Goal: Answer question/provide support: Share knowledge or assist other users

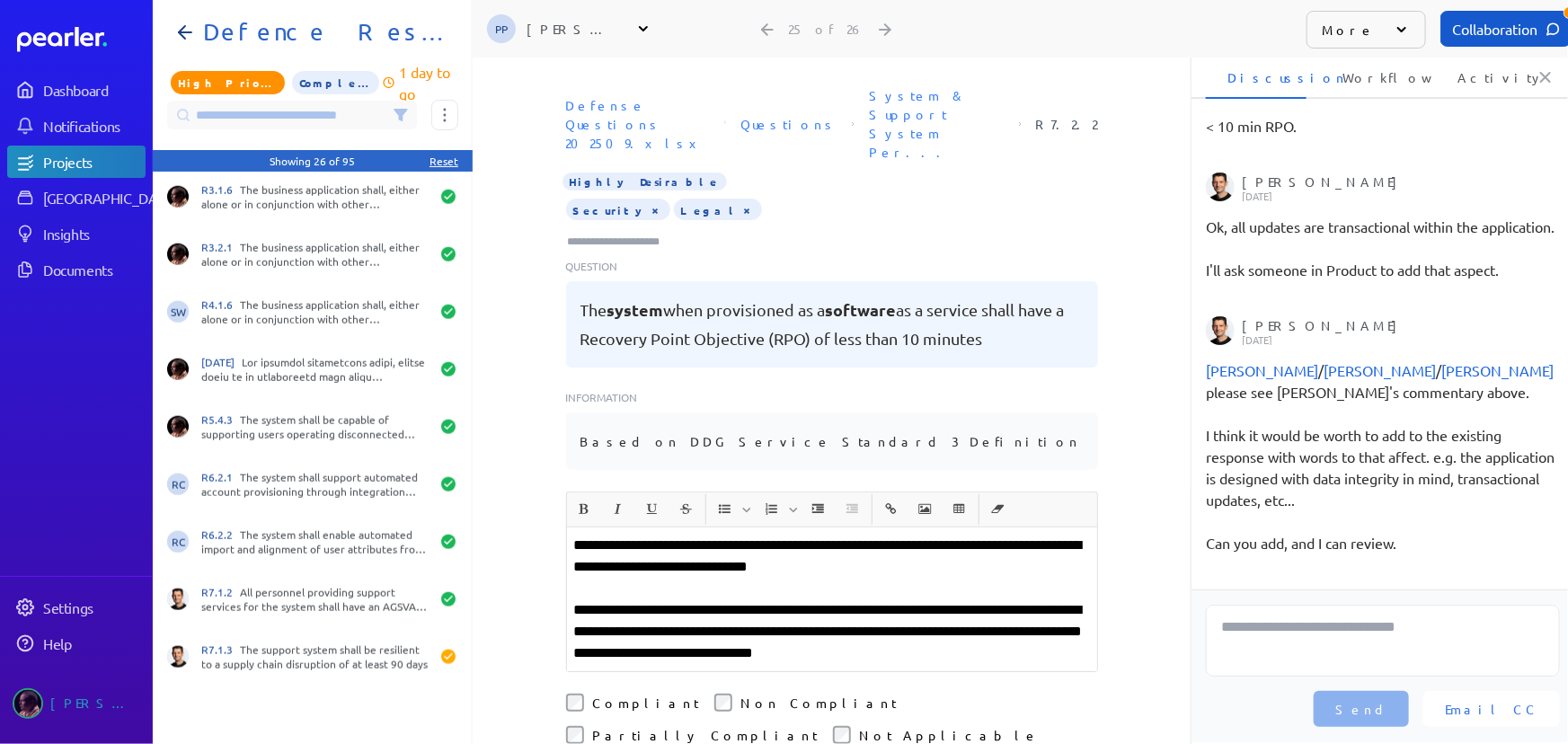
scroll to position [513, 0]
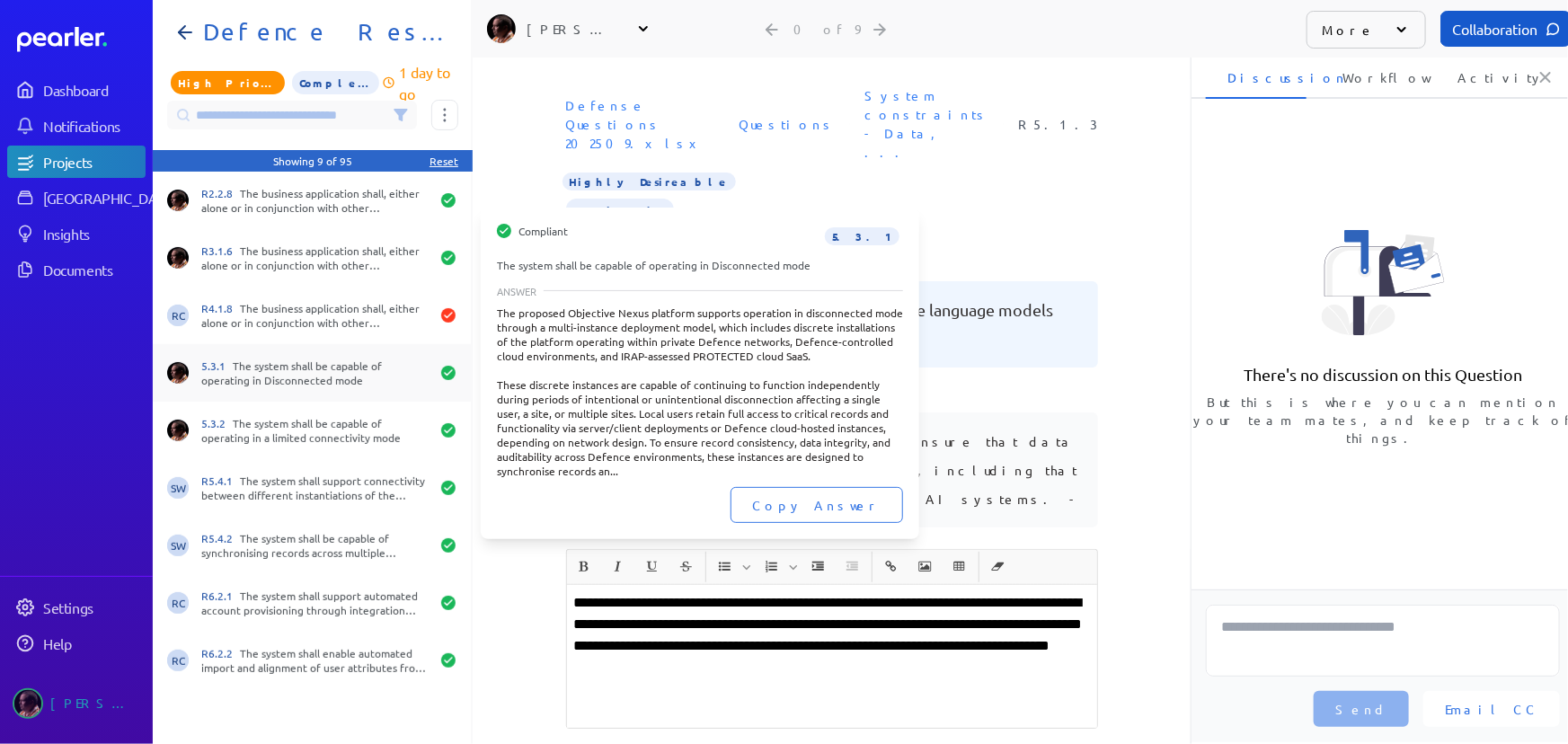
scroll to position [0, 7]
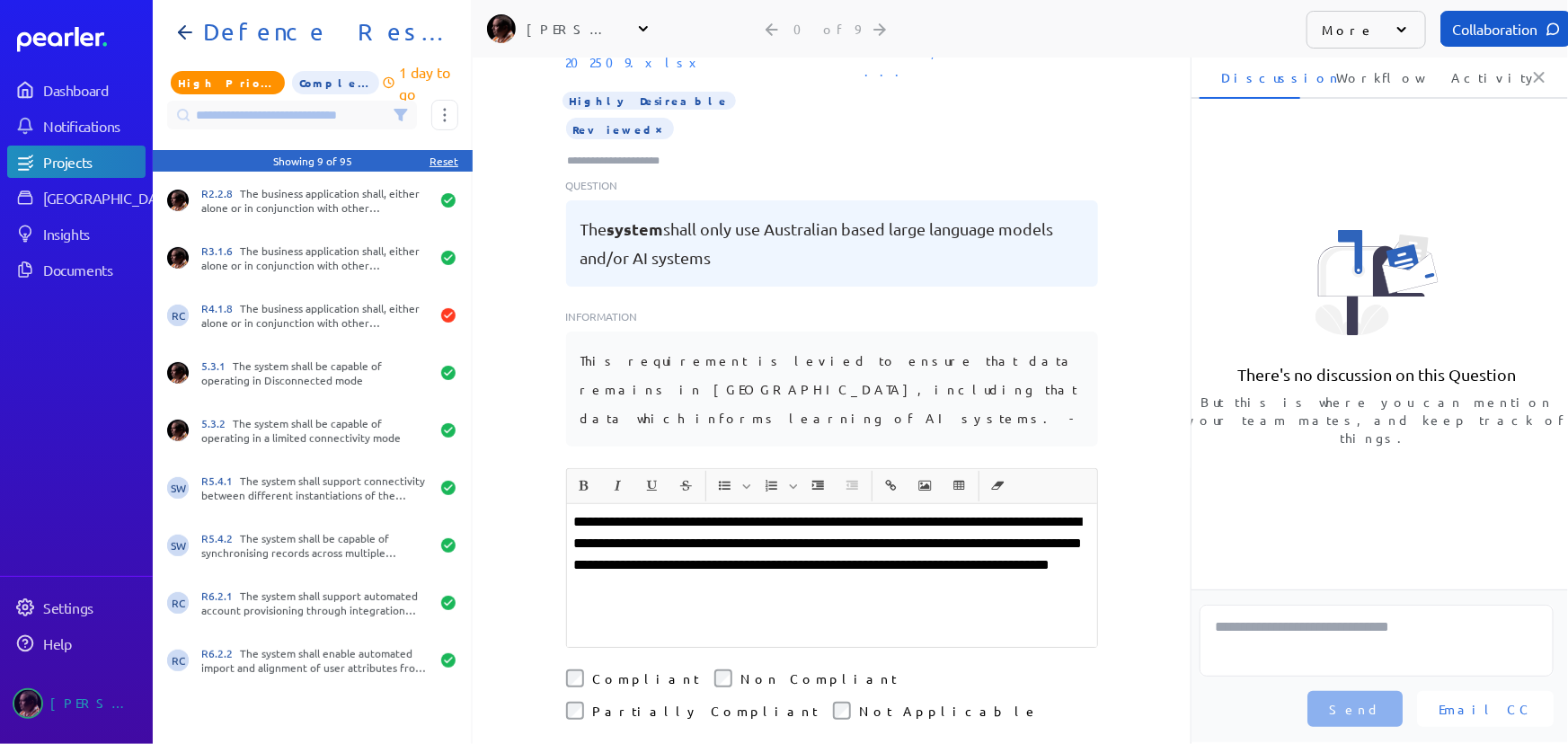
click at [1145, 651] on div "**********" at bounding box center [832, 320] width 718 height 687
click at [405, 114] on icon at bounding box center [401, 114] width 14 height 14
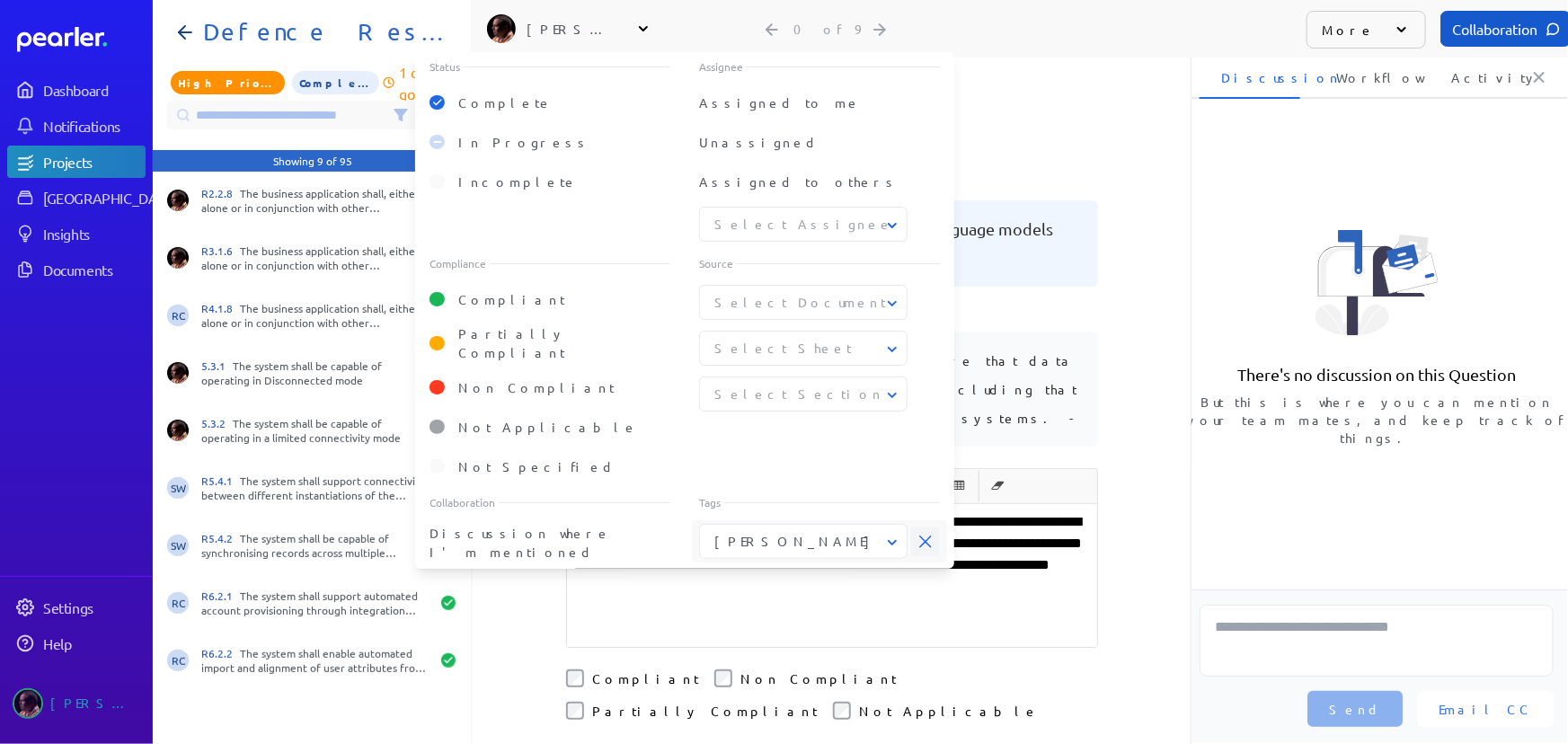
click at [923, 536] on icon at bounding box center [925, 541] width 12 height 12
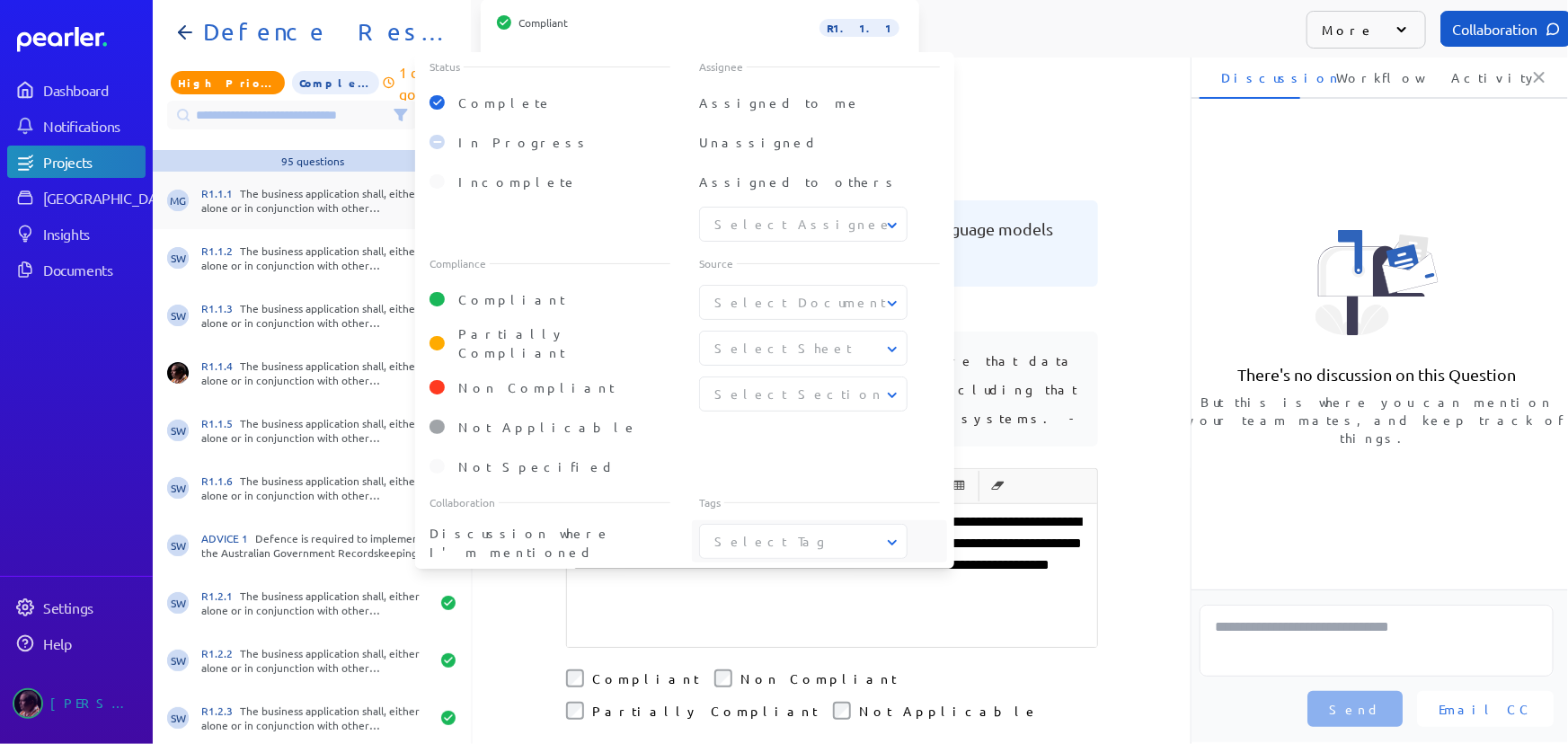
click at [260, 206] on div "R1.1.1 The business application shall, either alone or in conjunction with othe…" at bounding box center [316, 201] width 228 height 29
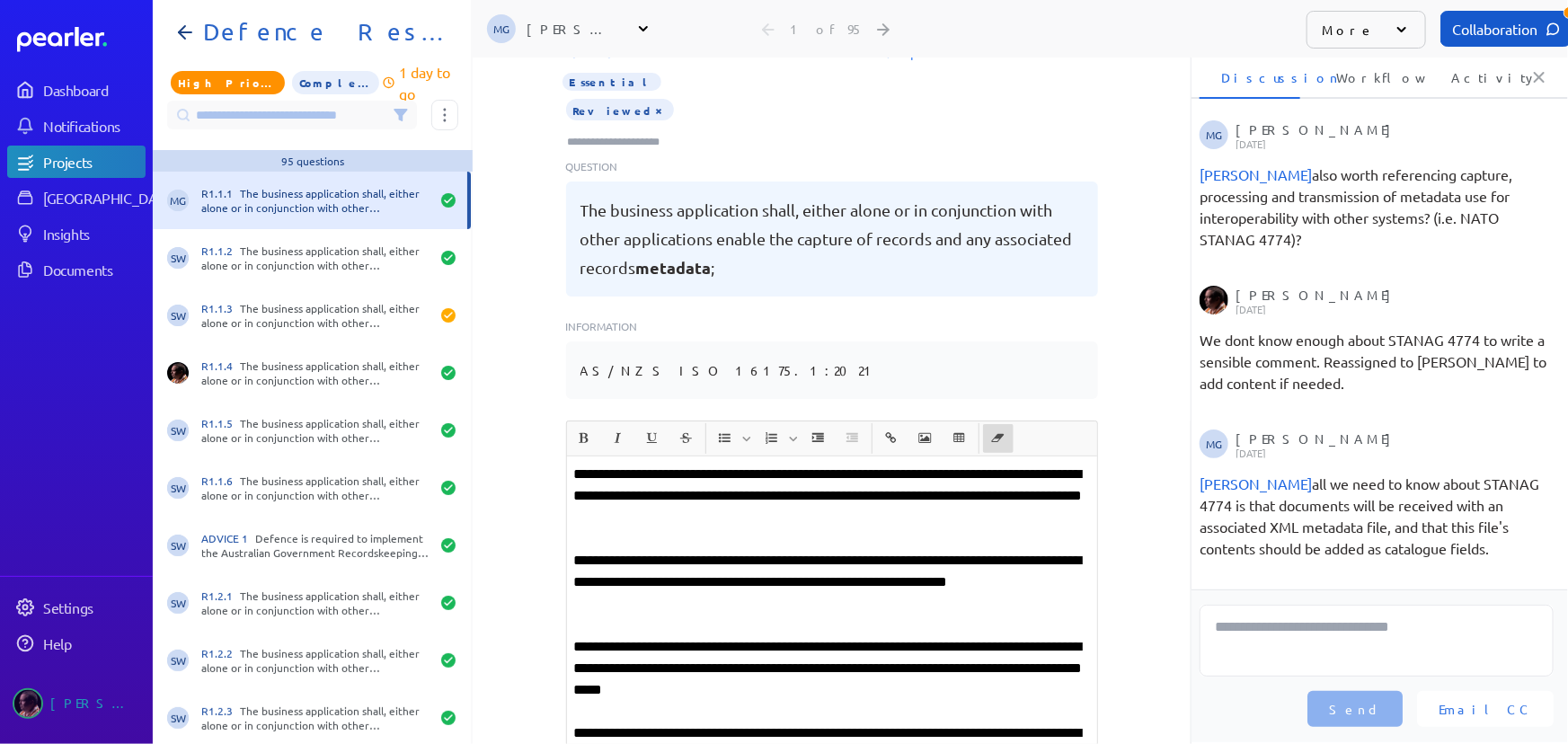
scroll to position [5, 0]
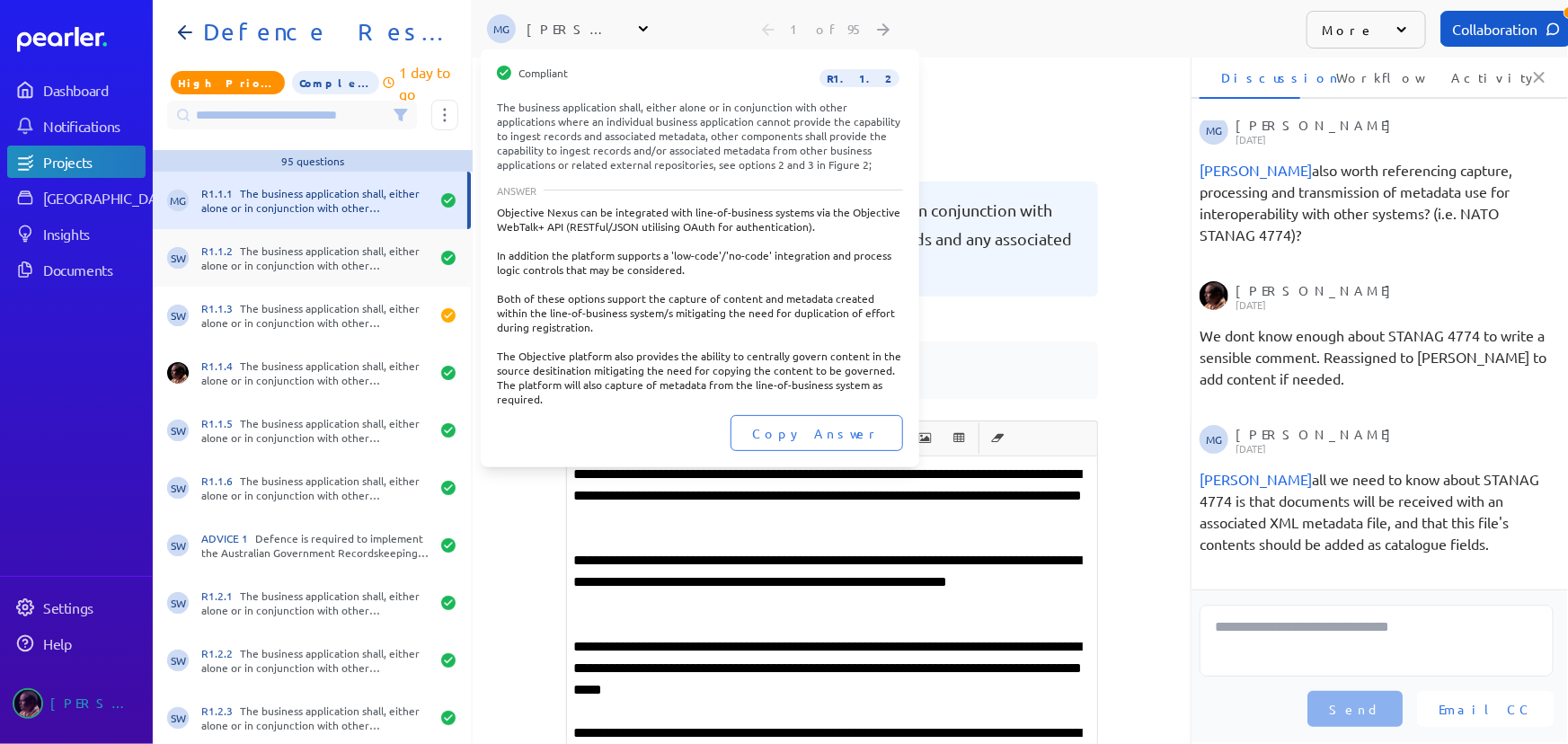
click at [347, 280] on div "SW R1.1.2 The business application shall, either alone or in conjunction with o…" at bounding box center [312, 258] width 318 height 57
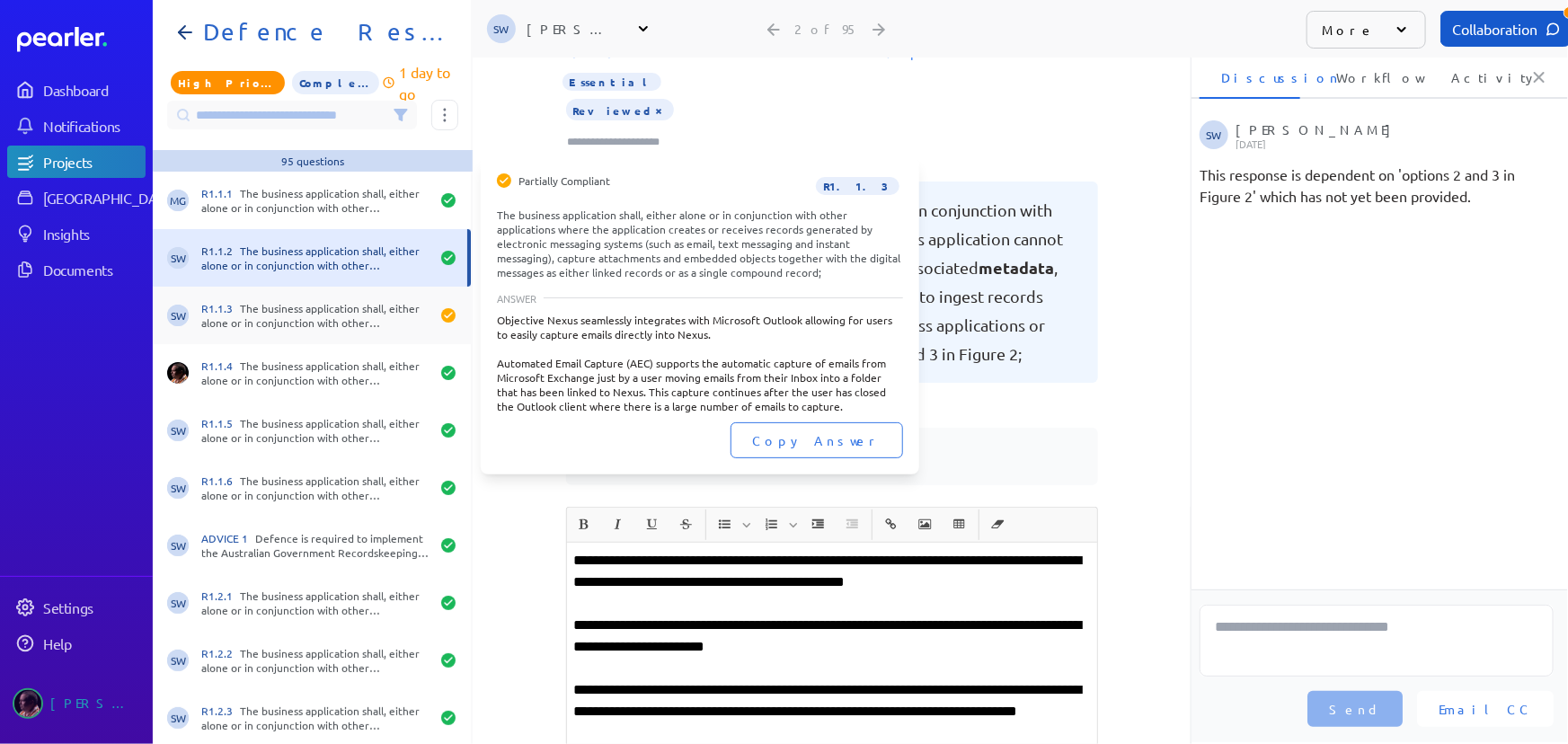
click at [333, 333] on div "SW R1.1.3 The business application shall, either alone or in conjunction with o…" at bounding box center [312, 315] width 318 height 57
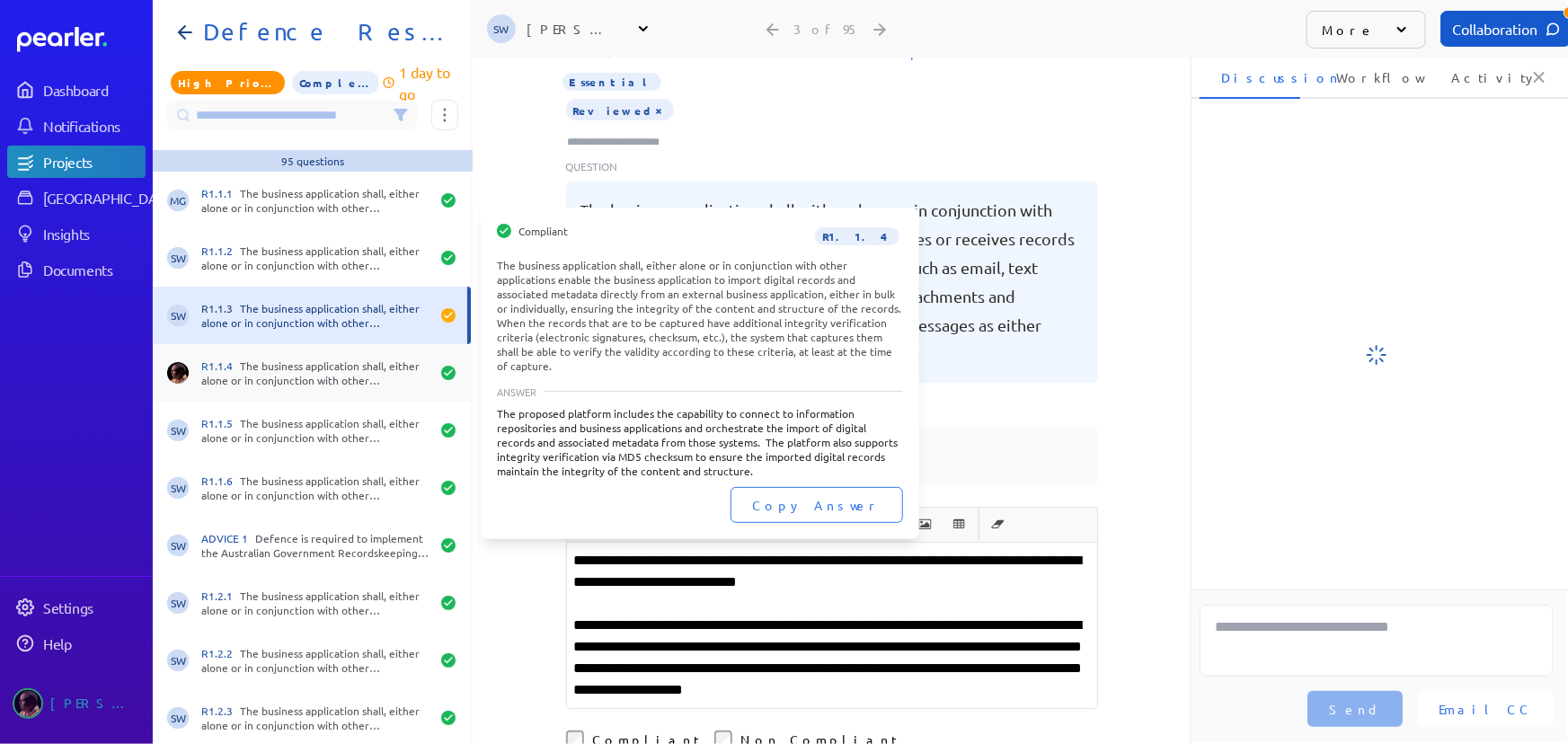
click at [324, 385] on div "R1.1.4 The business application shall, either alone or in conjunction with othe…" at bounding box center [316, 373] width 228 height 29
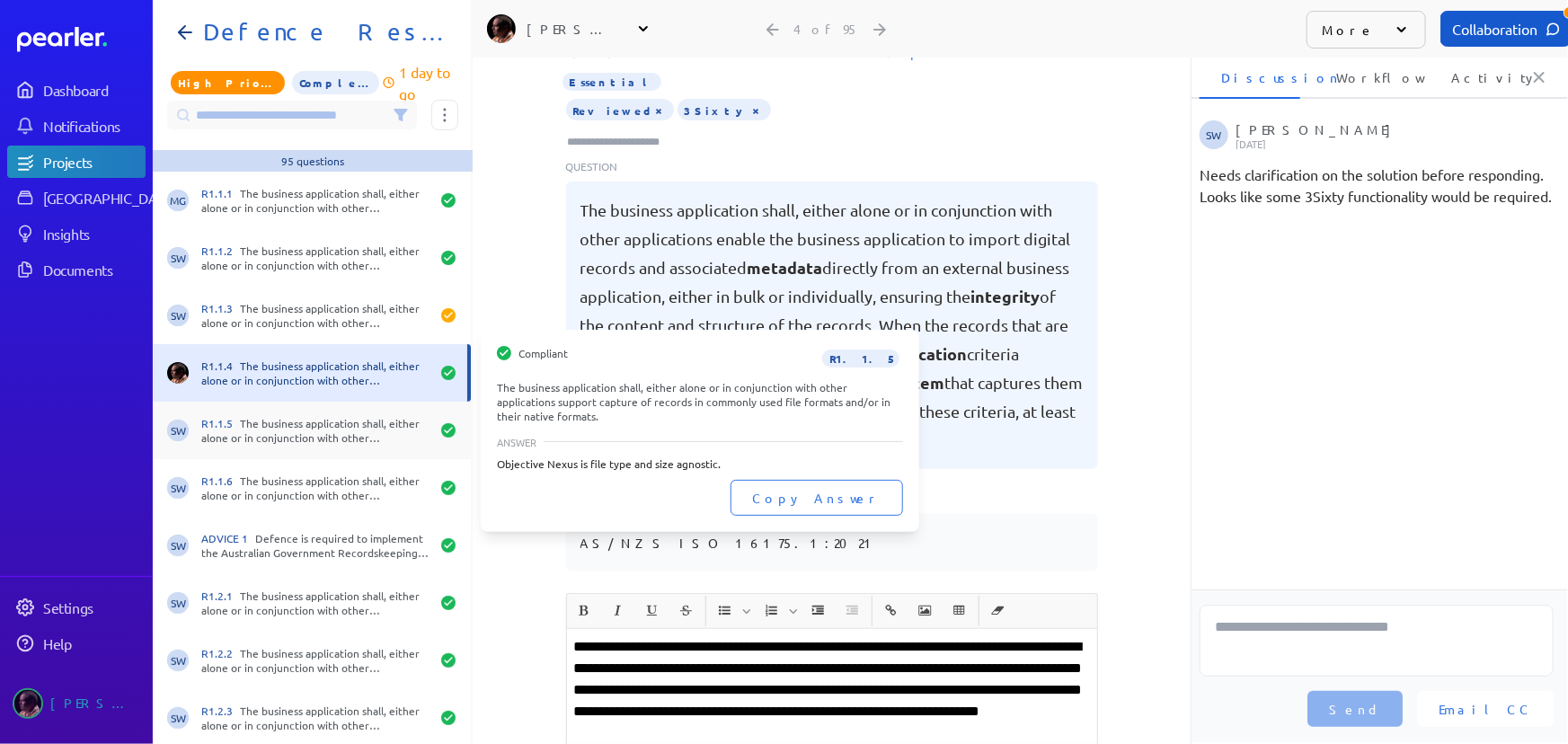
click at [326, 431] on div "R1.1.5 The business application shall, either alone or in conjunction with othe…" at bounding box center [316, 430] width 228 height 29
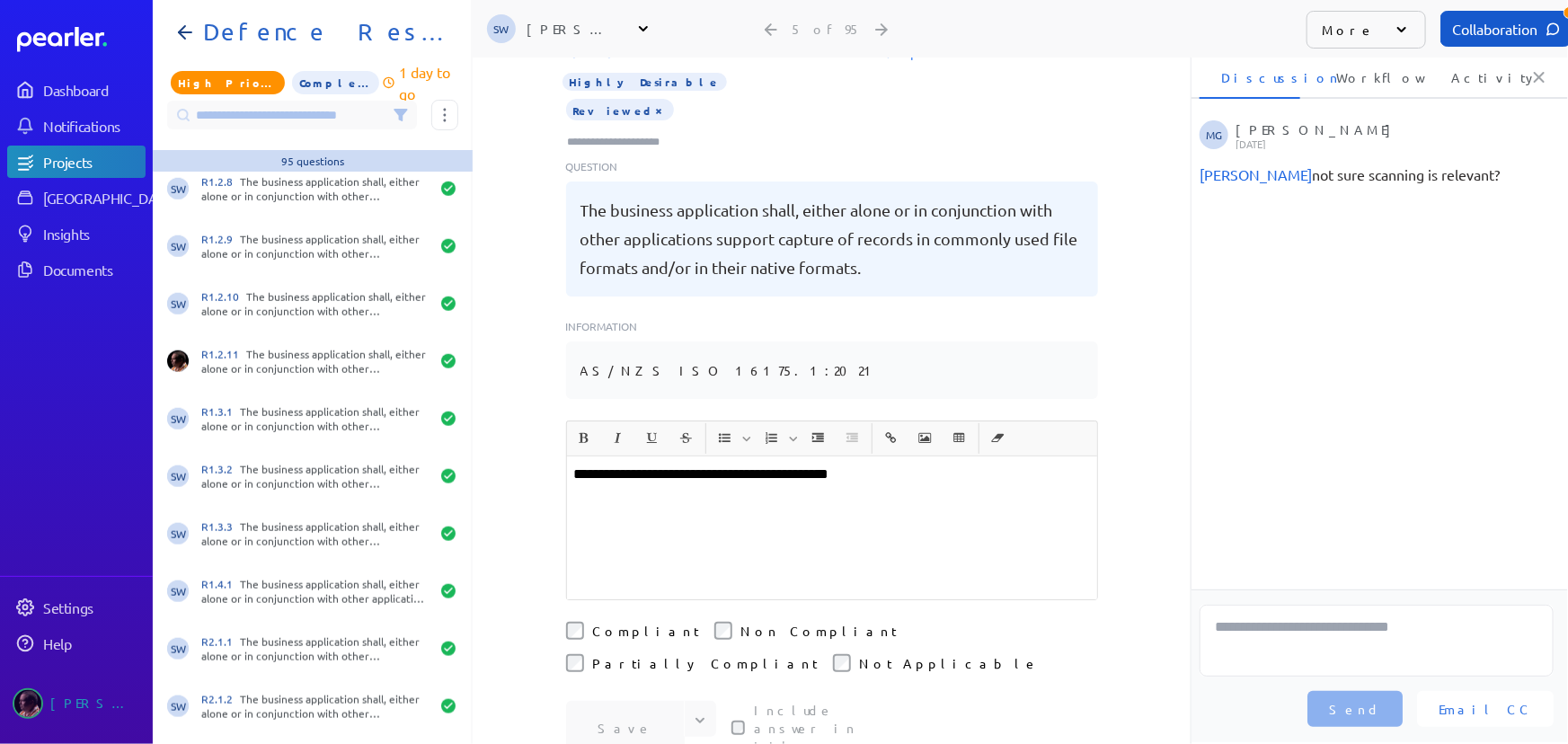
scroll to position [1224, 0]
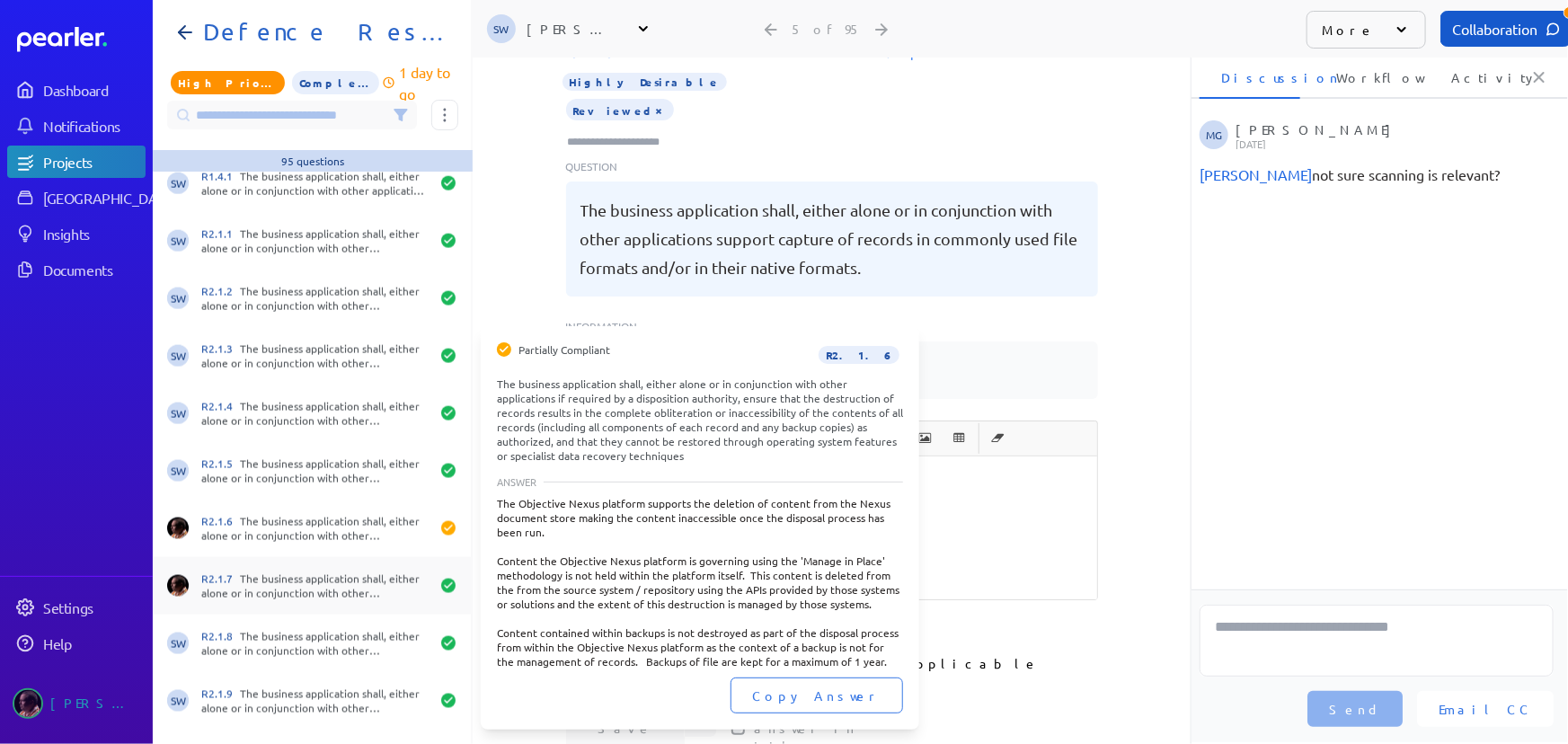
click at [294, 574] on div "R2.1.7 The business application shall, either alone or in conjunction with othe…" at bounding box center [316, 586] width 228 height 29
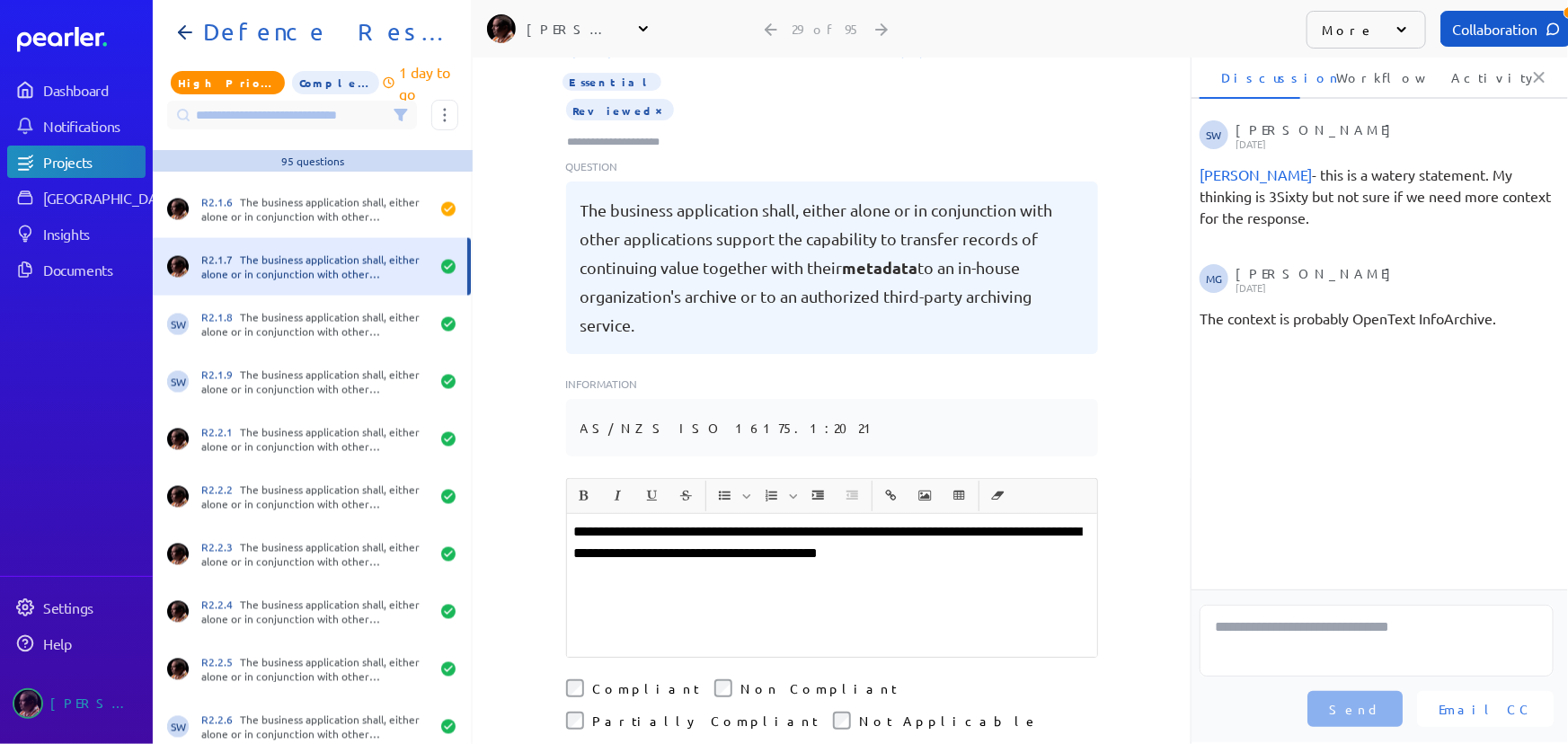
scroll to position [1634, 0]
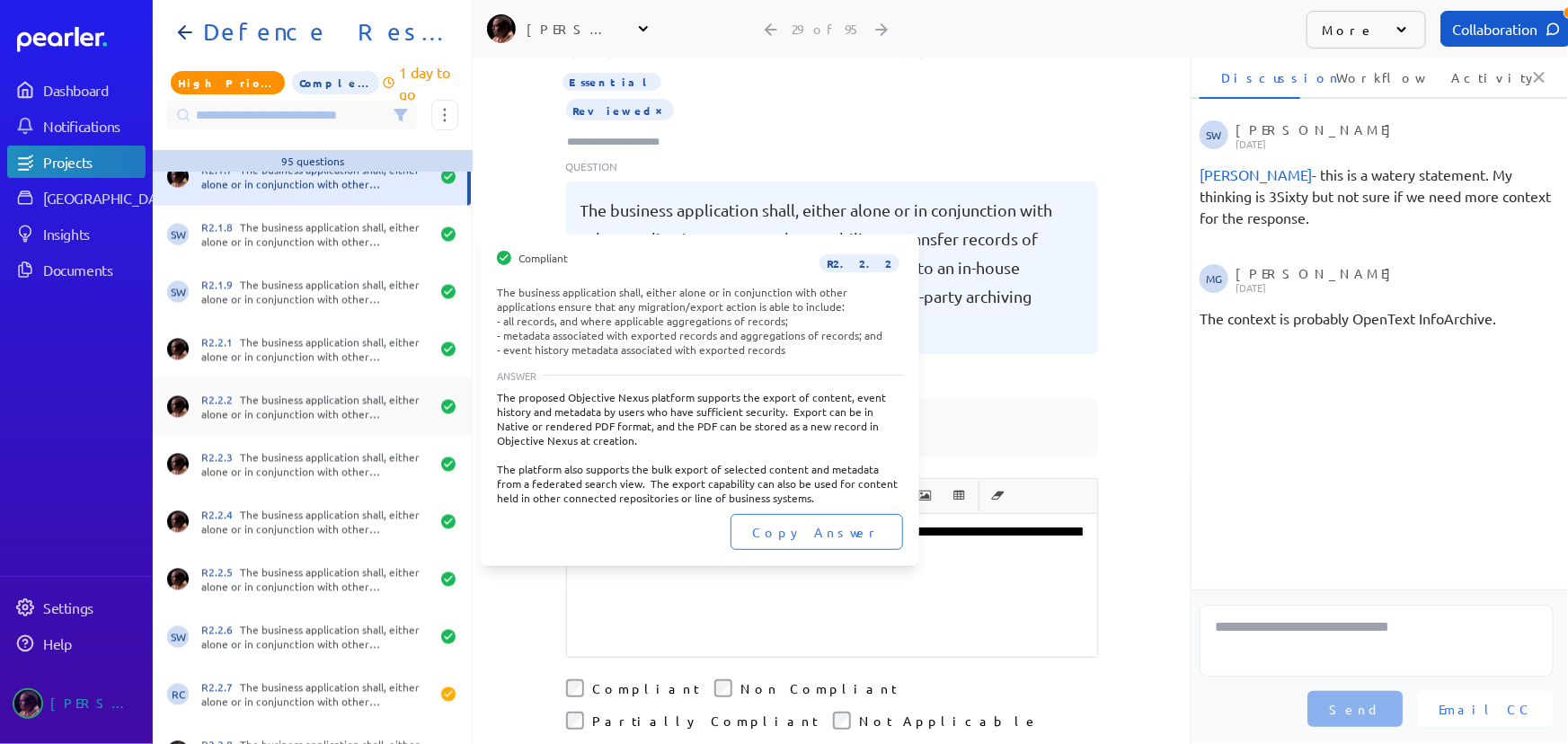
click at [274, 391] on div "R2.2.2 The business application shall, either alone or in conjunction with othe…" at bounding box center [312, 407] width 318 height 57
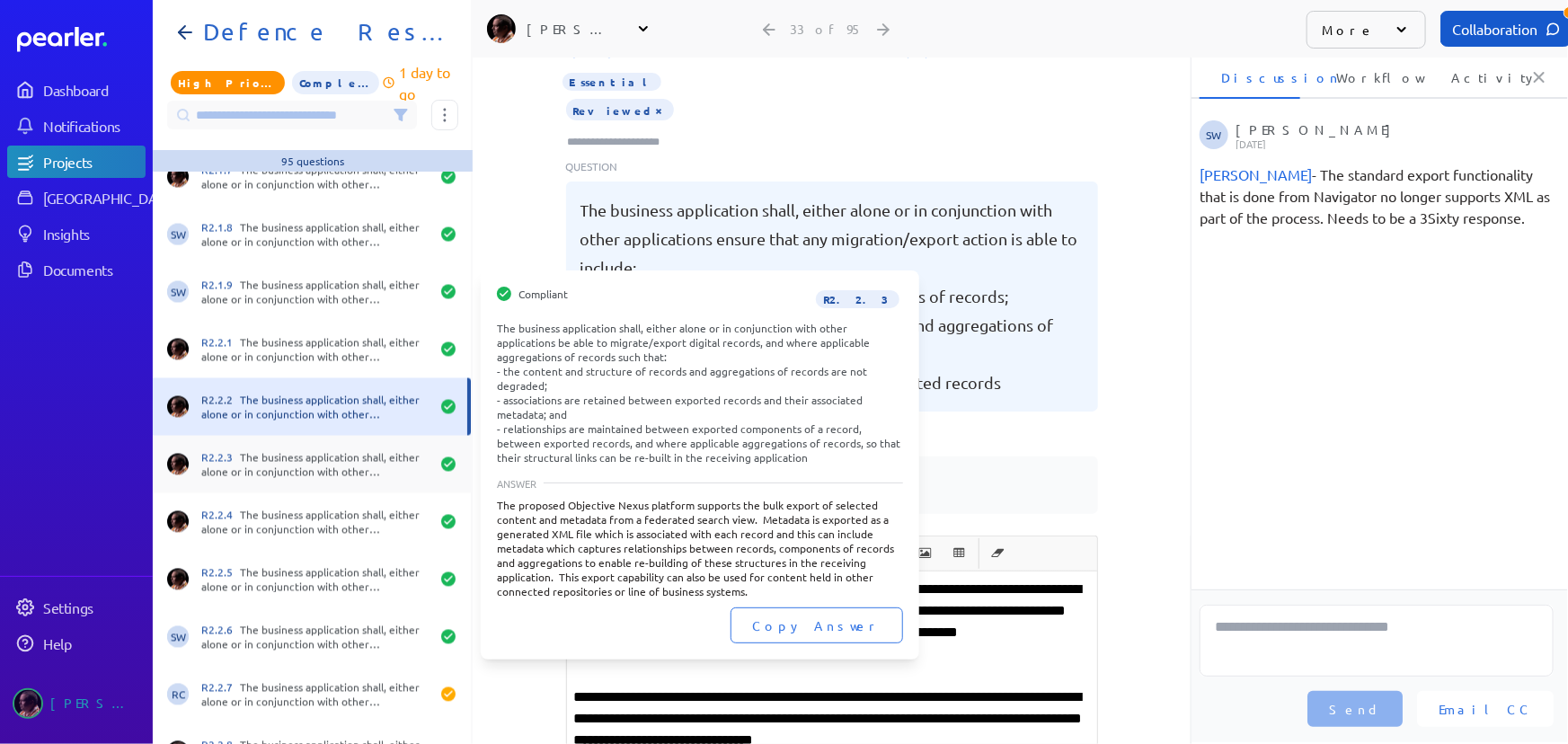
click at [278, 450] on div "R2.2.3 The business application shall, either alone or in conjunction with othe…" at bounding box center [316, 464] width 228 height 29
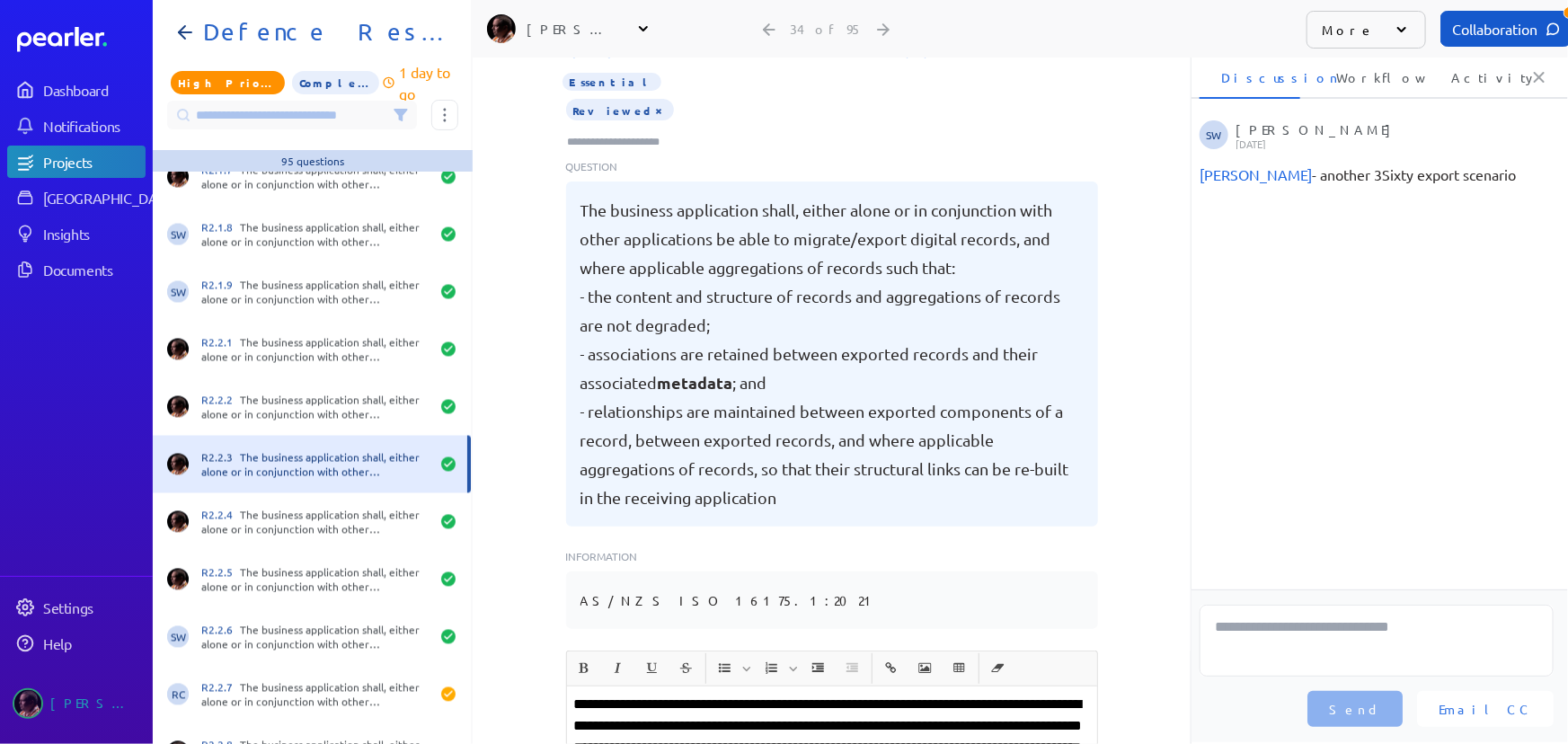
click at [277, 483] on div "R2.2.3 The business application shall, either alone or in conjunction with othe…" at bounding box center [312, 464] width 318 height 57
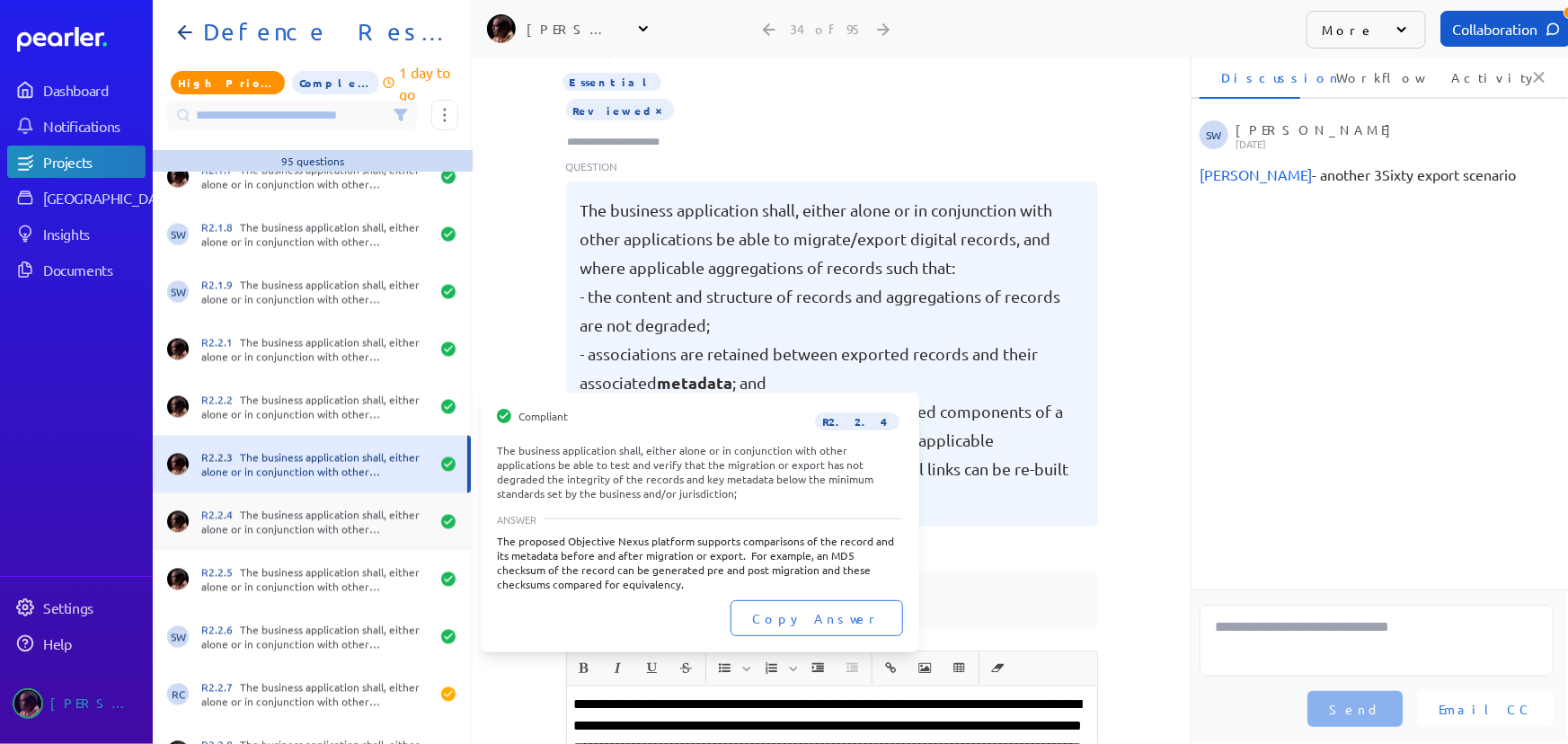
click at [288, 519] on div "R2.2.4 The business application shall, either alone or in conjunction with othe…" at bounding box center [316, 522] width 228 height 29
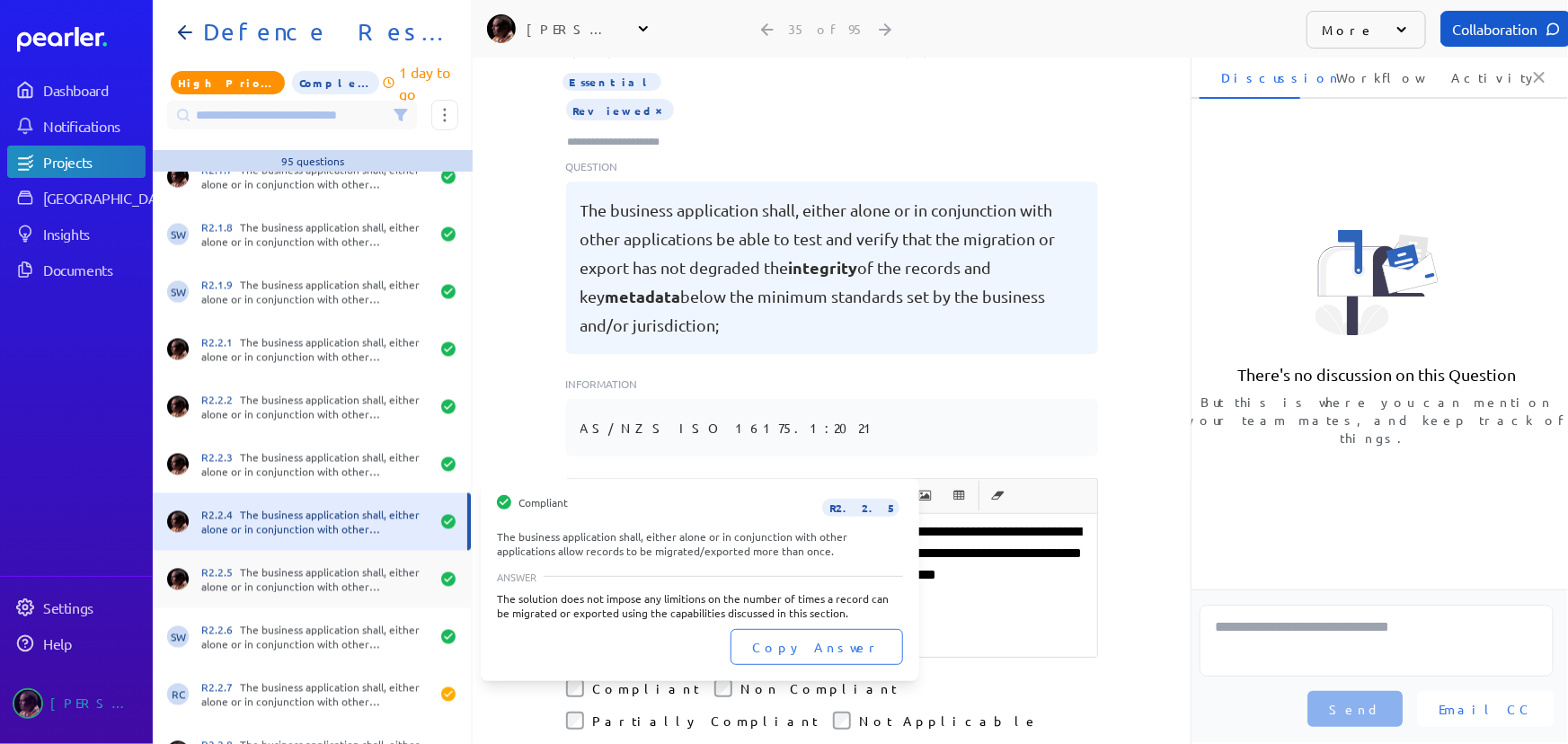
click at [294, 559] on div "R2.2.5 The business application shall, either alone or in conjunction with othe…" at bounding box center [312, 579] width 318 height 57
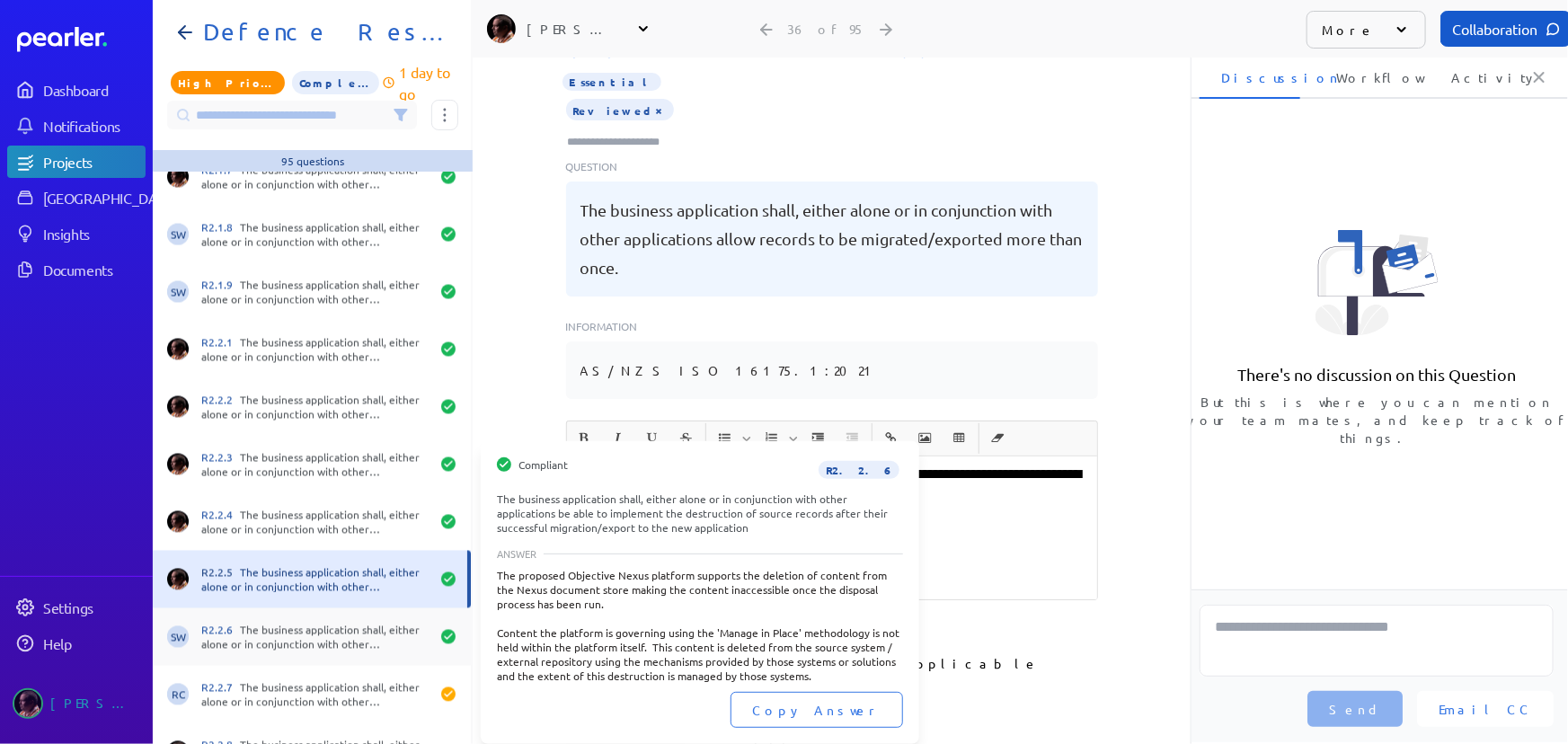
click at [311, 644] on div "R2.2.6 The business application shall, either alone or in conjunction with othe…" at bounding box center [316, 637] width 228 height 29
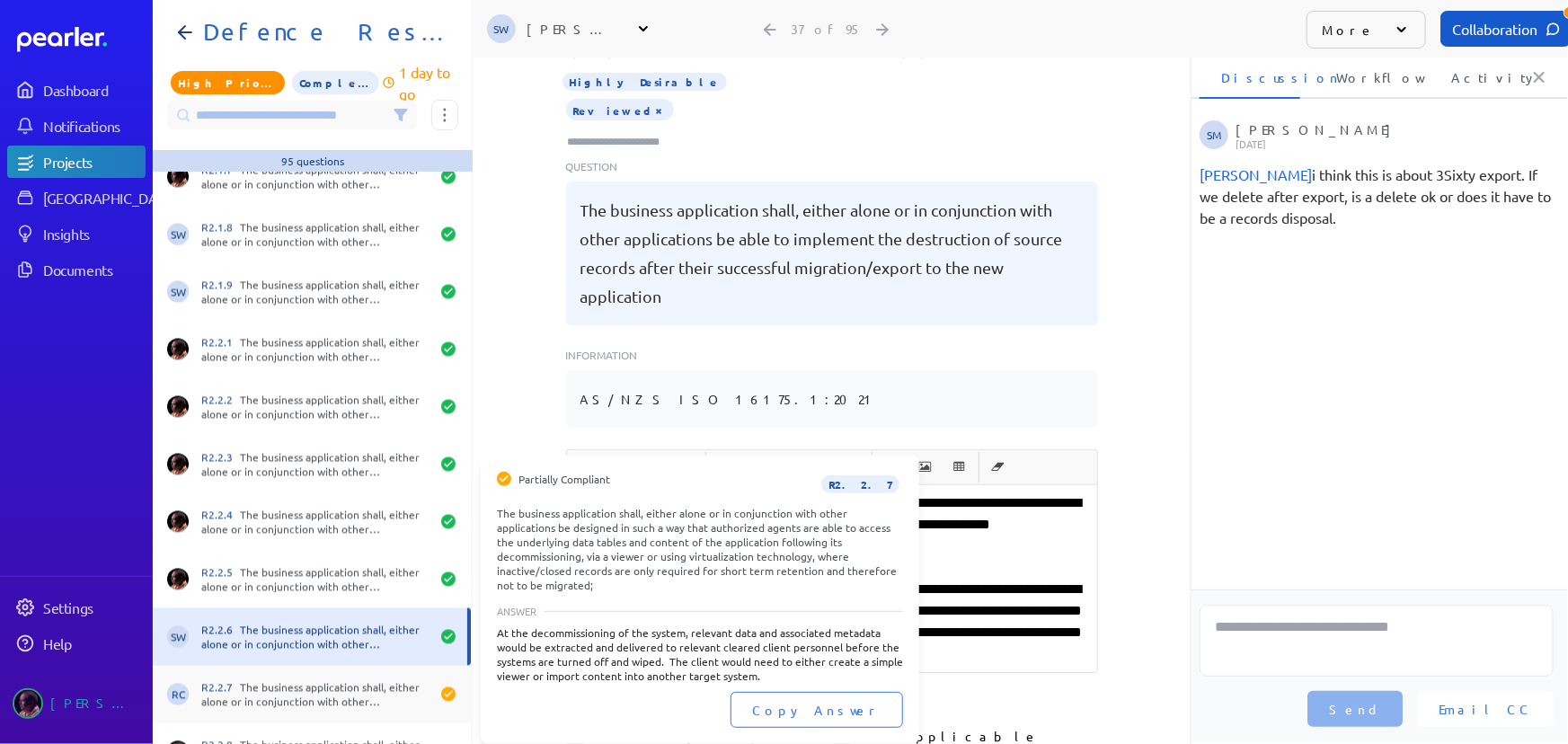
click at [319, 692] on div "R2.2.7 The business application shall, either alone or in conjunction with othe…" at bounding box center [316, 695] width 228 height 29
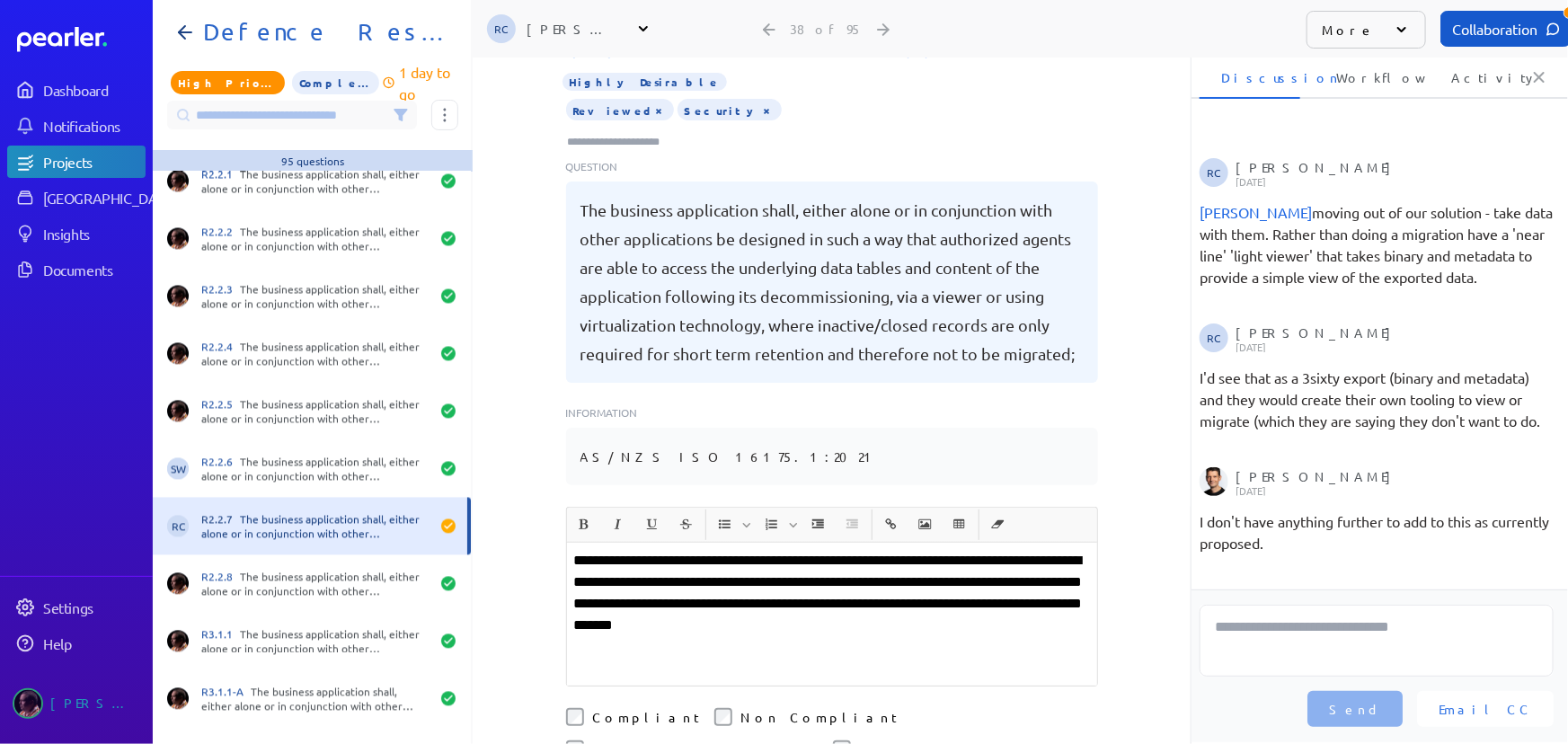
scroll to position [1878, 0]
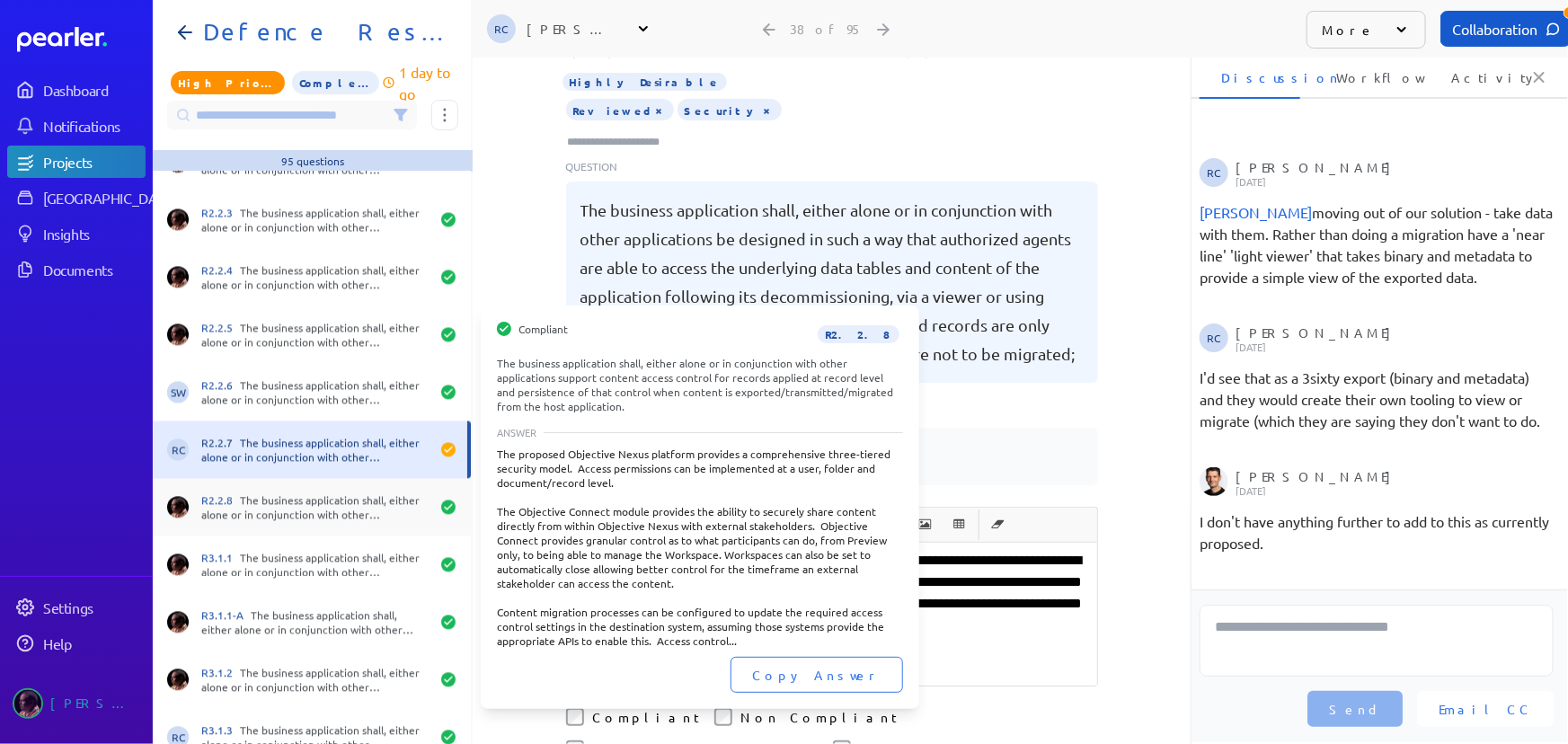
click at [293, 514] on div "R2.2.8 The business application shall, either alone or in conjunction with othe…" at bounding box center [316, 508] width 228 height 29
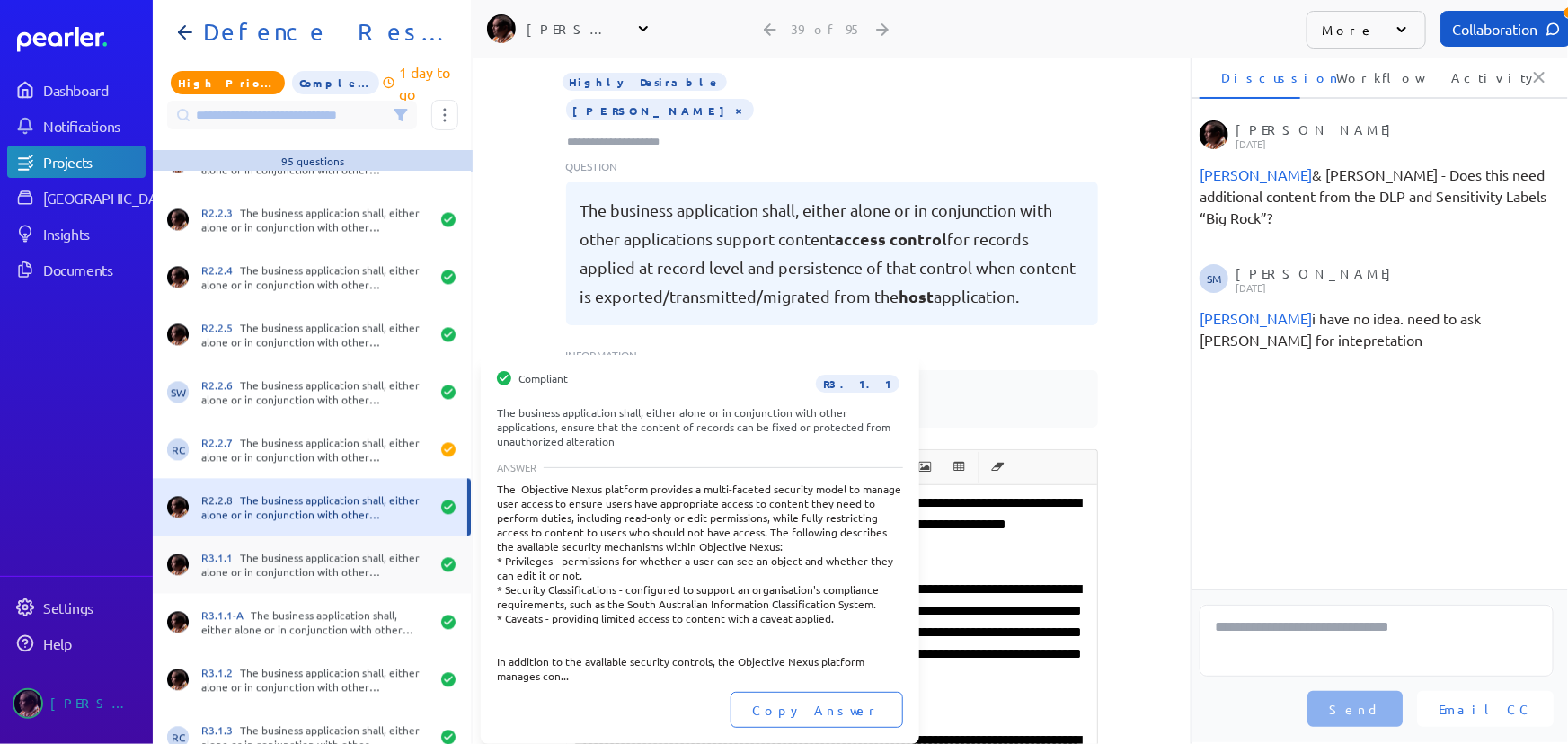
click at [307, 558] on div "R3.1.1 The business application shall, either alone or in conjunction with othe…" at bounding box center [316, 565] width 228 height 29
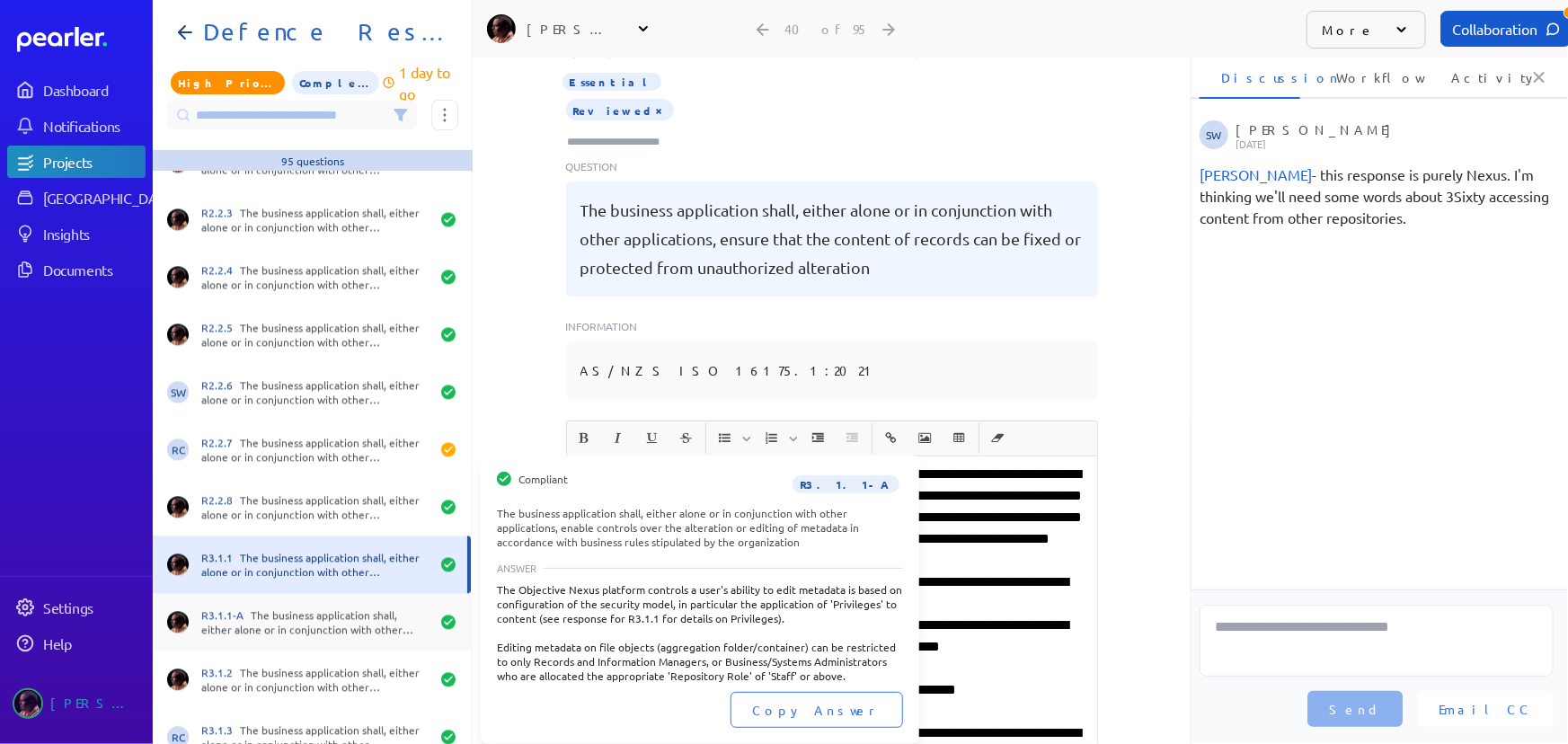
click at [319, 602] on div "R3.1.1-A The business application shall, either alone or in conjunction with ot…" at bounding box center [312, 622] width 318 height 57
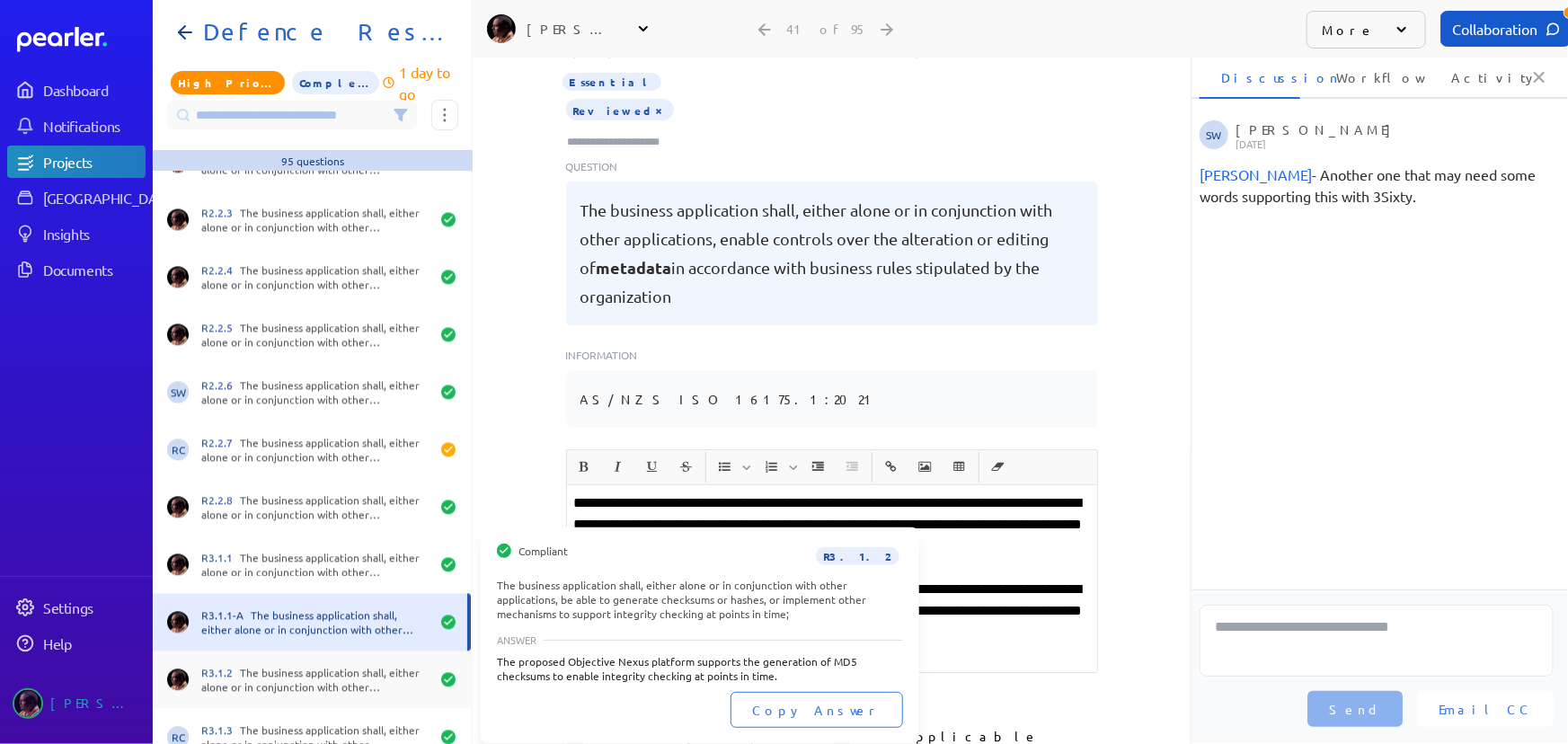
click at [339, 661] on div "R3.1.2 The business application shall, either alone or in conjunction with othe…" at bounding box center [312, 680] width 318 height 57
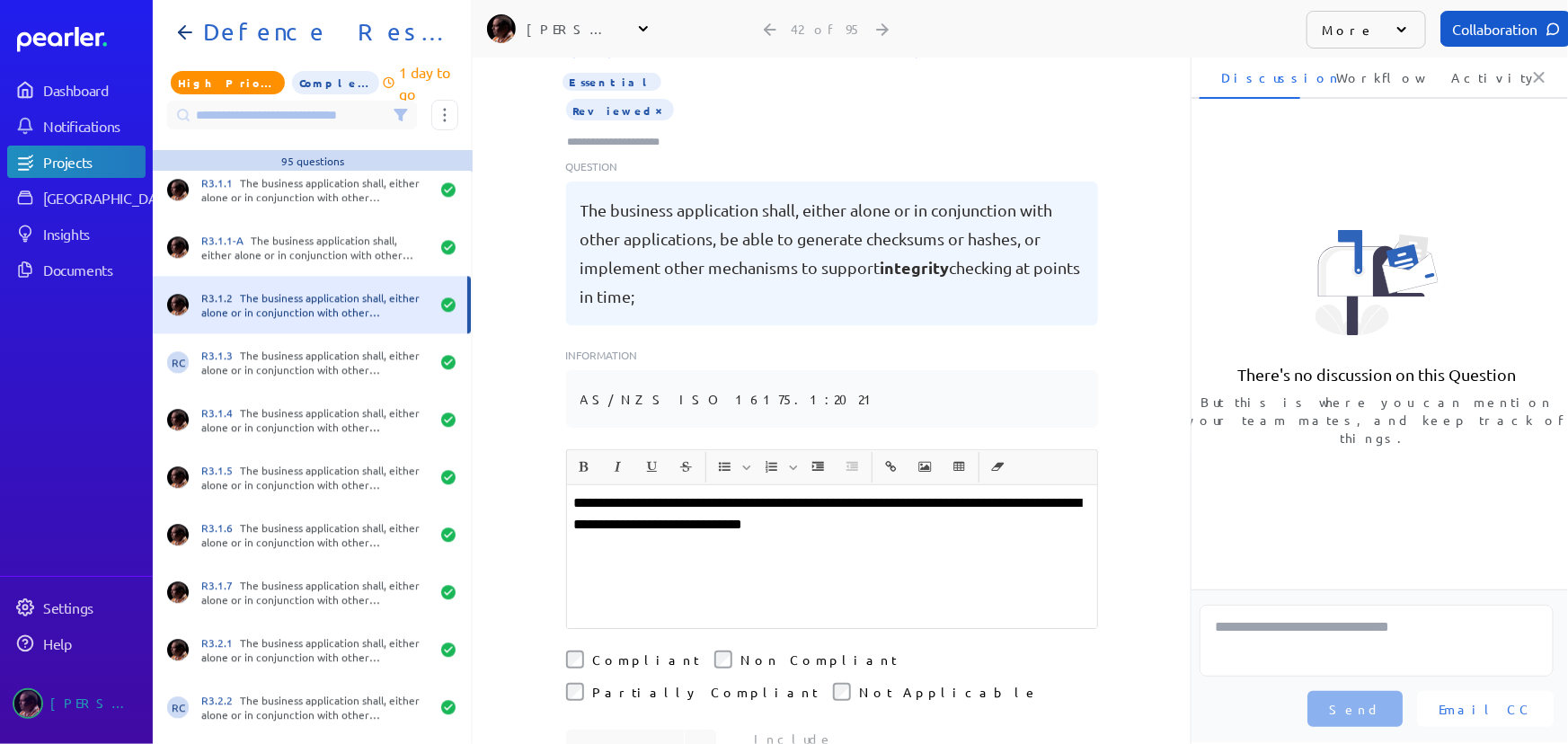
scroll to position [2287, 0]
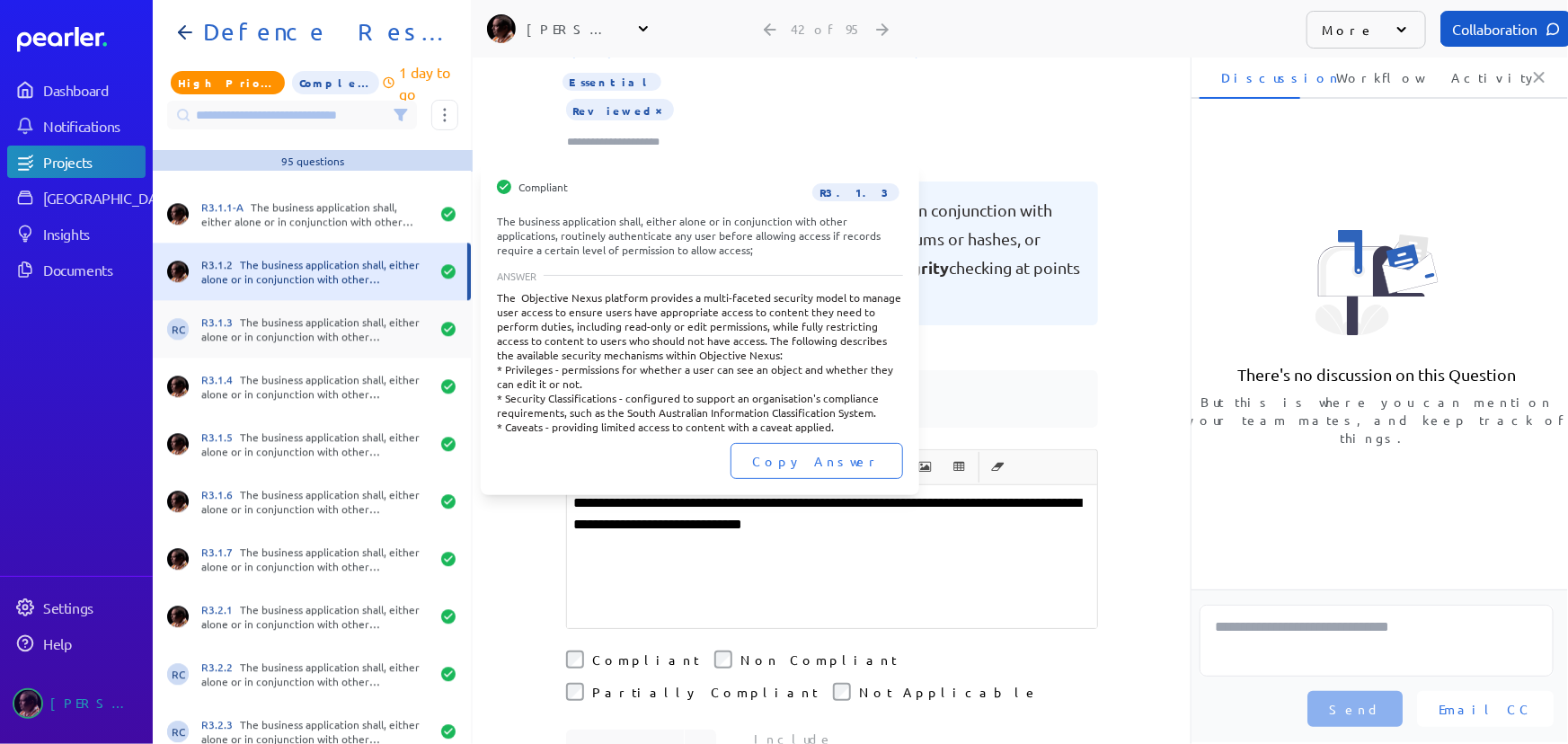
click at [297, 325] on div "R3.1.3 The business application shall, either alone or in conjunction with othe…" at bounding box center [316, 329] width 228 height 29
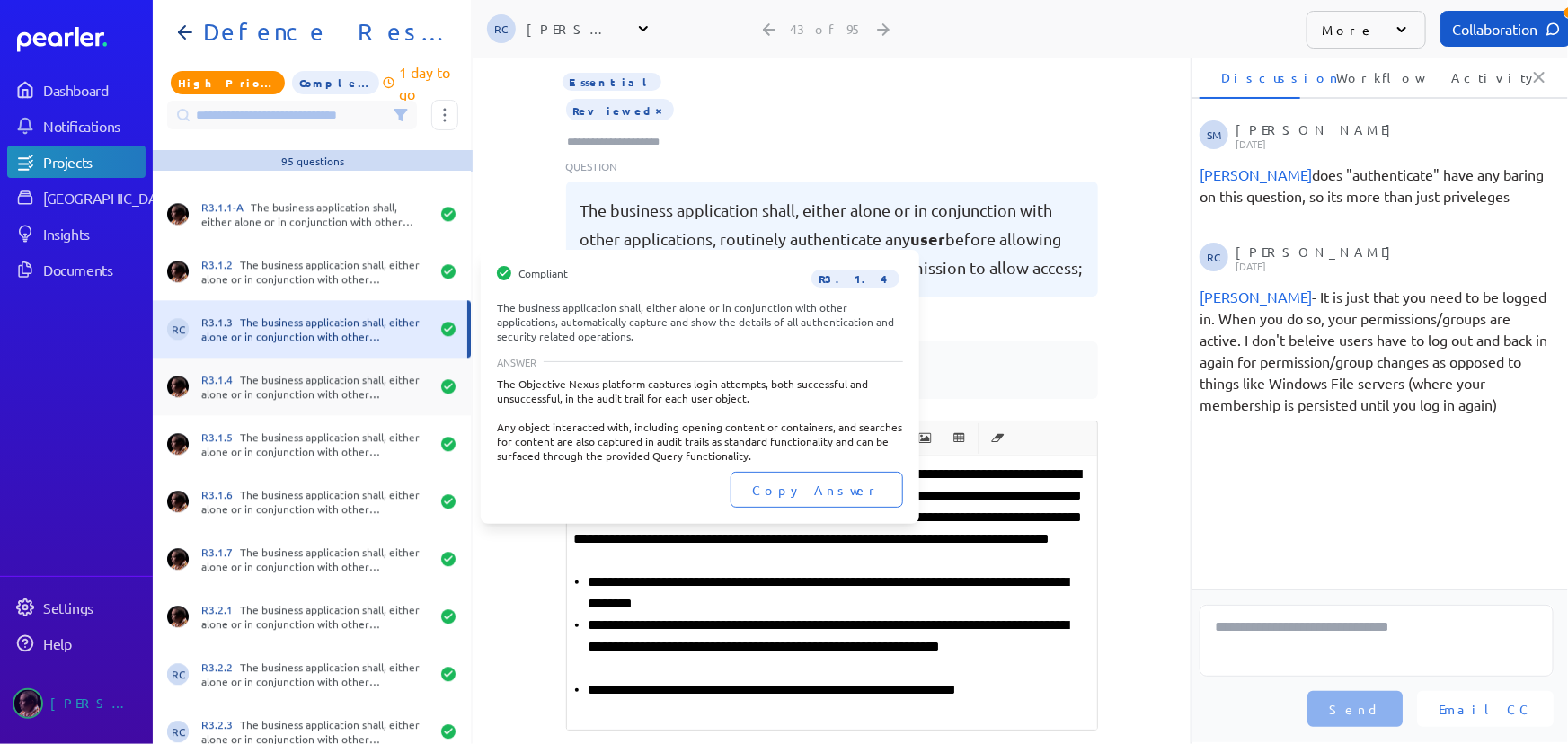
click at [292, 366] on div "R3.1.4 The business application shall, either alone or in conjunction with othe…" at bounding box center [312, 386] width 318 height 57
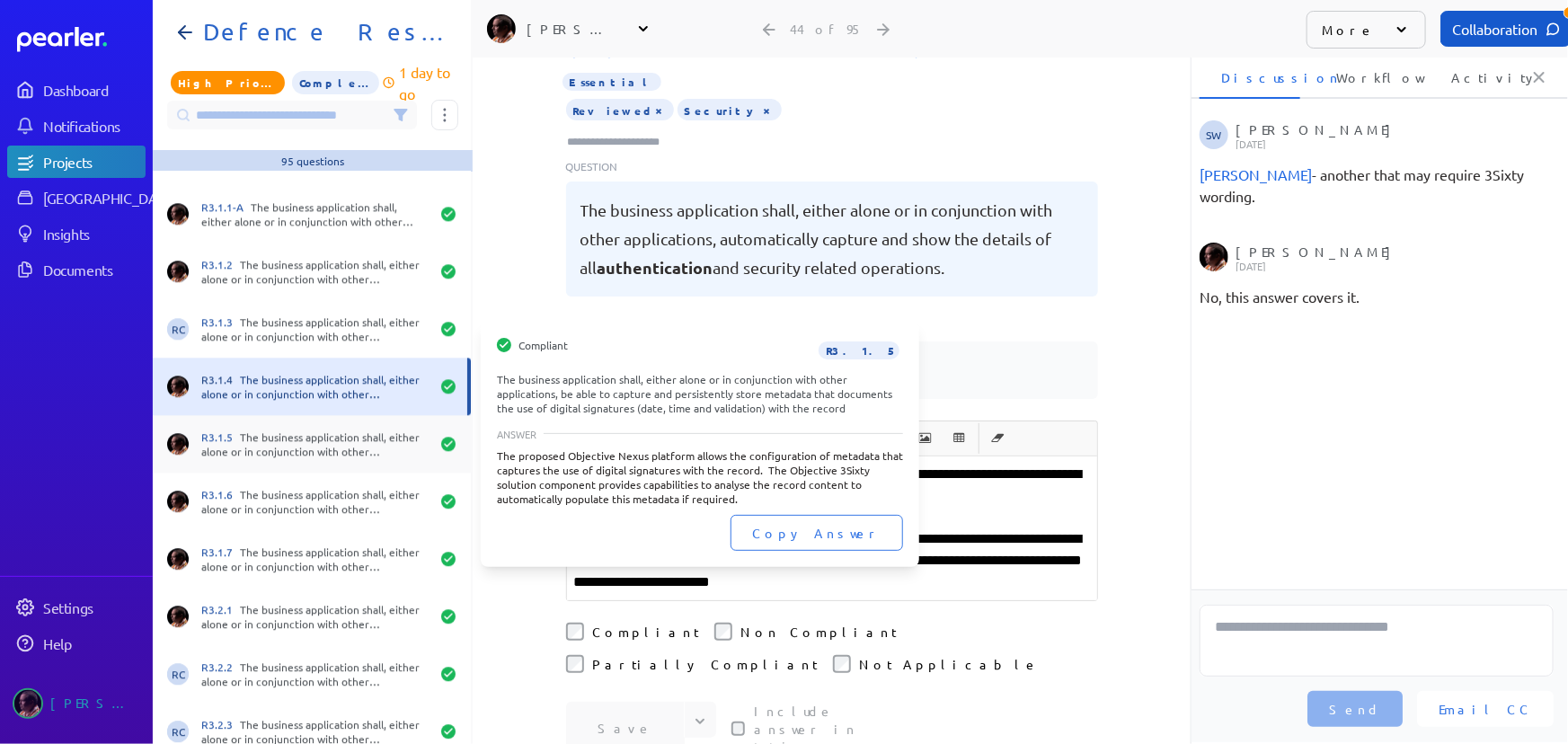
click at [305, 436] on div "R3.1.5 The business application shall, either alone or in conjunction with othe…" at bounding box center [316, 444] width 228 height 29
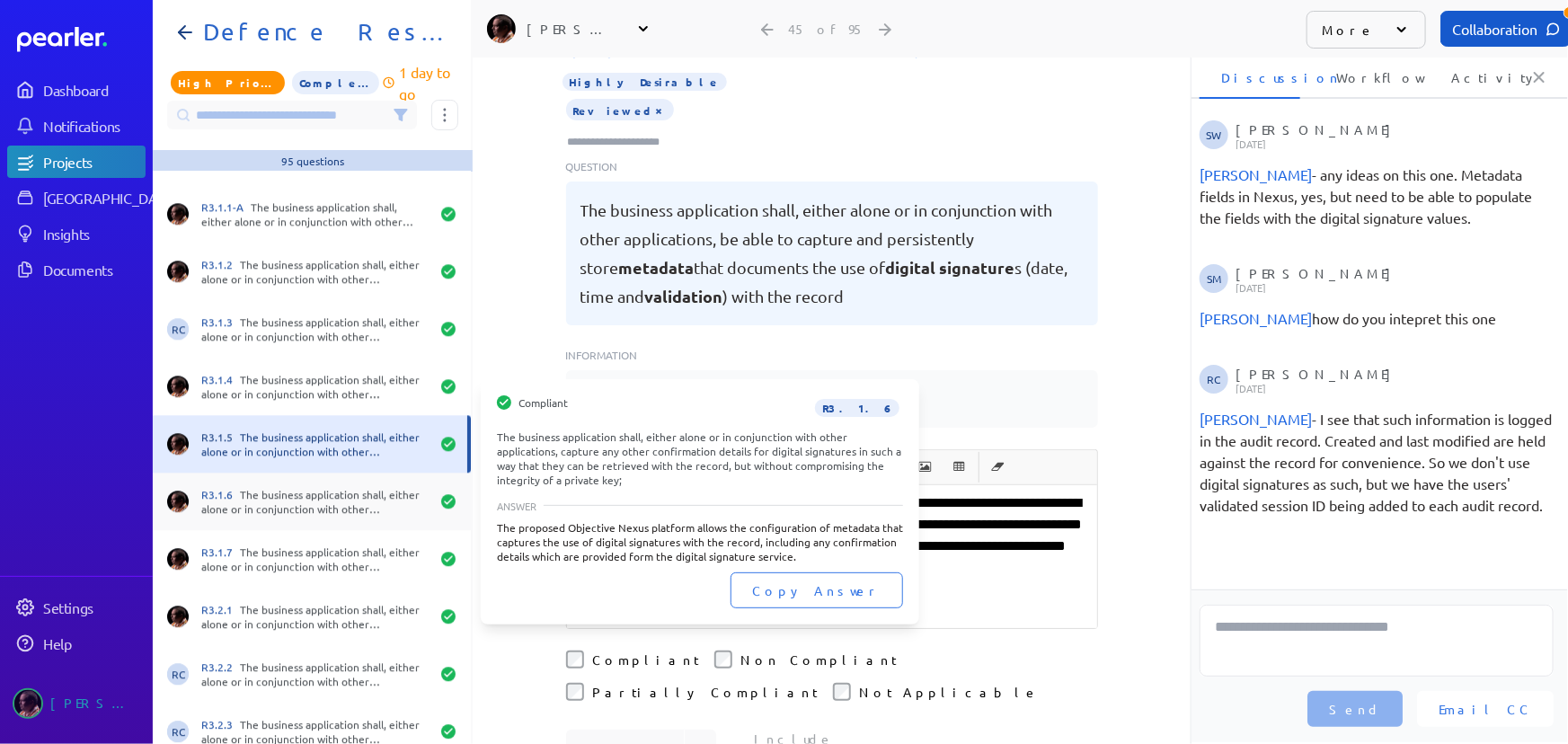
click at [315, 489] on div "R3.1.6 The business application shall, either alone or in conjunction with othe…" at bounding box center [316, 501] width 228 height 29
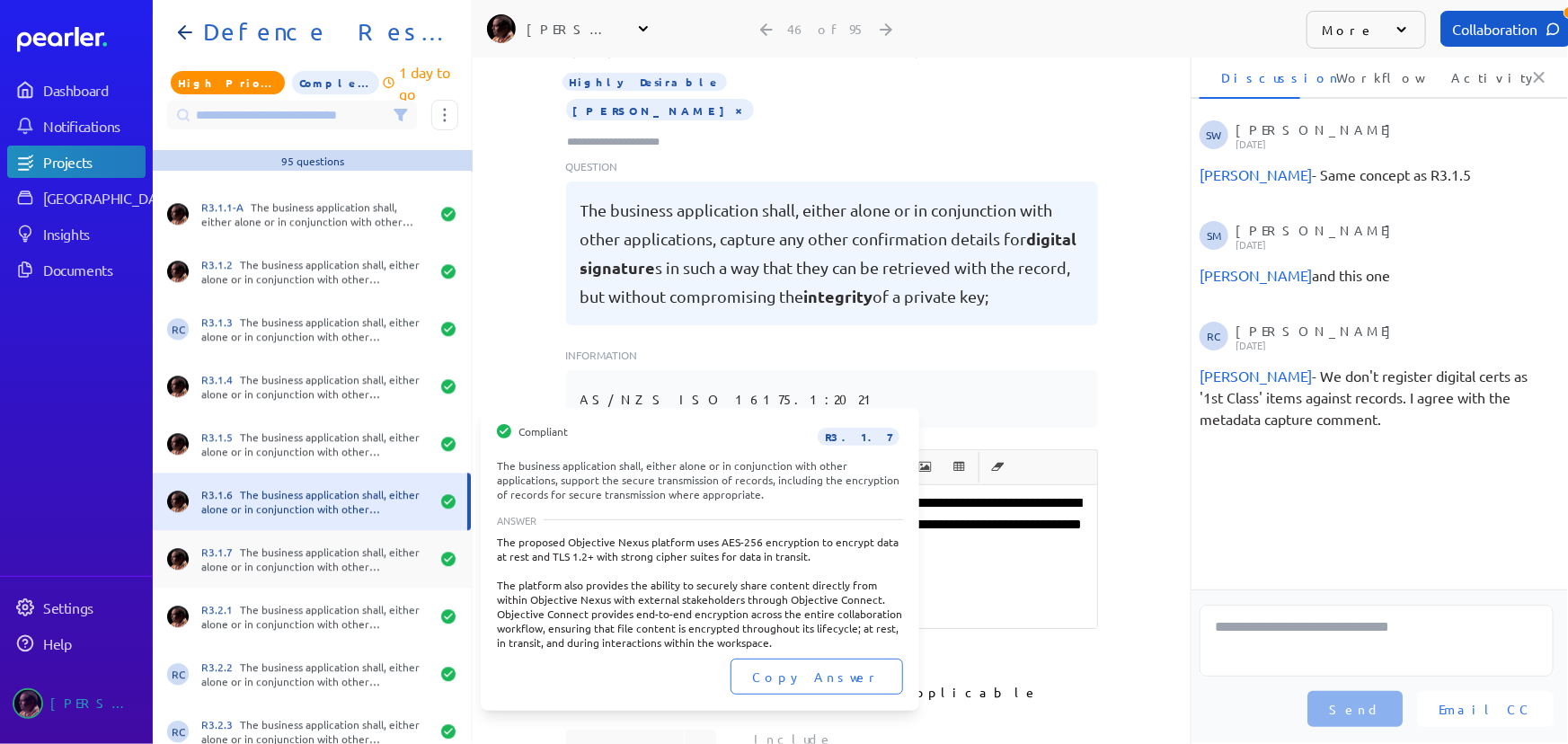
click at [311, 544] on div "R3.1.7 The business application shall, either alone or in conjunction with othe…" at bounding box center [316, 558] width 228 height 29
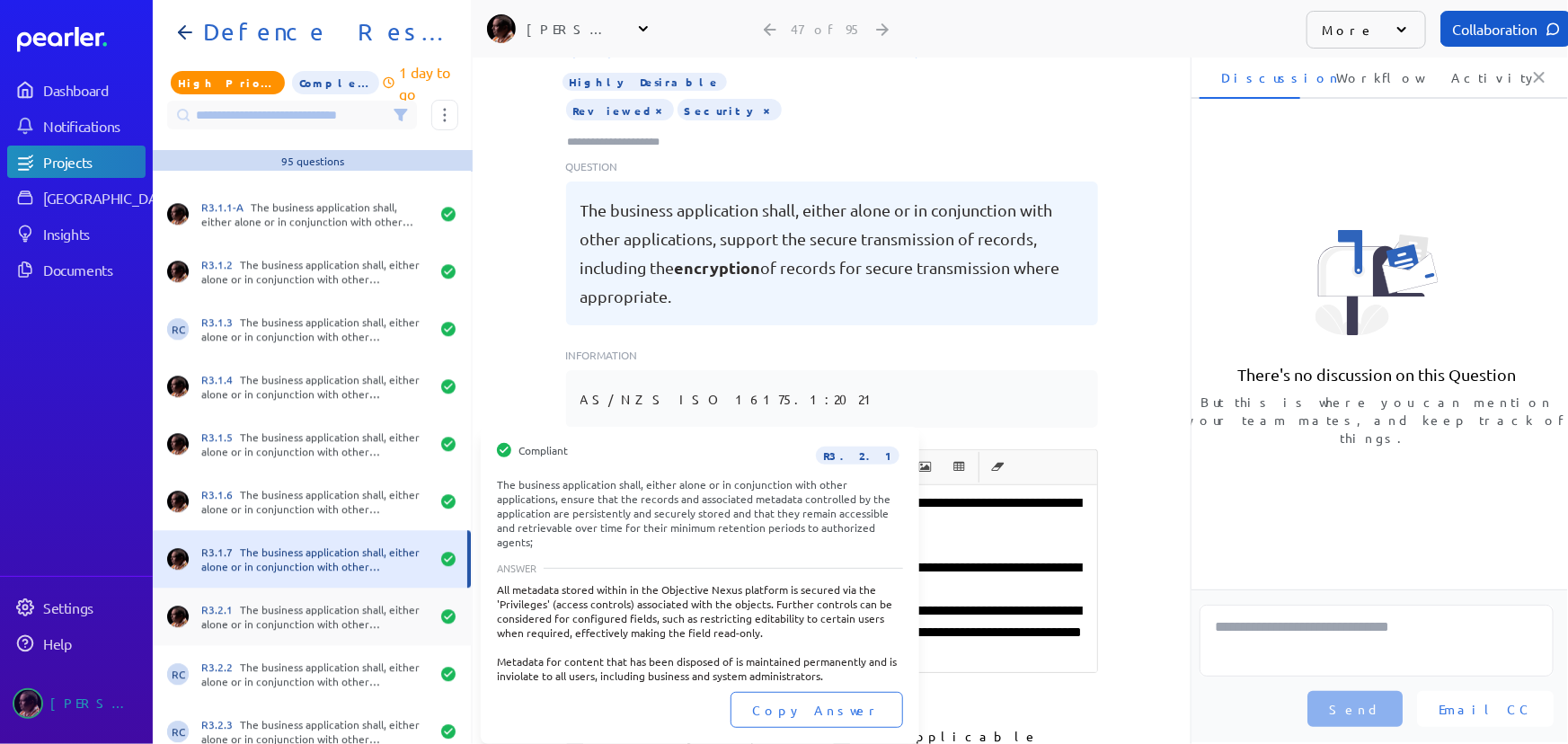
click at [320, 604] on div "R3.2.1 The business application shall, either alone or in conjunction with othe…" at bounding box center [316, 617] width 228 height 29
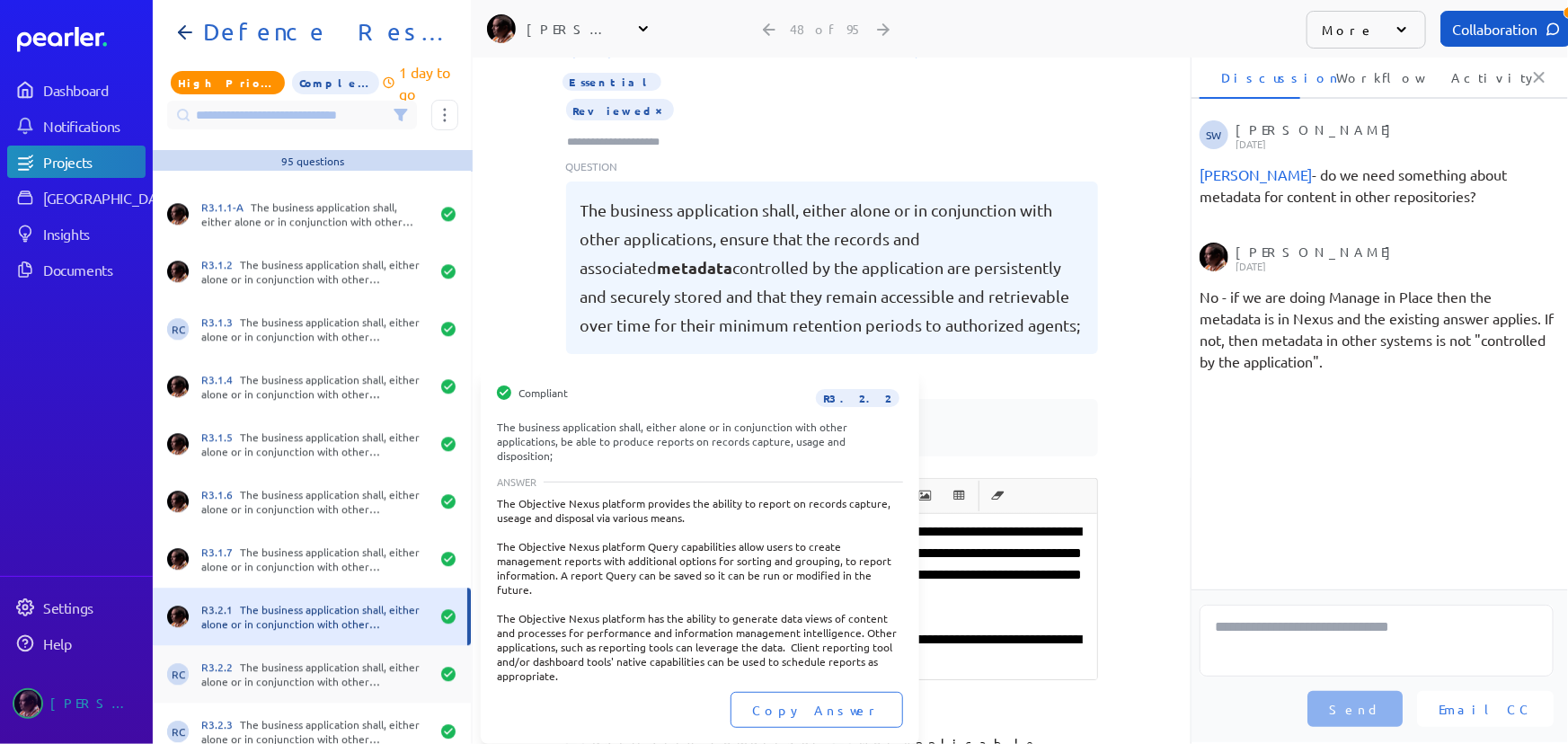
click at [317, 648] on div "RC R3.2.2 The business application shall, either alone or in conjunction with o…" at bounding box center [312, 674] width 318 height 57
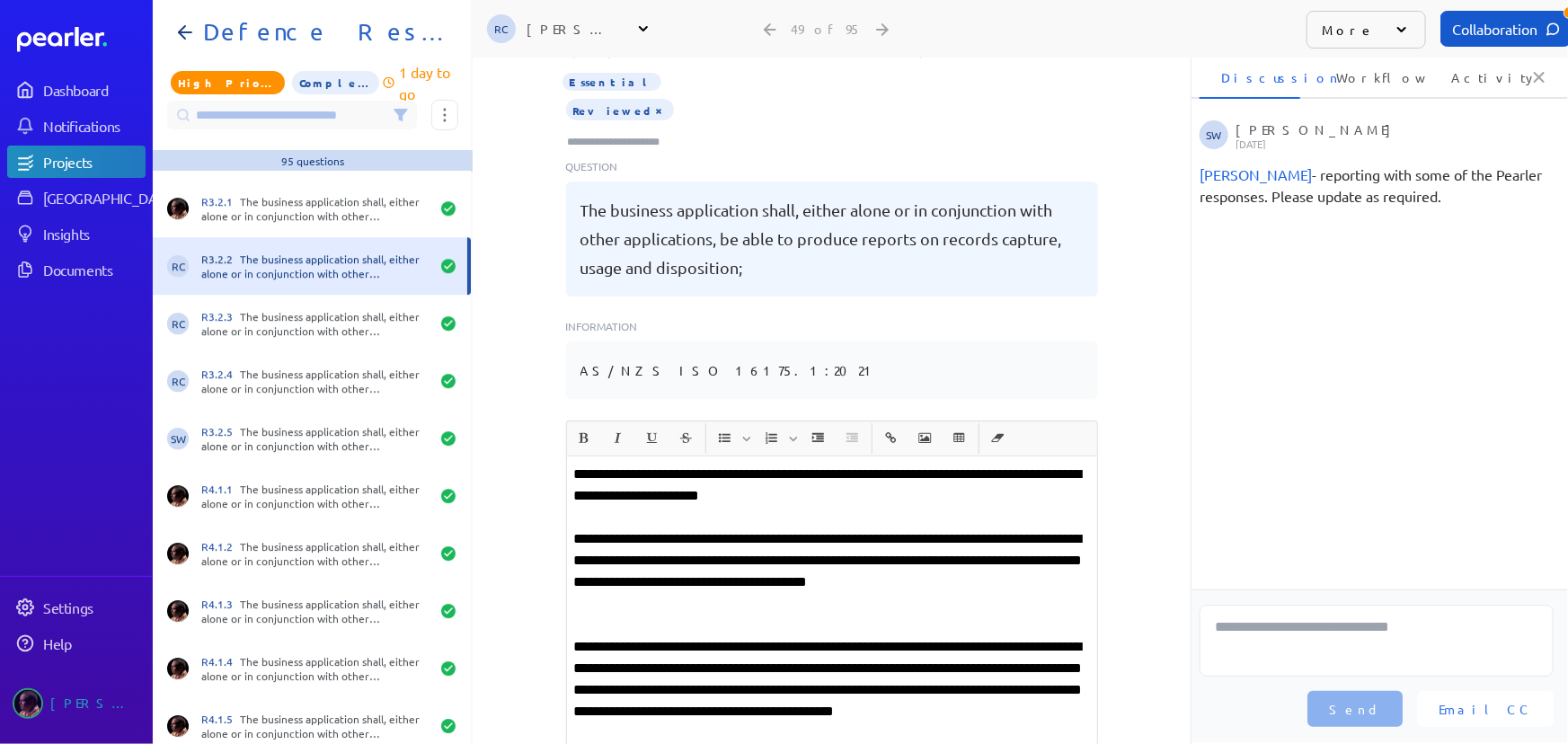
scroll to position [2696, 0]
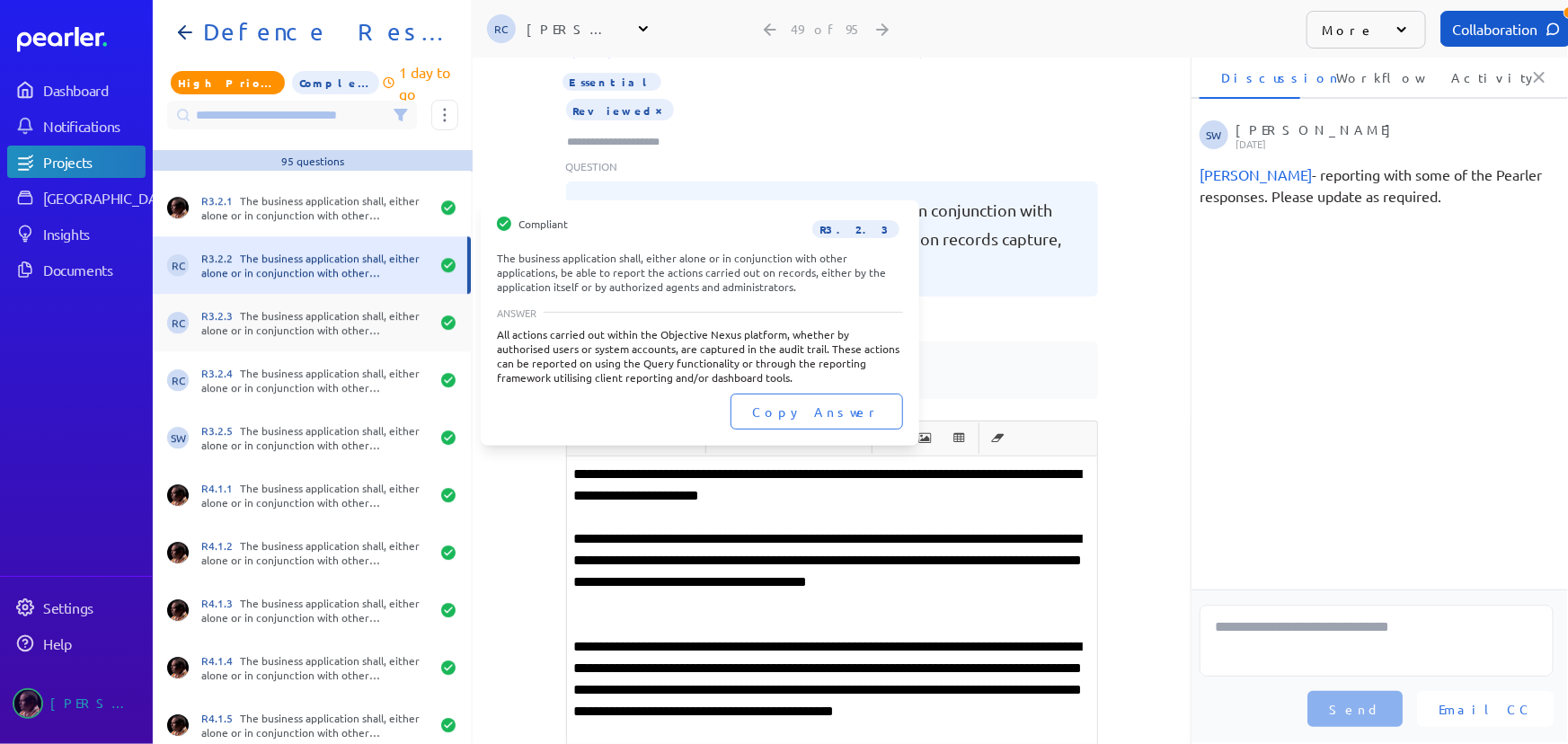
click at [297, 329] on div "R3.2.3 The business application shall, either alone or in conjunction with othe…" at bounding box center [316, 323] width 228 height 29
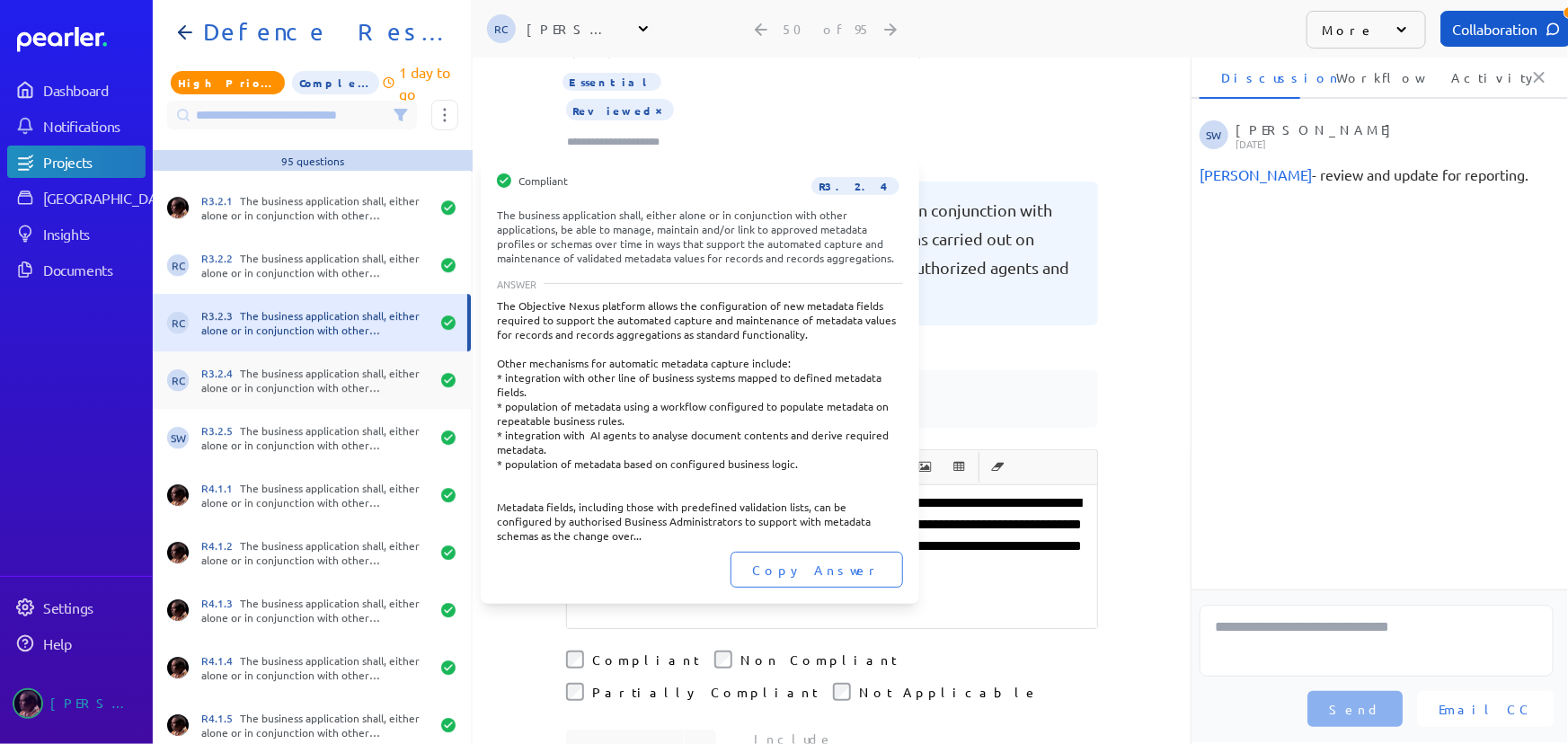
click at [298, 376] on div "R3.2.4 The business application shall, either alone or in conjunction with othe…" at bounding box center [316, 380] width 228 height 29
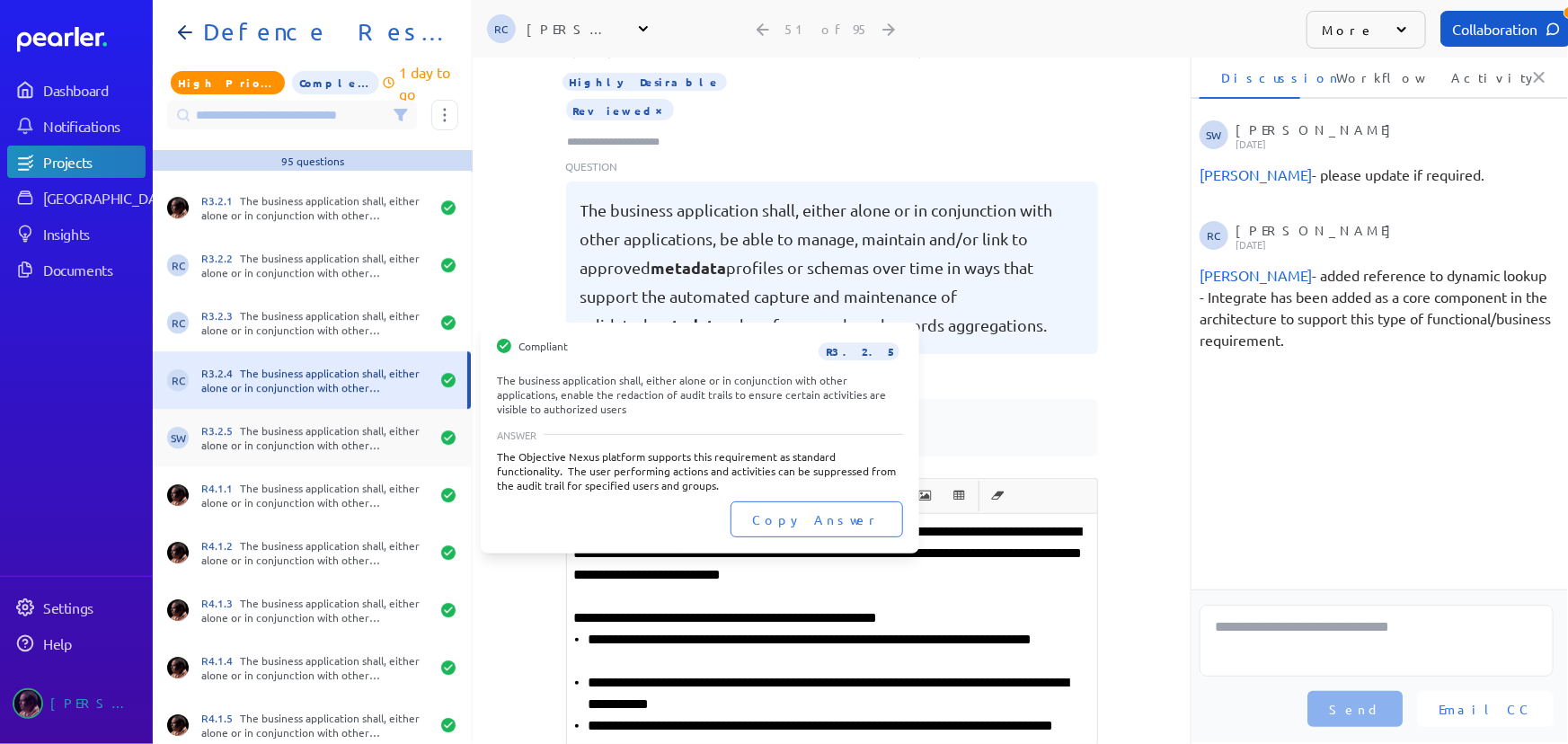
click at [286, 440] on div "R3.2.5 The business application shall, either alone or in conjunction with othe…" at bounding box center [316, 438] width 228 height 29
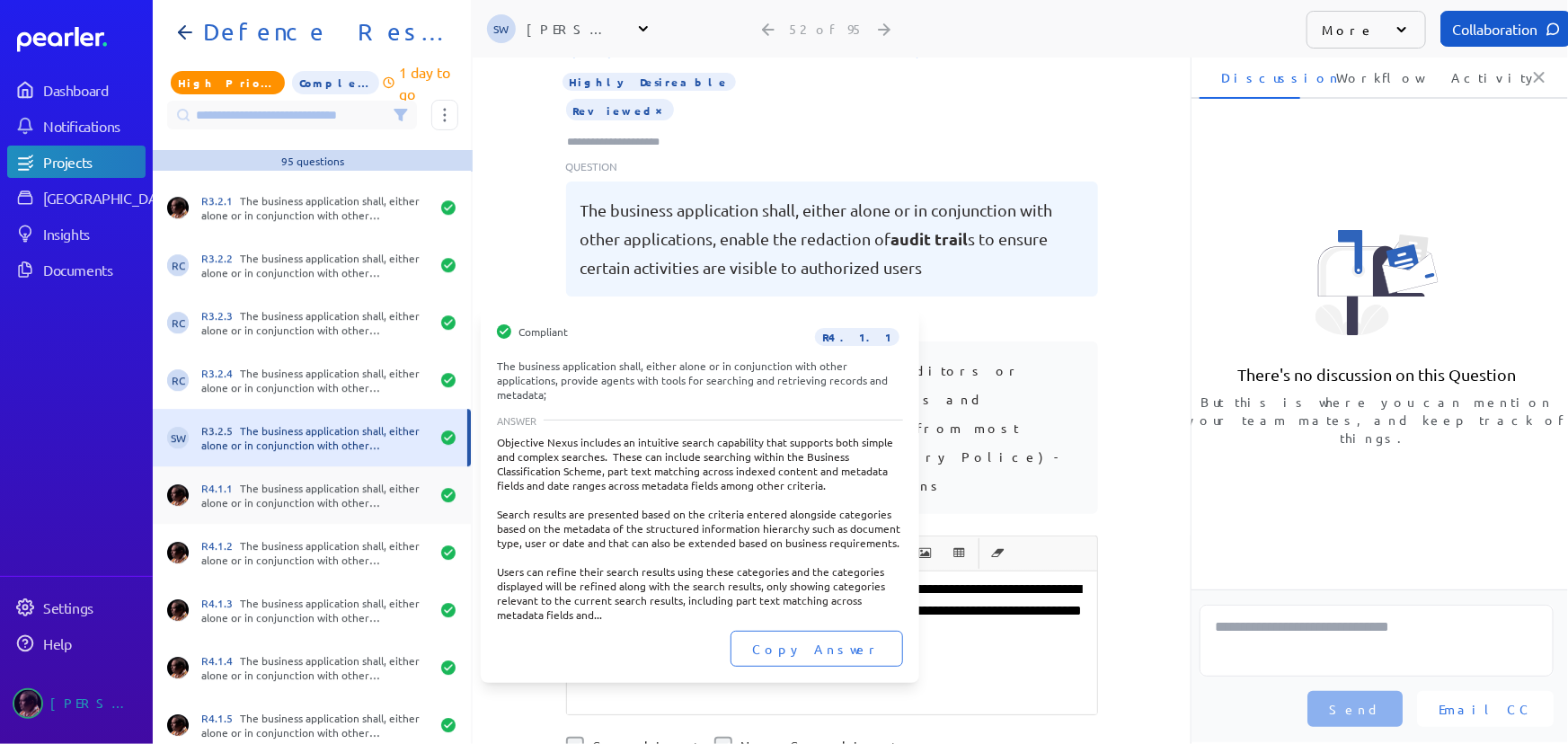
click at [291, 492] on div "R4.1.1 The business application shall, either alone or in conjunction with othe…" at bounding box center [316, 495] width 228 height 29
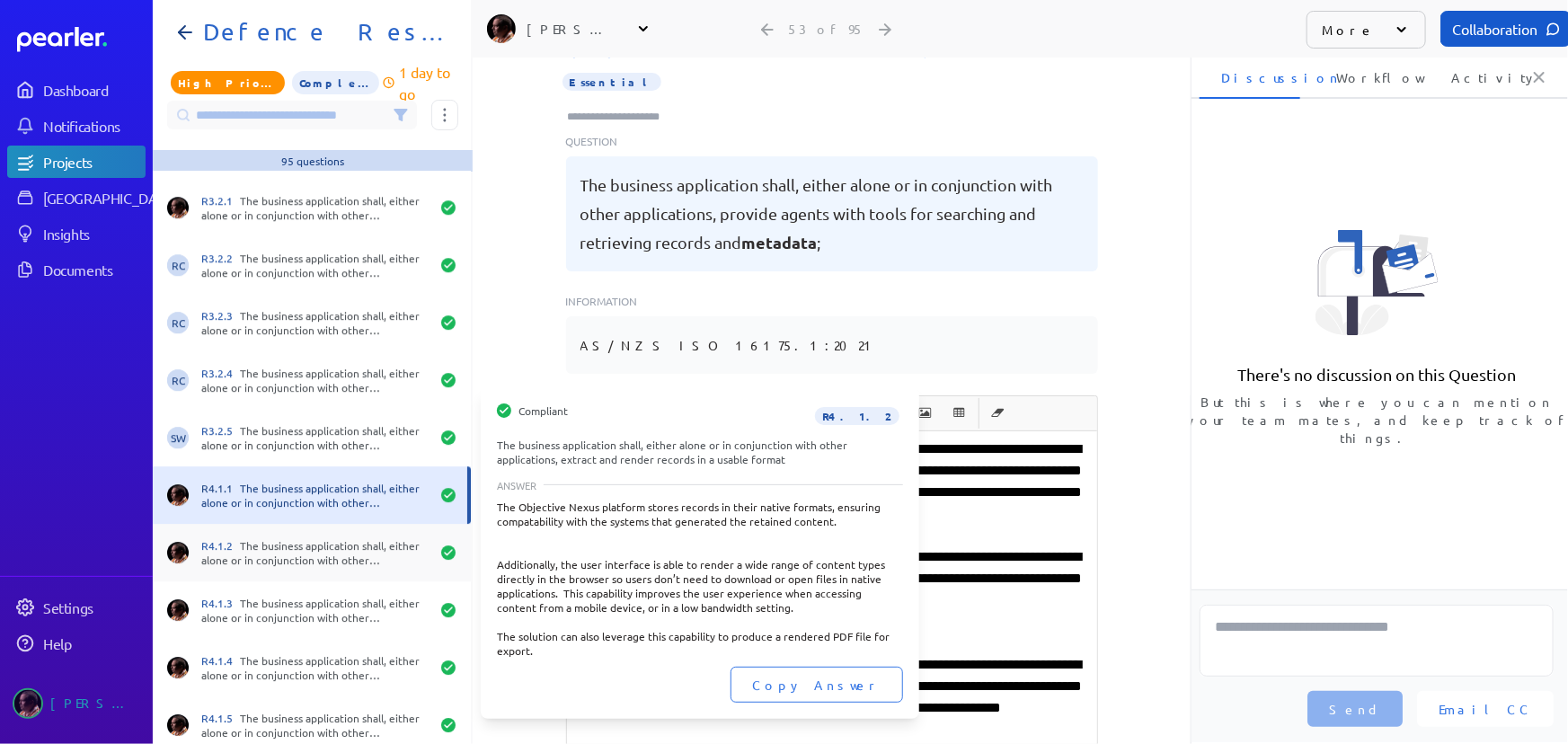
click at [303, 535] on div "R4.1.2 The business application shall, either alone or in conjunction with othe…" at bounding box center [312, 553] width 318 height 57
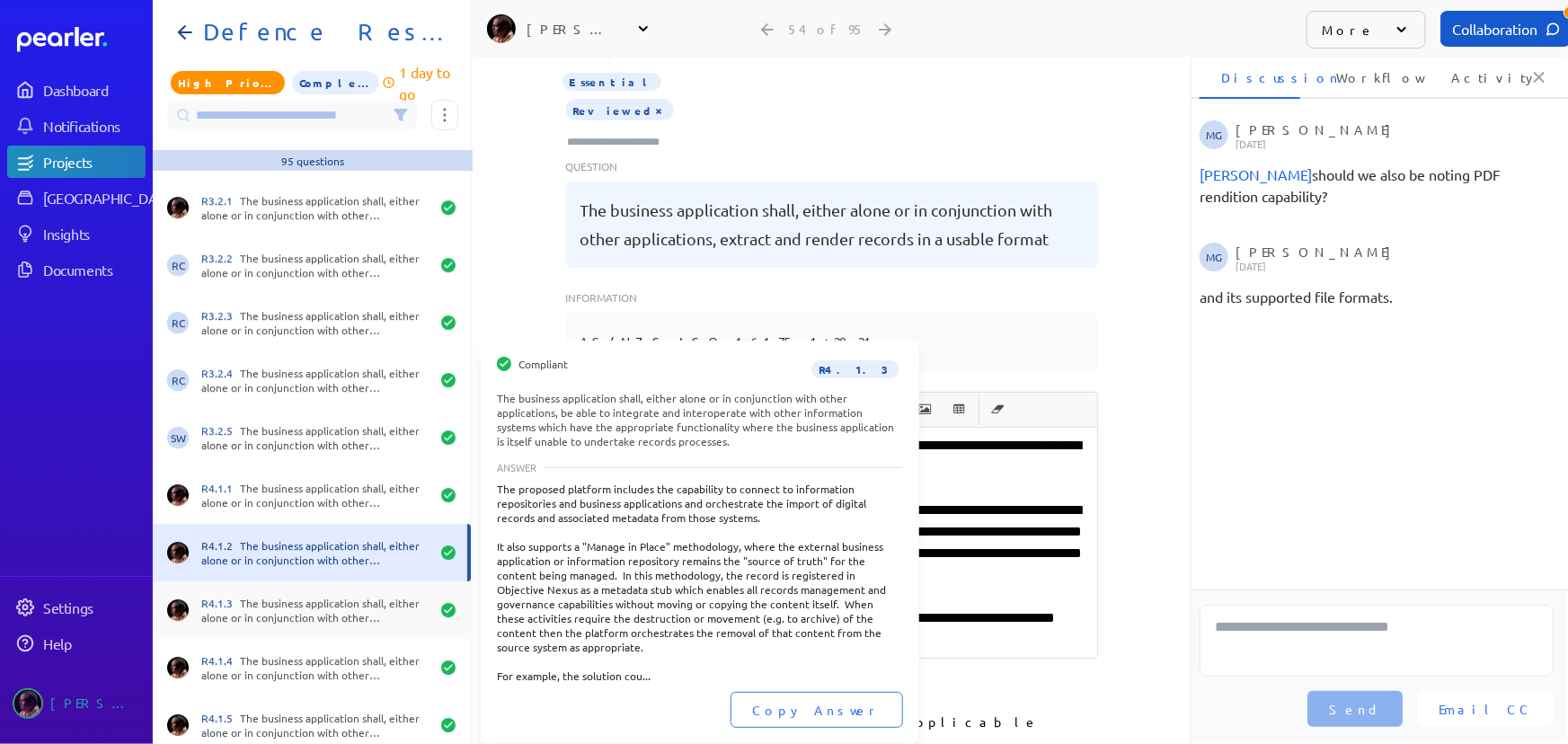
click at [300, 599] on div "R4.1.3 The business application shall, either alone or in conjunction with othe…" at bounding box center [316, 610] width 228 height 29
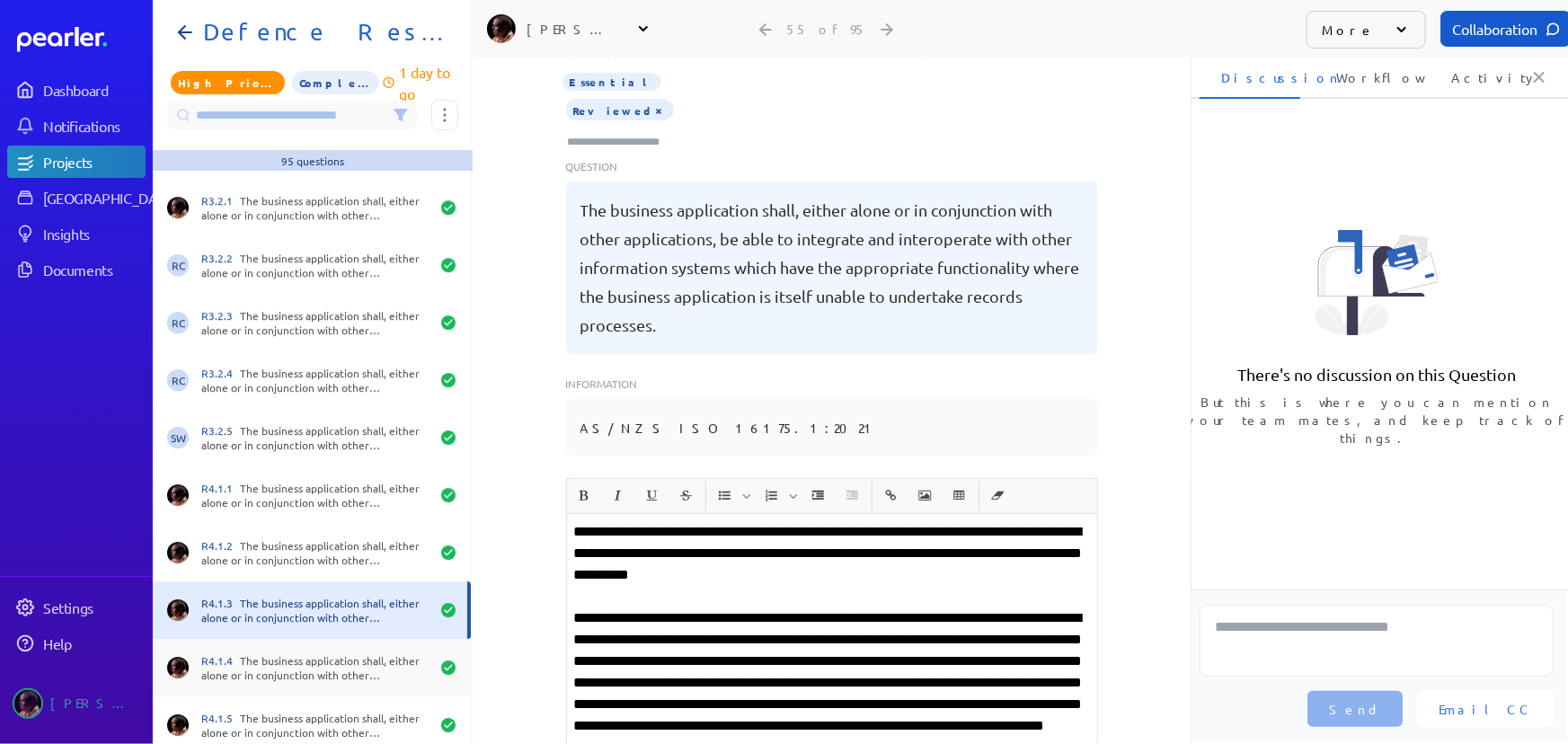
click at [295, 647] on div "R4.1.4 The business application shall, either alone or in conjunction with othe…" at bounding box center [312, 668] width 318 height 57
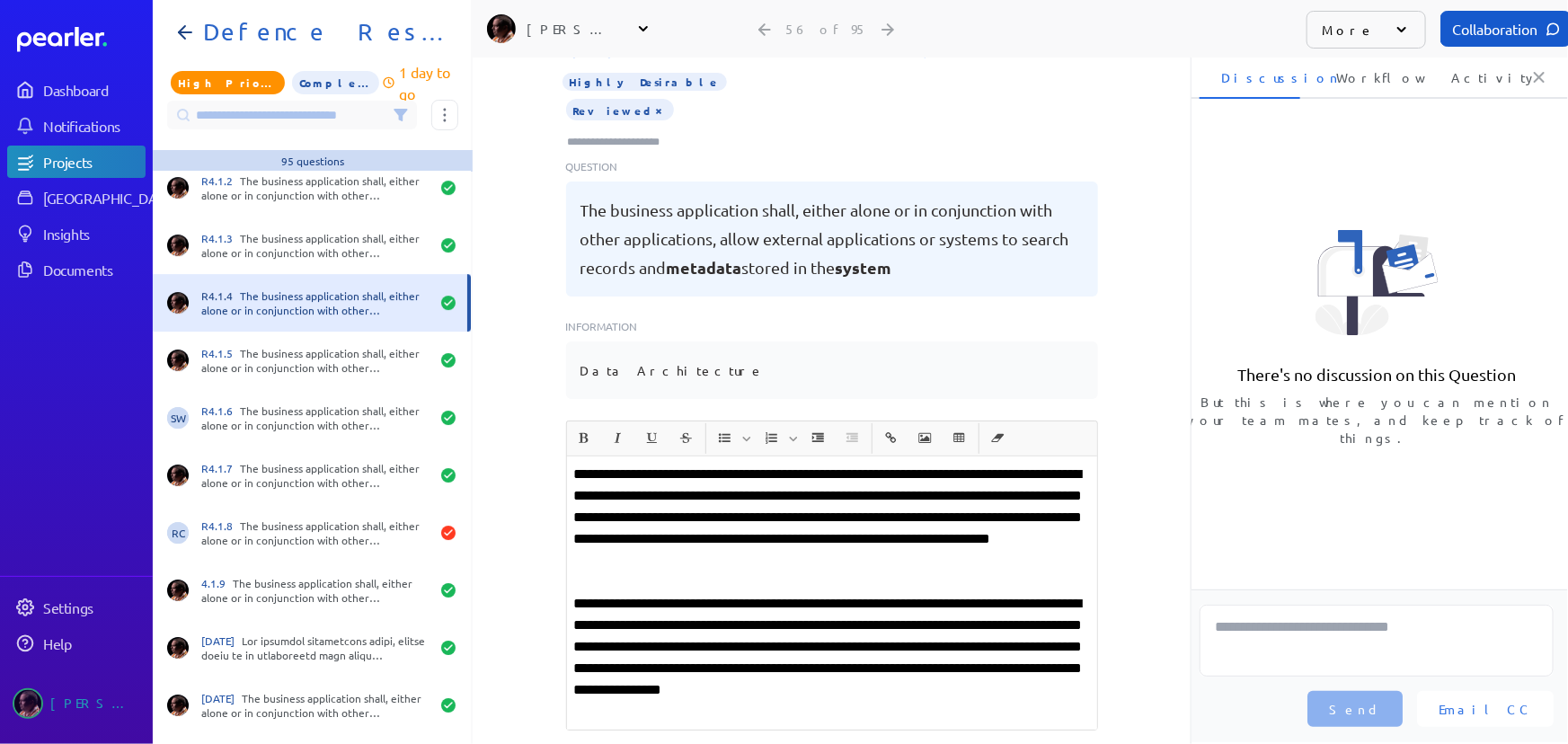
scroll to position [3104, 0]
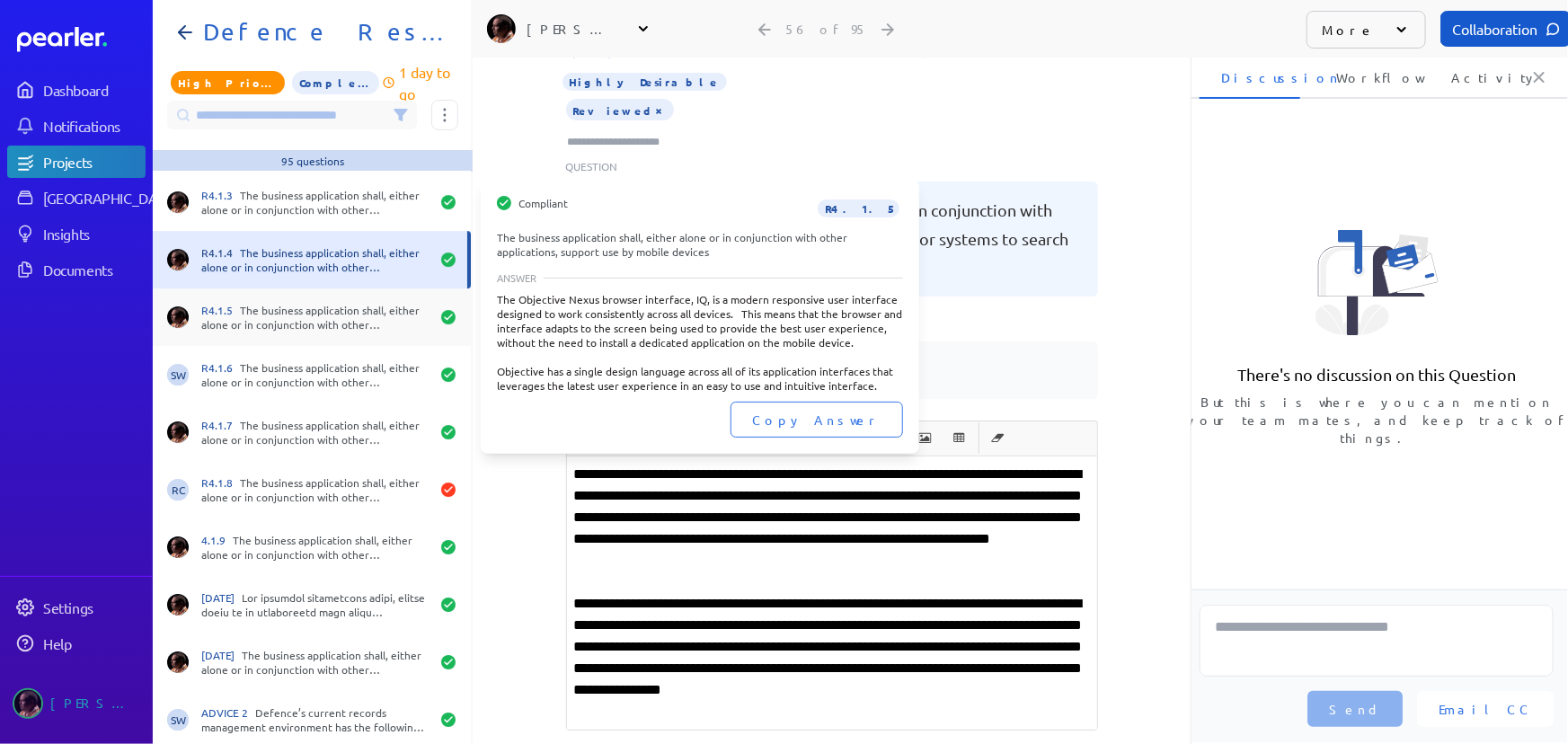
click at [261, 303] on div "R4.1.5 The business application shall, either alone or in conjunction with othe…" at bounding box center [316, 317] width 228 height 29
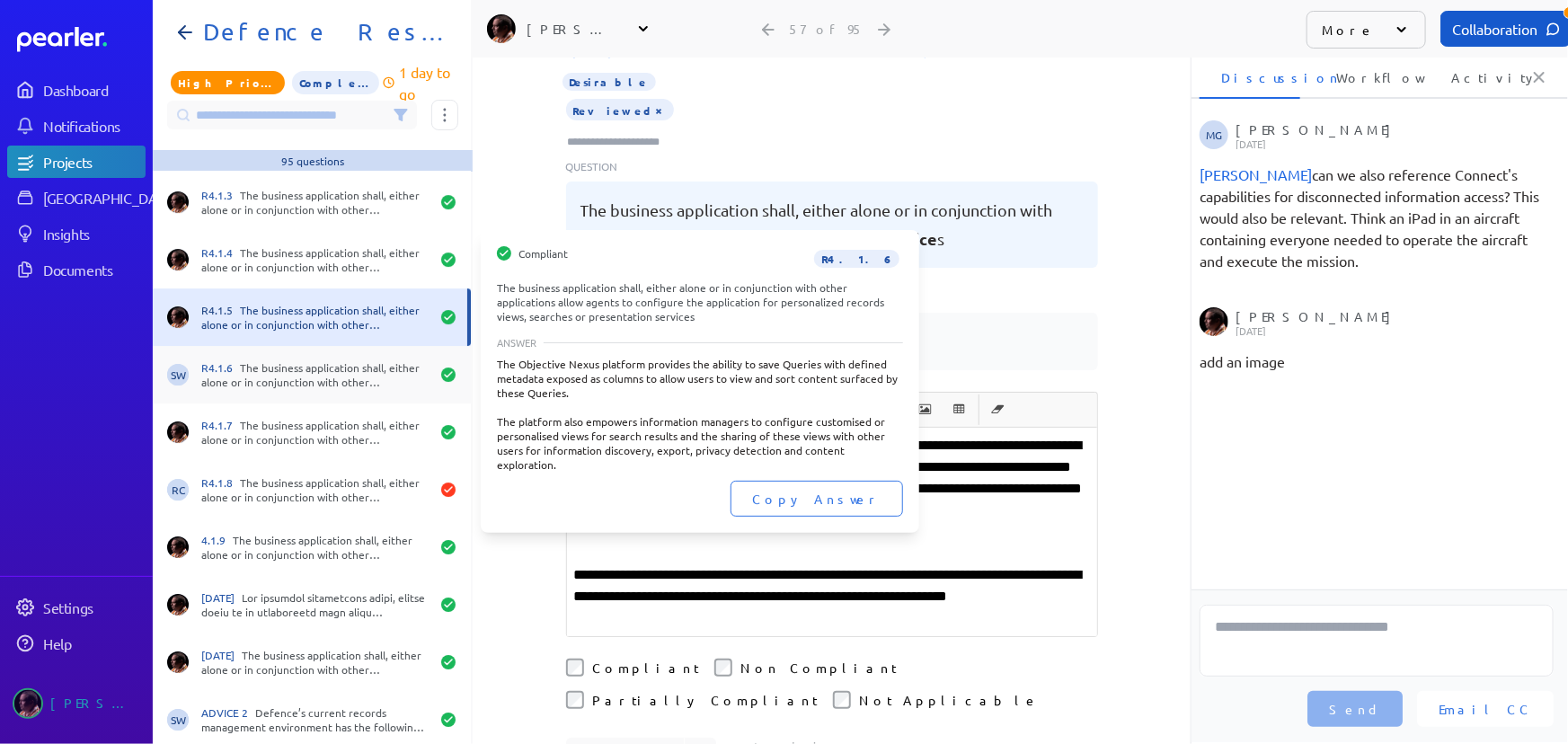
click at [284, 376] on div "R4.1.6 The business application shall, either alone or in conjunction with othe…" at bounding box center [316, 375] width 228 height 29
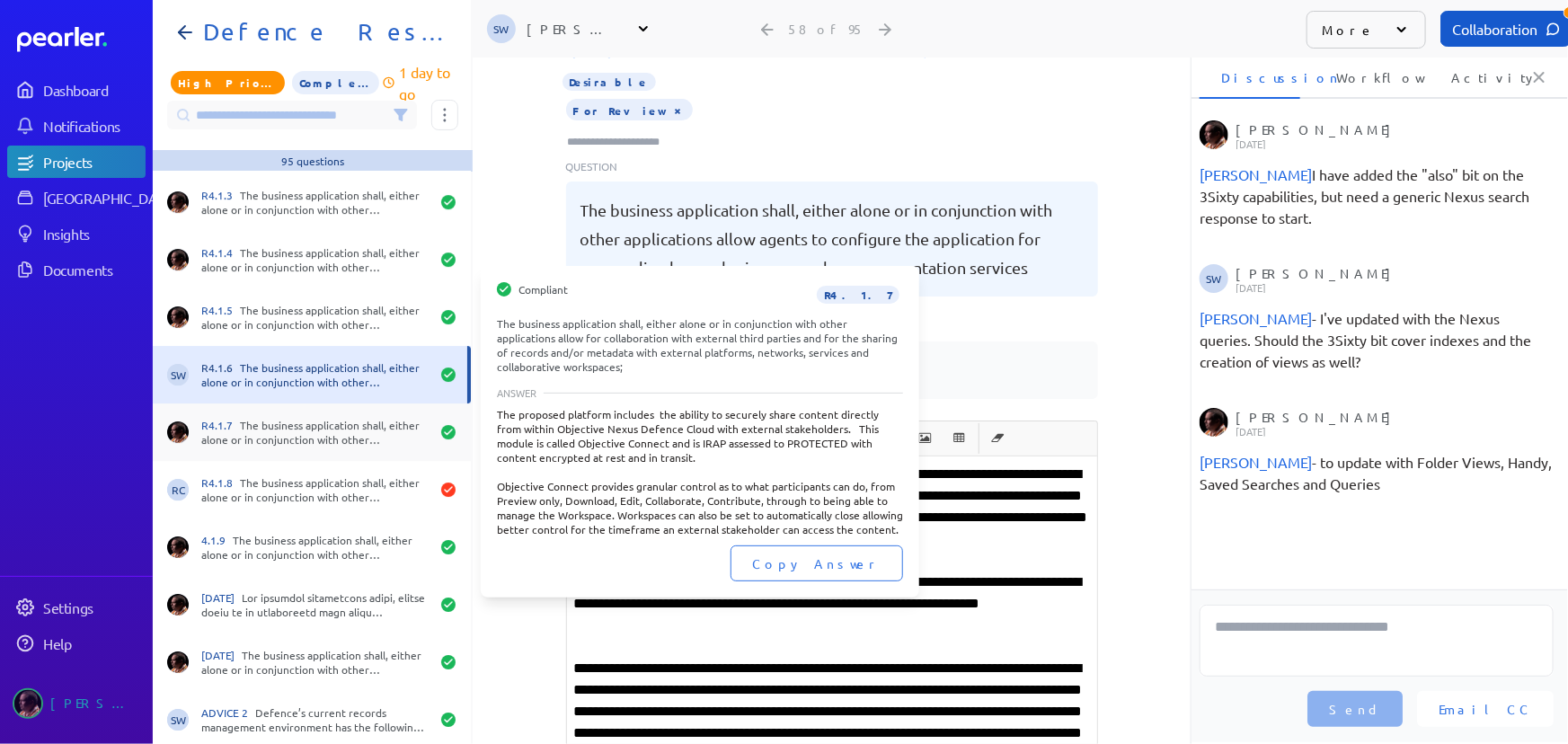
click at [281, 440] on div "R4.1.7 The business application shall, either alone or in conjunction with othe…" at bounding box center [316, 432] width 228 height 29
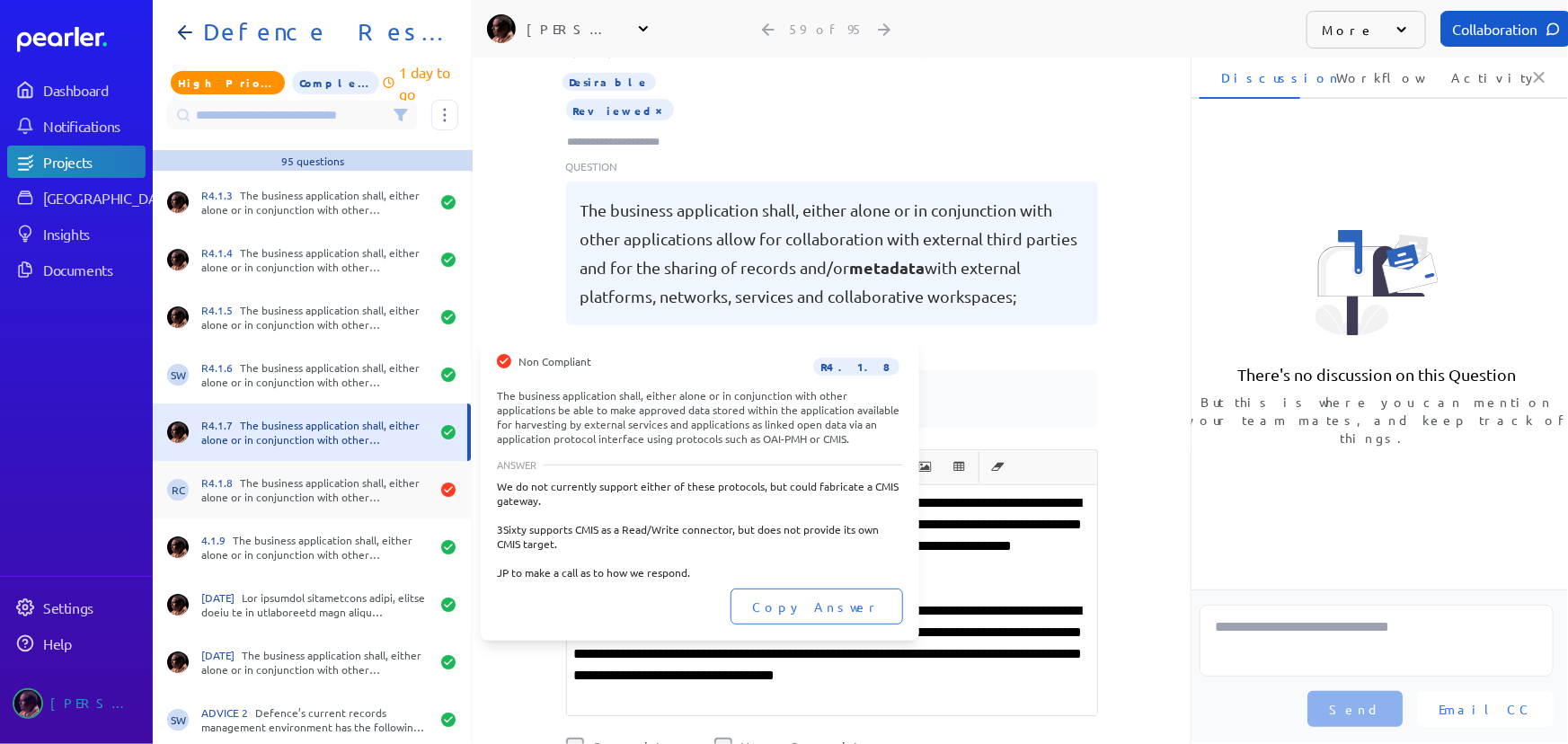
click at [279, 487] on div "R4.1.8 The business application shall, either alone or in conjunction with othe…" at bounding box center [316, 490] width 228 height 29
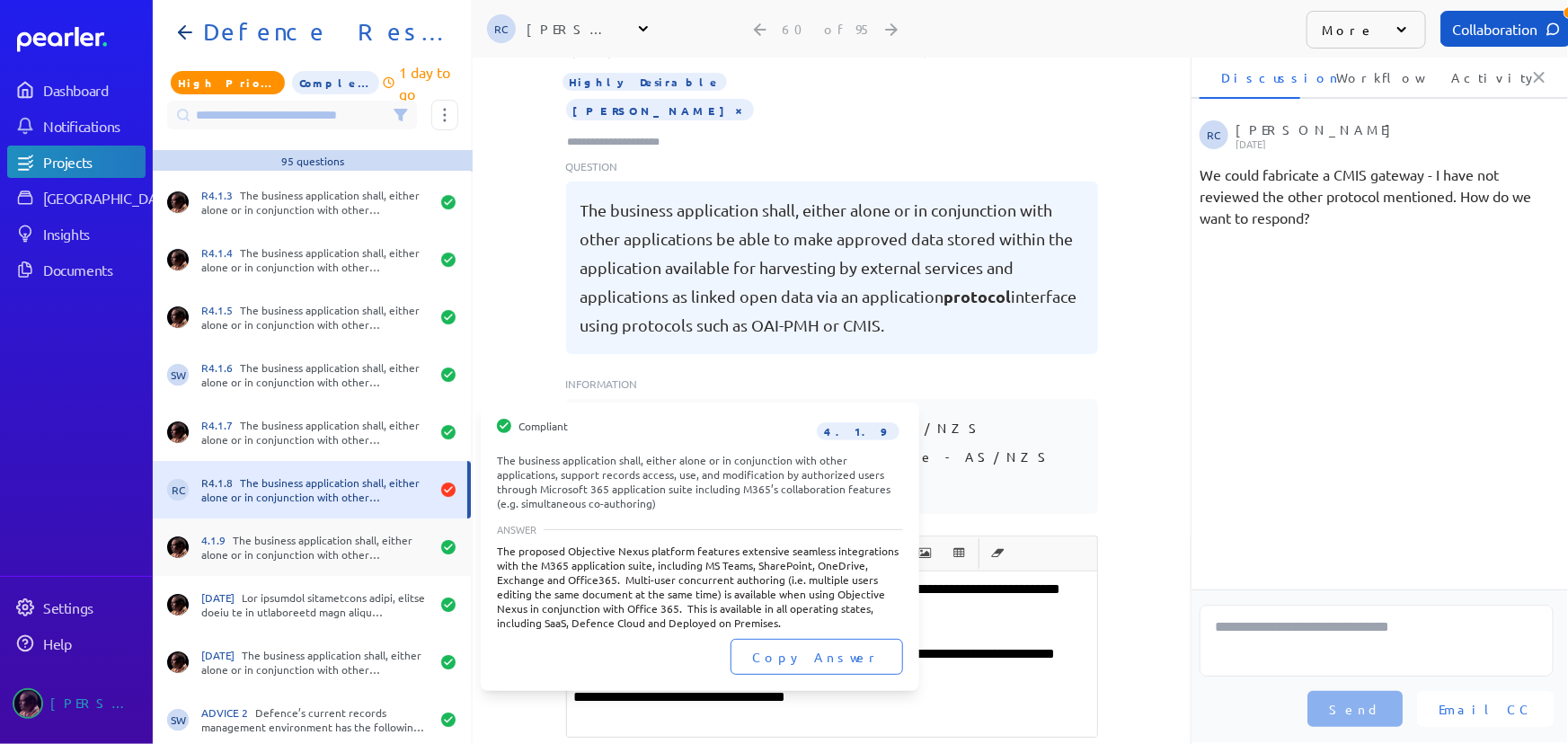
click at [269, 539] on div "4.1.9 The business application shall, either alone or in conjunction with other…" at bounding box center [316, 547] width 228 height 29
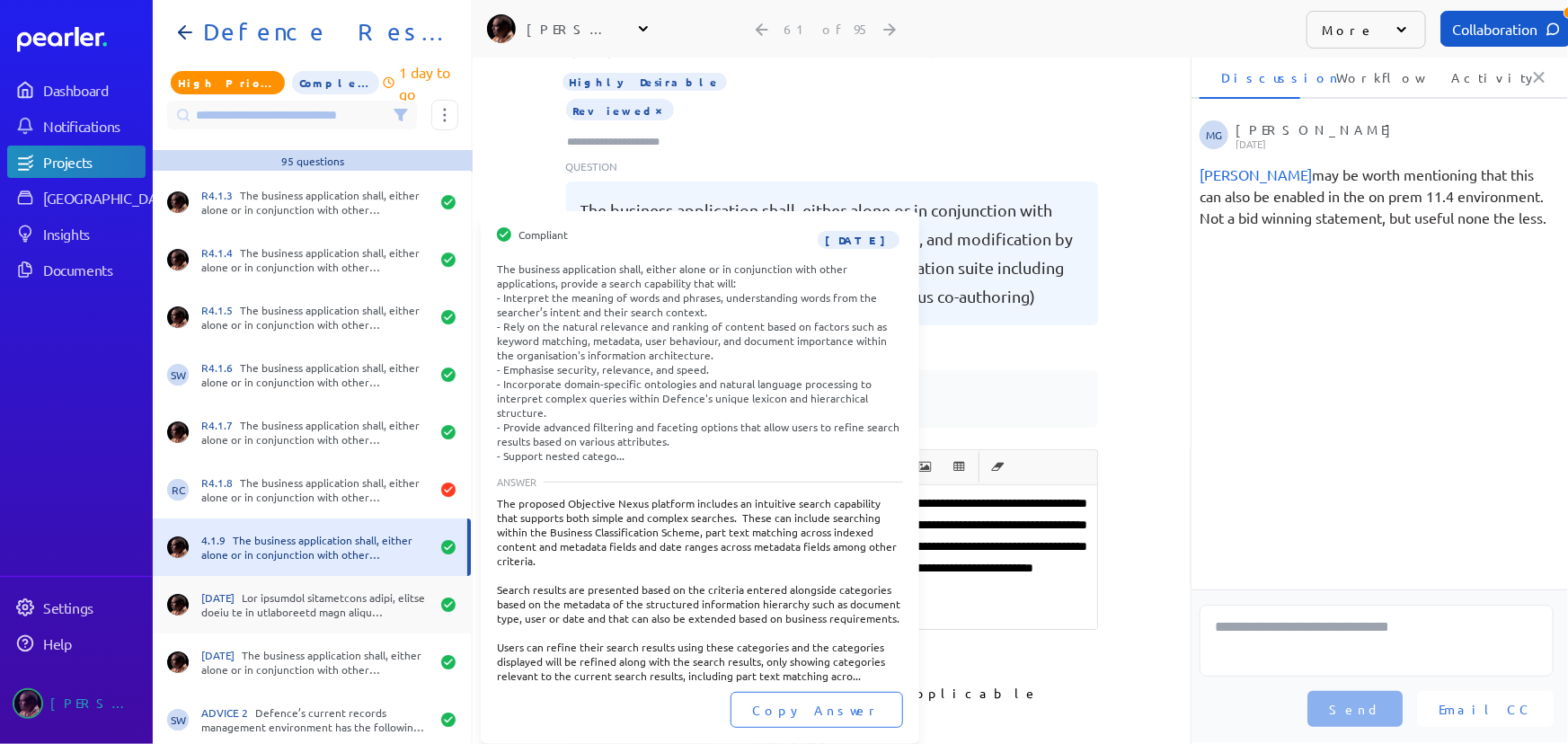
click at [284, 601] on div "[DATE]" at bounding box center [316, 605] width 228 height 29
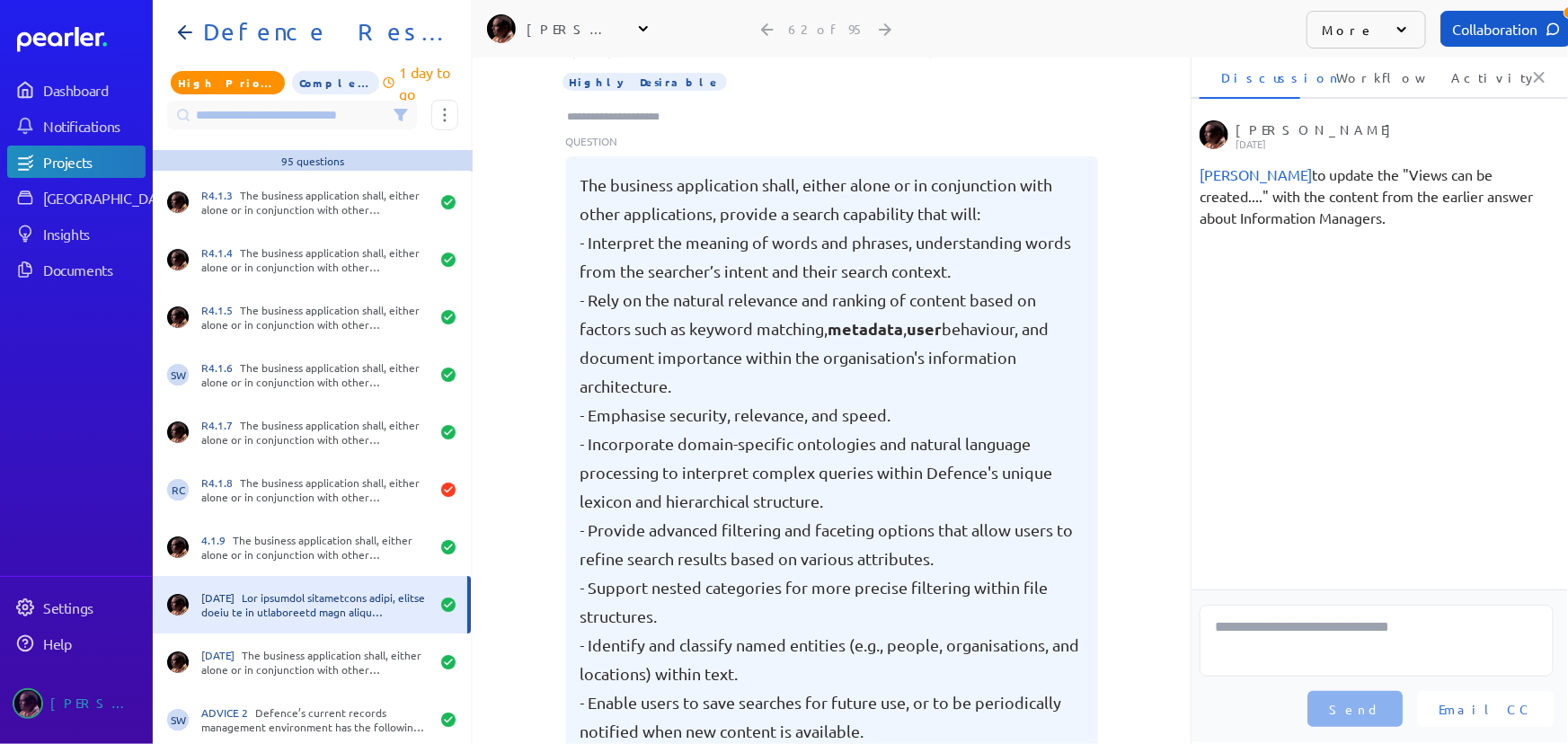
scroll to position [3023, 0]
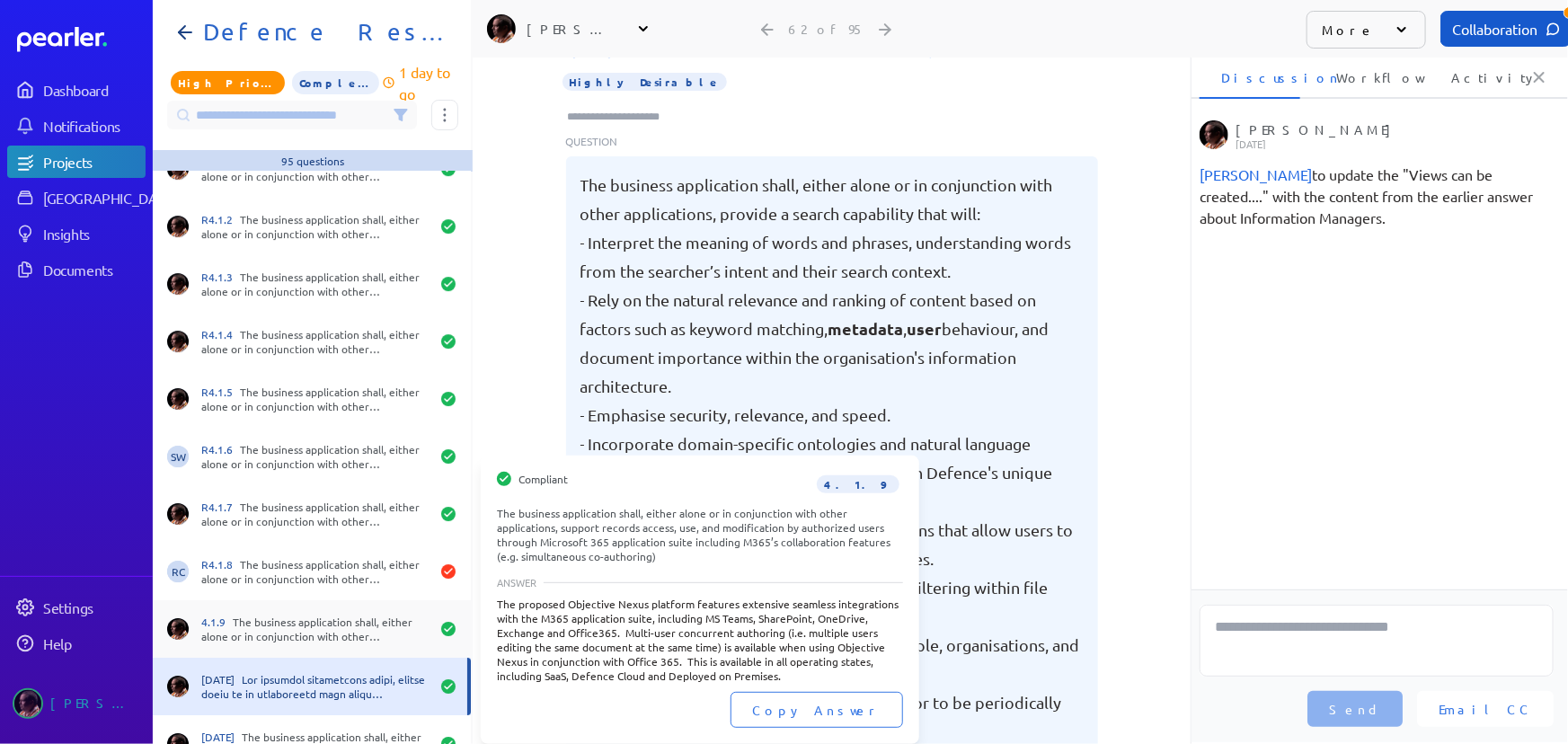
click at [291, 624] on div "4.1.9 The business application shall, either alone or in conjunction with other…" at bounding box center [316, 629] width 228 height 29
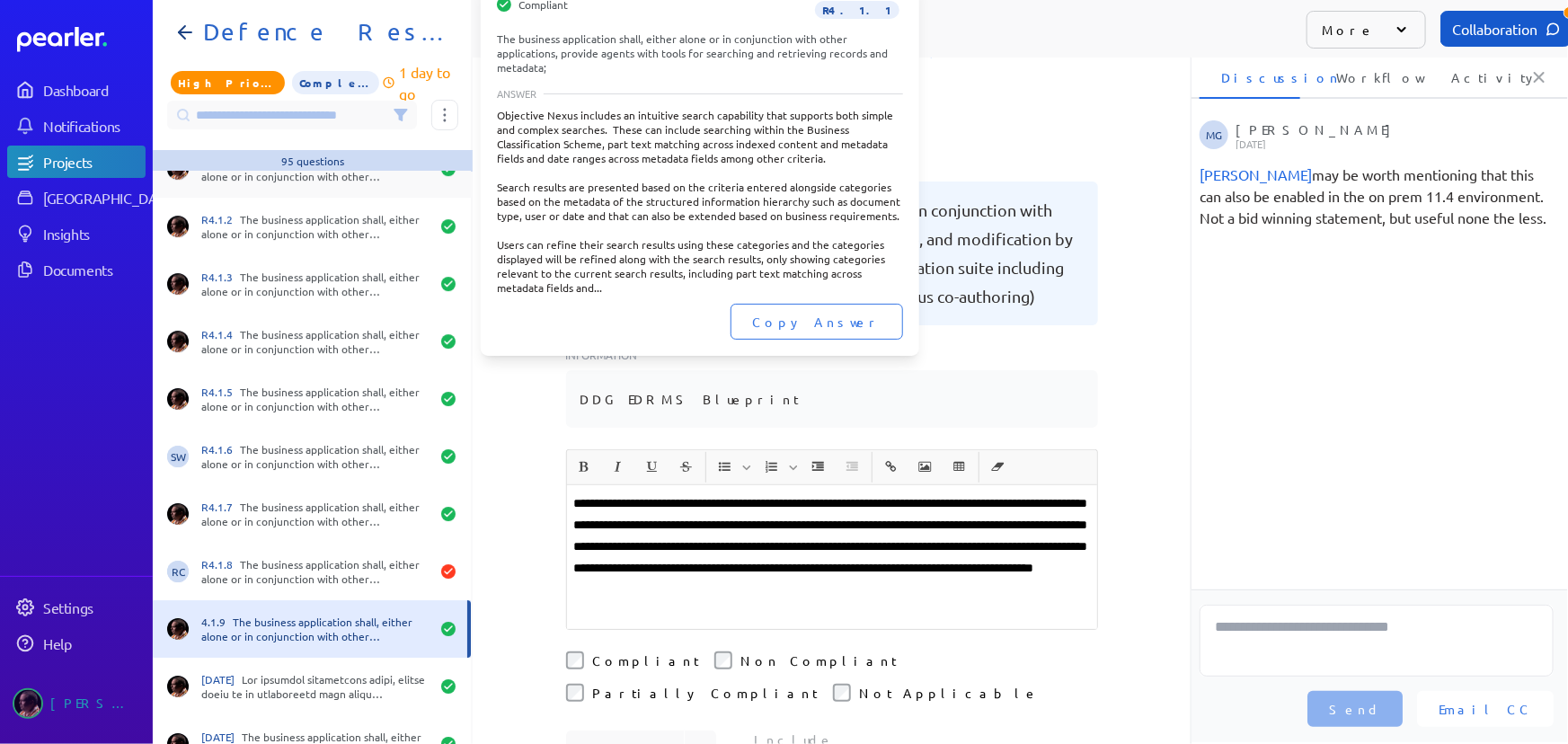
click at [375, 189] on div "R4.1.1 The business application shall, either alone or in conjunction with othe…" at bounding box center [312, 168] width 318 height 57
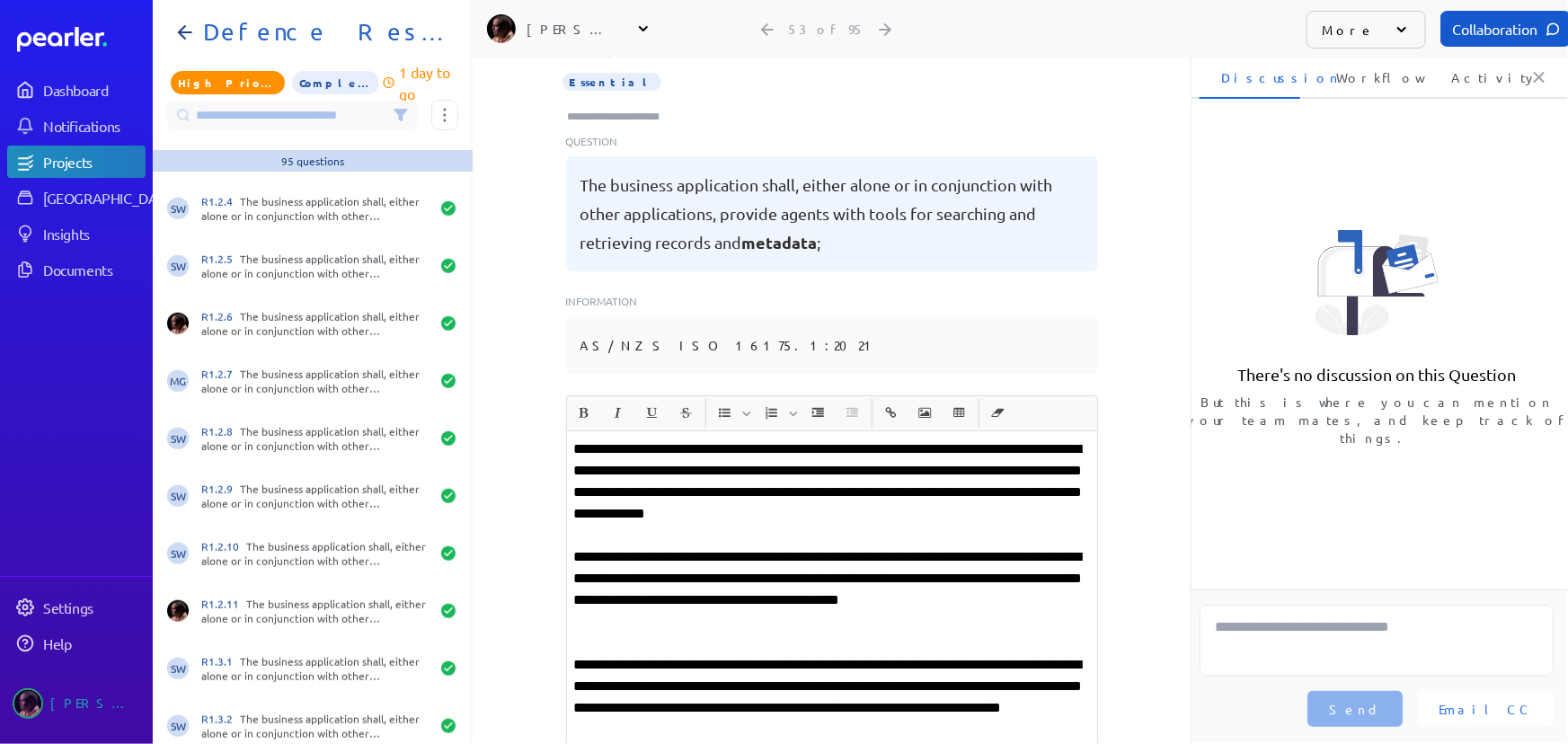
scroll to position [572, 0]
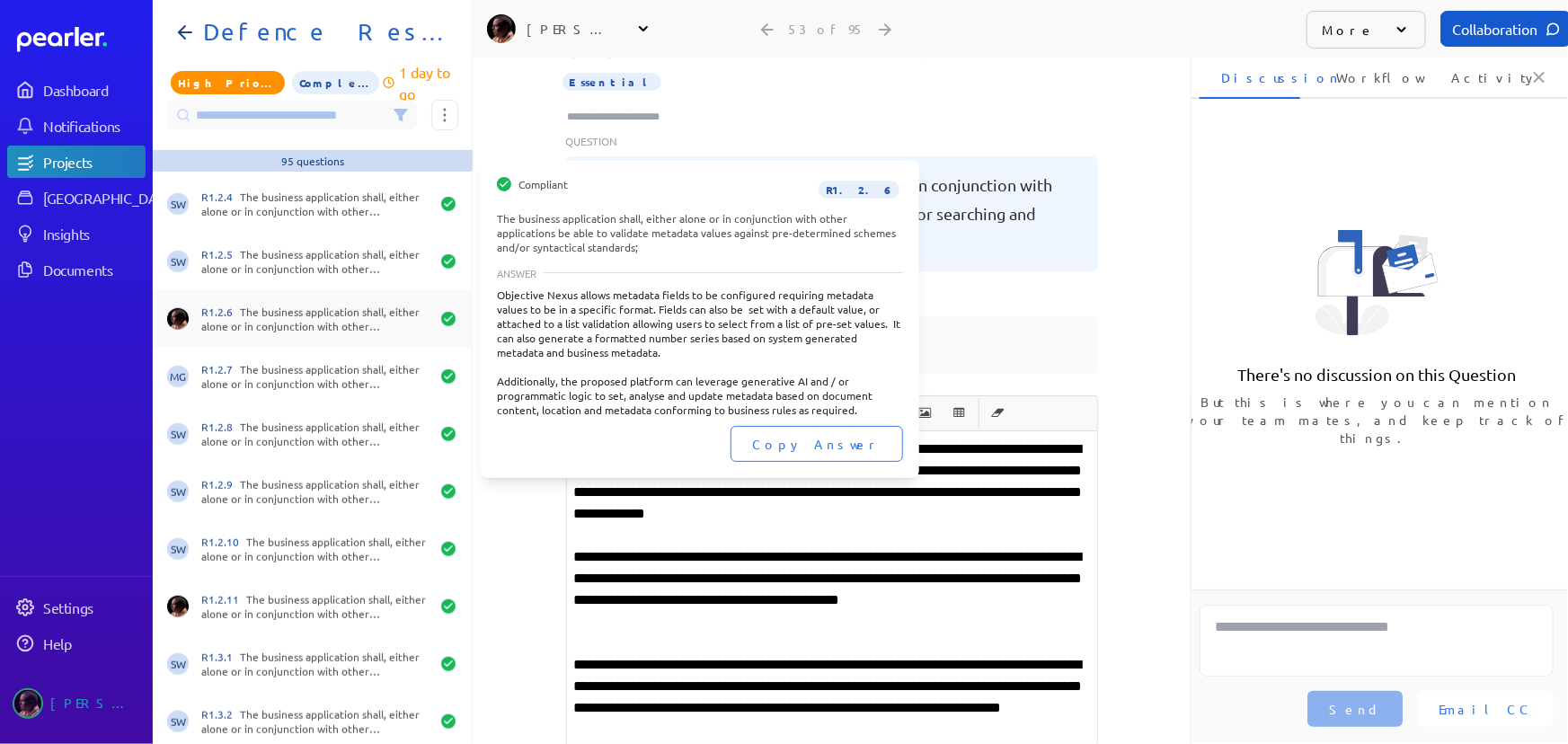
click at [292, 326] on div "R1.2.6 The business application shall, either alone or in conjunction with othe…" at bounding box center [316, 319] width 228 height 29
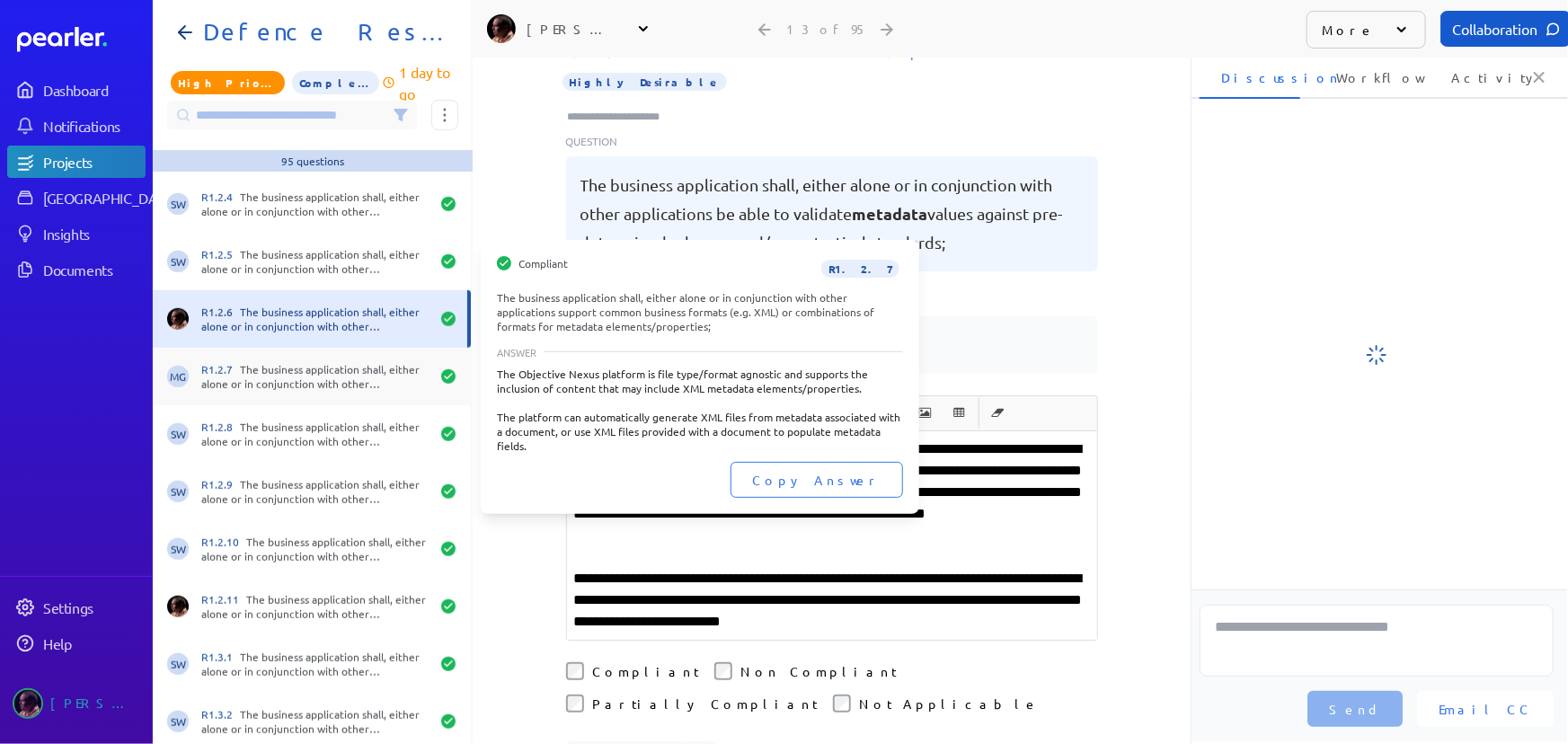
click at [295, 373] on div "R1.2.7 The business application shall, either alone or in conjunction with othe…" at bounding box center [316, 377] width 228 height 29
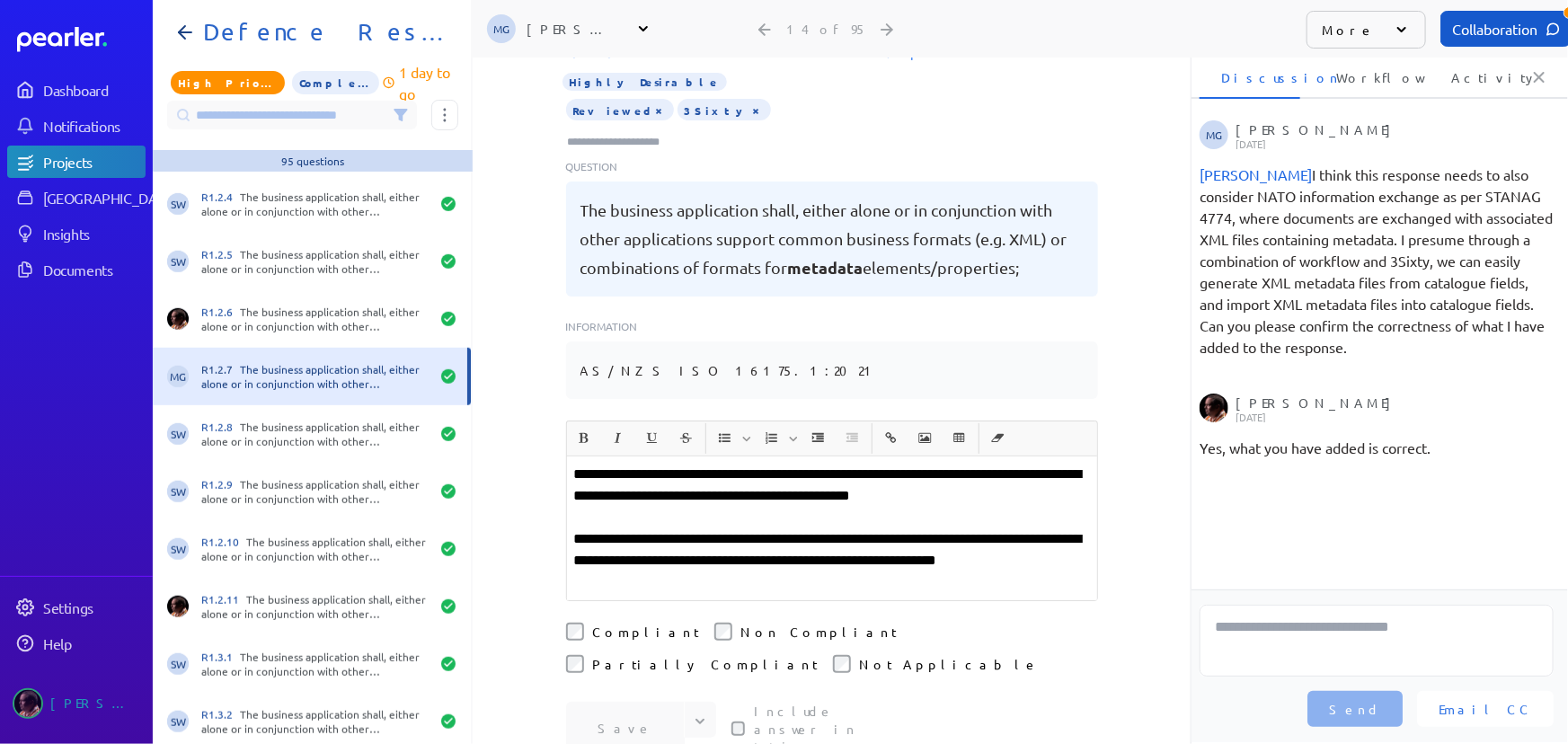
click at [293, 395] on div "MG R1.2.7 The business application shall, either alone or in conjunction with o…" at bounding box center [312, 377] width 318 height 57
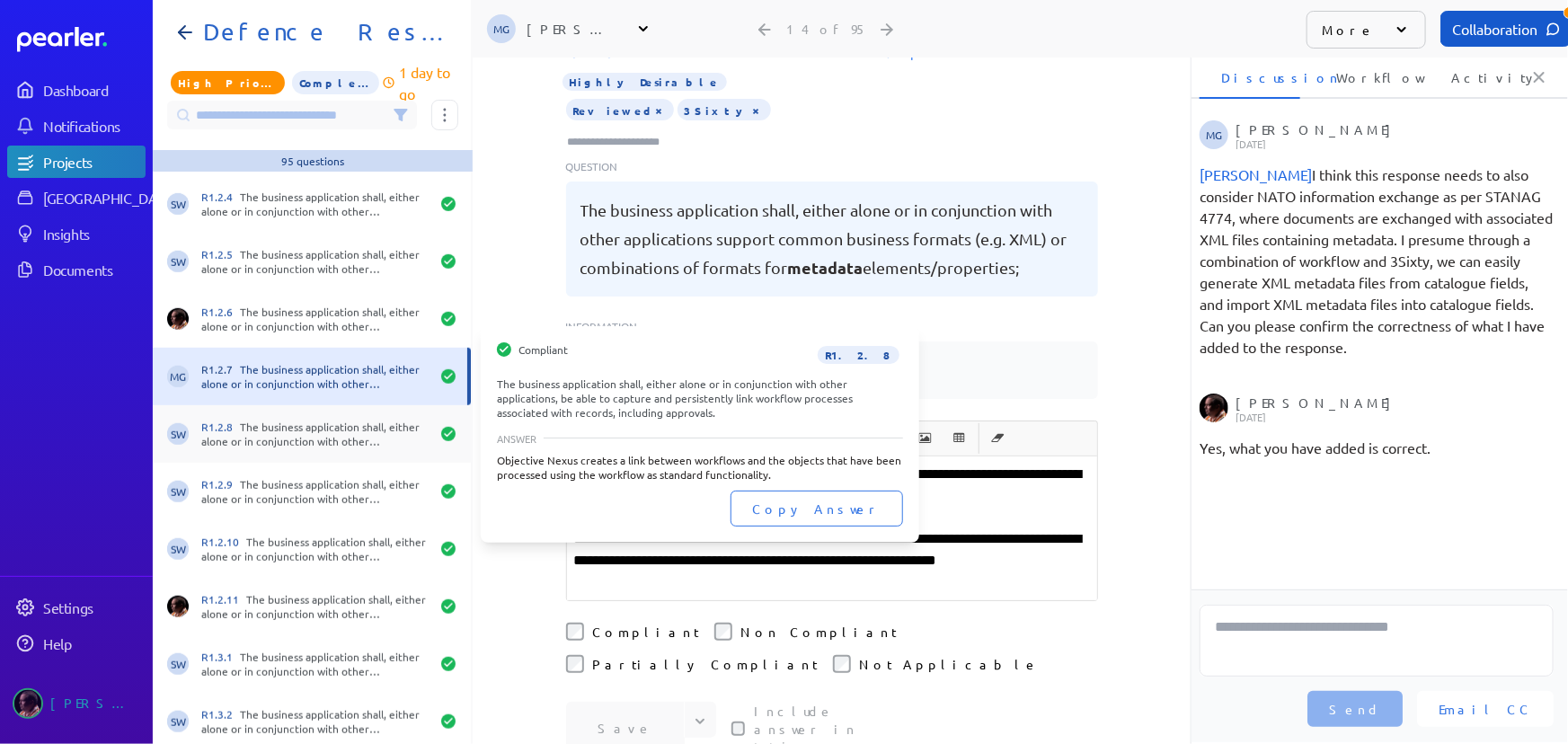
click at [287, 434] on div "R1.2.8 The business application shall, either alone or in conjunction with othe…" at bounding box center [316, 434] width 228 height 29
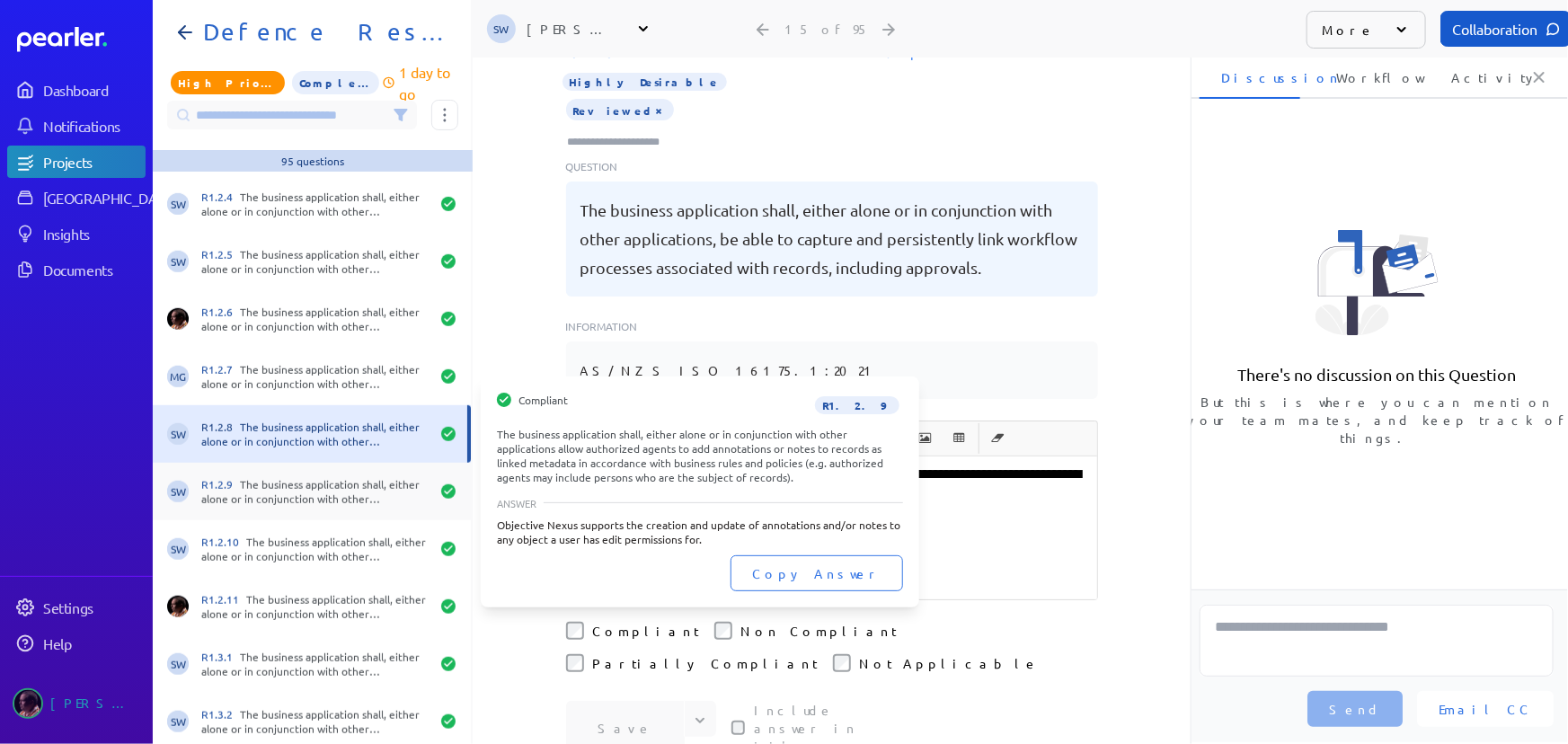
click at [284, 479] on div "R1.2.9 The business application shall, either alone or in conjunction with othe…" at bounding box center [316, 492] width 228 height 29
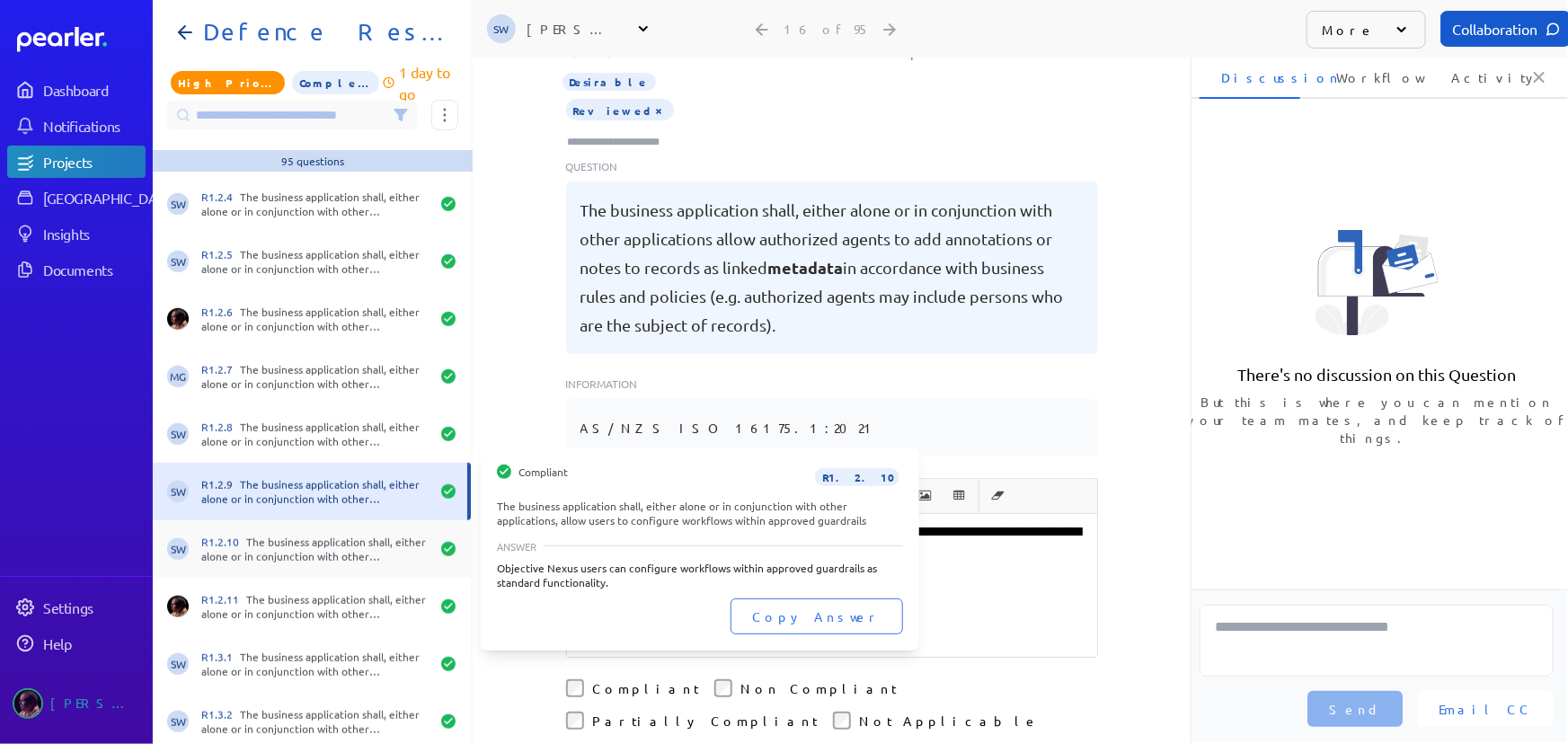
click at [283, 538] on div "R1.2.10 The business application shall, either alone or in conjunction with oth…" at bounding box center [316, 549] width 228 height 29
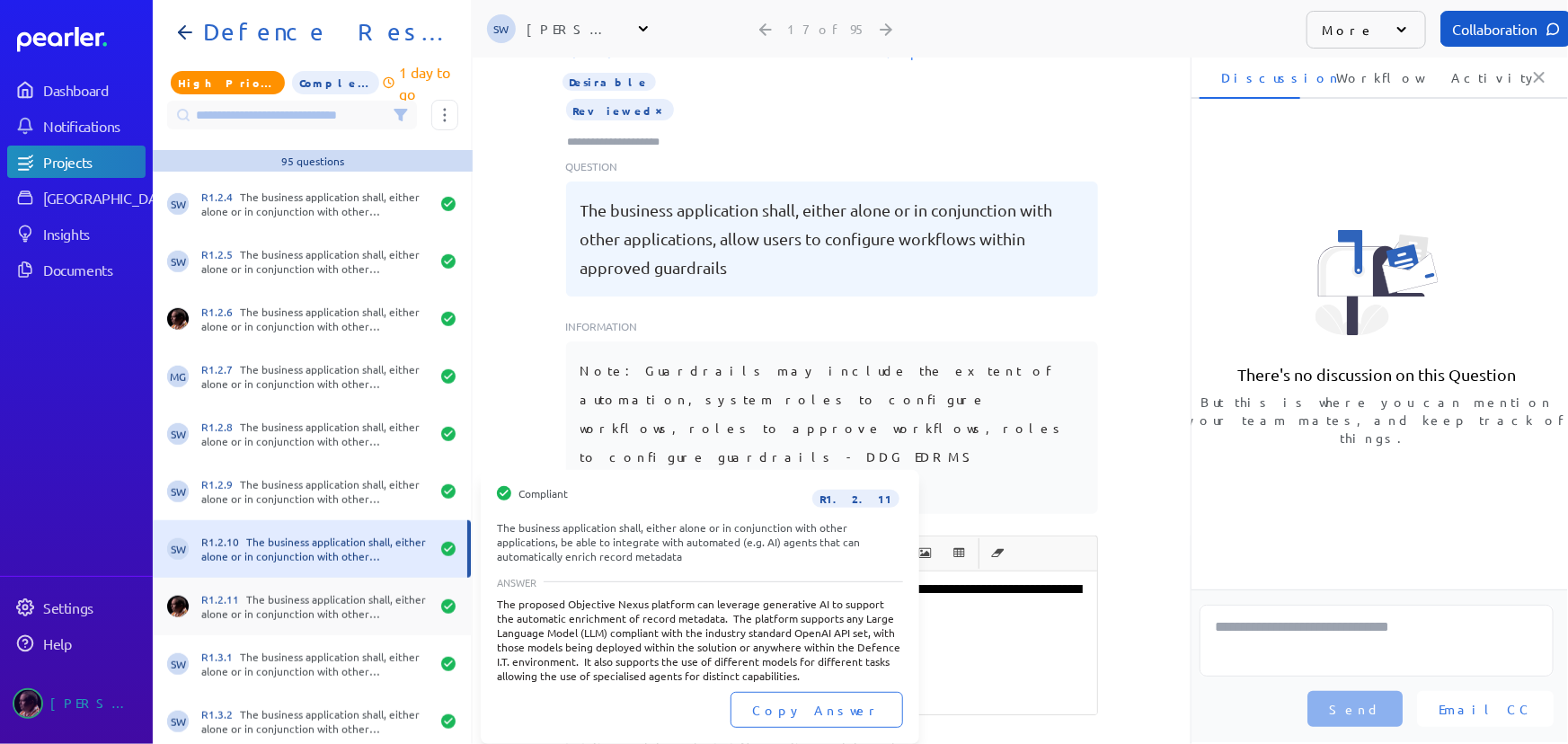
click at [291, 602] on div "R1.2.11 The business application shall, either alone or in conjunction with oth…" at bounding box center [316, 606] width 228 height 29
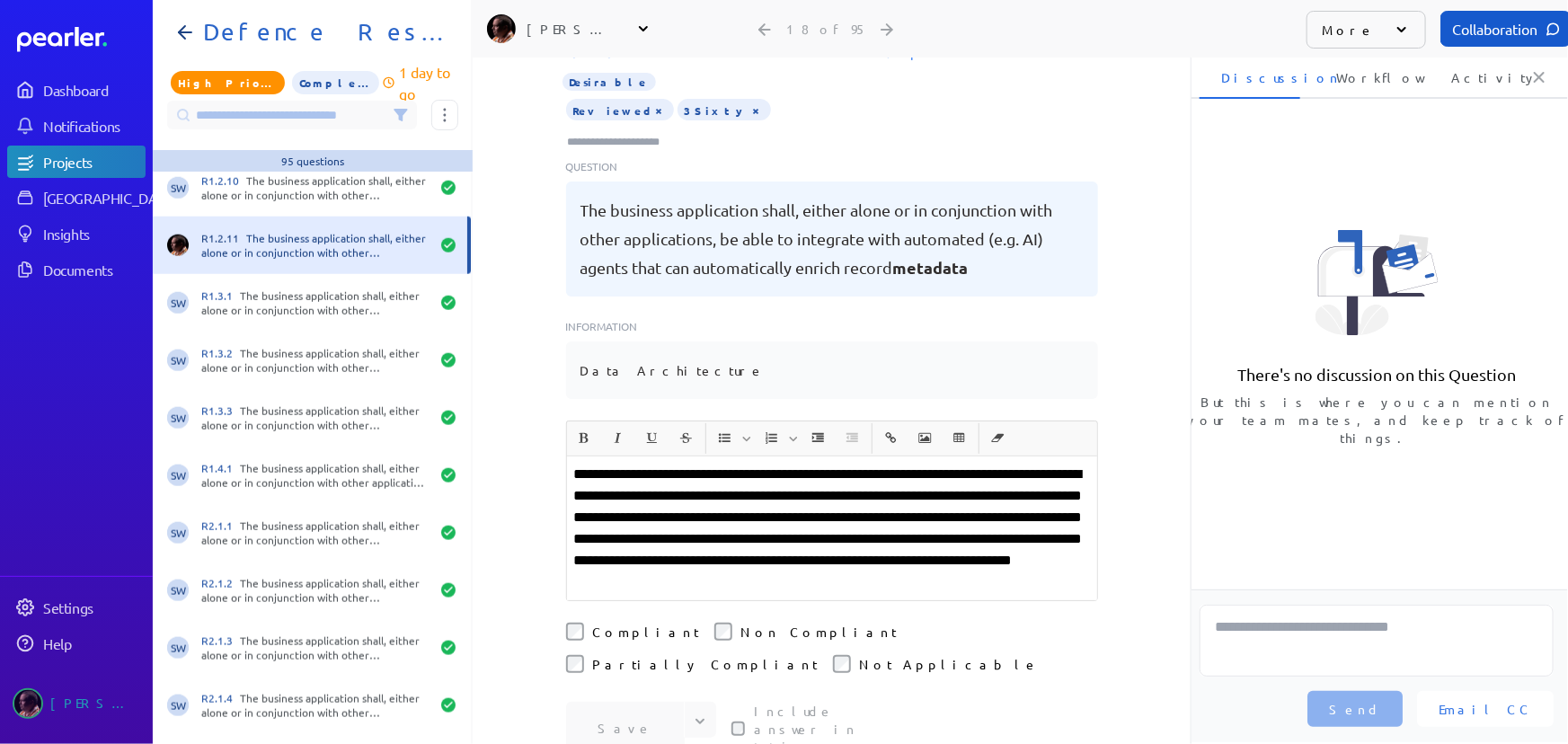
scroll to position [980, 0]
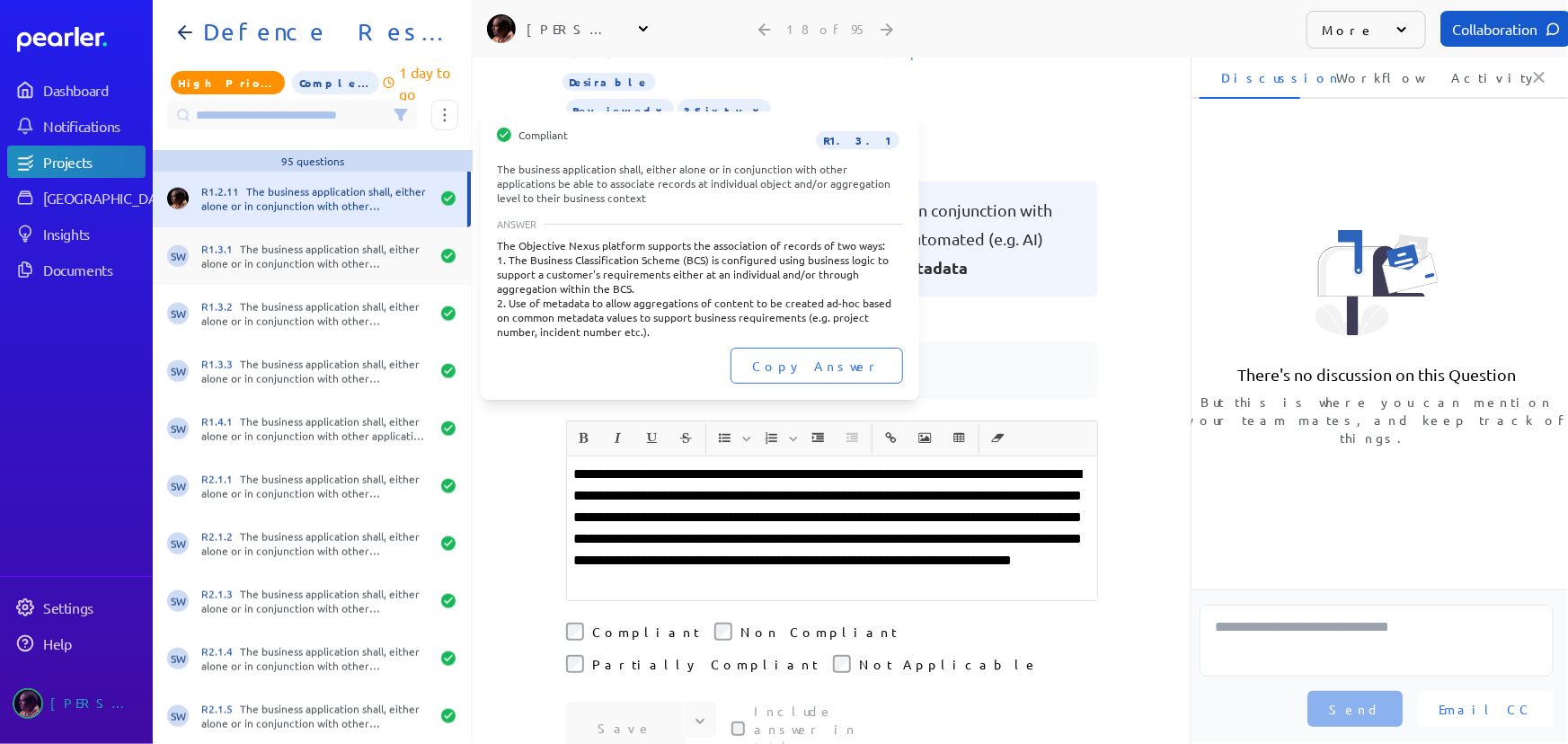
click at [265, 265] on div "R1.3.1 The business application shall, either alone or in conjunction with othe…" at bounding box center [316, 256] width 228 height 29
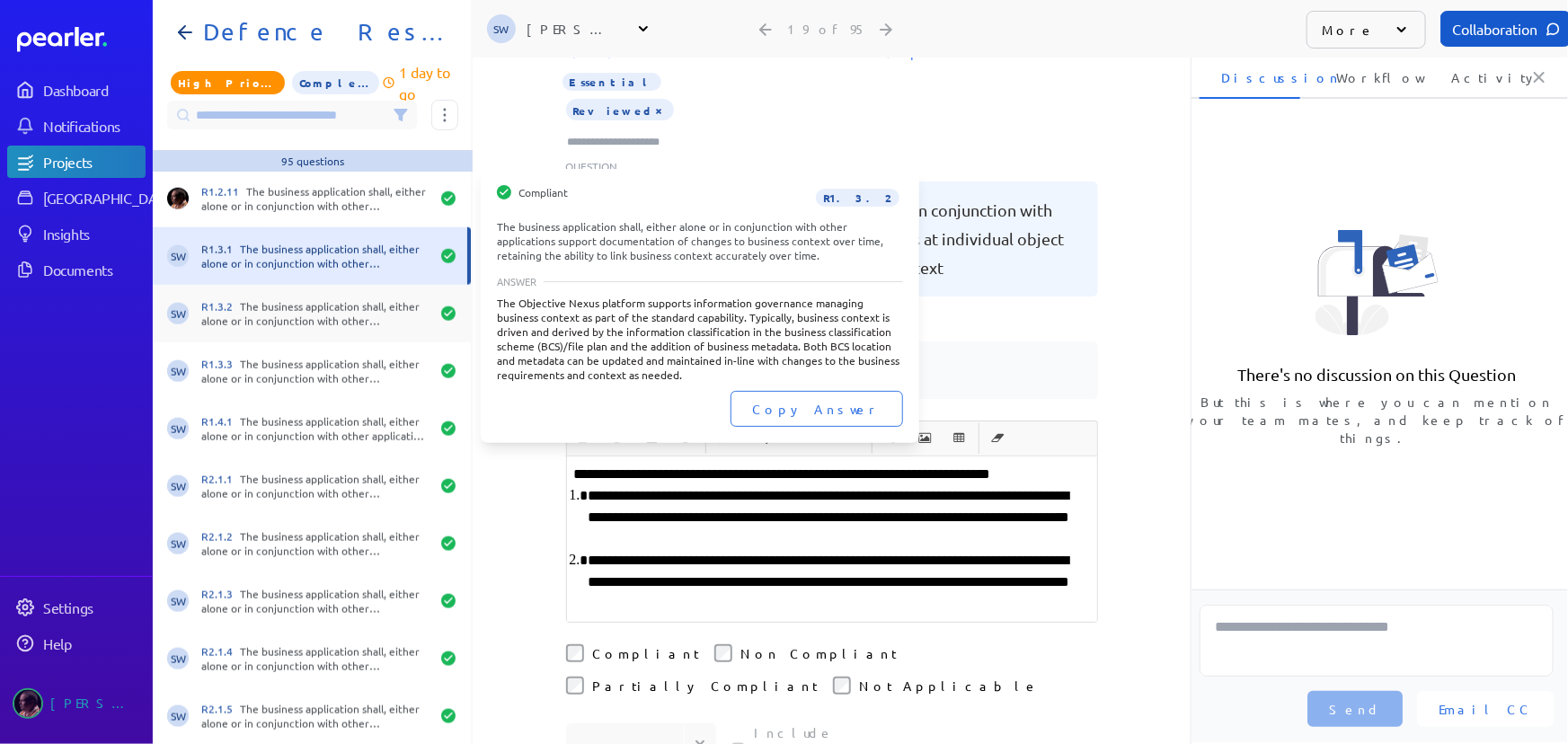
click at [267, 303] on div "R1.3.2 The business application shall, either alone or in conjunction with othe…" at bounding box center [316, 314] width 228 height 29
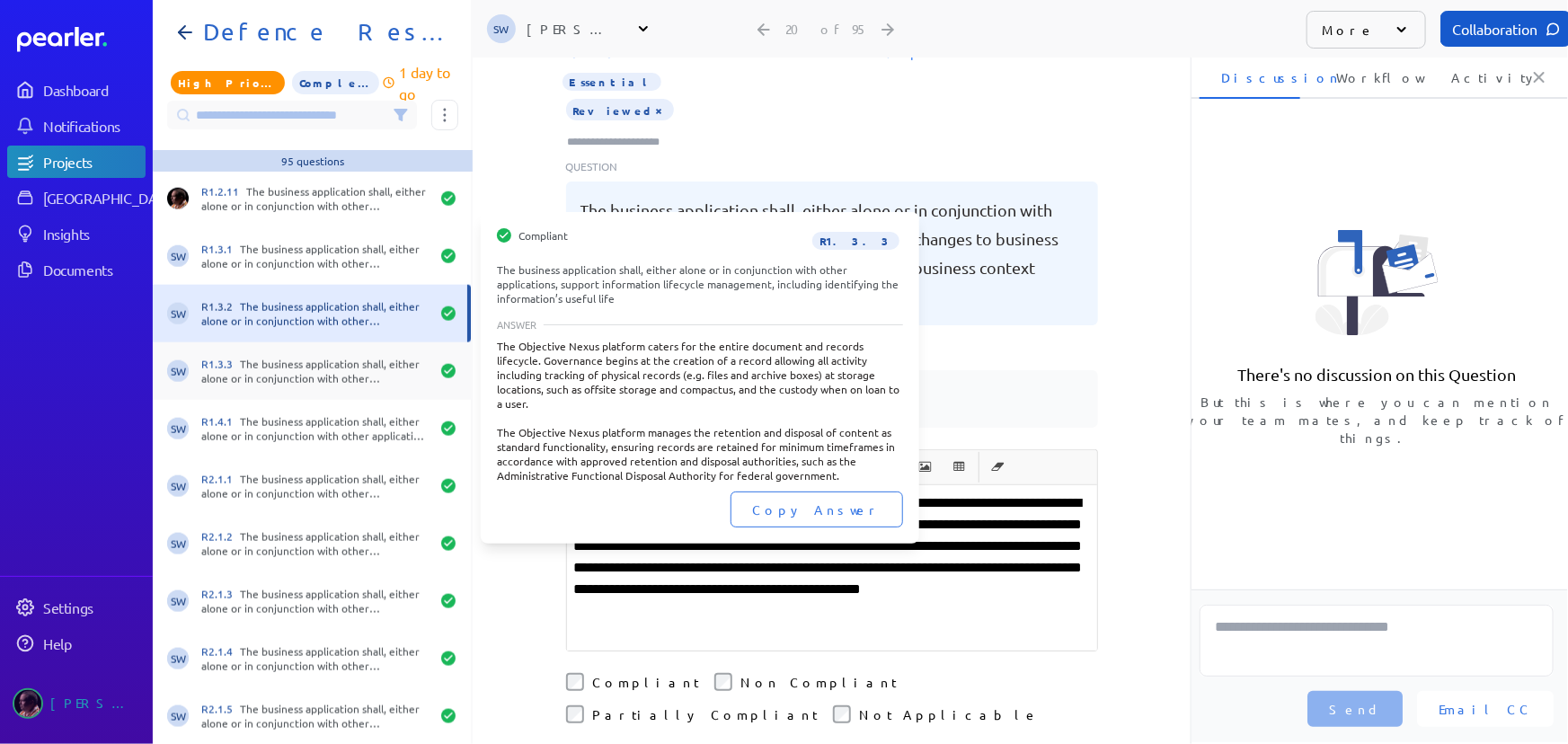
click at [253, 378] on div "R1.3.3 The business application shall, either alone or in conjunction with othe…" at bounding box center [316, 371] width 228 height 29
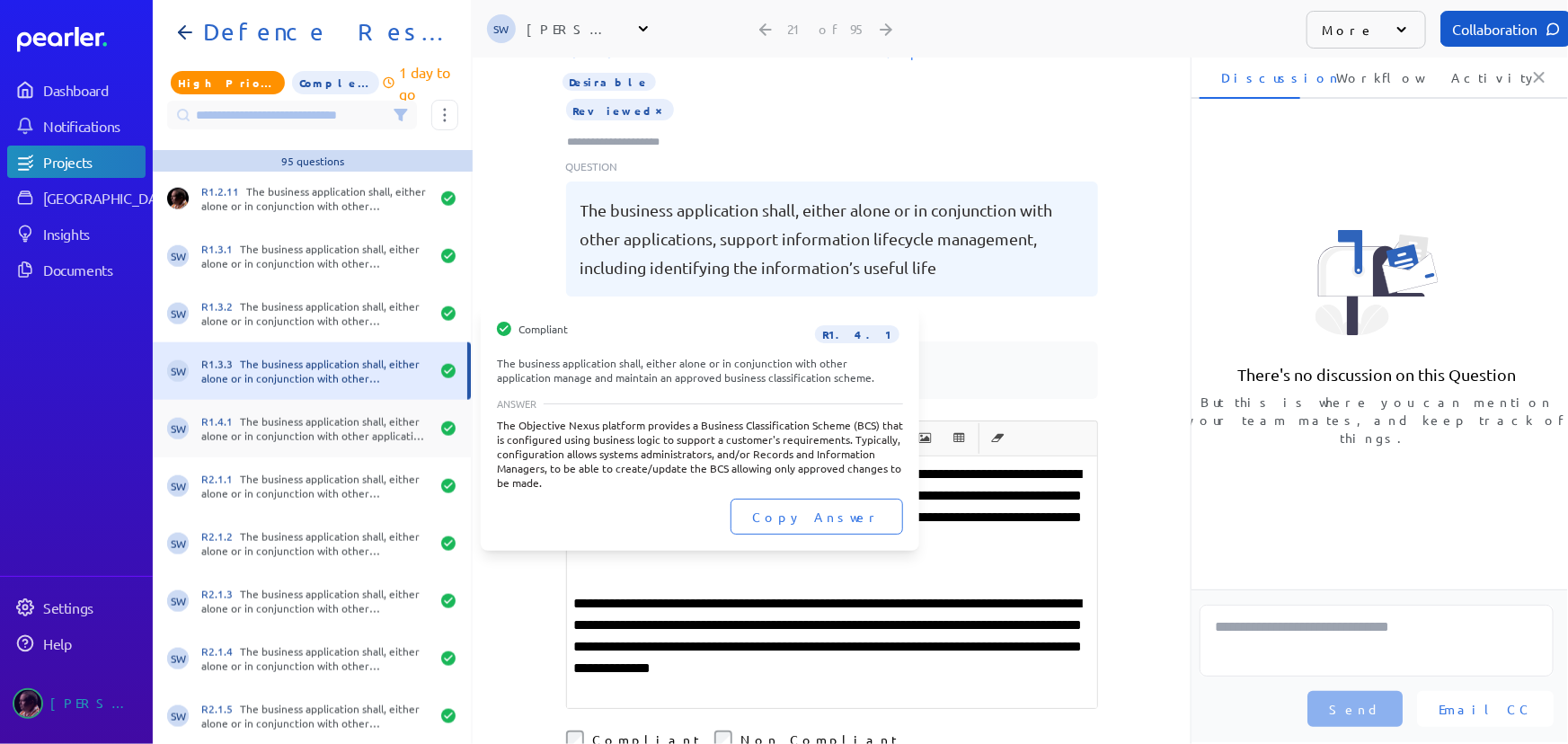
click at [266, 414] on div "R1.4.1 The business application shall, either alone or in conjunction with othe…" at bounding box center [316, 428] width 228 height 29
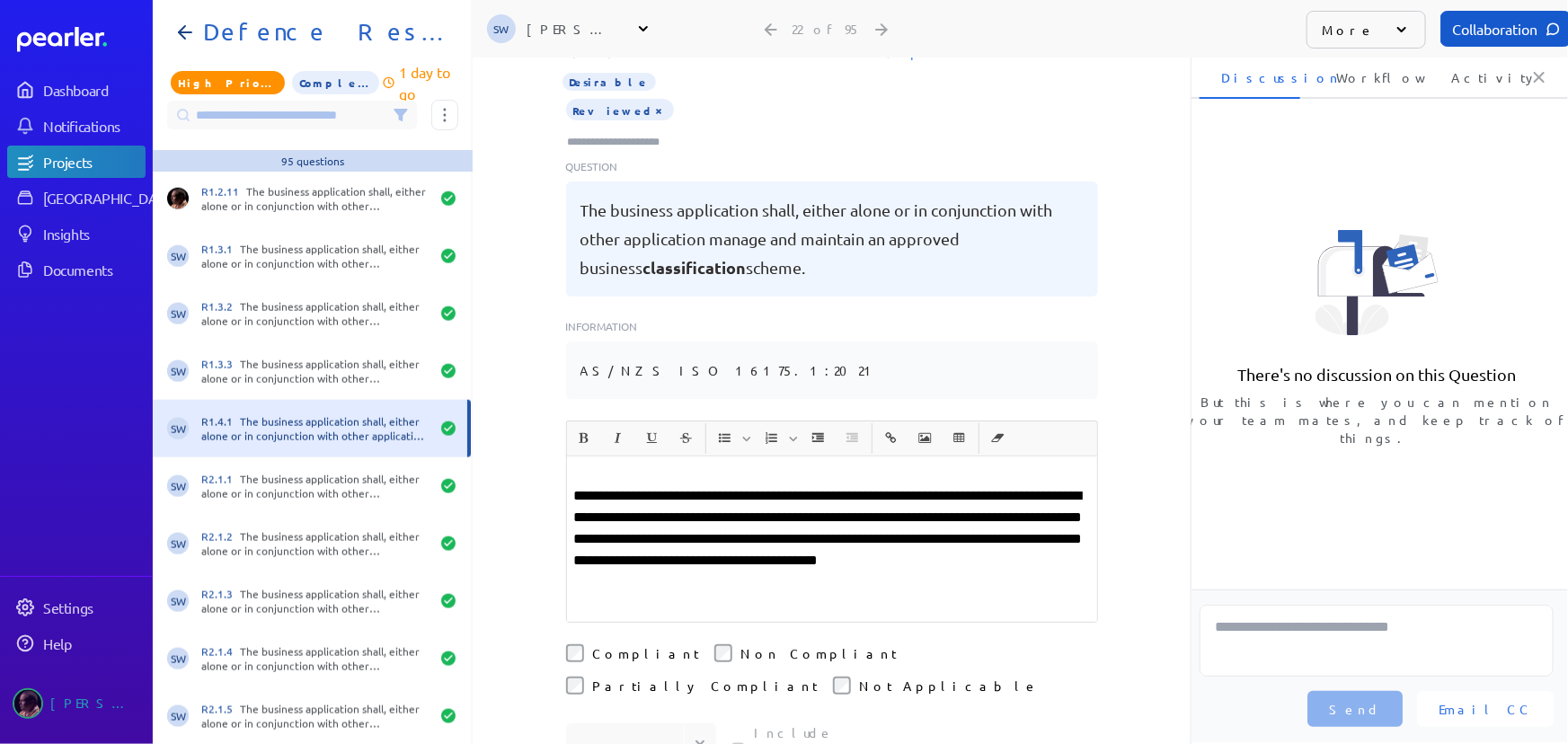
click at [281, 441] on div "R1.4.1 The business application shall, either alone or in conjunction with othe…" at bounding box center [316, 428] width 228 height 29
click at [1030, 497] on p "**********" at bounding box center [833, 538] width 516 height 108
click at [951, 463] on p at bounding box center [833, 474] width 516 height 22
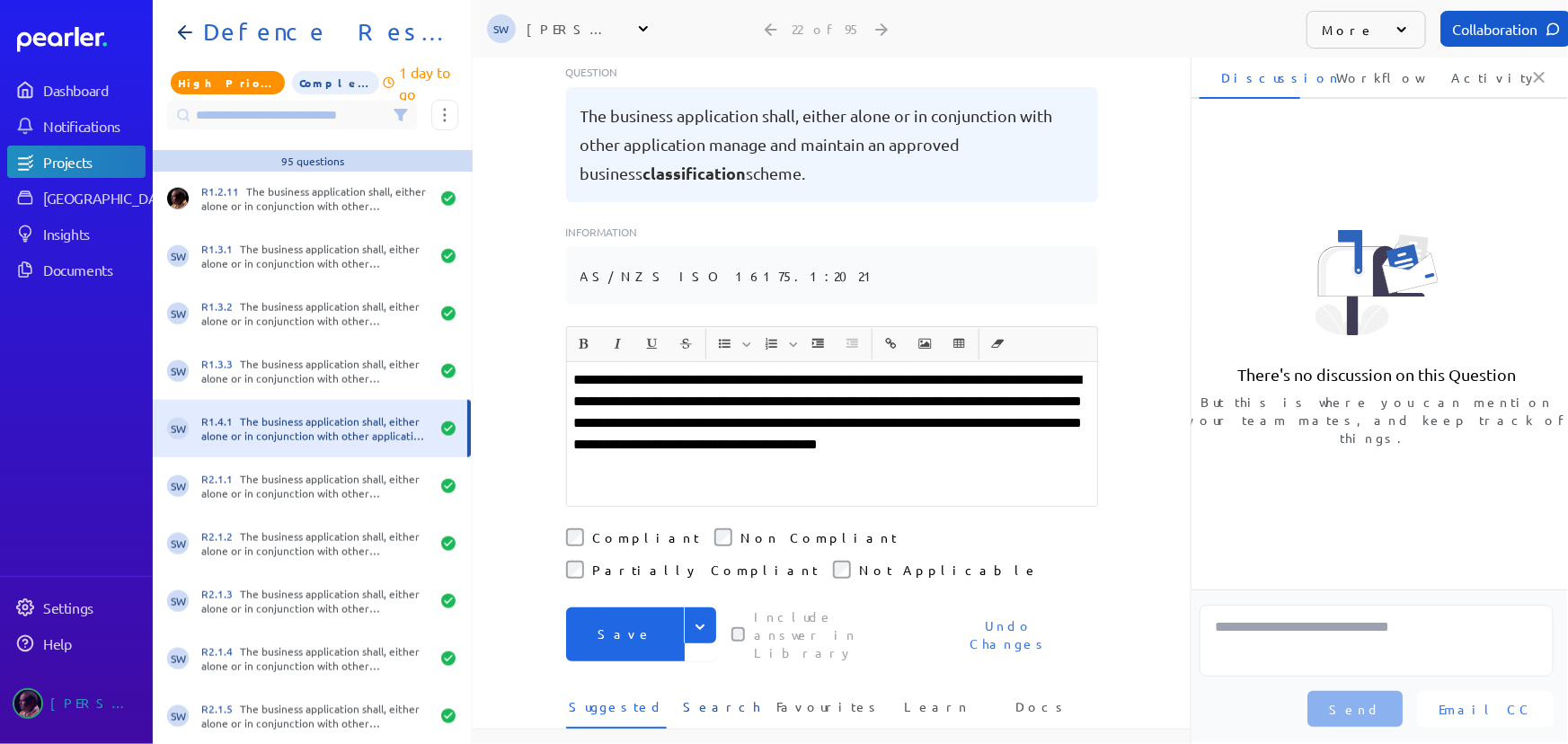
scroll to position [245, 0]
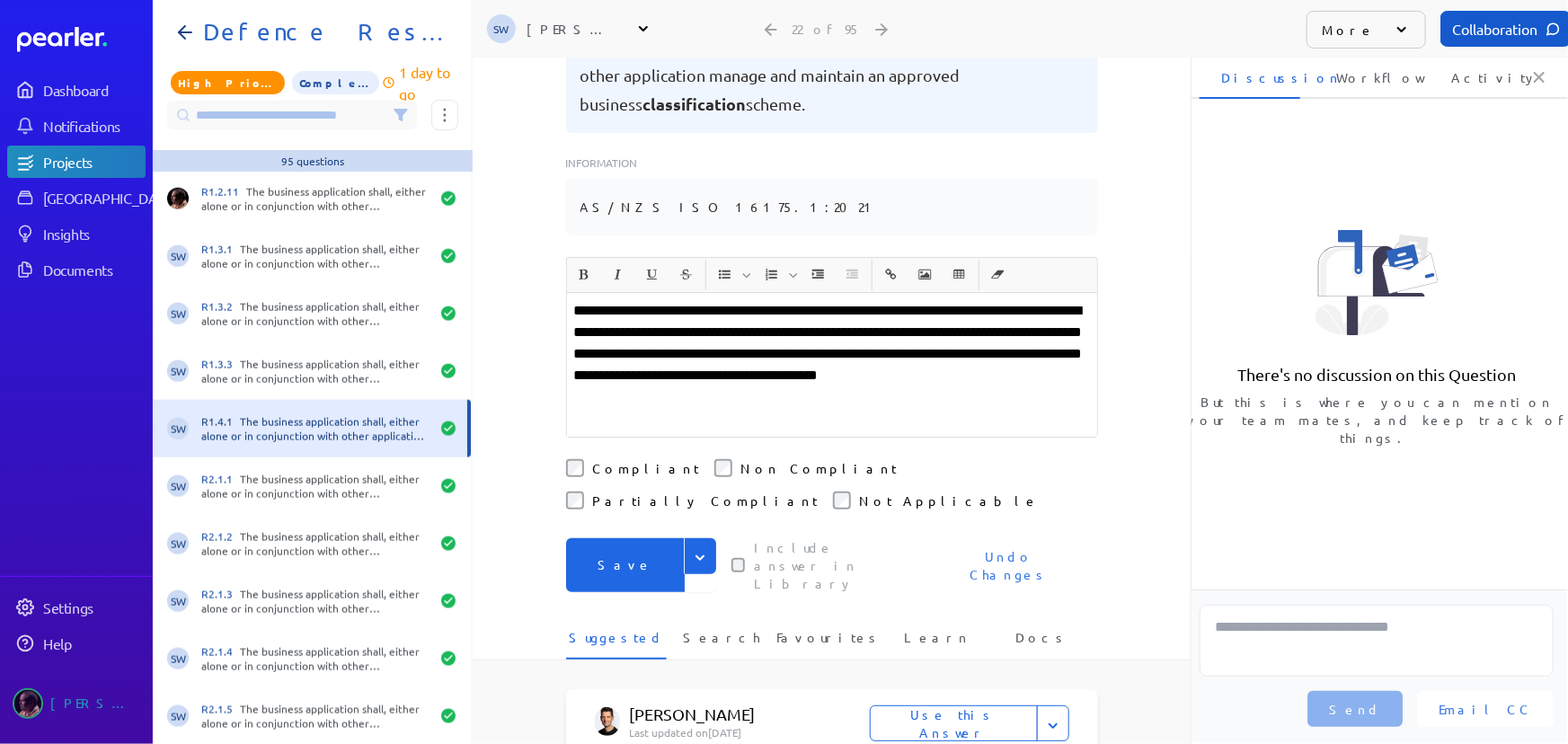
click at [631, 538] on button "Save" at bounding box center [625, 565] width 119 height 54
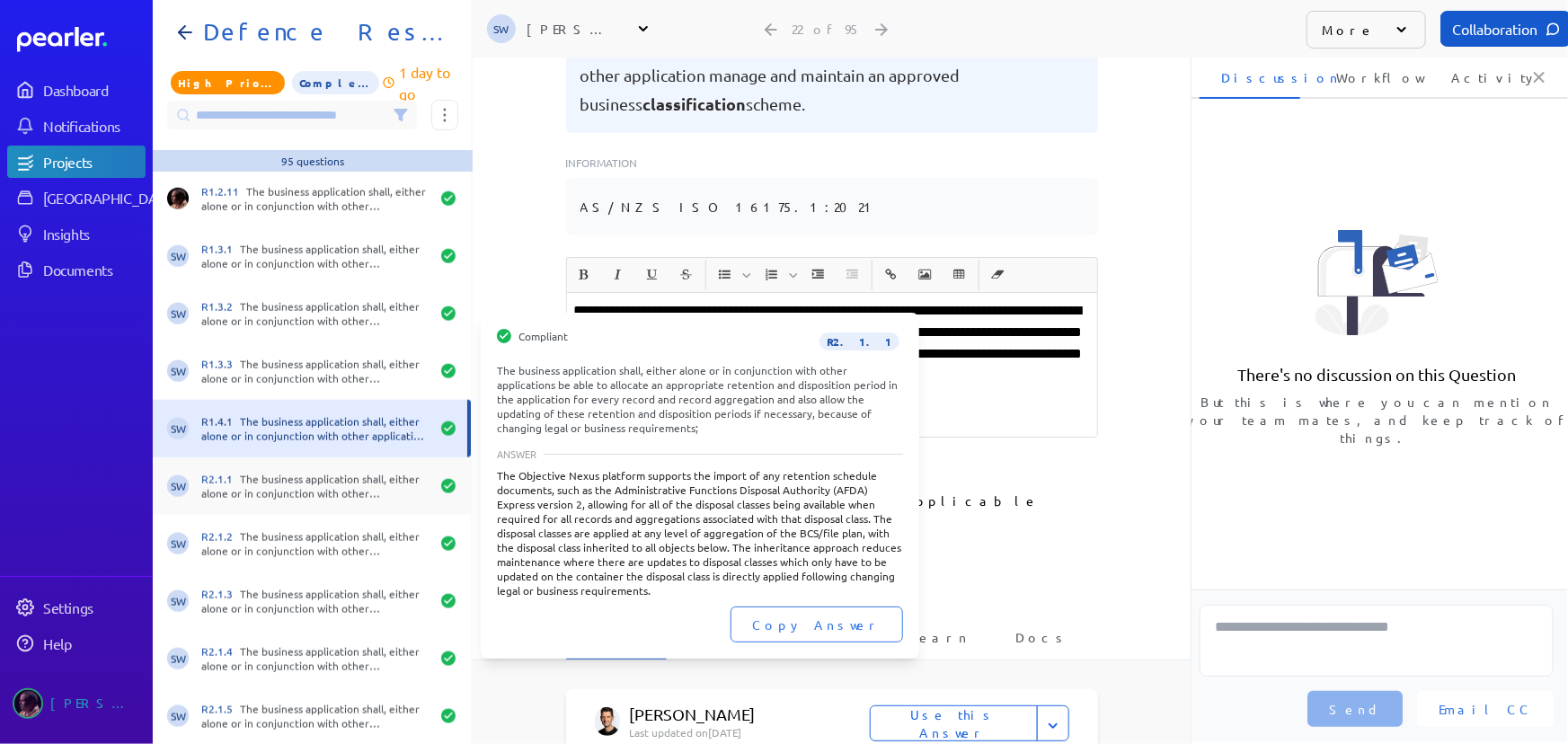
click at [347, 475] on div "R2.1.1 The business application shall, either alone or in conjunction with othe…" at bounding box center [316, 486] width 228 height 29
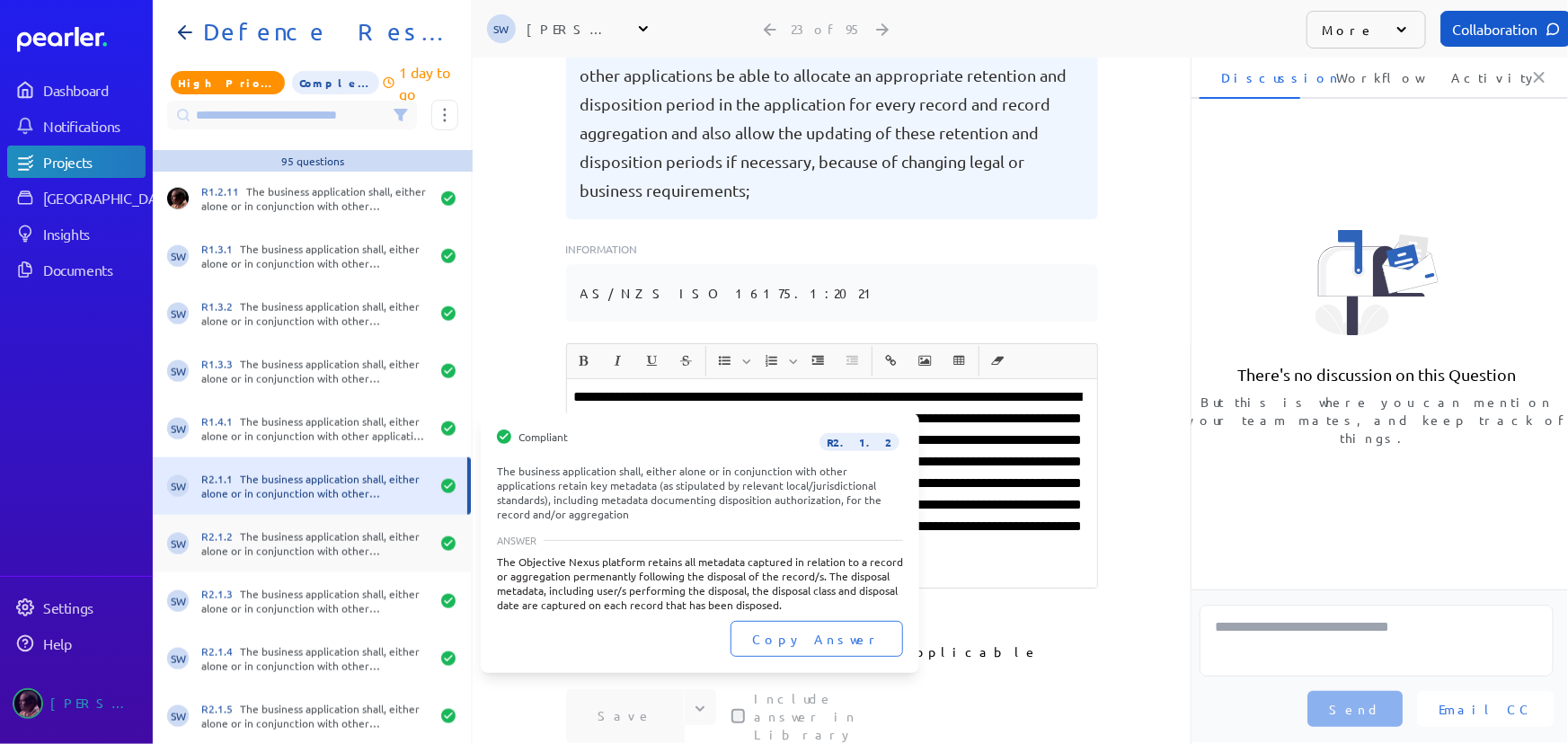
click at [316, 550] on div "R2.1.2 The business application shall, either alone or in conjunction with othe…" at bounding box center [316, 543] width 228 height 29
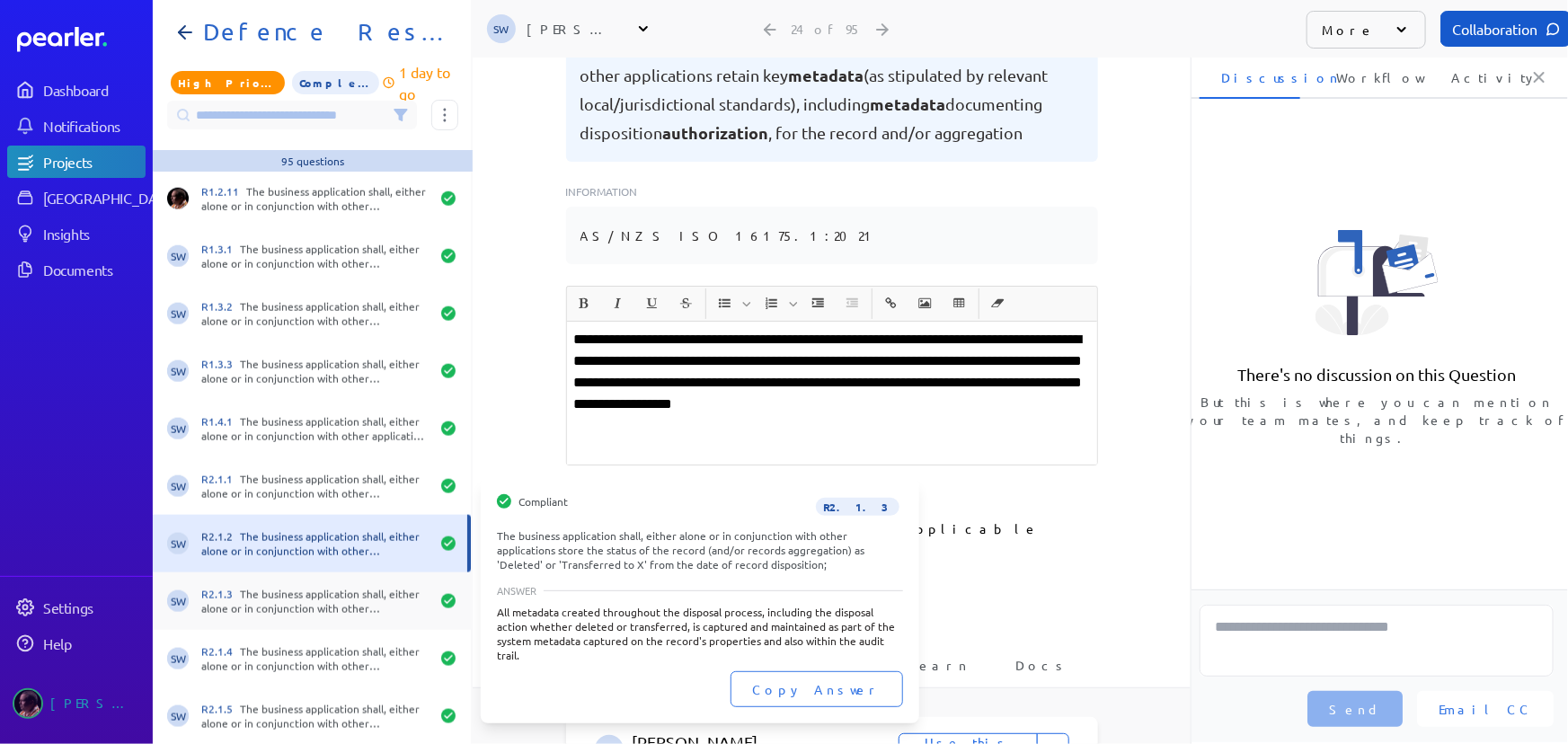
click at [284, 581] on div "SW R2.1.3 The business application shall, either alone or in conjunction with o…" at bounding box center [312, 601] width 318 height 57
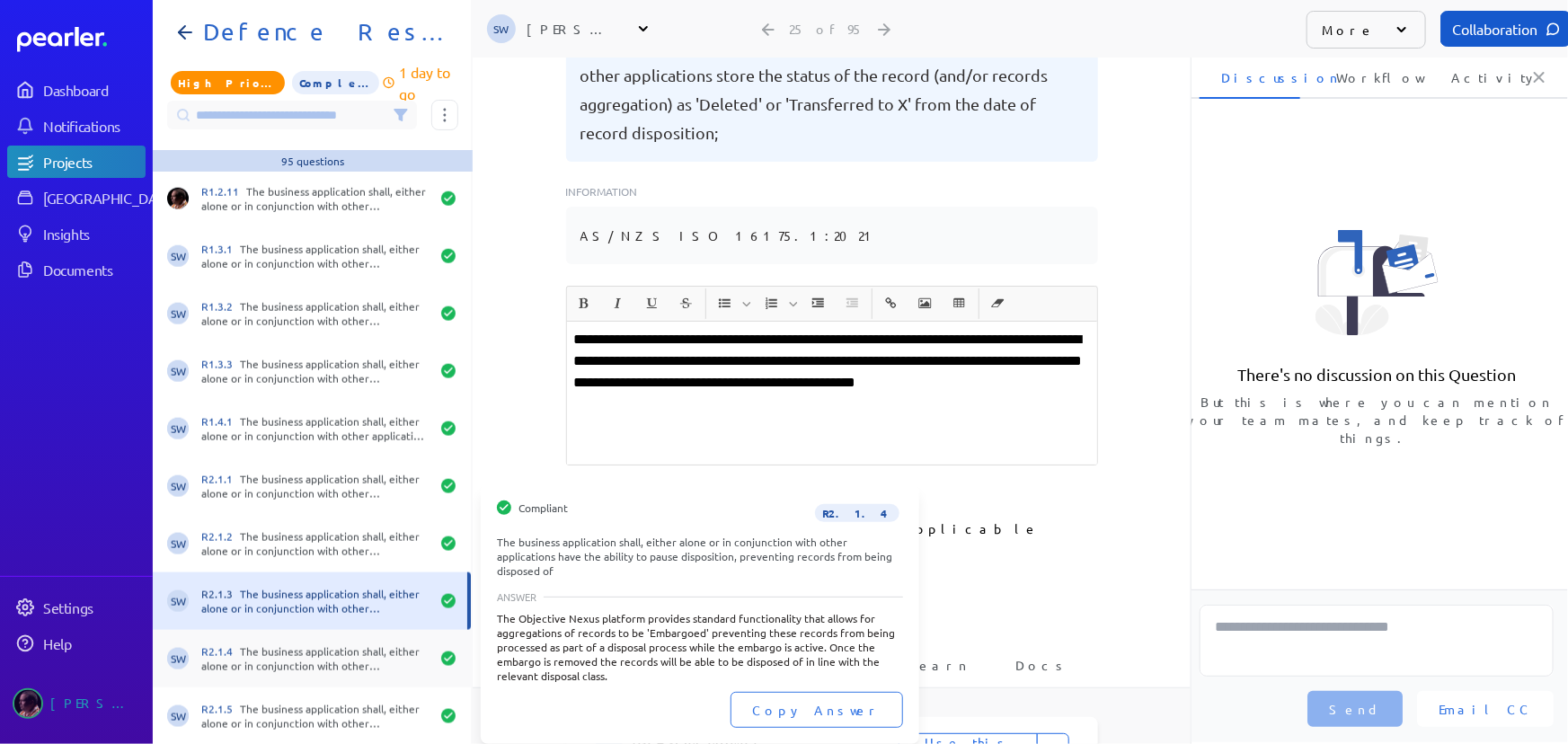
click at [258, 659] on div "R2.1.4 The business application shall, either alone or in conjunction with othe…" at bounding box center [316, 658] width 228 height 29
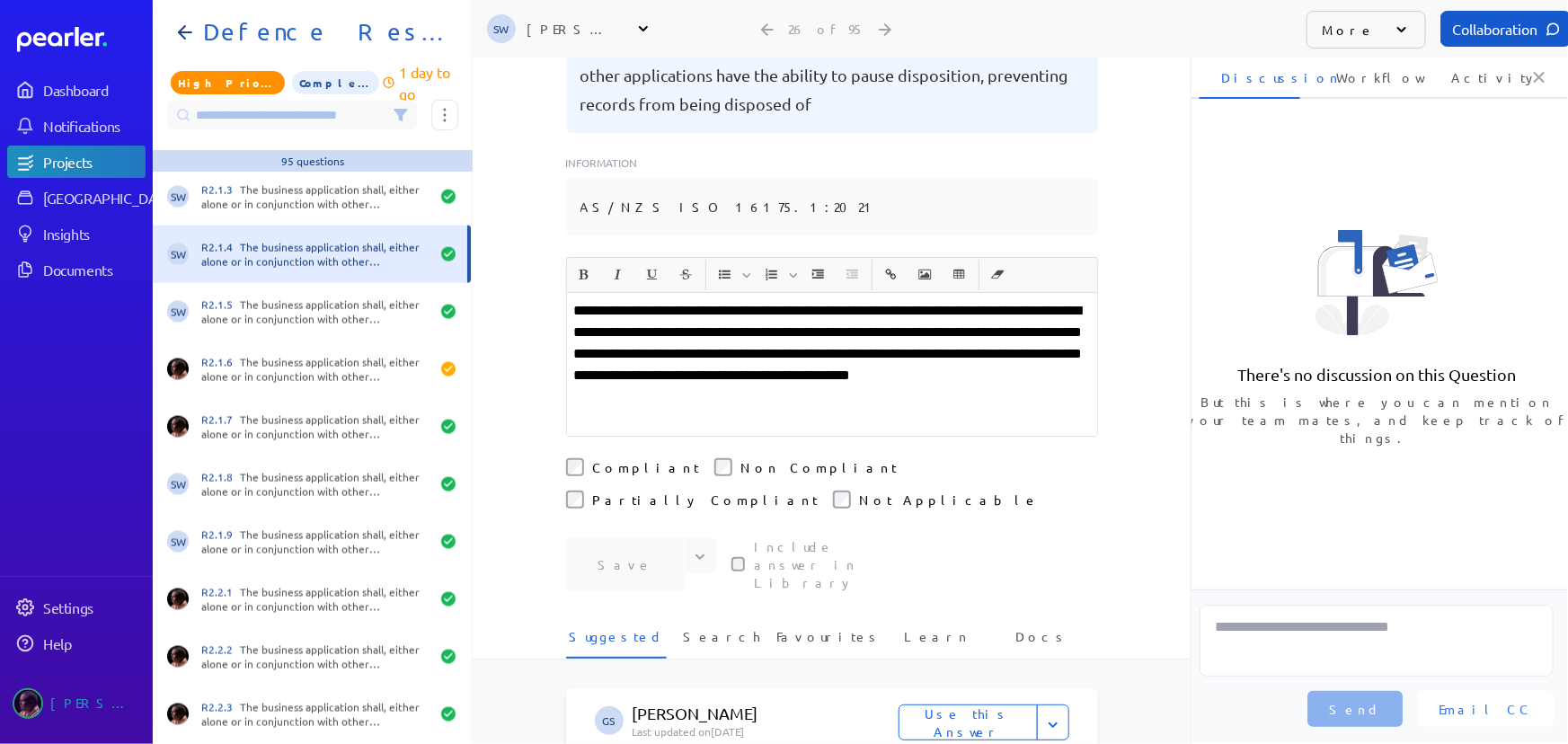
scroll to position [1388, 0]
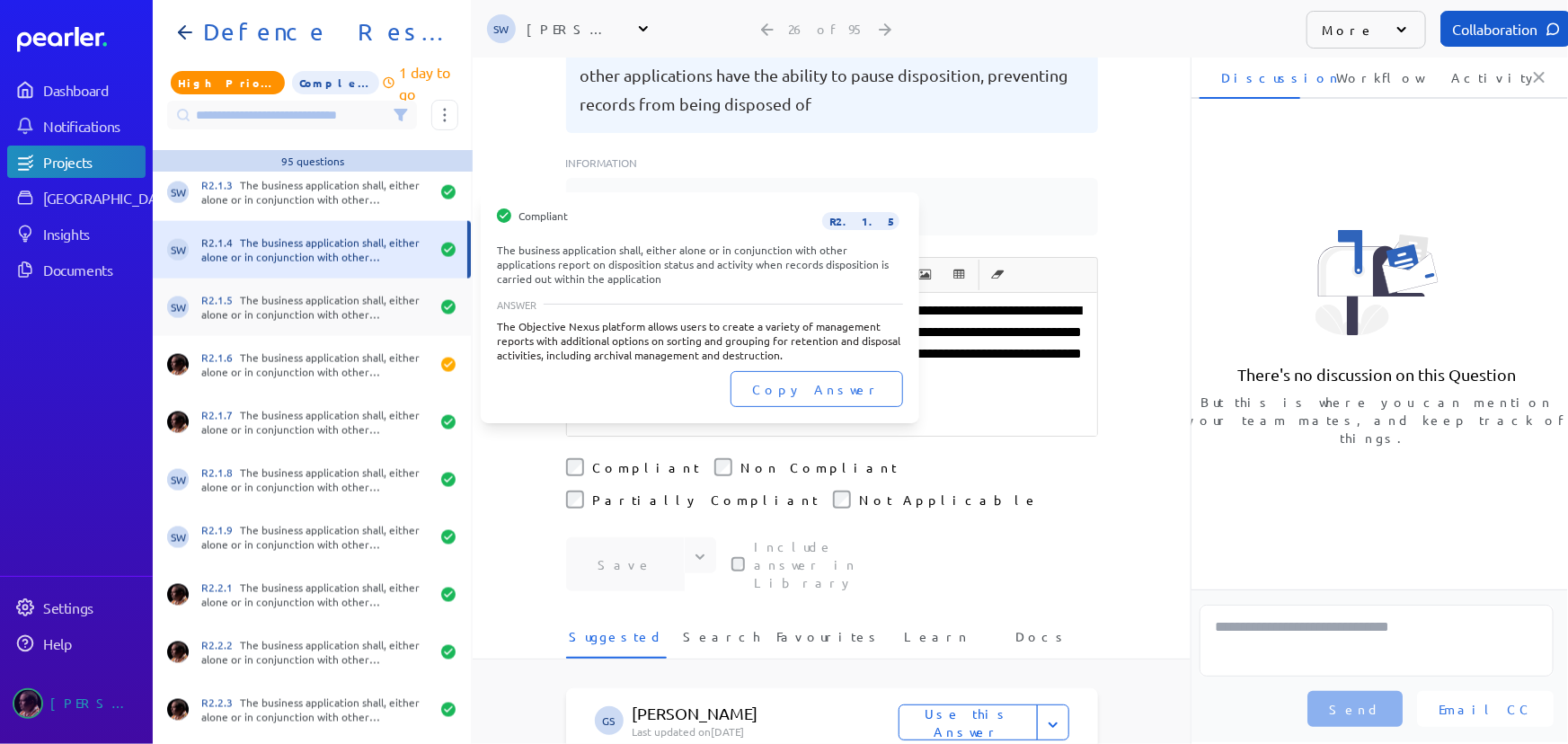
click at [262, 302] on div "R2.1.5 The business application shall, either alone or in conjunction with othe…" at bounding box center [316, 307] width 228 height 29
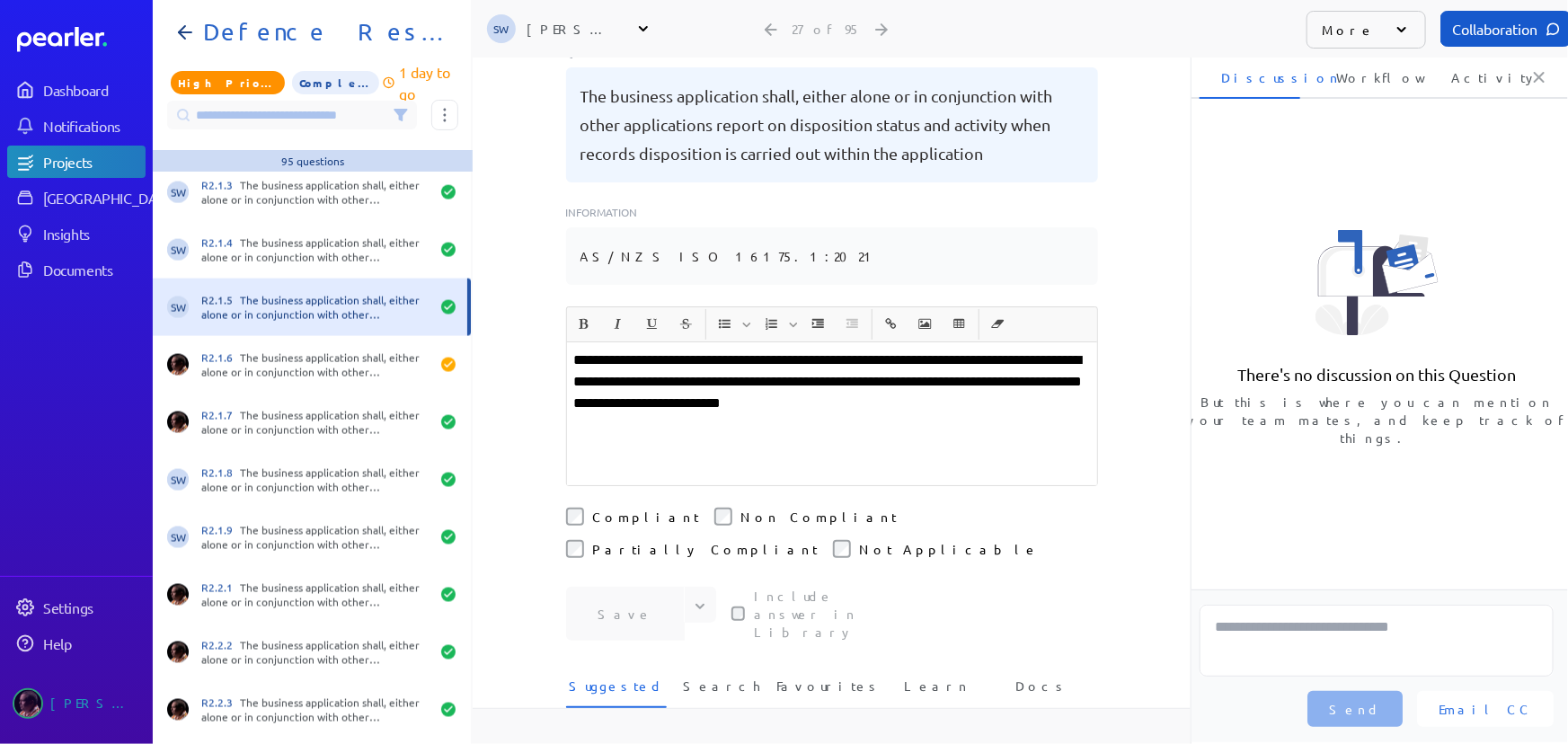
scroll to position [245, 0]
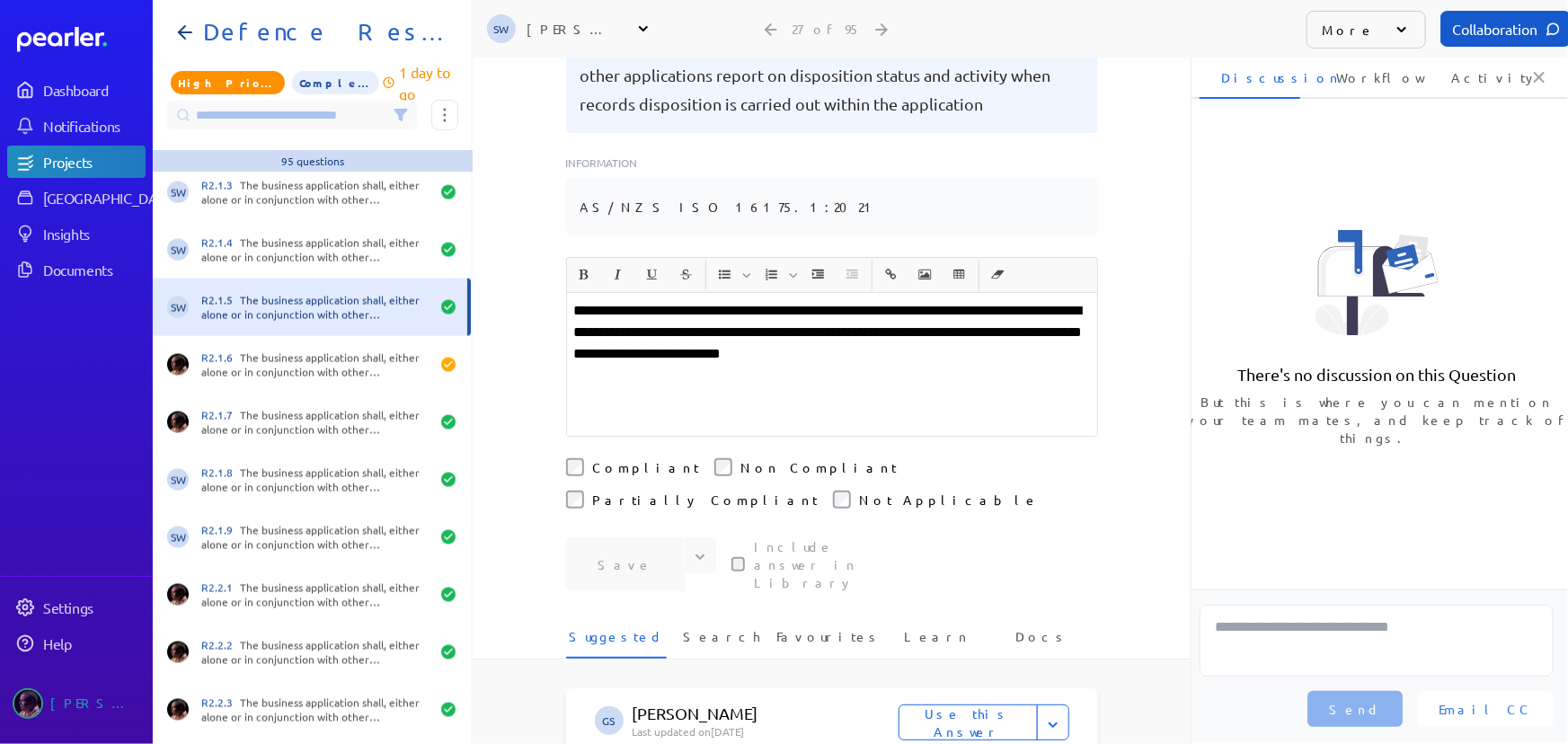
click at [250, 333] on div "SW R2.1.5 The business application shall, either alone or in conjunction with o…" at bounding box center [312, 307] width 318 height 57
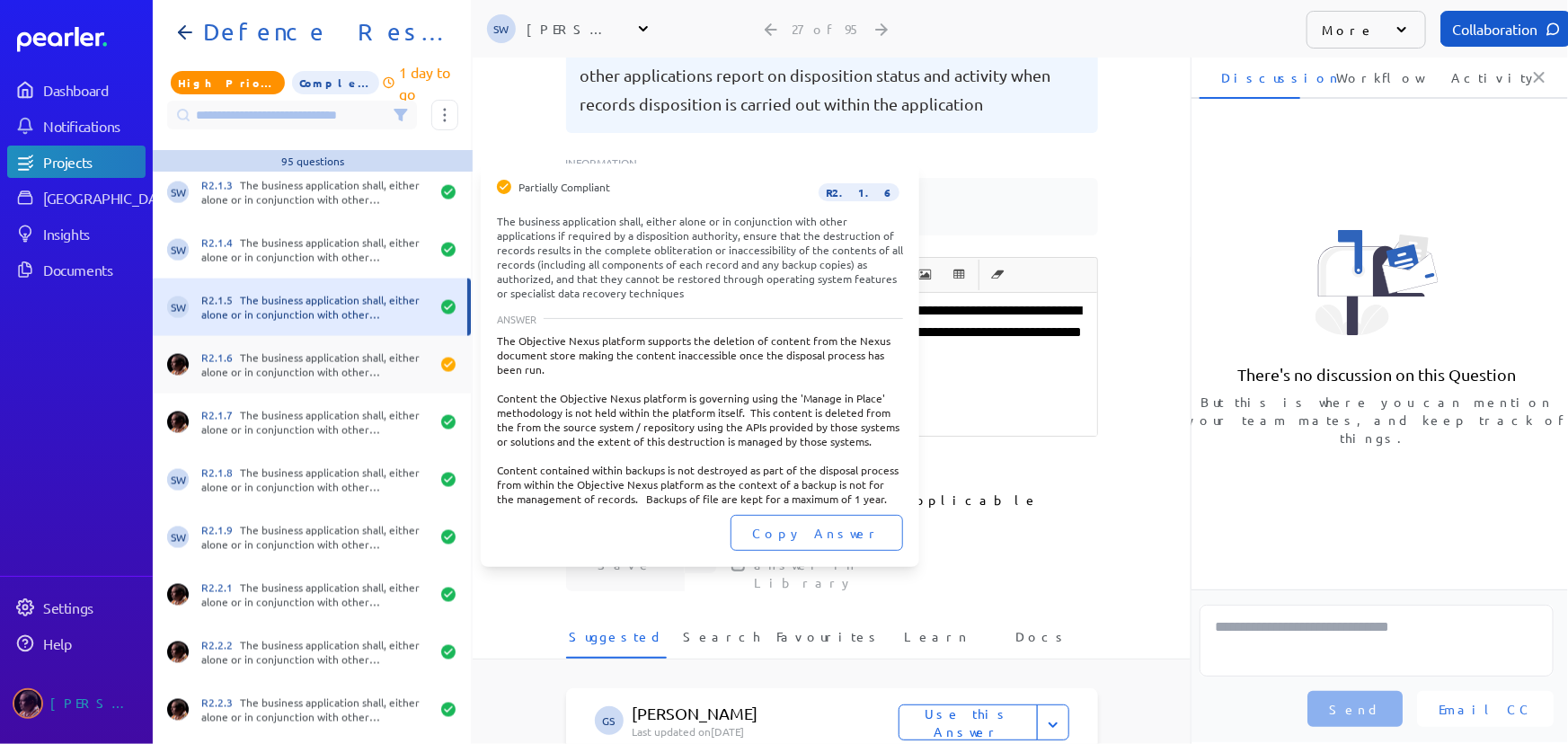
click at [248, 355] on div "R2.1.6 The business application shall, either alone or in conjunction with othe…" at bounding box center [316, 364] width 228 height 29
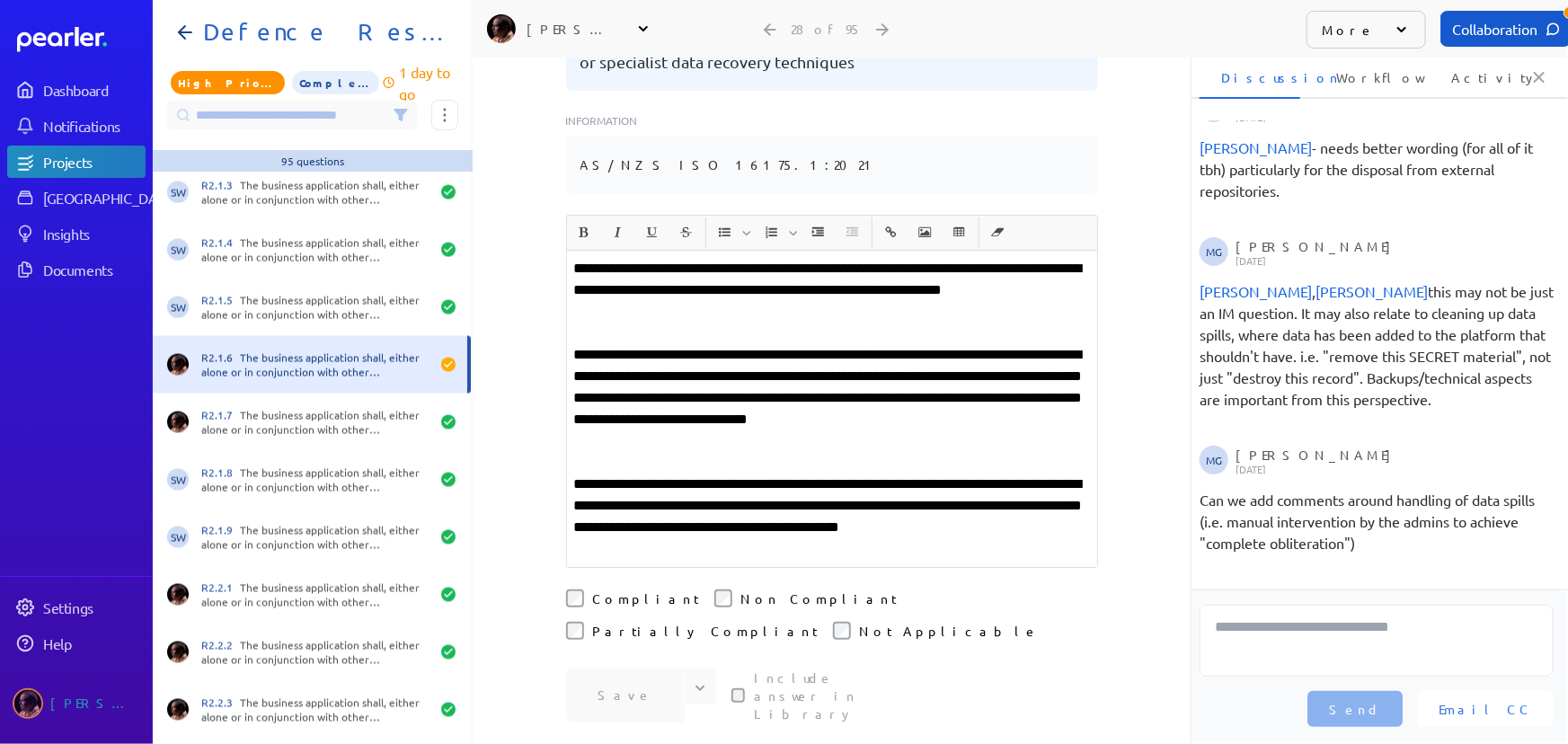
scroll to position [408, 0]
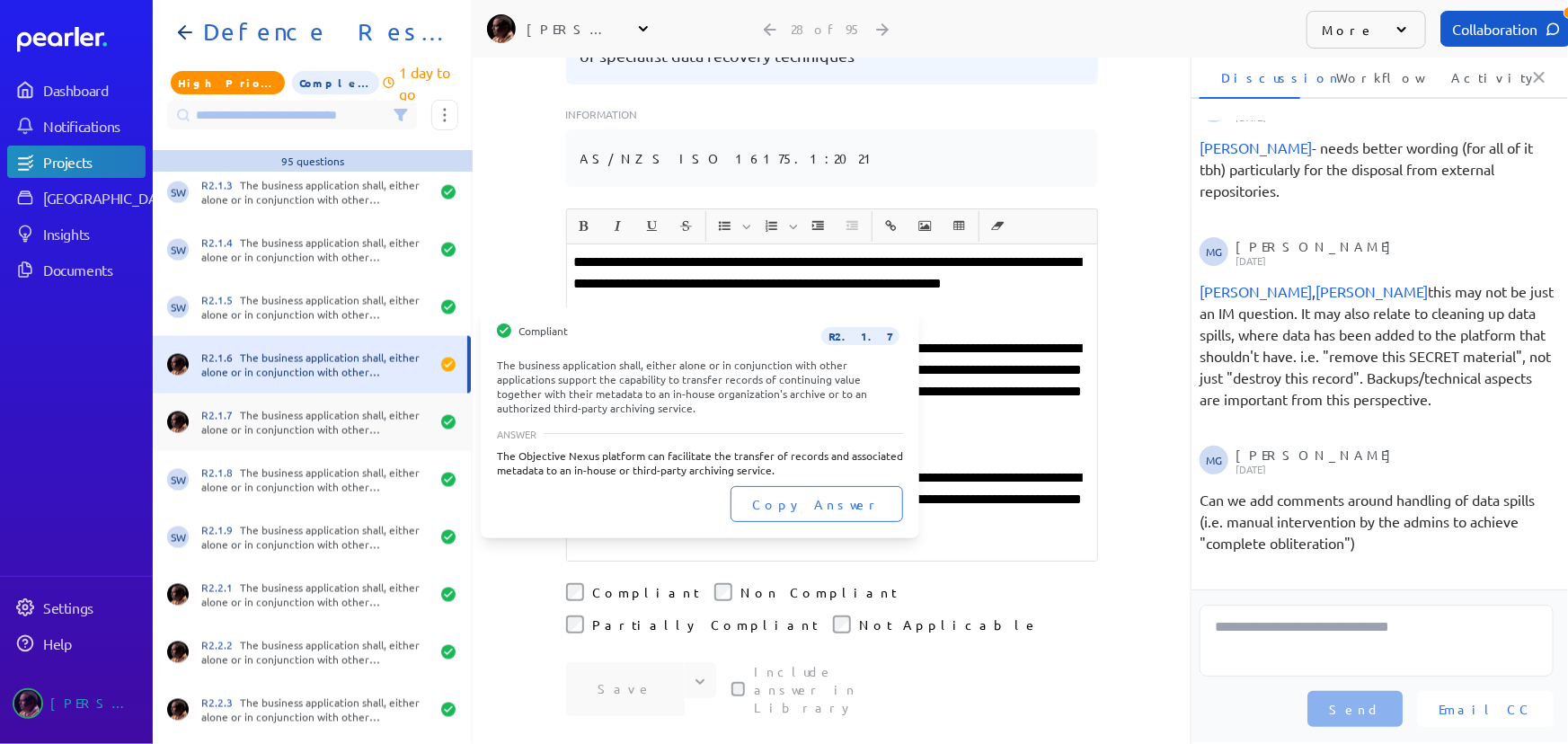
click at [259, 429] on div "R2.1.7 The business application shall, either alone or in conjunction with othe…" at bounding box center [316, 422] width 228 height 29
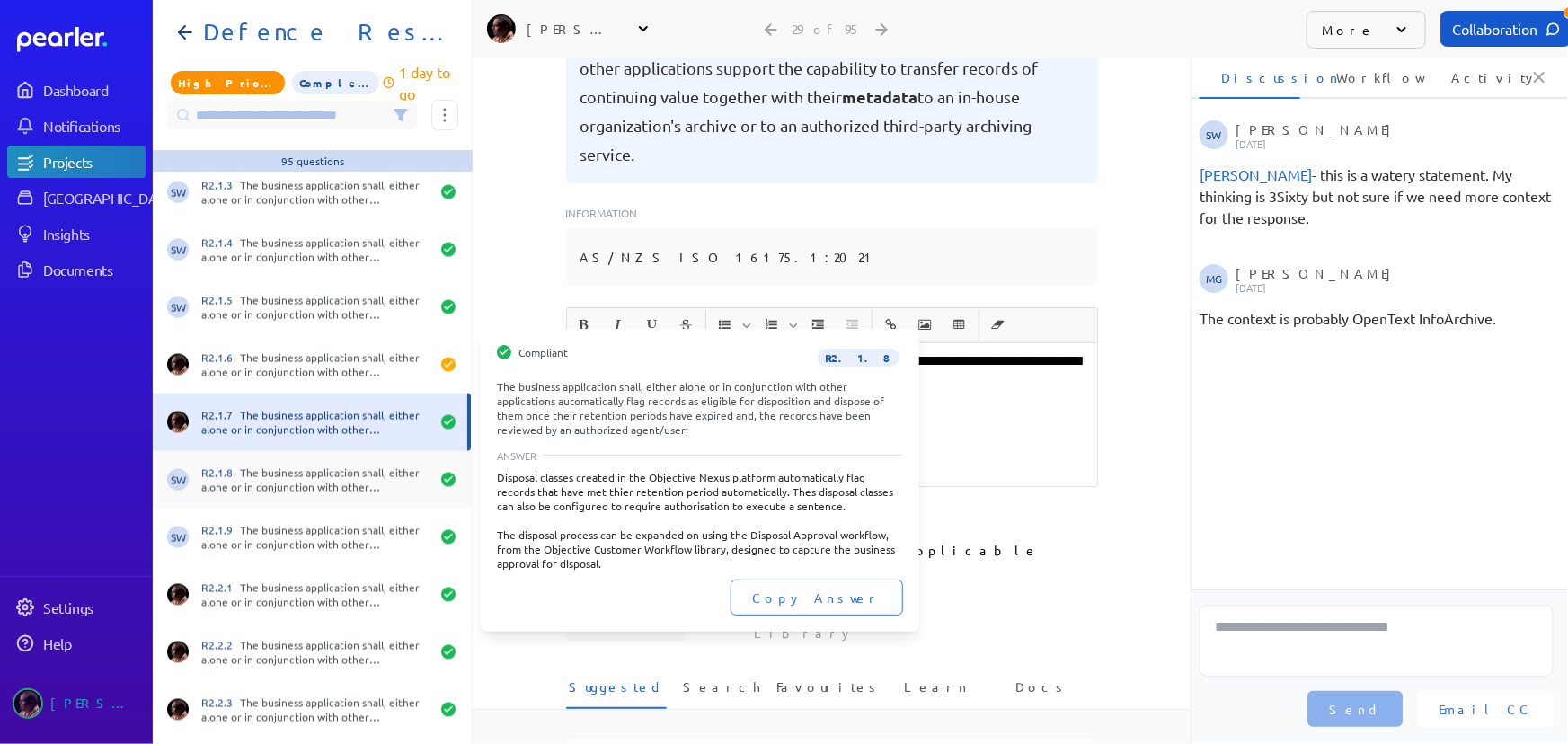
scroll to position [408, 0]
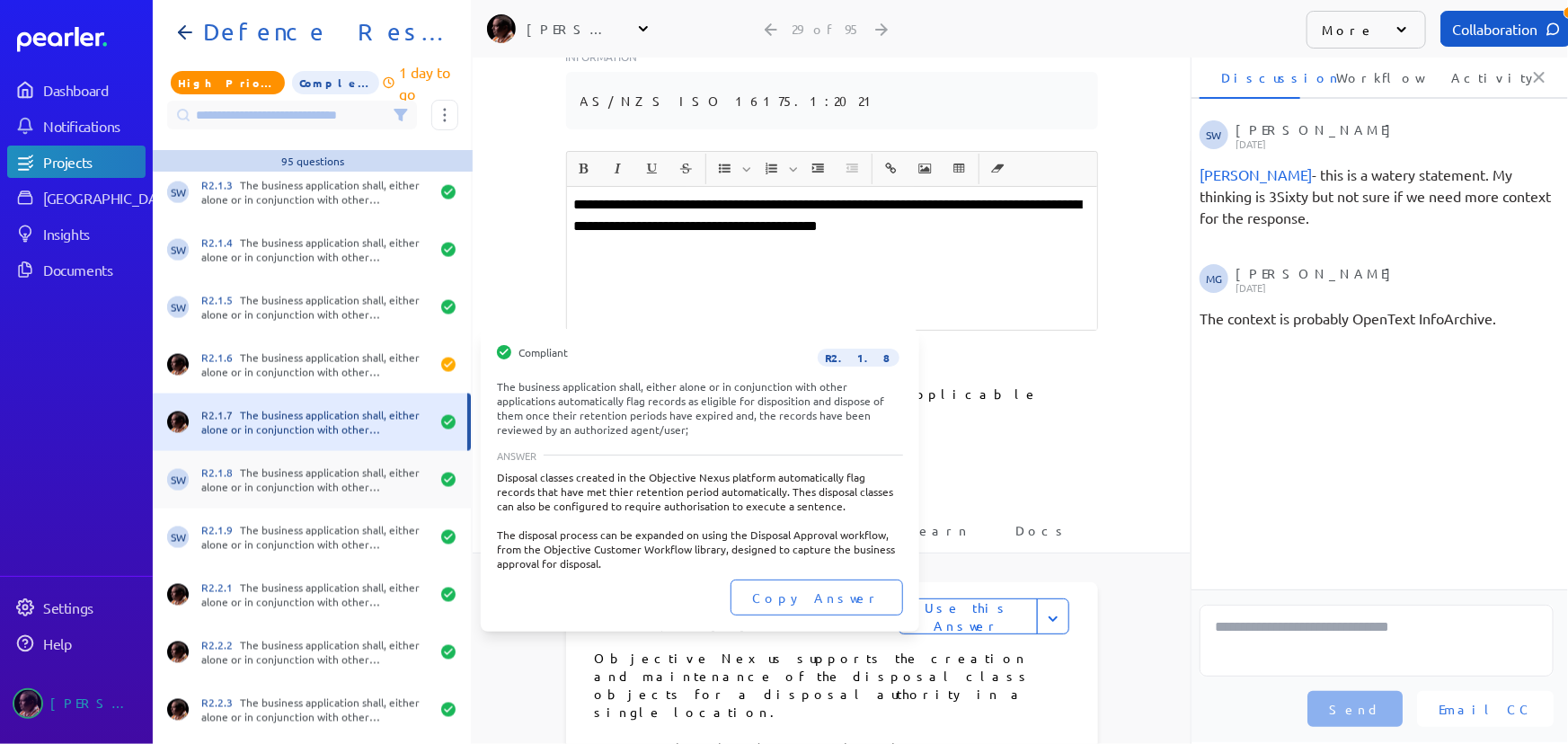
click at [265, 476] on div "R2.1.8 The business application shall, either alone or in conjunction with othe…" at bounding box center [316, 480] width 228 height 29
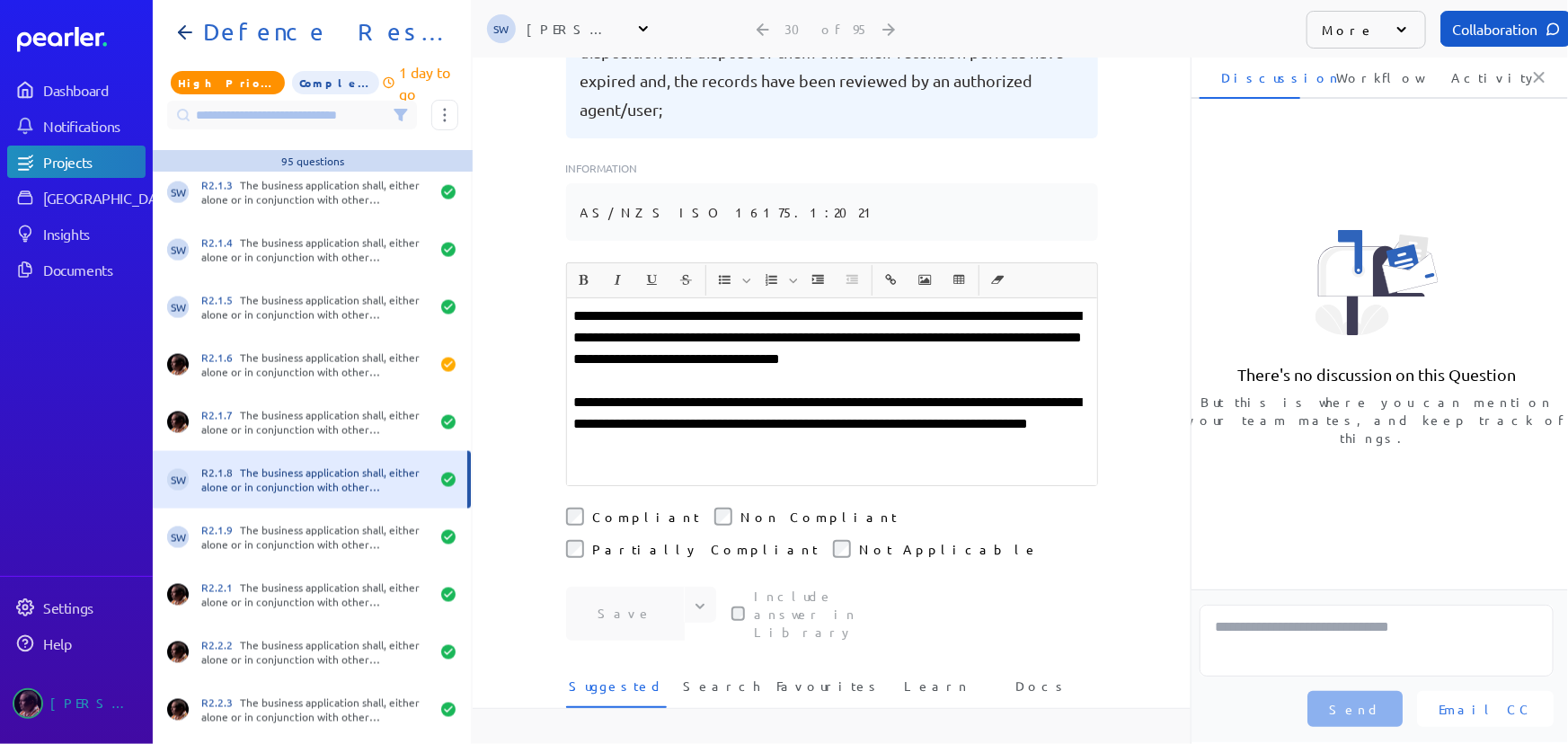
scroll to position [408, 0]
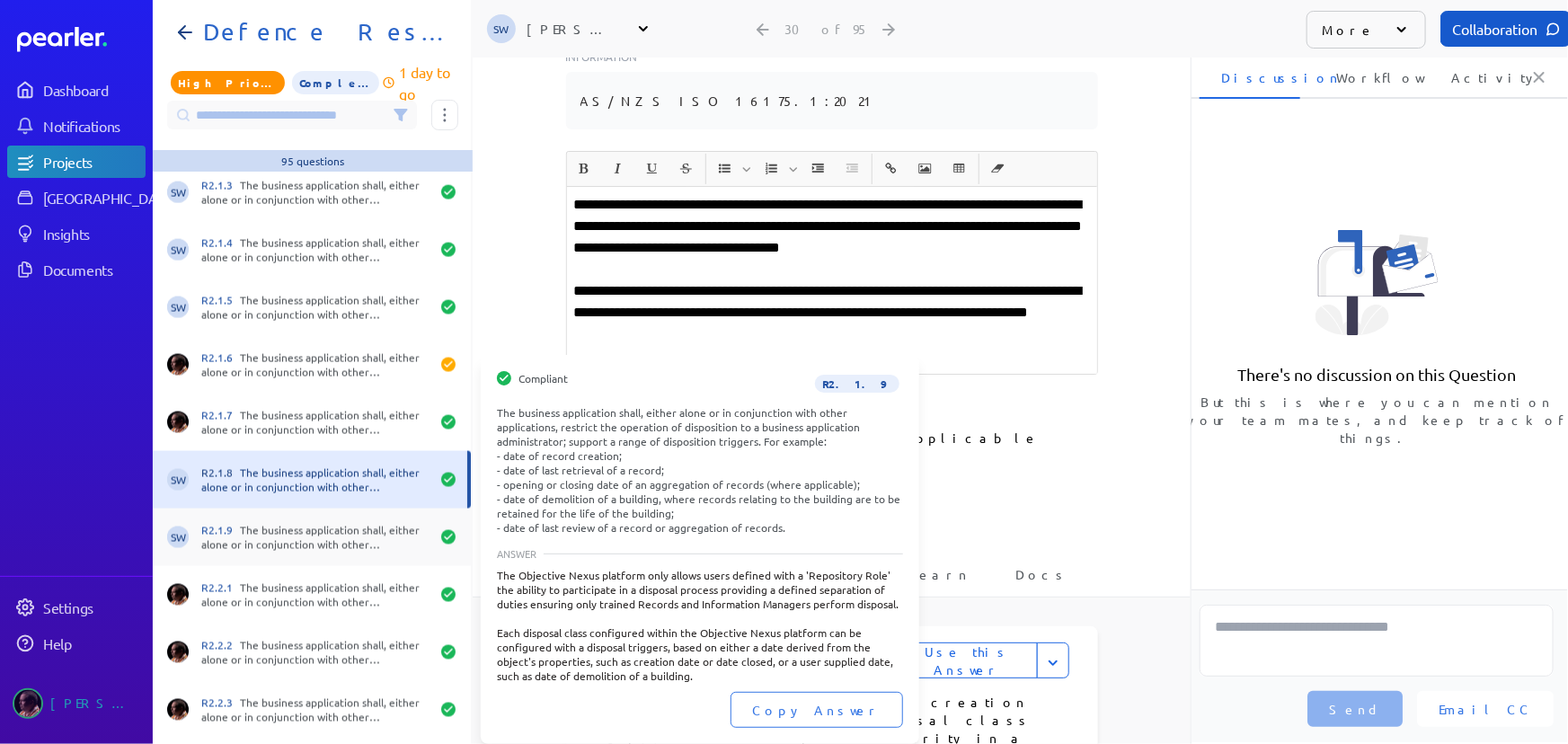
click at [261, 531] on div "R2.1.9 The business application shall, either alone or in conjunction with othe…" at bounding box center [316, 538] width 228 height 29
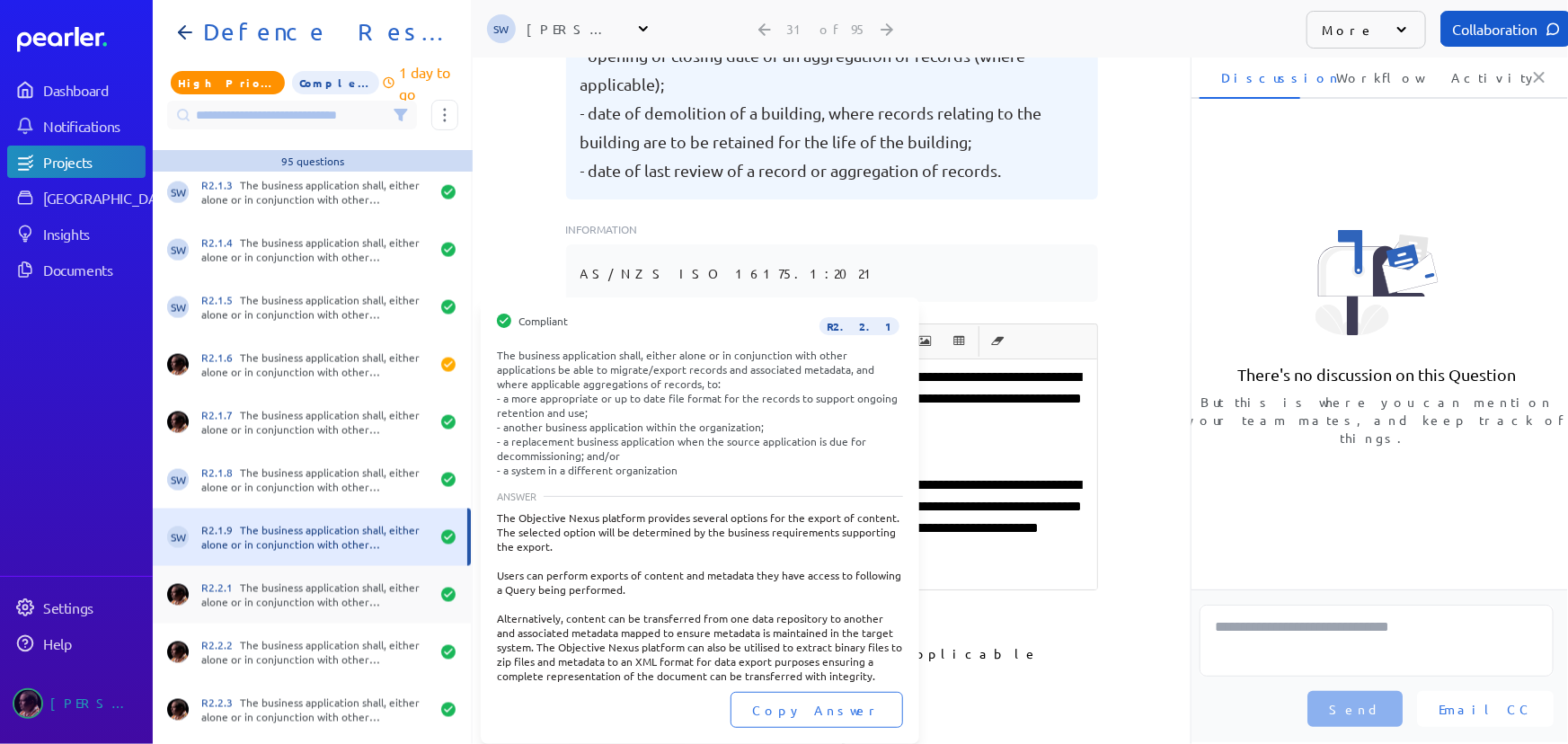
click at [274, 589] on div "R2.2.1 The business application shall, either alone or in conjunction with othe…" at bounding box center [316, 595] width 228 height 29
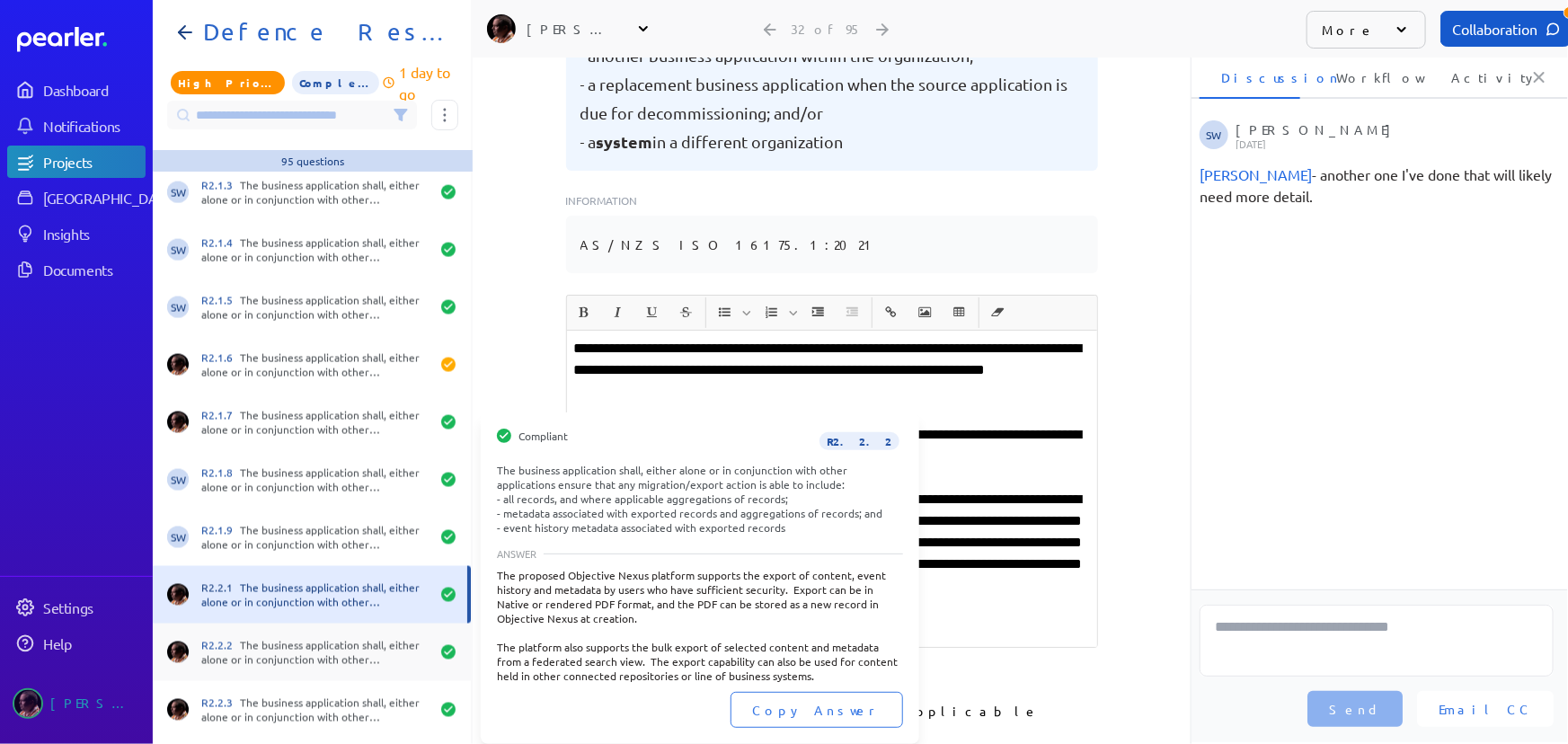
click at [283, 658] on div "R2.2.2 The business application shall, either alone or in conjunction with othe…" at bounding box center [316, 653] width 228 height 29
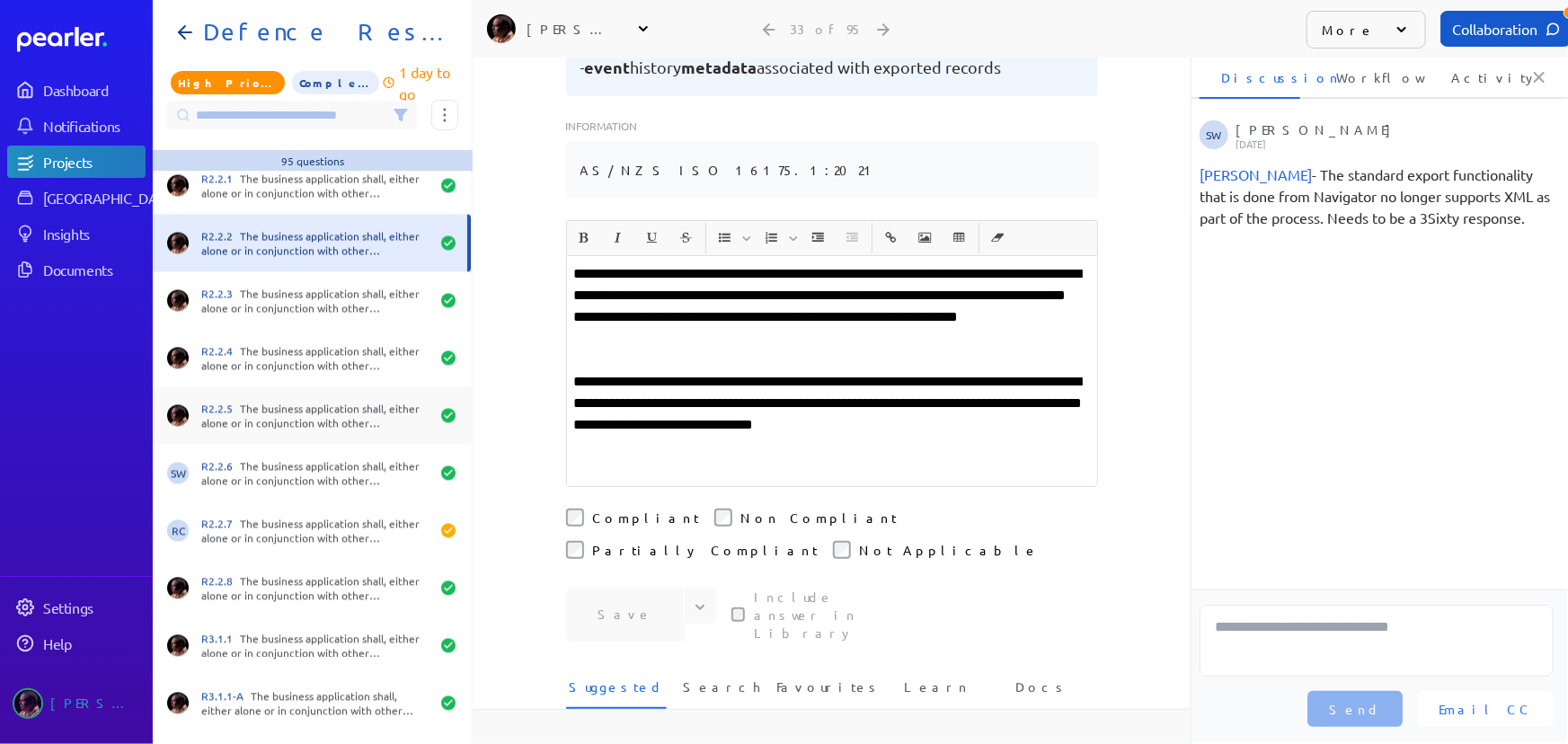
scroll to position [408, 0]
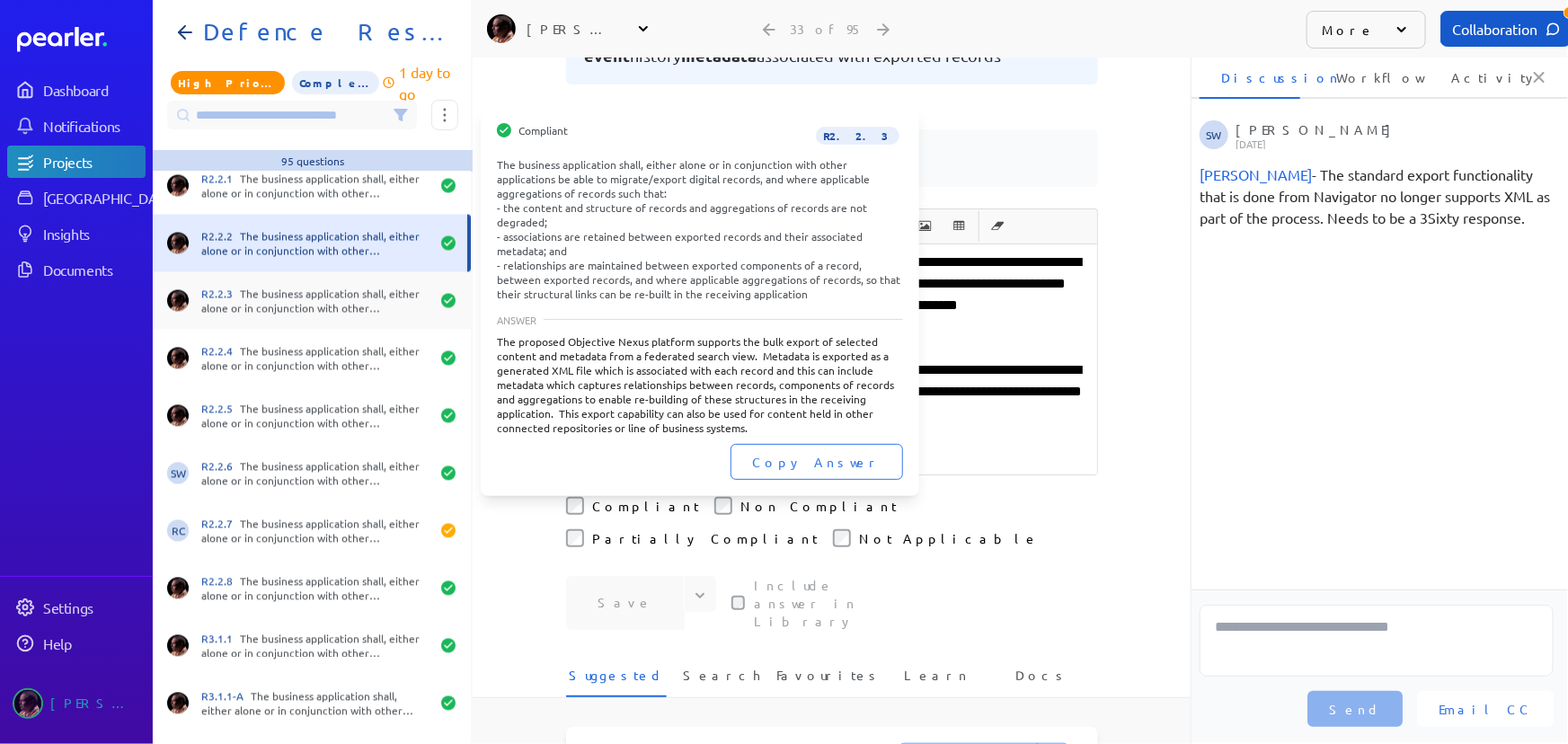
click at [305, 313] on div "R2.2.3 The business application shall, either alone or in conjunction with othe…" at bounding box center [316, 301] width 228 height 29
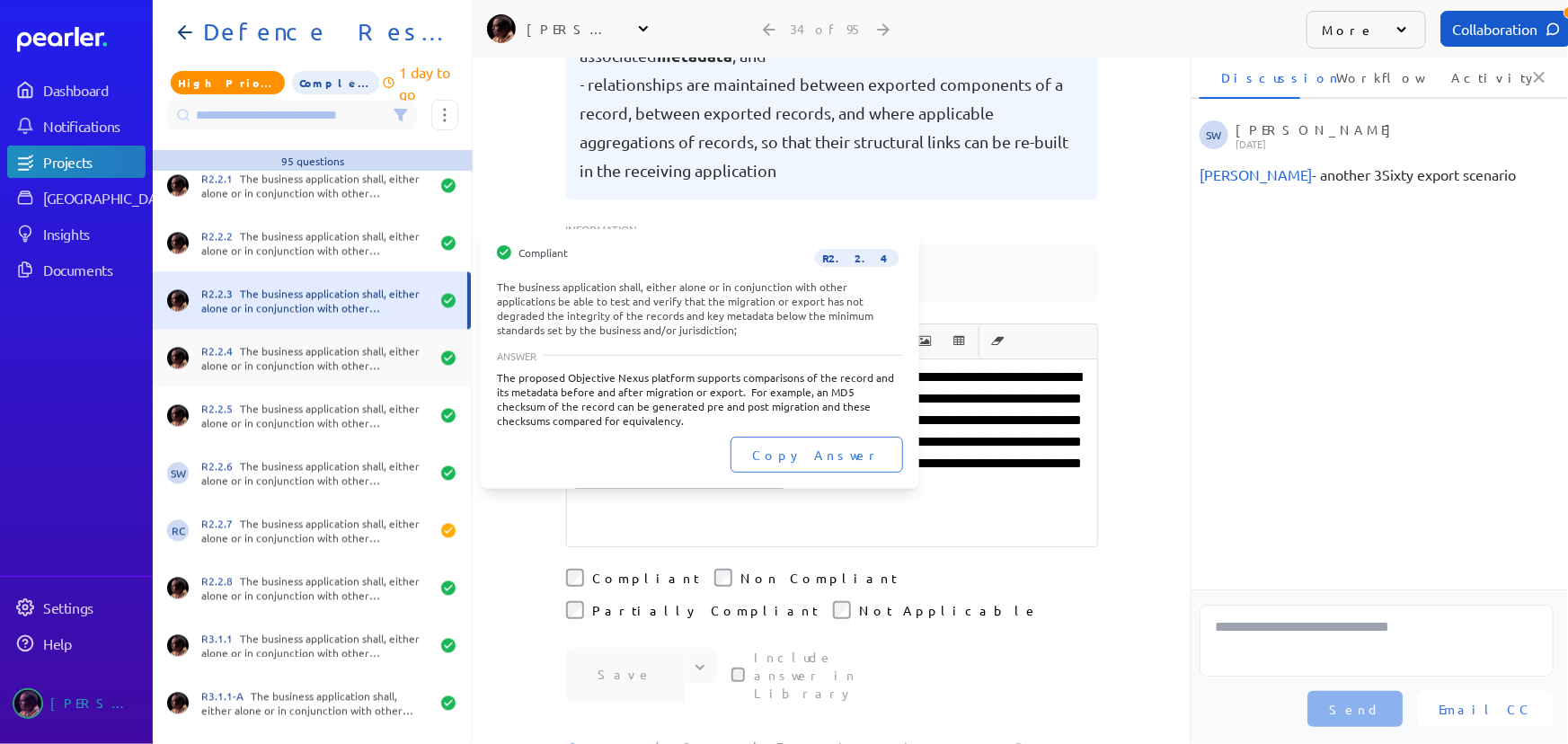
click at [304, 372] on div "R2.2.4 The business application shall, either alone or in conjunction with othe…" at bounding box center [316, 359] width 228 height 29
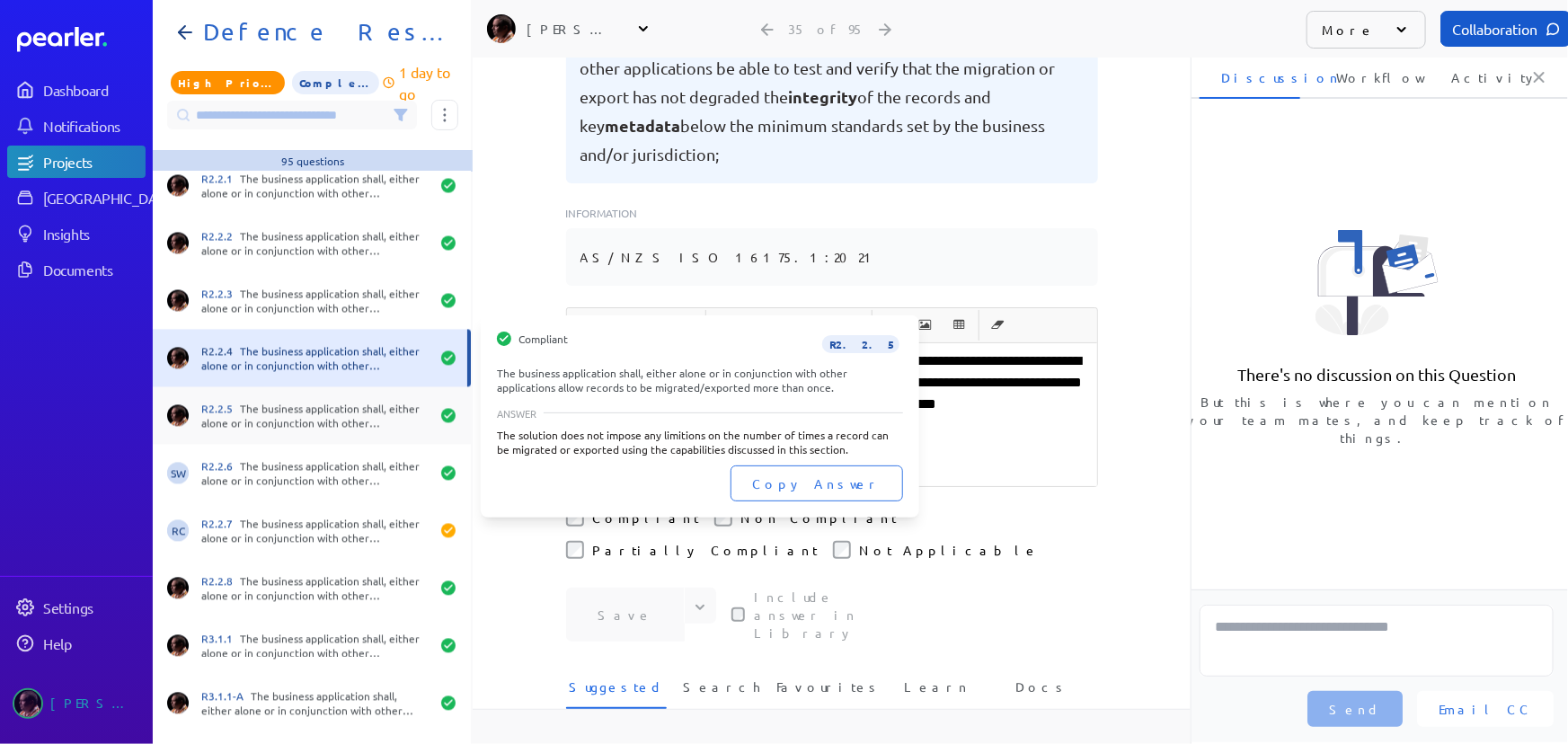
scroll to position [408, 0]
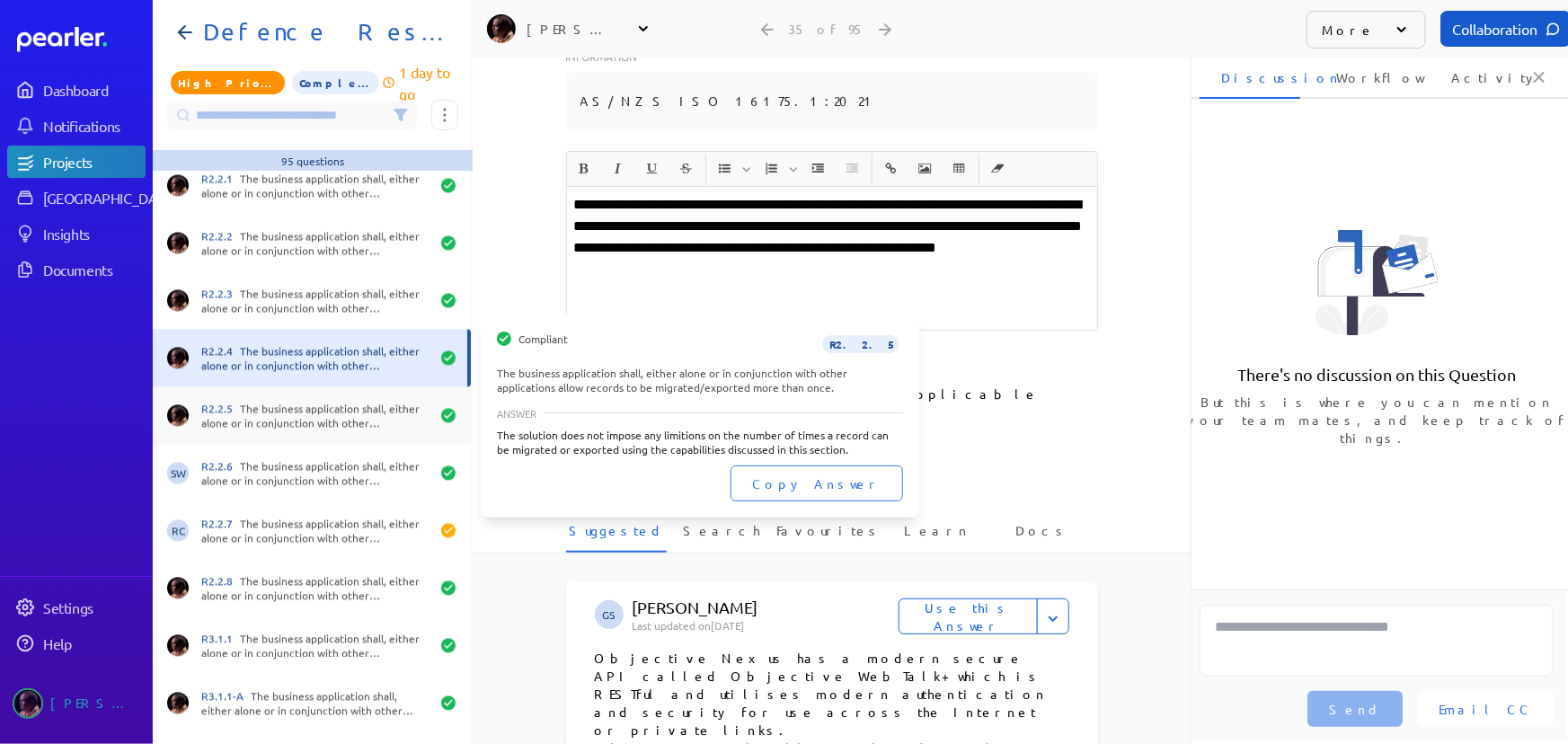
click at [310, 413] on div "R2.2.5 The business application shall, either alone or in conjunction with othe…" at bounding box center [316, 416] width 228 height 29
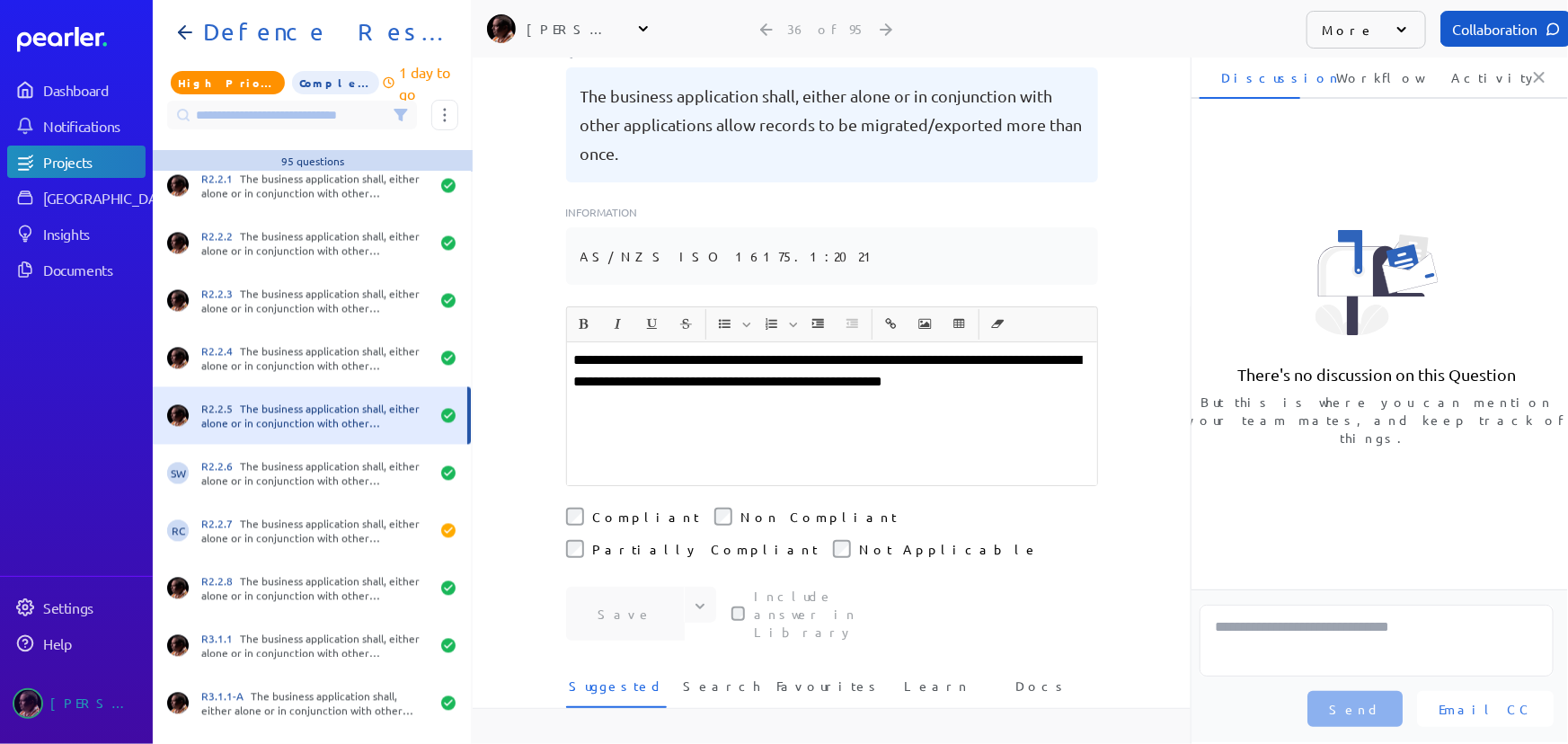
scroll to position [408, 0]
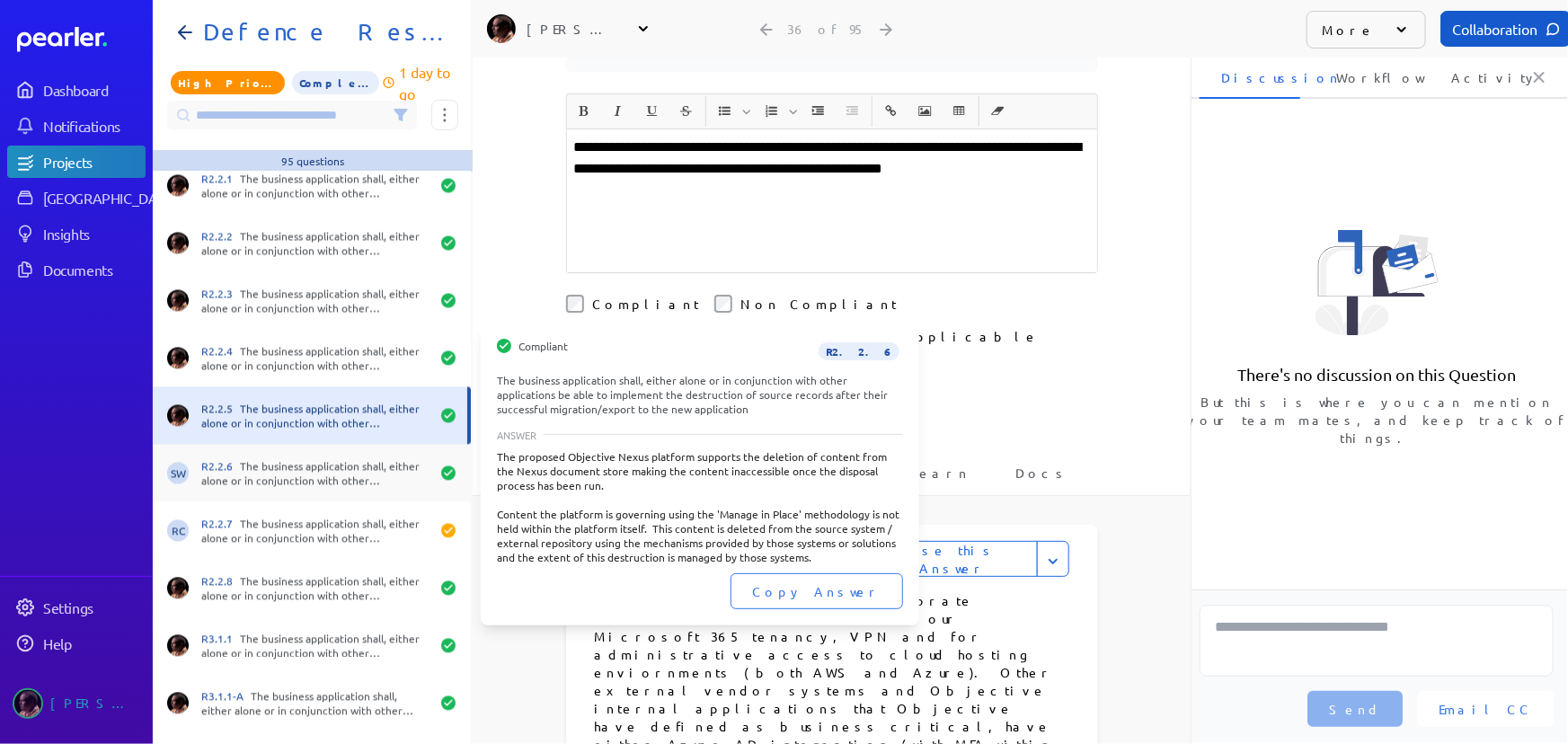
click at [309, 460] on div "R2.2.6 The business application shall, either alone or in conjunction with othe…" at bounding box center [316, 474] width 228 height 29
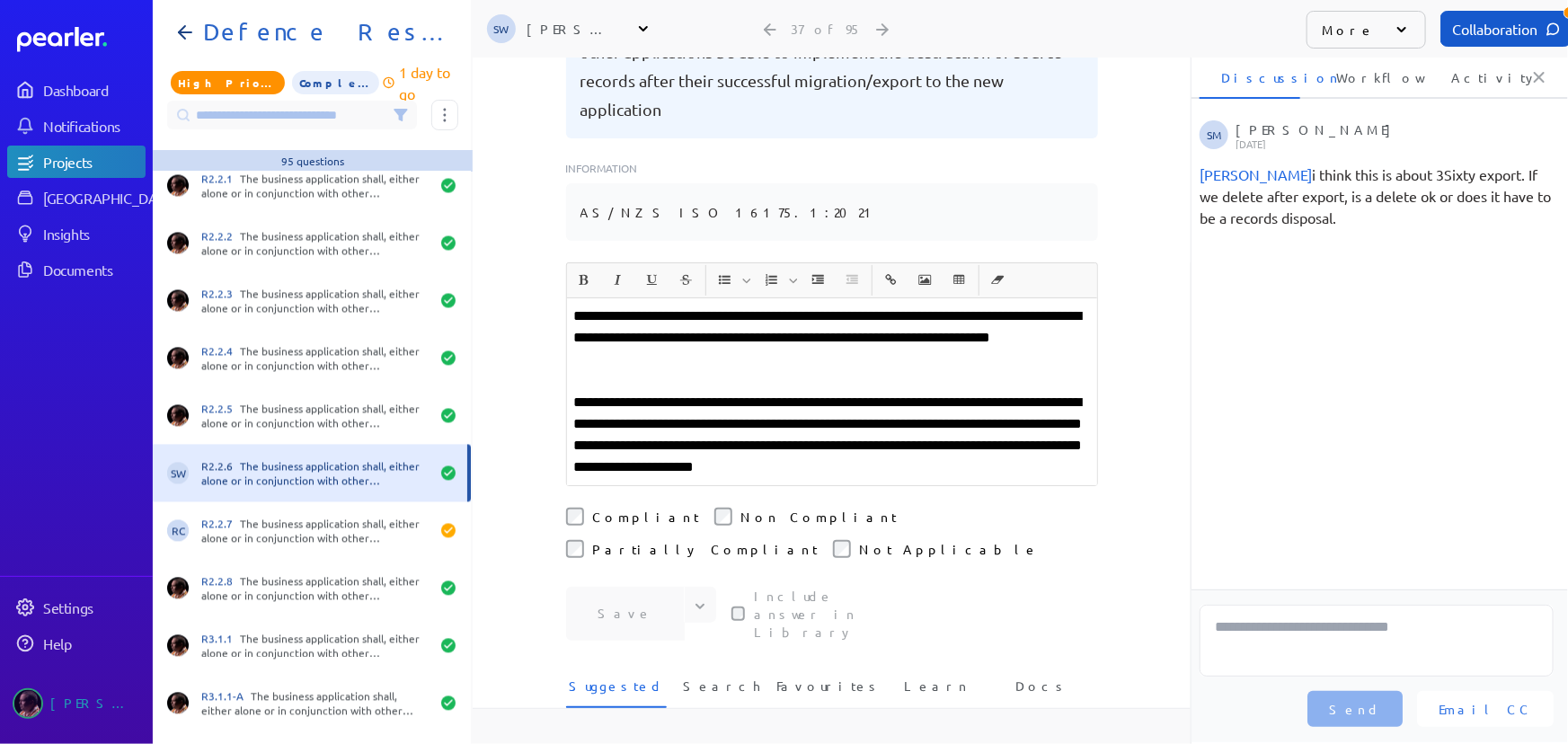
scroll to position [408, 0]
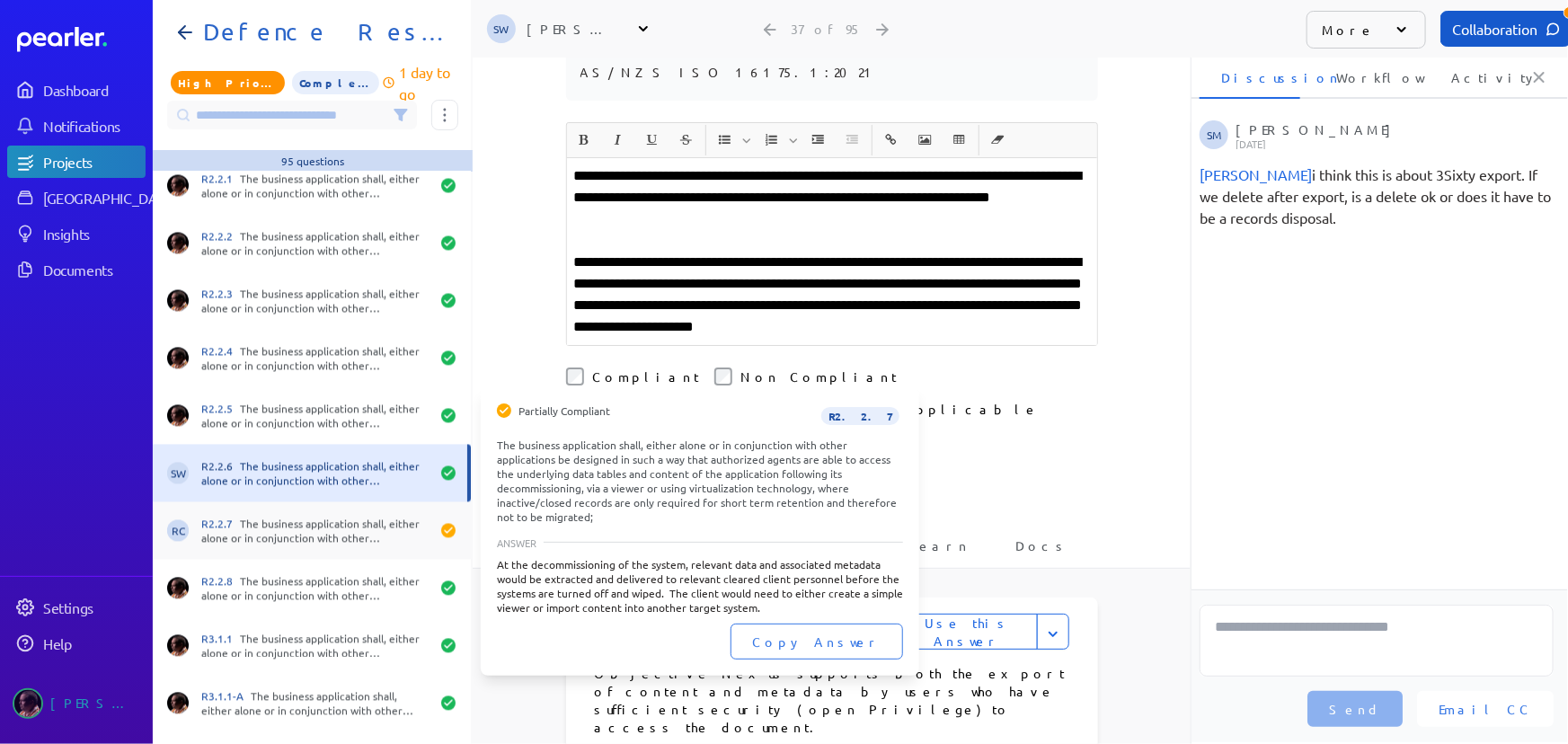
click at [290, 528] on div "R2.2.7 The business application shall, either alone or in conjunction with othe…" at bounding box center [316, 531] width 228 height 29
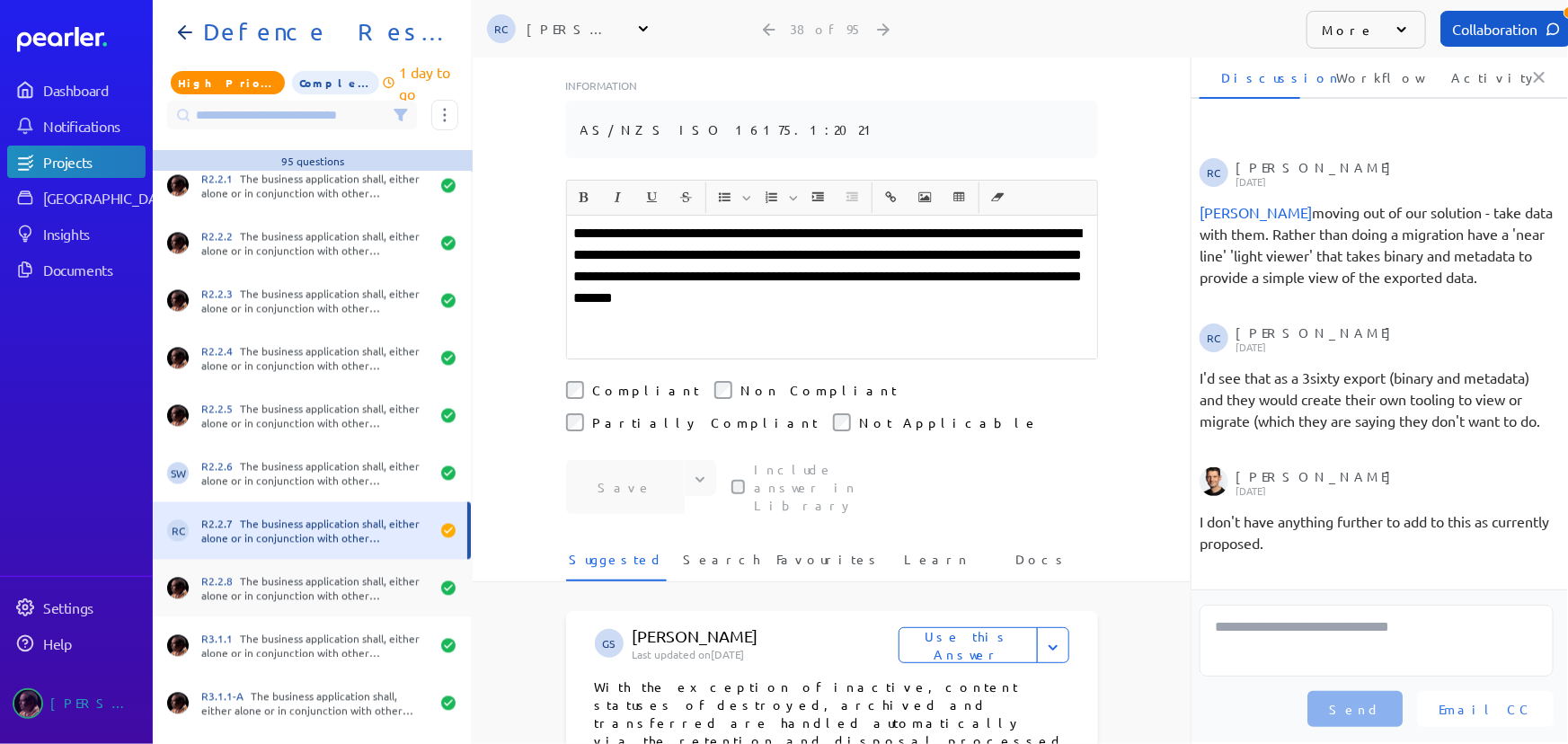
scroll to position [587, 0]
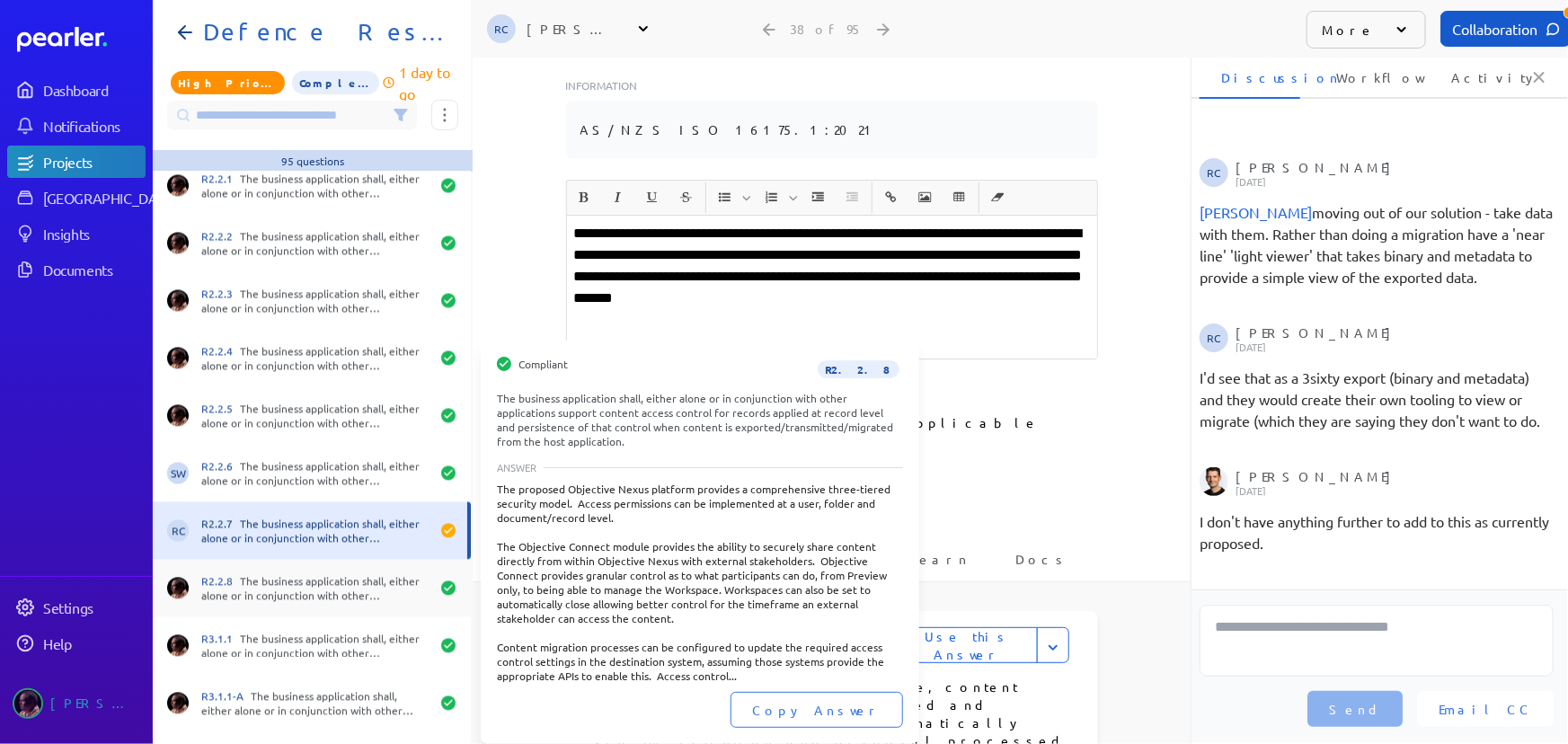
click at [300, 593] on div "R2.2.8 The business application shall, either alone or in conjunction with othe…" at bounding box center [316, 589] width 228 height 29
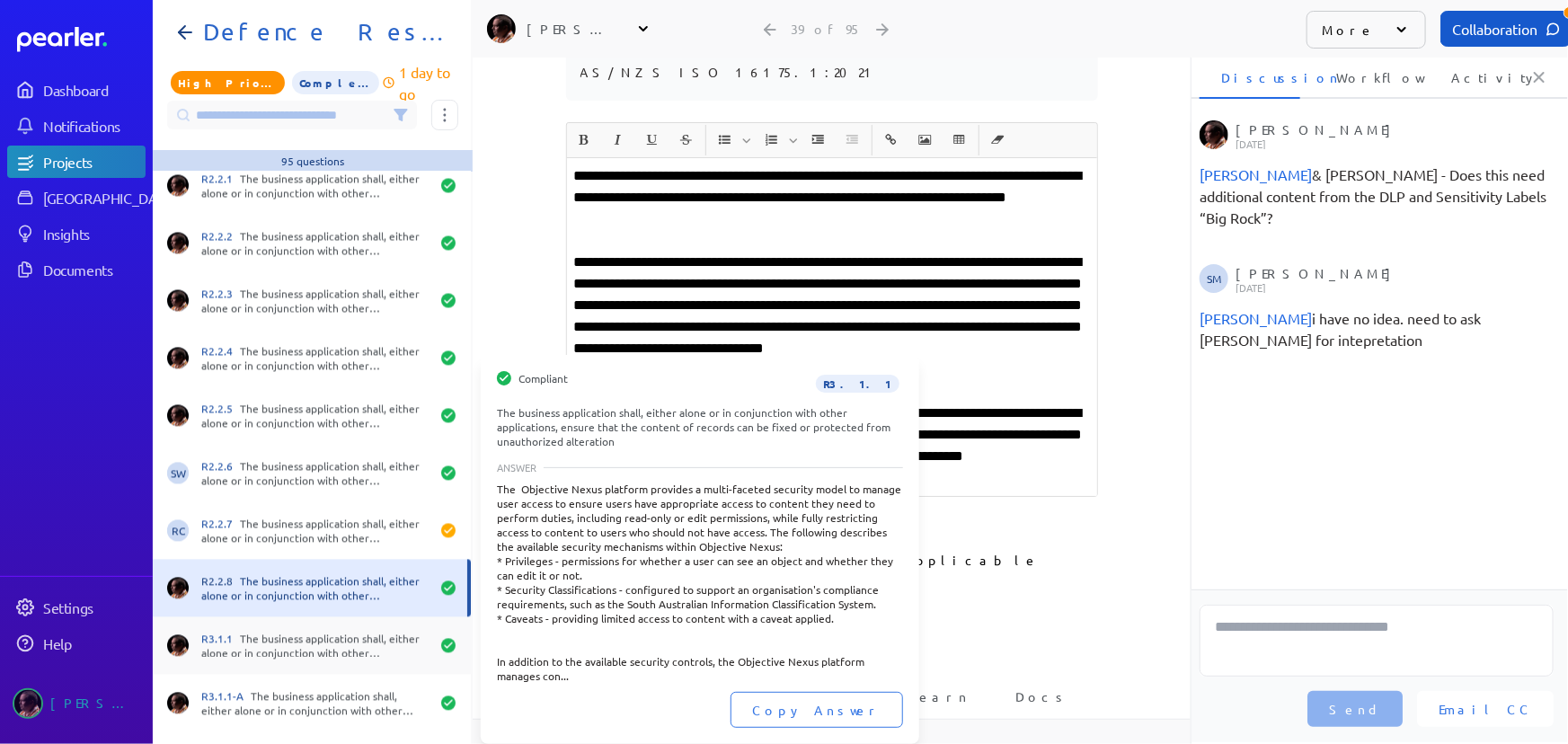
click at [302, 646] on div "R3.1.1 The business application shall, either alone or in conjunction with othe…" at bounding box center [316, 646] width 228 height 29
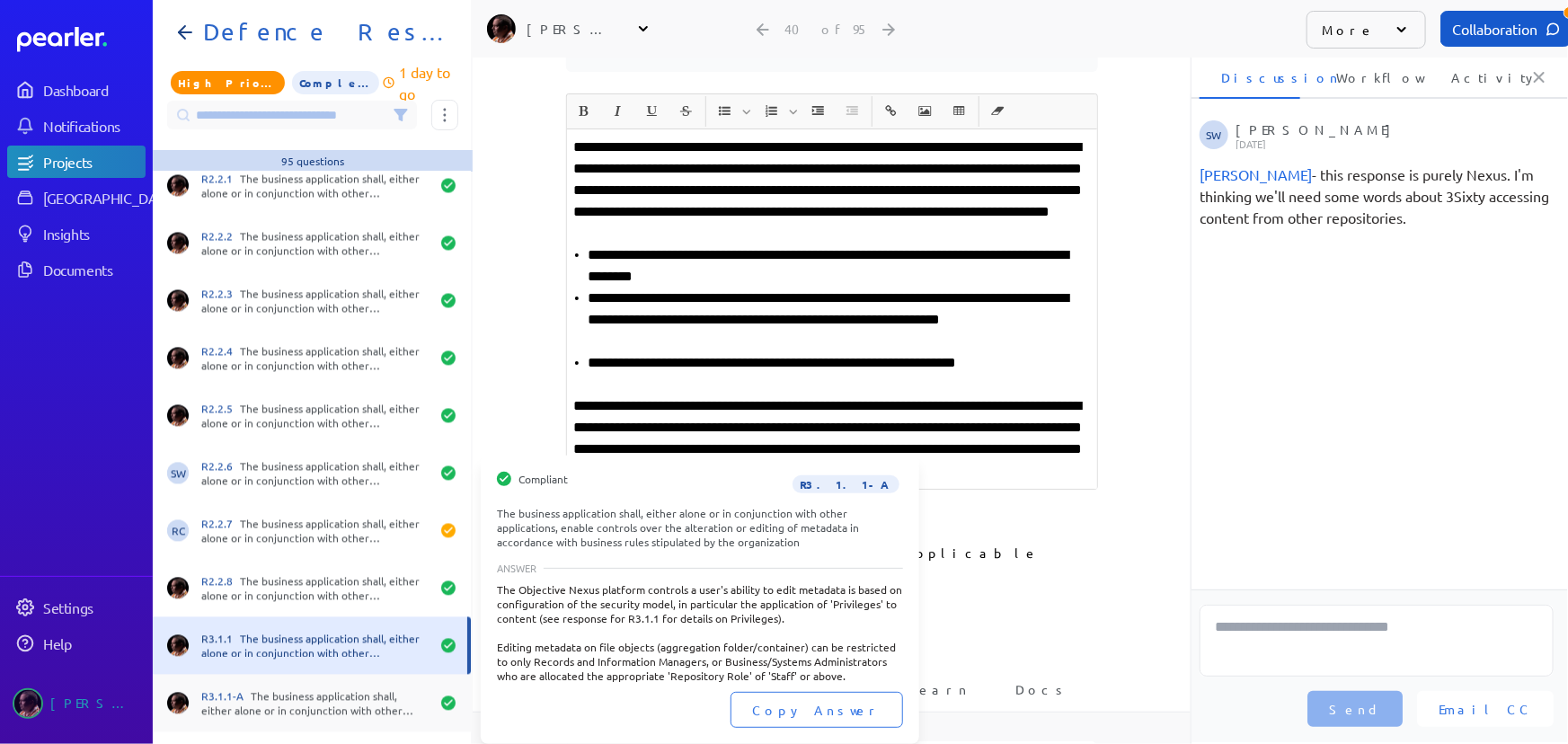
click at [314, 701] on div "R3.1.1-A The business application shall, either alone or in conjunction with ot…" at bounding box center [316, 704] width 228 height 29
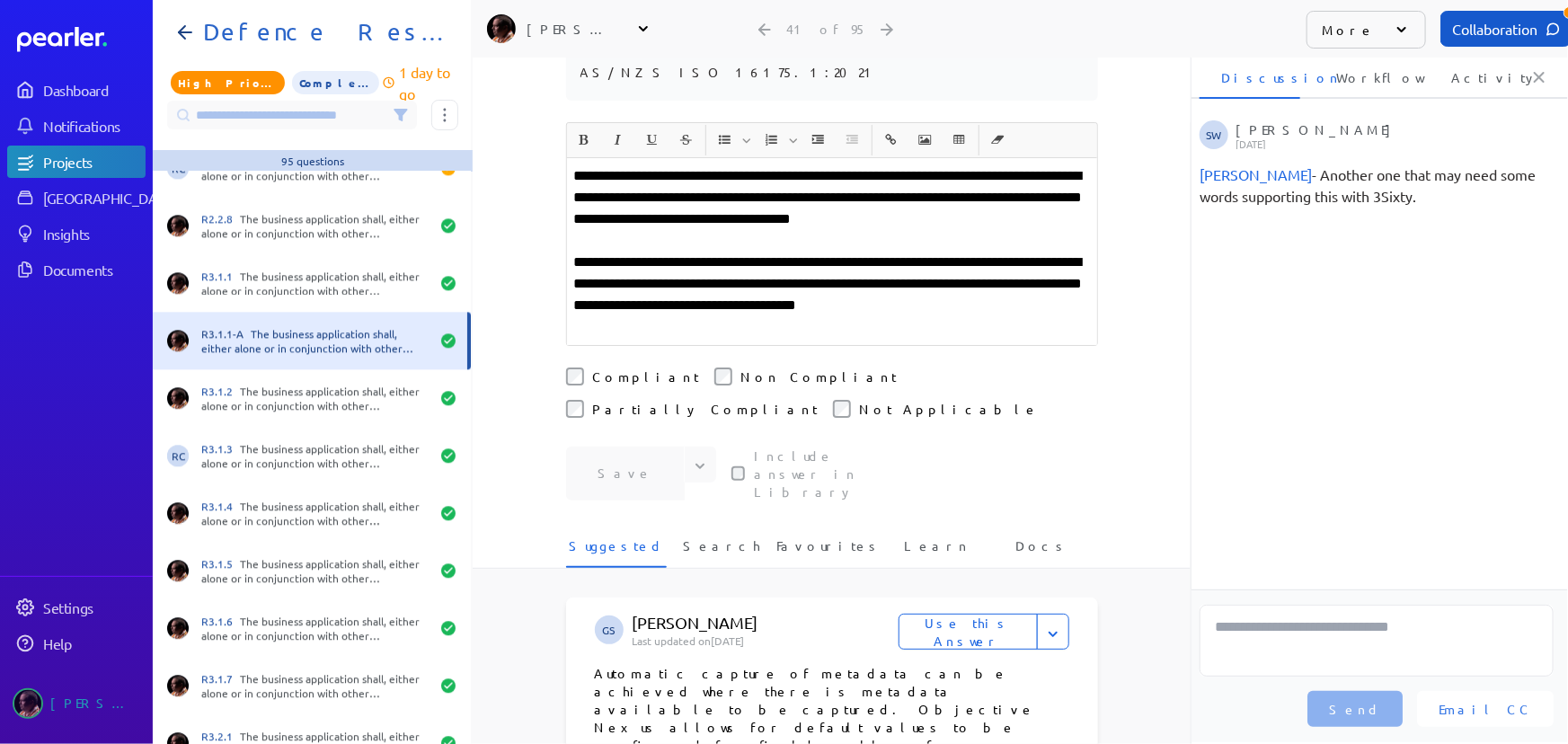
scroll to position [2205, 0]
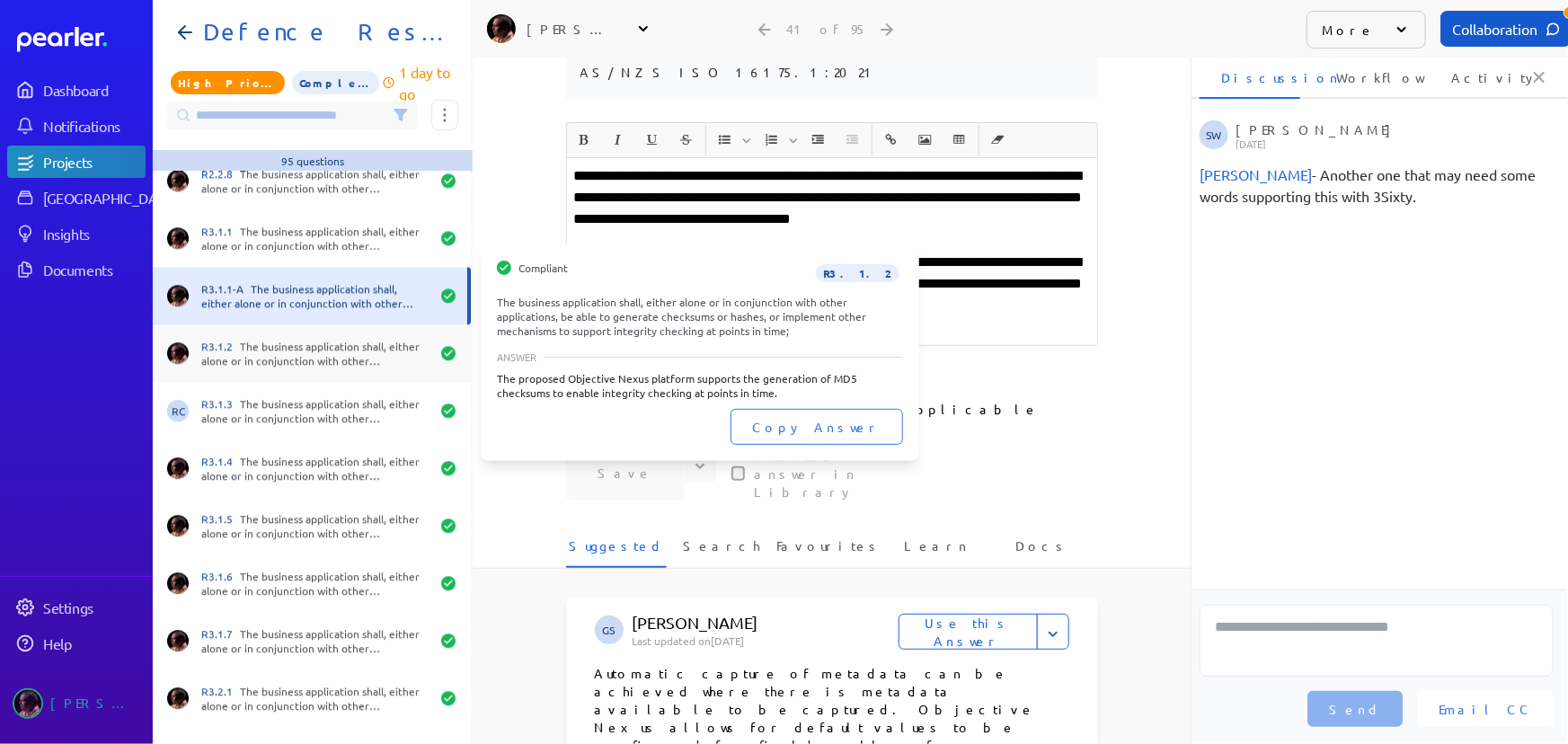
click at [315, 355] on div "R3.1.2 The business application shall, either alone or in conjunction with othe…" at bounding box center [316, 353] width 228 height 29
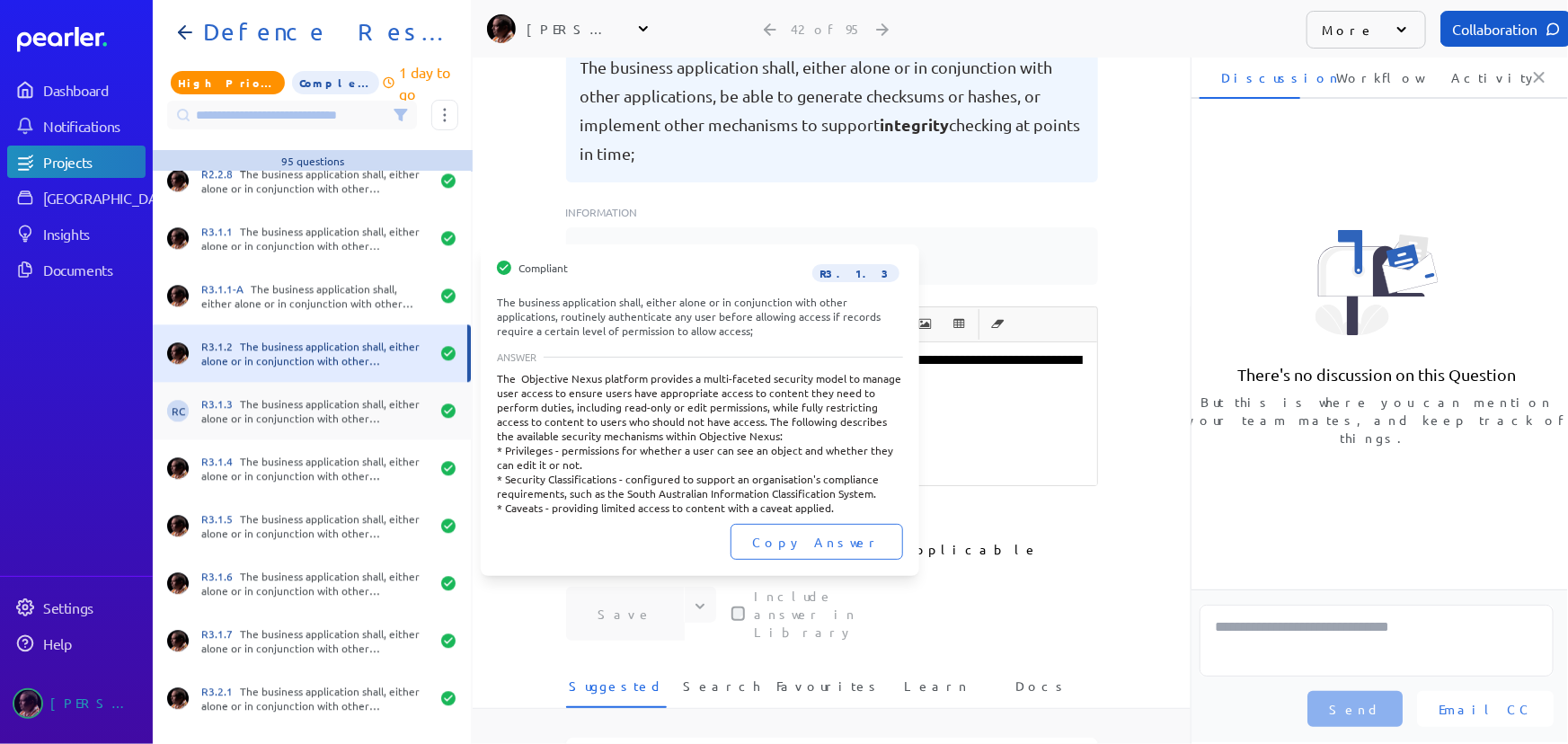
scroll to position [408, 0]
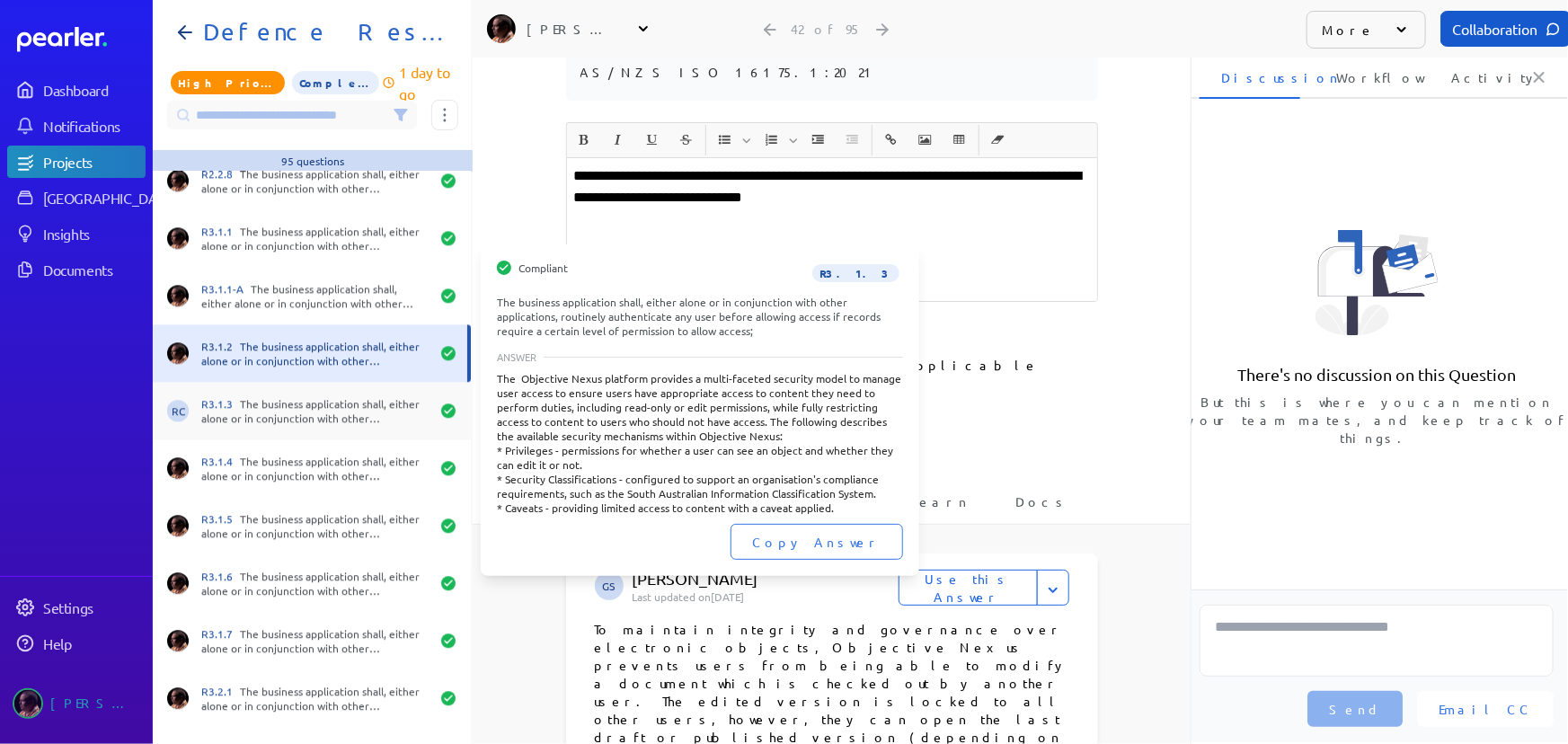
click at [344, 406] on div "R3.1.3 The business application shall, either alone or in conjunction with othe…" at bounding box center [316, 411] width 228 height 29
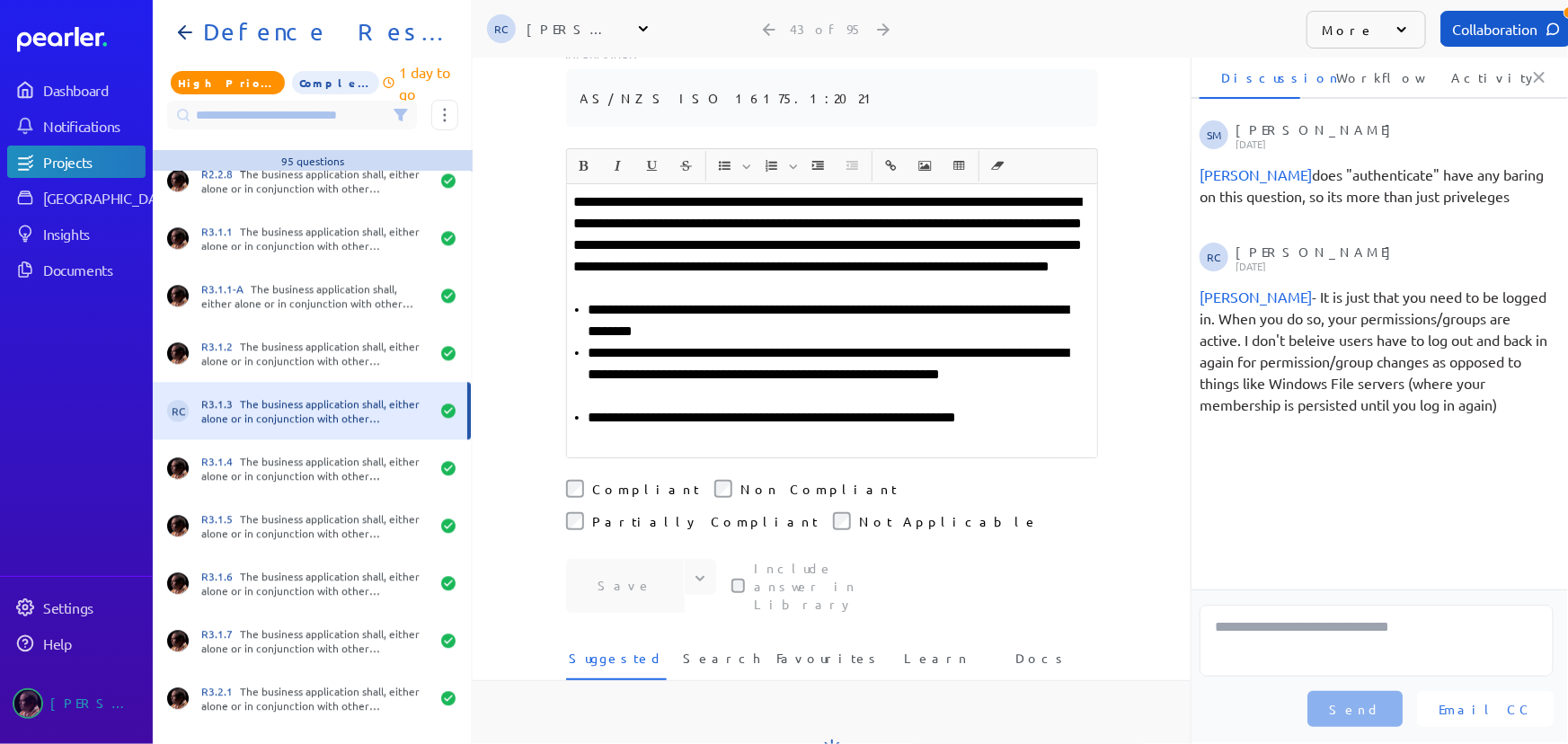
scroll to position [408, 0]
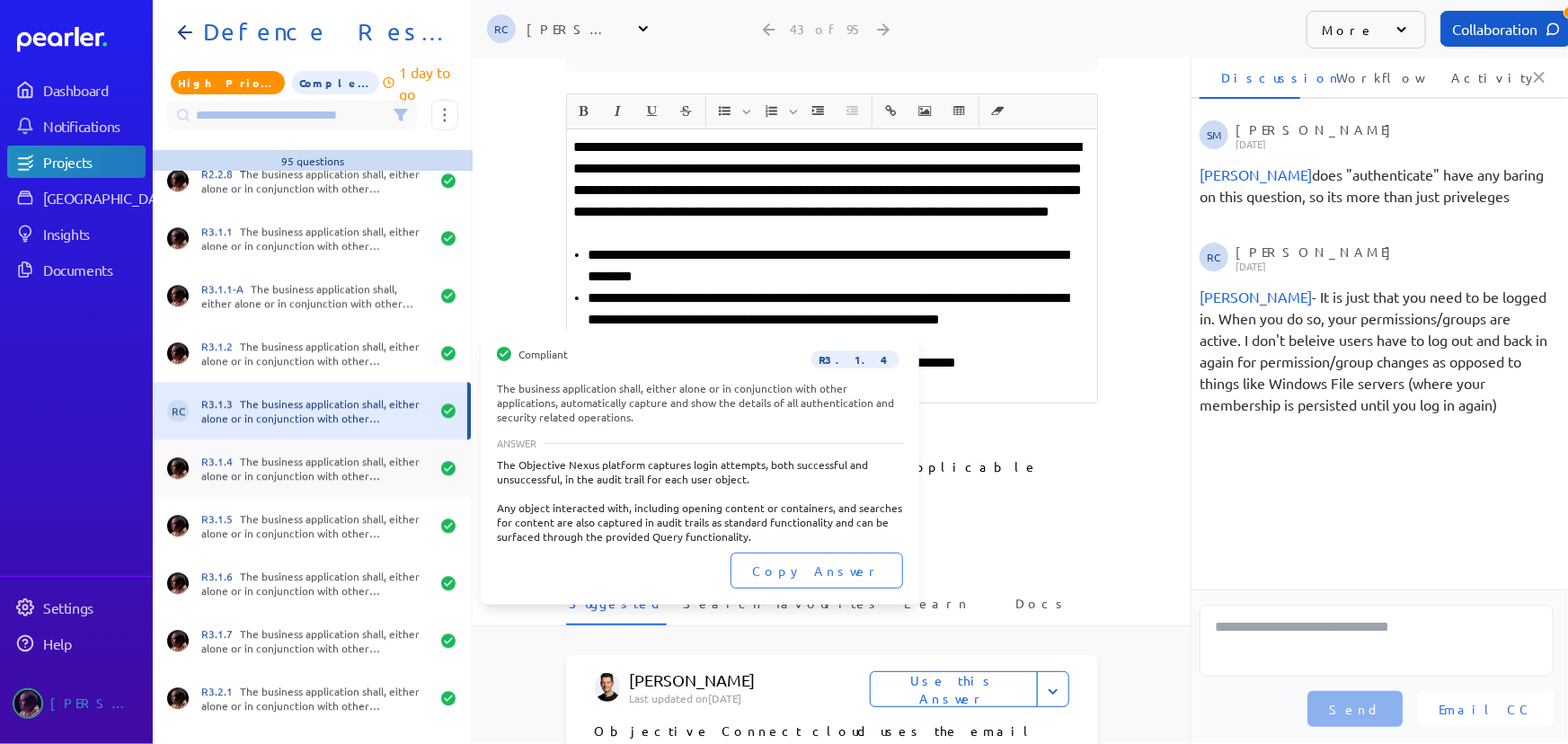
click at [325, 448] on div "R3.1.4 The business application shall, either alone or in conjunction with othe…" at bounding box center [312, 468] width 318 height 57
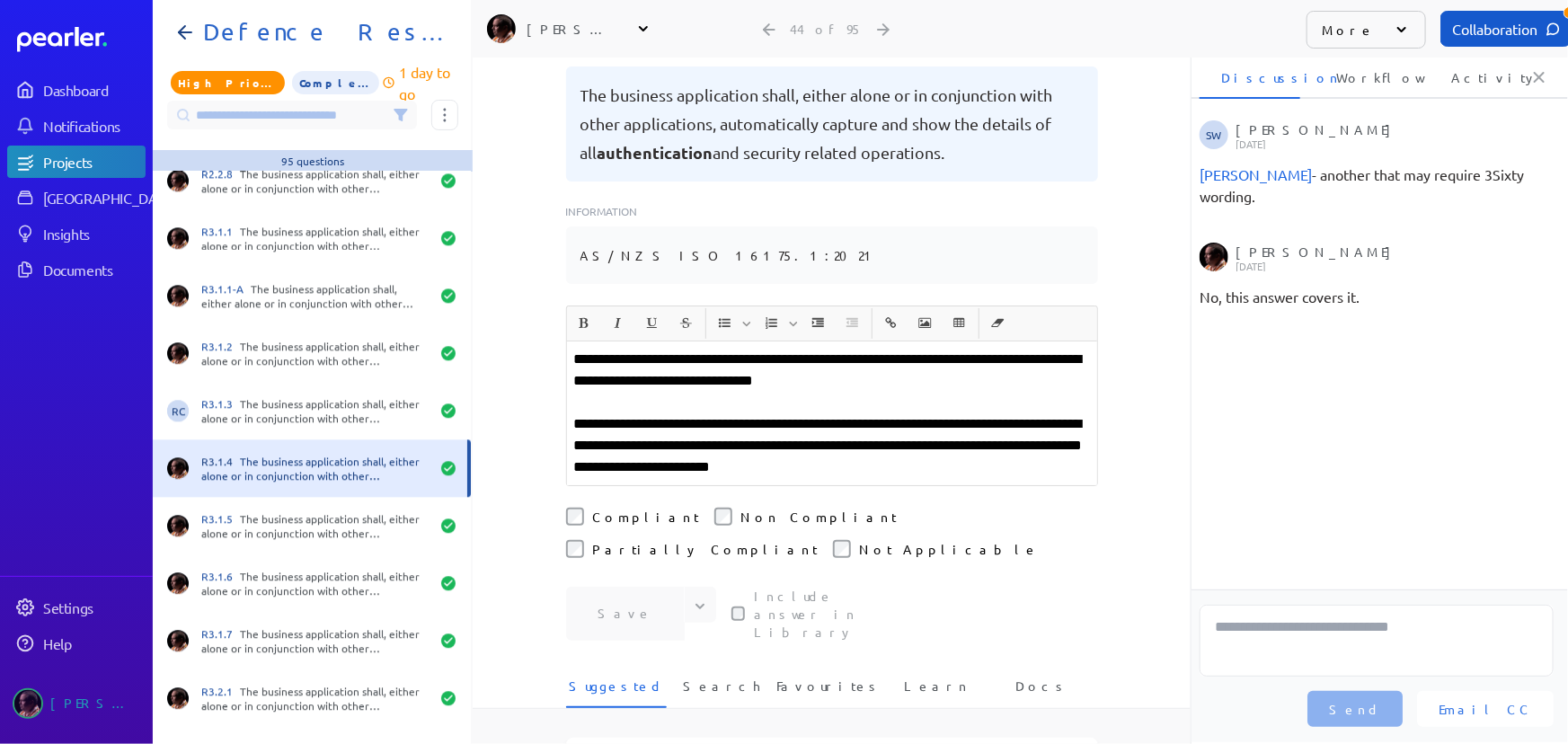
scroll to position [408, 0]
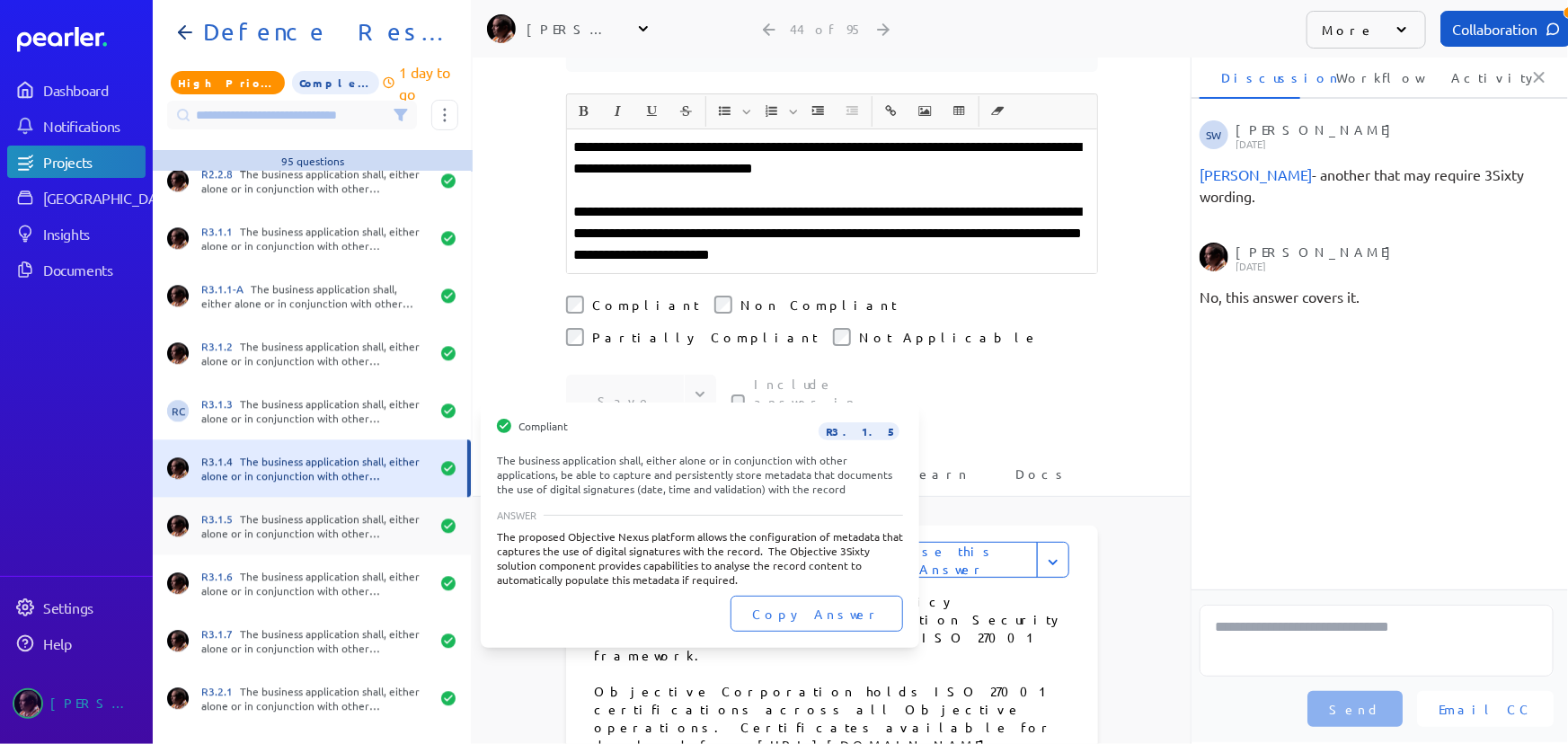
click at [266, 521] on div "R3.1.5 The business application shall, either alone or in conjunction with othe…" at bounding box center [316, 525] width 228 height 29
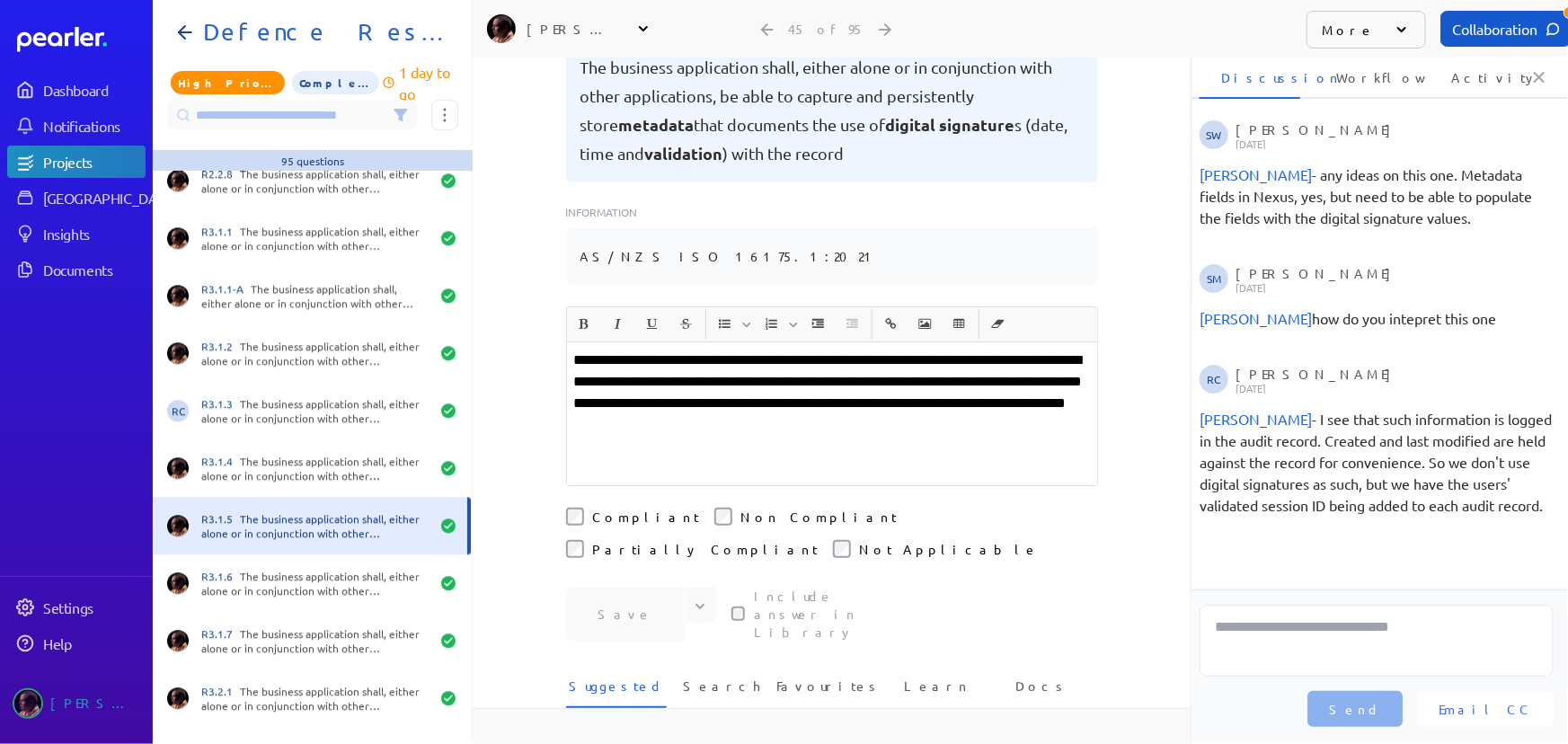
scroll to position [408, 0]
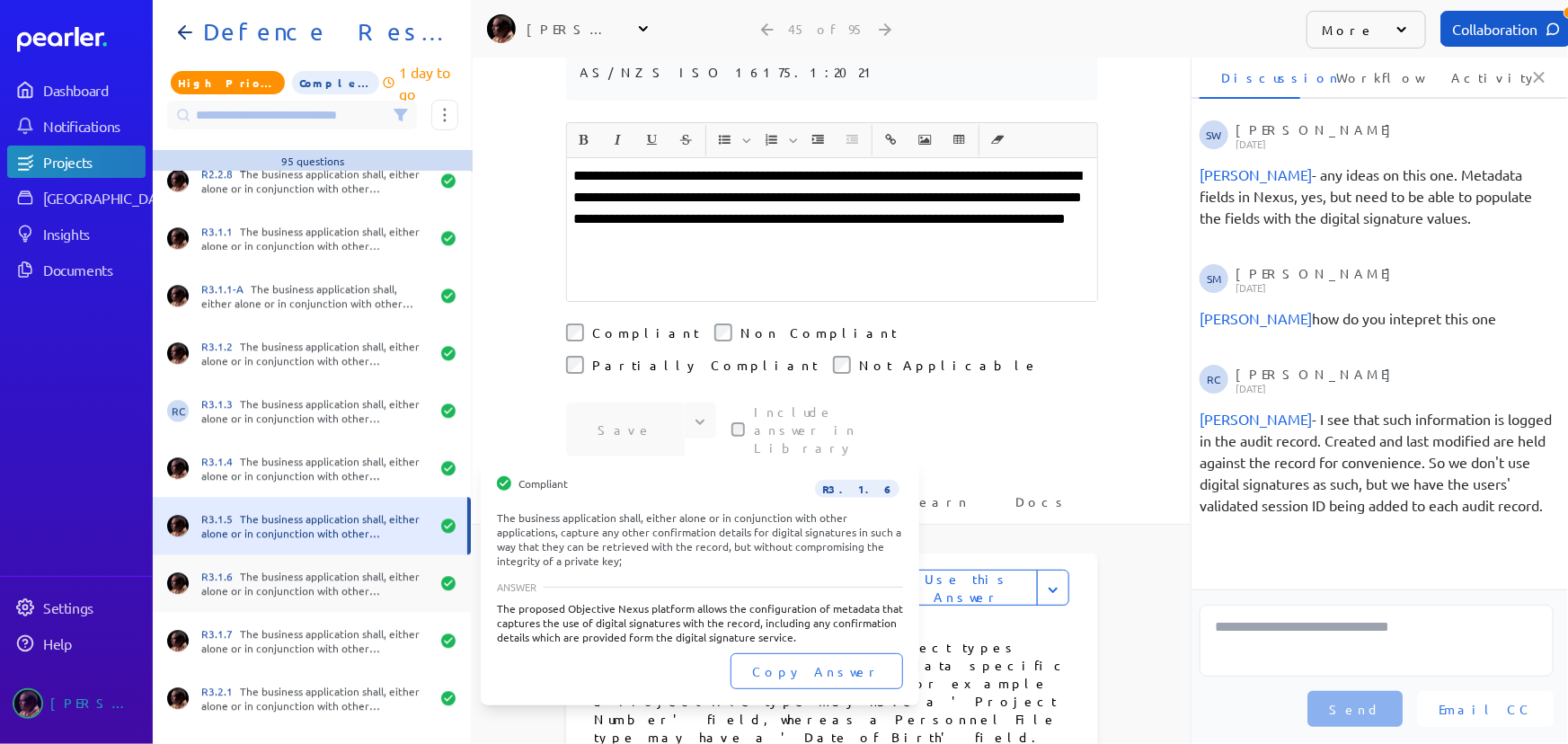
click at [275, 574] on div "R3.1.6 The business application shall, either alone or in conjunction with othe…" at bounding box center [316, 583] width 228 height 29
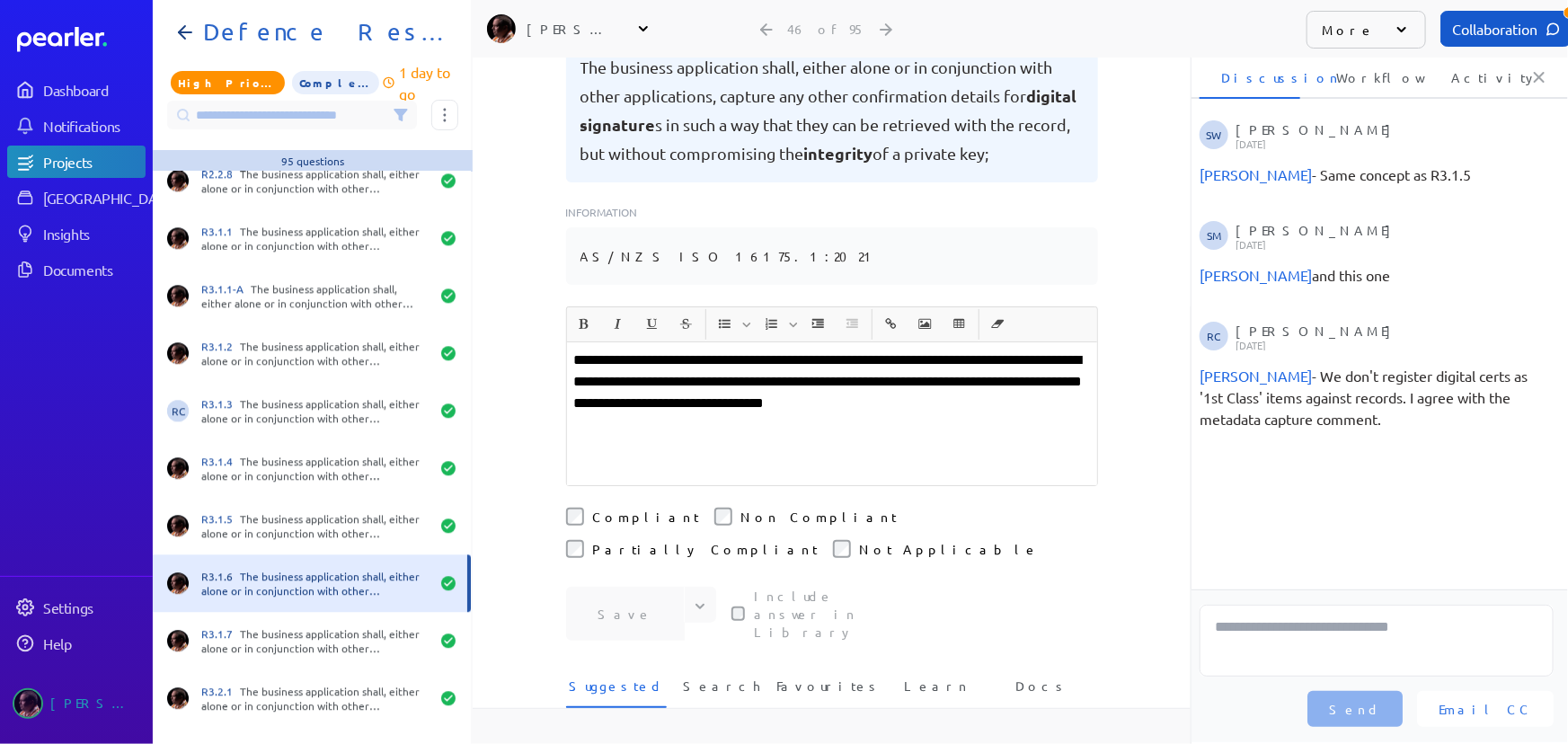
scroll to position [408, 0]
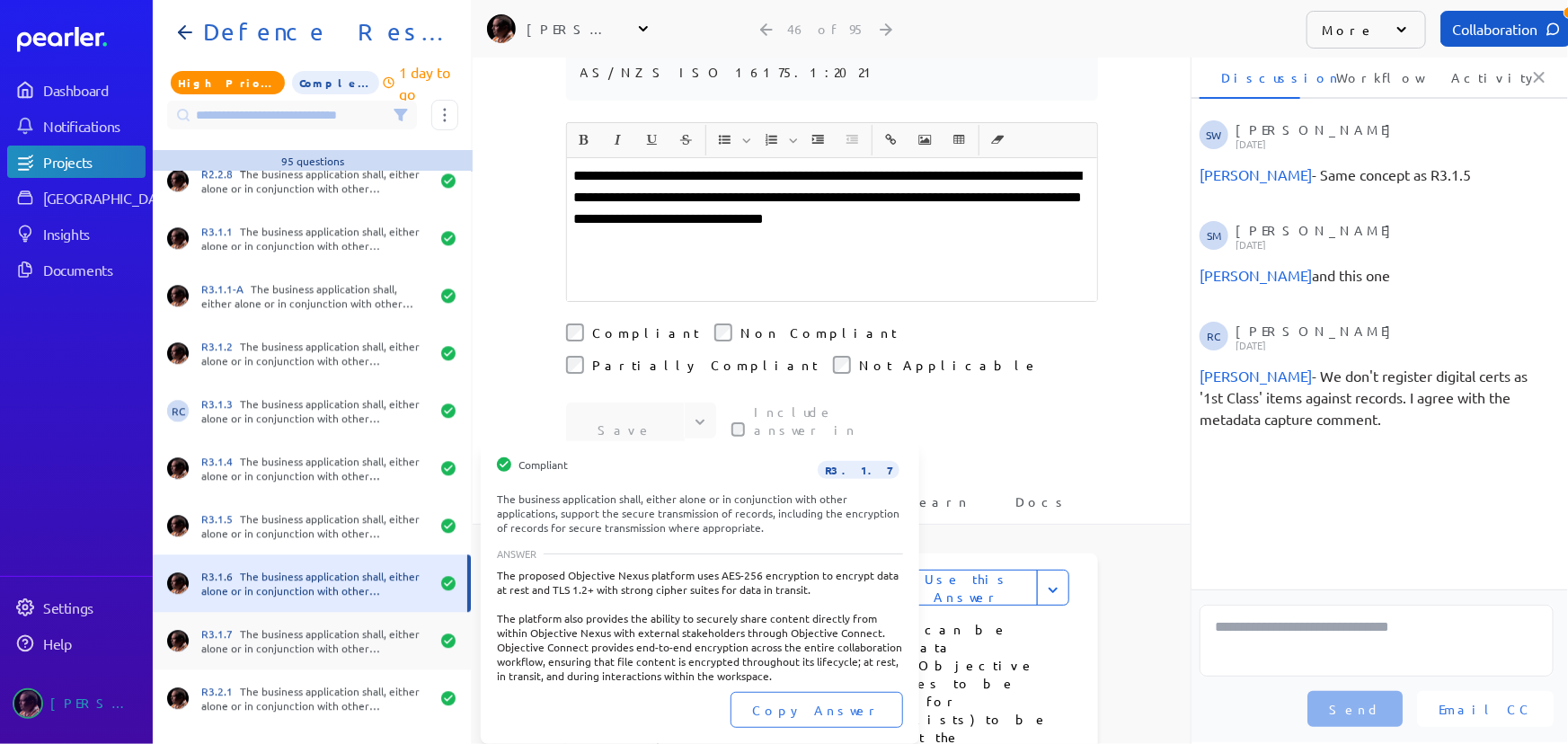
click at [287, 635] on div "R3.1.7 The business application shall, either alone or in conjunction with othe…" at bounding box center [316, 640] width 228 height 29
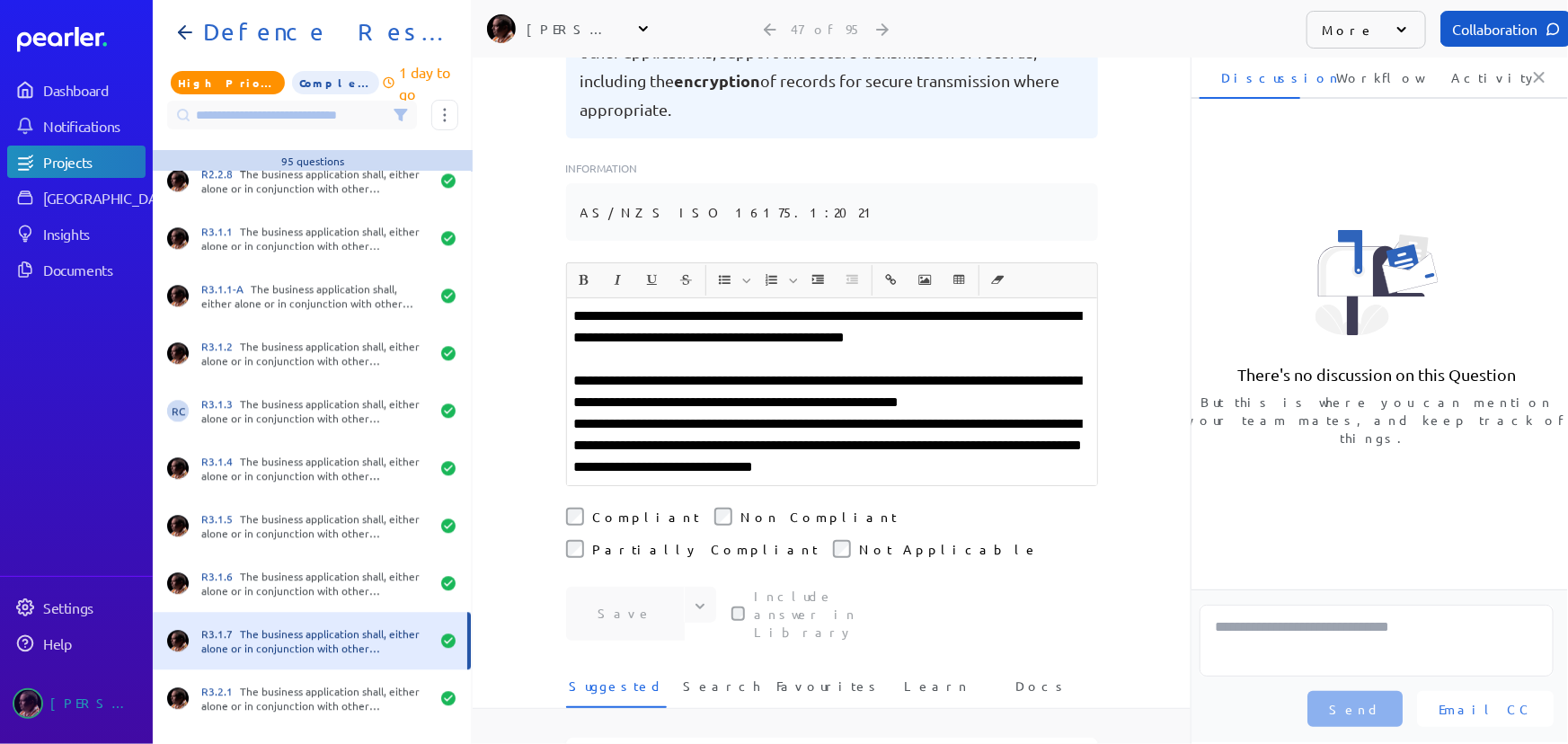
scroll to position [408, 0]
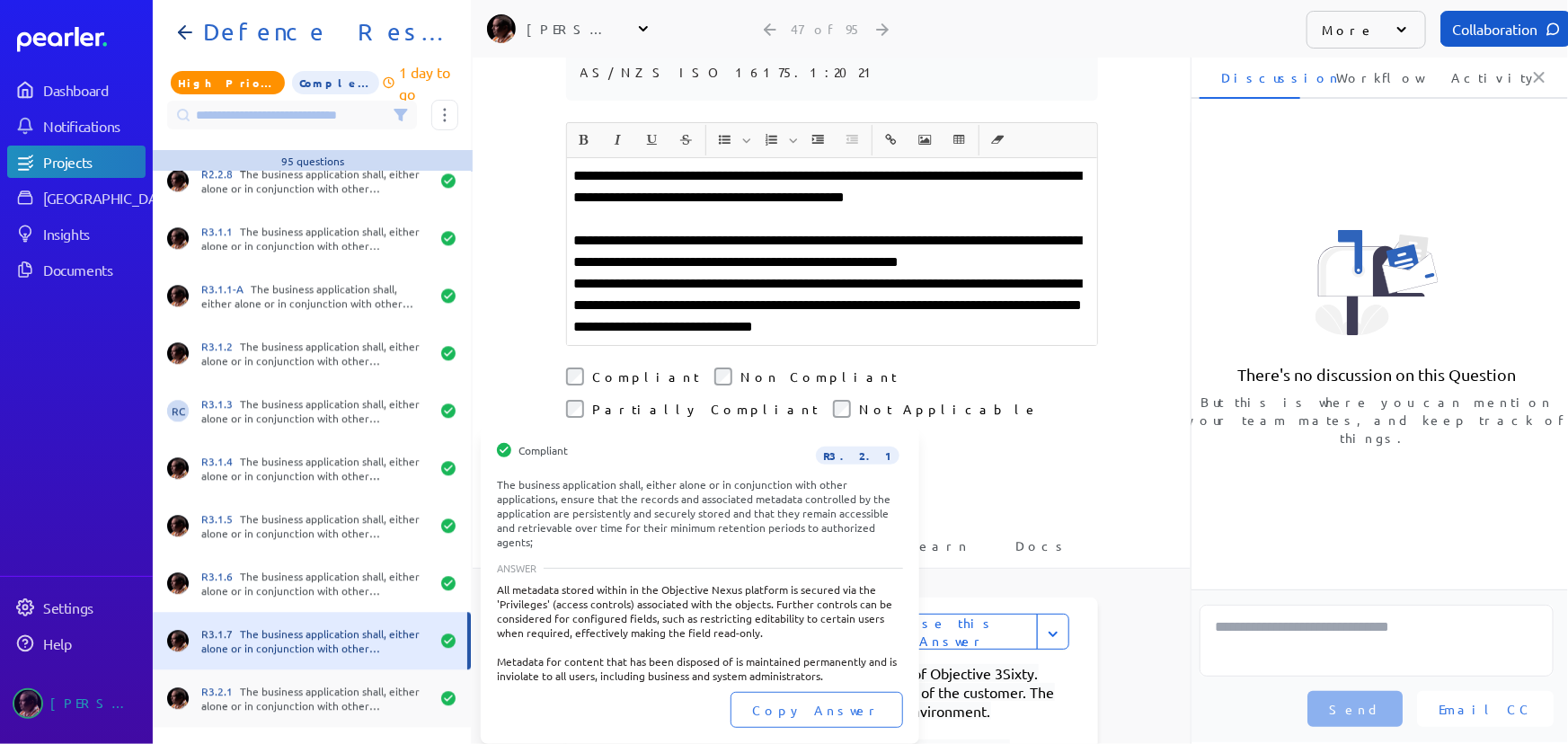
click at [325, 702] on div "R3.2.1 The business application shall, either alone or in conjunction with othe…" at bounding box center [316, 698] width 228 height 29
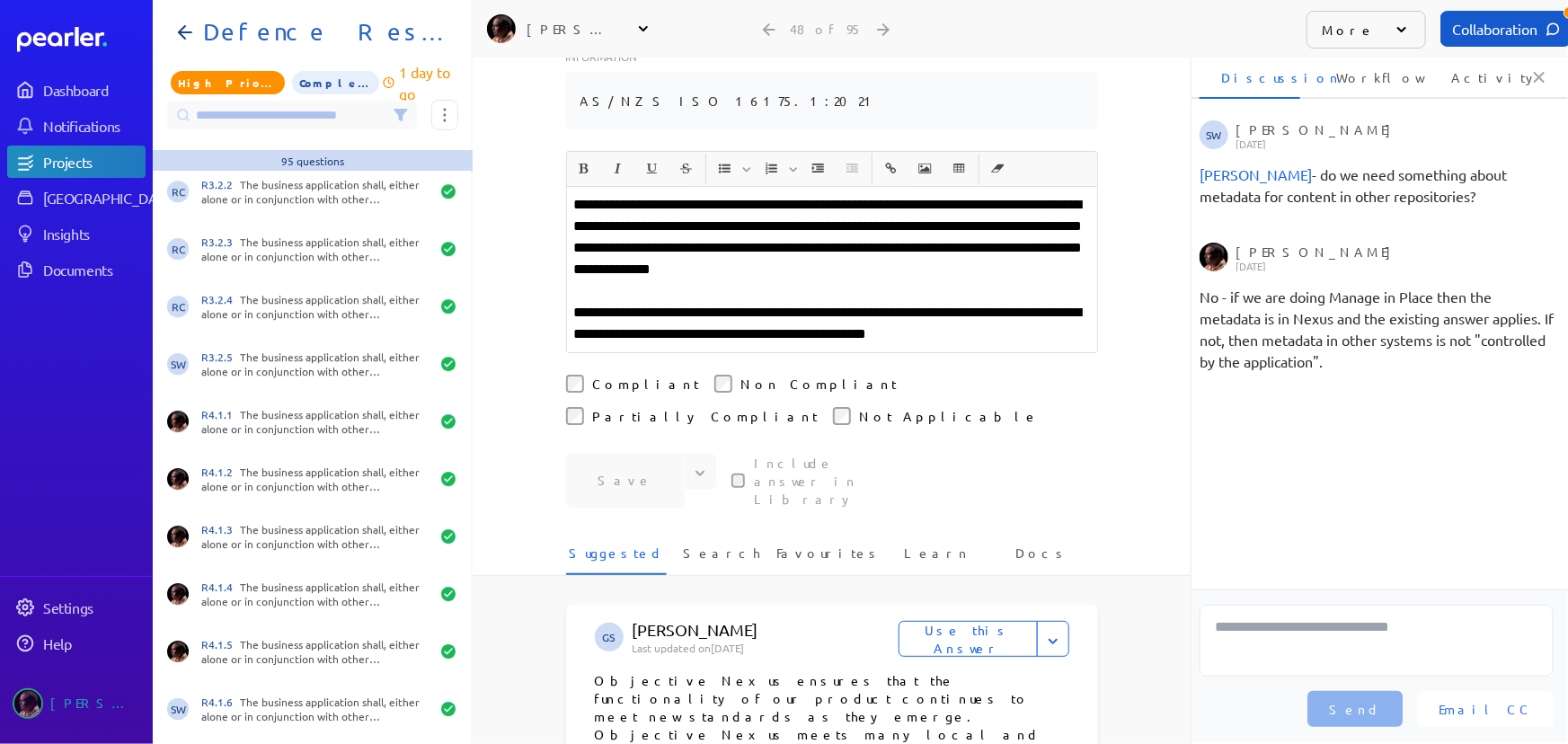
scroll to position [2777, 0]
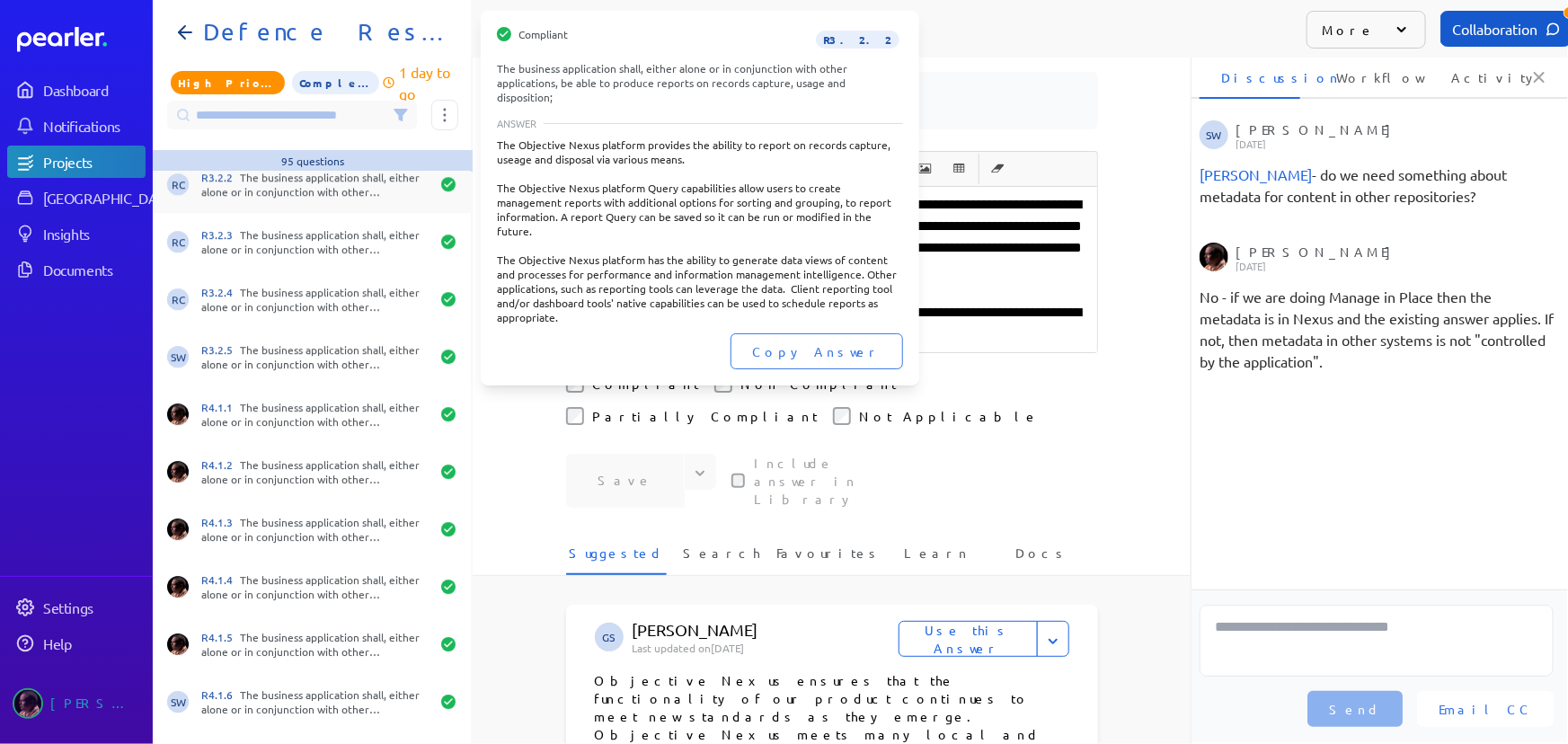
click at [299, 186] on div "R3.2.2 The business application shall, either alone or in conjunction with othe…" at bounding box center [316, 185] width 228 height 29
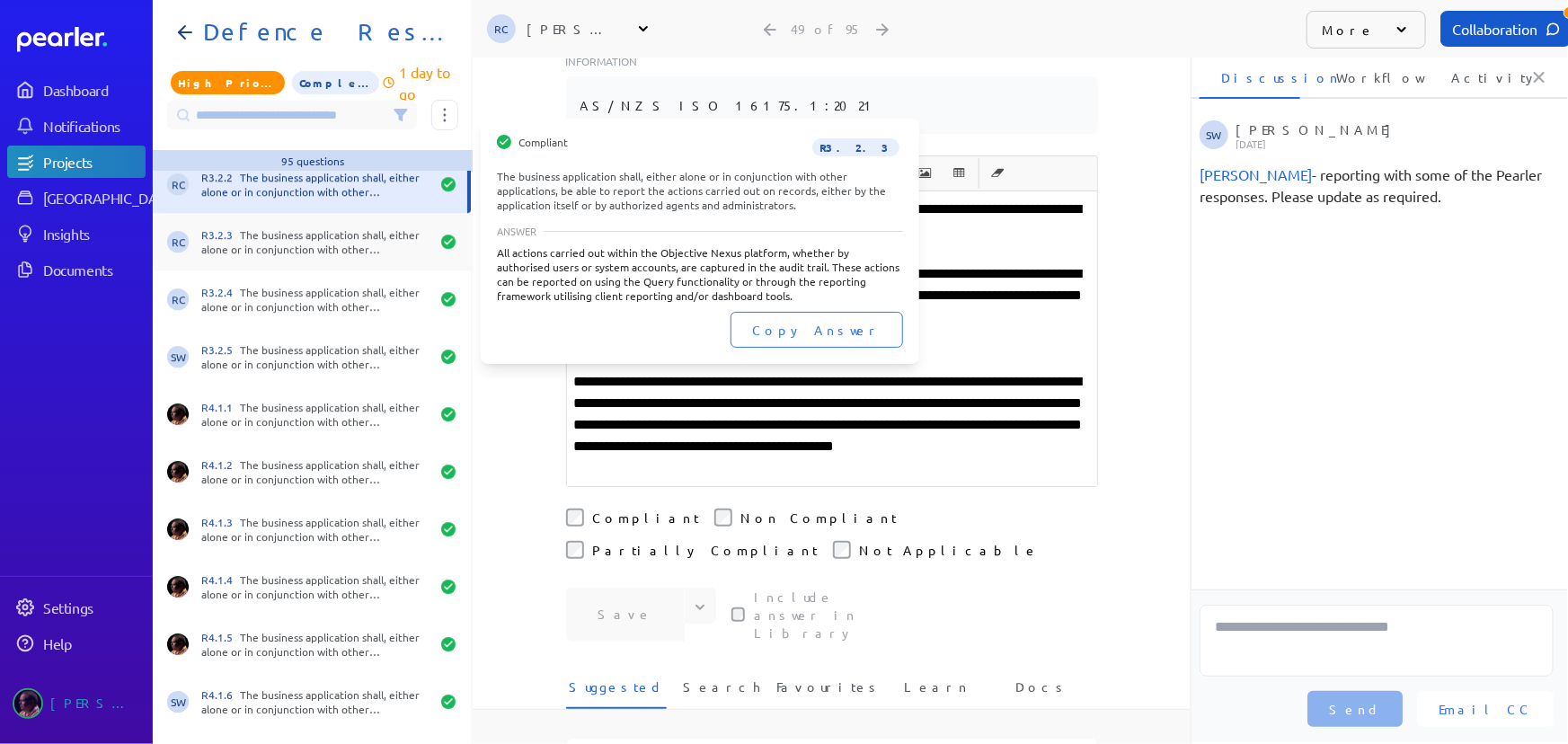
scroll to position [408, 0]
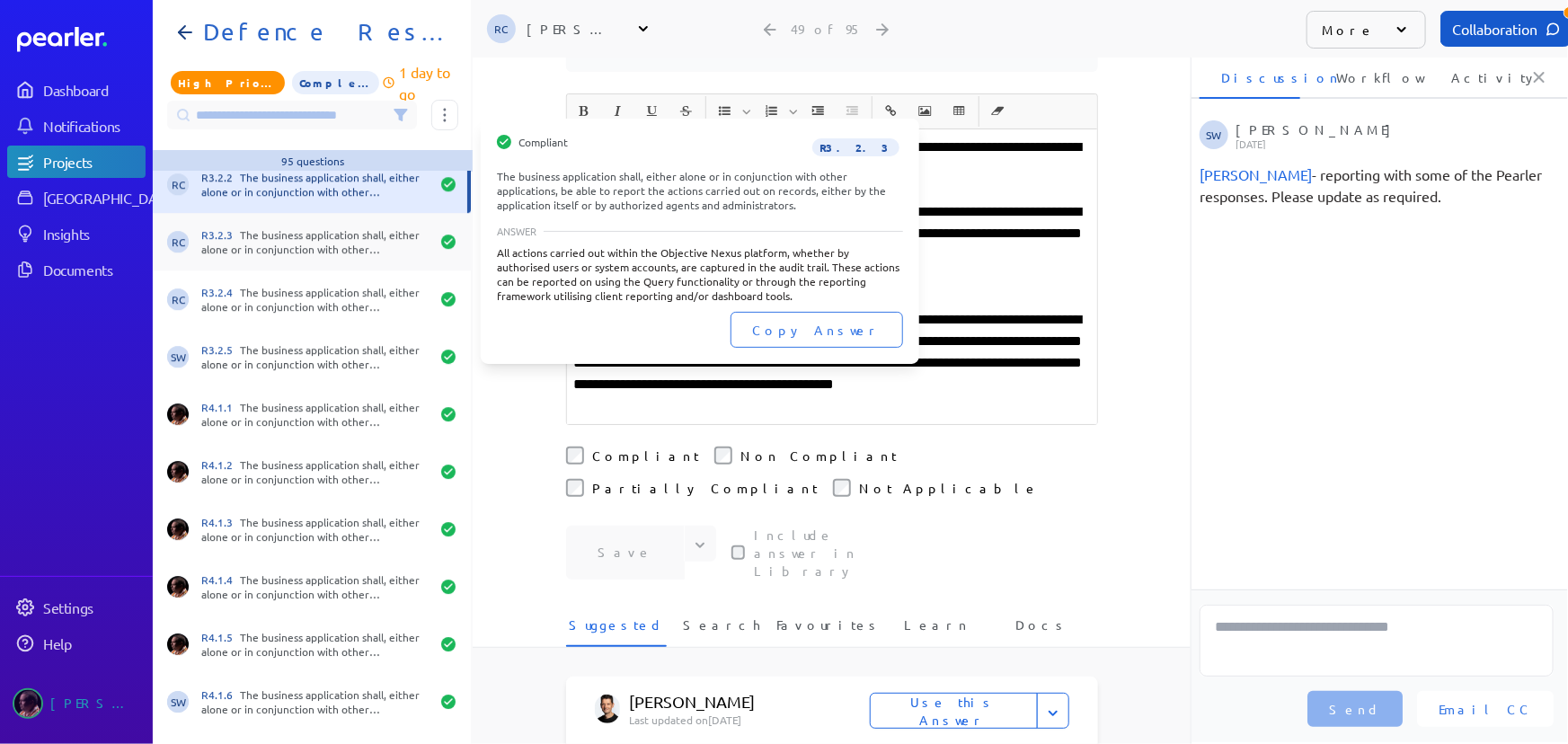
click at [339, 241] on div "R3.2.3 The business application shall, either alone or in conjunction with othe…" at bounding box center [316, 242] width 228 height 29
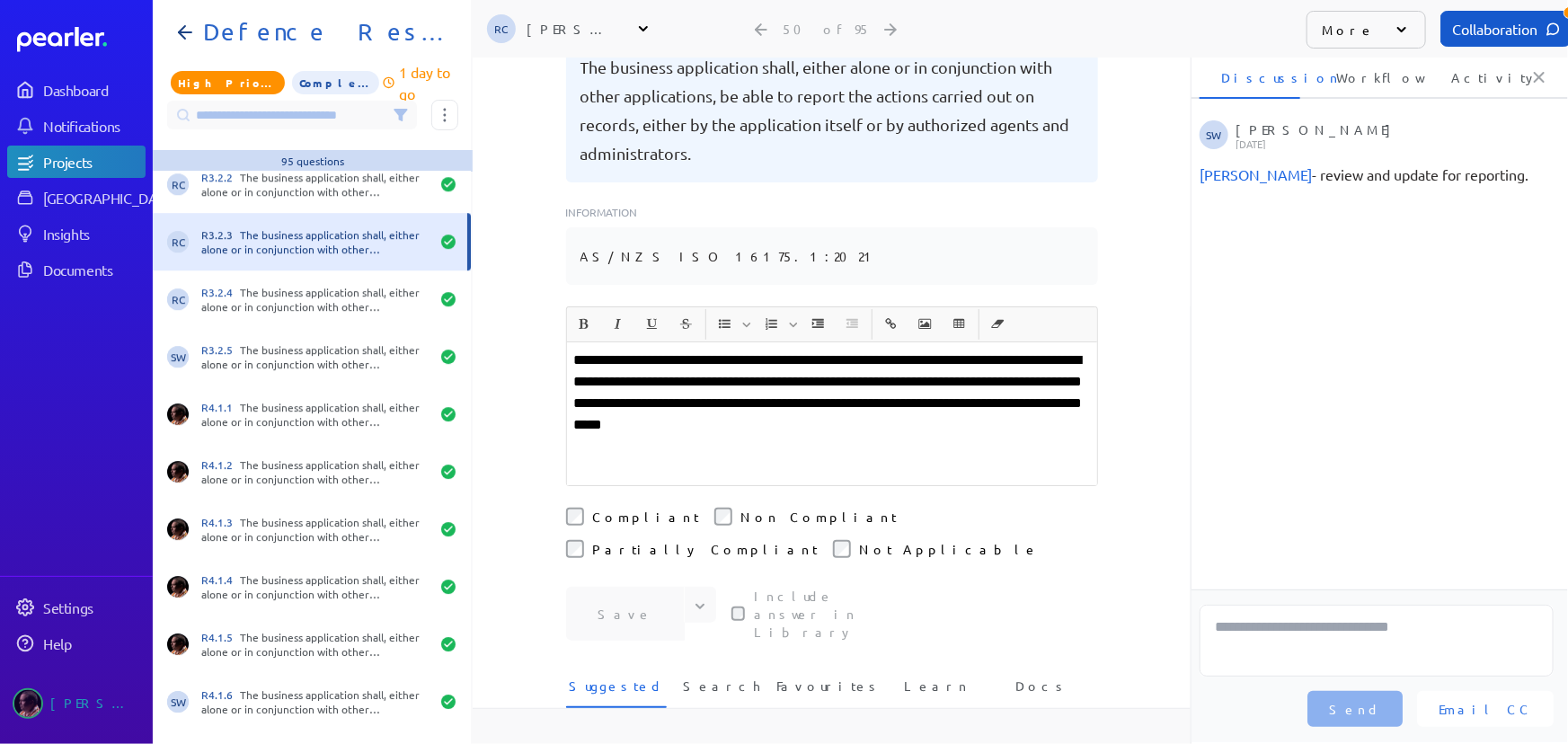
scroll to position [408, 0]
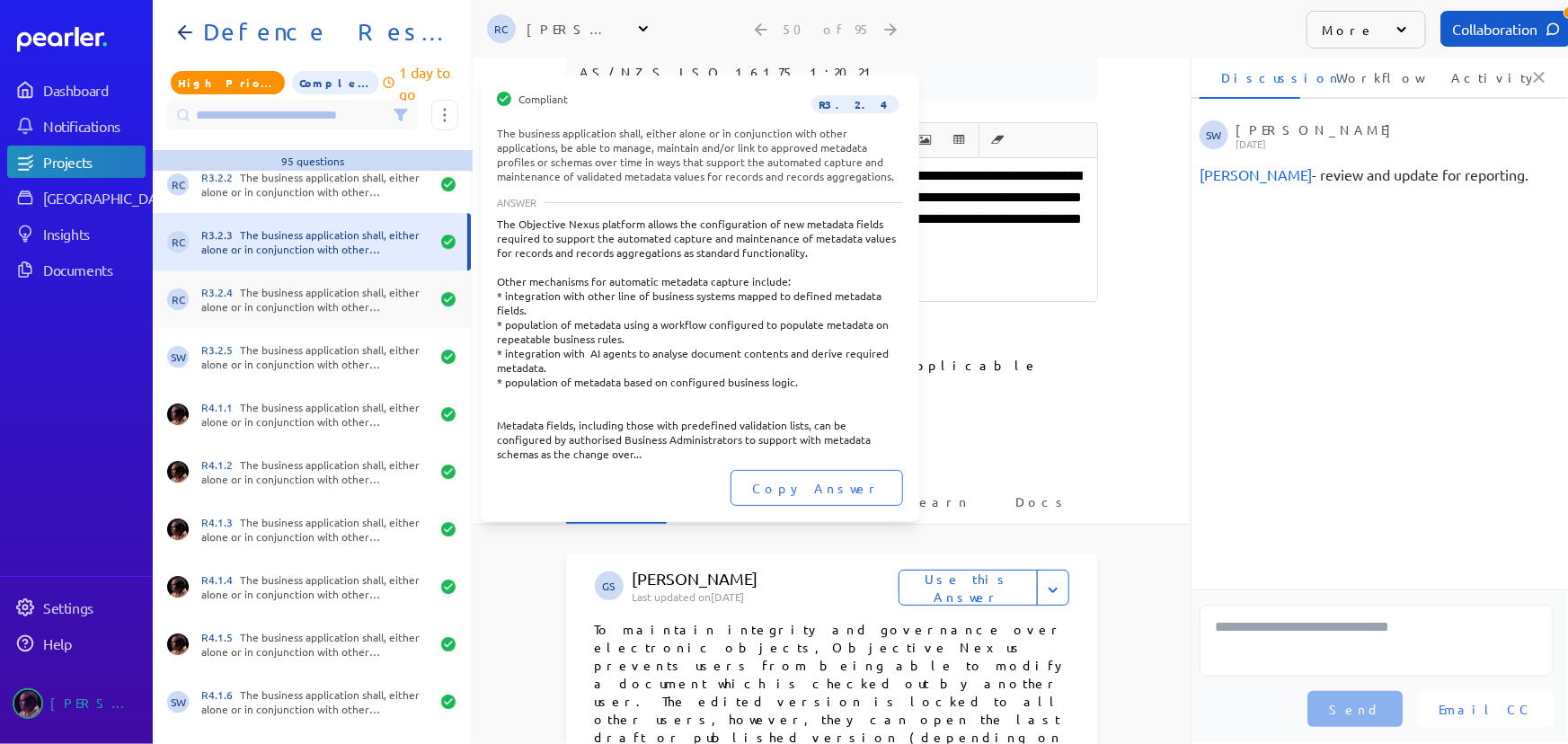
click at [292, 287] on div "R3.2.4 The business application shall, either alone or in conjunction with othe…" at bounding box center [316, 299] width 228 height 29
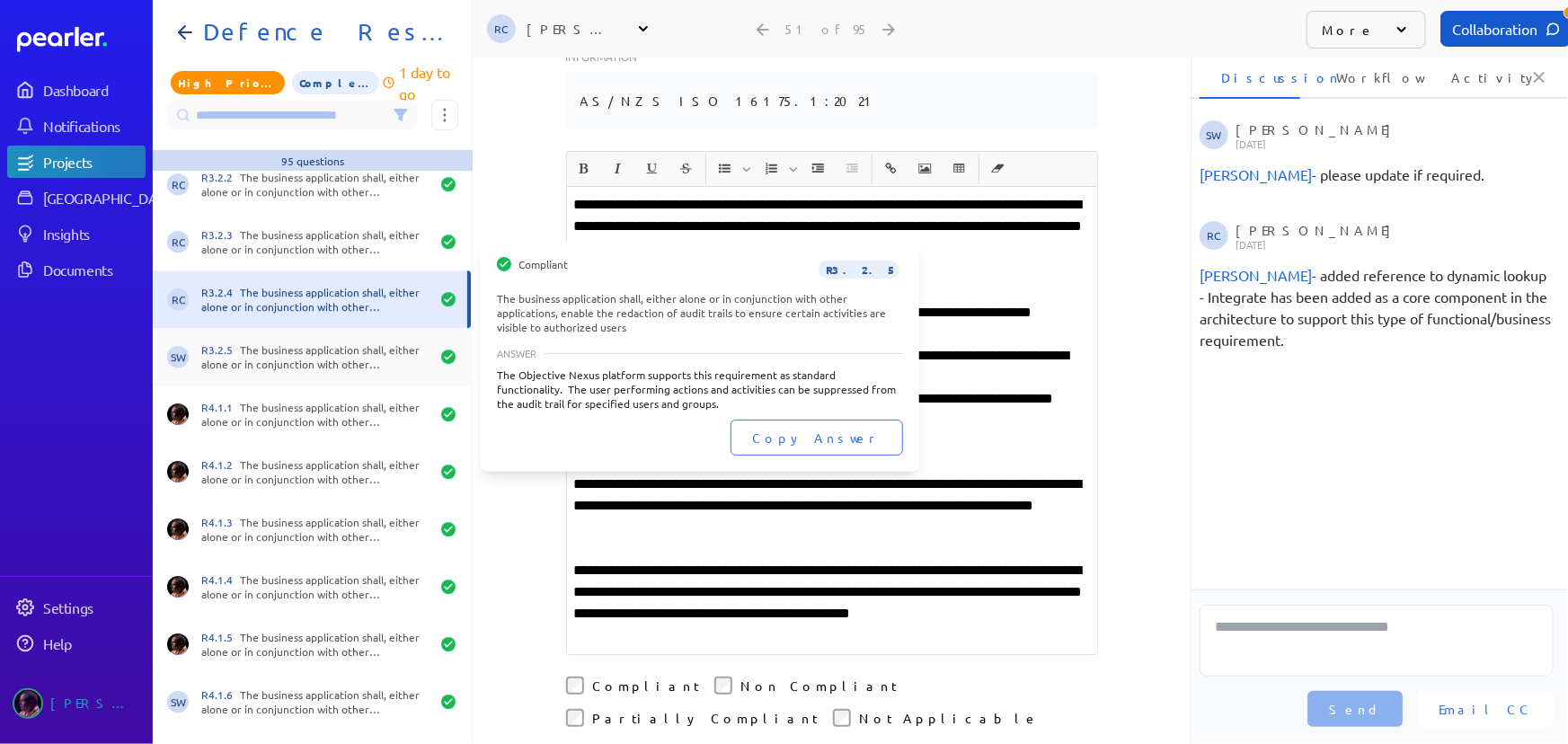
click at [188, 340] on div "SW R3.2.5 The business application shall, either alone or in conjunction with o…" at bounding box center [312, 357] width 318 height 57
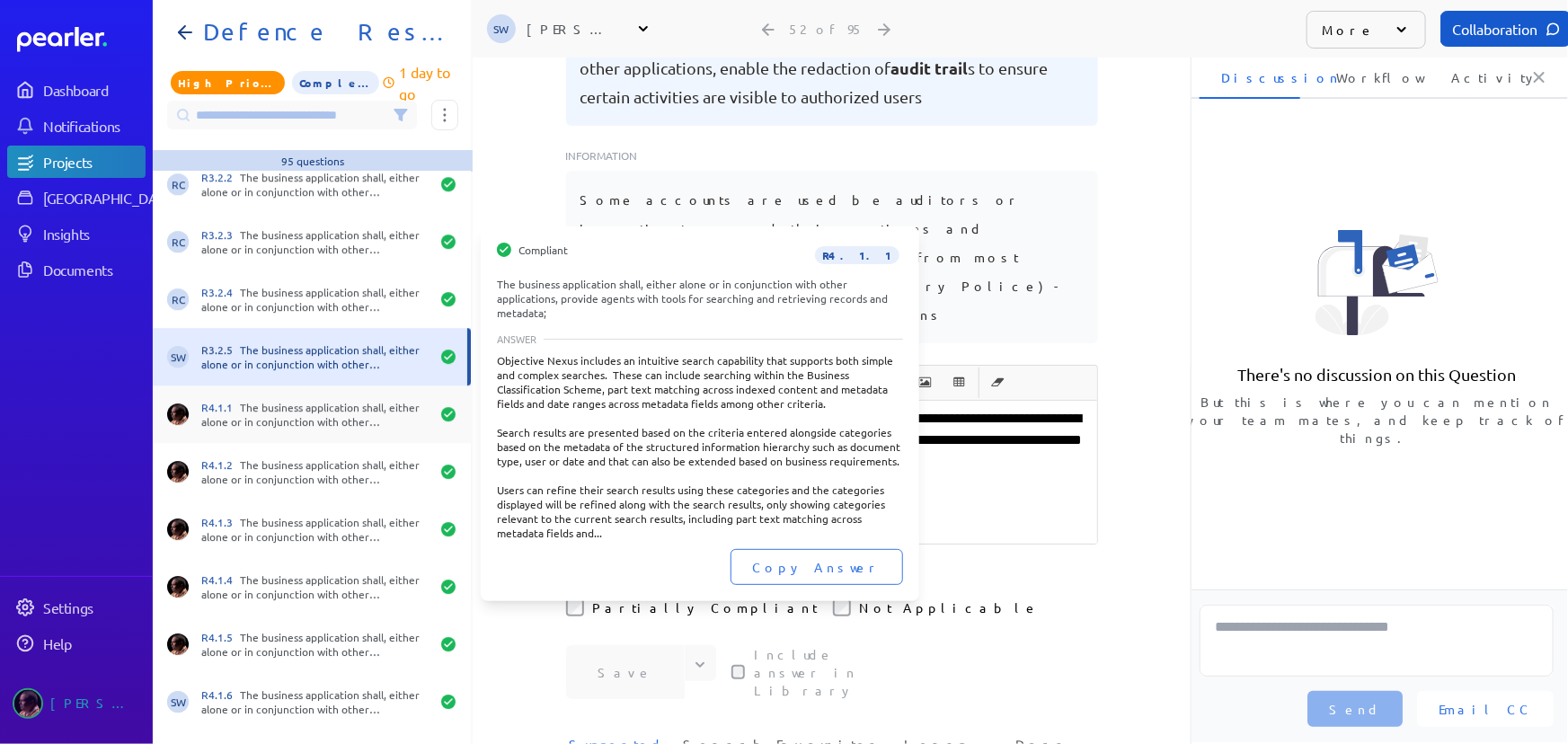
scroll to position [408, 0]
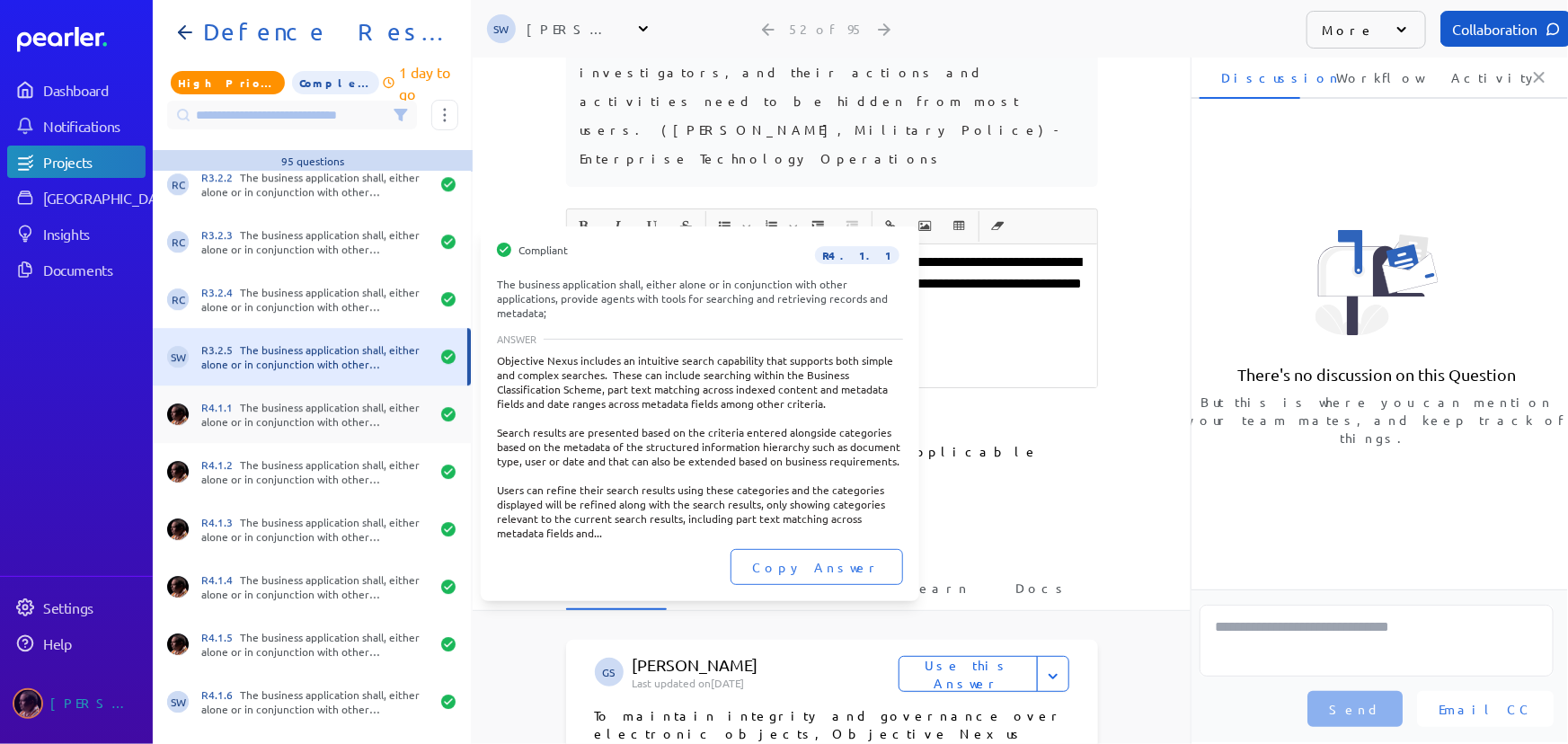
click at [265, 396] on div "R4.1.1 The business application shall, either alone or in conjunction with othe…" at bounding box center [312, 414] width 318 height 57
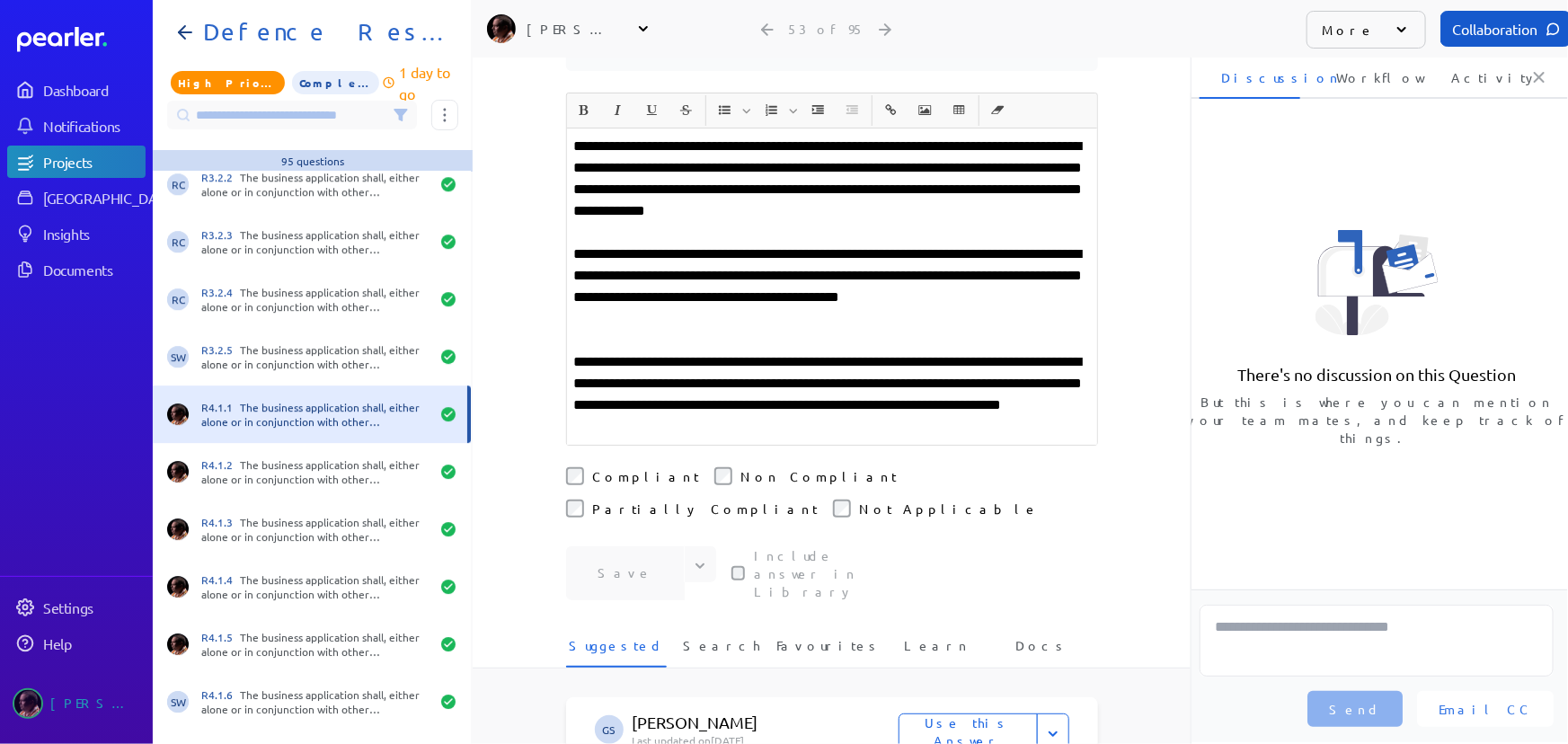
scroll to position [302, 0]
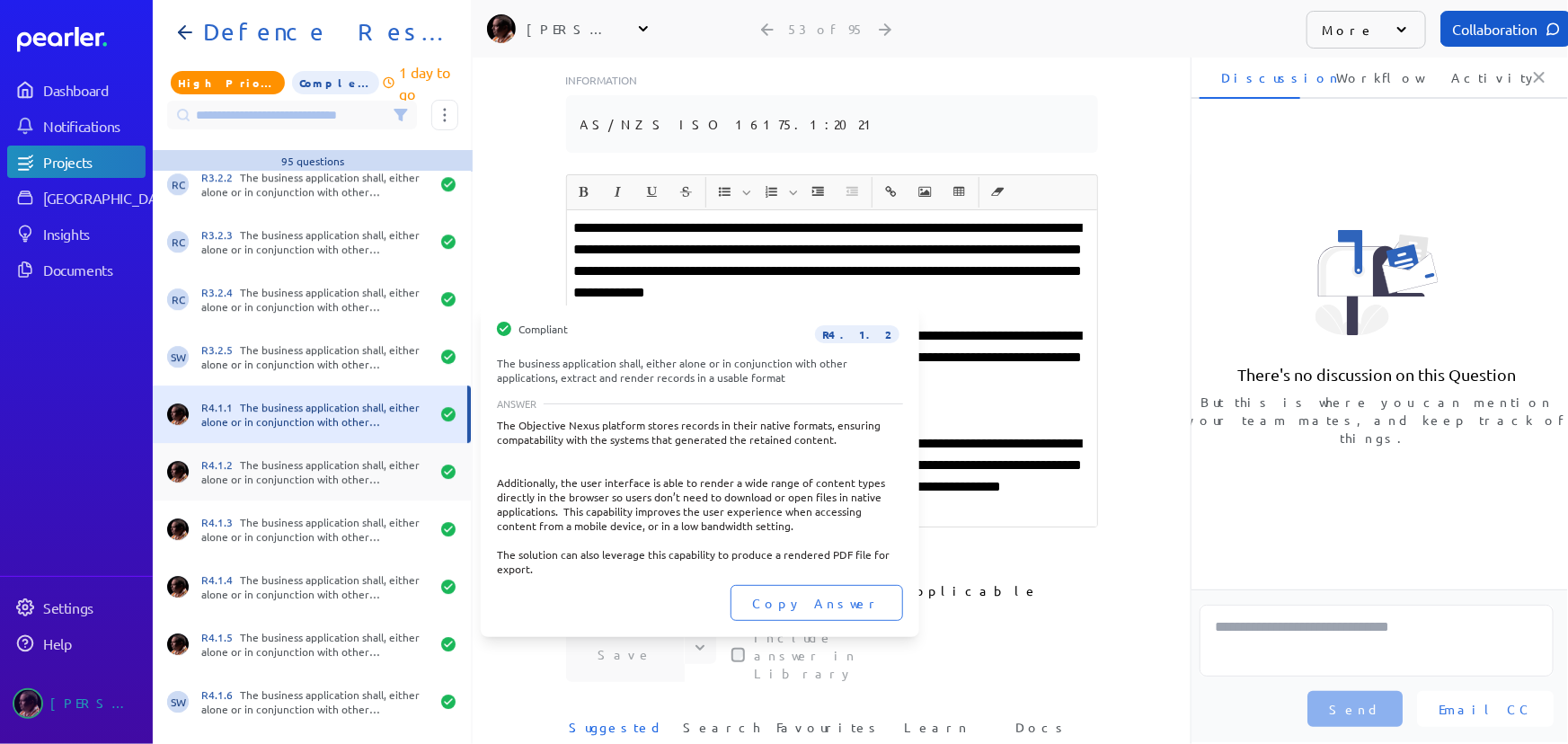
click at [267, 485] on div "R4.1.2 The business application shall, either alone or in conjunction with othe…" at bounding box center [312, 472] width 318 height 57
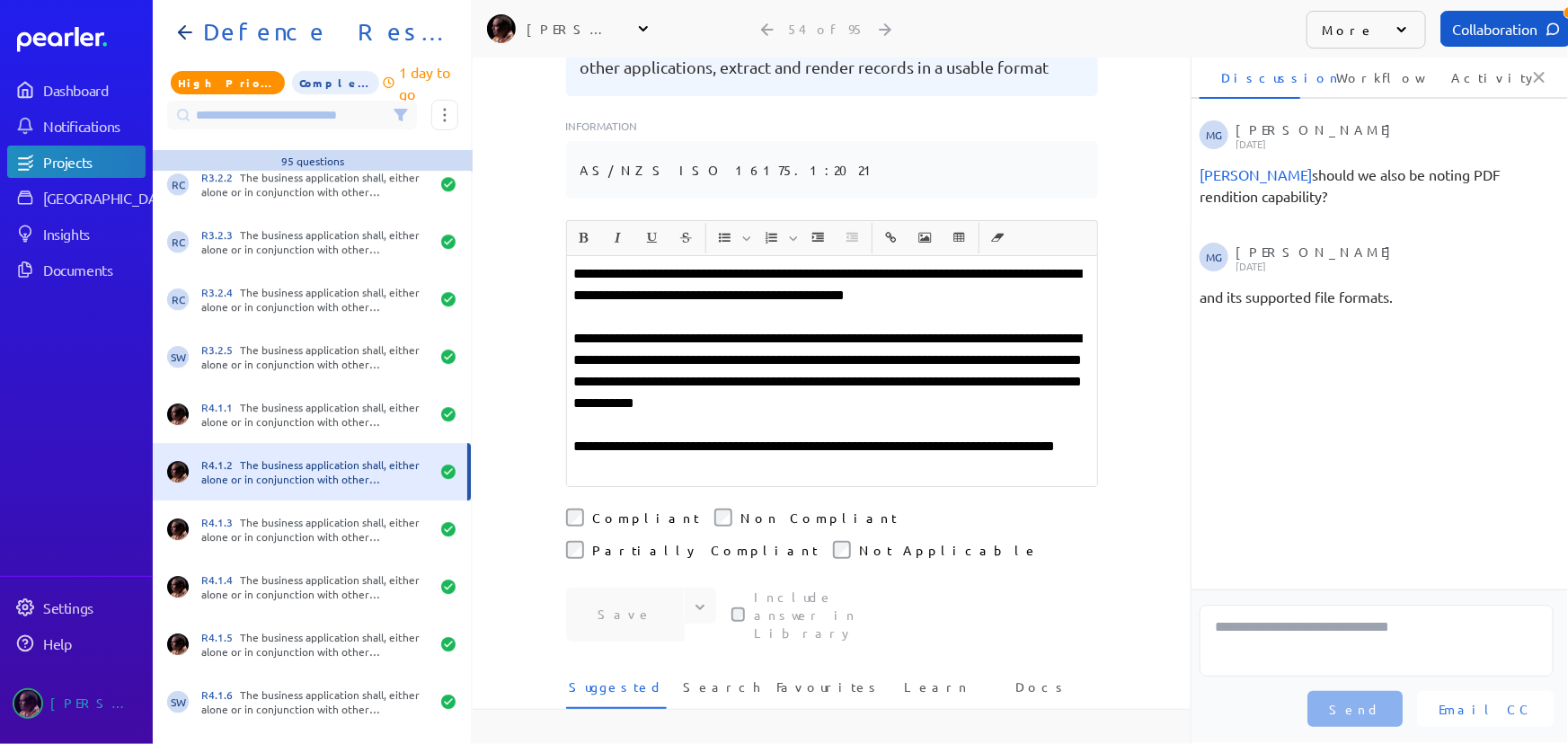
scroll to position [298, 0]
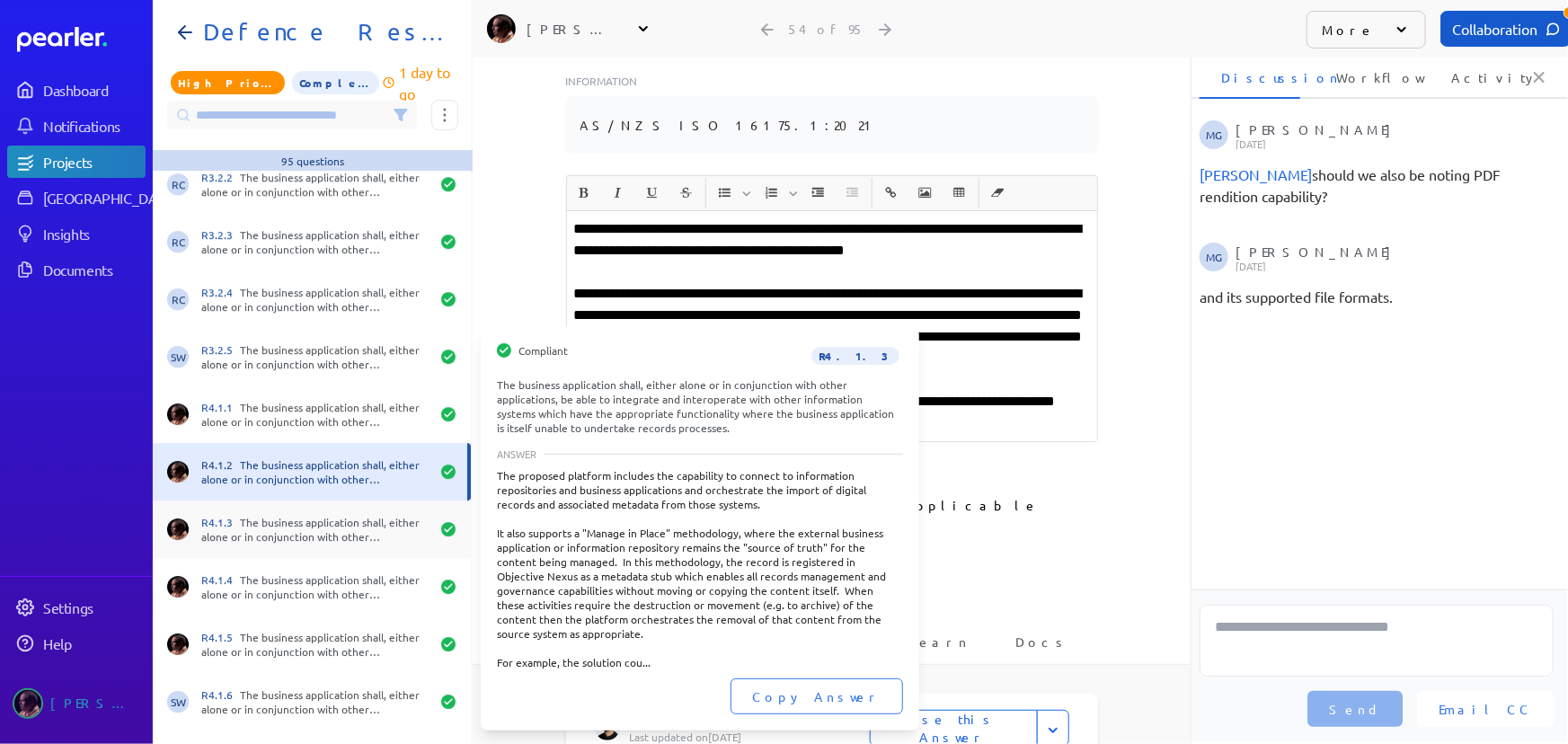
click at [295, 536] on div "R4.1.3 The business application shall, either alone or in conjunction with othe…" at bounding box center [316, 529] width 228 height 29
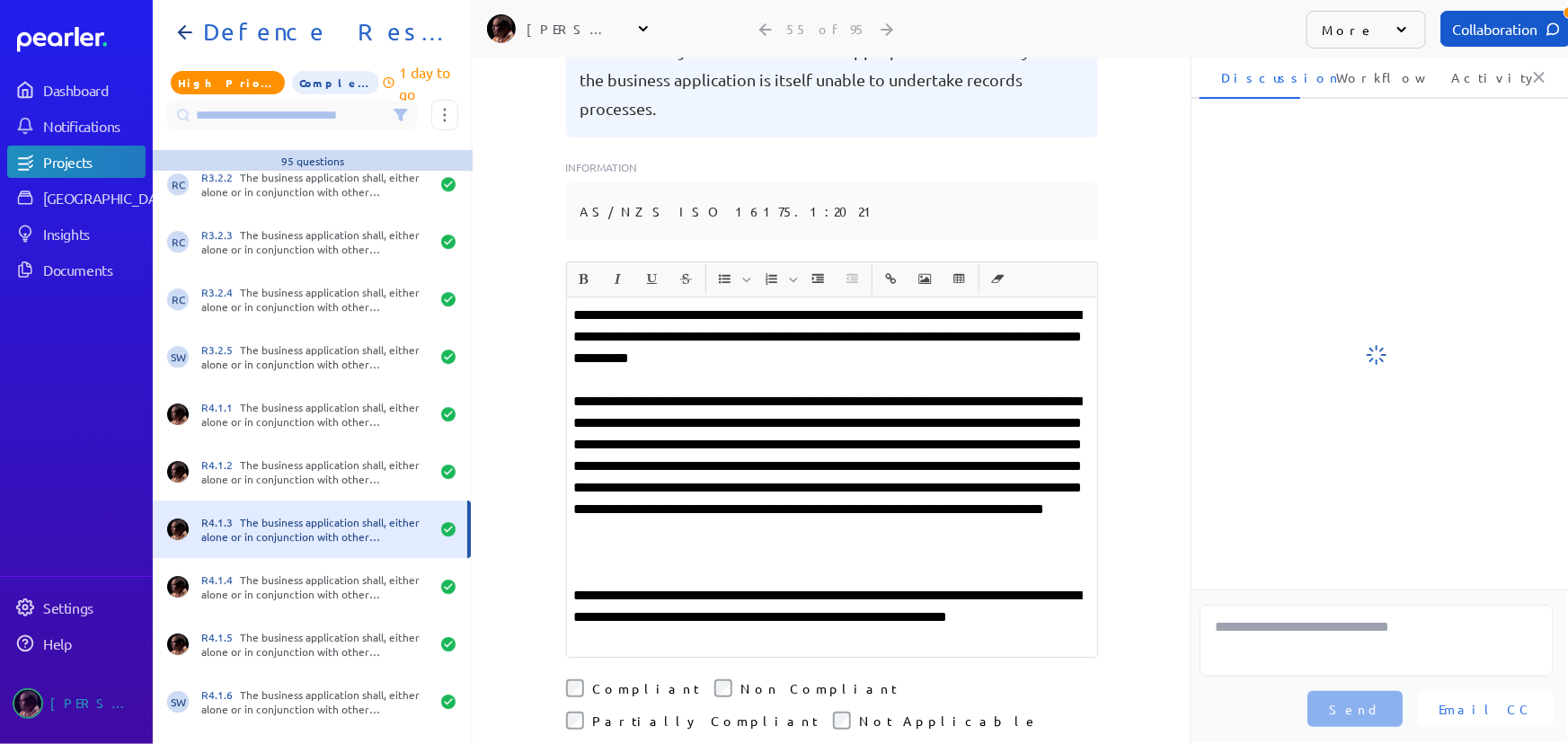
scroll to position [384, 0]
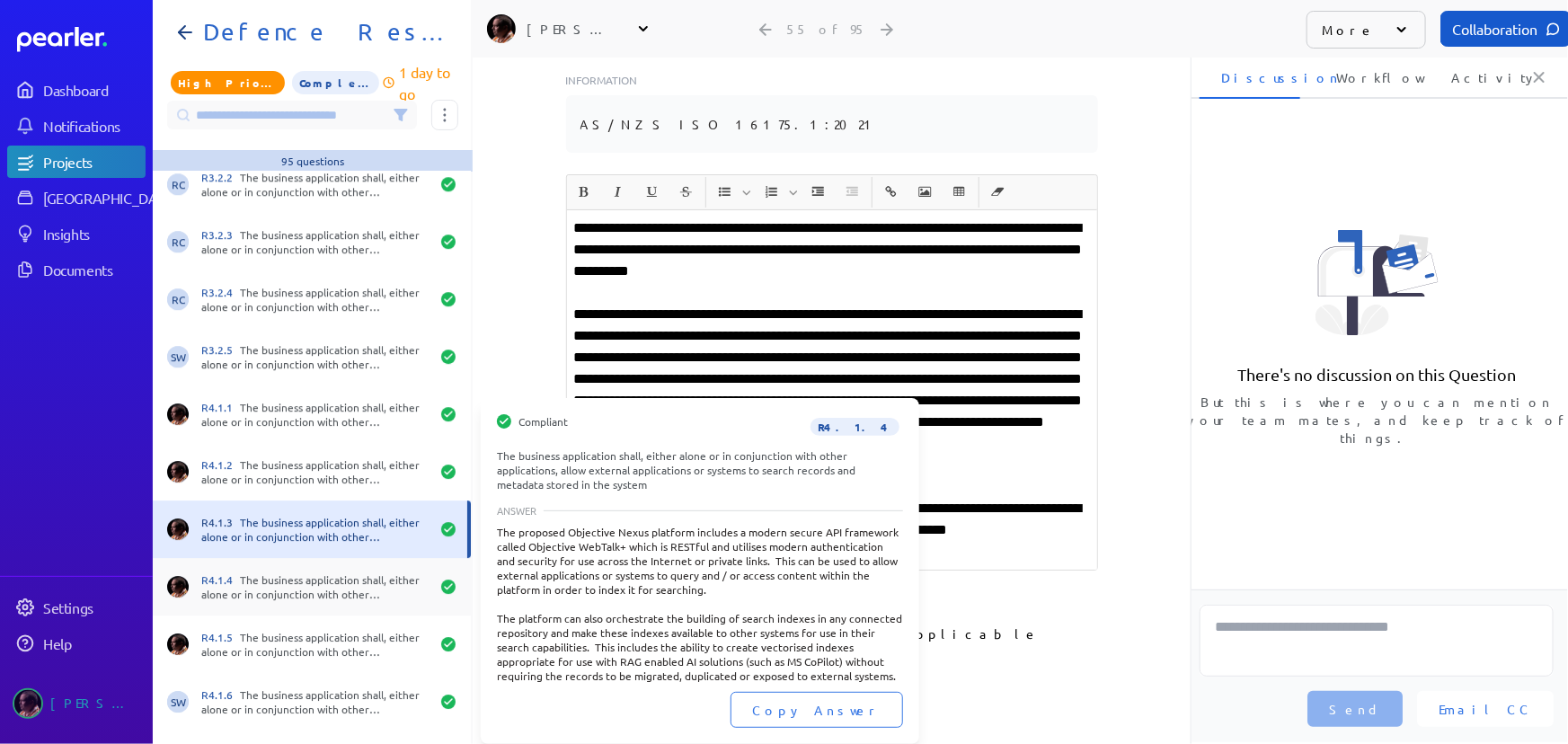
click at [317, 578] on div "R4.1.4 The business application shall, either alone or in conjunction with othe…" at bounding box center [316, 587] width 228 height 29
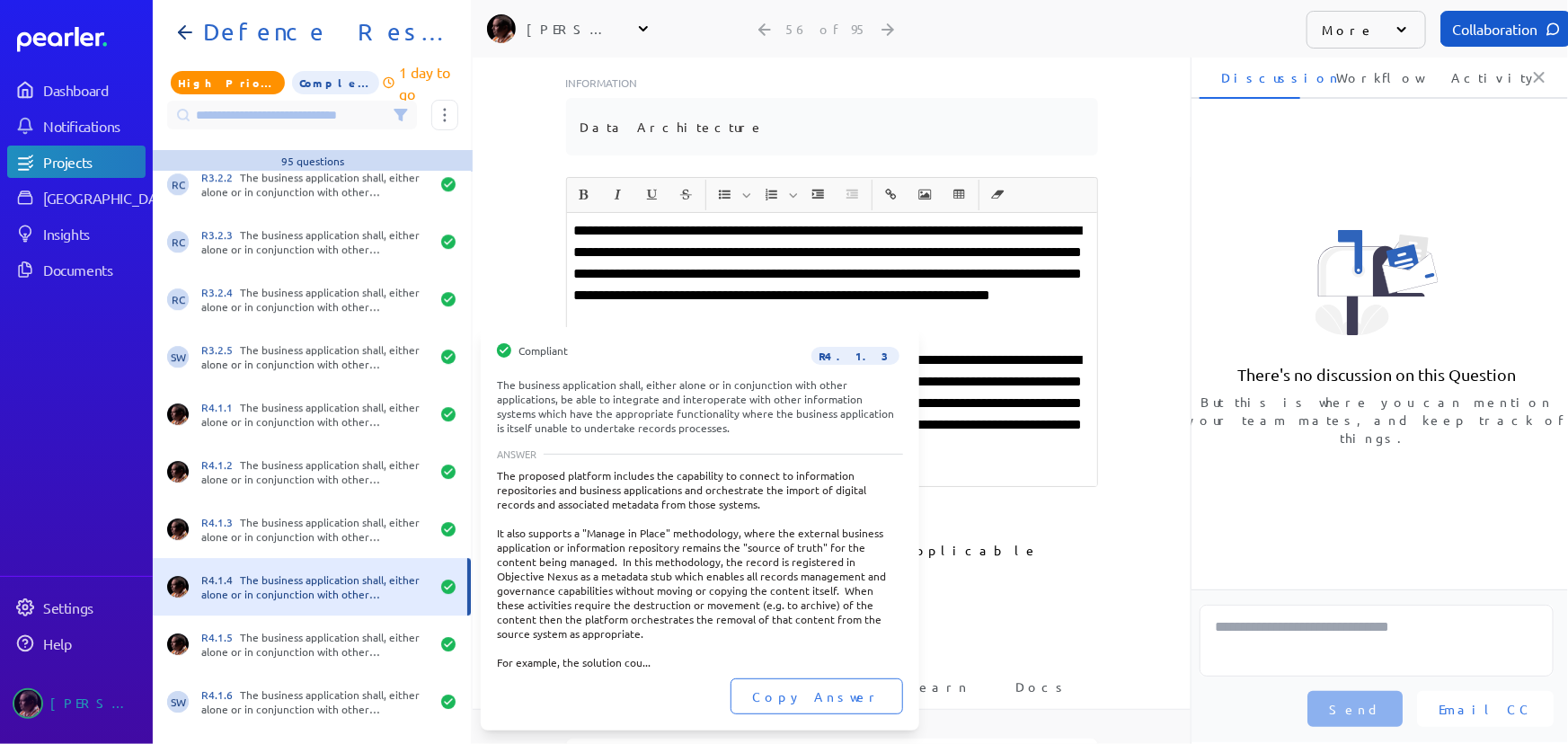
scroll to position [327, 0]
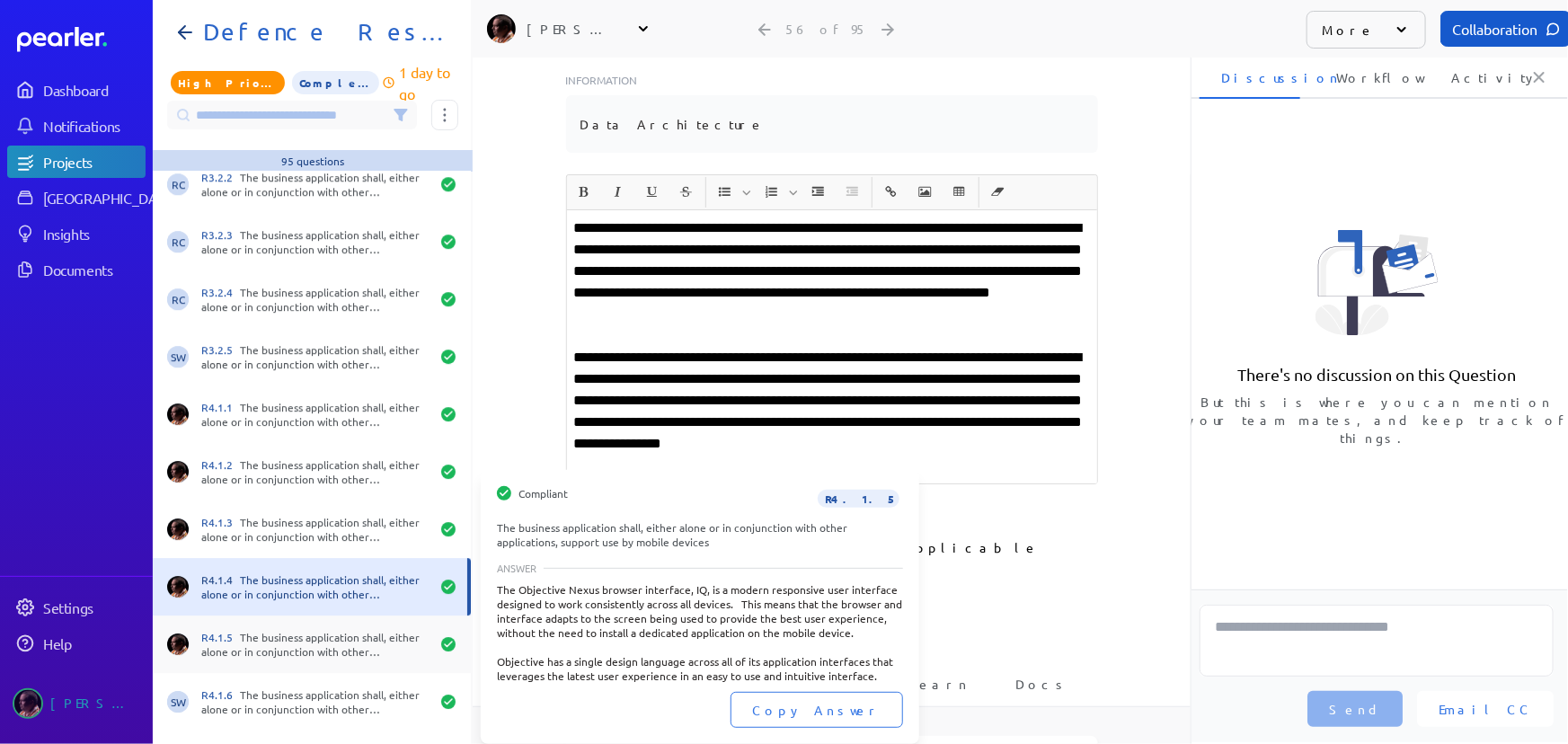
click at [263, 634] on div "R4.1.5 The business application shall, either alone or in conjunction with othe…" at bounding box center [316, 644] width 228 height 29
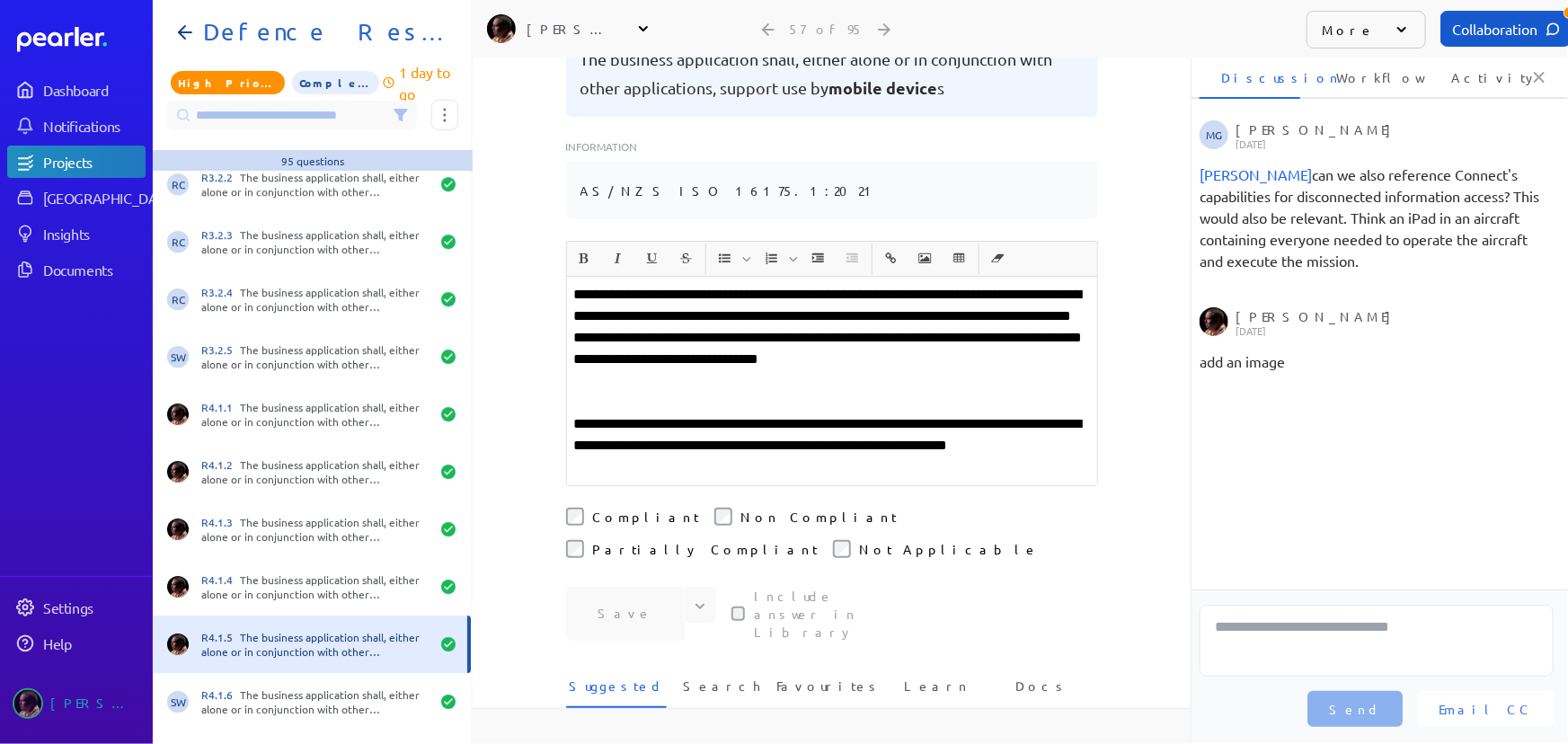
scroll to position [298, 0]
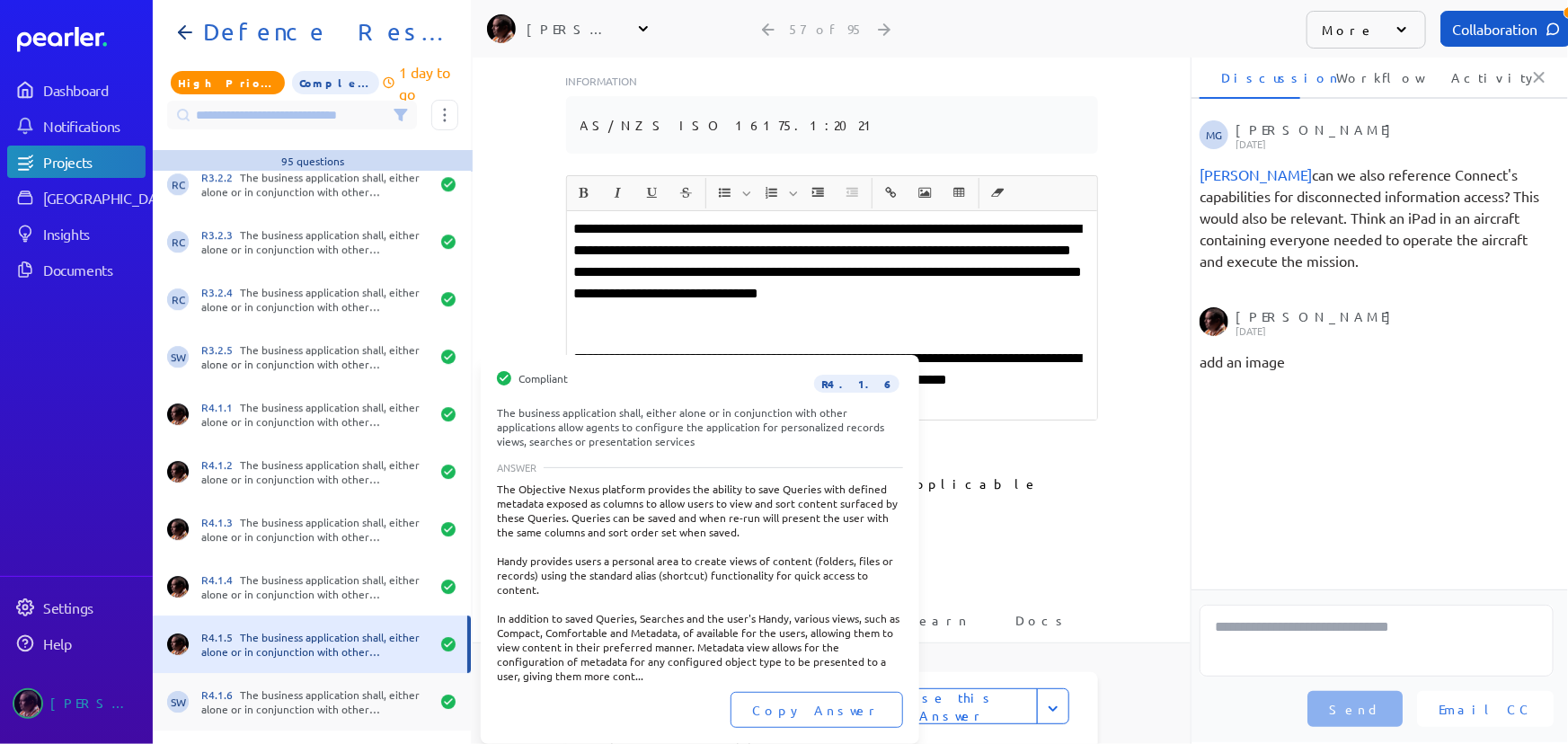
click at [245, 688] on div "R4.1.6 The business application shall, either alone or in conjunction with othe…" at bounding box center [316, 702] width 228 height 29
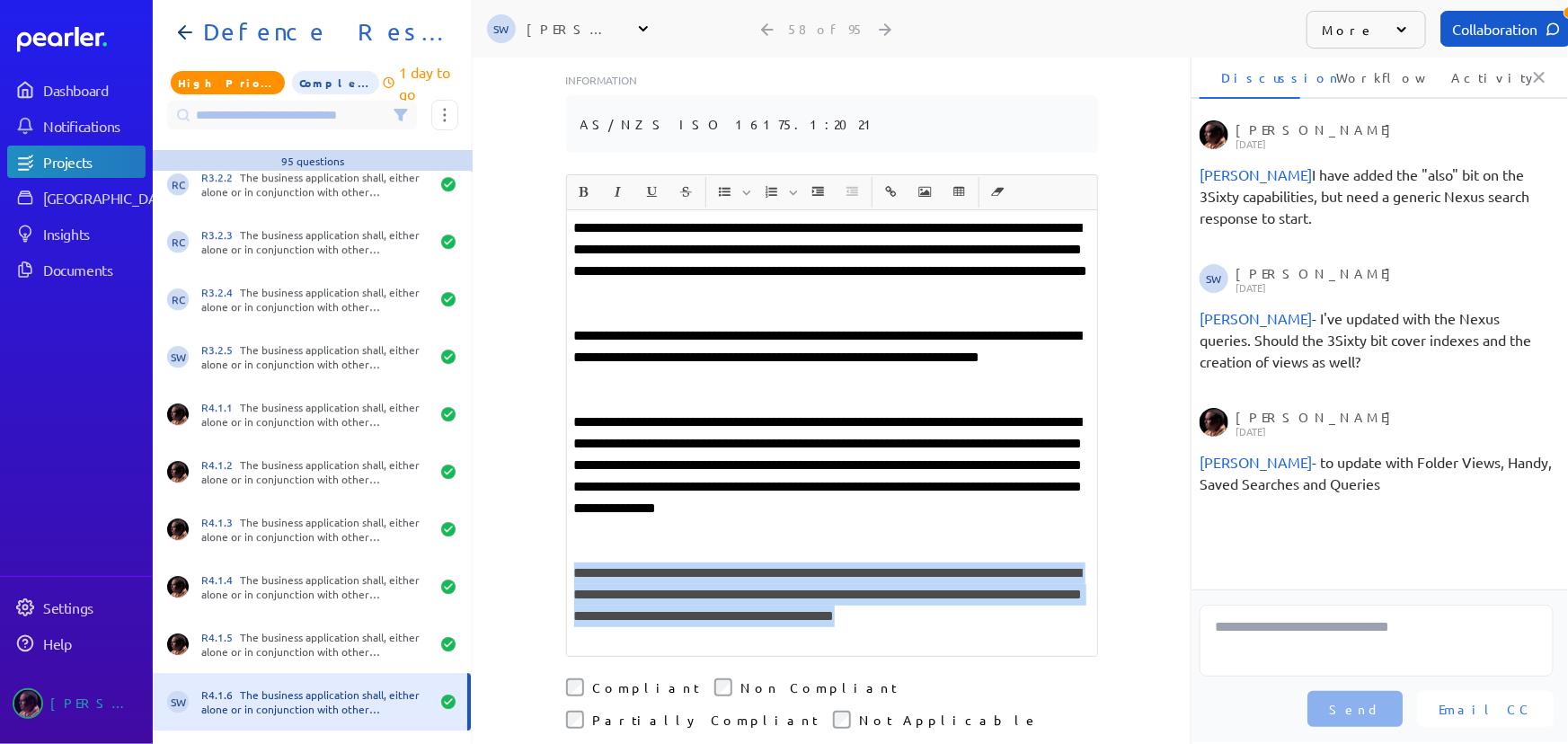
drag, startPoint x: 566, startPoint y: 552, endPoint x: 760, endPoint y: 611, distance: 202.8
click at [760, 611] on div "**********" at bounding box center [832, 433] width 530 height 446
copy p "**********"
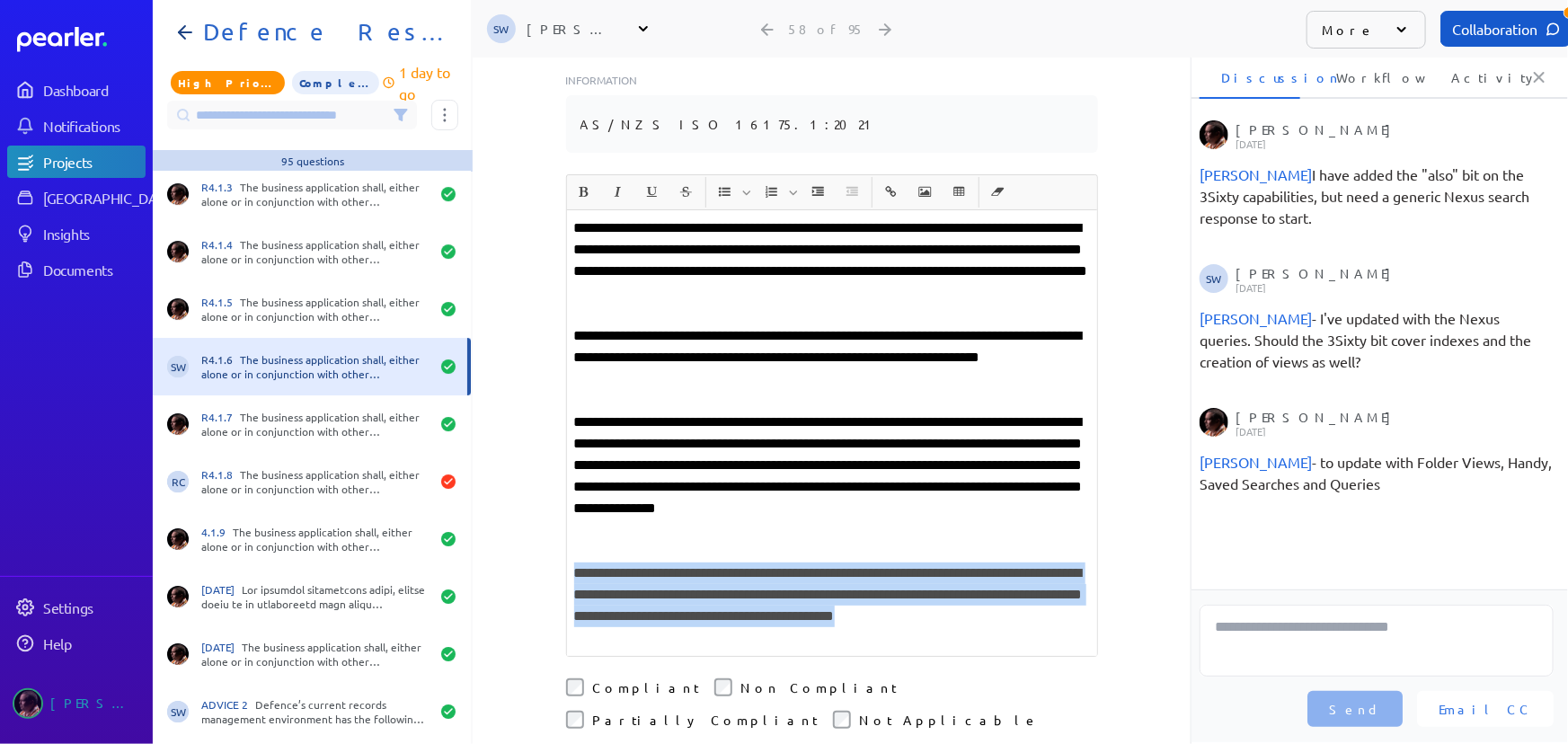
scroll to position [3186, 0]
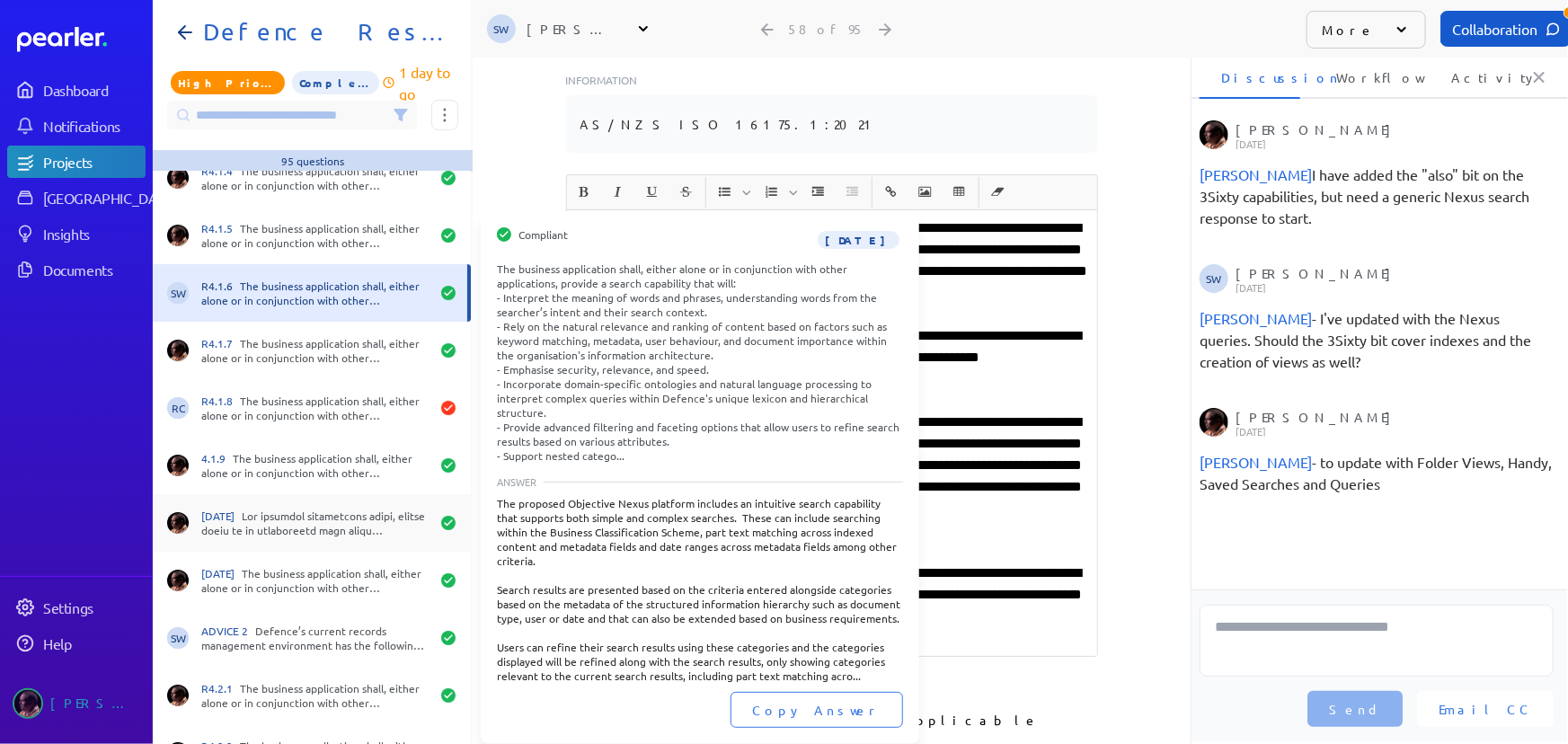
click at [266, 517] on div "[DATE]" at bounding box center [316, 523] width 228 height 29
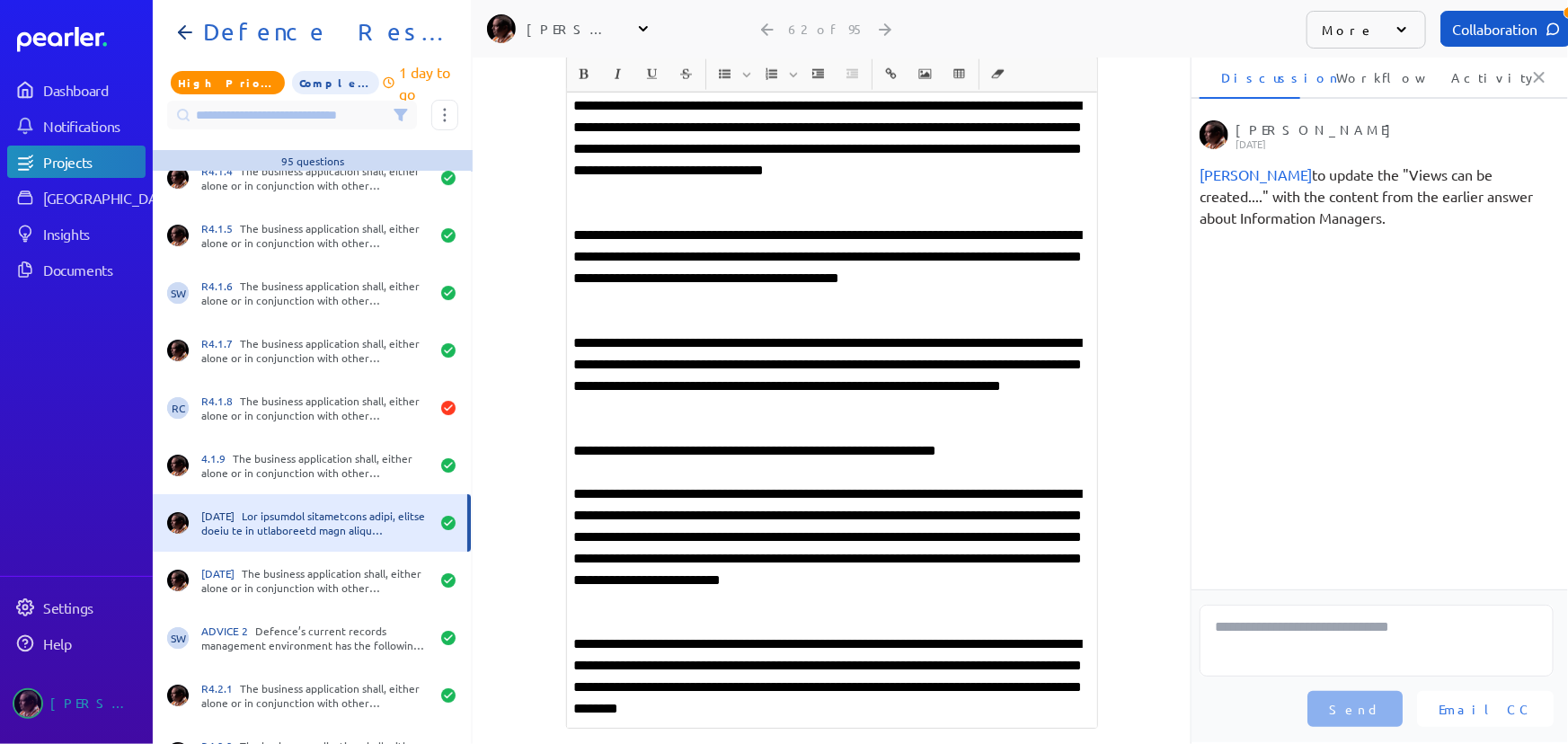
scroll to position [1176, 0]
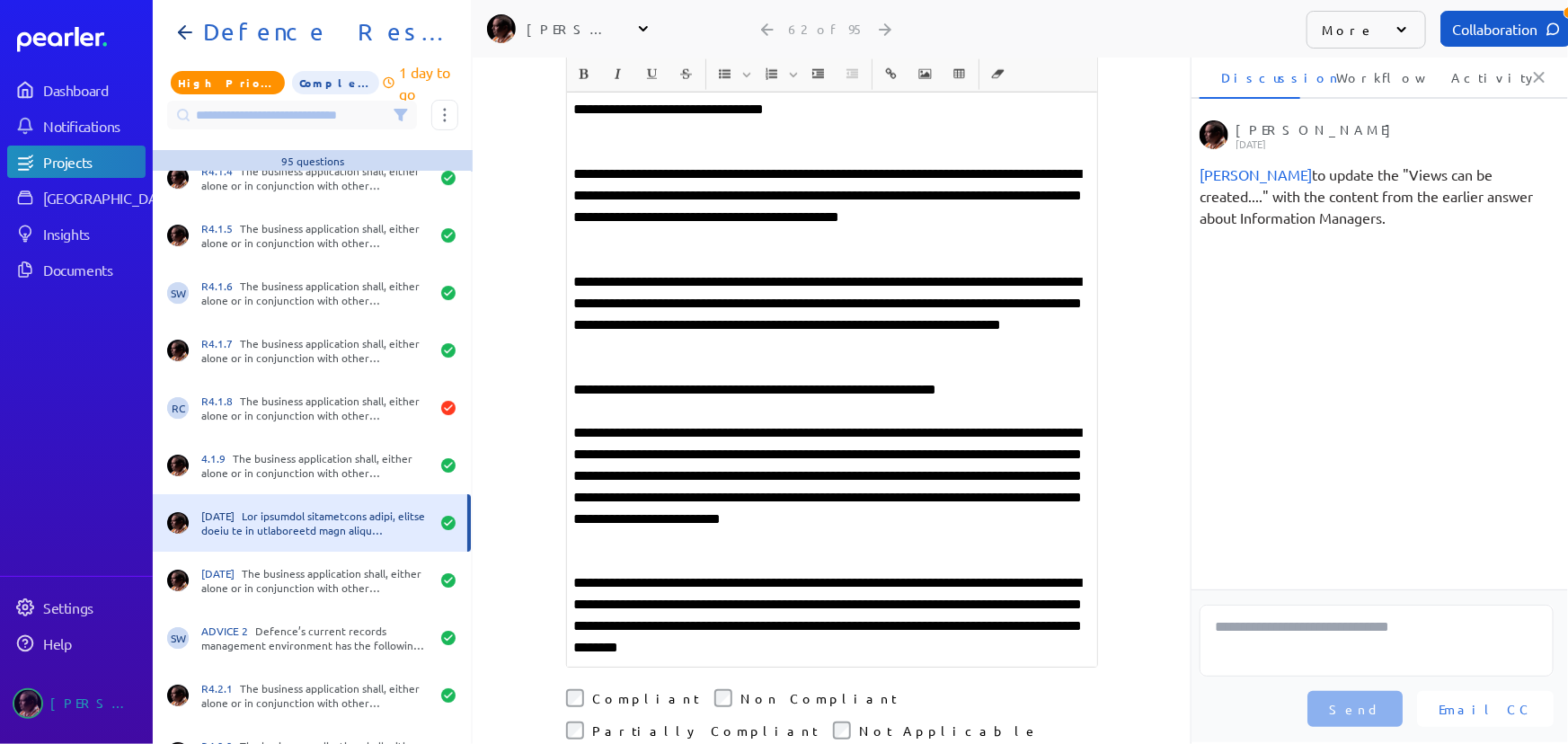
click at [974, 401] on p at bounding box center [833, 411] width 516 height 22
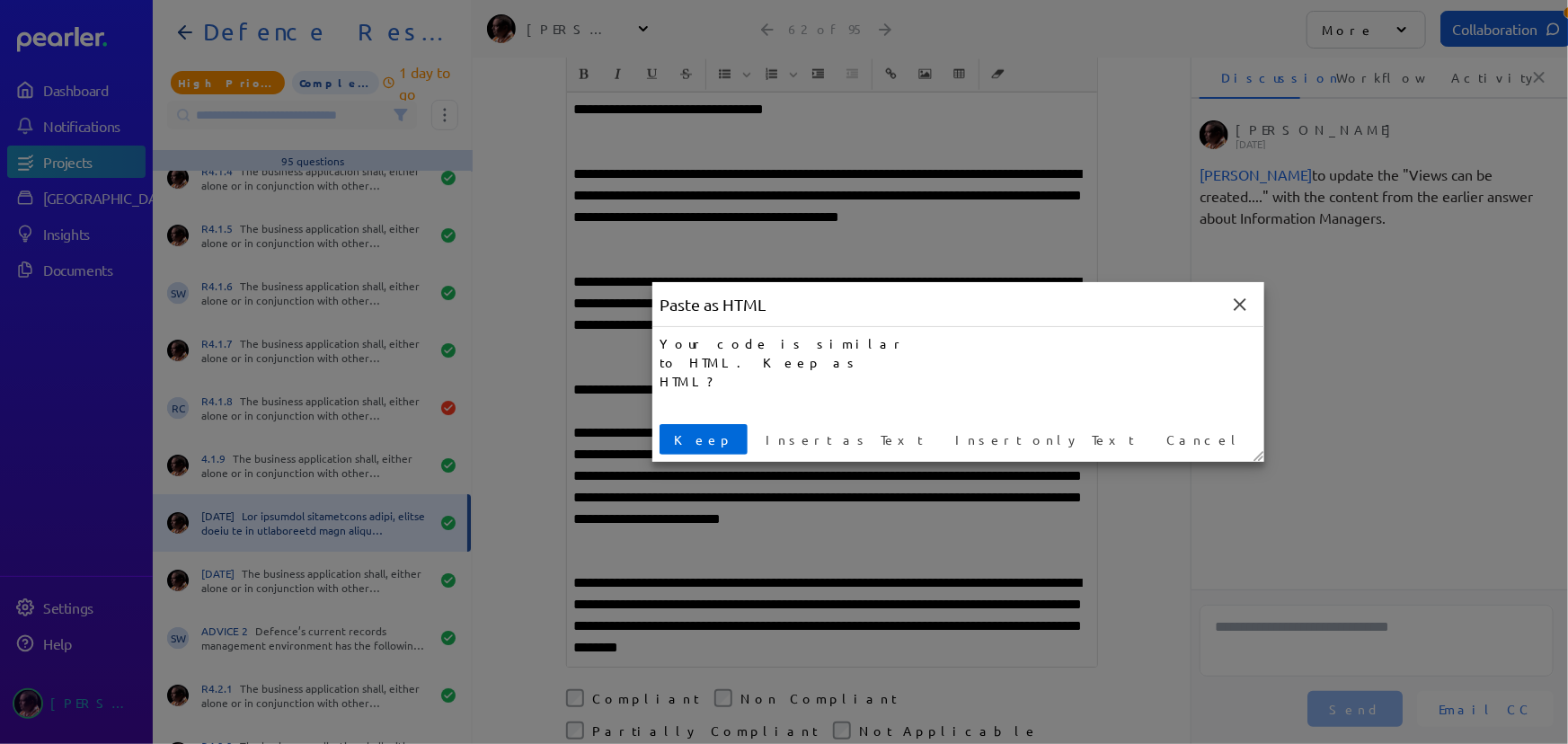
click at [673, 437] on span "Keep" at bounding box center [703, 440] width 73 height 19
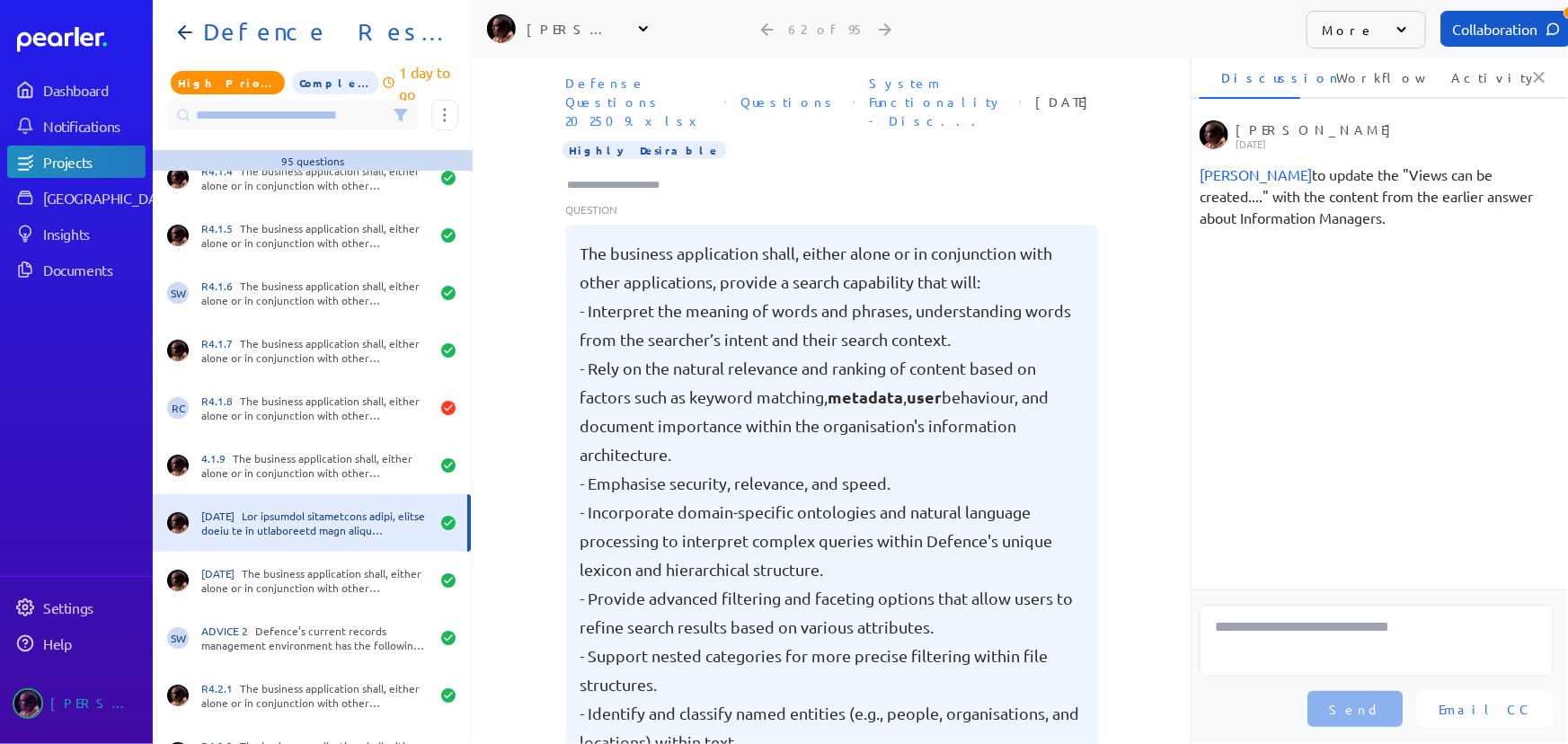
scroll to position [0, 0]
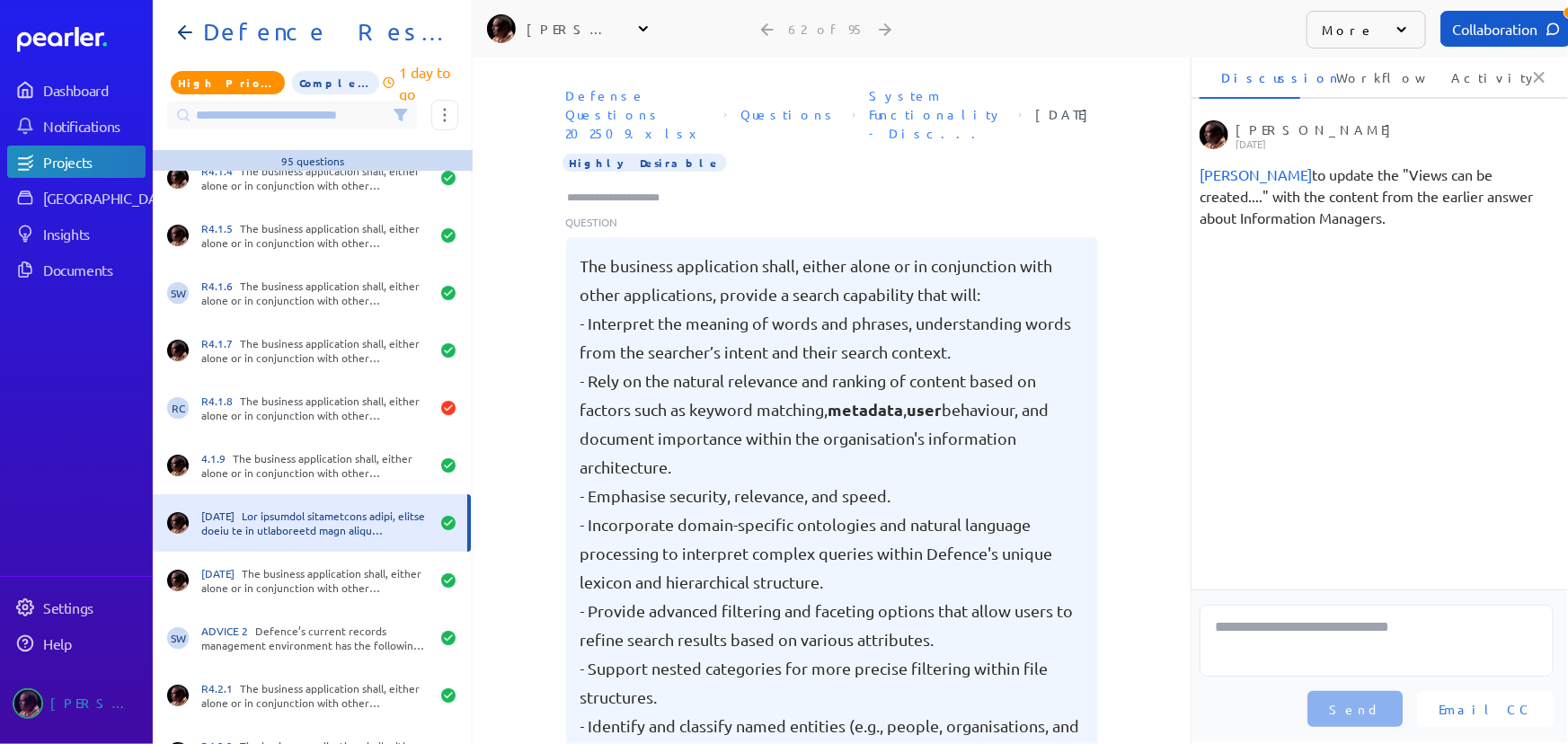
click at [636, 188] on input "Type here to add tags" at bounding box center [621, 197] width 111 height 18
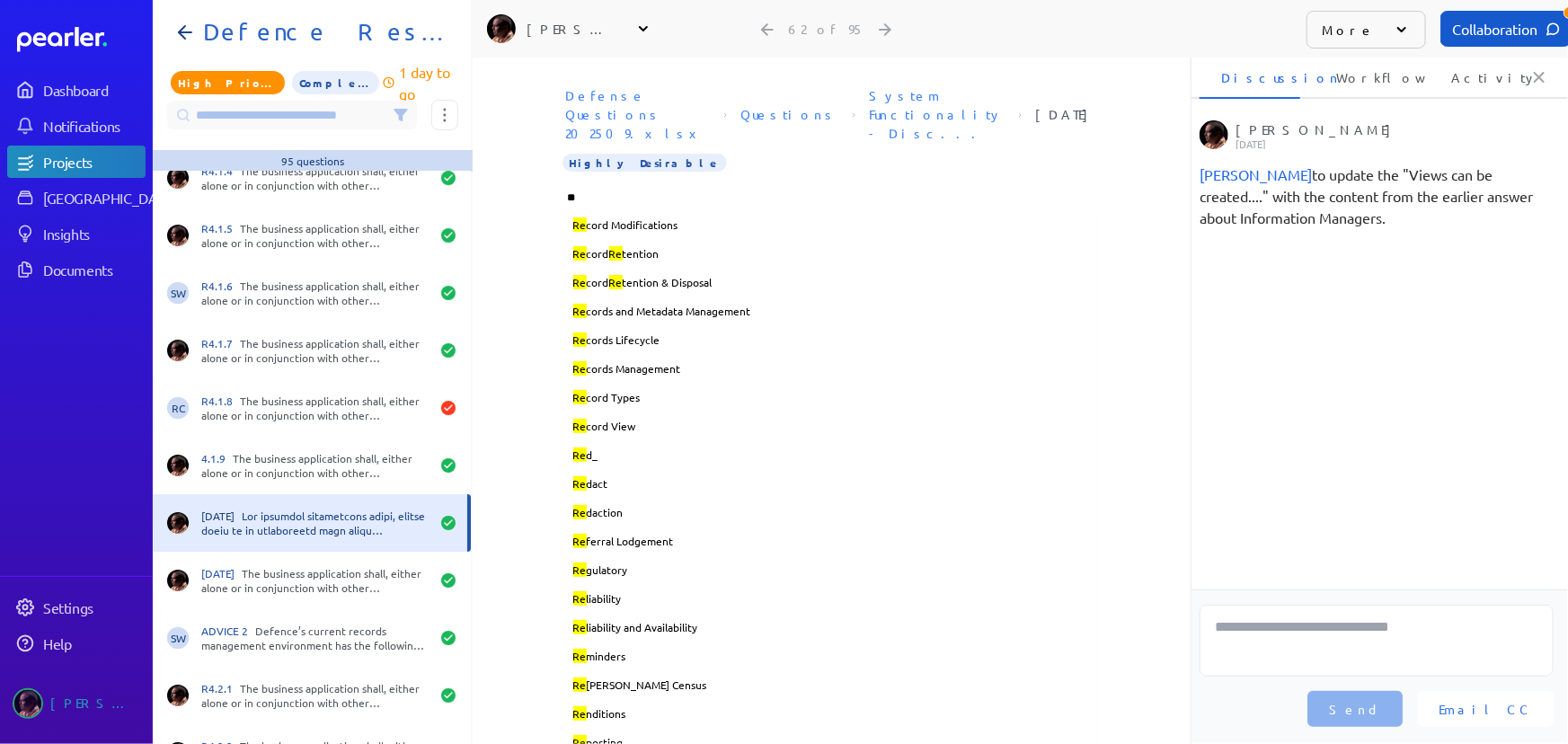
type input "***"
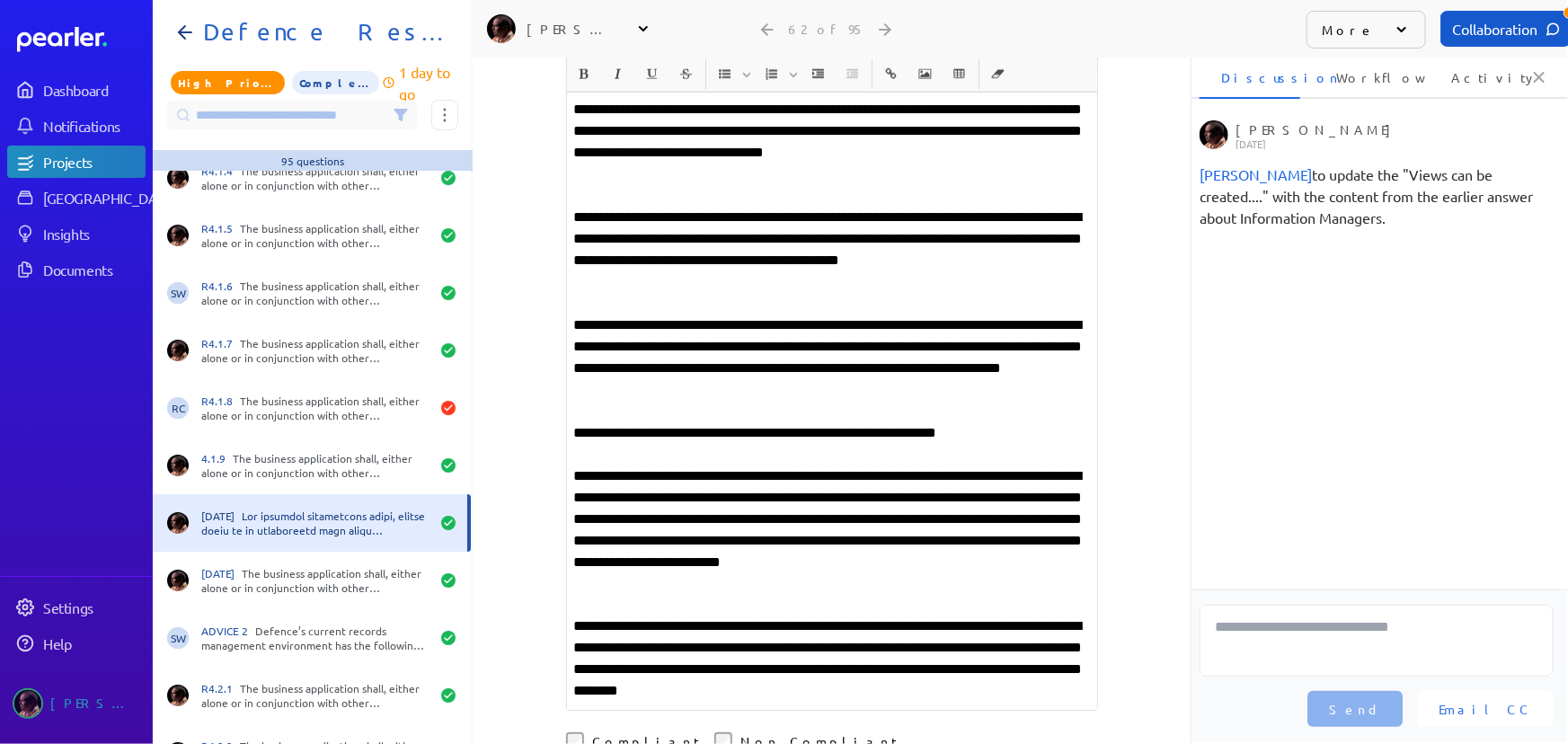
scroll to position [1144, 0]
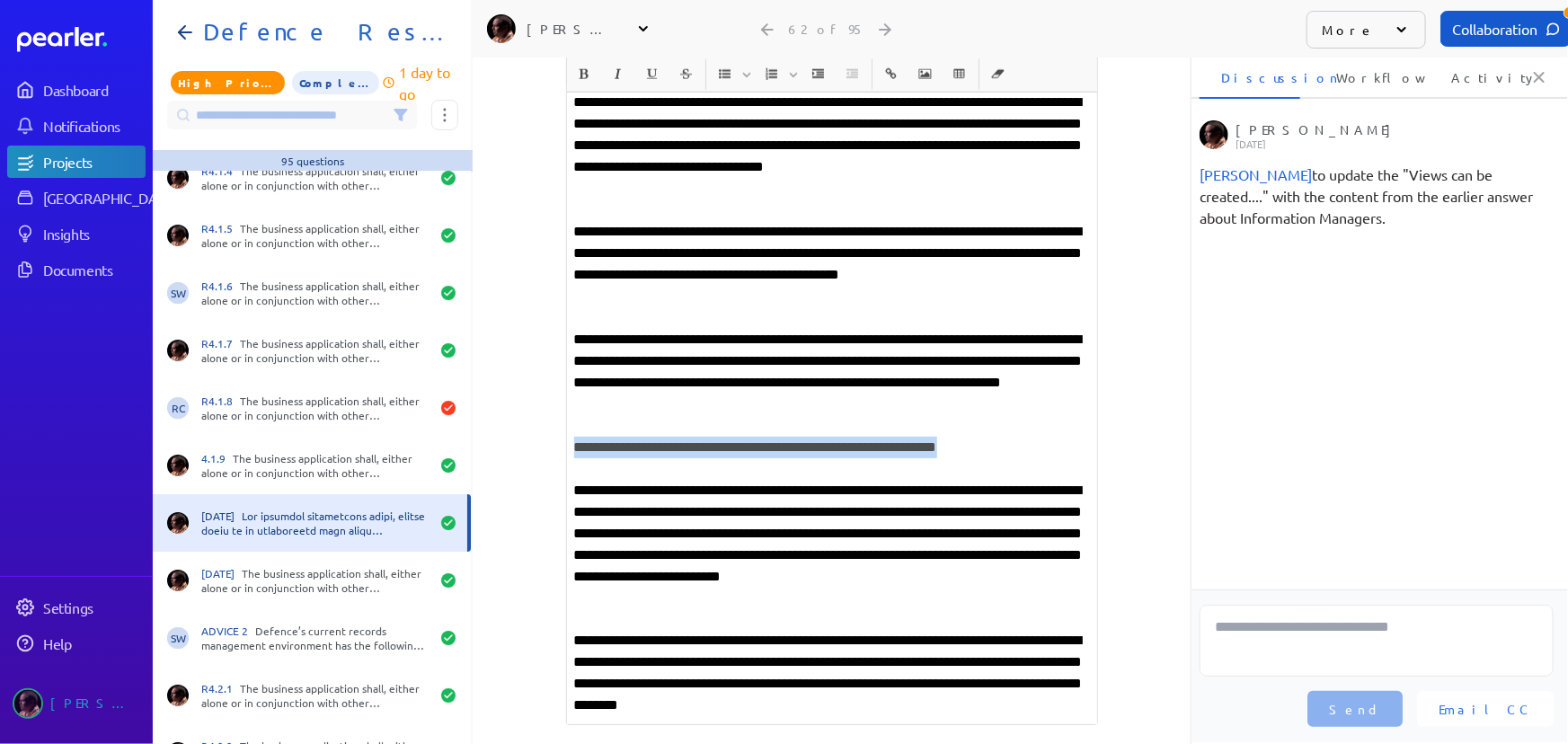
drag, startPoint x: 1012, startPoint y: 342, endPoint x: 559, endPoint y: 341, distance: 453.0
click at [567, 341] on div "**********" at bounding box center [832, 404] width 530 height 640
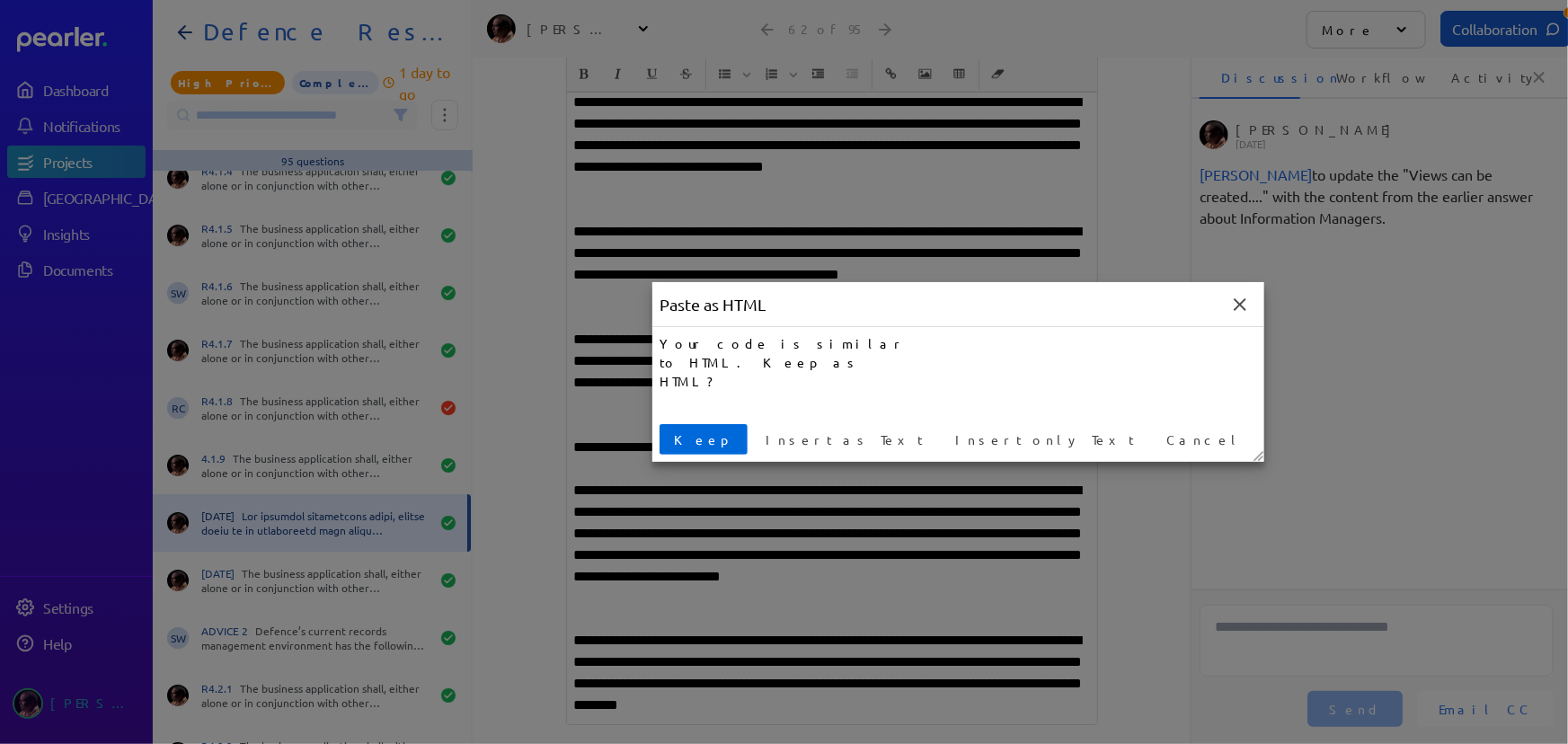
click at [687, 449] on button "Keep" at bounding box center [703, 440] width 88 height 30
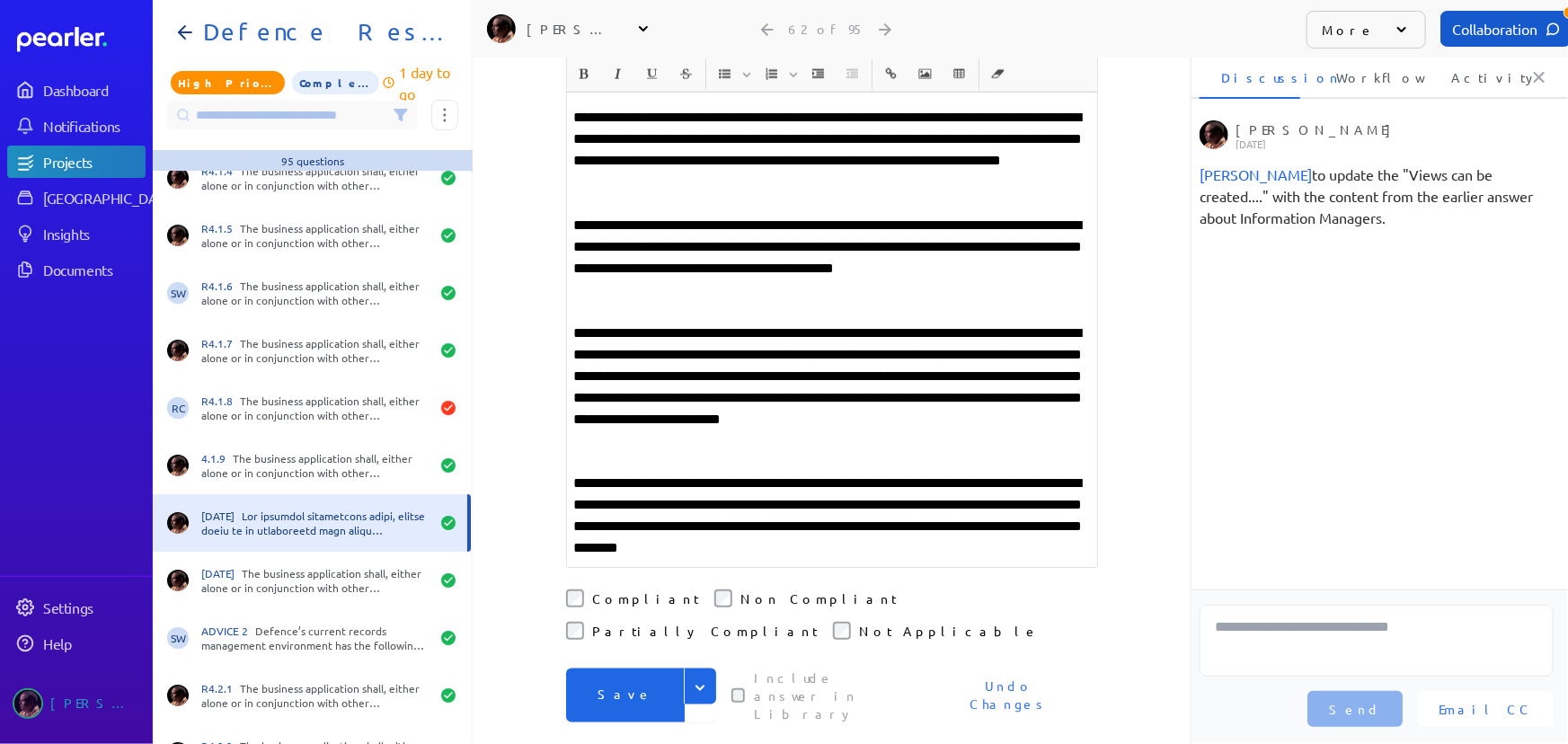
scroll to position [1388, 0]
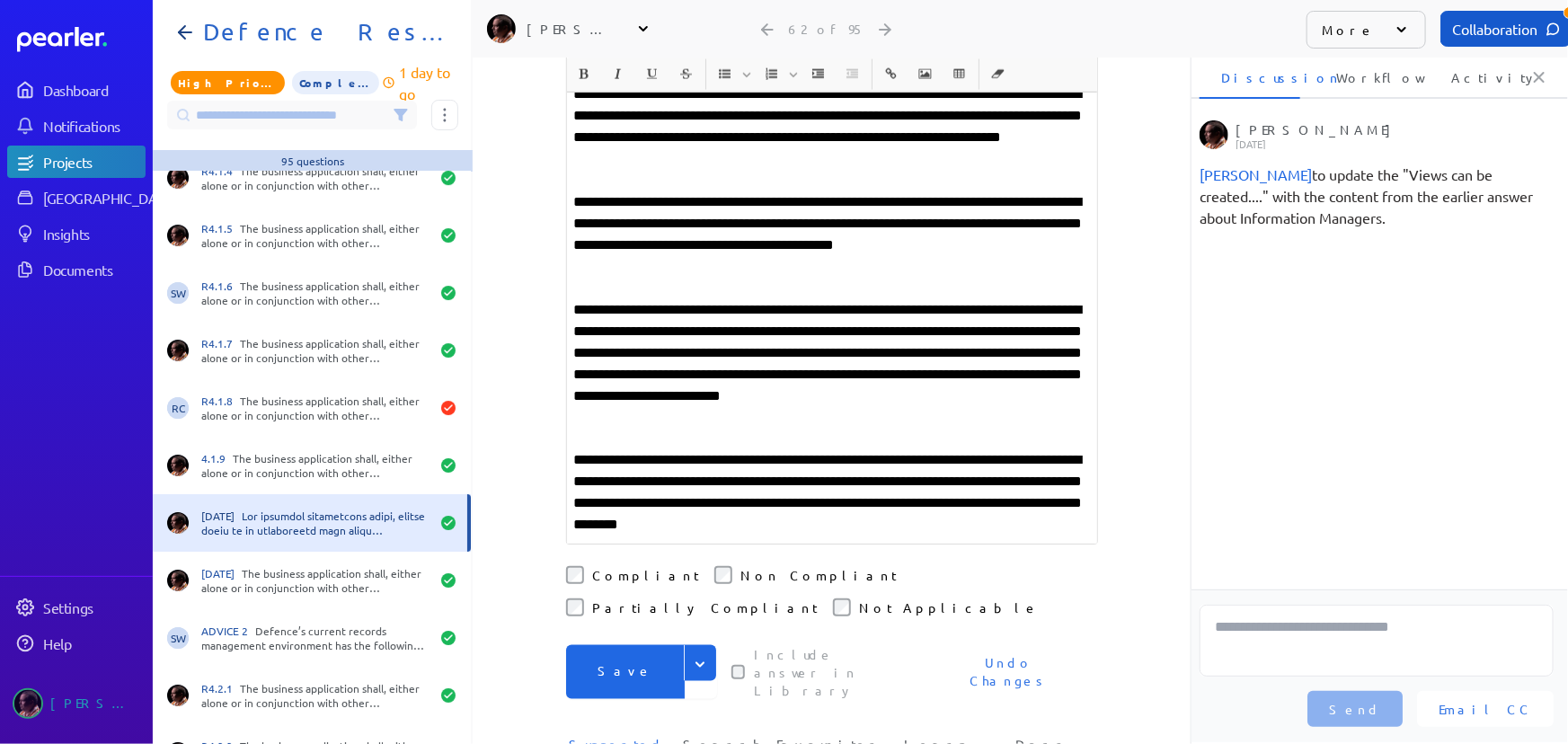
click at [628, 645] on button "Save" at bounding box center [625, 672] width 119 height 54
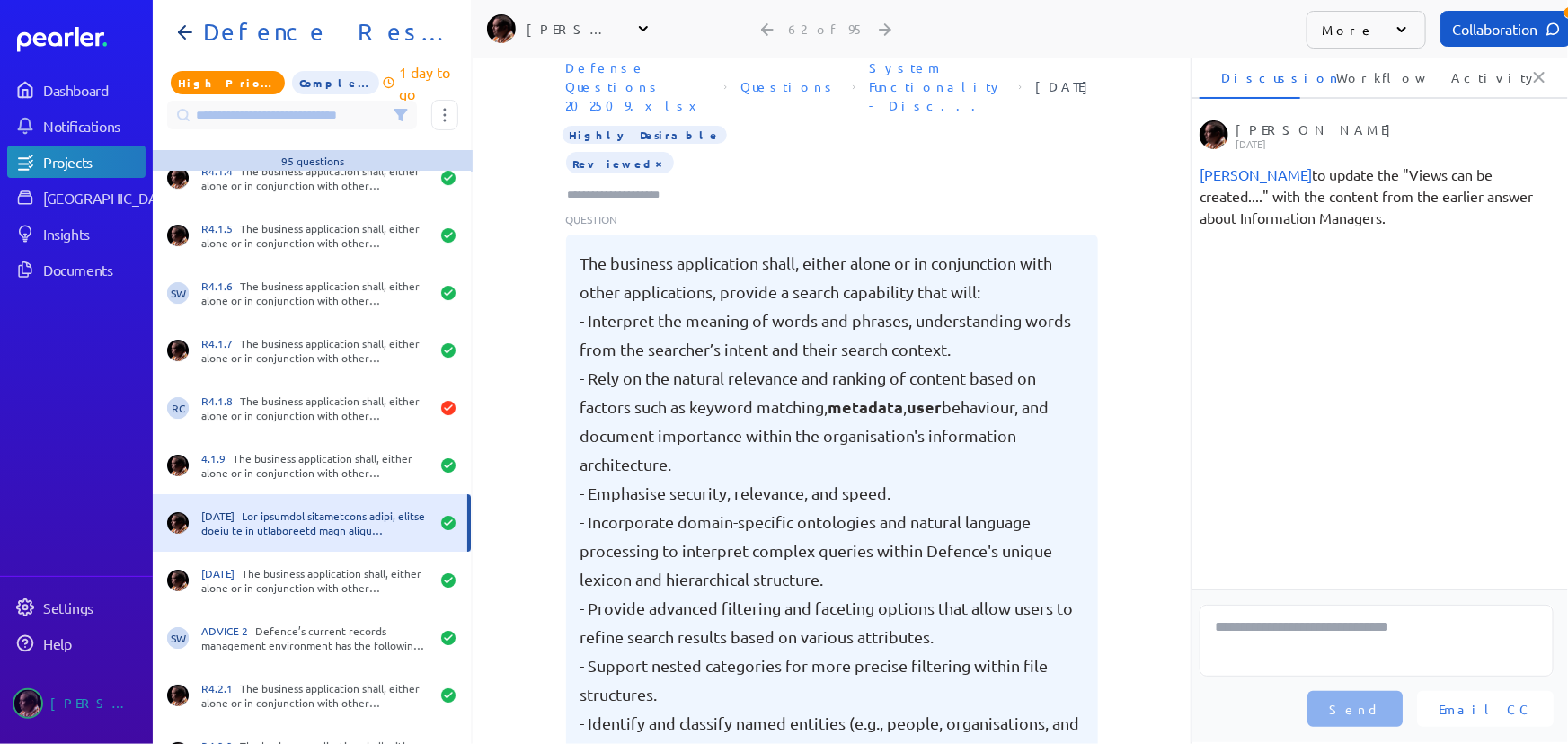
scroll to position [0, 0]
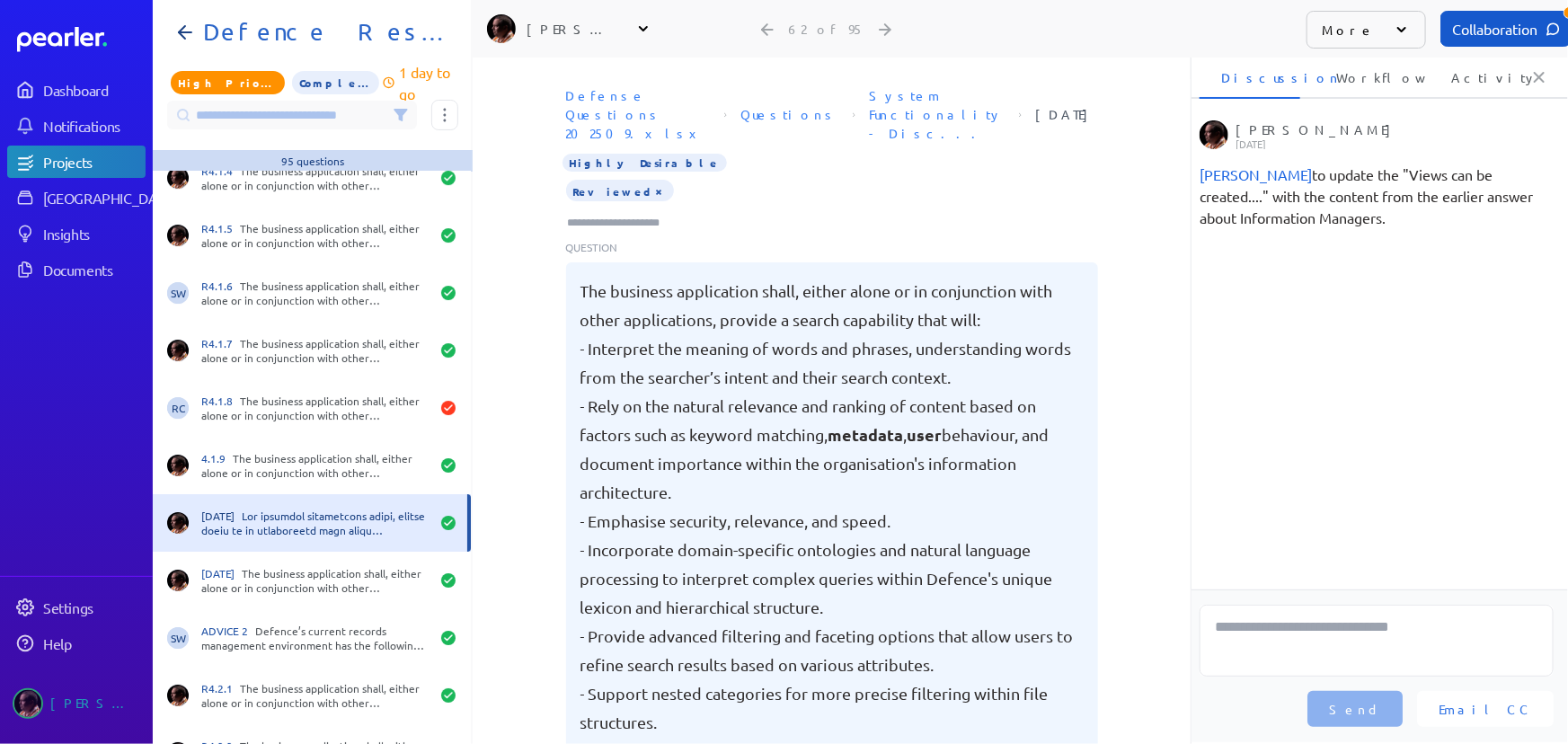
click at [1418, 270] on ul "Ryan Baird Monday, 15th September 2025 Ryan Baird to update the "Views can be c…" at bounding box center [1377, 355] width 382 height 469
click at [1303, 636] on textarea at bounding box center [1377, 641] width 354 height 72
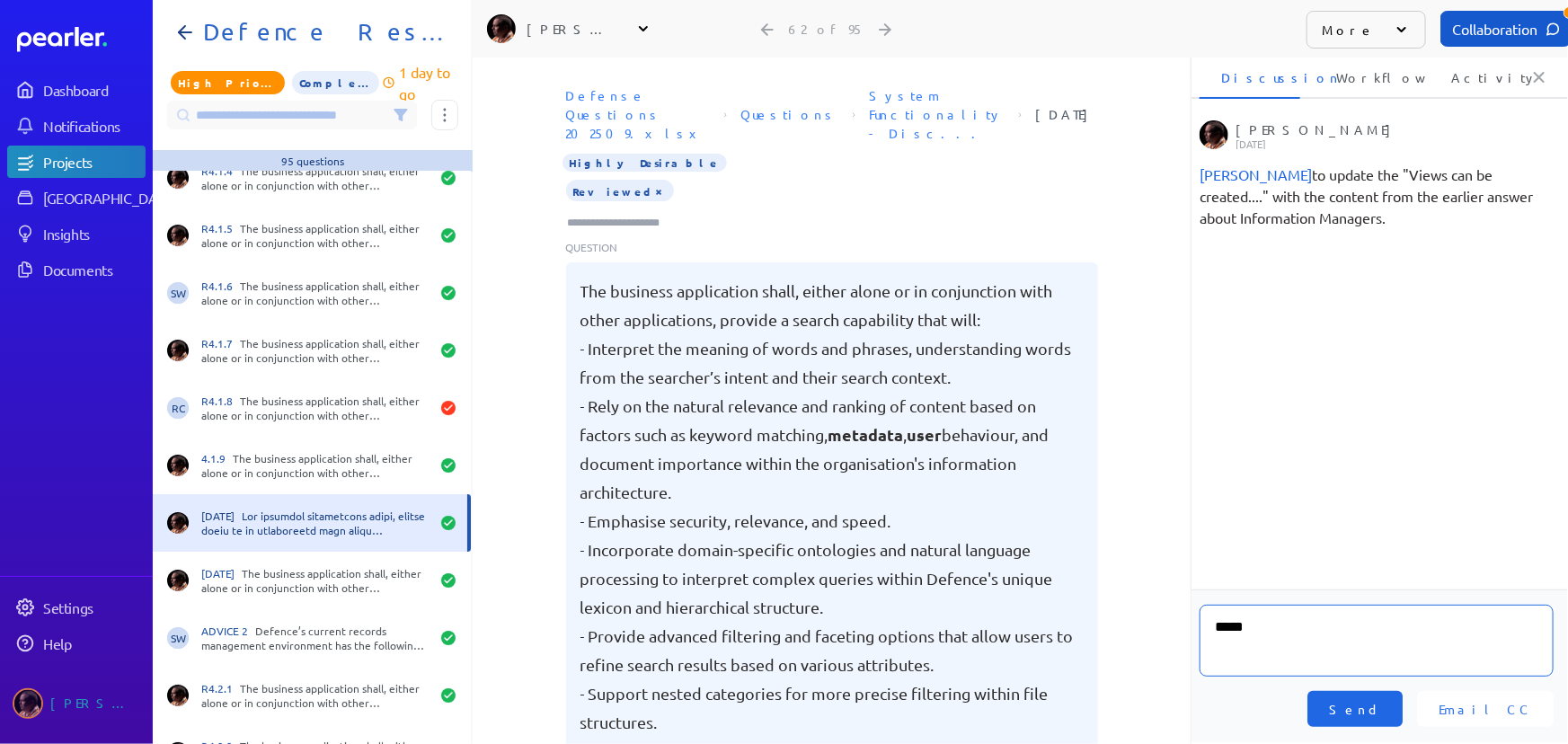
type textarea "****"
click at [1382, 705] on span "Send" at bounding box center [1355, 709] width 52 height 18
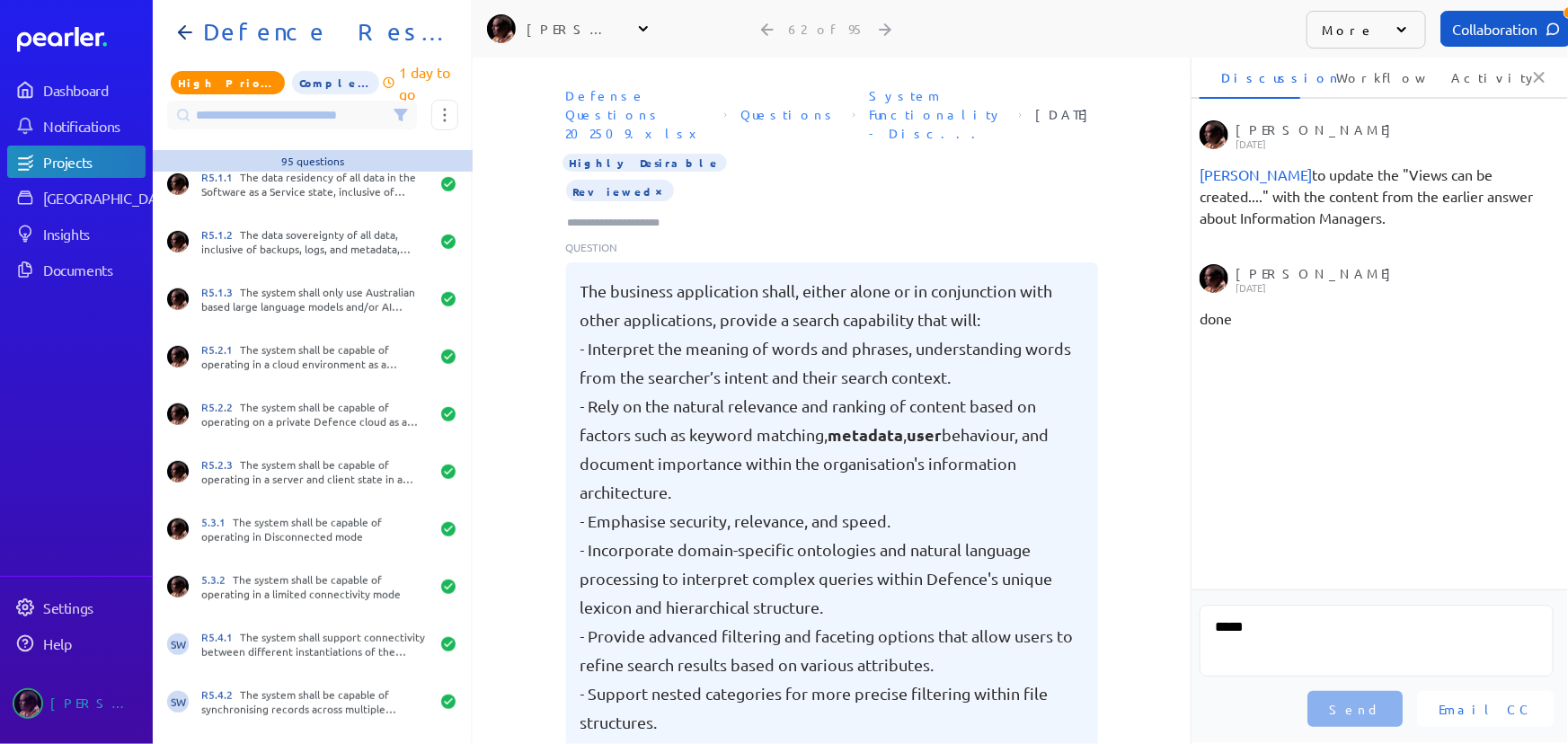
scroll to position [4003, 0]
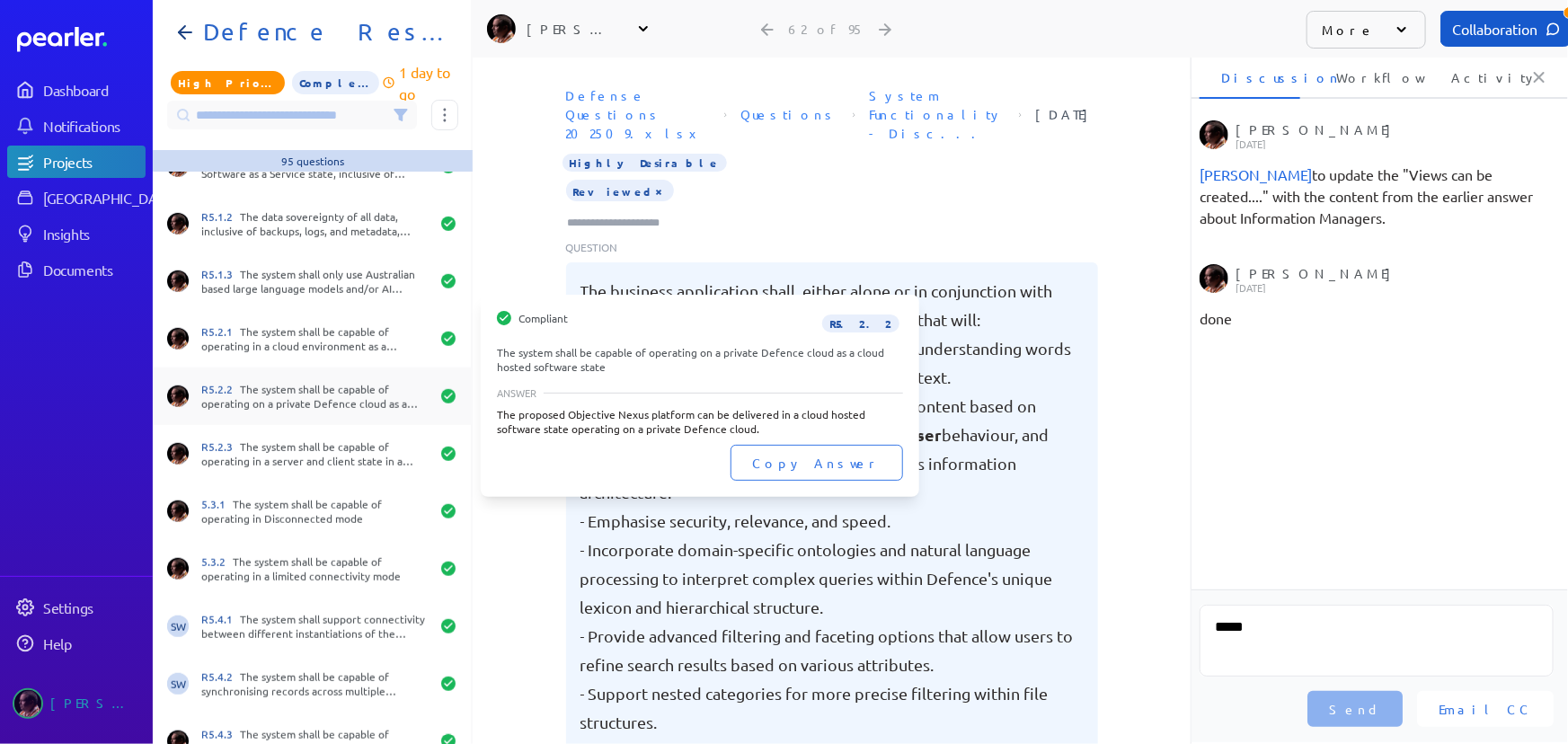
click at [288, 410] on div "R5.2.2 The system shall be capable of operating on a private Defence cloud as a…" at bounding box center [312, 396] width 318 height 57
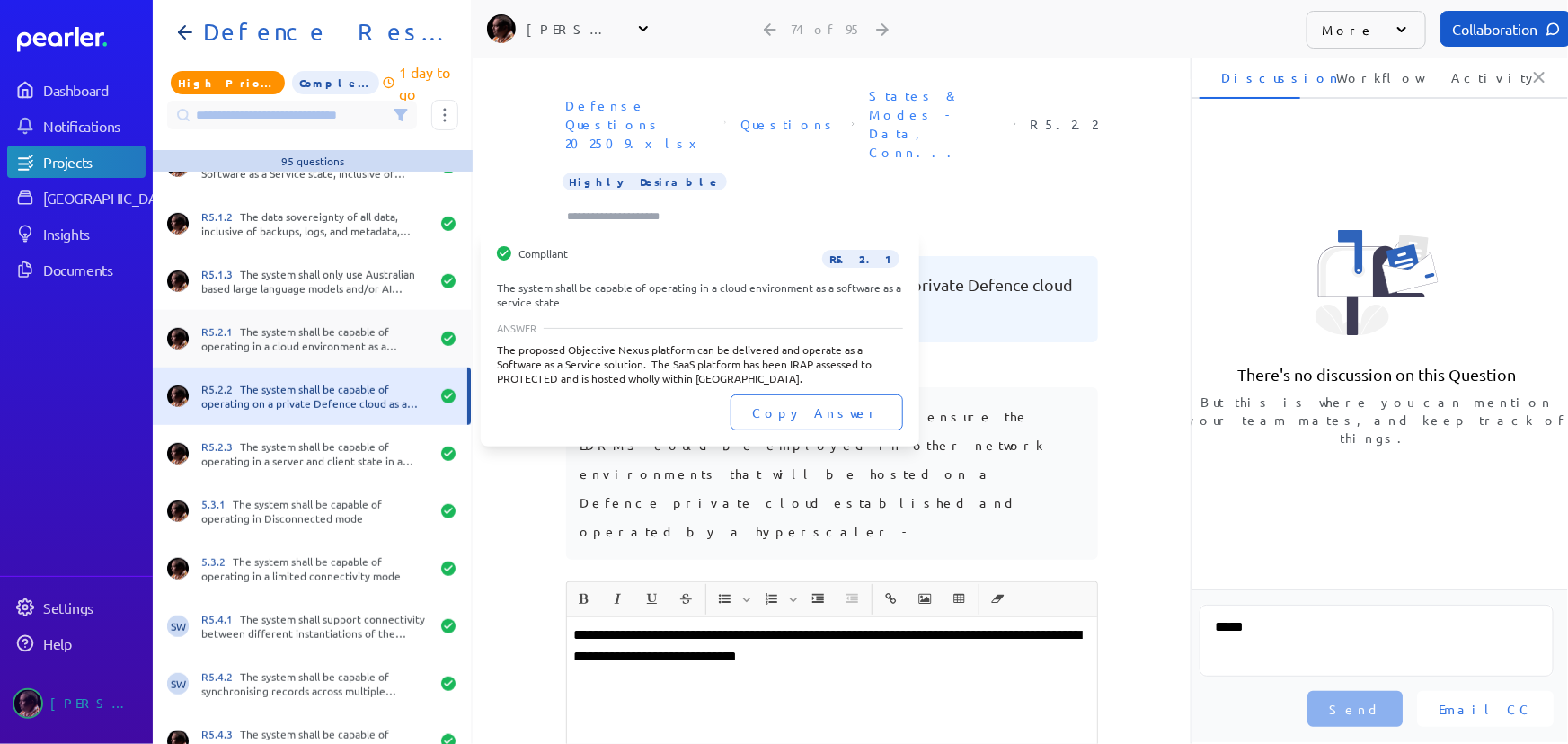
click at [323, 310] on div "R5.2.1 The system shall be capable of operating in a cloud environment as a sof…" at bounding box center [312, 339] width 318 height 57
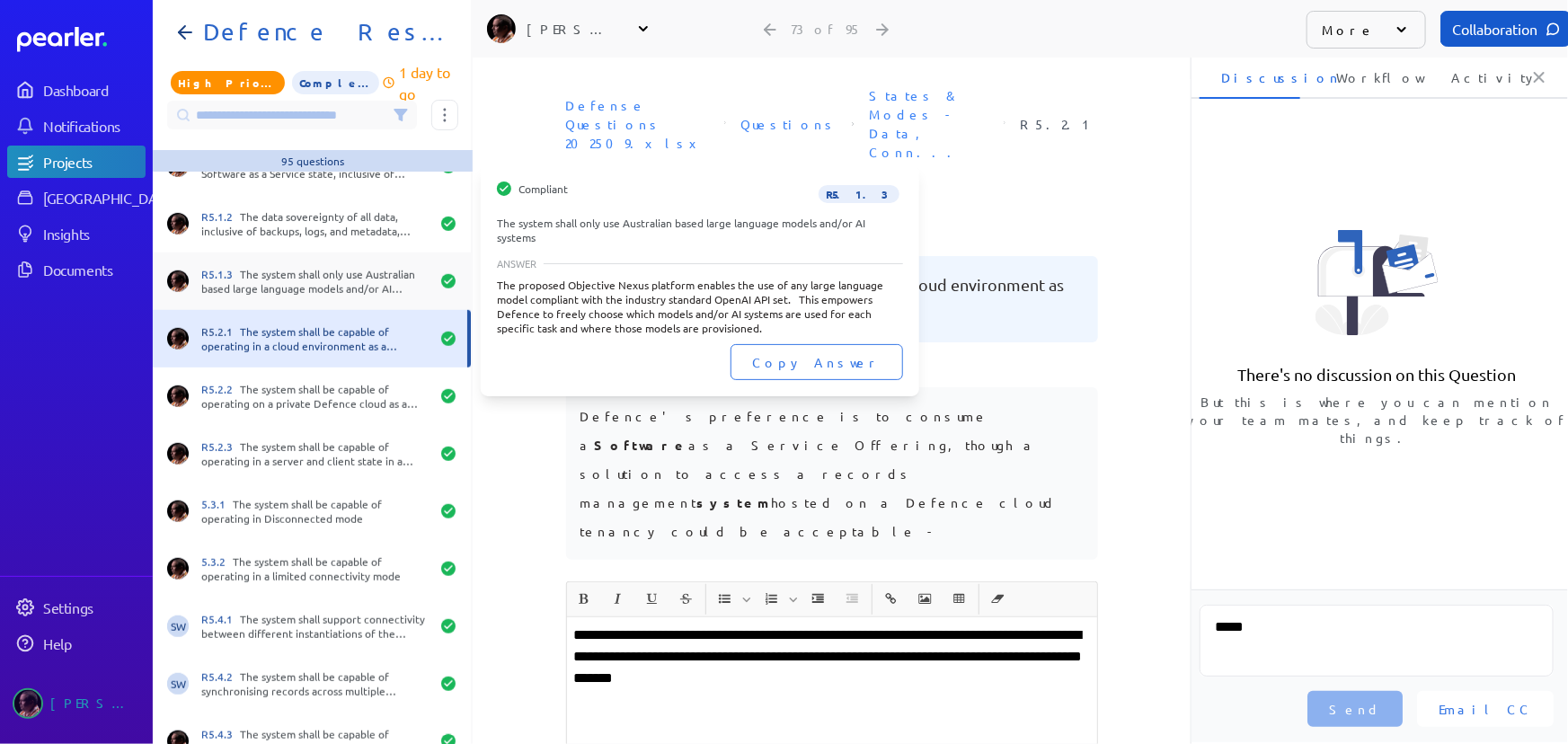
click at [314, 270] on div "R5.1.3 The system shall only use Australian based large language models and/or …" at bounding box center [316, 282] width 228 height 29
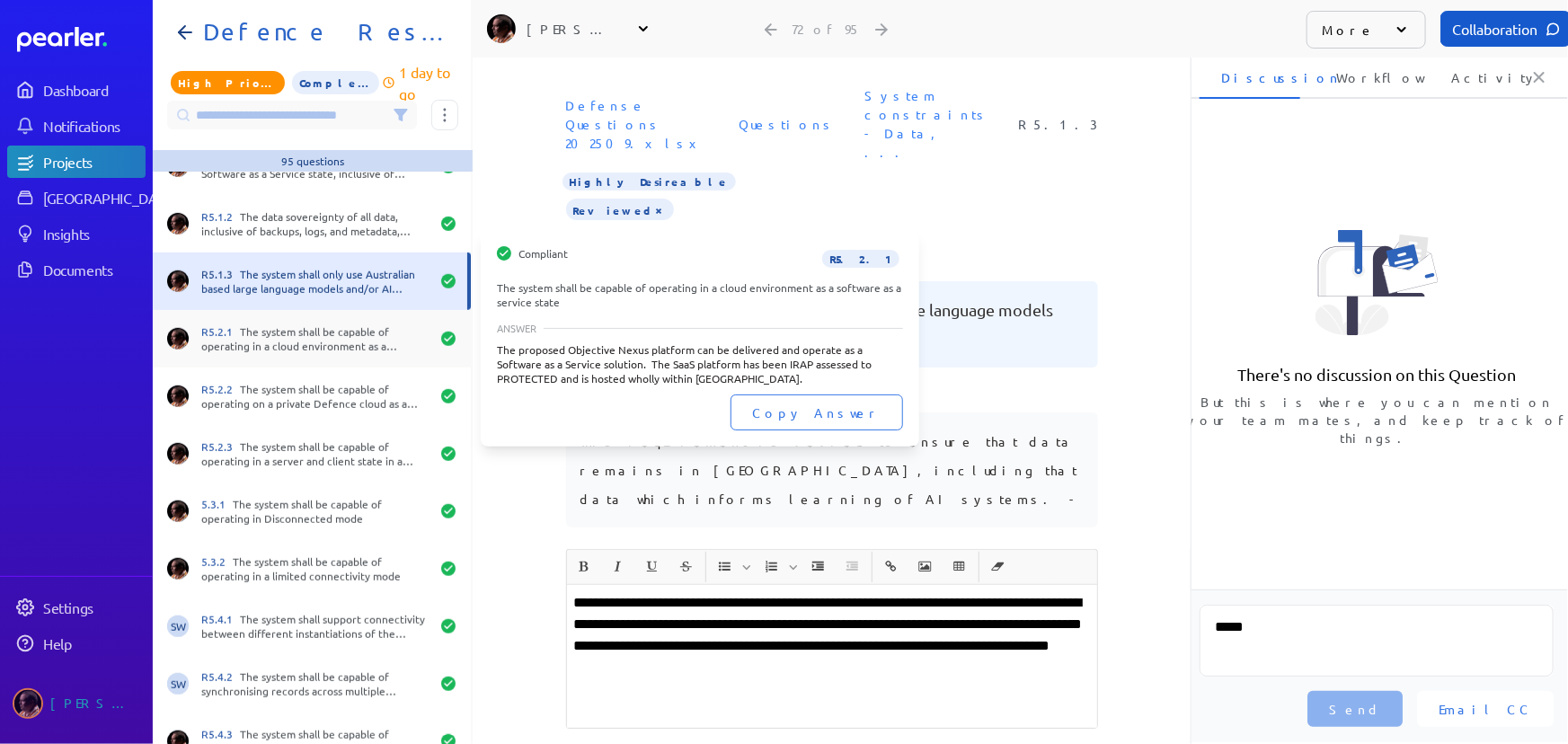
click at [297, 344] on div "R5.2.1 The system shall be capable of operating in a cloud environment as a sof…" at bounding box center [316, 339] width 228 height 29
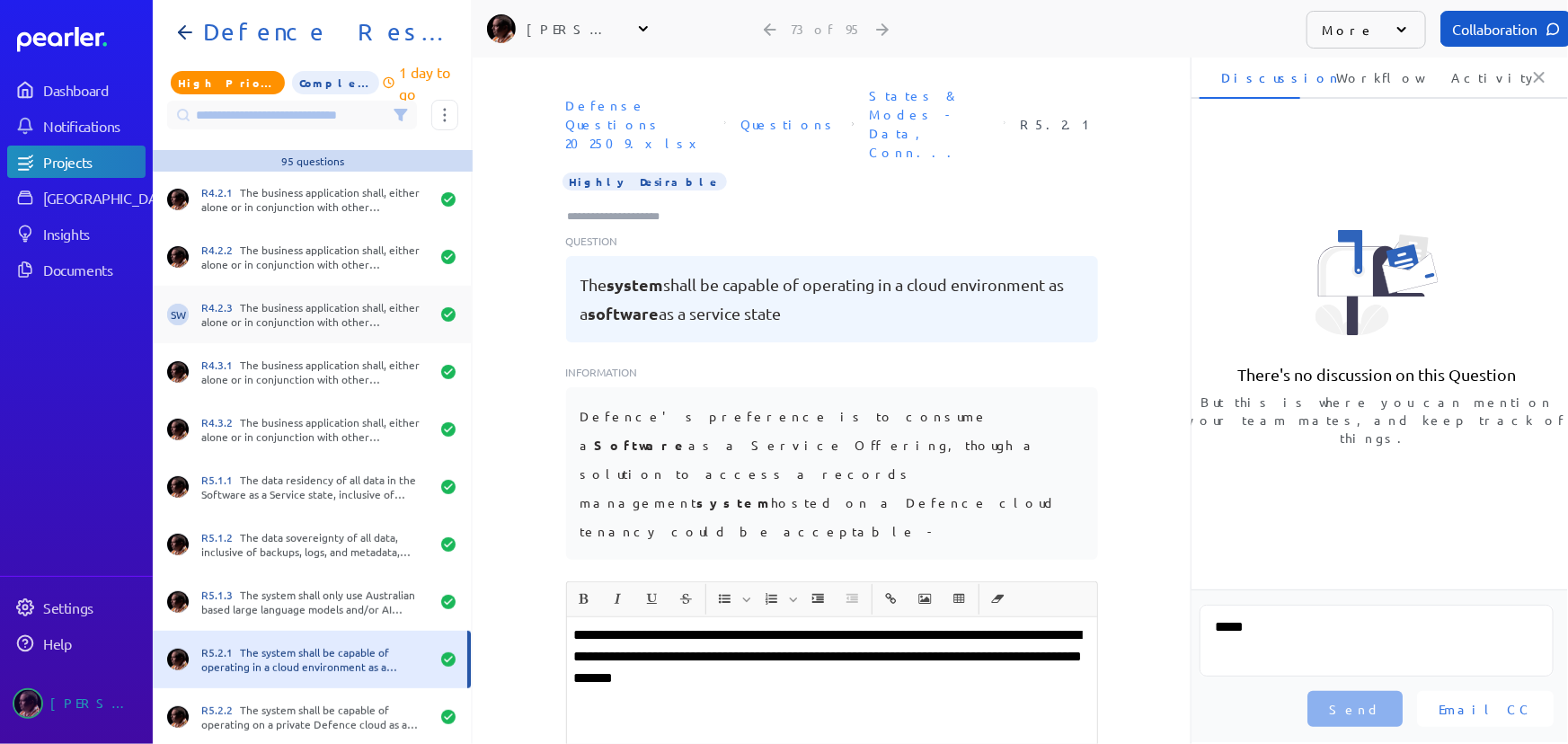
scroll to position [3675, 0]
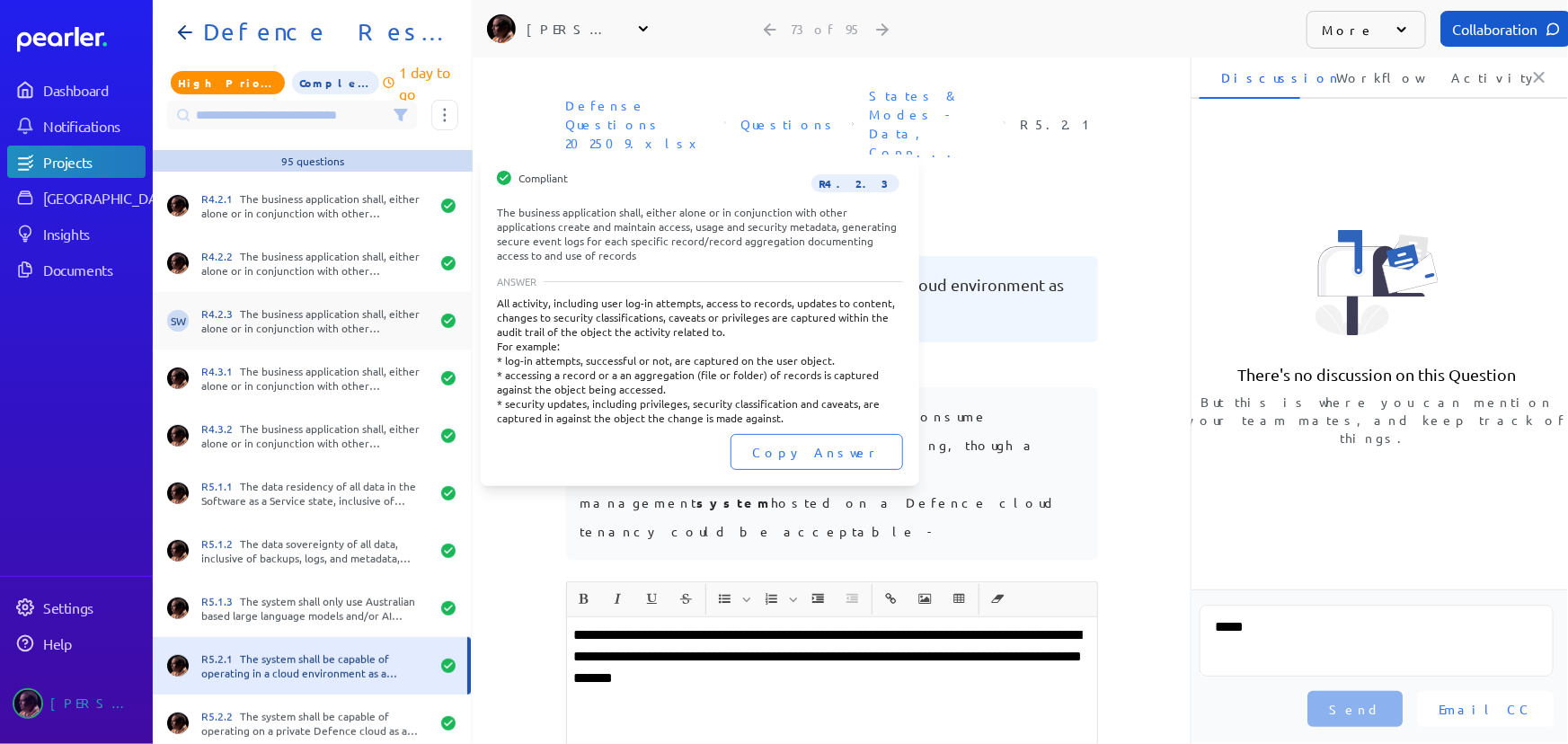
click at [283, 306] on div "R4.2.3 The business application shall, either alone or in conjunction with othe…" at bounding box center [316, 321] width 228 height 29
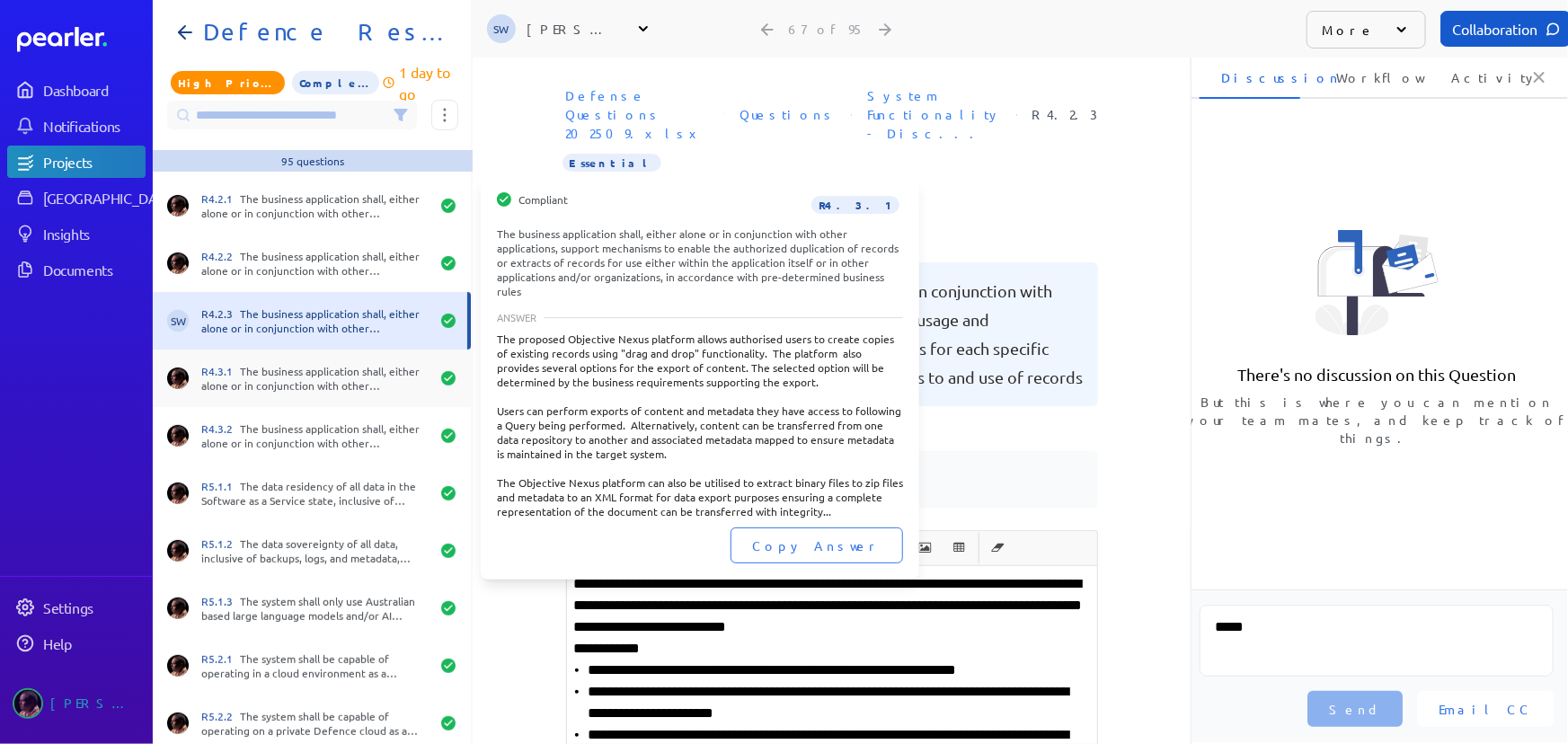
click at [301, 370] on div "R4.3.1 The business application shall, either alone or in conjunction with othe…" at bounding box center [316, 379] width 228 height 29
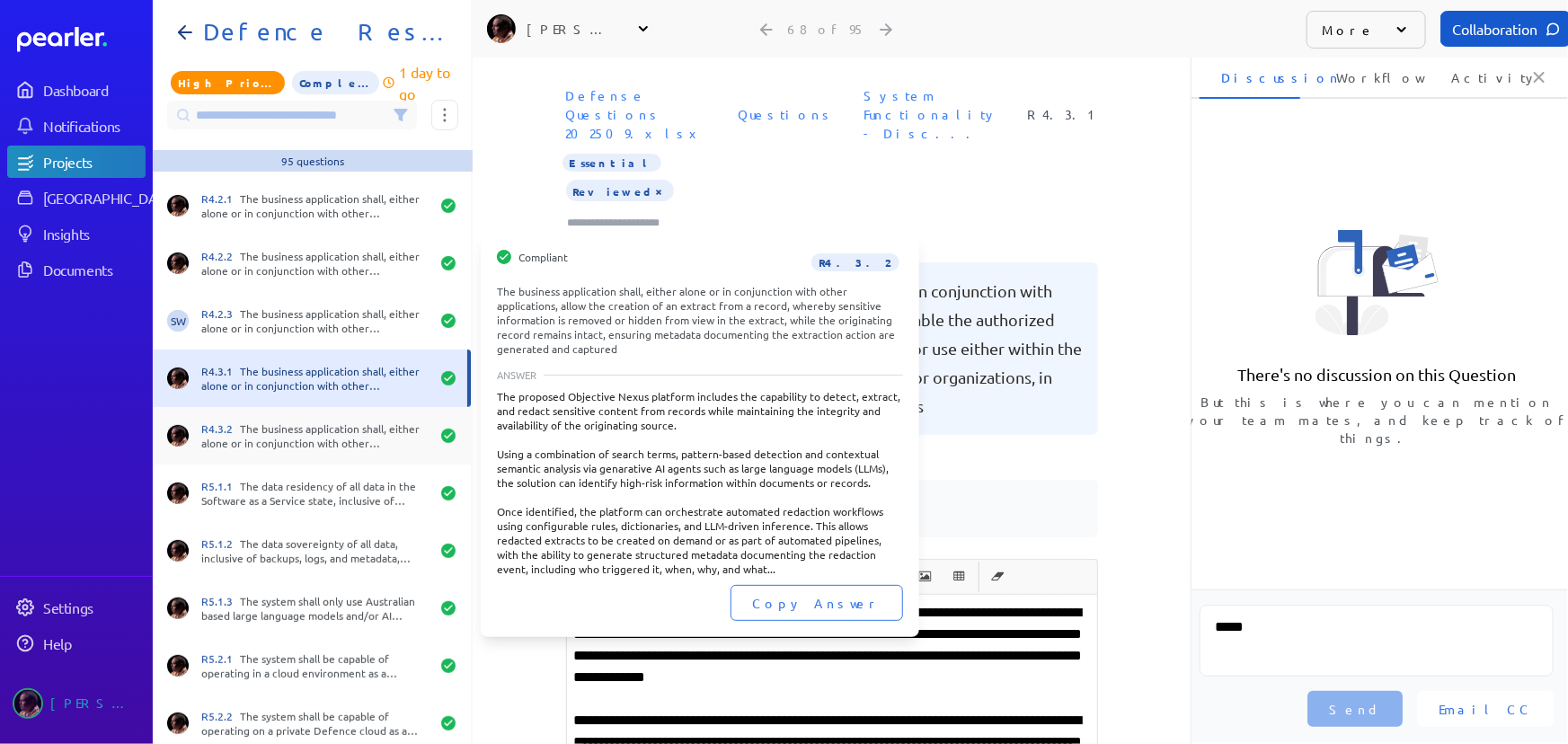
click at [299, 430] on div "R4.3.2 The business application shall, either alone or in conjunction with othe…" at bounding box center [316, 436] width 228 height 29
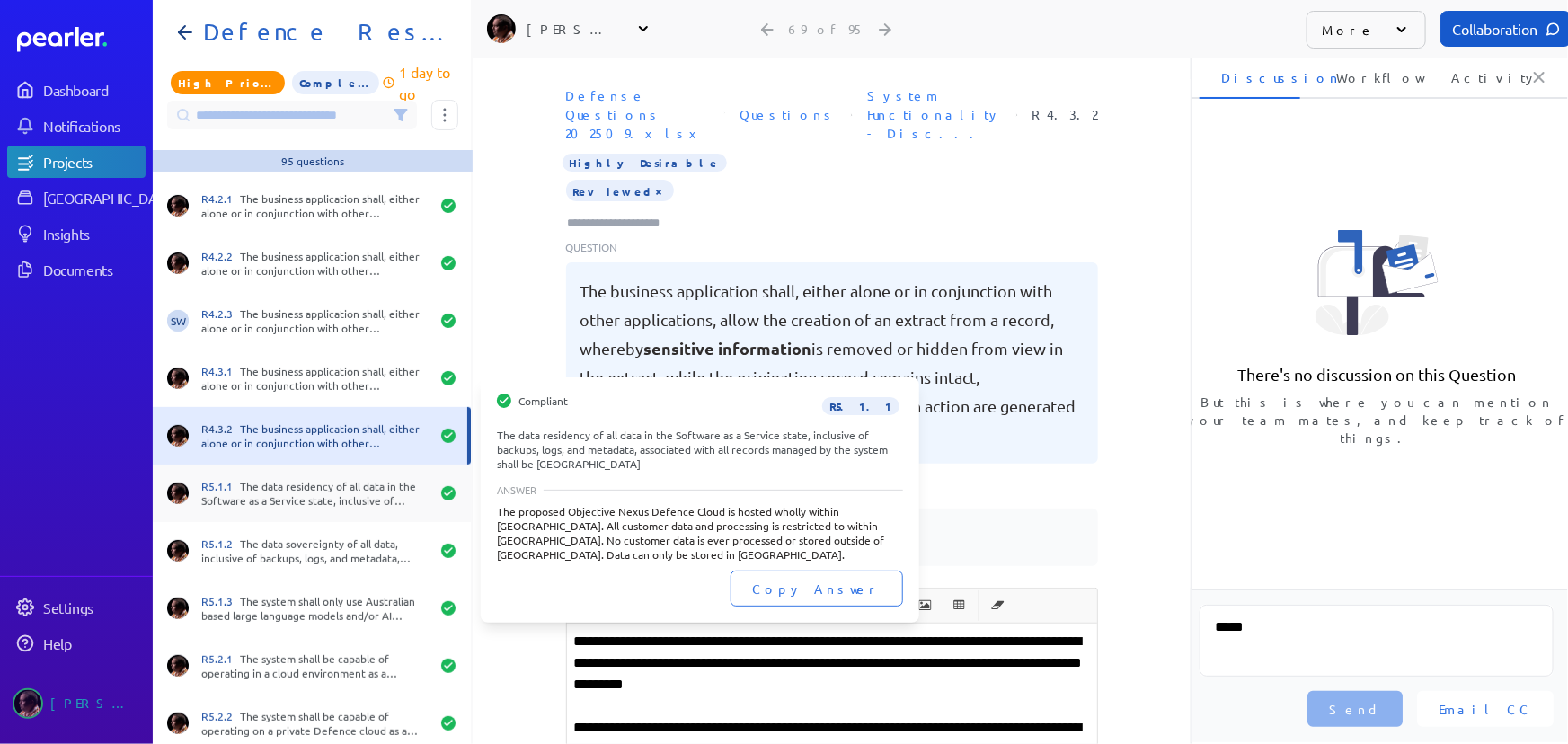
click at [302, 512] on div "R5.1.1 The data residency of all data in the Software as a Service state, inclu…" at bounding box center [312, 493] width 318 height 57
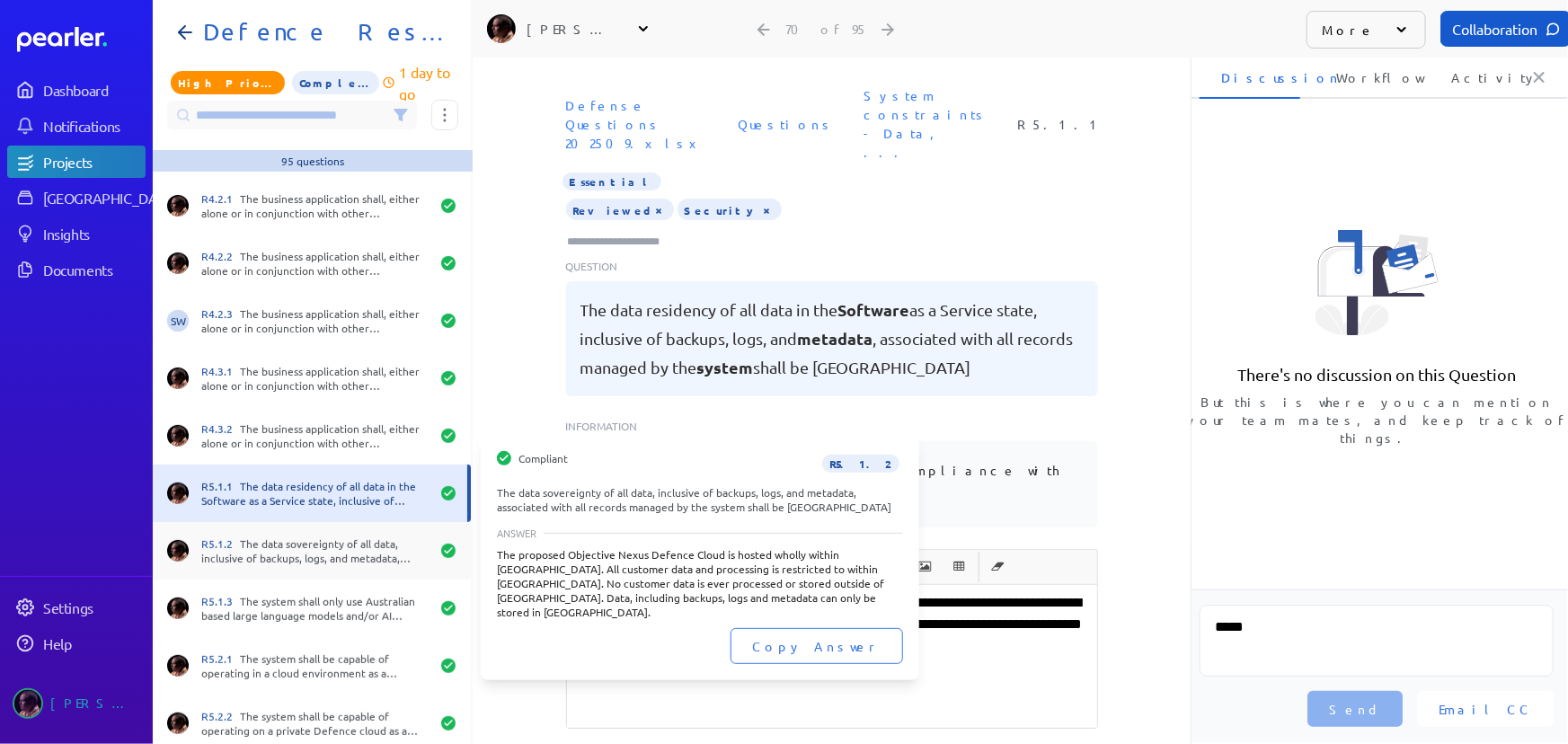
click at [298, 551] on div "R5.1.2 The data sovereignty of all data, inclusive of backups, logs, and metada…" at bounding box center [316, 551] width 228 height 29
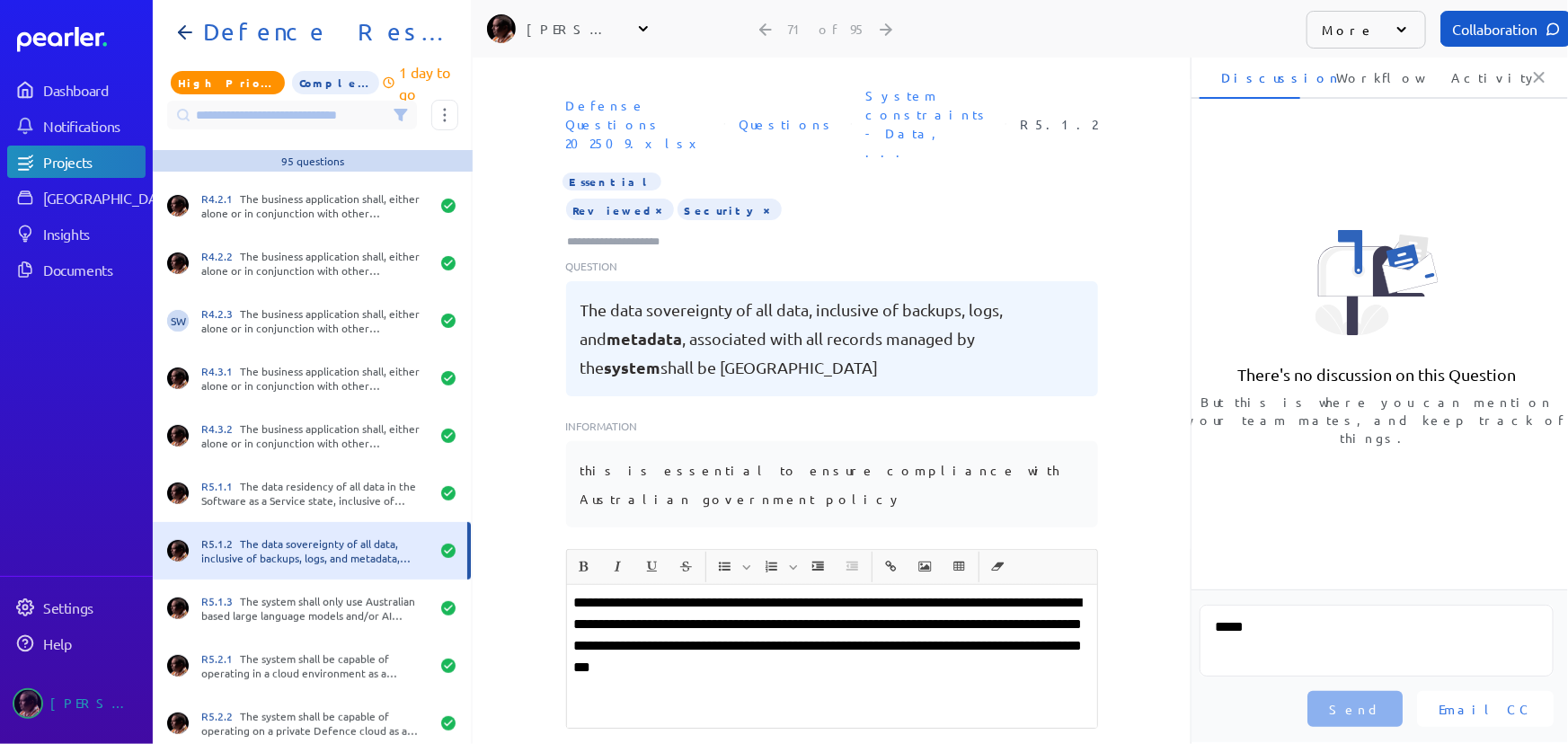
click at [296, 547] on div "R5.1.2 The data sovereignty of all data, inclusive of backups, logs, and metada…" at bounding box center [316, 551] width 228 height 29
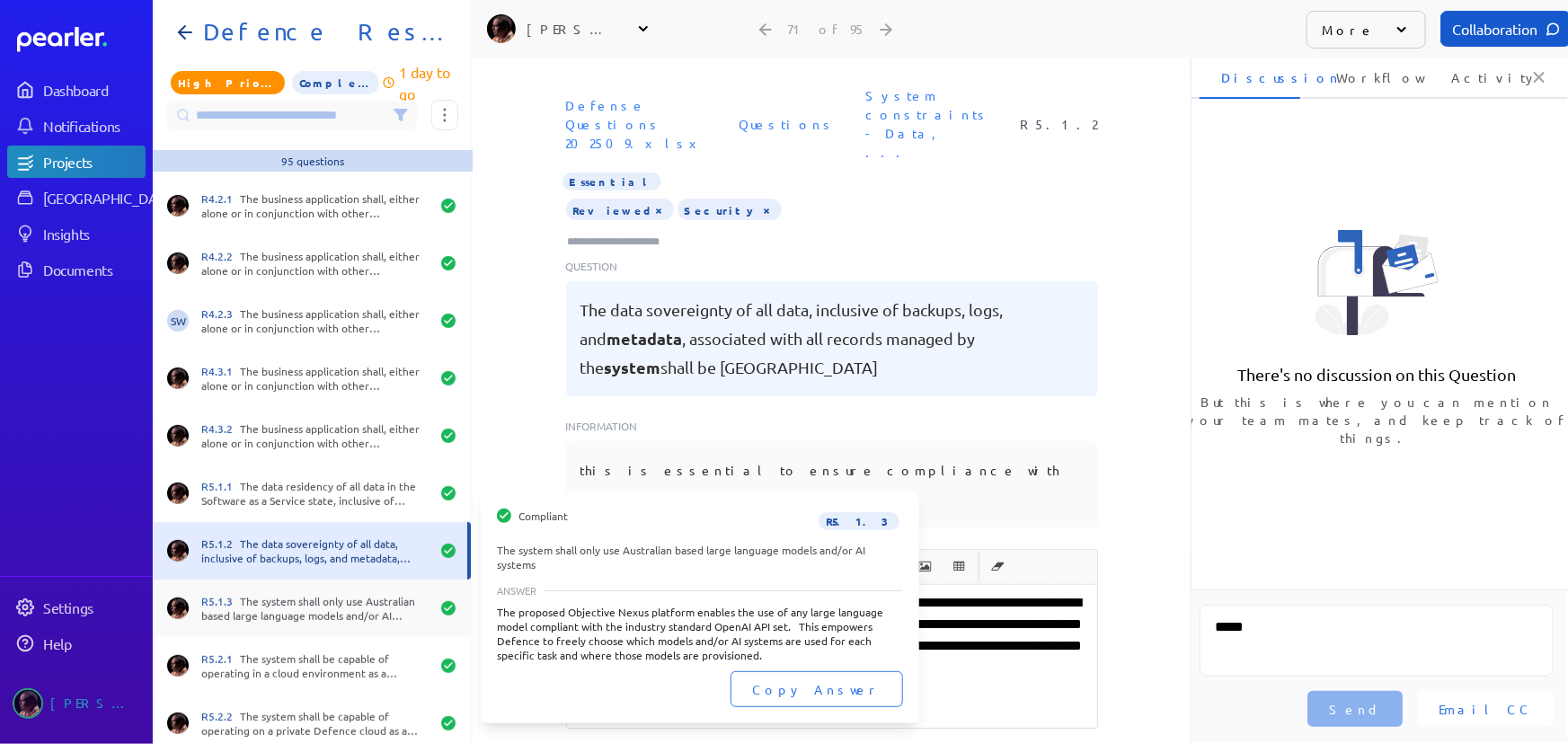
click at [297, 613] on div "R5.1.3 The system shall only use Australian based large language models and/or …" at bounding box center [316, 608] width 228 height 29
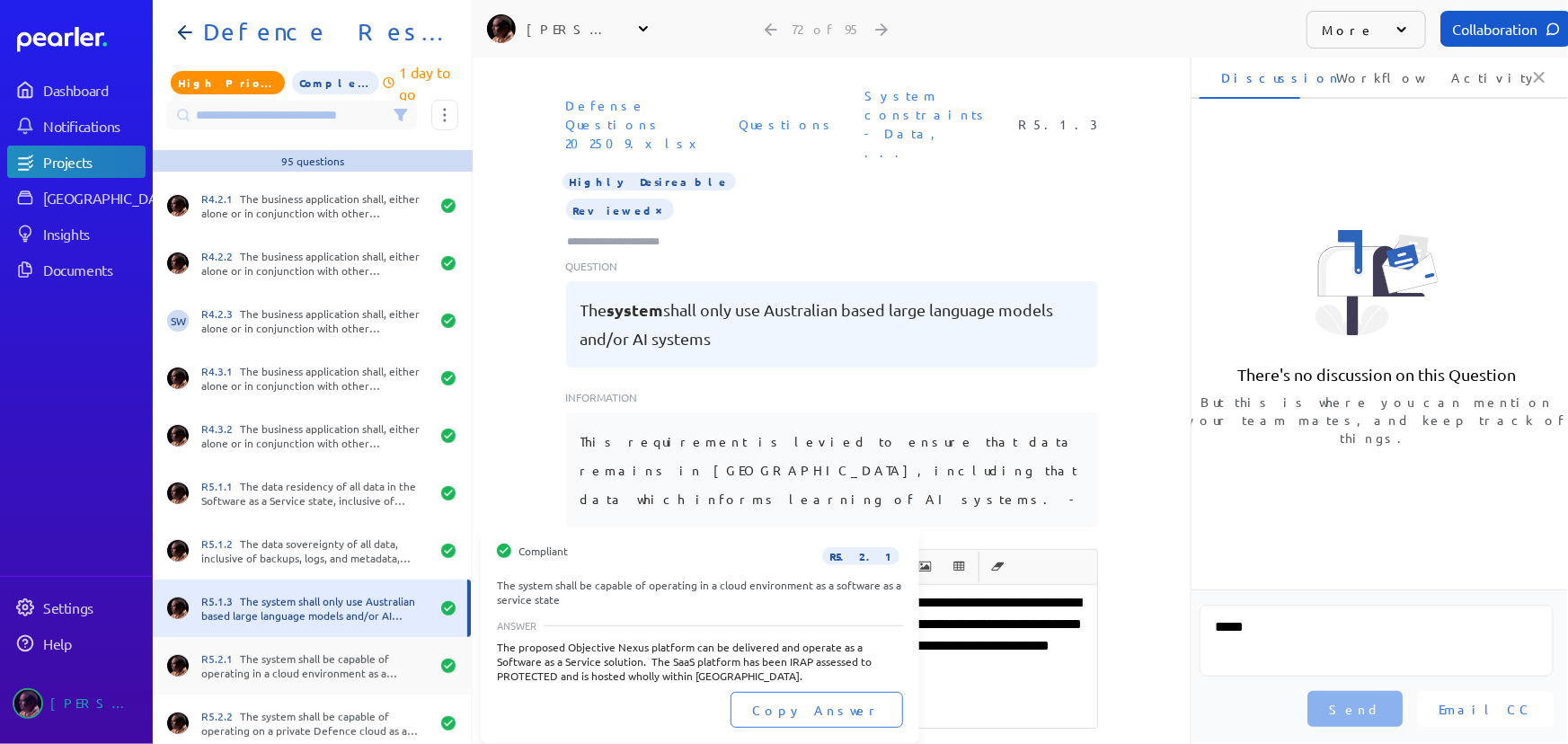
click at [306, 657] on div "R5.2.1 The system shall be capable of operating in a cloud environment as a sof…" at bounding box center [316, 666] width 228 height 29
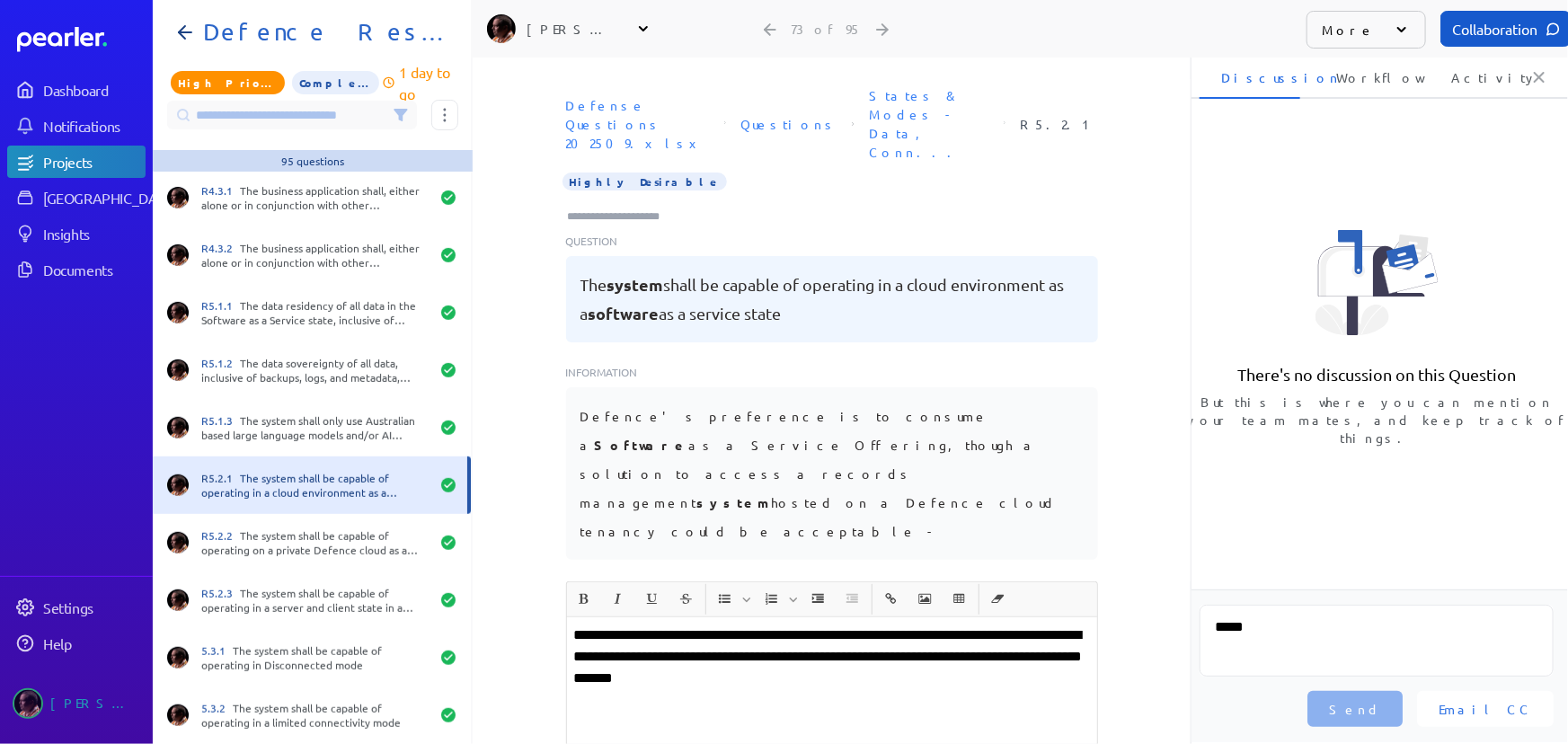
scroll to position [3992, 0]
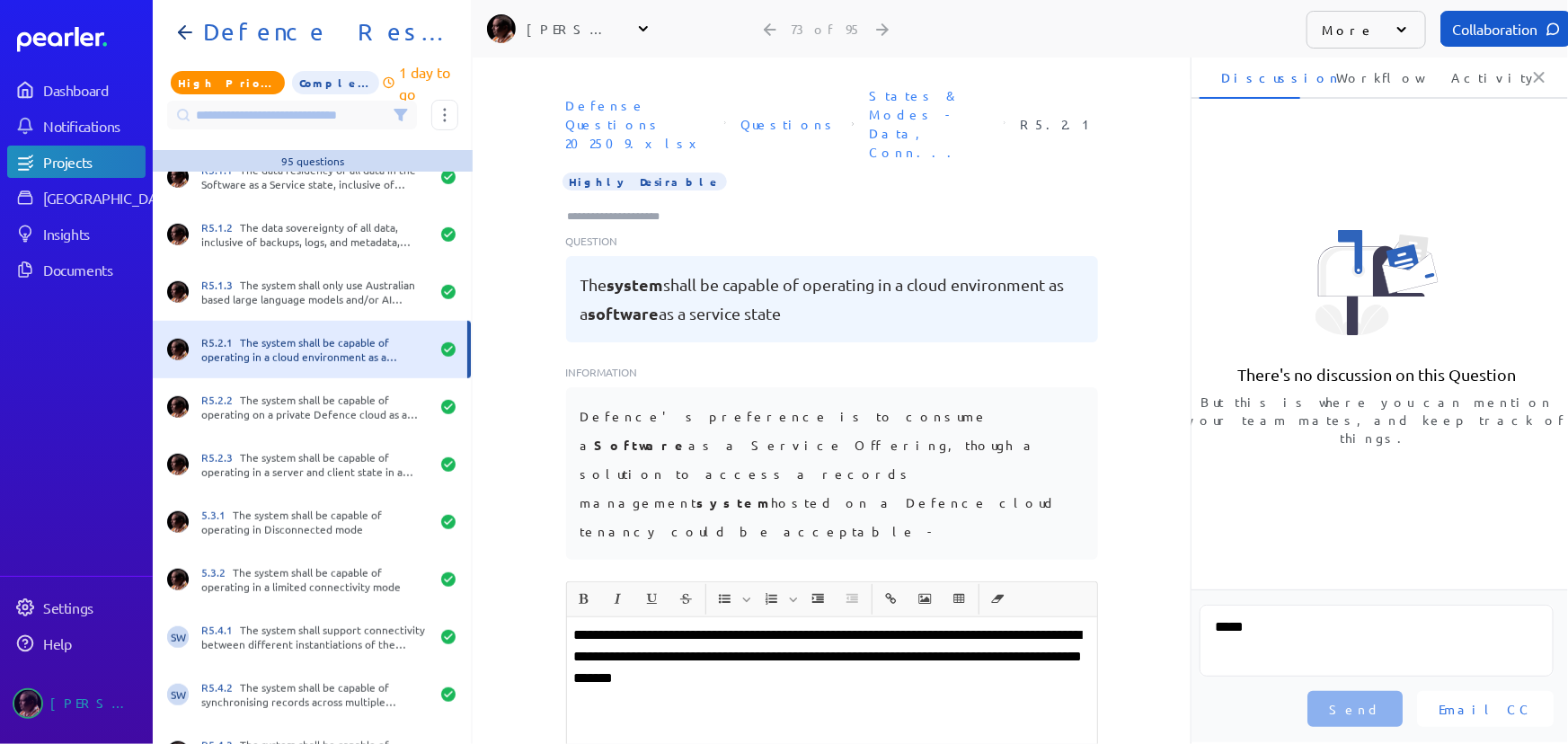
click at [397, 113] on icon at bounding box center [401, 114] width 11 height 10
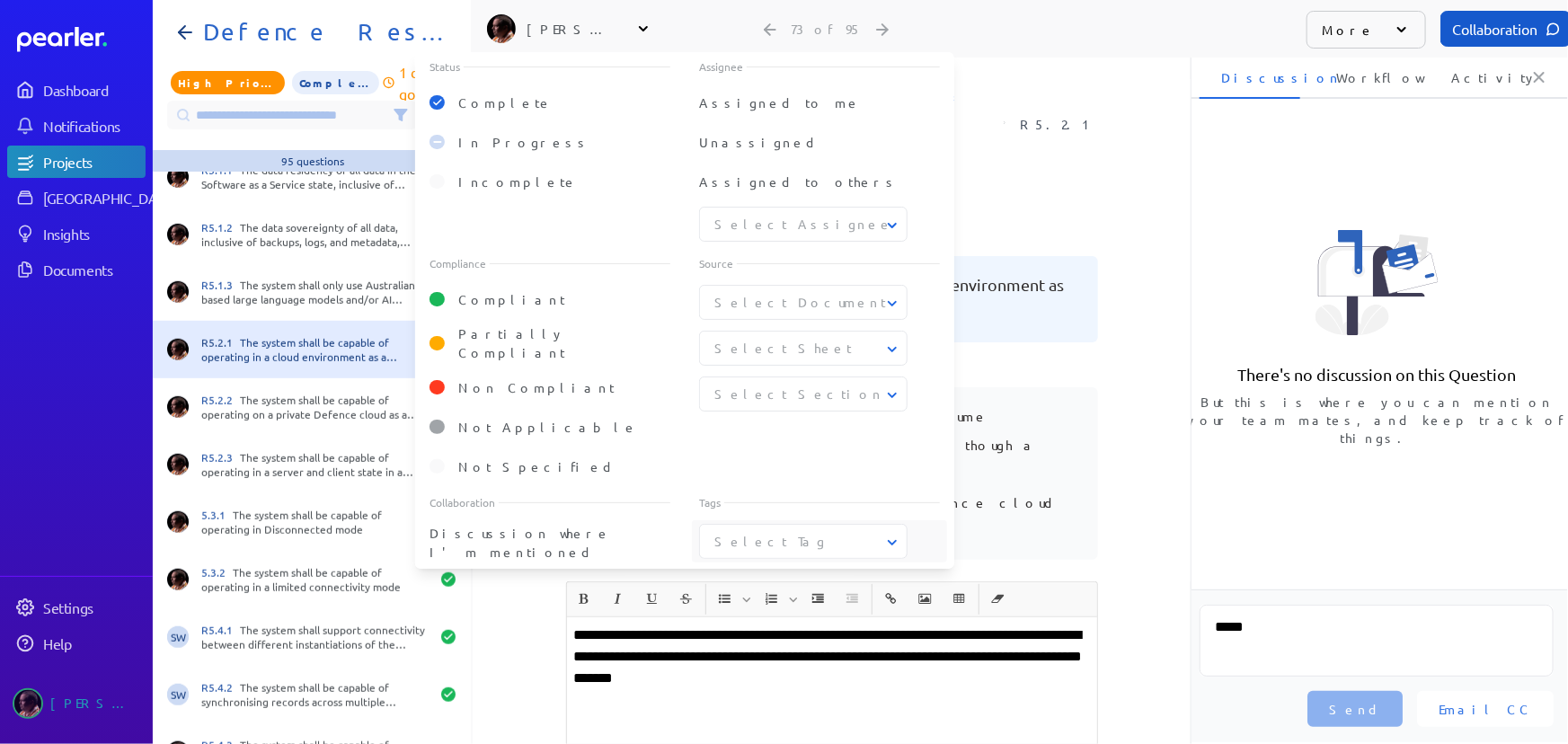
click at [827, 541] on div "Select Tag" at bounding box center [803, 541] width 208 height 35
click at [830, 533] on button "Select Tag" at bounding box center [804, 541] width 208 height 19
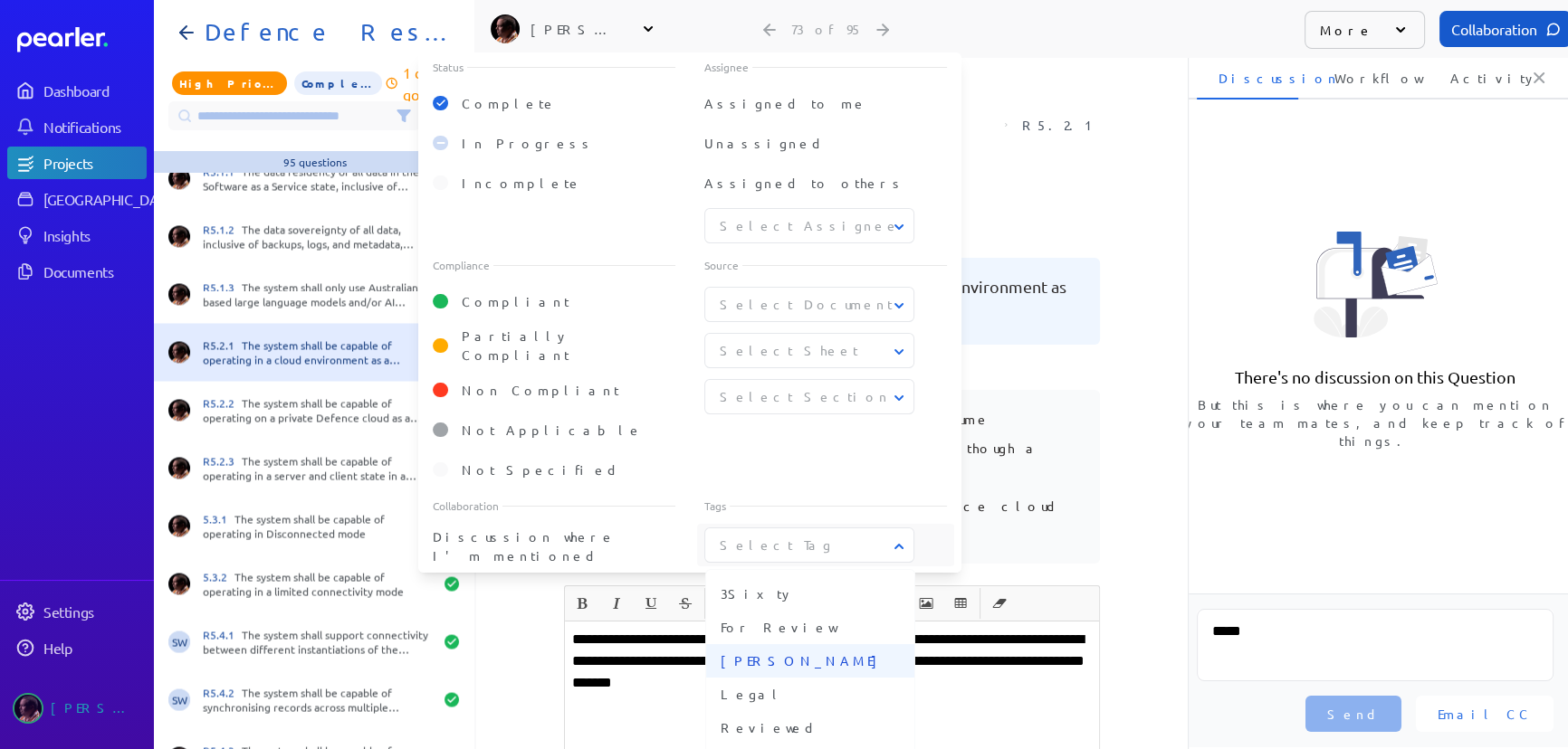
click at [758, 651] on span "[PERSON_NAME]" at bounding box center [810, 661] width 179 height 19
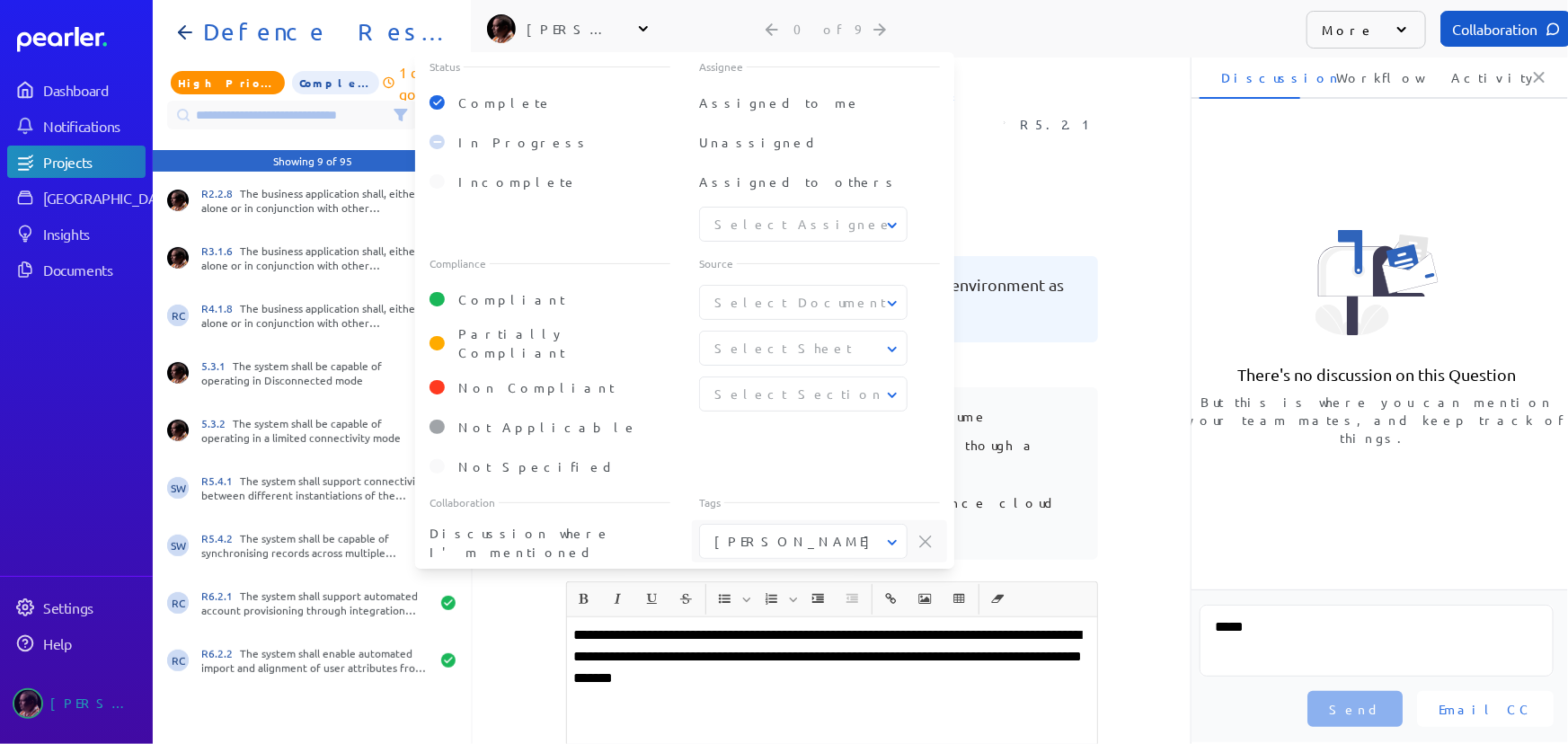
scroll to position [0, 0]
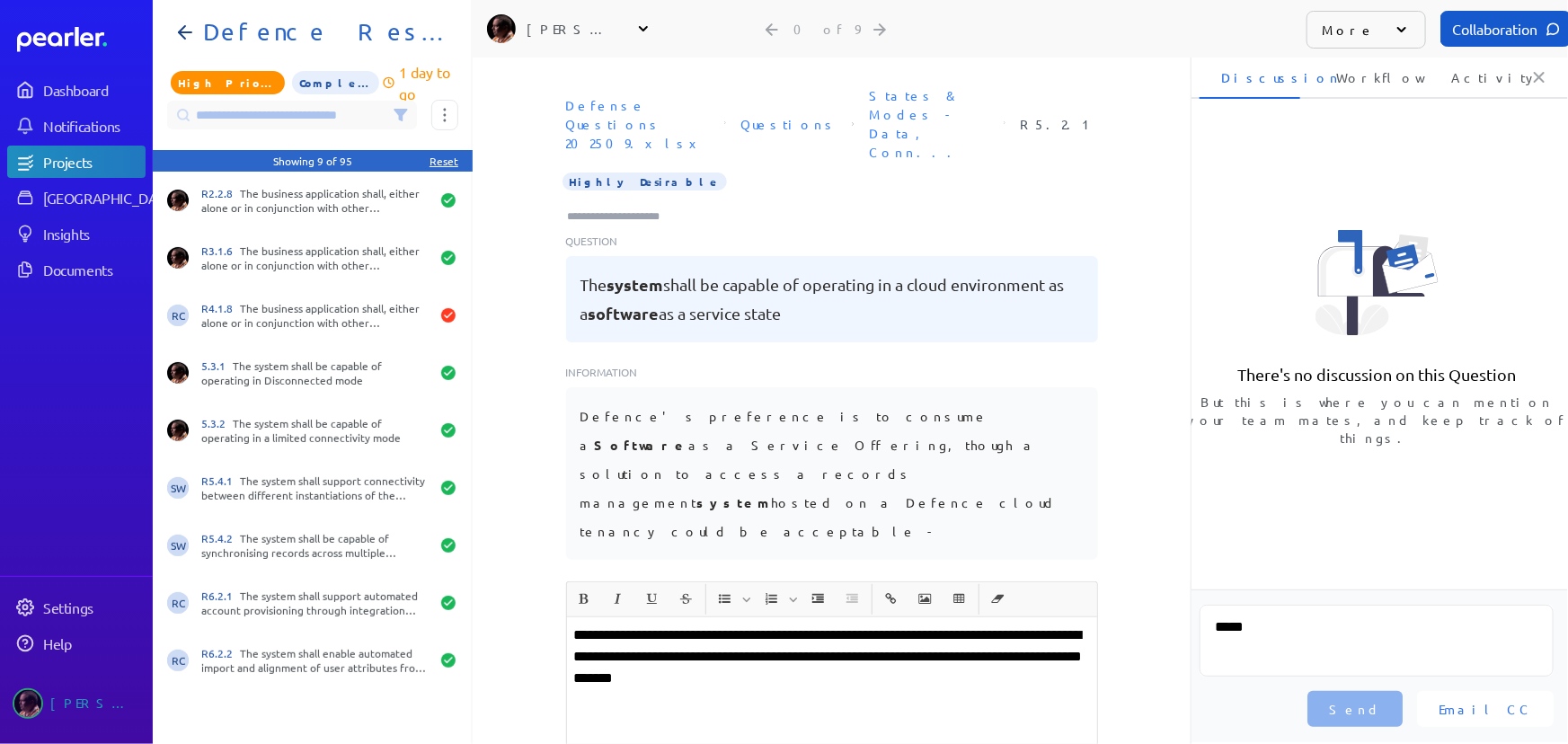
click at [1127, 327] on div "Defense Questions 202509.xlsx Questions States & Modes - Data, Conn... R5.2.1 H…" at bounding box center [832, 330] width 718 height 502
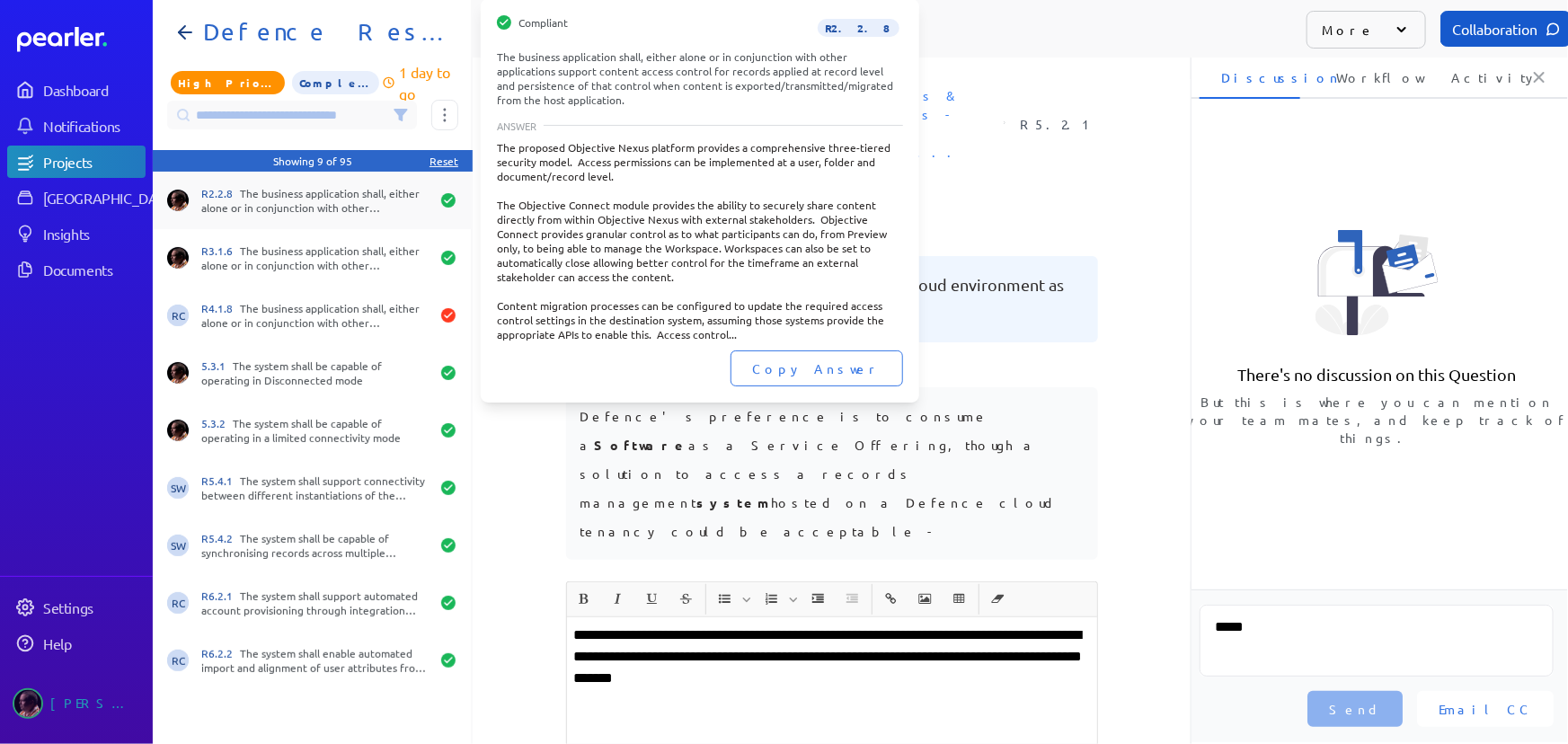
click at [322, 192] on div "R2.2.8 The business application shall, either alone or in conjunction with othe…" at bounding box center [316, 201] width 228 height 29
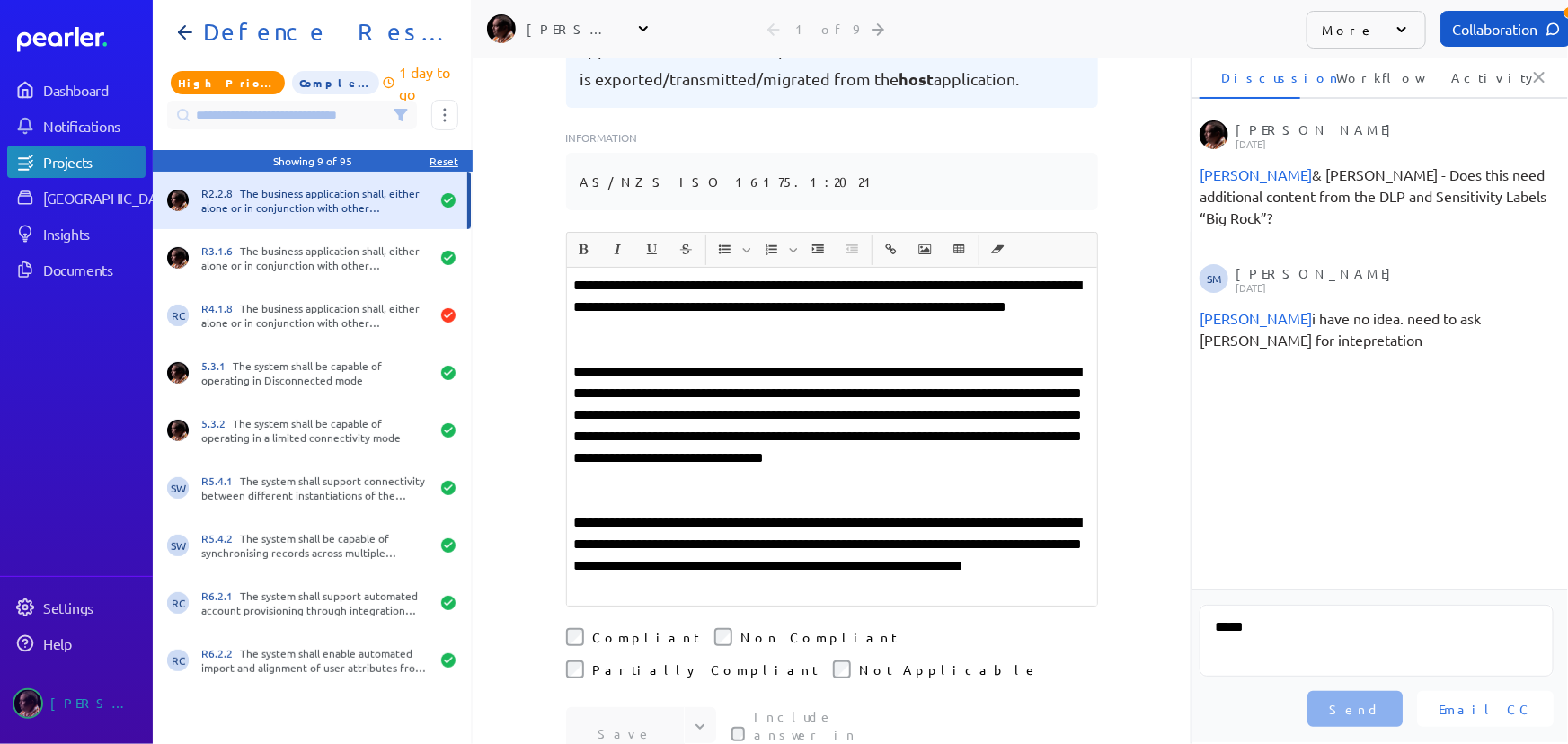
scroll to position [326, 0]
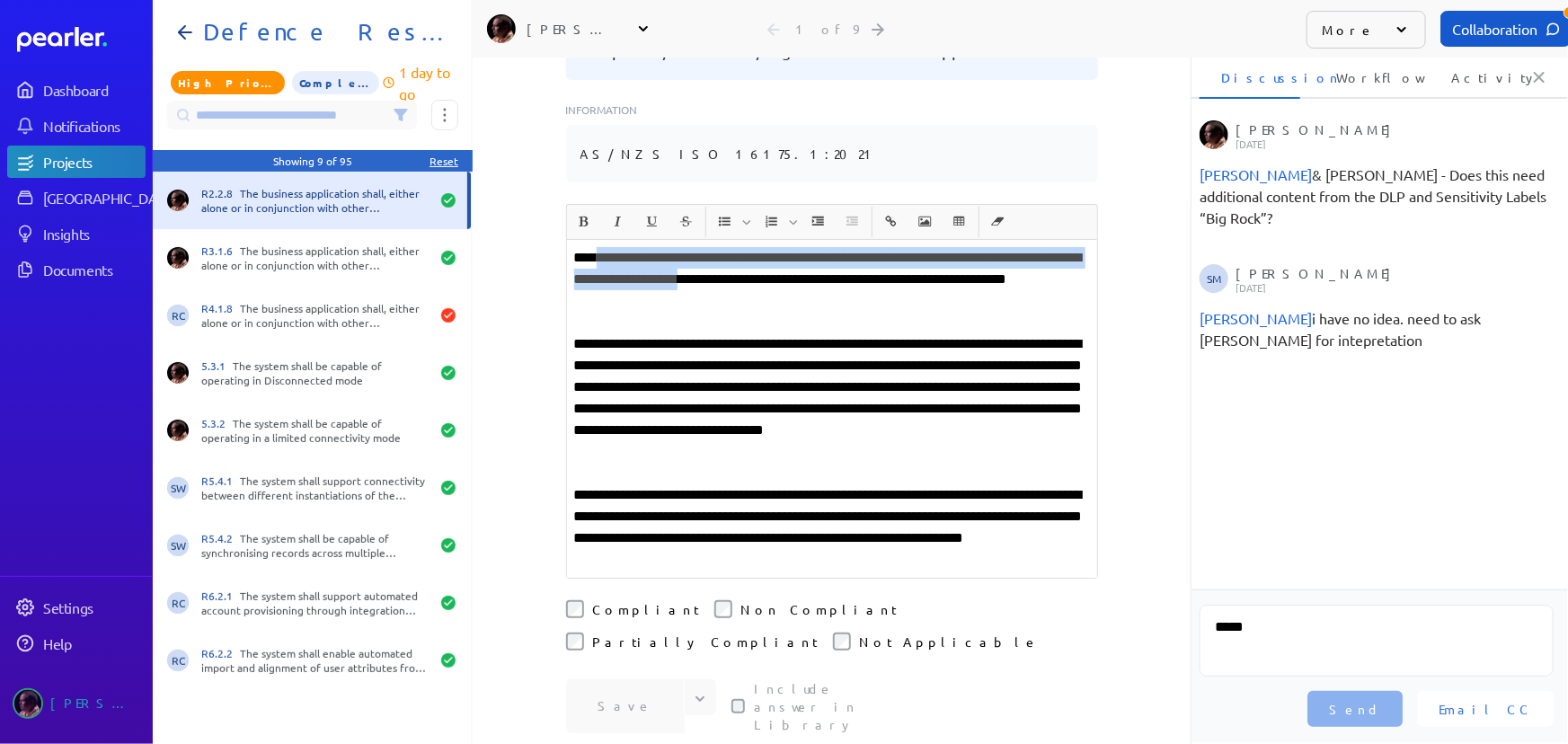
drag, startPoint x: 598, startPoint y: 241, endPoint x: 861, endPoint y: 266, distance: 264.2
click at [861, 266] on p "**********" at bounding box center [833, 280] width 516 height 65
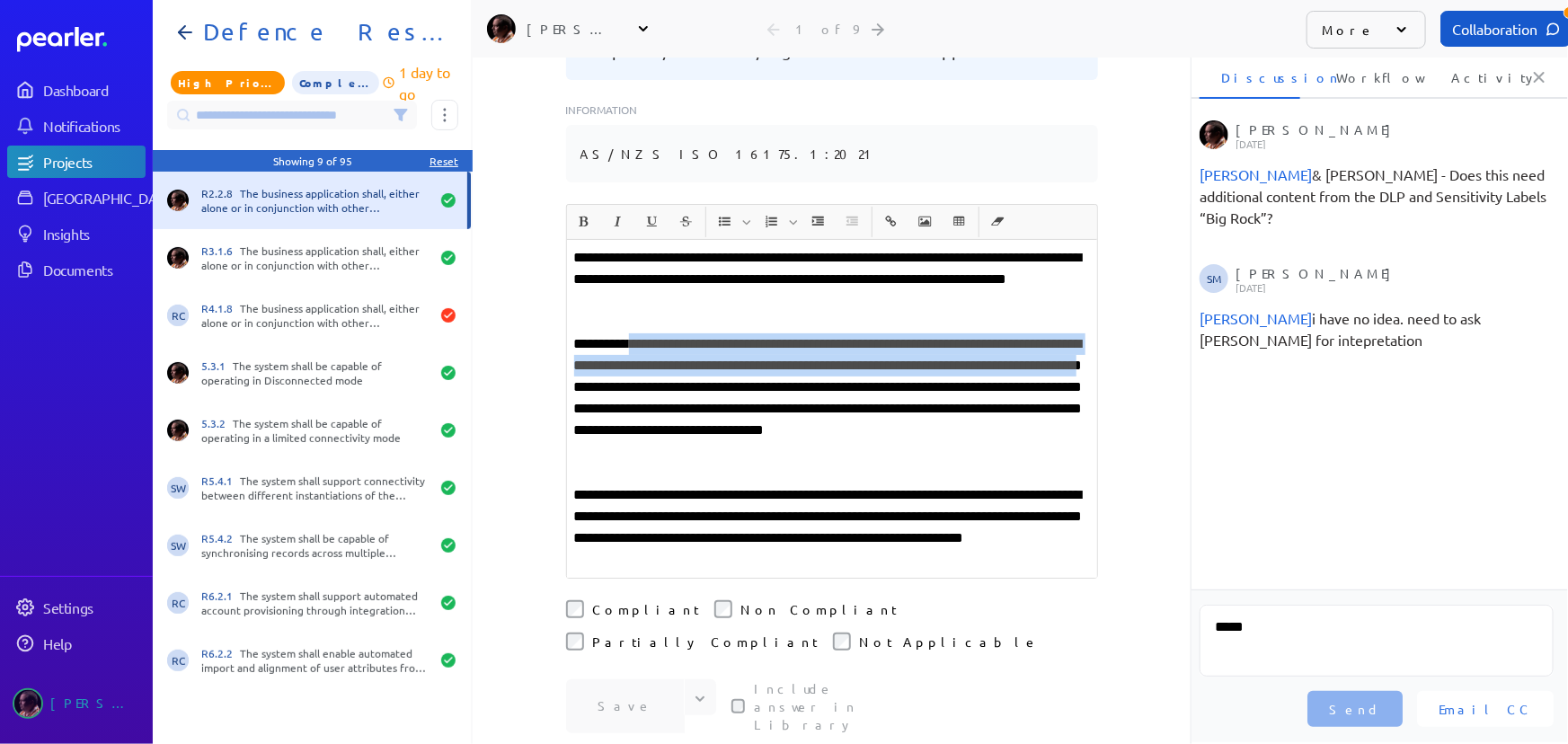
drag, startPoint x: 637, startPoint y: 322, endPoint x: 807, endPoint y: 365, distance: 175.4
click at [807, 365] on p "**********" at bounding box center [833, 398] width 516 height 129
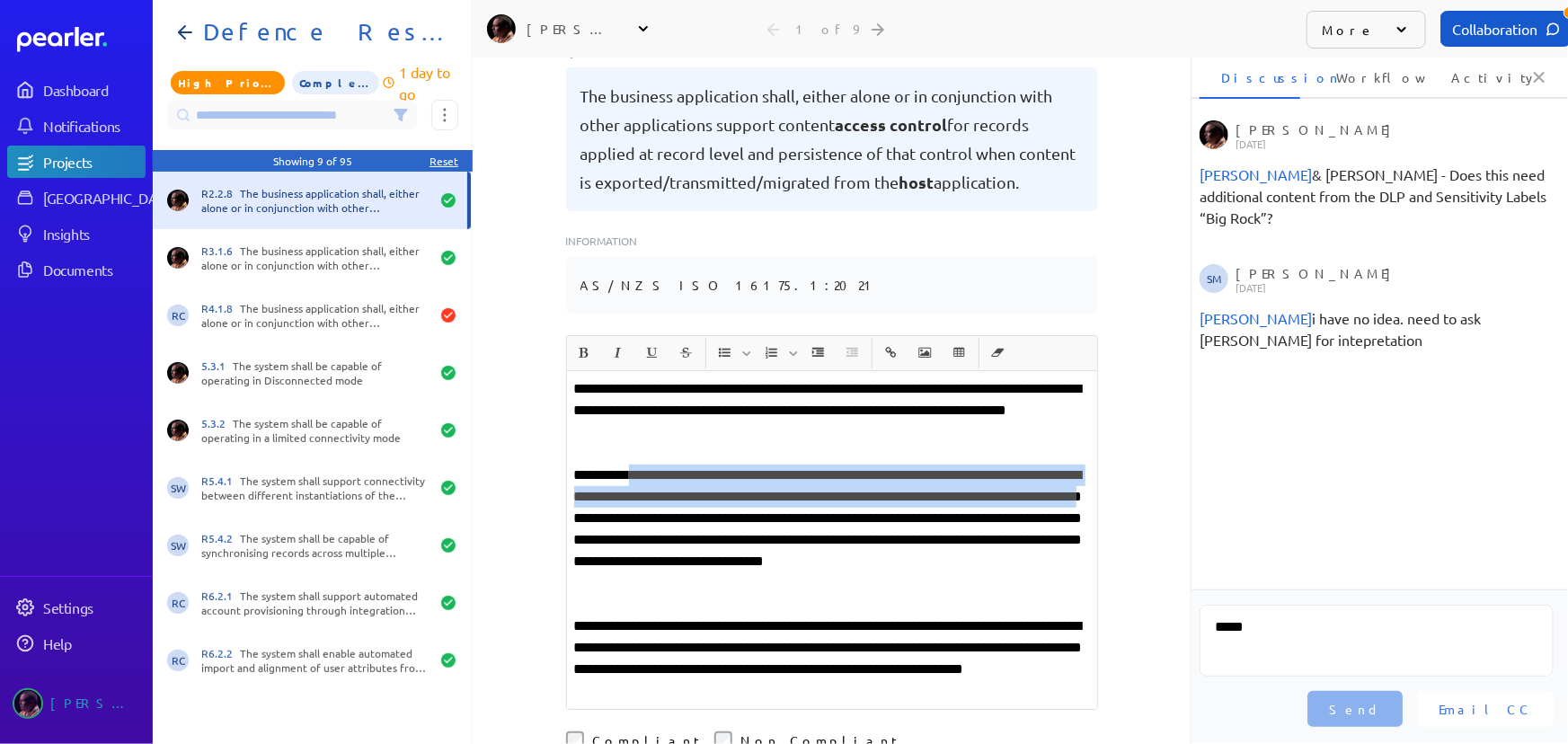
scroll to position [163, 0]
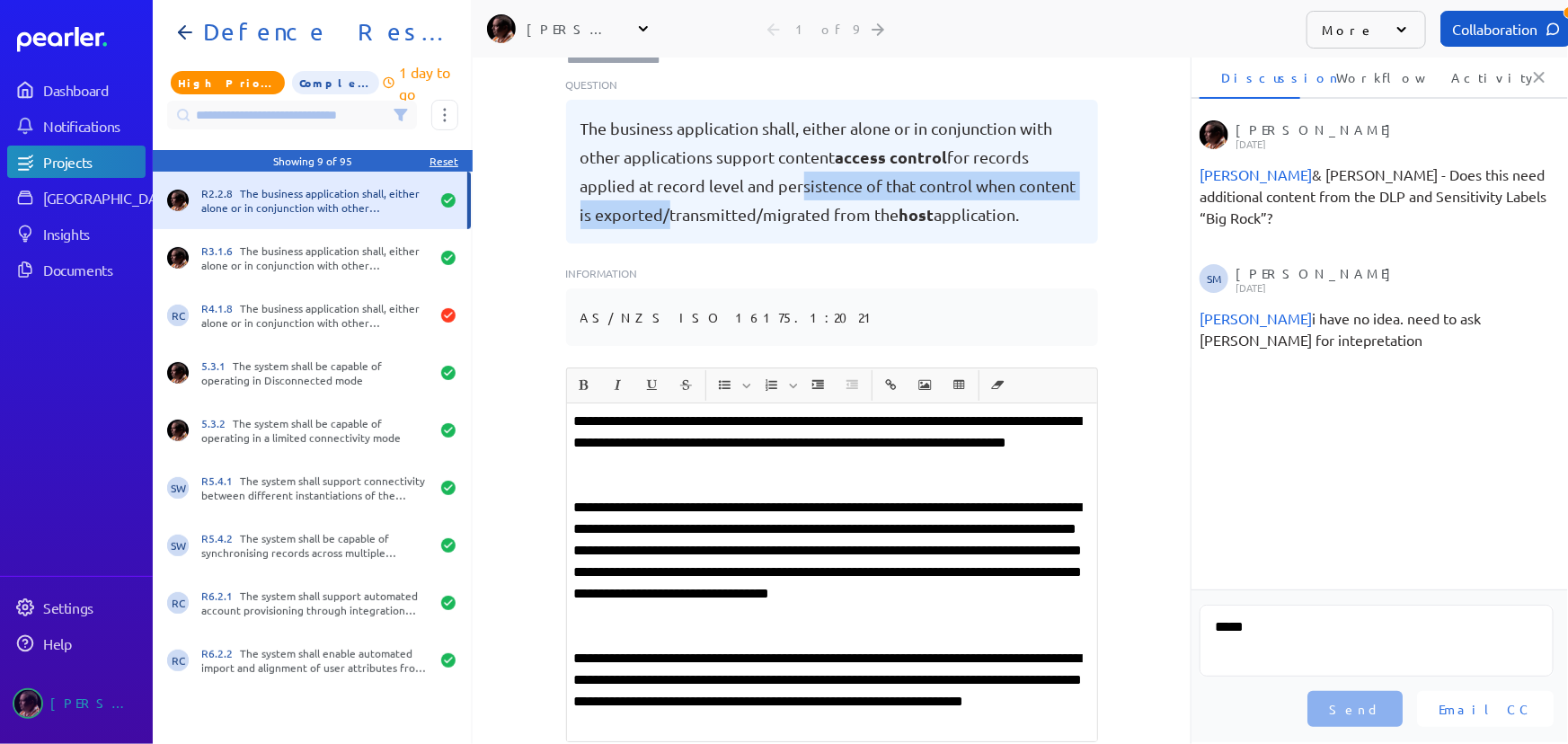
drag, startPoint x: 787, startPoint y: 162, endPoint x: 658, endPoint y: 185, distance: 131.0
click at [658, 185] on pre "The business application shall, either alone or in conjunction with other appli…" at bounding box center [832, 171] width 503 height 115
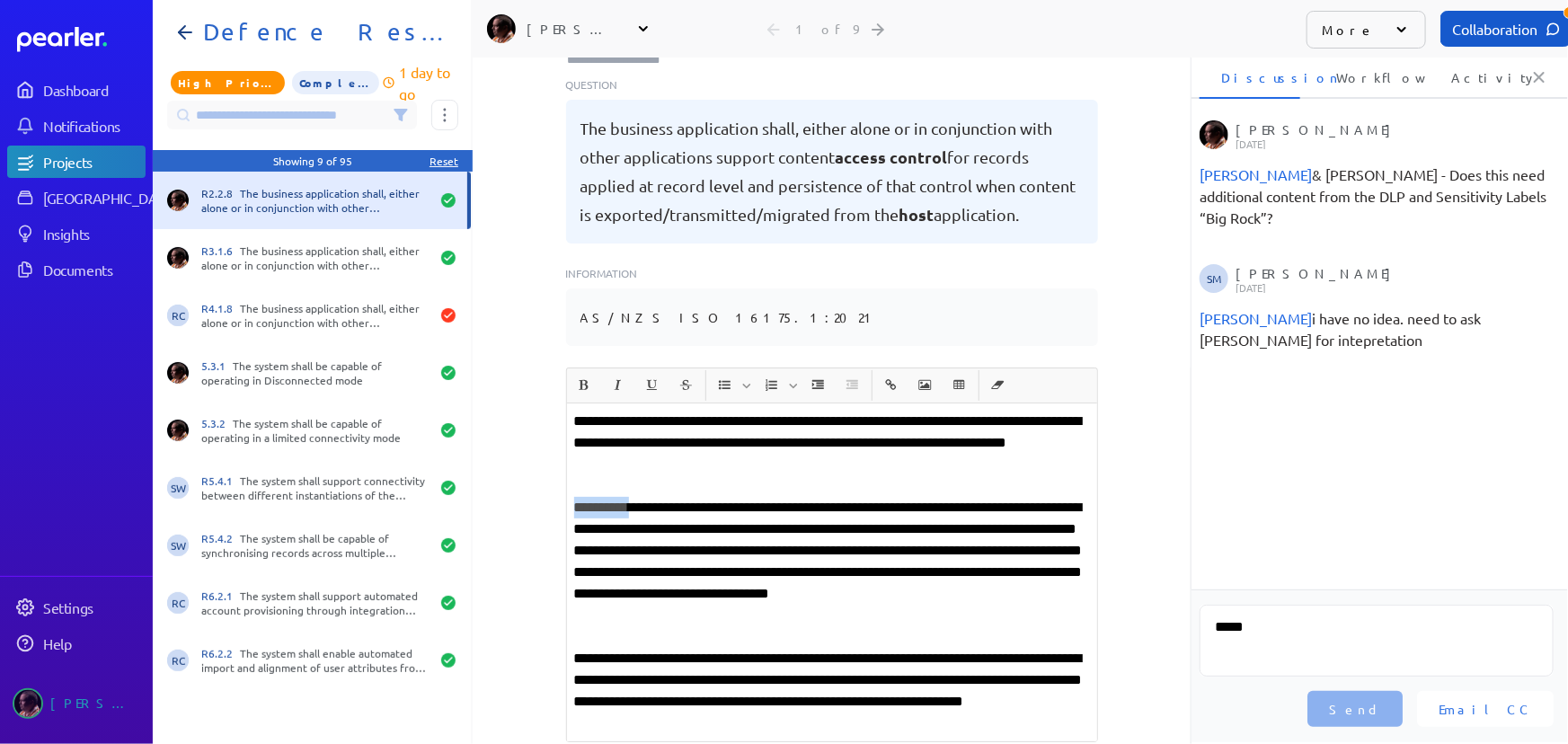
click at [862, 702] on p "**********" at bounding box center [833, 691] width 516 height 87
click at [870, 698] on p "**********" at bounding box center [833, 691] width 516 height 87
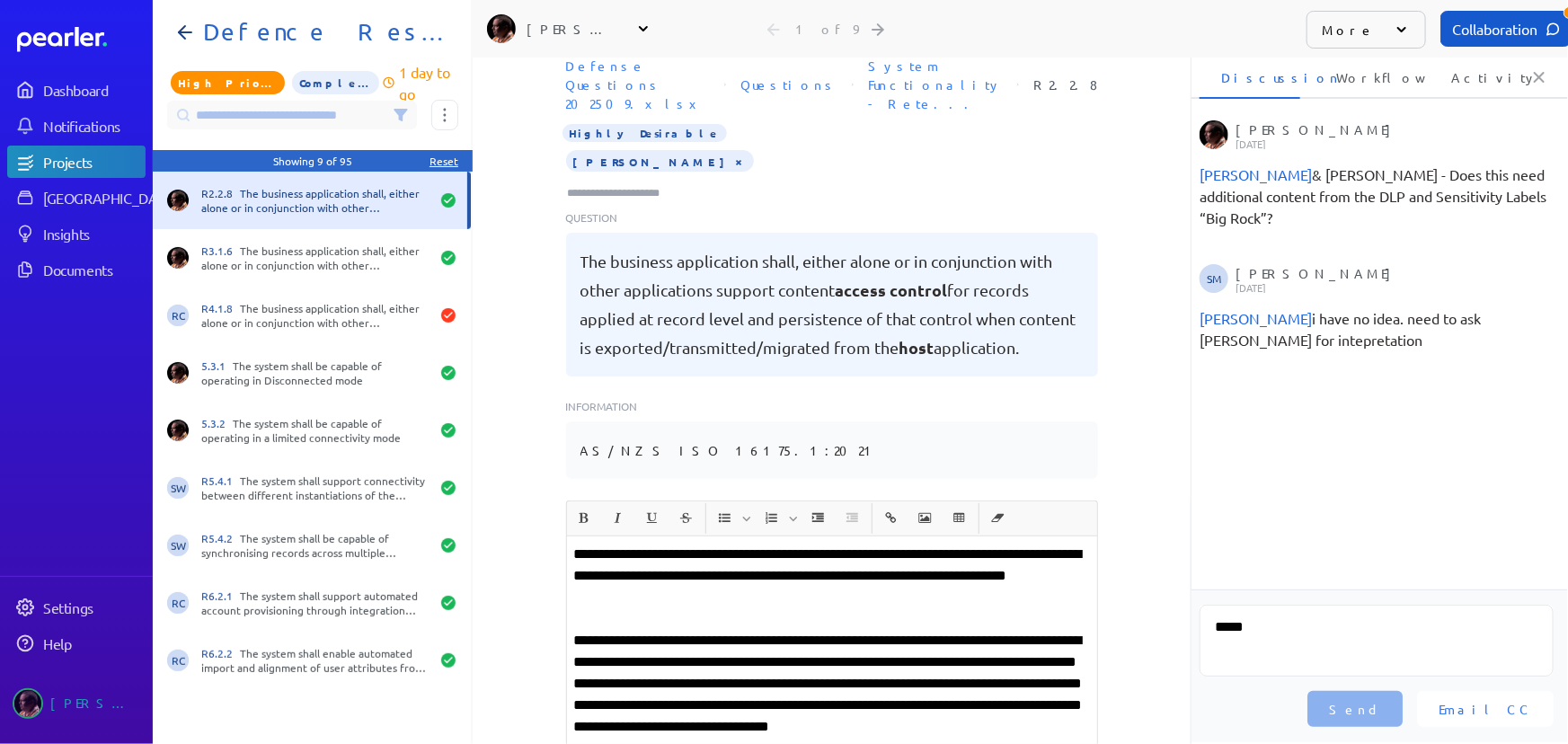
scroll to position [0, 0]
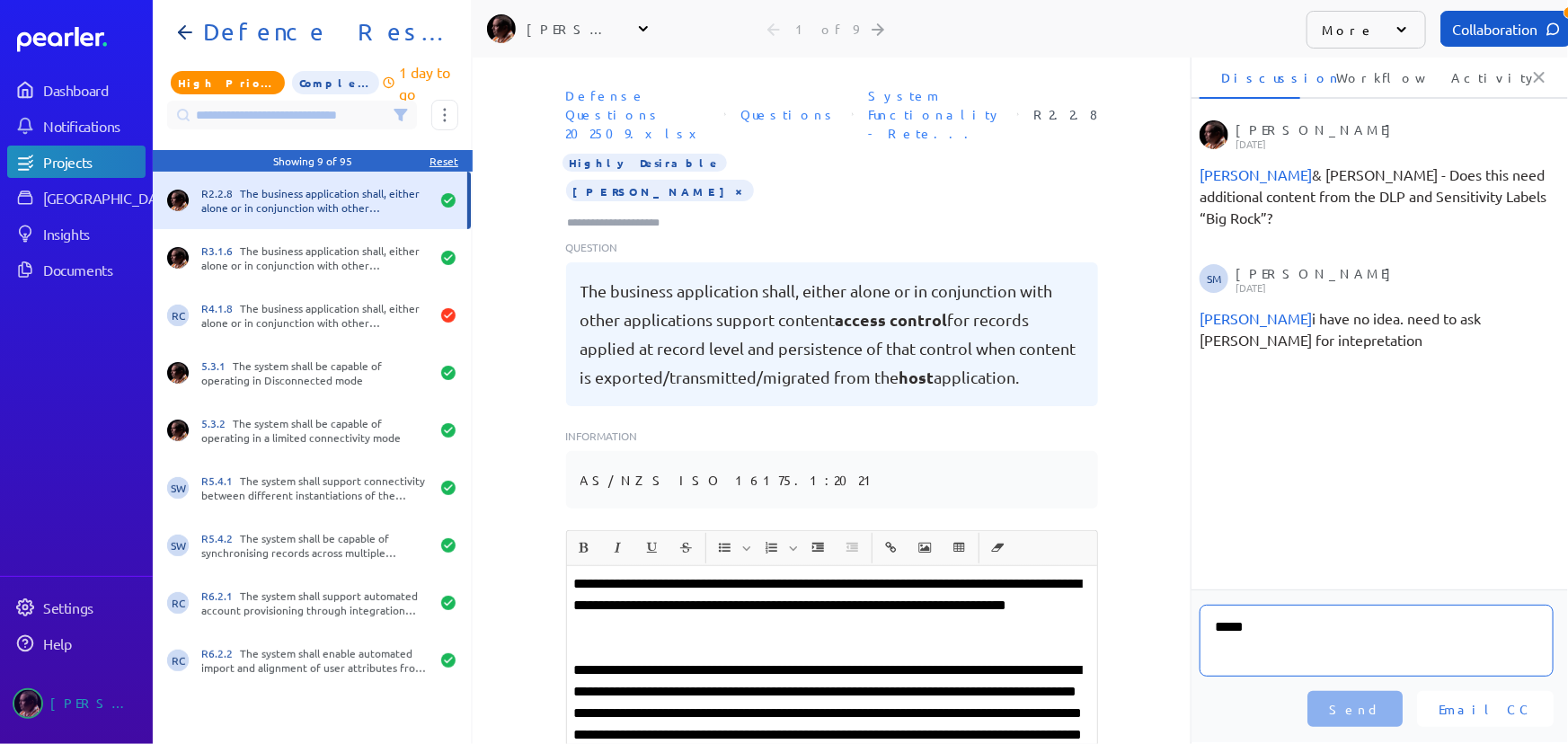
click at [1370, 624] on textarea "****" at bounding box center [1377, 641] width 354 height 72
type textarea "**********"
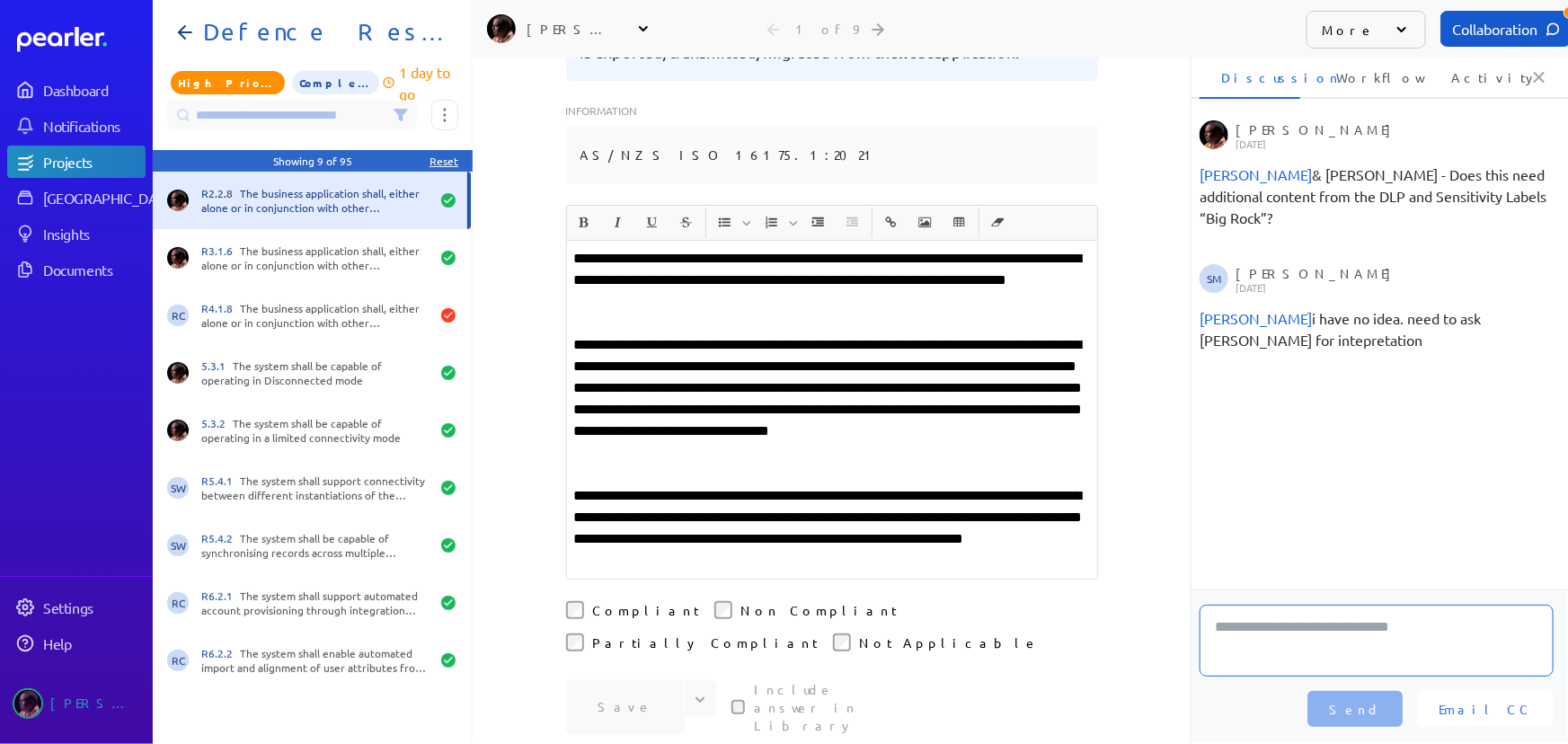
scroll to position [326, 0]
click at [920, 538] on p "**********" at bounding box center [833, 527] width 516 height 87
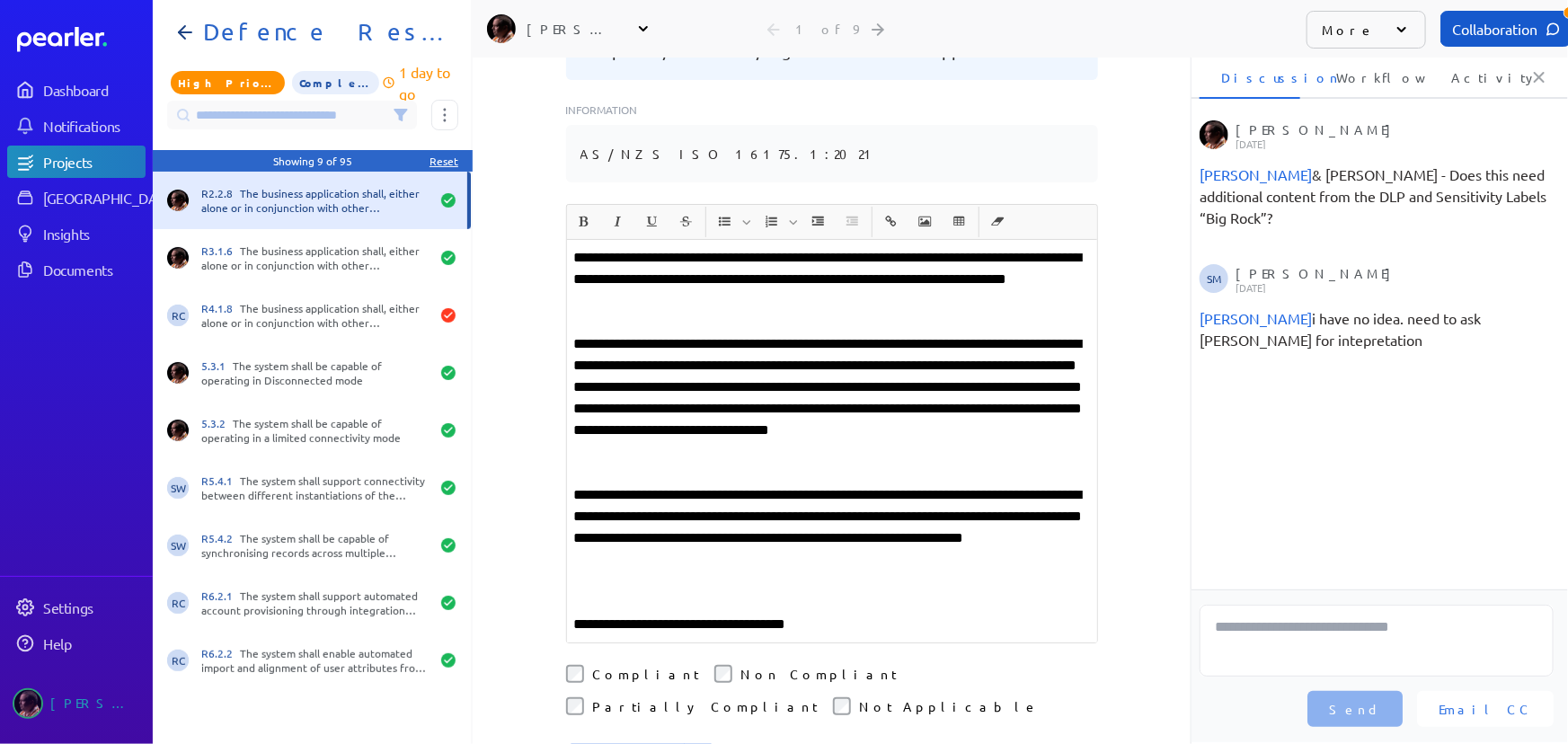
click at [1150, 547] on div "**********" at bounding box center [832, 401] width 718 height 687
drag, startPoint x: 867, startPoint y: 600, endPoint x: 541, endPoint y: 604, distance: 326.0
click at [541, 604] on div "**********" at bounding box center [832, 401] width 718 height 687
click at [1142, 526] on div "**********" at bounding box center [832, 401] width 718 height 687
click at [980, 592] on p at bounding box center [833, 602] width 516 height 22
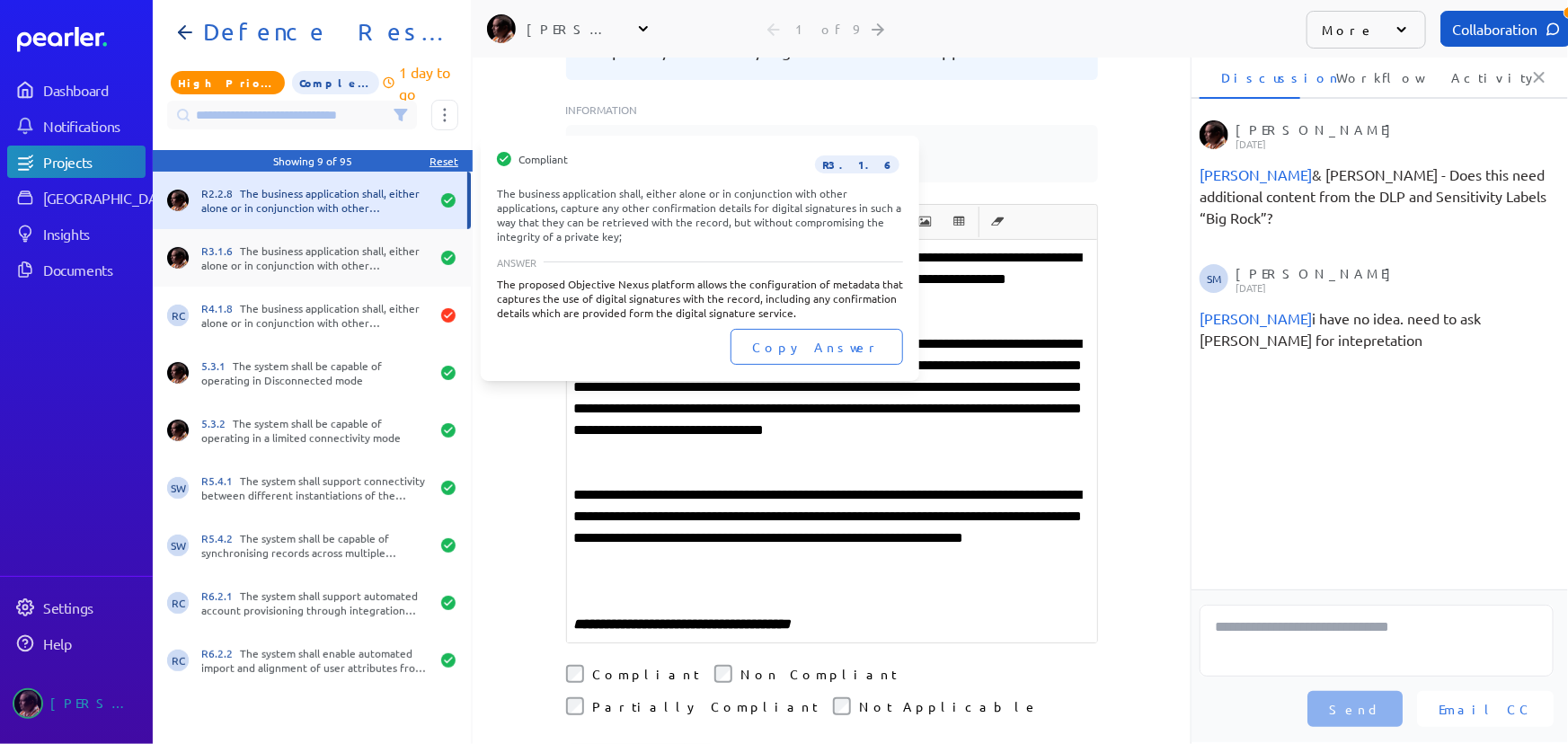
click at [351, 262] on div "R3.1.6 The business application shall, either alone or in conjunction with othe…" at bounding box center [316, 258] width 228 height 29
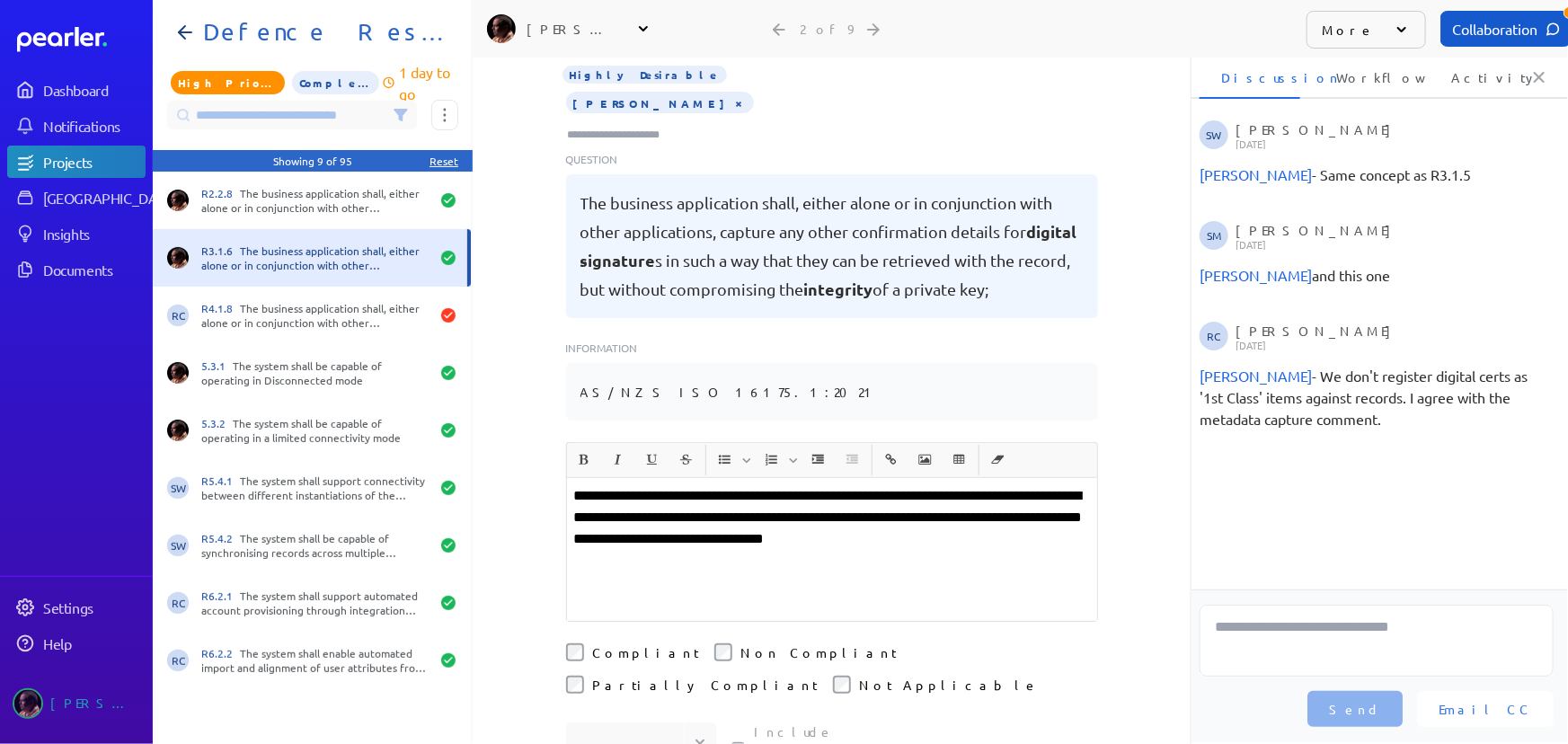
scroll to position [81, 0]
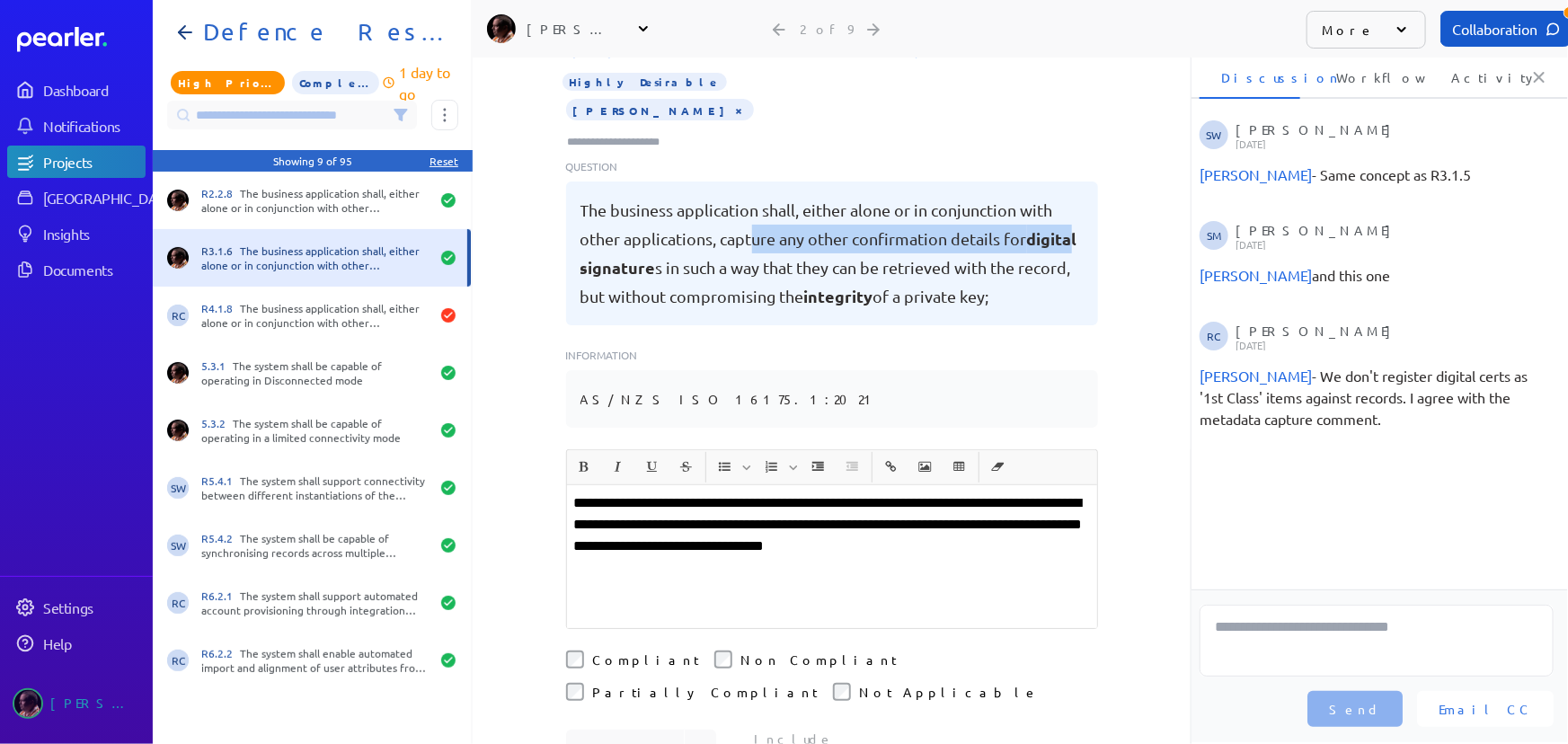
drag, startPoint x: 746, startPoint y: 217, endPoint x: 1049, endPoint y: 228, distance: 303.2
click at [1068, 225] on pre "The business application shall, either alone or in conjunction with other appli…" at bounding box center [832, 253] width 503 height 115
click at [970, 262] on pre "The business application shall, either alone or in conjunction with other appli…" at bounding box center [832, 253] width 503 height 115
click at [733, 101] on button "×" at bounding box center [739, 109] width 14 height 18
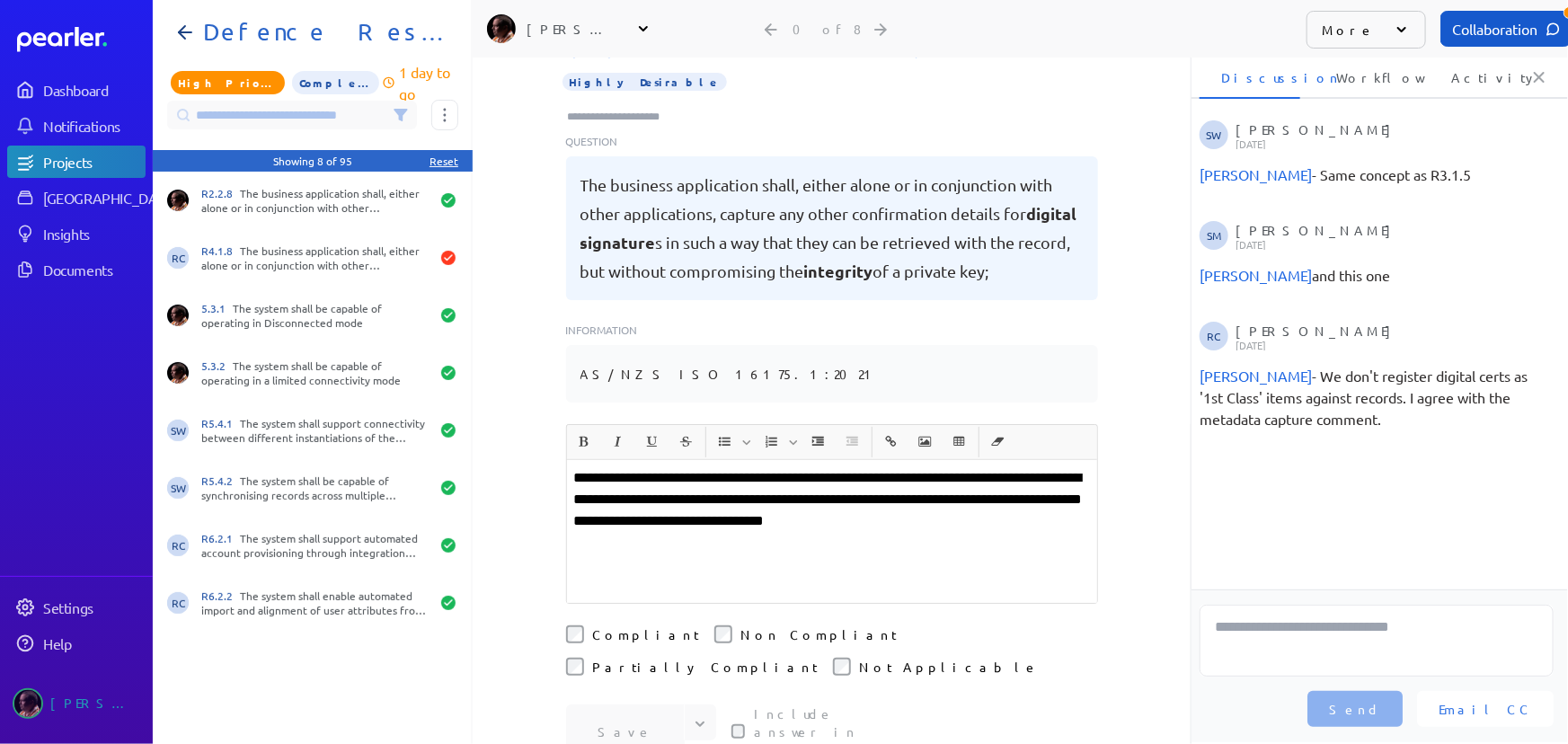
click at [617, 108] on input "Type here to add tags" at bounding box center [621, 116] width 111 height 18
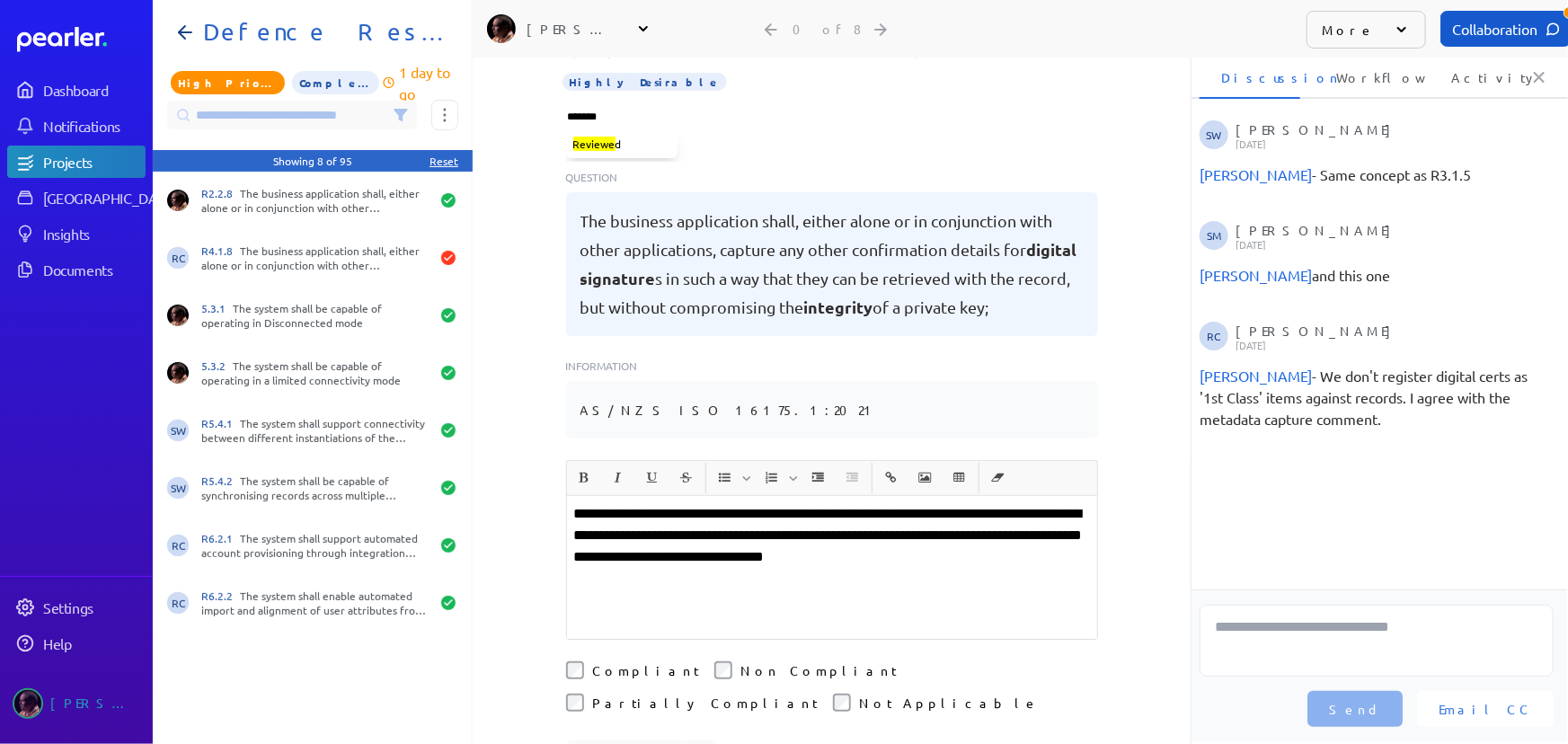
type input "********"
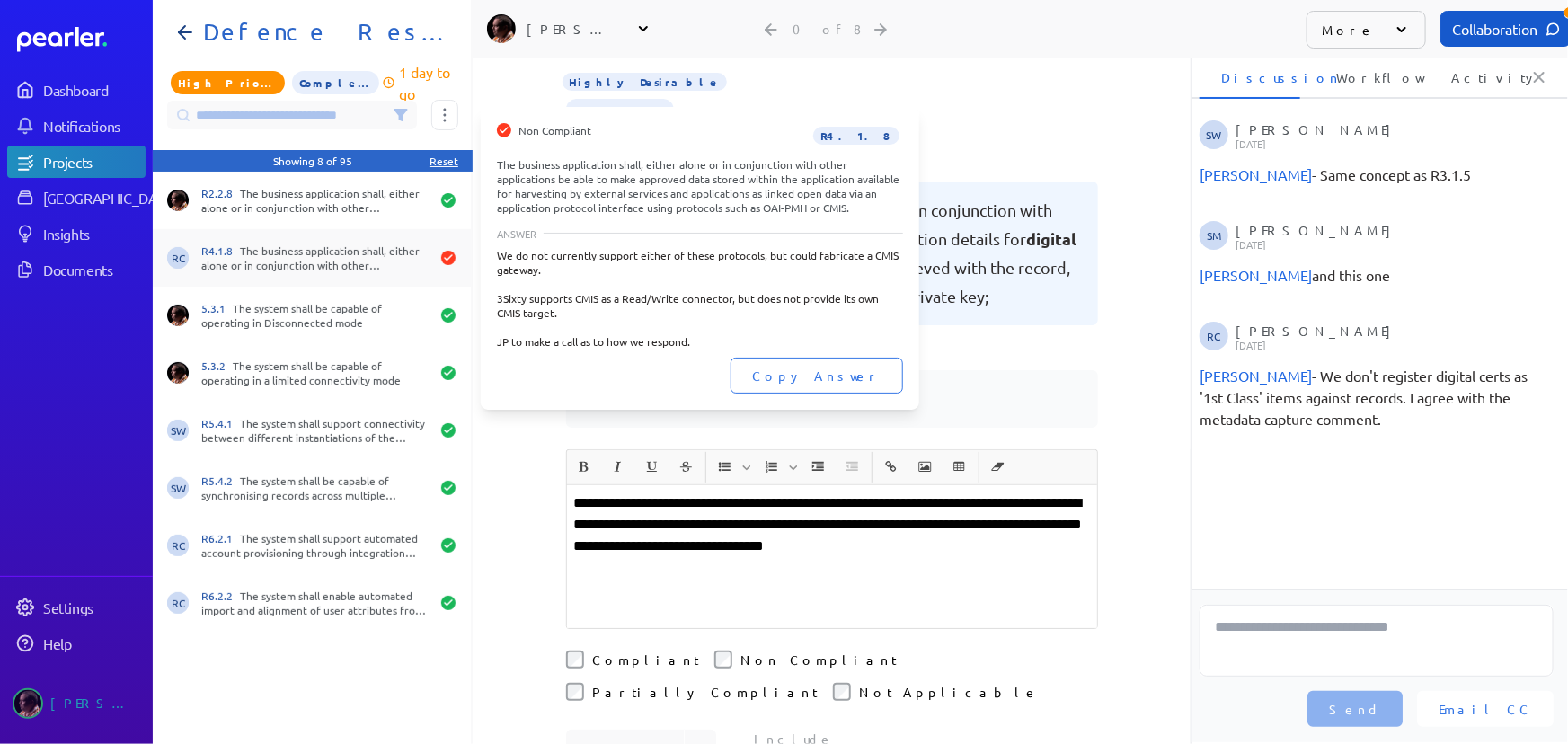
click at [324, 248] on div "R4.1.8 The business application shall, either alone or in conjunction with othe…" at bounding box center [316, 258] width 228 height 29
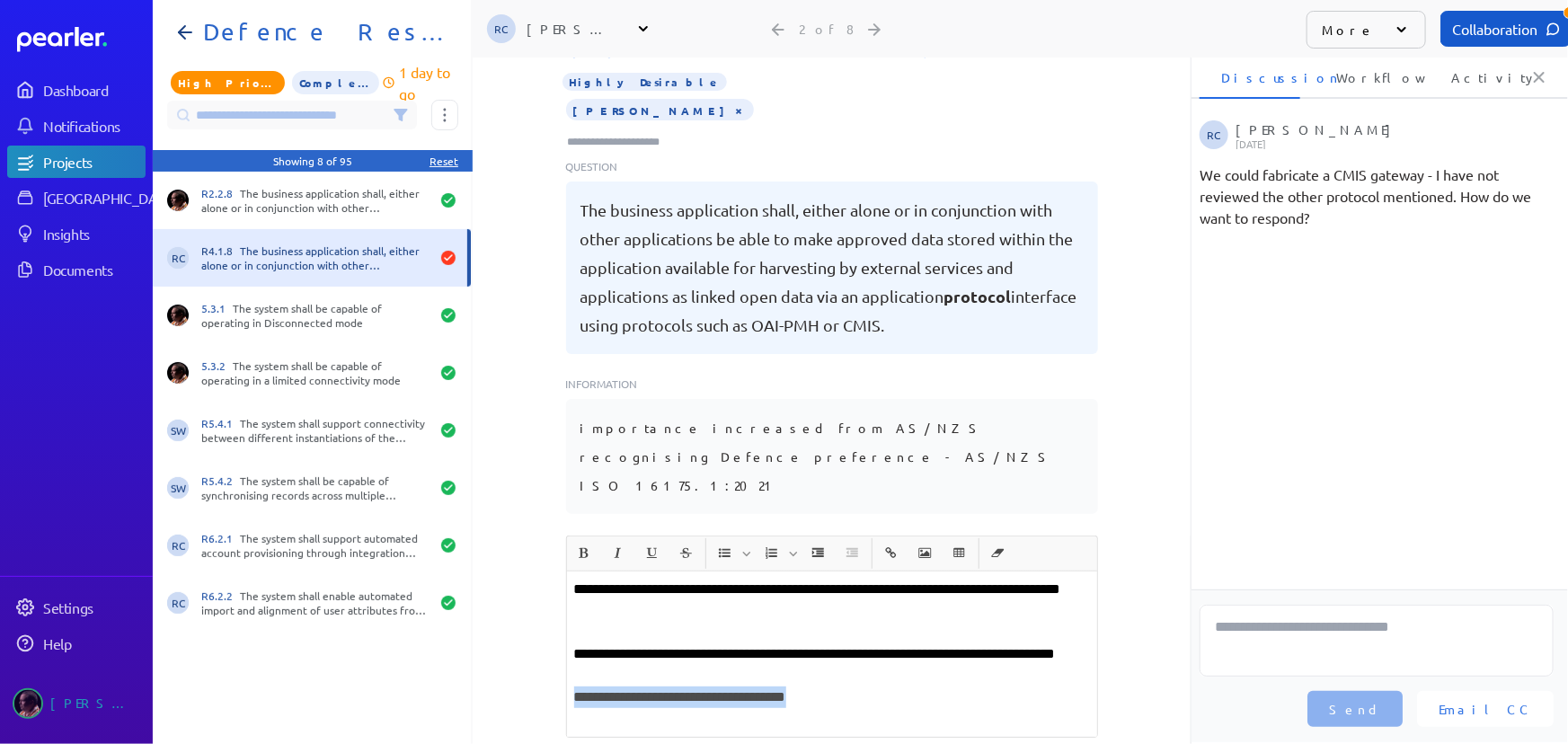
drag, startPoint x: 819, startPoint y: 669, endPoint x: 528, endPoint y: 674, distance: 291.0
click at [528, 674] on div "**********" at bounding box center [832, 401] width 718 height 687
click at [1104, 564] on div "**********" at bounding box center [832, 320] width 718 height 687
click at [1121, 558] on div "**********" at bounding box center [832, 320] width 718 height 687
click at [931, 643] on p "**********" at bounding box center [833, 686] width 516 height 87
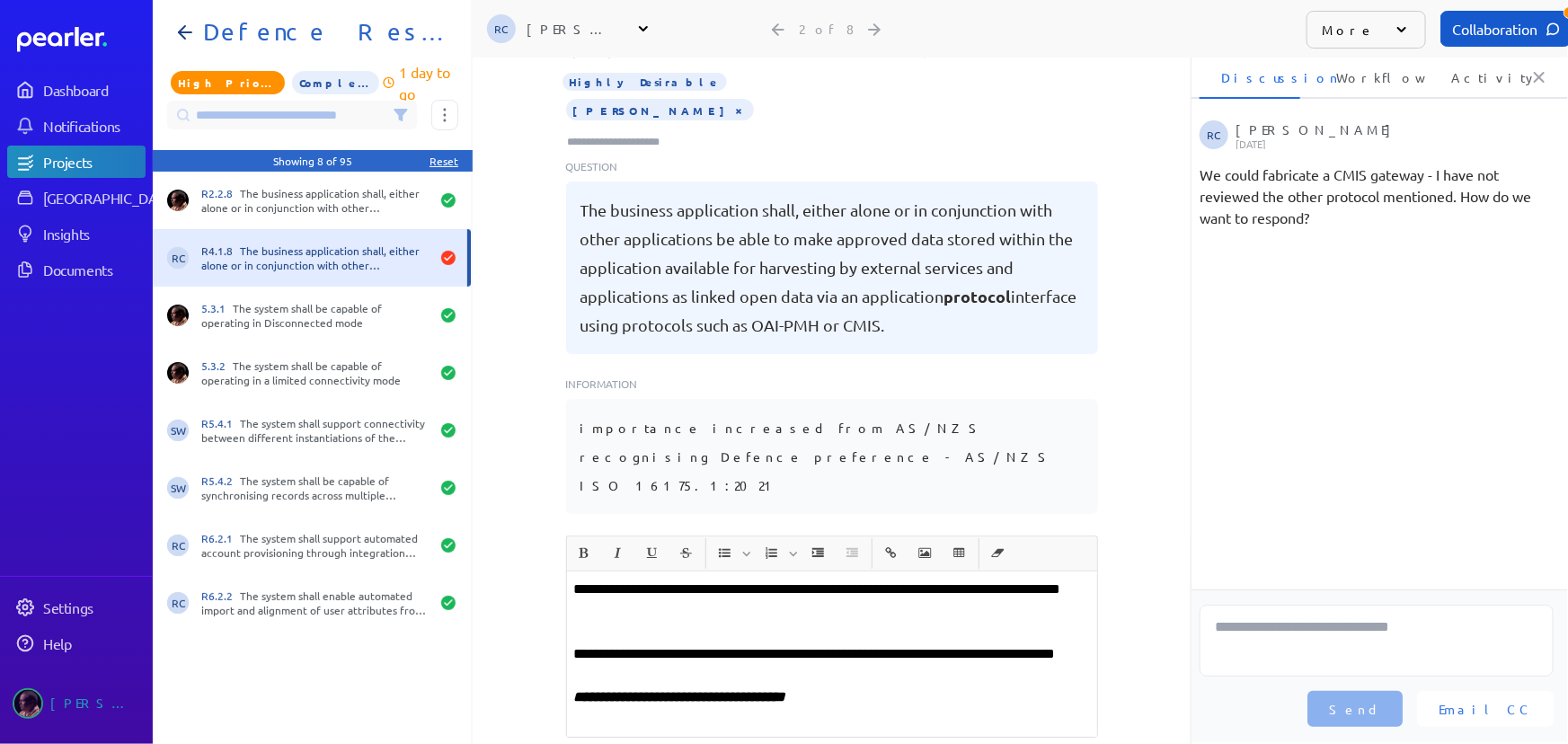
click at [399, 110] on icon at bounding box center [401, 114] width 11 height 10
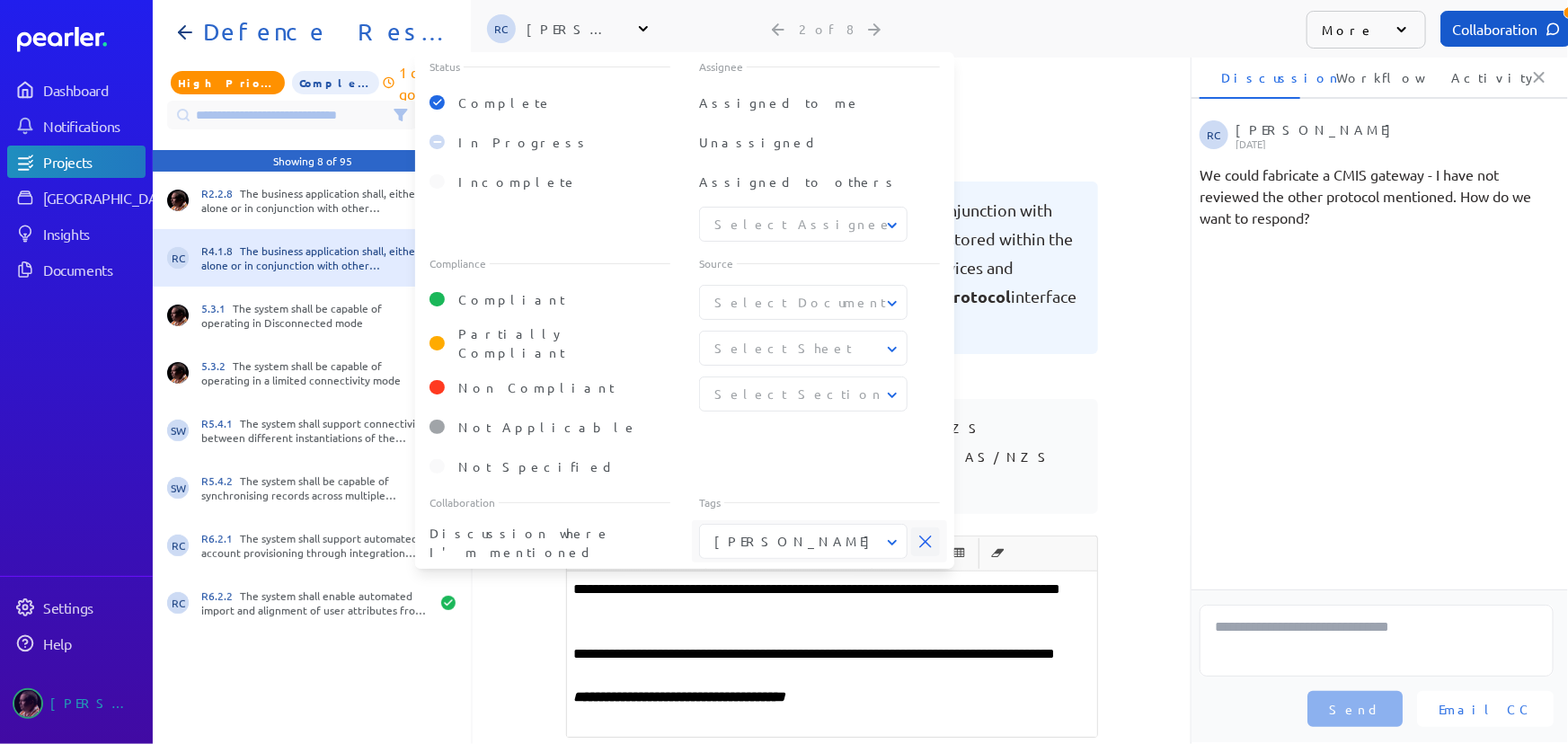
click at [923, 536] on icon at bounding box center [925, 541] width 12 height 12
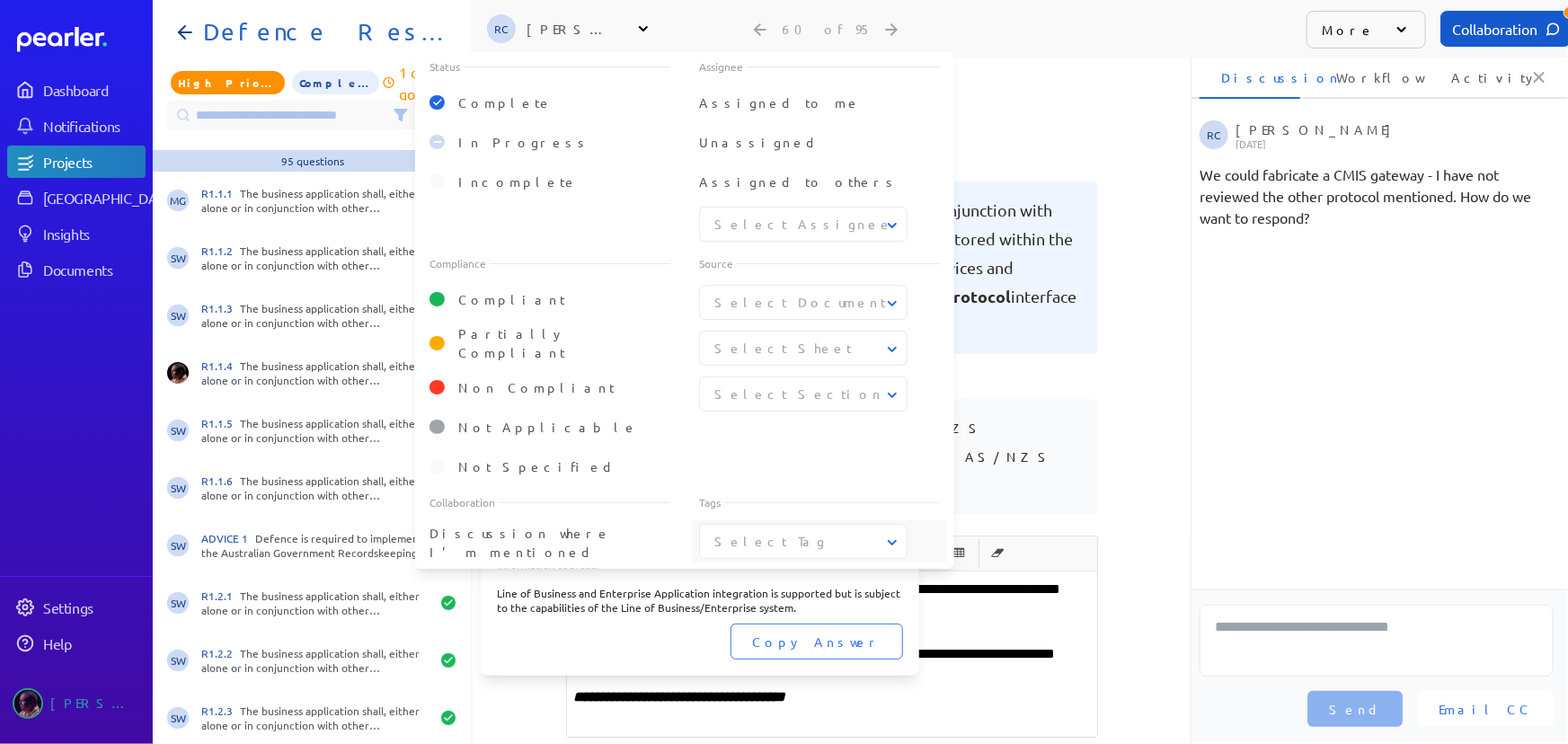
click at [323, 511] on div "SW R1.1.6 The business application shall, either alone or in conjunction with o…" at bounding box center [312, 488] width 318 height 57
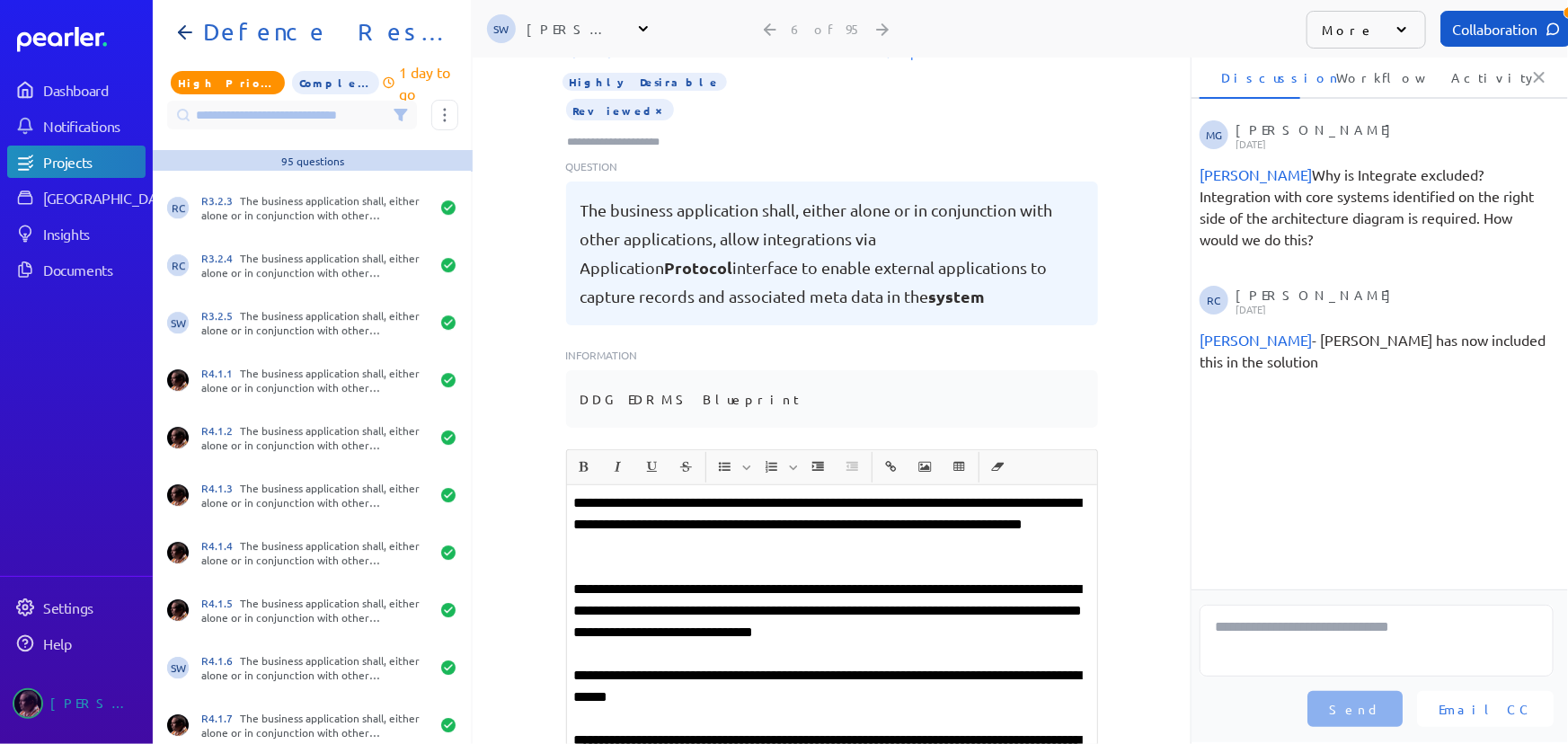
scroll to position [2941, 0]
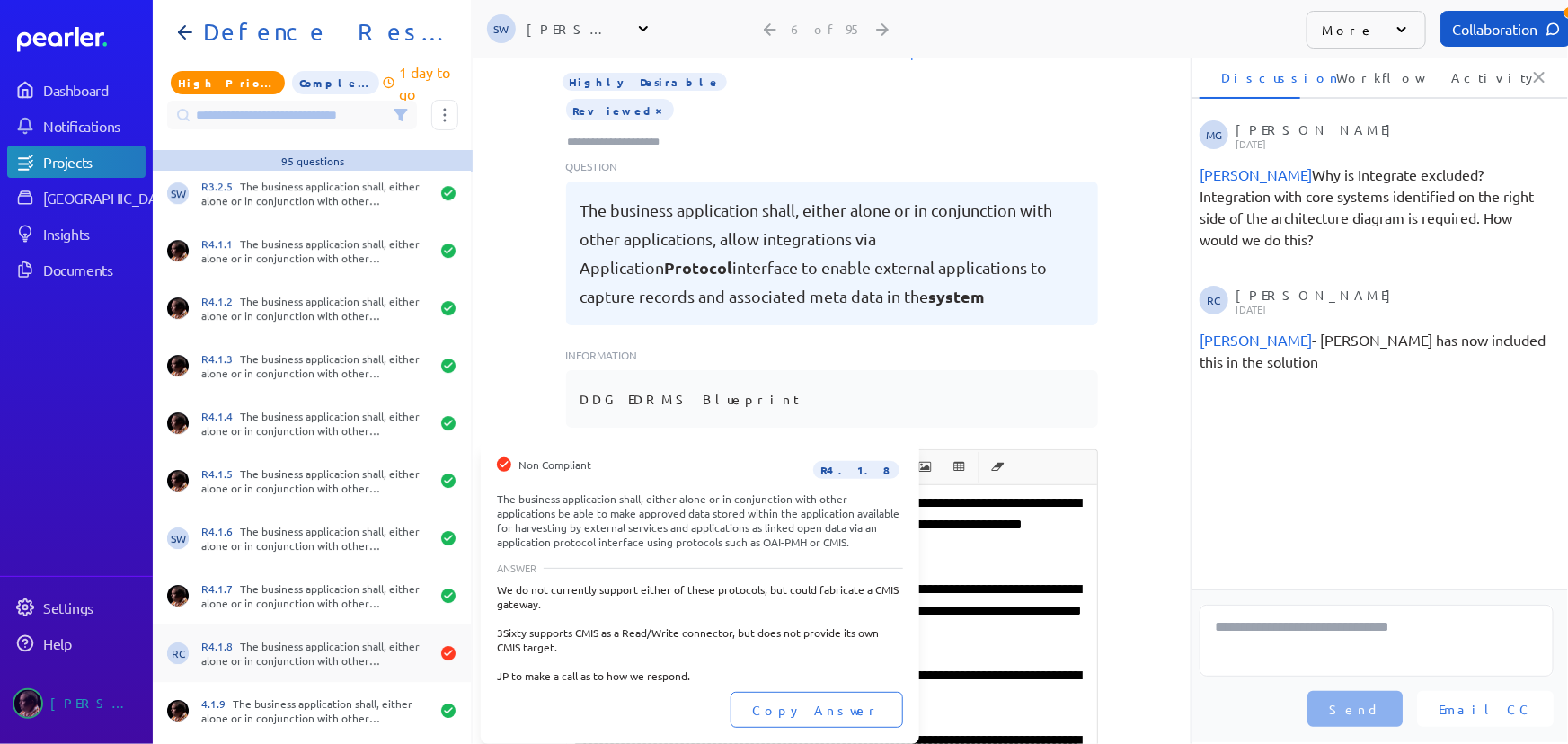
click at [313, 641] on div "R4.1.8 The business application shall, either alone or in conjunction with othe…" at bounding box center [316, 654] width 228 height 29
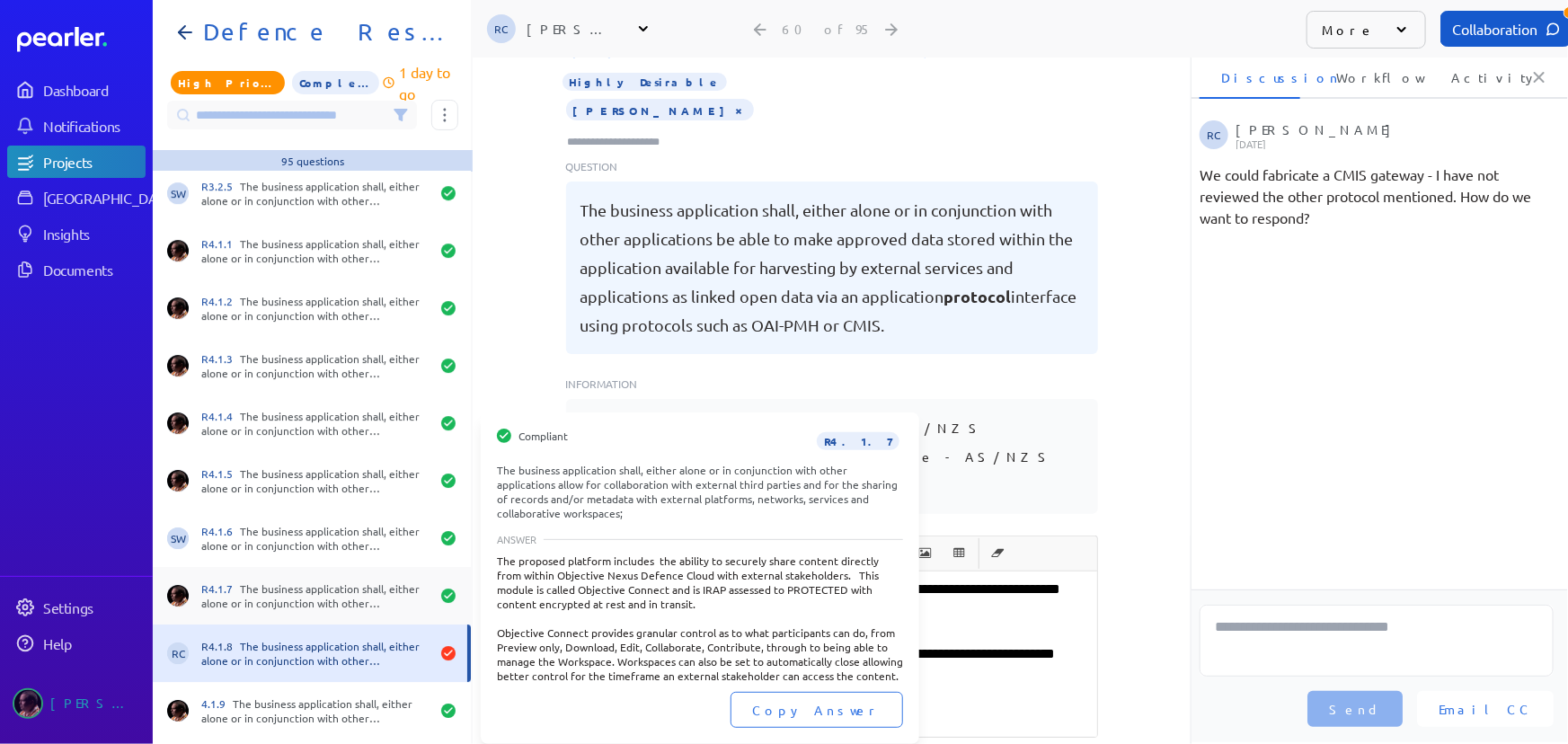
click at [343, 587] on div "R4.1.7 The business application shall, either alone or in conjunction with othe…" at bounding box center [316, 596] width 228 height 29
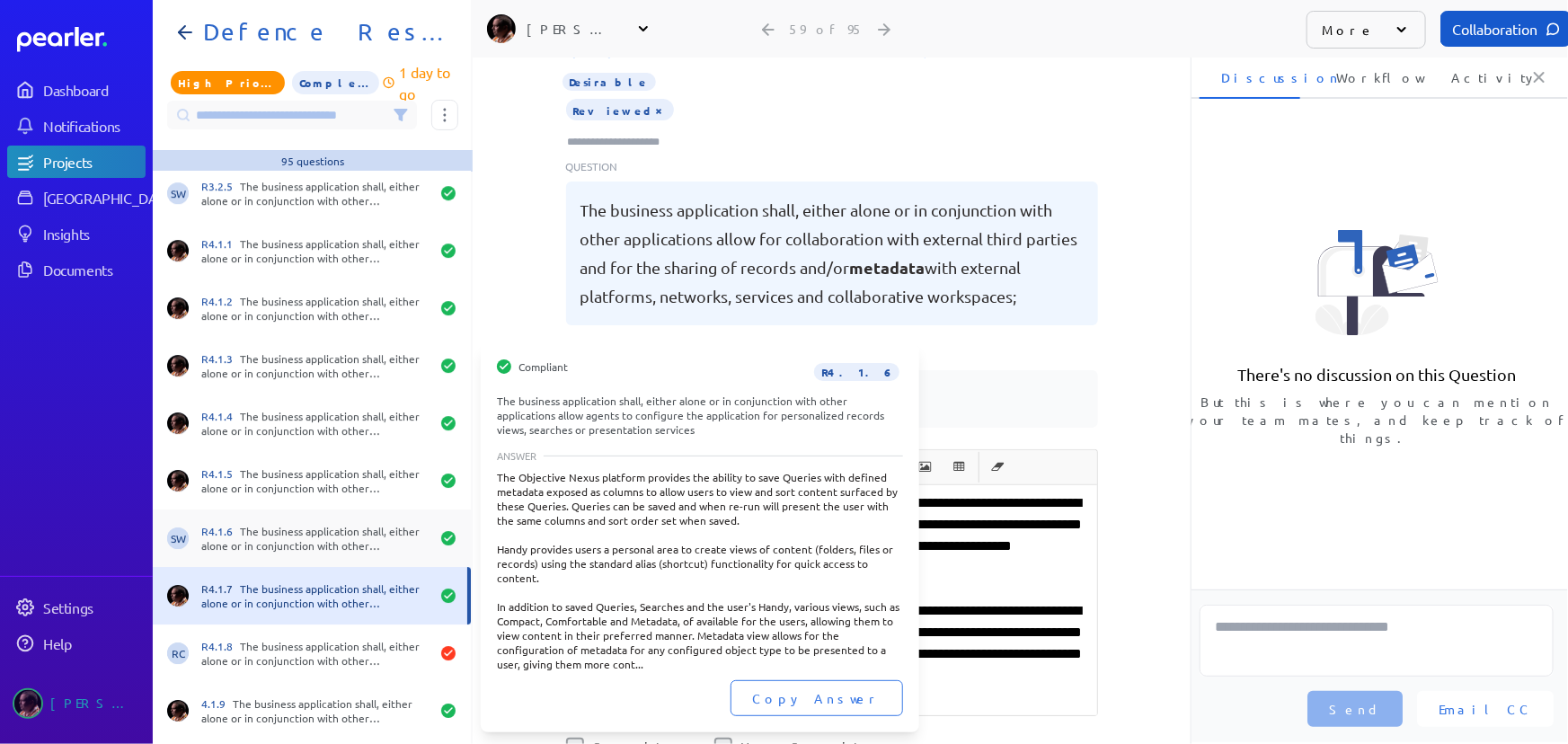
click at [345, 534] on div "R4.1.6 The business application shall, either alone or in conjunction with othe…" at bounding box center [316, 538] width 228 height 29
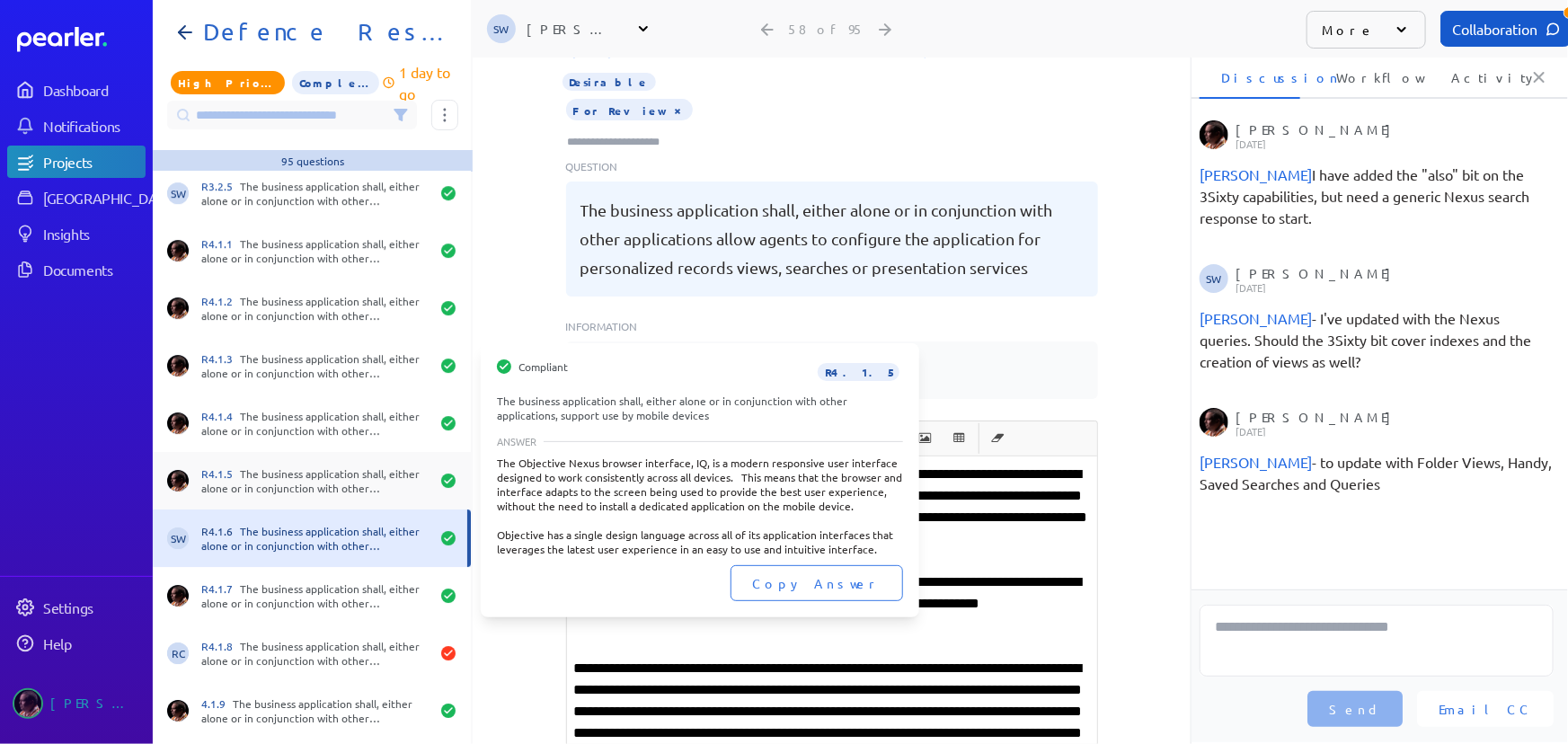
click at [344, 497] on div "R4.1.5 The business application shall, either alone or in conjunction with othe…" at bounding box center [312, 480] width 318 height 57
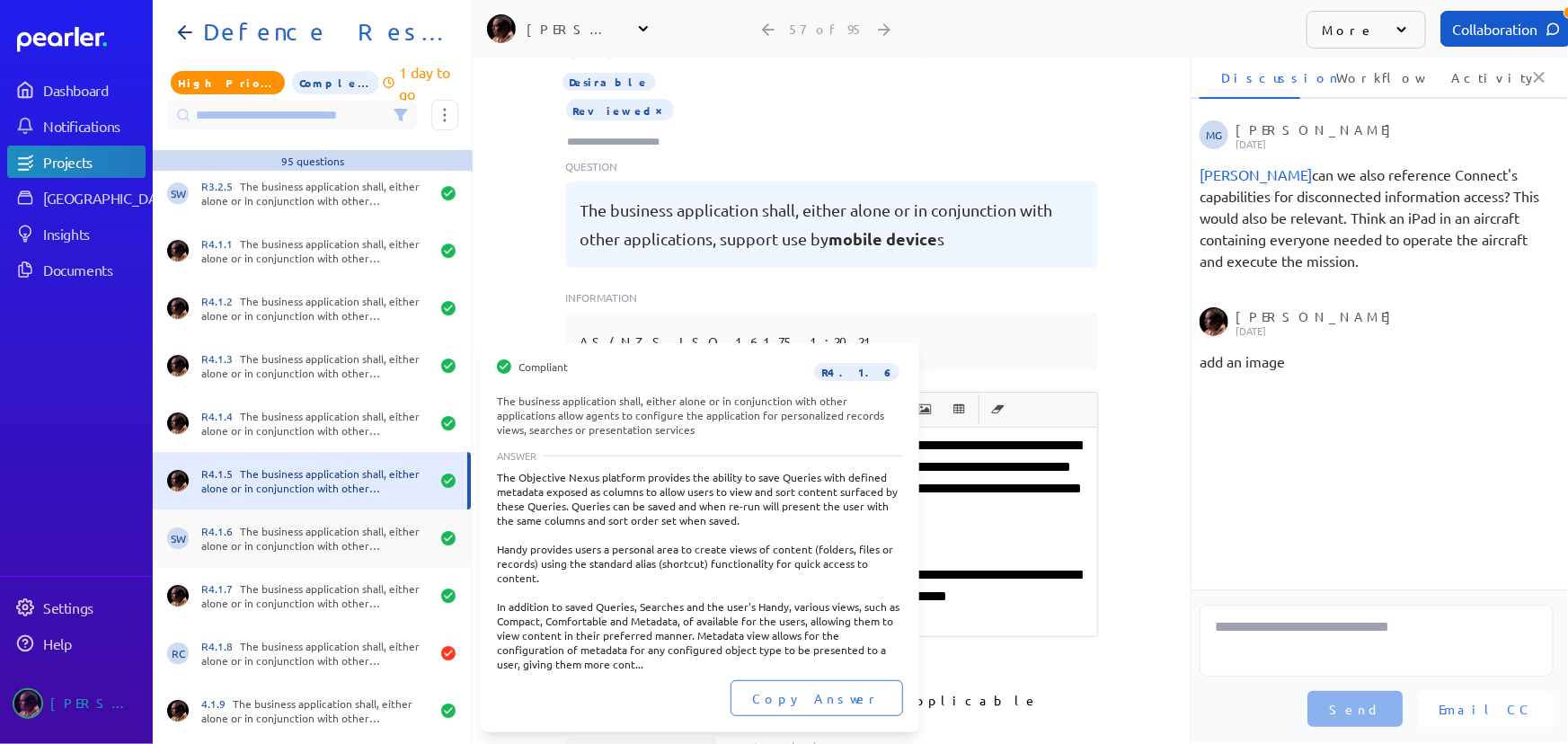
click at [336, 538] on div "R4.1.6 The business application shall, either alone or in conjunction with othe…" at bounding box center [316, 538] width 228 height 29
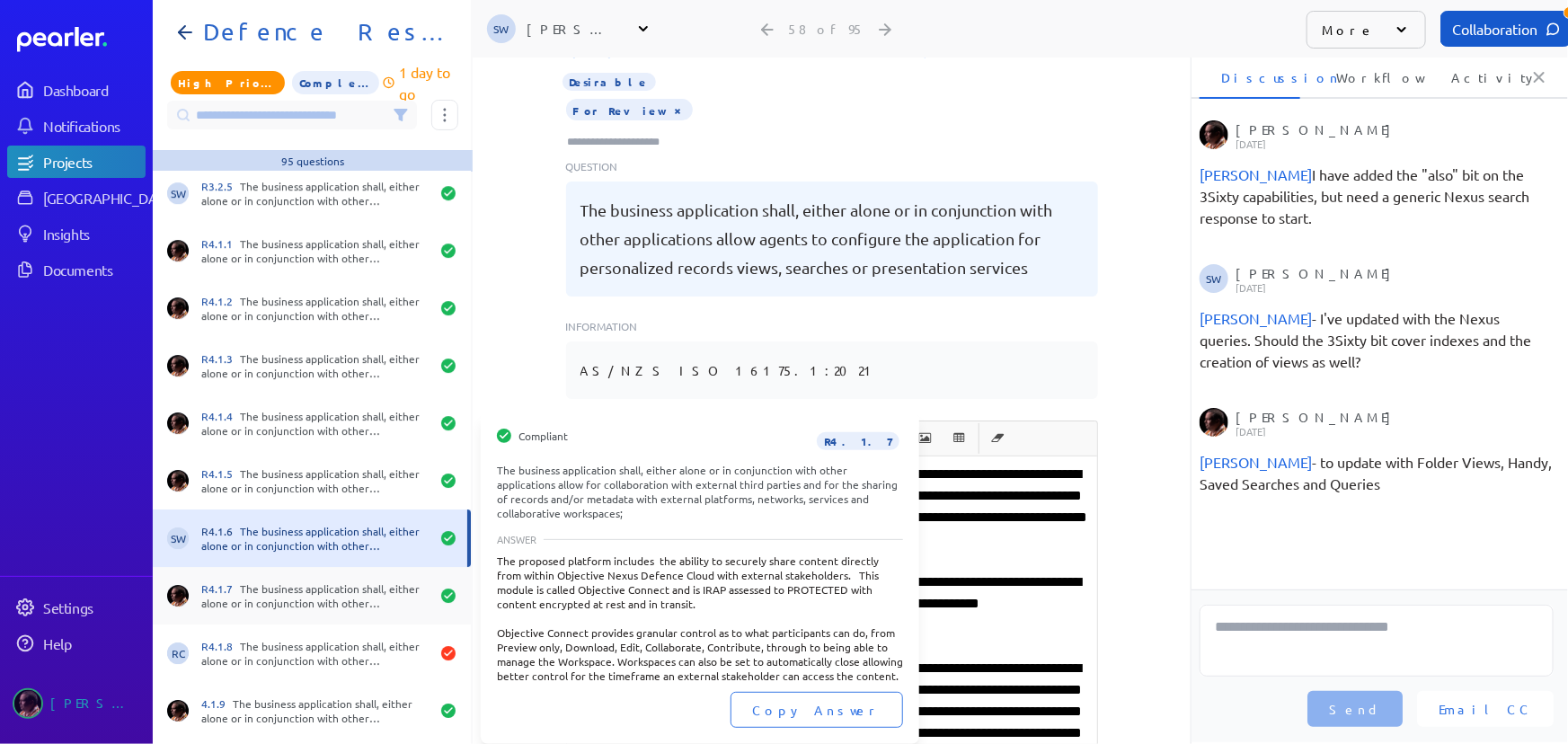
click at [323, 591] on div "R4.1.7 The business application shall, either alone or in conjunction with othe…" at bounding box center [316, 596] width 228 height 29
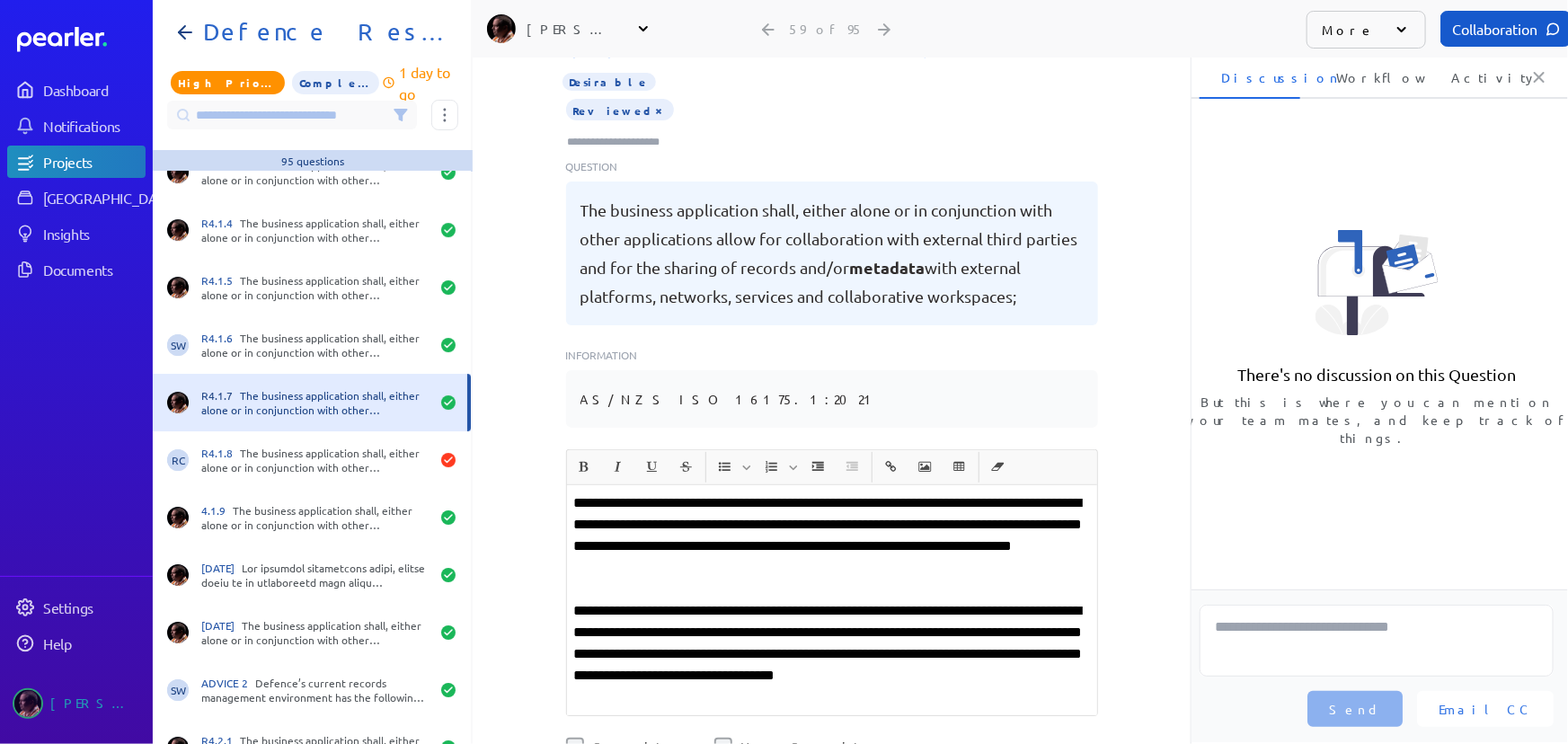
scroll to position [3186, 0]
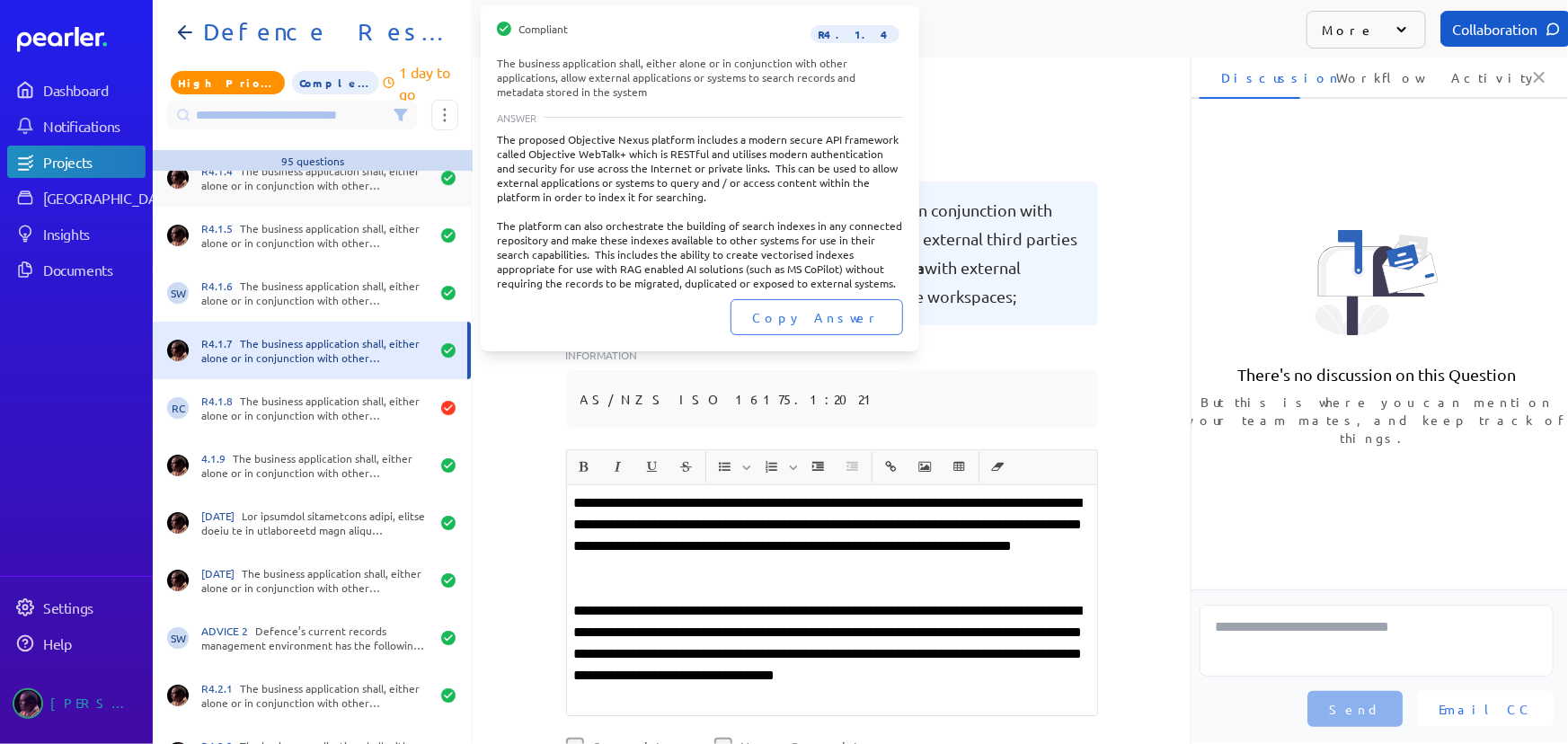
click at [340, 179] on div "R4.1.4 The business application shall, either alone or in conjunction with othe…" at bounding box center [316, 178] width 228 height 29
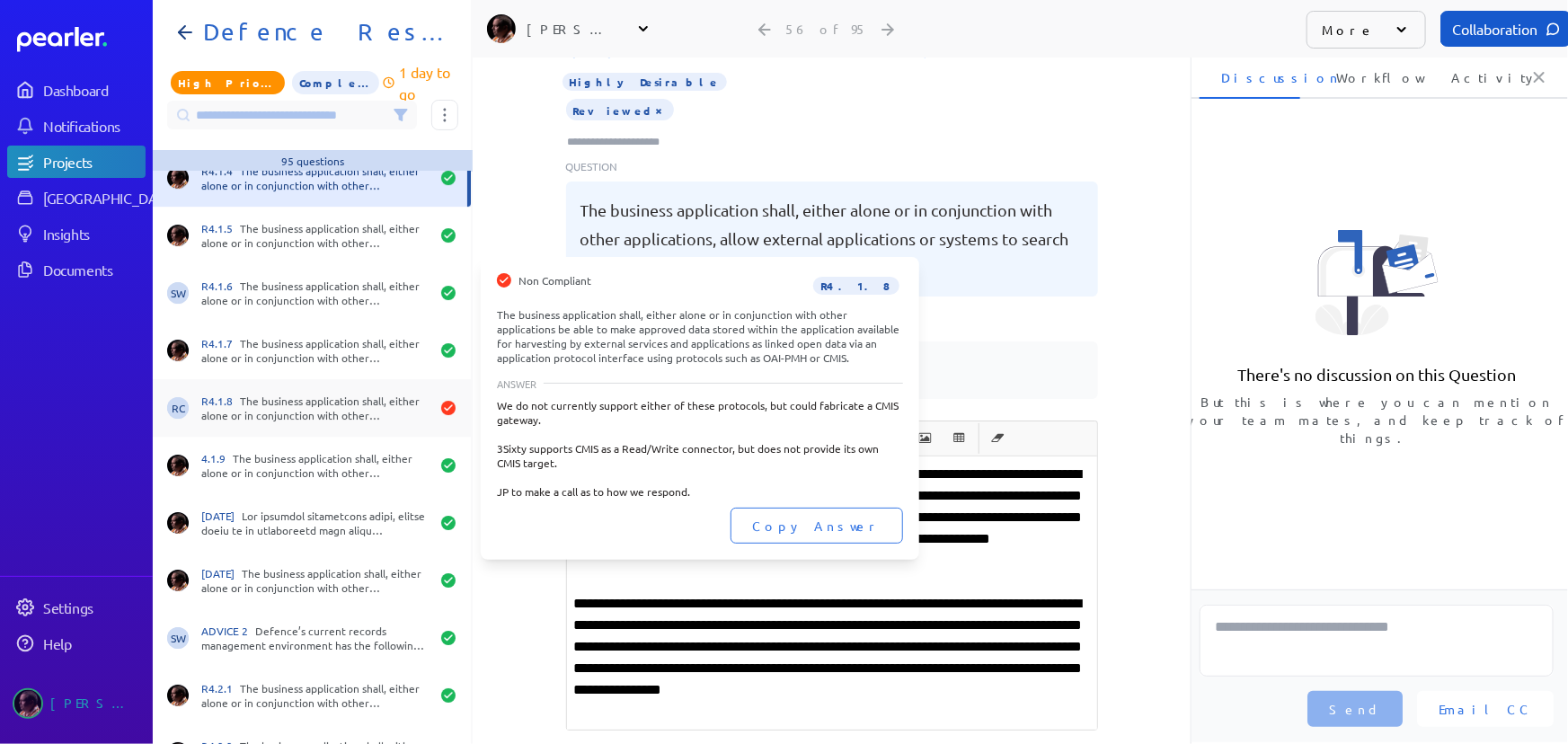
click at [319, 406] on div "R4.1.8 The business application shall, either alone or in conjunction with othe…" at bounding box center [316, 408] width 228 height 29
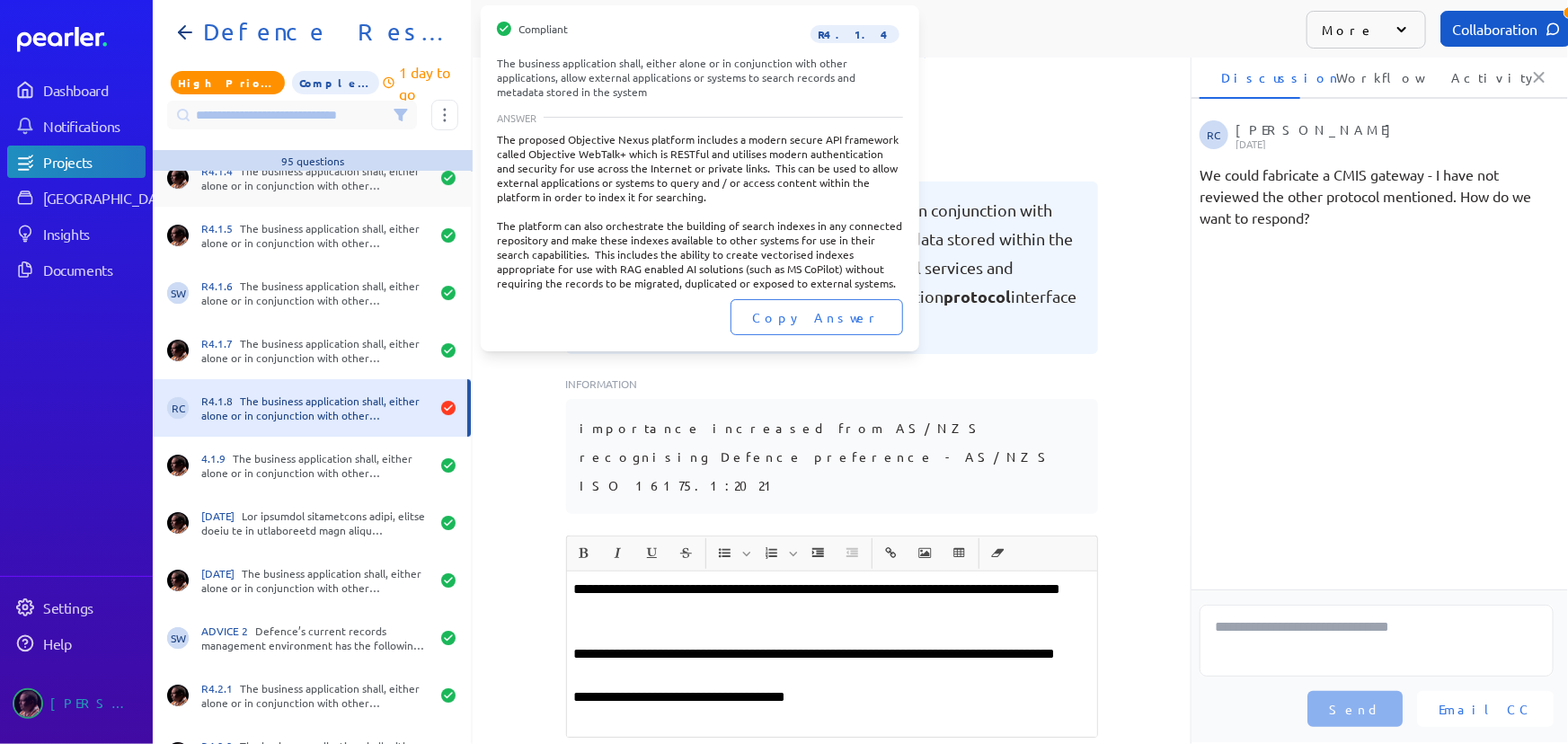
click at [335, 179] on div "R4.1.4 The business application shall, either alone or in conjunction with othe…" at bounding box center [316, 178] width 228 height 29
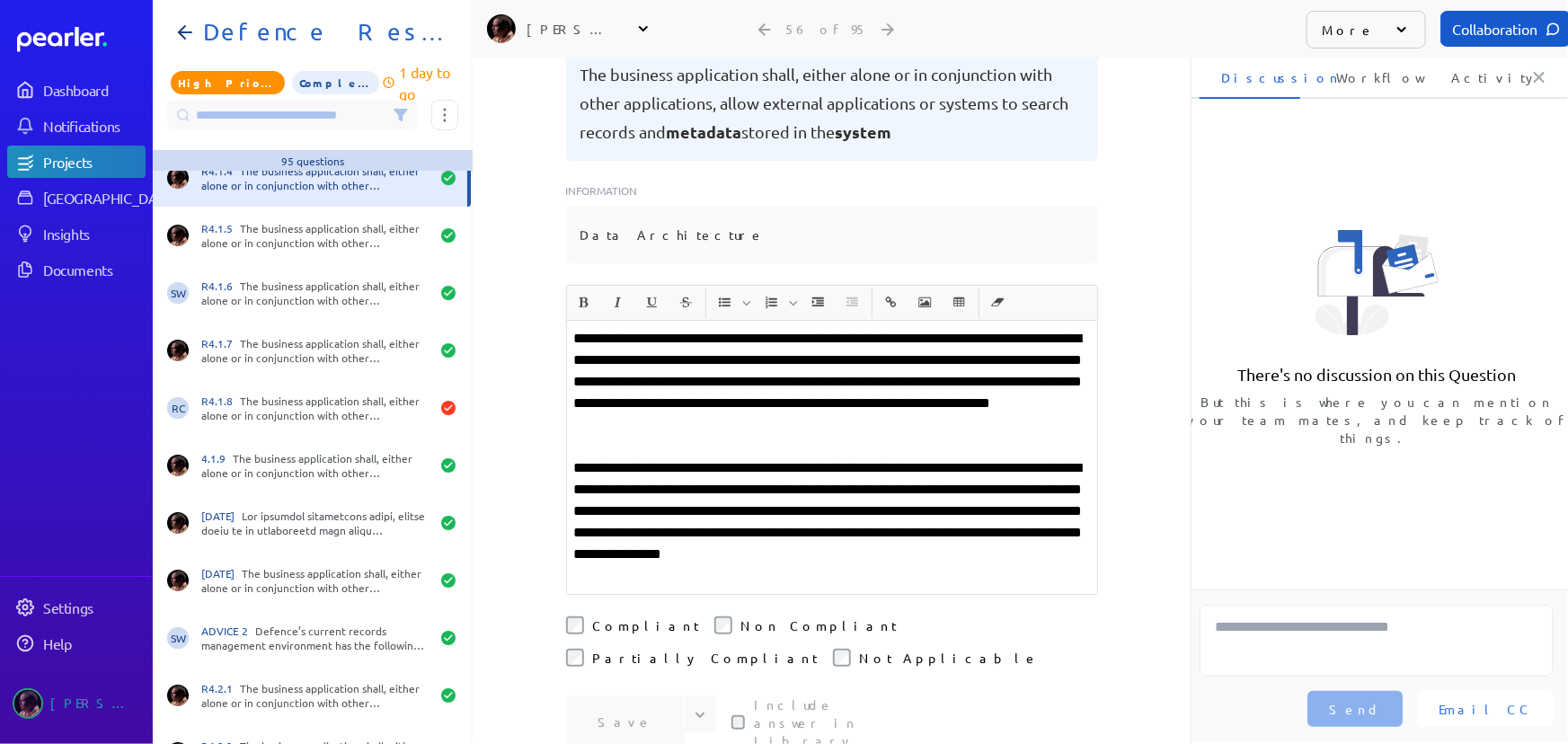
scroll to position [245, 0]
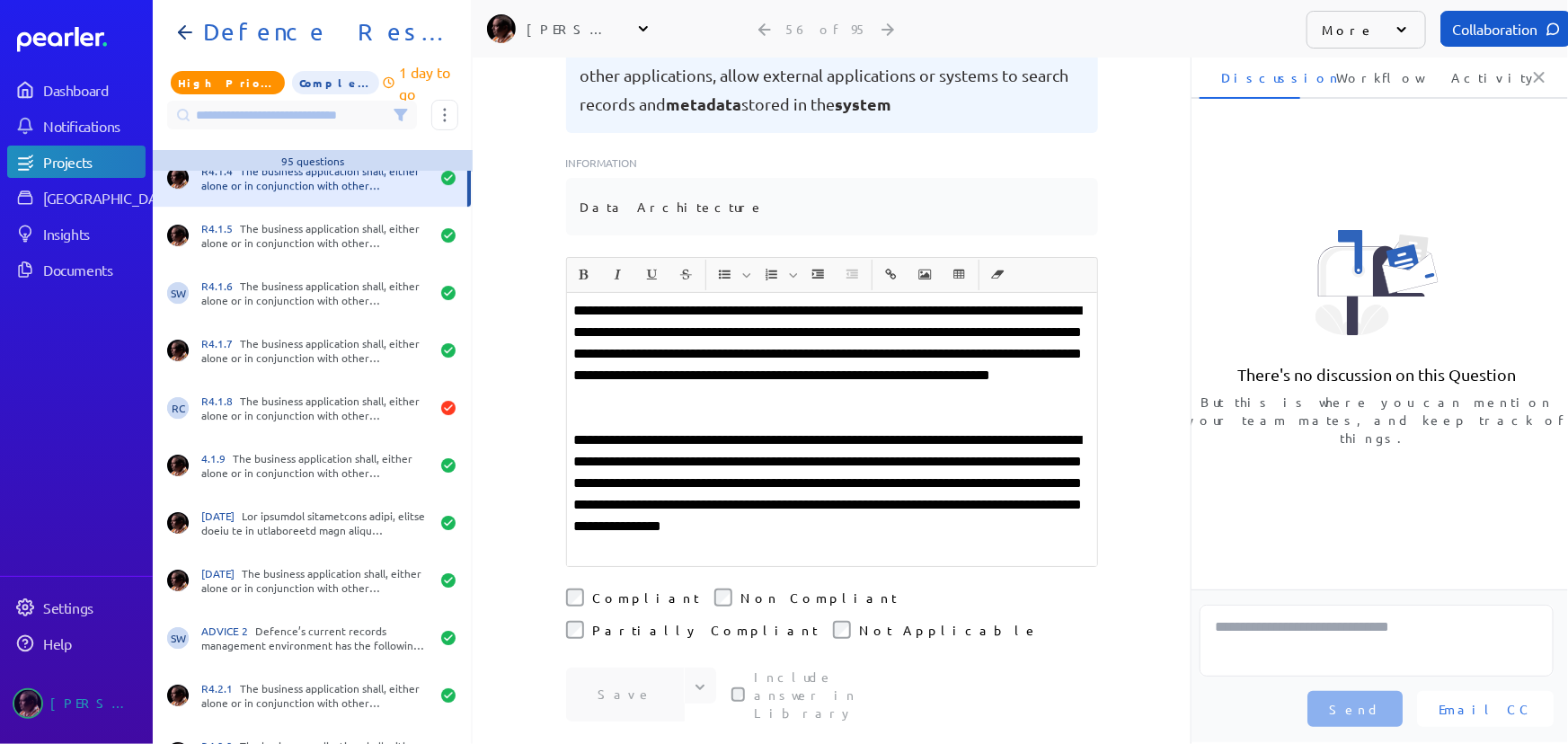
click at [697, 430] on p "**********" at bounding box center [833, 495] width 516 height 129
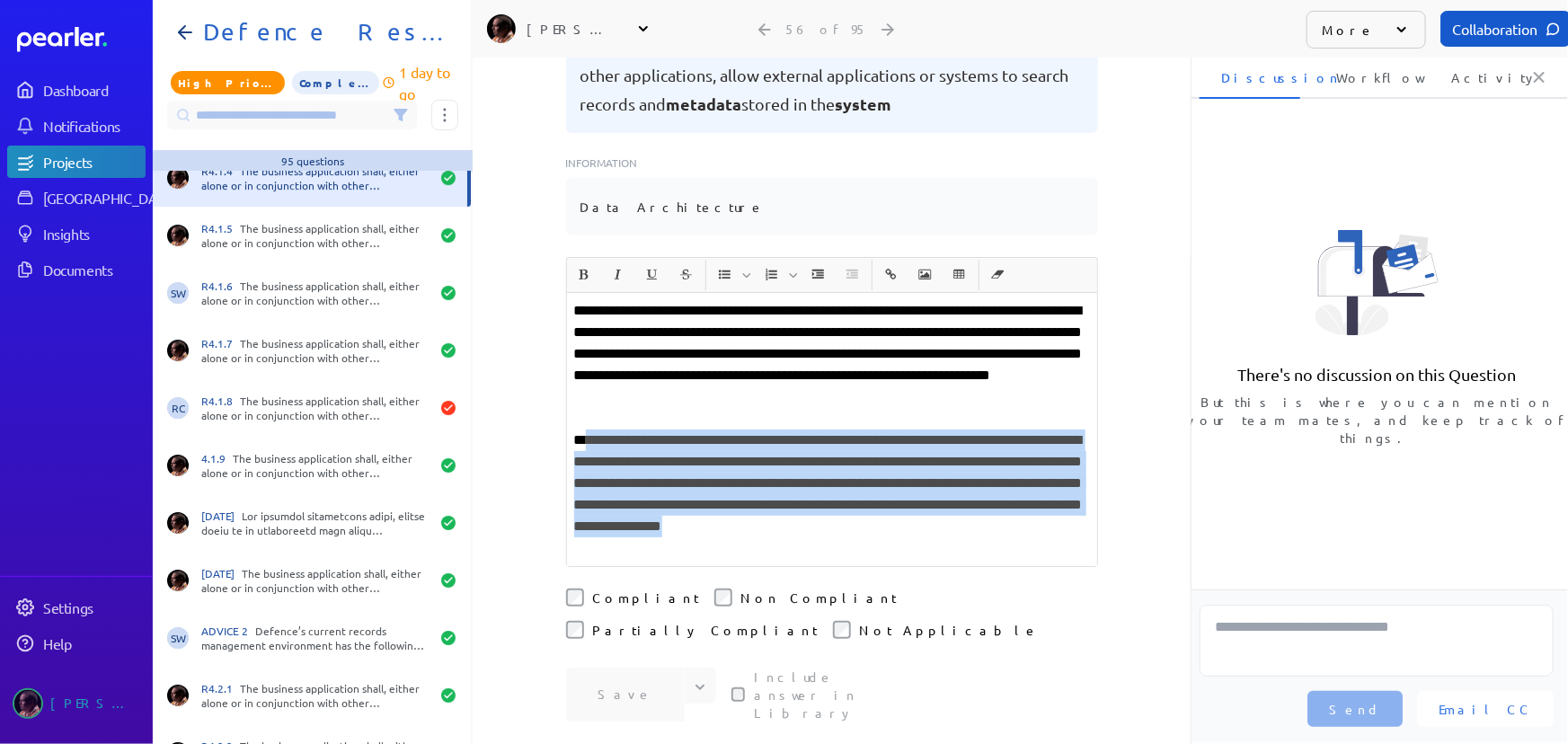
drag, startPoint x: 582, startPoint y: 416, endPoint x: 853, endPoint y: 517, distance: 289.2
click at [853, 517] on p "**********" at bounding box center [833, 495] width 516 height 129
click at [852, 527] on p "**********" at bounding box center [833, 495] width 516 height 129
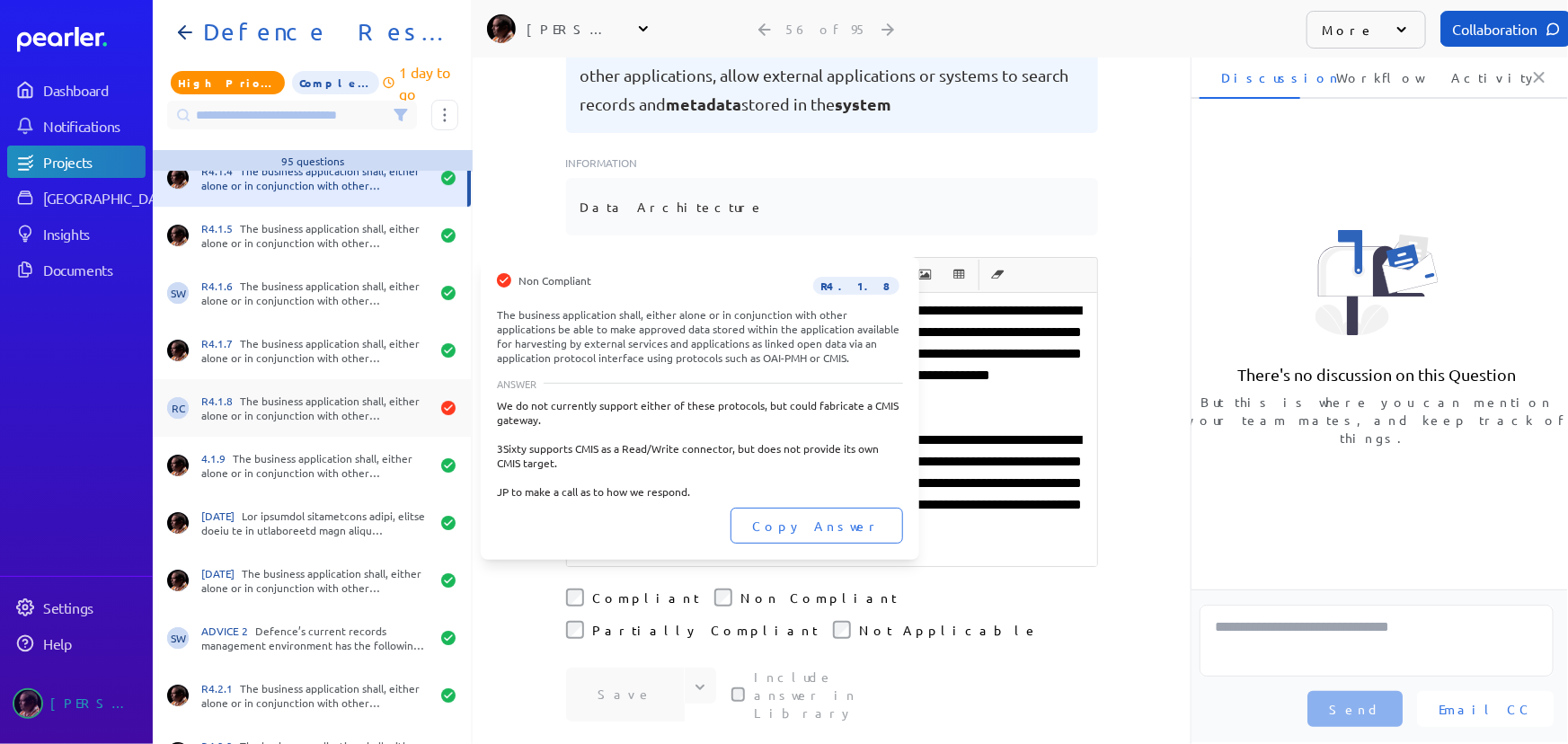
click at [264, 413] on div "R4.1.8 The business application shall, either alone or in conjunction with othe…" at bounding box center [316, 408] width 228 height 29
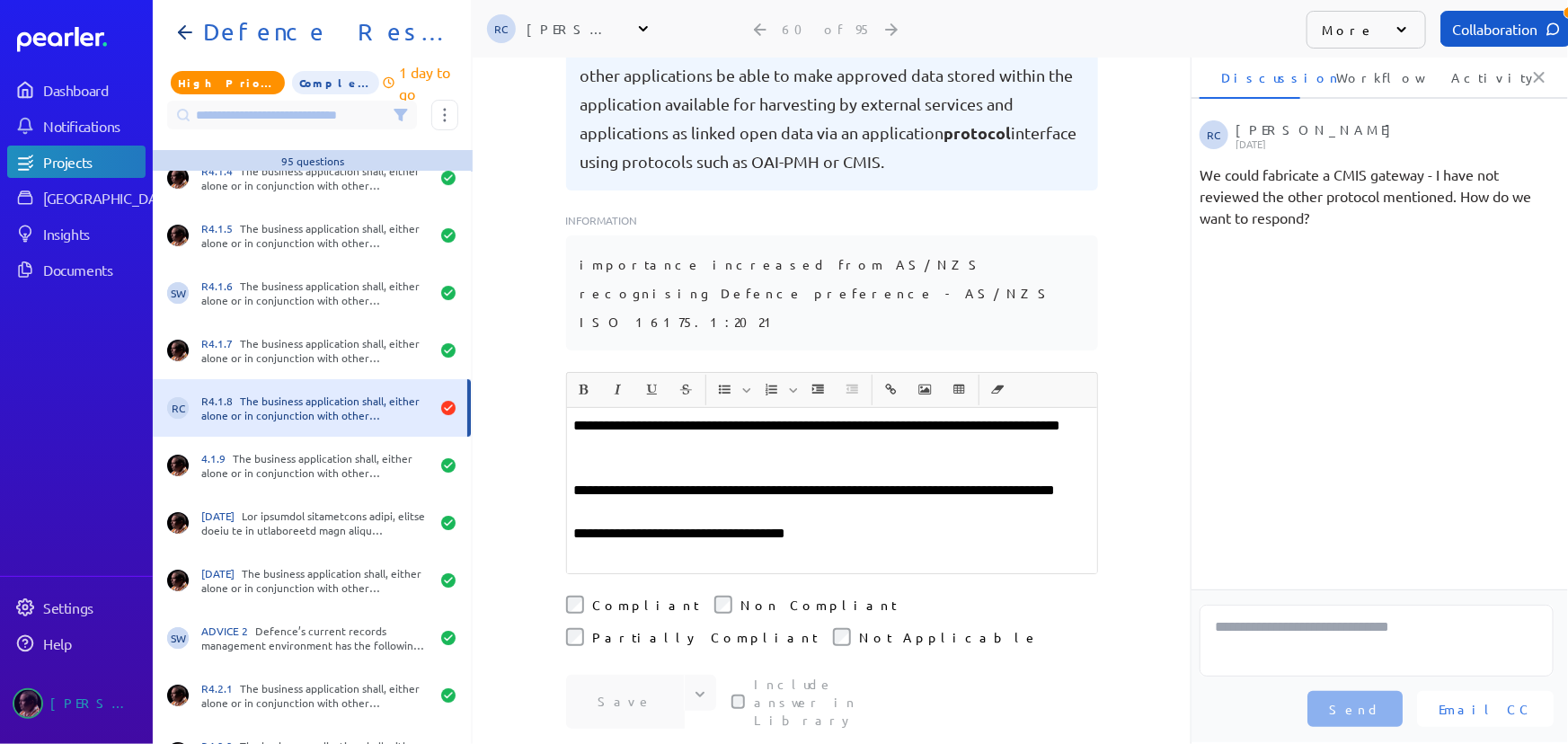
click at [1176, 433] on div "**********" at bounding box center [832, 157] width 718 height 687
click at [1151, 437] on div "**********" at bounding box center [832, 157] width 718 height 687
click at [575, 415] on p "**********" at bounding box center [833, 436] width 516 height 43
drag, startPoint x: 835, startPoint y: 500, endPoint x: 559, endPoint y: 498, distance: 276.0
click at [559, 498] on div "**********" at bounding box center [832, 157] width 718 height 687
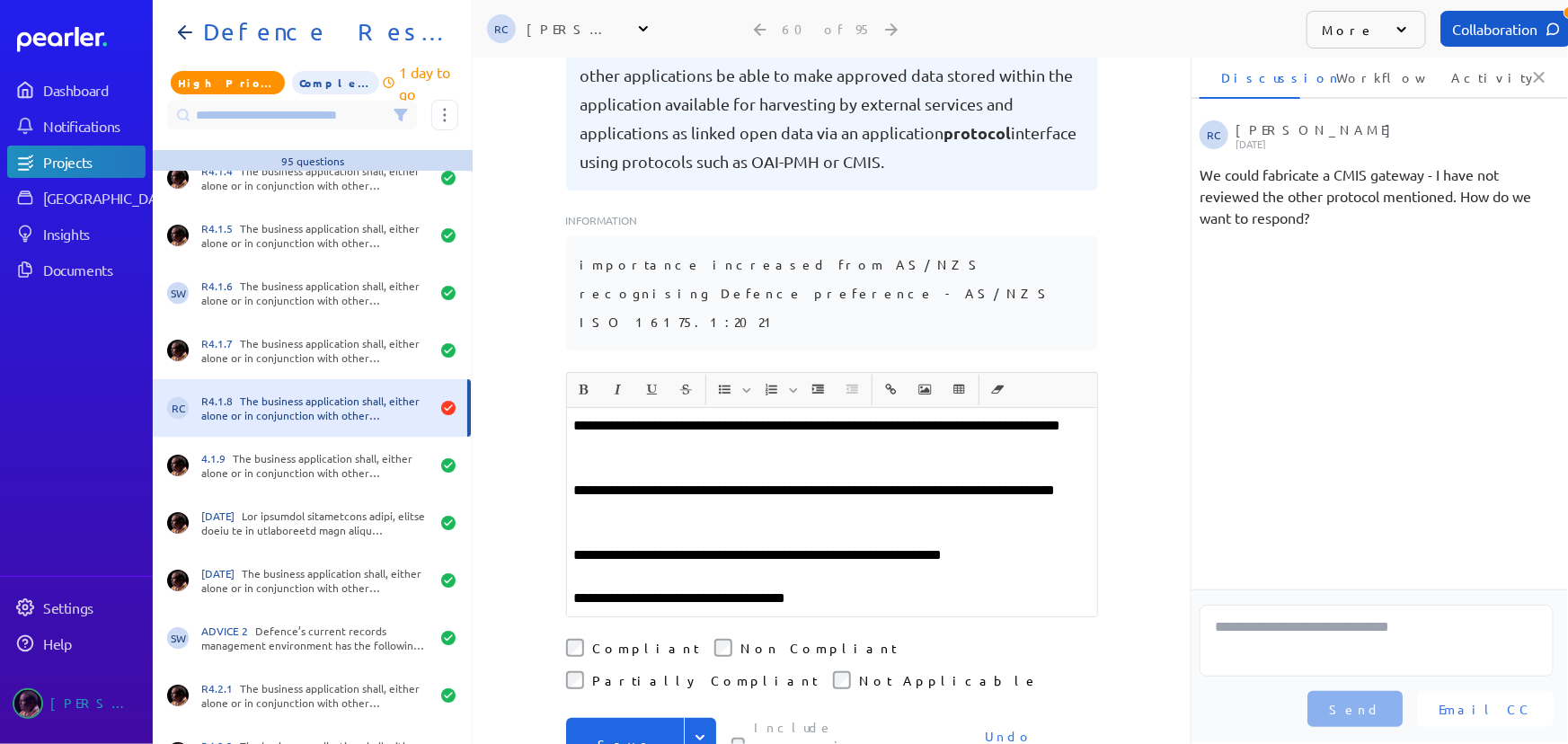
click at [1153, 465] on div "**********" at bounding box center [832, 157] width 718 height 687
click at [1032, 544] on p "**********" at bounding box center [833, 555] width 516 height 22
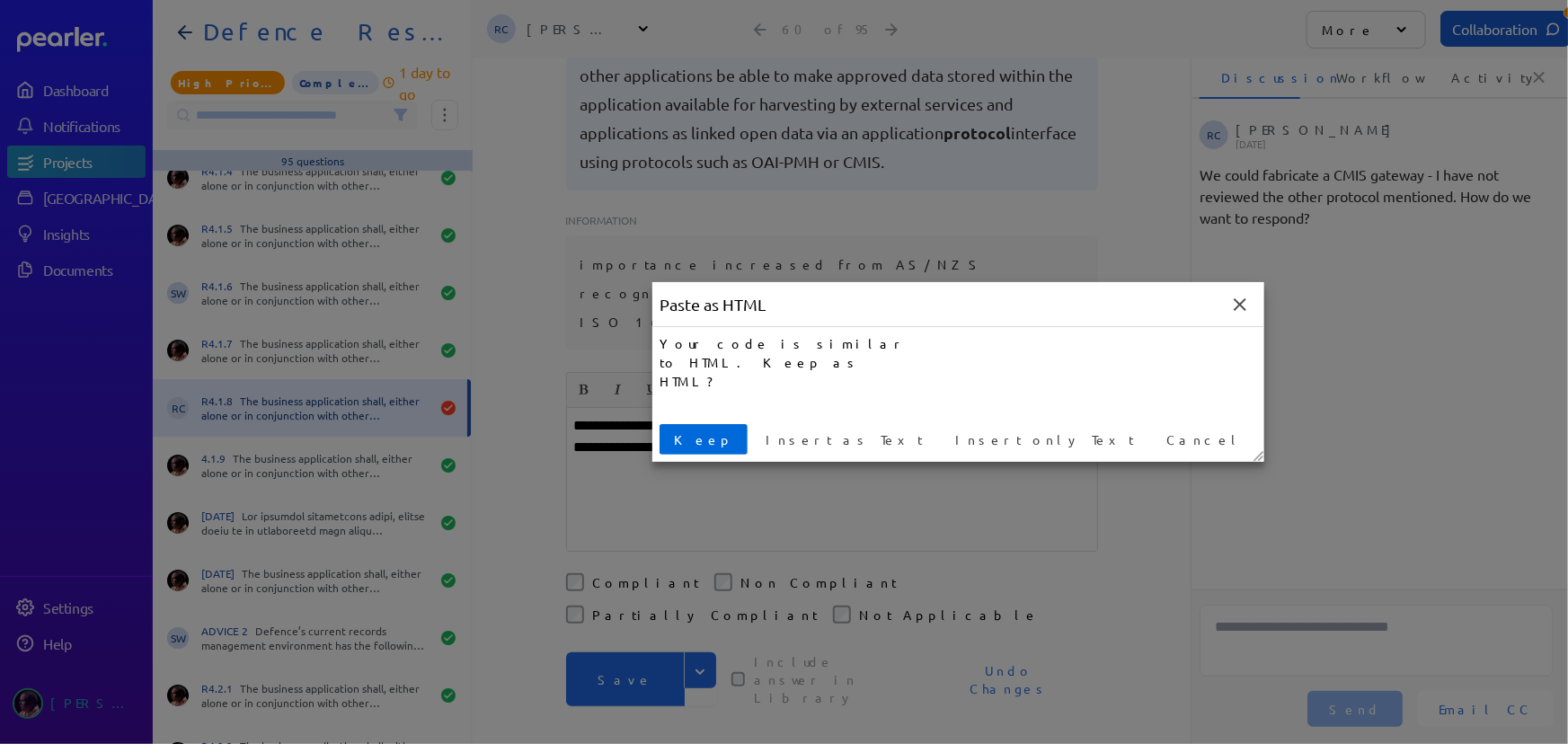
click at [687, 441] on span "Keep" at bounding box center [703, 440] width 73 height 19
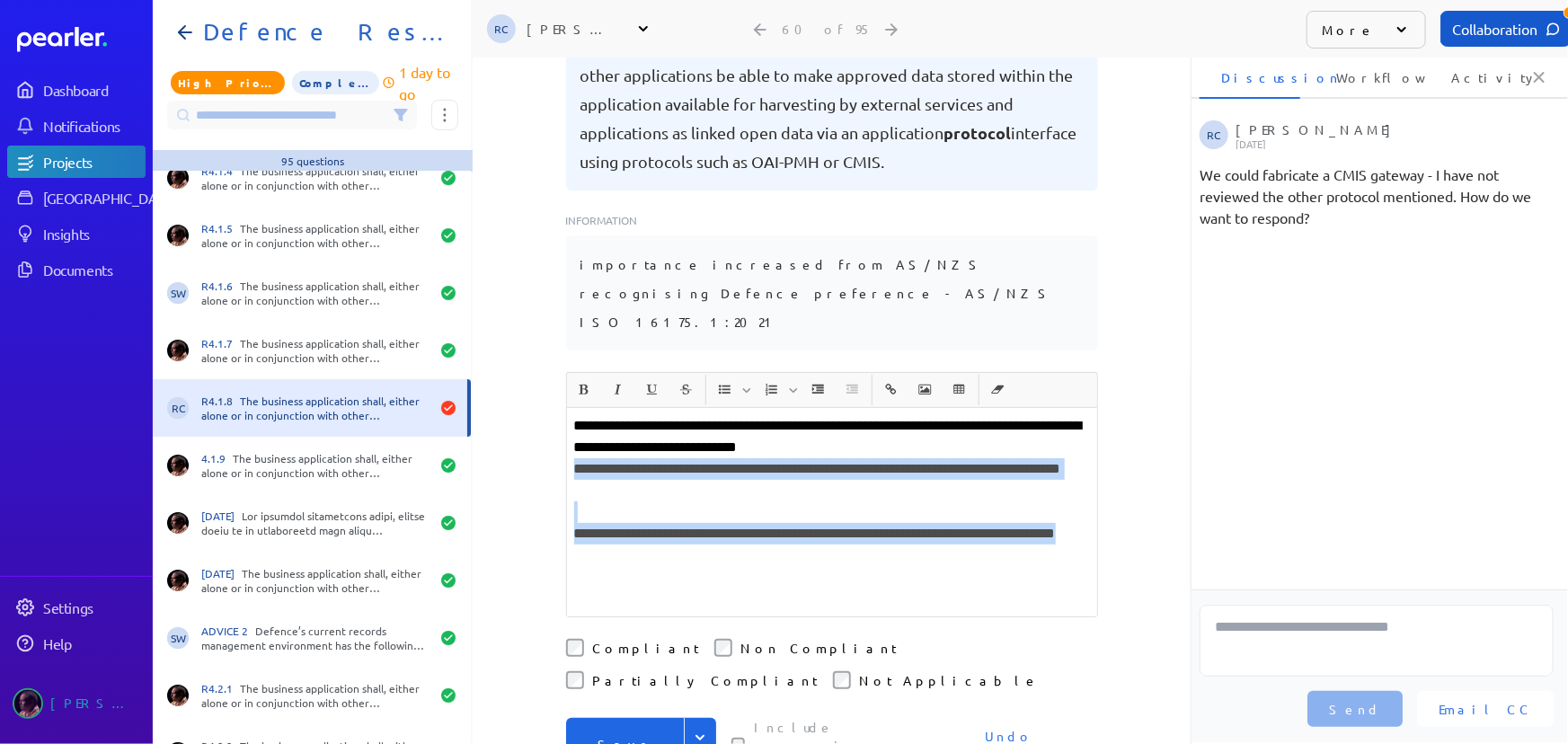
drag, startPoint x: 573, startPoint y: 420, endPoint x: 755, endPoint y: 520, distance: 207.7
click at [755, 519] on div "**********" at bounding box center [832, 512] width 530 height 208
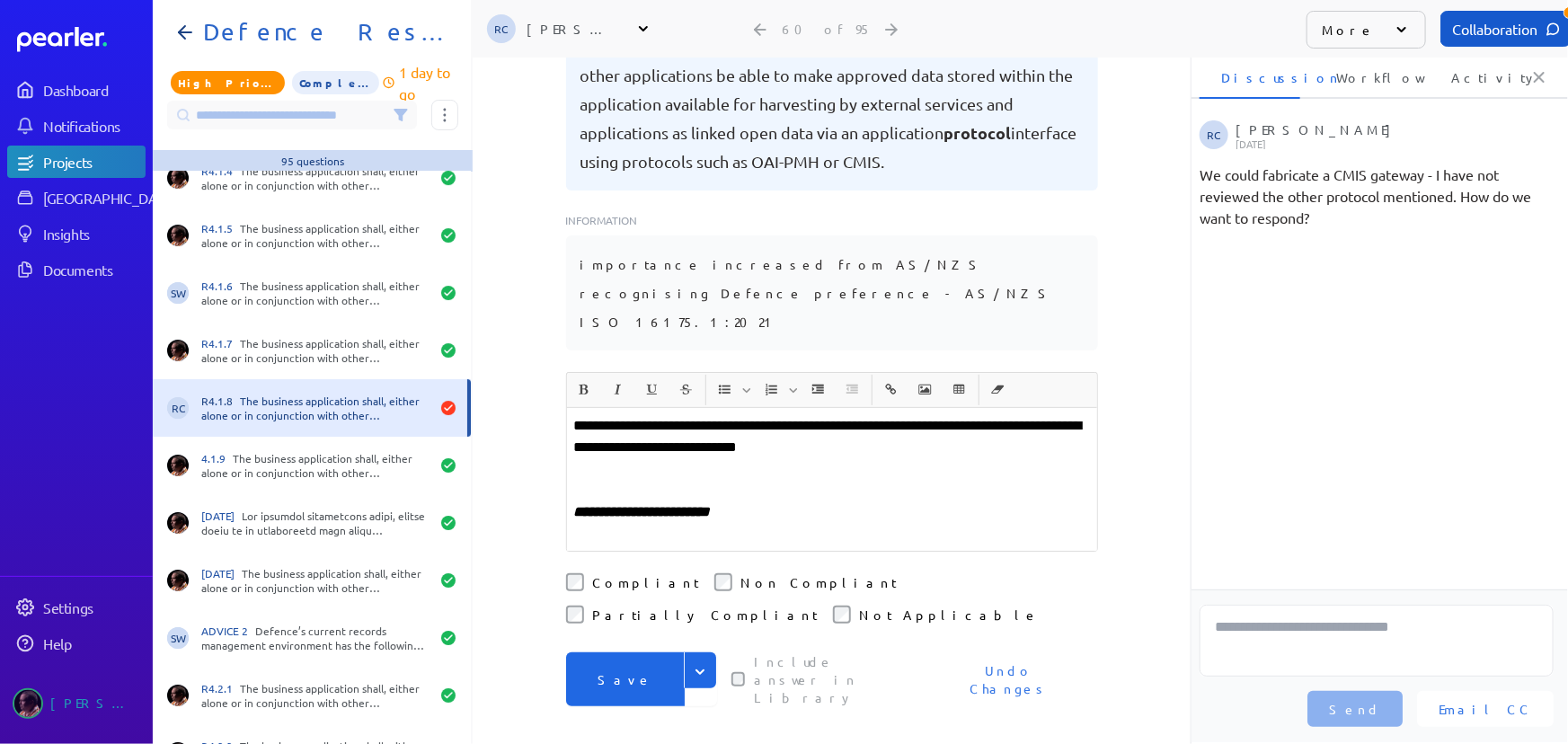
click at [640, 653] on button "Save" at bounding box center [625, 679] width 119 height 54
click at [402, 117] on icon at bounding box center [401, 114] width 14 height 14
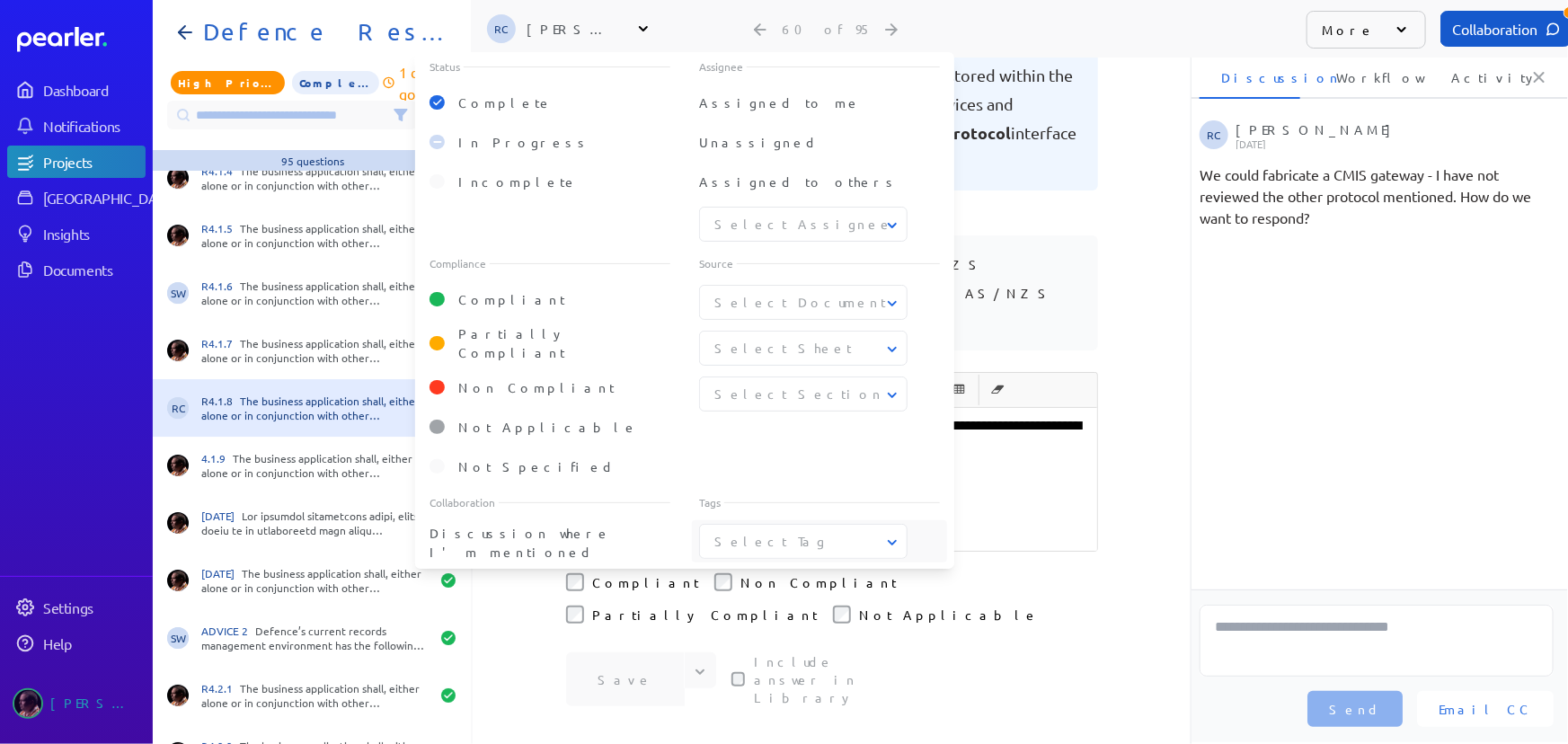
click at [792, 536] on button "Select Tag" at bounding box center [804, 541] width 208 height 19
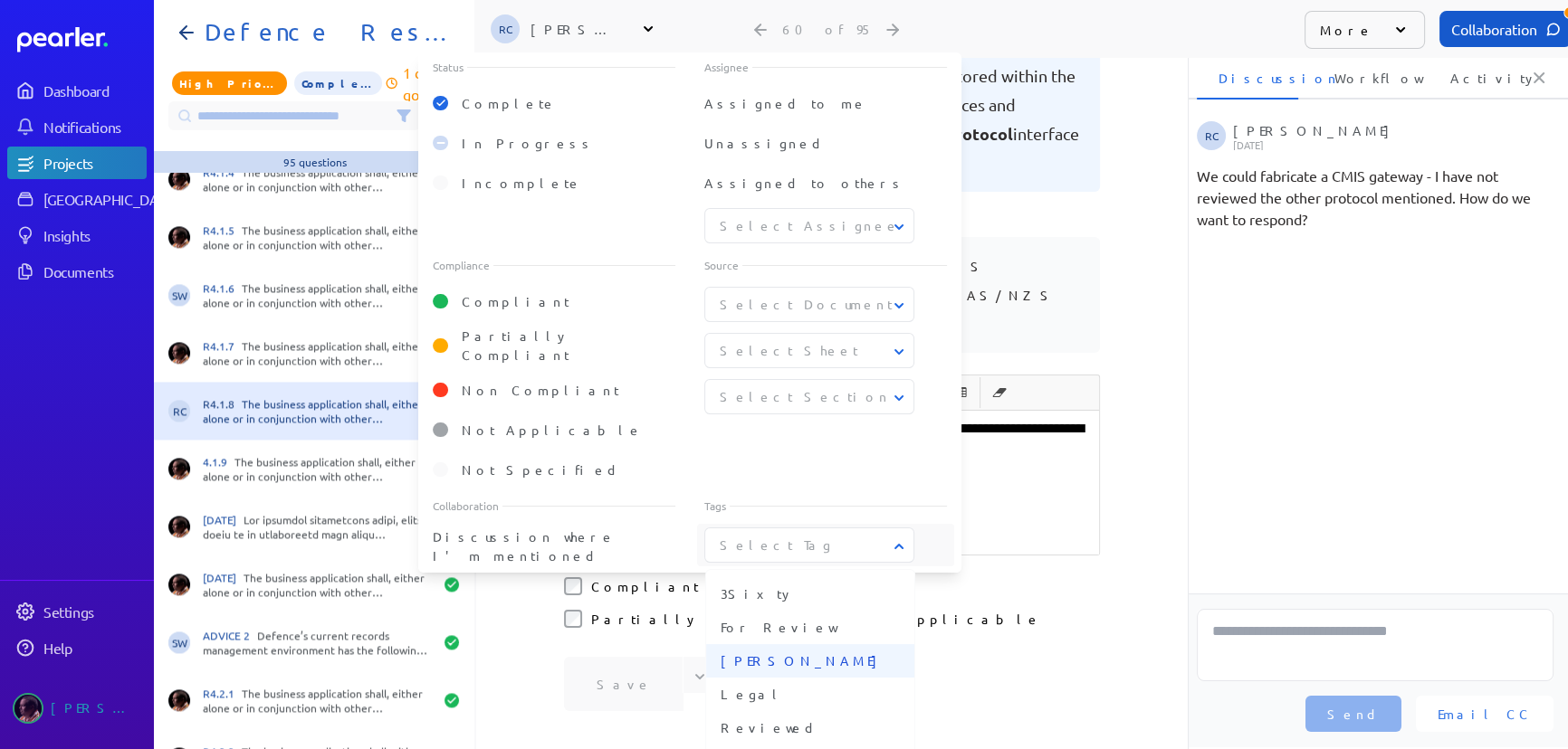
click at [761, 651] on span "[PERSON_NAME]" at bounding box center [810, 661] width 179 height 19
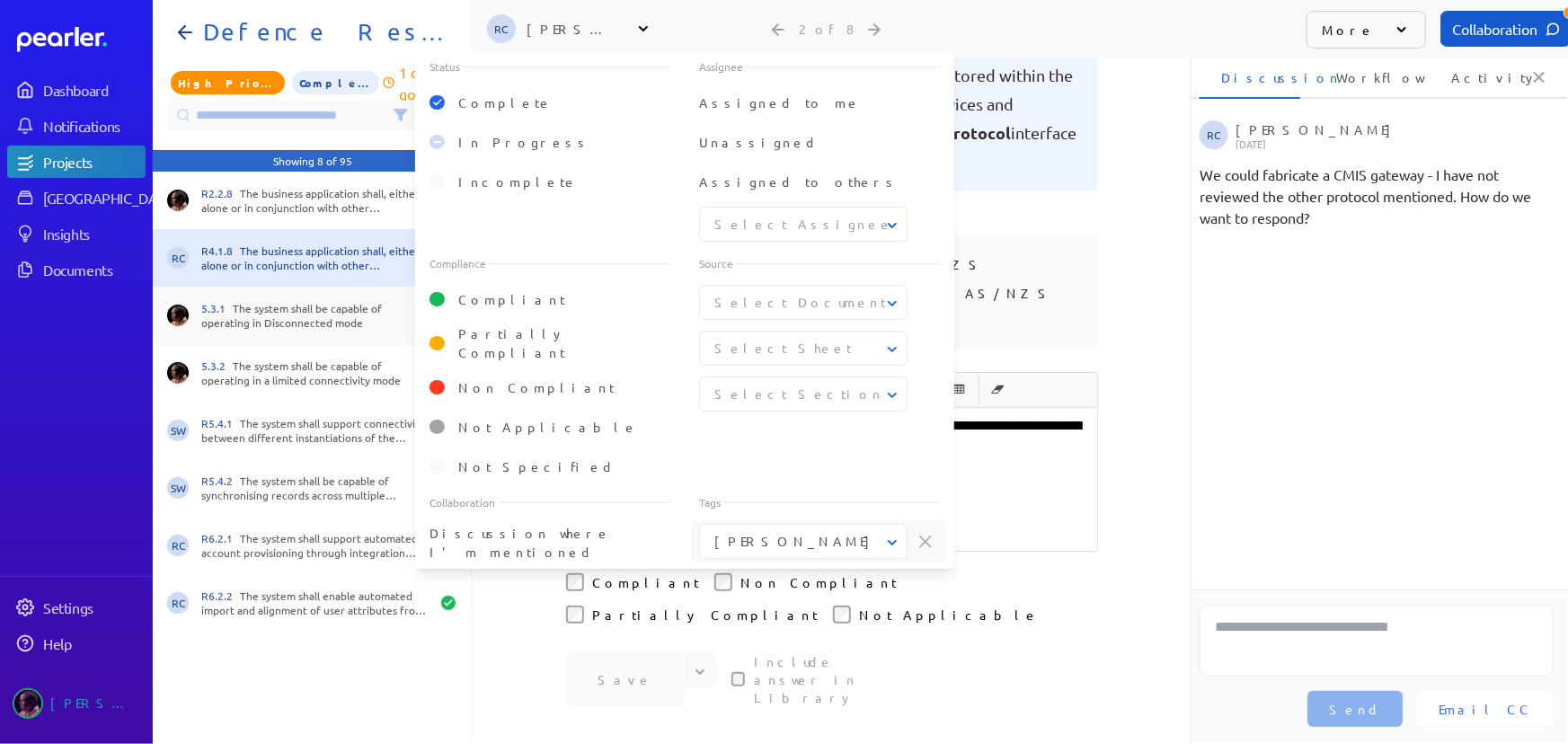
click at [281, 301] on div "5.3.1 The system shall be capable of operating in Disconnected mode" at bounding box center [316, 315] width 228 height 29
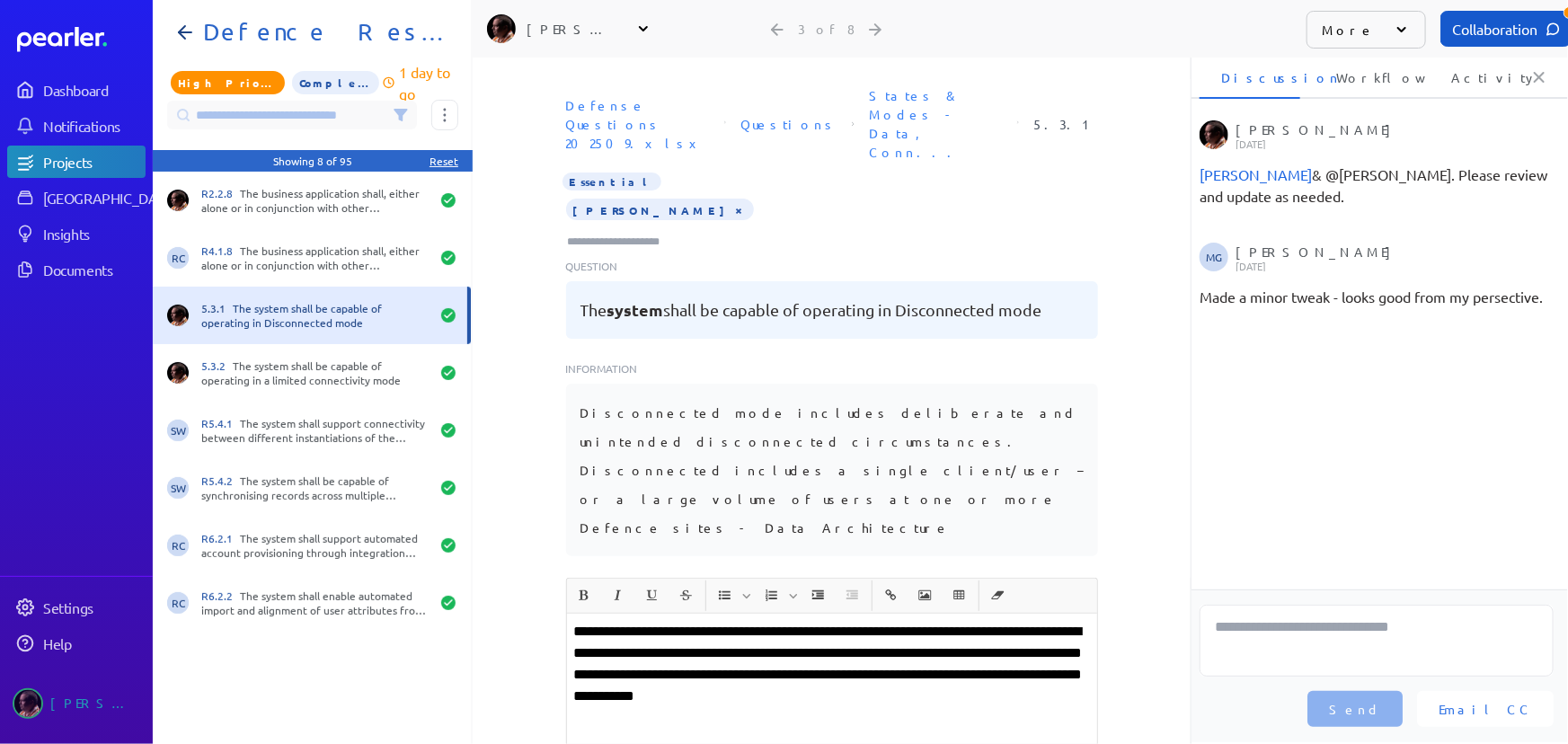
click at [733, 201] on button "×" at bounding box center [739, 209] width 14 height 18
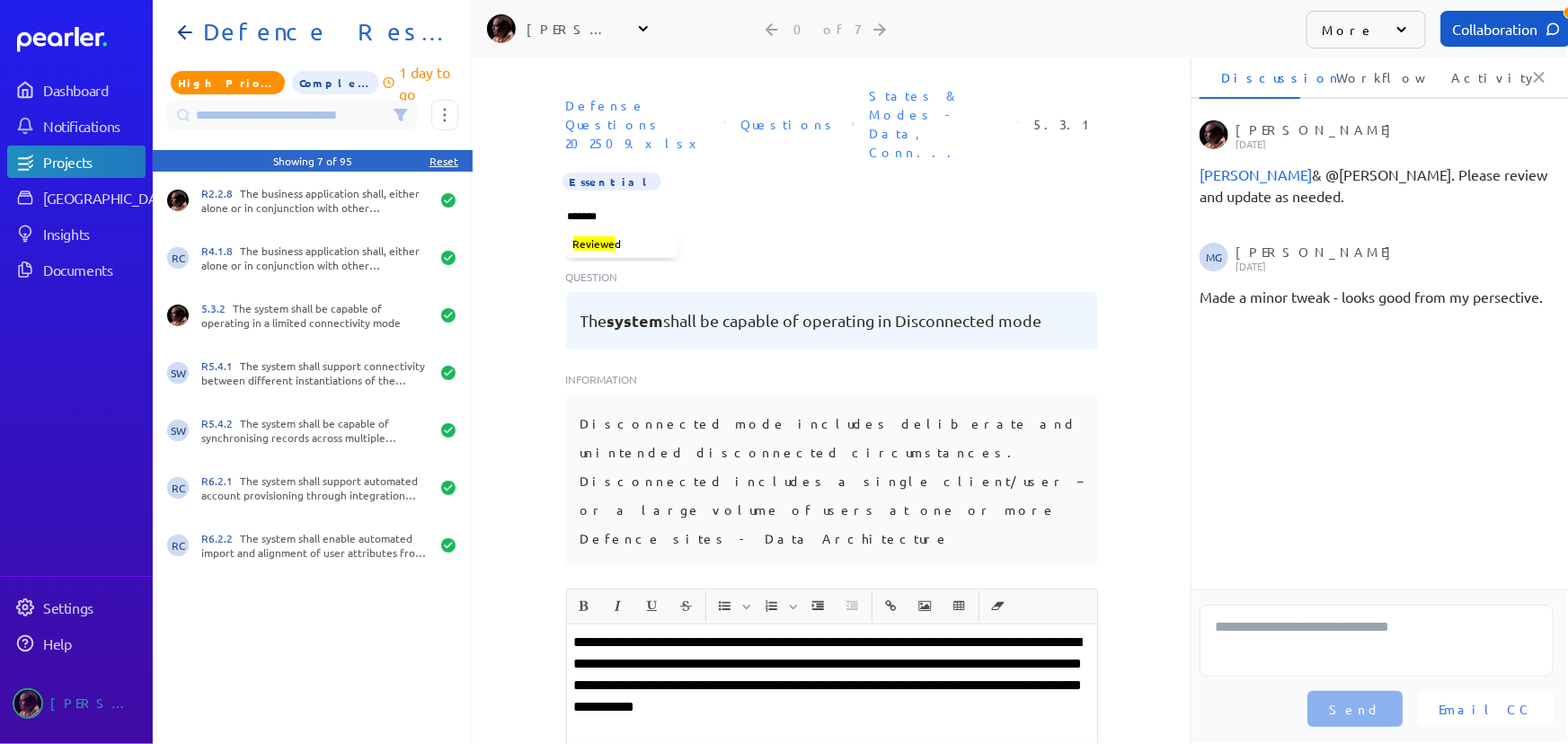
type input "********"
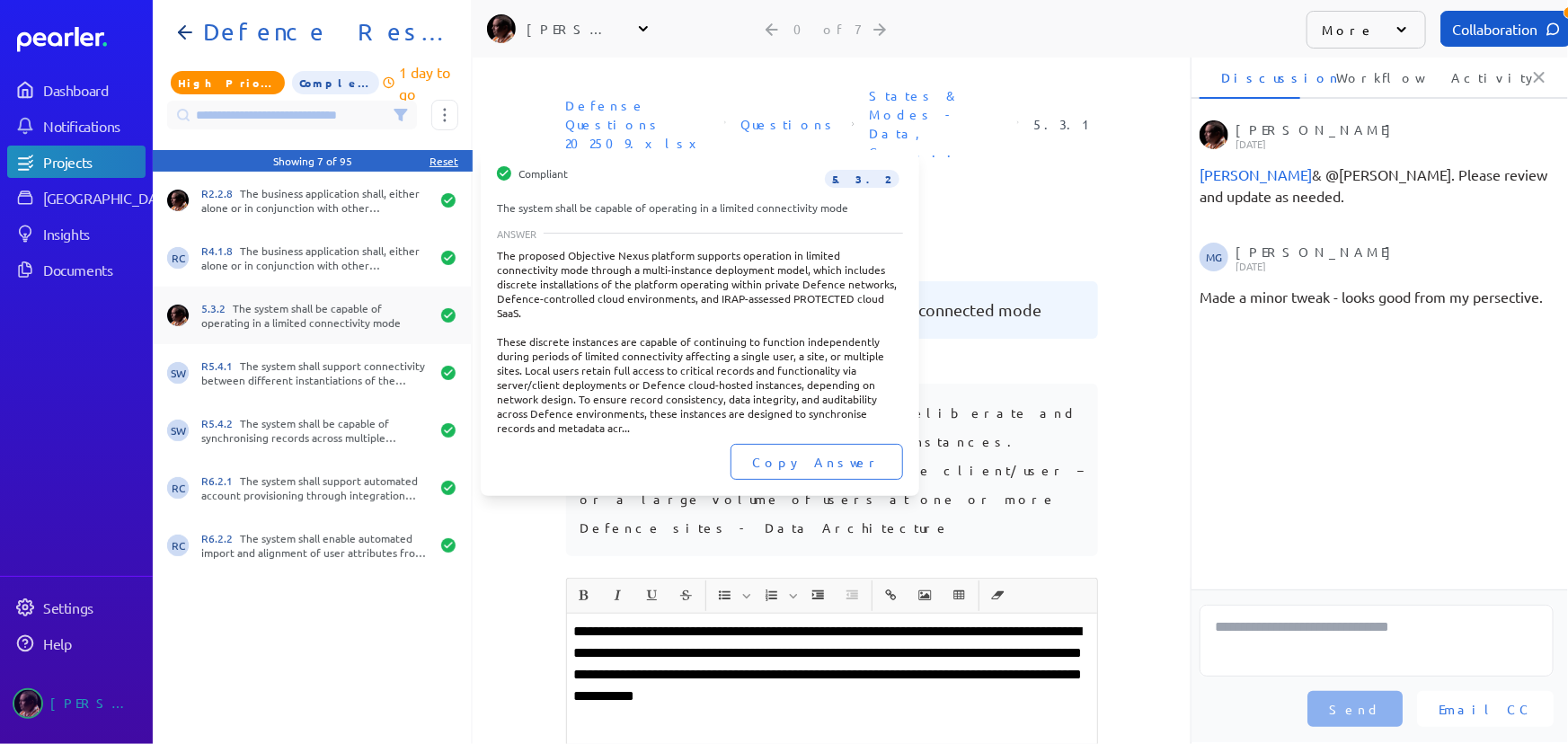
click at [305, 315] on div "5.3.2 The system shall be capable of operating in a limited connectivity mode" at bounding box center [316, 315] width 228 height 29
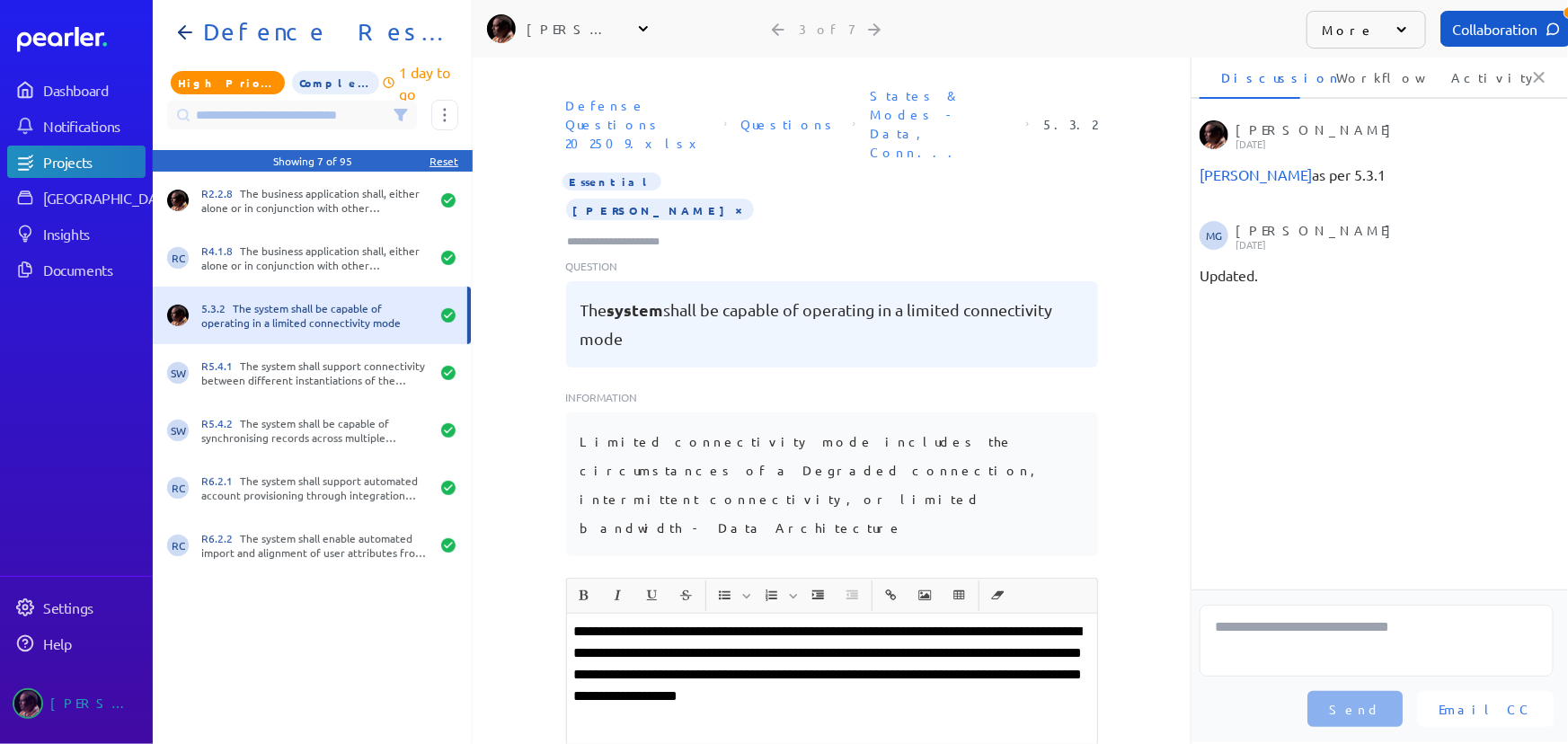
click at [733, 201] on button "×" at bounding box center [739, 209] width 14 height 18
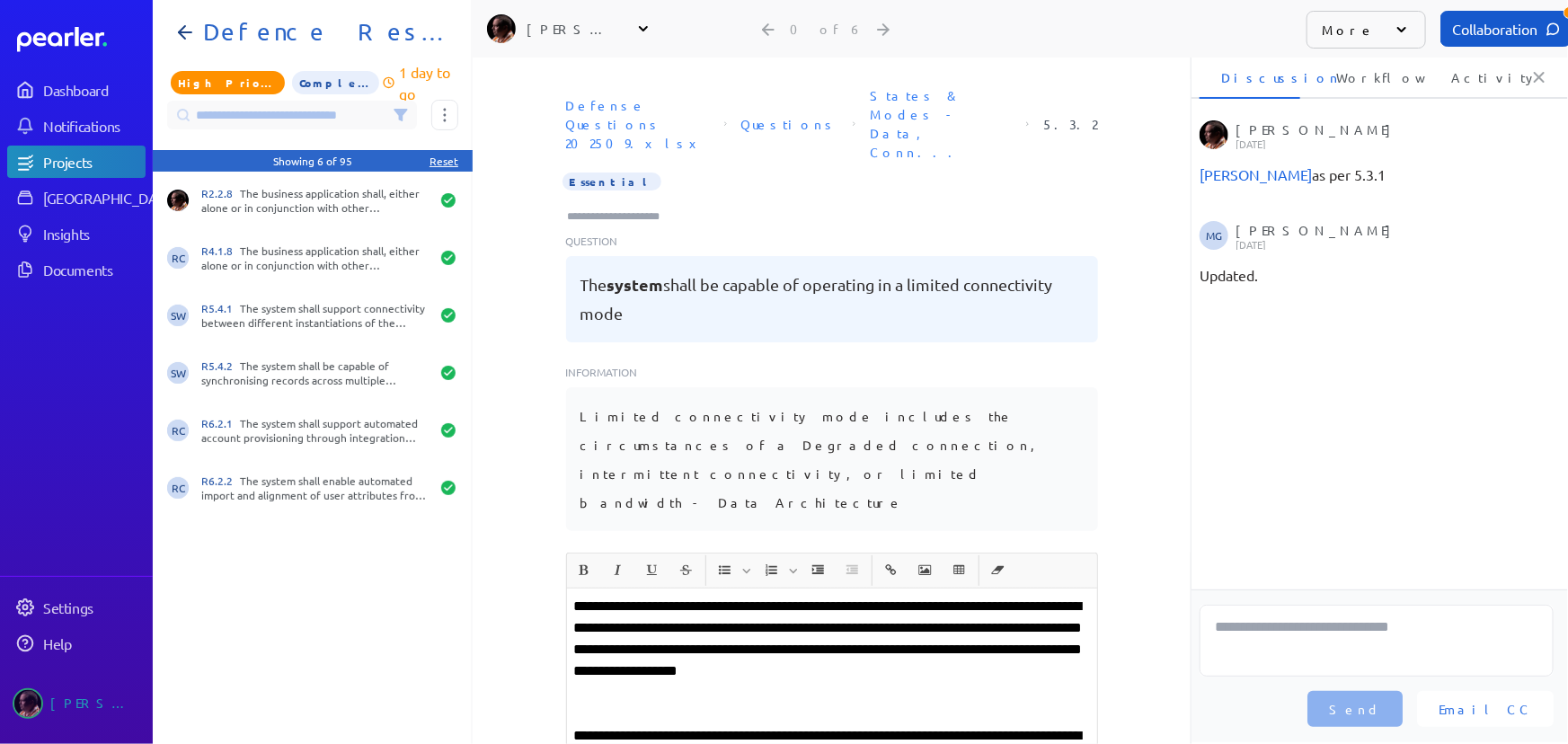
click at [595, 207] on input "Type here to add tags" at bounding box center [621, 216] width 111 height 18
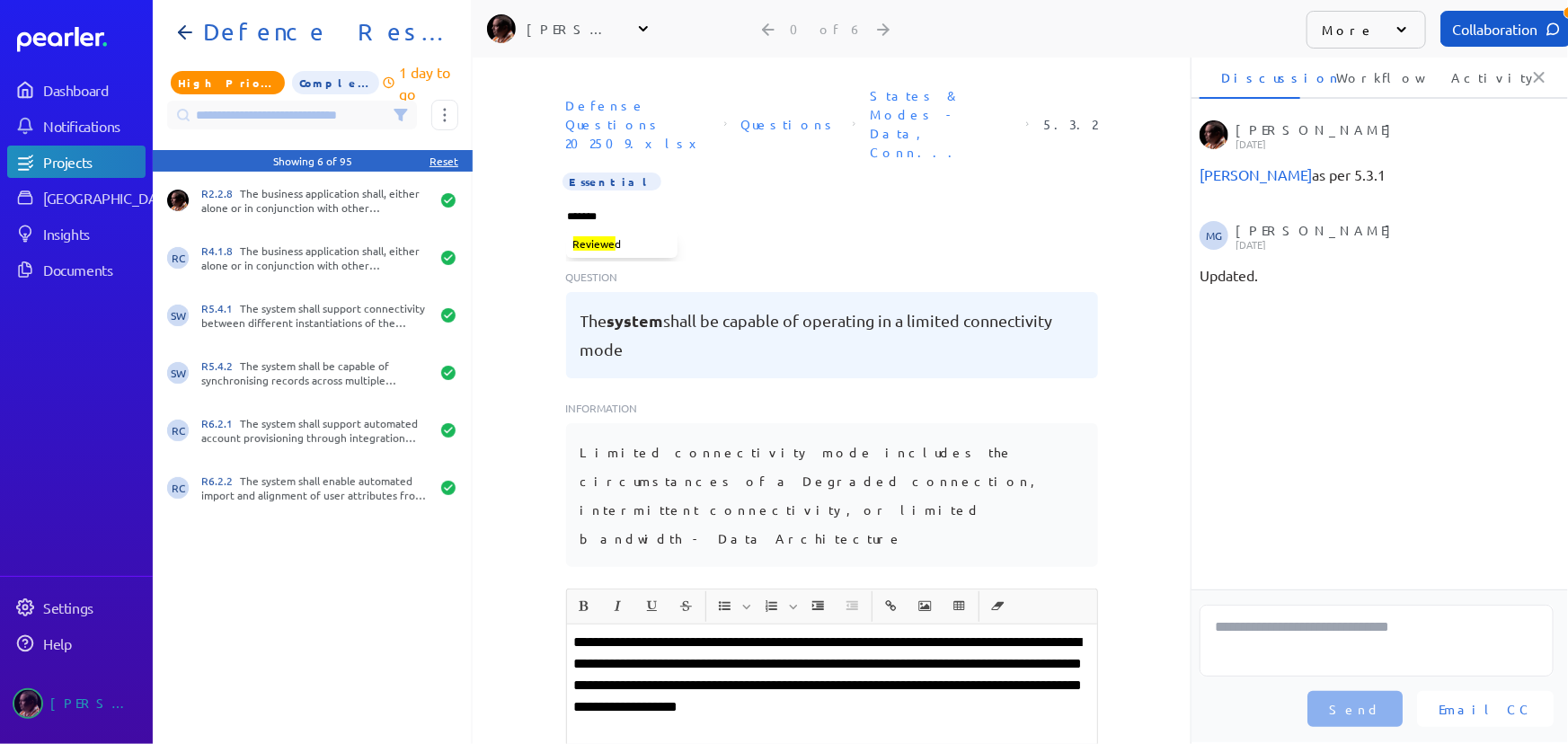
type input "********"
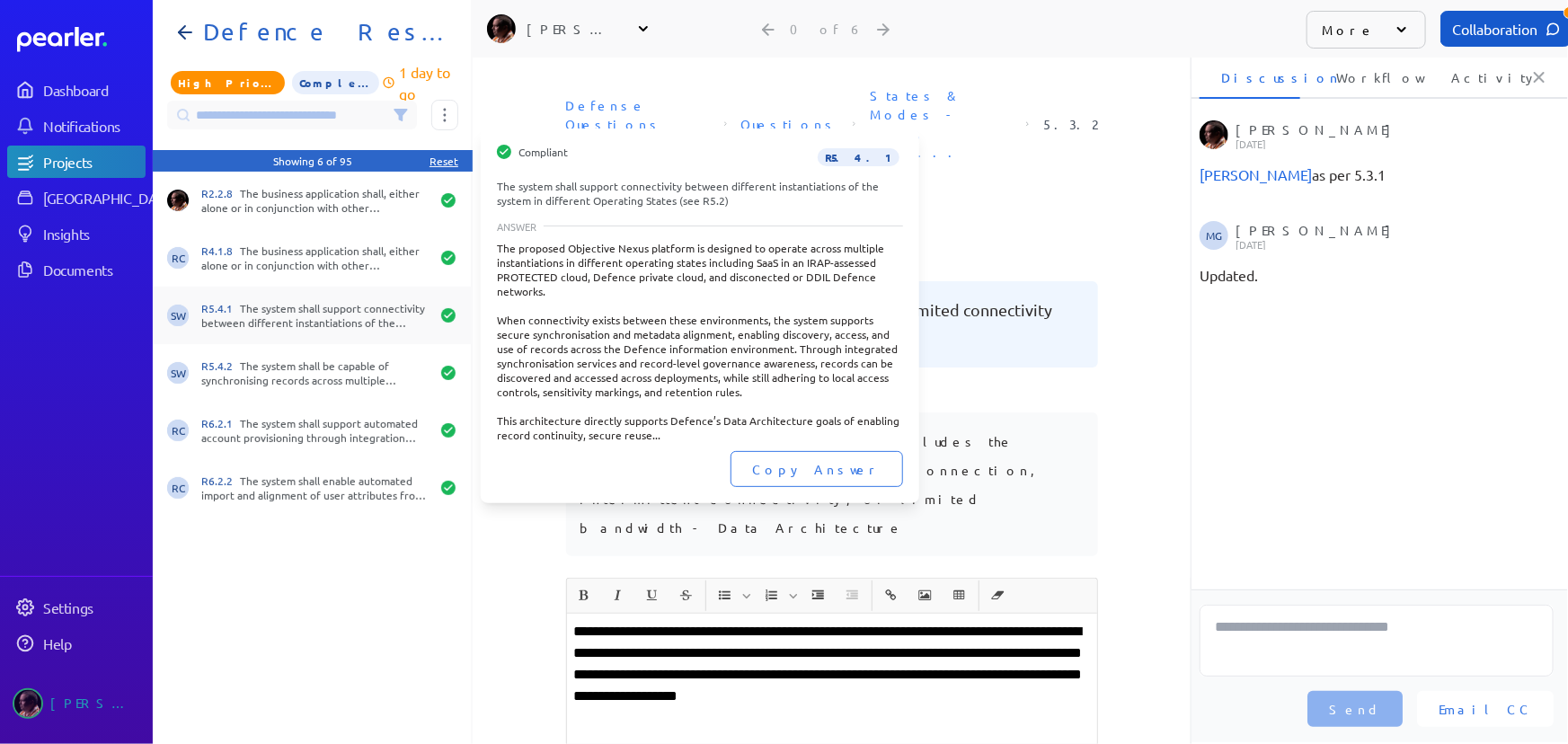
click at [269, 312] on div "R5.4.1 The system shall support connectivity between different instantiations o…" at bounding box center [316, 315] width 228 height 29
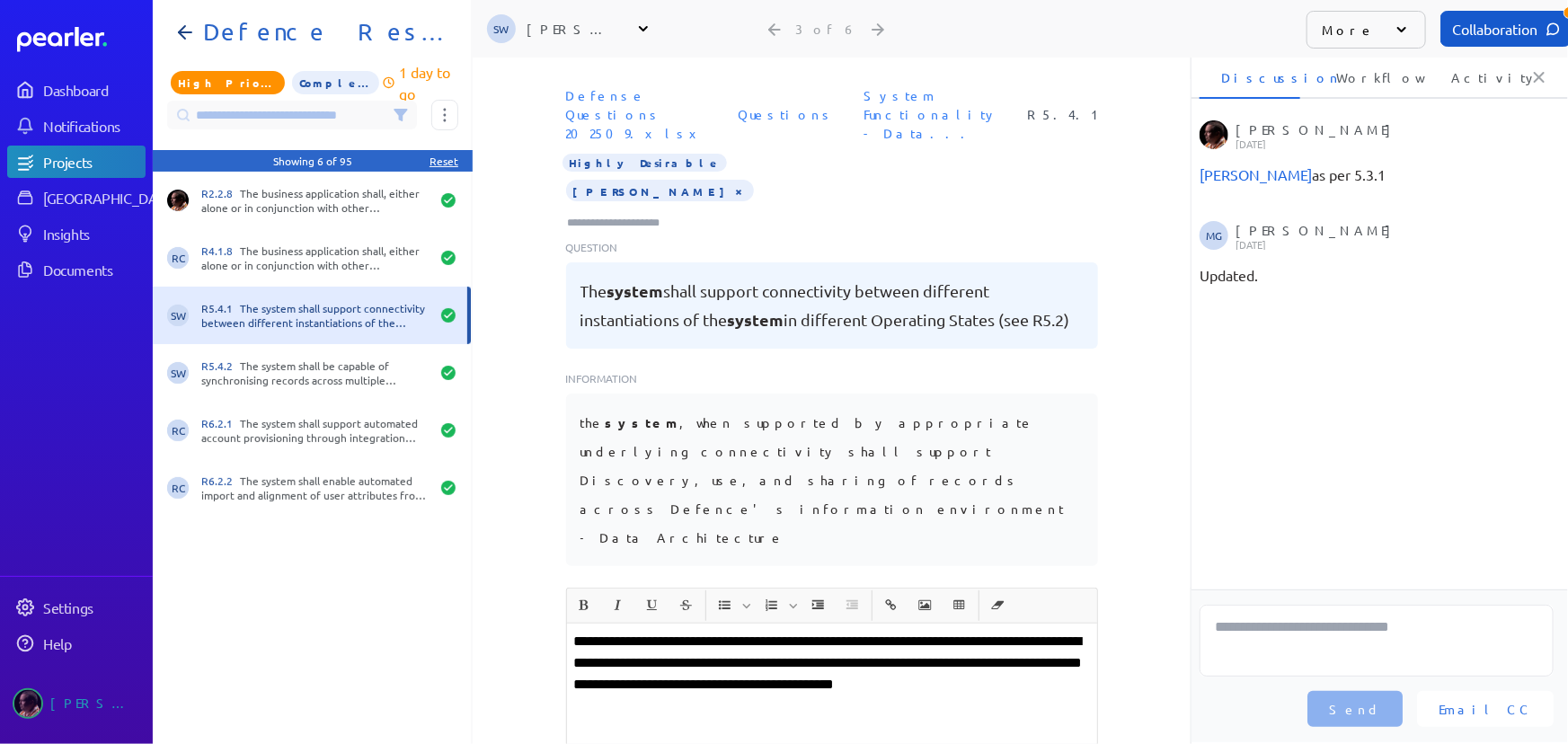
click at [733, 182] on button "×" at bounding box center [739, 190] width 14 height 18
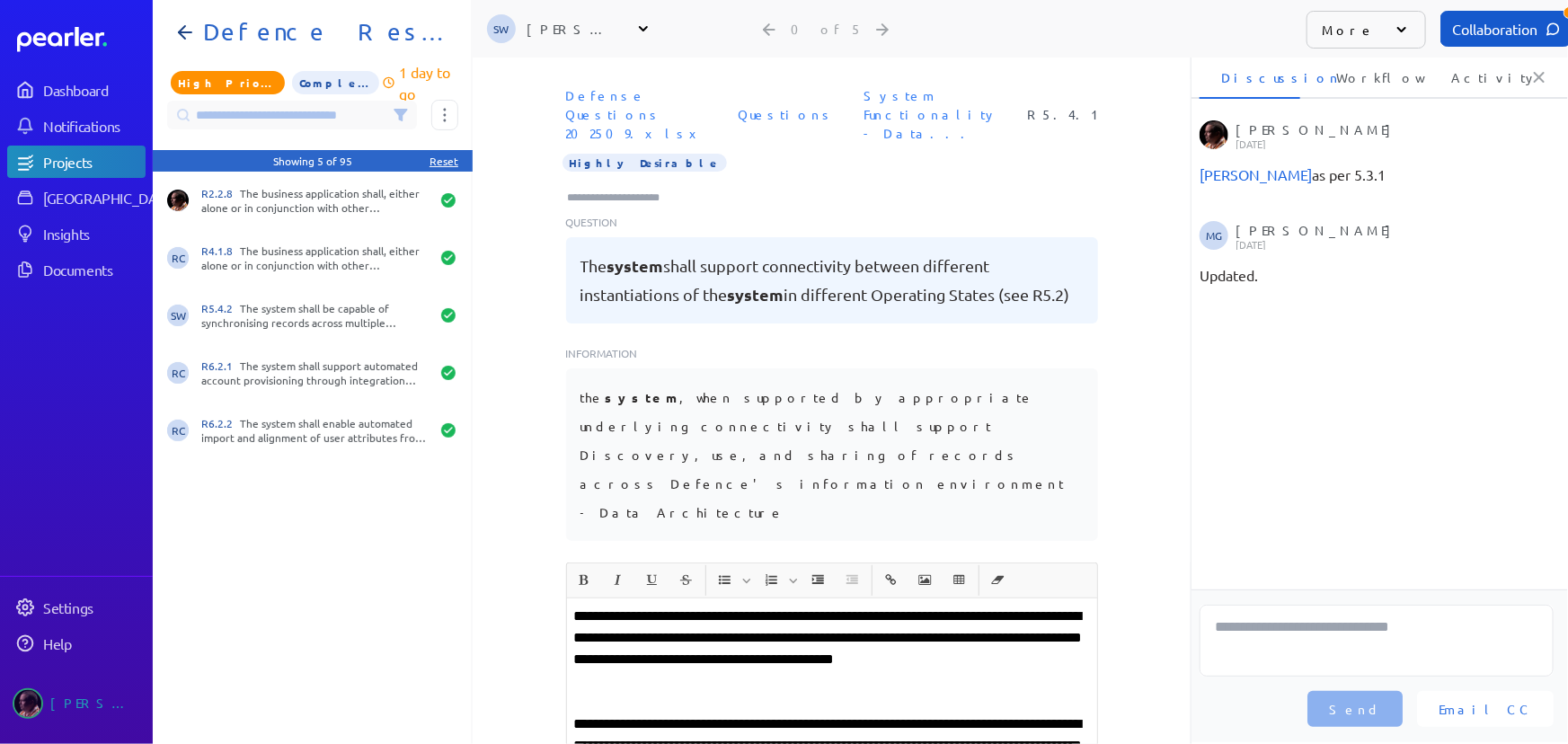
click at [614, 188] on input "Type here to add tags" at bounding box center [621, 197] width 111 height 18
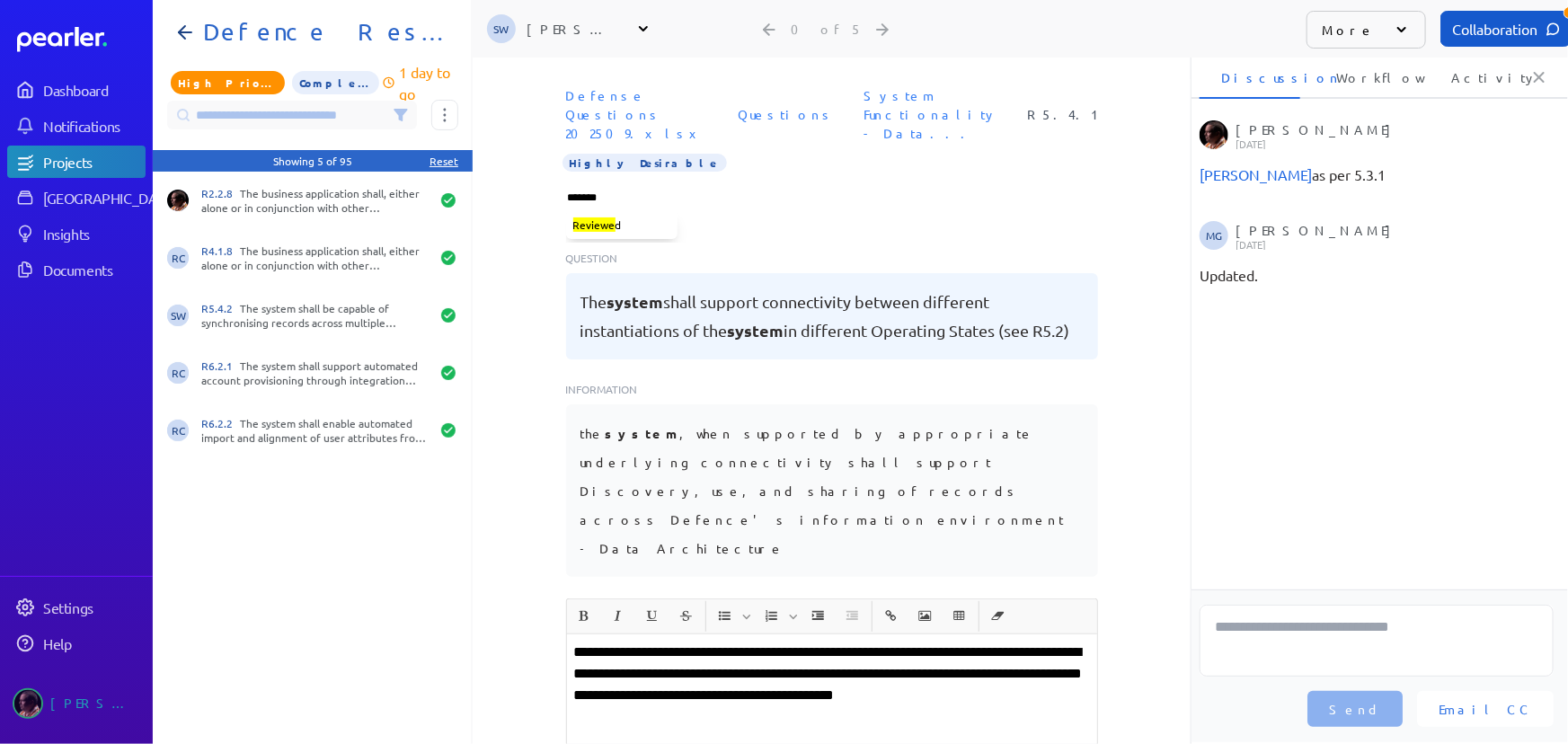
type input "********"
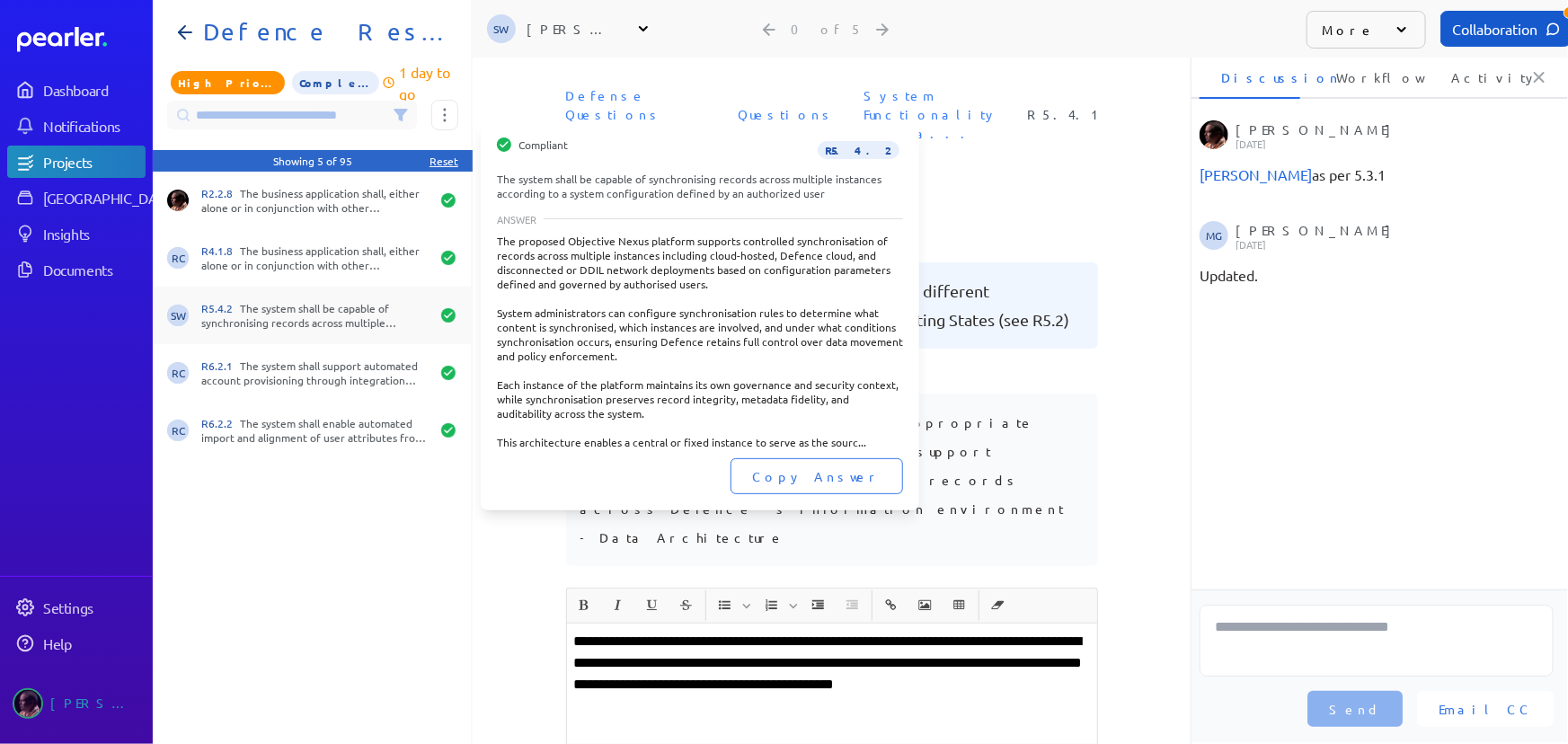
click at [270, 323] on div "R5.4.2 The system shall be capable of synchronising records across multiple ins…" at bounding box center [316, 315] width 228 height 29
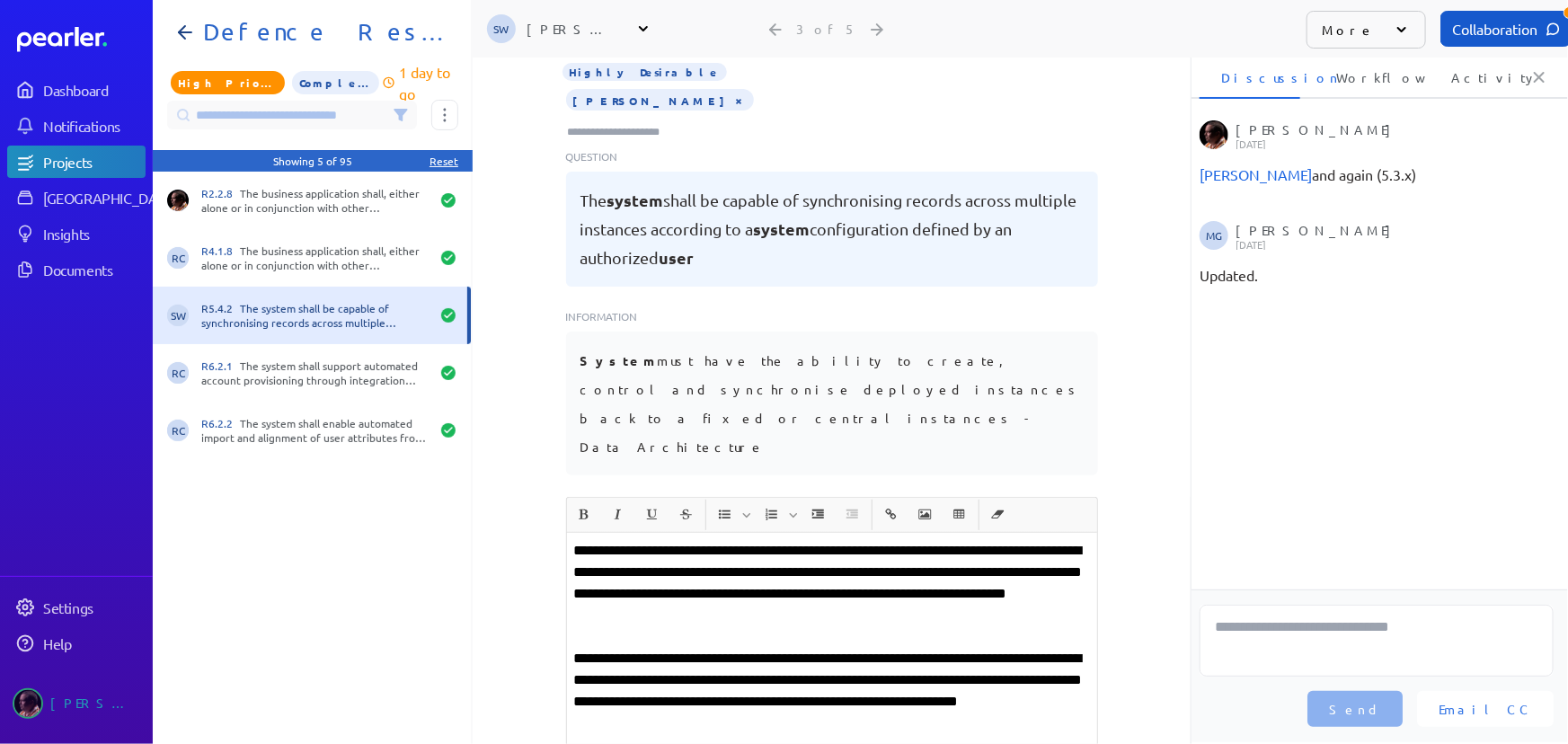
scroll to position [81, 0]
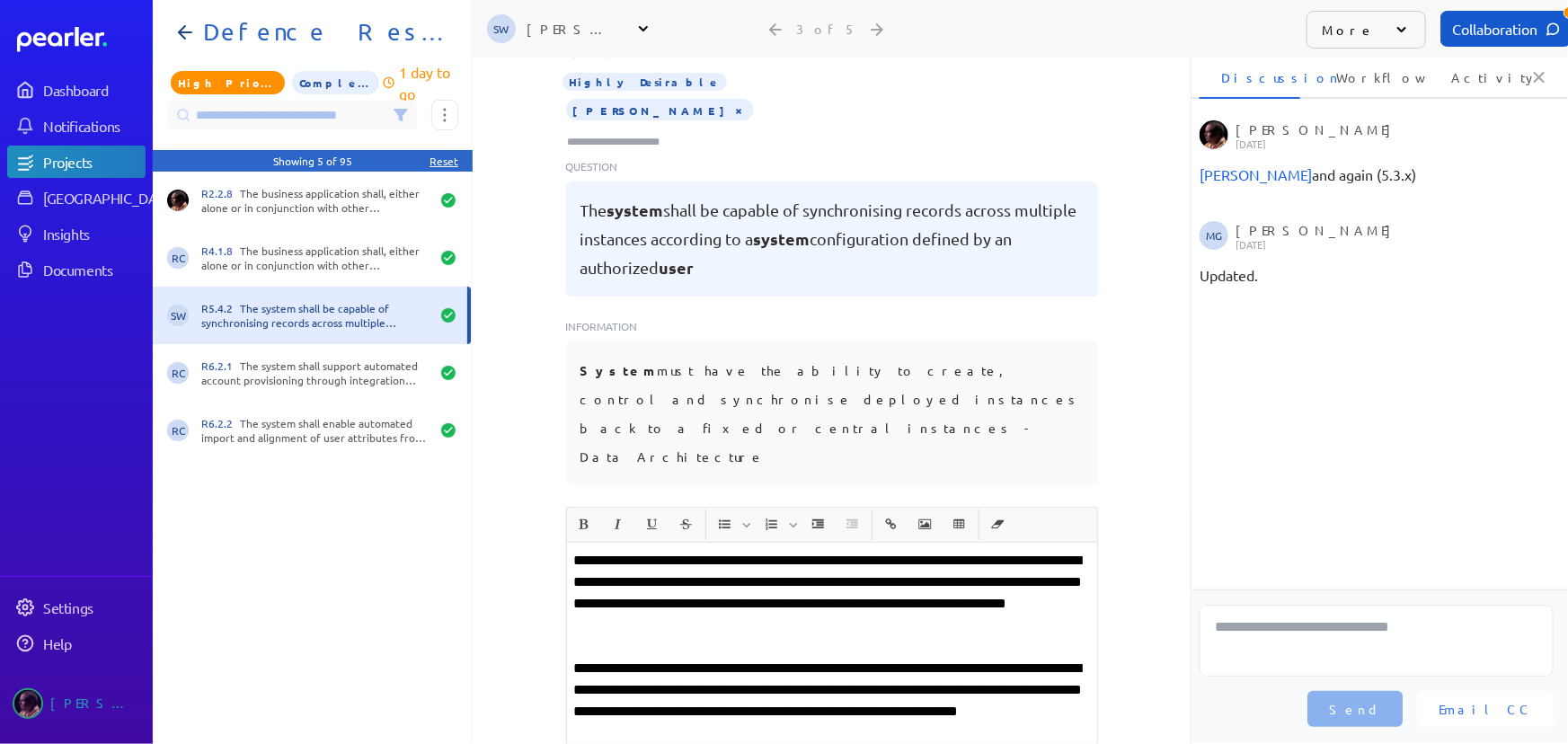
click at [733, 101] on button "×" at bounding box center [739, 109] width 14 height 18
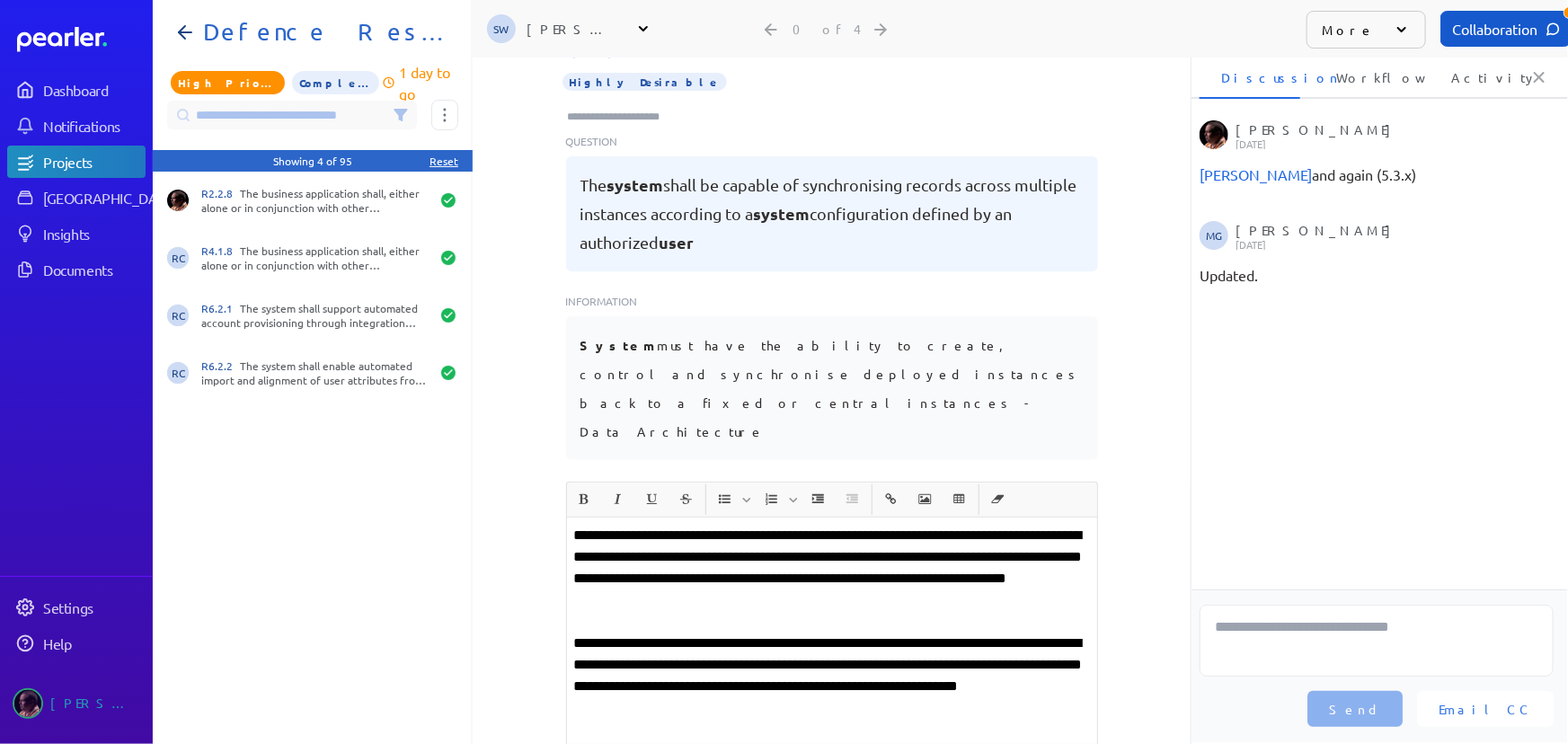
click at [599, 108] on input "Type here to add tags" at bounding box center [621, 116] width 111 height 18
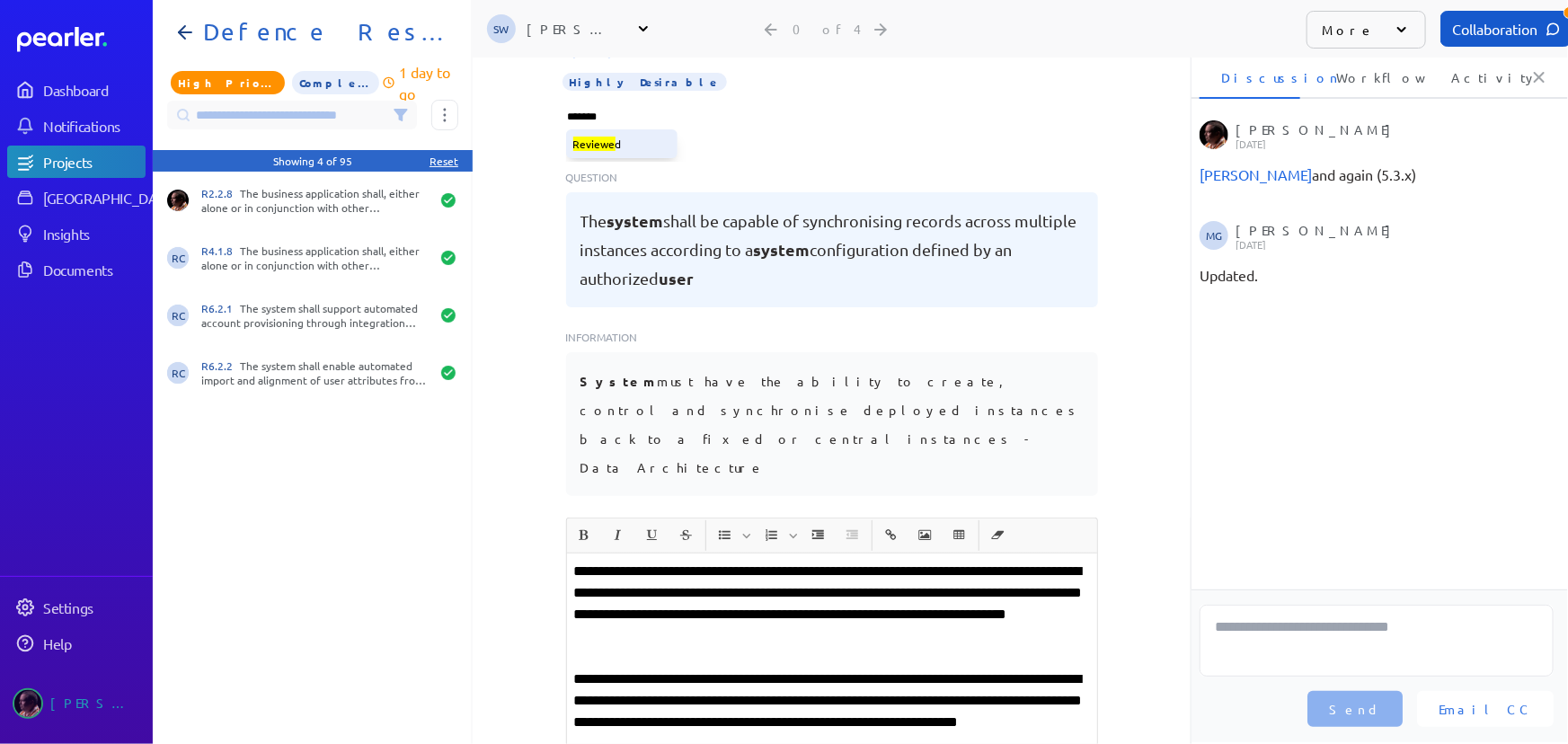
type input "********"
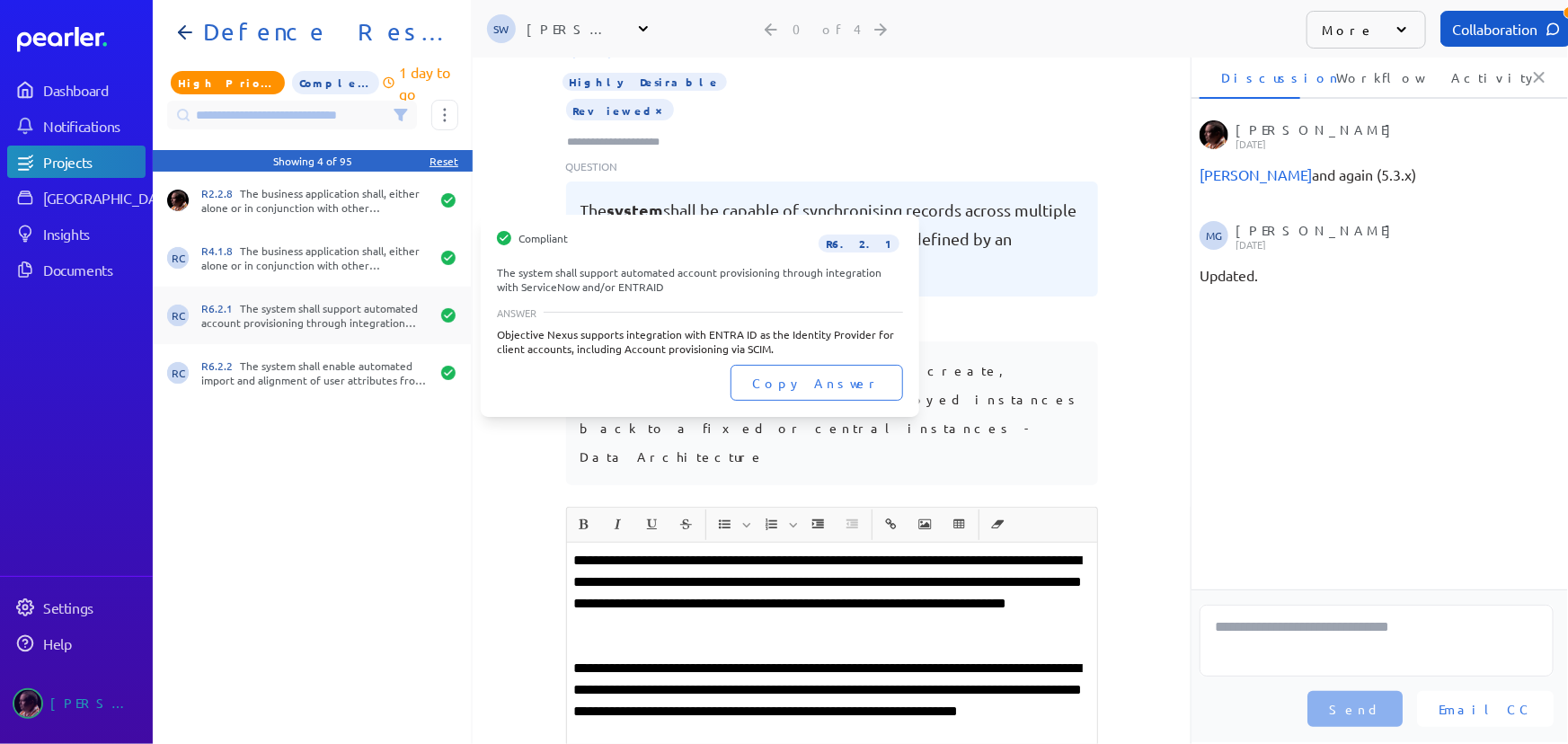
click at [241, 315] on div "R6.2.1 The system shall support automated account provisioning through integrat…" at bounding box center [316, 315] width 228 height 29
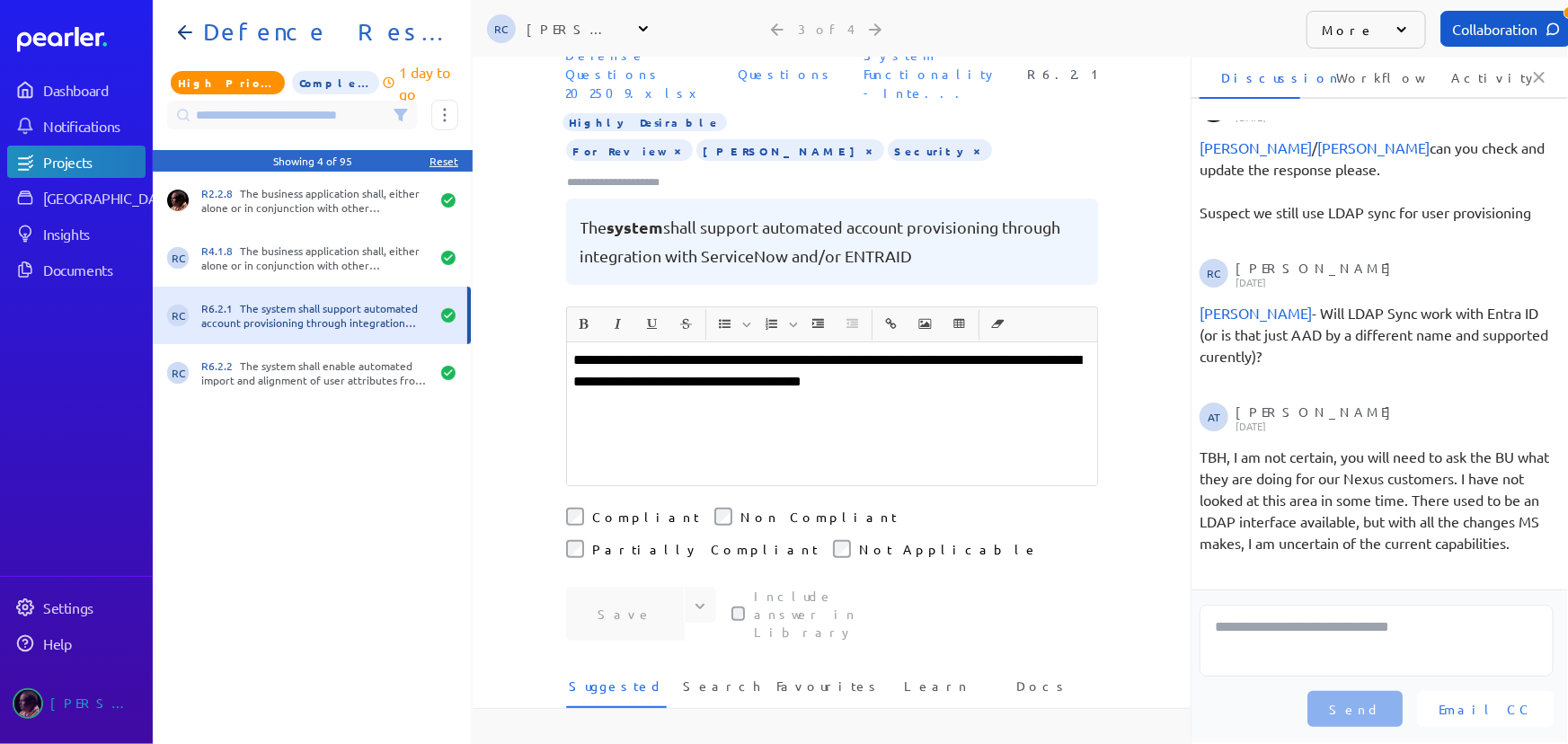
scroll to position [81, 0]
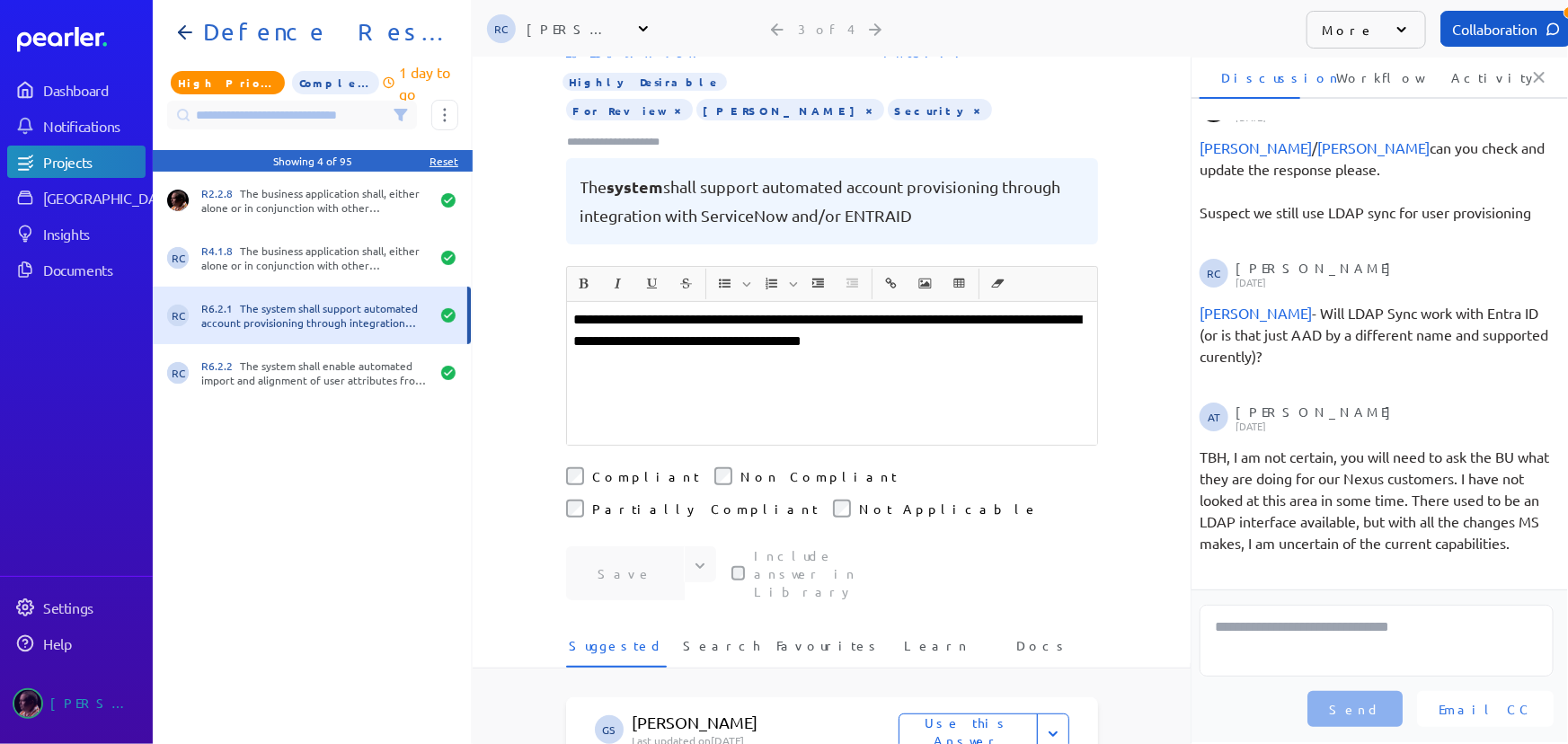
click at [739, 356] on div "**********" at bounding box center [832, 373] width 530 height 143
click at [989, 329] on p "**********" at bounding box center [833, 330] width 516 height 43
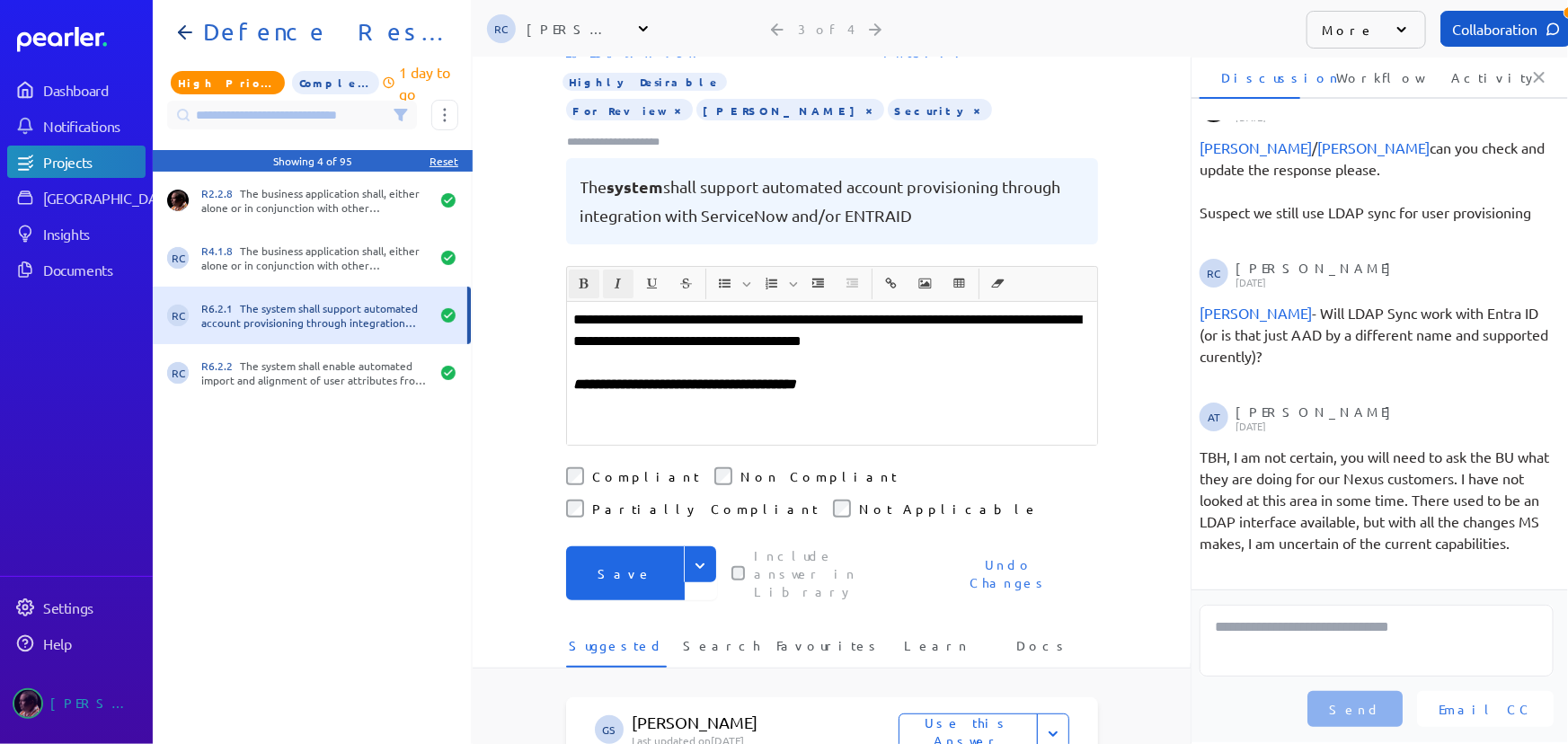
click at [634, 546] on button "Save" at bounding box center [625, 573] width 119 height 54
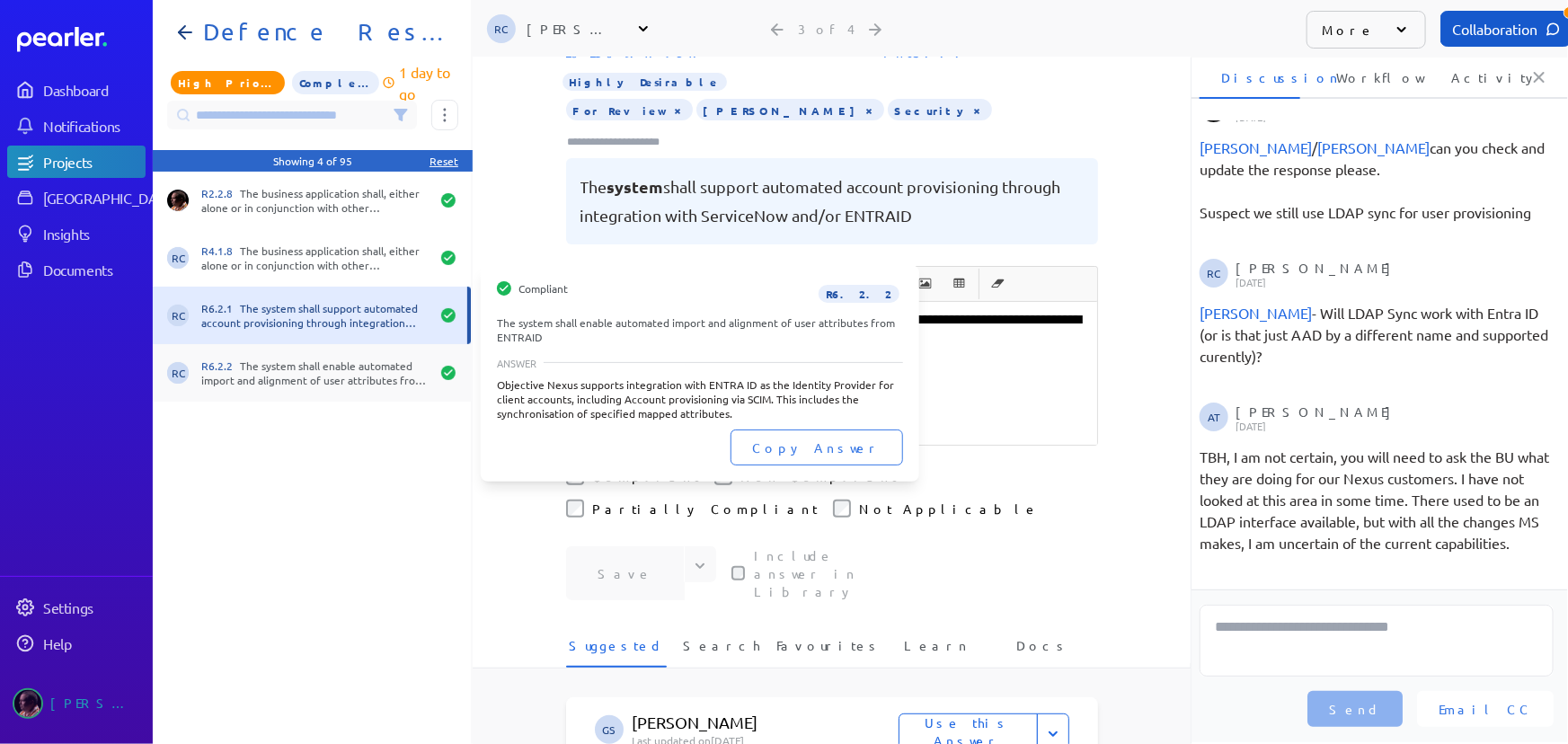
click at [273, 371] on div "R6.2.2 The system shall enable automated import and alignment of user attribute…" at bounding box center [316, 373] width 228 height 29
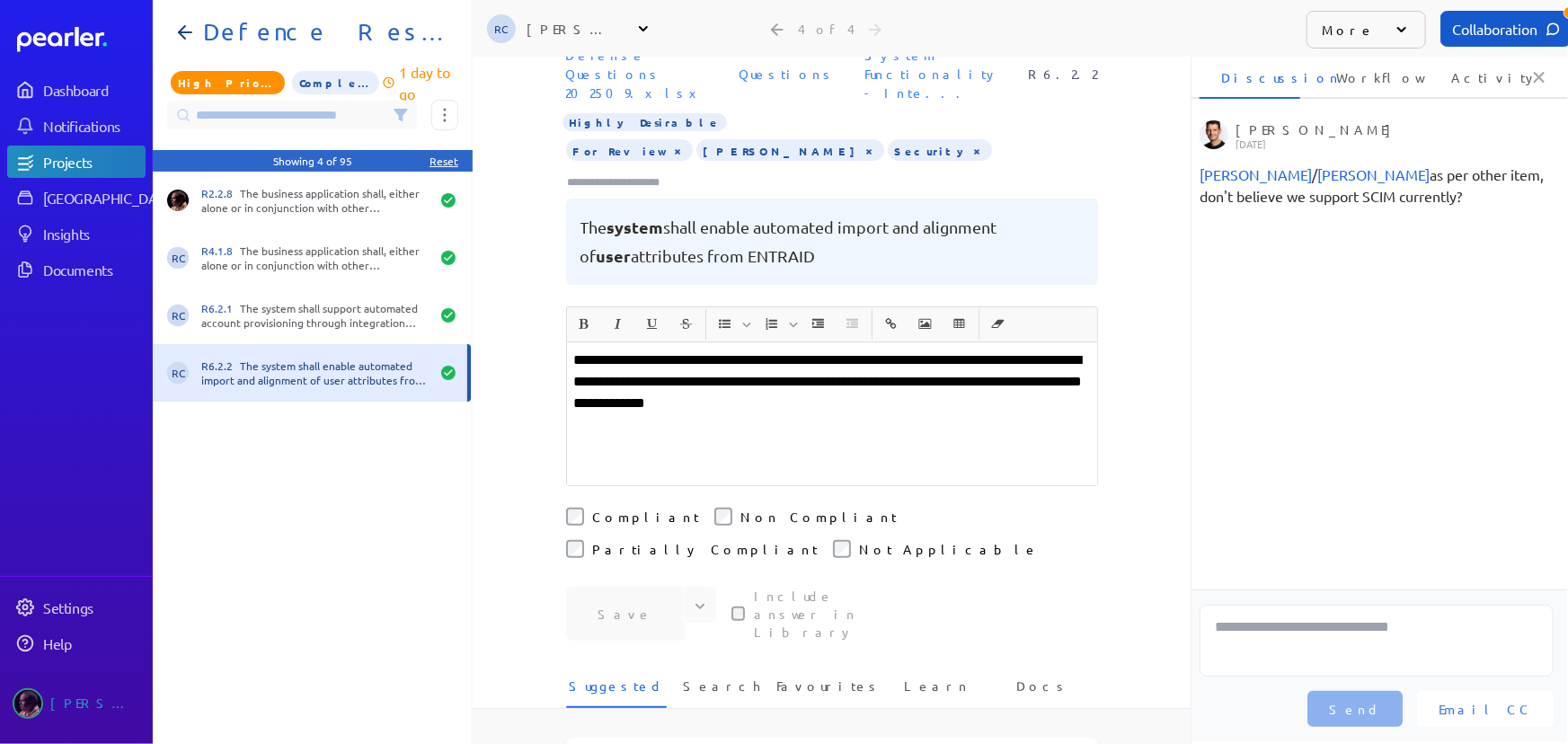
scroll to position [81, 0]
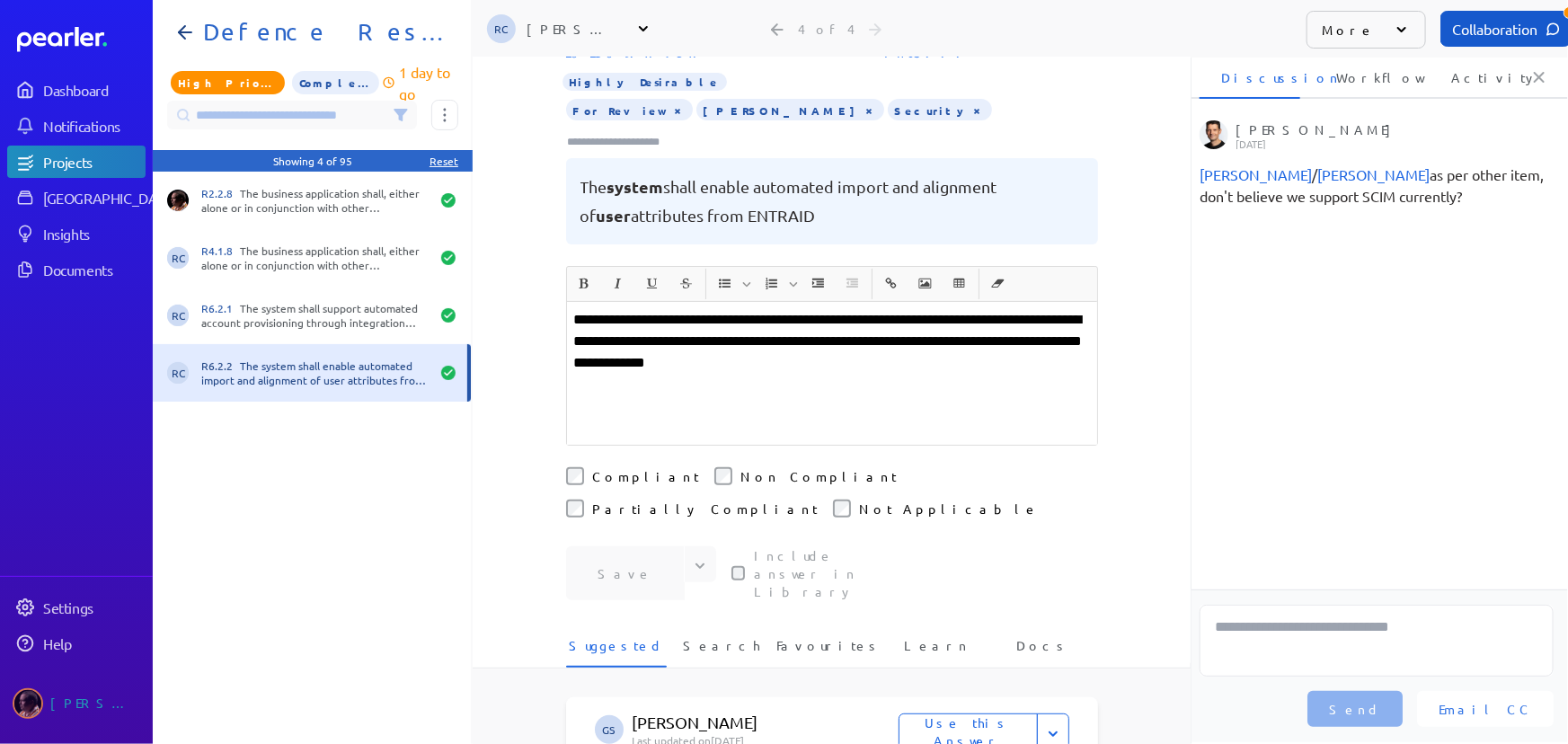
click at [657, 381] on div "**********" at bounding box center [832, 373] width 530 height 143
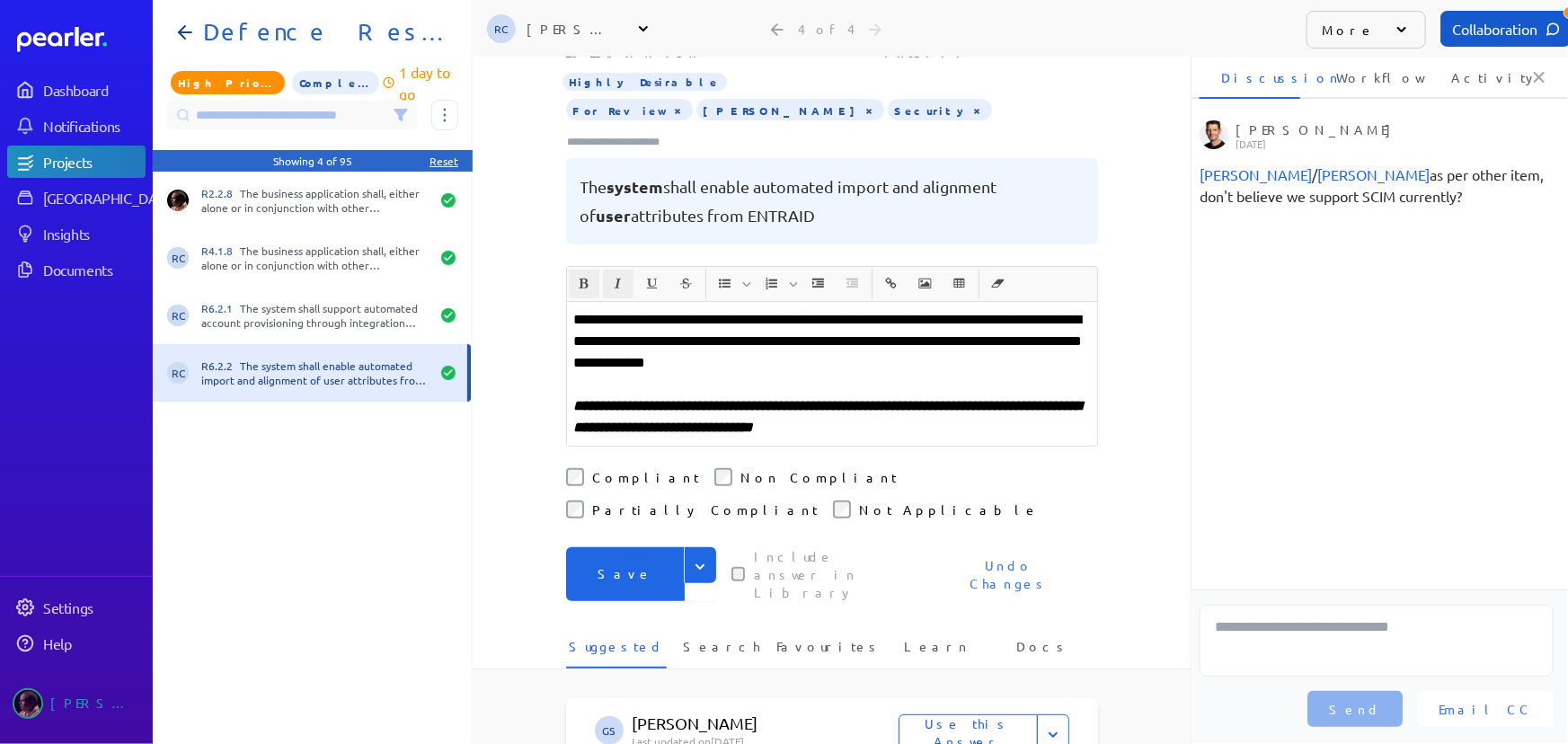
click at [642, 547] on button "Save" at bounding box center [625, 574] width 119 height 54
click at [394, 116] on icon at bounding box center [401, 114] width 14 height 14
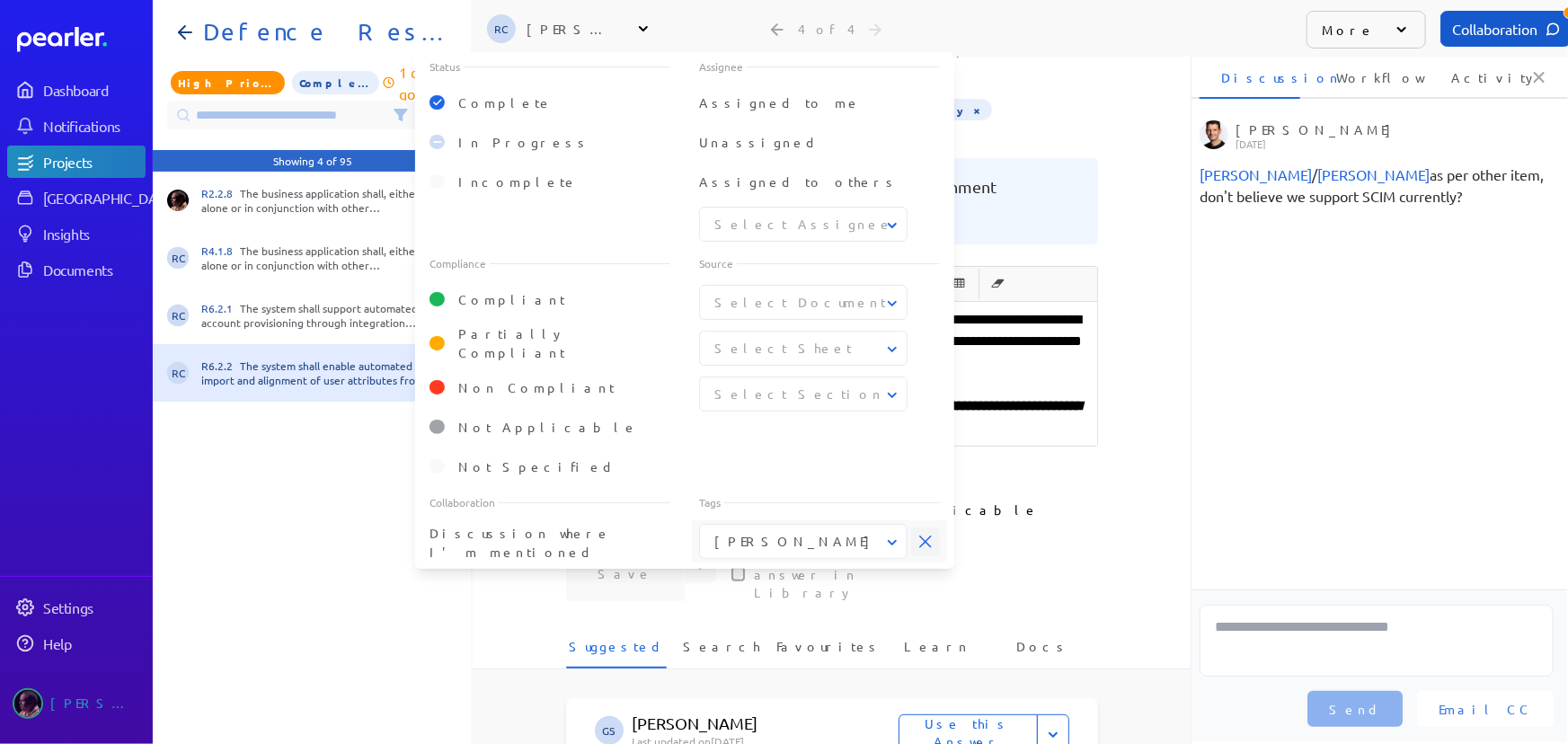
click at [927, 536] on icon at bounding box center [925, 541] width 12 height 12
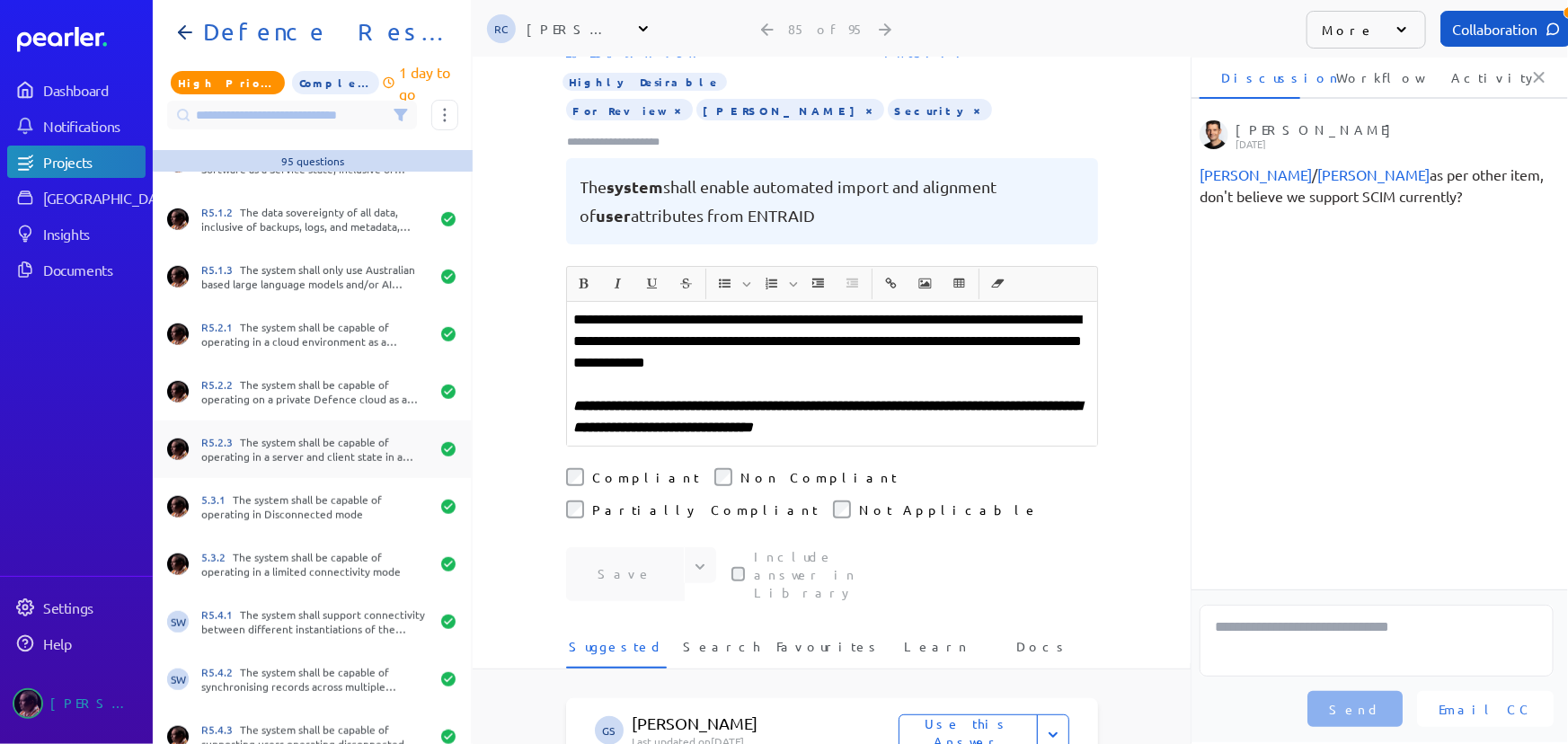
scroll to position [4003, 0]
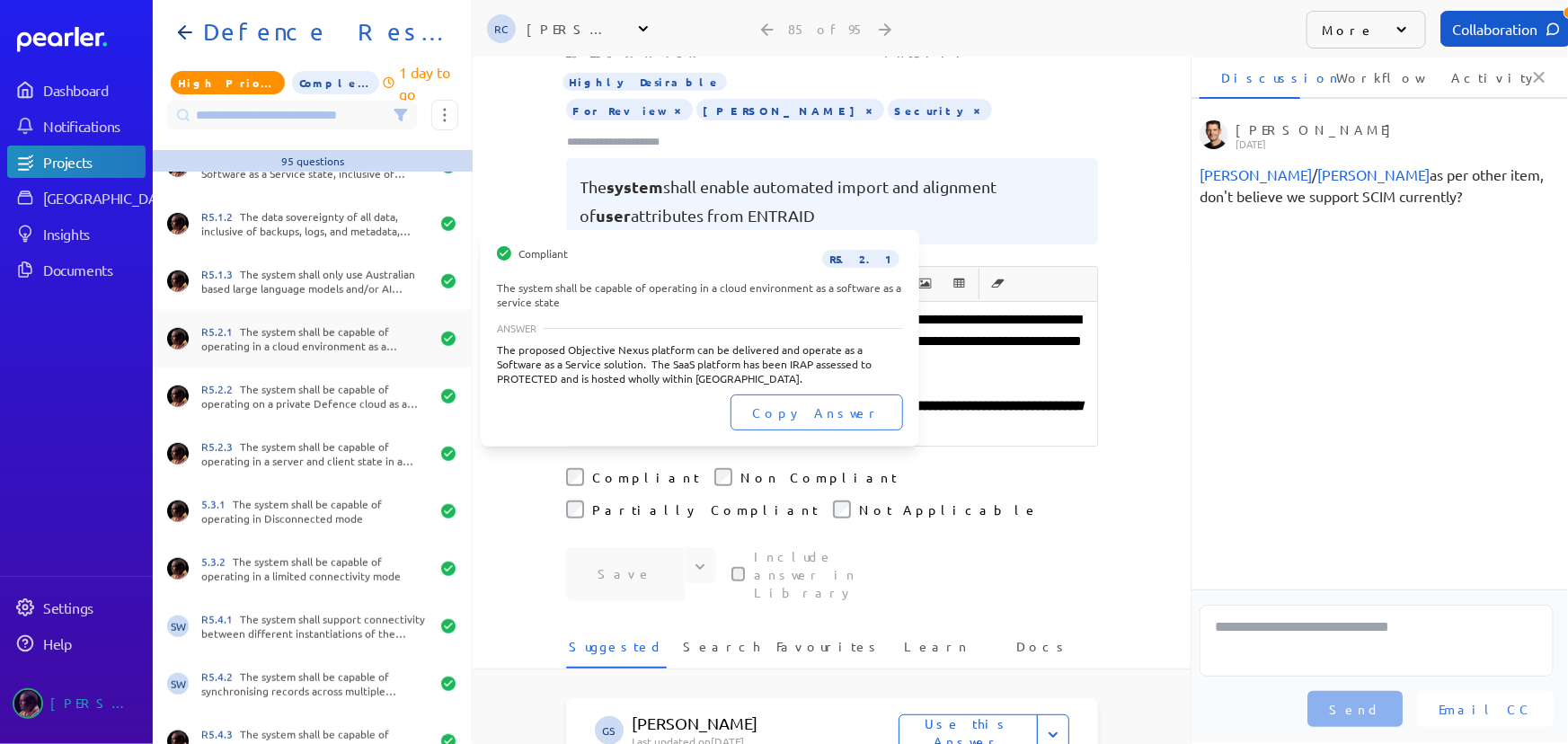
click at [325, 329] on div "R5.2.1 The system shall be capable of operating in a cloud environment as a sof…" at bounding box center [316, 339] width 228 height 29
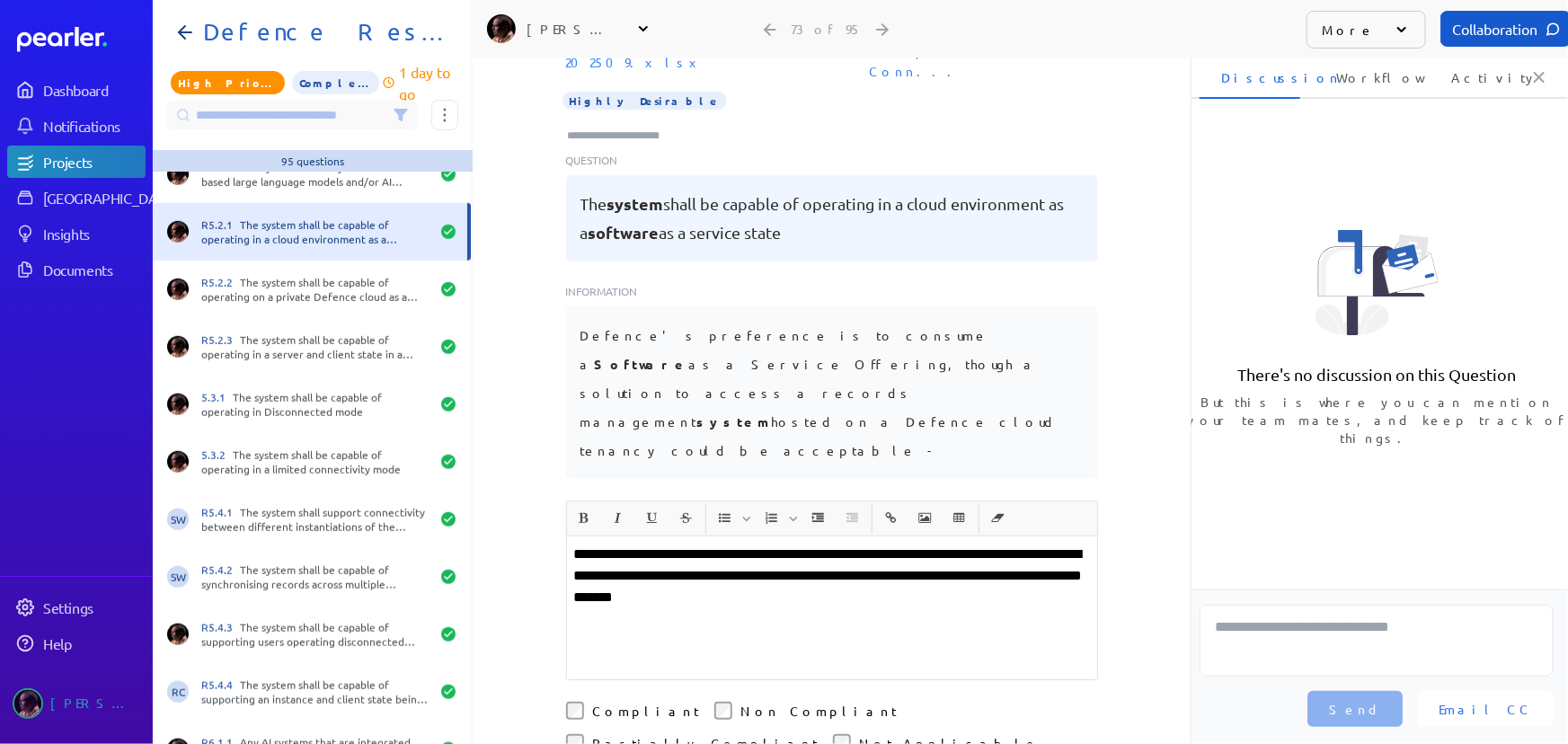
scroll to position [4063, 0]
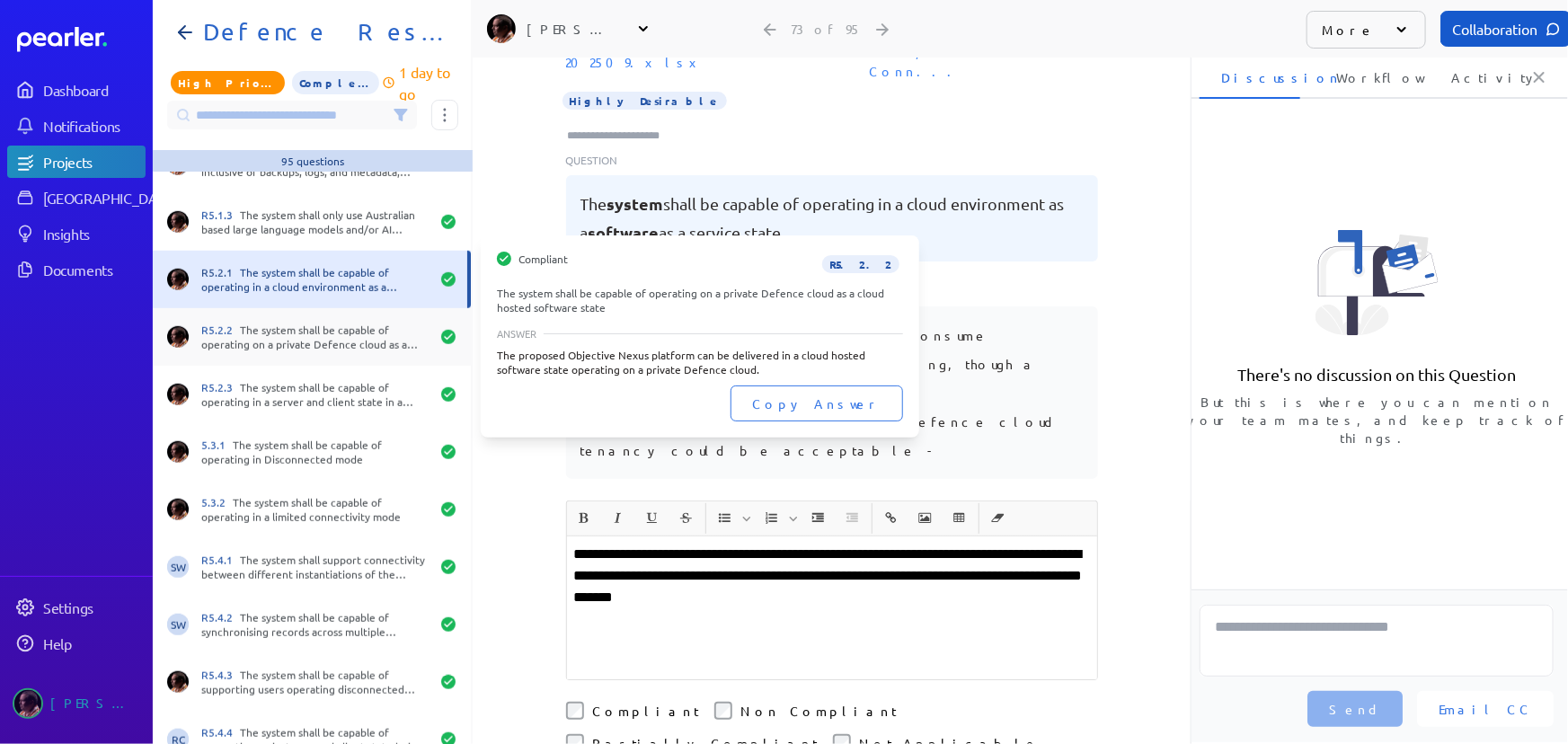
click at [256, 333] on div "R5.2.2 The system shall be capable of operating on a private Defence cloud as a…" at bounding box center [316, 337] width 228 height 29
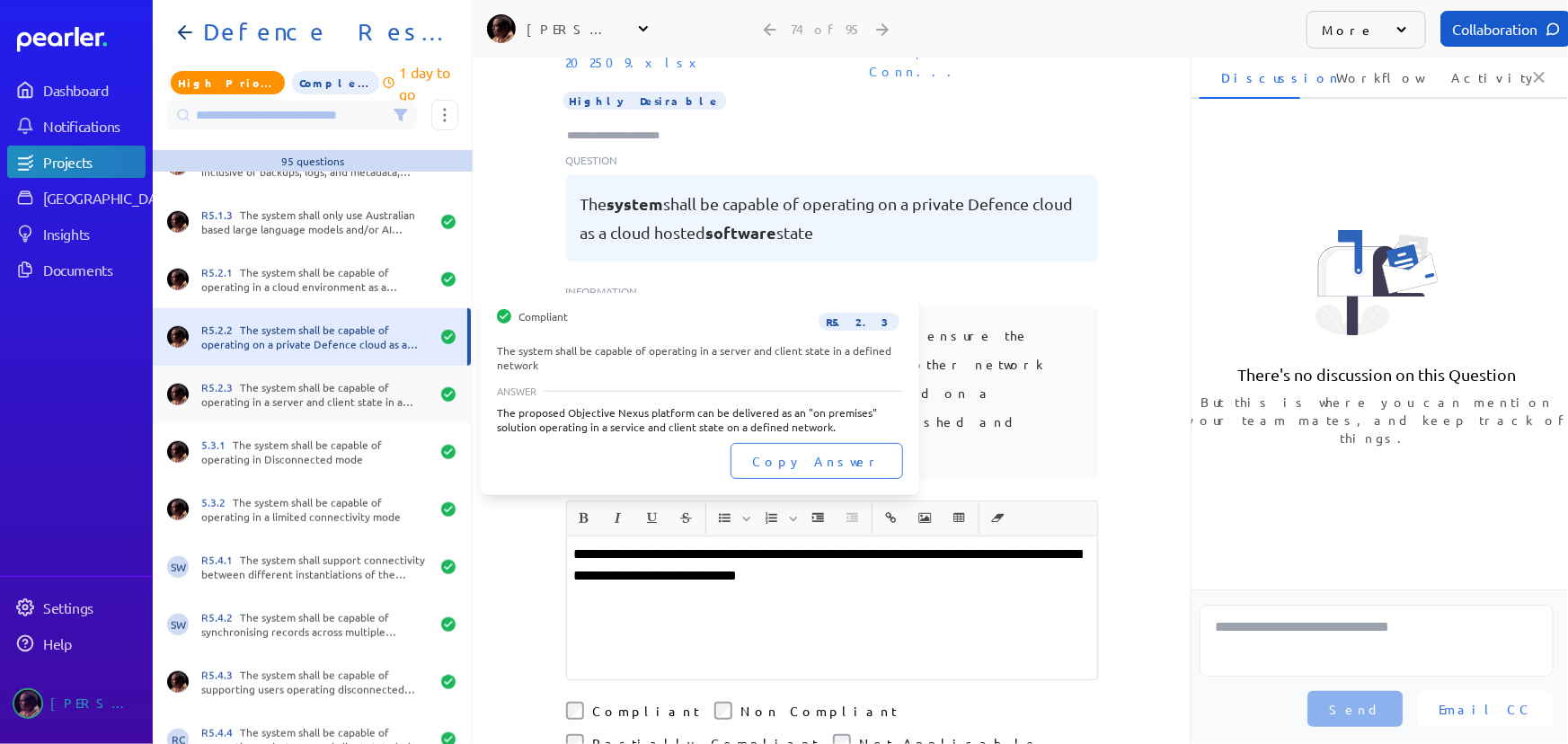
click at [269, 396] on div "R5.2.3 The system shall be capable of operating in a server and client state in…" at bounding box center [316, 395] width 228 height 29
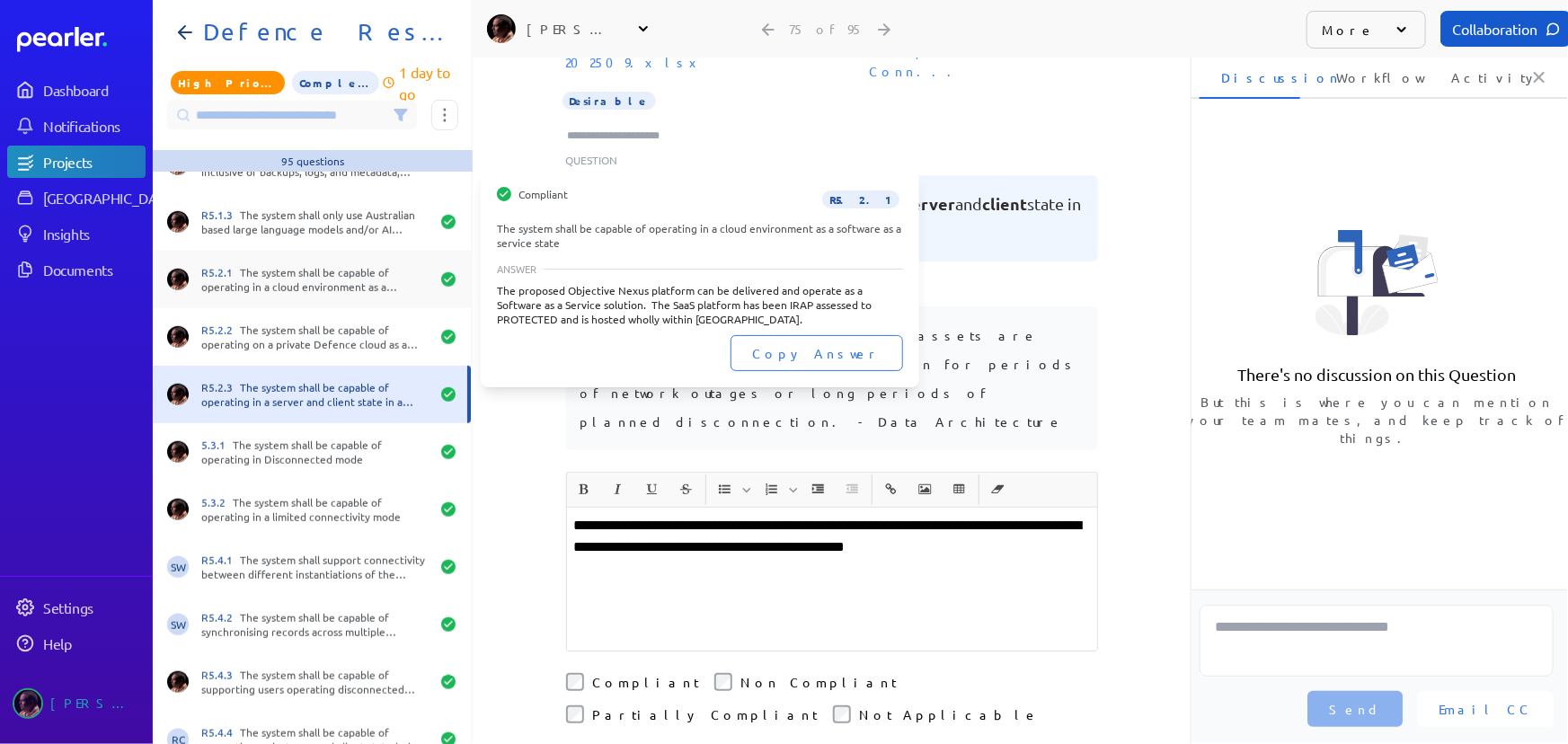
click at [309, 290] on div "R5.2.1 The system shall be capable of operating in a cloud environment as a sof…" at bounding box center [316, 280] width 228 height 29
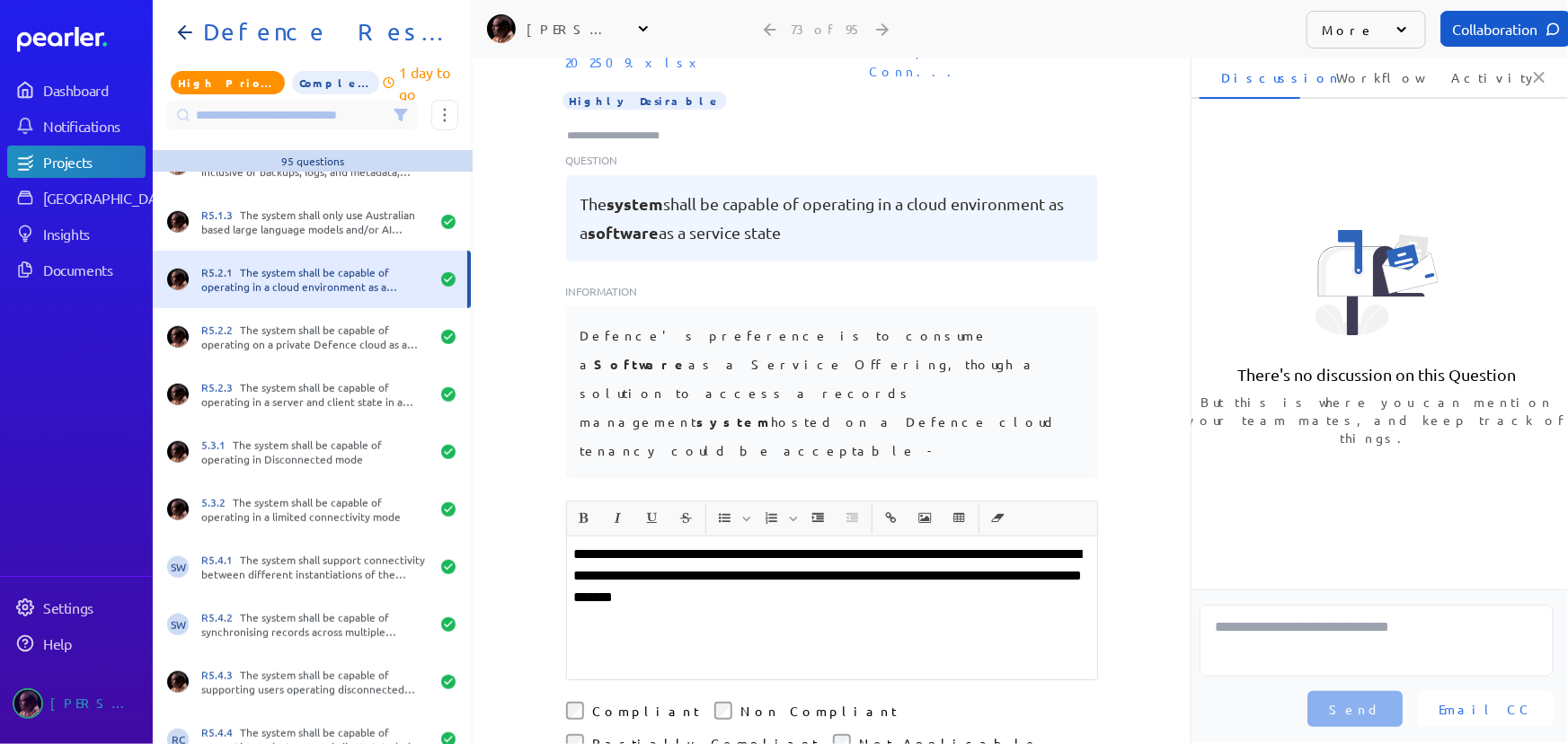
drag, startPoint x: 774, startPoint y: 456, endPoint x: 780, endPoint y: 463, distance: 9.2
click at [774, 543] on p "**********" at bounding box center [833, 576] width 516 height 65
click at [771, 543] on p "**********" at bounding box center [833, 576] width 516 height 65
click at [762, 543] on p "**********" at bounding box center [833, 576] width 516 height 65
click at [1118, 420] on div "**********" at bounding box center [832, 320] width 718 height 687
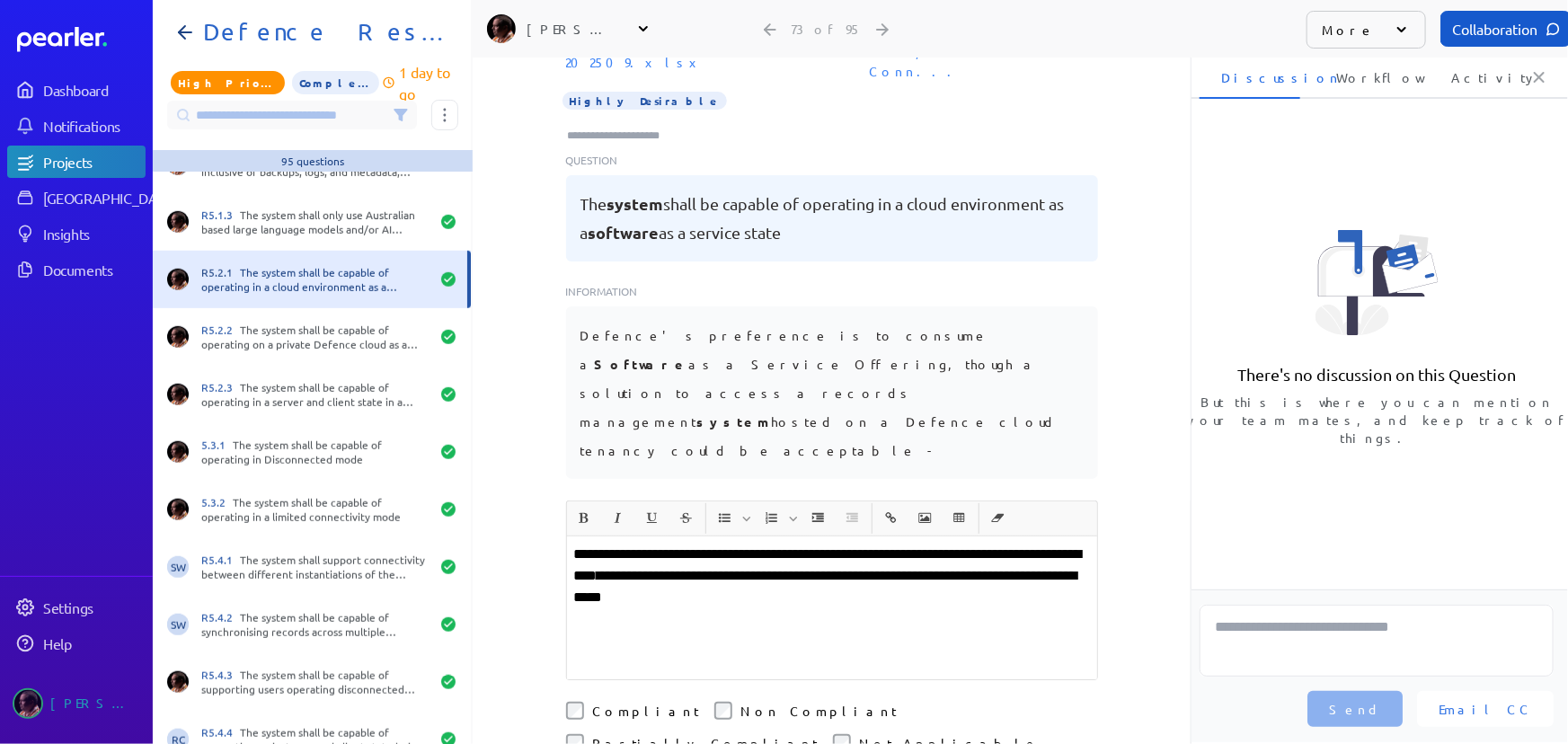
click at [848, 543] on p "**********" at bounding box center [833, 576] width 516 height 65
click at [512, 576] on div "**********" at bounding box center [832, 320] width 718 height 687
click at [881, 543] on p "**********" at bounding box center [833, 576] width 516 height 65
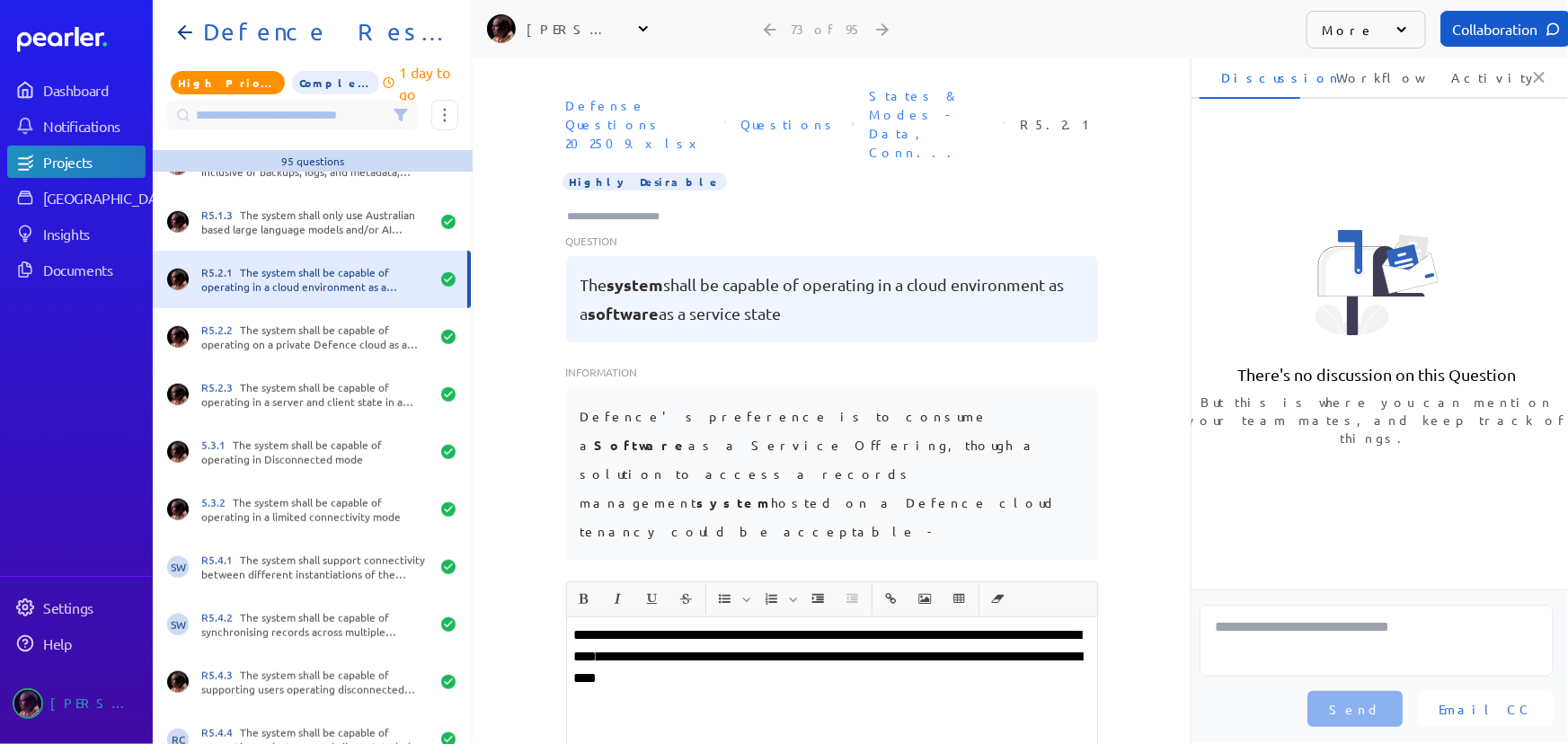
click at [727, 624] on p "**********" at bounding box center [833, 656] width 516 height 65
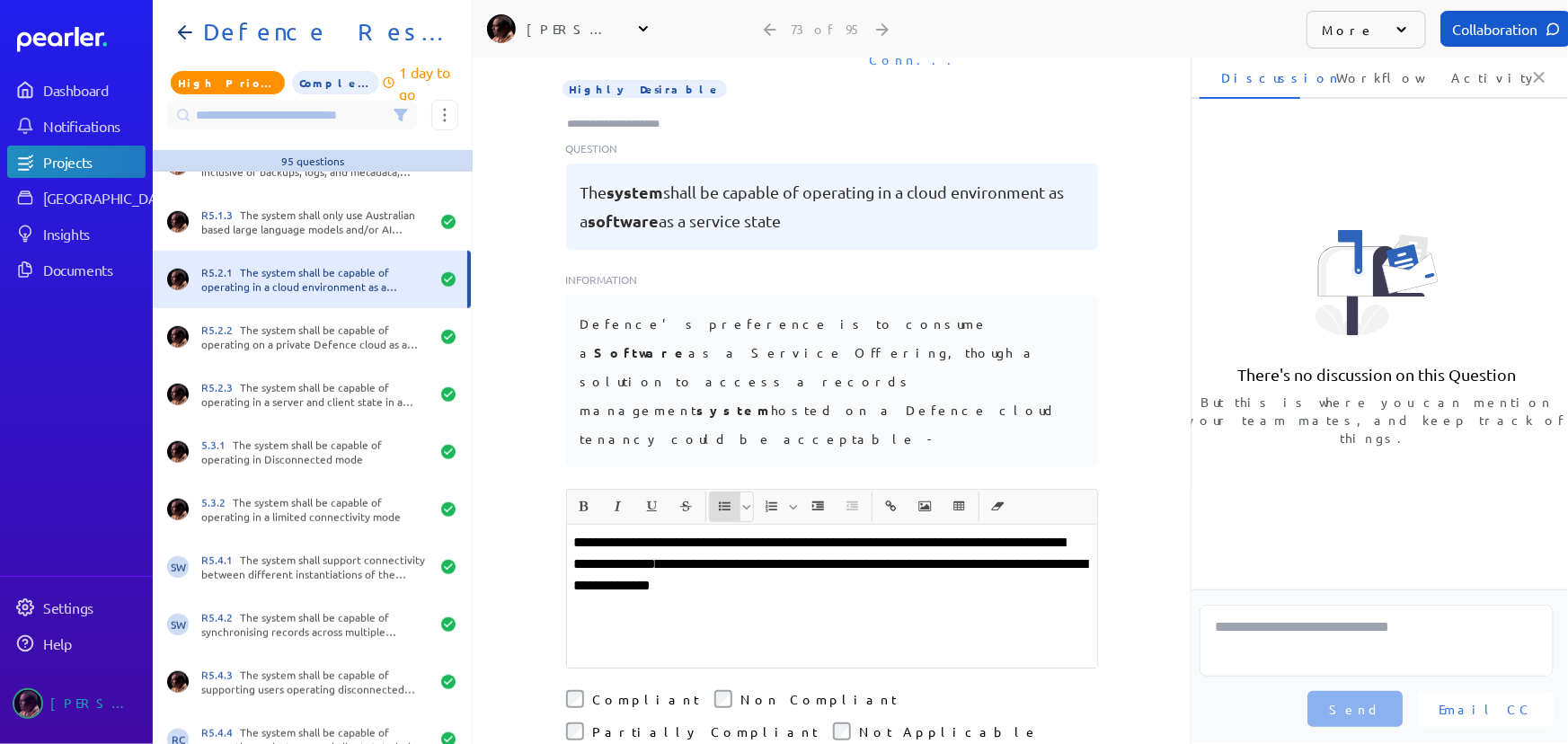
scroll to position [163, 0]
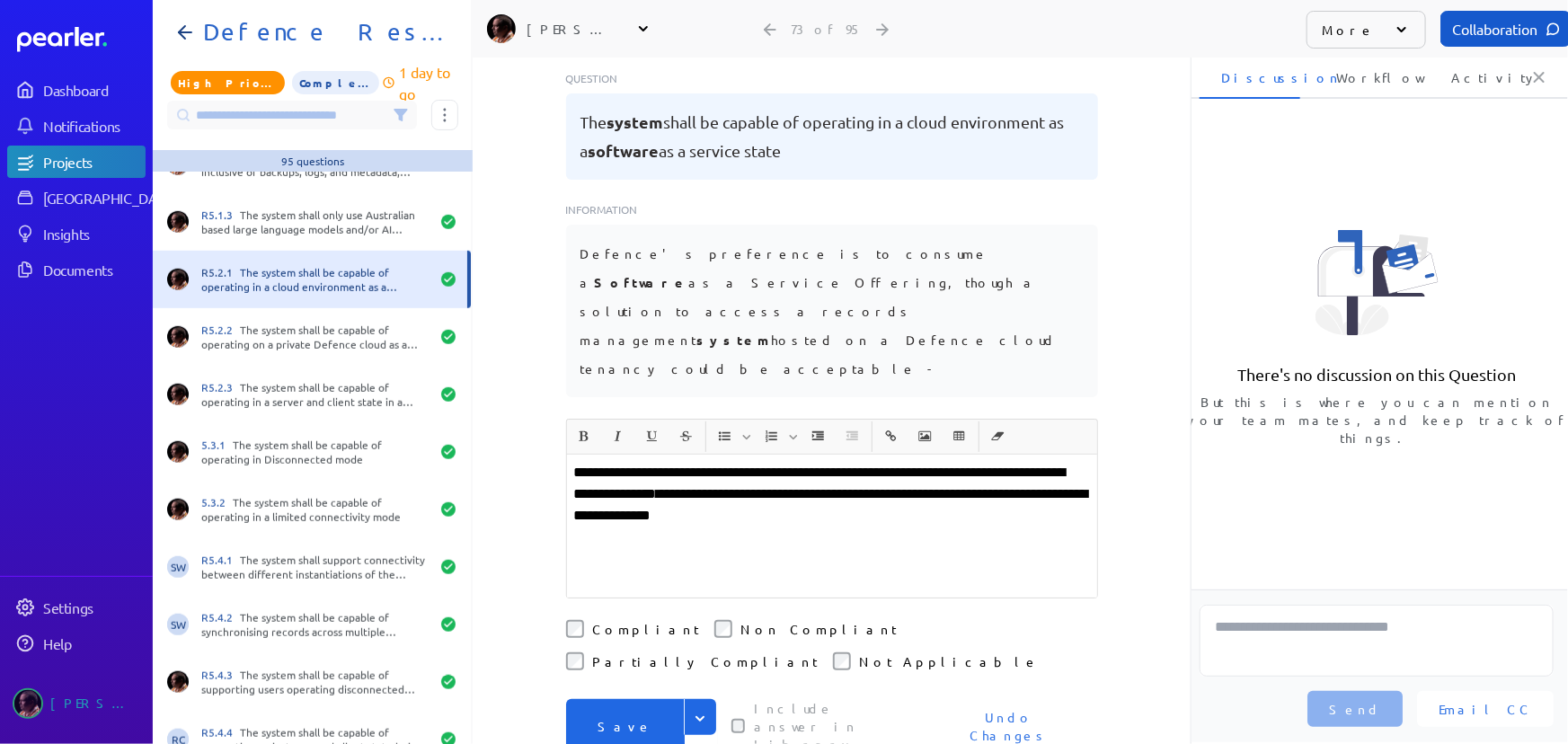
click at [610, 699] on button "Save" at bounding box center [625, 726] width 119 height 54
click at [519, 481] on div "**********" at bounding box center [832, 238] width 718 height 687
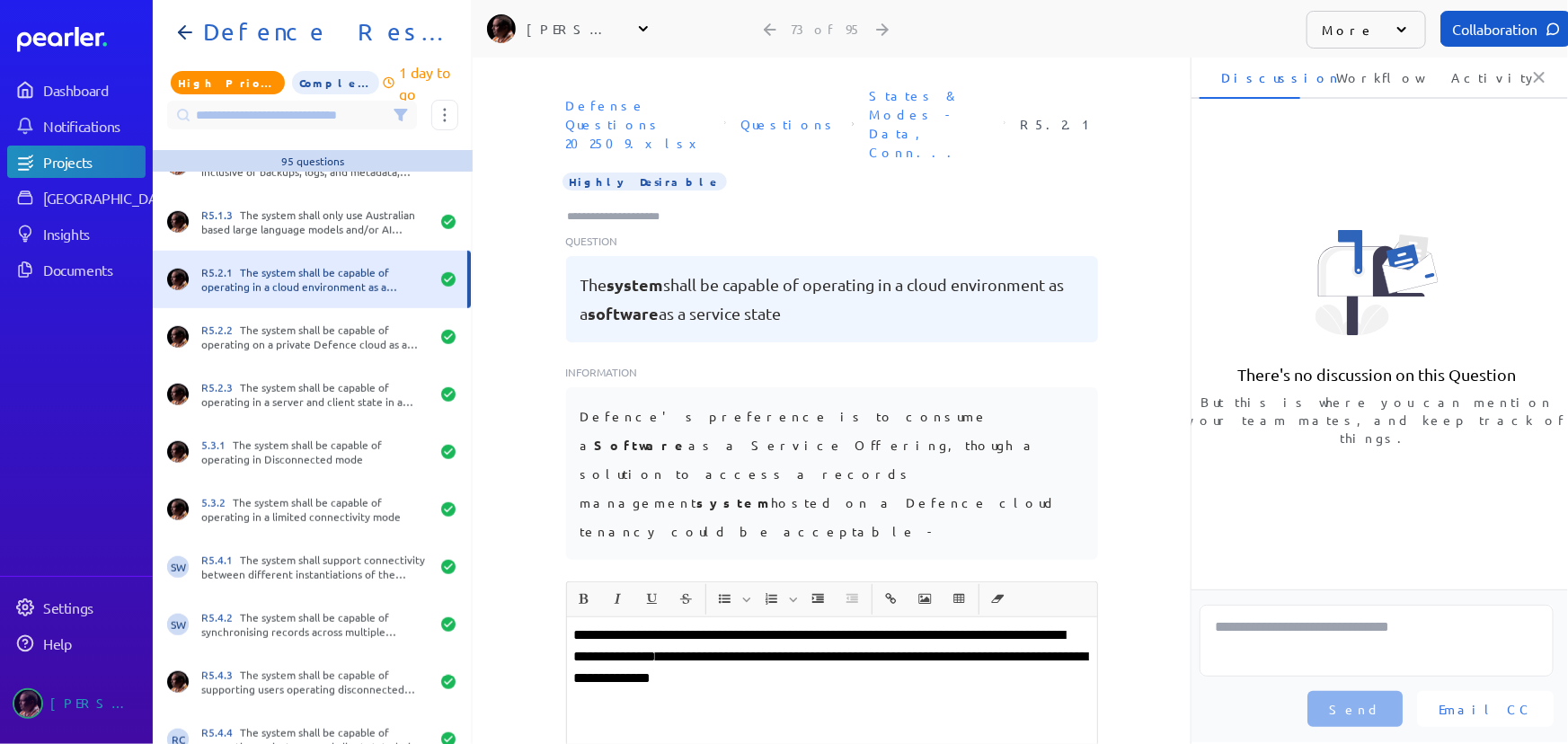
click at [589, 207] on input "Type here to add tags" at bounding box center [621, 216] width 111 height 18
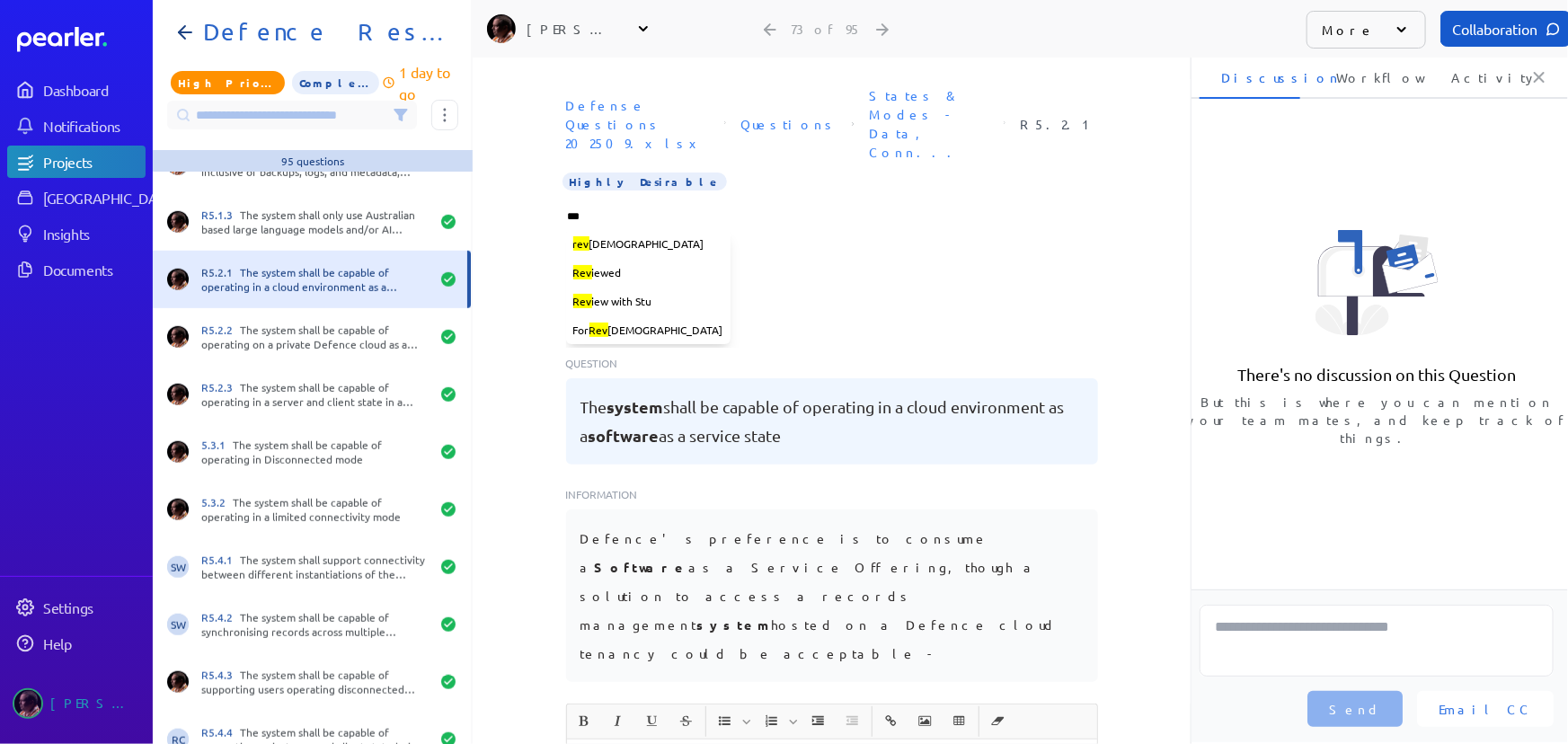
type input "****"
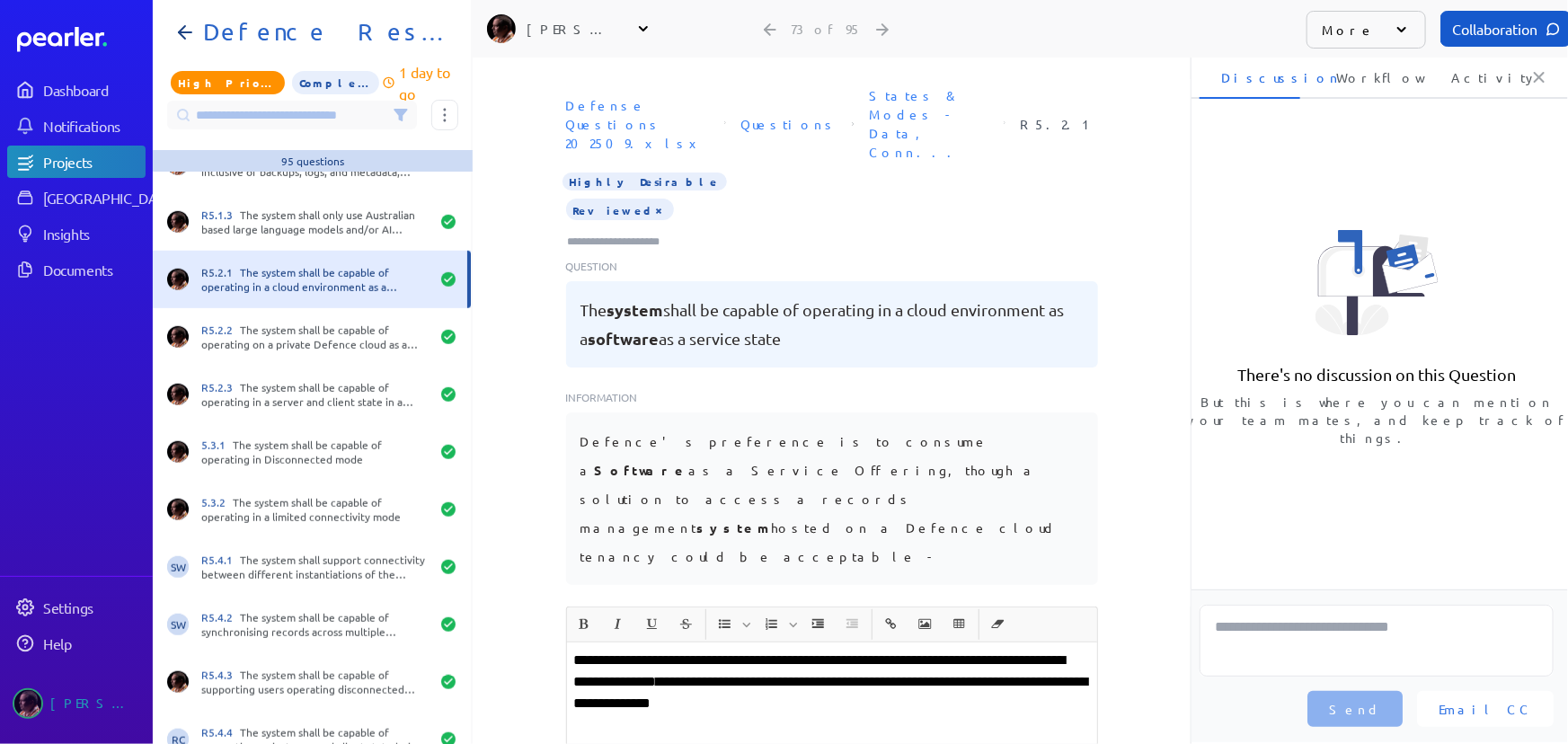
click at [521, 350] on div "Defense Questions 202509.xlsx Questions States & Modes - Data, Conn... R5.2.1 H…" at bounding box center [832, 343] width 718 height 527
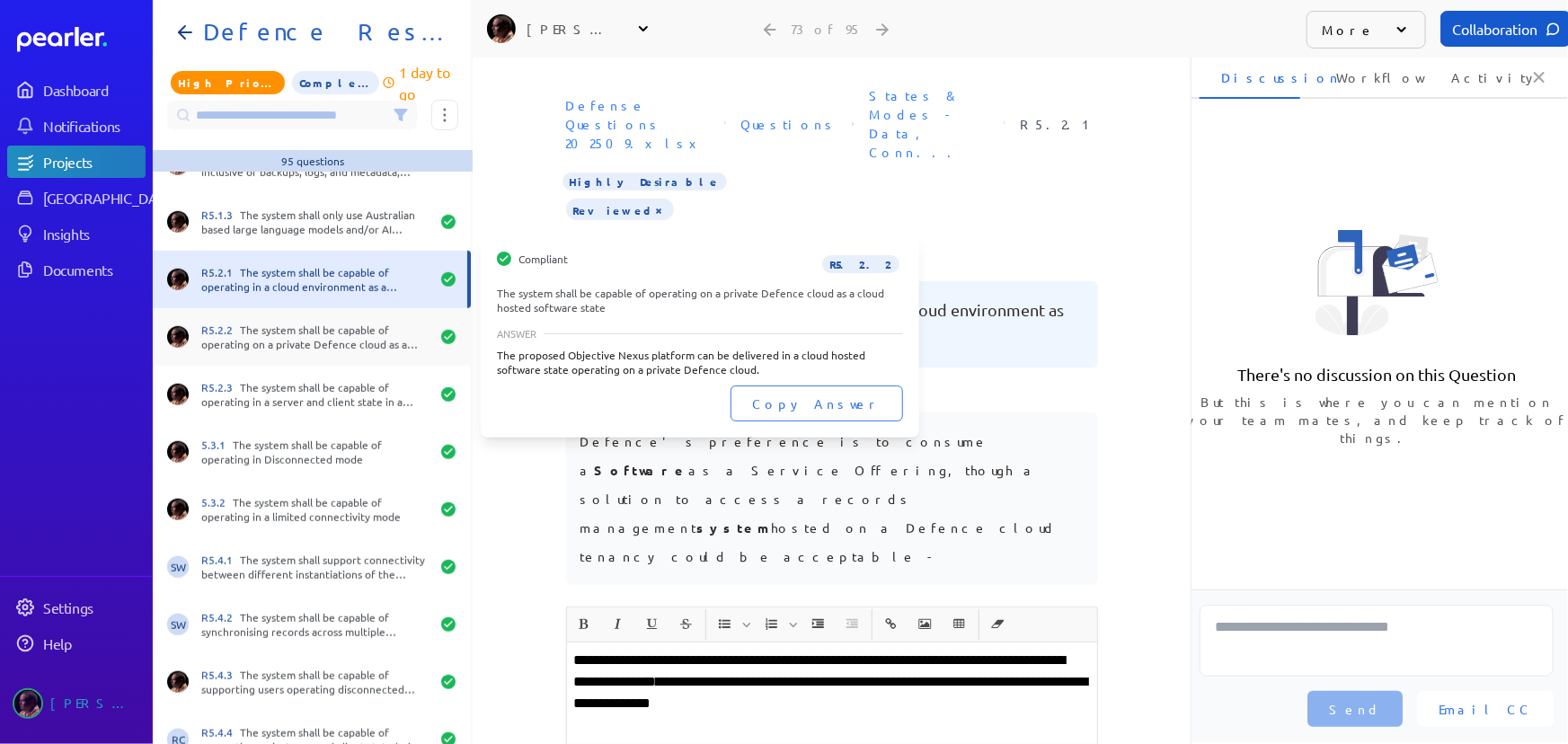
click at [260, 333] on div "R5.2.2 The system shall be capable of operating on a private Defence cloud as a…" at bounding box center [316, 337] width 228 height 29
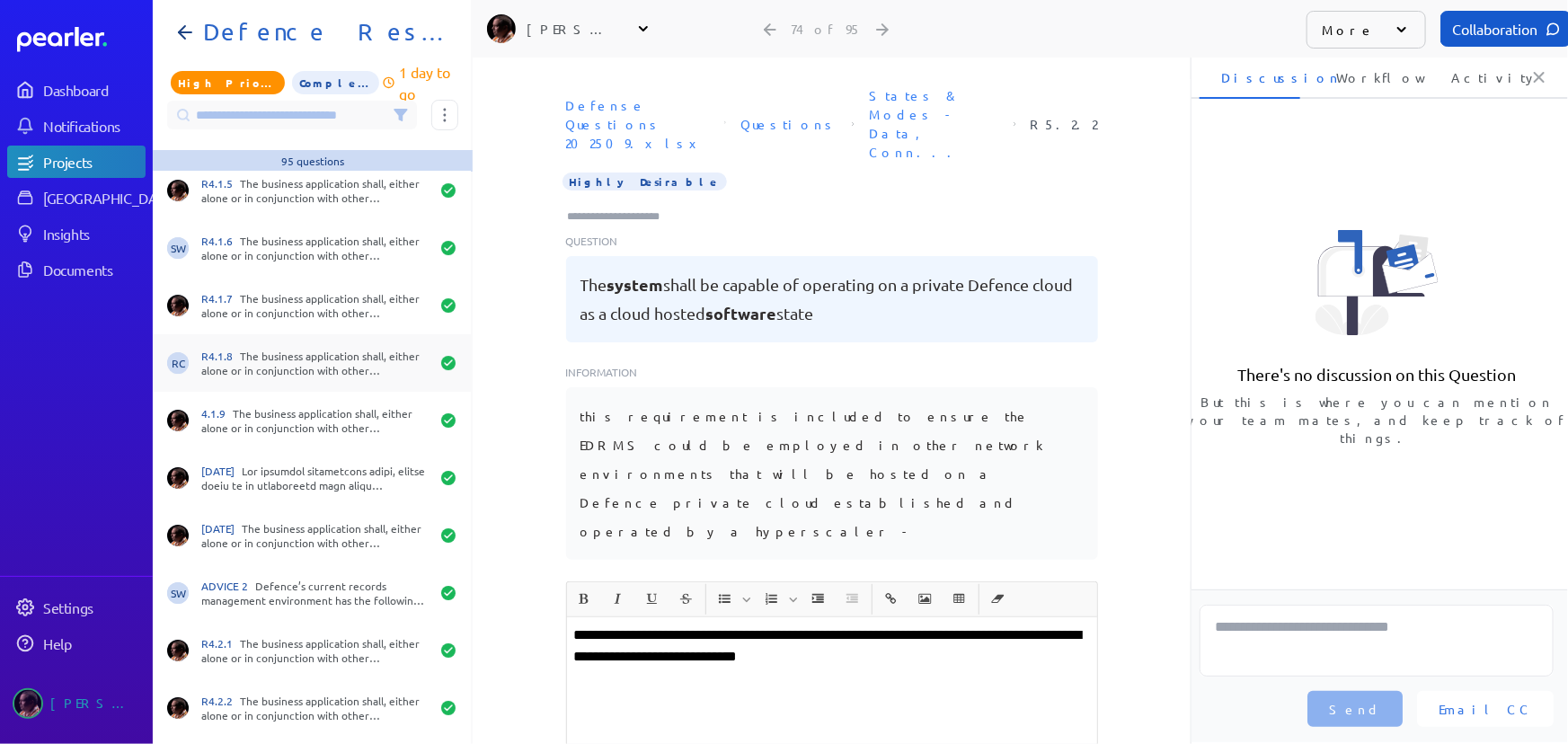
scroll to position [3163, 0]
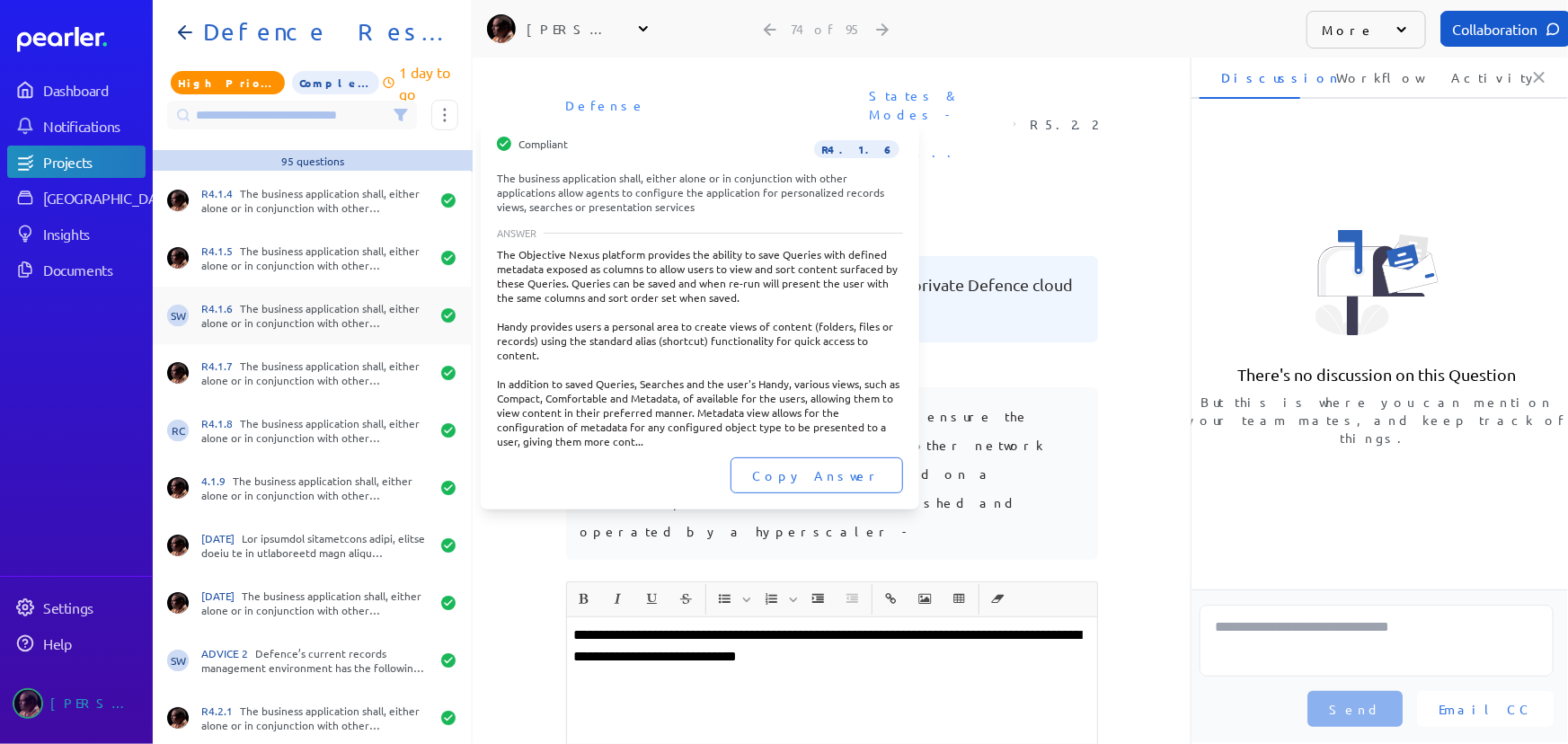
click at [285, 301] on div "R4.1.6 The business application shall, either alone or in conjunction with othe…" at bounding box center [316, 315] width 228 height 29
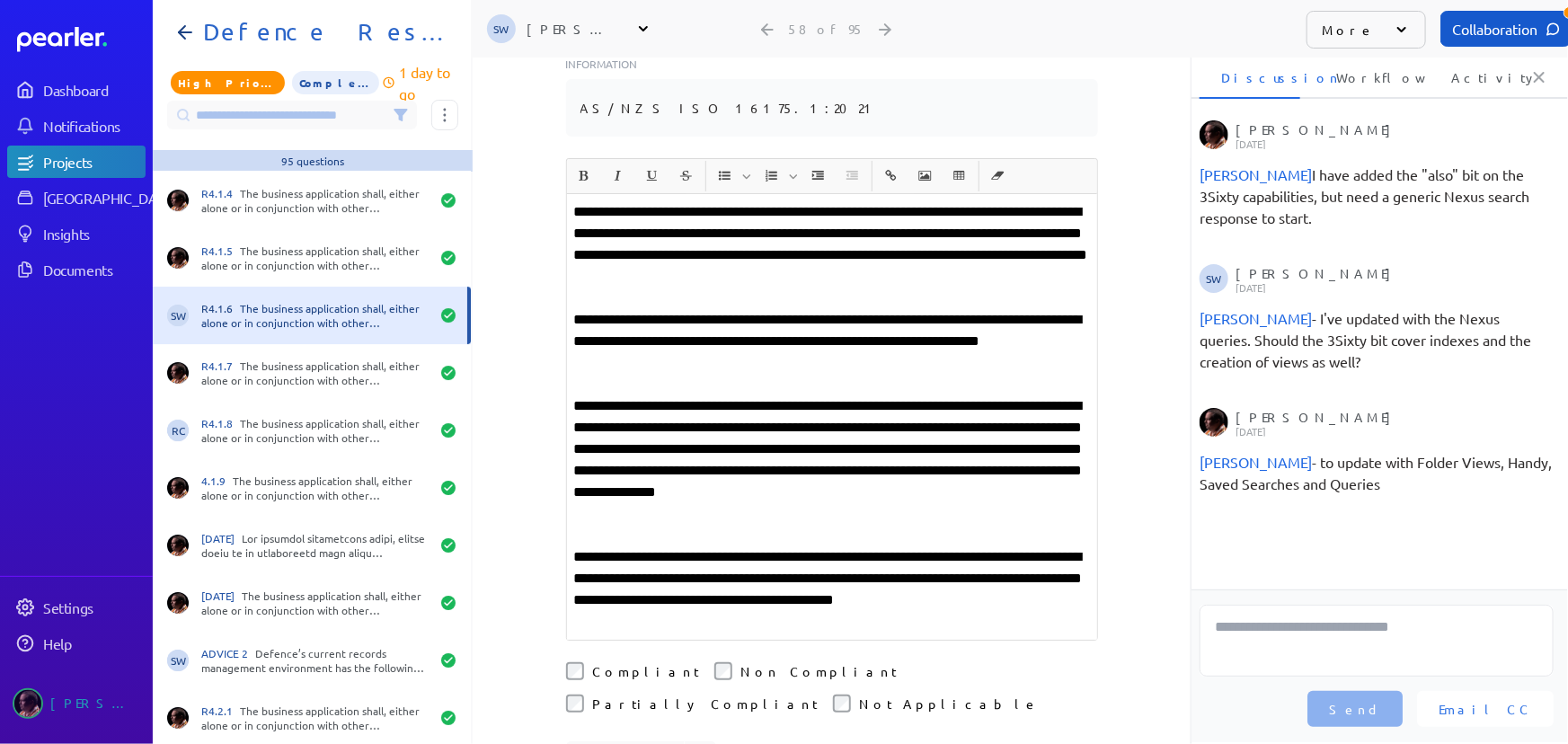
scroll to position [326, 0]
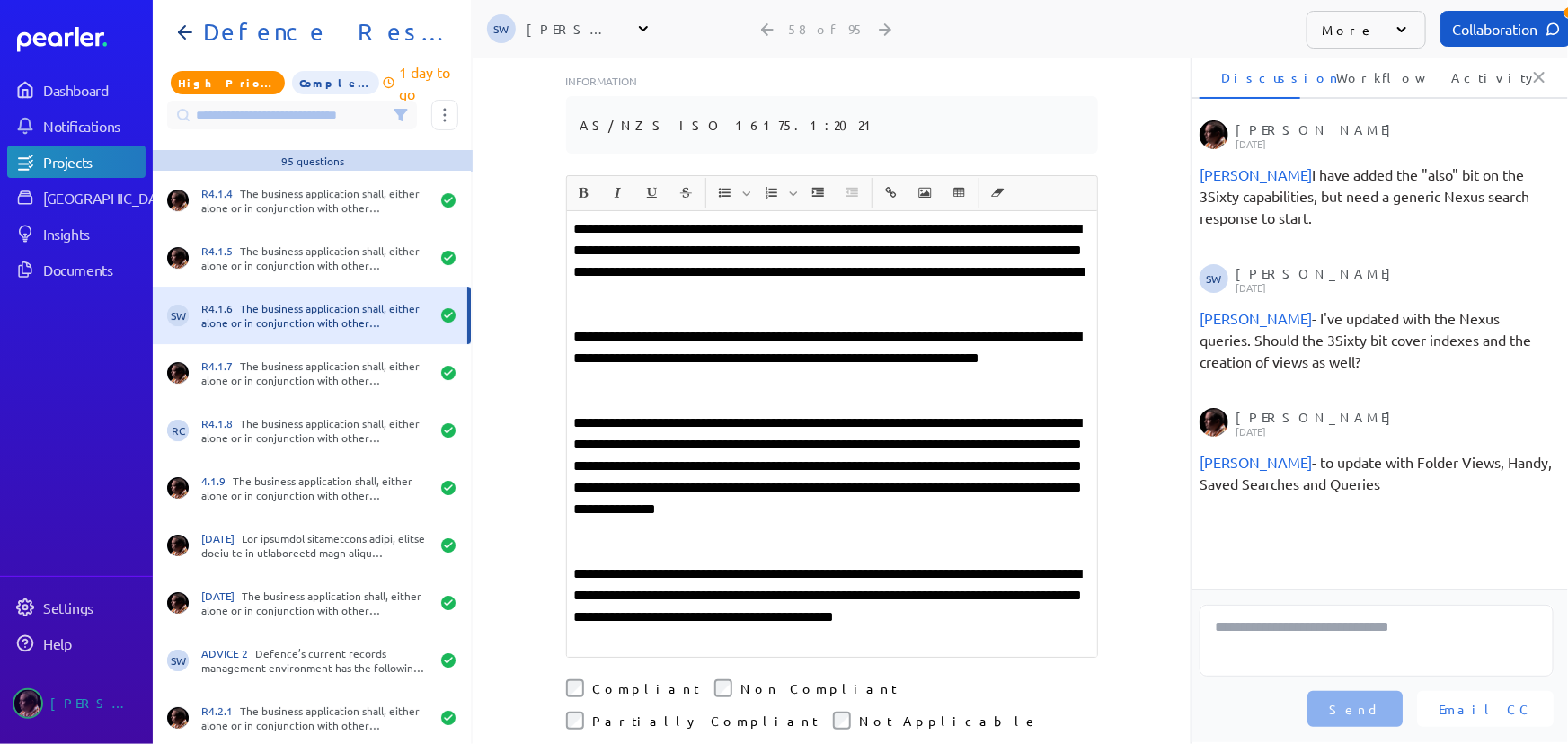
click at [875, 421] on p "**********" at bounding box center [833, 478] width 516 height 129
click at [855, 422] on p "**********" at bounding box center [833, 478] width 516 height 129
drag, startPoint x: 632, startPoint y: 720, endPoint x: 674, endPoint y: 600, distance: 127.1
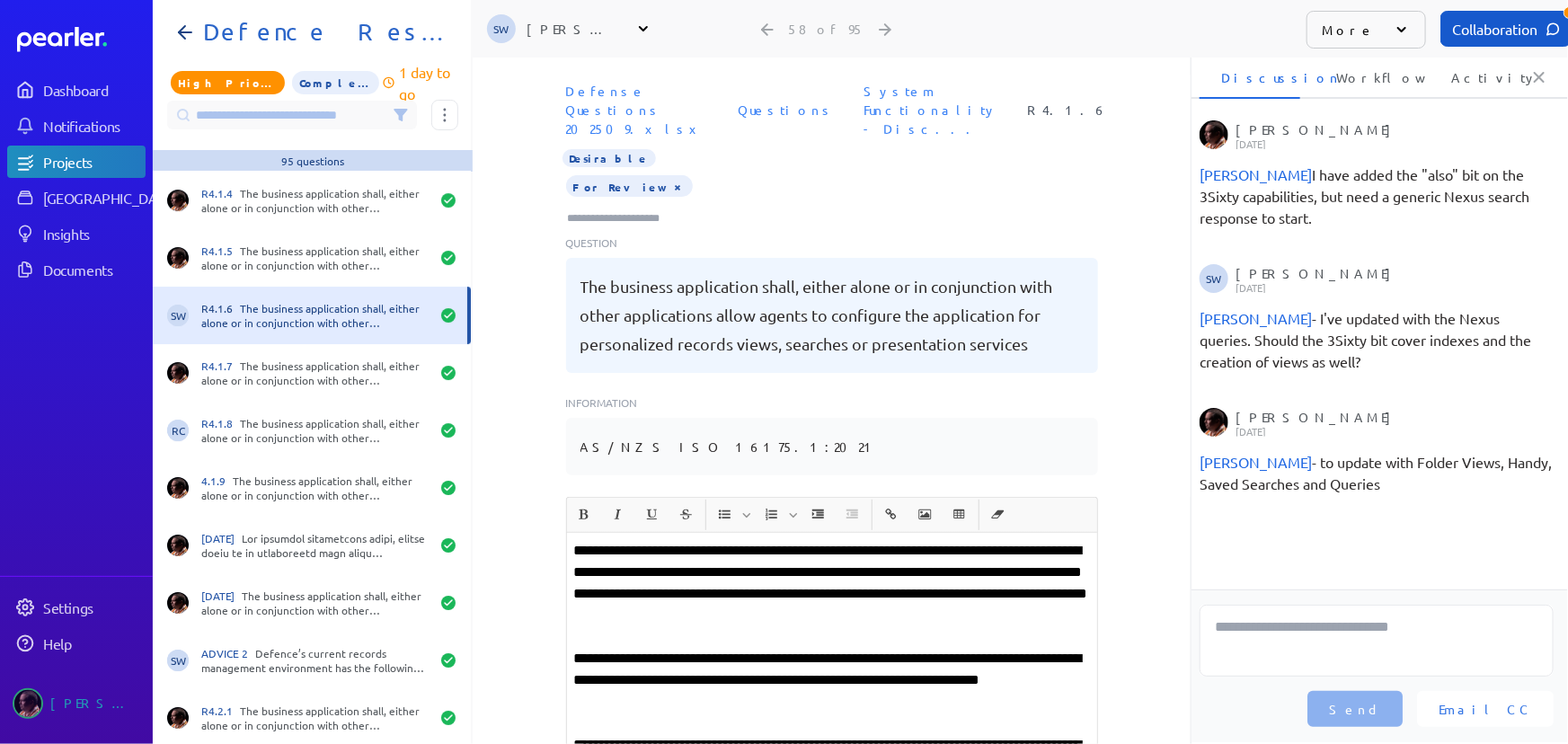
scroll to position [0, 0]
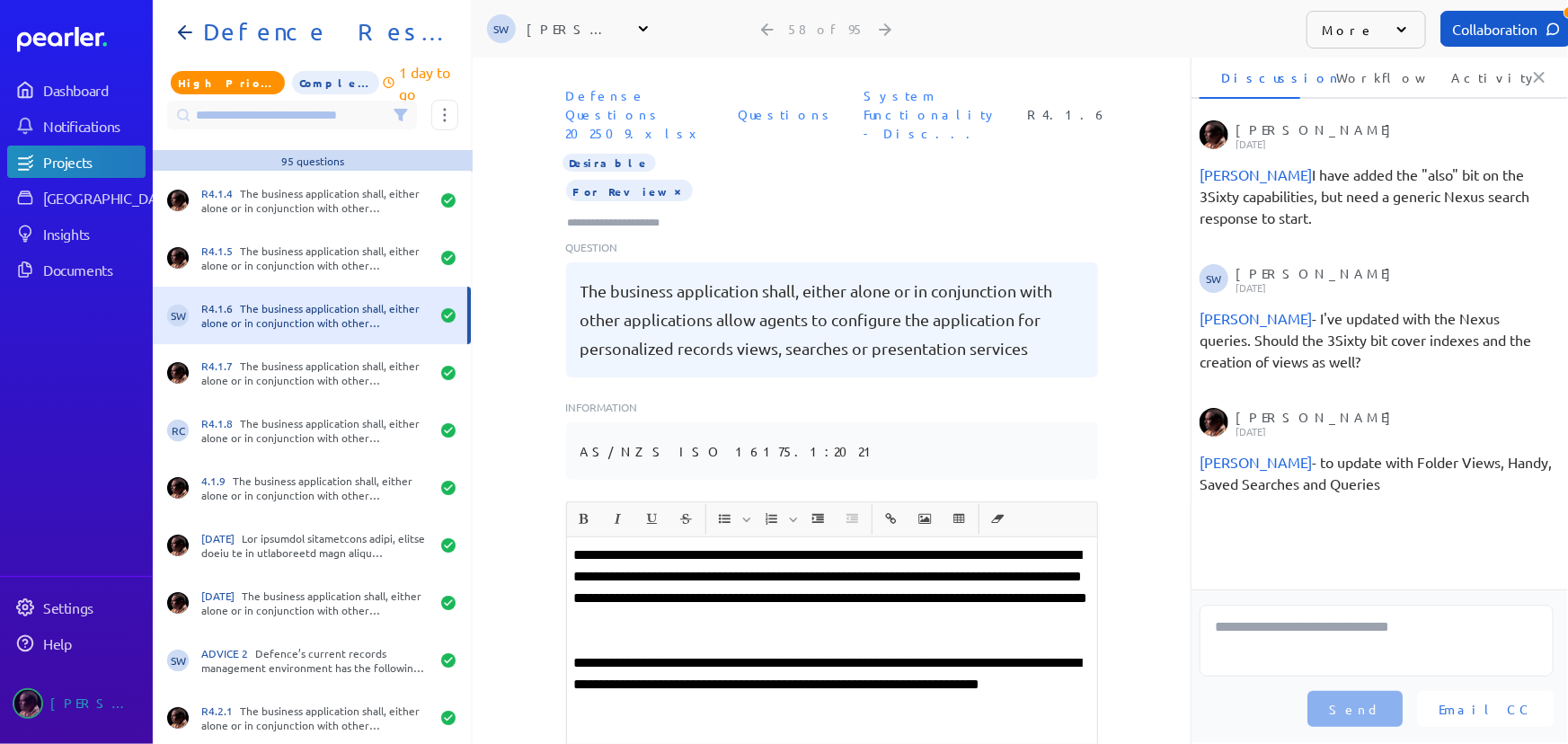
click at [672, 182] on button "×" at bounding box center [678, 190] width 14 height 18
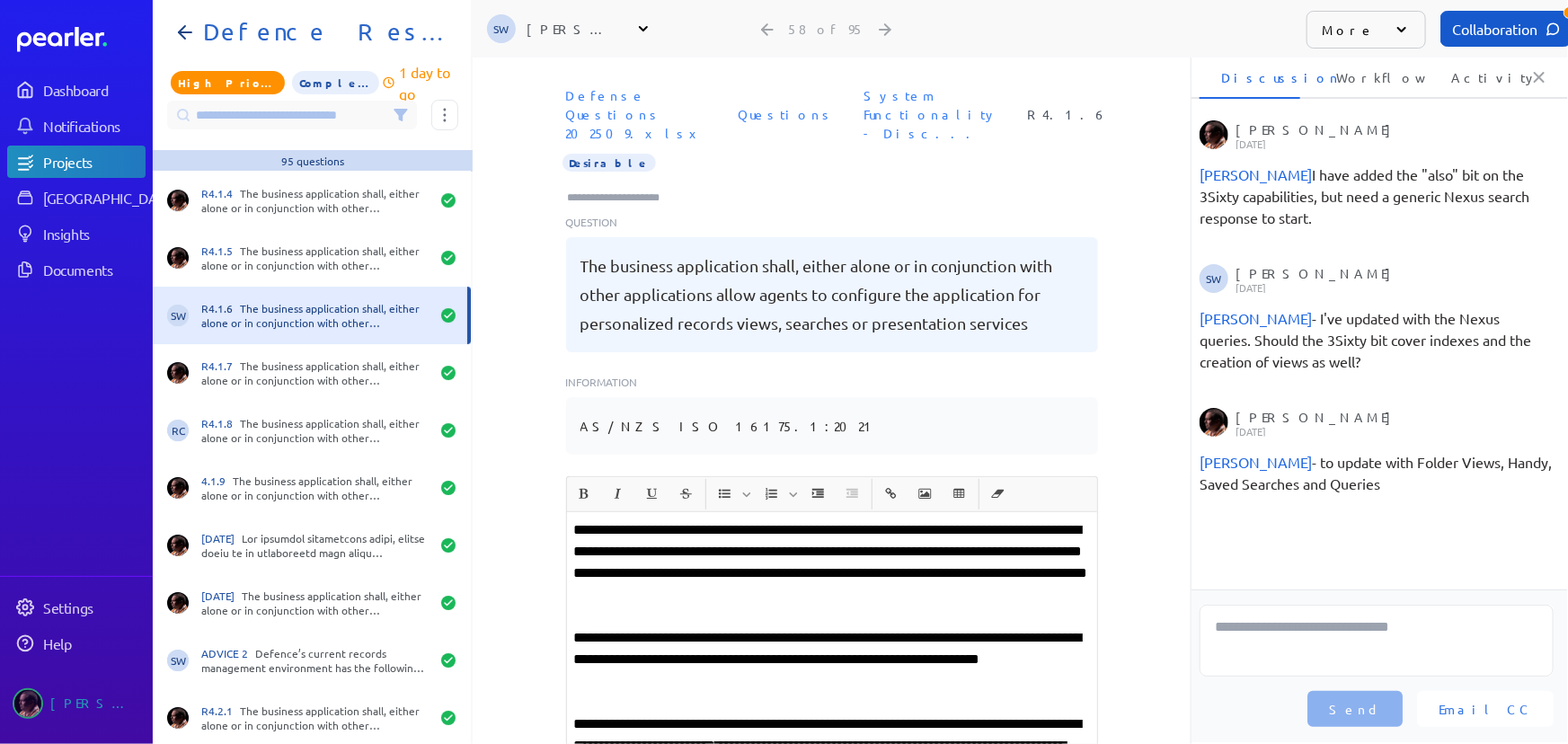
click at [612, 188] on input "Type here to add tags" at bounding box center [621, 197] width 111 height 18
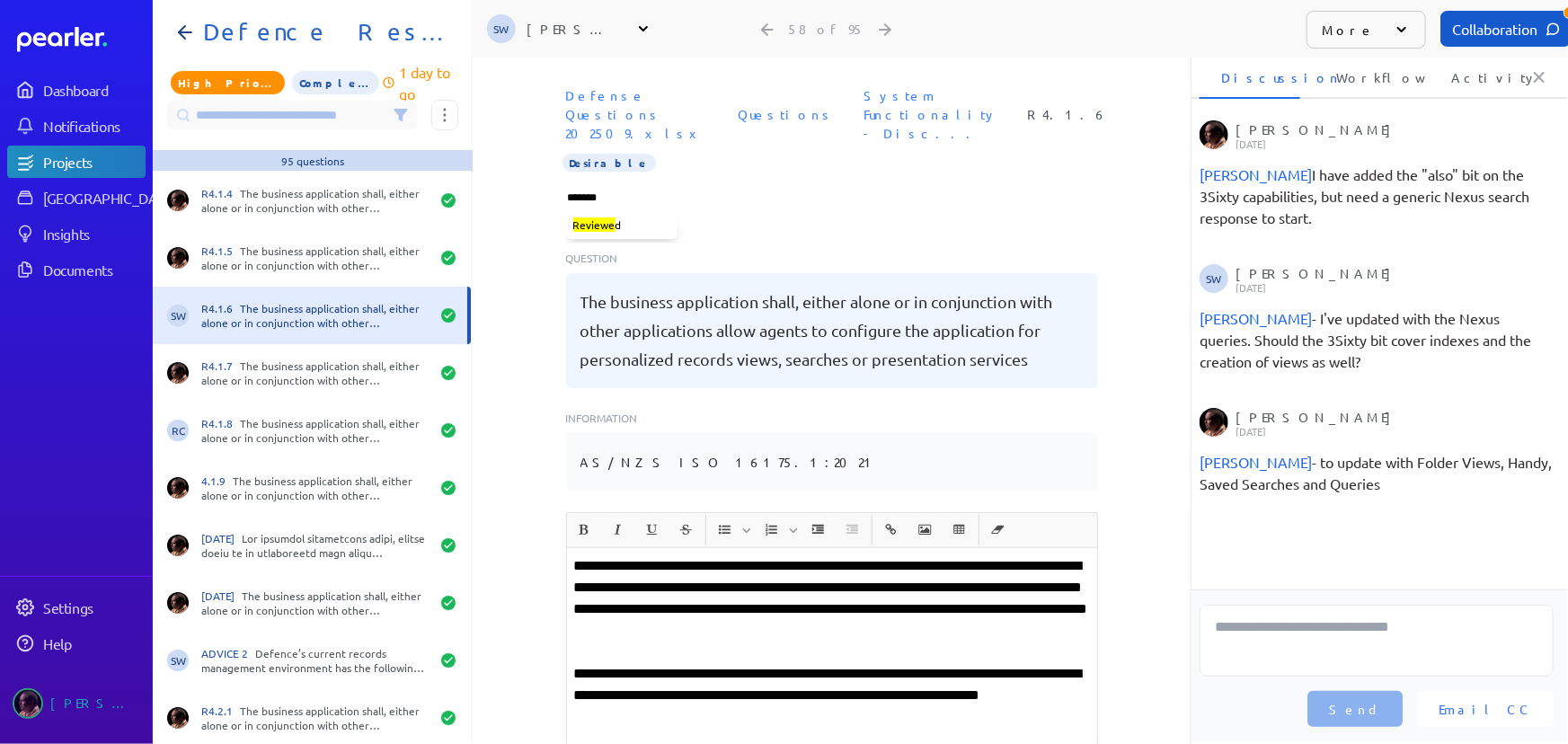
type input "********"
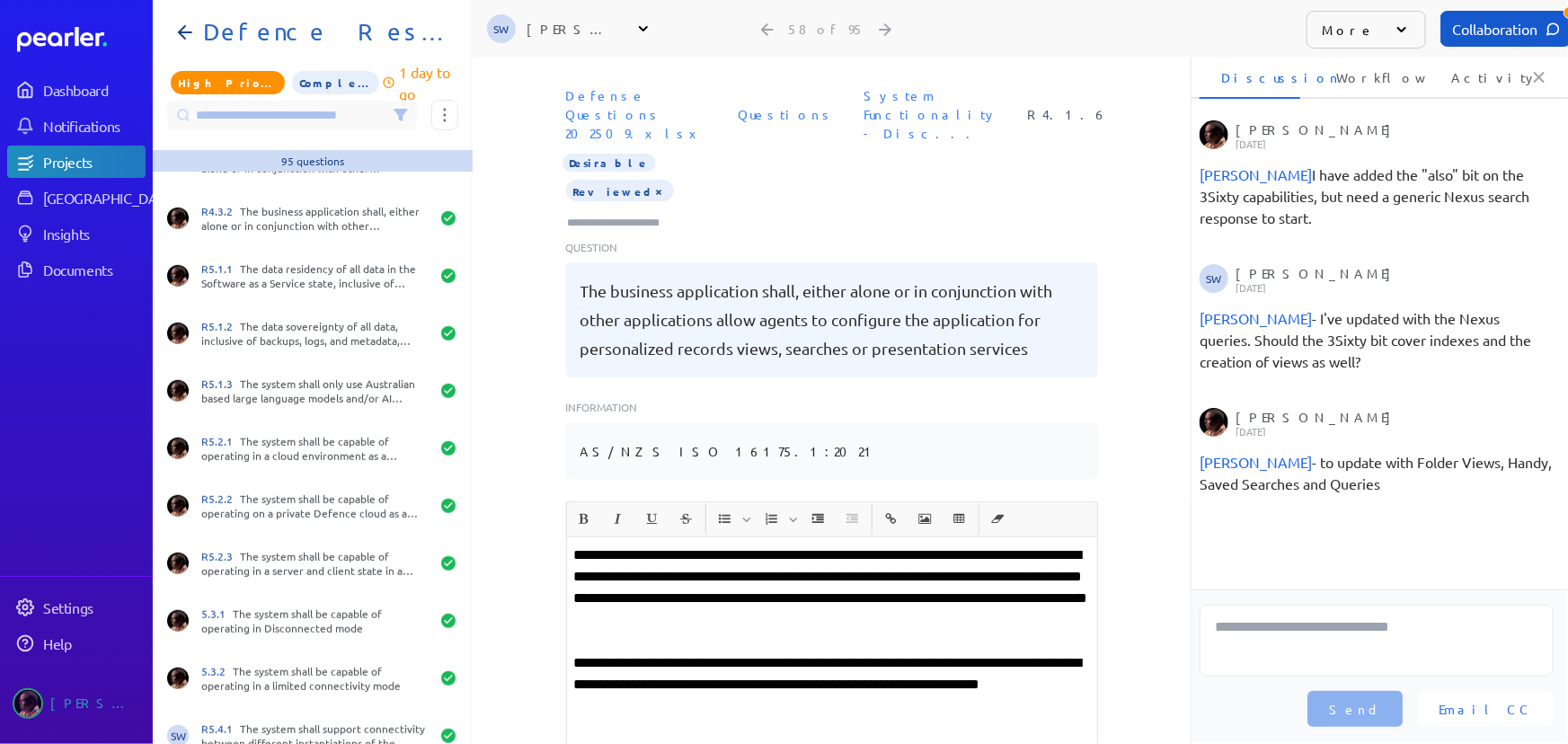
scroll to position [3900, 0]
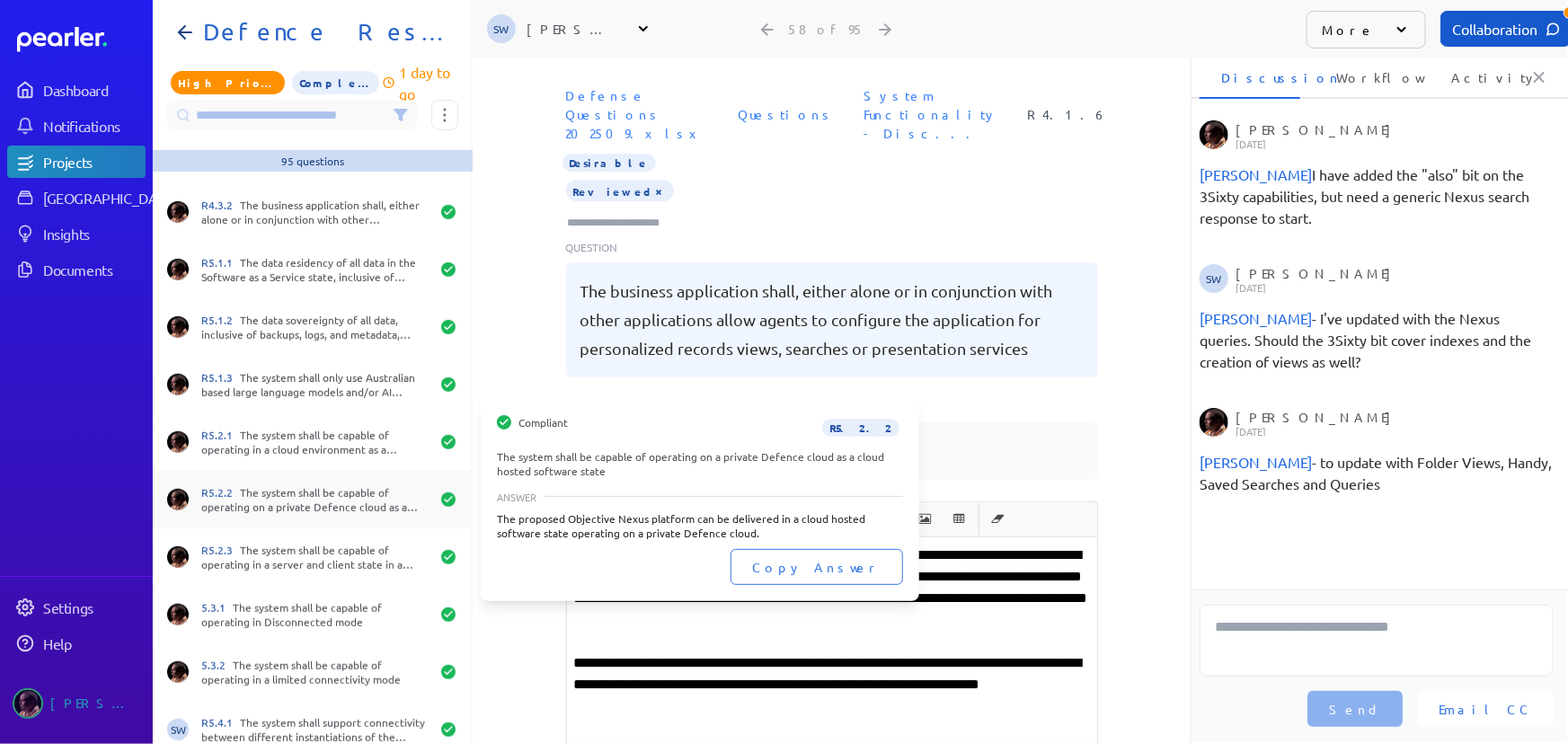
click at [241, 495] on div "R5.2.2 The system shall be capable of operating on a private Defence cloud as a…" at bounding box center [316, 499] width 228 height 29
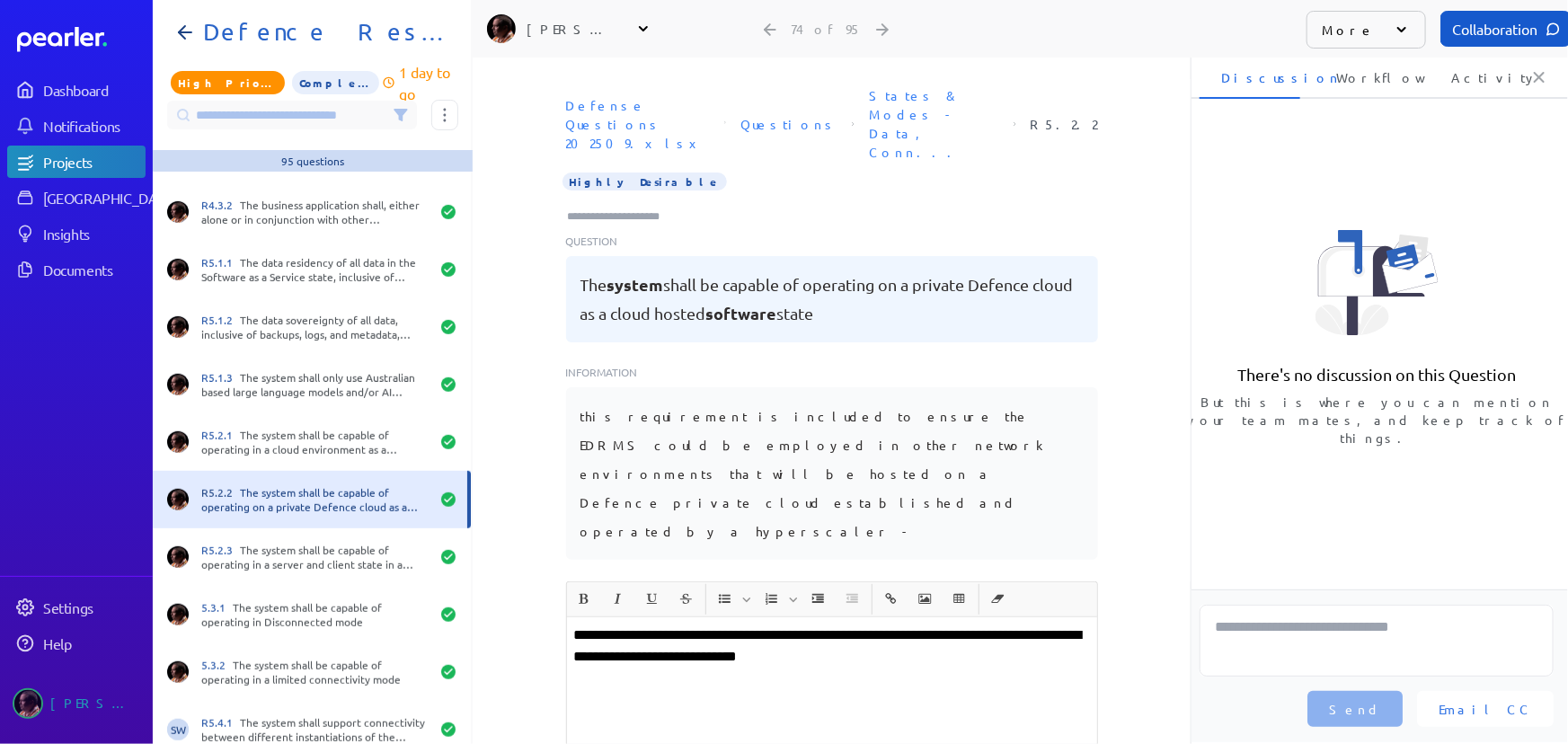
click at [628, 207] on input "Type here to add tags" at bounding box center [621, 216] width 111 height 18
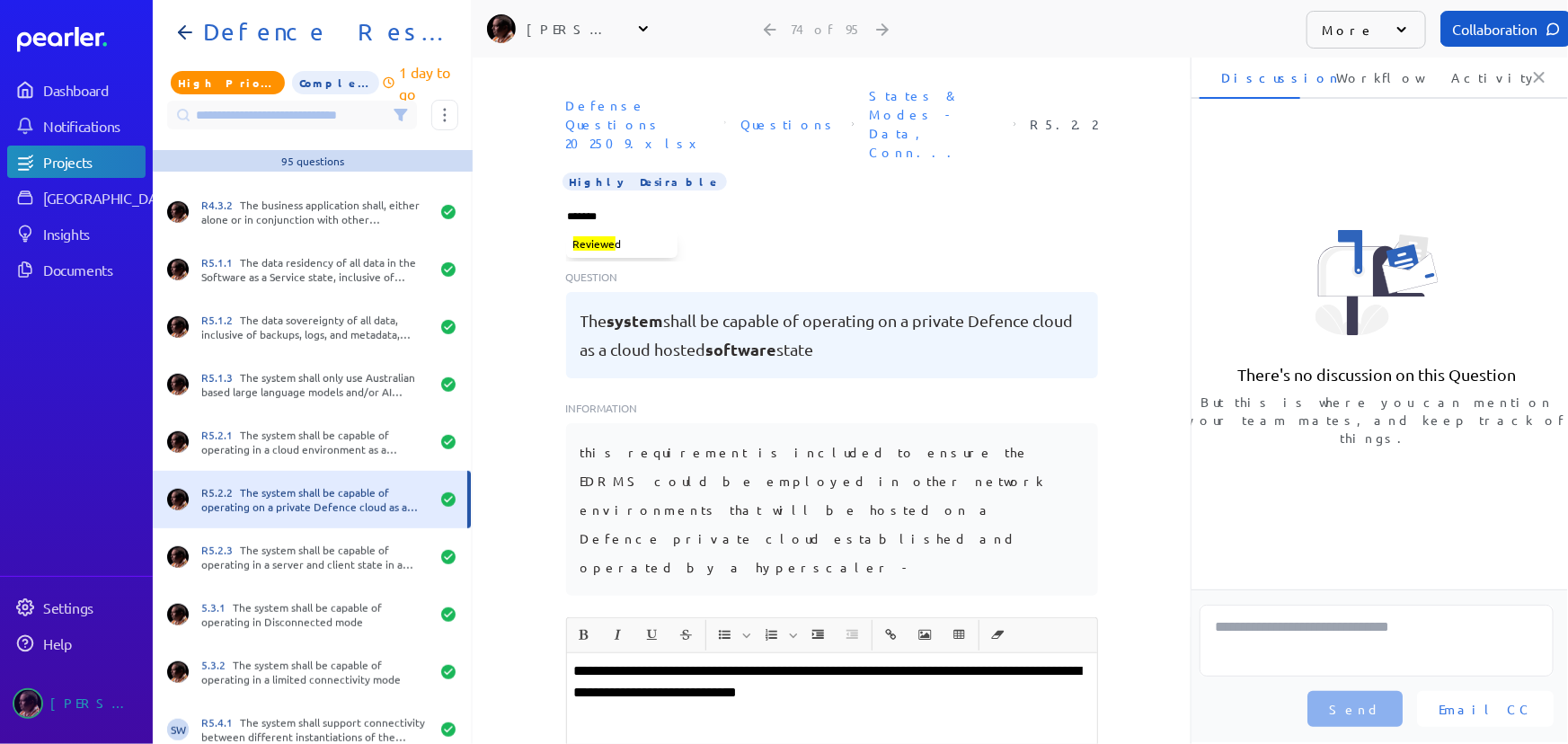
type input "********"
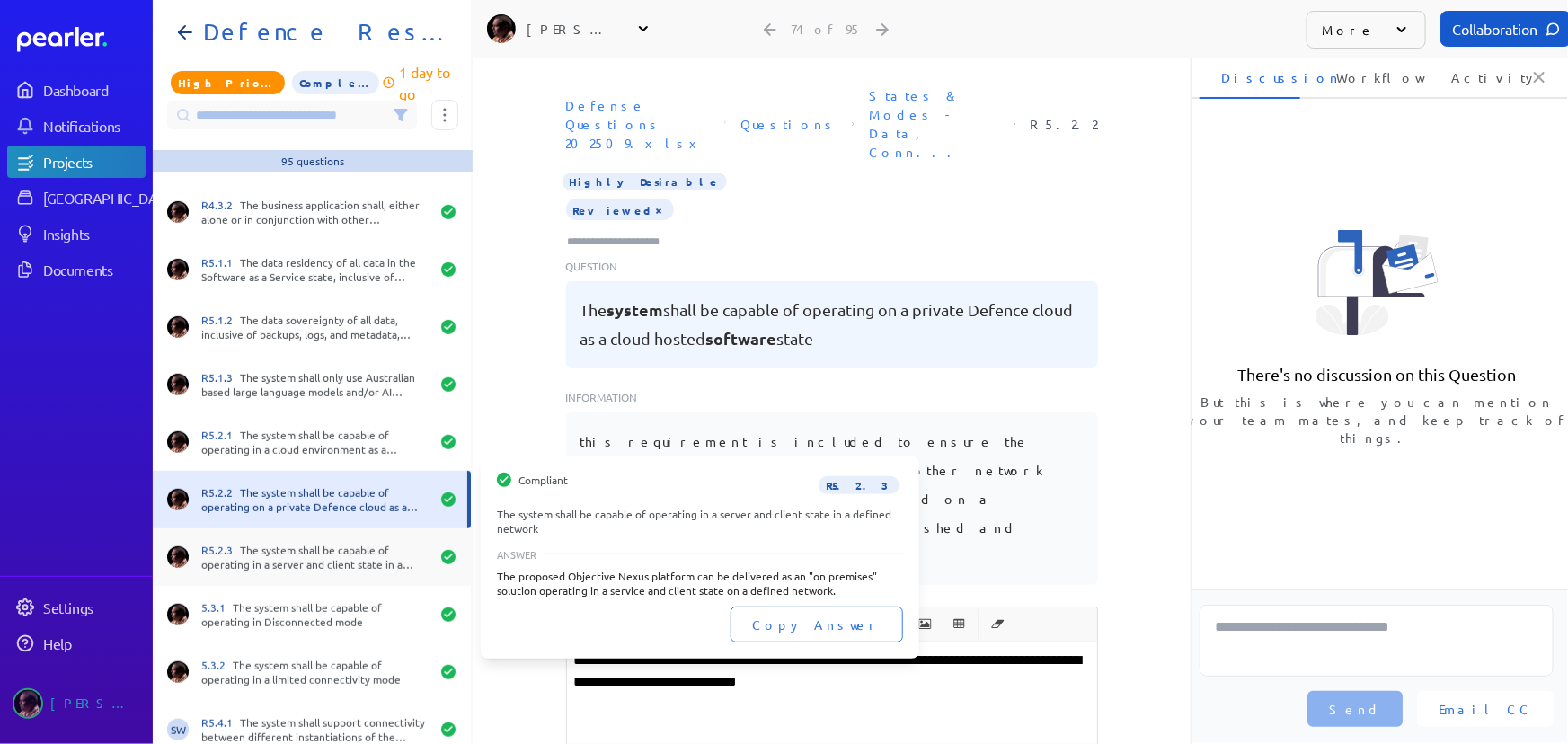
click at [308, 554] on div "R5.2.3 The system shall be capable of operating in a server and client state in…" at bounding box center [316, 558] width 228 height 29
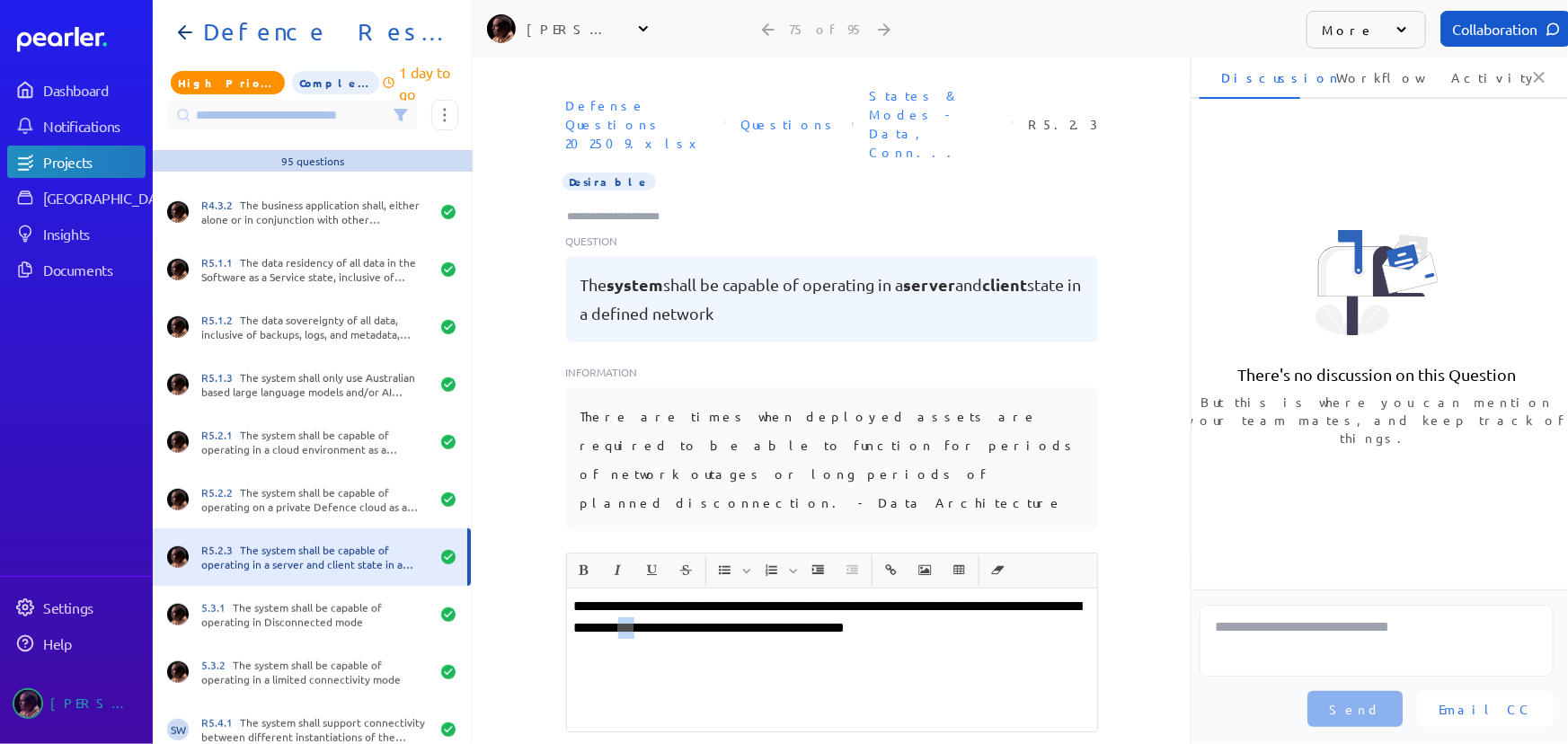
drag, startPoint x: 746, startPoint y: 530, endPoint x: 760, endPoint y: 531, distance: 14.0
click at [760, 596] on p "**********" at bounding box center [833, 617] width 516 height 43
click at [638, 207] on input "Type here to add tags" at bounding box center [621, 216] width 111 height 18
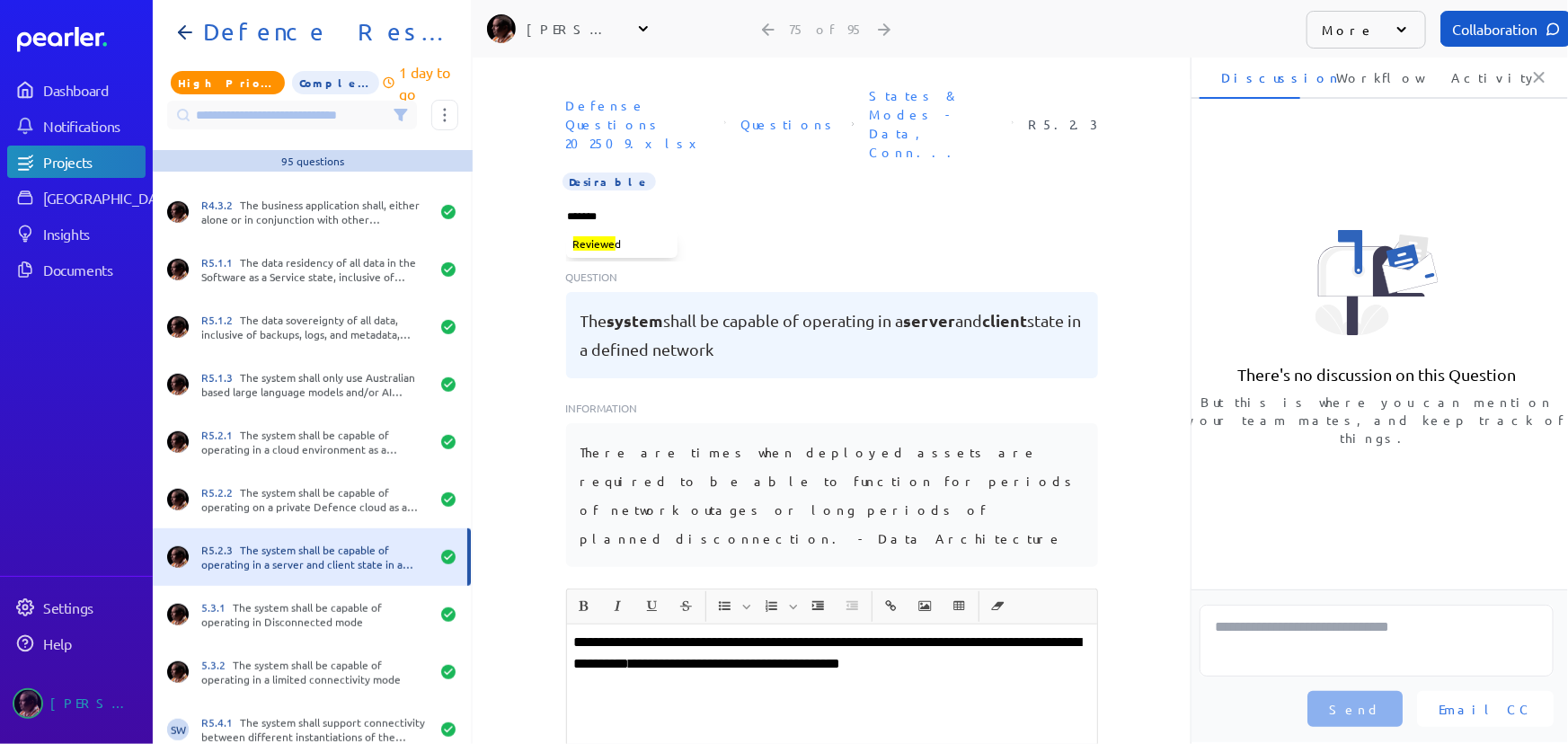
type input "********"
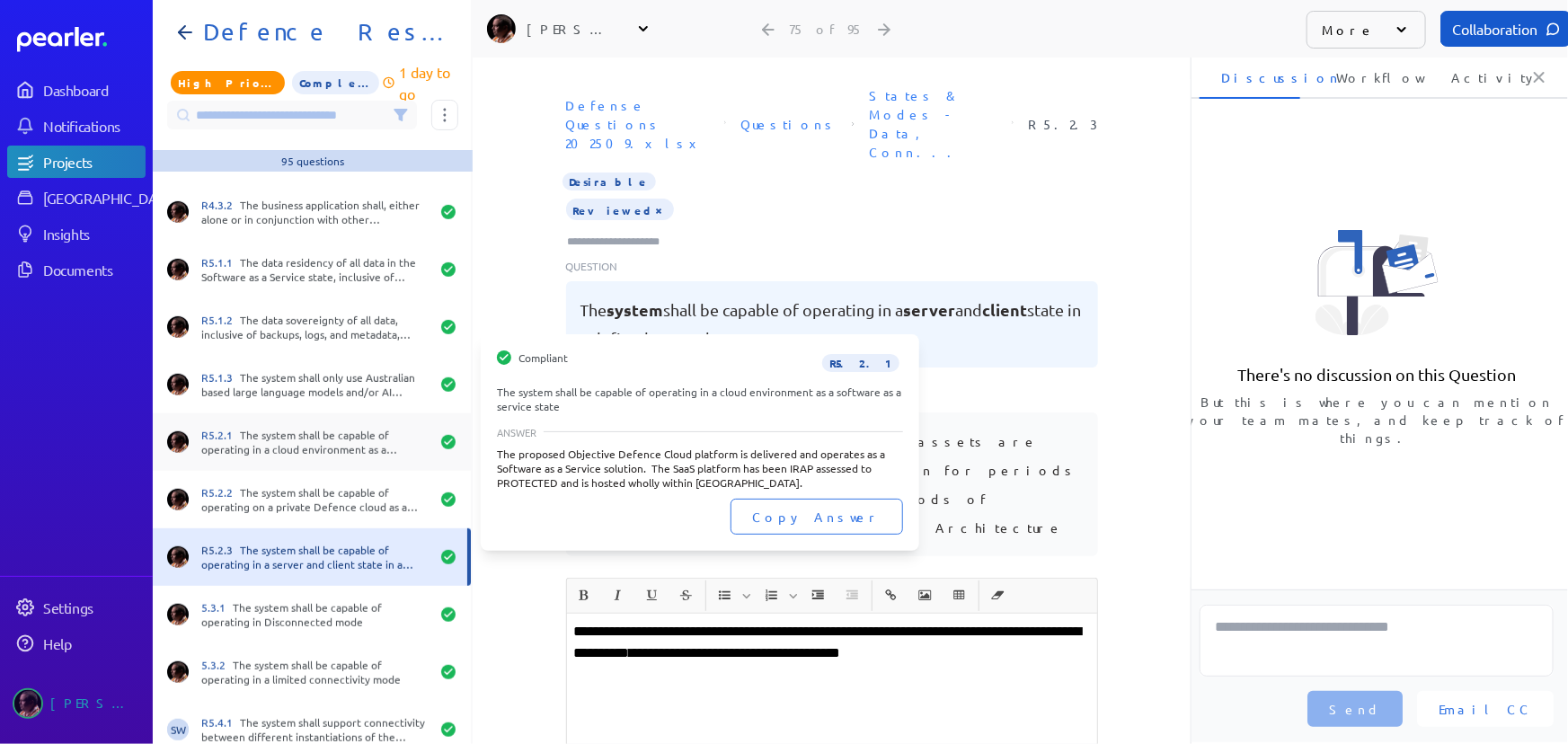
click at [264, 441] on div "R5.2.1 The system shall be capable of operating in a cloud environment as a sof…" at bounding box center [316, 442] width 228 height 29
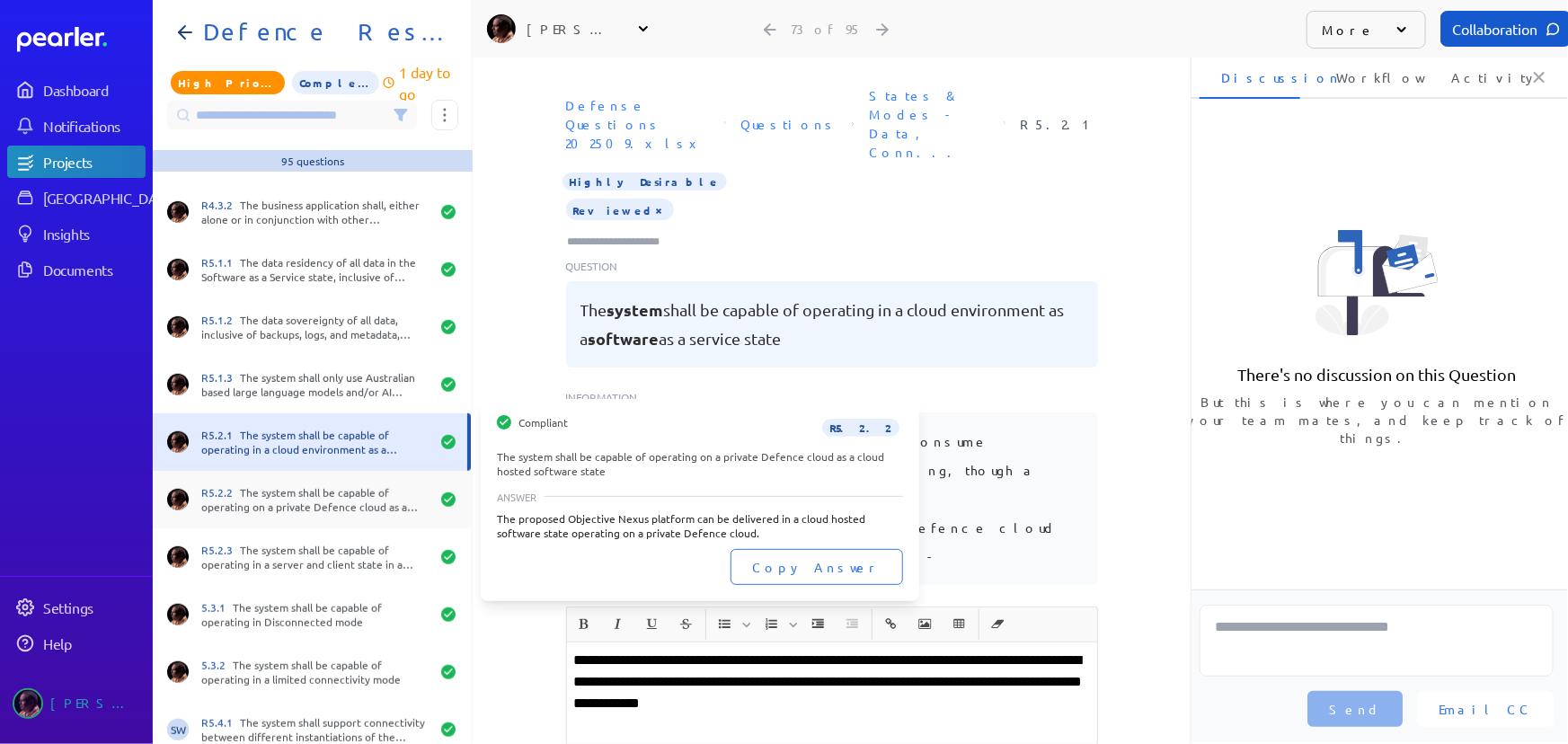
click at [296, 505] on div "R5.2.2 The system shall be capable of operating on a private Defence cloud as a…" at bounding box center [316, 499] width 228 height 29
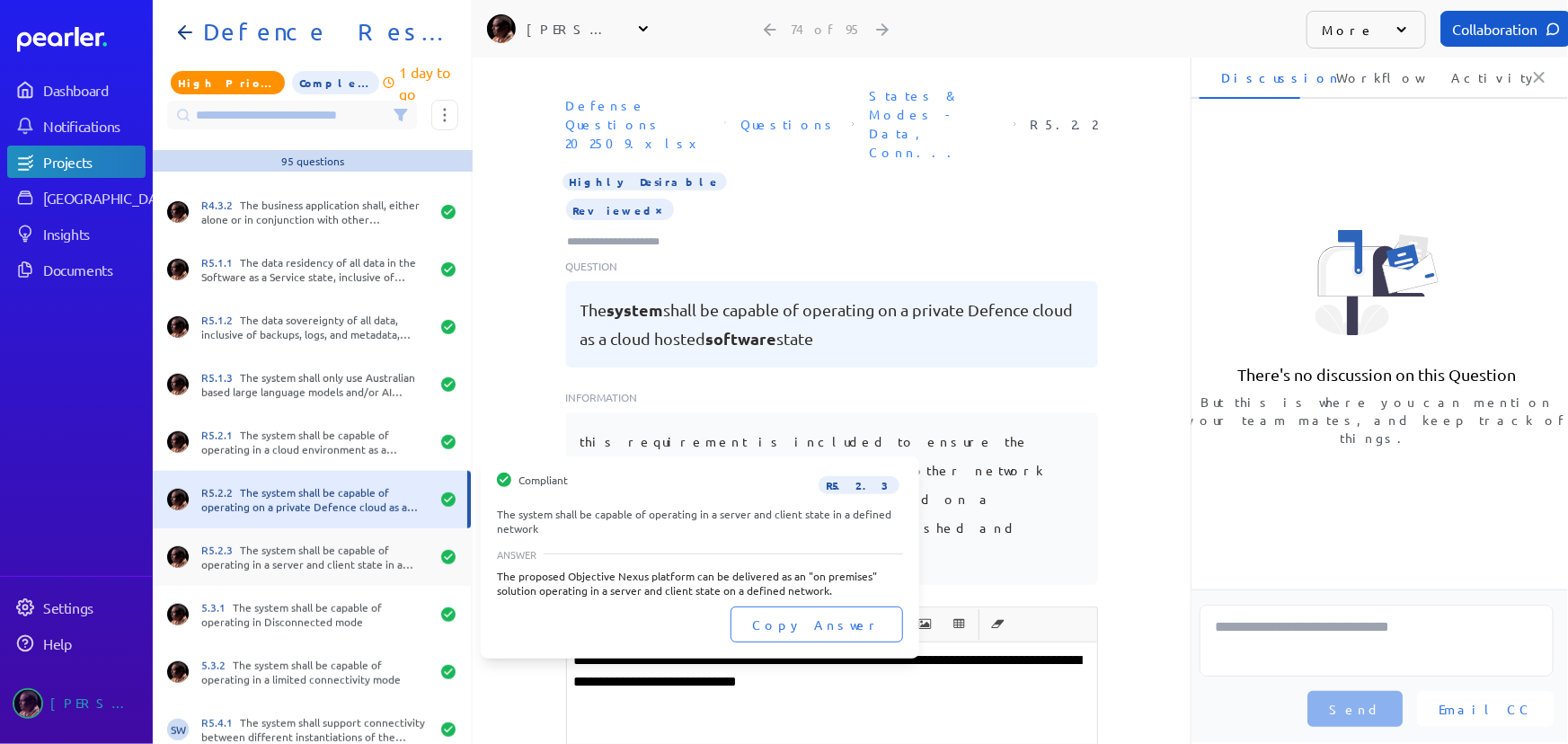
click at [288, 568] on div "R5.2.3 The system shall be capable of operating in a server and client state in…" at bounding box center [316, 558] width 228 height 29
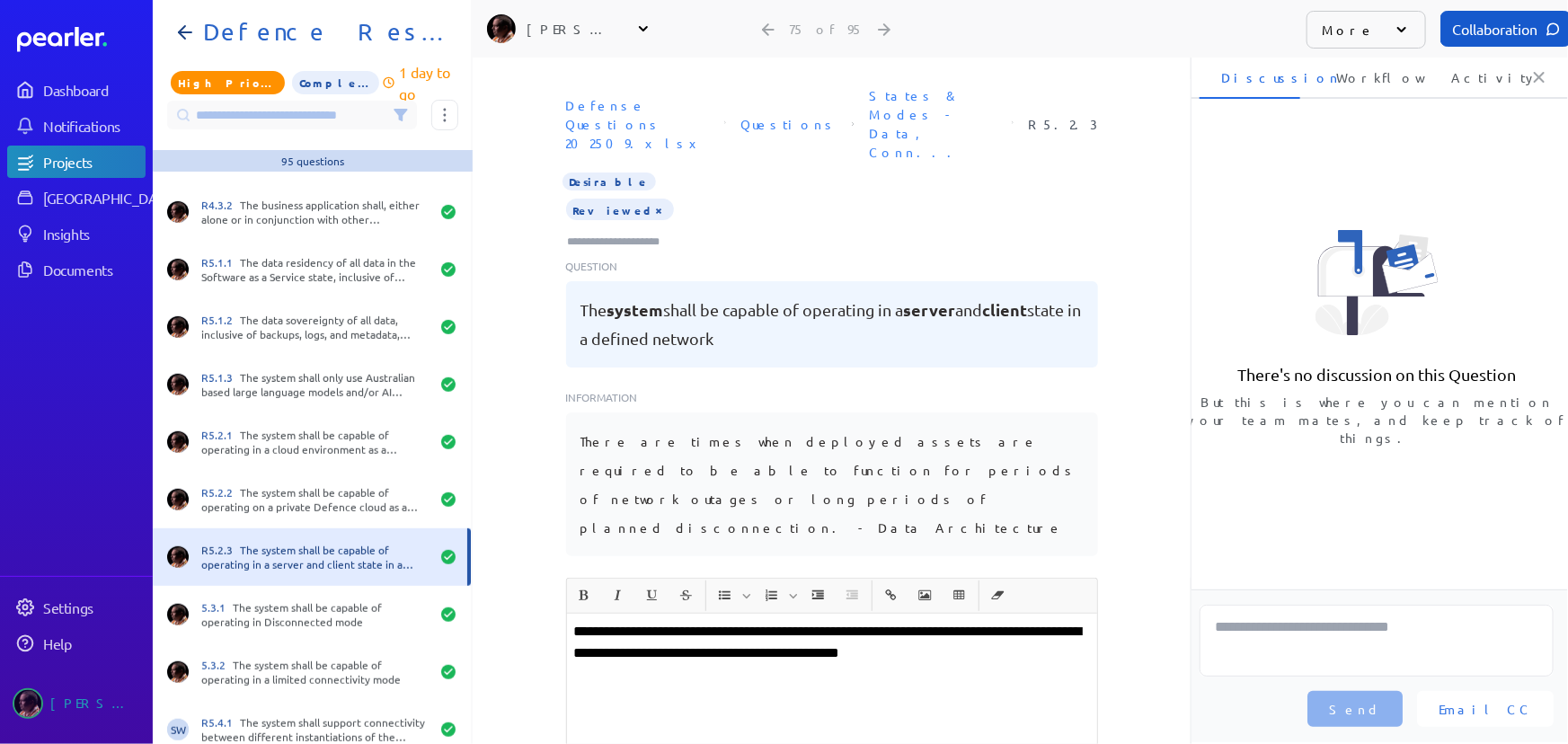
click at [567, 614] on div "**********" at bounding box center [832, 685] width 530 height 143
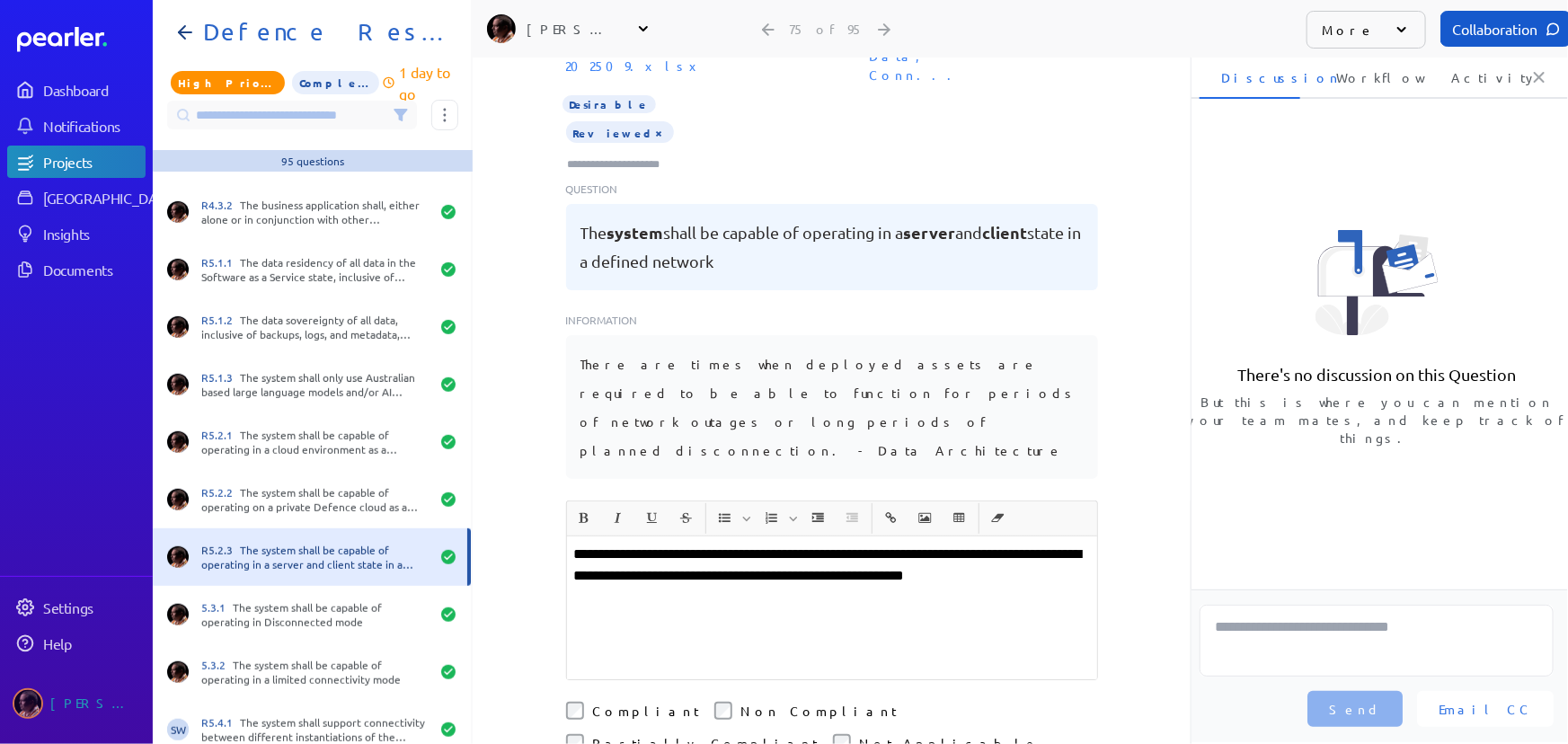
scroll to position [81, 0]
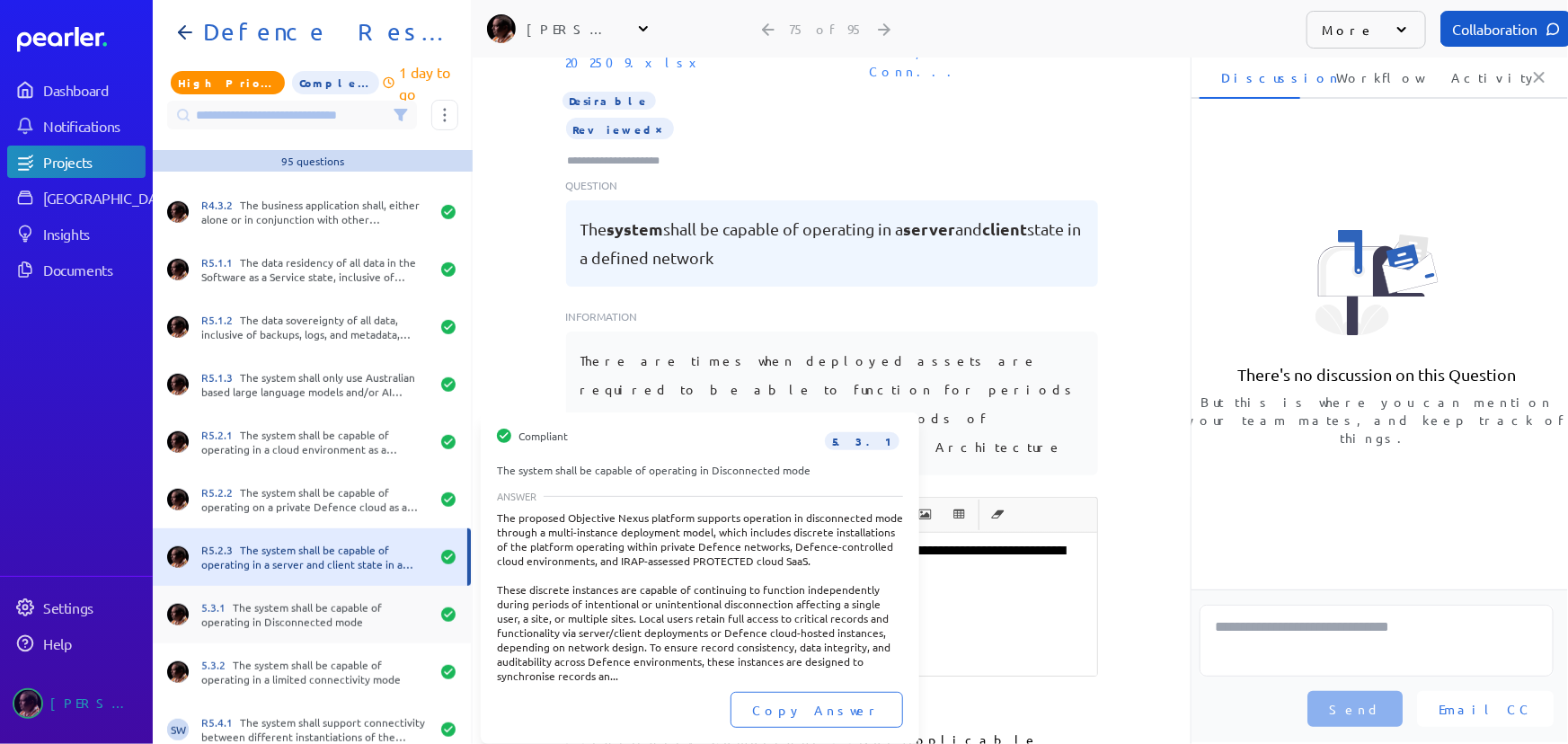
click at [302, 622] on div "5.3.1 The system shall be capable of operating in Disconnected mode" at bounding box center [316, 615] width 228 height 29
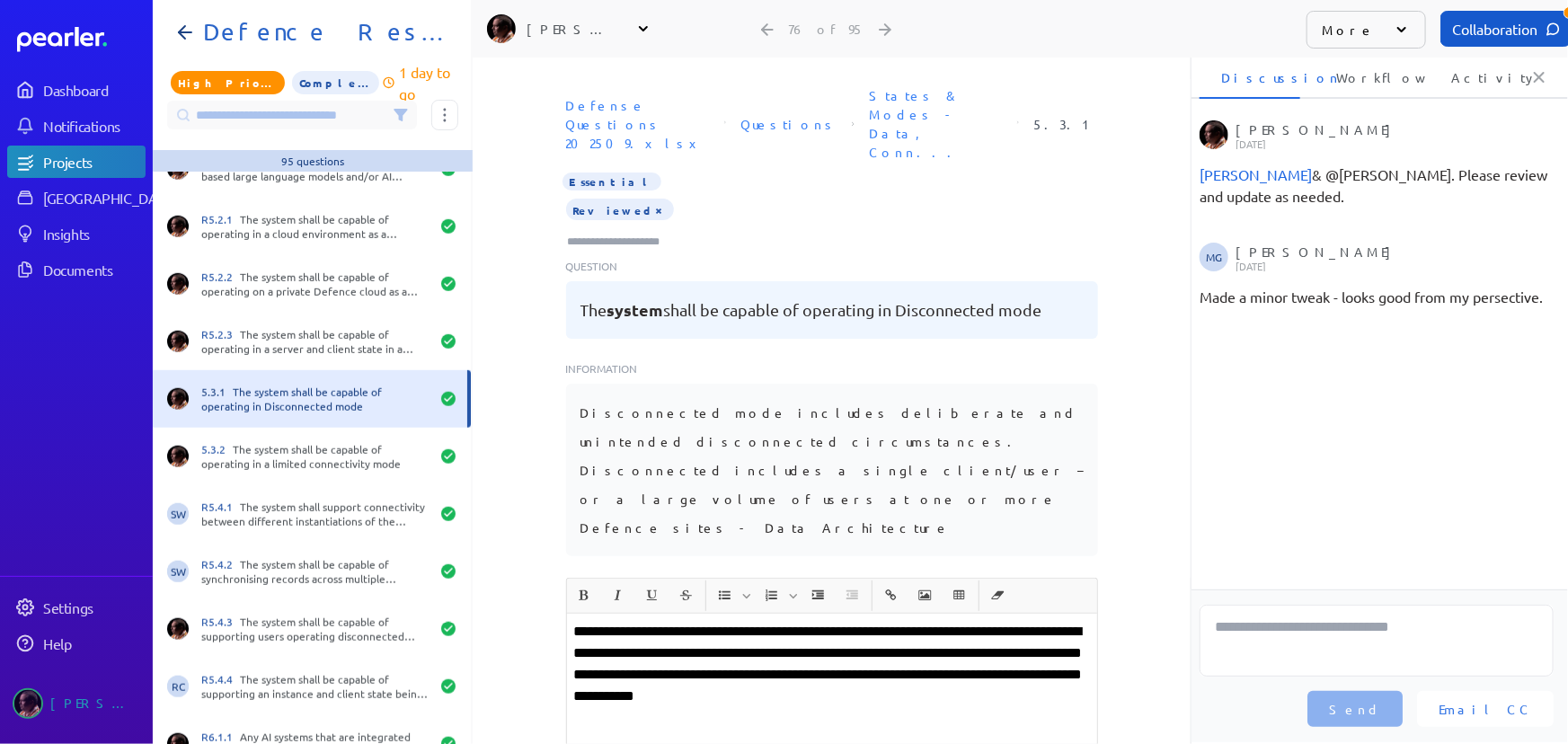
scroll to position [4144, 0]
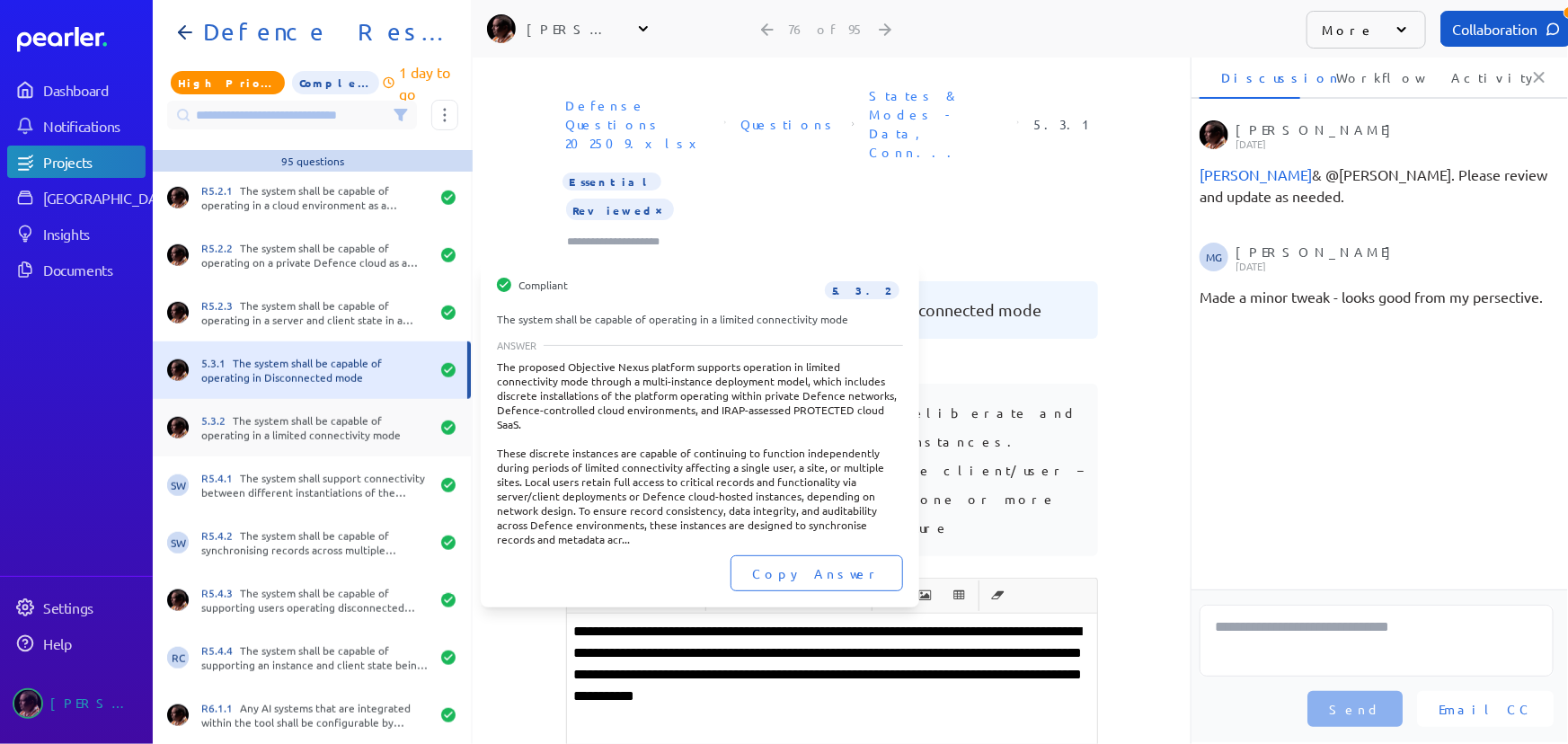
click at [316, 433] on div "5.3.2 The system shall be capable of operating in a limited connectivity mode" at bounding box center [316, 428] width 228 height 29
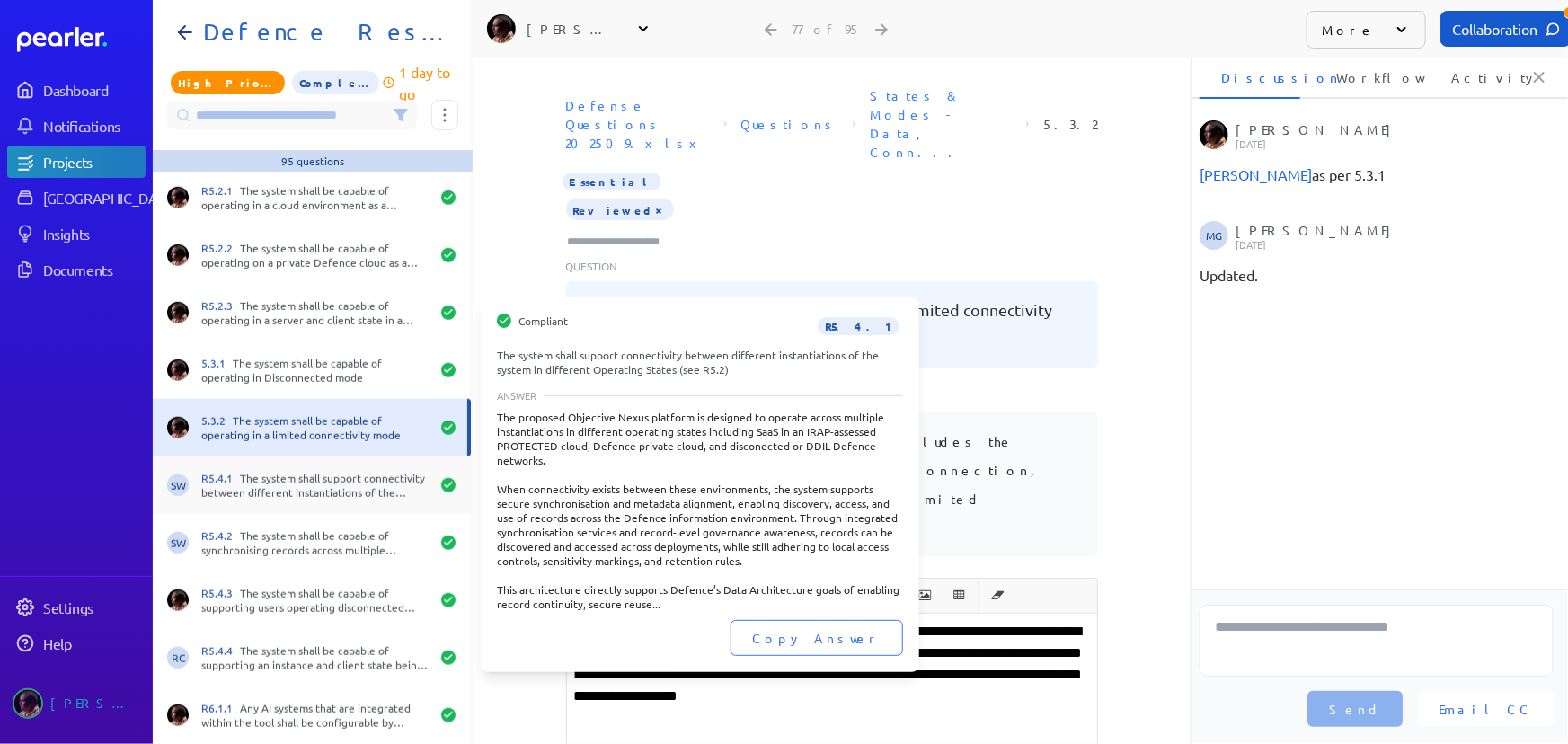
click at [307, 492] on div "R5.4.1 The system shall support connectivity between different instantiations o…" at bounding box center [316, 485] width 228 height 29
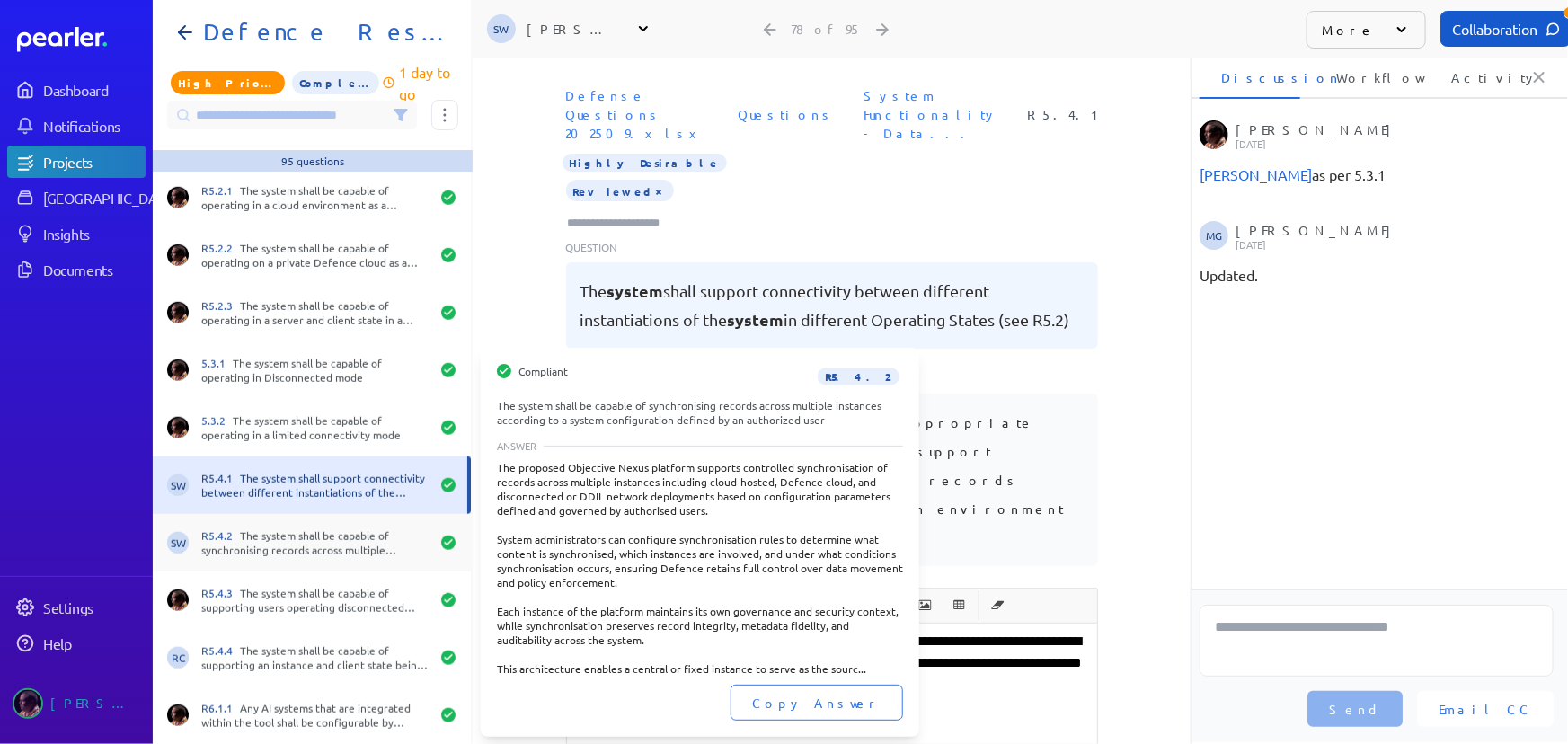
click at [325, 528] on div "R5.4.2 The system shall be capable of synchronising records across multiple ins…" at bounding box center [316, 542] width 228 height 29
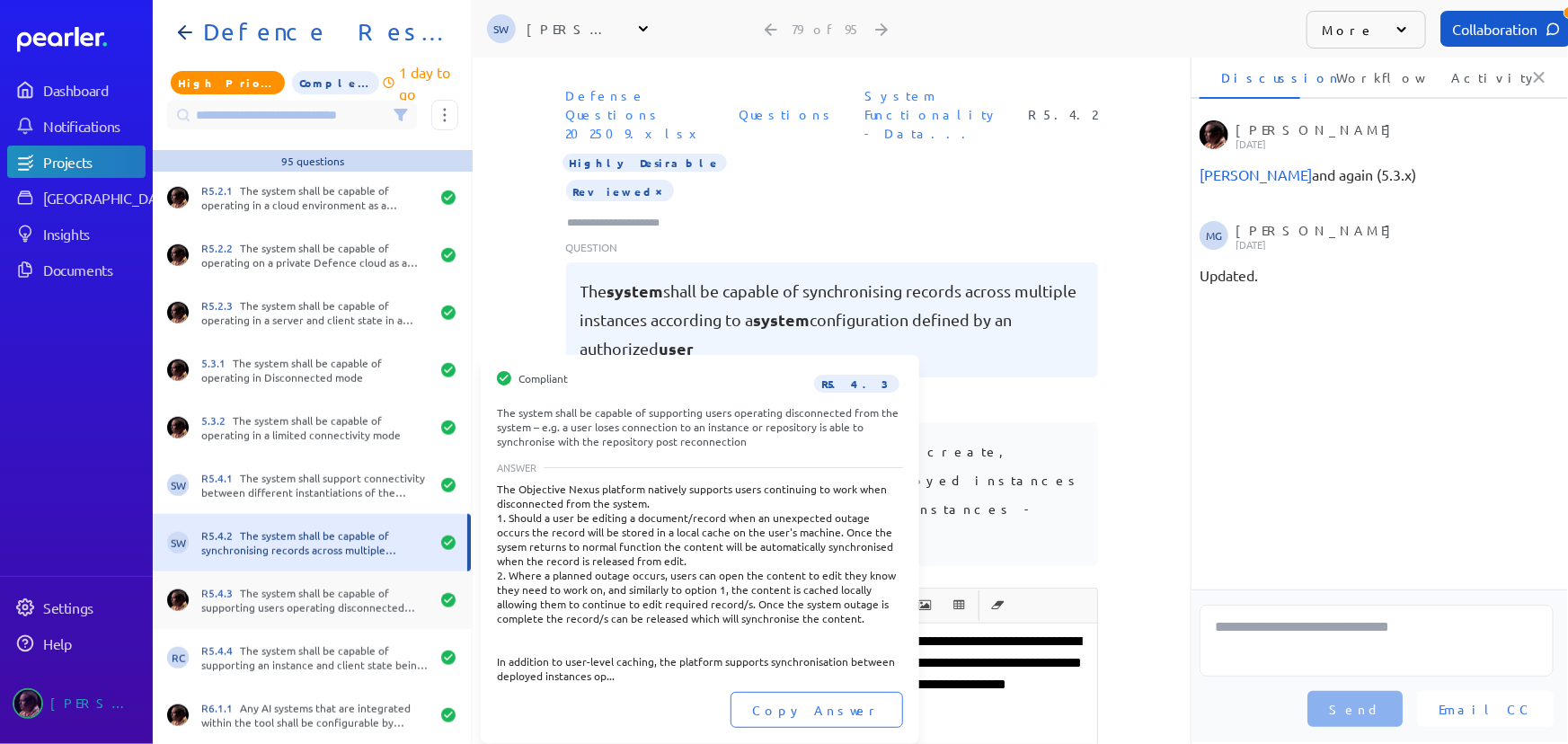
click at [301, 594] on div "R5.4.3 The system shall be capable of supporting users operating disconnected f…" at bounding box center [316, 600] width 228 height 29
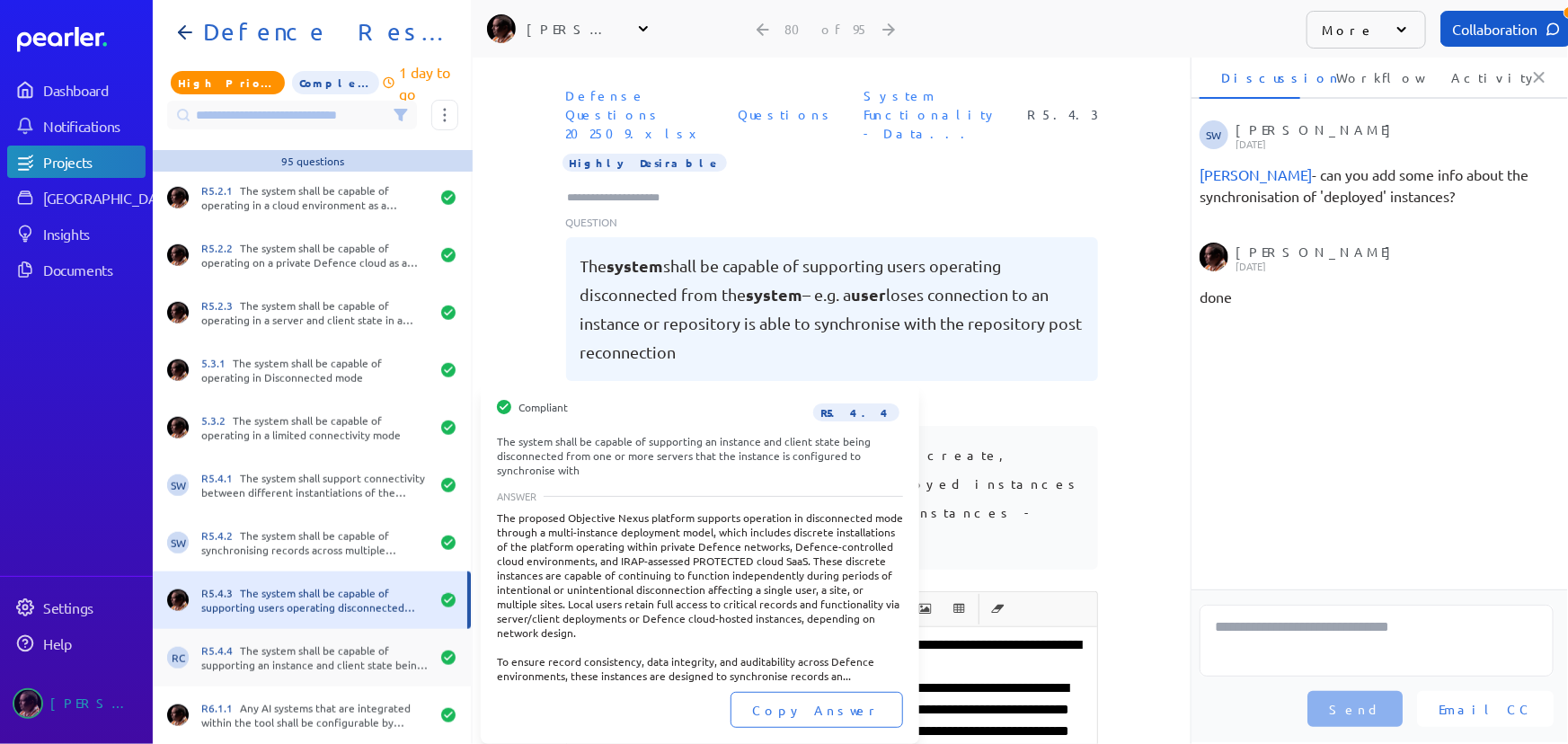
click at [300, 657] on div "R5.4.4 The system shall be capable of supporting an instance and client state b…" at bounding box center [316, 657] width 228 height 29
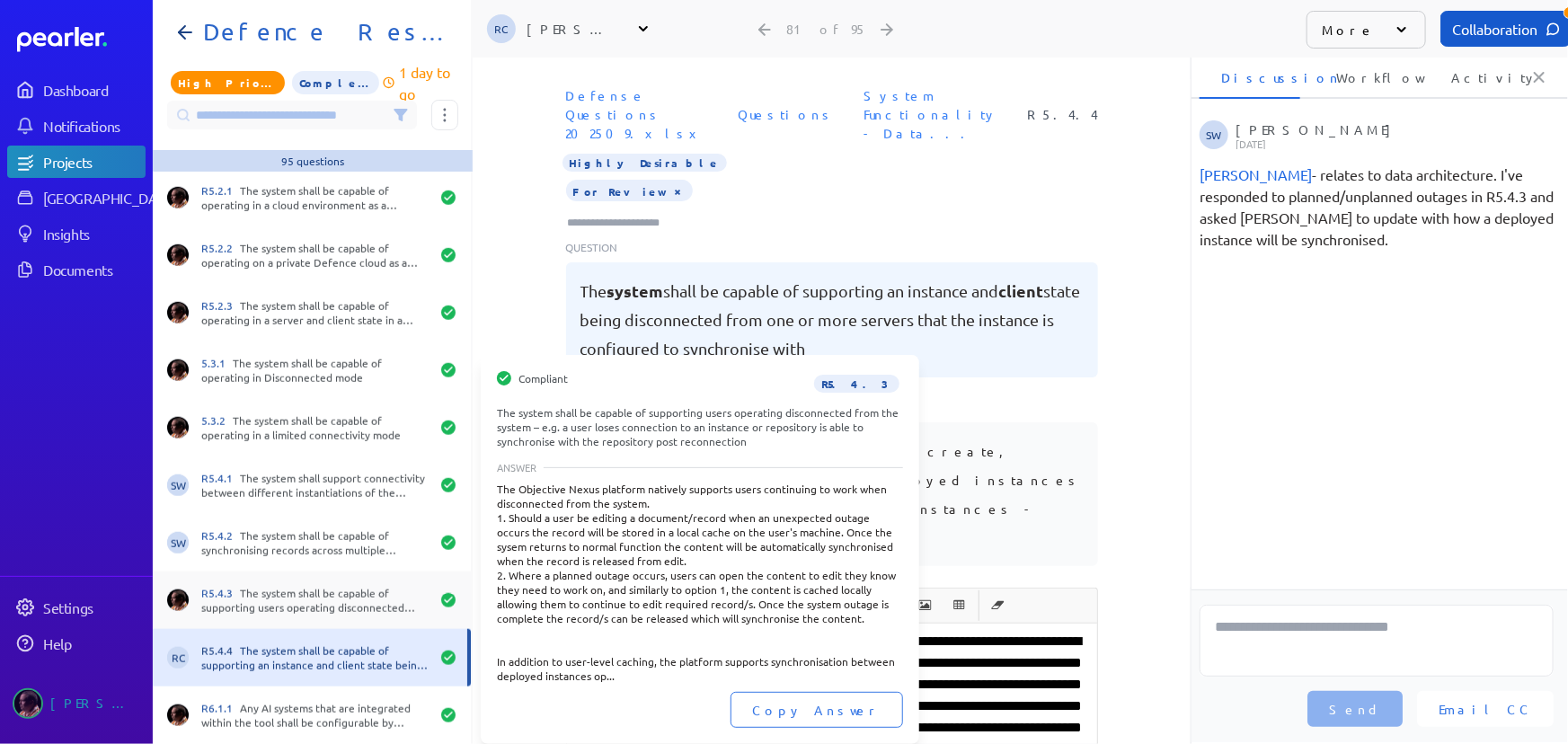
click at [316, 597] on div "R5.4.3 The system shall be capable of supporting users operating disconnected f…" at bounding box center [316, 600] width 228 height 29
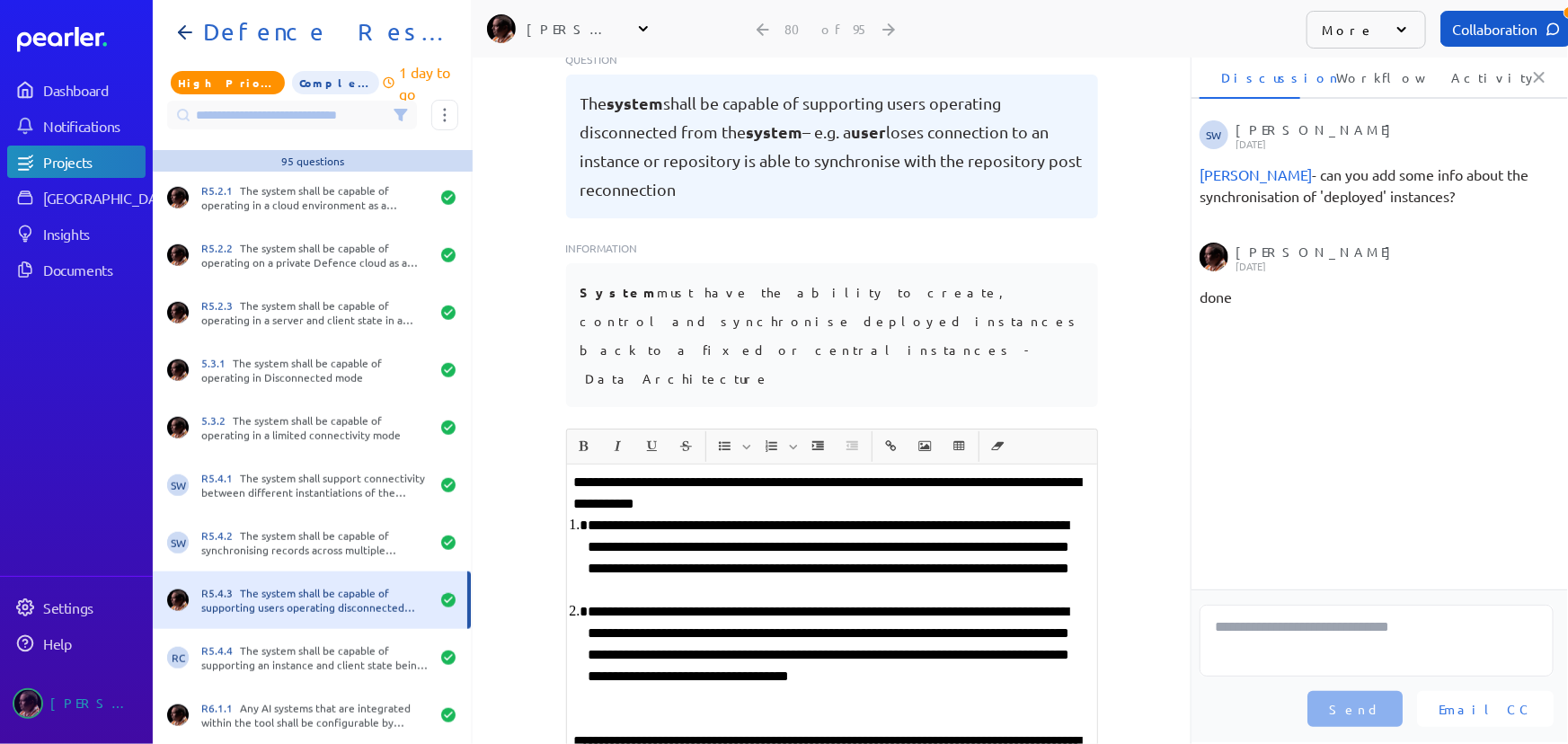
scroll to position [81, 0]
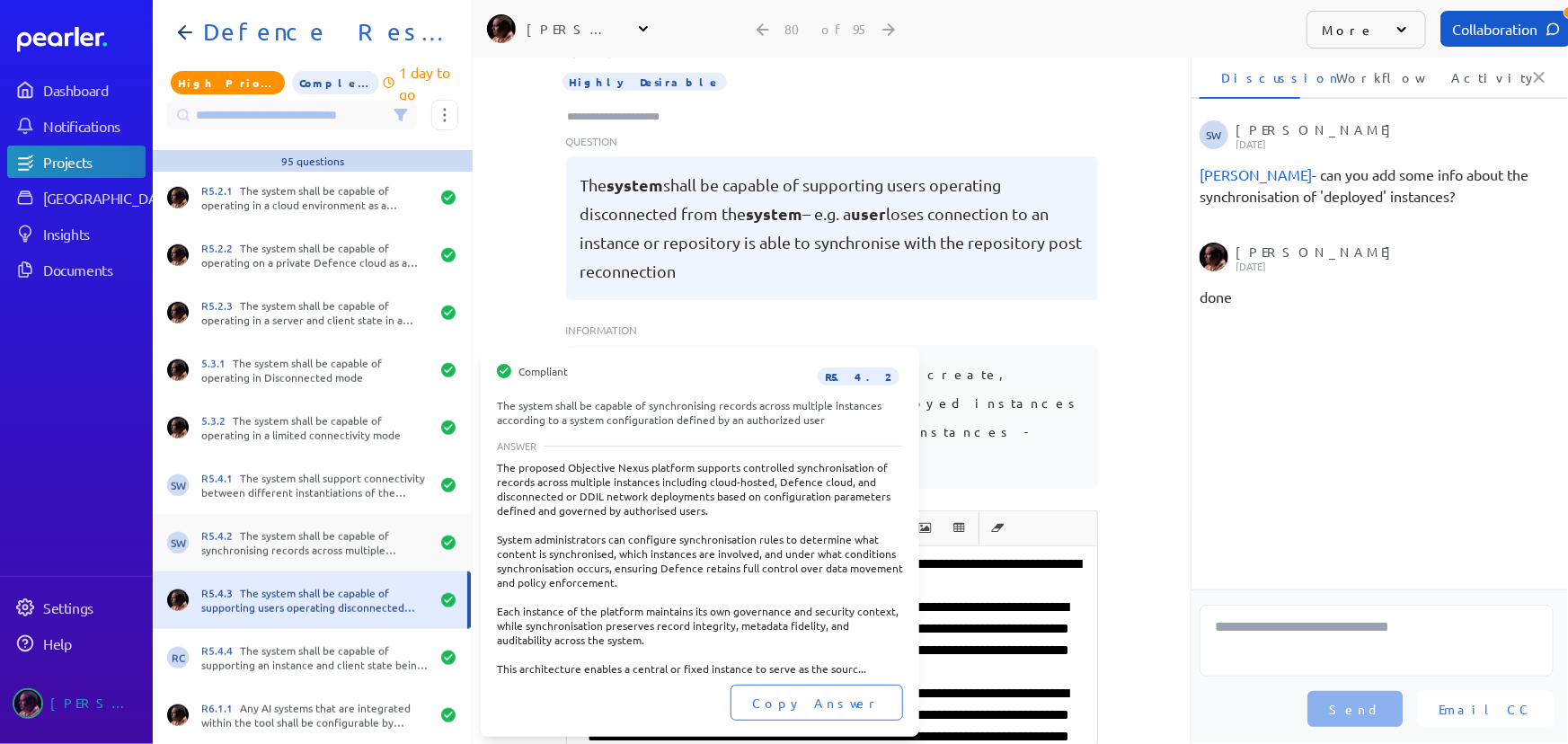
click at [300, 554] on div "R5.4.2 The system shall be capable of synchronising records across multiple ins…" at bounding box center [316, 542] width 228 height 29
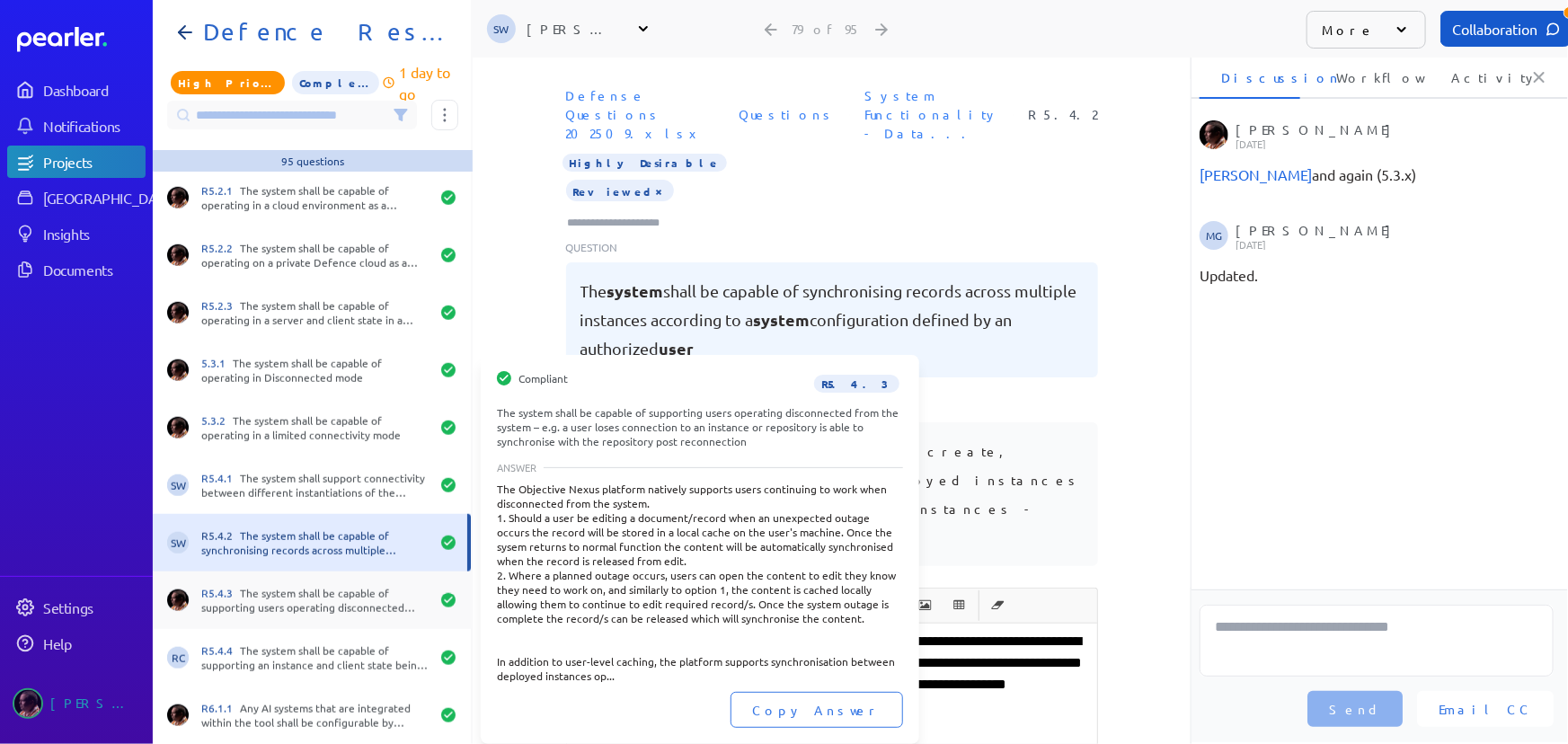
click at [311, 594] on div "R5.4.3 The system shall be capable of supporting users operating disconnected f…" at bounding box center [316, 600] width 228 height 29
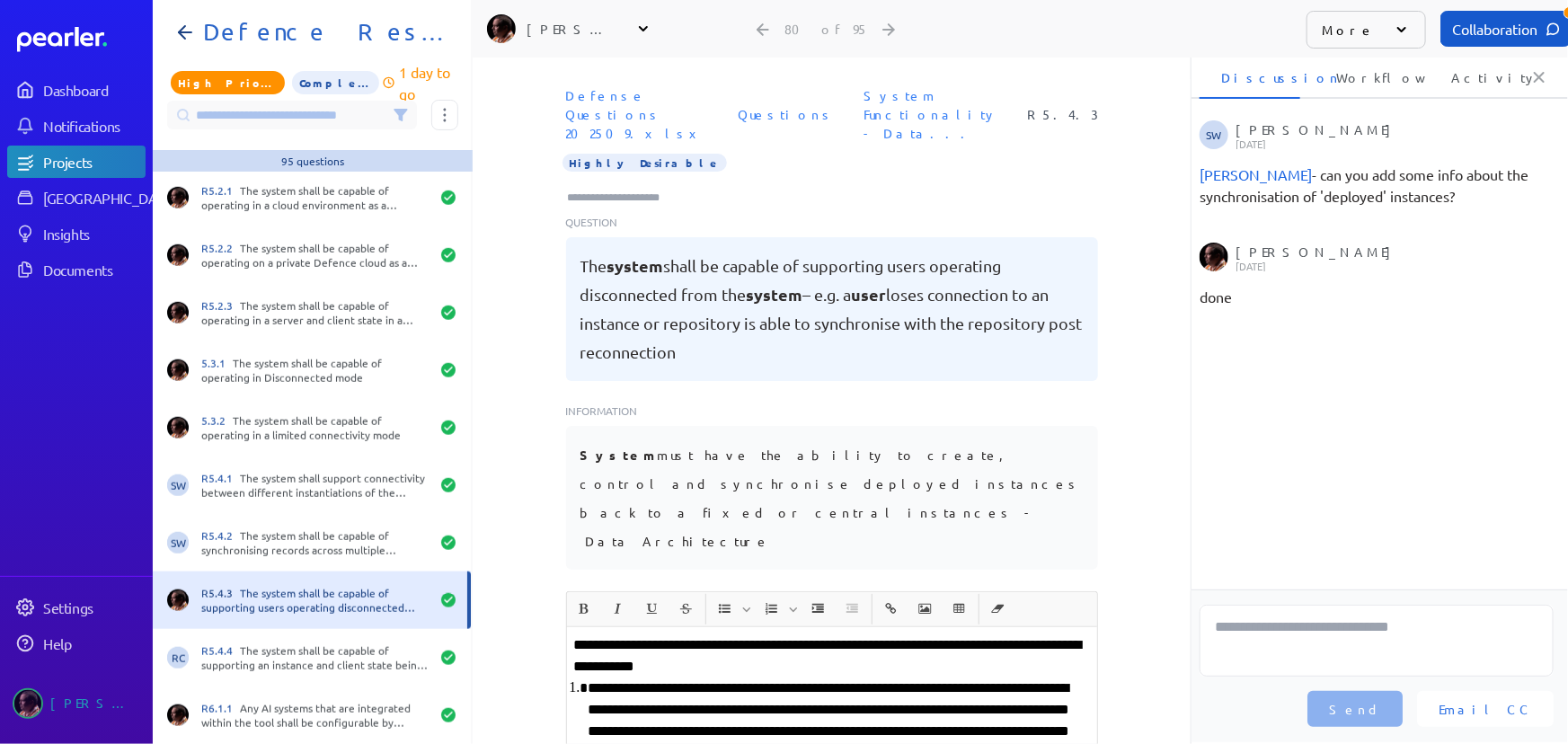
drag, startPoint x: 591, startPoint y: 175, endPoint x: 619, endPoint y: 160, distance: 31.8
click at [591, 188] on input "Type here to add tags" at bounding box center [621, 197] width 111 height 18
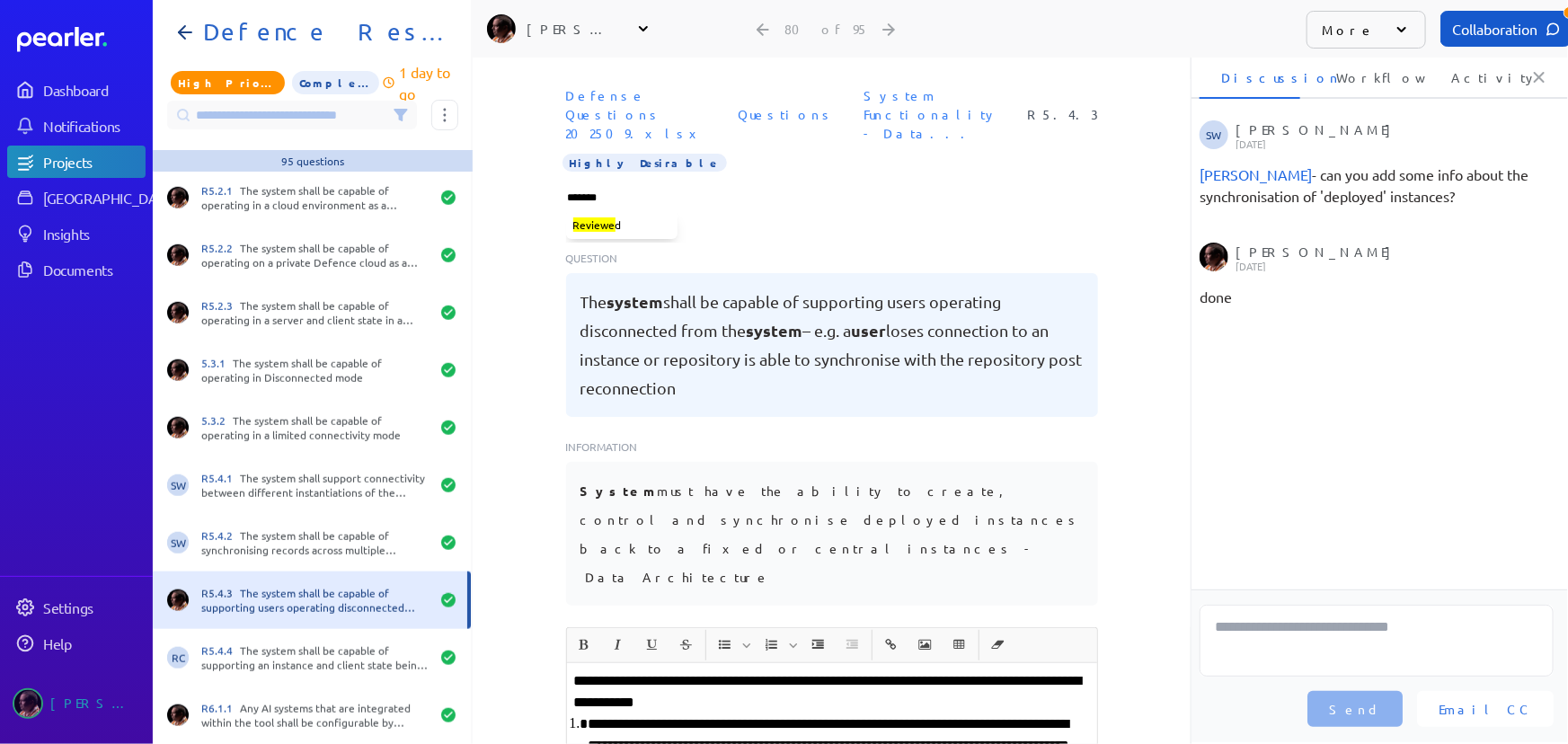
type input "********"
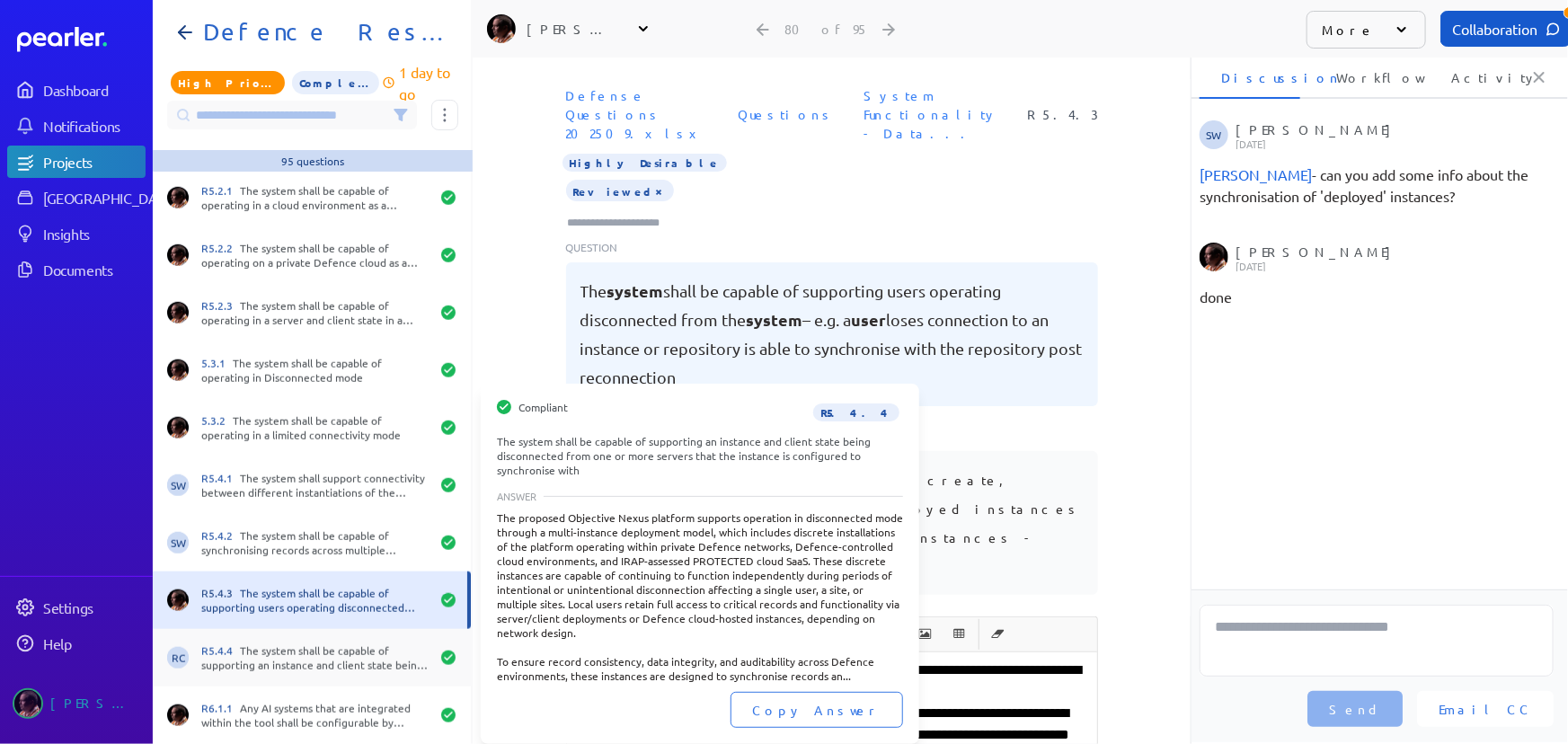
click at [257, 656] on div "R5.4.4 The system shall be capable of supporting an instance and client state b…" at bounding box center [316, 657] width 228 height 29
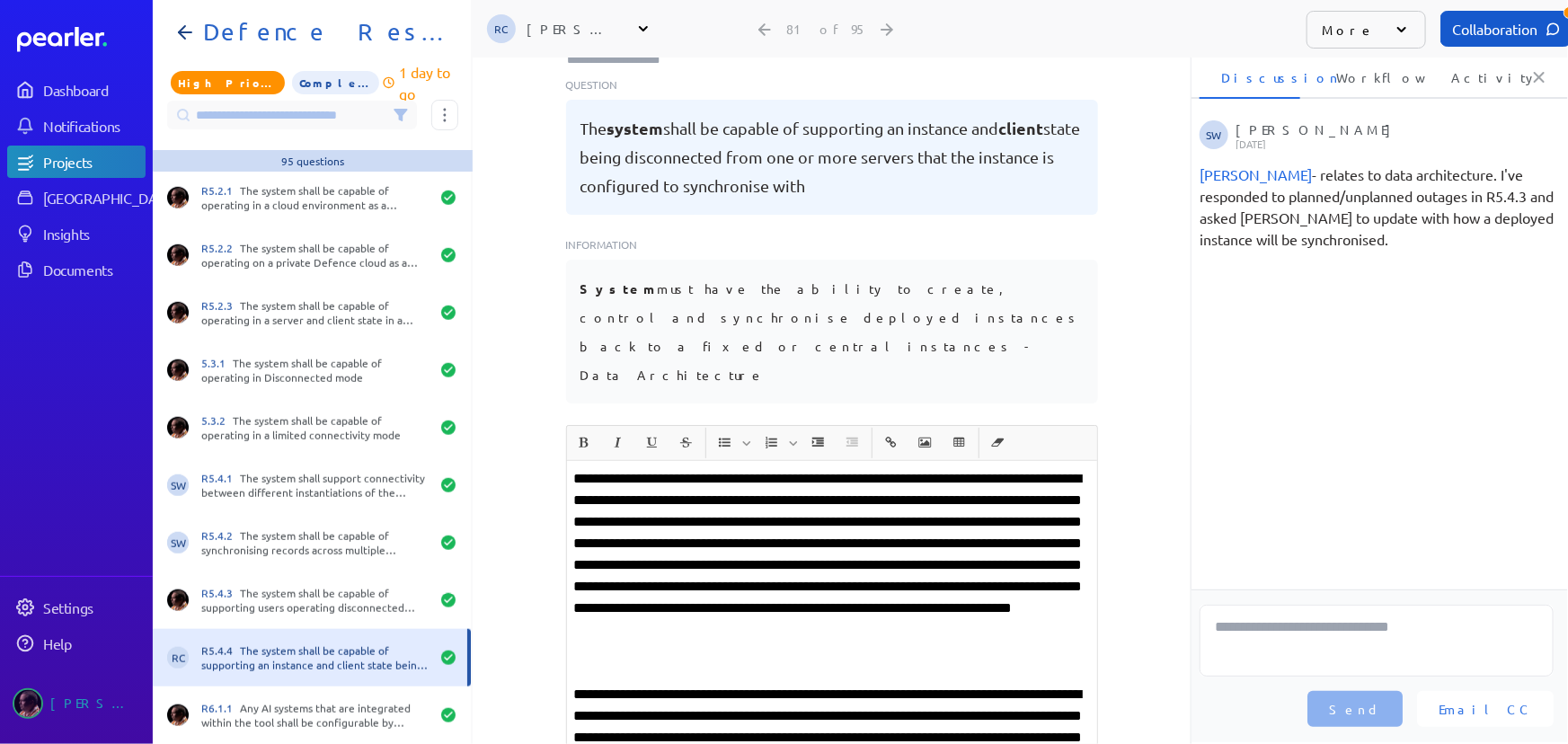
scroll to position [245, 0]
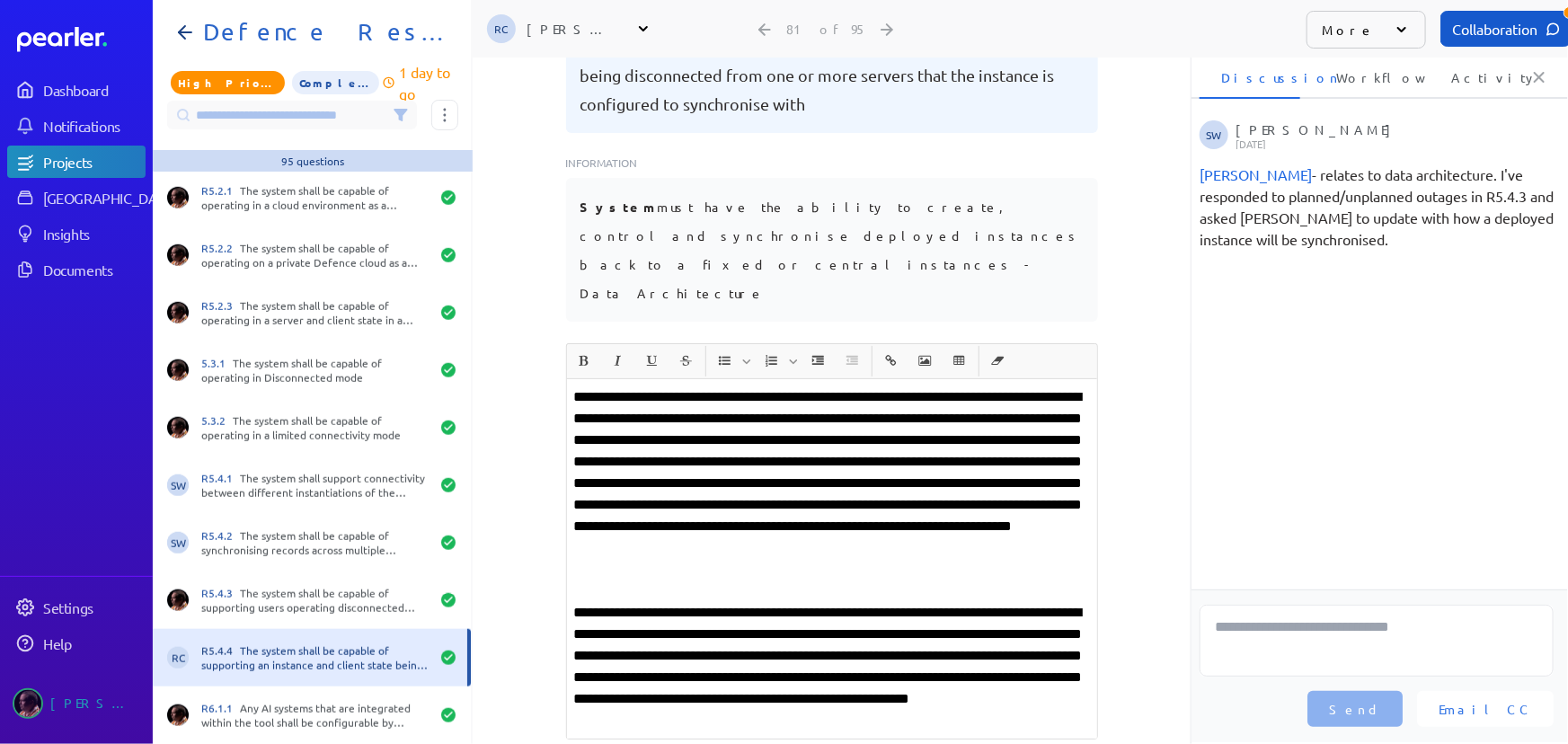
click at [1011, 638] on p "**********" at bounding box center [833, 667] width 516 height 129
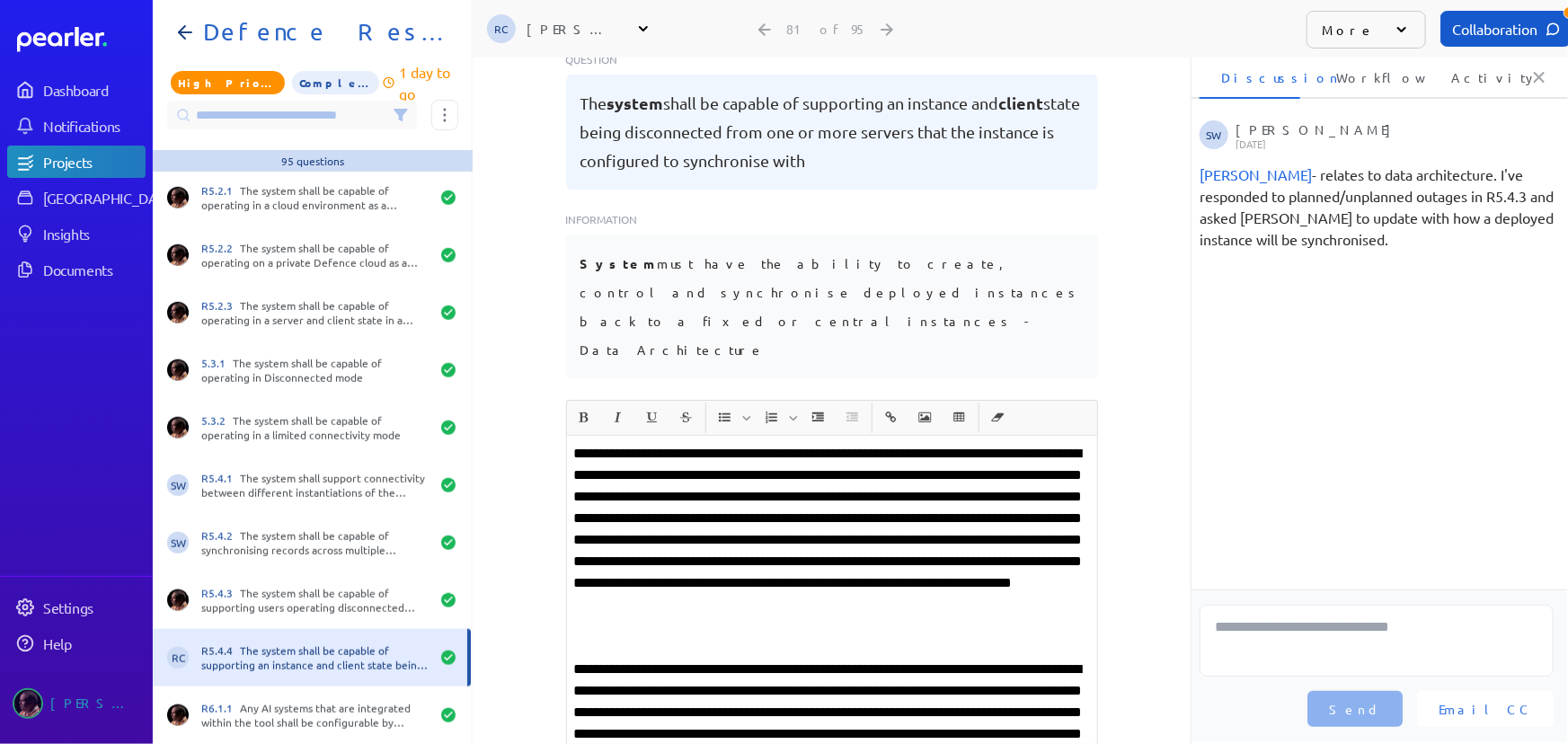
scroll to position [432, 0]
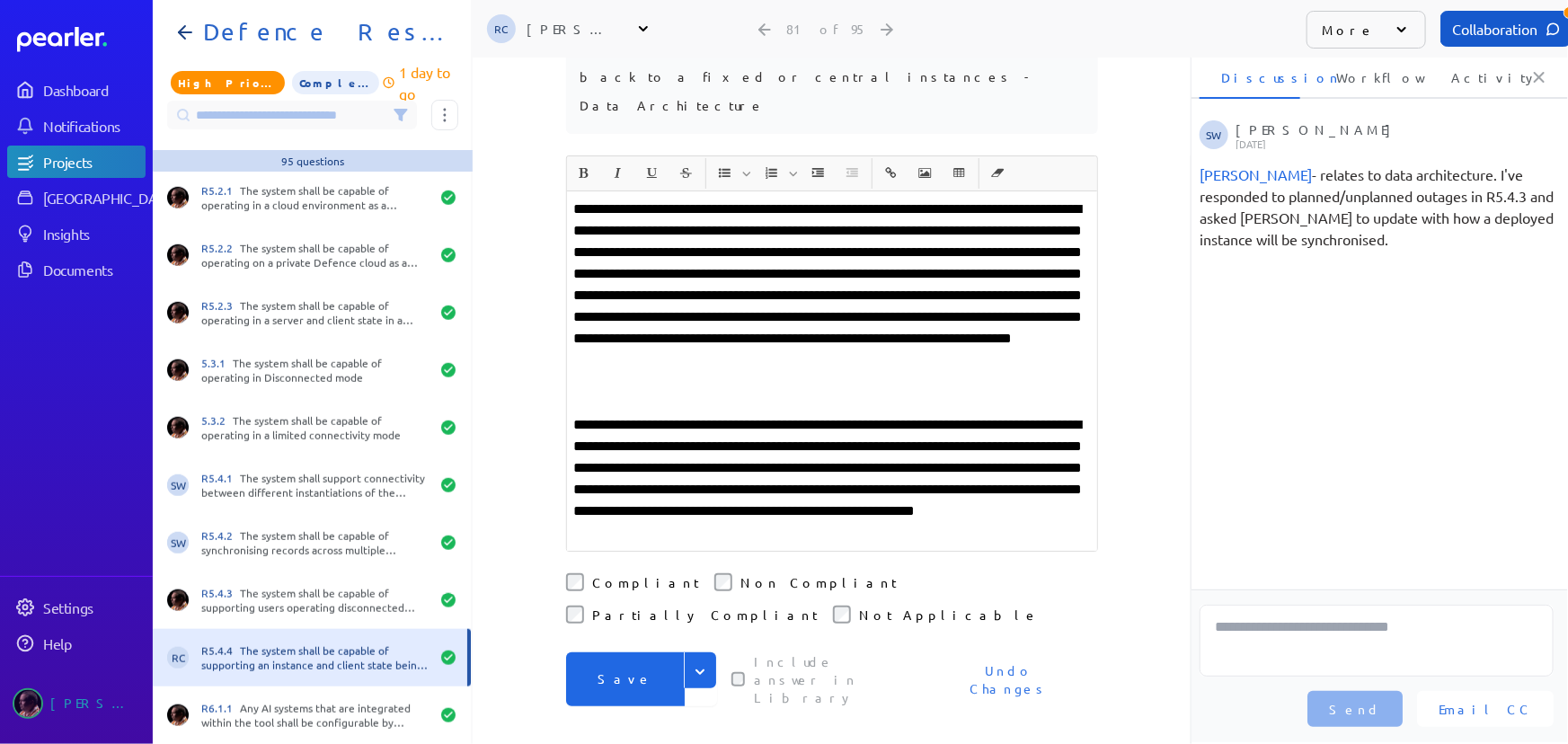
click at [622, 653] on button "Save" at bounding box center [625, 679] width 119 height 54
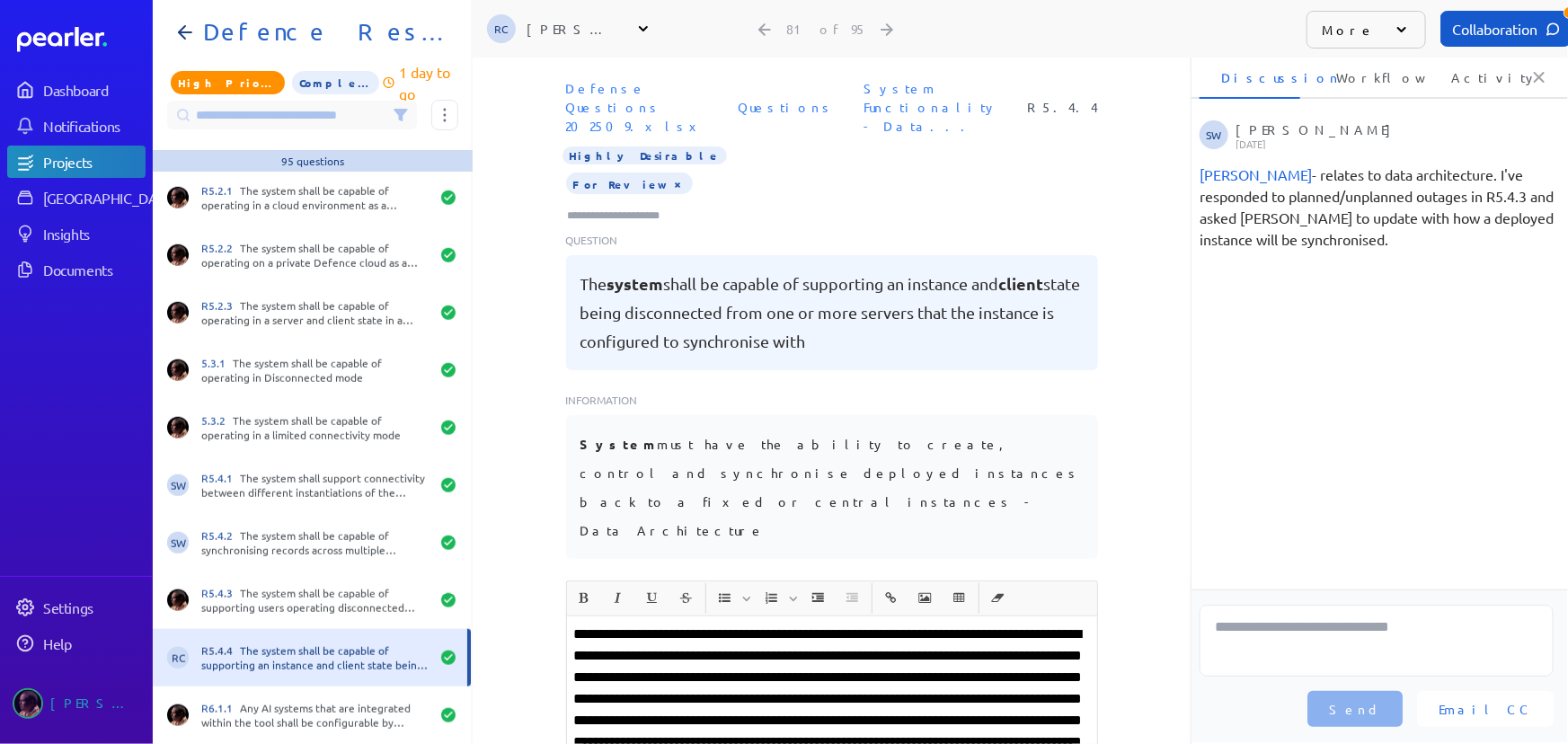
scroll to position [0, 0]
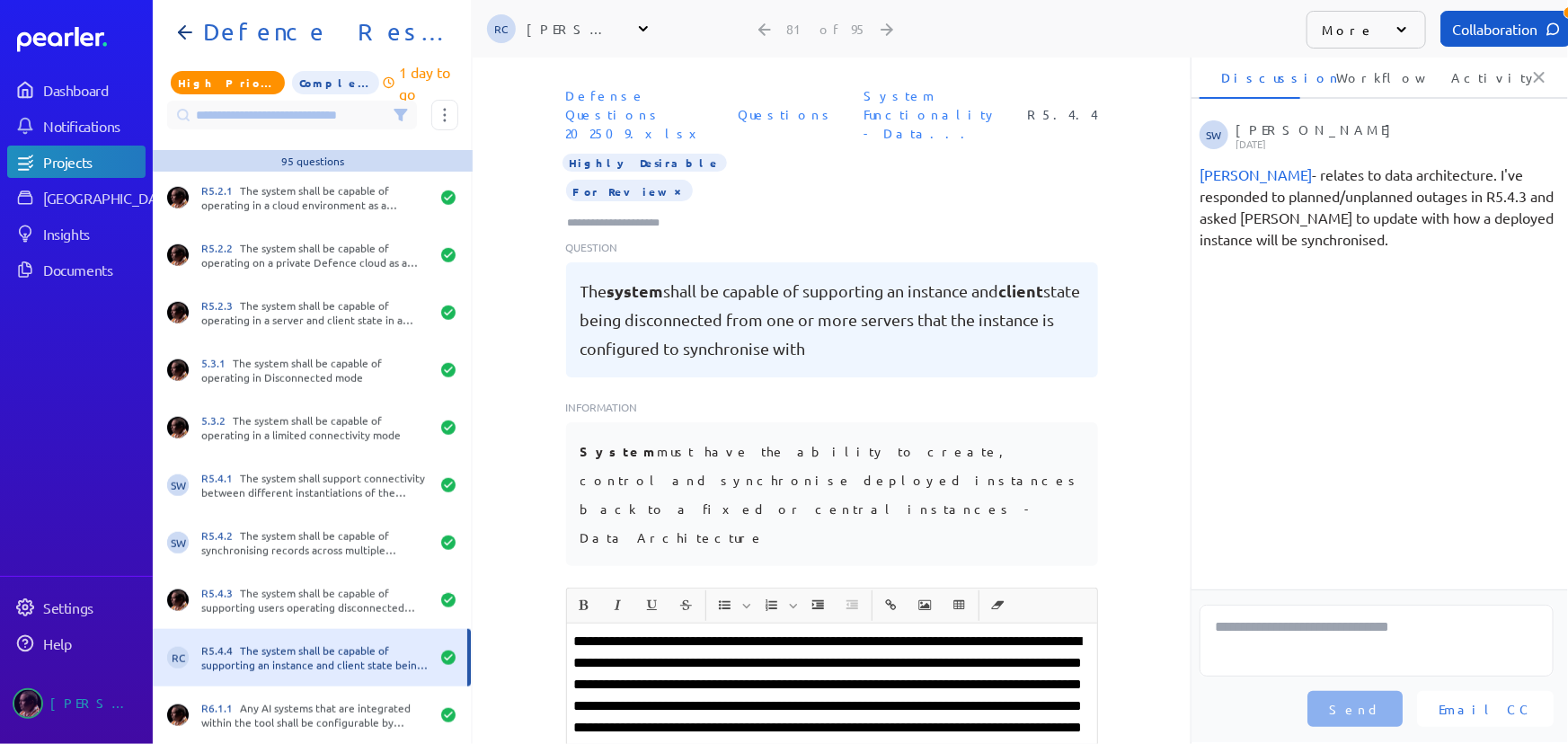
click at [672, 182] on button "×" at bounding box center [678, 190] width 14 height 18
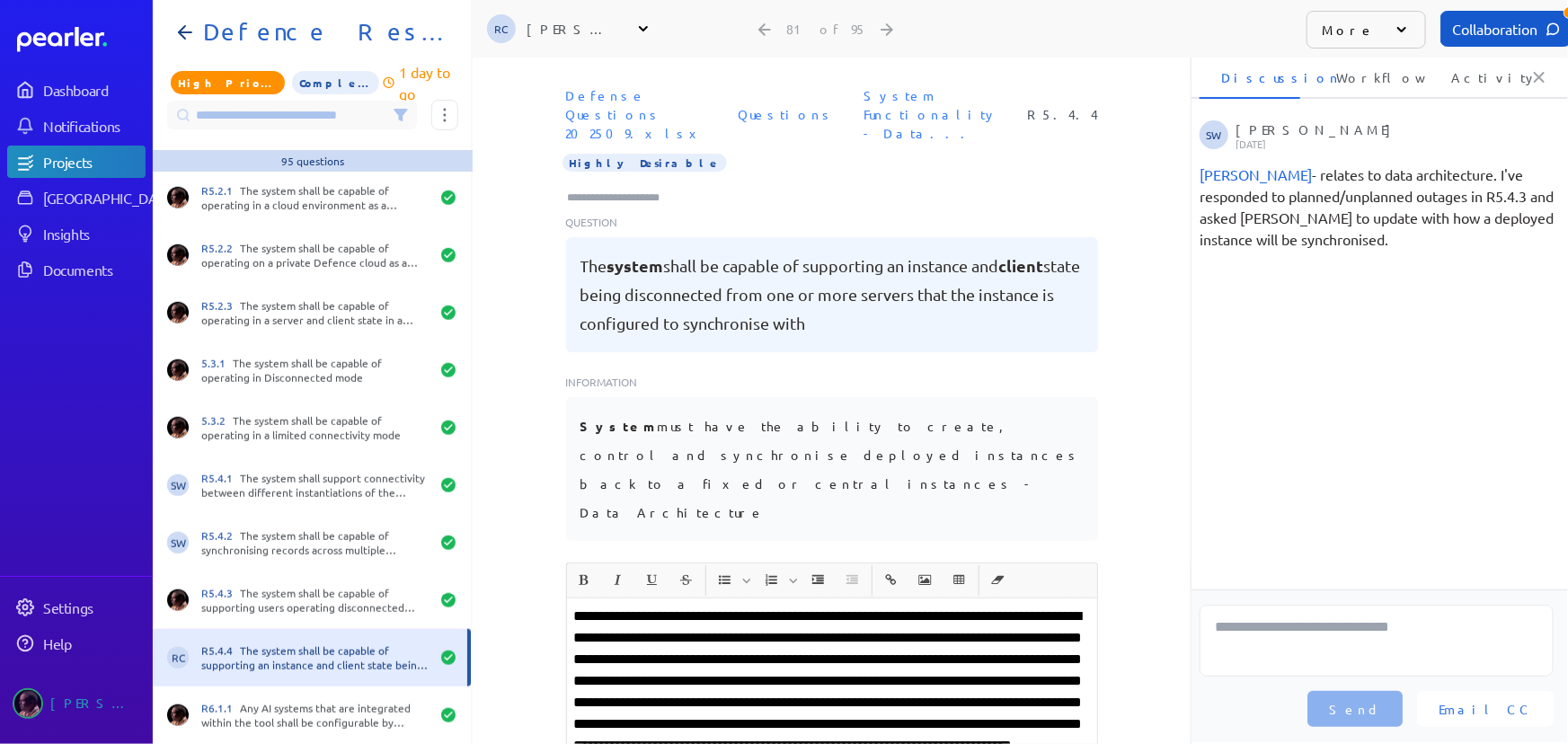
click at [621, 188] on input "Type here to add tags" at bounding box center [621, 197] width 111 height 18
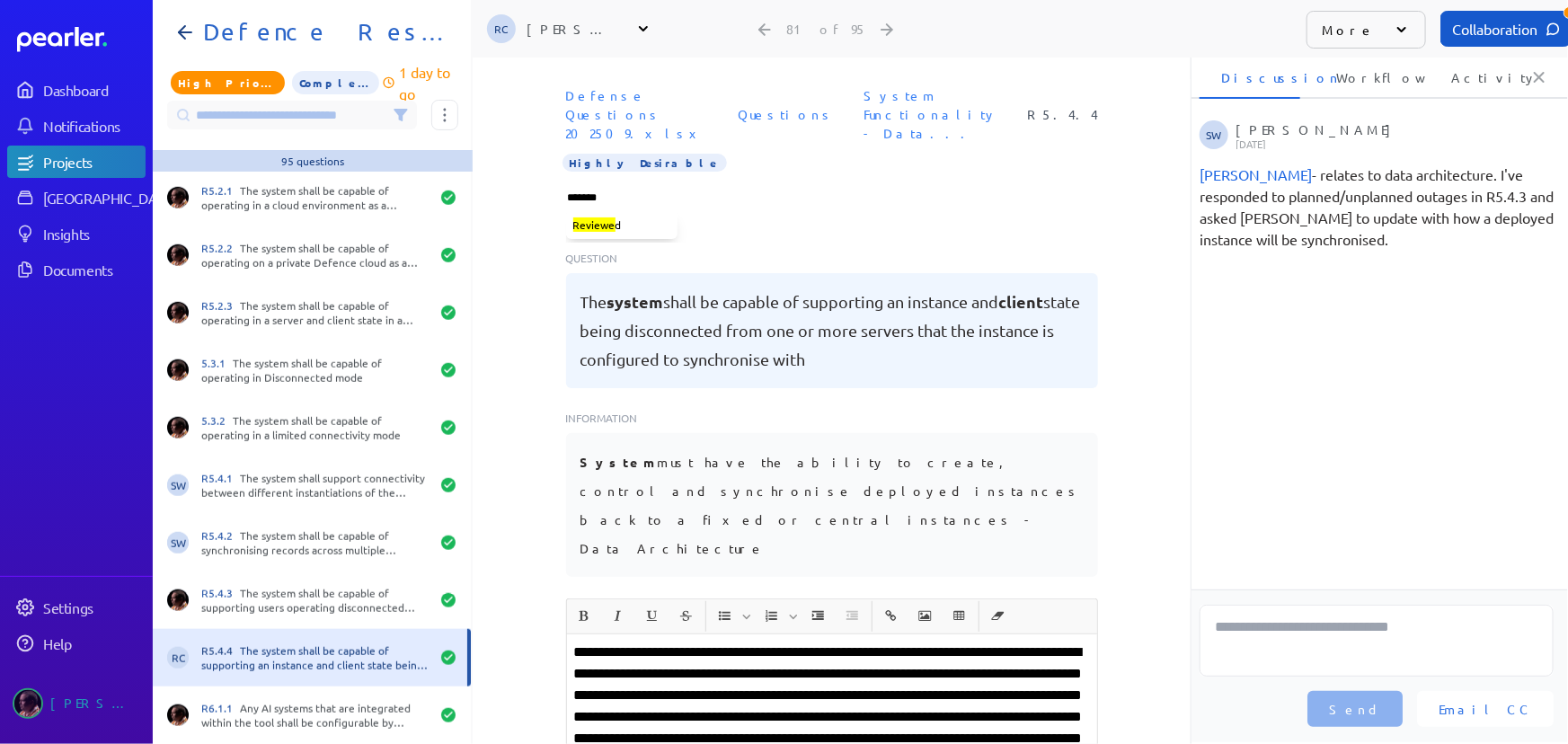
type input "********"
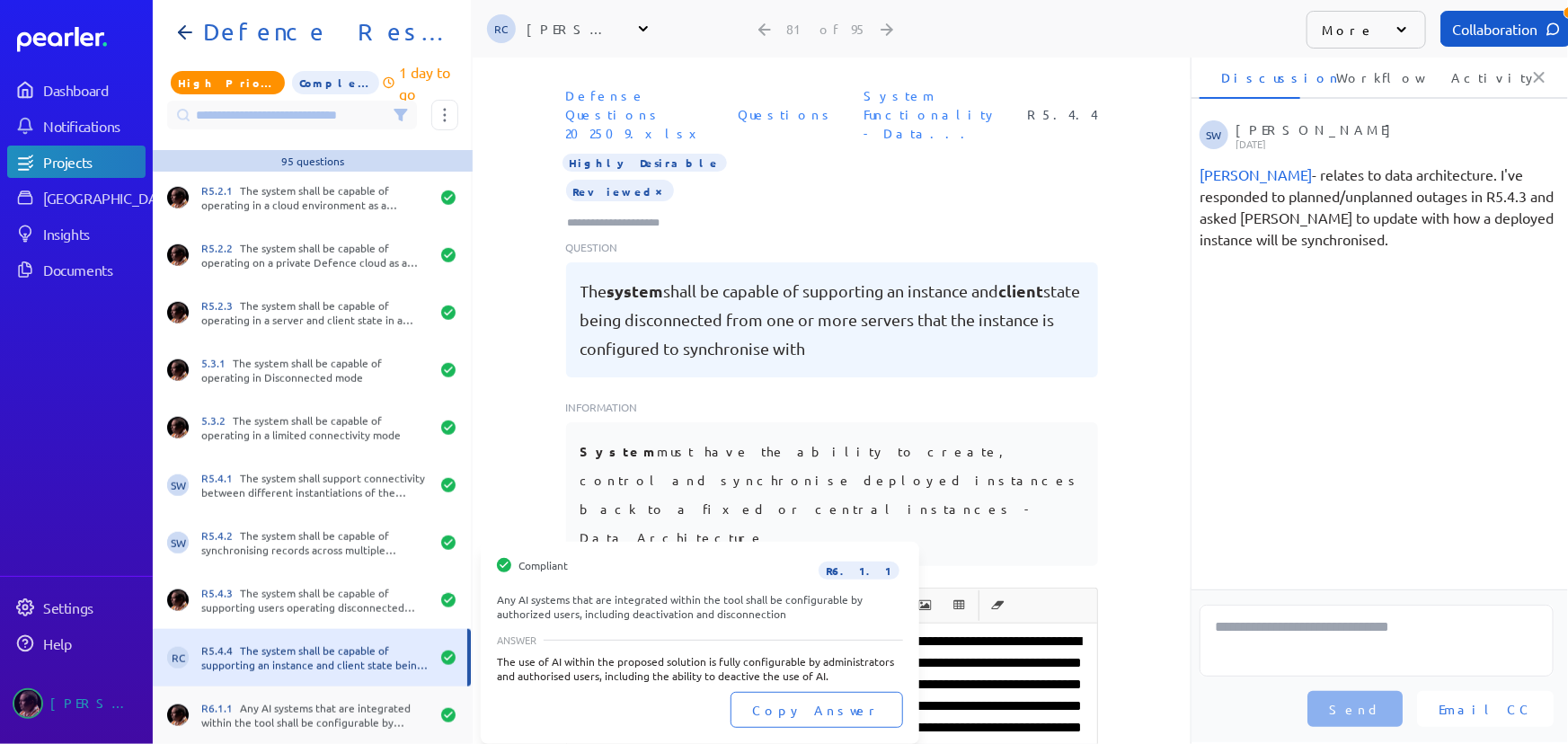
click at [320, 706] on div "R6.1.1 Any AI systems that are integrated within the tool shall be configurable…" at bounding box center [316, 715] width 228 height 29
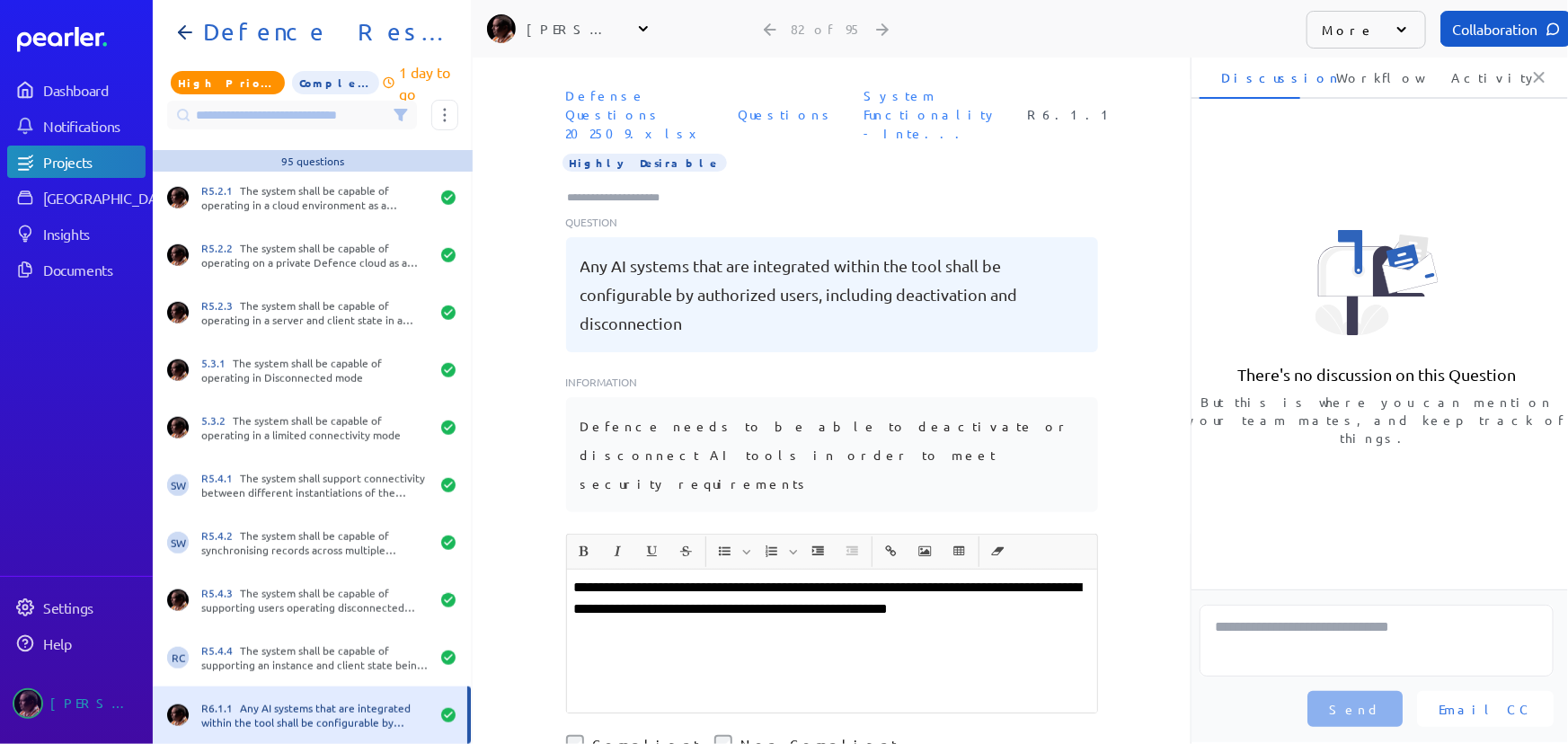
click at [1014, 577] on p "**********" at bounding box center [833, 609] width 516 height 65
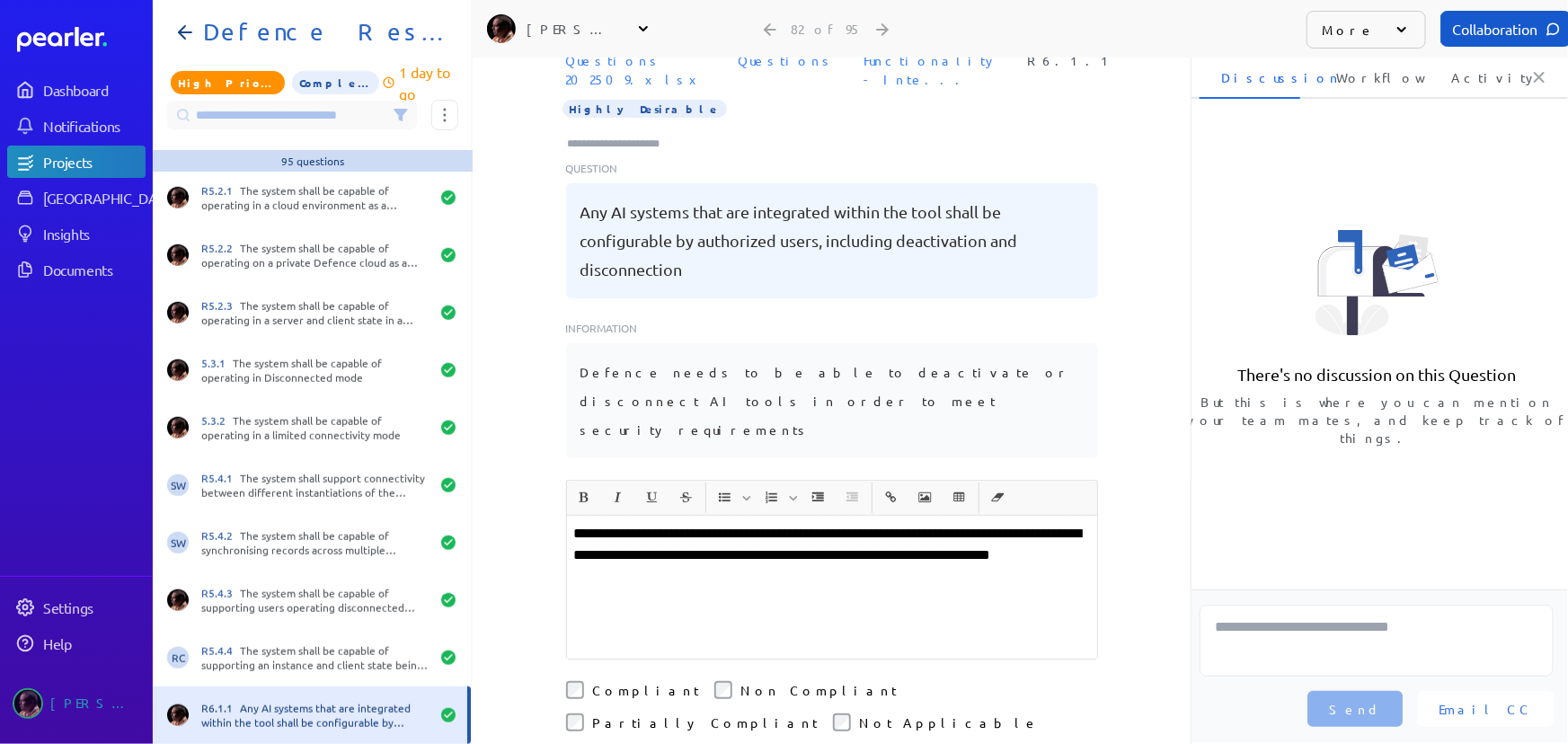
scroll to position [81, 0]
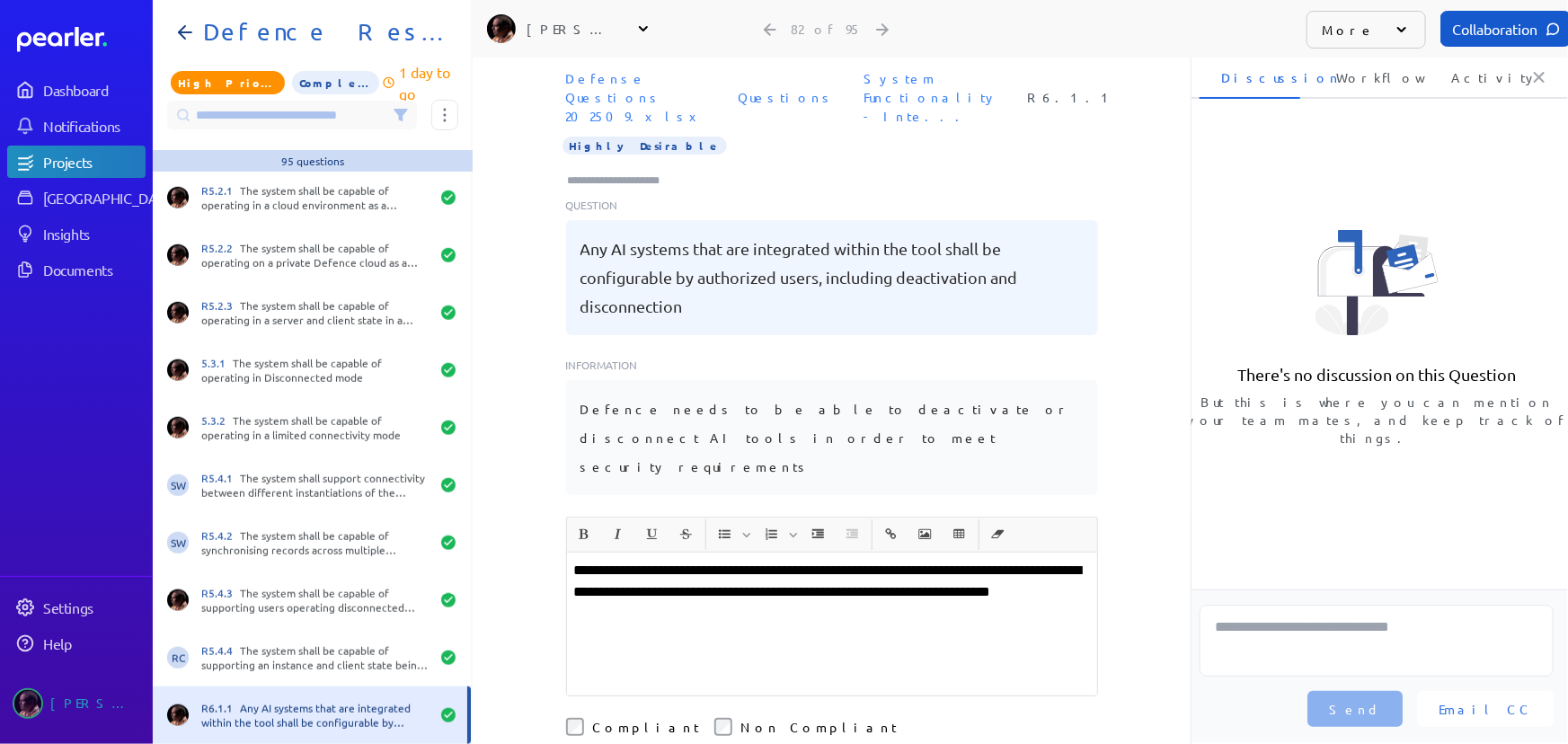
scroll to position [0, 0]
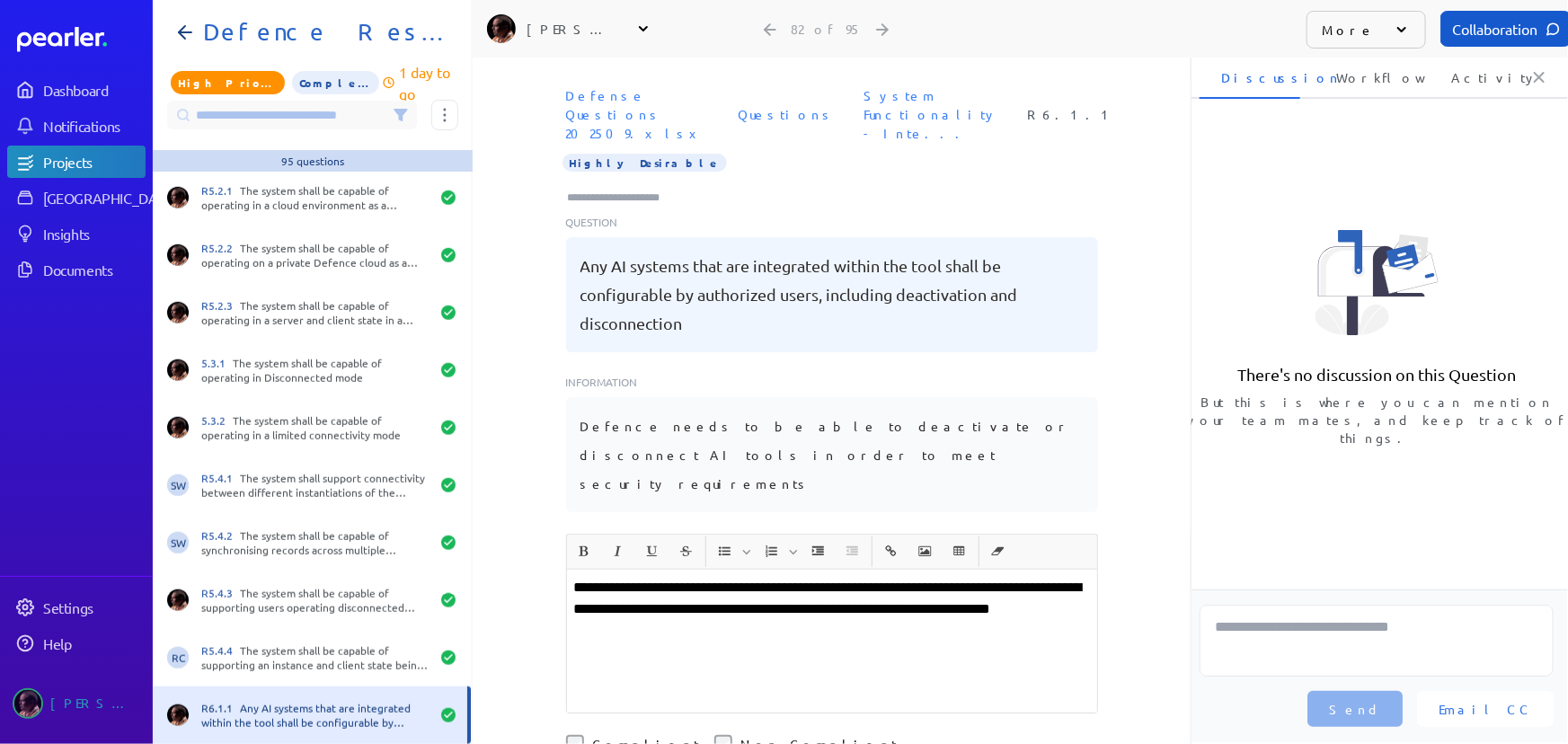
click at [649, 188] on input "Type here to add tags" at bounding box center [621, 197] width 111 height 18
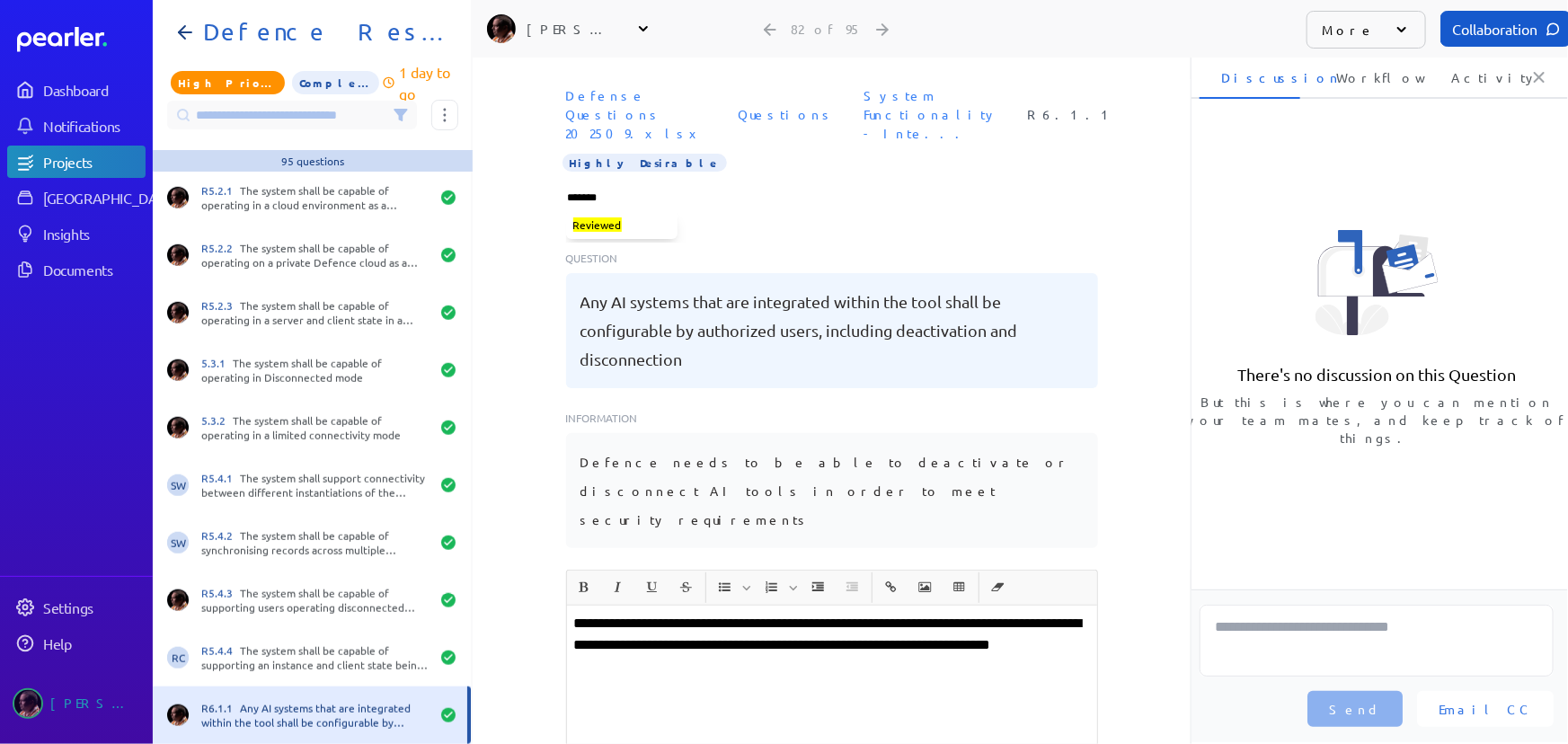
type input "********"
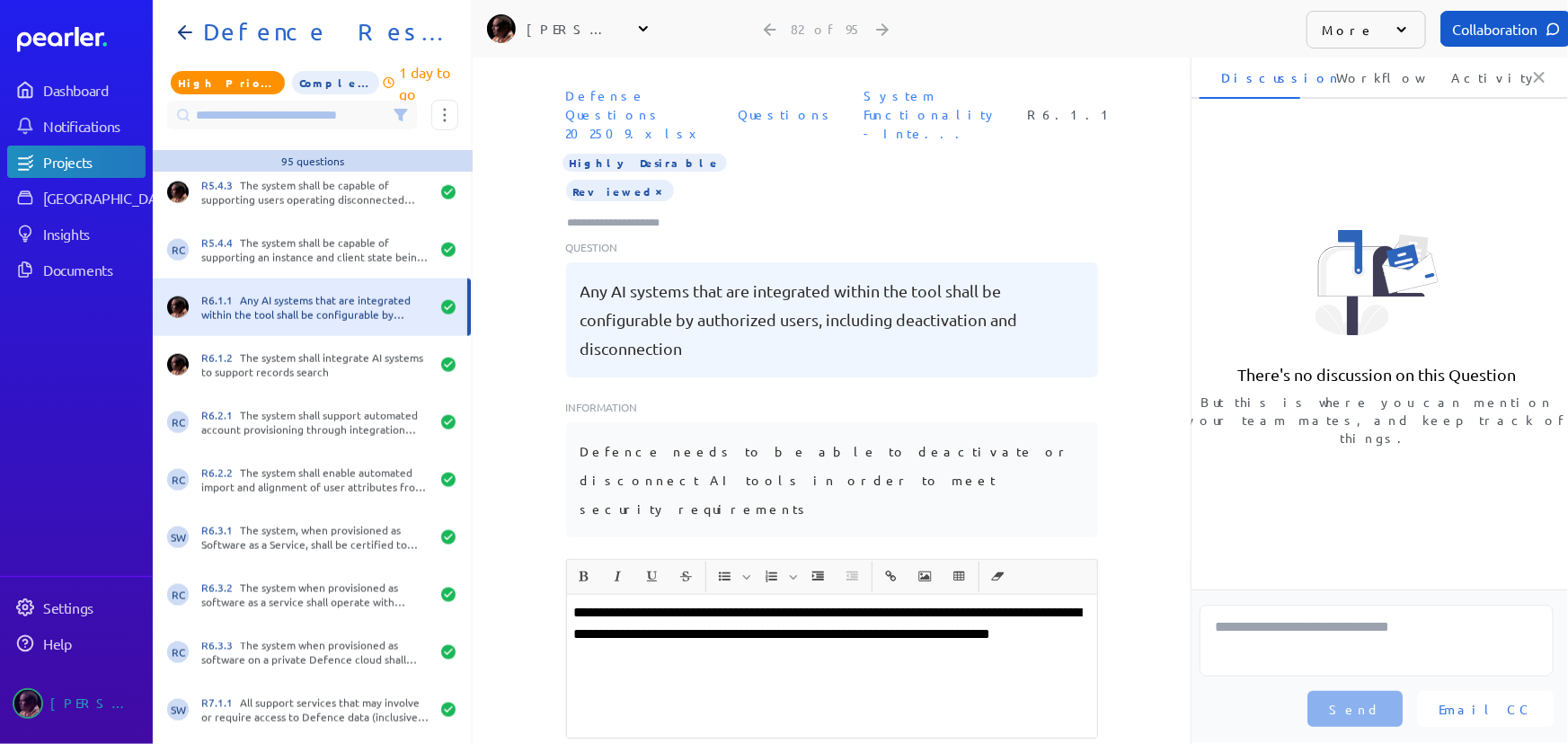
scroll to position [4552, 0]
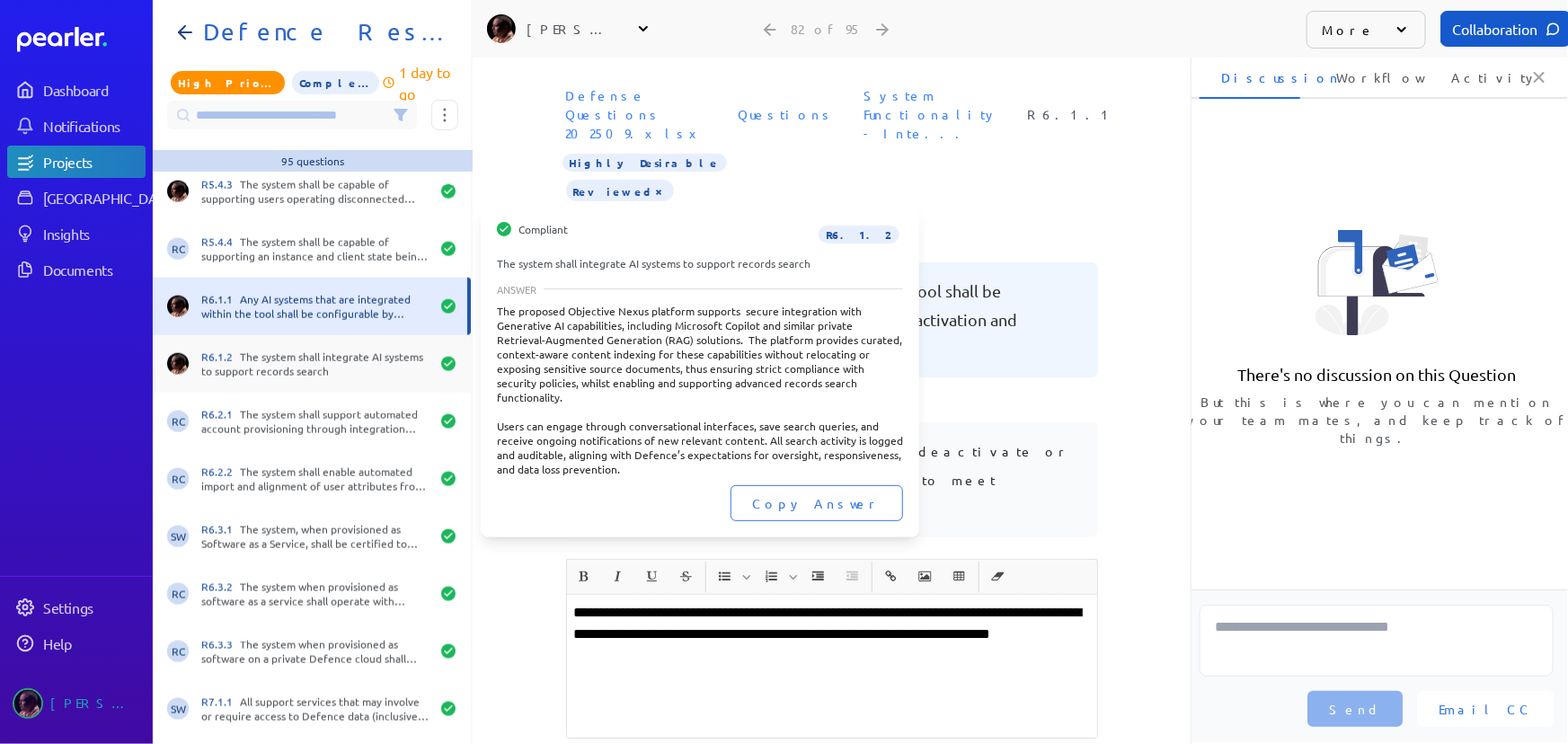
click at [343, 370] on div "R6.1.2 The system shall integrate AI systems to support records search" at bounding box center [316, 363] width 228 height 29
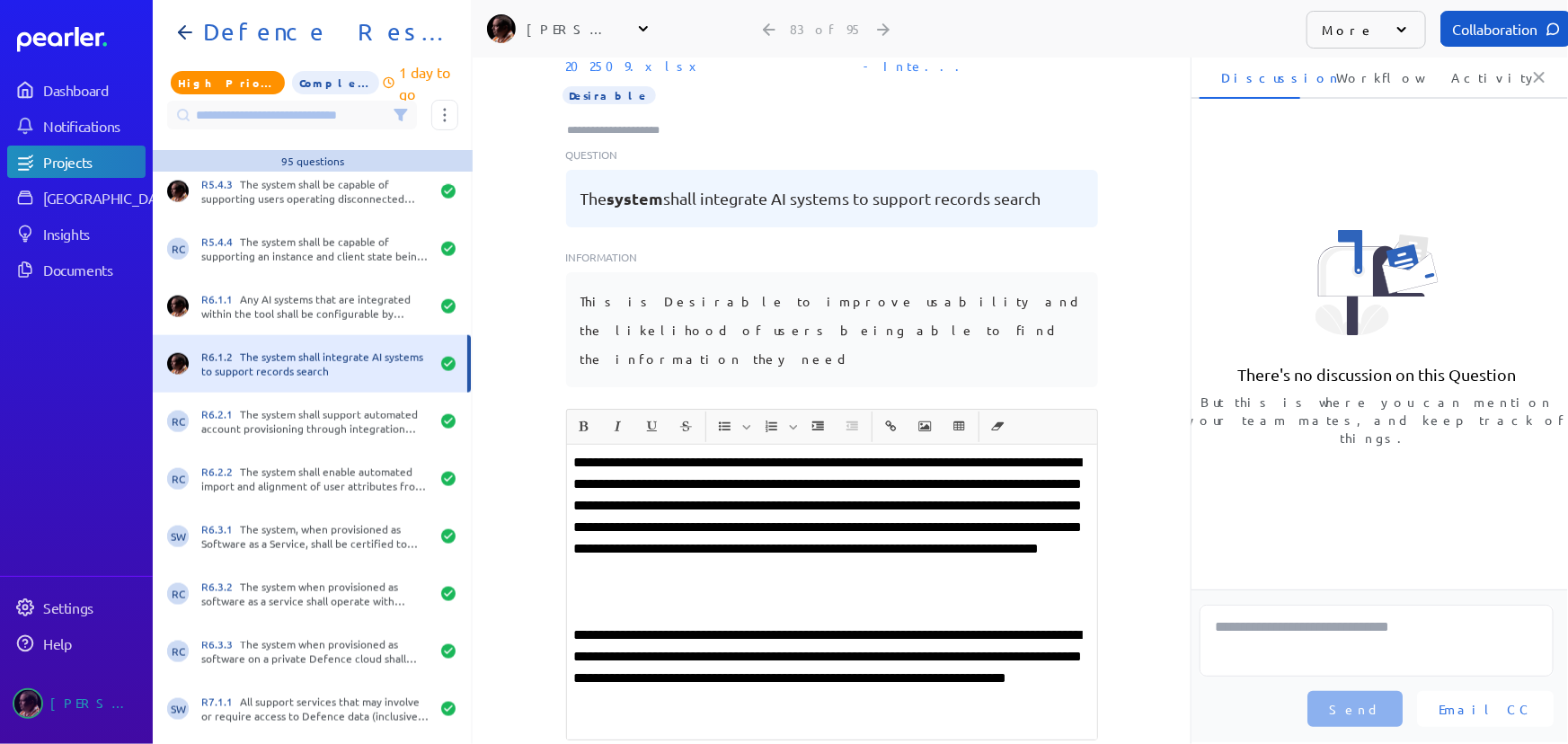
scroll to position [81, 0]
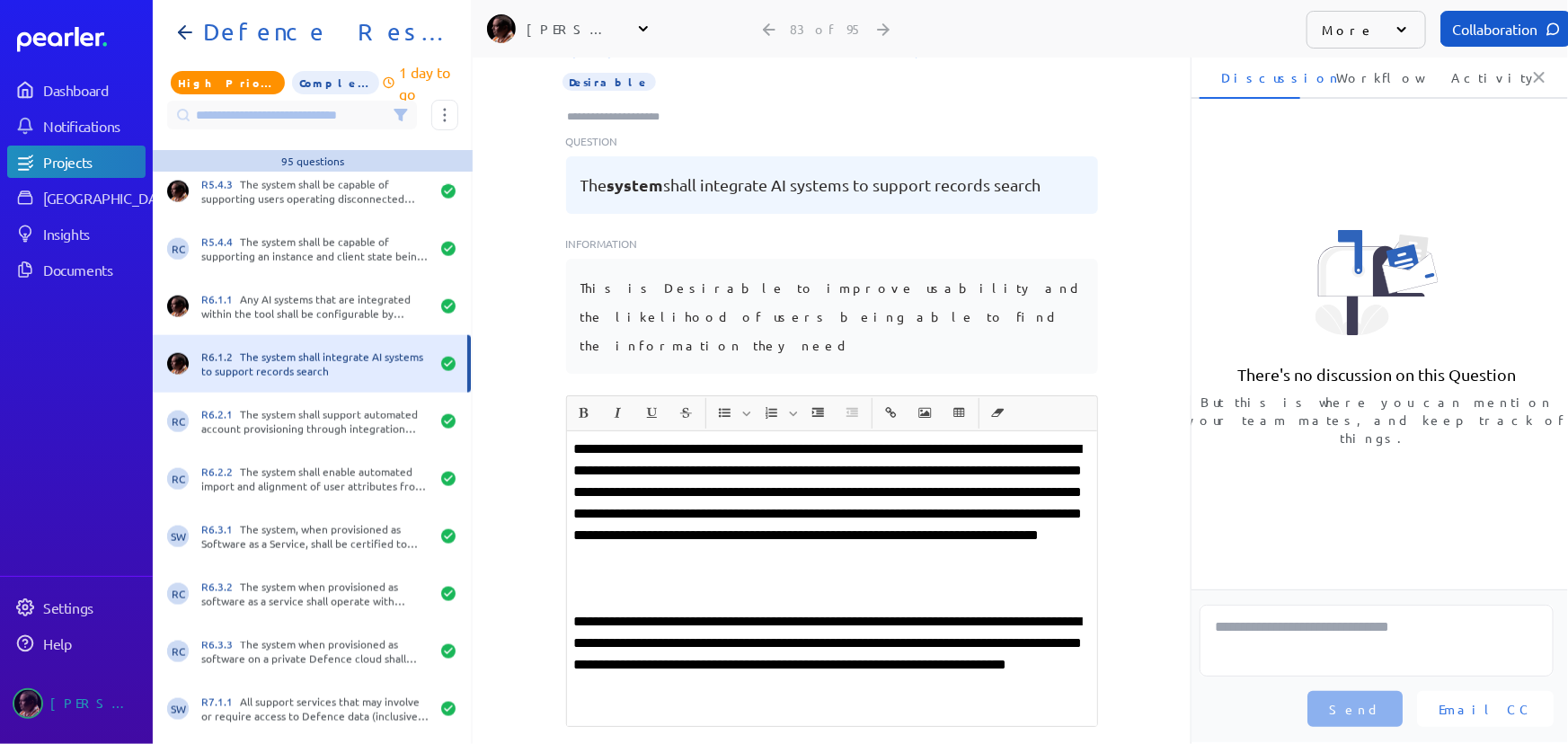
click at [840, 611] on p "**********" at bounding box center [833, 654] width 516 height 87
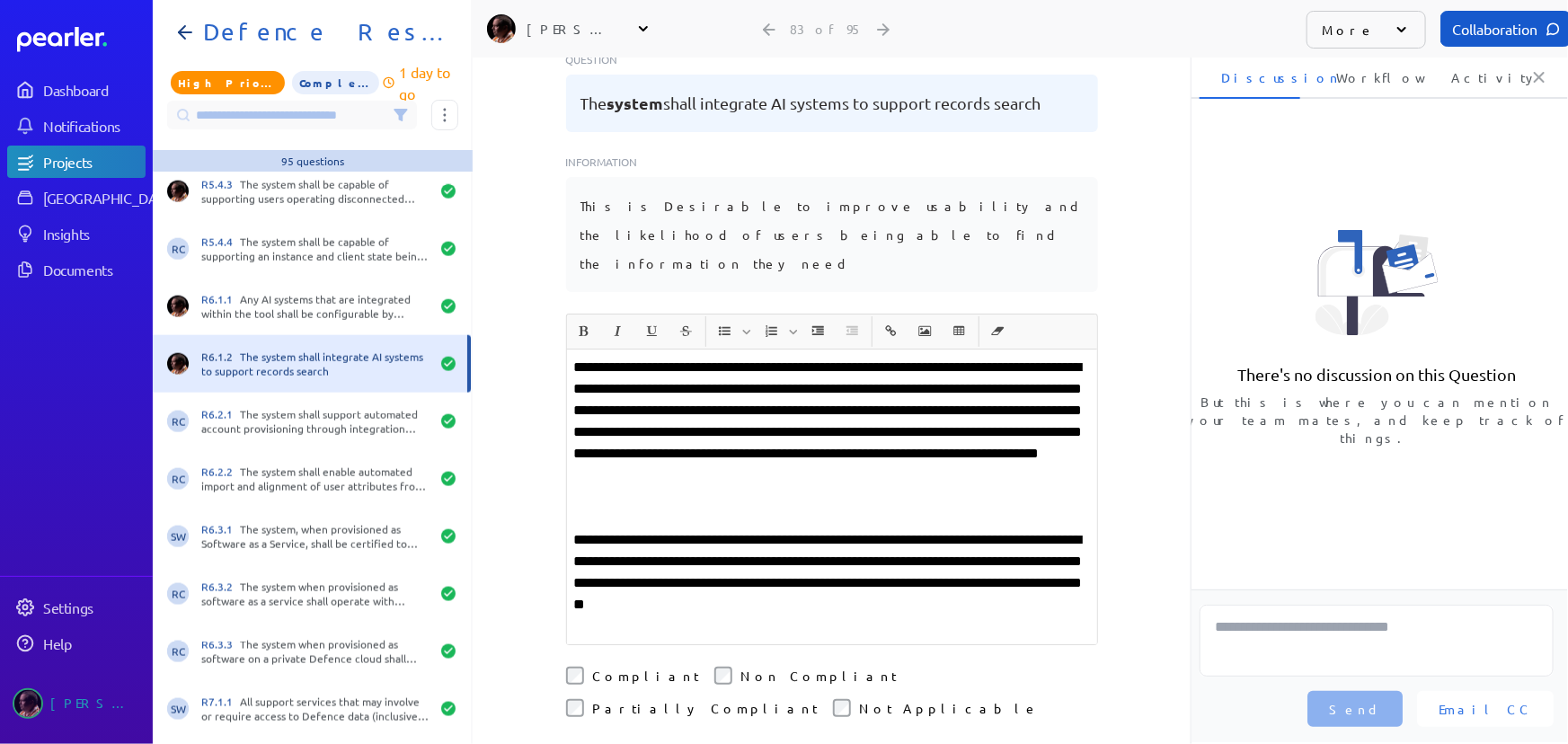
click at [1129, 377] on div "**********" at bounding box center [832, 238] width 718 height 687
click at [953, 556] on p "**********" at bounding box center [833, 572] width 516 height 87
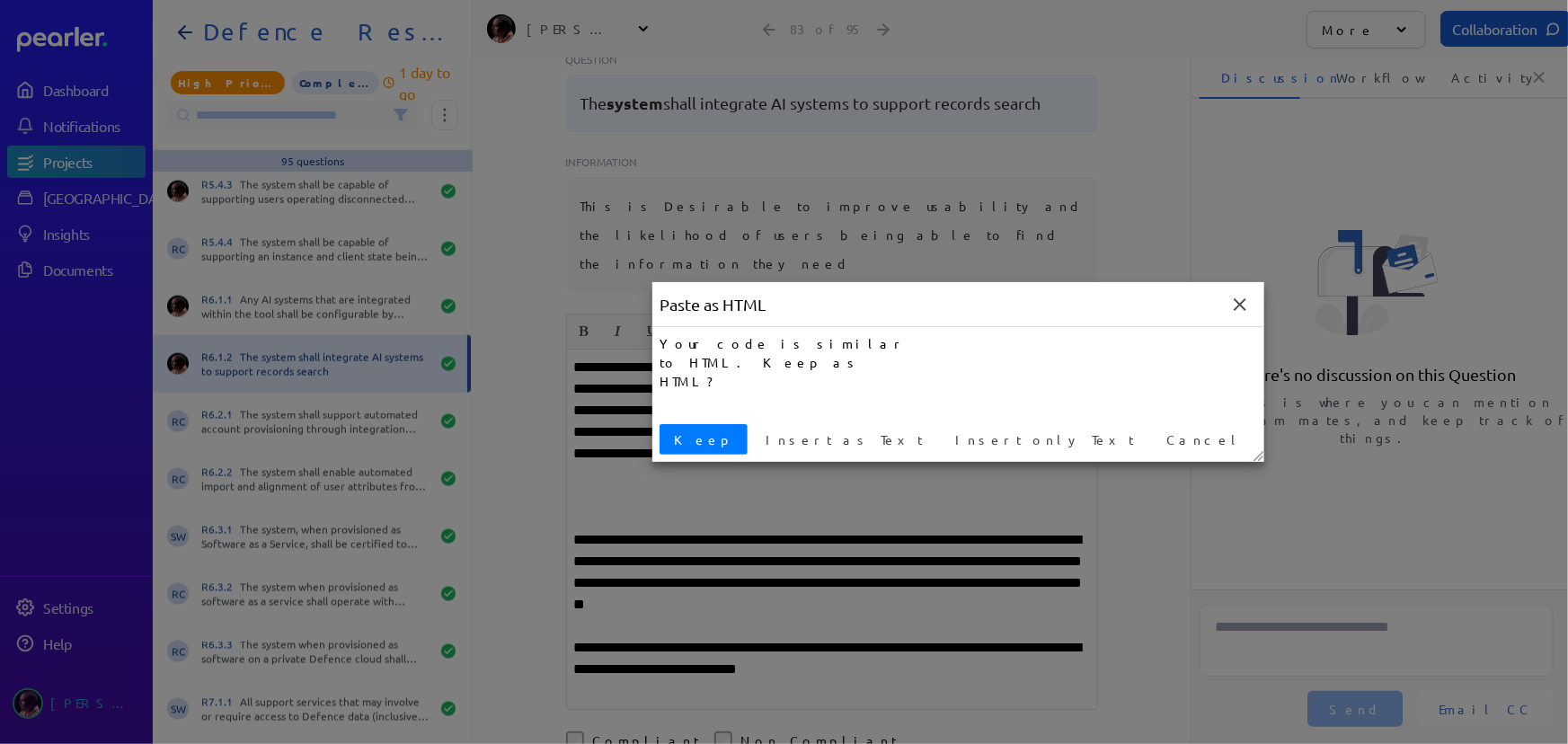
click button "Keep" at bounding box center [703, 440] width 88 height 30
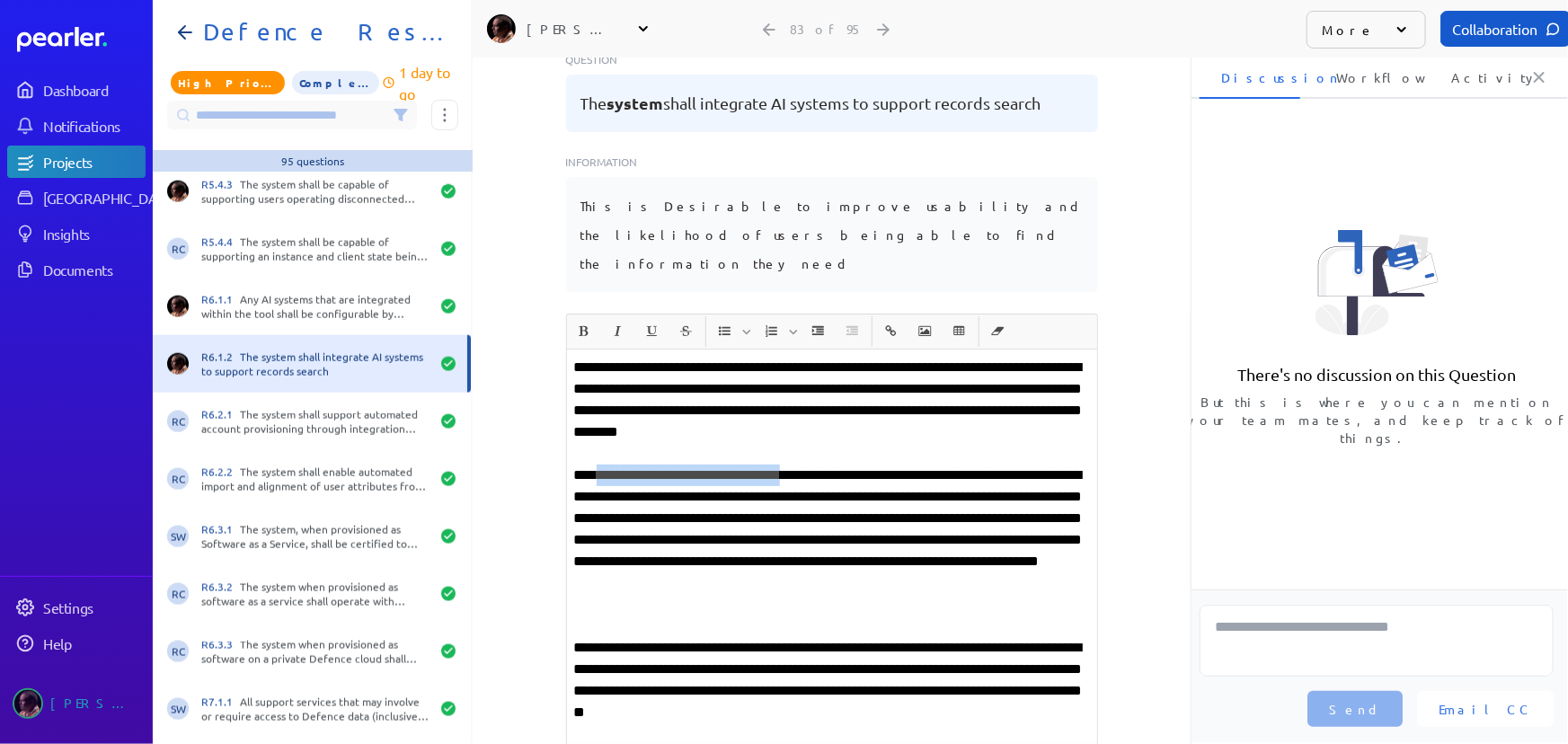
drag, startPoint x: 594, startPoint y: 424, endPoint x: 835, endPoint y: 417, distance: 241.1
click at [835, 464] on p "**********" at bounding box center [833, 539] width 516 height 151
copy p "**********"
click at [596, 357] on p "**********" at bounding box center [833, 400] width 516 height 87
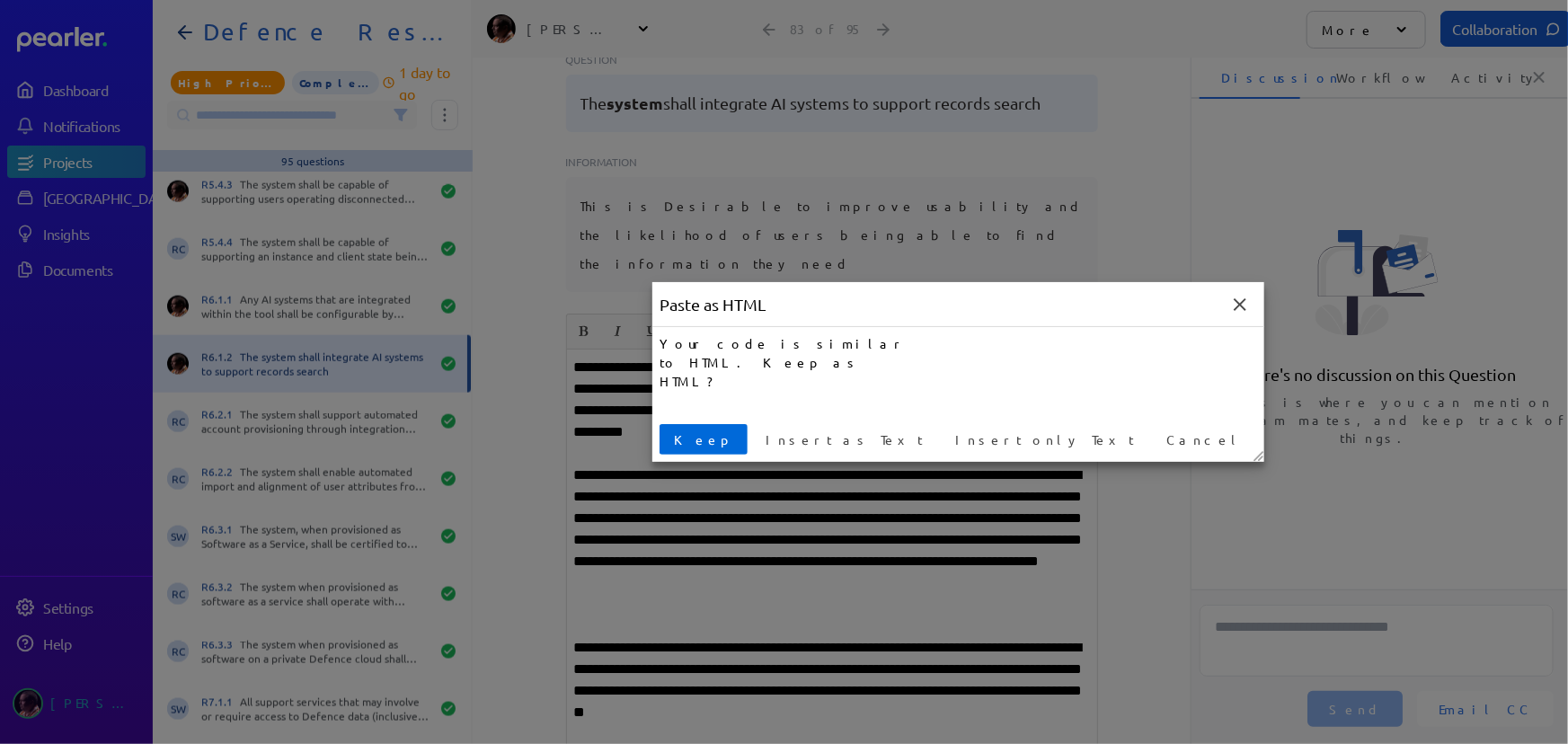
click at [683, 432] on span "Keep" at bounding box center [703, 440] width 73 height 19
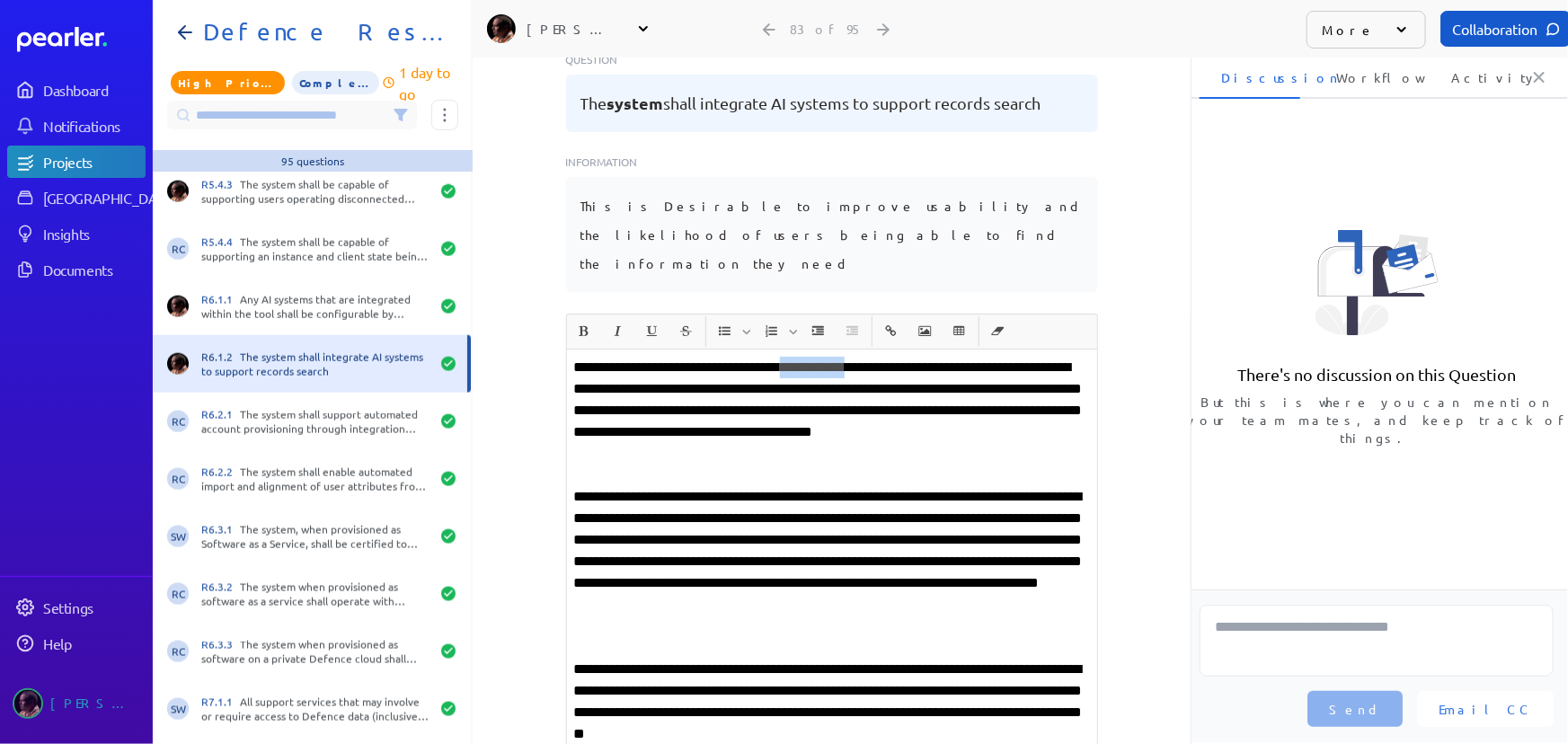
click at [910, 357] on p "**********" at bounding box center [833, 410] width 516 height 108
click at [664, 486] on p "**********" at bounding box center [833, 561] width 516 height 151
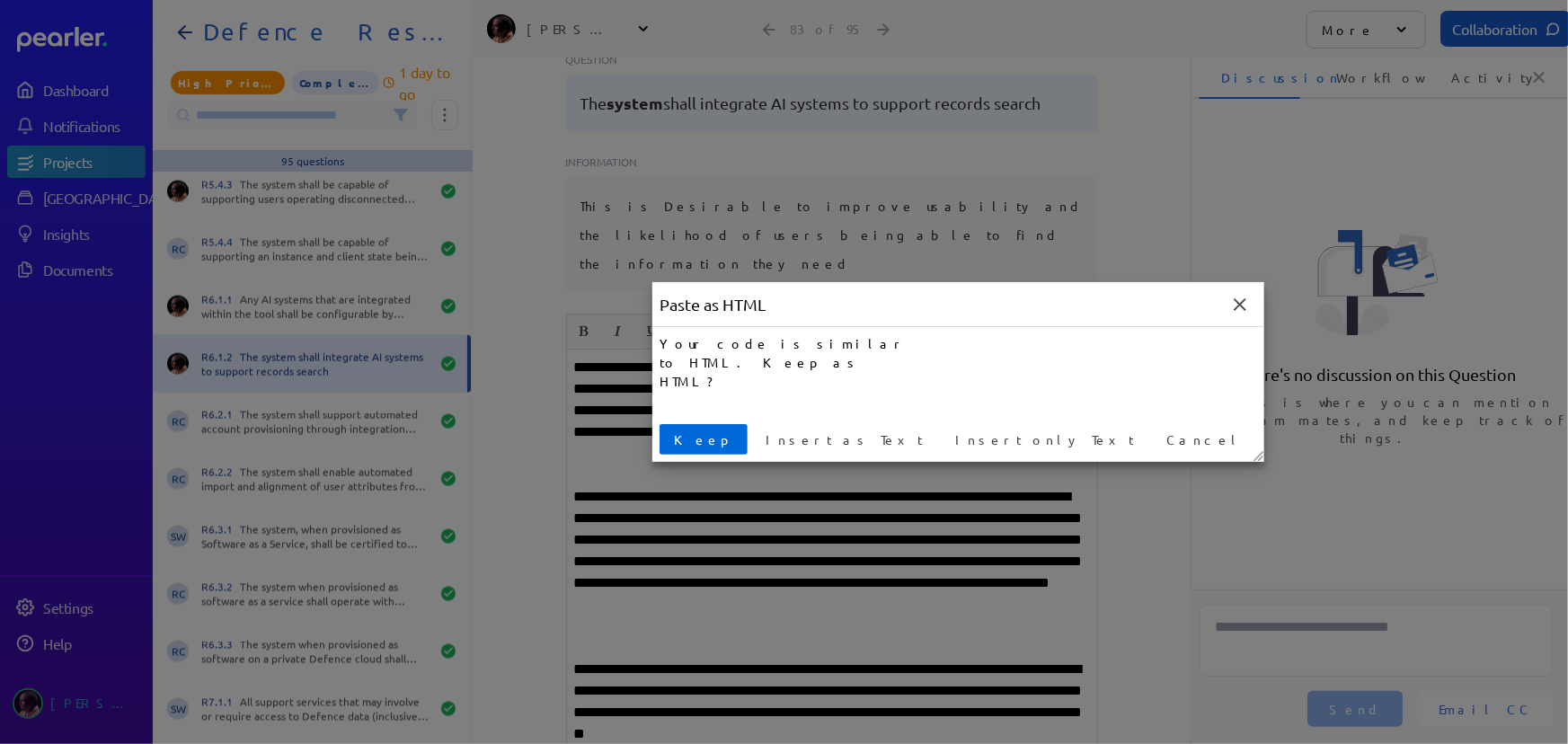
click at [690, 436] on span "Keep" at bounding box center [703, 440] width 73 height 19
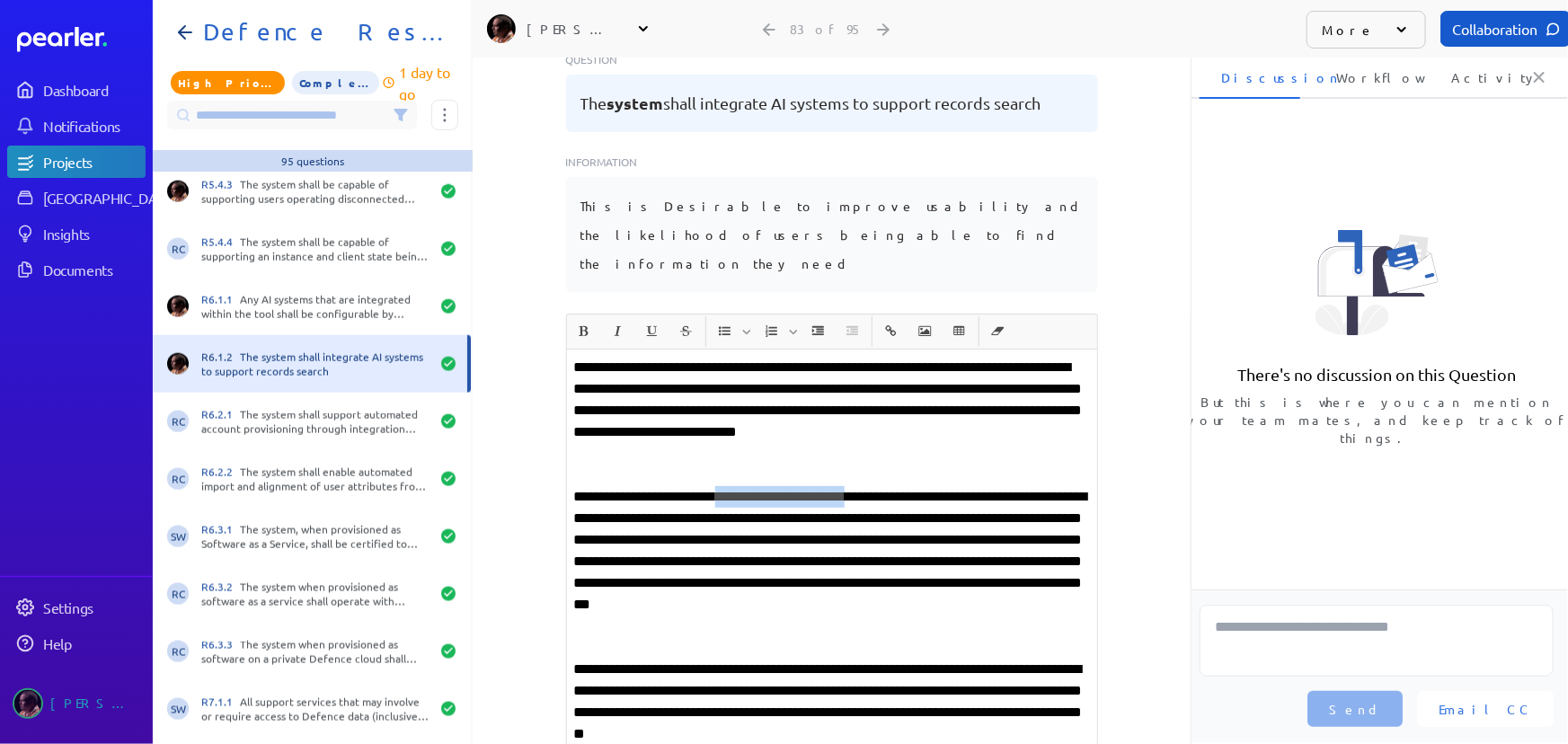
click at [911, 486] on p "**********" at bounding box center [833, 561] width 516 height 151
click at [1152, 489] on div "**********" at bounding box center [832, 238] width 718 height 687
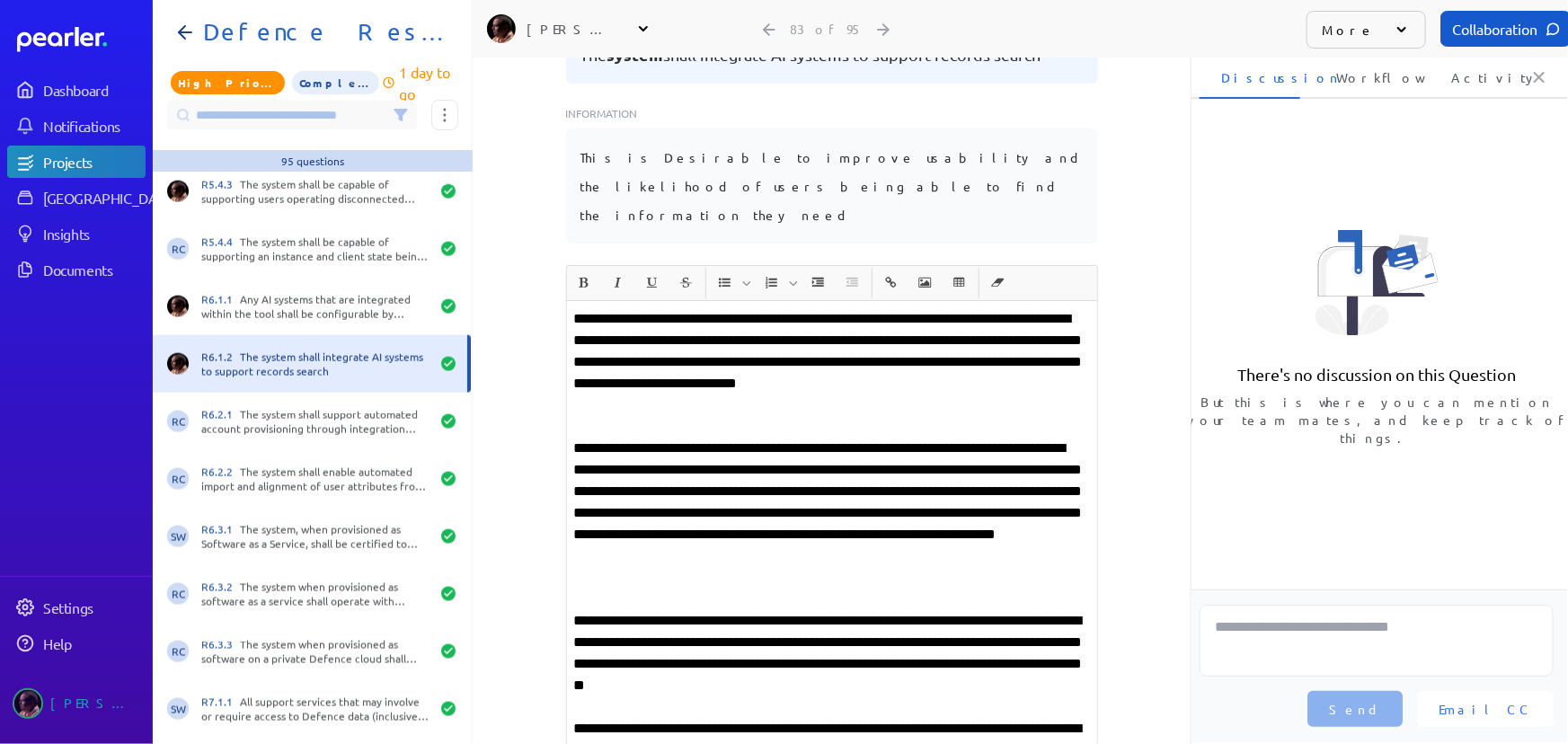
scroll to position [408, 0]
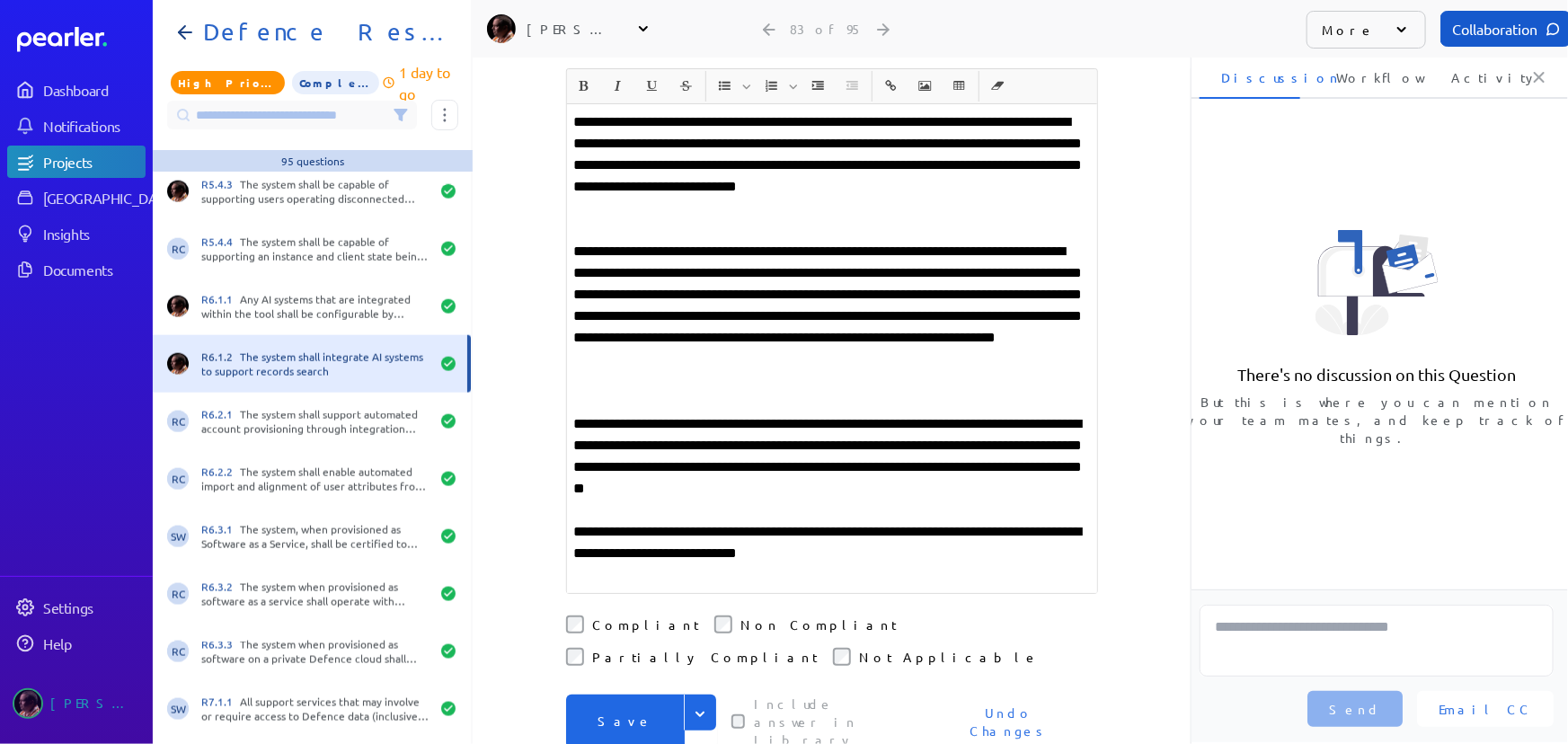
click at [609, 695] on button "Save" at bounding box center [625, 721] width 119 height 54
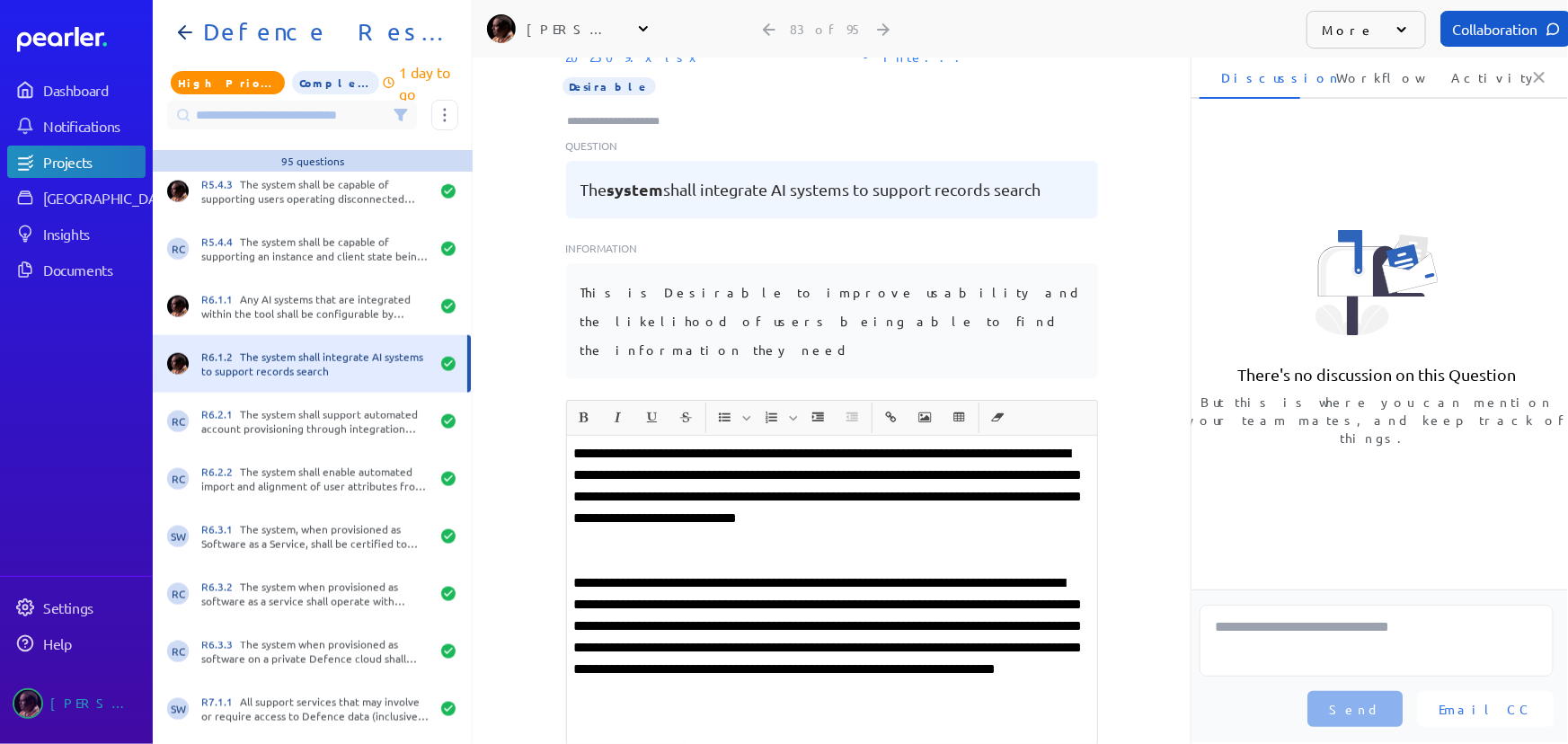
scroll to position [0, 0]
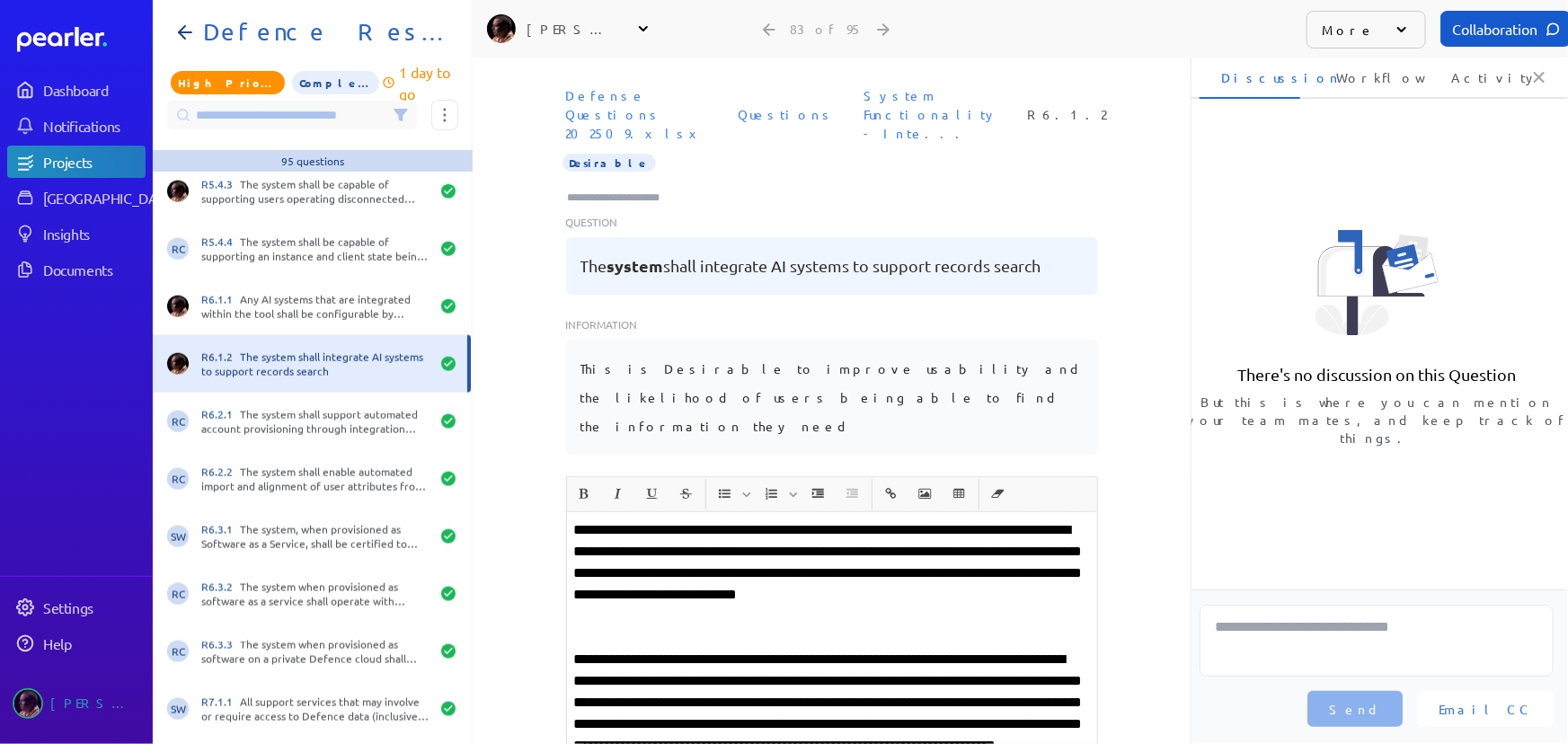
click at [581, 188] on input "Type here to add tags" at bounding box center [621, 197] width 111 height 18
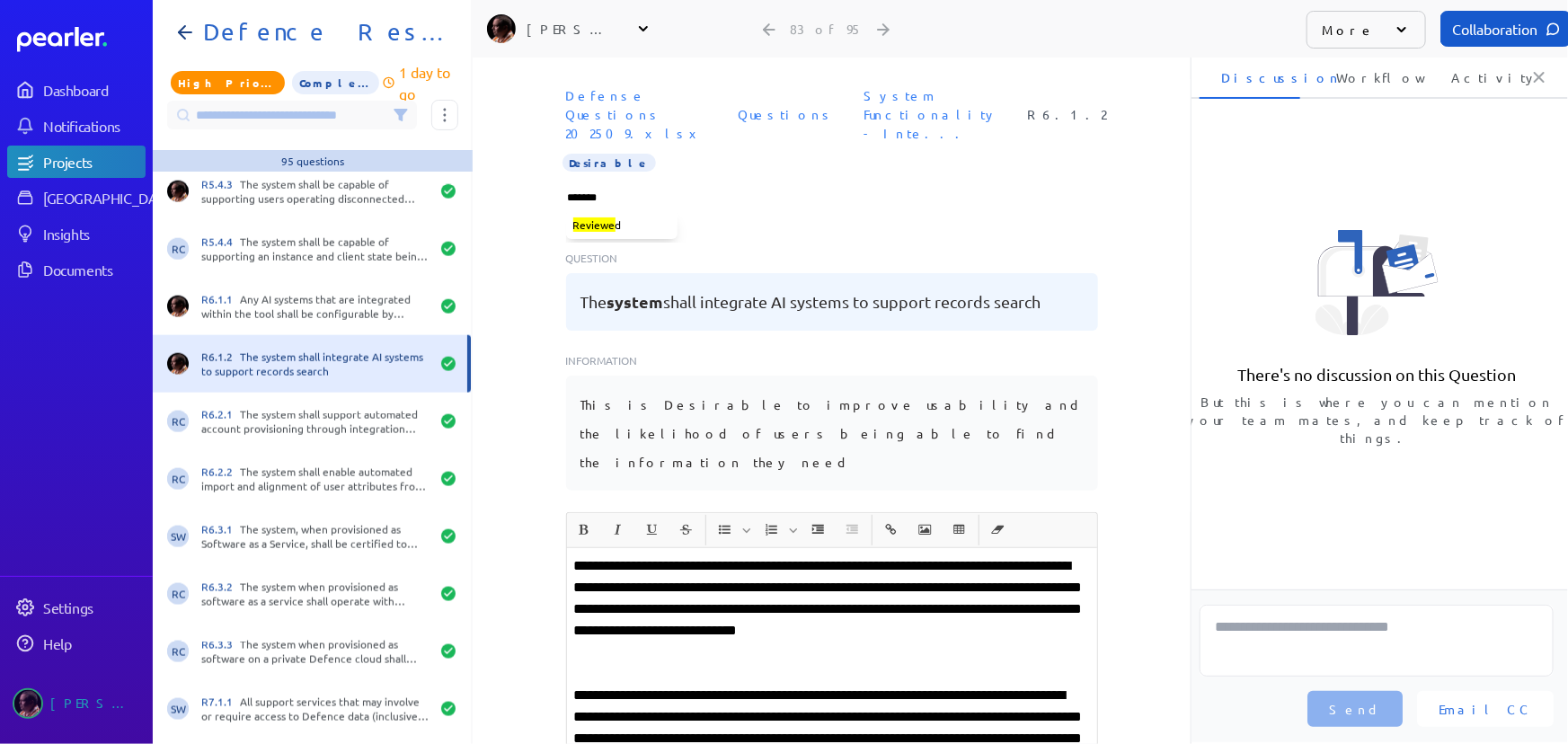
type input "********"
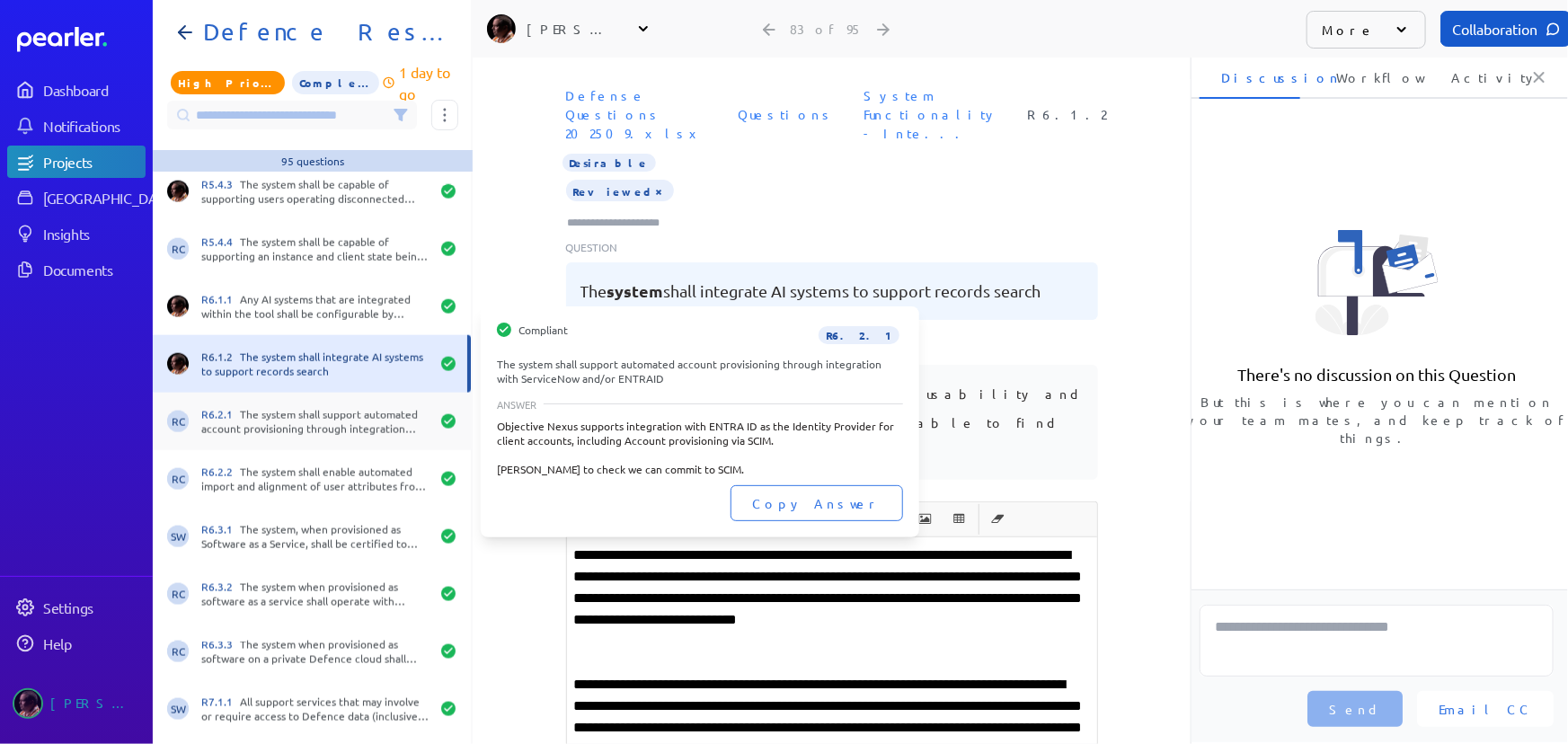
click at [261, 407] on div "R6.2.1 The system shall support automated account provisioning through integrat…" at bounding box center [316, 421] width 228 height 29
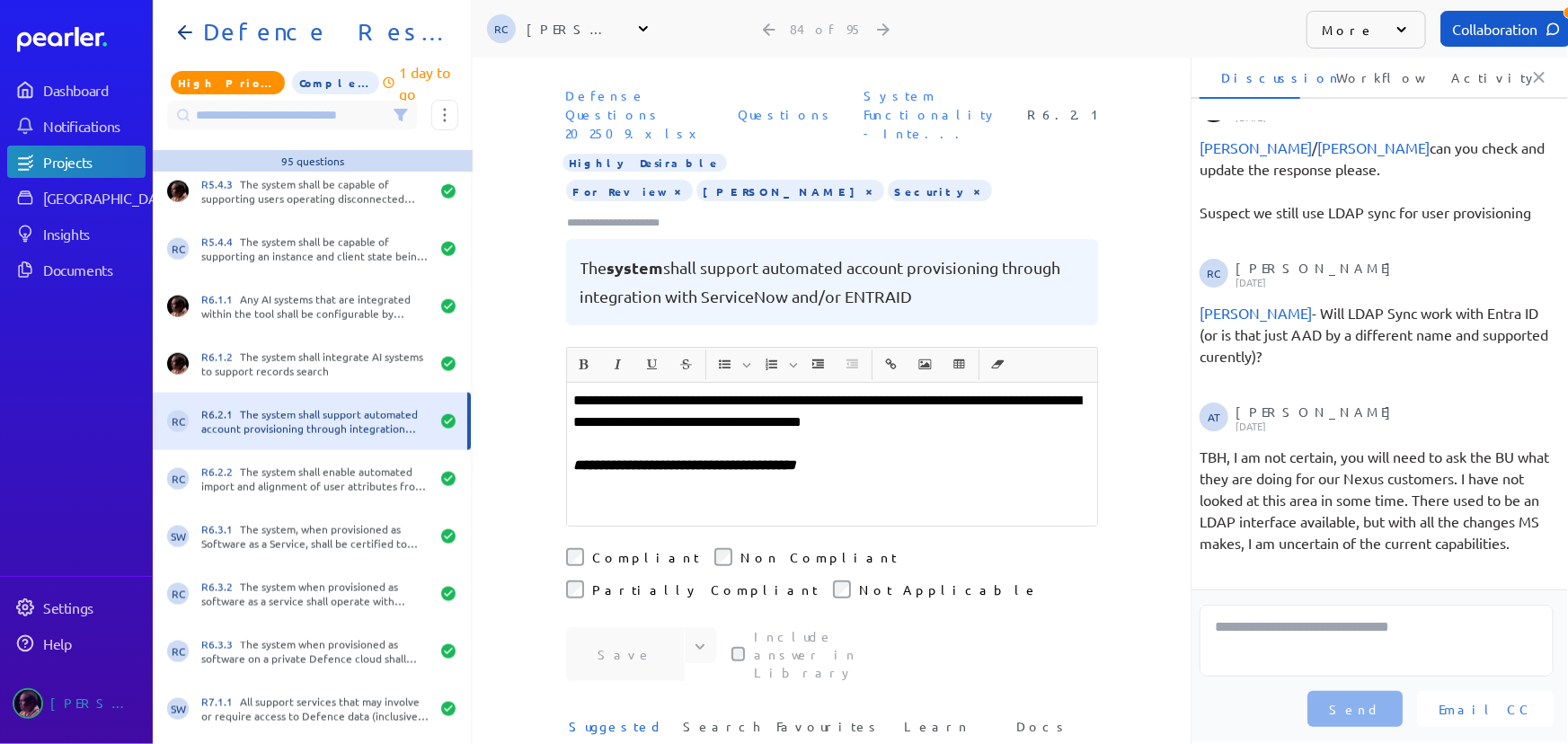
scroll to position [436, 0]
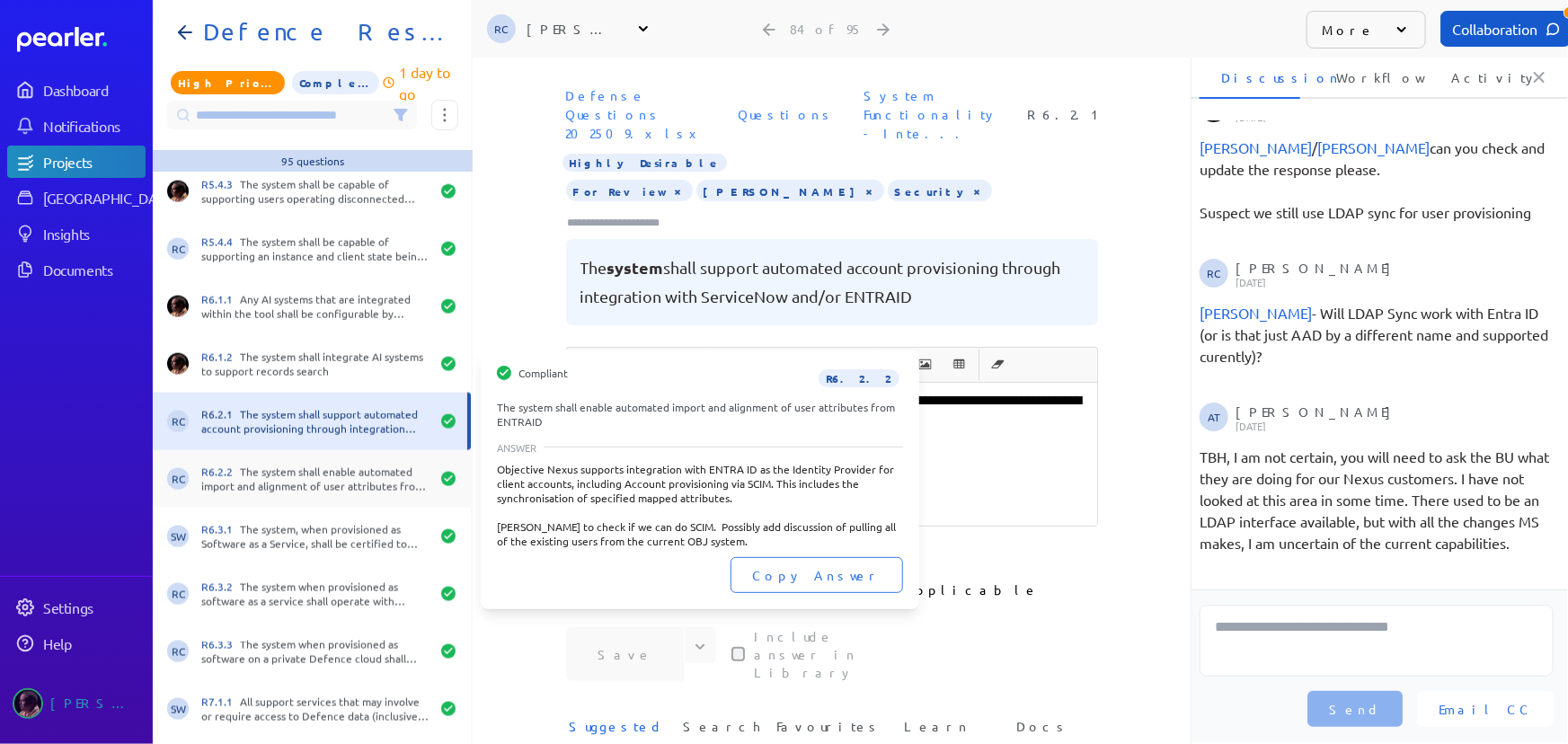
click at [302, 480] on div "R6.2.2 The system shall enable automated import and alignment of user attribute…" at bounding box center [316, 479] width 228 height 29
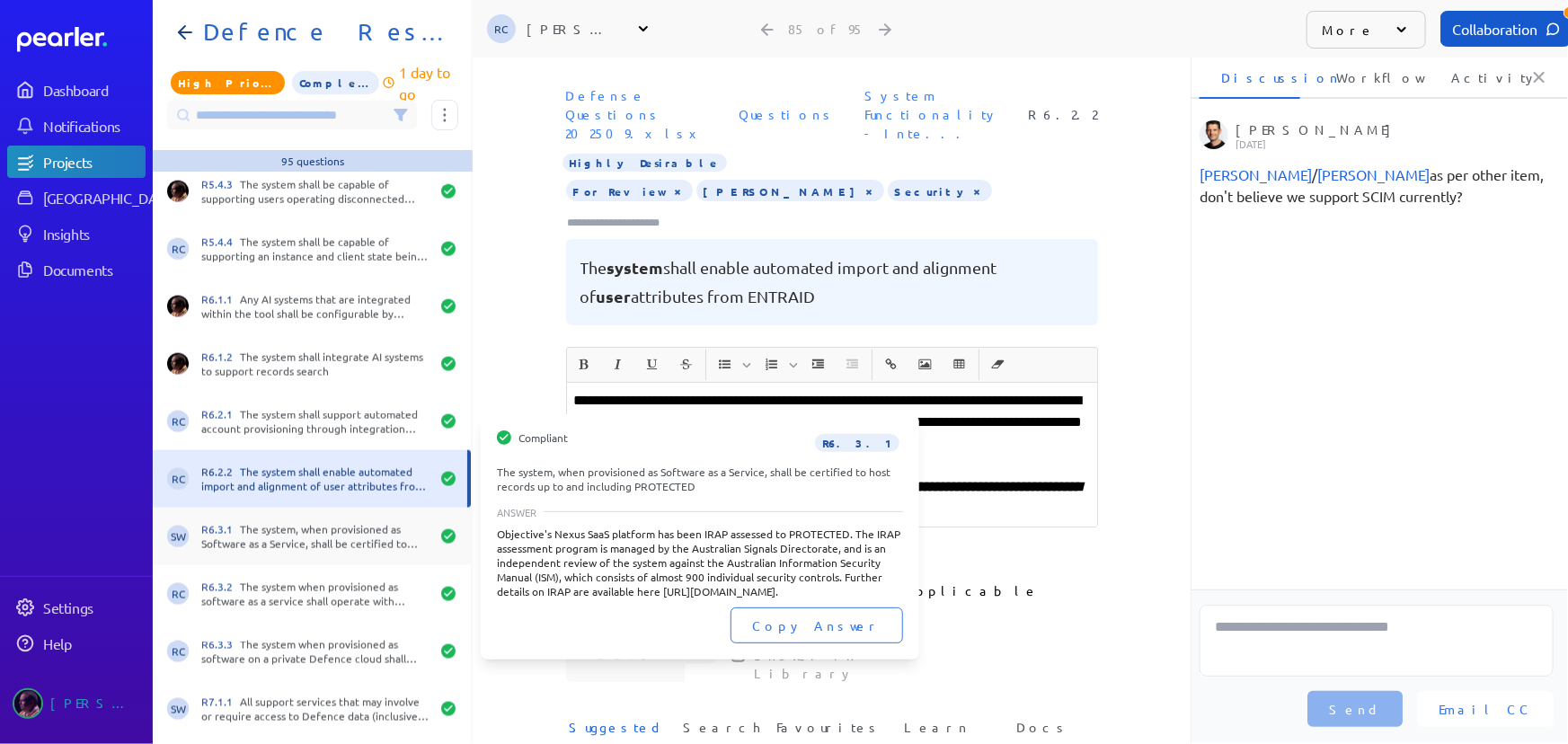
click at [317, 536] on div "R6.3.1 The system, when provisioned as Software as a Service, shall be certifie…" at bounding box center [316, 537] width 228 height 29
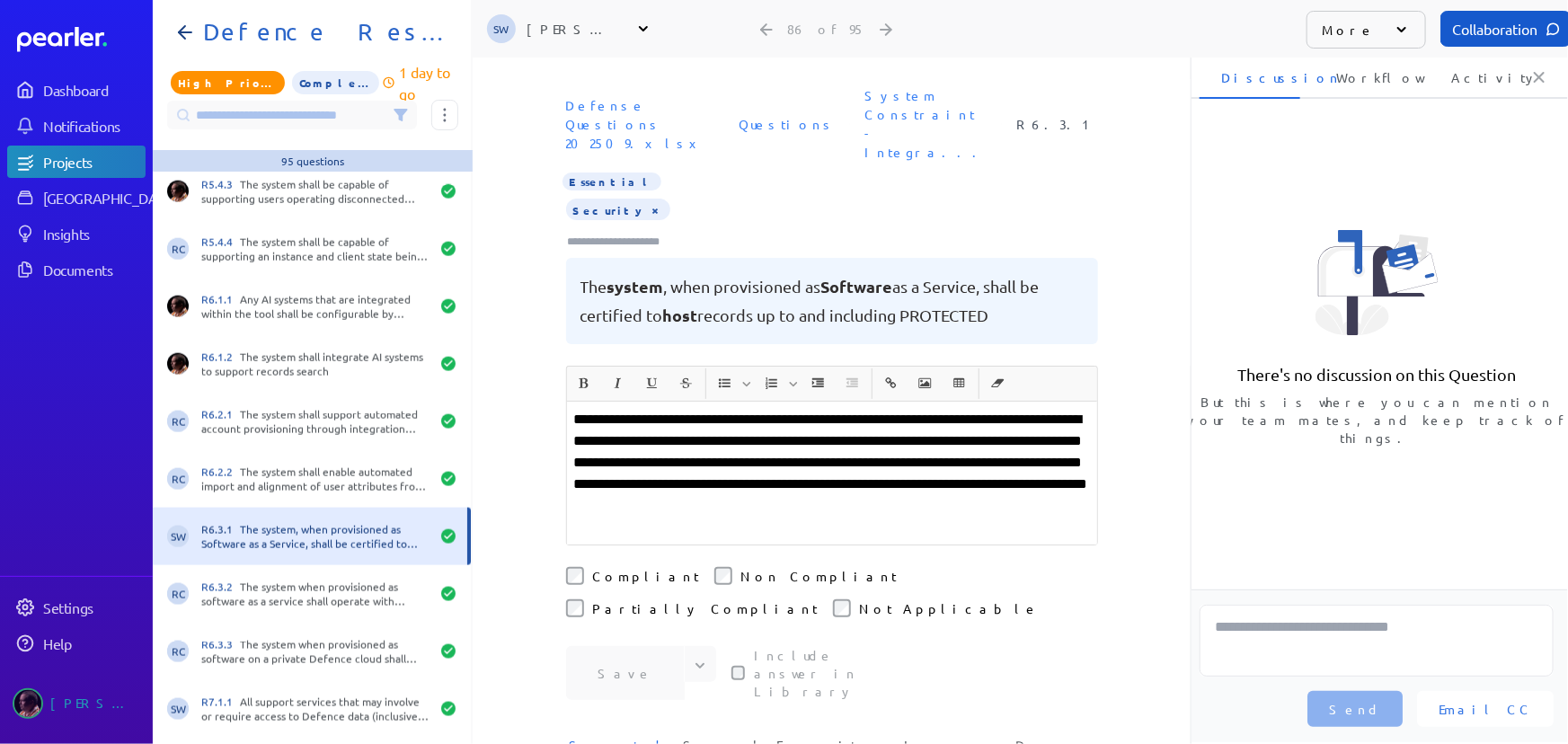
click at [509, 214] on div "Defense Questions 202509.xlsx Questions System Constraint - Integra... R6.3.1 E…" at bounding box center [832, 222] width 718 height 286
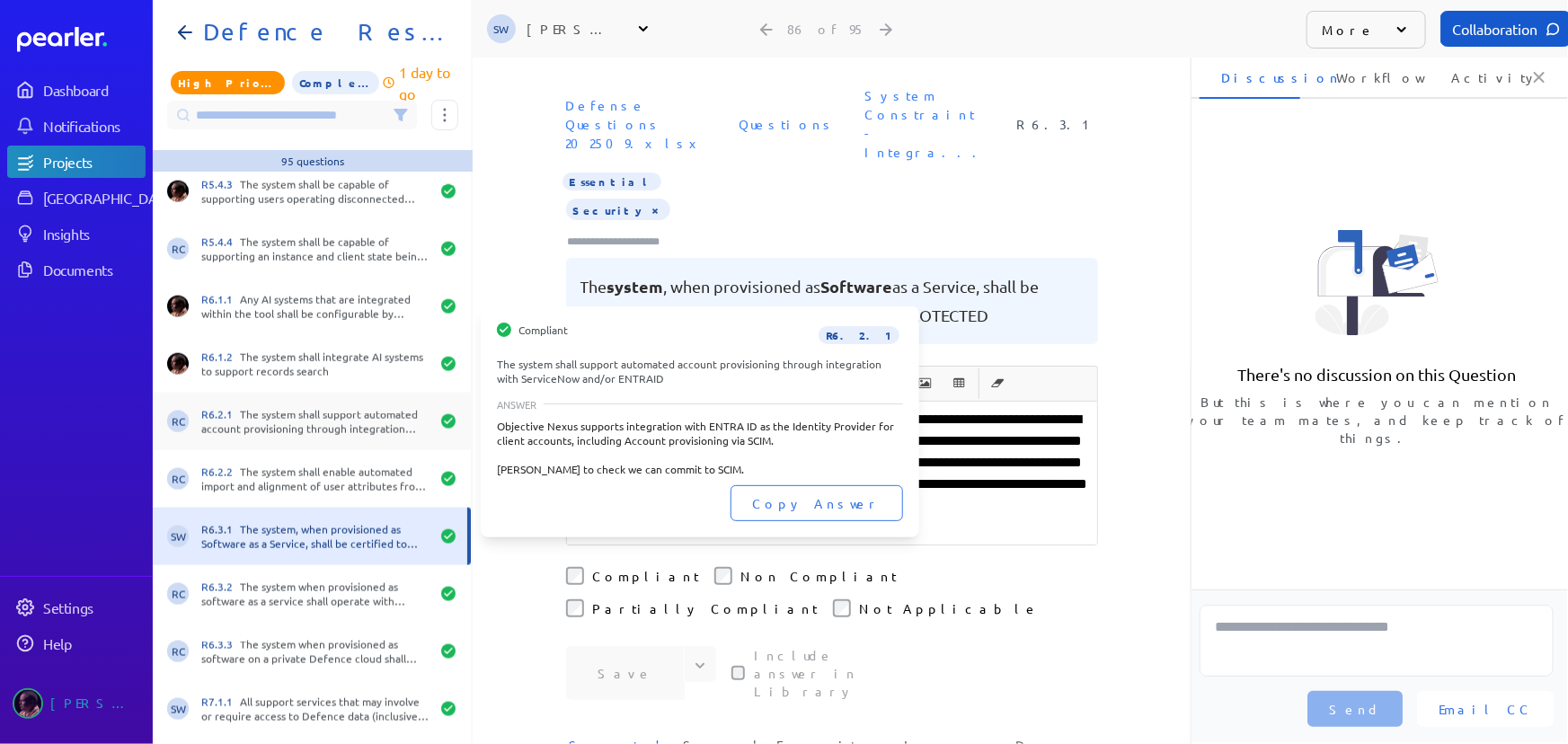
click at [272, 427] on div "R6.2.1 The system shall support automated account provisioning through integrat…" at bounding box center [316, 421] width 228 height 29
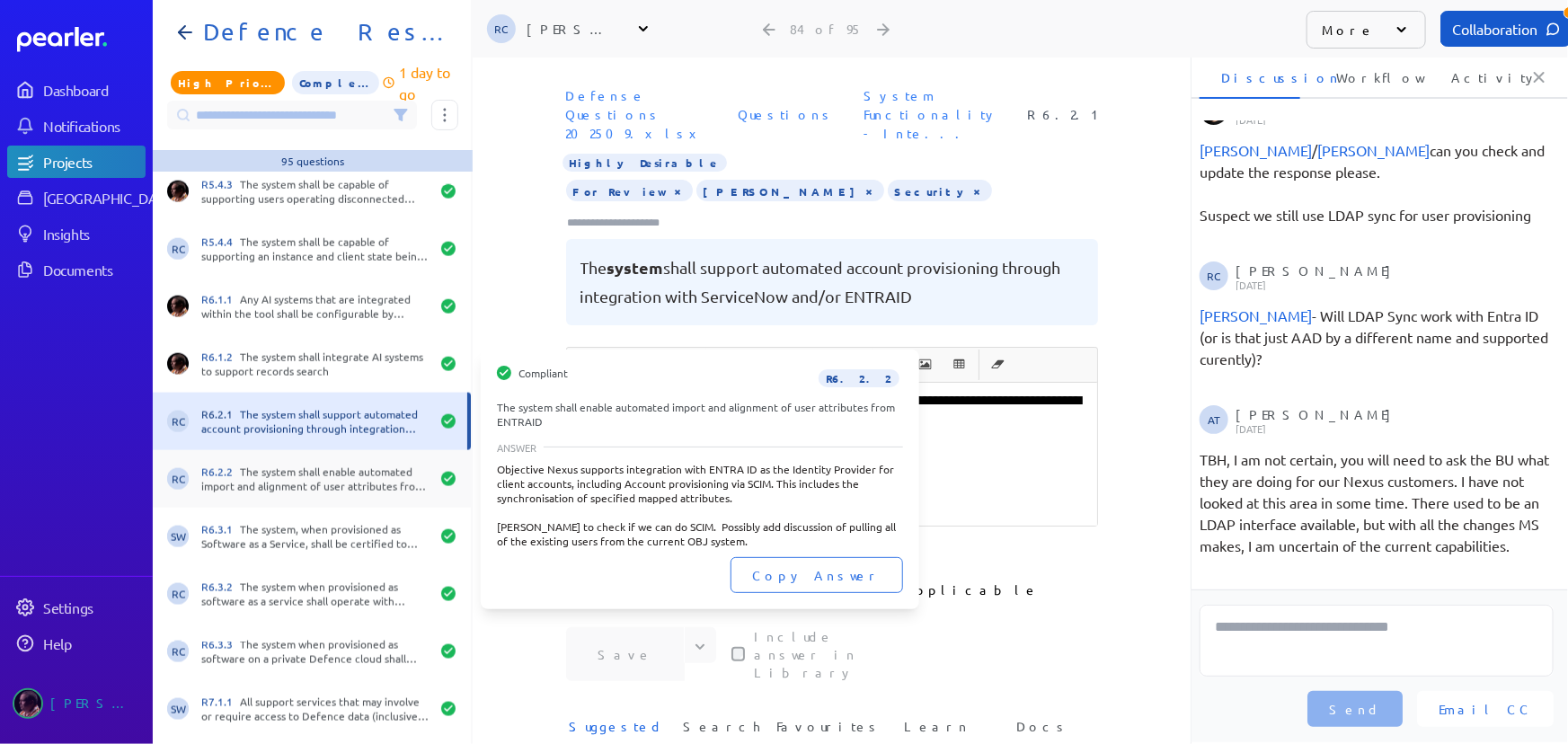
scroll to position [436, 0]
click at [325, 483] on div "R6.2.2 The system shall enable automated import and alignment of user attribute…" at bounding box center [316, 479] width 228 height 29
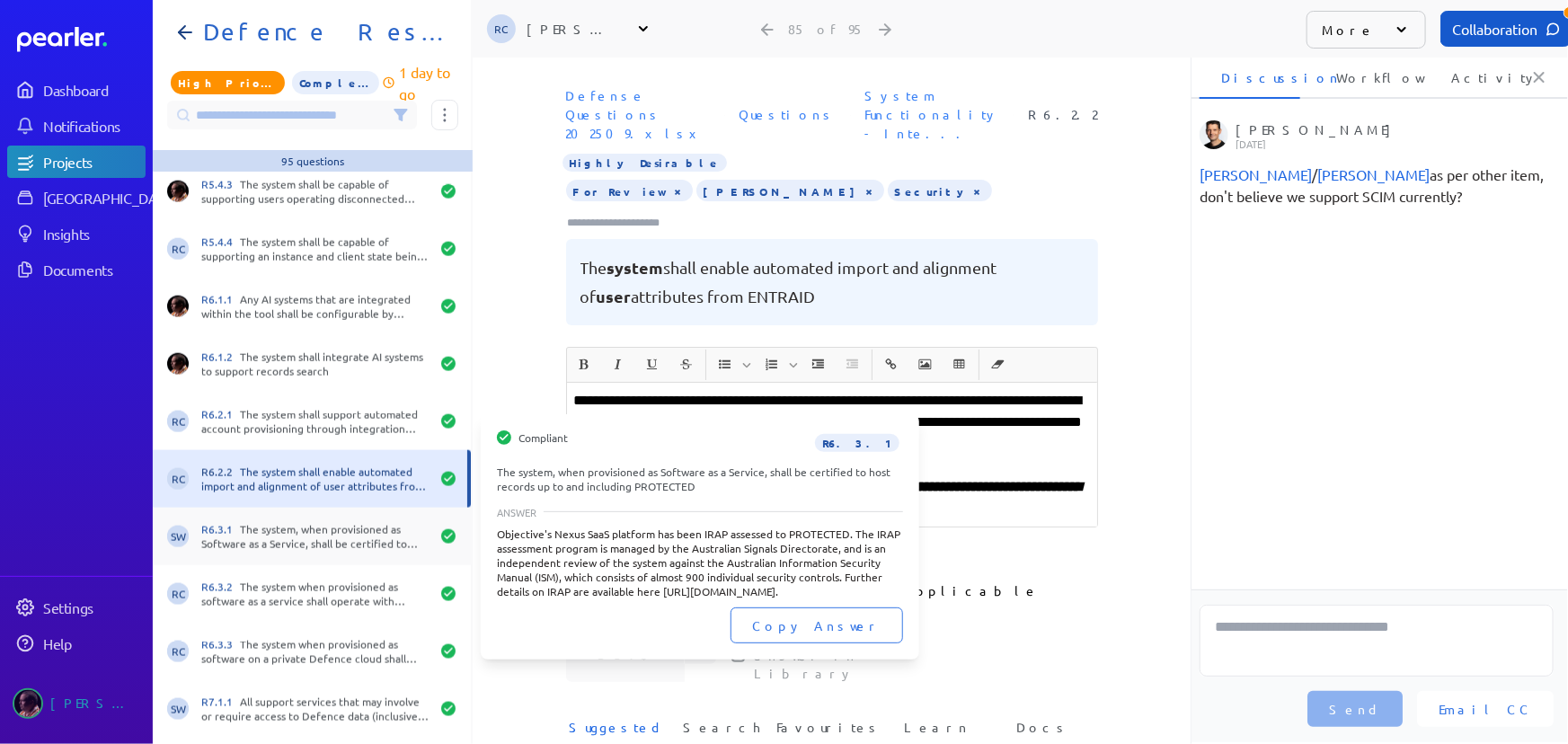
click at [323, 535] on div "R6.3.1 The system, when provisioned as Software as a Service, shall be certifie…" at bounding box center [316, 537] width 228 height 29
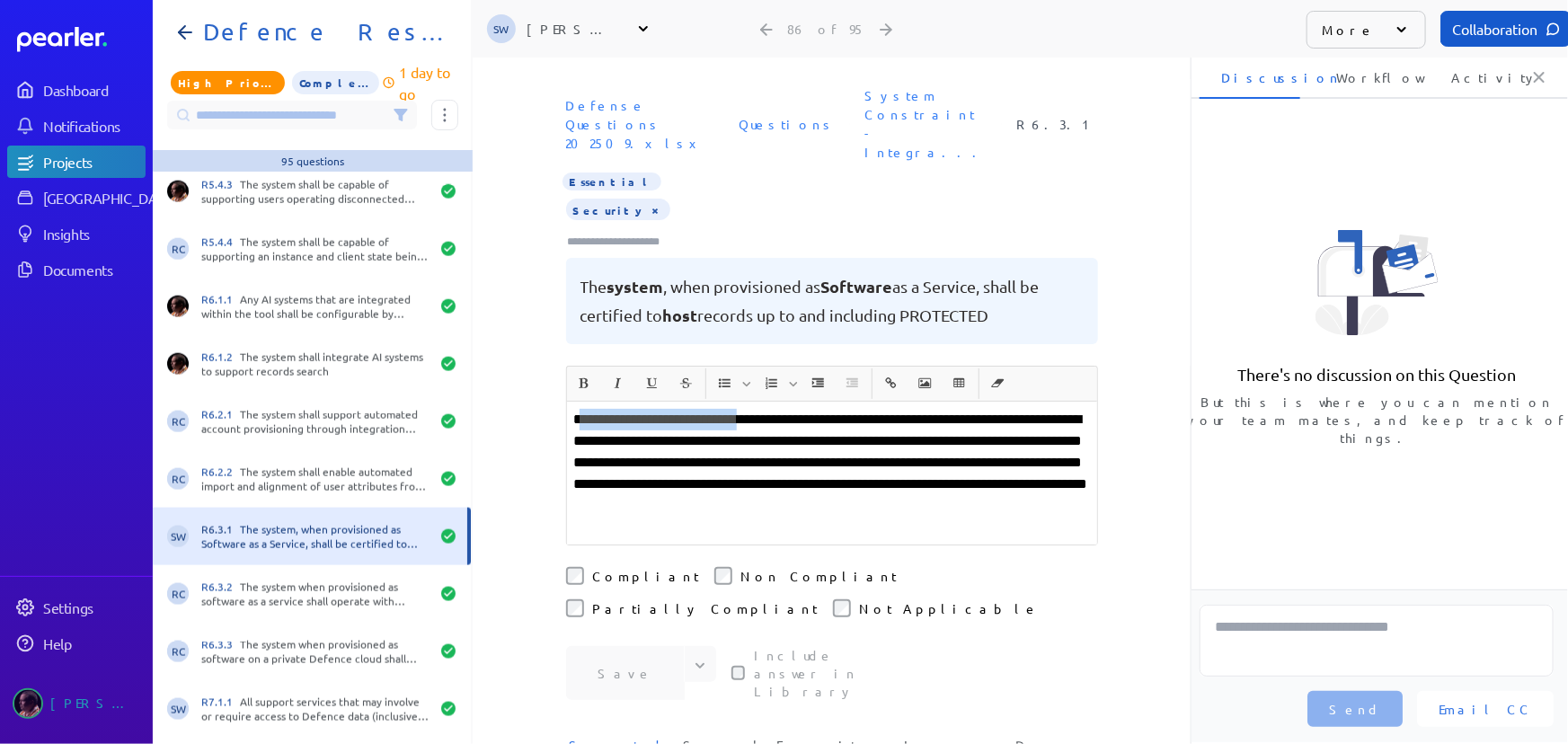
drag, startPoint x: 577, startPoint y: 378, endPoint x: 771, endPoint y: 388, distance: 194.3
click at [771, 409] on p "**********" at bounding box center [833, 462] width 516 height 108
click at [1150, 323] on div "Defense Questions 202509.xlsx Questions System Constraint - Integra... R6.3.1 E…" at bounding box center [832, 222] width 718 height 286
click at [658, 233] on input "Type here to add tags" at bounding box center [621, 242] width 111 height 18
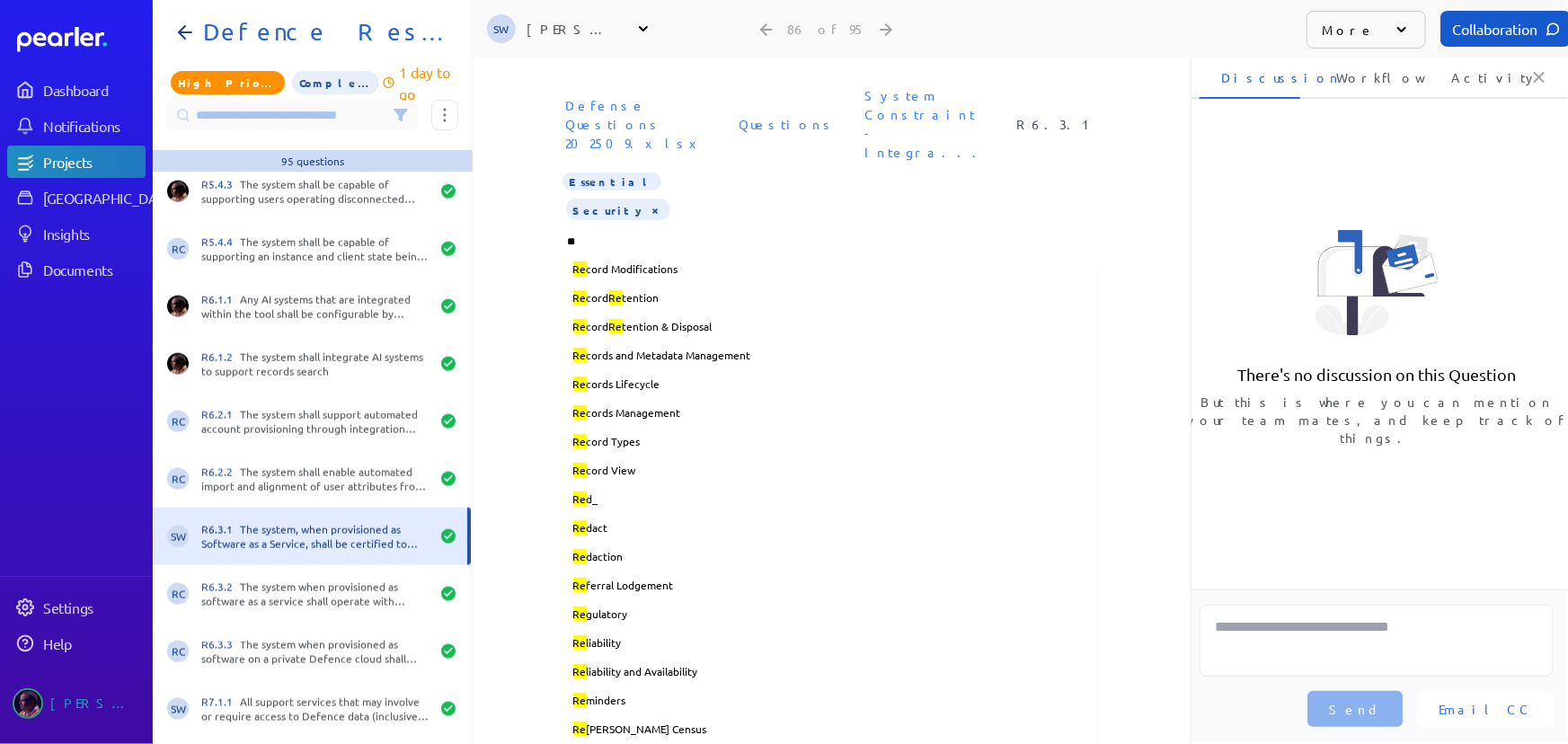
type input "***"
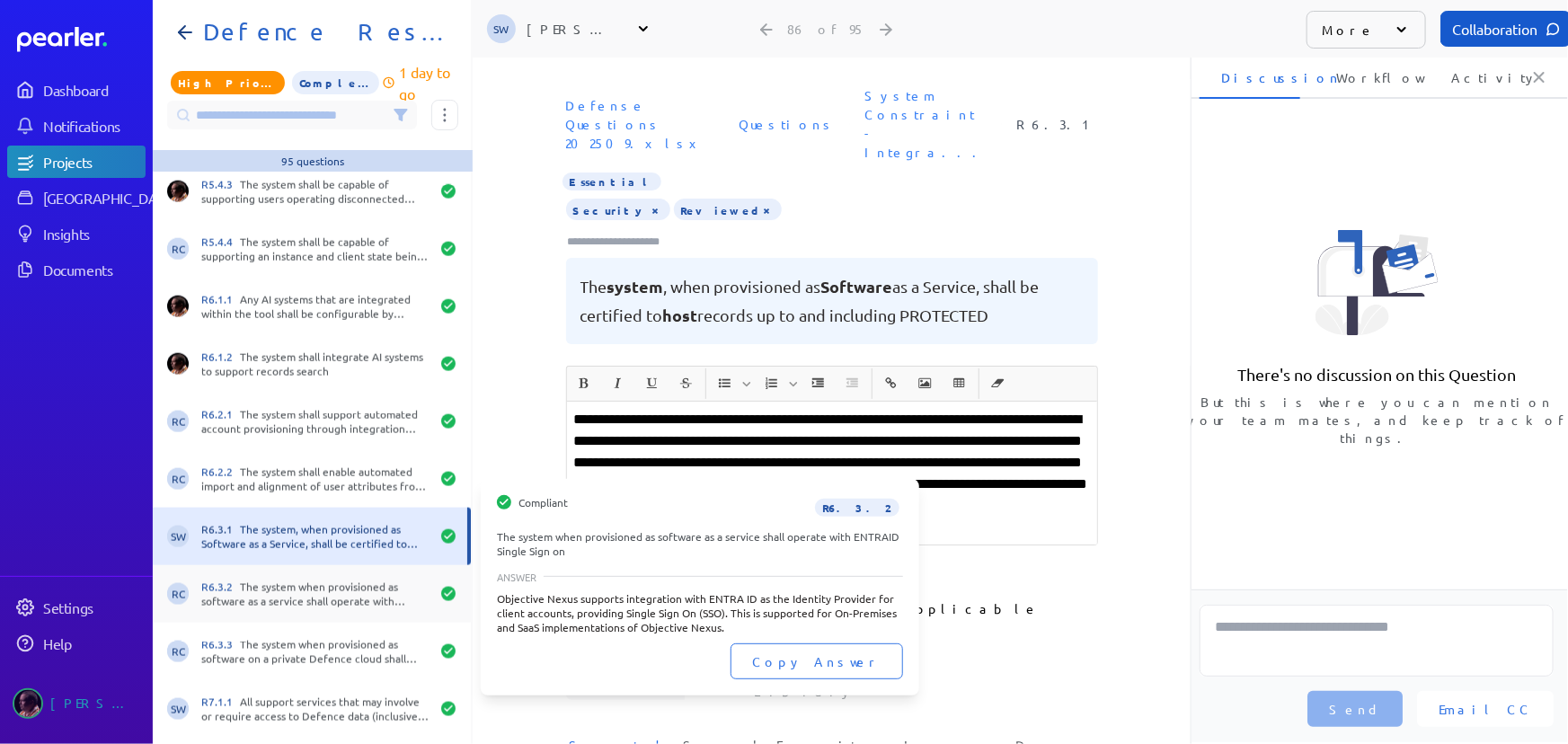
click at [300, 584] on div "R6.3.2 The system when provisioned as software as a service shall operate with …" at bounding box center [316, 594] width 228 height 29
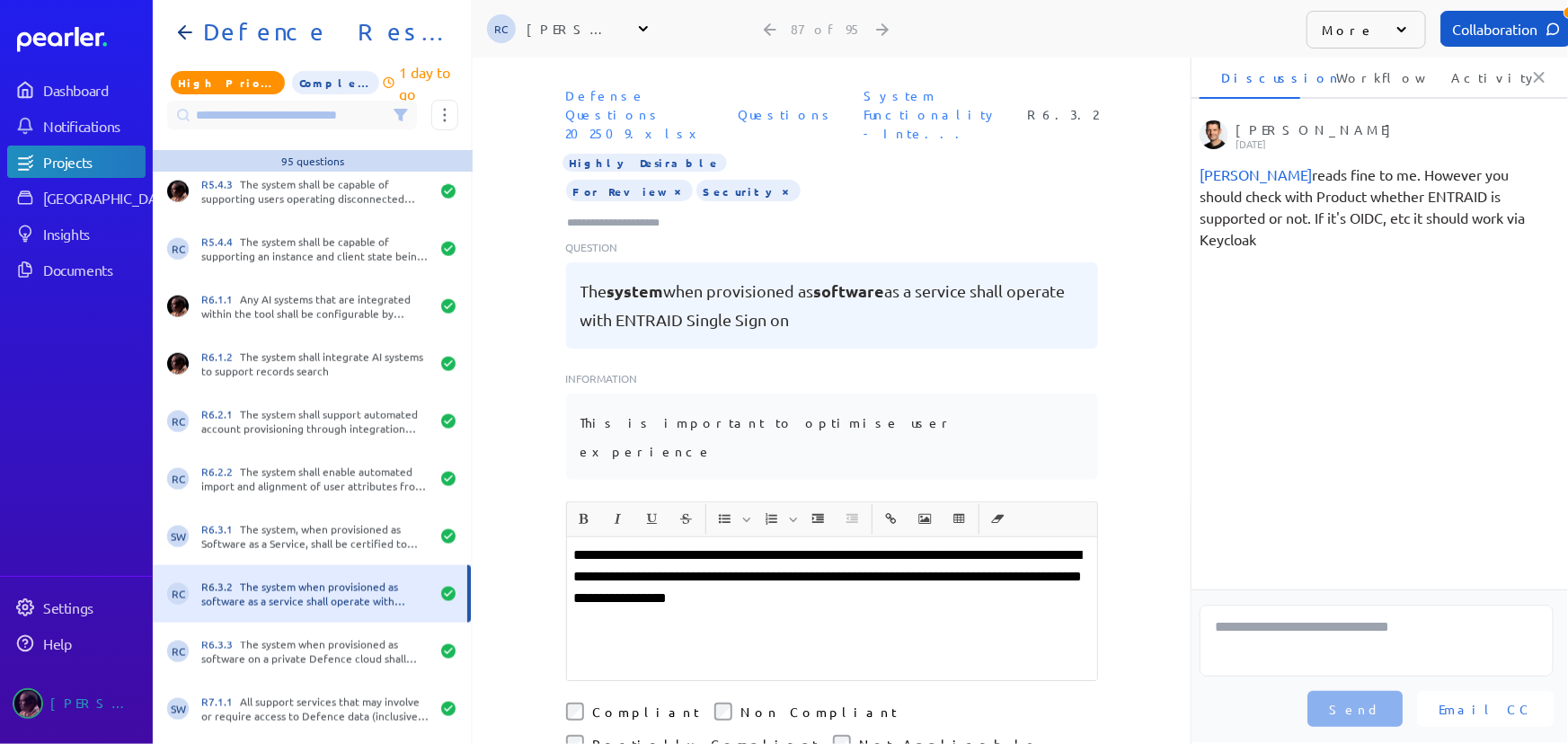
click at [921, 631] on p at bounding box center [833, 641] width 516 height 22
click at [617, 208] on div at bounding box center [621, 220] width 111 height 24
click at [617, 214] on input "Type here to add tags" at bounding box center [621, 223] width 111 height 18
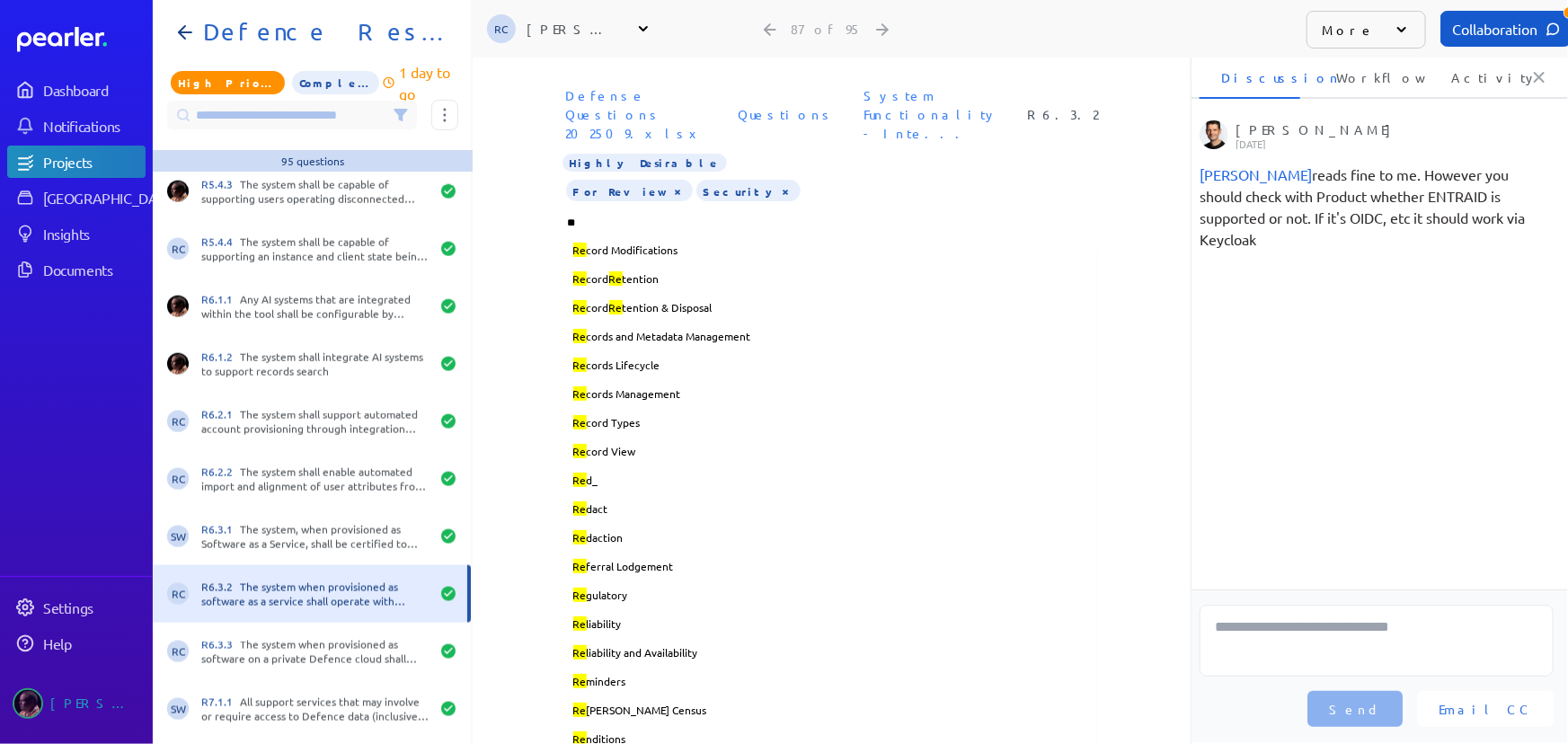
type input "***"
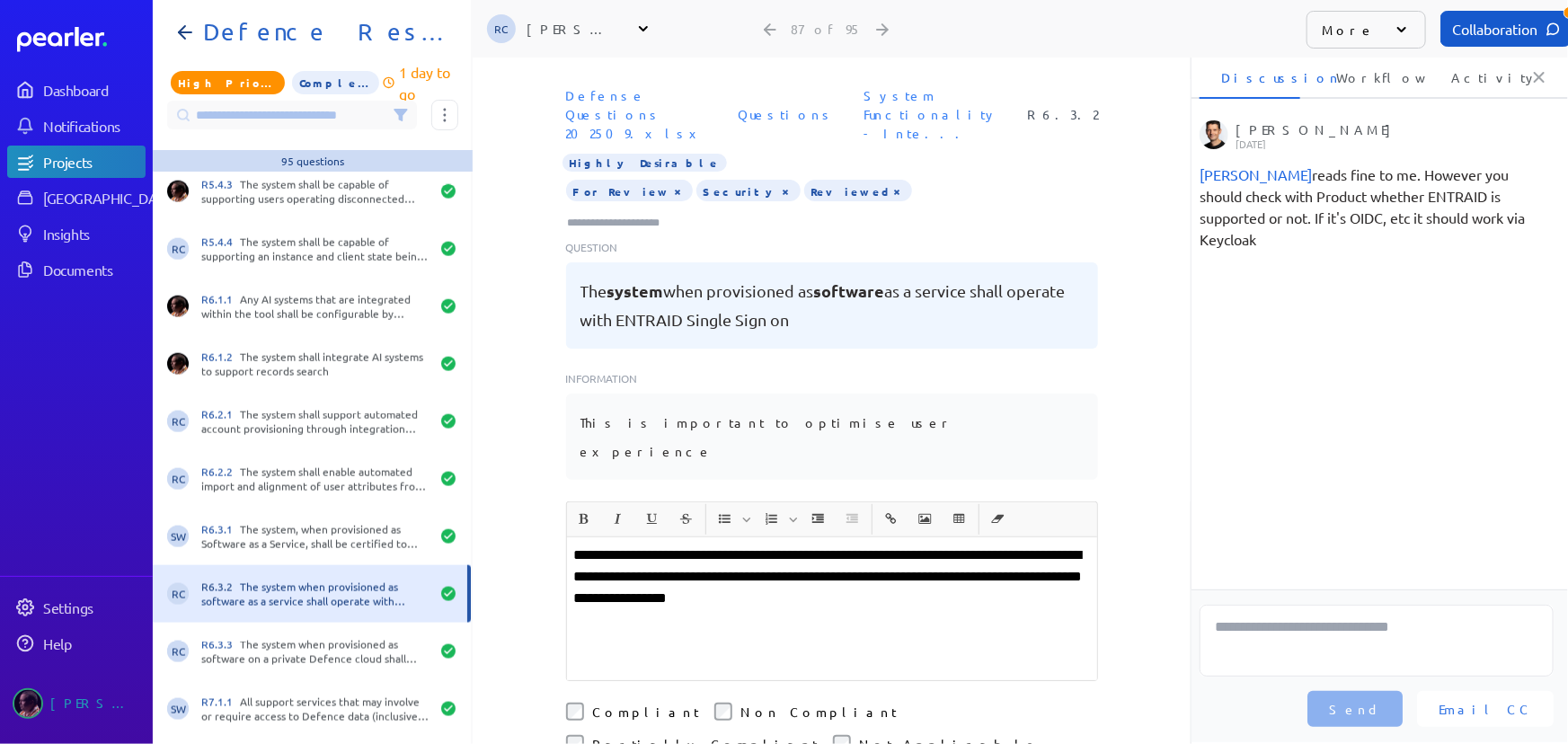
click at [672, 182] on button "×" at bounding box center [678, 190] width 14 height 18
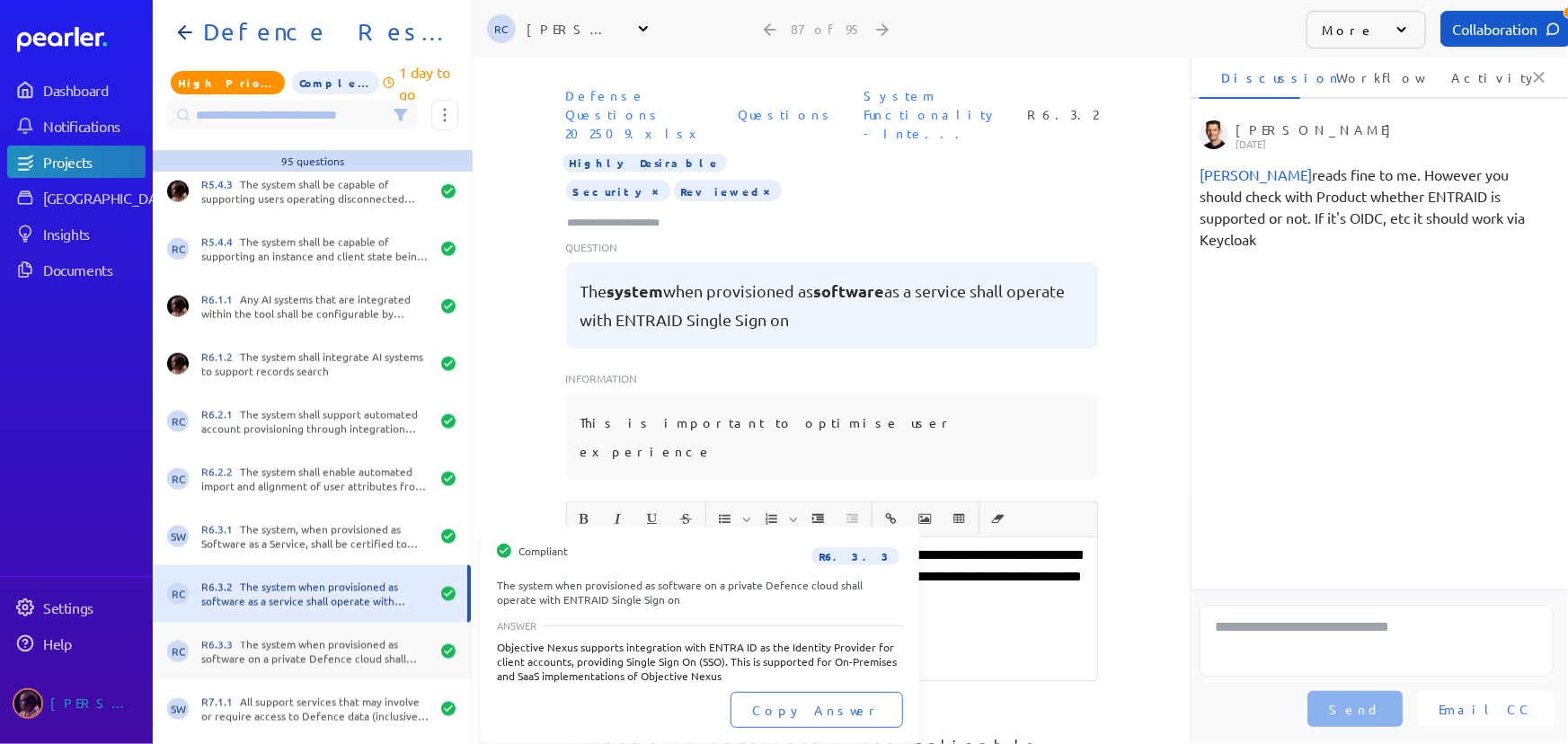
click at [323, 665] on div "RC R6.3.3 The system when provisioned as software on a private Defence cloud sh…" at bounding box center [312, 652] width 318 height 57
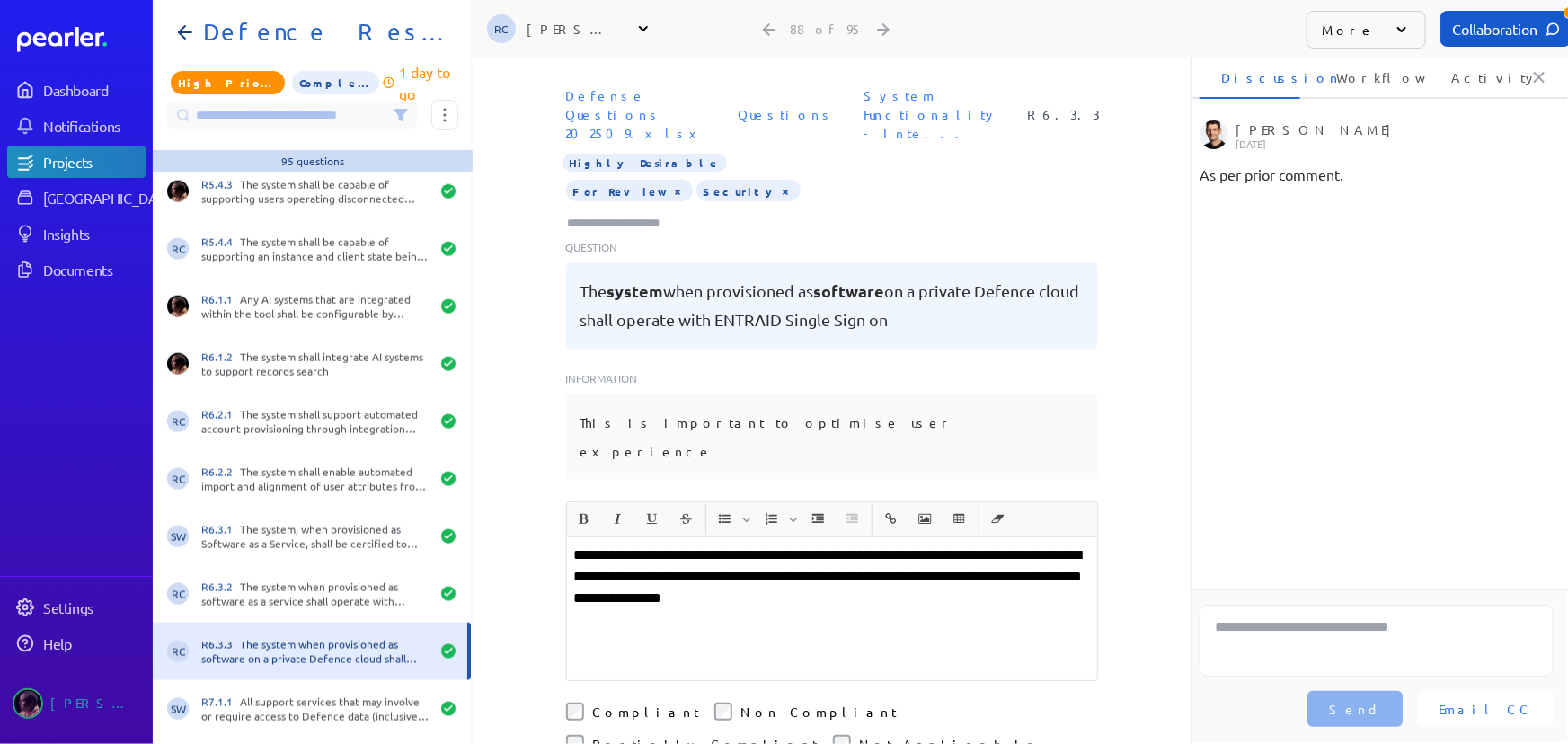
click at [672, 182] on button "×" at bounding box center [678, 190] width 14 height 18
click at [616, 214] on input "Type here to add tags" at bounding box center [621, 223] width 111 height 18
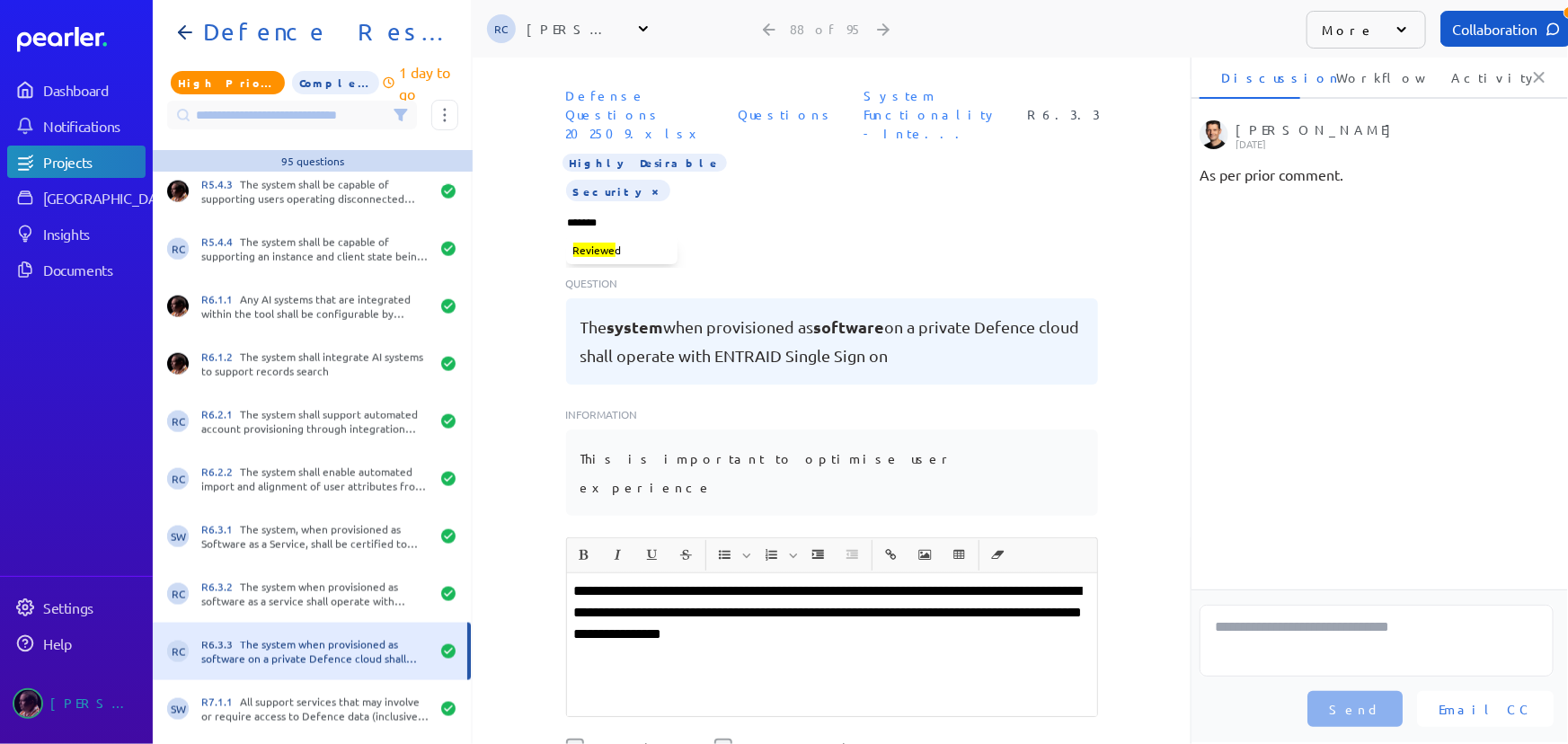
type input "********"
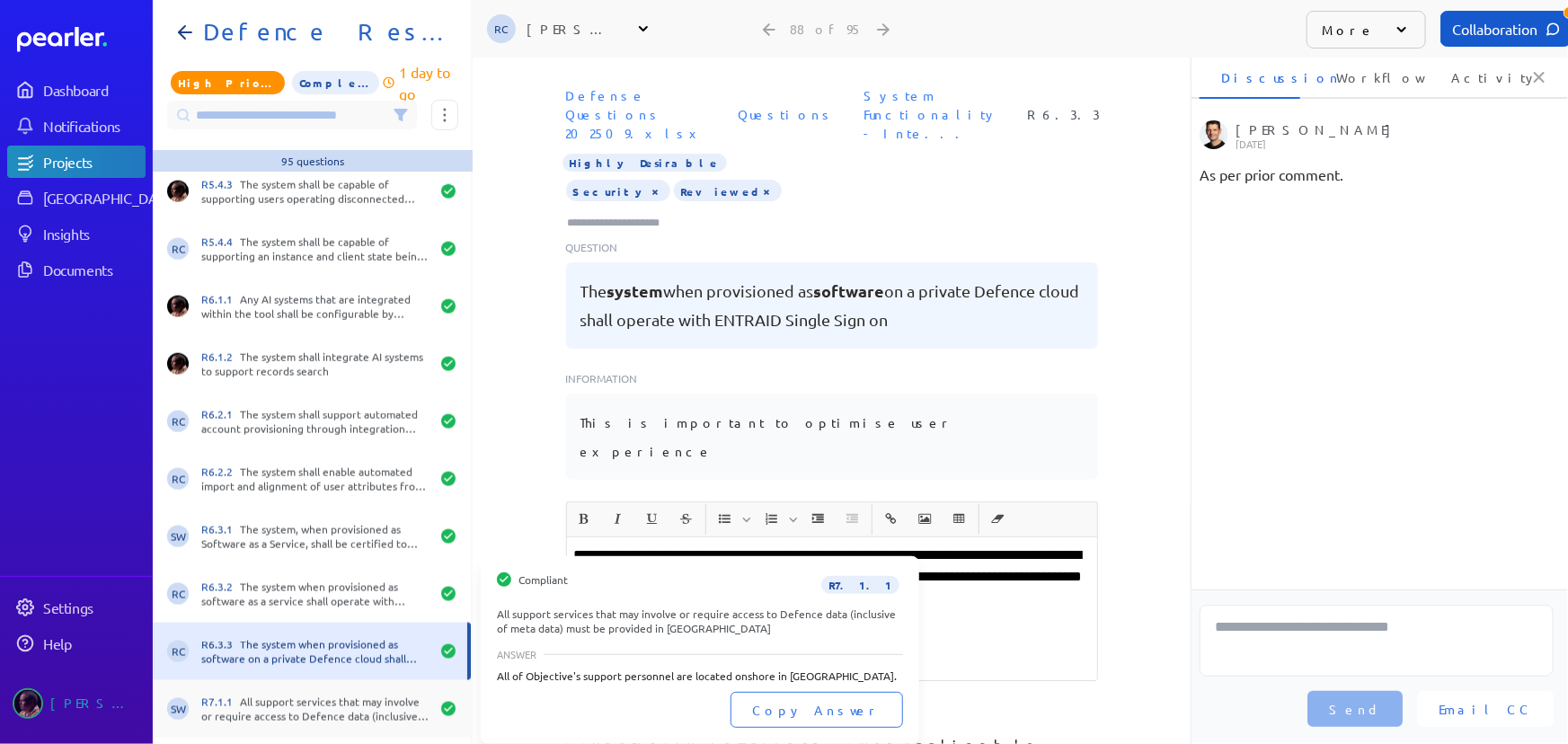
click at [328, 701] on div "R7.1.1 All support services that may involve or require access to Defence data …" at bounding box center [316, 709] width 228 height 29
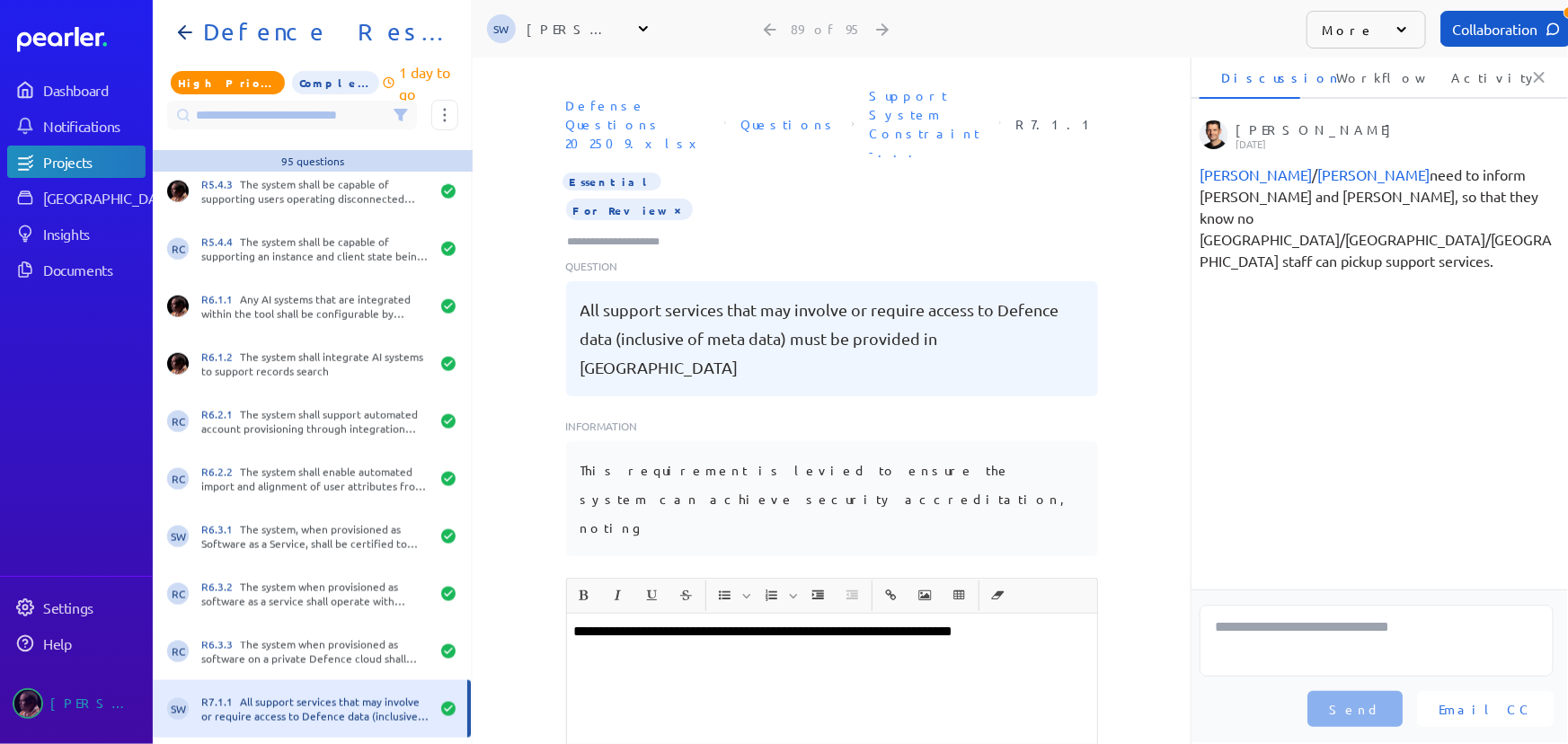
click at [672, 201] on button "×" at bounding box center [678, 209] width 14 height 18
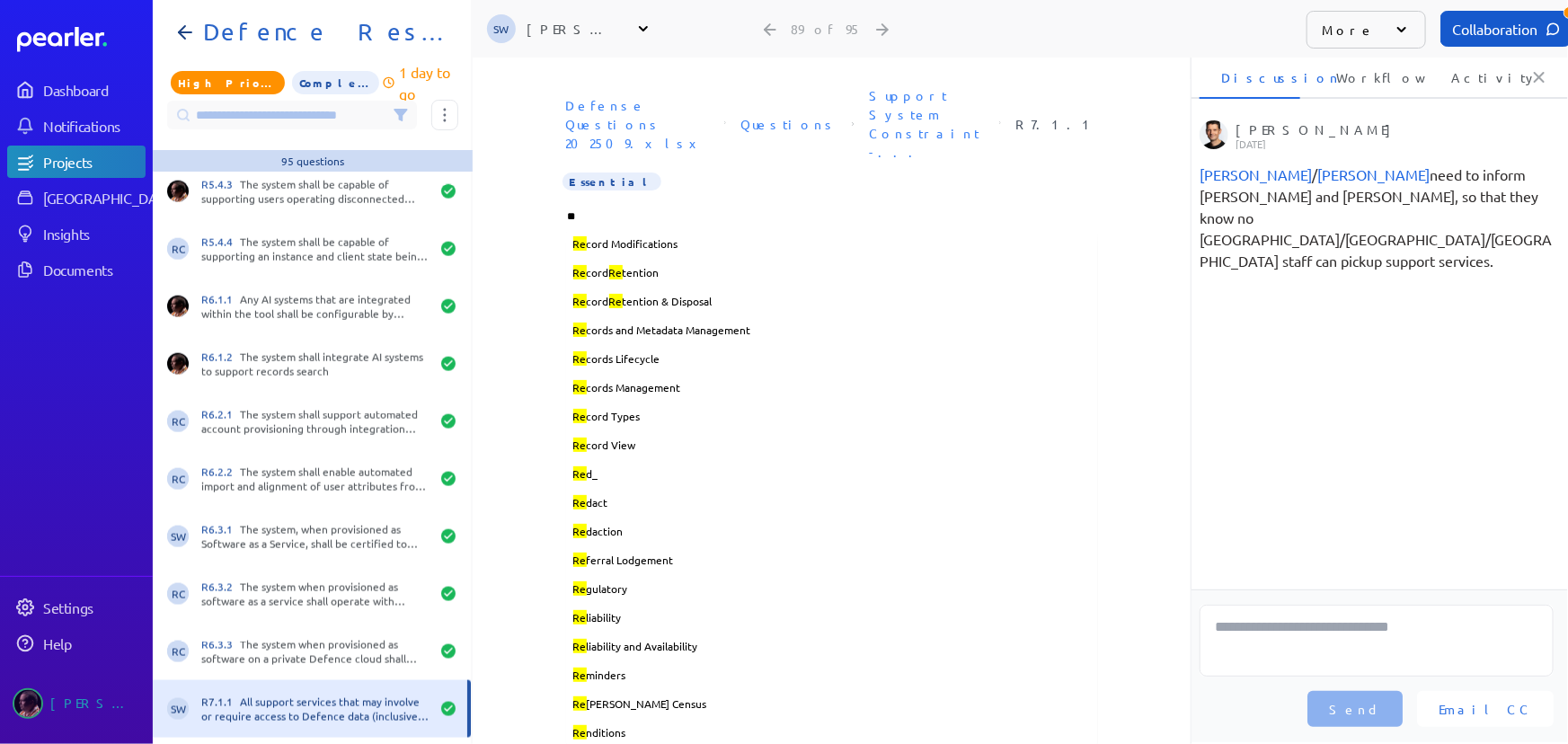
type input "***"
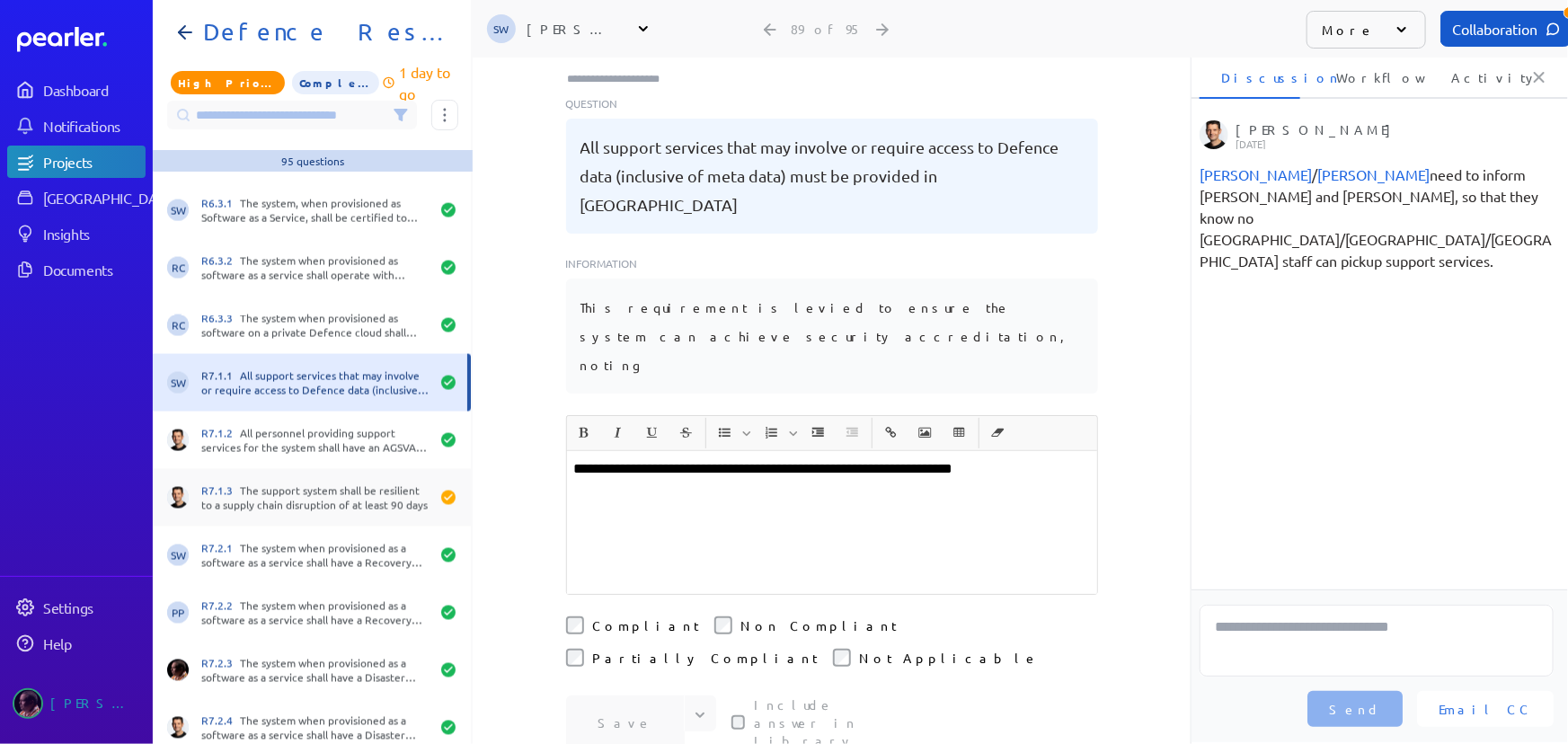
scroll to position [4880, 0]
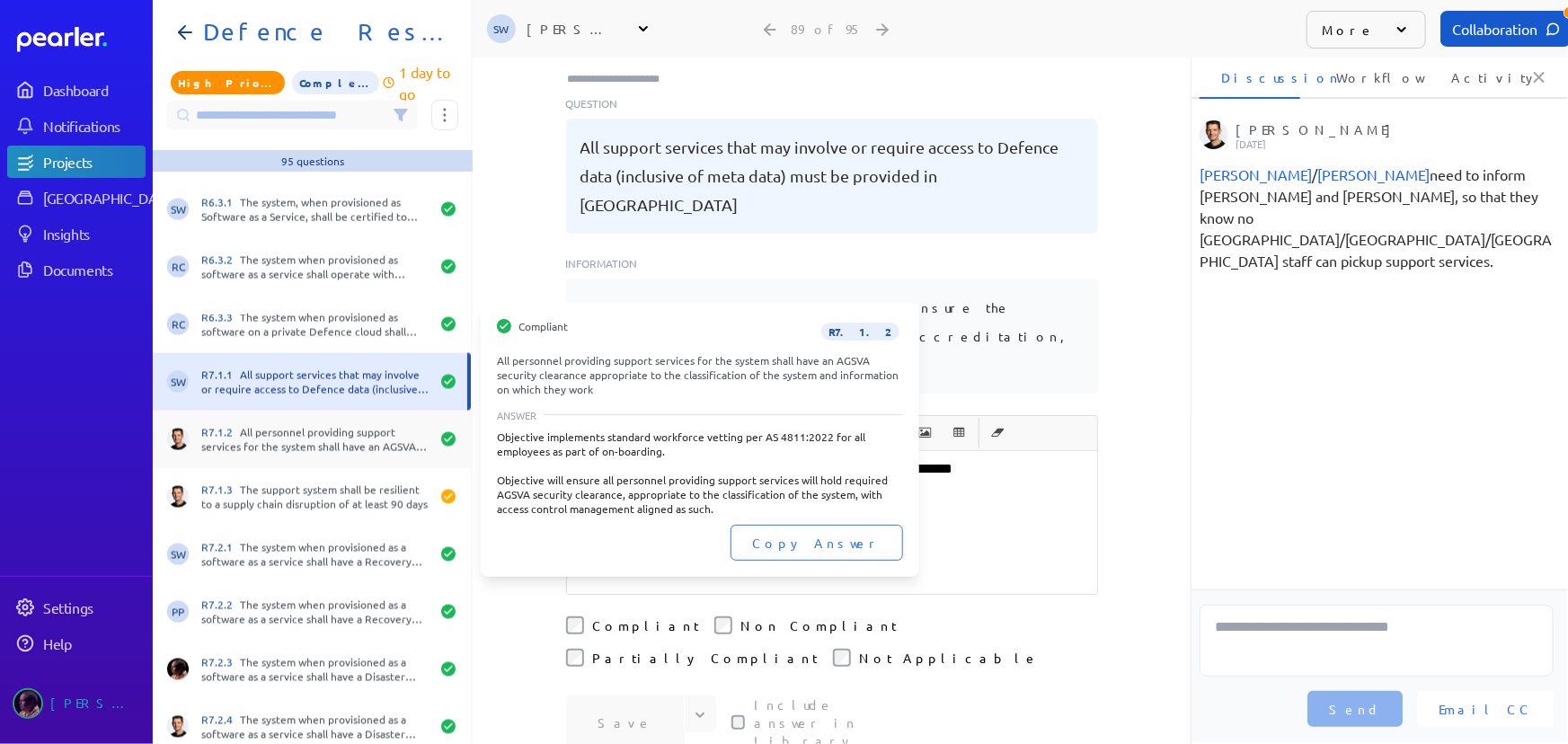
click at [337, 441] on div "R7.1.2 All personnel providing support services for the system shall have an AG…" at bounding box center [316, 440] width 228 height 29
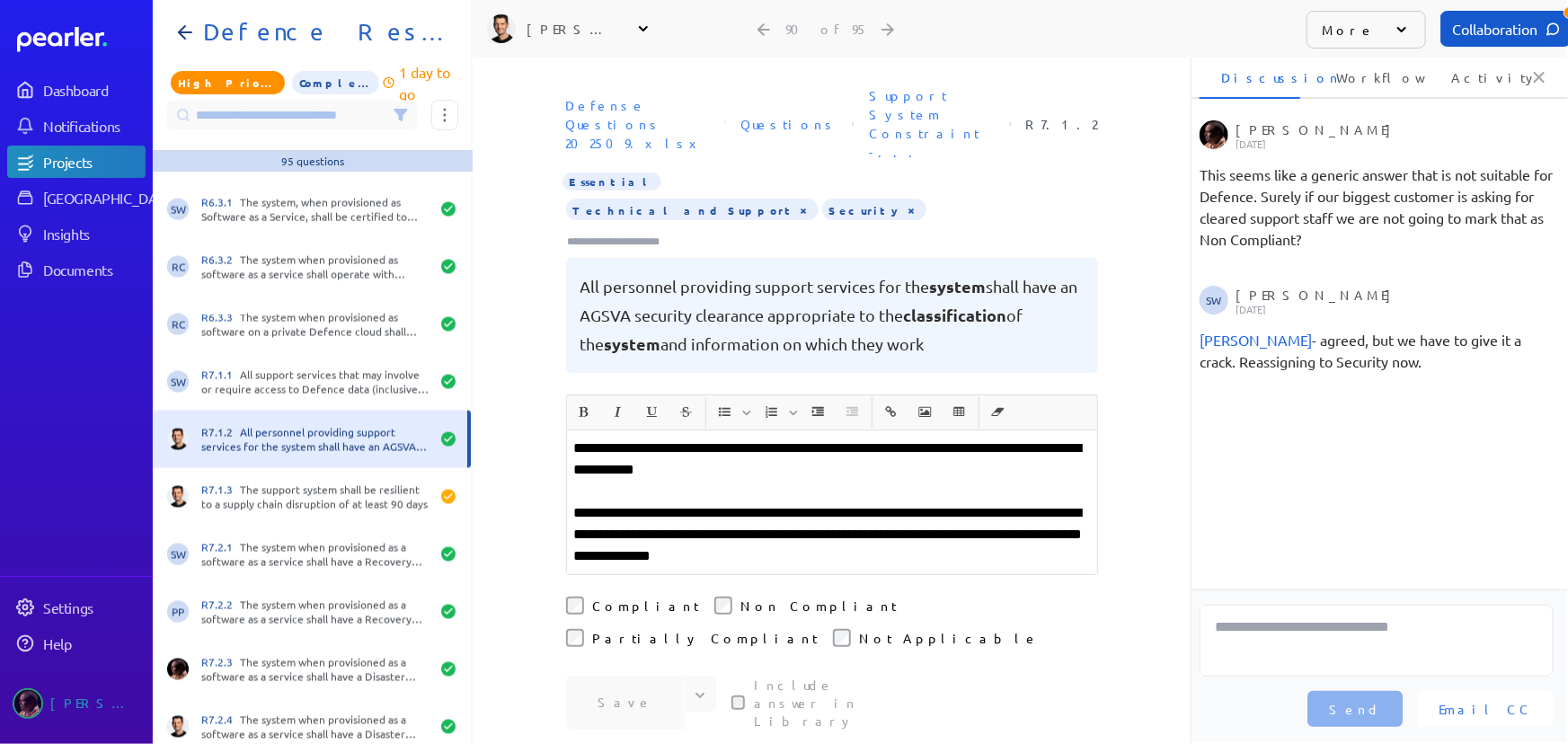
click at [637, 233] on input "Type here to add tags" at bounding box center [621, 242] width 111 height 18
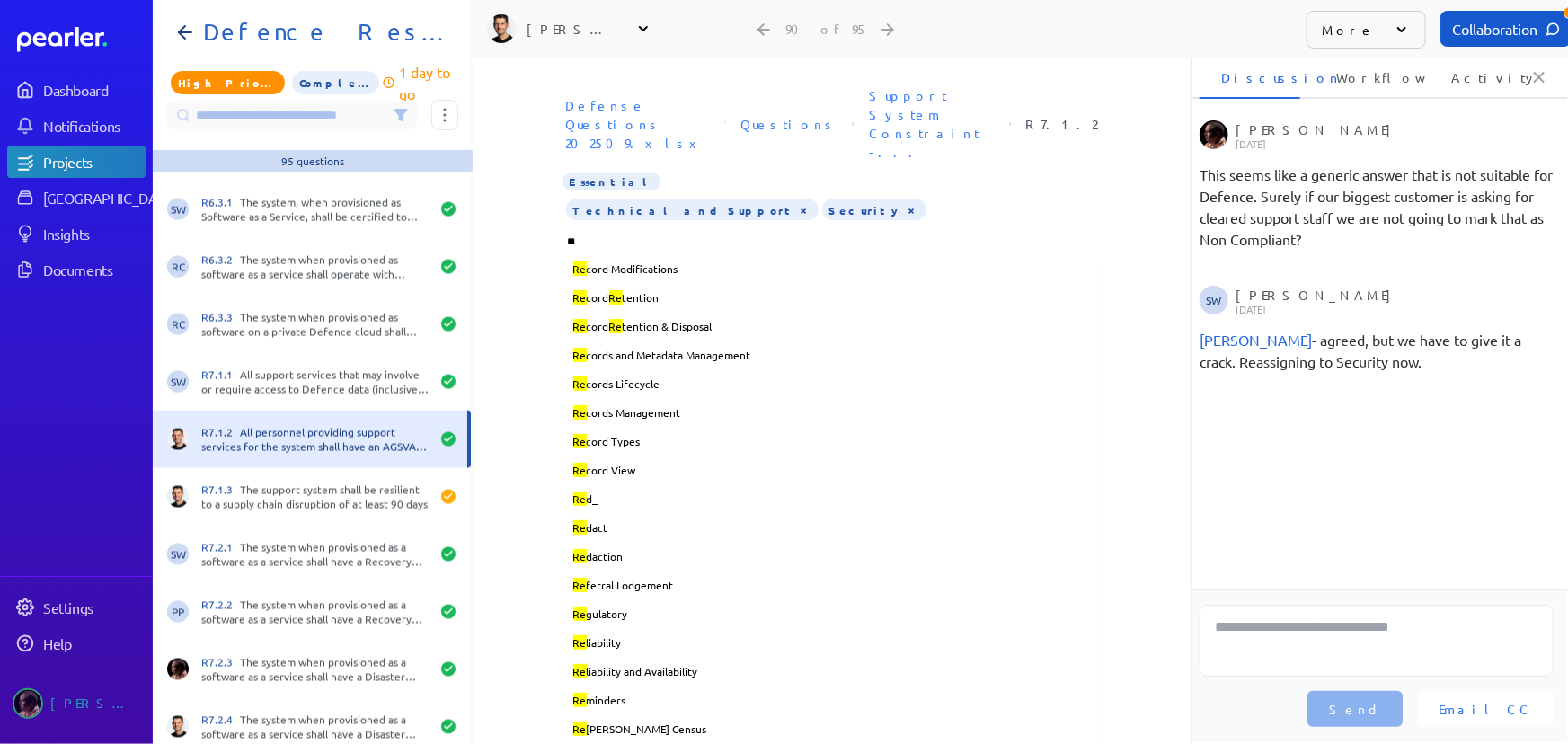
type input "***"
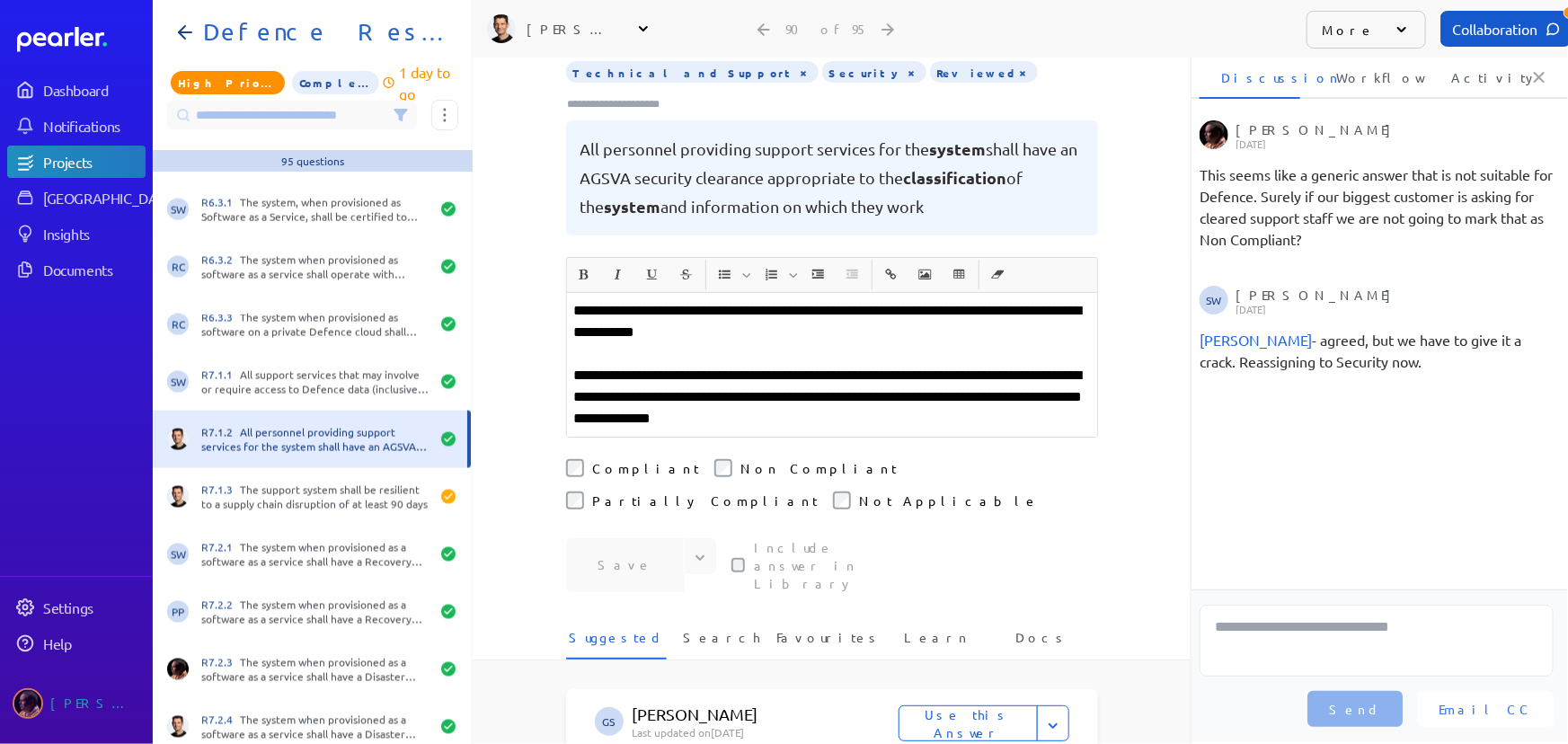
scroll to position [163, 0]
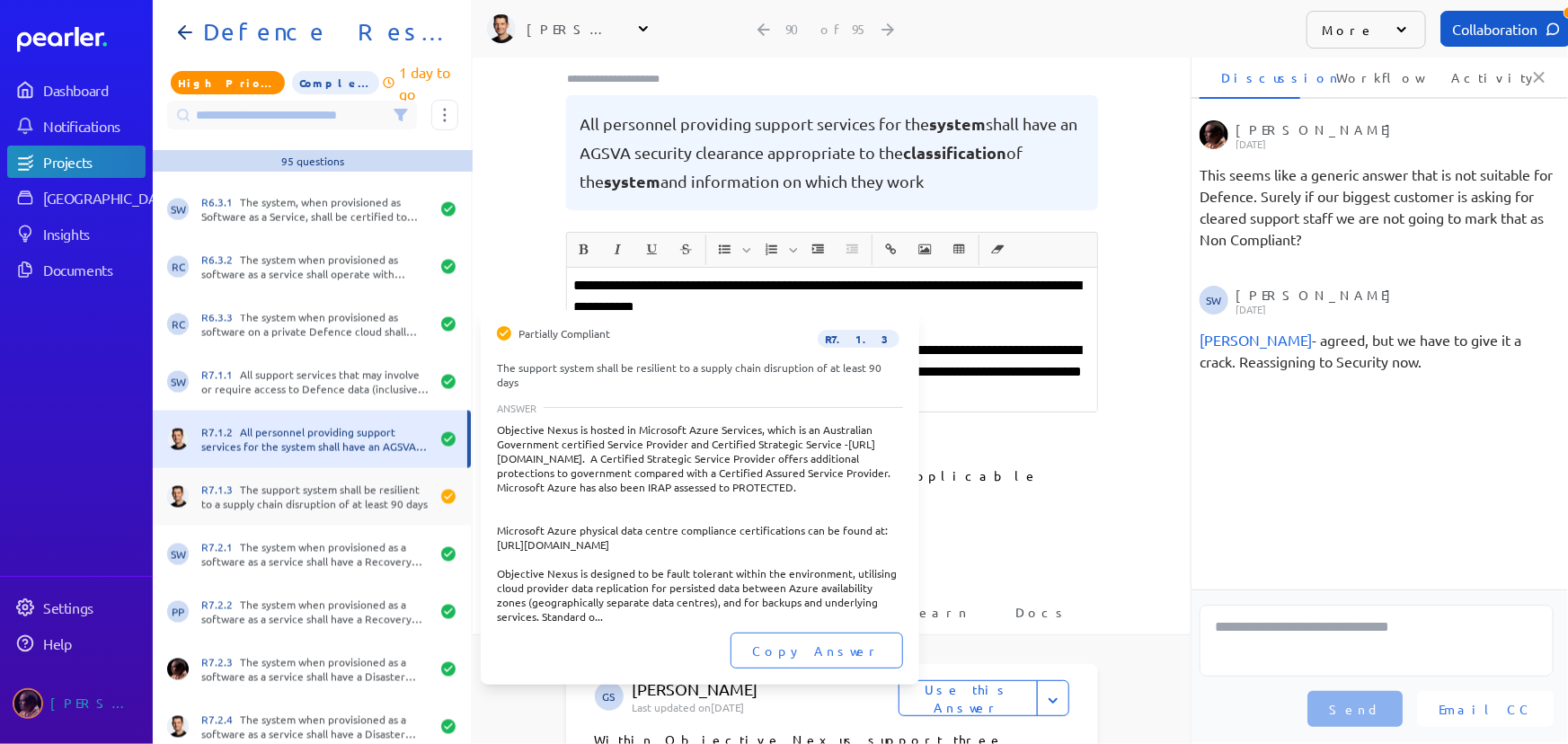
click at [350, 486] on div "R7.1.3 The support system shall be resilient to a supply chain disruption of at…" at bounding box center [316, 497] width 228 height 29
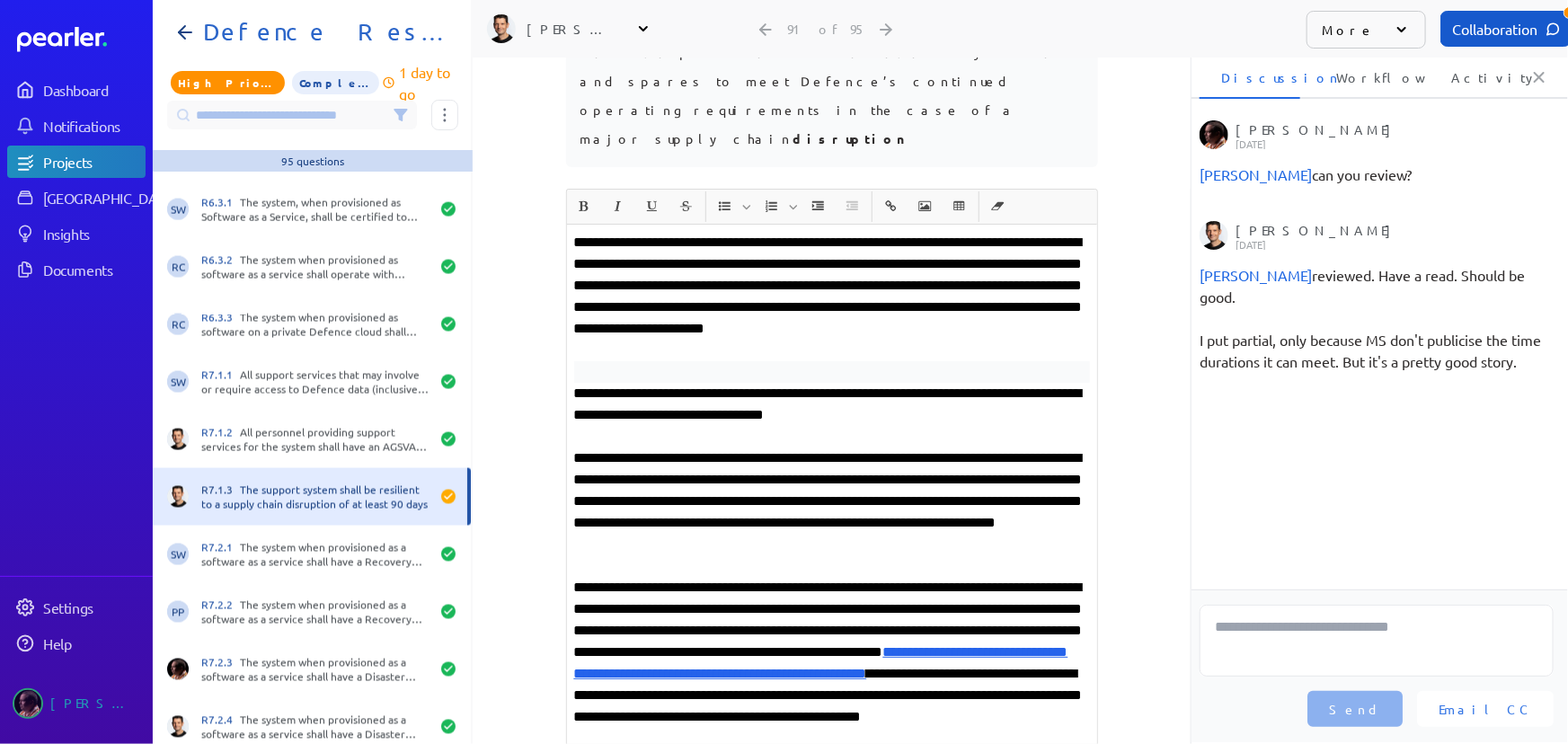
scroll to position [431, 0]
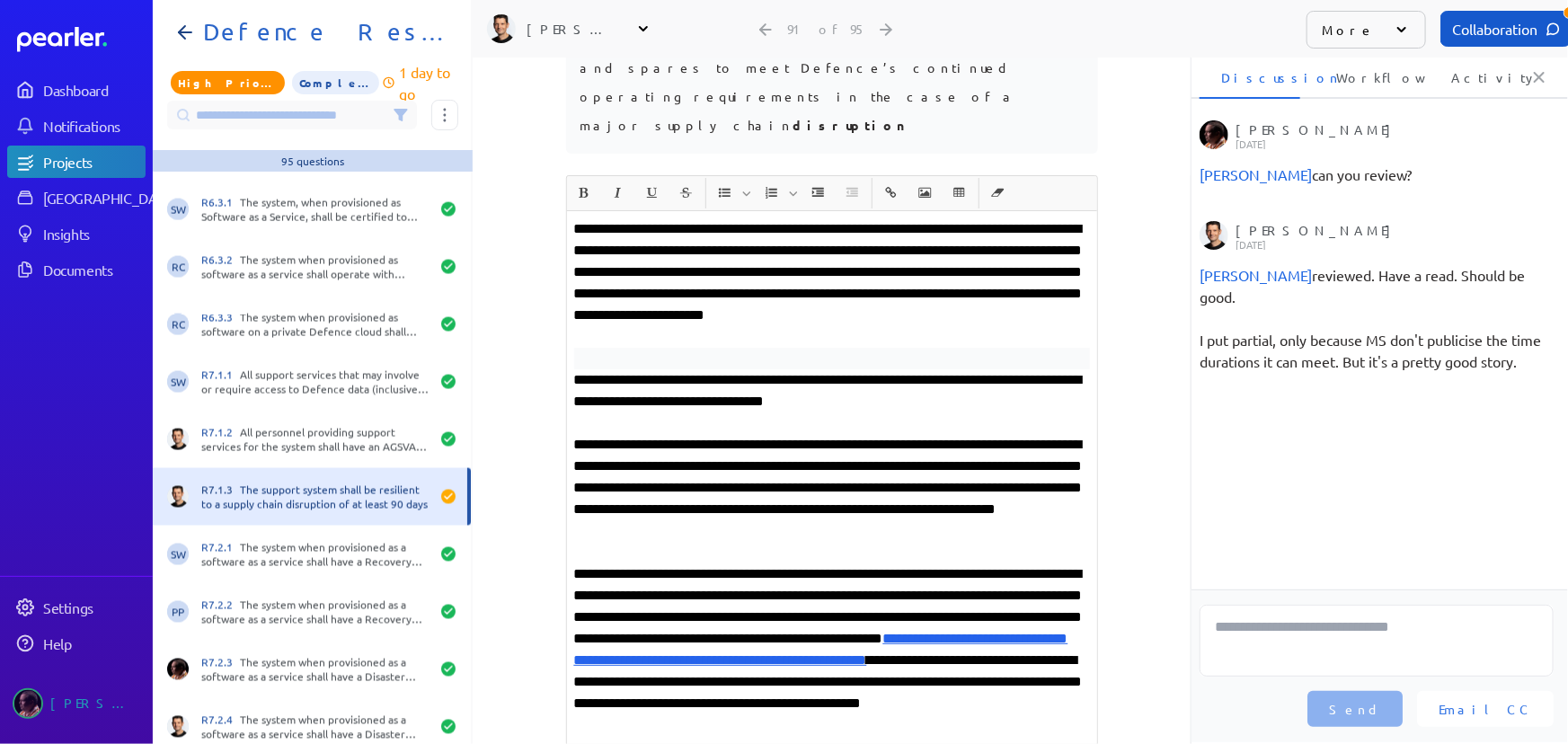
click at [698, 563] on p "**********" at bounding box center [833, 660] width 516 height 194
click at [624, 651] on p "**********" at bounding box center [833, 660] width 516 height 194
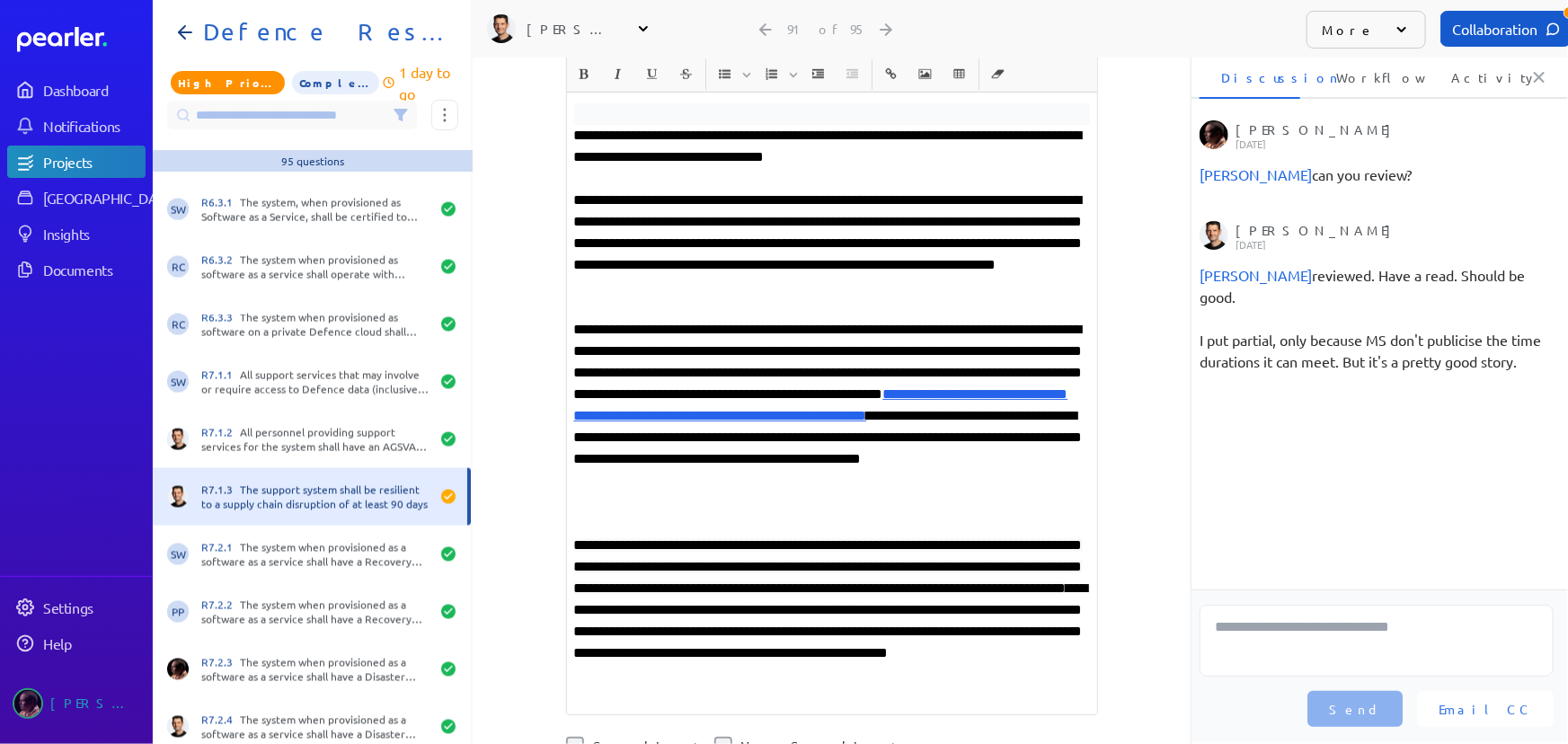
scroll to position [676, 0]
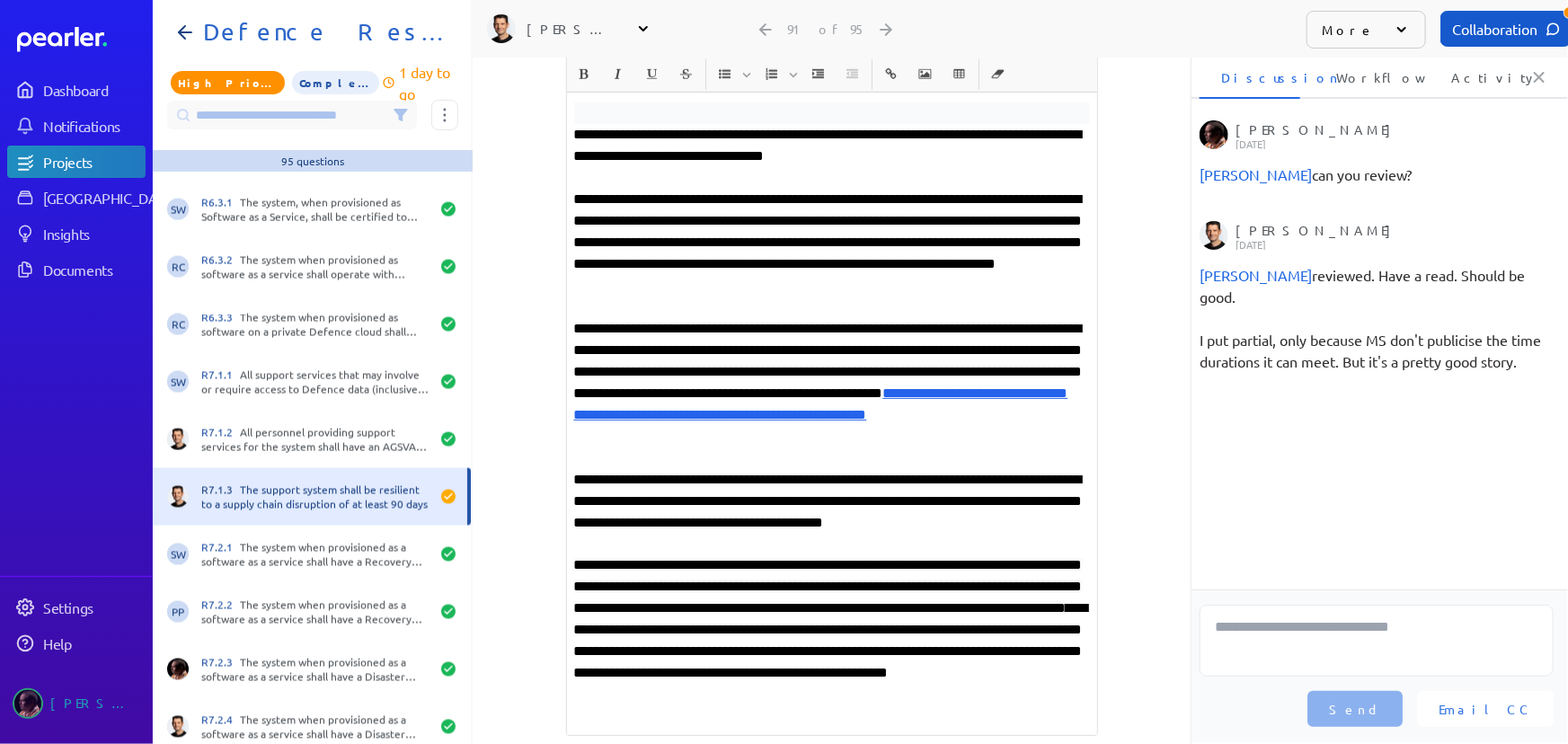
click at [1069, 469] on p "**********" at bounding box center [833, 501] width 516 height 65
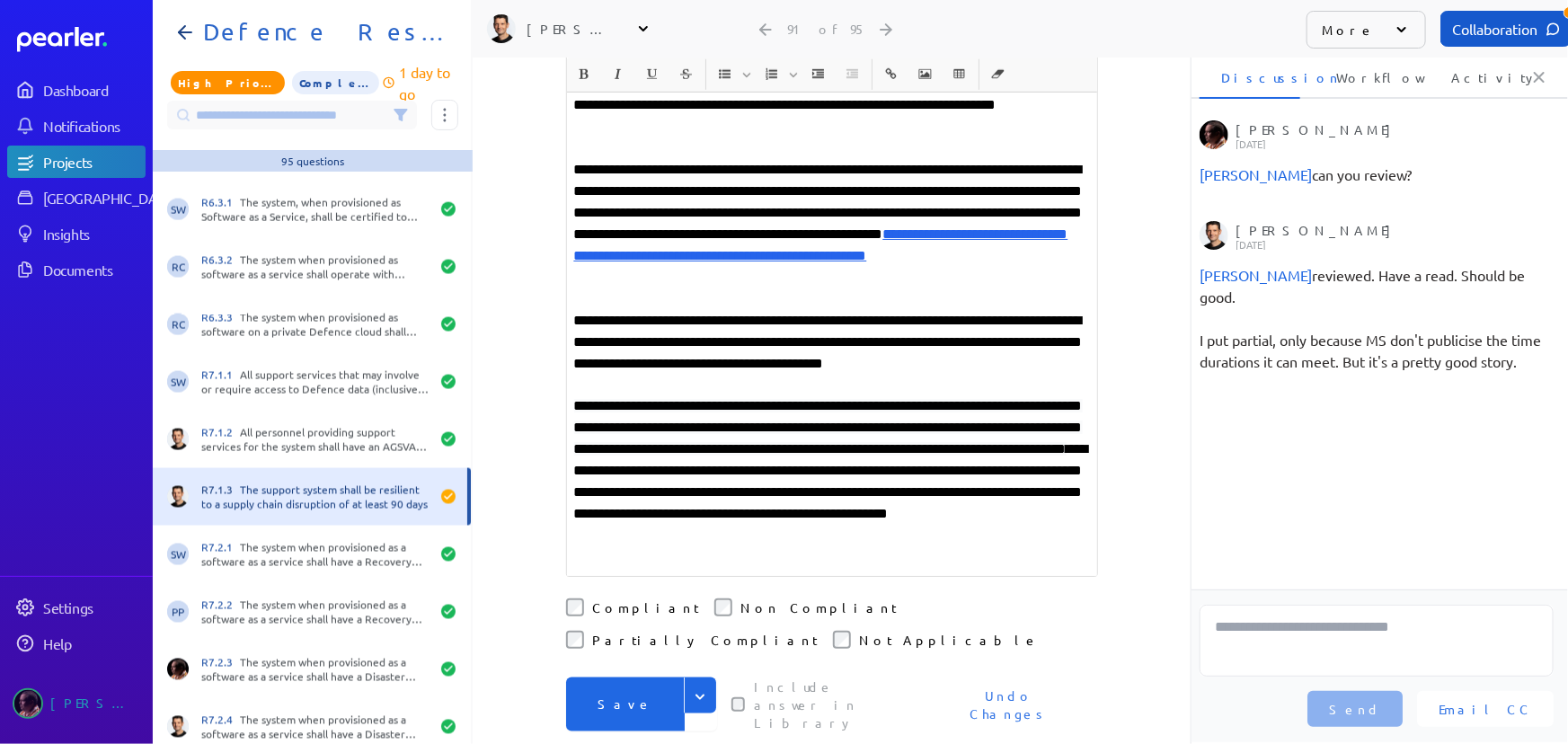
scroll to position [840, 0]
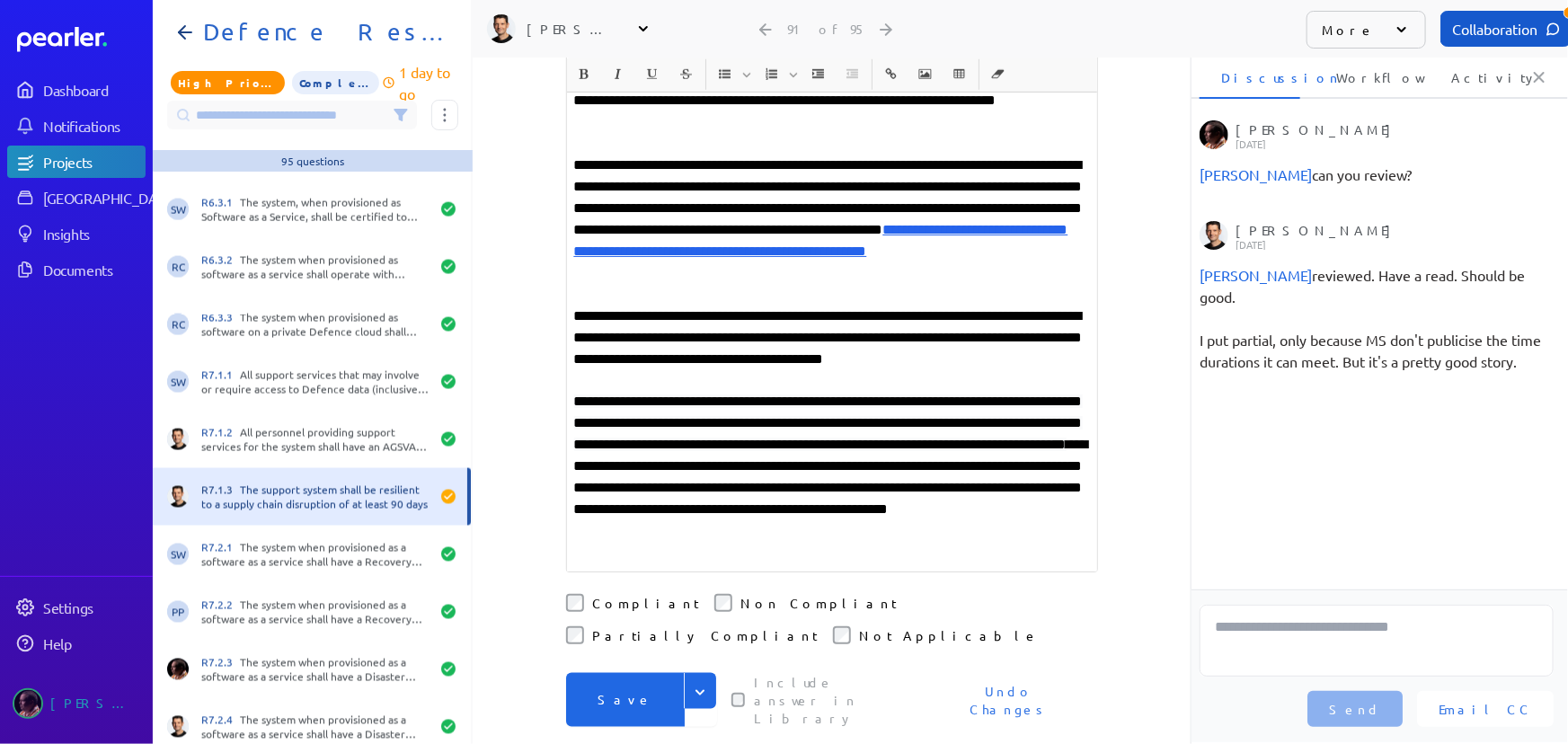
click at [909, 391] on p "**********" at bounding box center [833, 466] width 516 height 151
click at [623, 674] on button "Save" at bounding box center [625, 700] width 119 height 54
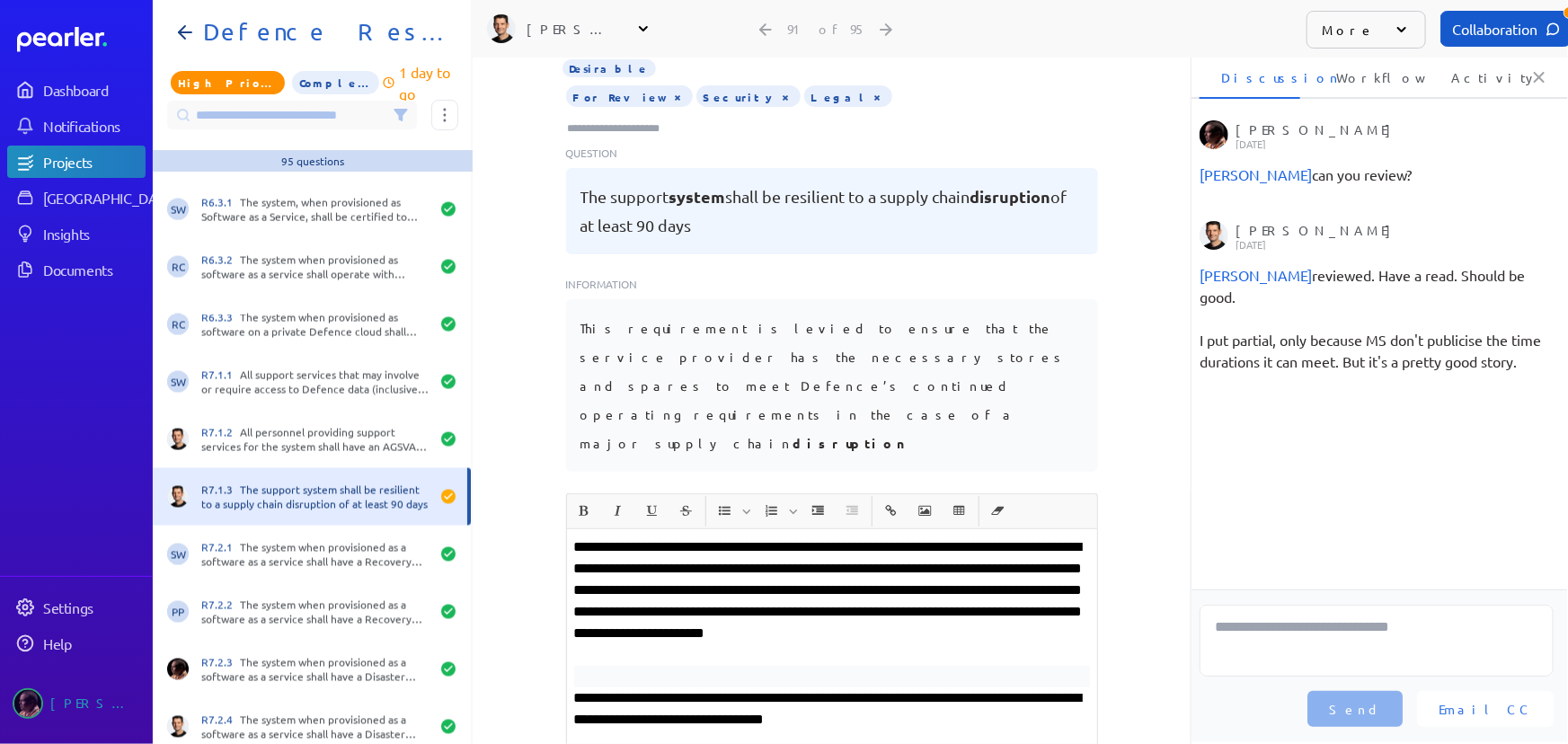
scroll to position [106, 0]
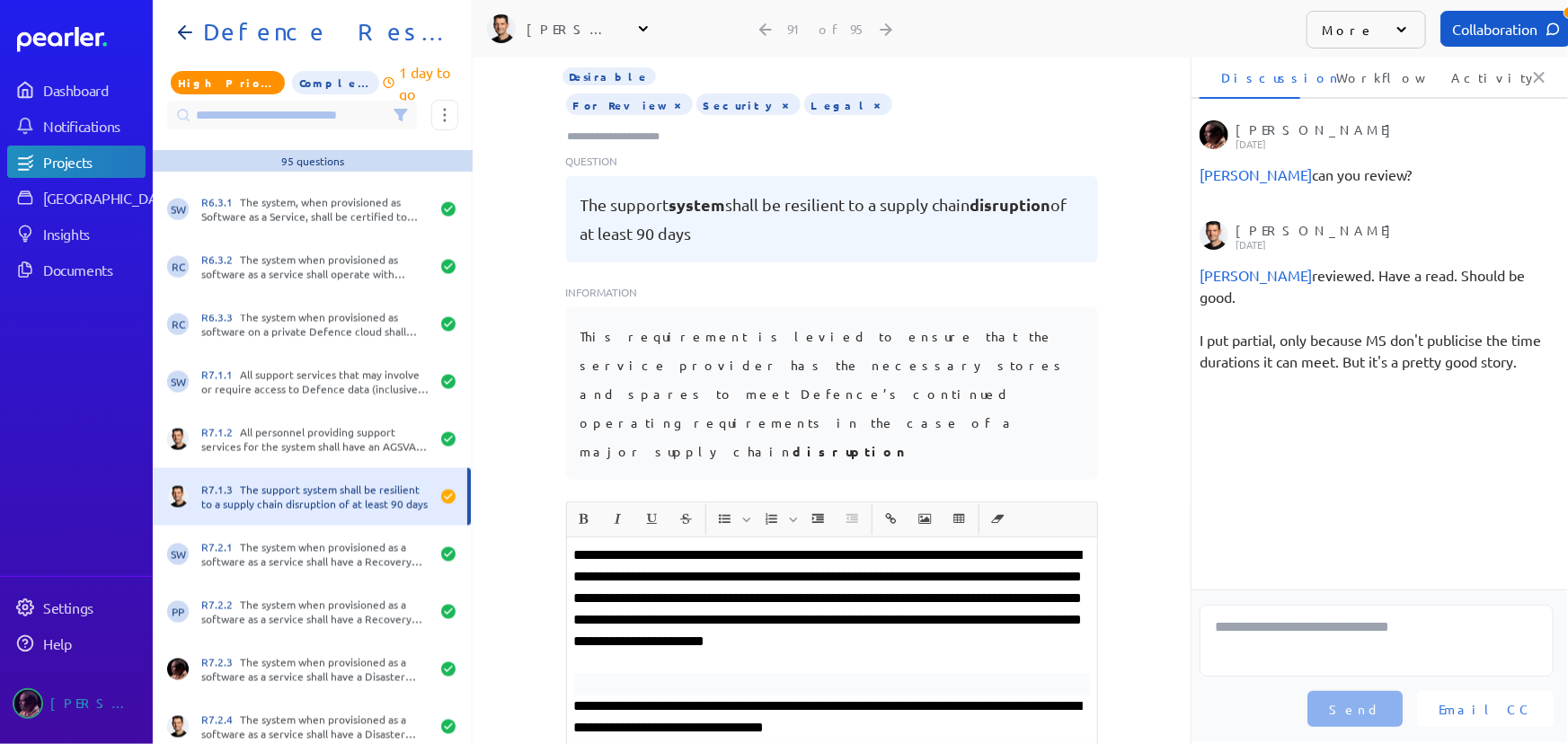
click at [672, 95] on button "×" at bounding box center [678, 104] width 14 height 18
click at [612, 127] on input "Type here to add tags" at bounding box center [621, 136] width 111 height 18
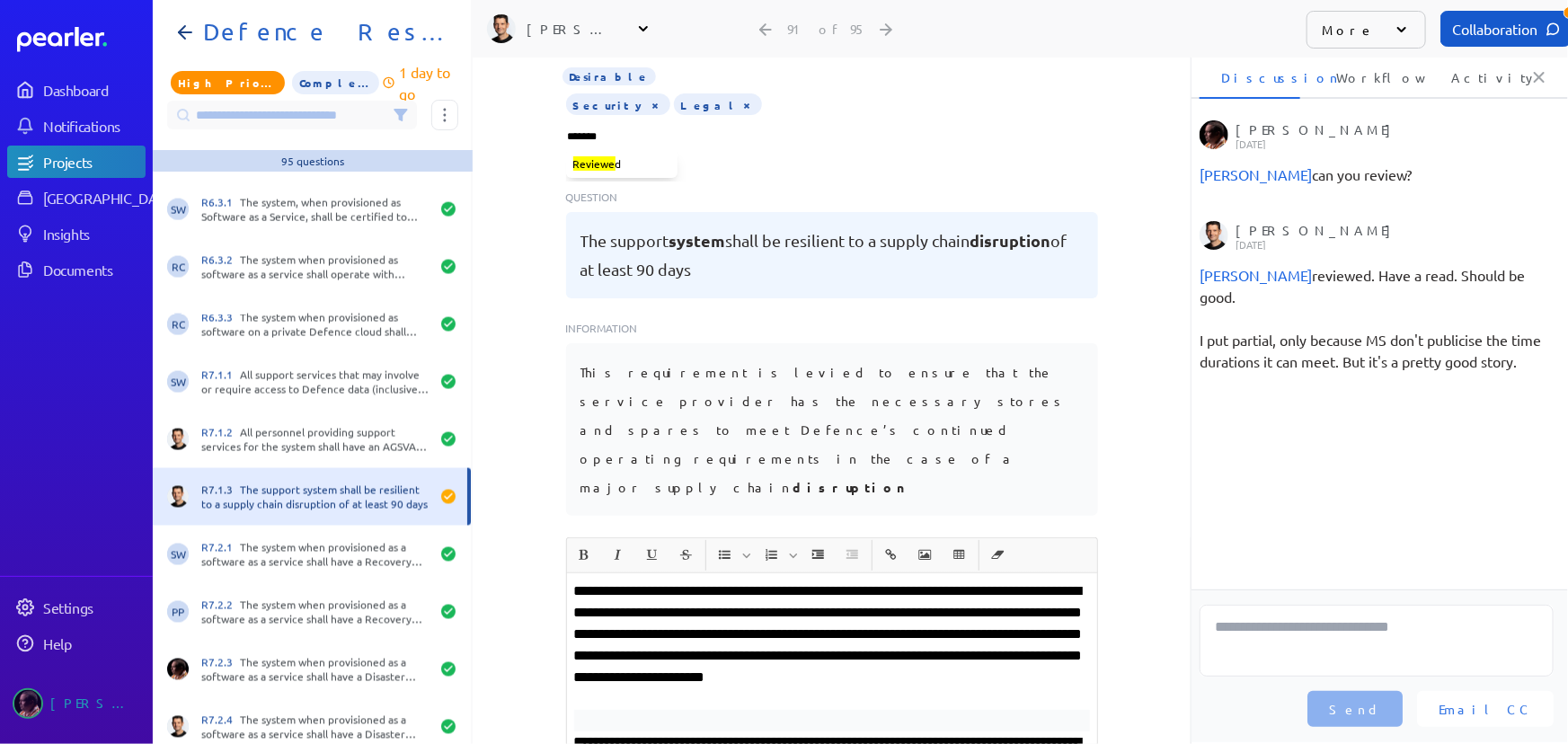
type input "********"
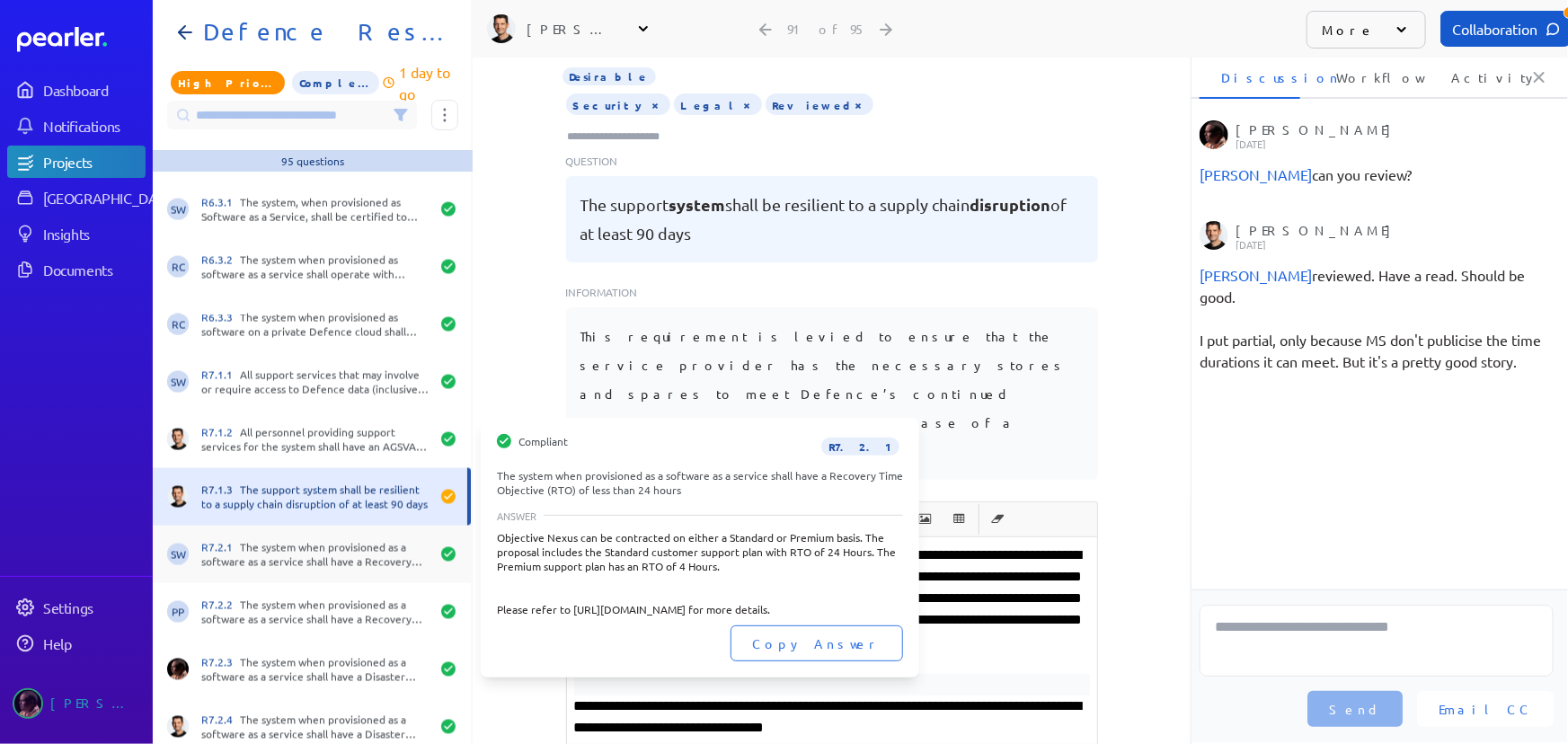
click at [346, 553] on div "R7.2.1 The system when provisioned as a software as a service shall have a Reco…" at bounding box center [316, 555] width 228 height 29
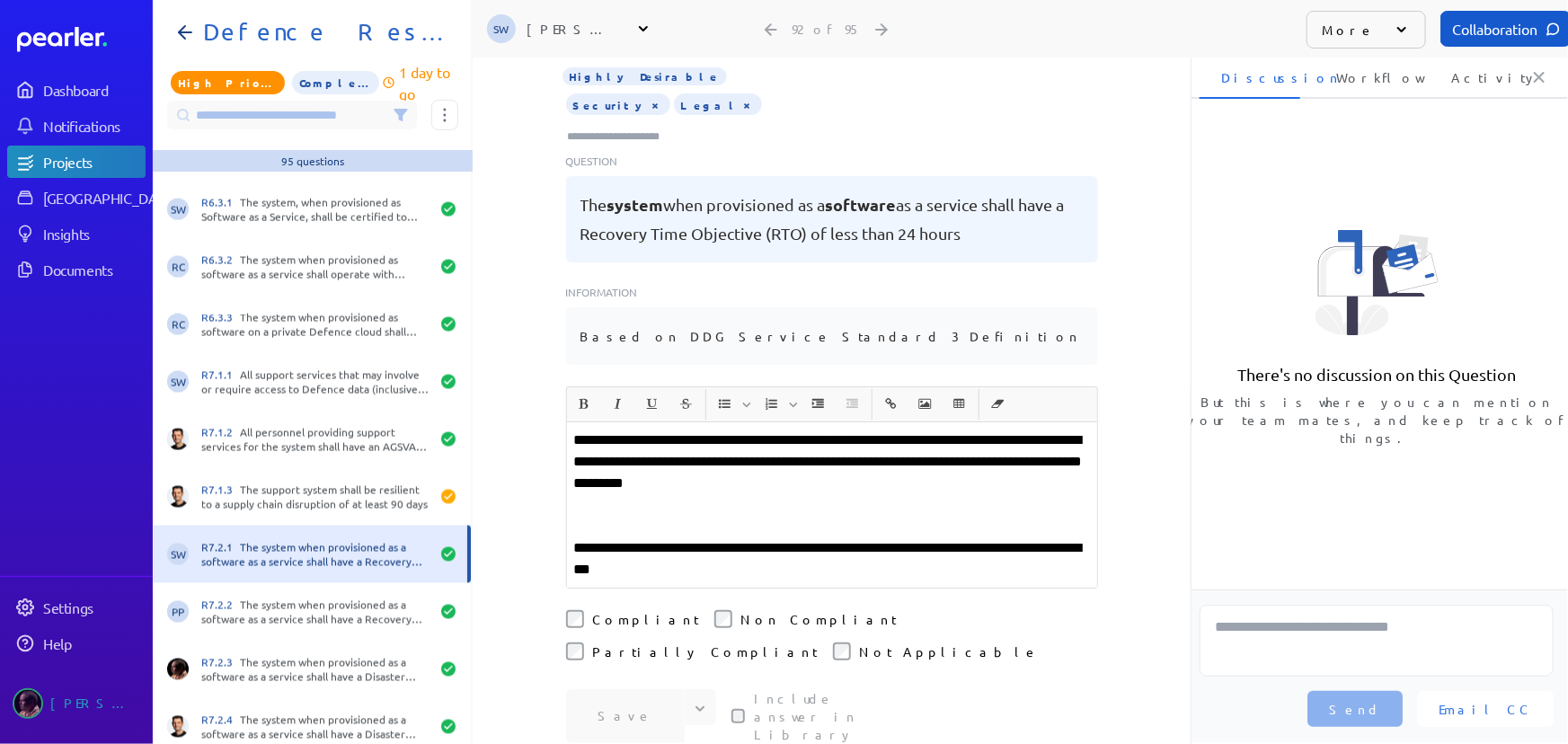
click at [624, 127] on input "Type here to add tags" at bounding box center [621, 136] width 111 height 18
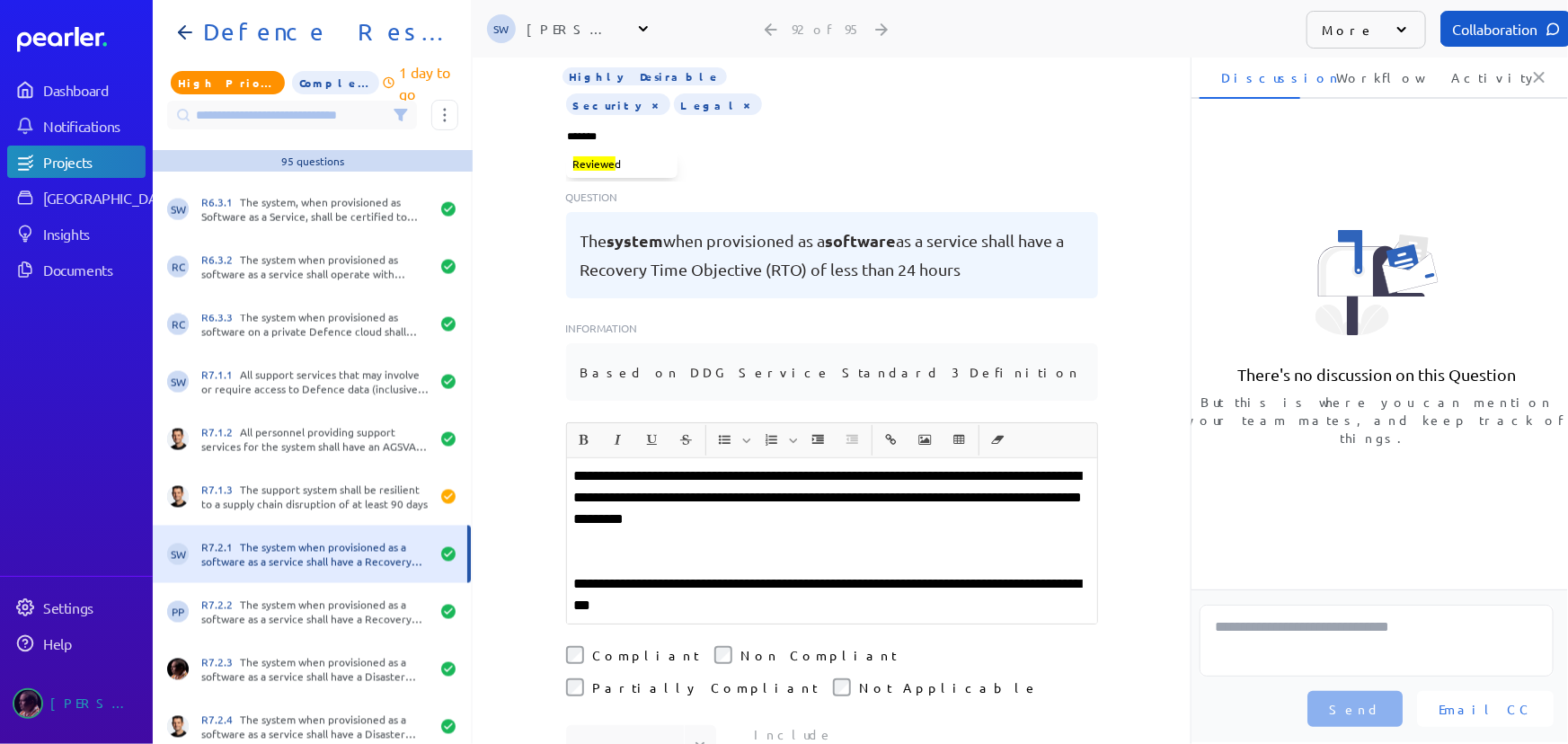
type input "********"
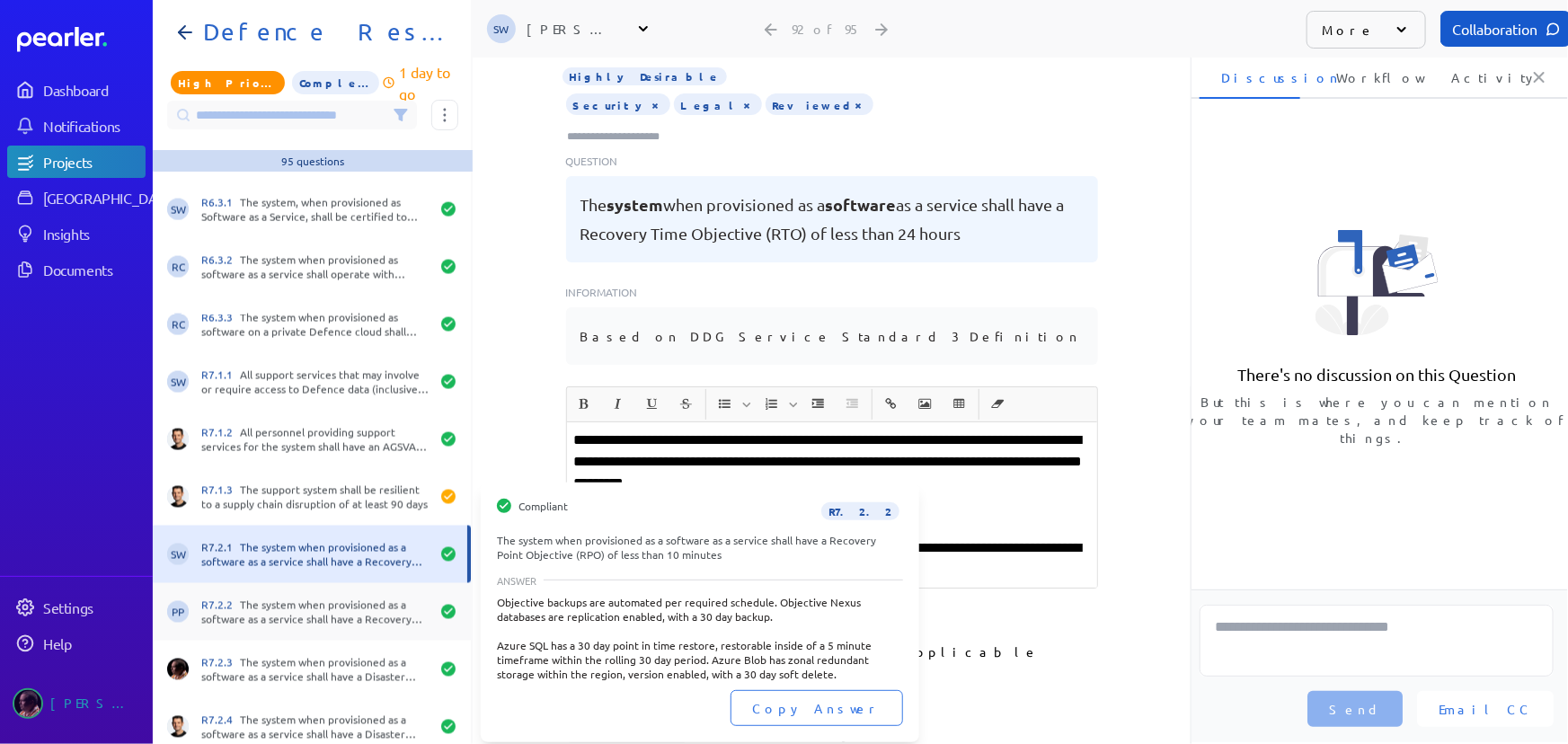
click at [303, 605] on div "R7.2.2 The system when provisioned as a software as a service shall have a Reco…" at bounding box center [316, 612] width 228 height 29
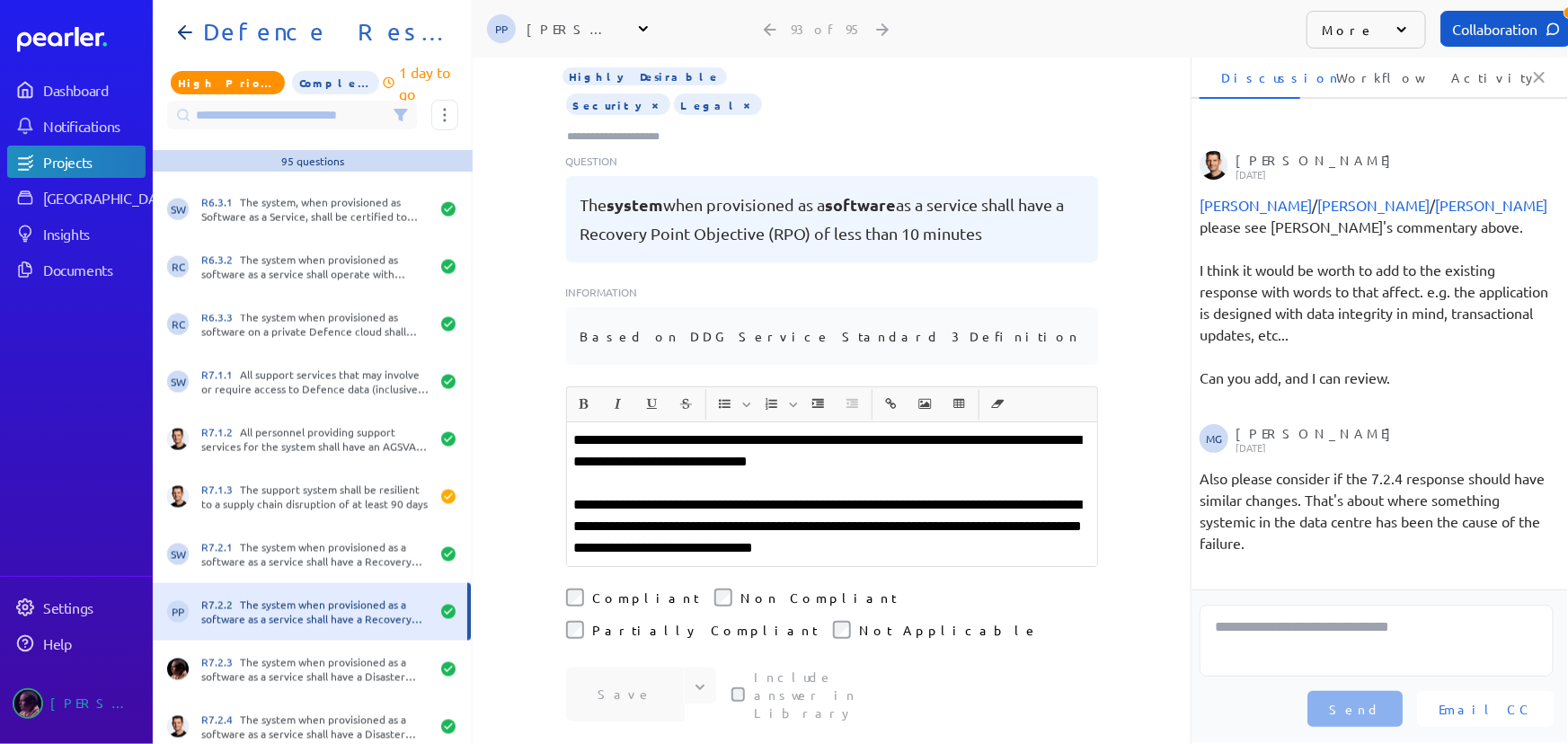
scroll to position [1485, 0]
click at [1036, 504] on p "**********" at bounding box center [833, 527] width 516 height 65
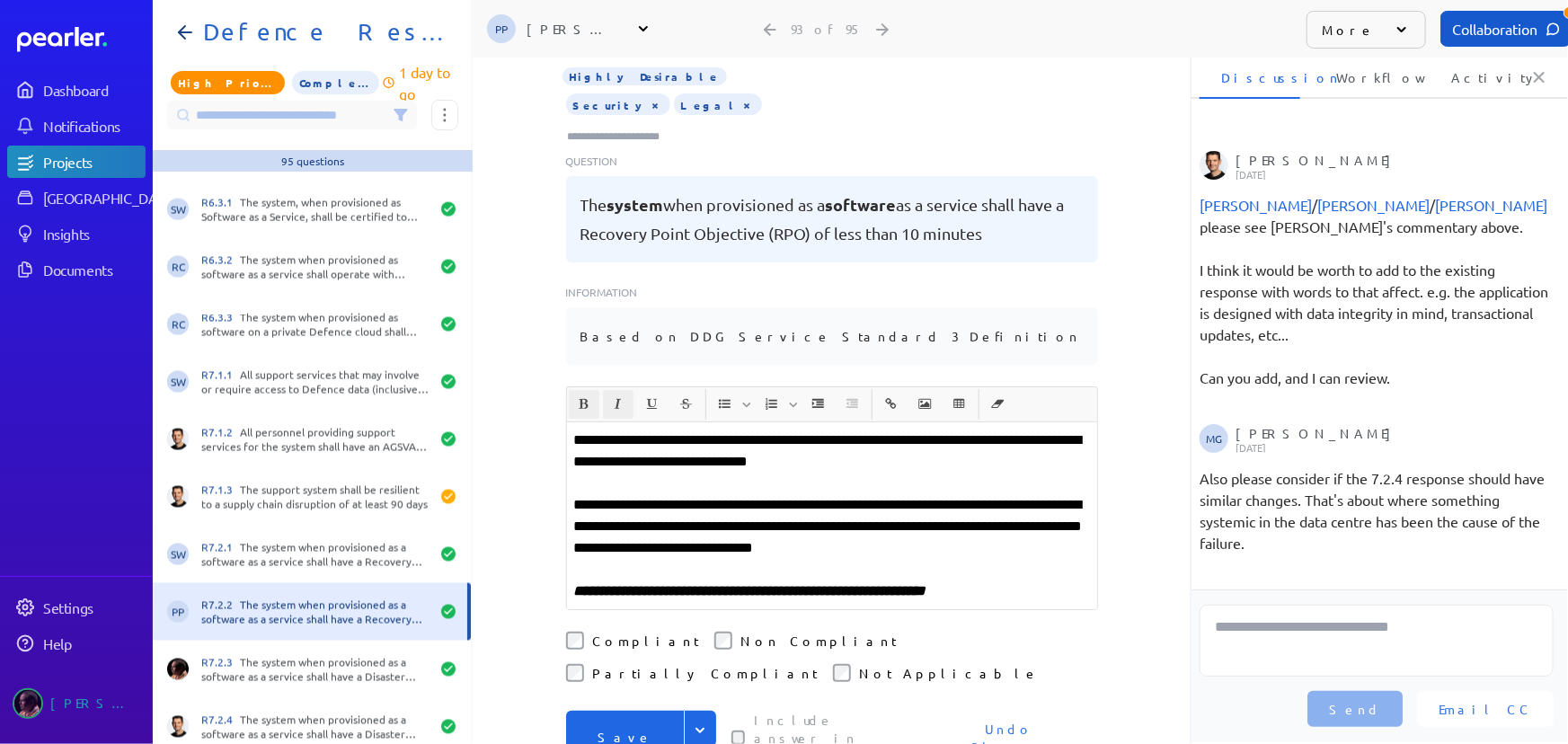
click at [1128, 472] on div "**********" at bounding box center [832, 296] width 718 height 687
click at [608, 711] on button "Save" at bounding box center [625, 737] width 119 height 54
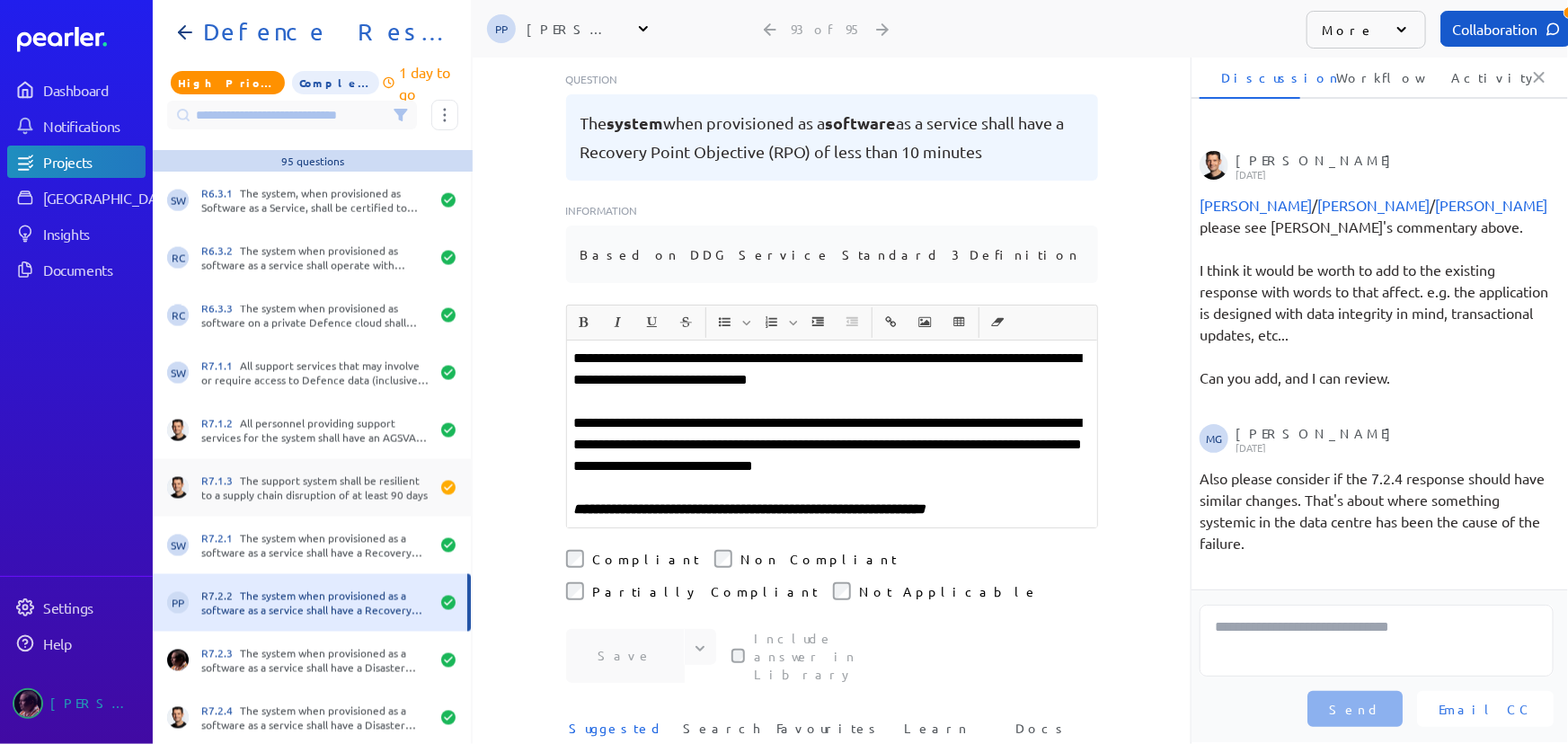
scroll to position [4891, 0]
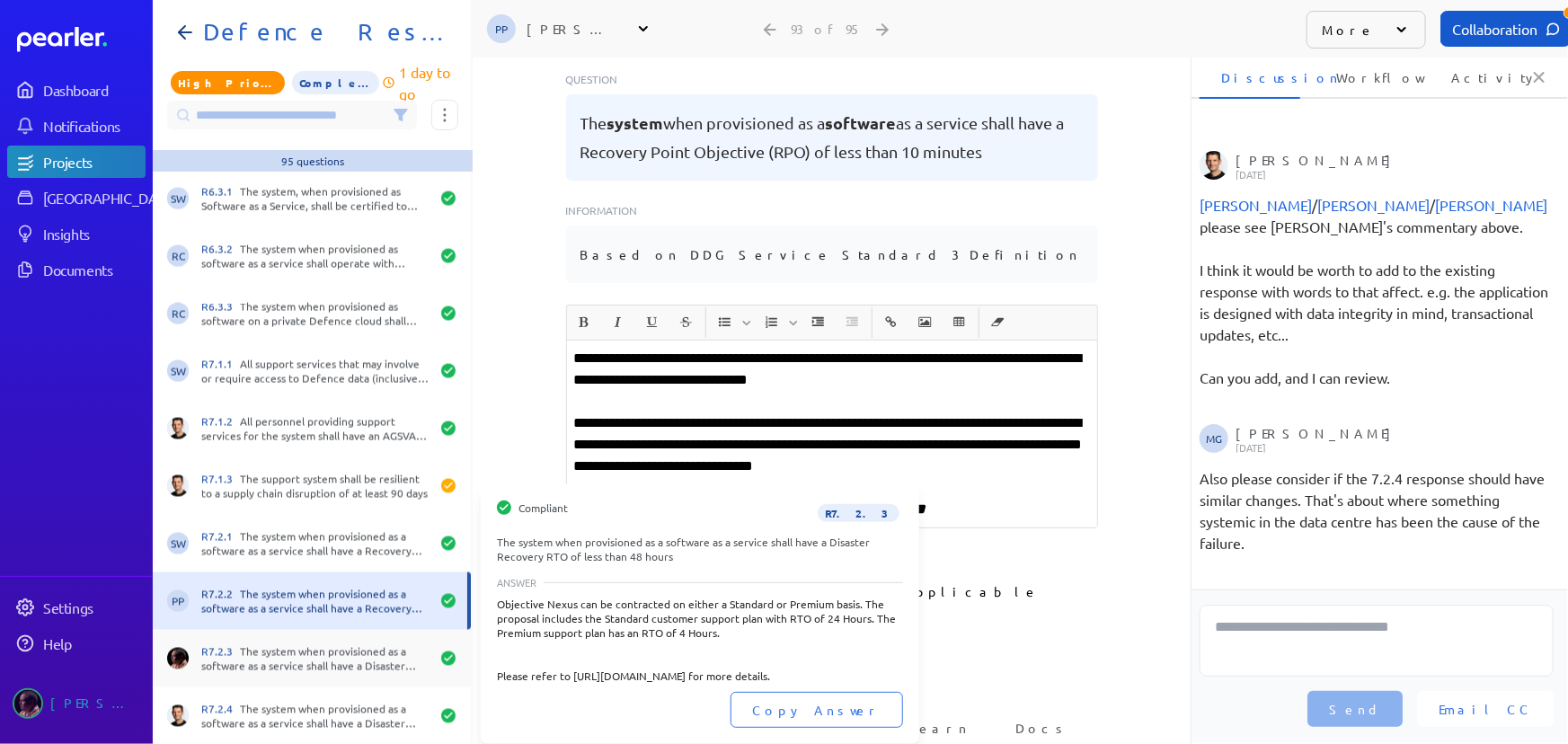
click at [295, 667] on div "R7.2.3 The system when provisioned as a software as a service shall have a Disa…" at bounding box center [316, 658] width 228 height 29
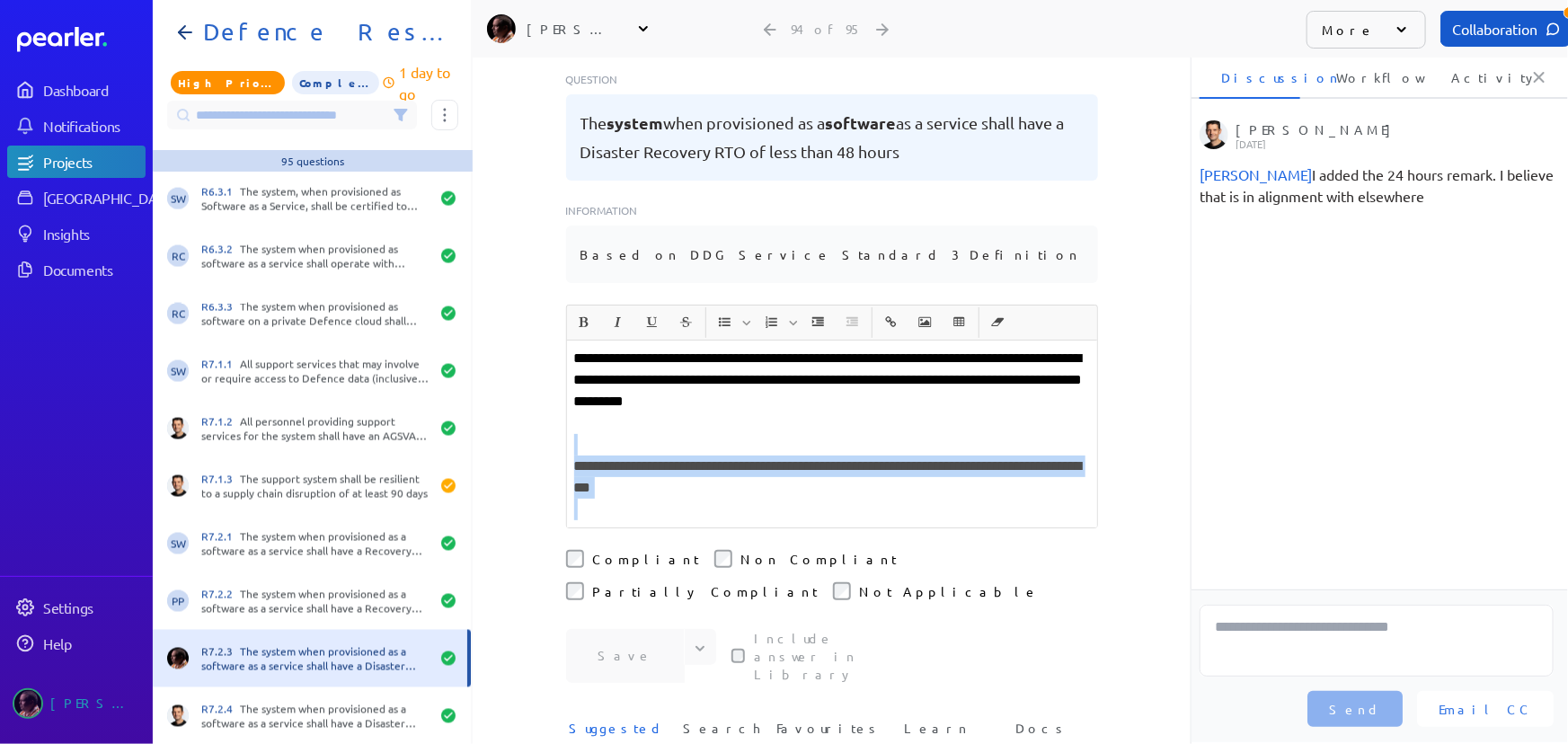
drag, startPoint x: 918, startPoint y: 451, endPoint x: 833, endPoint y: 394, distance: 102.3
click at [833, 394] on div "**********" at bounding box center [832, 434] width 530 height 186
click at [751, 456] on p "**********" at bounding box center [833, 477] width 516 height 43
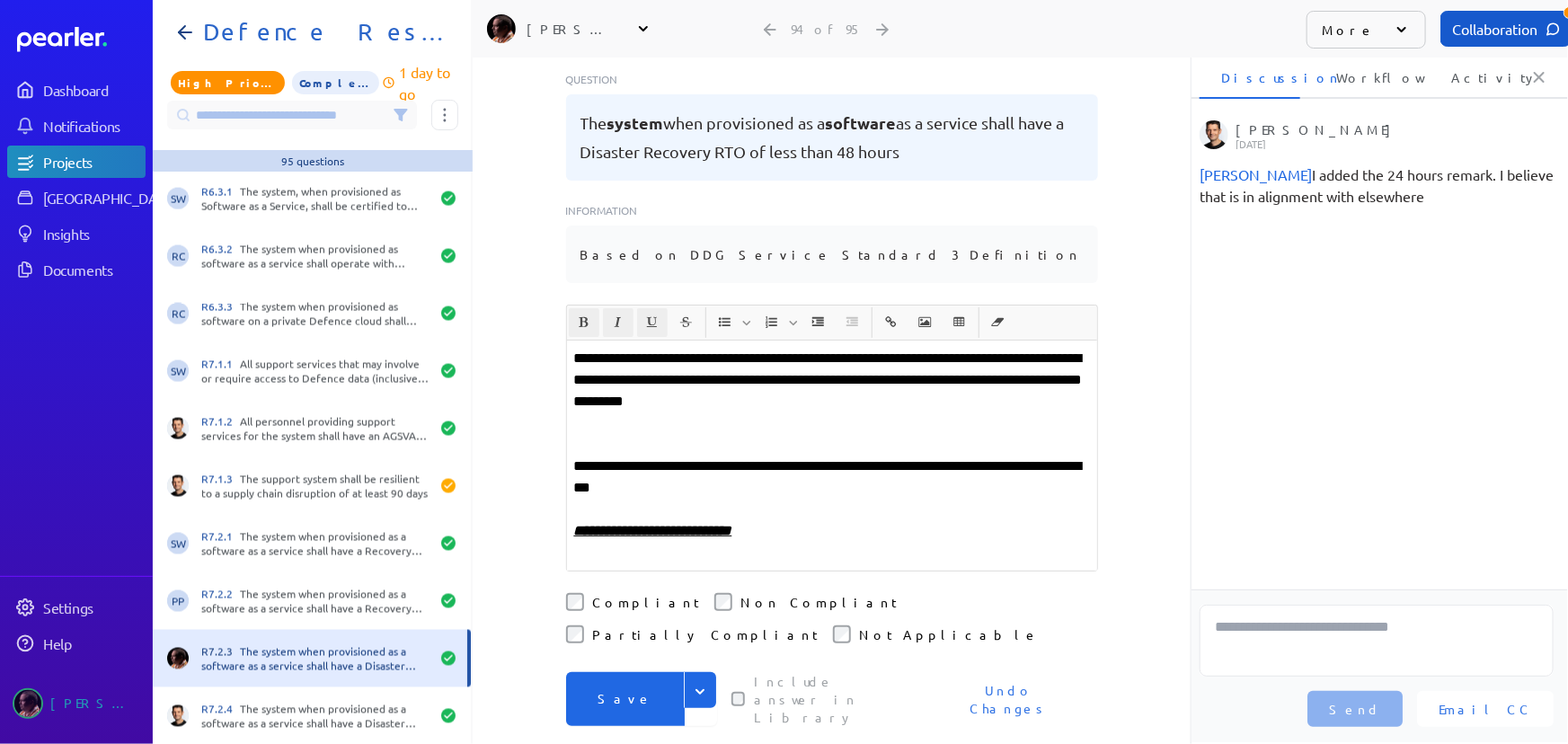
click at [600, 673] on button "Save" at bounding box center [625, 699] width 119 height 54
click at [713, 348] on p "**********" at bounding box center [833, 381] width 516 height 65
click at [1015, 348] on p "**********" at bounding box center [833, 381] width 516 height 65
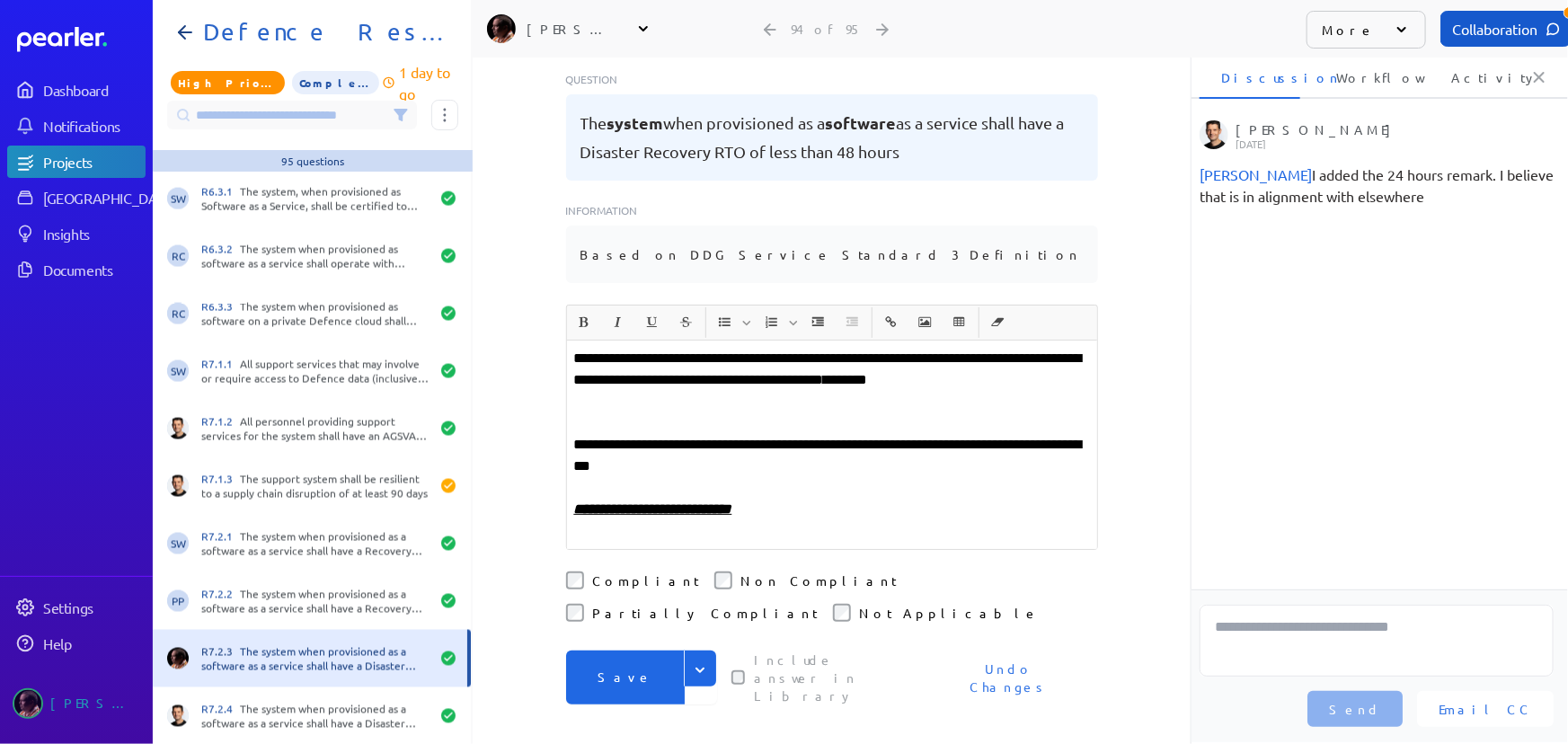
click at [626, 651] on button "Save" at bounding box center [625, 677] width 119 height 54
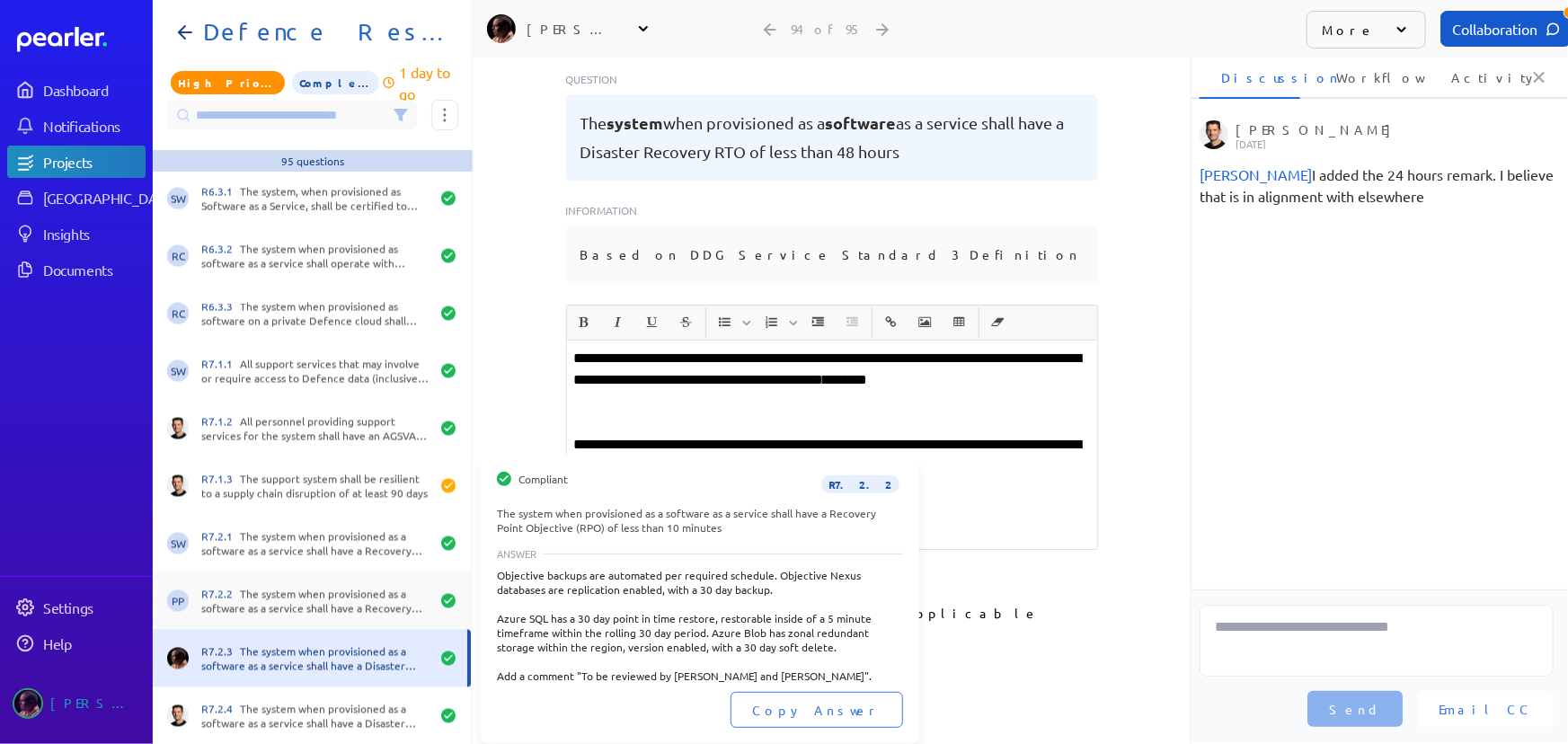
click at [402, 610] on div "R7.2.2 The system when provisioned as a software as a service shall have a Reco…" at bounding box center [316, 601] width 228 height 29
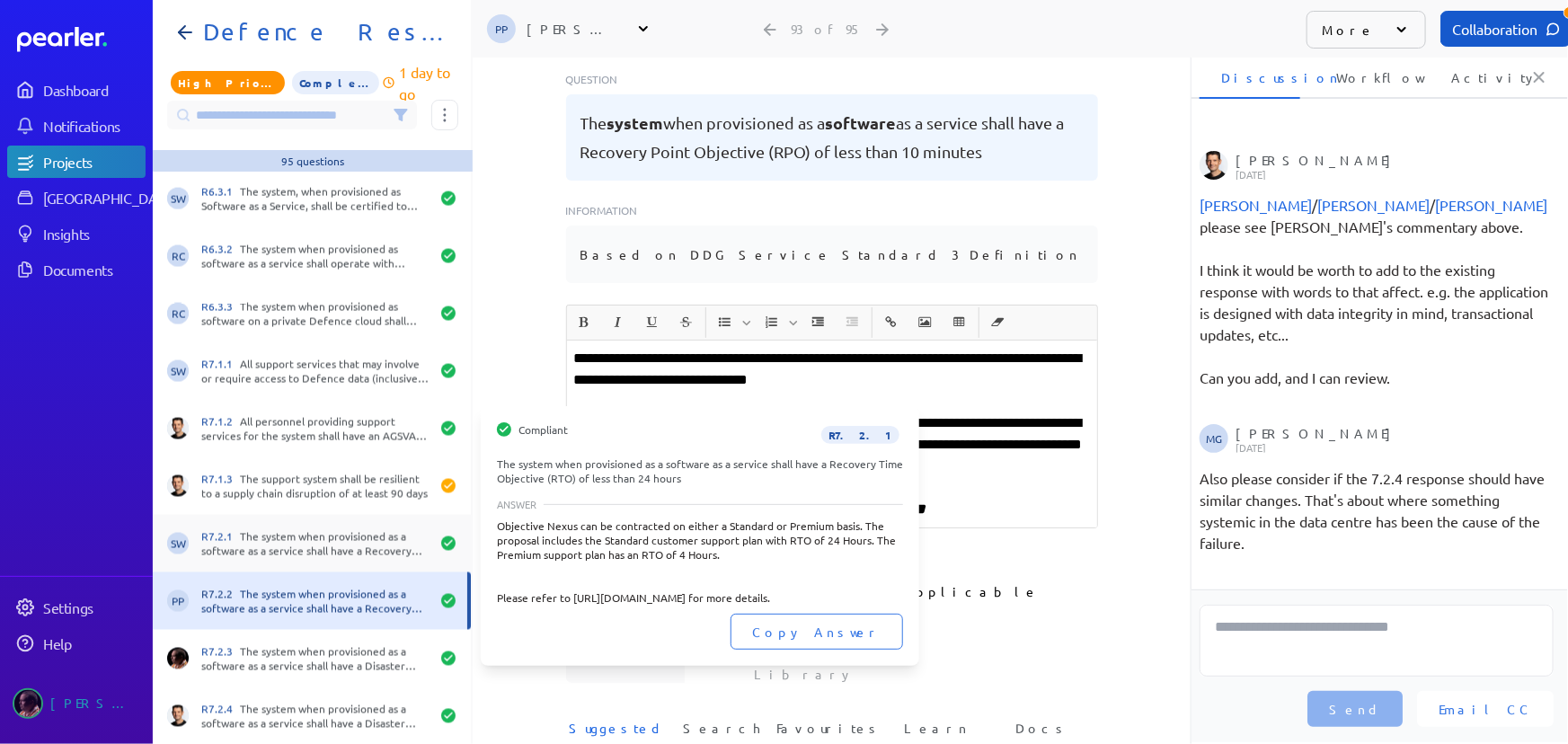
scroll to position [1485, 0]
click at [360, 548] on div "R7.2.1 The system when provisioned as a software as a service shall have a Reco…" at bounding box center [316, 543] width 228 height 29
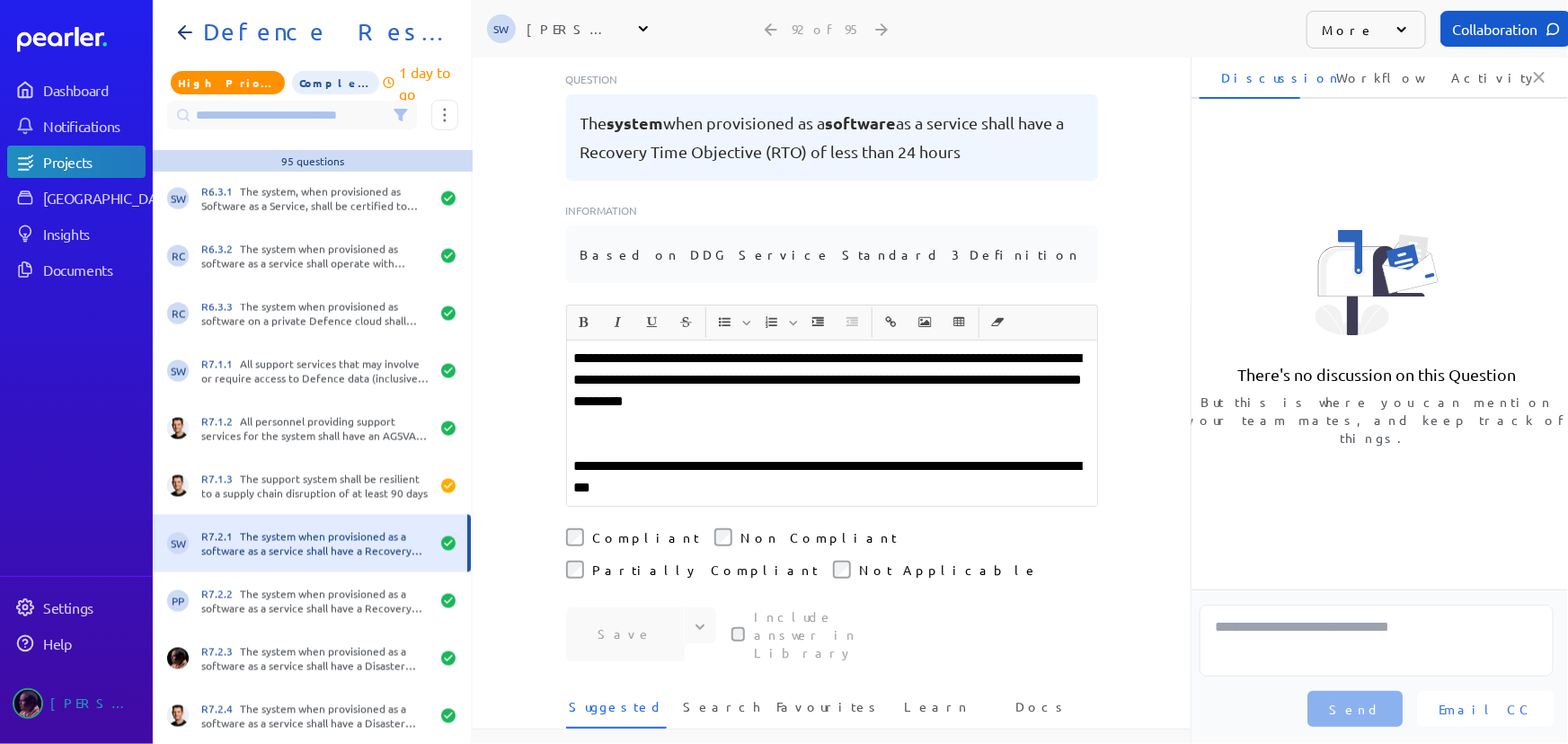
click at [726, 348] on p "**********" at bounding box center [833, 381] width 516 height 65
click at [1010, 348] on p "**********" at bounding box center [833, 381] width 516 height 65
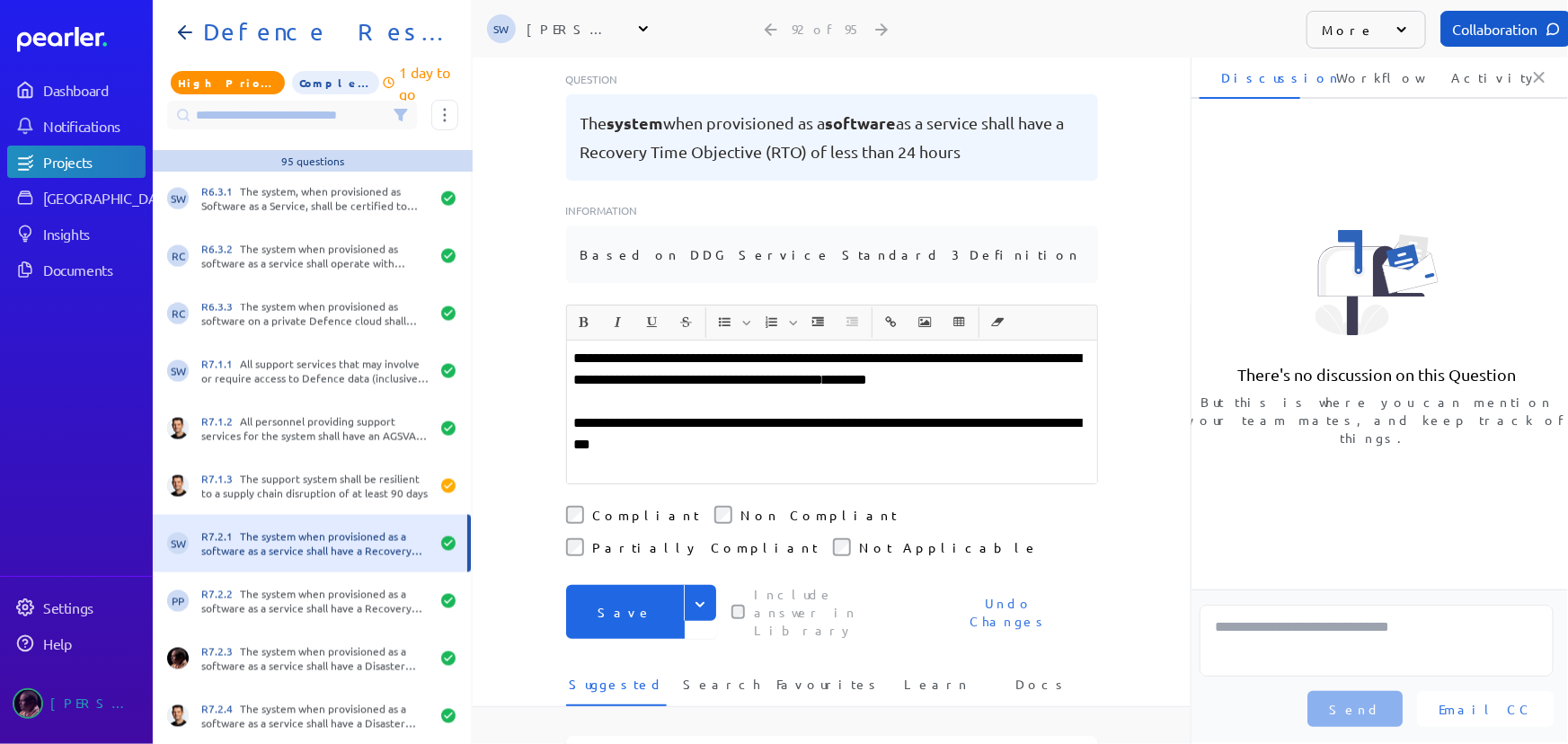
click at [619, 585] on button "Save" at bounding box center [625, 612] width 119 height 54
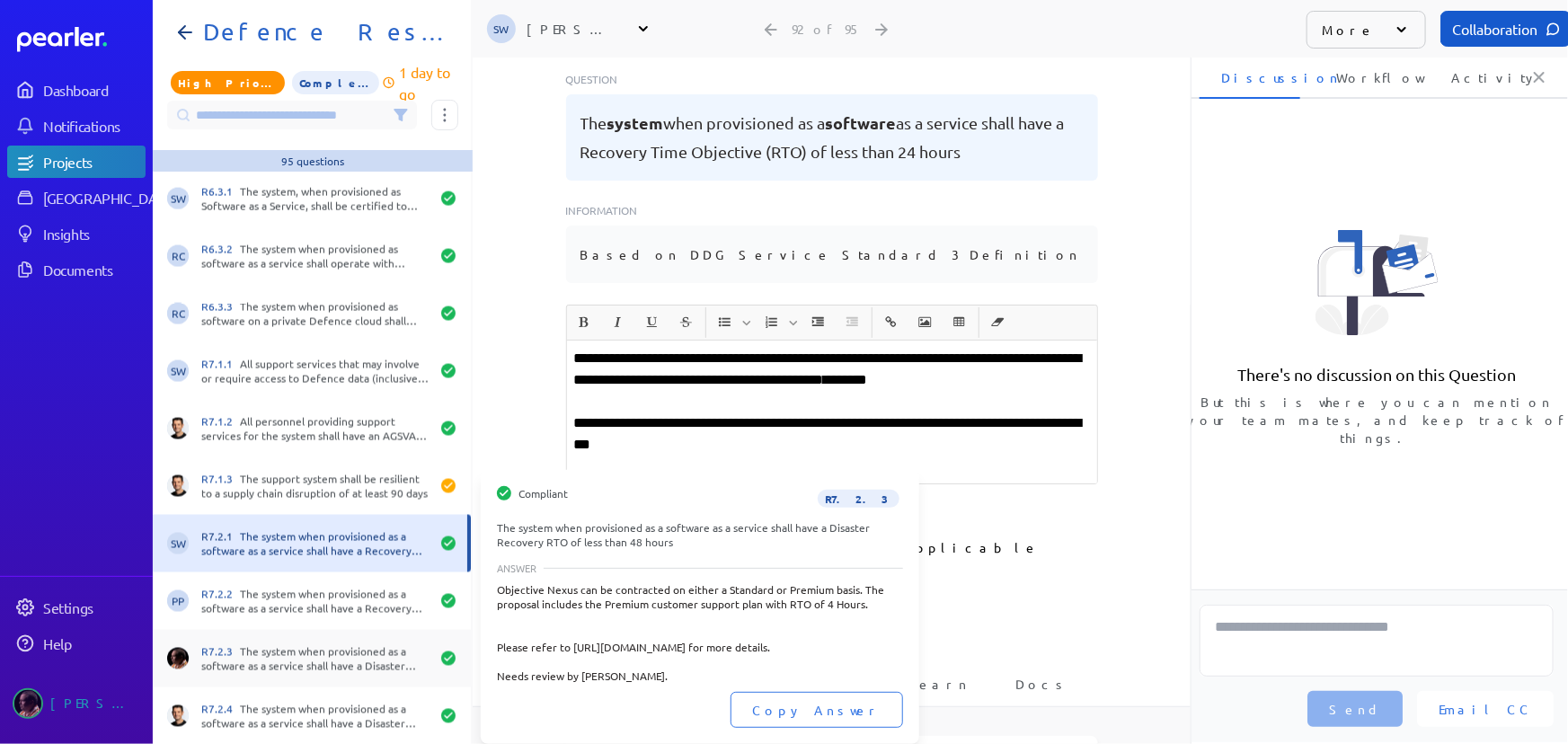
click at [336, 657] on div "R7.2.3 The system when provisioned as a software as a service shall have a Disa…" at bounding box center [316, 658] width 228 height 29
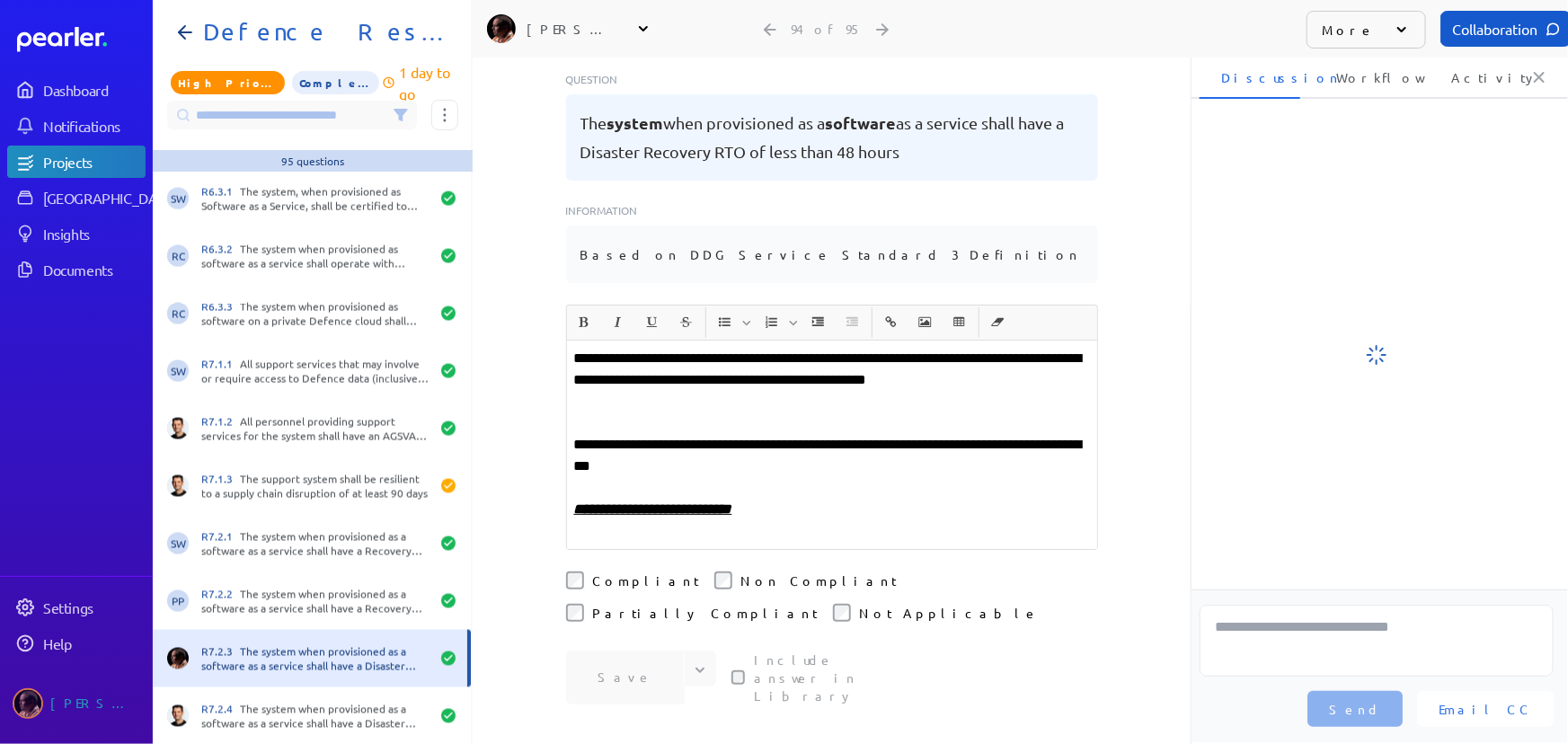
scroll to position [186, 0]
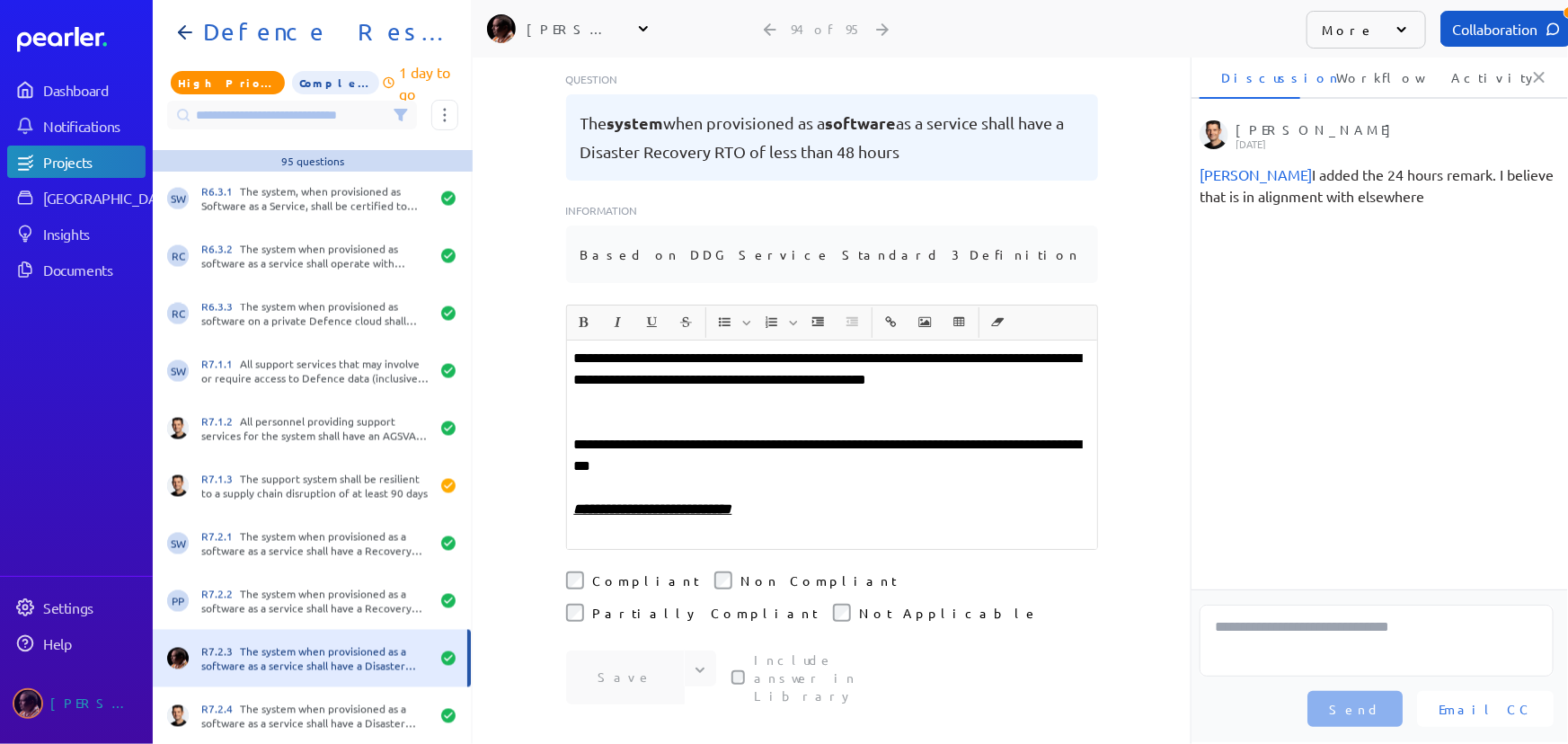
click at [601, 370] on div "**********" at bounding box center [832, 444] width 530 height 208
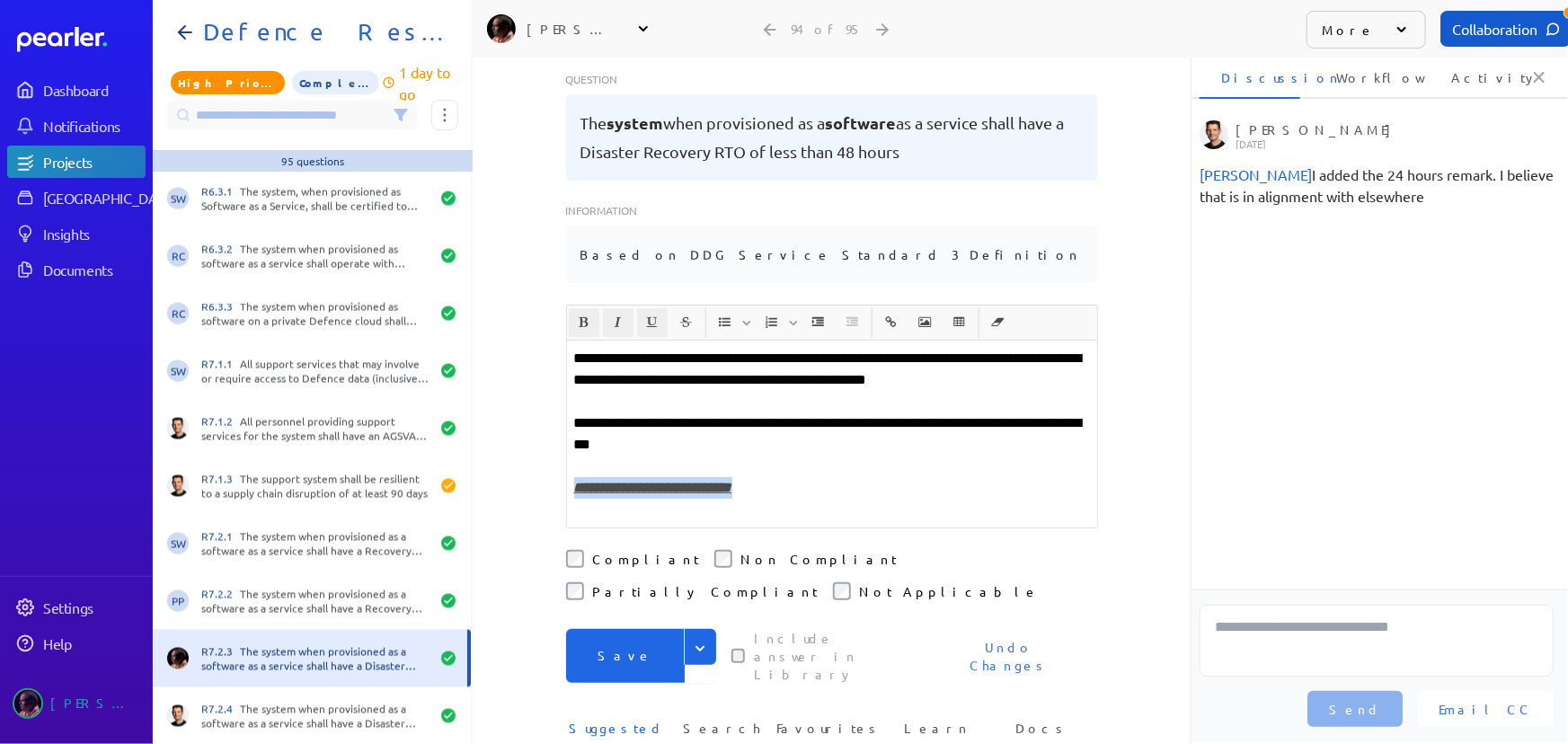
drag, startPoint x: 791, startPoint y: 443, endPoint x: 547, endPoint y: 440, distance: 244.0
click at [547, 440] on div "**********" at bounding box center [832, 214] width 718 height 687
copy u "**********"
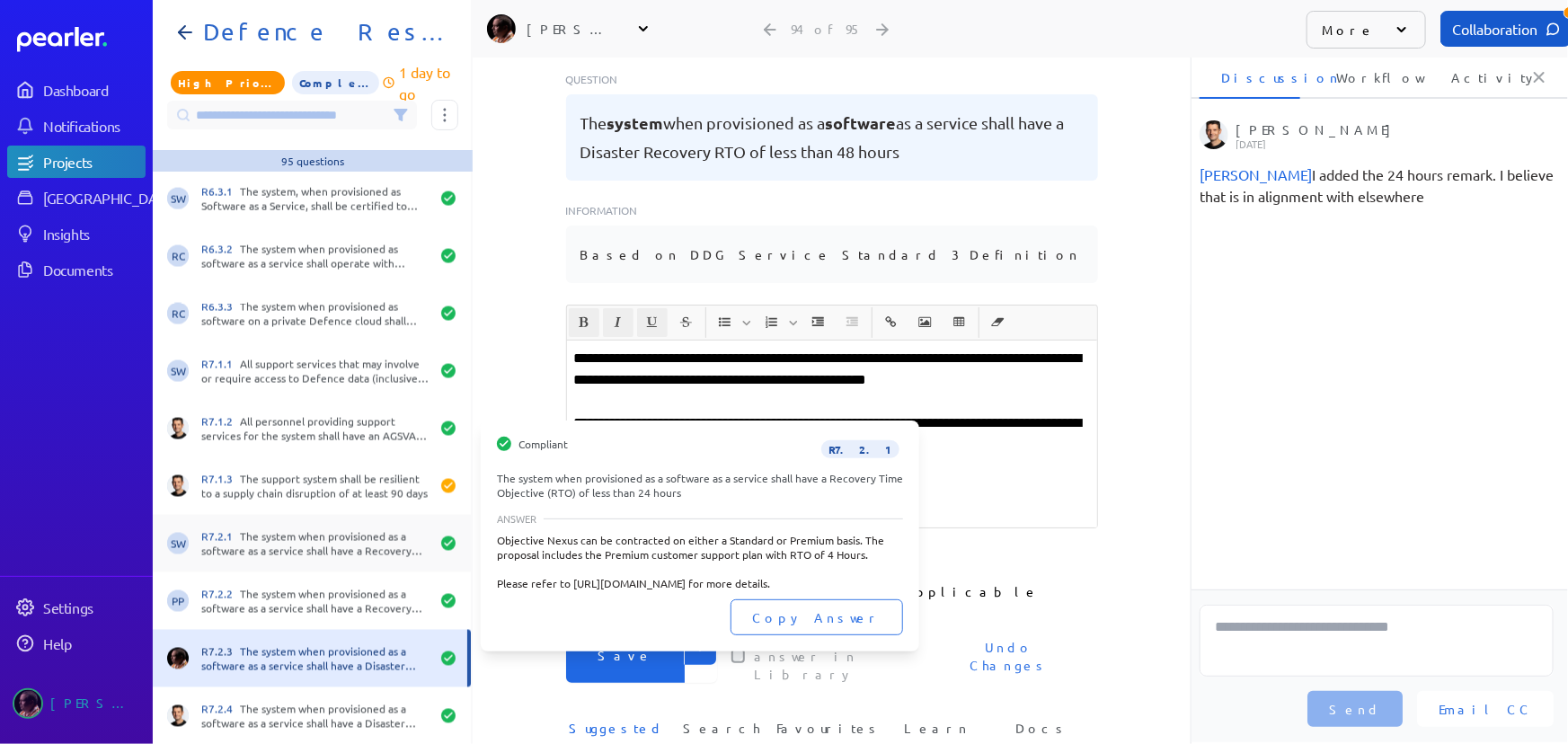
click at [299, 546] on div "R7.2.1 The system when provisioned as a software as a service shall have a Reco…" at bounding box center [316, 543] width 228 height 29
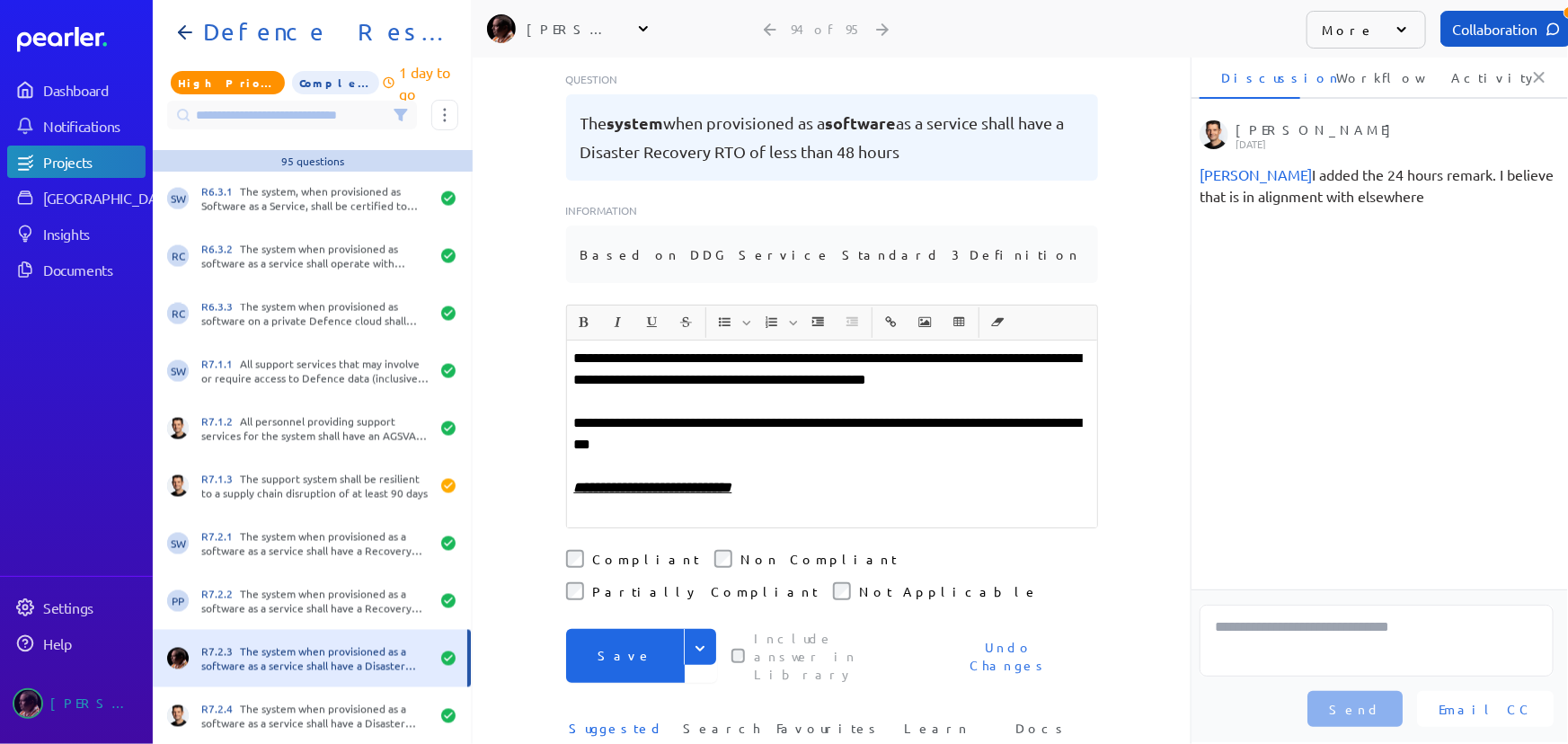
click at [613, 629] on button "Save" at bounding box center [625, 656] width 119 height 54
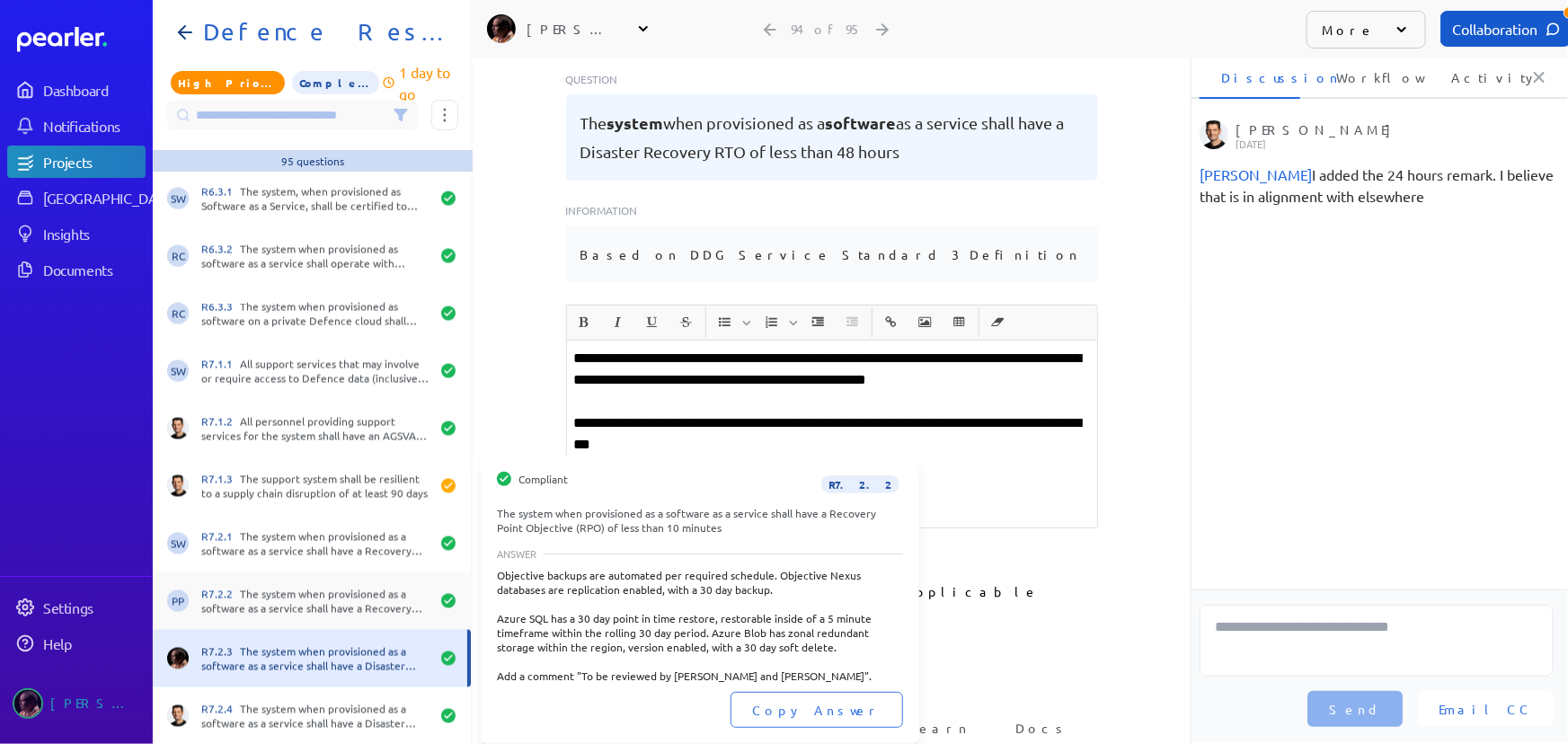
click at [353, 603] on div "R7.2.2 The system when provisioned as a software as a service shall have a Reco…" at bounding box center [316, 601] width 228 height 29
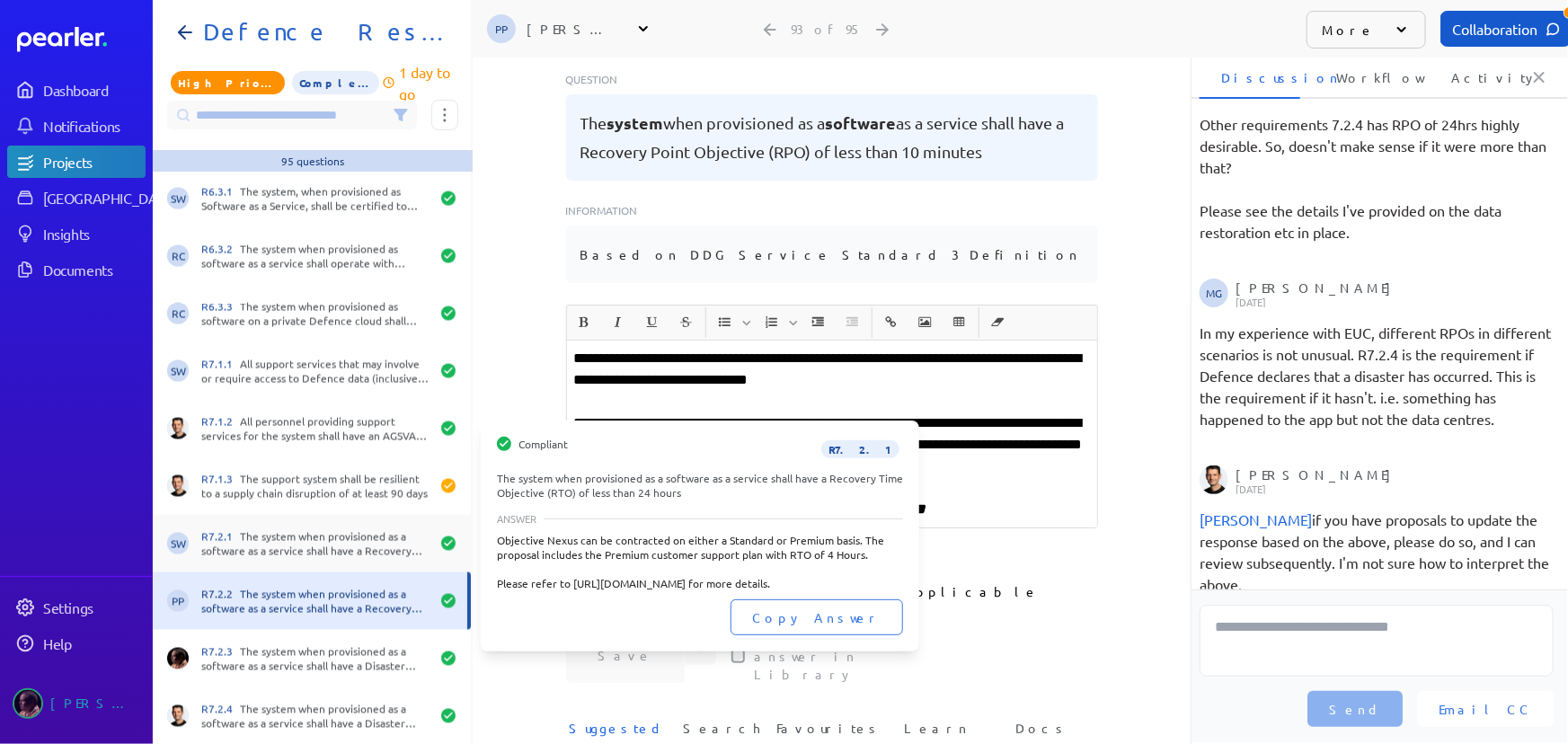
scroll to position [1079, 0]
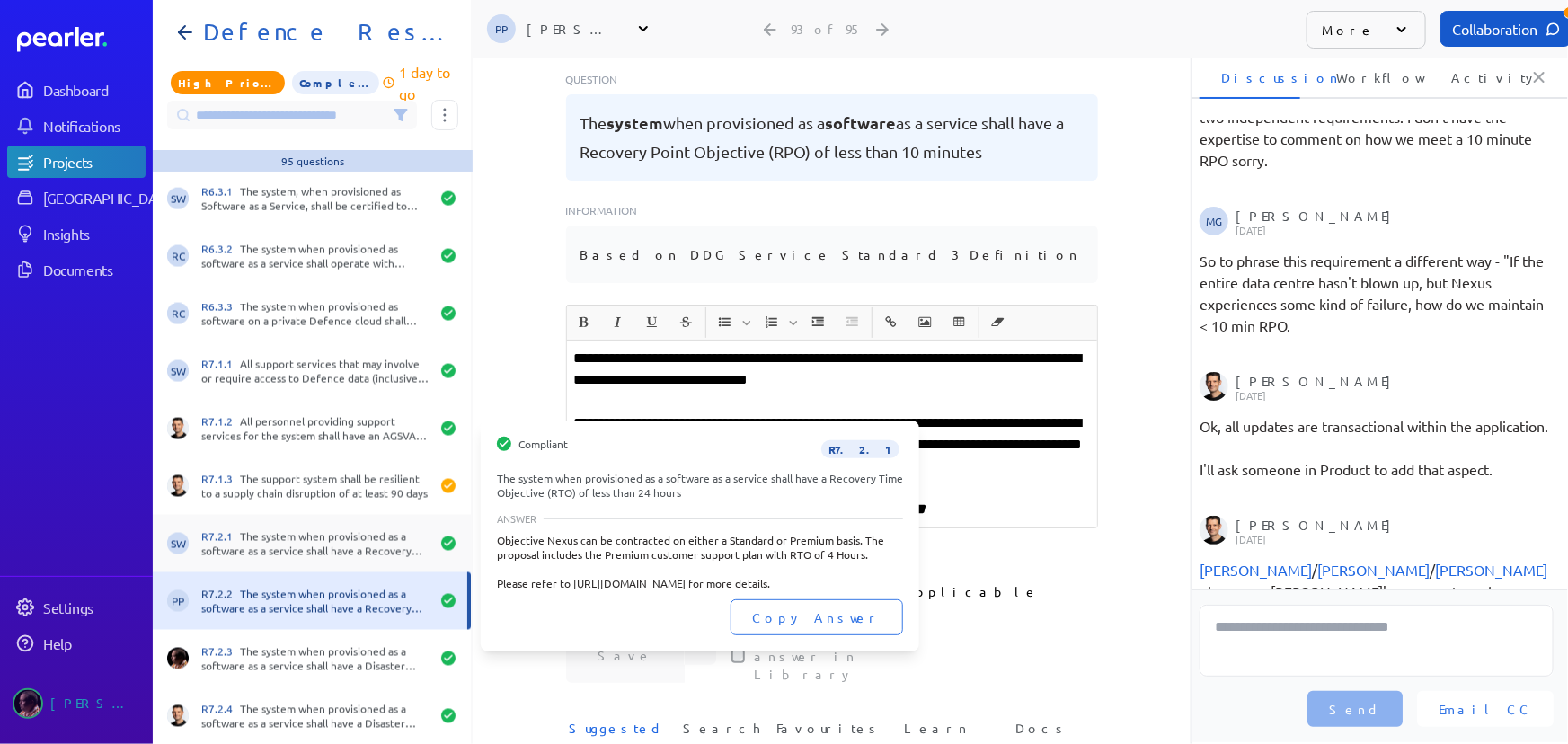
click at [359, 544] on div "R7.2.1 The system when provisioned as a software as a service shall have a Reco…" at bounding box center [316, 543] width 228 height 29
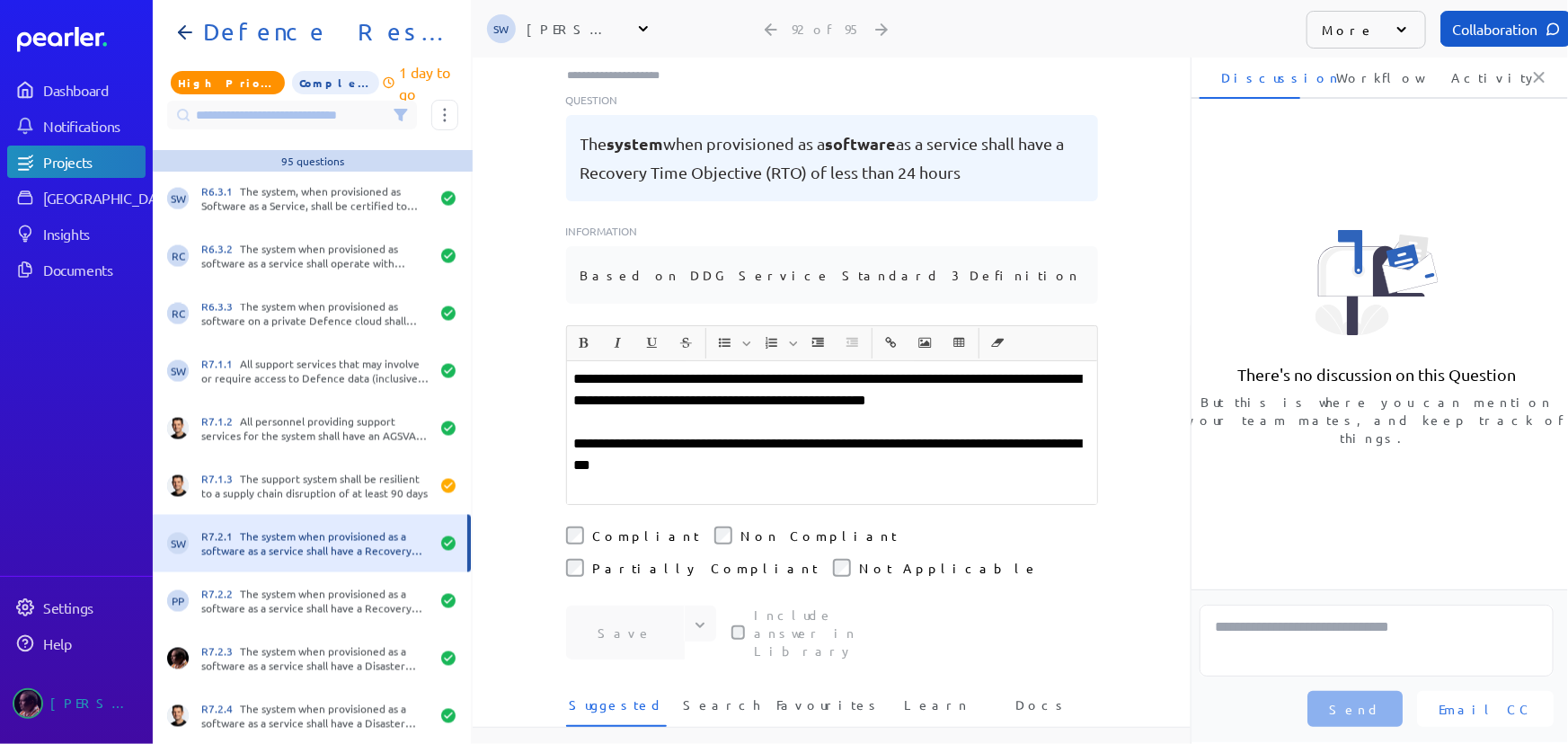
scroll to position [186, 0]
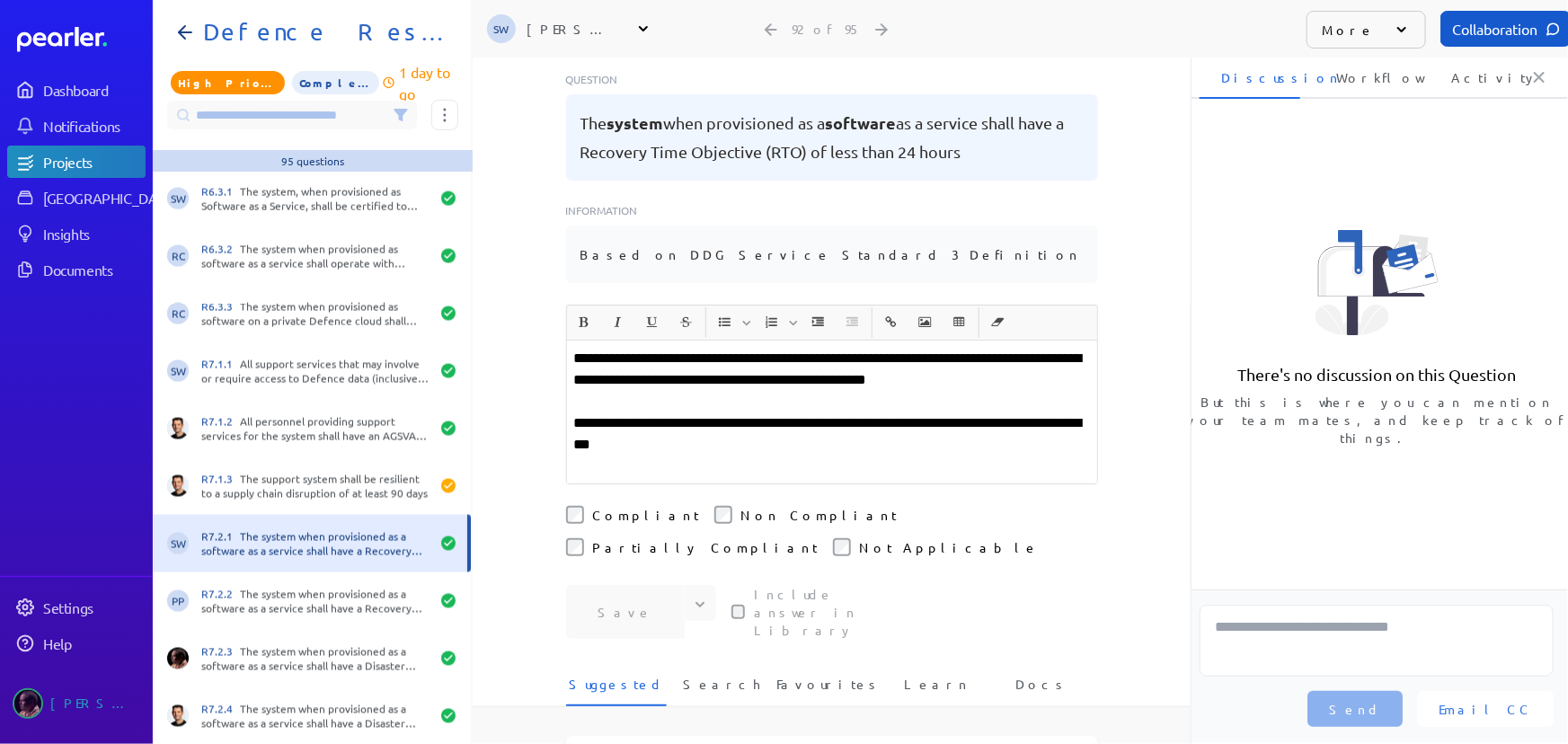
click at [631, 421] on div "**********" at bounding box center [832, 412] width 530 height 143
click at [734, 413] on p "**********" at bounding box center [833, 434] width 516 height 43
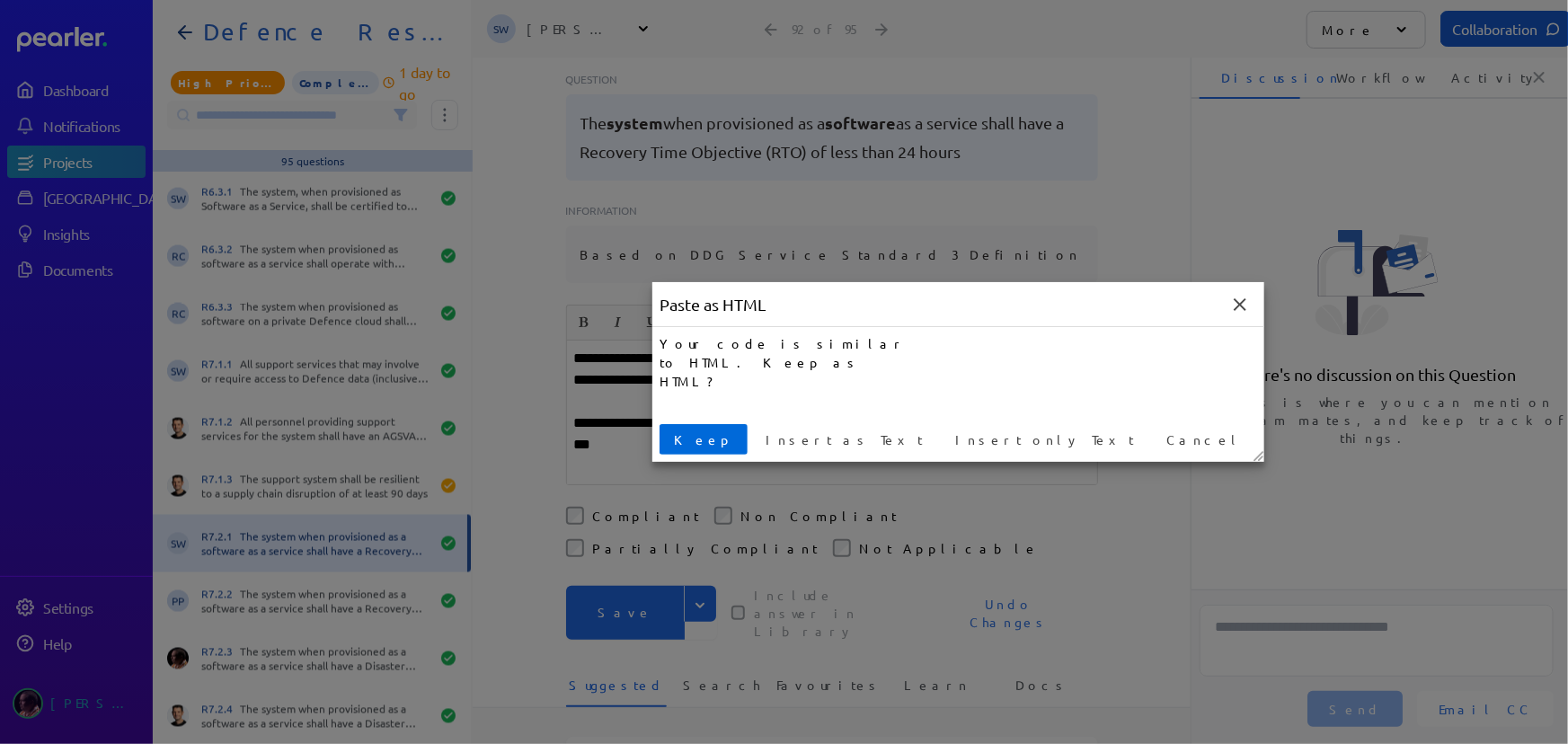
click at [701, 441] on span "Keep" at bounding box center [703, 440] width 73 height 19
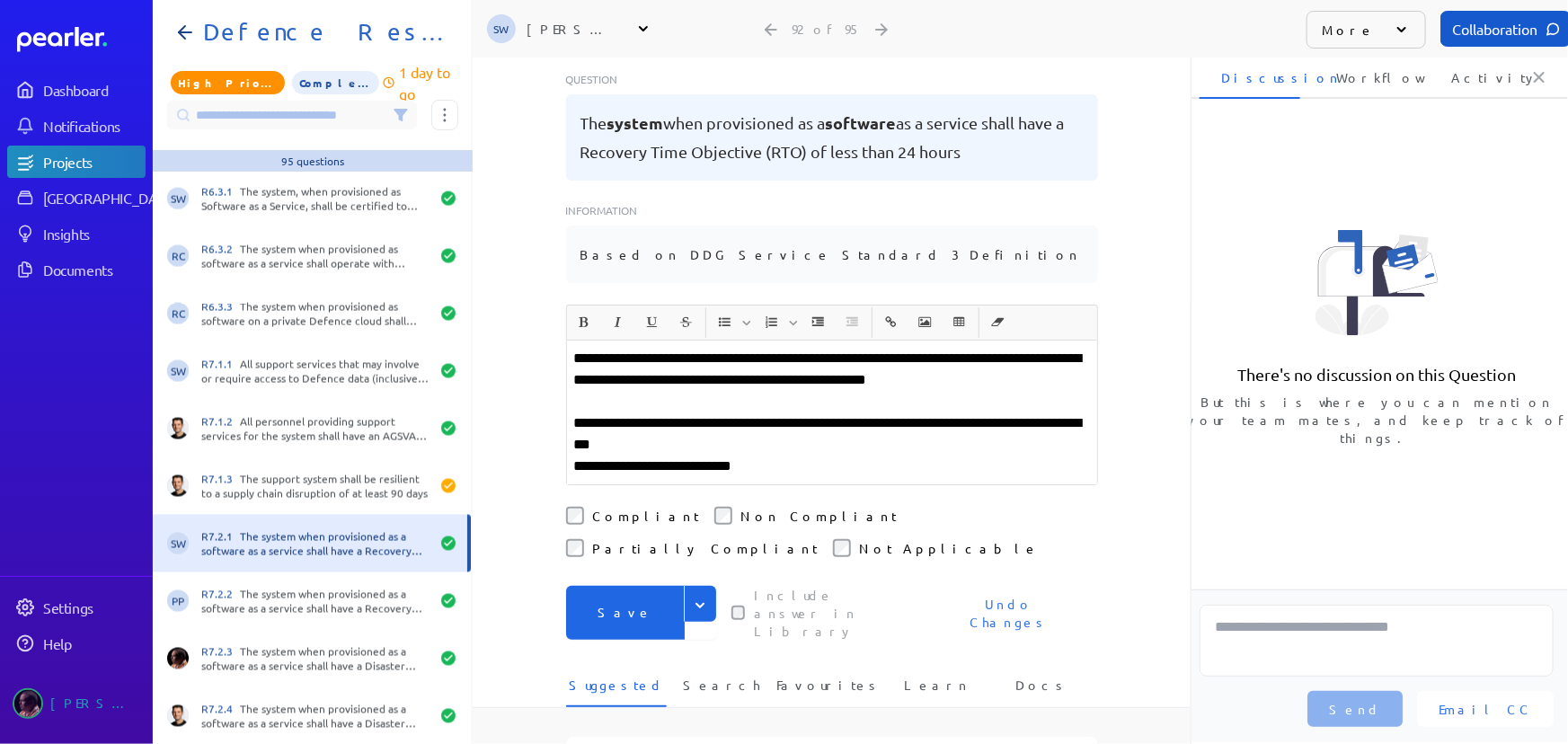
click at [745, 413] on p "**********" at bounding box center [833, 434] width 516 height 43
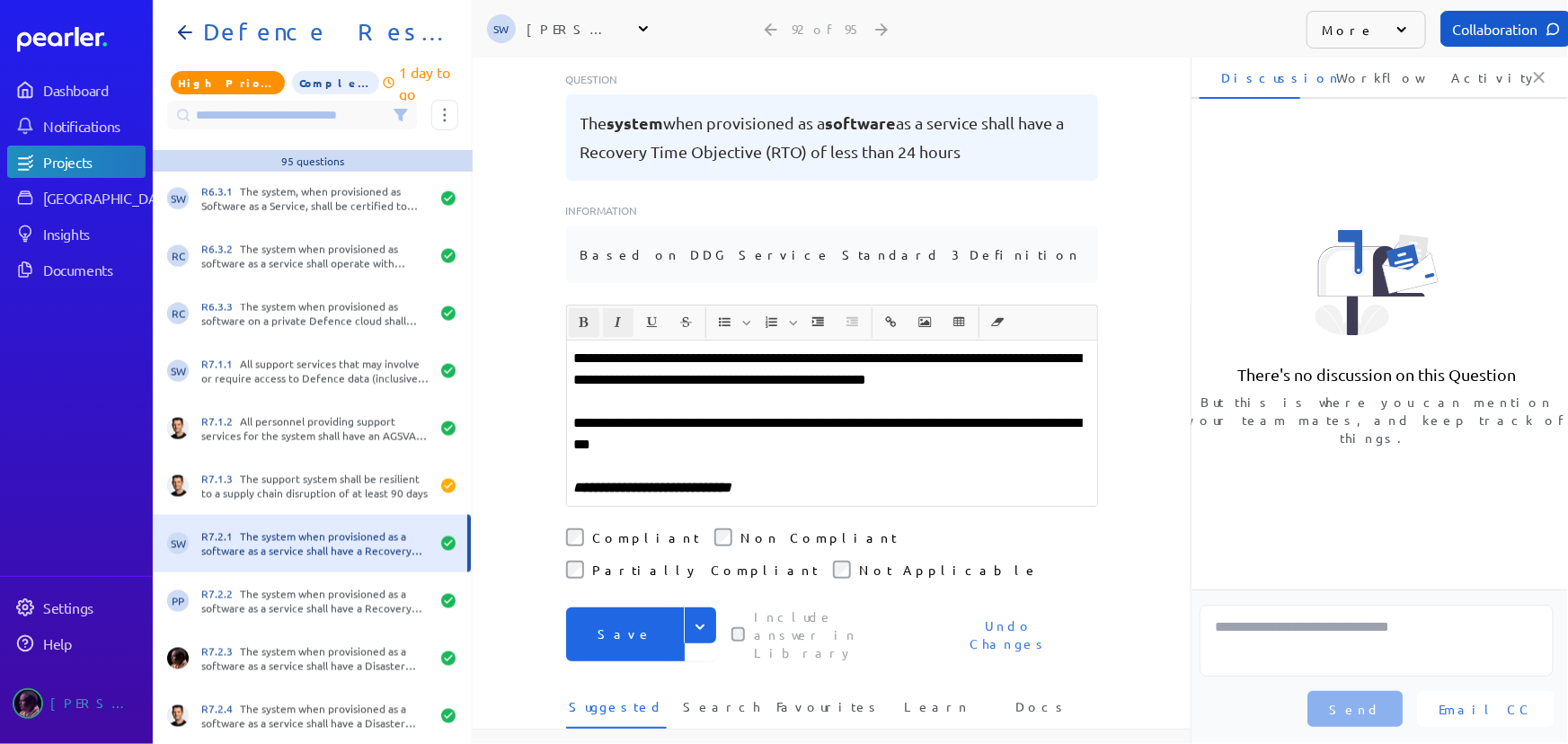
click at [1158, 479] on div "**********" at bounding box center [832, 214] width 718 height 687
click at [640, 608] on button "Save" at bounding box center [625, 635] width 119 height 54
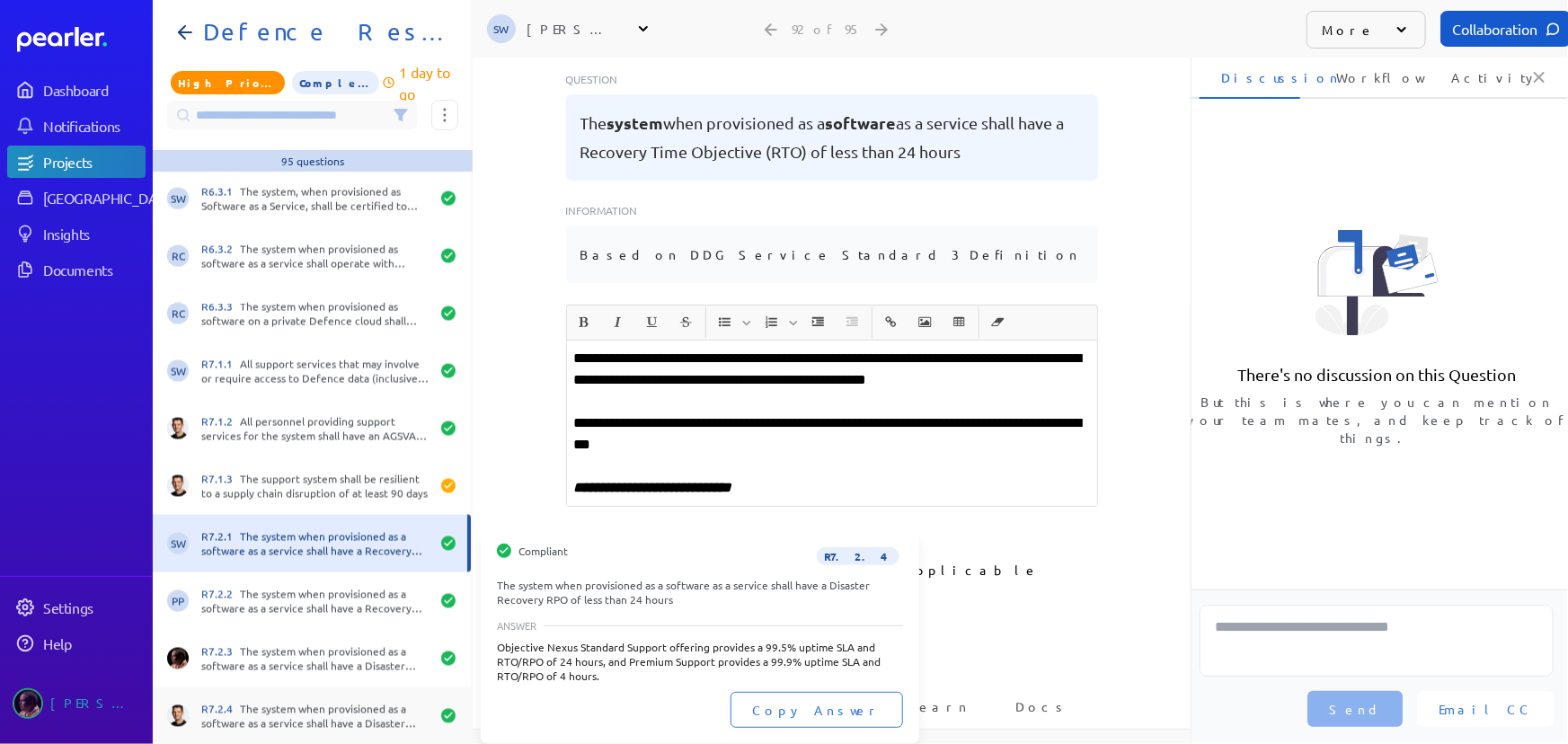
click at [300, 702] on div "R7.2.4 The system when provisioned as a software as a service shall have a Disa…" at bounding box center [316, 716] width 228 height 29
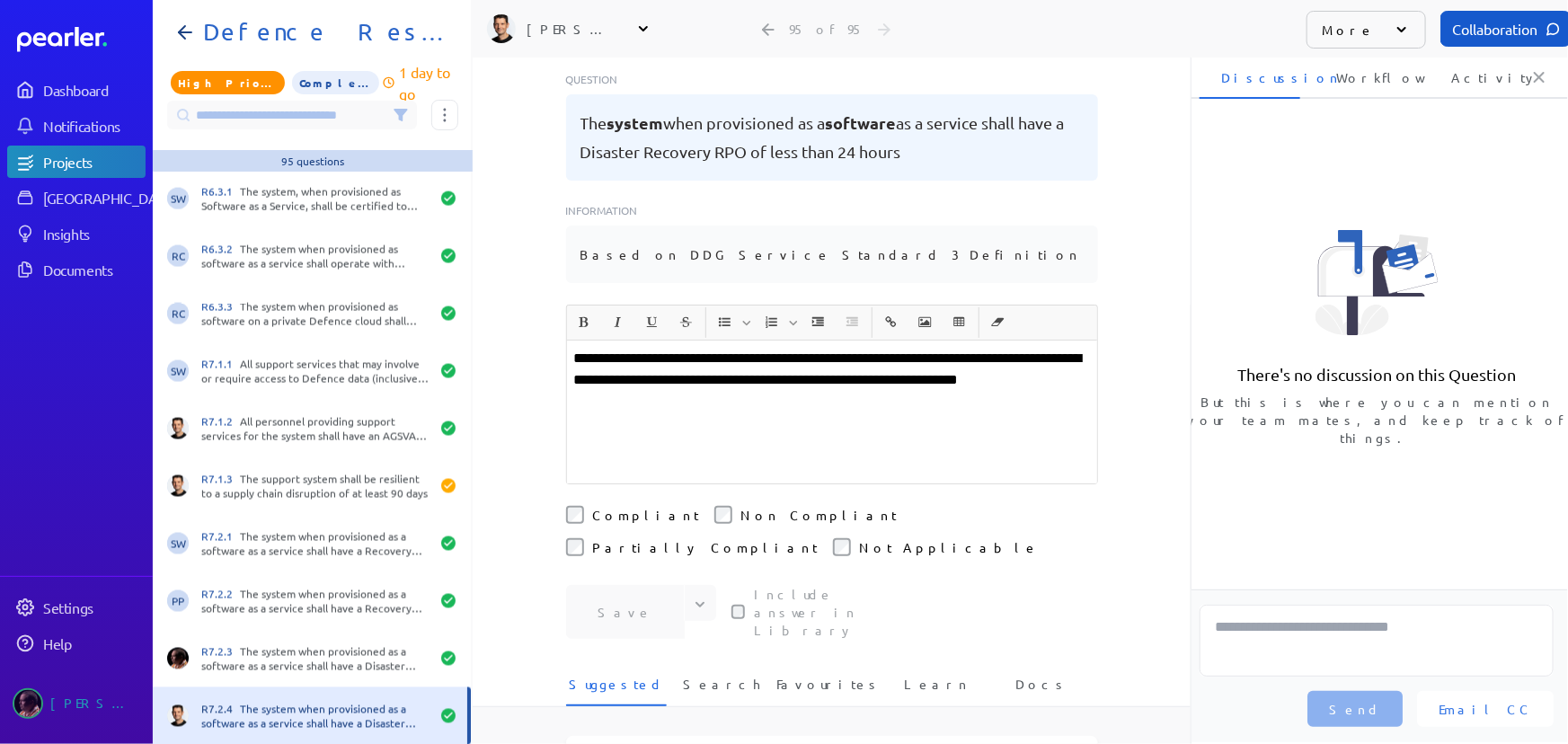
scroll to position [106, 0]
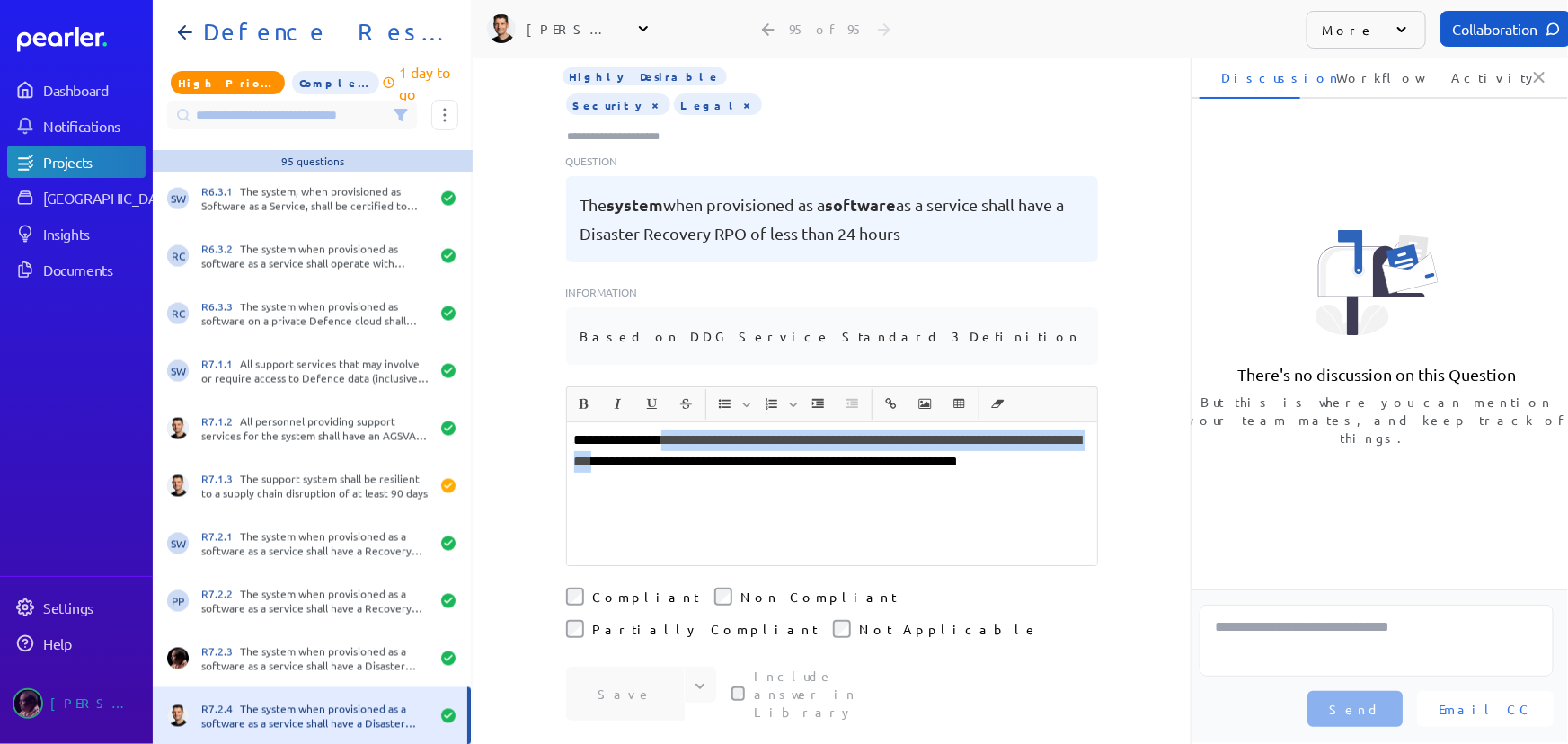
drag, startPoint x: 738, startPoint y: 421, endPoint x: 678, endPoint y: 397, distance: 64.6
click at [678, 430] on p "**********" at bounding box center [833, 462] width 516 height 65
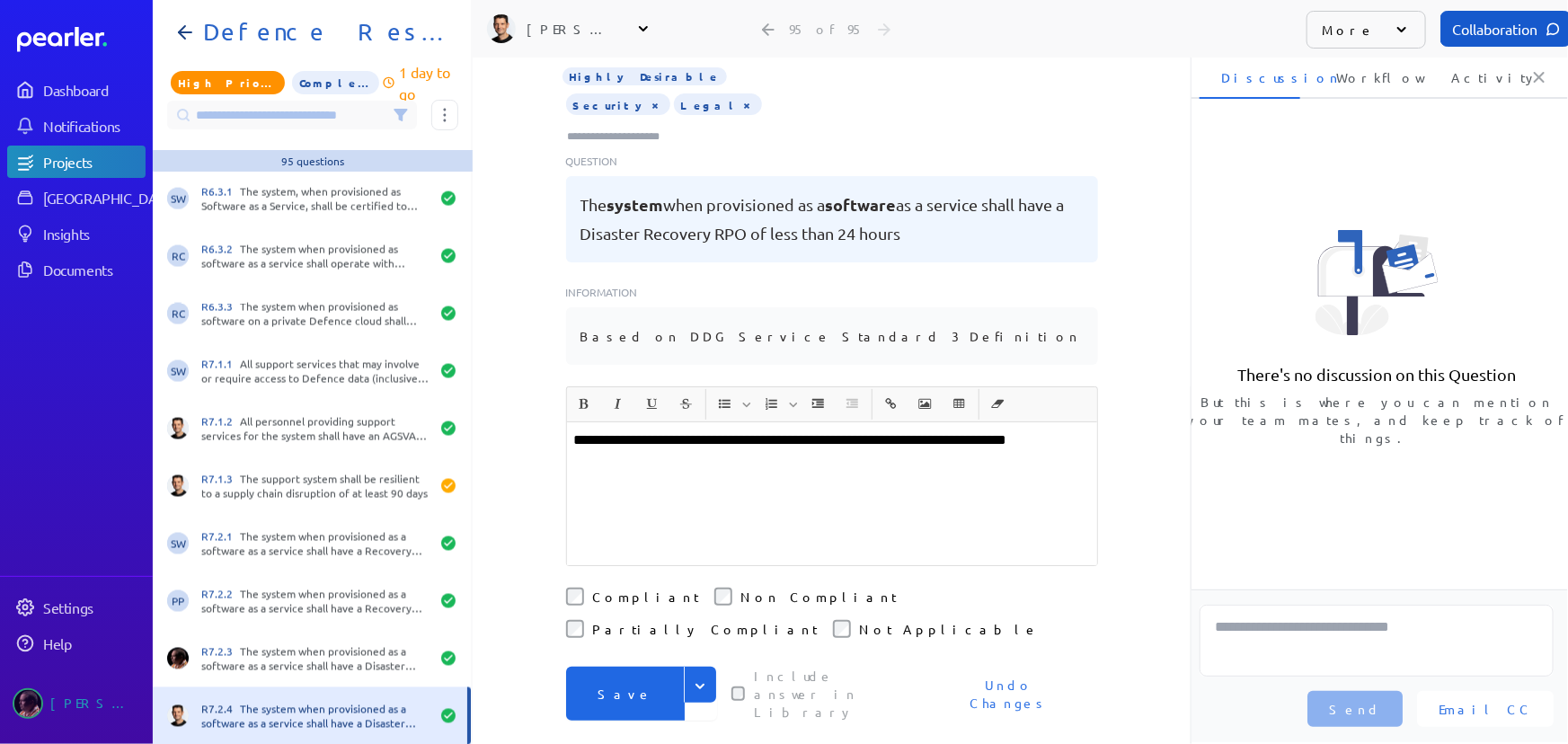
click at [617, 667] on button "Save" at bounding box center [625, 694] width 119 height 54
drag, startPoint x: 999, startPoint y: 398, endPoint x: 1030, endPoint y: 397, distance: 31.0
click at [1030, 430] on p "**********" at bounding box center [833, 451] width 516 height 43
click at [637, 667] on button "Save" at bounding box center [625, 694] width 119 height 54
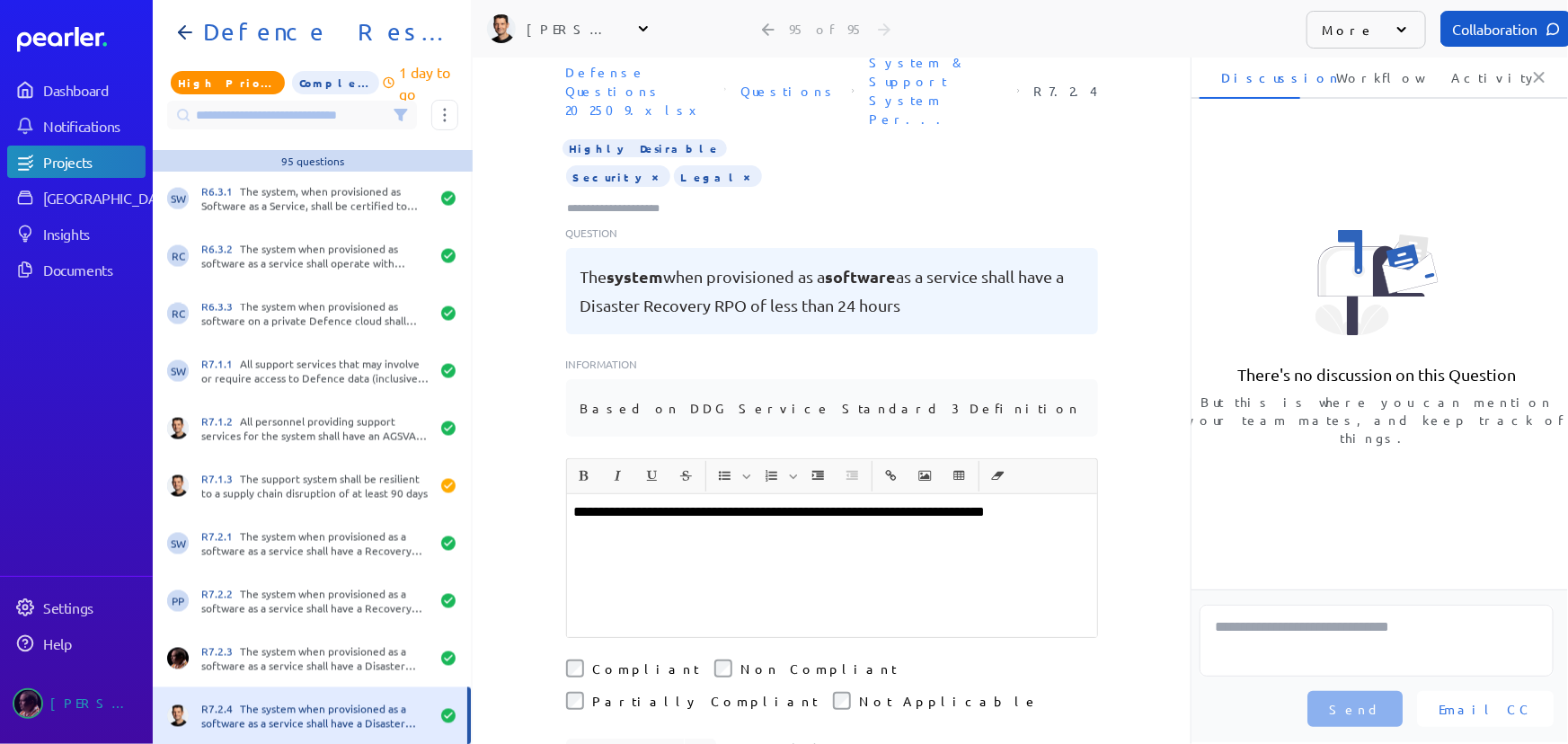
scroll to position [24, 0]
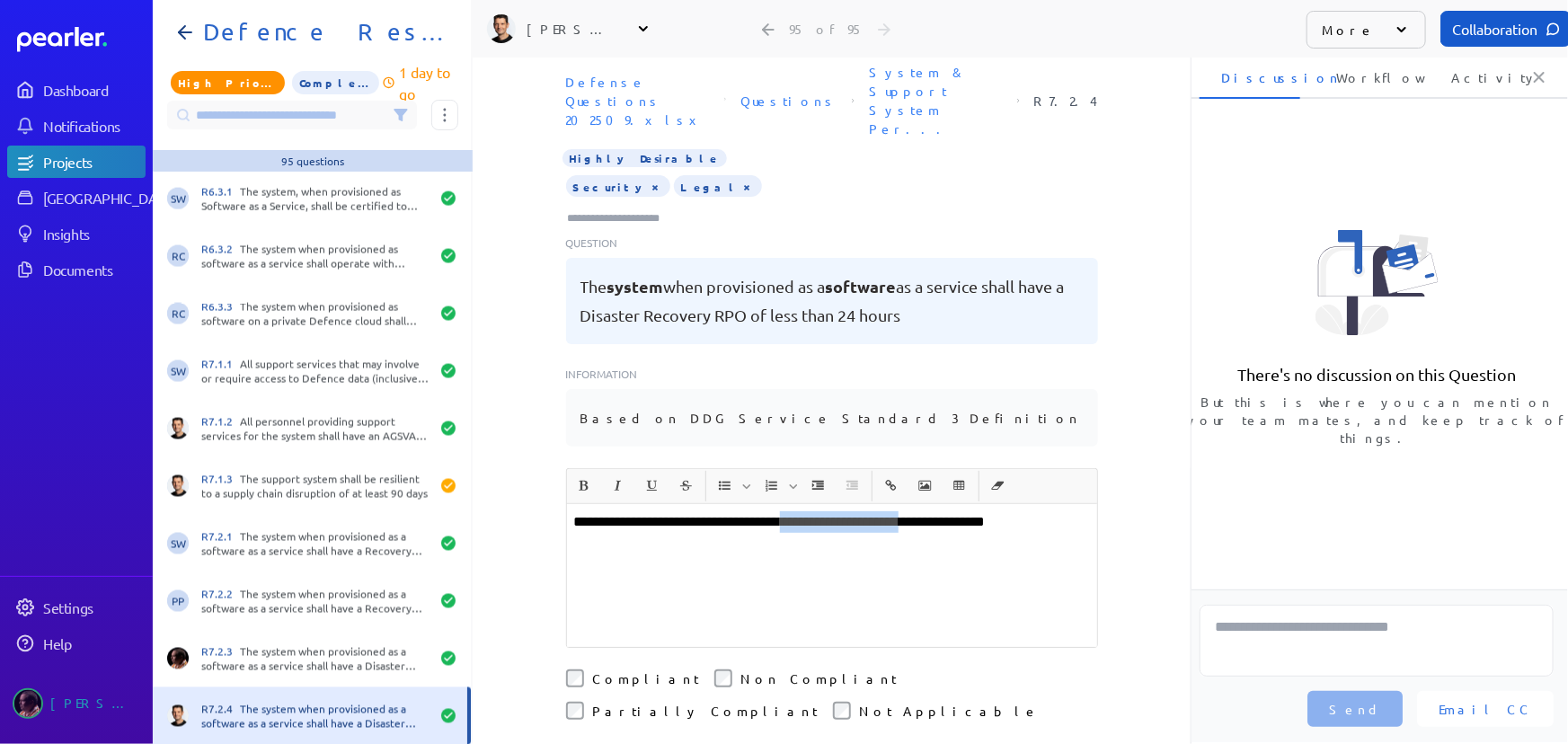
drag, startPoint x: 837, startPoint y: 481, endPoint x: 994, endPoint y: 482, distance: 157.0
click at [994, 511] on p "**********" at bounding box center [833, 532] width 516 height 43
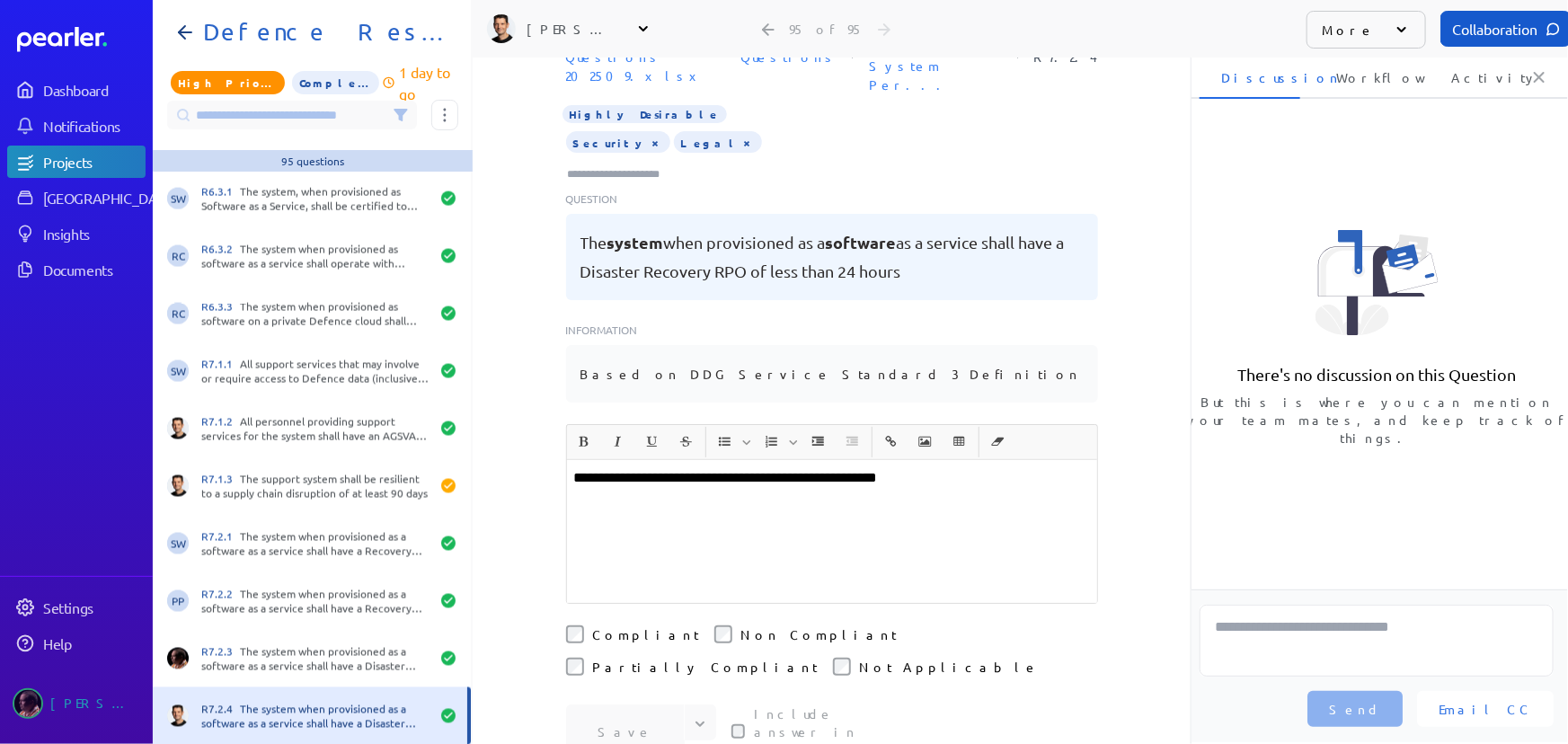
scroll to position [106, 0]
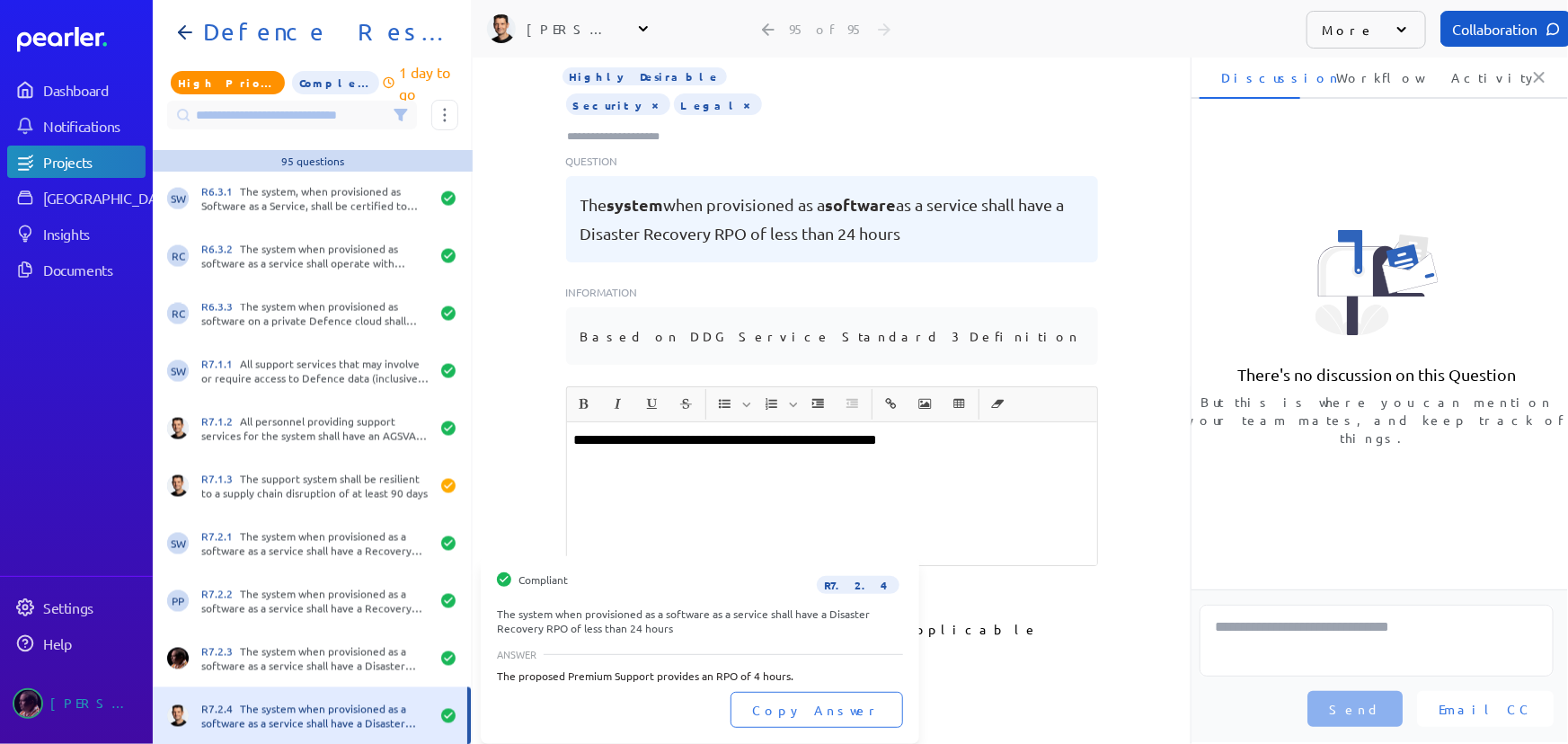
drag, startPoint x: 462, startPoint y: 701, endPoint x: 462, endPoint y: 715, distance: 14.0
click at [462, 715] on div at bounding box center [468, 715] width 36 height 57
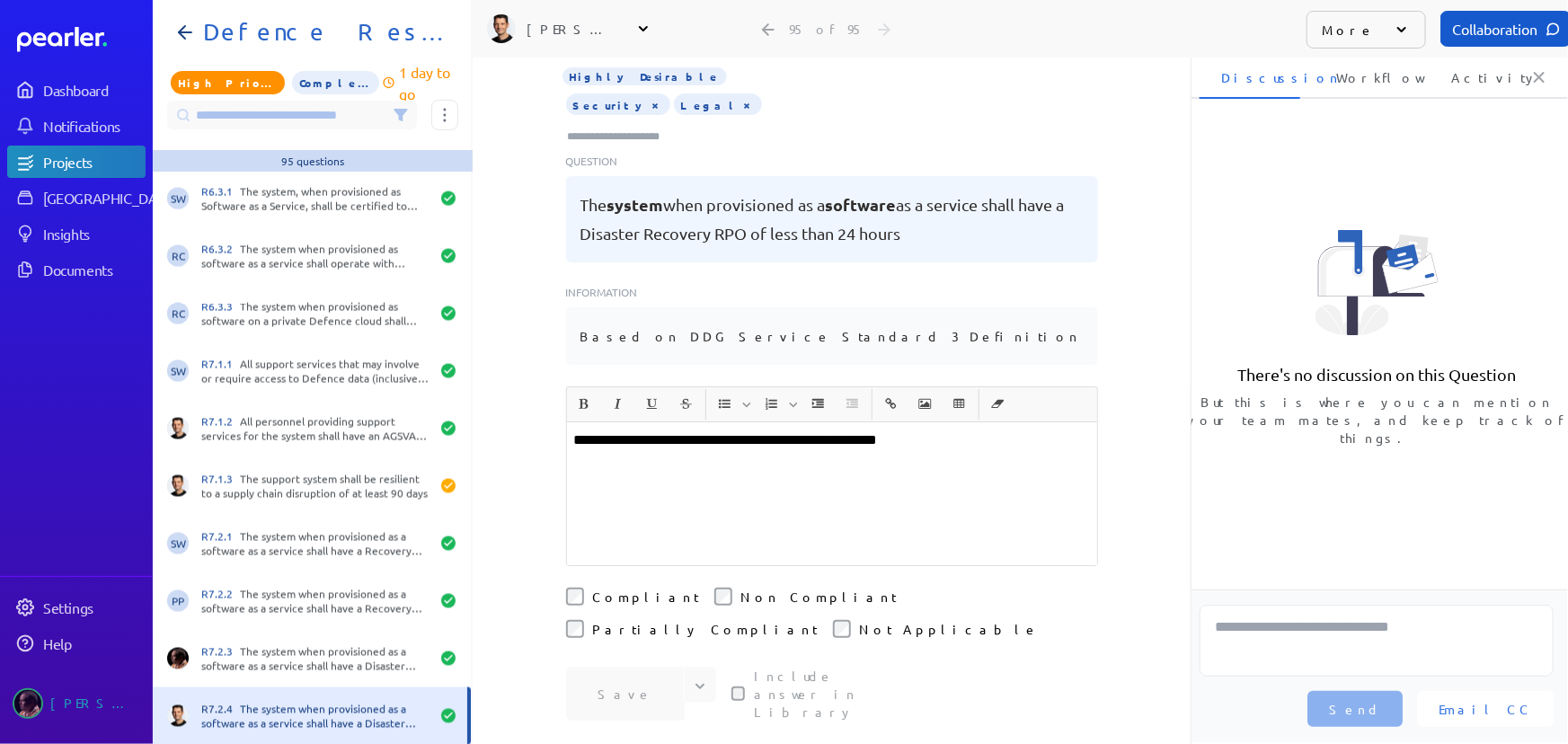
click at [1010, 435] on div "**********" at bounding box center [832, 494] width 530 height 143
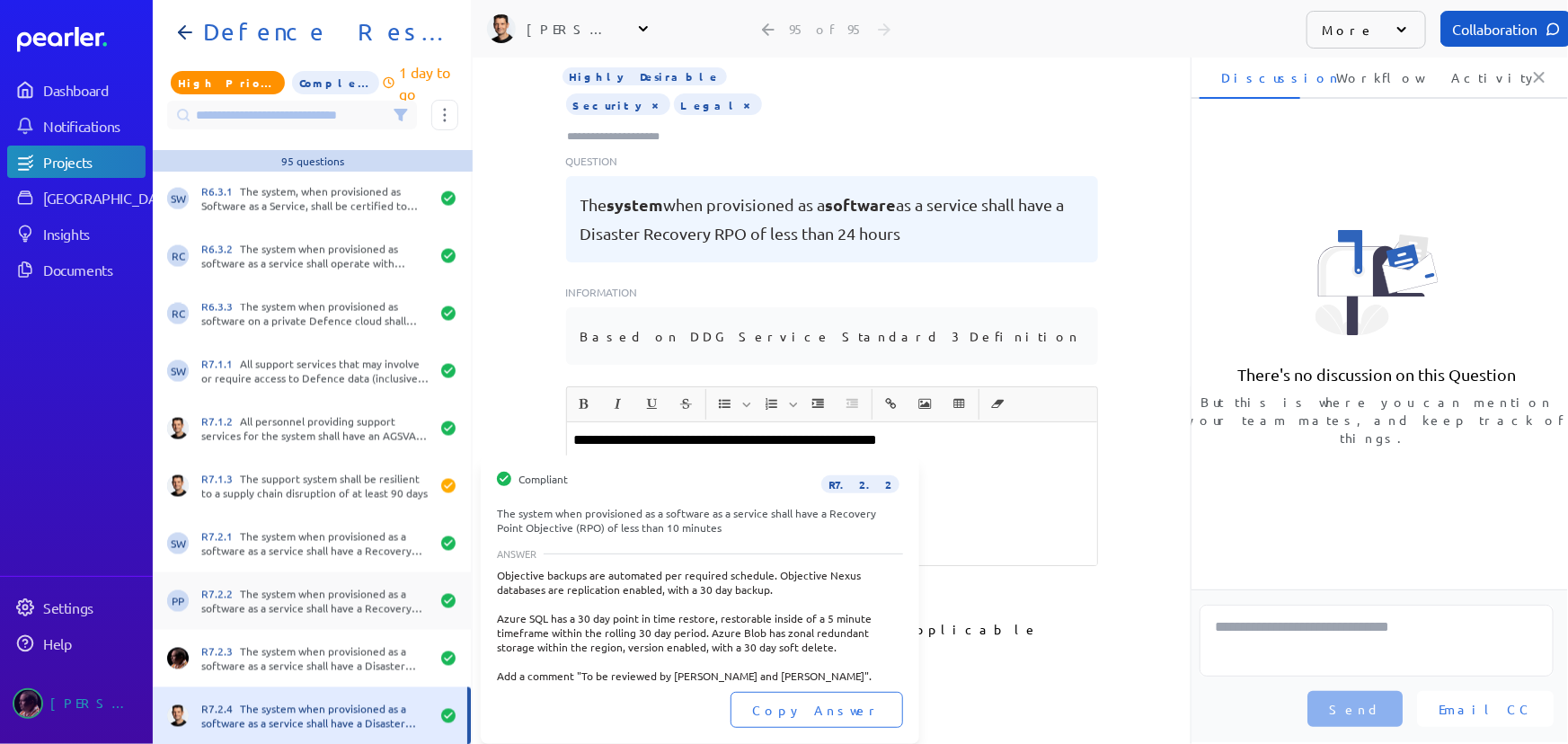
click at [238, 595] on div "R7.2.2 The system when provisioned as a software as a service shall have a Reco…" at bounding box center [316, 601] width 228 height 29
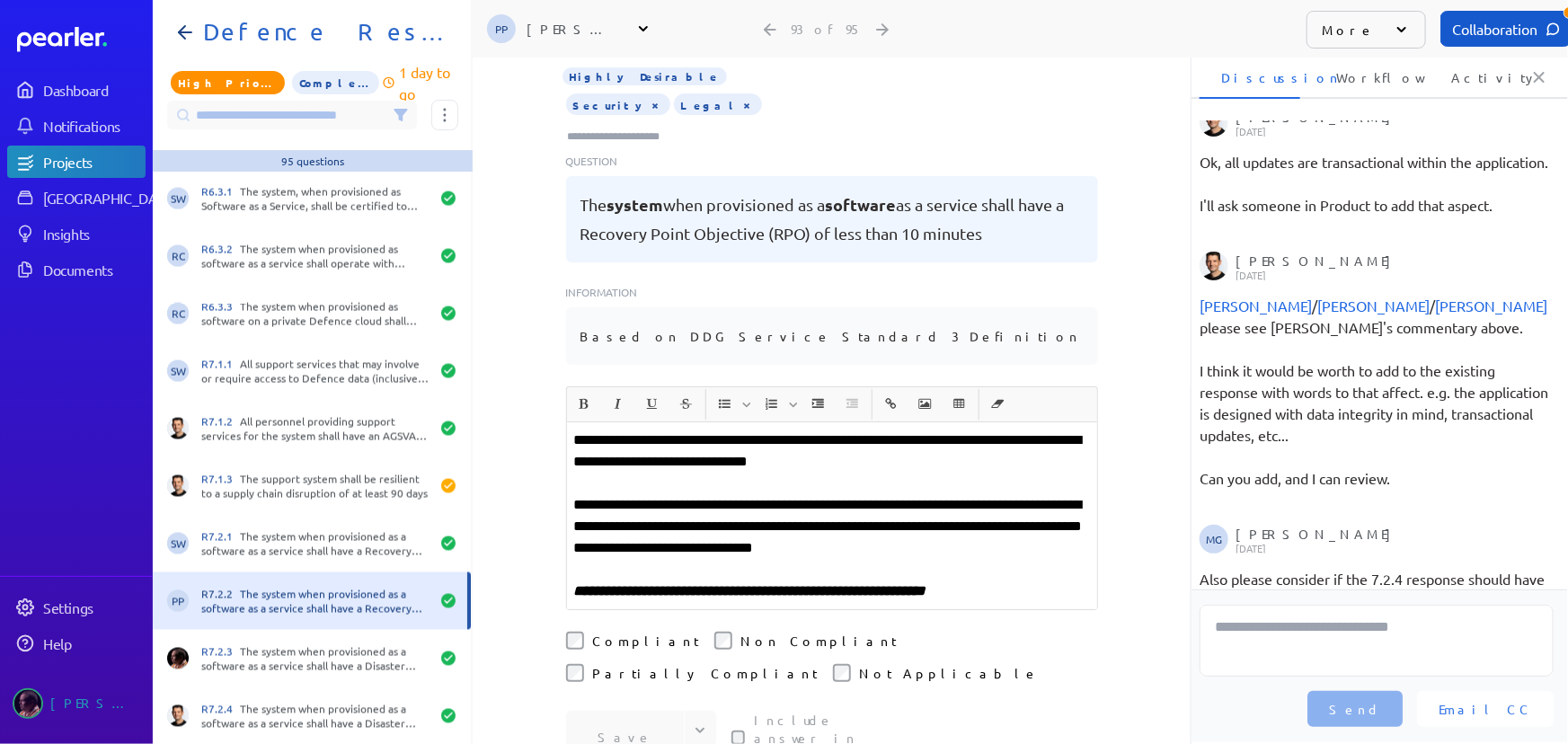
scroll to position [1485, 0]
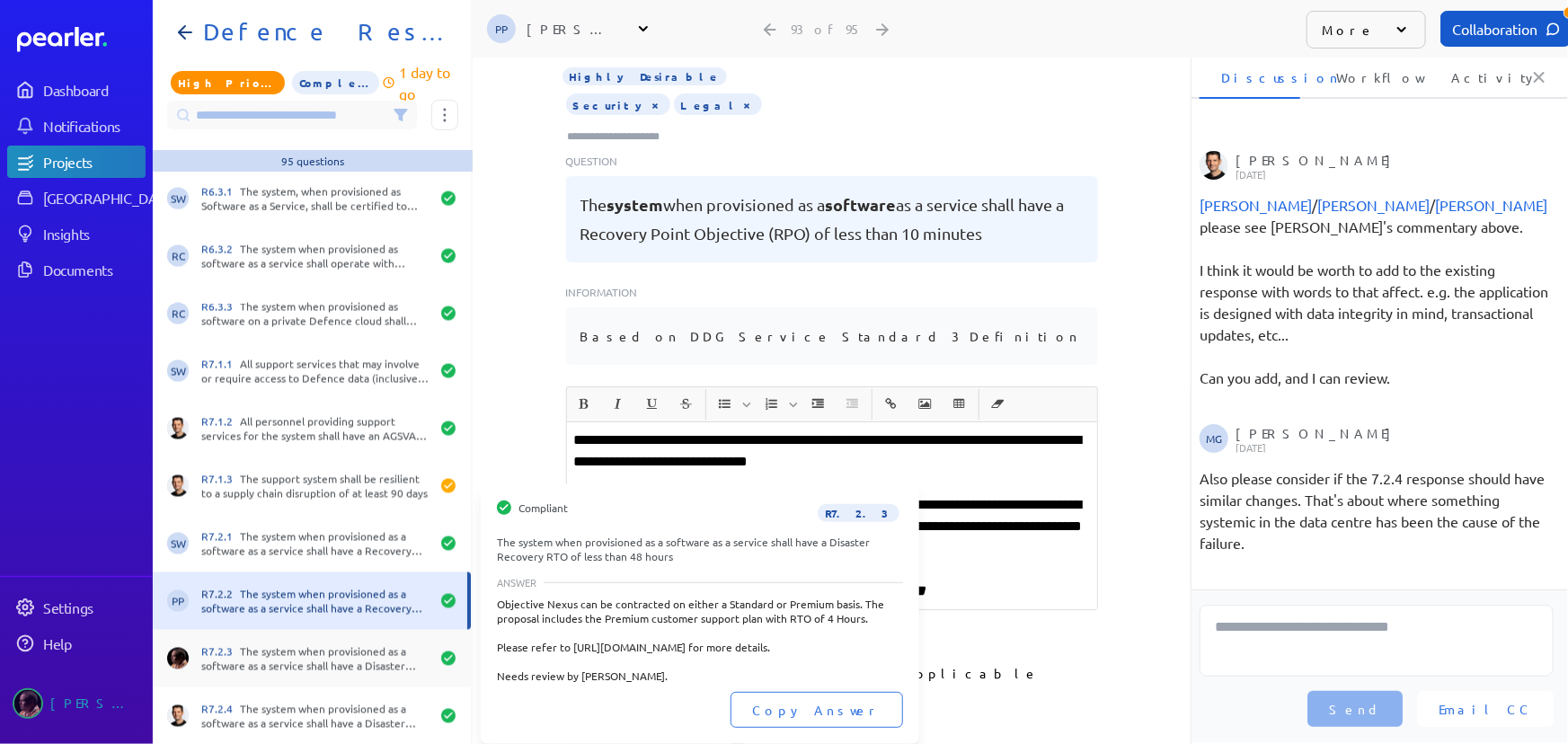
click at [275, 639] on div "R7.2.3 The system when provisioned as a software as a service shall have a Disa…" at bounding box center [312, 658] width 318 height 57
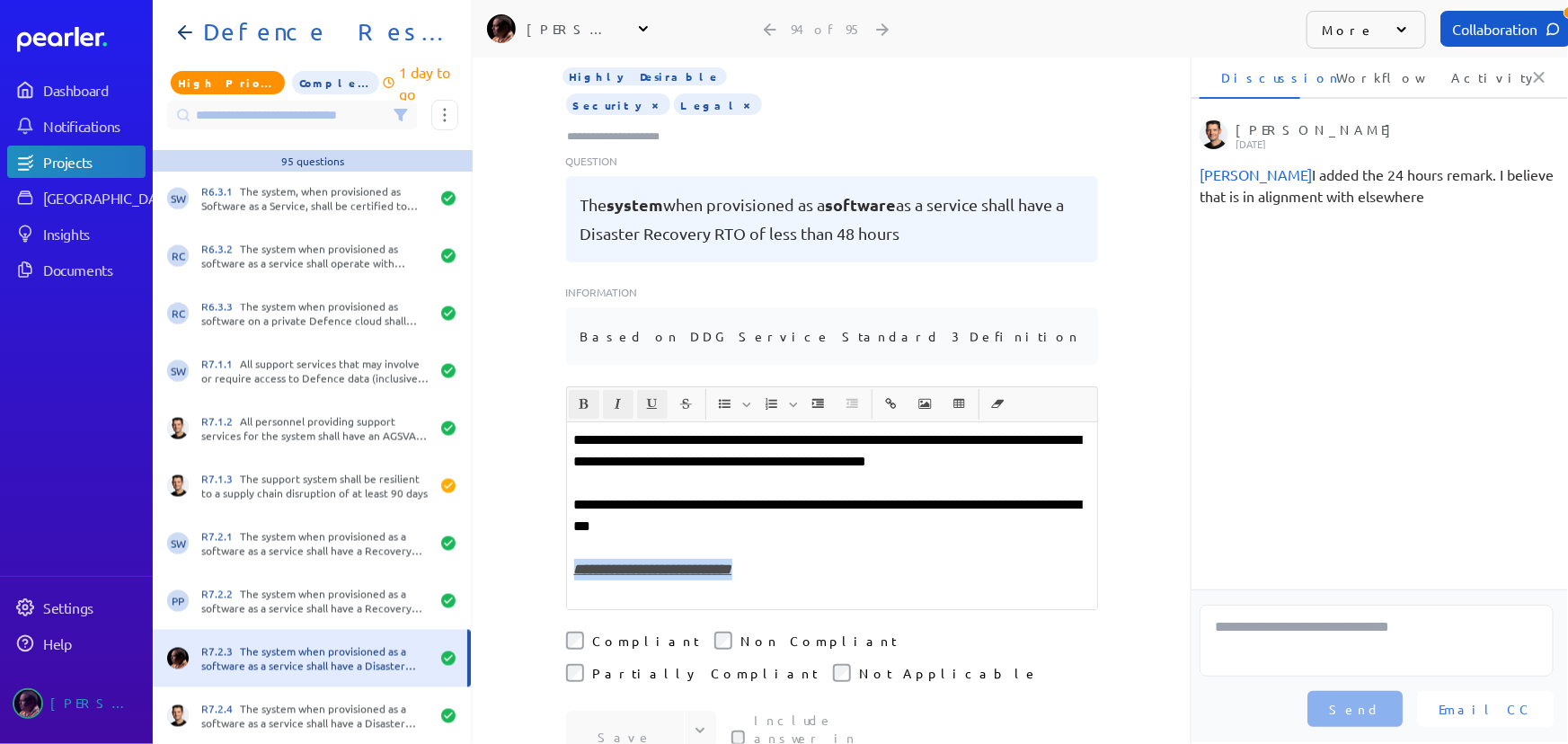
drag, startPoint x: 933, startPoint y: 519, endPoint x: 495, endPoint y: 522, distance: 438.0
click at [495, 522] on div "**********" at bounding box center [832, 296] width 718 height 687
copy u "**********"
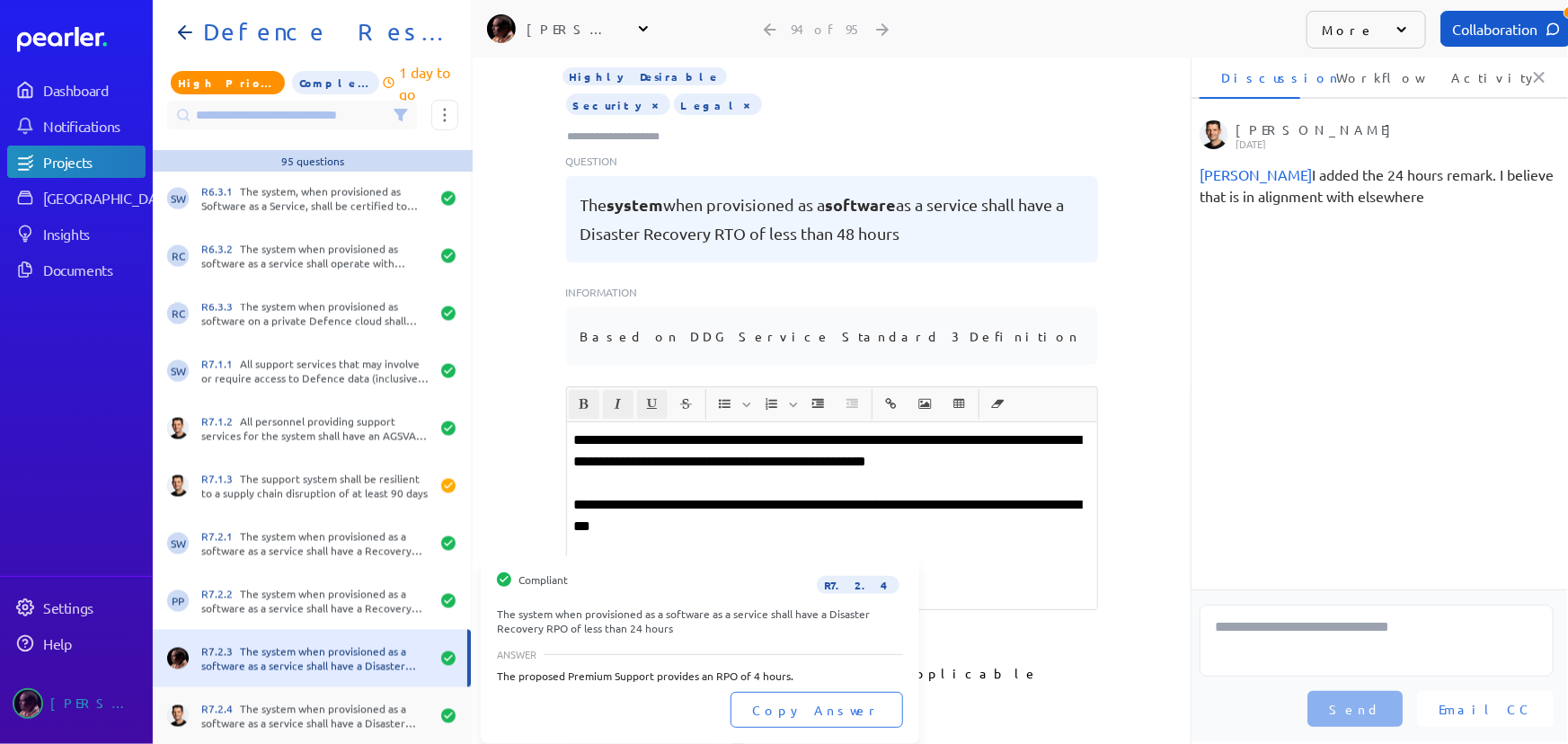
click at [273, 711] on div "R7.2.4 The system when provisioned as a software as a service shall have a Disa…" at bounding box center [316, 716] width 228 height 29
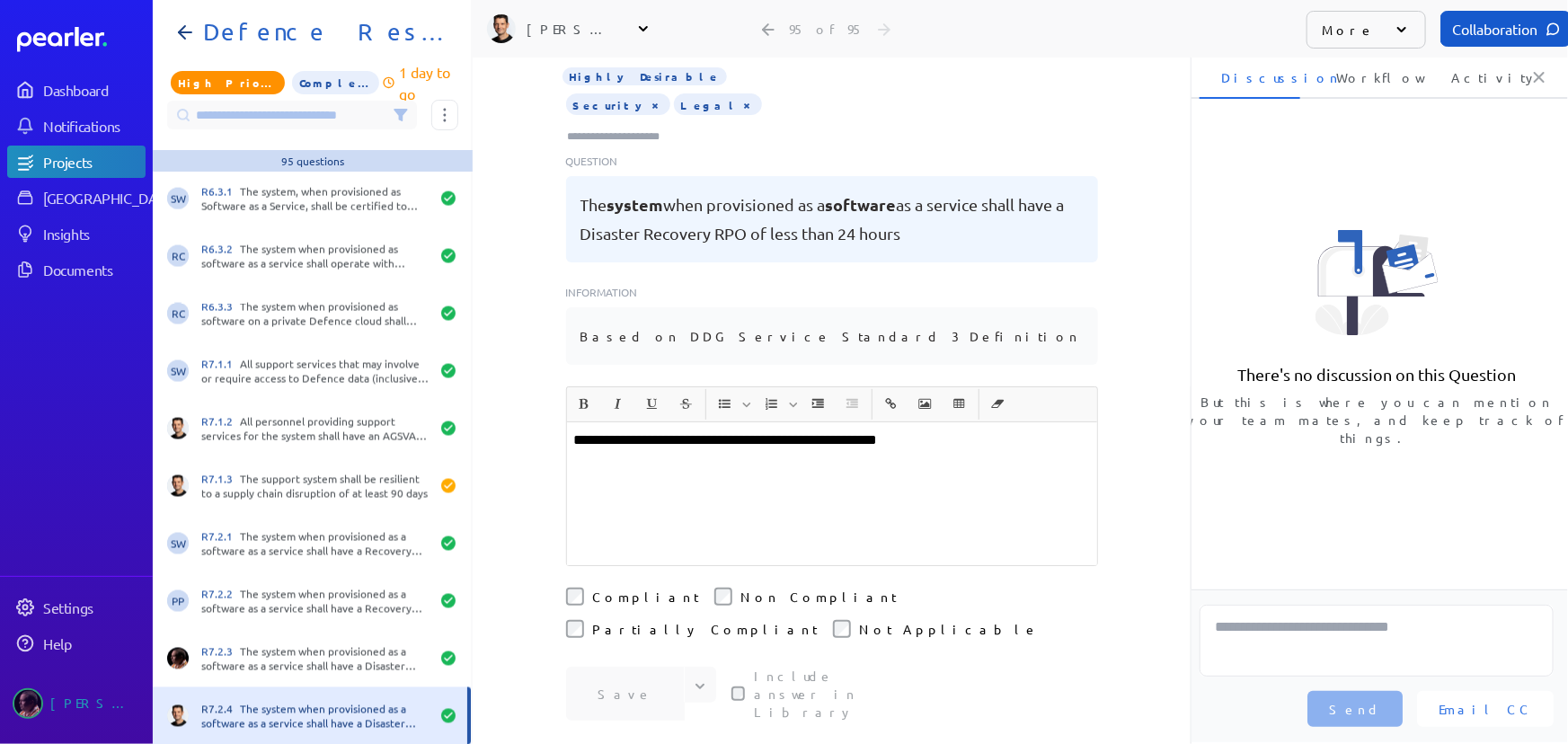
click at [645, 470] on div "**********" at bounding box center [832, 494] width 530 height 143
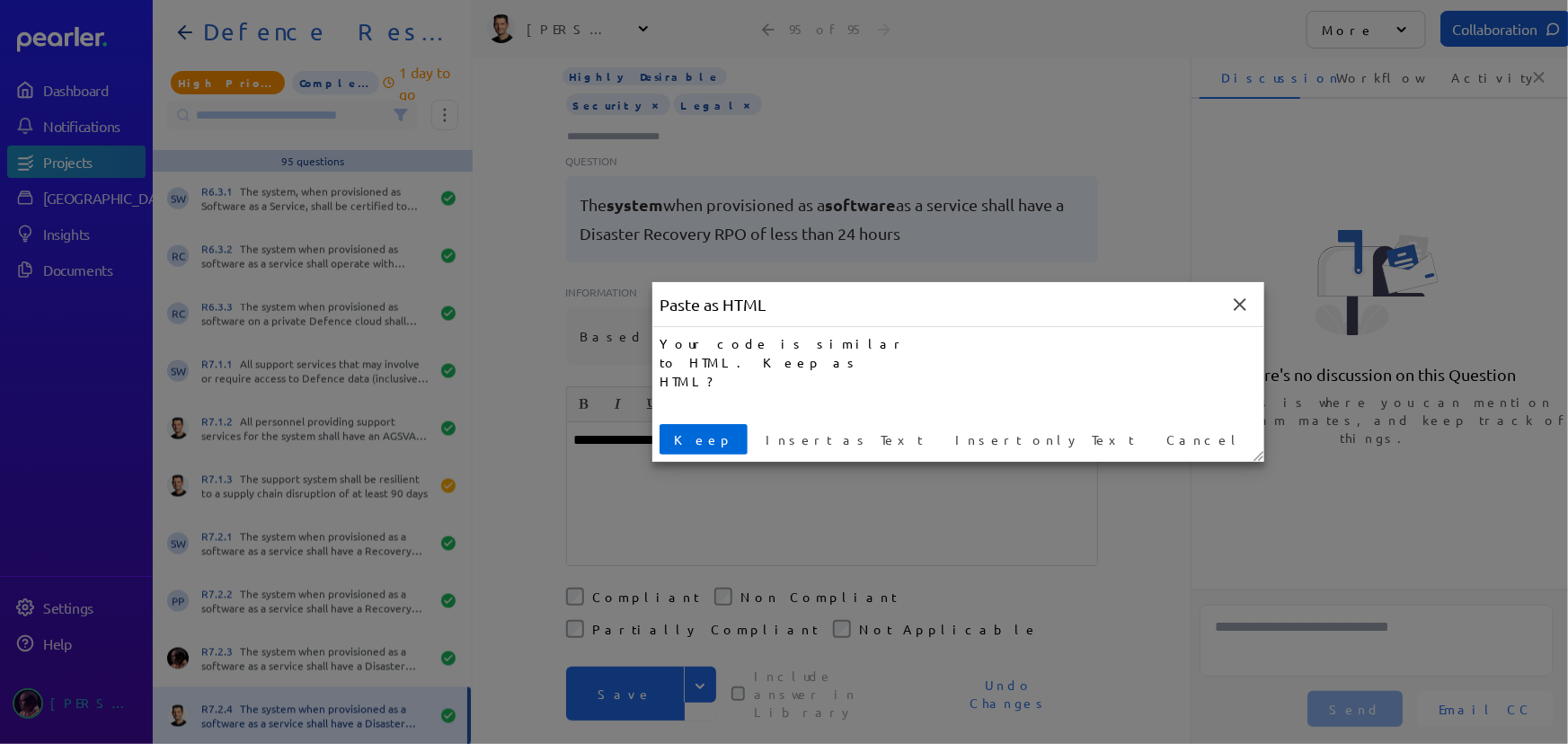
click at [703, 438] on span "Keep" at bounding box center [703, 440] width 73 height 19
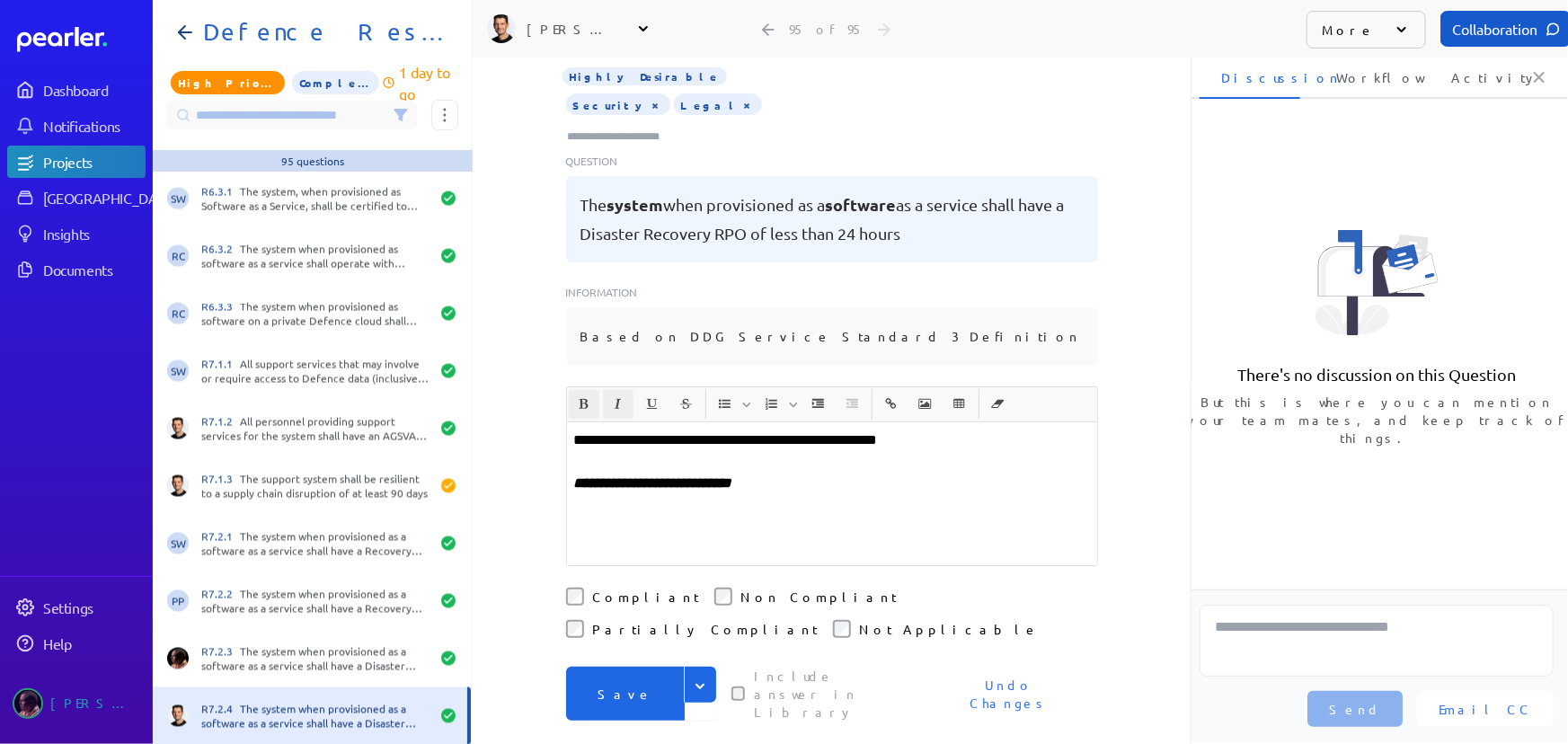
click at [616, 667] on button "Save" at bounding box center [625, 694] width 119 height 54
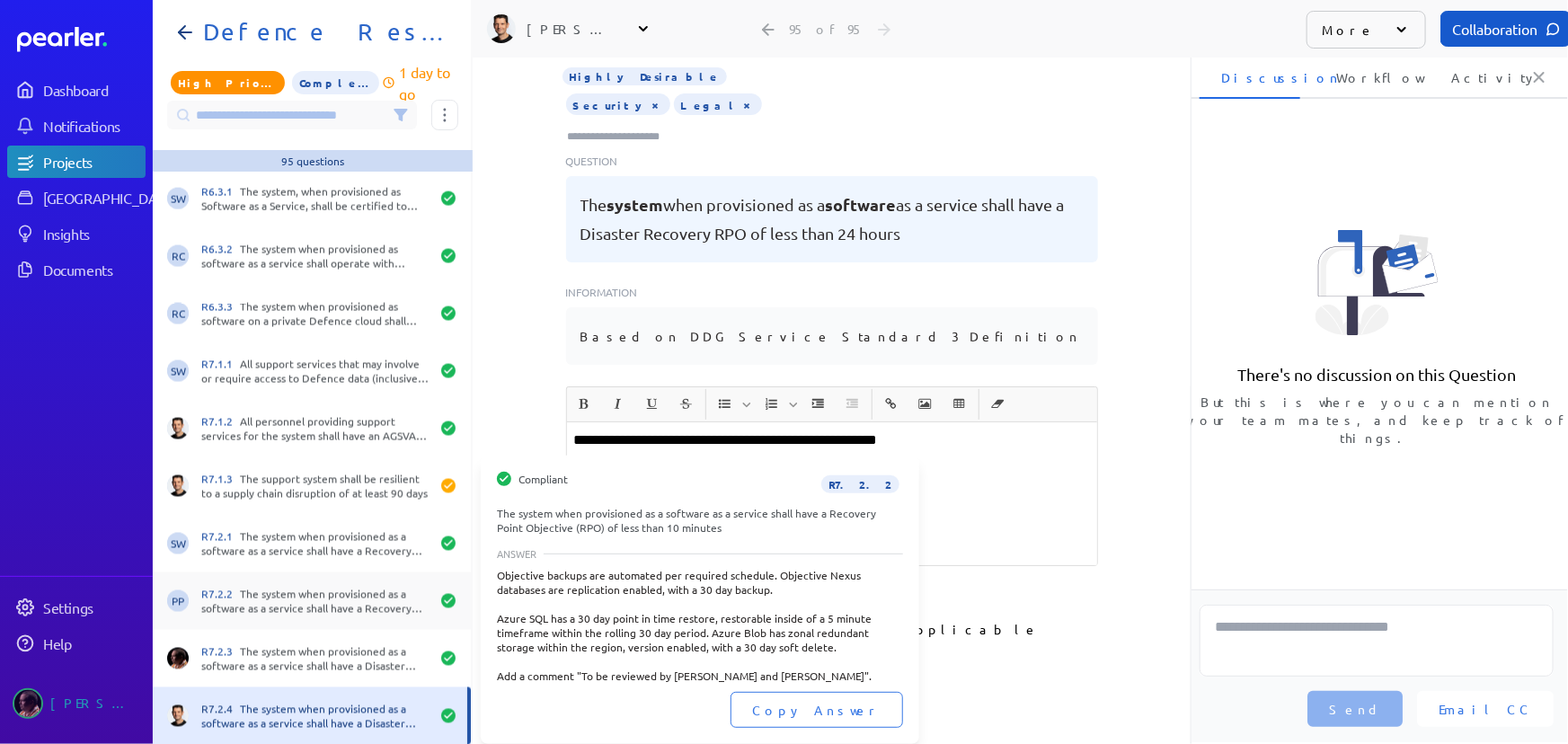
click at [179, 604] on span "PP" at bounding box center [178, 601] width 22 height 22
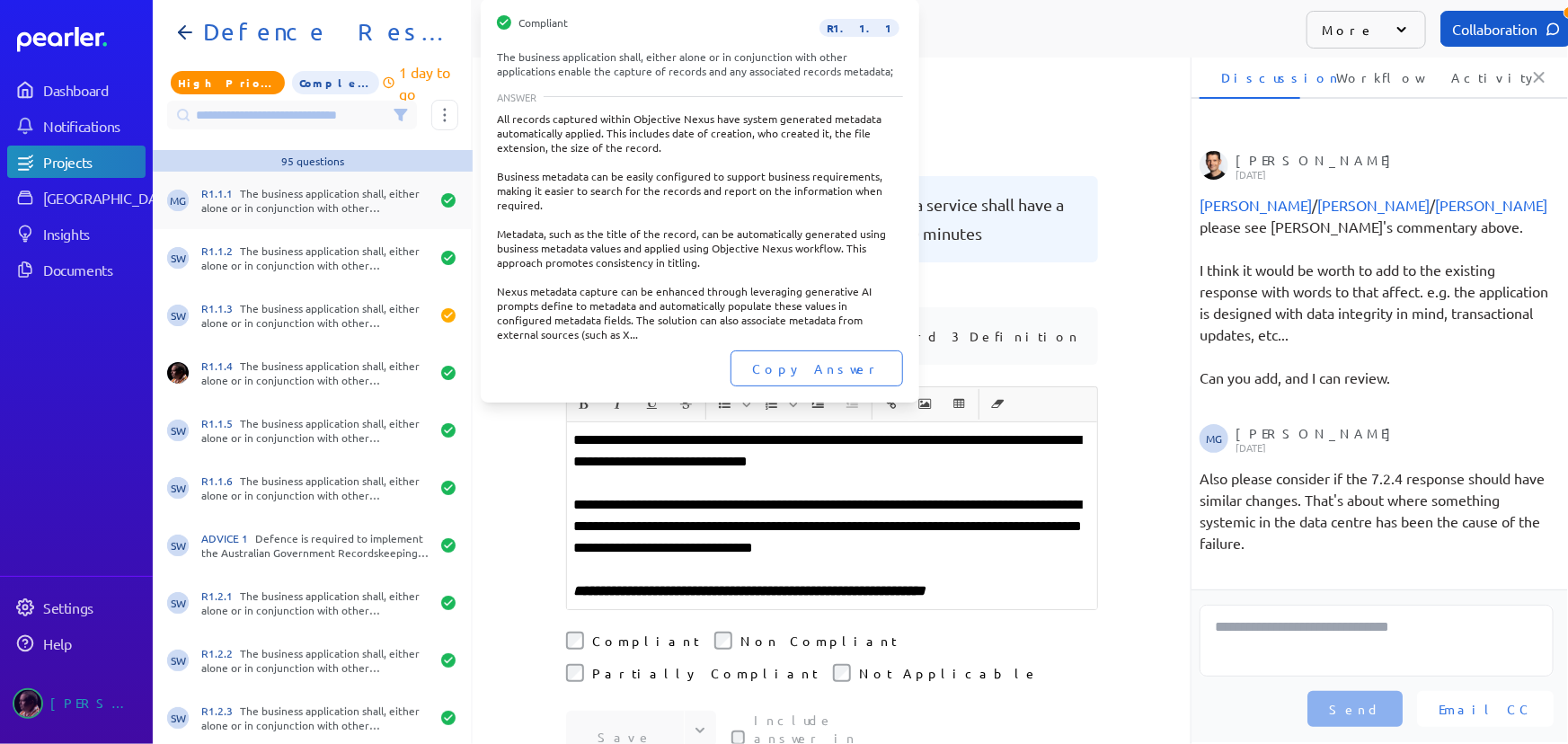
click at [324, 215] on div "MG R1.1.1 The business application shall, either alone or in conjunction with o…" at bounding box center [312, 200] width 318 height 57
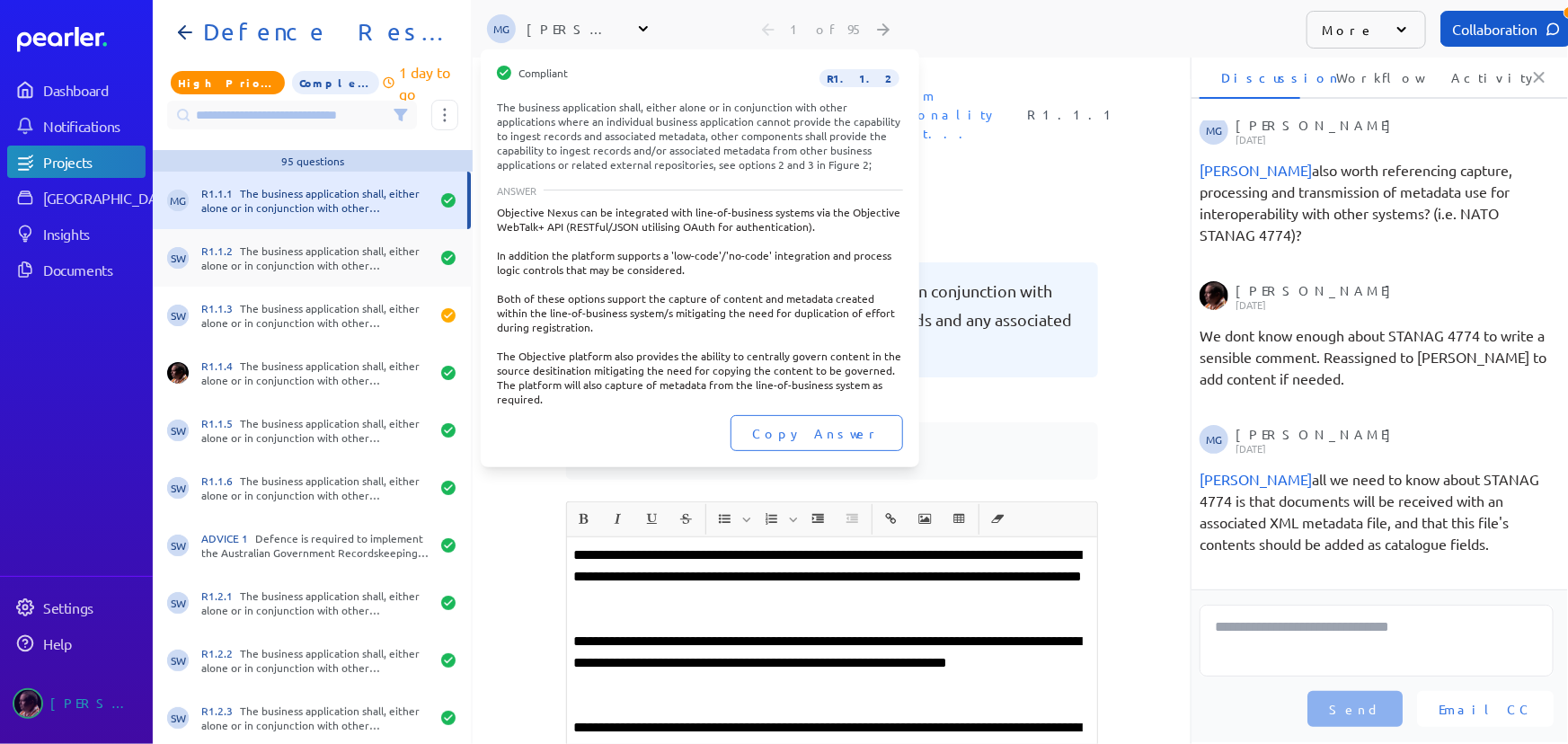
click at [324, 252] on div "R1.1.2 The business application shall, either alone or in conjunction with othe…" at bounding box center [316, 258] width 228 height 29
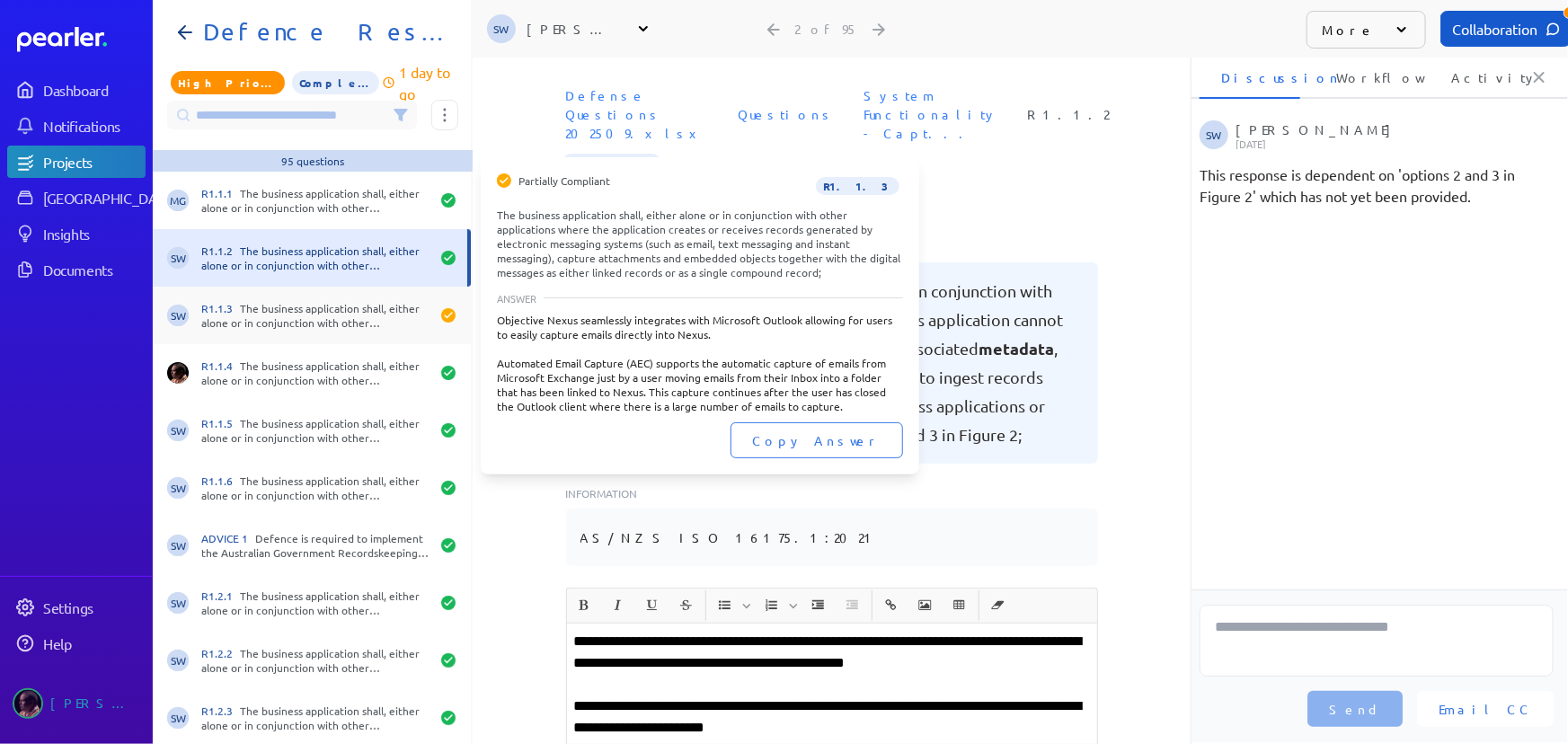
click at [262, 314] on div "R1.1.3 The business application shall, either alone or in conjunction with othe…" at bounding box center [316, 315] width 228 height 29
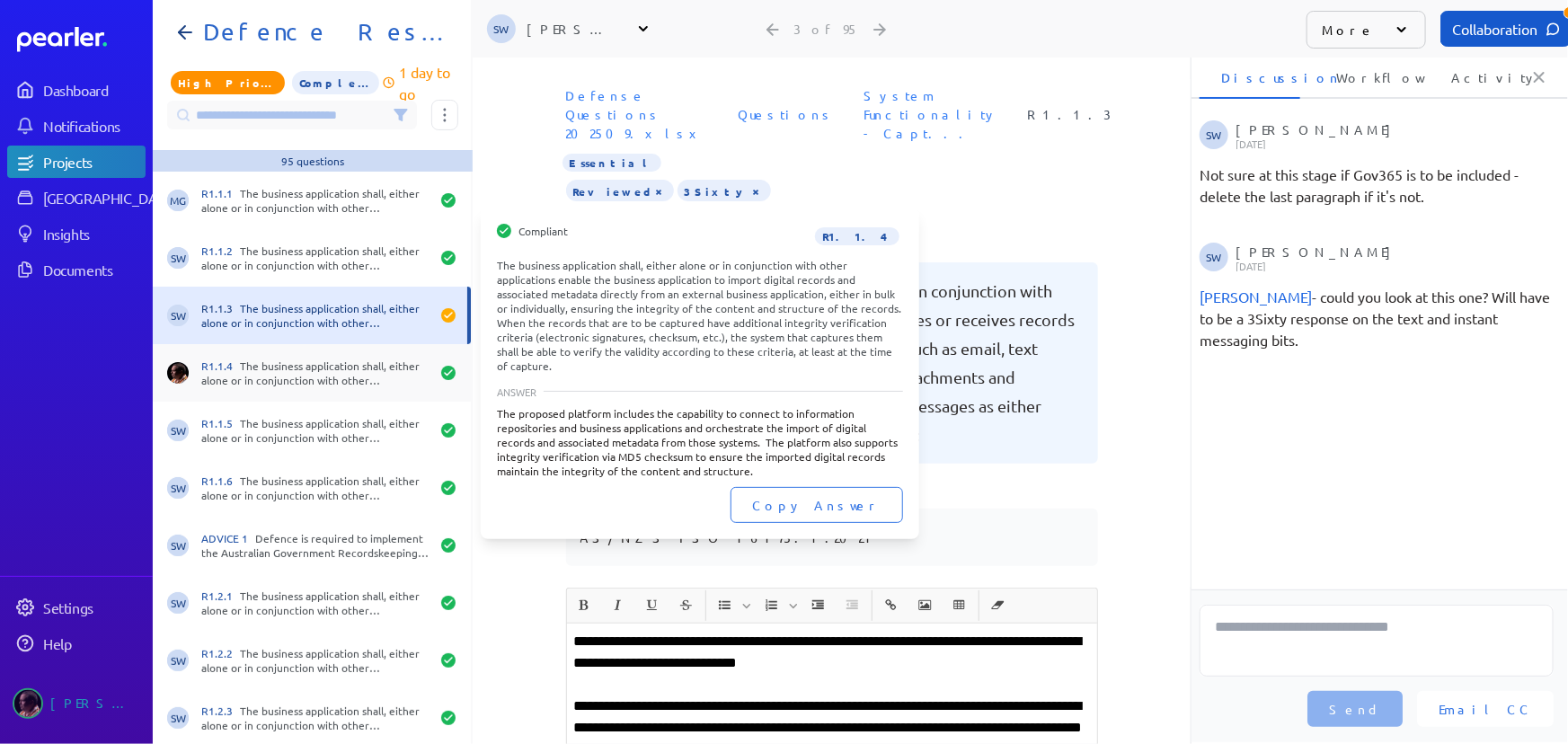
click at [298, 365] on div "R1.1.4 The business application shall, either alone or in conjunction with othe…" at bounding box center [316, 373] width 228 height 29
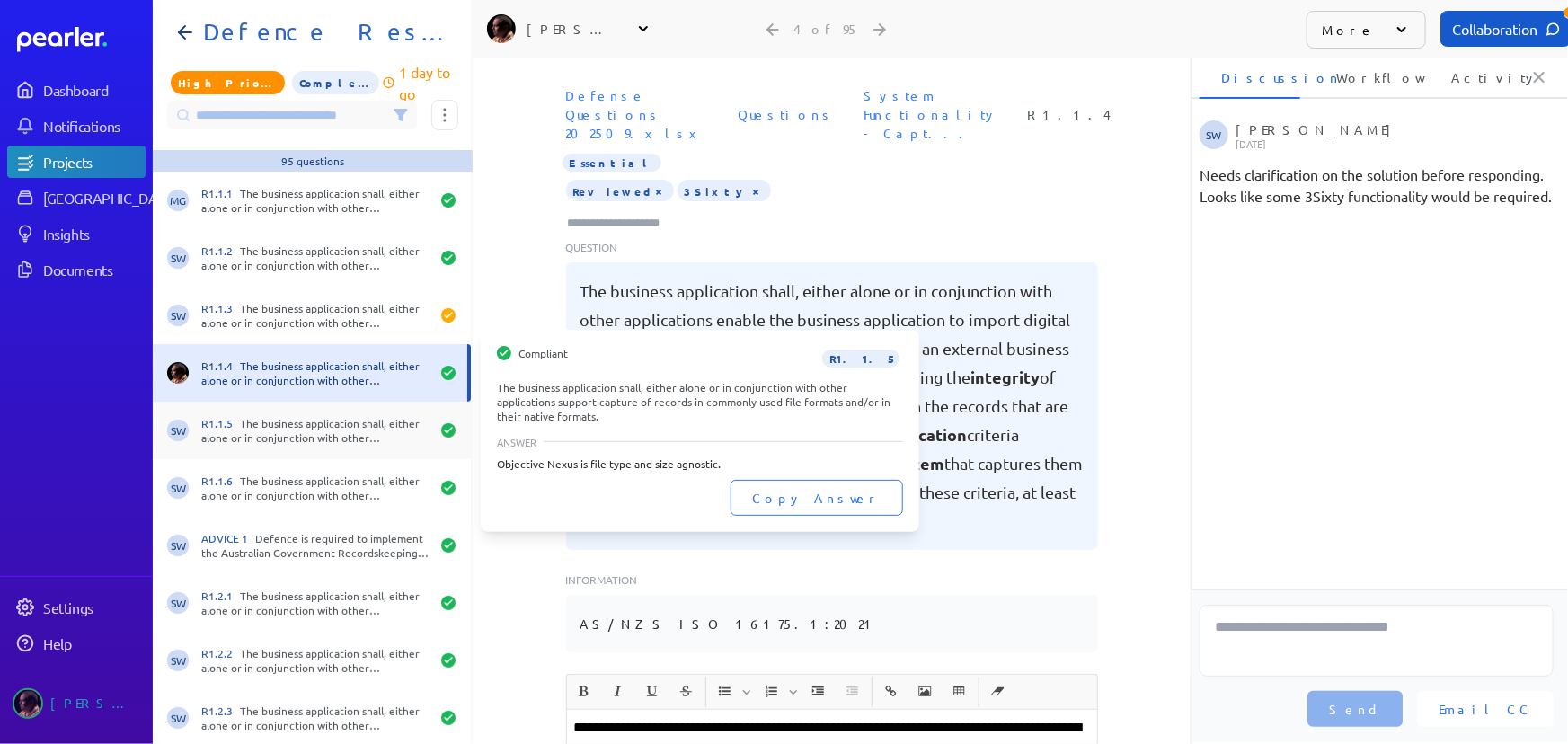
click at [293, 416] on div "R1.1.5 The business application shall, either alone or in conjunction with othe…" at bounding box center [316, 430] width 228 height 29
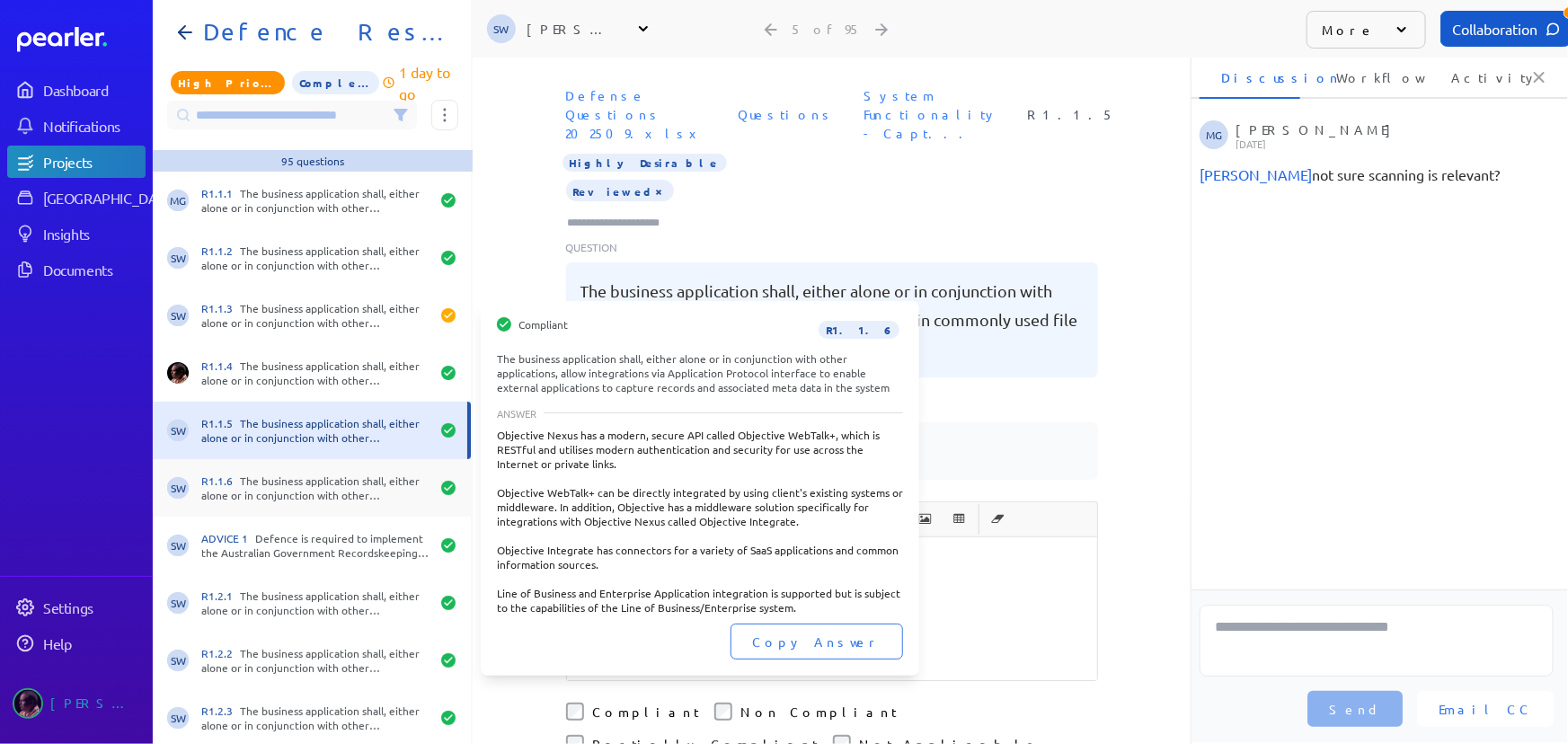
click at [300, 475] on div "R1.1.6 The business application shall, either alone or in conjunction with othe…" at bounding box center [316, 488] width 228 height 29
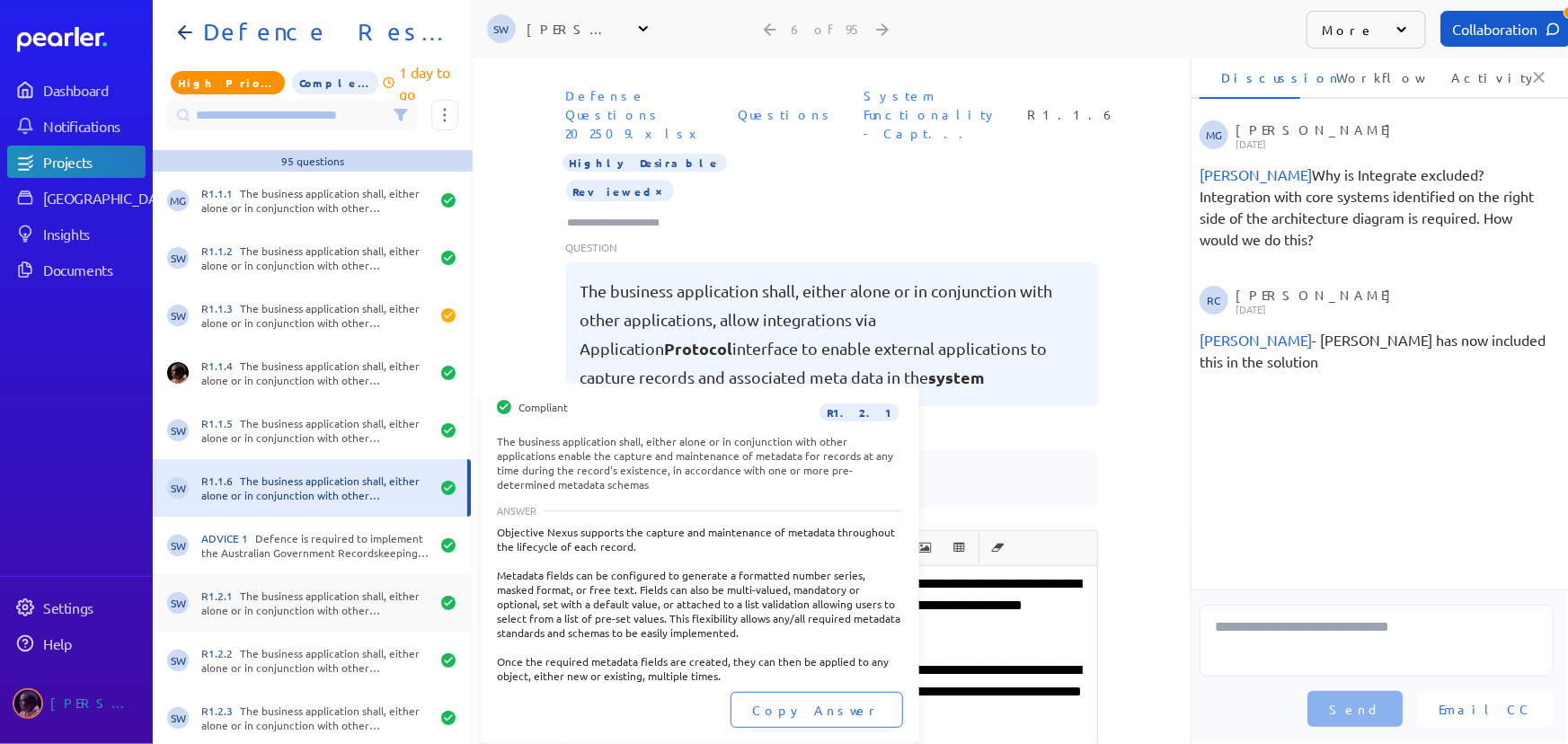
click at [303, 599] on div "R1.2.1 The business application shall, either alone or in conjunction with othe…" at bounding box center [316, 603] width 228 height 29
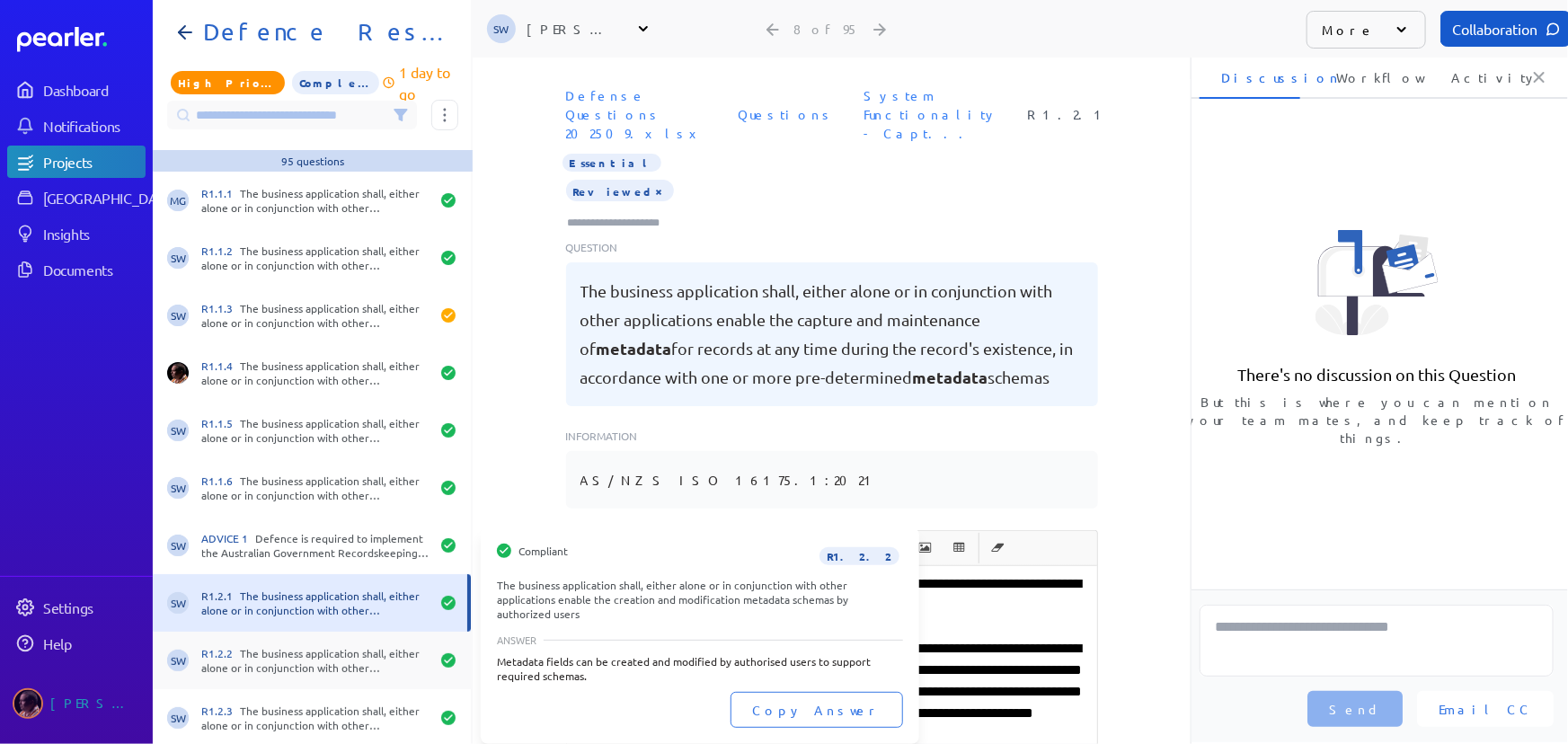
click at [305, 665] on div "R1.2.2 The business application shall, either alone or in conjunction with othe…" at bounding box center [316, 660] width 228 height 29
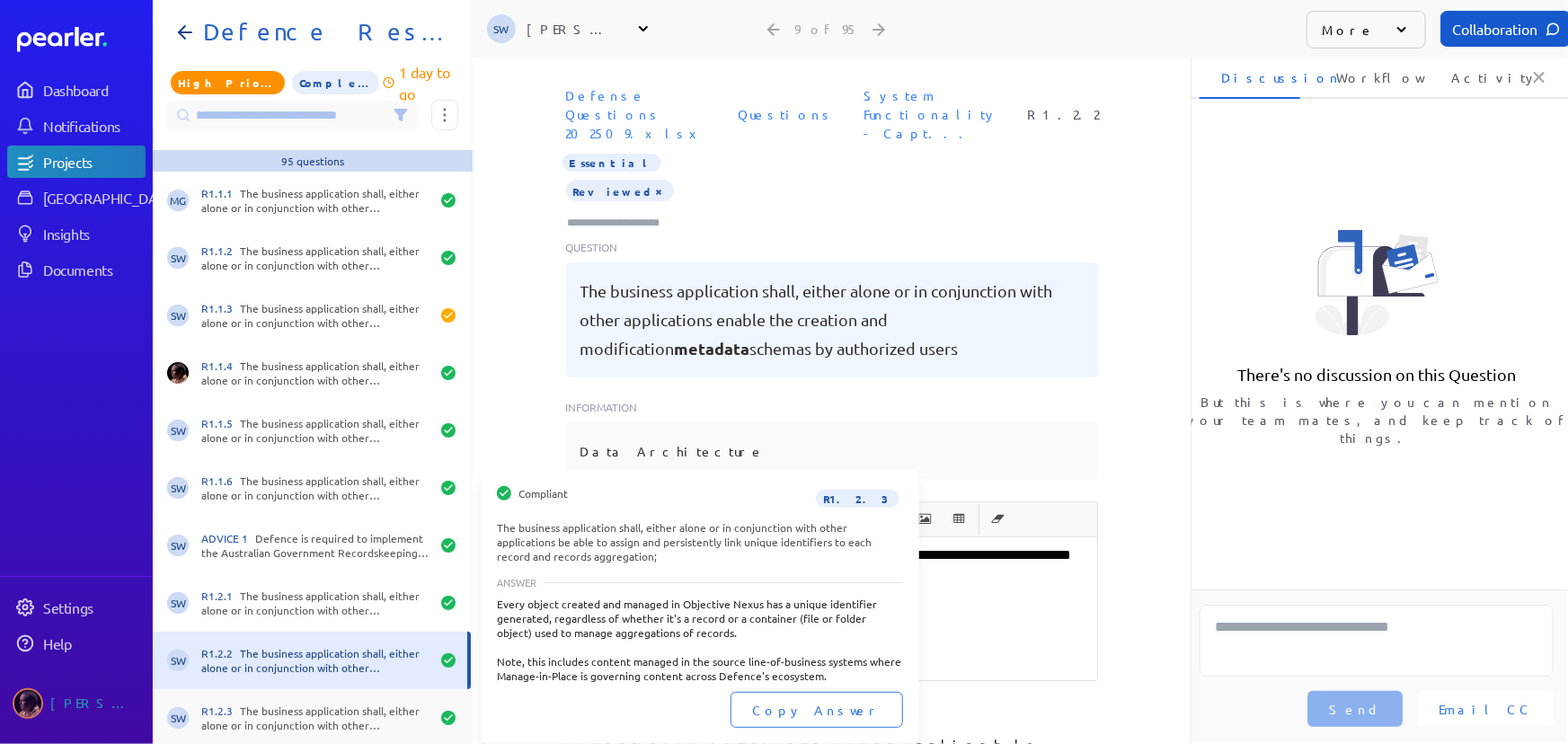
click at [323, 720] on div "R1.2.3 The business application shall, either alone or in conjunction with othe…" at bounding box center [316, 718] width 228 height 29
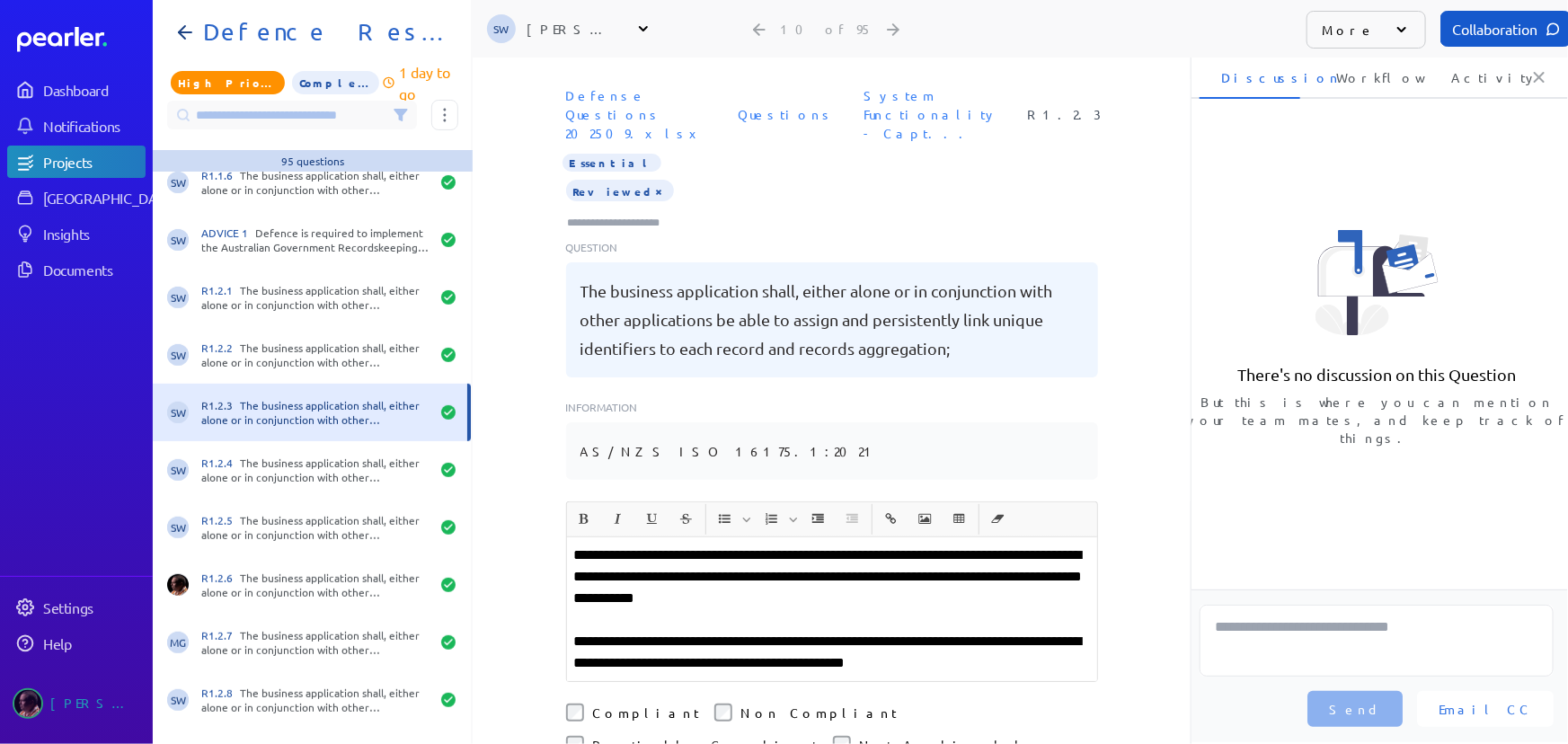
scroll to position [326, 0]
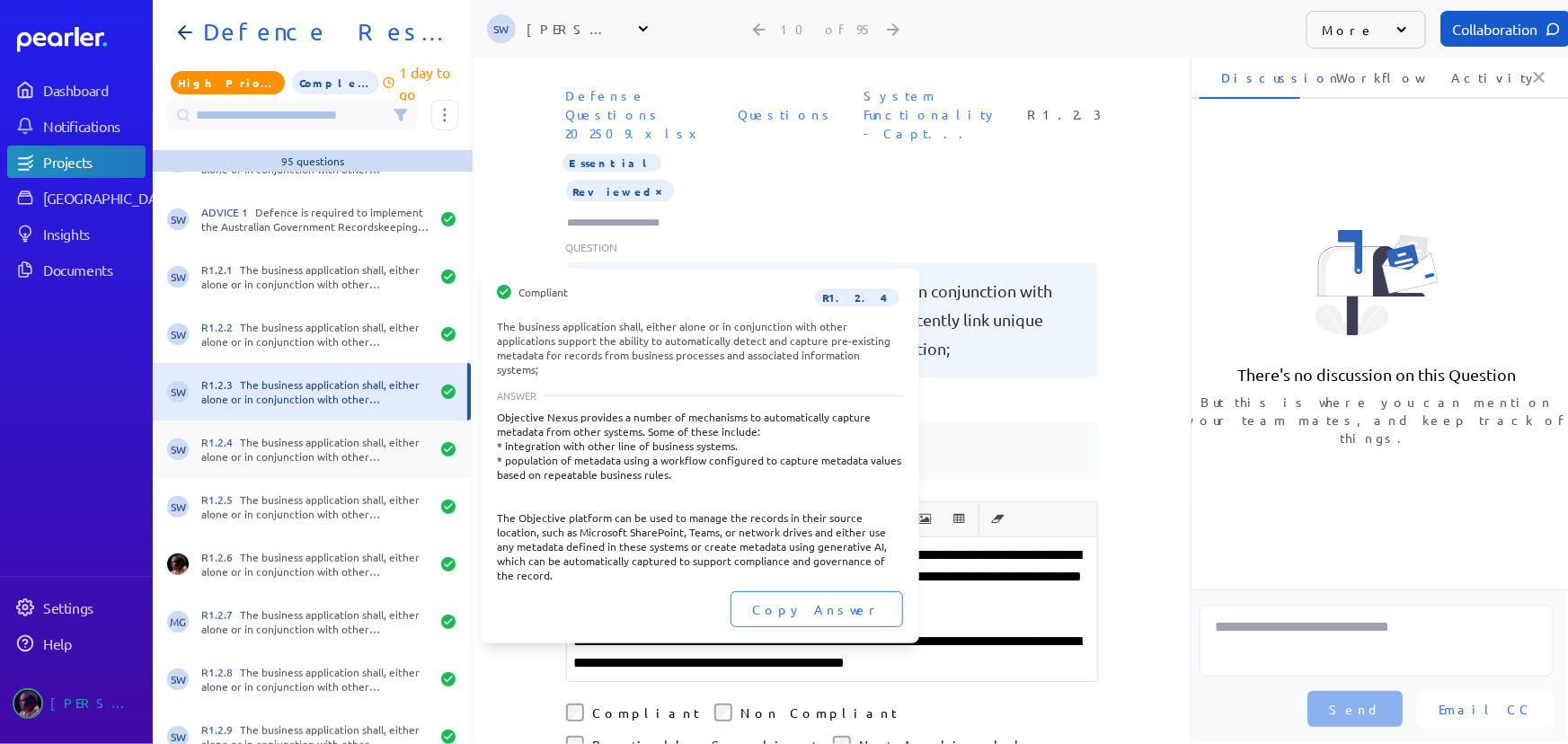
click at [305, 460] on div "R1.2.4 The business application shall, either alone or in conjunction with othe…" at bounding box center [316, 449] width 228 height 29
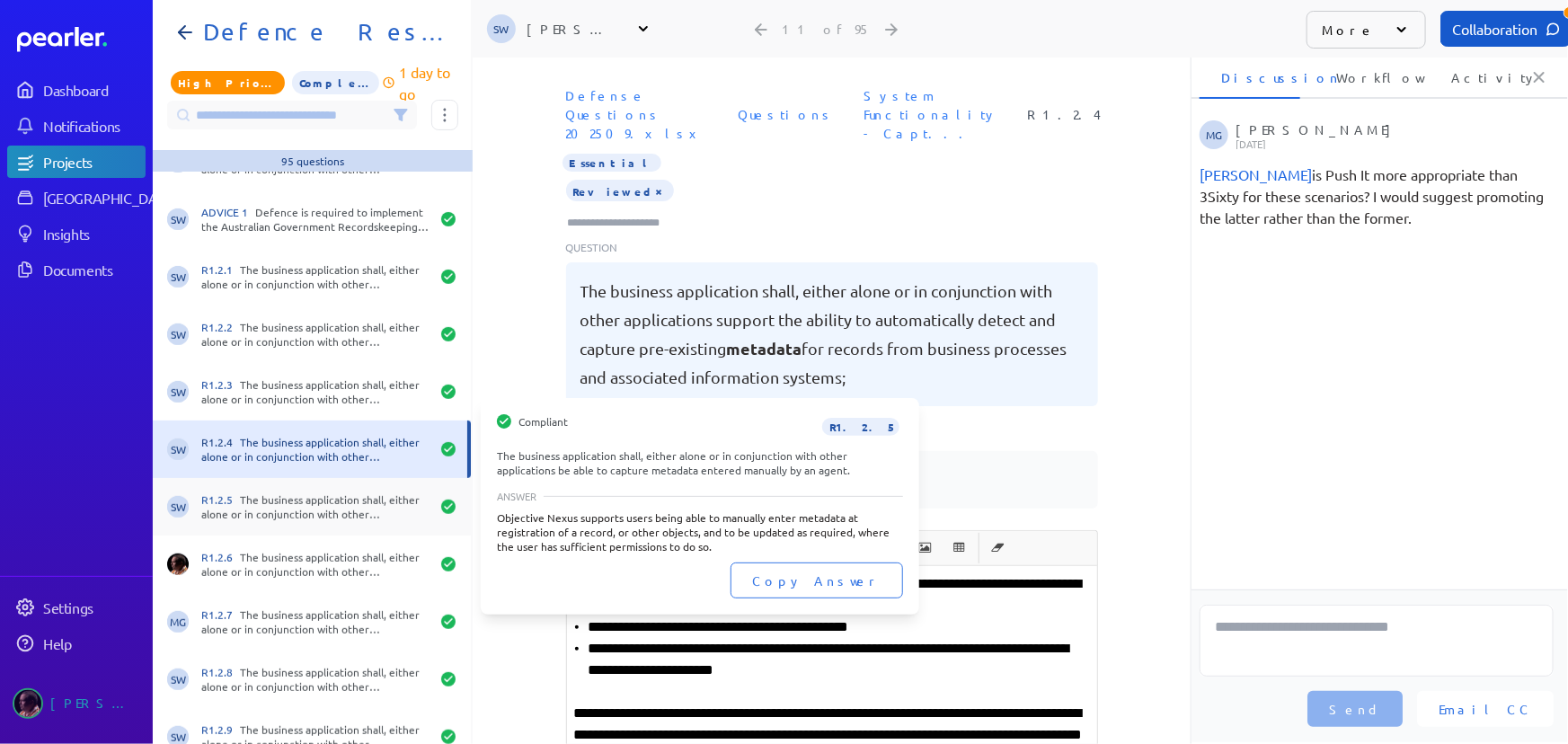
click at [322, 518] on div "R1.2.5 The business application shall, either alone or in conjunction with othe…" at bounding box center [316, 507] width 228 height 29
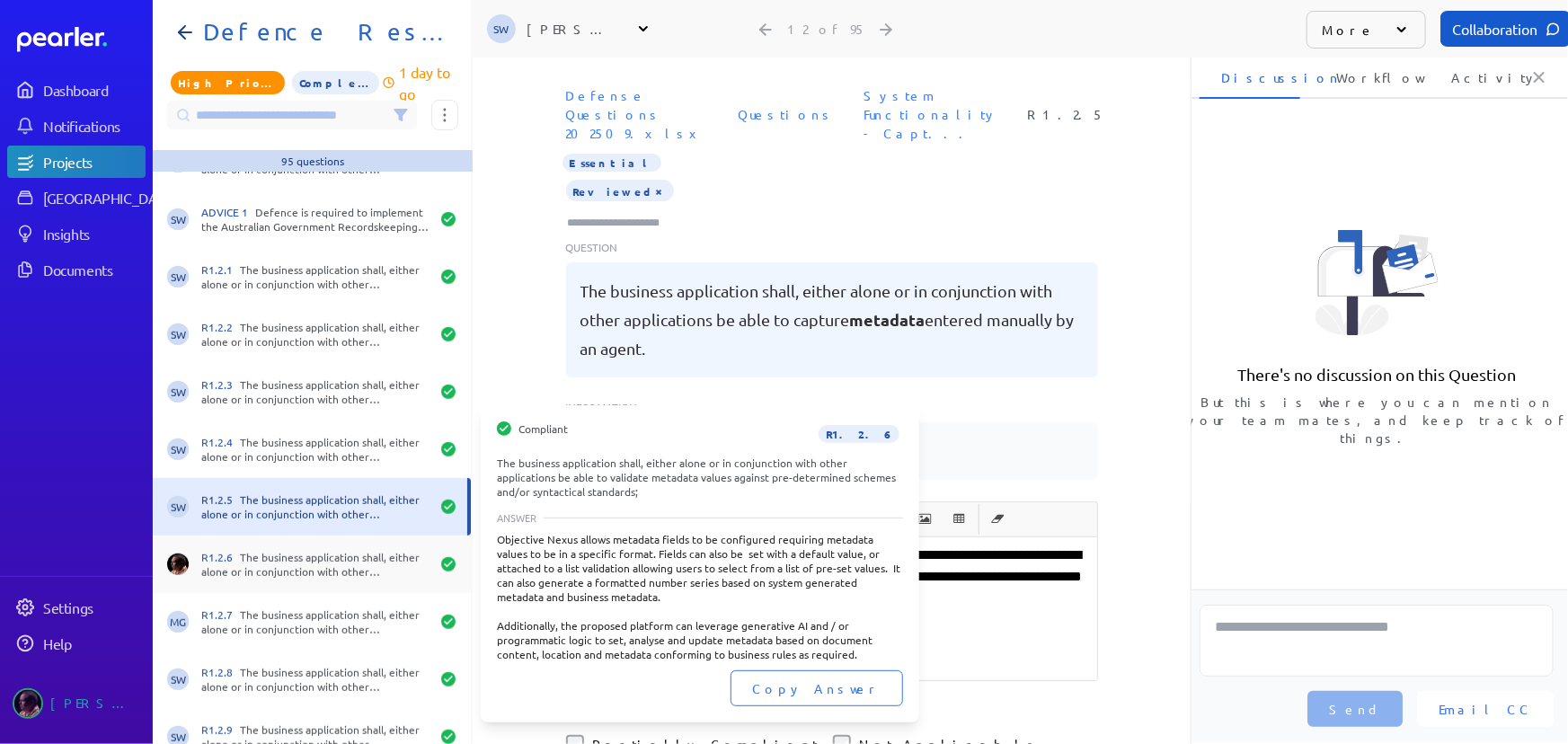
click at [318, 584] on div "R1.2.6 The business application shall, either alone or in conjunction with othe…" at bounding box center [312, 564] width 318 height 57
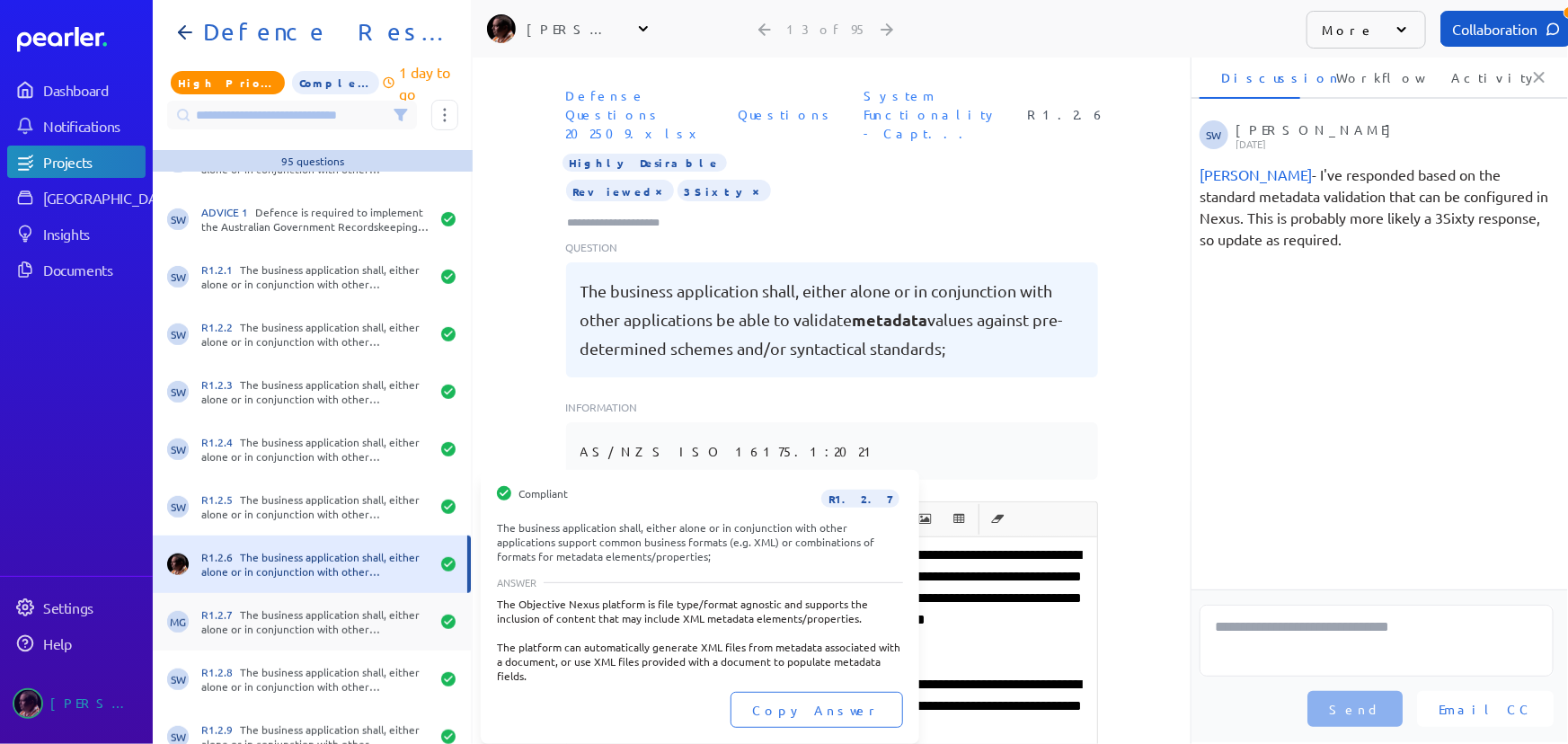
click at [340, 633] on div "R1.2.7 The business application shall, either alone or in conjunction with othe…" at bounding box center [316, 622] width 228 height 29
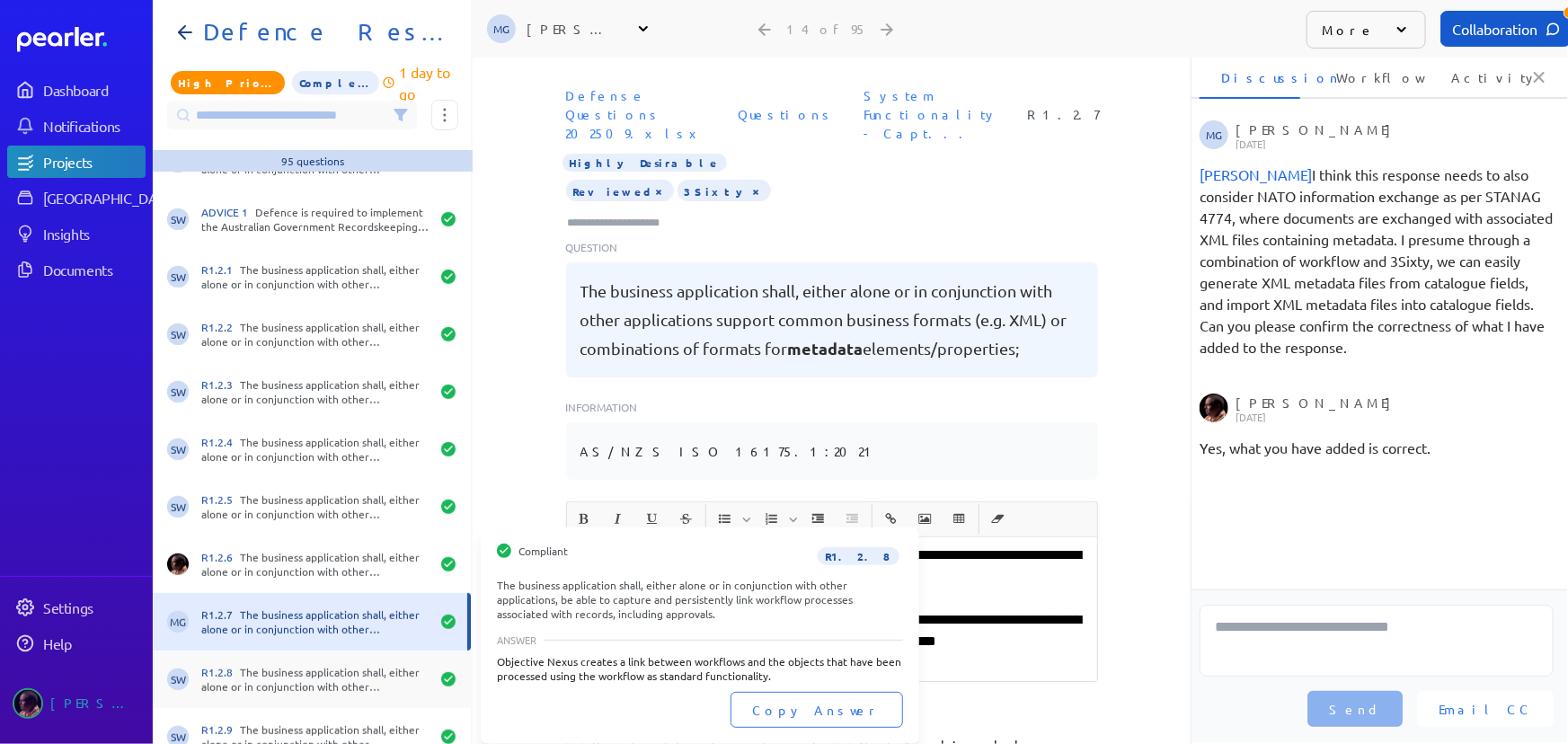
click at [343, 671] on div "R1.2.8 The business application shall, either alone or in conjunction with othe…" at bounding box center [316, 679] width 228 height 29
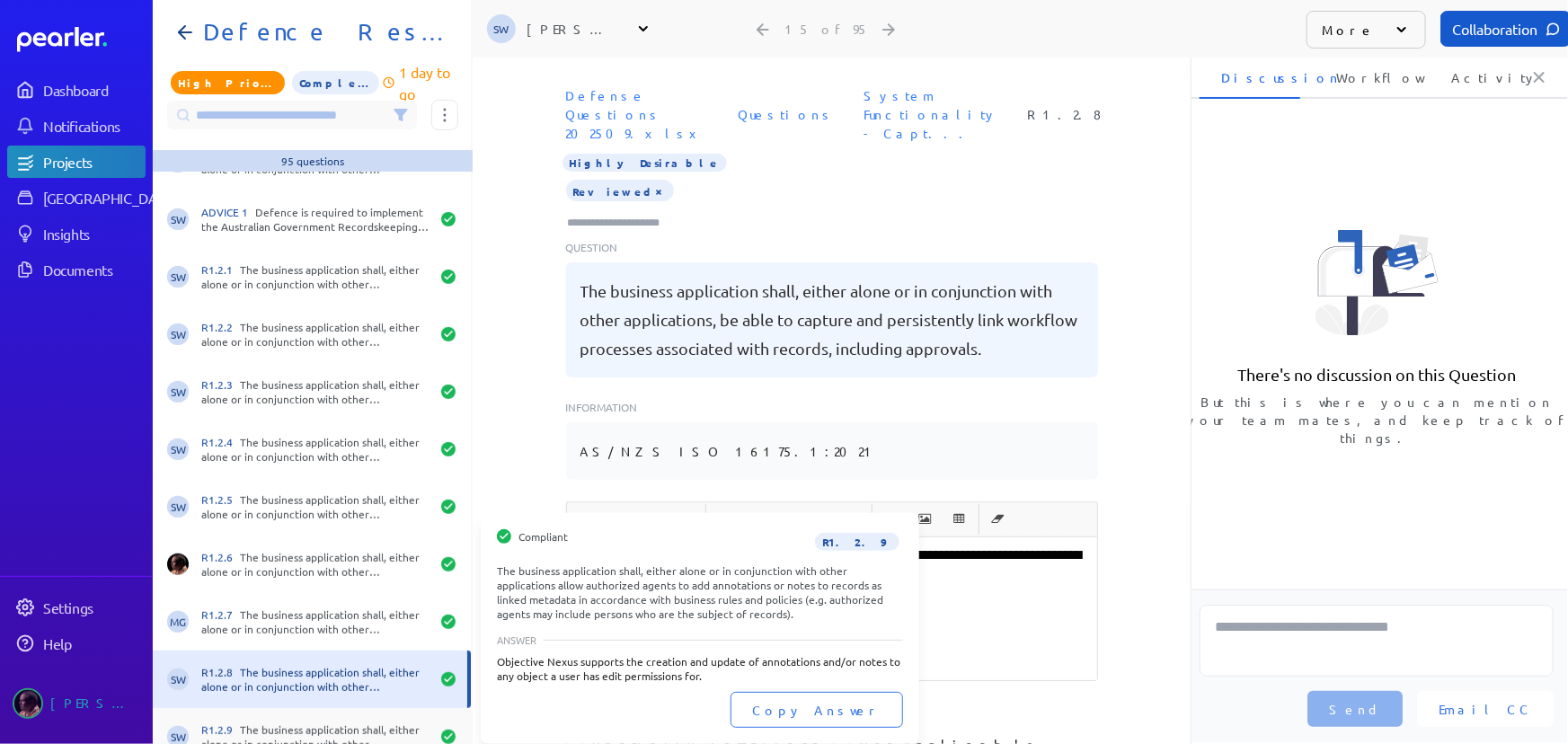
click at [352, 732] on div "R1.2.9 The business application shall, either alone or in conjunction with othe…" at bounding box center [316, 736] width 228 height 29
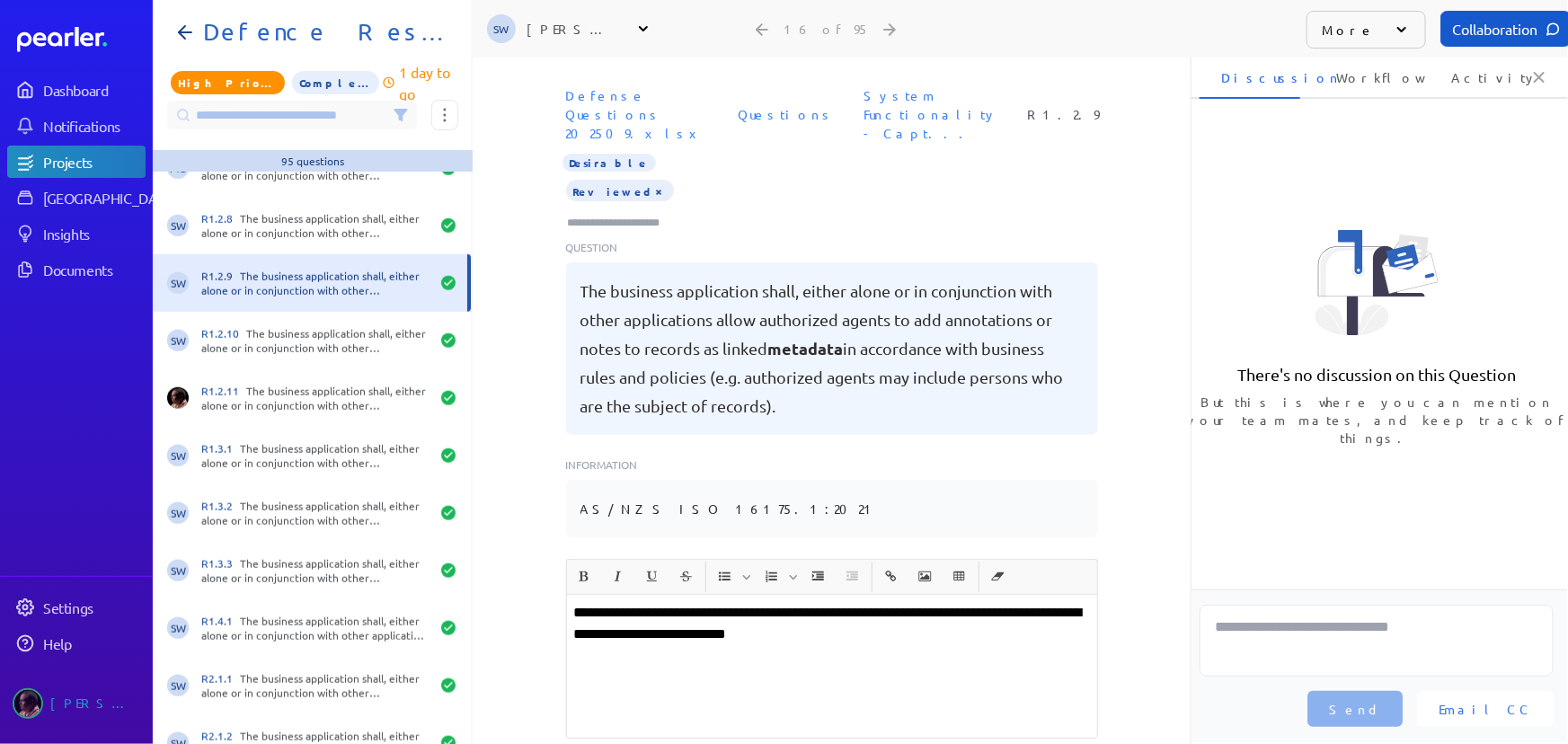
scroll to position [817, 0]
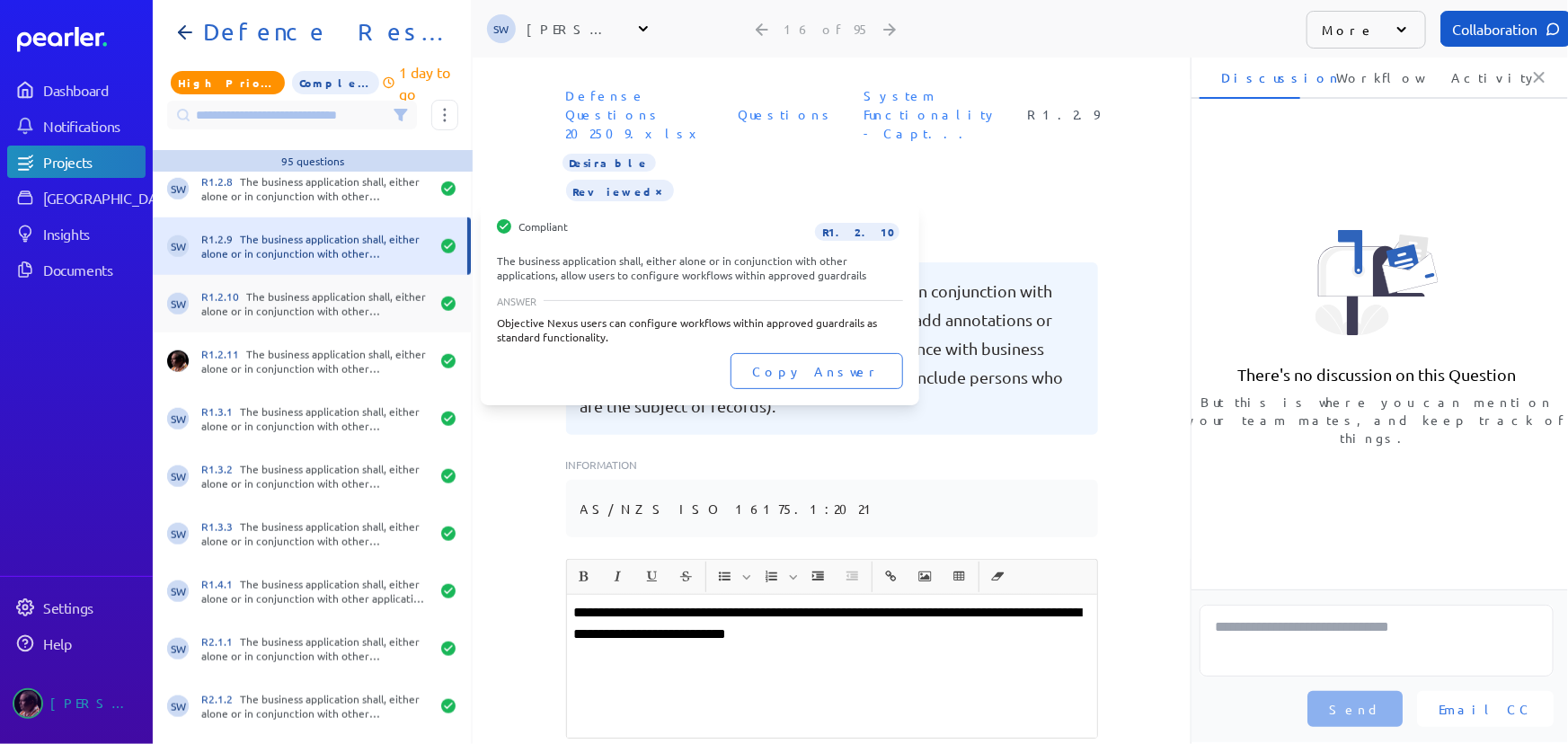
click at [272, 289] on div "R1.2.10 The business application shall, either alone or in conjunction with oth…" at bounding box center [316, 303] width 228 height 29
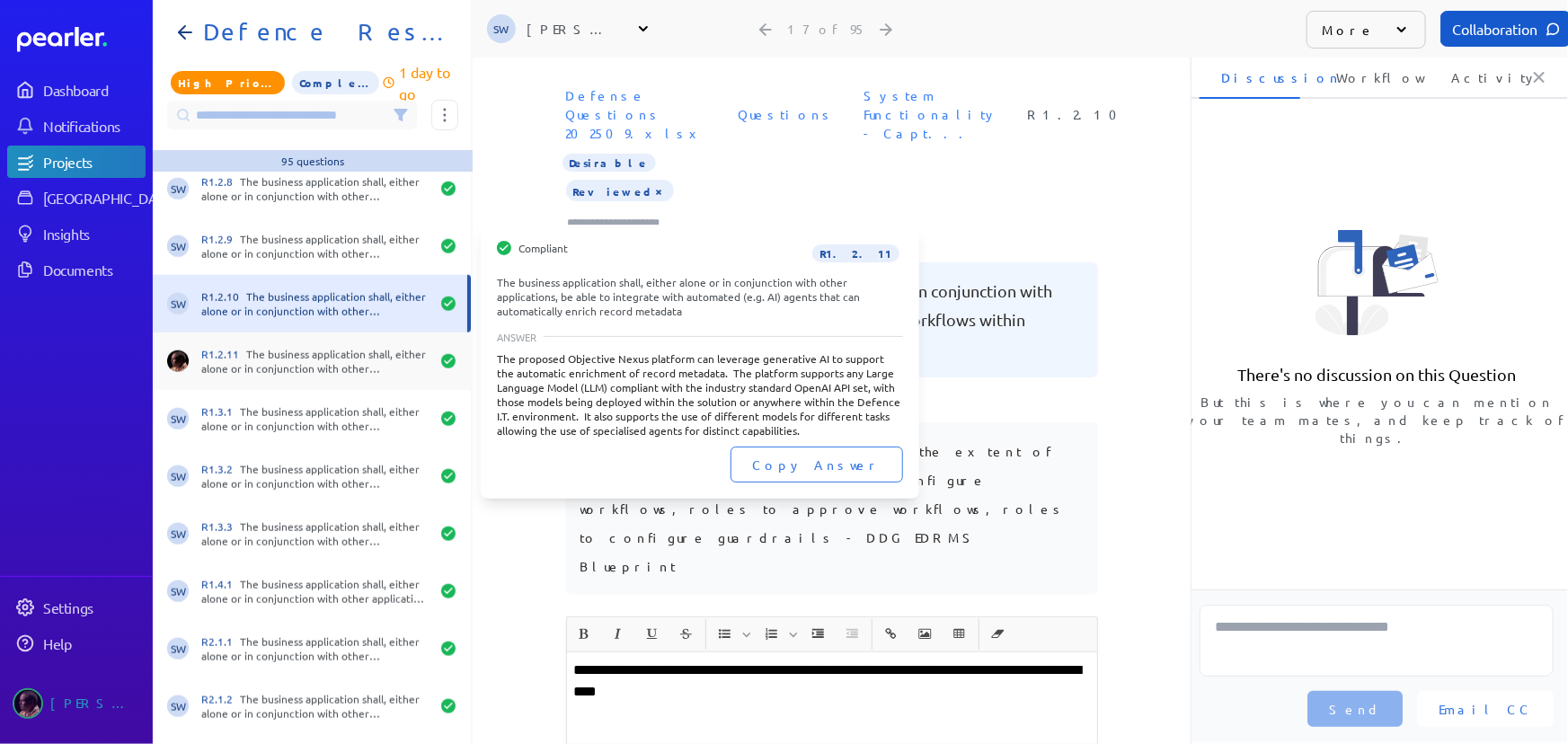
click at [284, 360] on div "R1.2.11 The business application shall, either alone or in conjunction with oth…" at bounding box center [316, 362] width 228 height 29
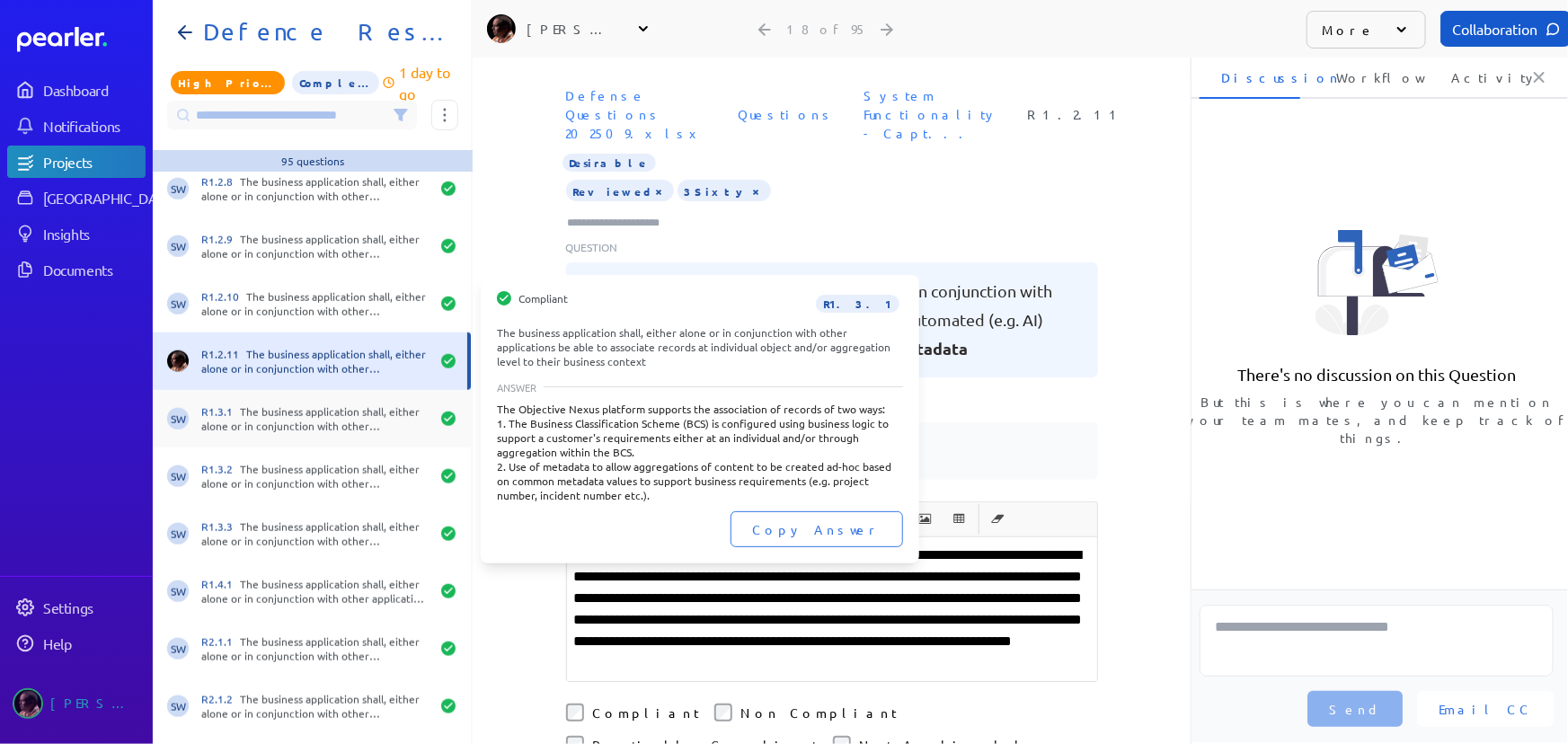
click at [295, 439] on div "SW R1.3.1 The business application shall, either alone or in conjunction with o…" at bounding box center [312, 419] width 318 height 57
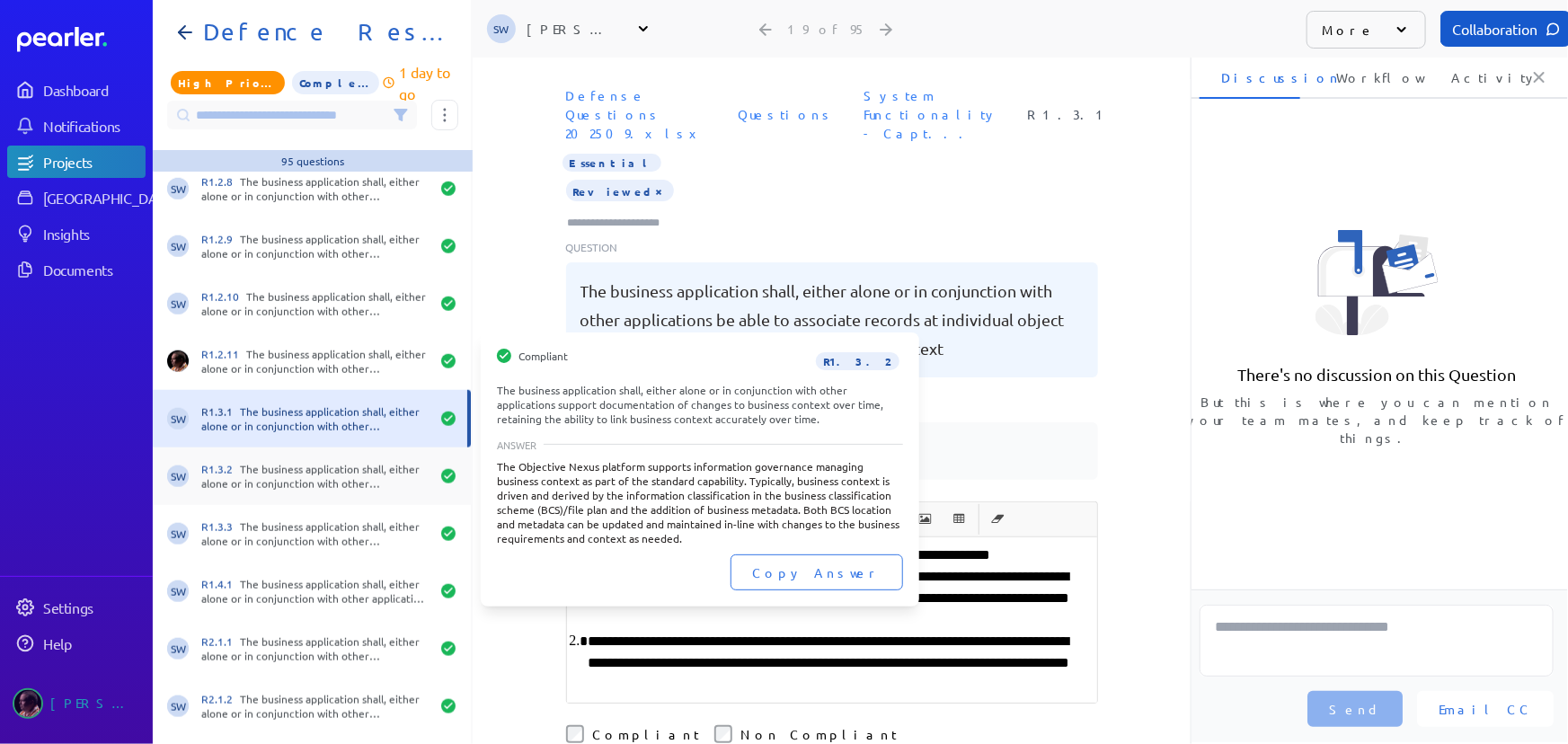
click at [303, 485] on div "R1.3.2 The business application shall, either alone or in conjunction with othe…" at bounding box center [316, 477] width 228 height 29
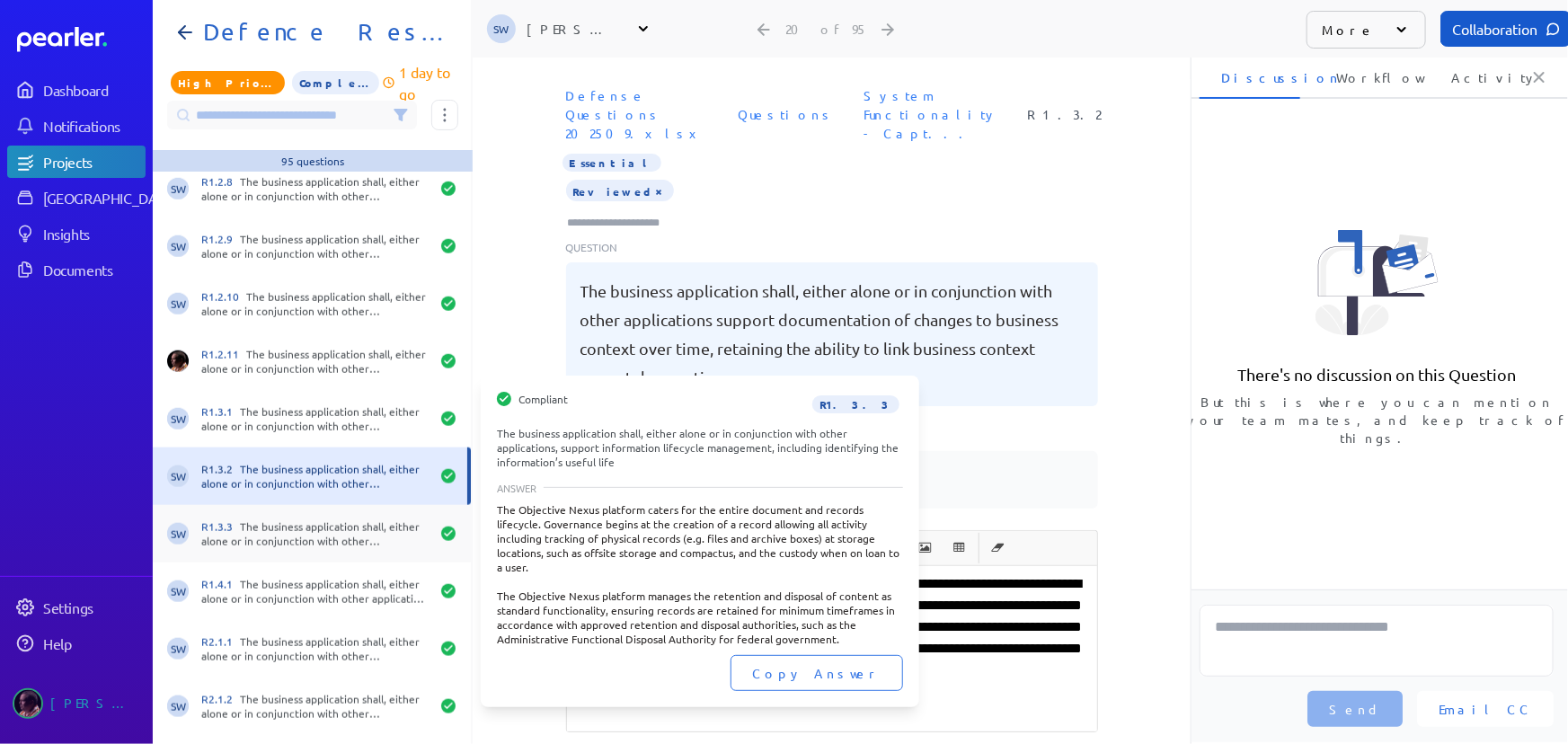
click at [304, 538] on div "R1.3.3 The business application shall, either alone or in conjunction with othe…" at bounding box center [316, 534] width 228 height 29
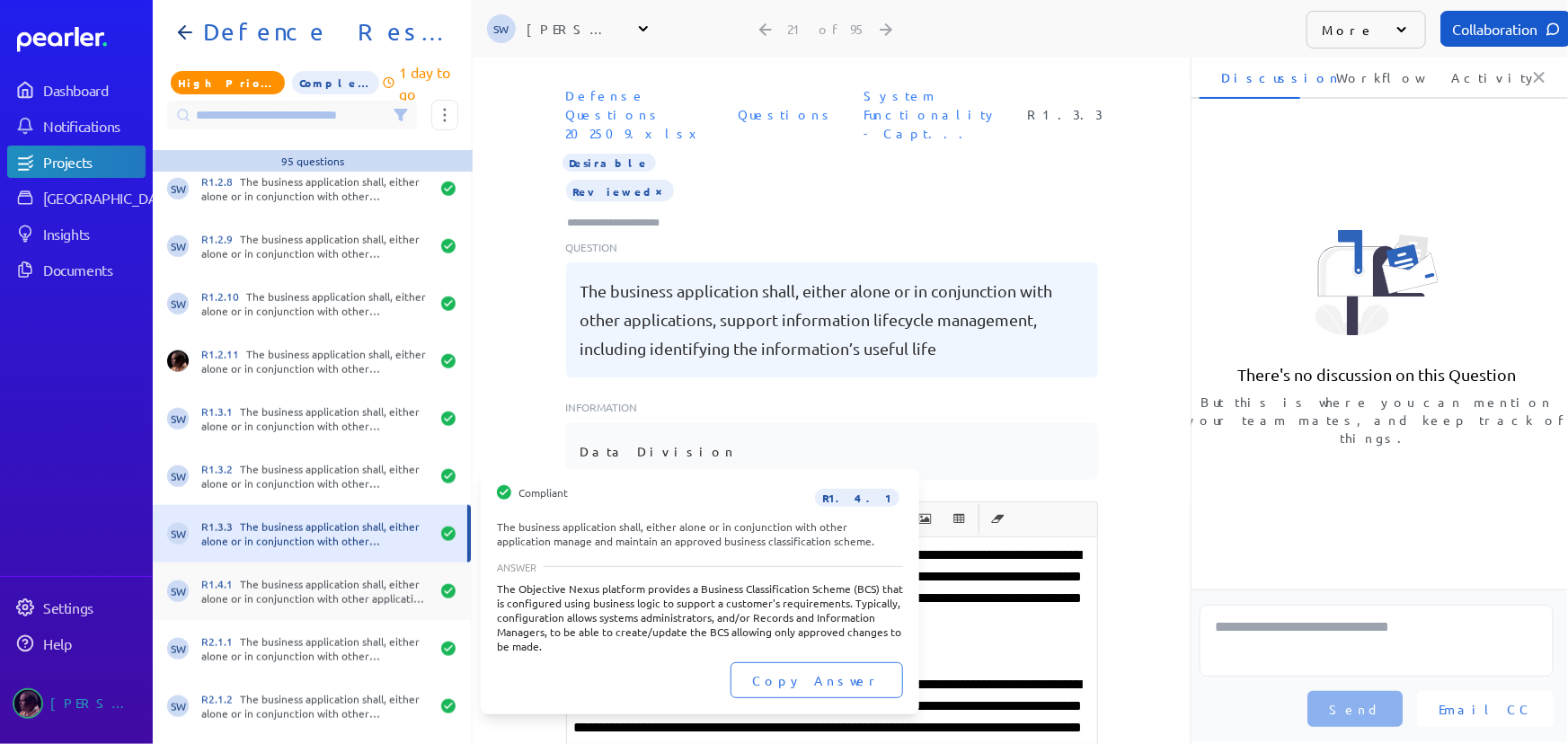
click at [321, 602] on div "R1.4.1 The business application shall, either alone or in conjunction with othe…" at bounding box center [316, 591] width 228 height 29
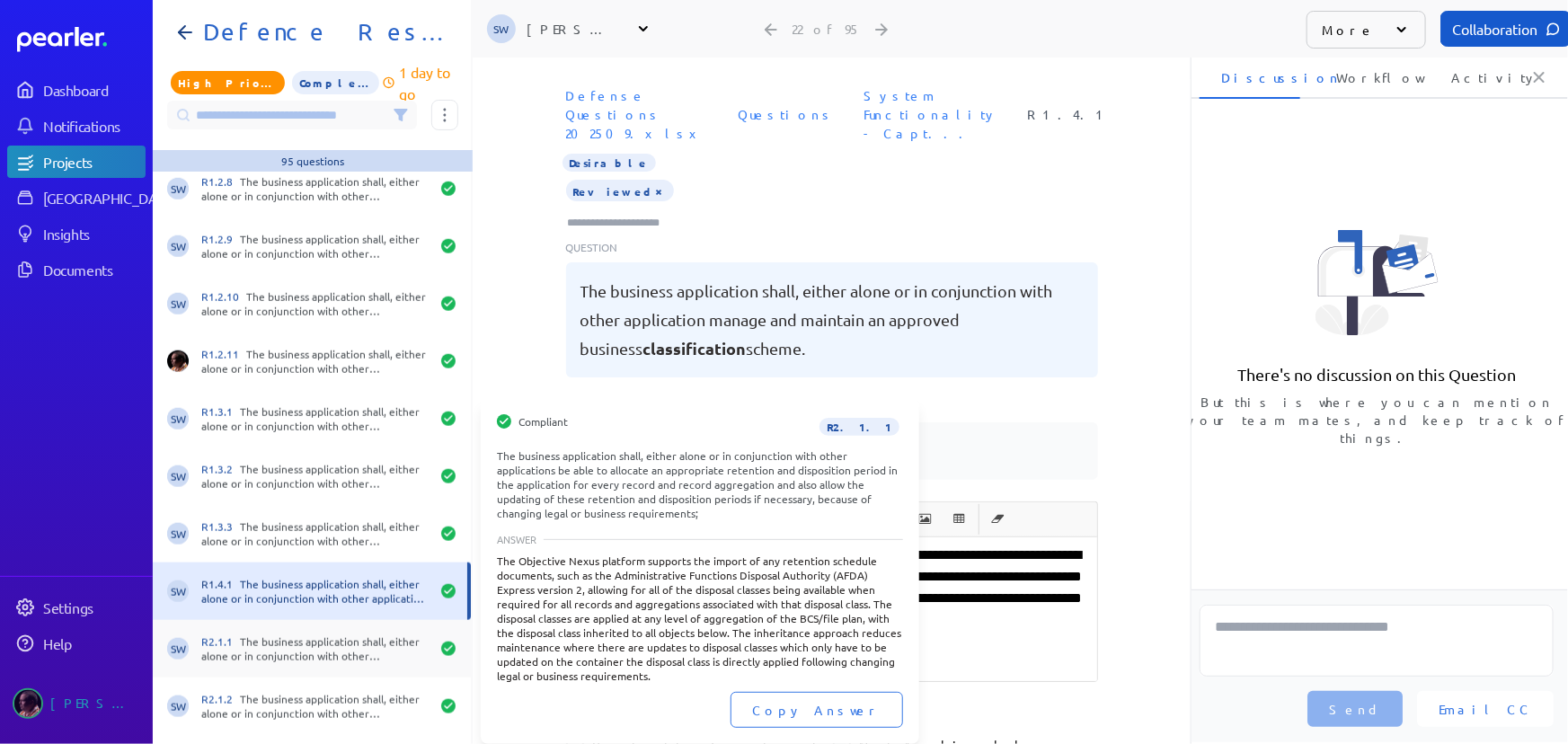
click at [317, 647] on div "R2.1.1 The business application shall, either alone or in conjunction with othe…" at bounding box center [316, 649] width 228 height 29
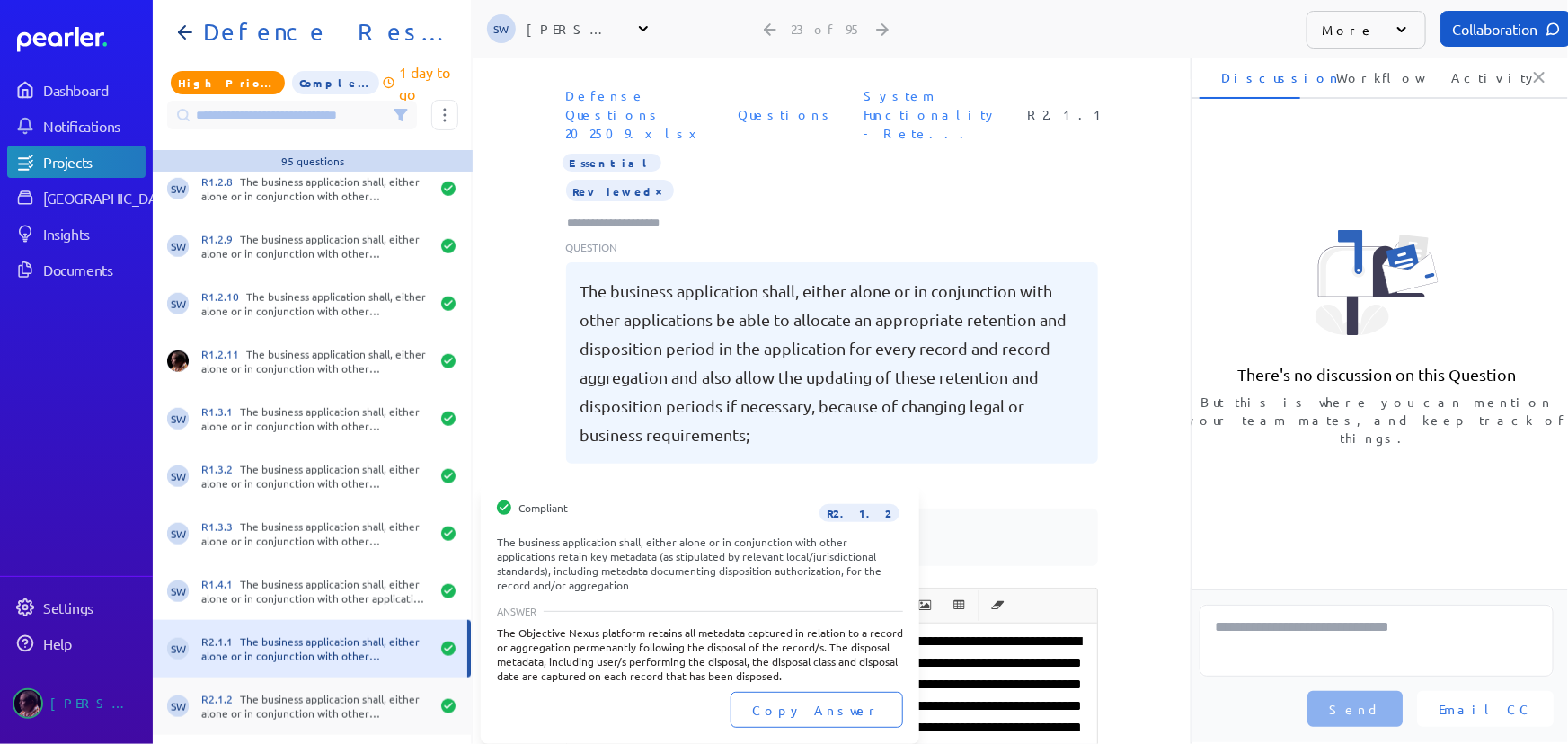
click at [332, 702] on div "R2.1.2 The business application shall, either alone or in conjunction with othe…" at bounding box center [316, 706] width 228 height 29
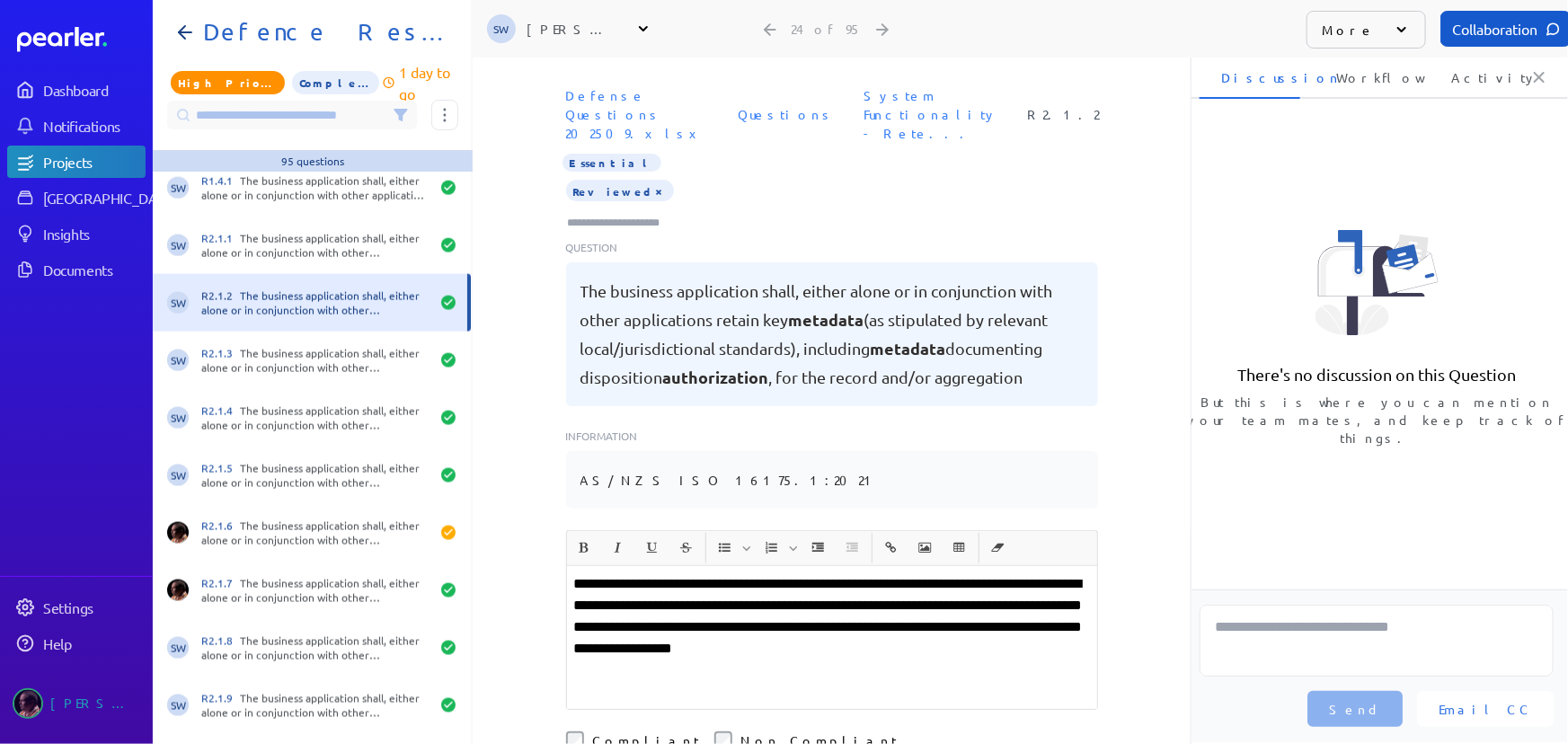
scroll to position [1306, 0]
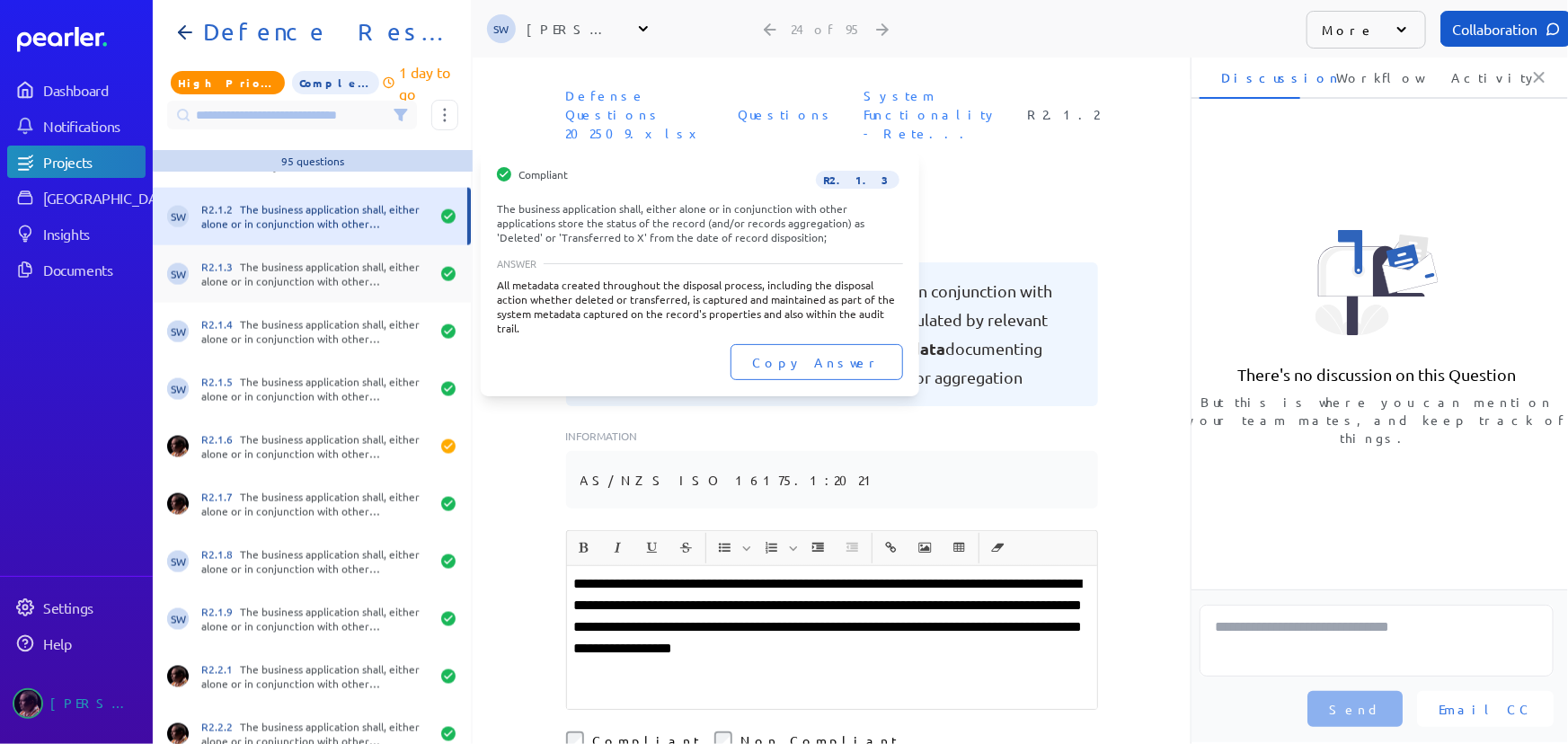
click at [279, 284] on div "R2.1.3 The business application shall, either alone or in conjunction with othe…" at bounding box center [316, 274] width 228 height 29
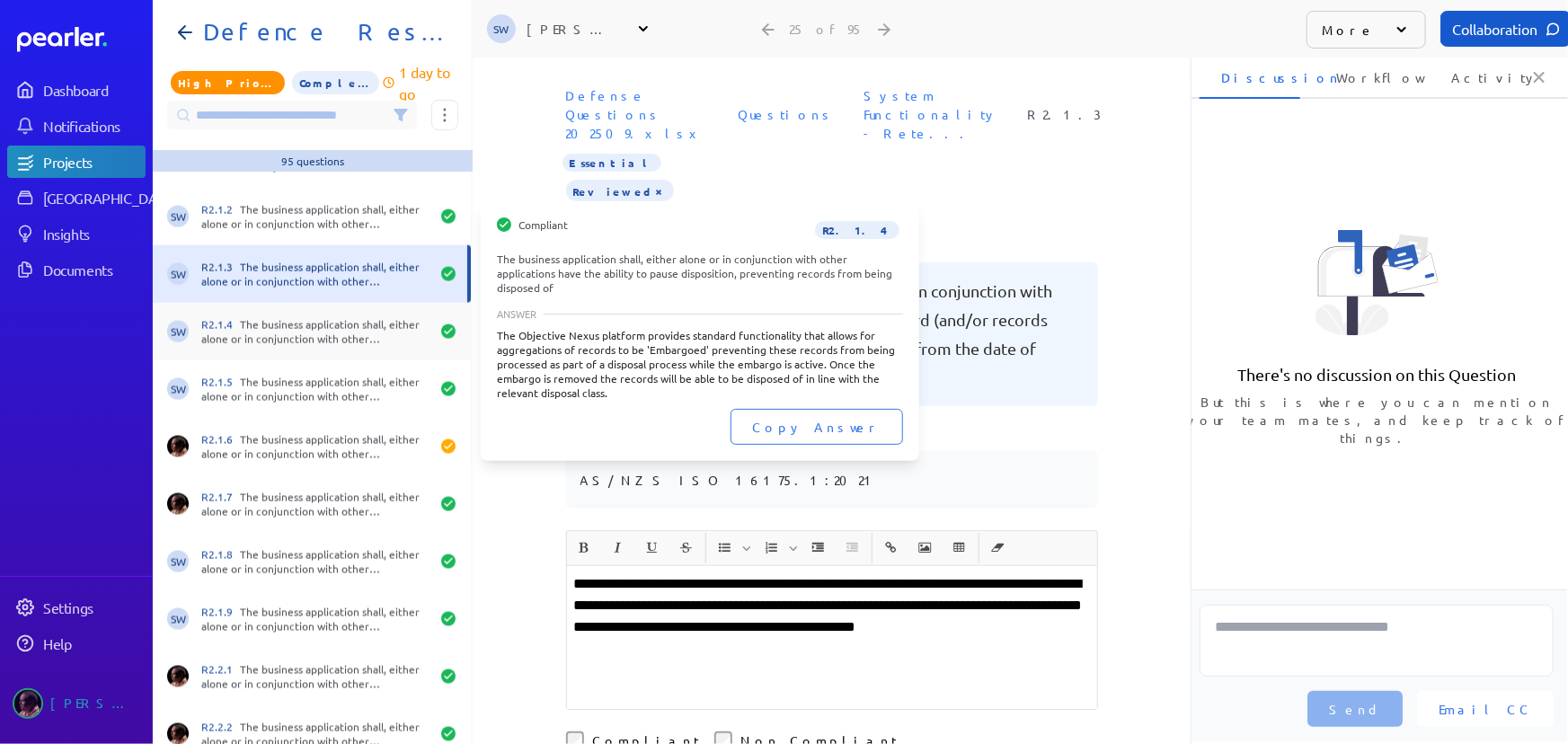
click at [296, 332] on div "R2.1.4 The business application shall, either alone or in conjunction with othe…" at bounding box center [316, 331] width 228 height 29
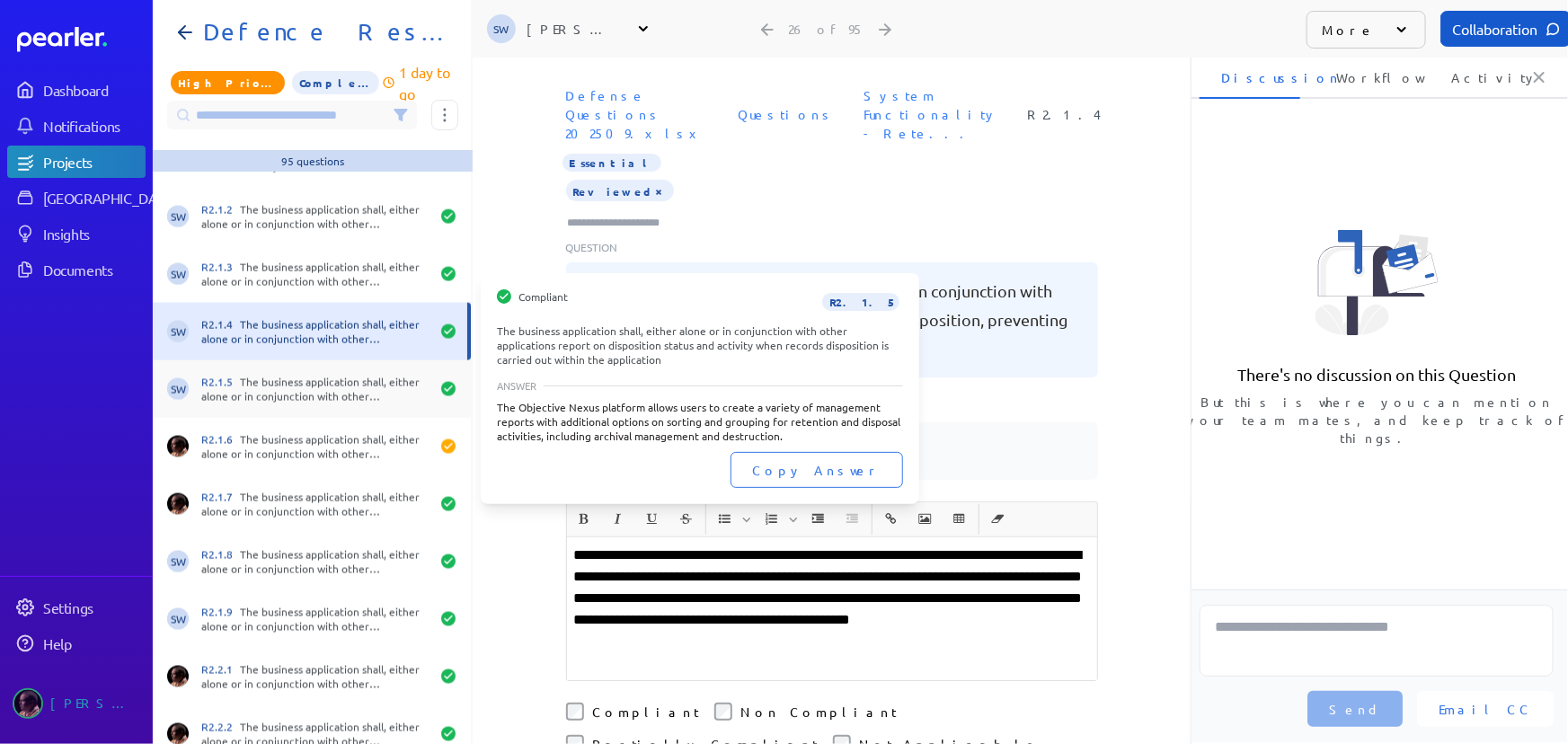
click at [303, 395] on div "R2.1.5 The business application shall, either alone or in conjunction with othe…" at bounding box center [316, 389] width 228 height 29
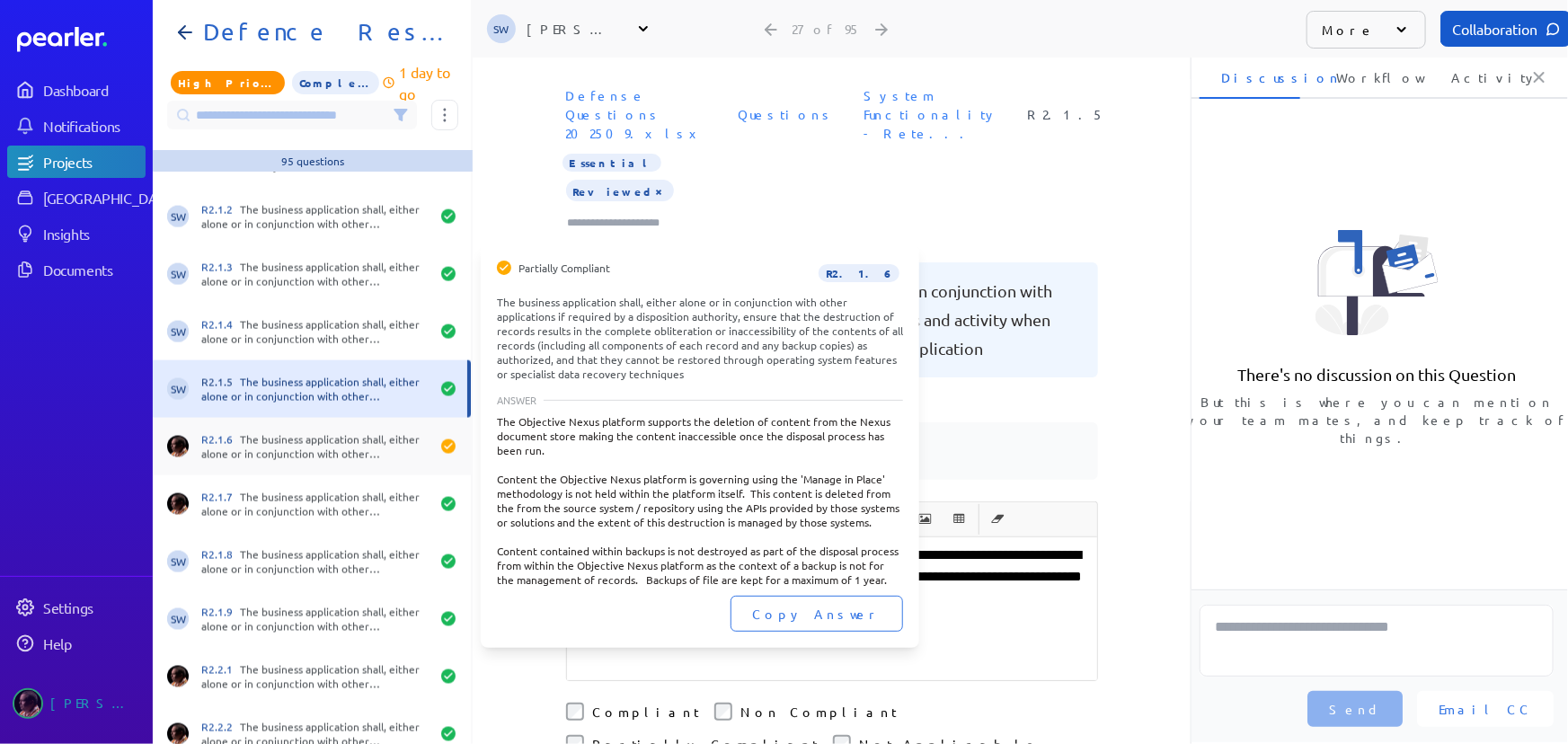
click at [305, 440] on div "R2.1.6 The business application shall, either alone or in conjunction with othe…" at bounding box center [316, 446] width 228 height 29
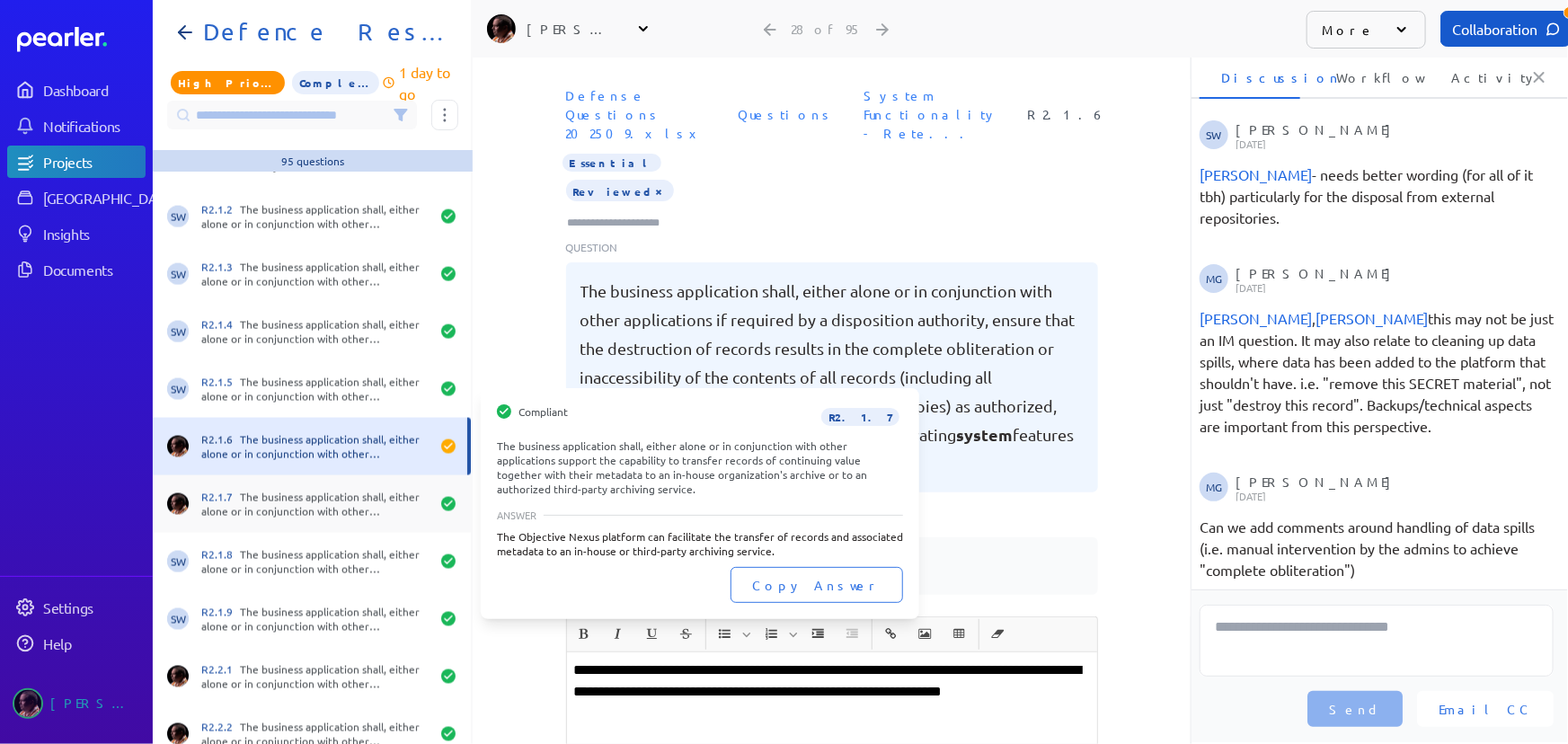
scroll to position [48, 0]
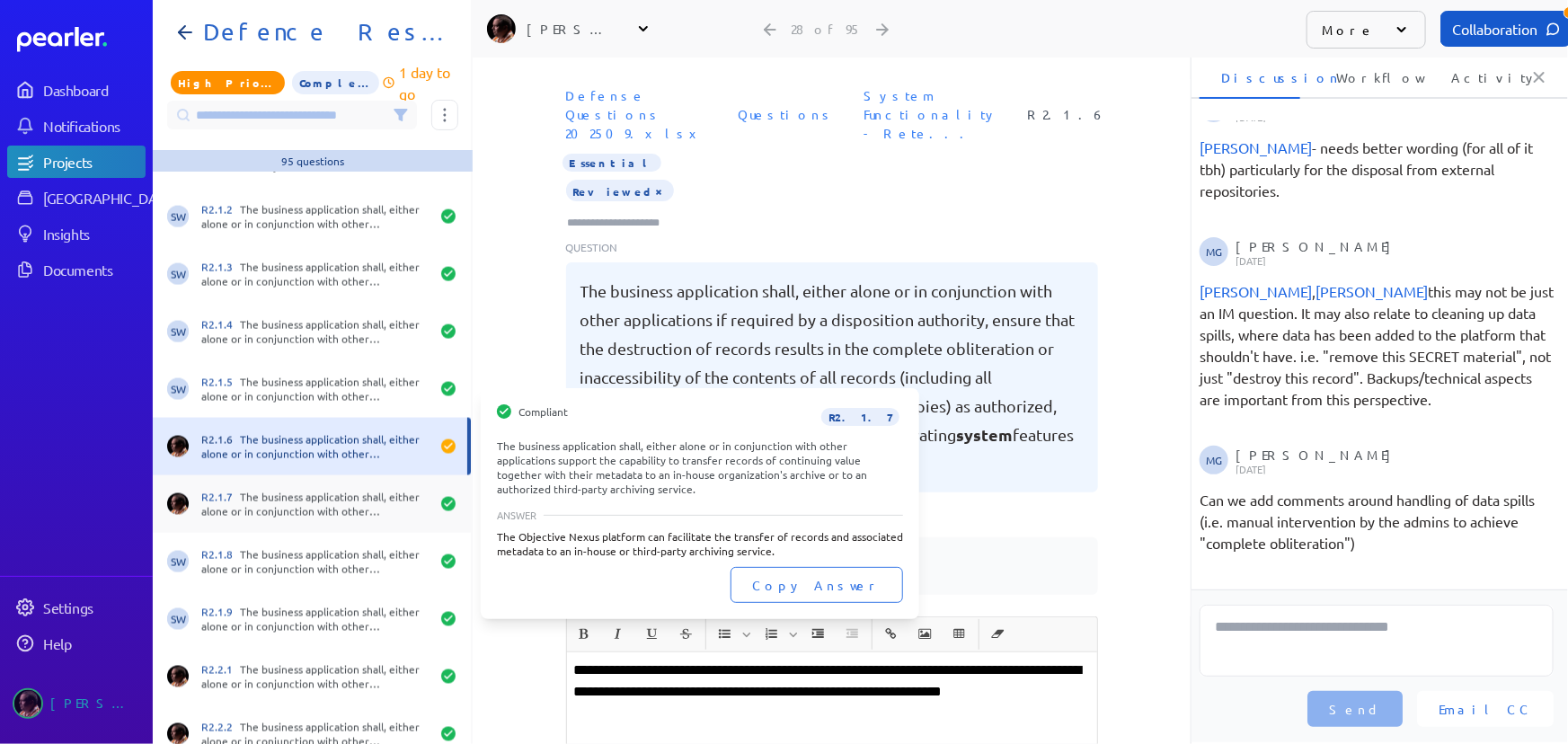
click at [304, 514] on div "R2.1.7 The business application shall, either alone or in conjunction with othe…" at bounding box center [316, 504] width 228 height 29
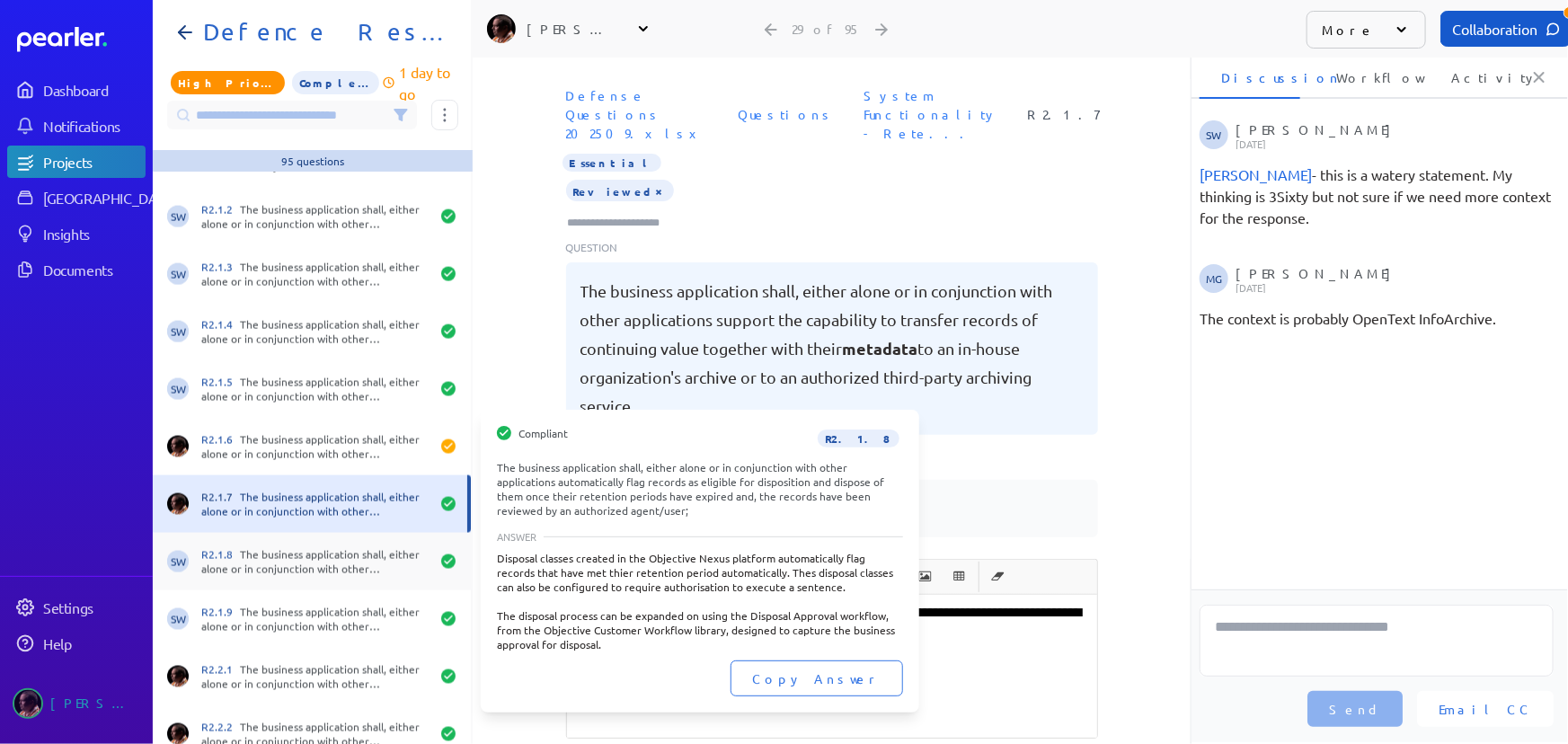
click at [296, 564] on div "R2.1.8 The business application shall, either alone or in conjunction with othe…" at bounding box center [316, 561] width 228 height 29
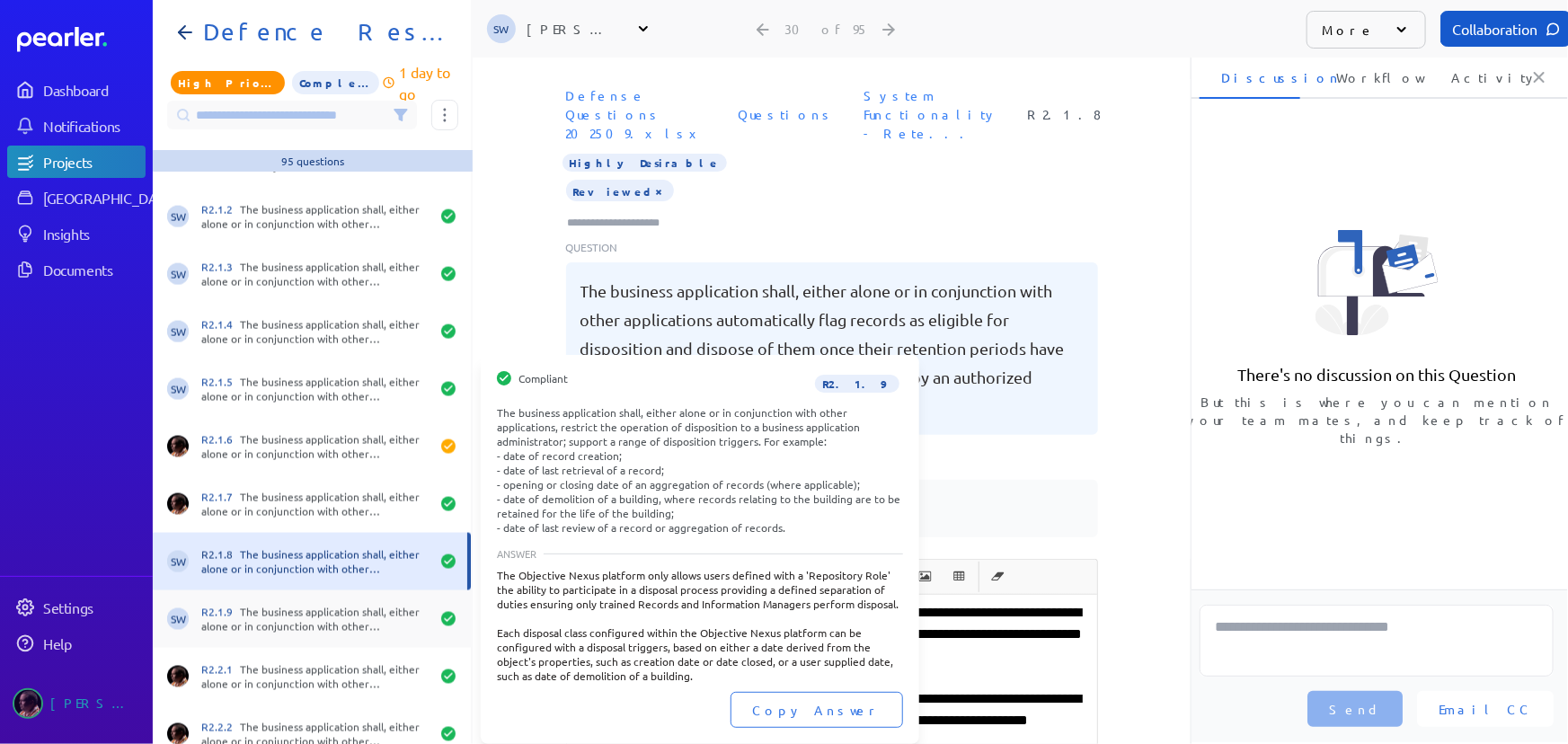
click at [305, 614] on div "R2.1.9 The business application shall, either alone or in conjunction with othe…" at bounding box center [316, 619] width 228 height 29
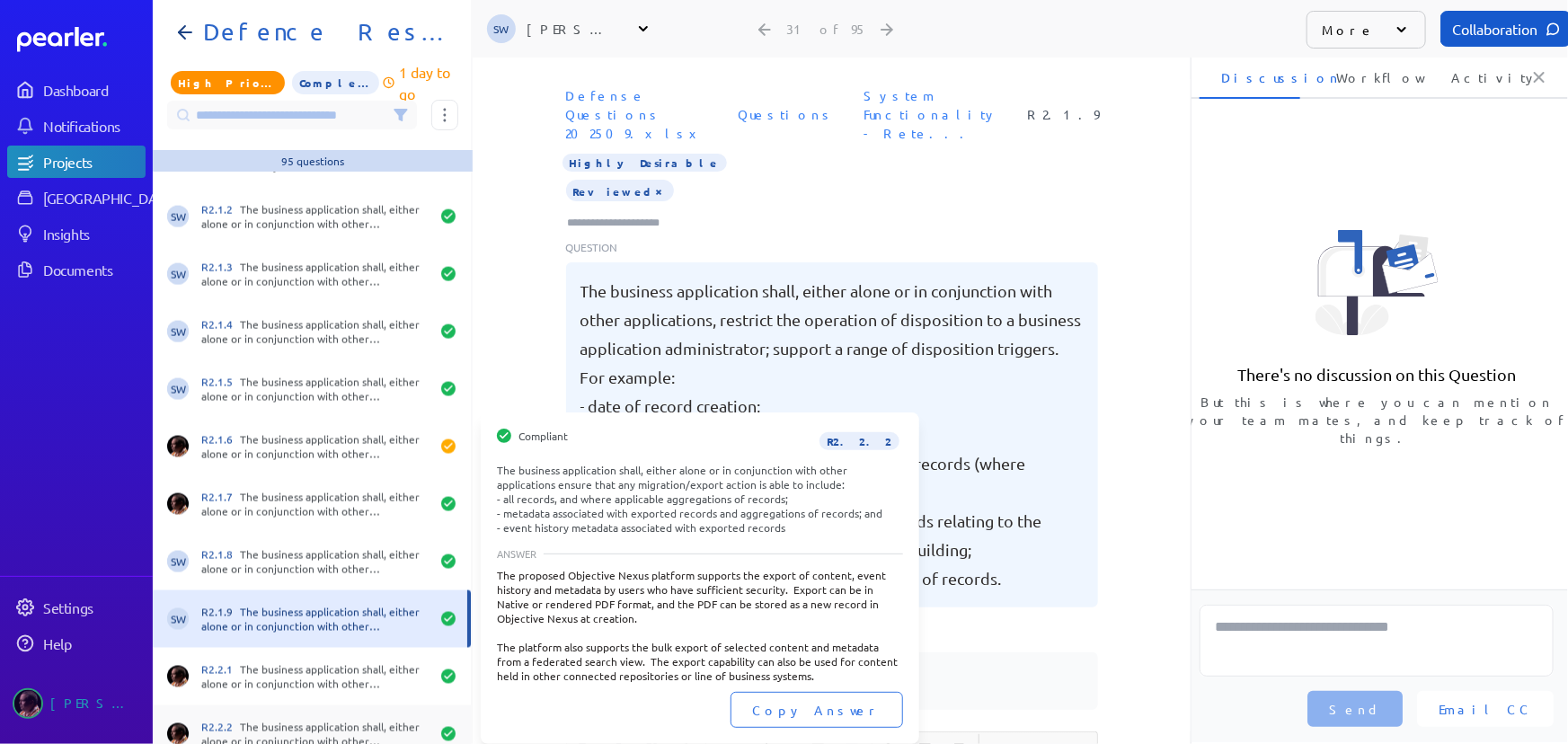
click at [312, 714] on div "R2.2.2 The business application shall, either alone or in conjunction with othe…" at bounding box center [312, 734] width 318 height 57
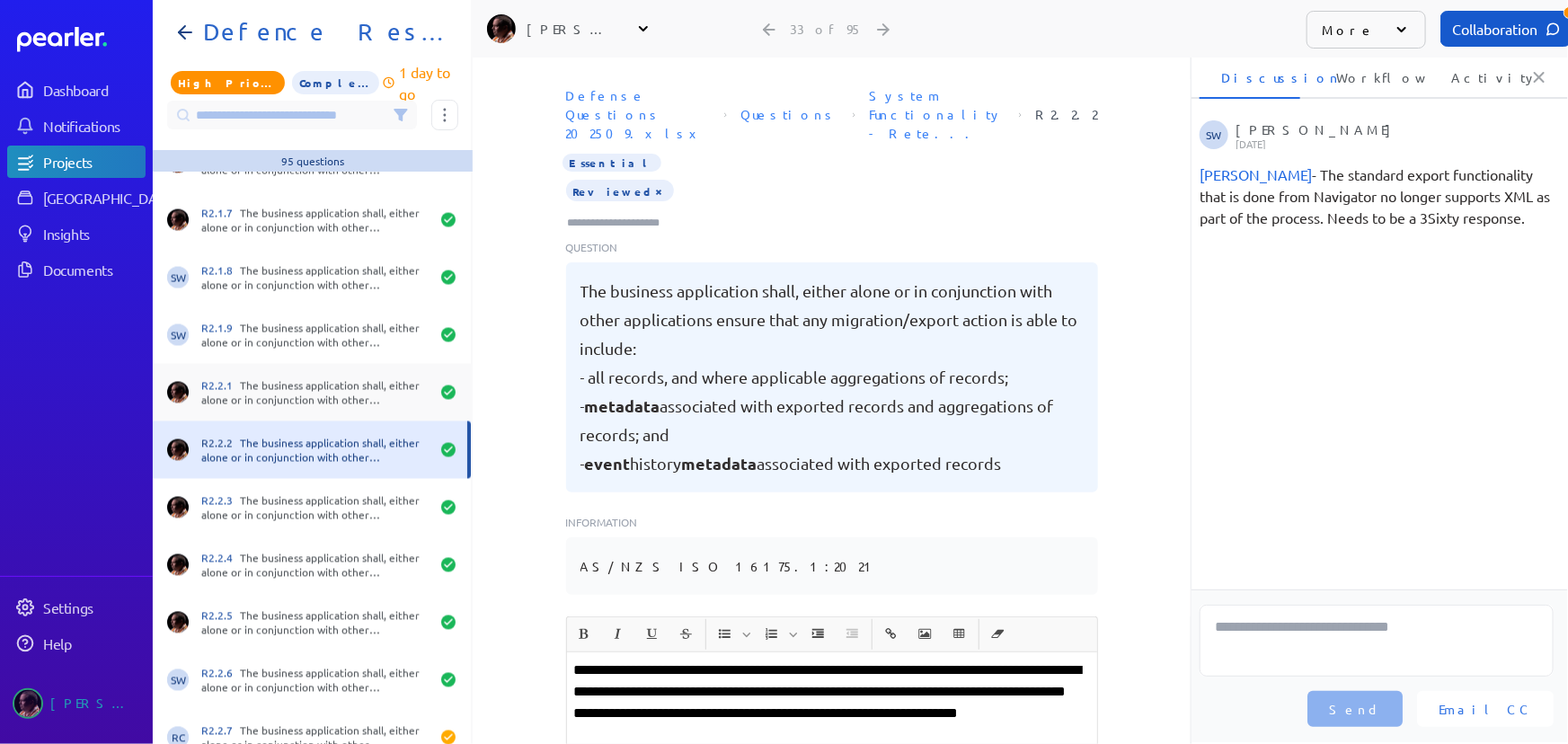
scroll to position [1634, 0]
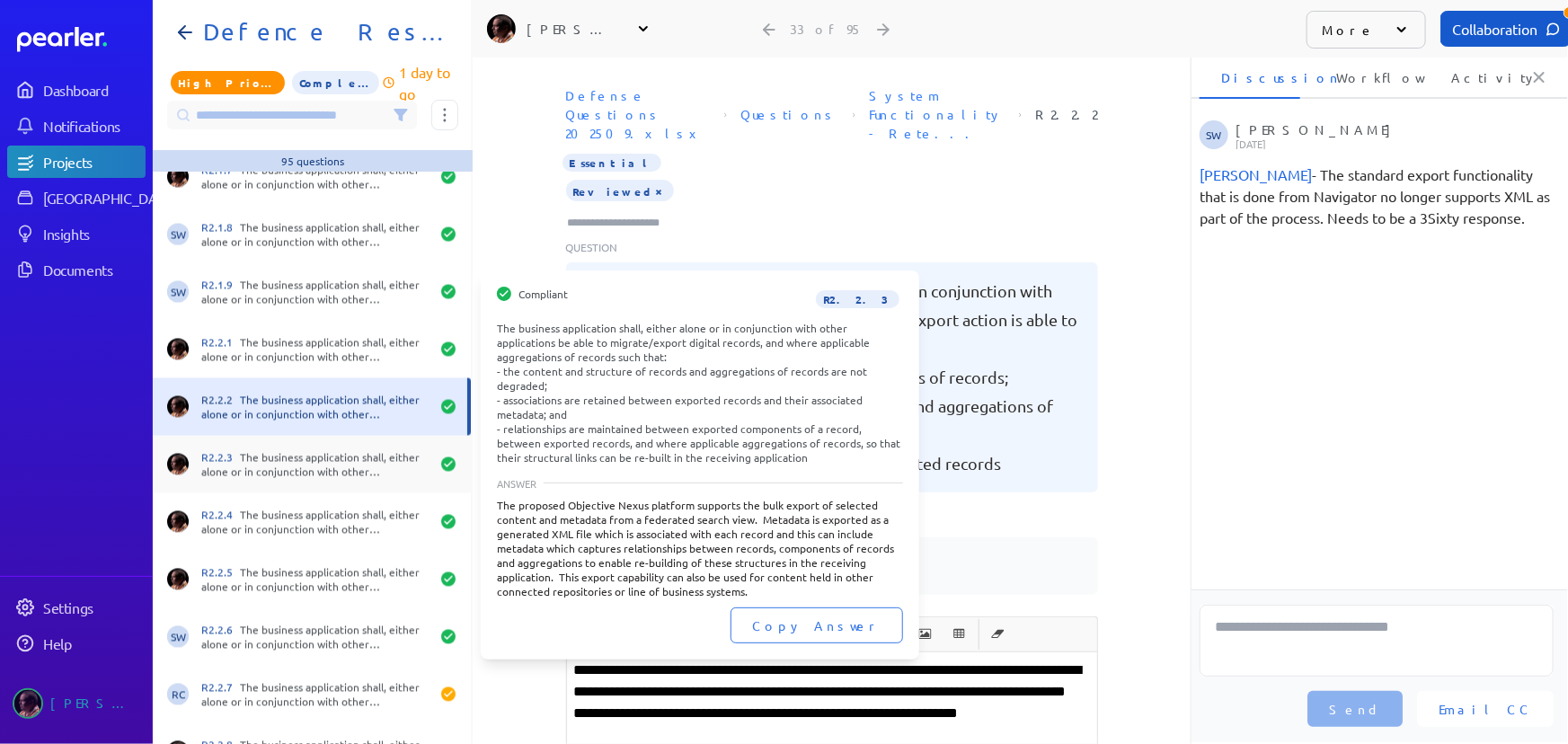
click at [323, 482] on div "R2.2.3 The business application shall, either alone or in conjunction with othe…" at bounding box center [312, 464] width 318 height 57
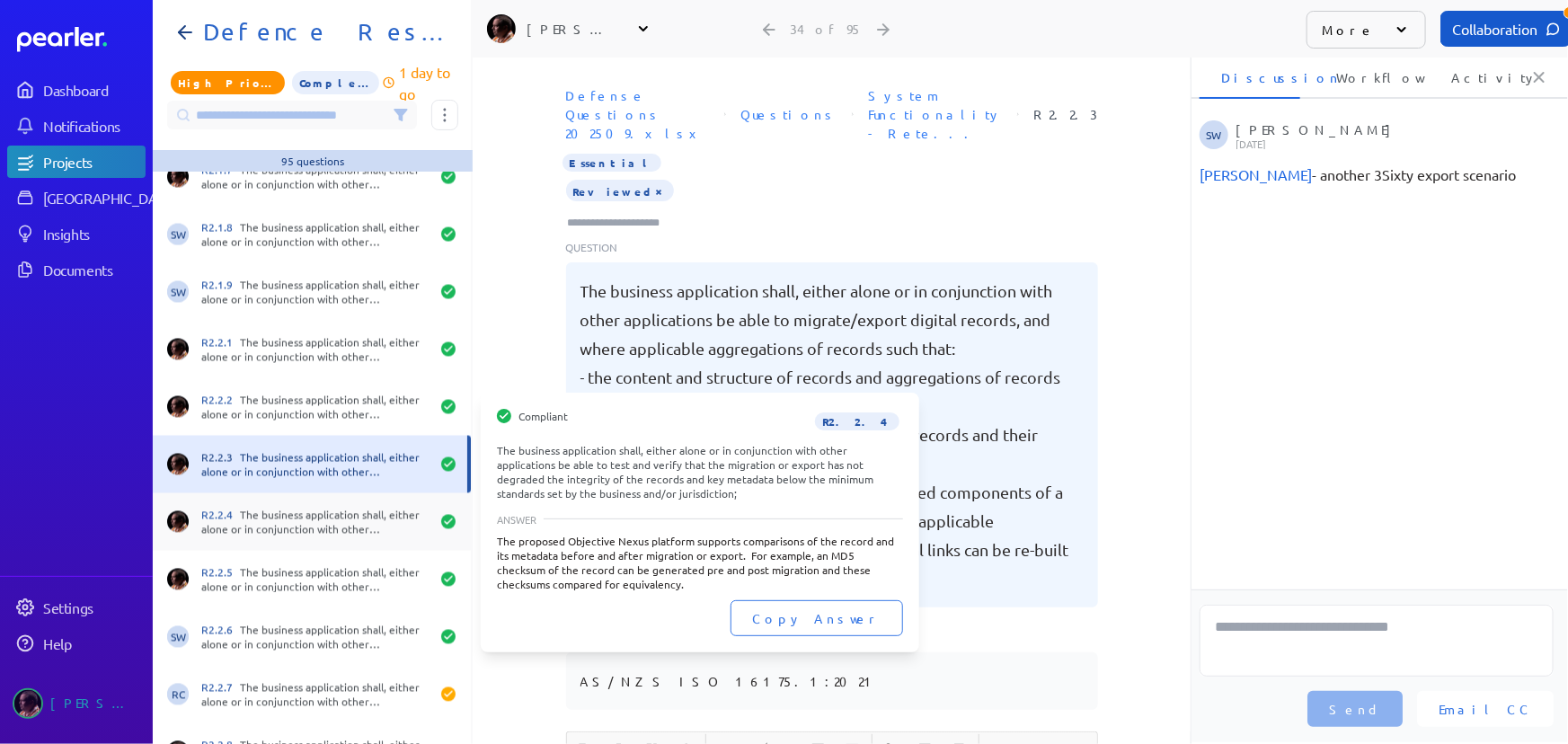
click at [330, 524] on div "R2.2.4 The business application shall, either alone or in conjunction with othe…" at bounding box center [316, 522] width 228 height 29
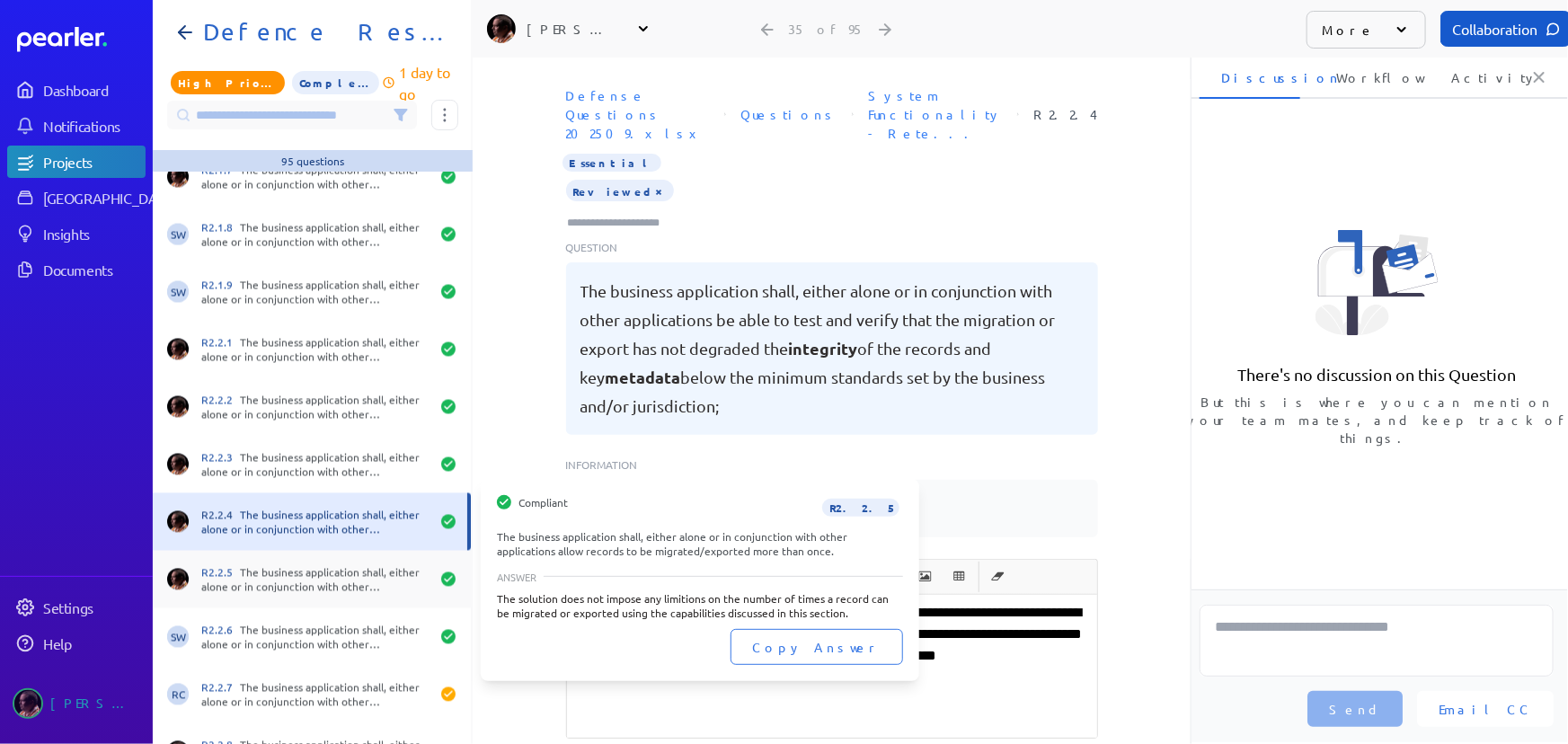
click at [333, 578] on div "R2.2.5 The business application shall, either alone or in conjunction with othe…" at bounding box center [316, 579] width 228 height 29
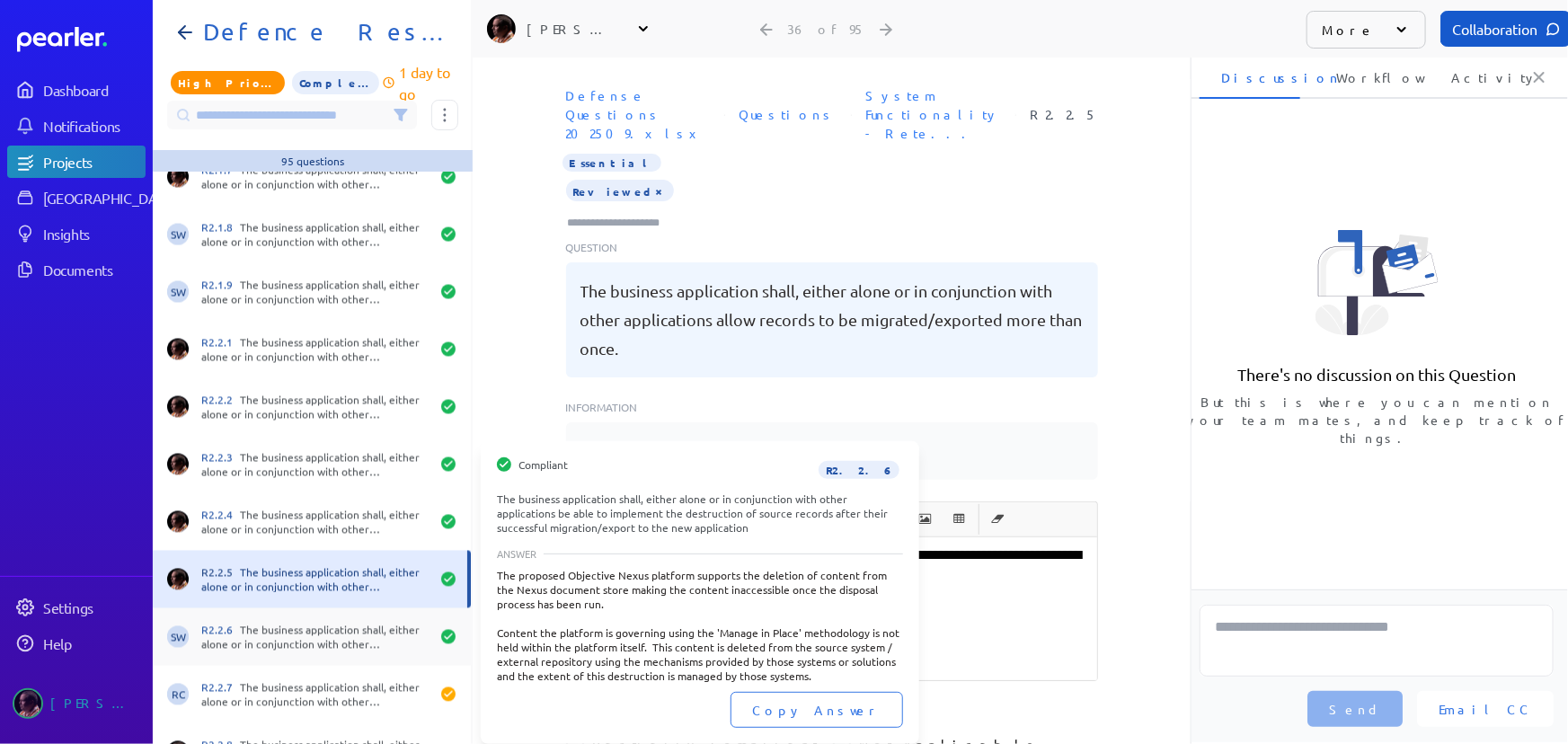
click at [323, 647] on div "R2.2.6 The business application shall, either alone or in conjunction with othe…" at bounding box center [316, 637] width 228 height 29
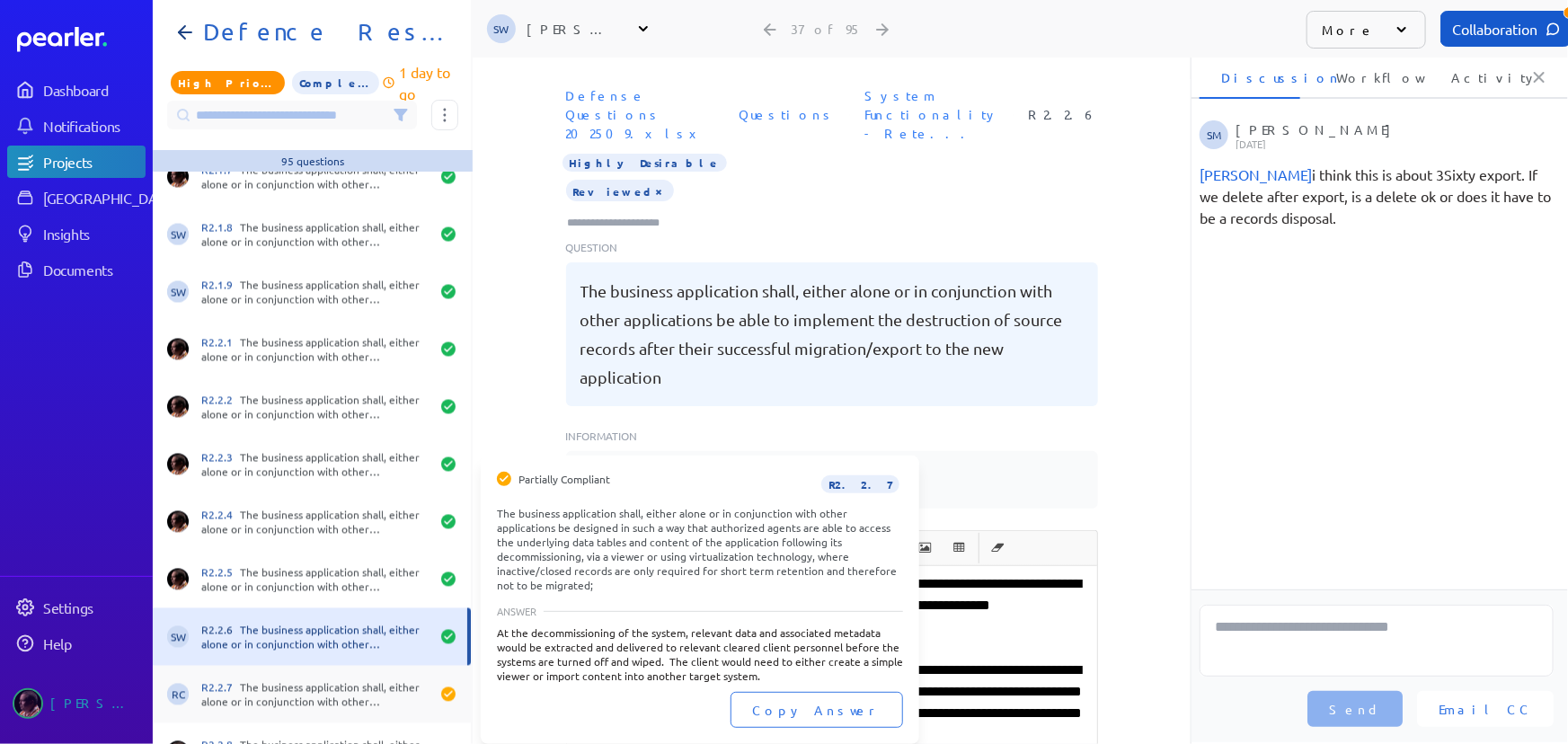
click at [331, 690] on div "R2.2.7 The business application shall, either alone or in conjunction with othe…" at bounding box center [316, 695] width 228 height 29
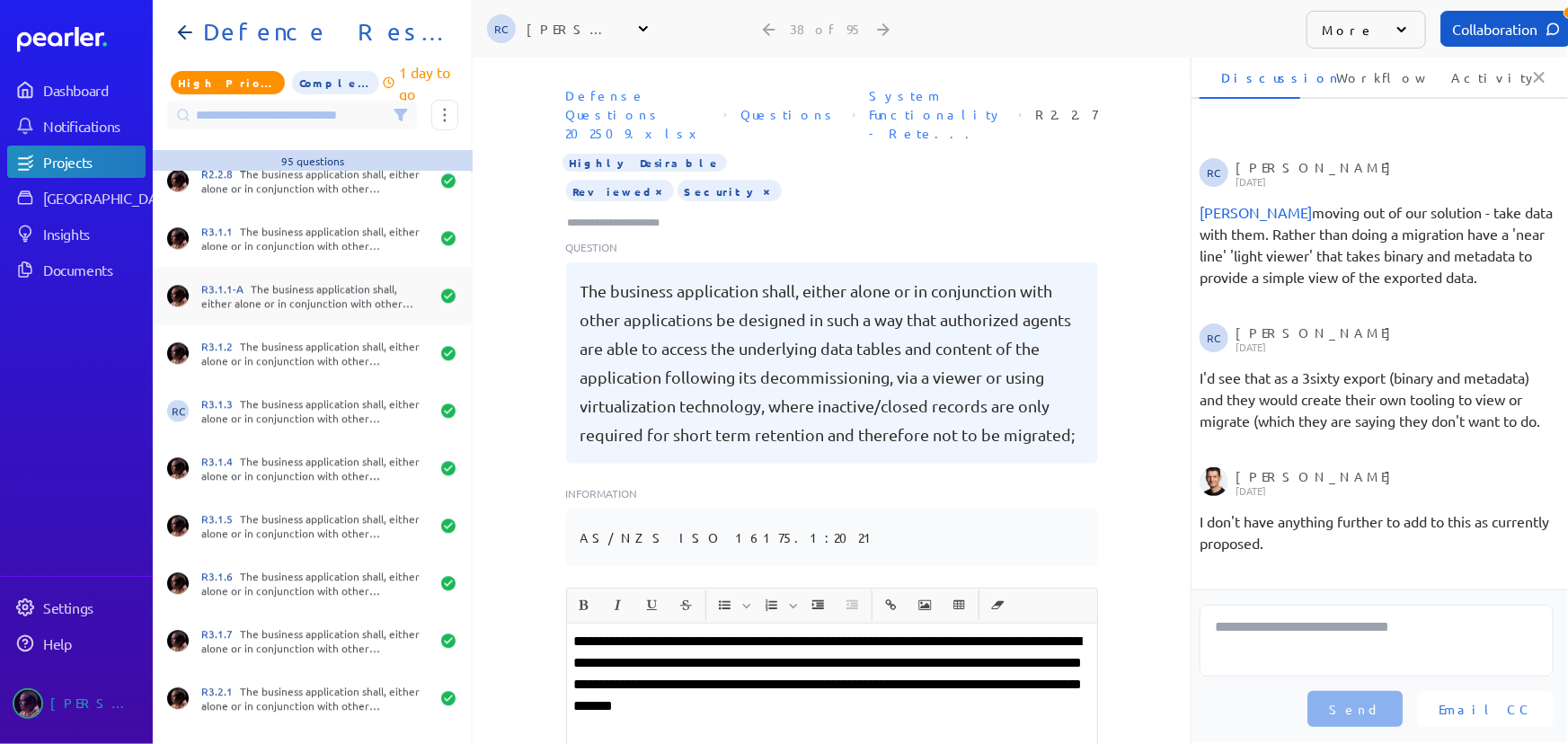
scroll to position [2124, 0]
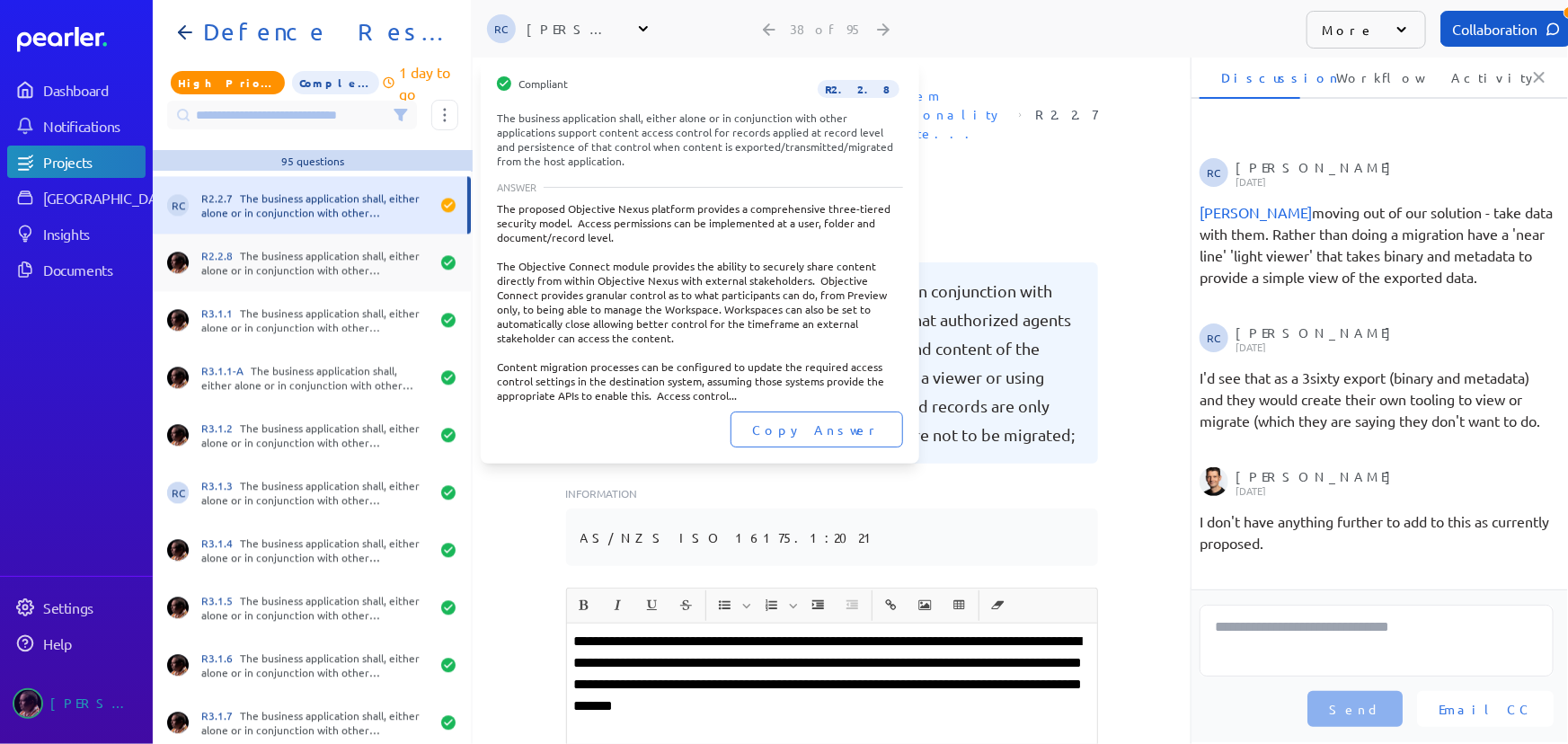
click at [299, 259] on div "R2.2.8 The business application shall, either alone or in conjunction with othe…" at bounding box center [316, 263] width 228 height 29
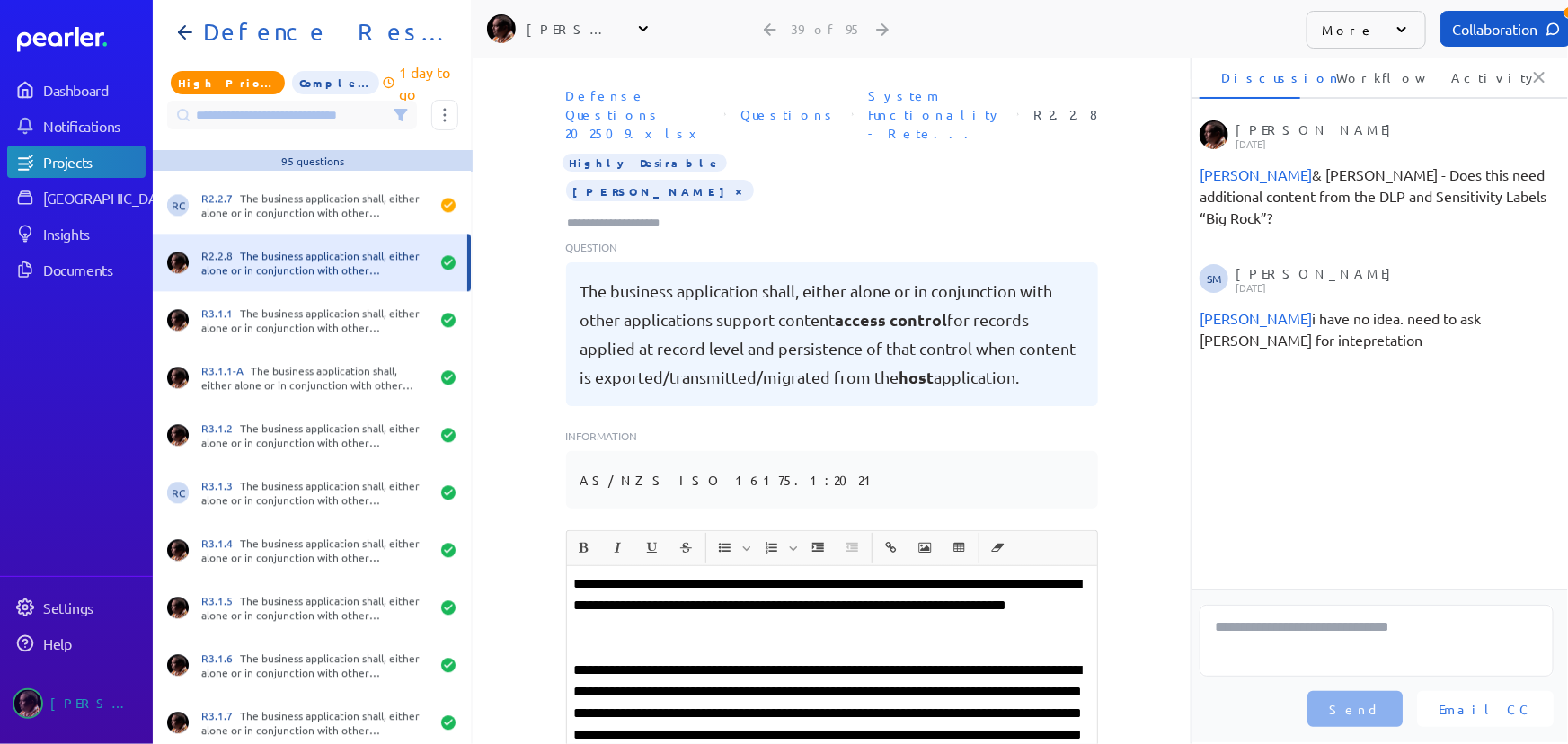
click at [611, 214] on input "Type here to add tags" at bounding box center [621, 223] width 111 height 18
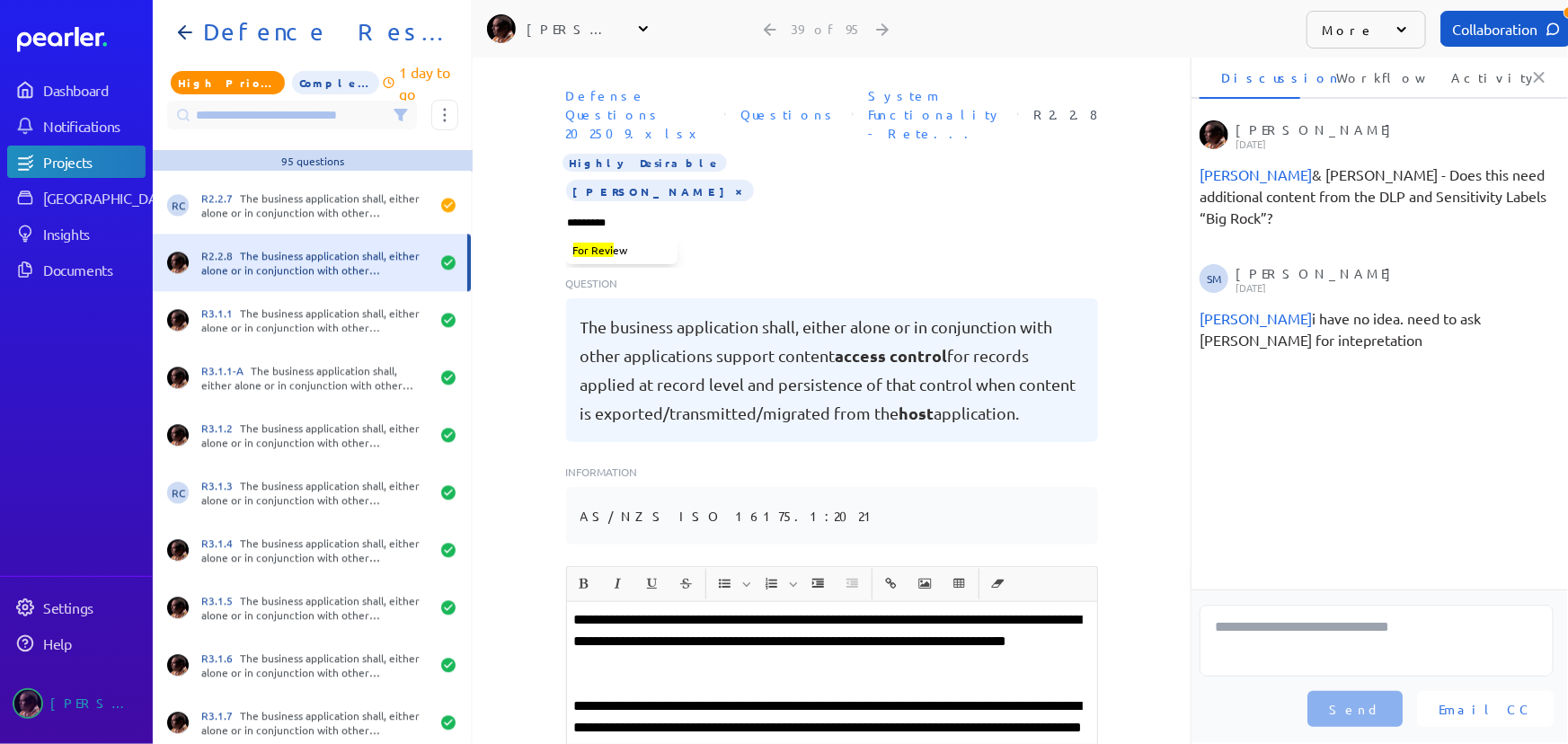
type input "**********"
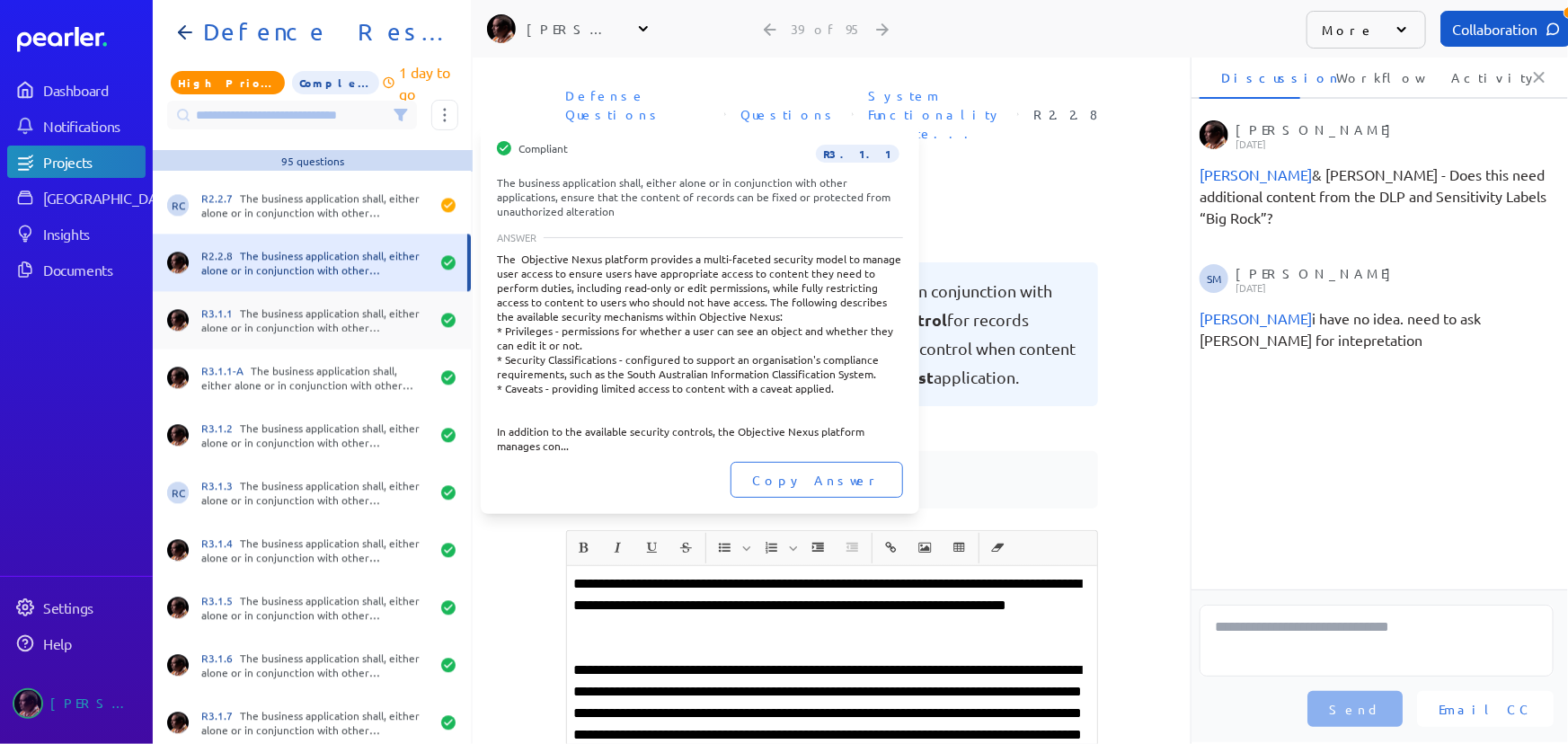
click at [264, 315] on div "R3.1.1 The business application shall, either alone or in conjunction with othe…" at bounding box center [316, 320] width 228 height 29
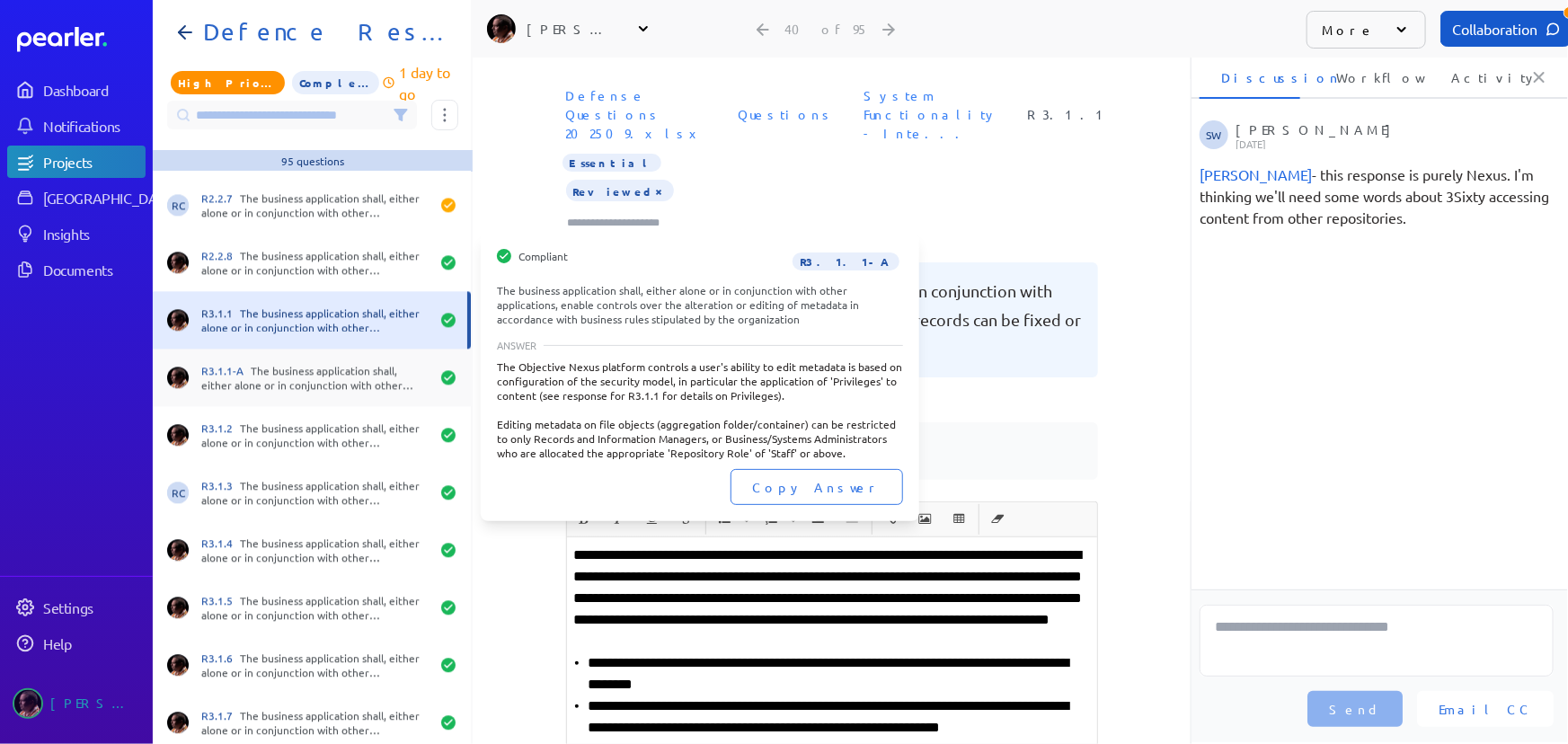
click at [353, 378] on div "R3.1.1-A The business application shall, either alone or in conjunction with ot…" at bounding box center [316, 378] width 228 height 29
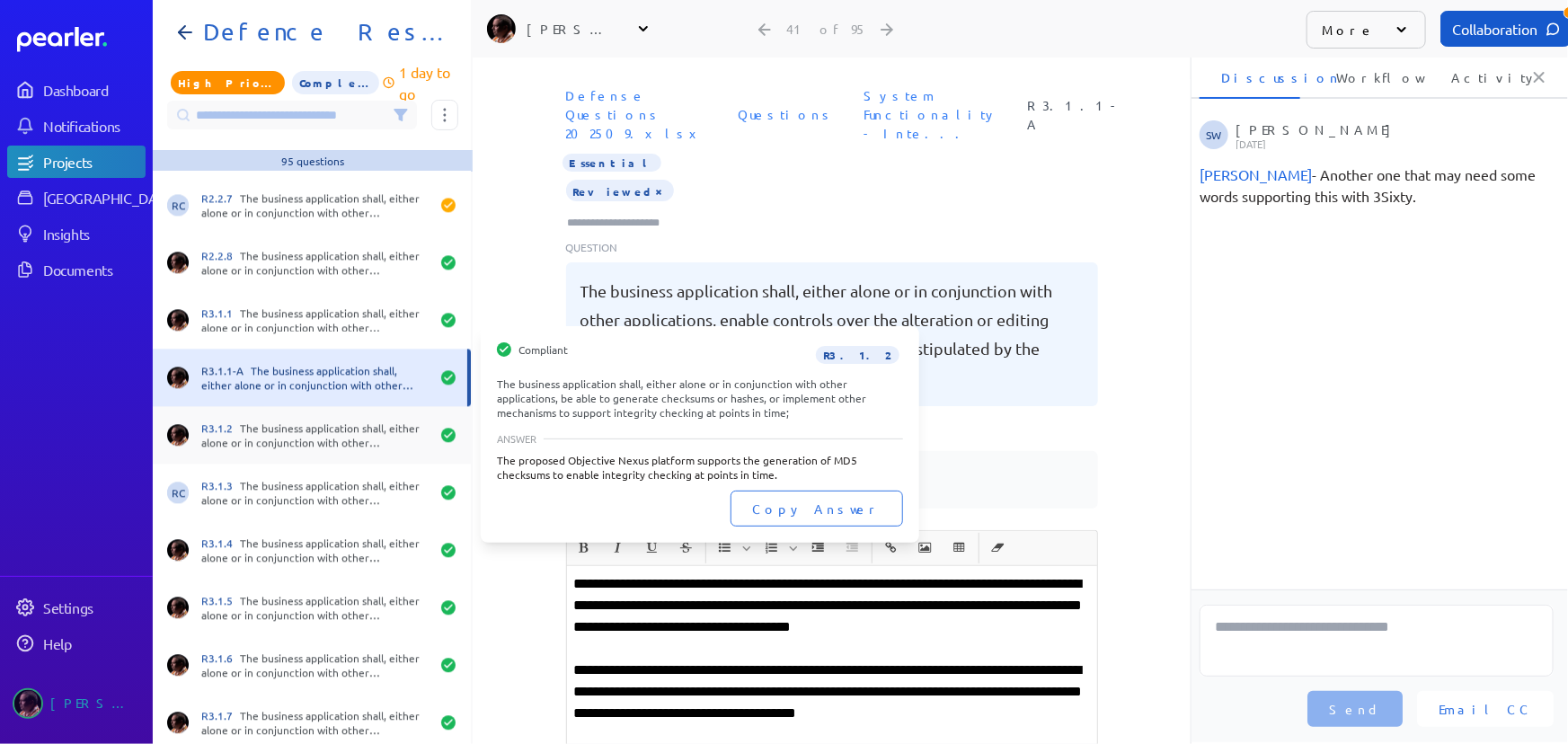
click at [340, 428] on div "R3.1.2 The business application shall, either alone or in conjunction with othe…" at bounding box center [316, 435] width 228 height 29
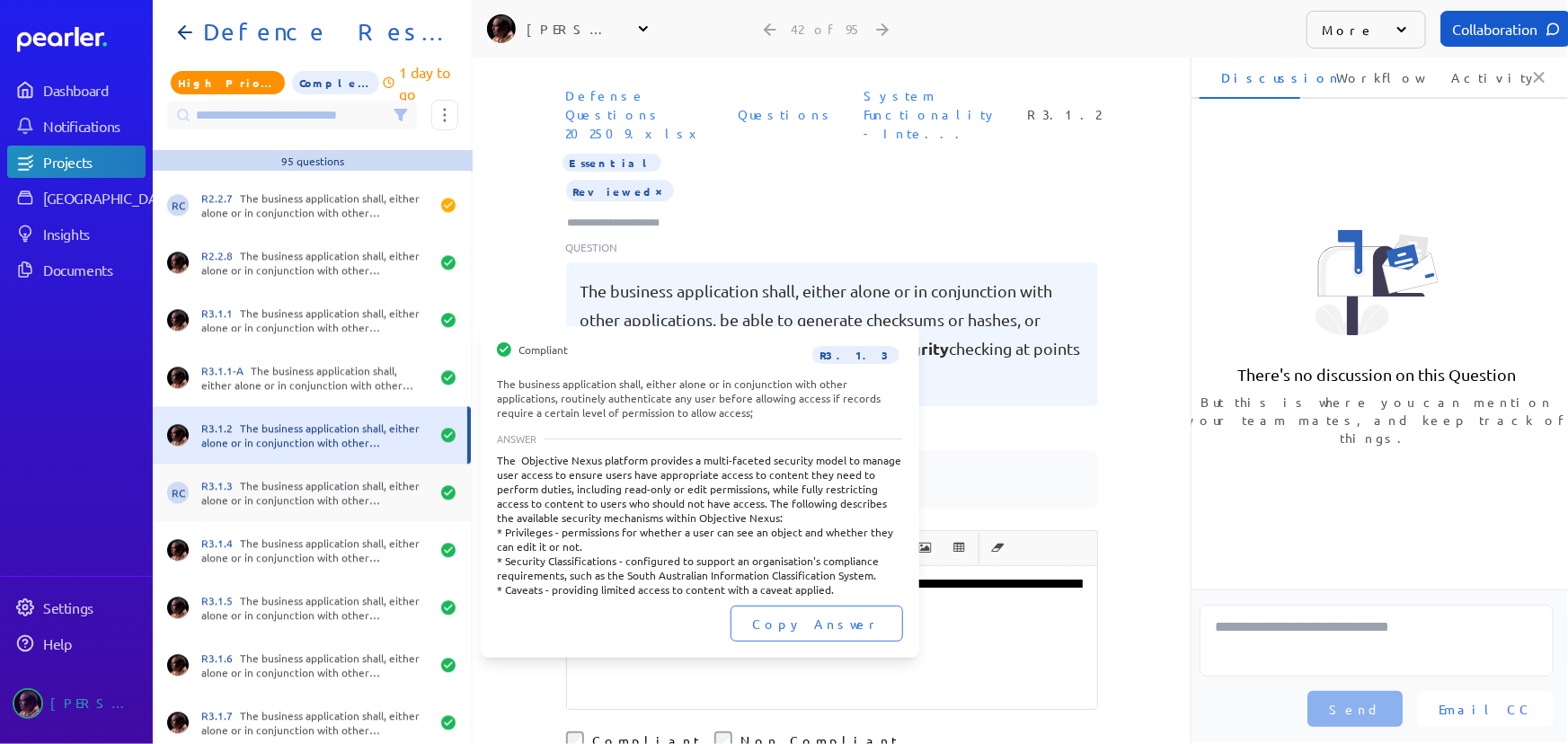
click at [346, 494] on div "R3.1.3 The business application shall, either alone or in conjunction with othe…" at bounding box center [316, 493] width 228 height 29
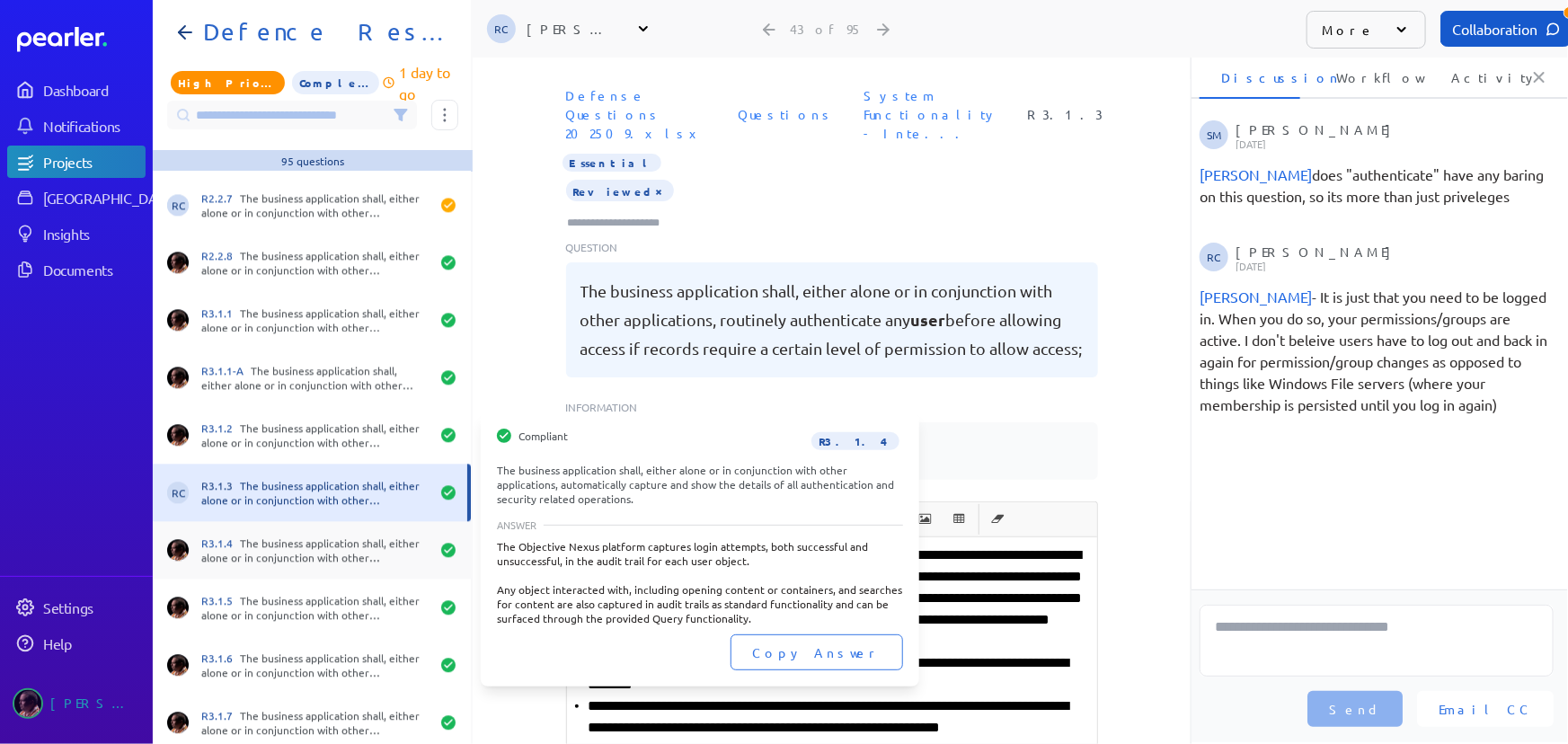
click at [342, 550] on div "R3.1.4 The business application shall, either alone or in conjunction with othe…" at bounding box center [316, 550] width 228 height 29
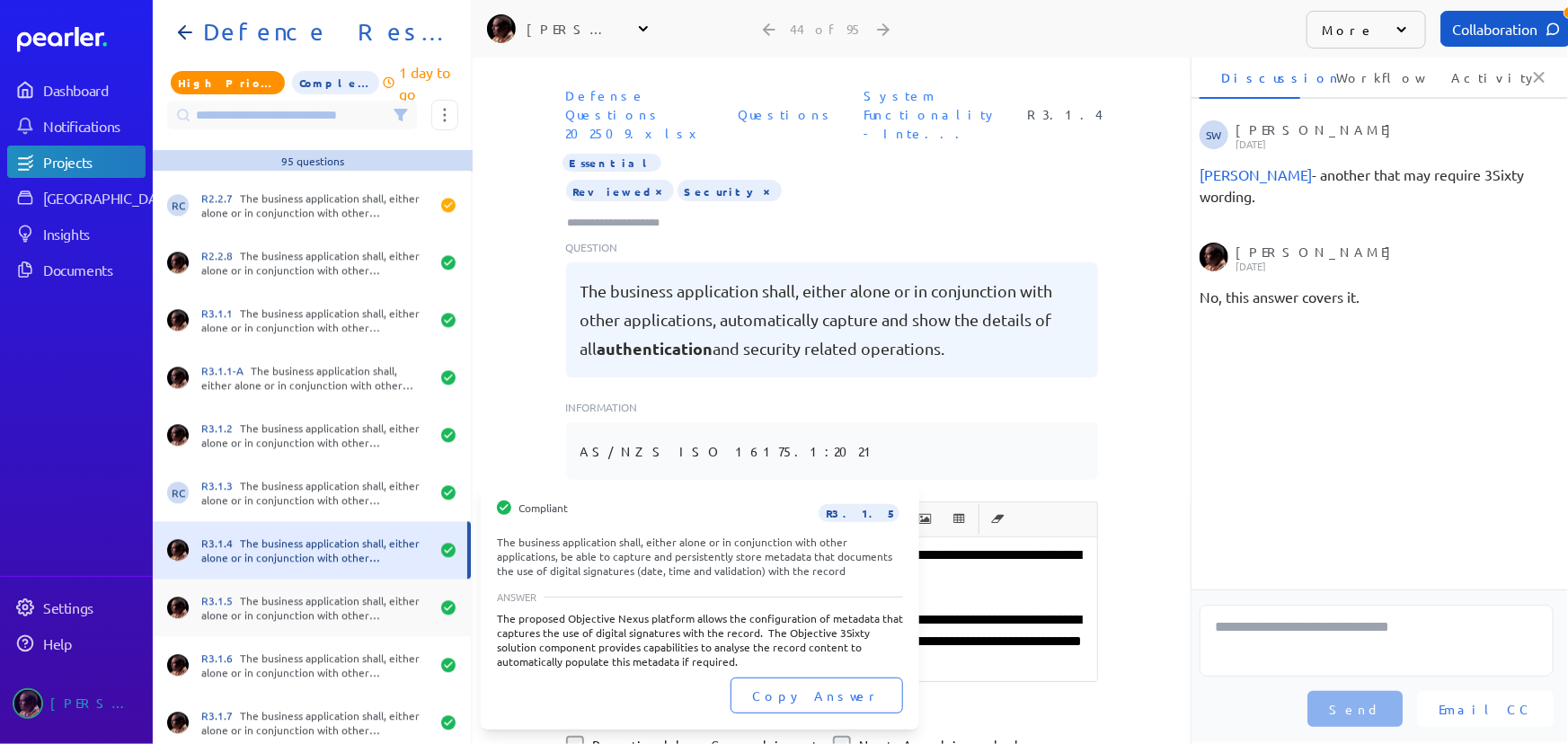
click at [333, 616] on div "R3.1.5 The business application shall, either alone or in conjunction with othe…" at bounding box center [316, 607] width 228 height 29
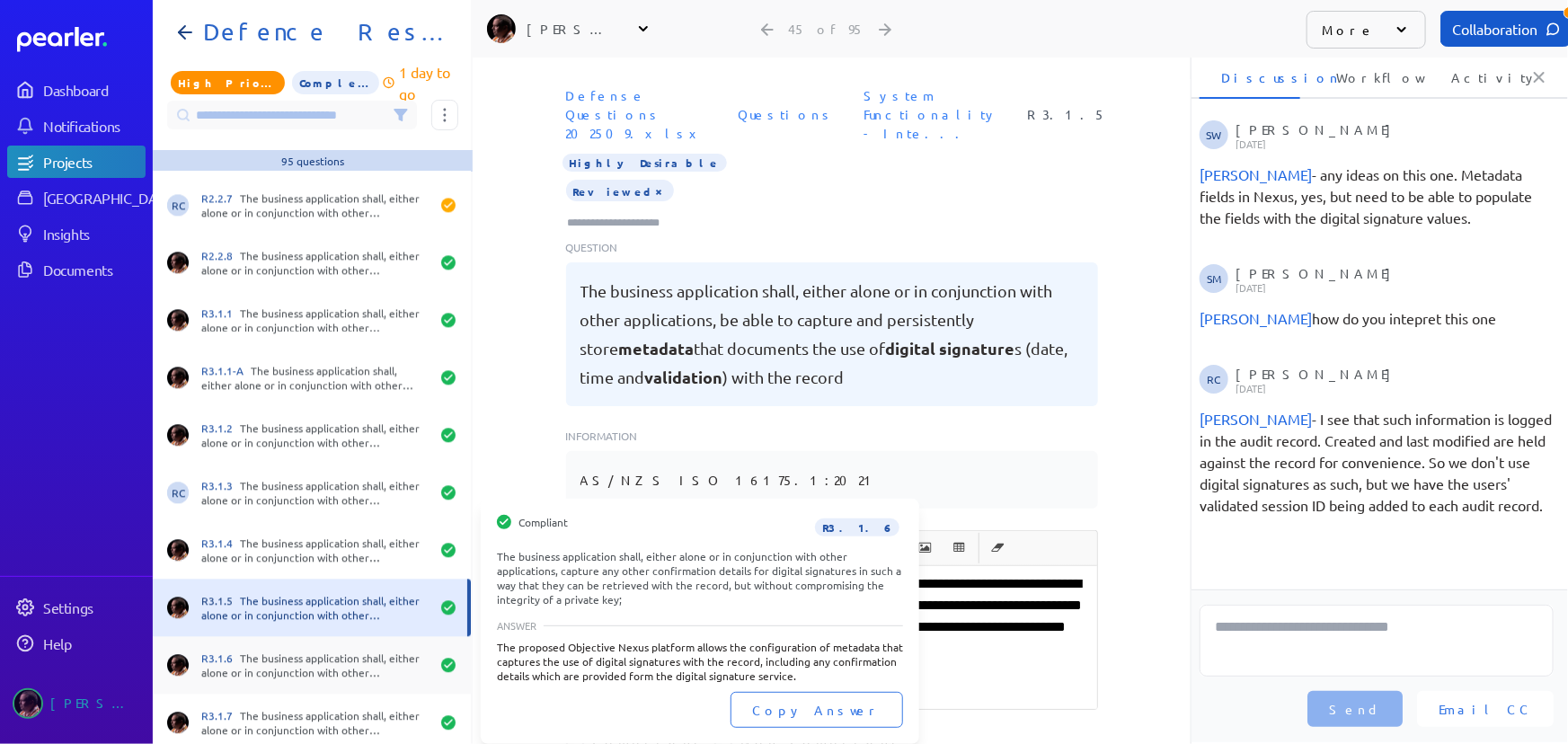
click at [330, 659] on div "R3.1.6 The business application shall, either alone or in conjunction with othe…" at bounding box center [316, 665] width 228 height 29
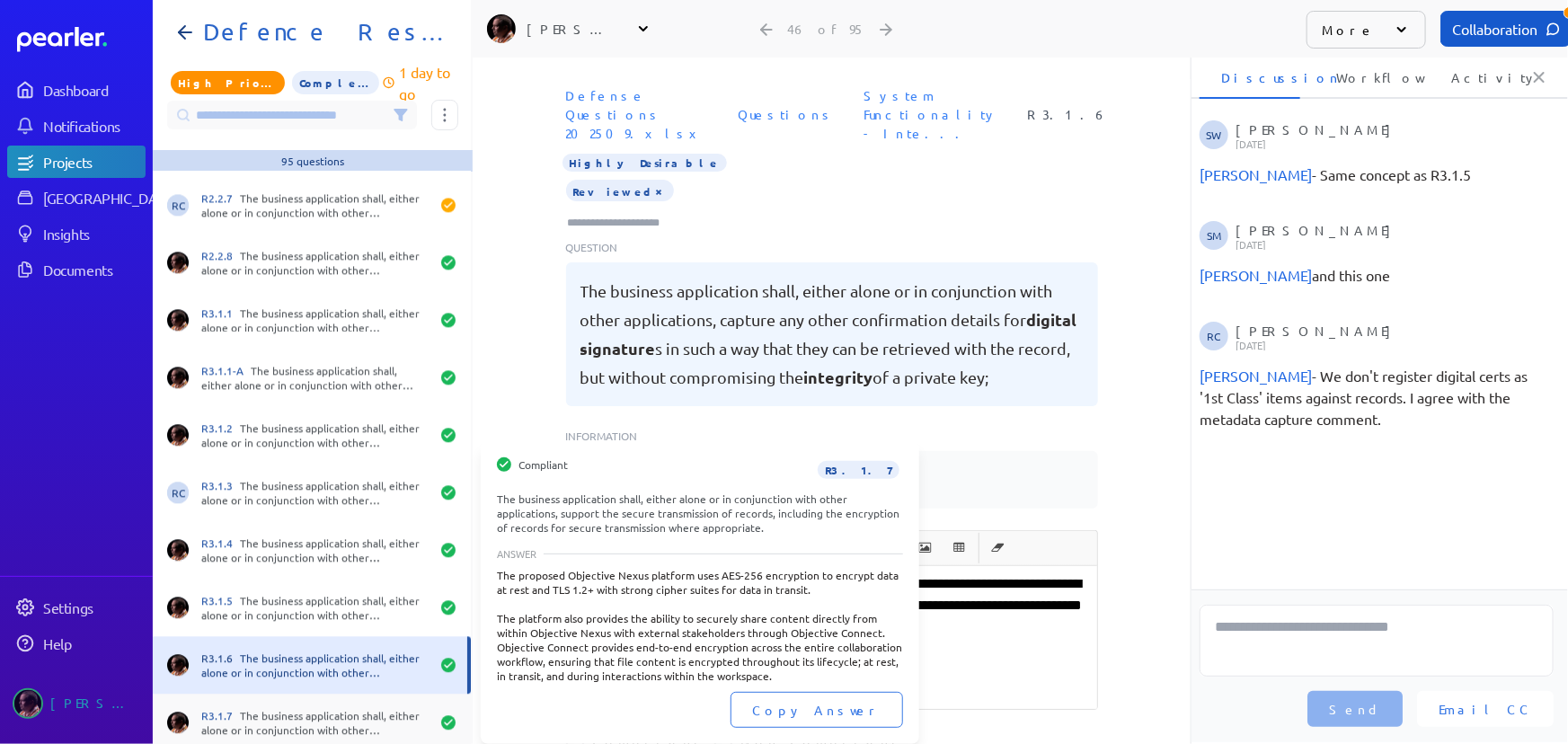
click at [323, 714] on div "R3.1.7 The business application shall, either alone or in conjunction with othe…" at bounding box center [316, 722] width 228 height 29
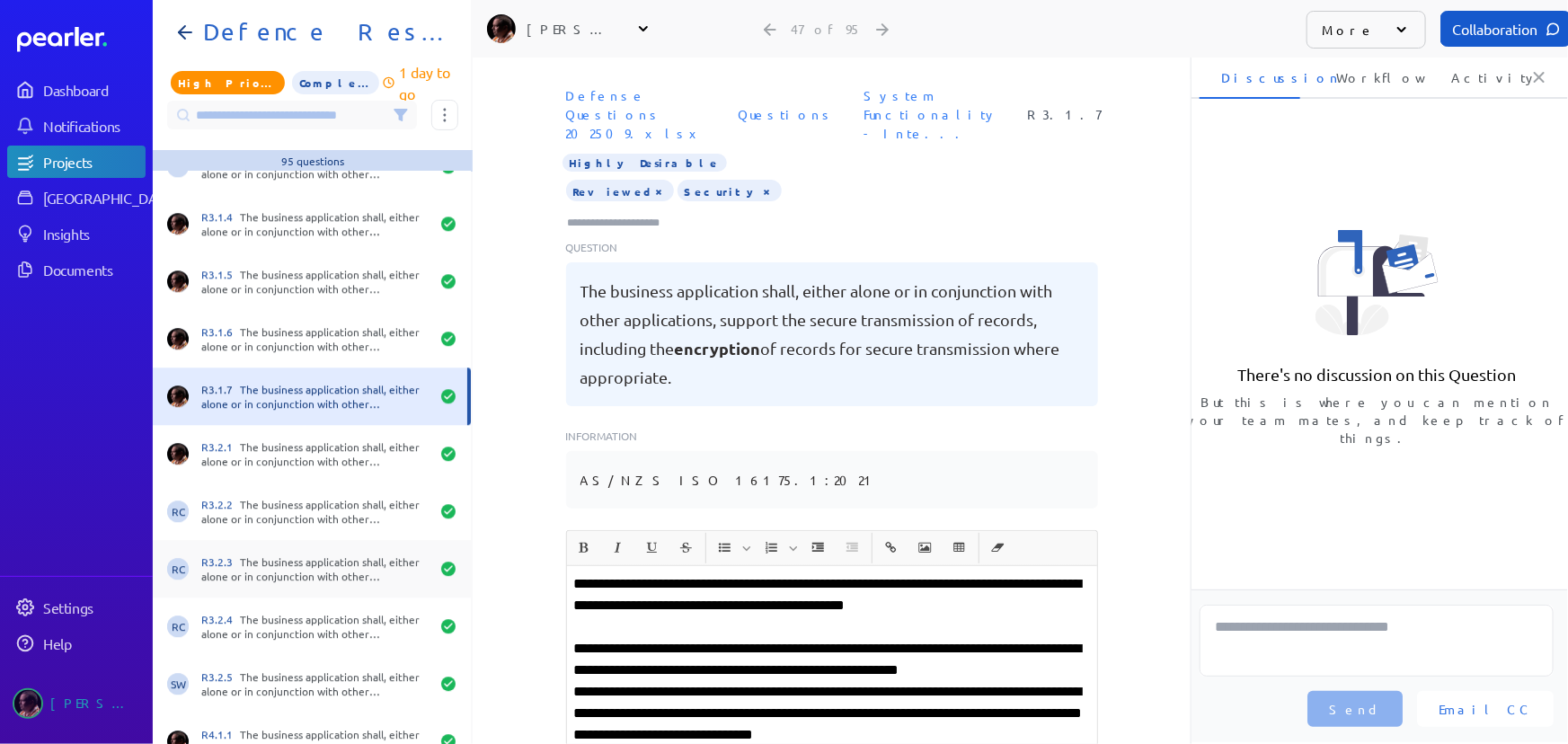
scroll to position [2451, 0]
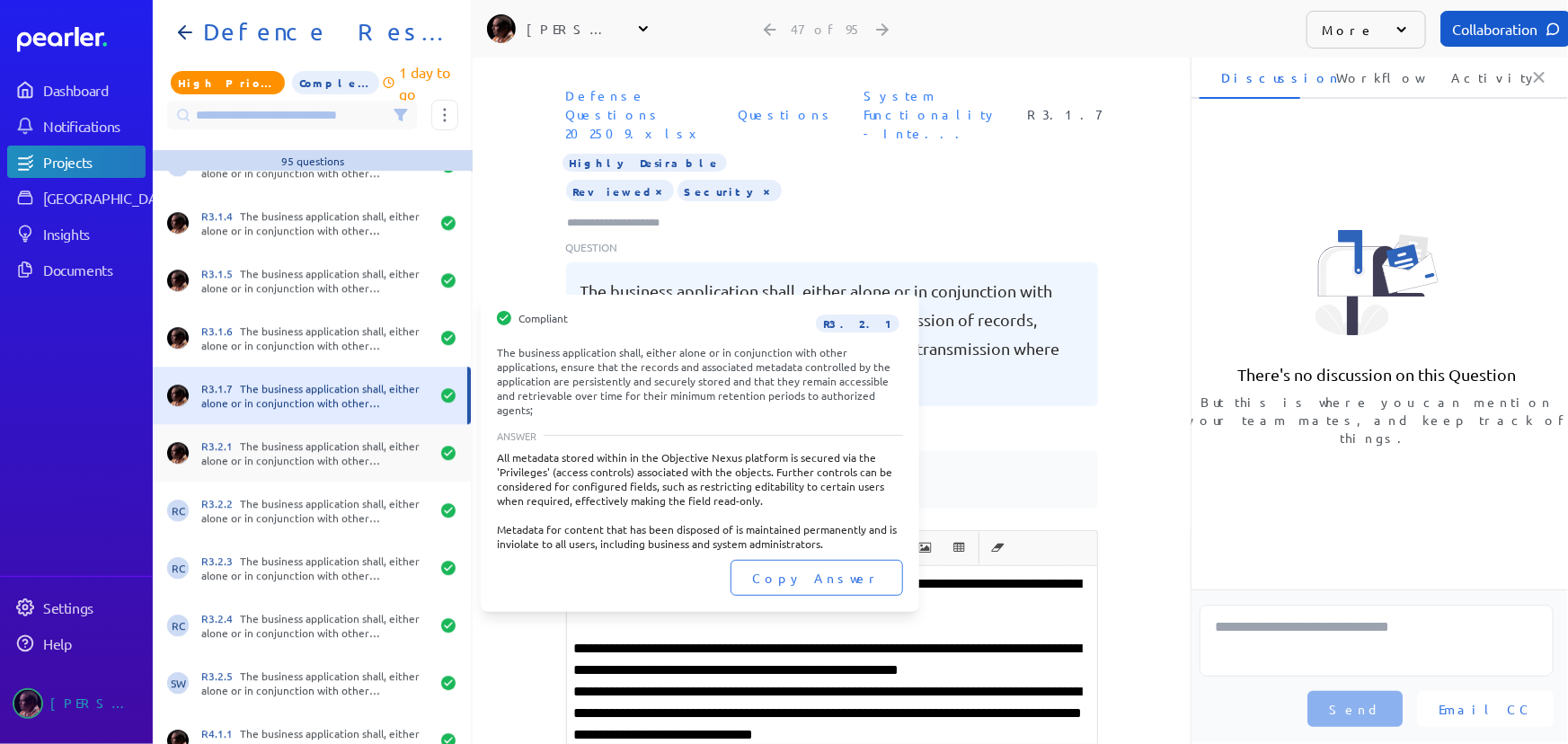
click at [323, 460] on div "R3.2.1 The business application shall, either alone or in conjunction with othe…" at bounding box center [316, 453] width 228 height 29
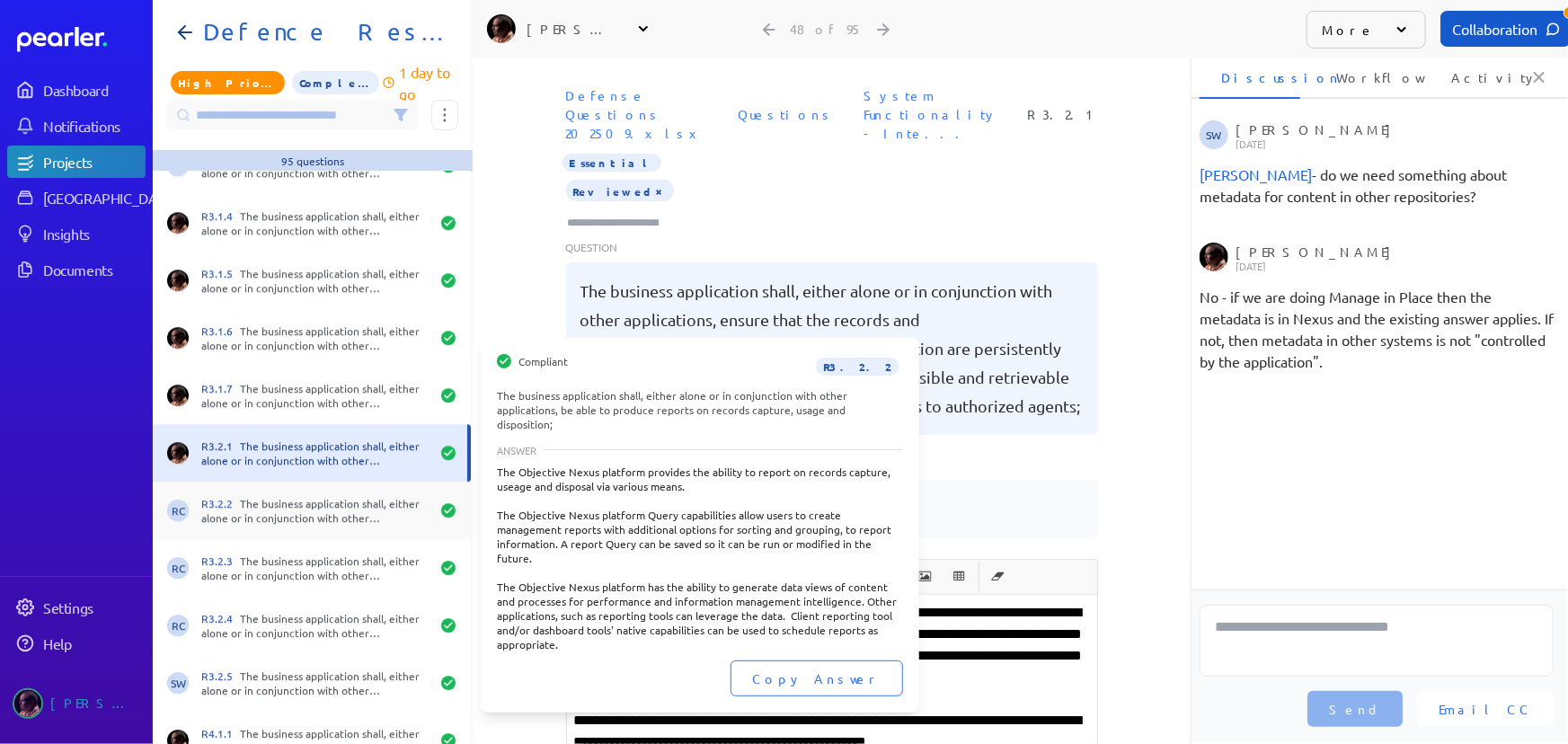
click at [335, 510] on div "R3.2.2 The business application shall, either alone or in conjunction with othe…" at bounding box center [316, 510] width 228 height 29
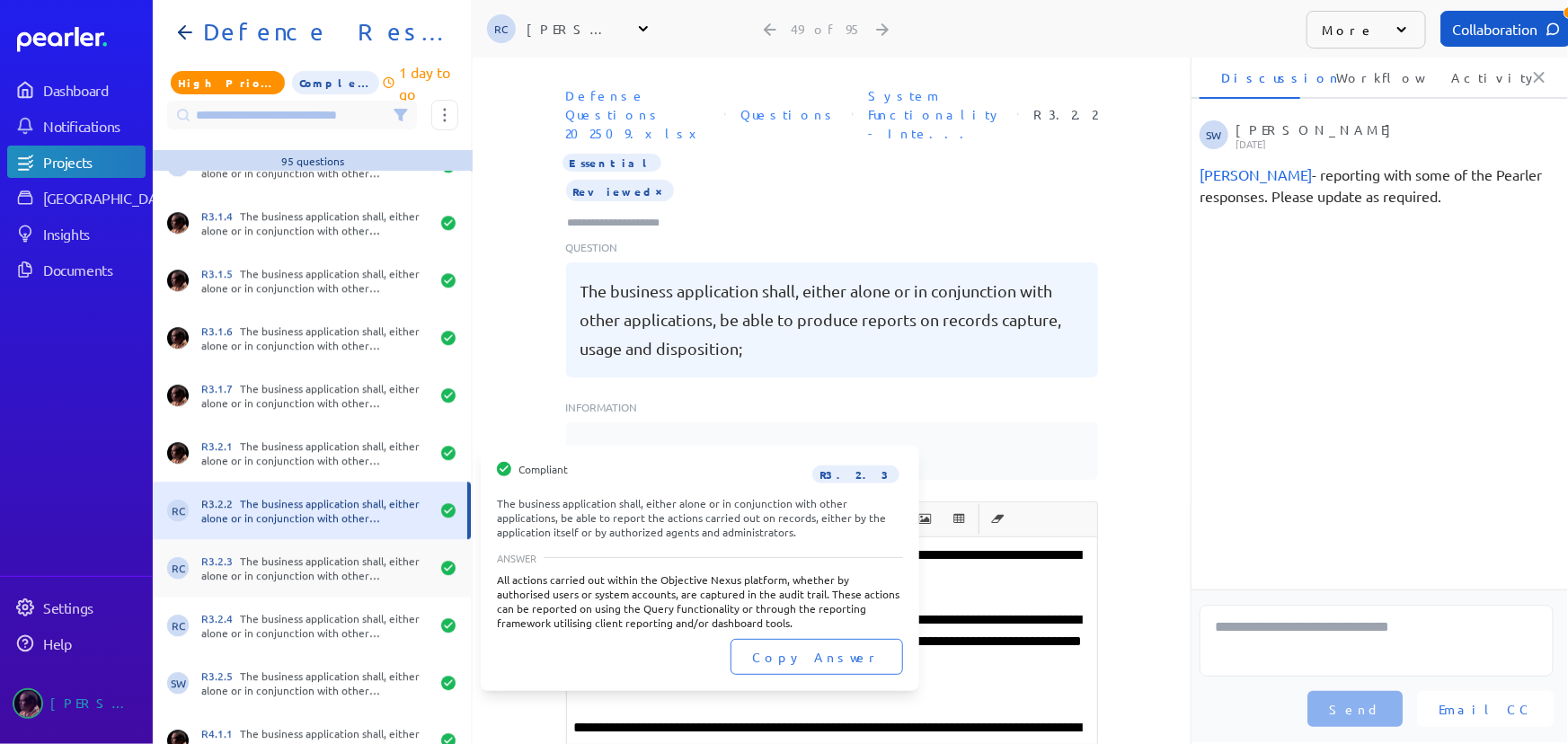
click at [332, 552] on div "RC R3.2.3 The business application shall, either alone or in conjunction with o…" at bounding box center [312, 568] width 318 height 57
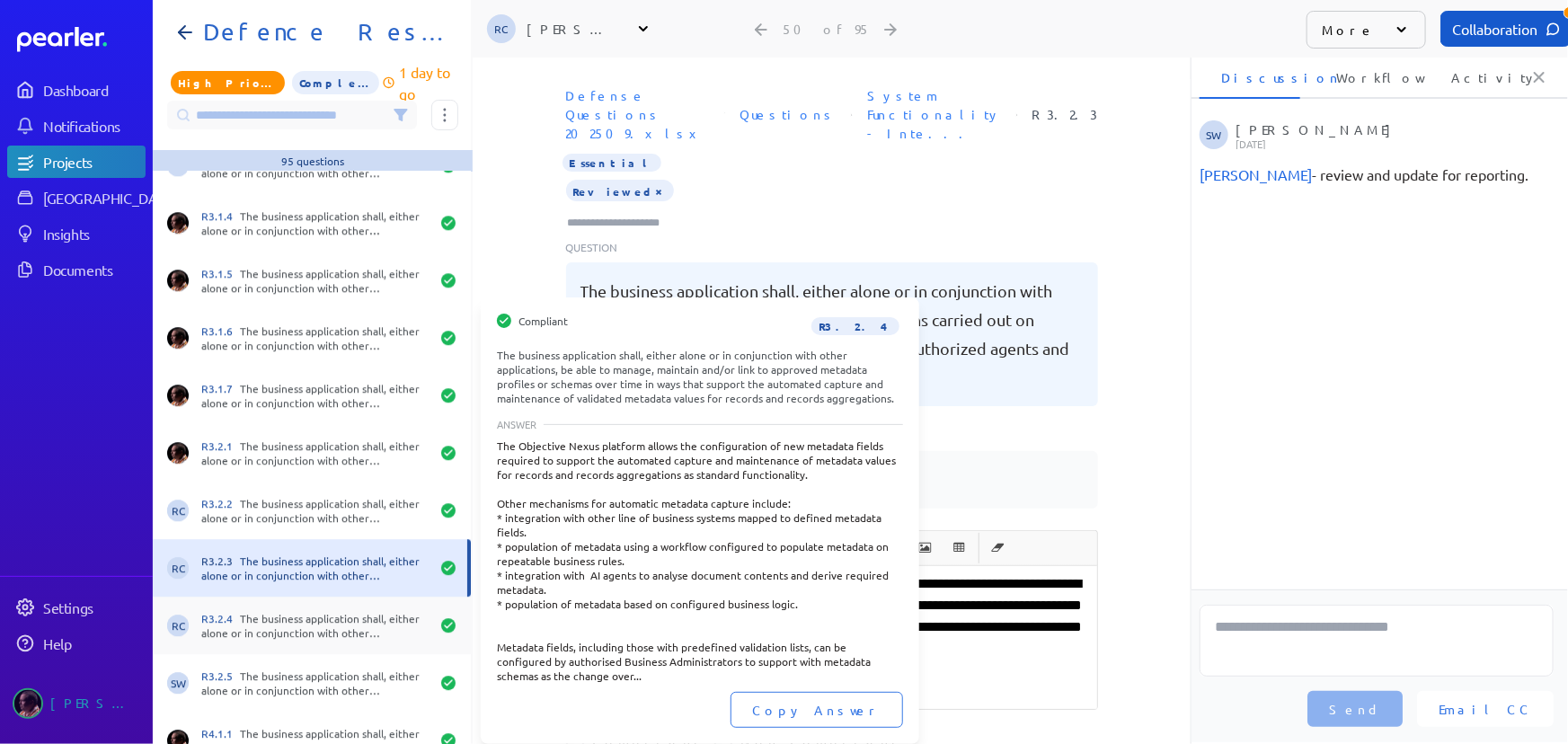
click at [334, 617] on div "R3.2.4 The business application shall, either alone or in conjunction with othe…" at bounding box center [316, 625] width 228 height 29
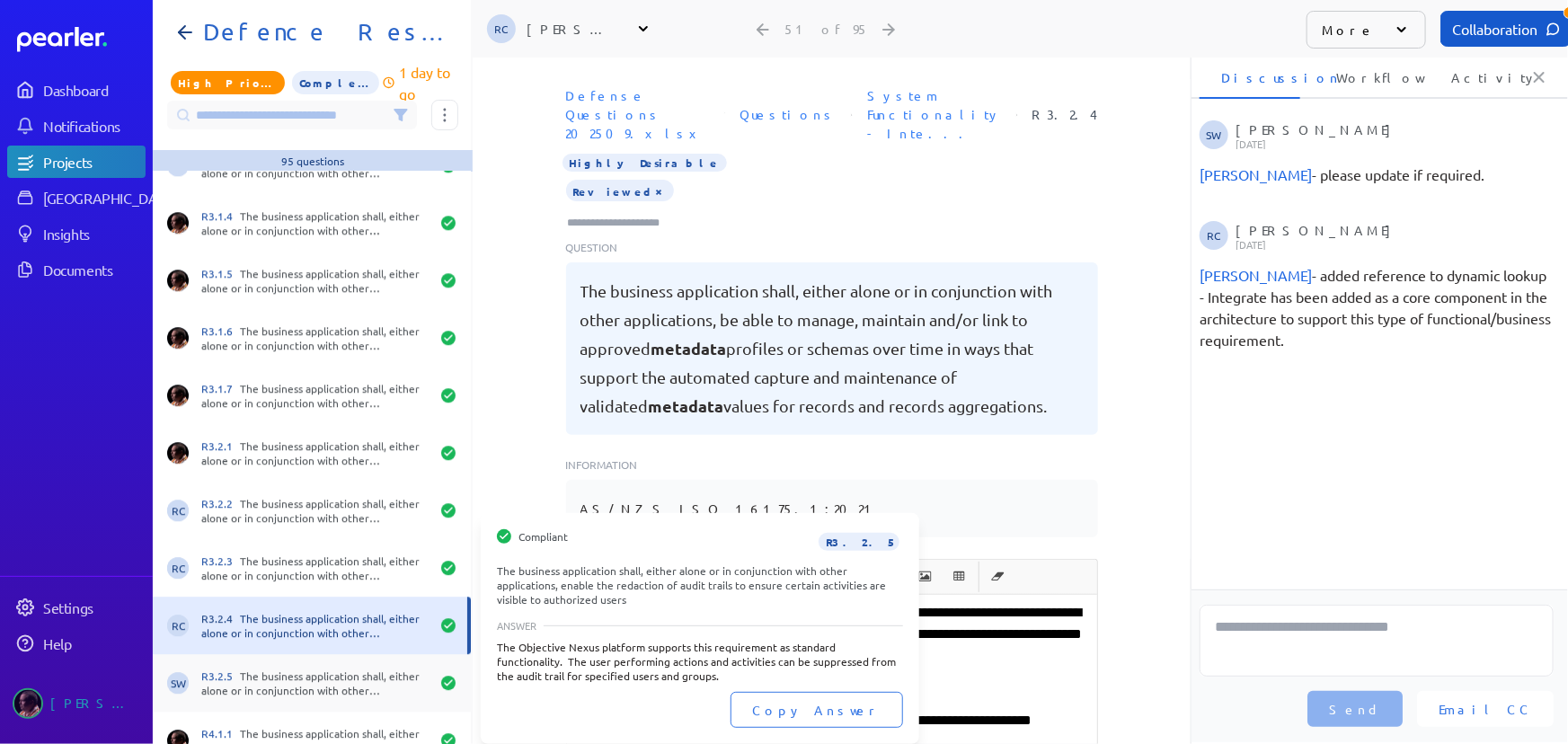
click at [340, 662] on div "SW R3.2.5 The business application shall, either alone or in conjunction with o…" at bounding box center [312, 683] width 318 height 57
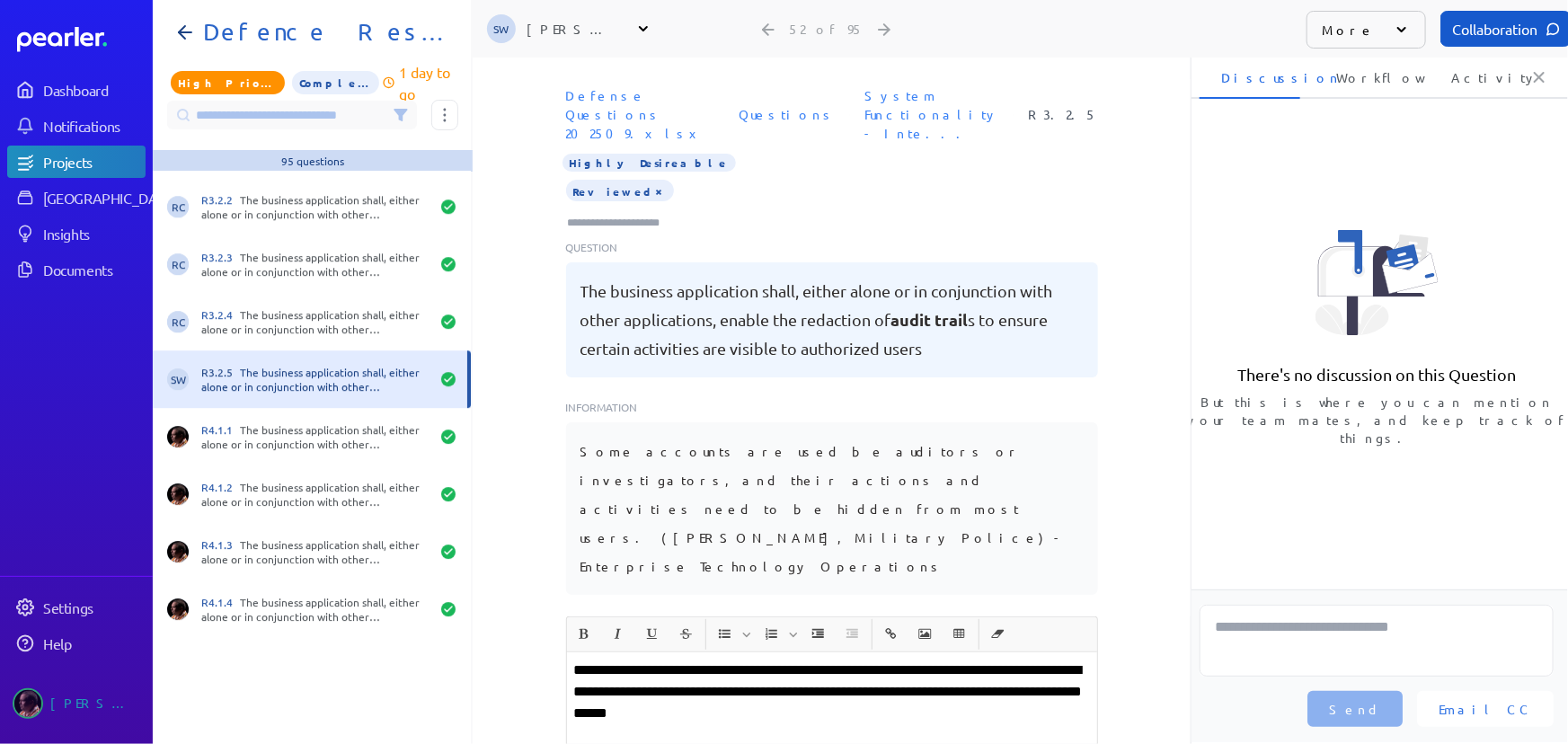
scroll to position [2777, 0]
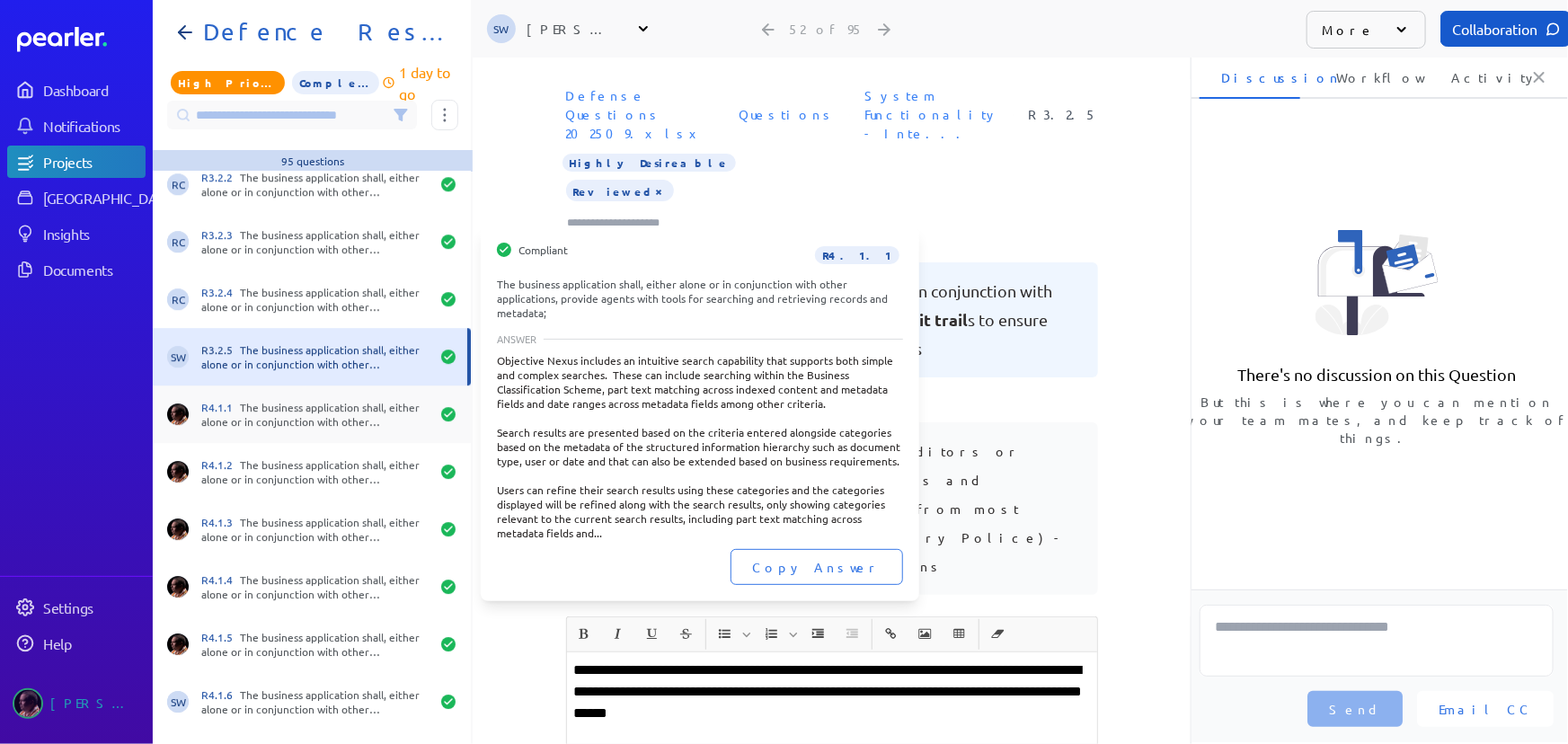
click at [332, 414] on div "R4.1.1 The business application shall, either alone or in conjunction with othe…" at bounding box center [316, 414] width 228 height 29
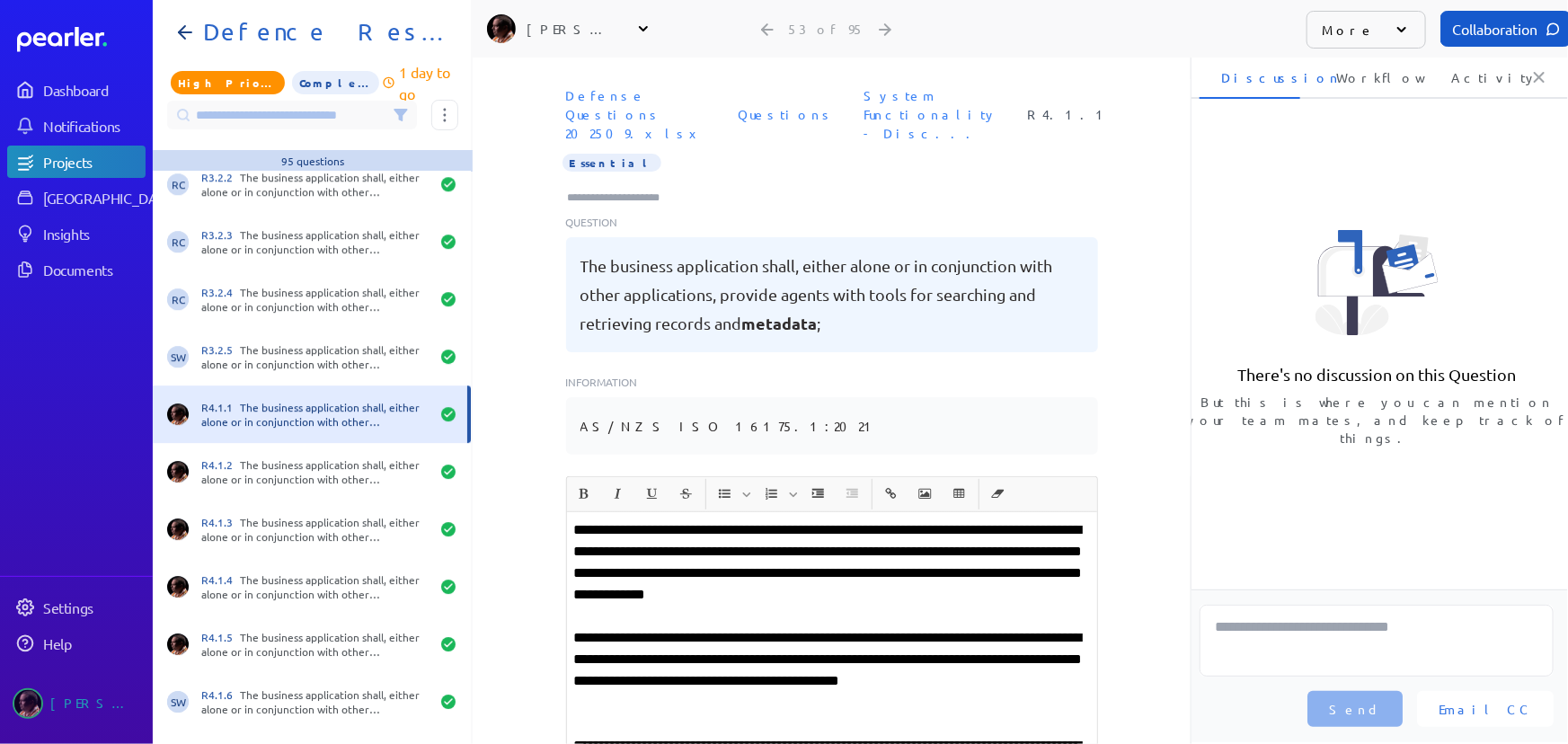
click at [677, 184] on div at bounding box center [621, 195] width 111 height 24
click at [627, 188] on input "Type here to add tags" at bounding box center [621, 197] width 111 height 18
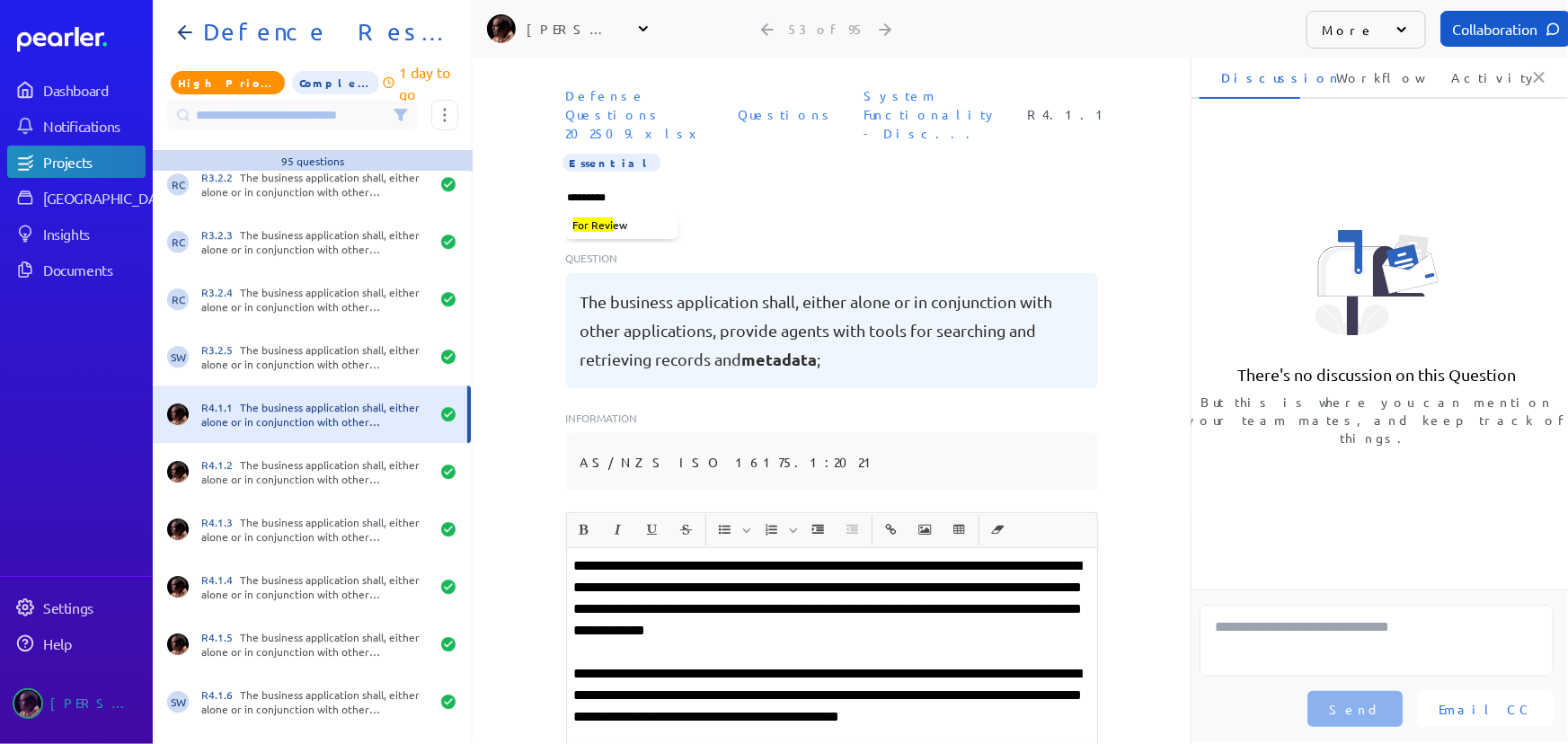
type input "**********"
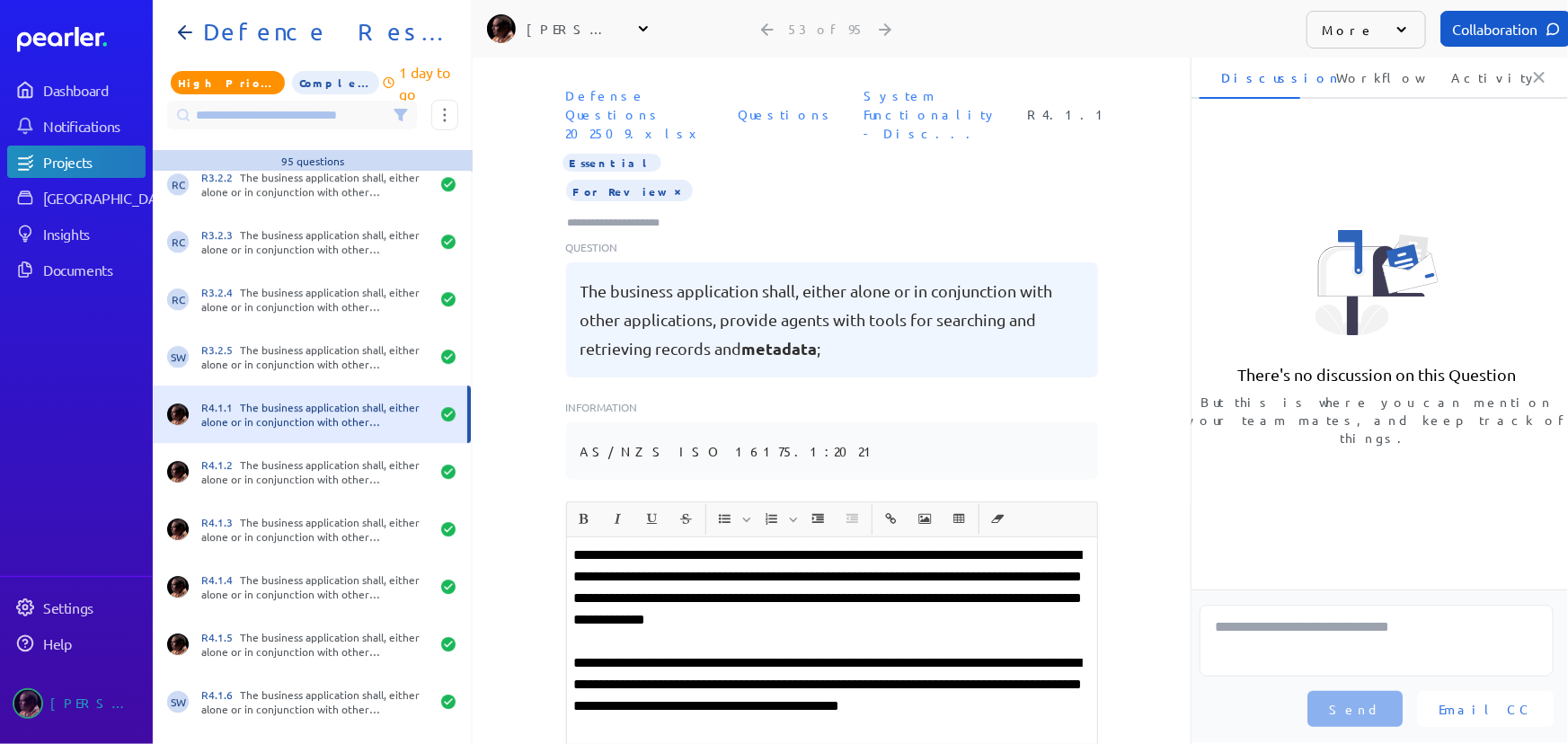
click at [672, 182] on button "×" at bounding box center [678, 190] width 14 height 18
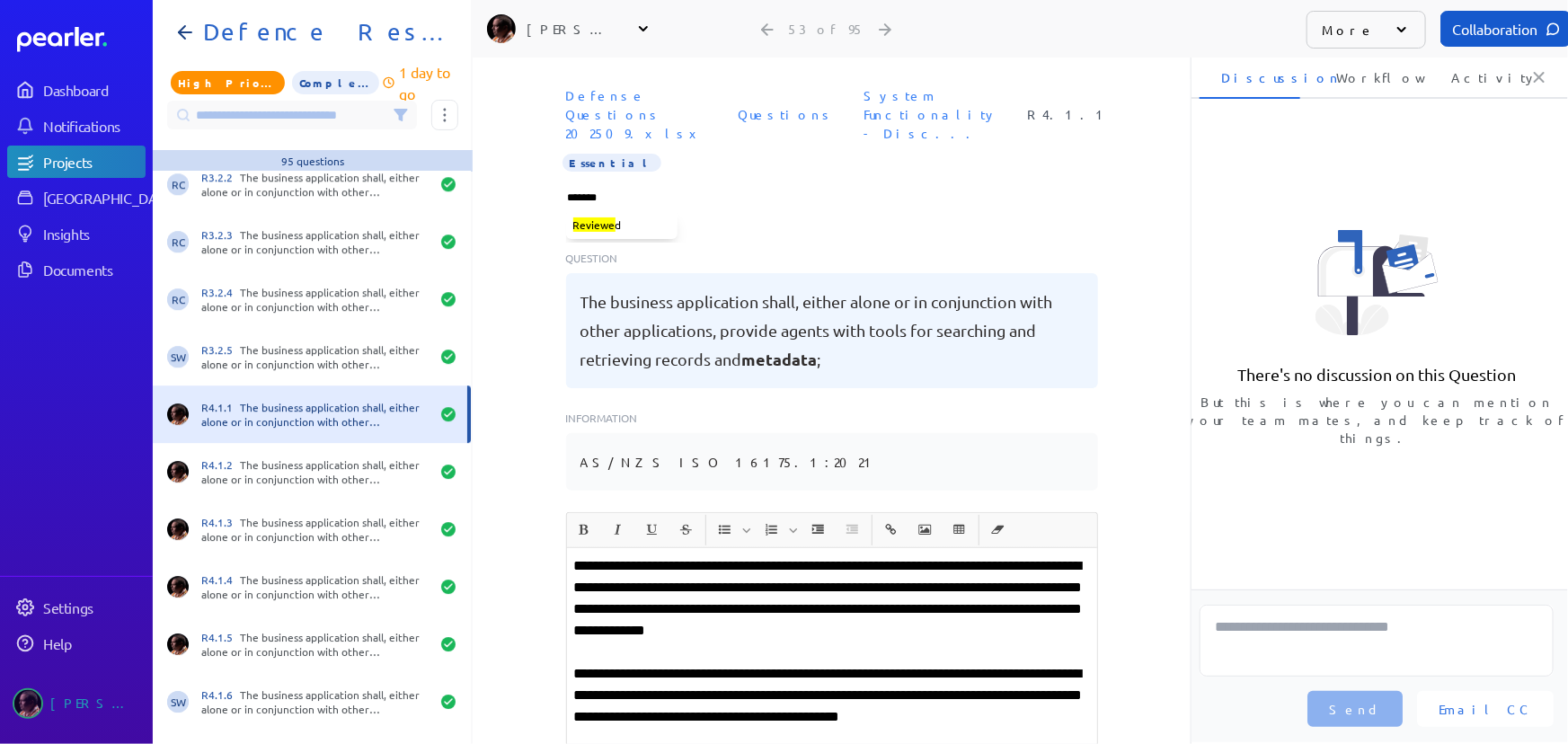
type input "********"
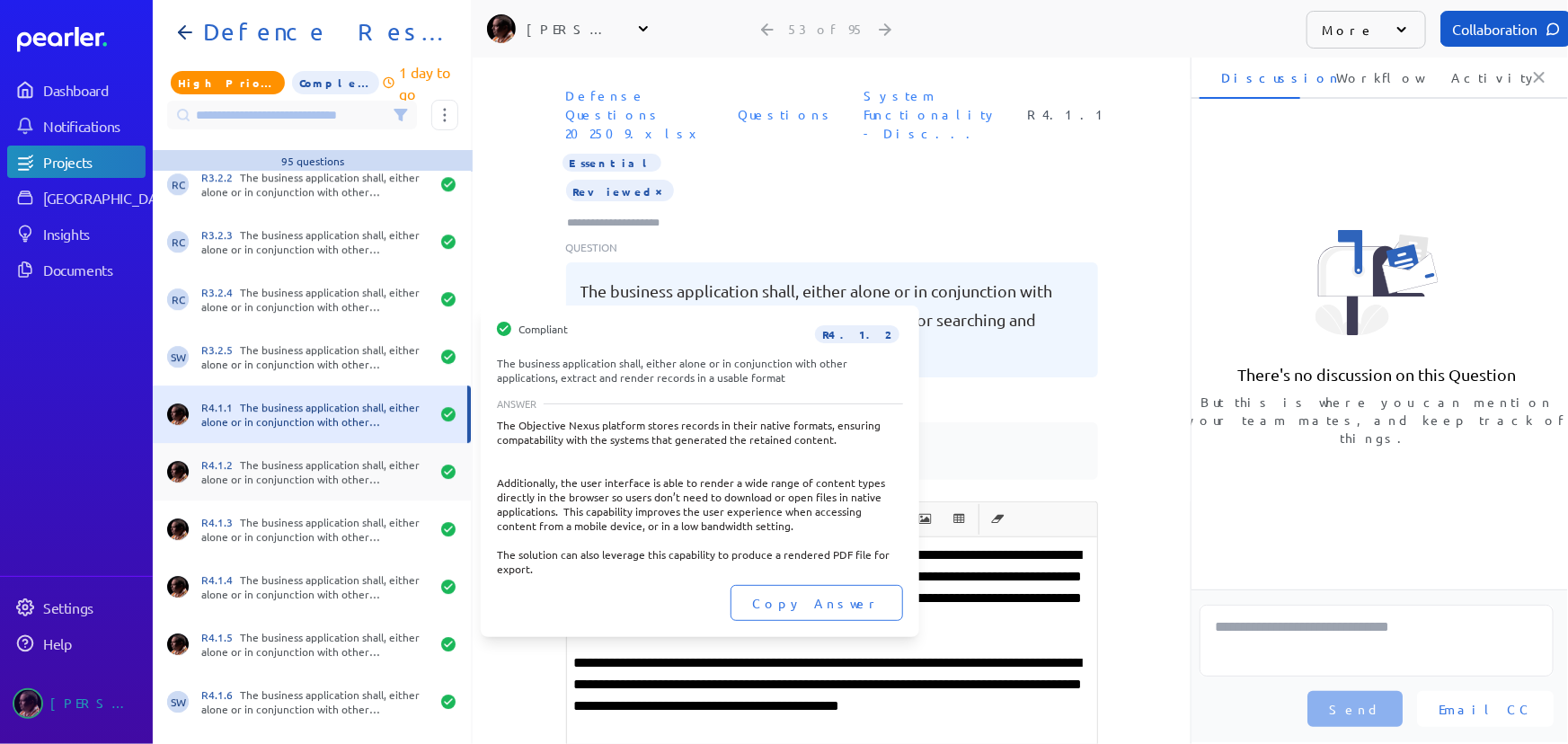
click at [279, 469] on div "R4.1.2 The business application shall, either alone or in conjunction with othe…" at bounding box center [316, 472] width 228 height 29
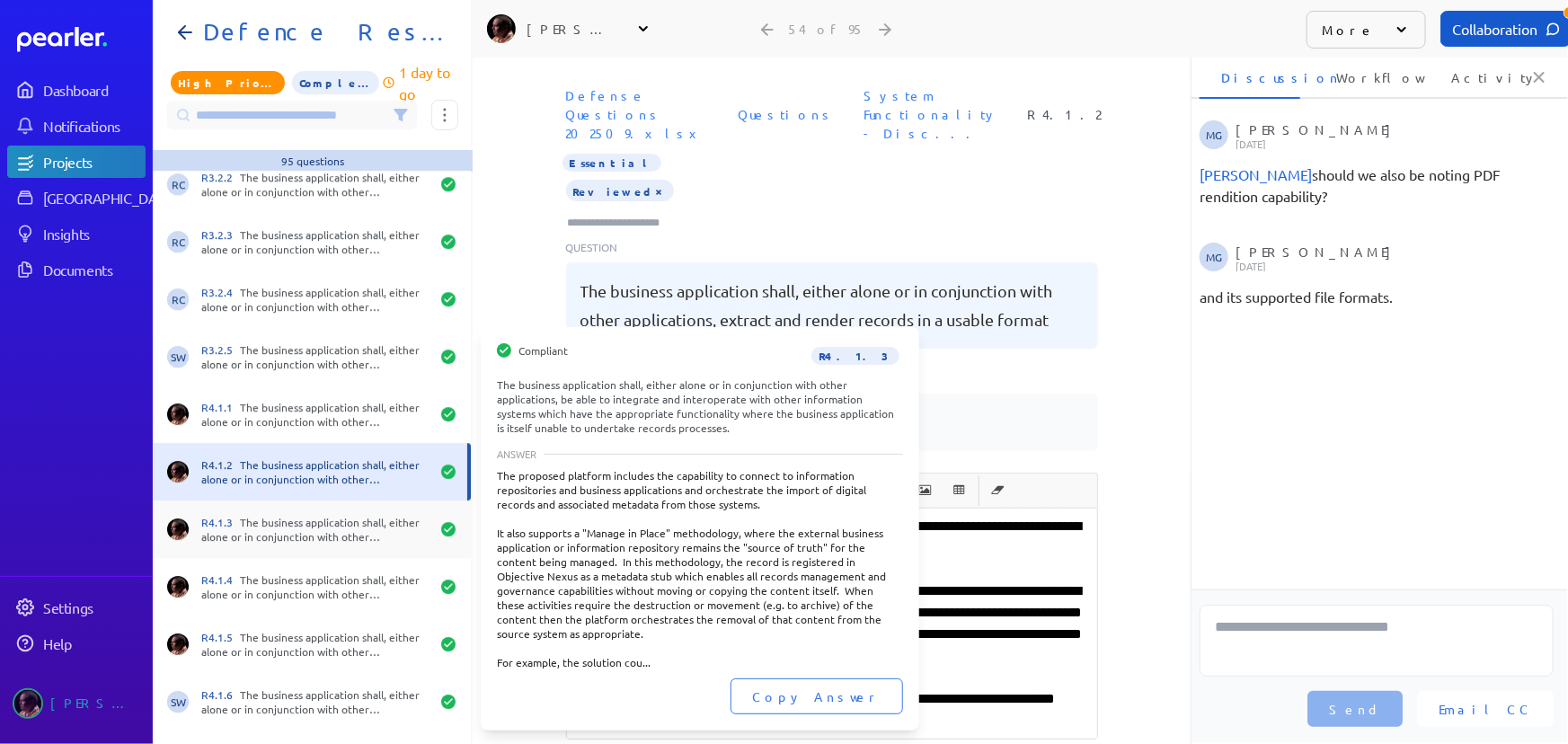
click at [229, 528] on div "R4.1.3 The business application shall, either alone or in conjunction with othe…" at bounding box center [316, 529] width 228 height 29
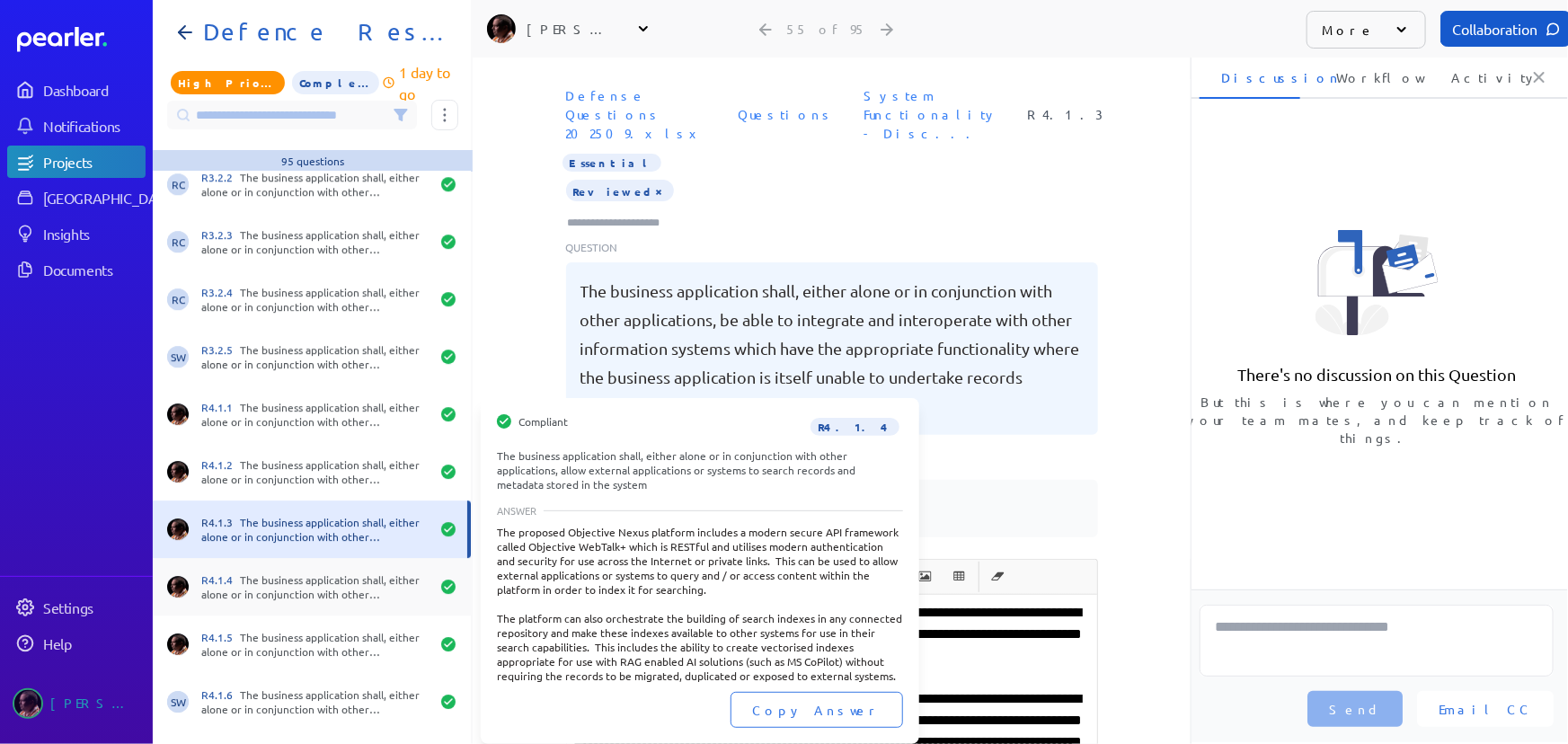
click at [261, 589] on div "R4.1.4 The business application shall, either alone or in conjunction with othe…" at bounding box center [316, 587] width 228 height 29
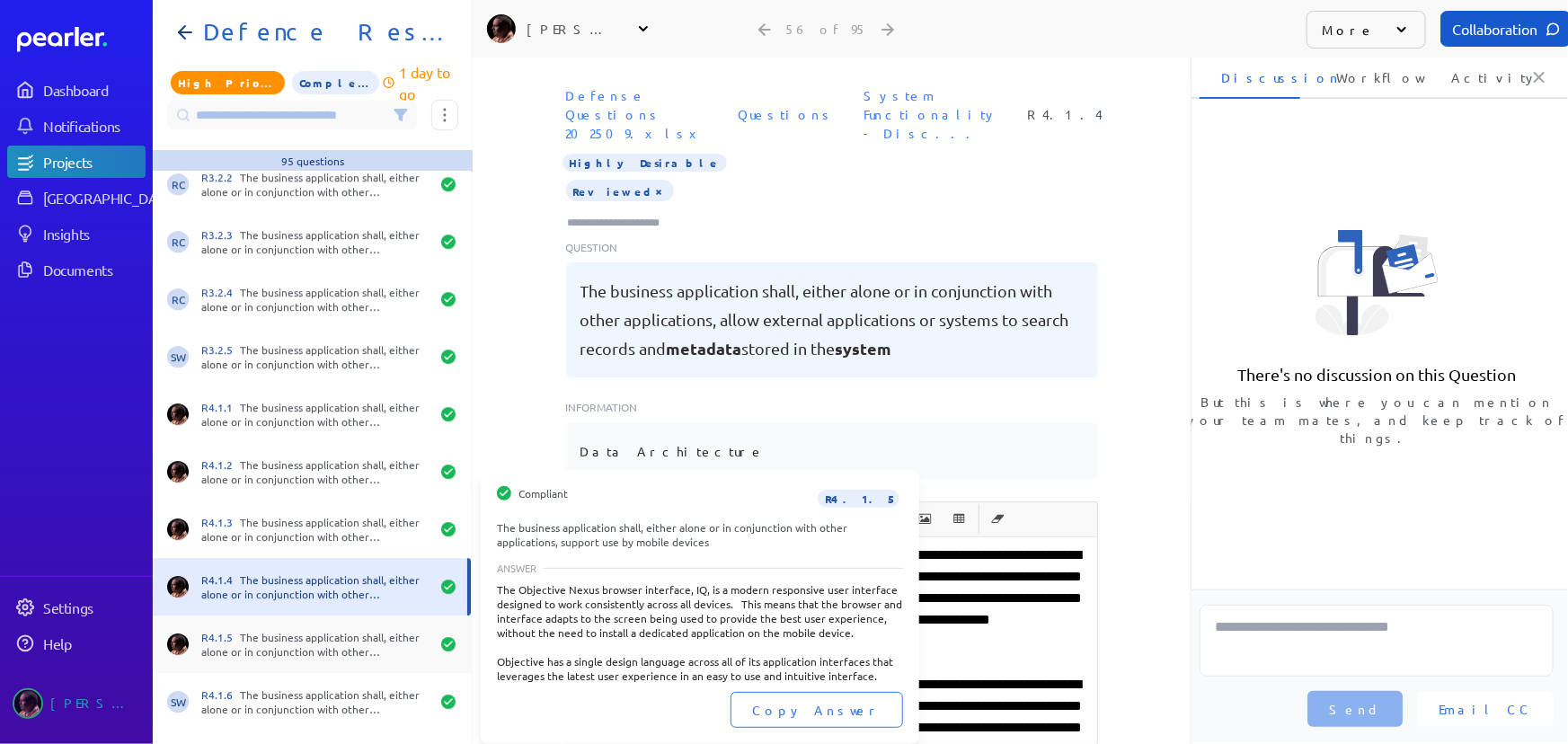
click at [260, 642] on div "R4.1.5 The business application shall, either alone or in conjunction with othe…" at bounding box center [316, 644] width 228 height 29
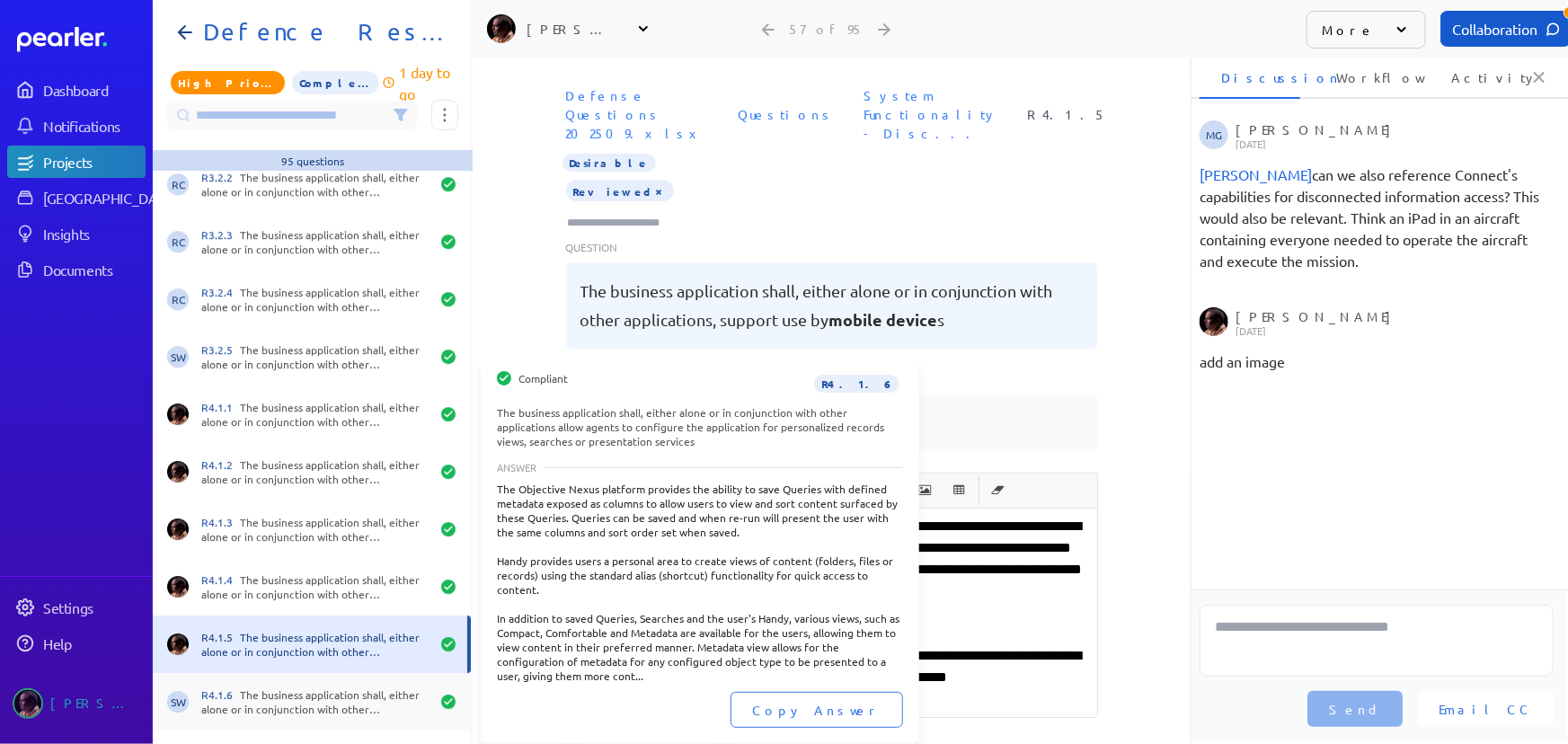
click at [278, 688] on div "R4.1.6 The business application shall, either alone or in conjunction with othe…" at bounding box center [316, 702] width 228 height 29
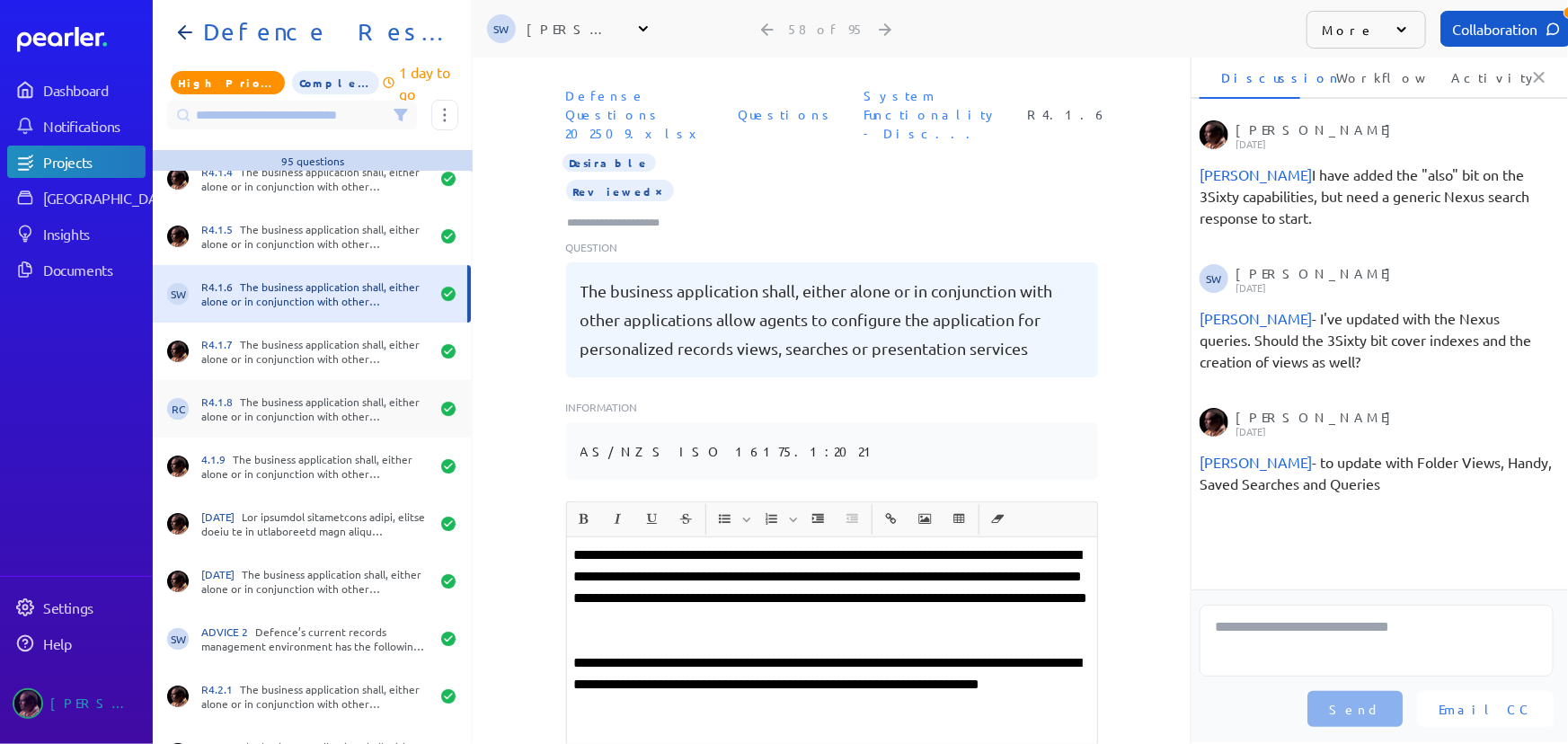
scroll to position [3186, 0]
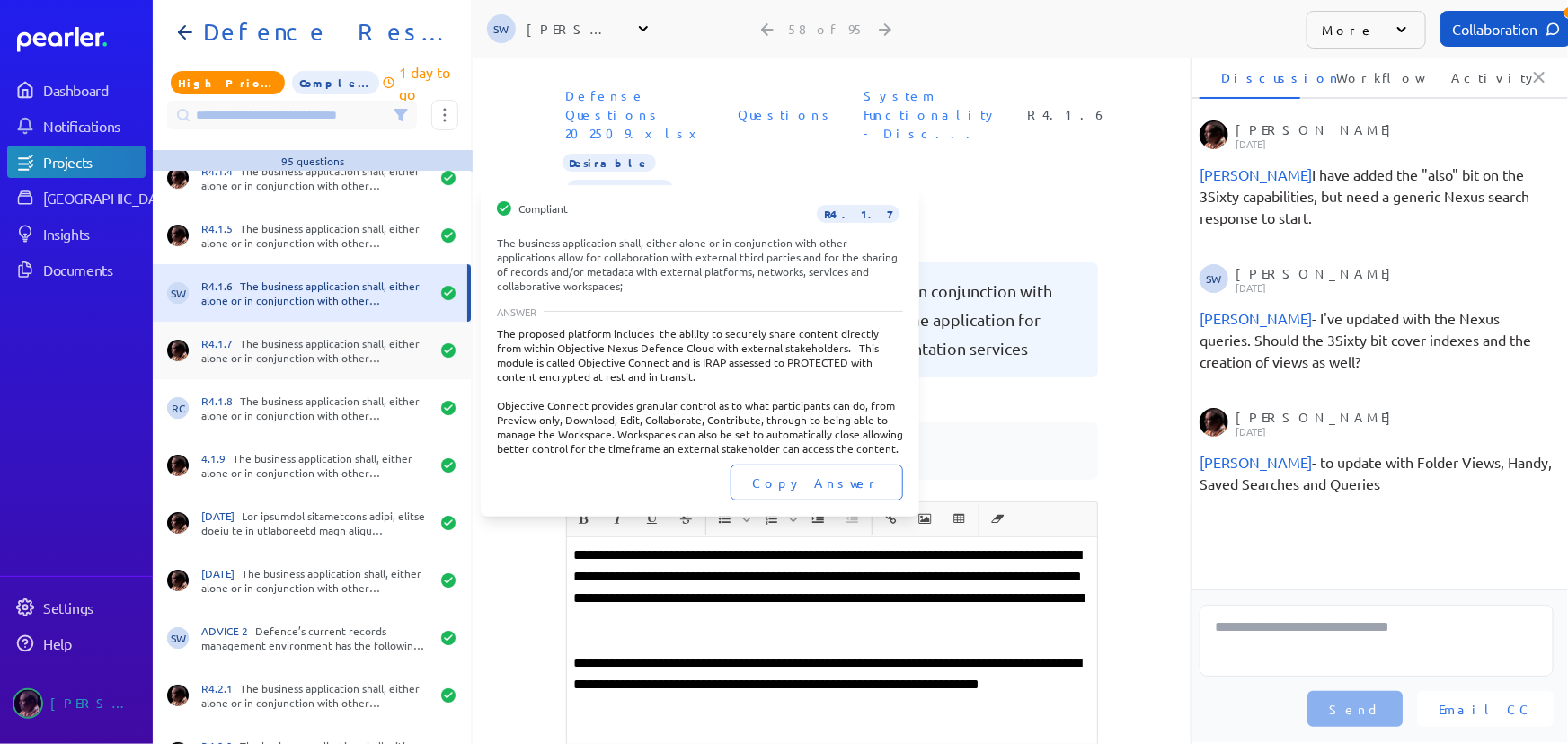
click at [286, 356] on div "R4.1.7 The business application shall, either alone or in conjunction with othe…" at bounding box center [316, 350] width 228 height 29
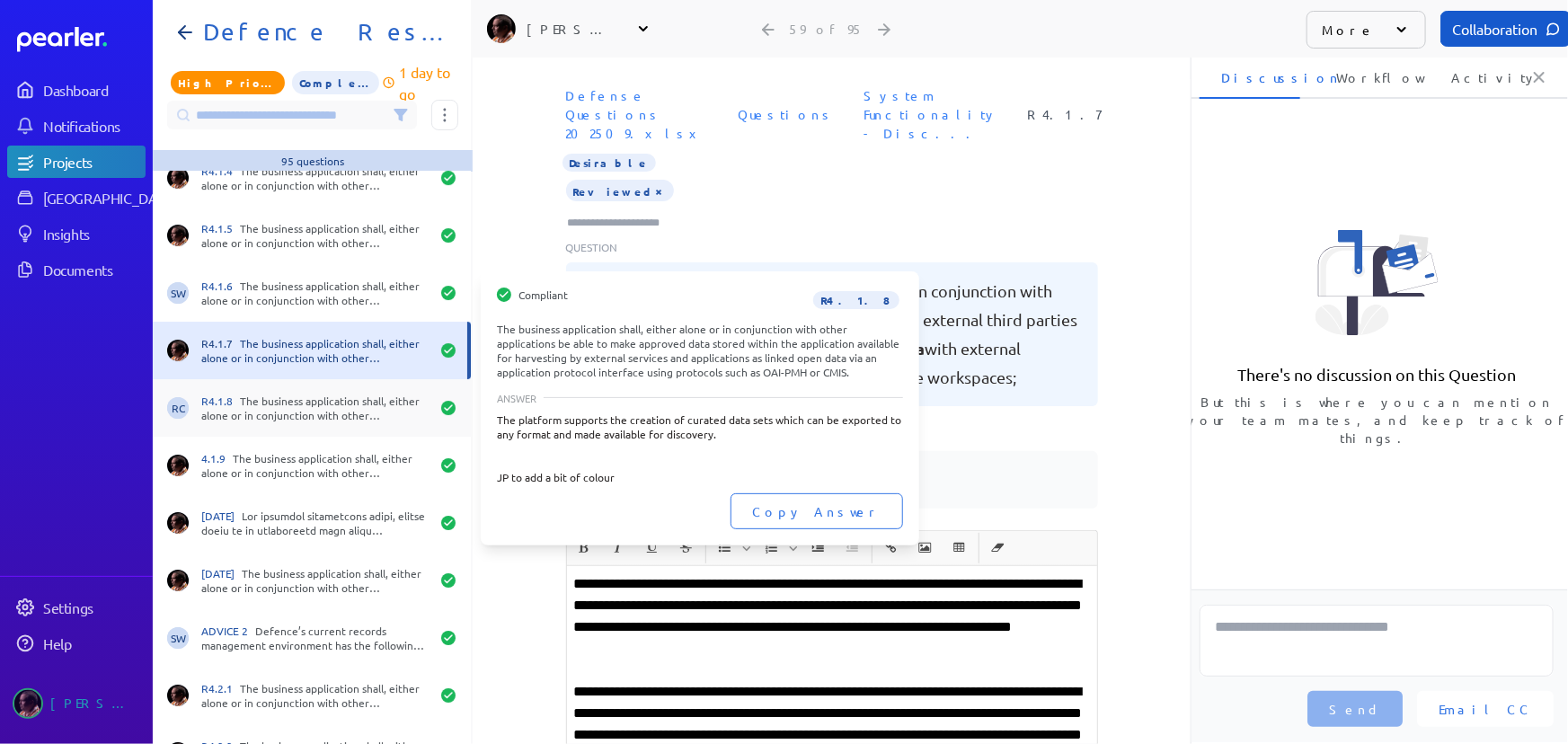
click at [284, 403] on div "R4.1.8 The business application shall, either alone or in conjunction with othe…" at bounding box center [316, 408] width 228 height 29
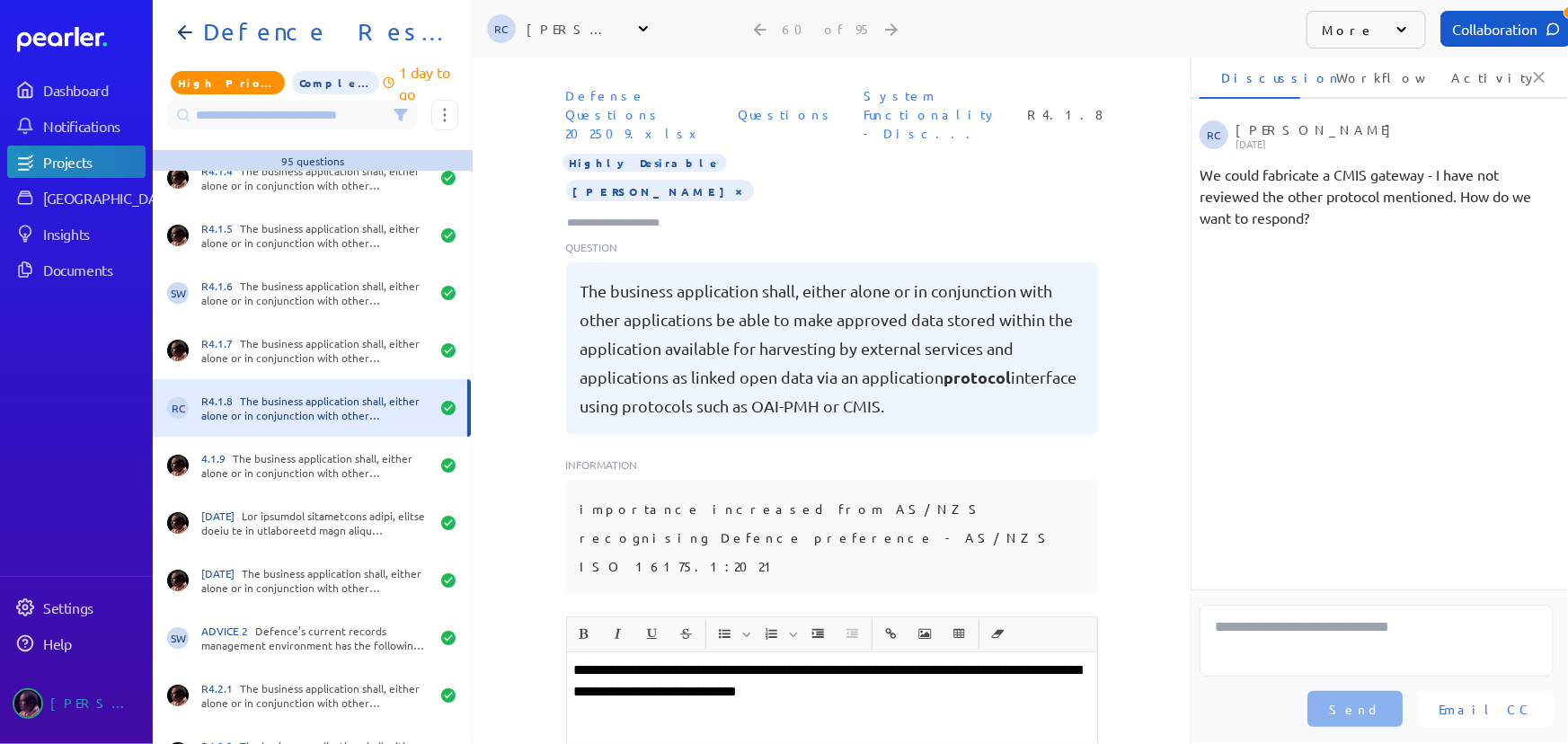
click at [643, 214] on input "Type here to add tags" at bounding box center [621, 223] width 111 height 18
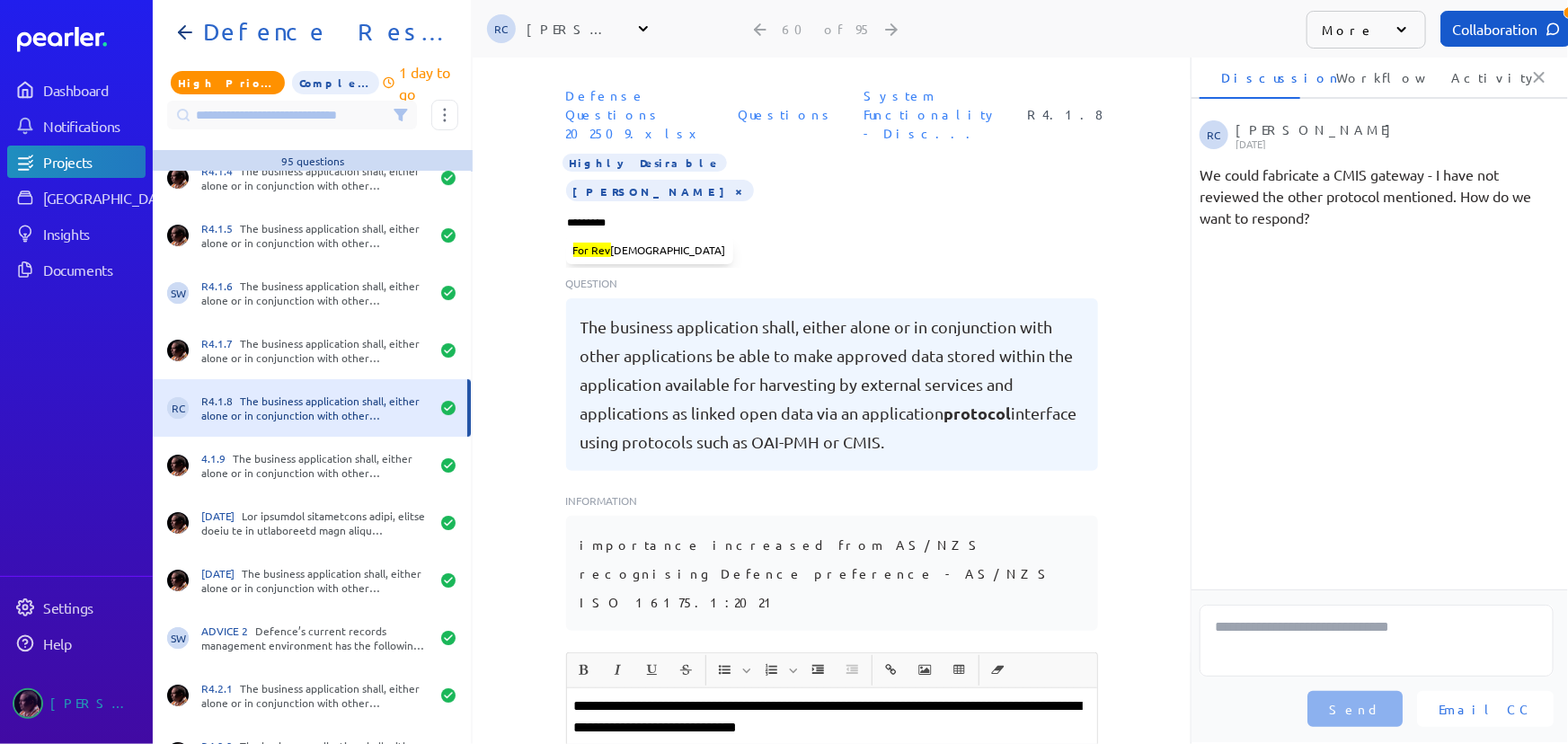
type input "**********"
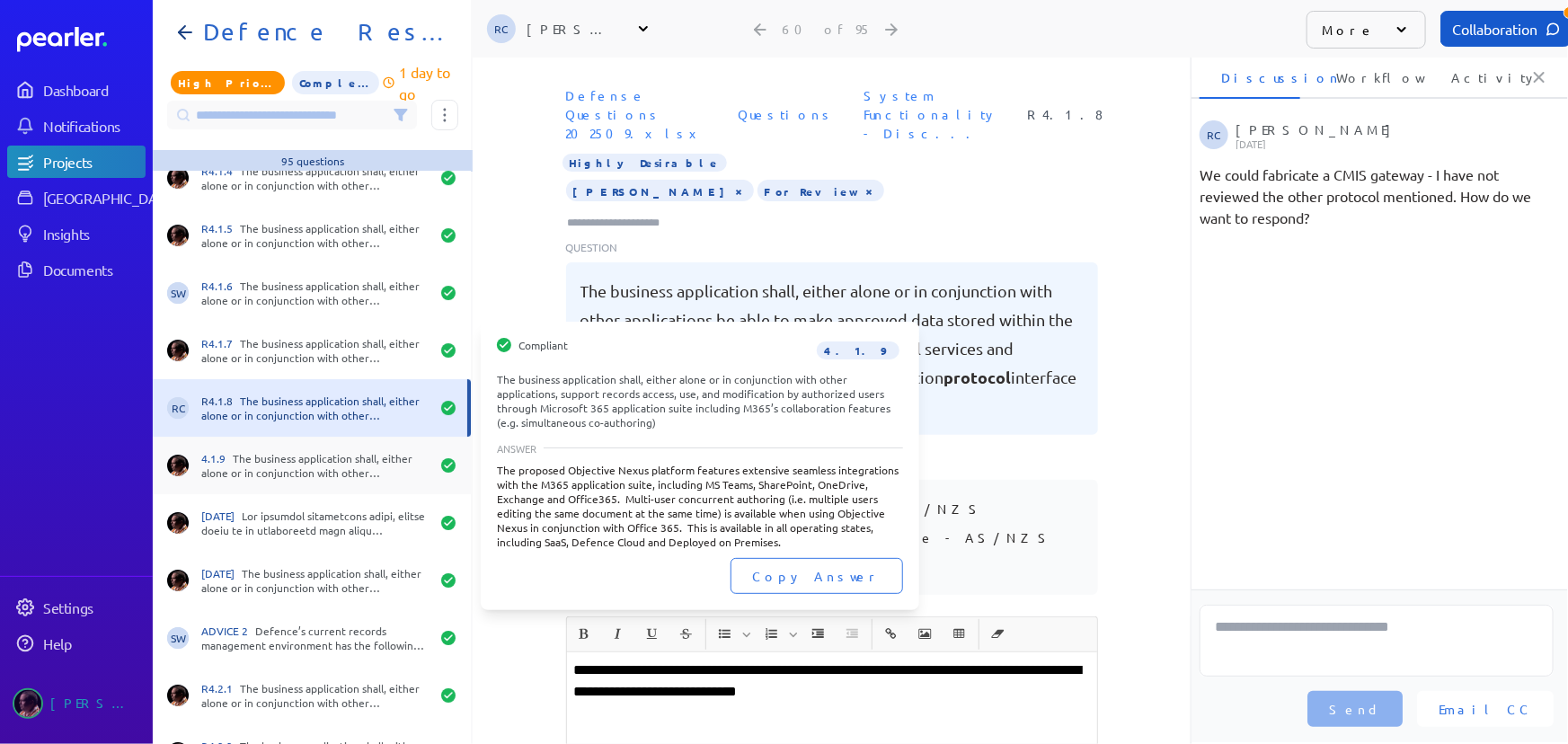
click at [352, 466] on div "4.1.9 The business application shall, either alone or in conjunction with other…" at bounding box center [316, 465] width 228 height 29
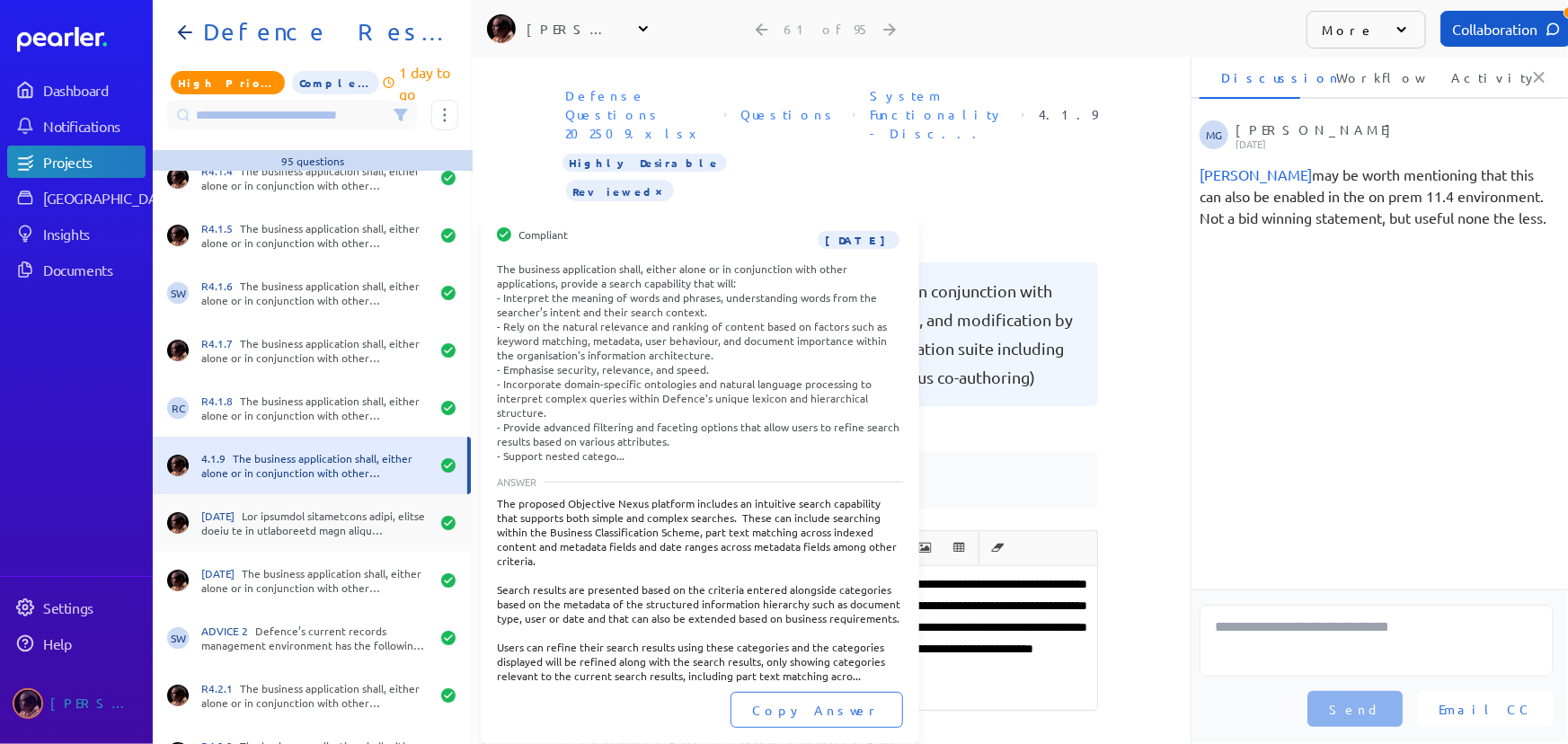
click at [277, 536] on div "[DATE]" at bounding box center [316, 523] width 228 height 29
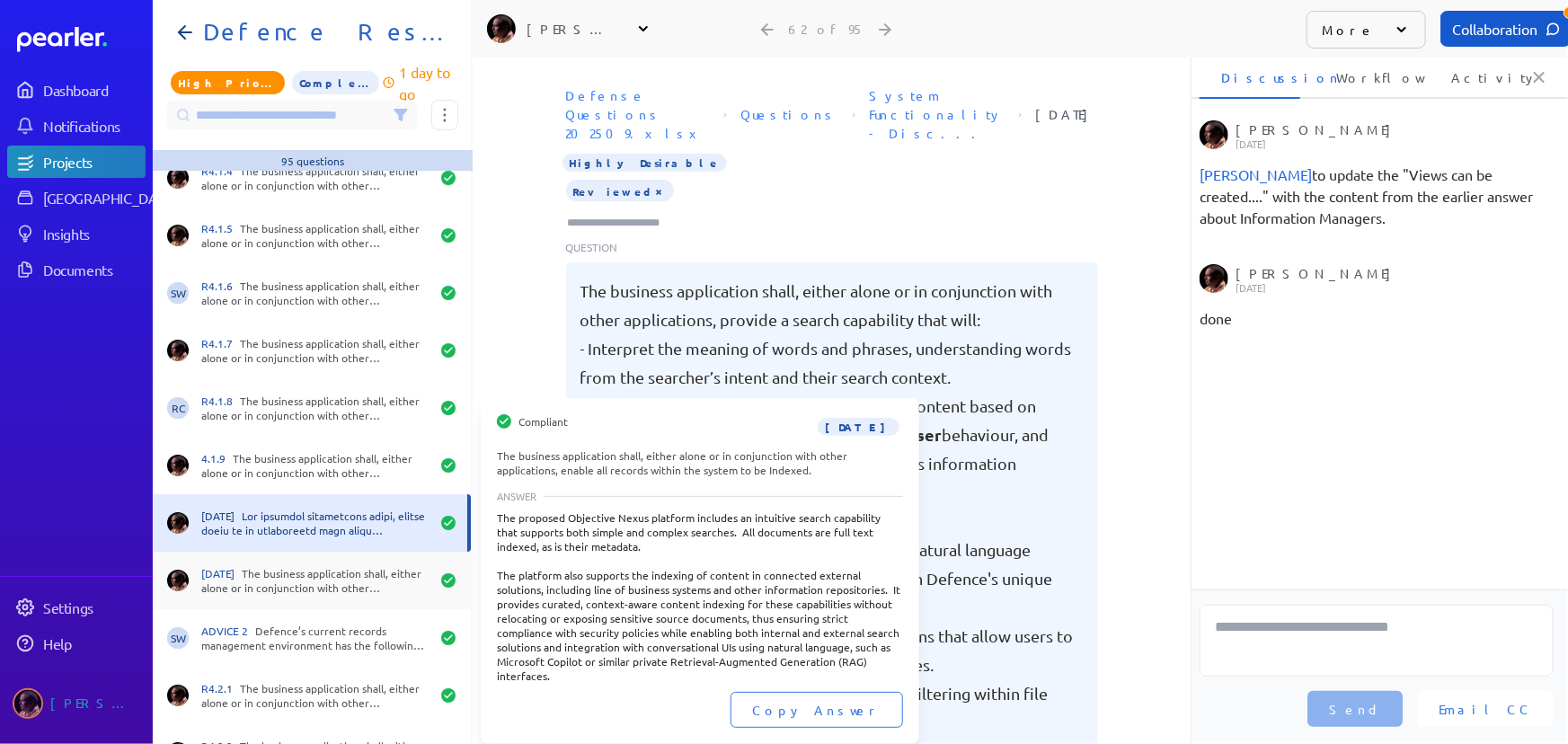
click at [294, 585] on div "[DATE] The business application shall, either alone or in conjunction with othe…" at bounding box center [316, 580] width 228 height 29
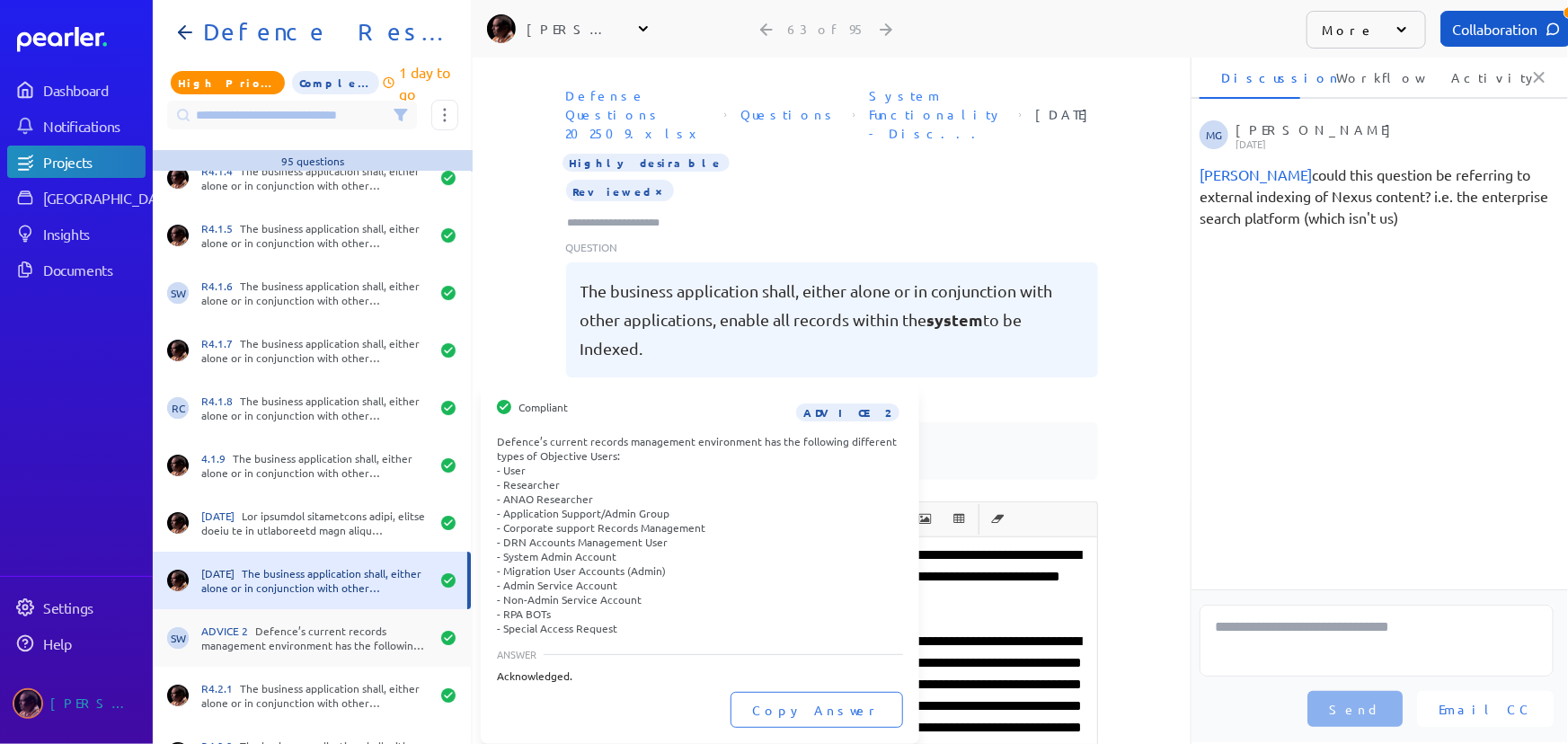
click at [285, 654] on div "SW ADVICE 2 Defence’s current records management environment has the following …" at bounding box center [312, 637] width 318 height 57
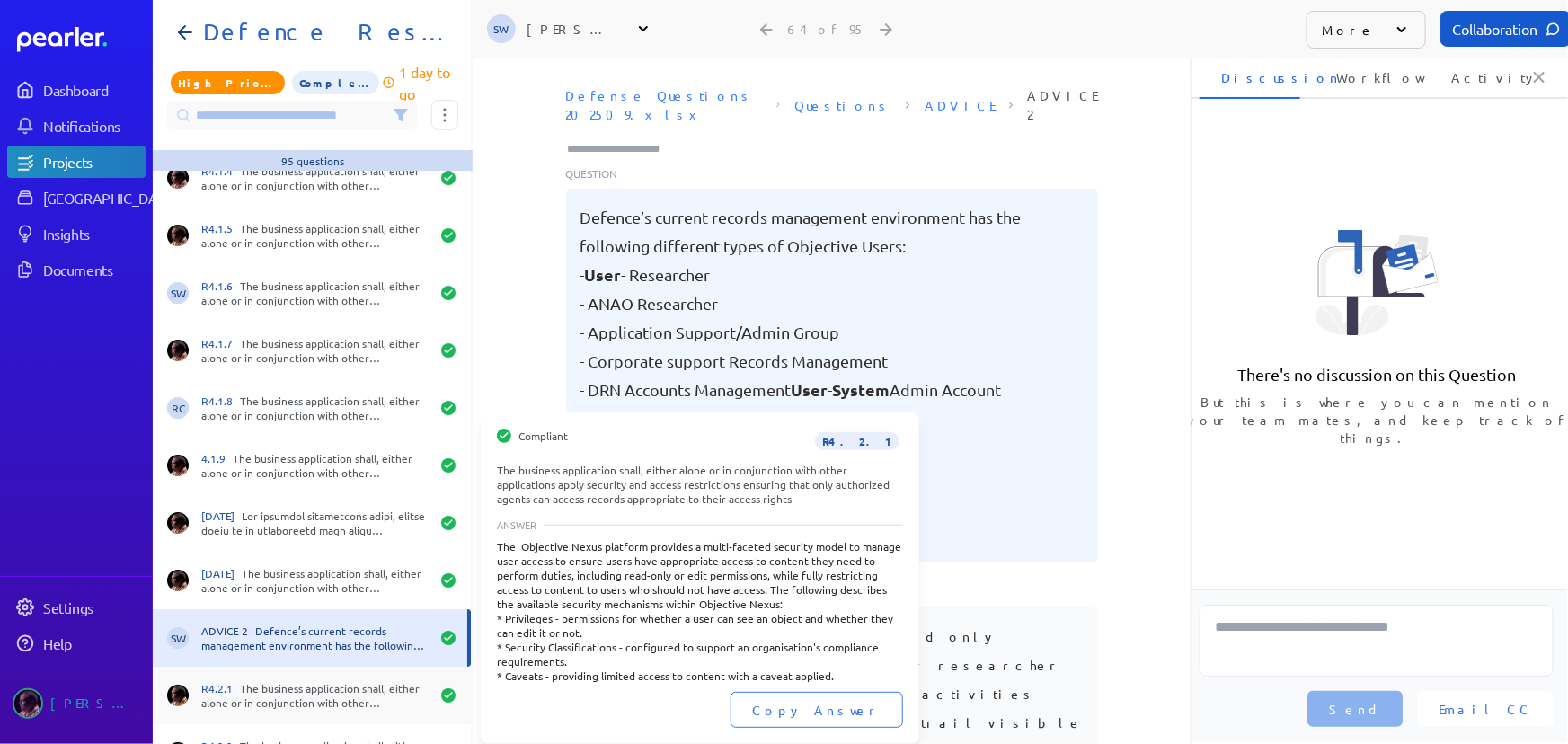
click at [283, 695] on div "R4.2.1 The business application shall, either alone or in conjunction with othe…" at bounding box center [316, 695] width 228 height 29
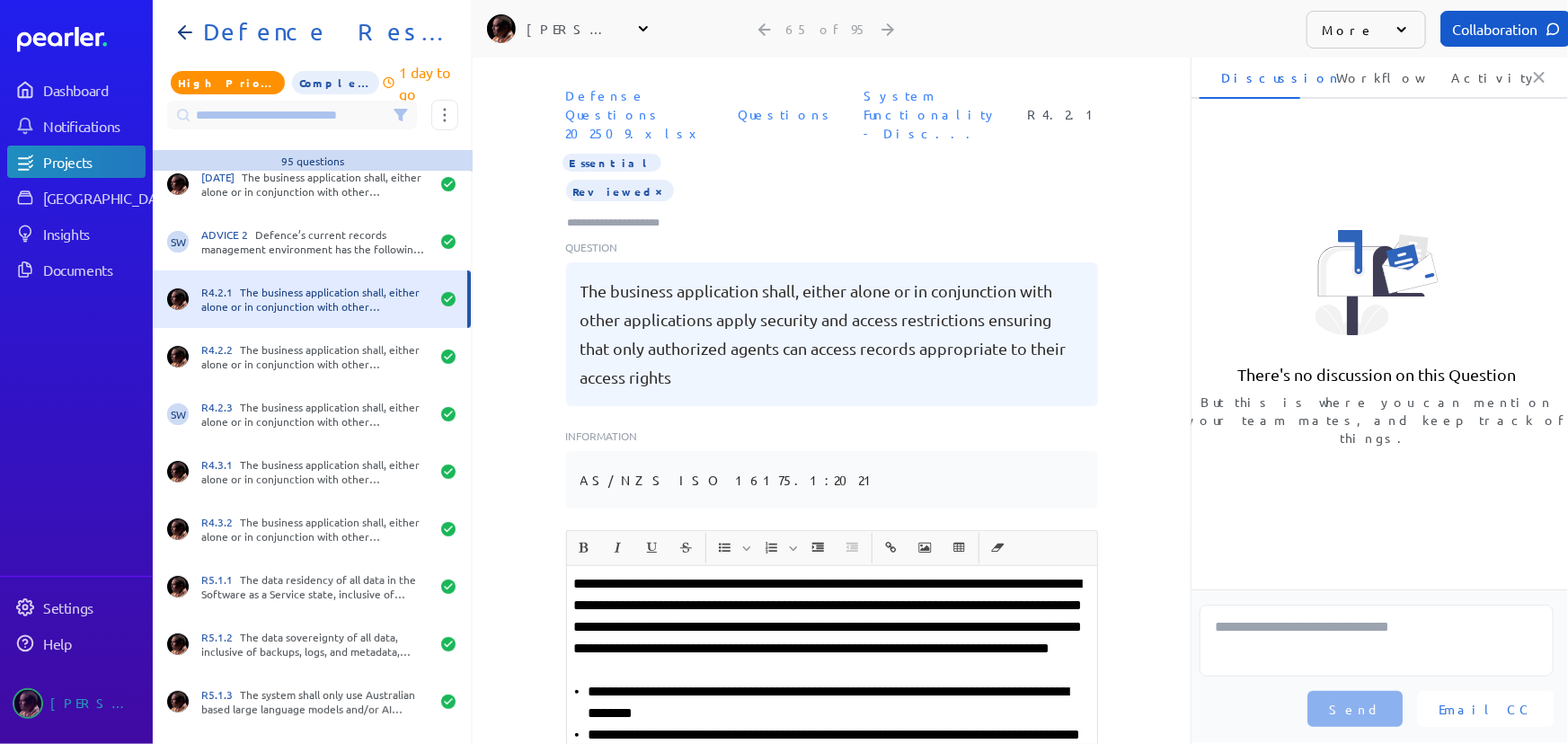
scroll to position [3594, 0]
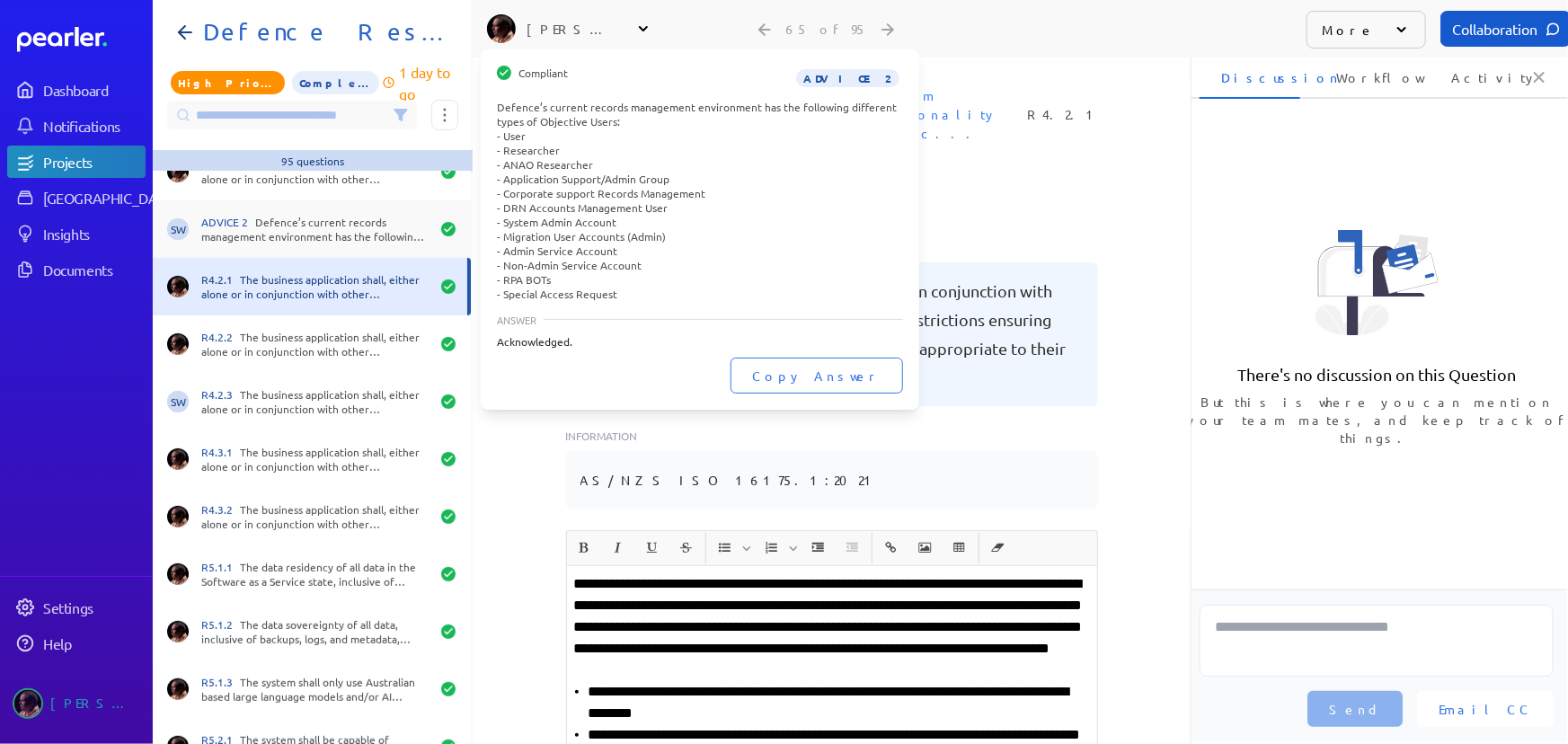
click at [269, 225] on div "ADVICE 2 Defence’s current records management environment has the following dif…" at bounding box center [316, 229] width 228 height 29
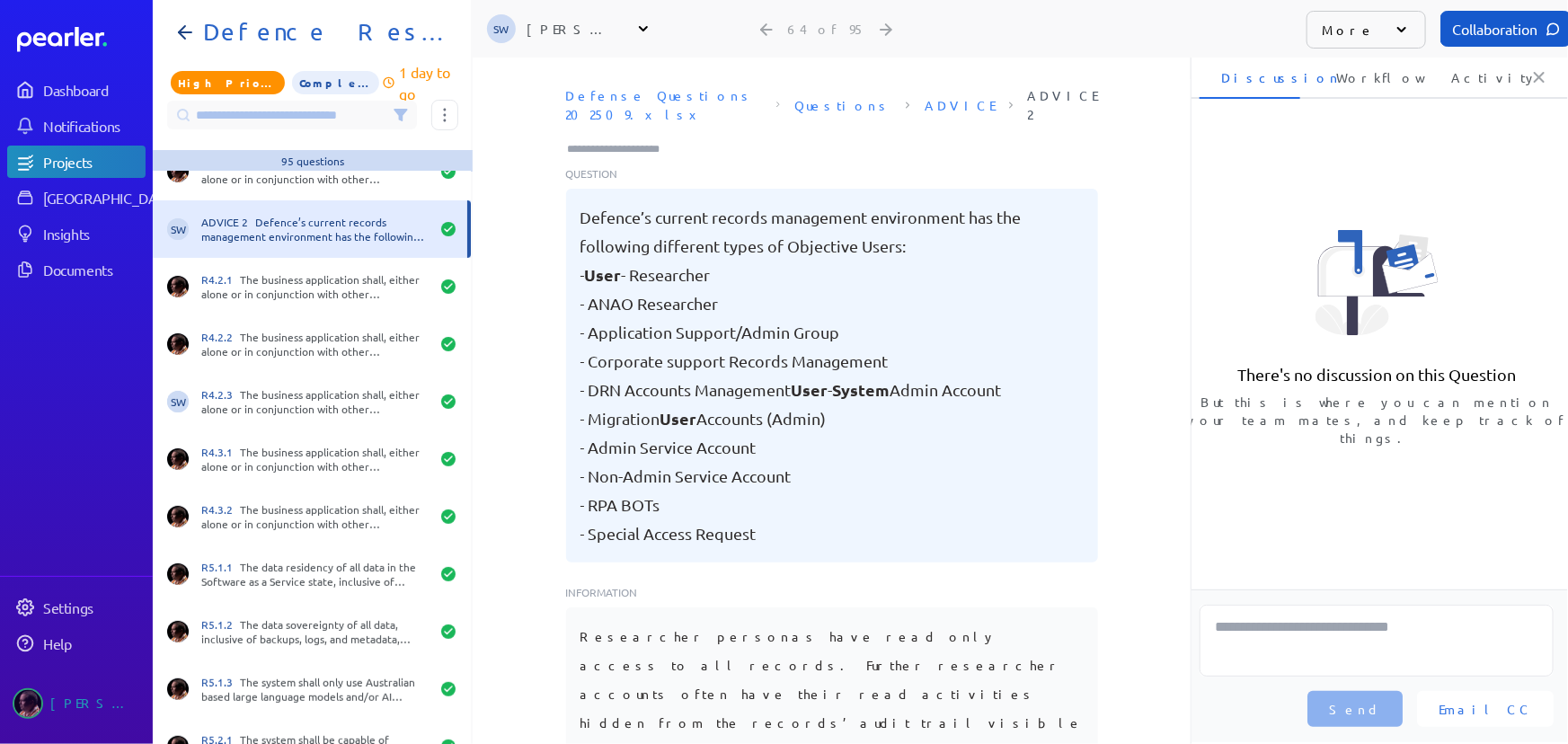
click at [647, 140] on input "Type here to add tags" at bounding box center [621, 148] width 111 height 18
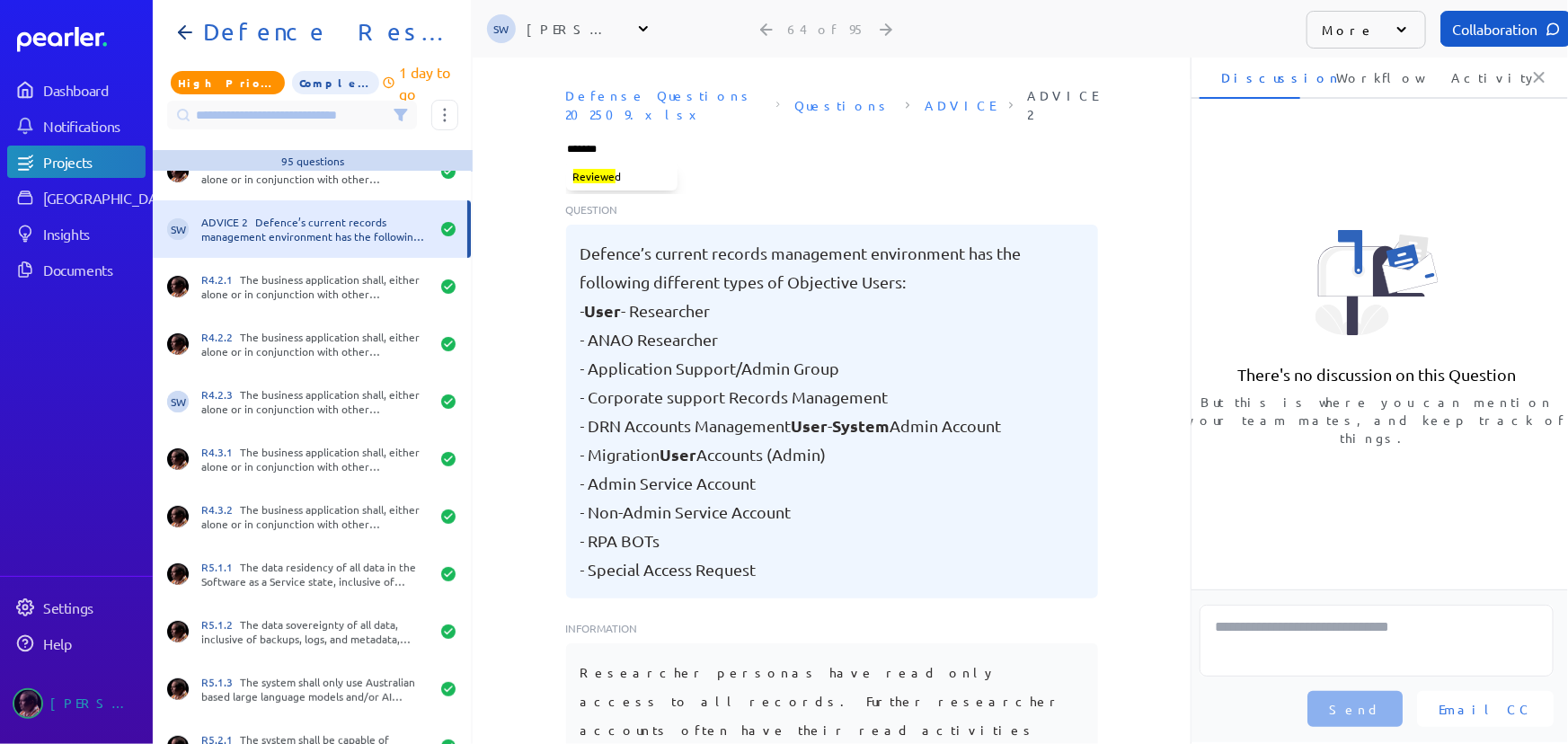
type input "********"
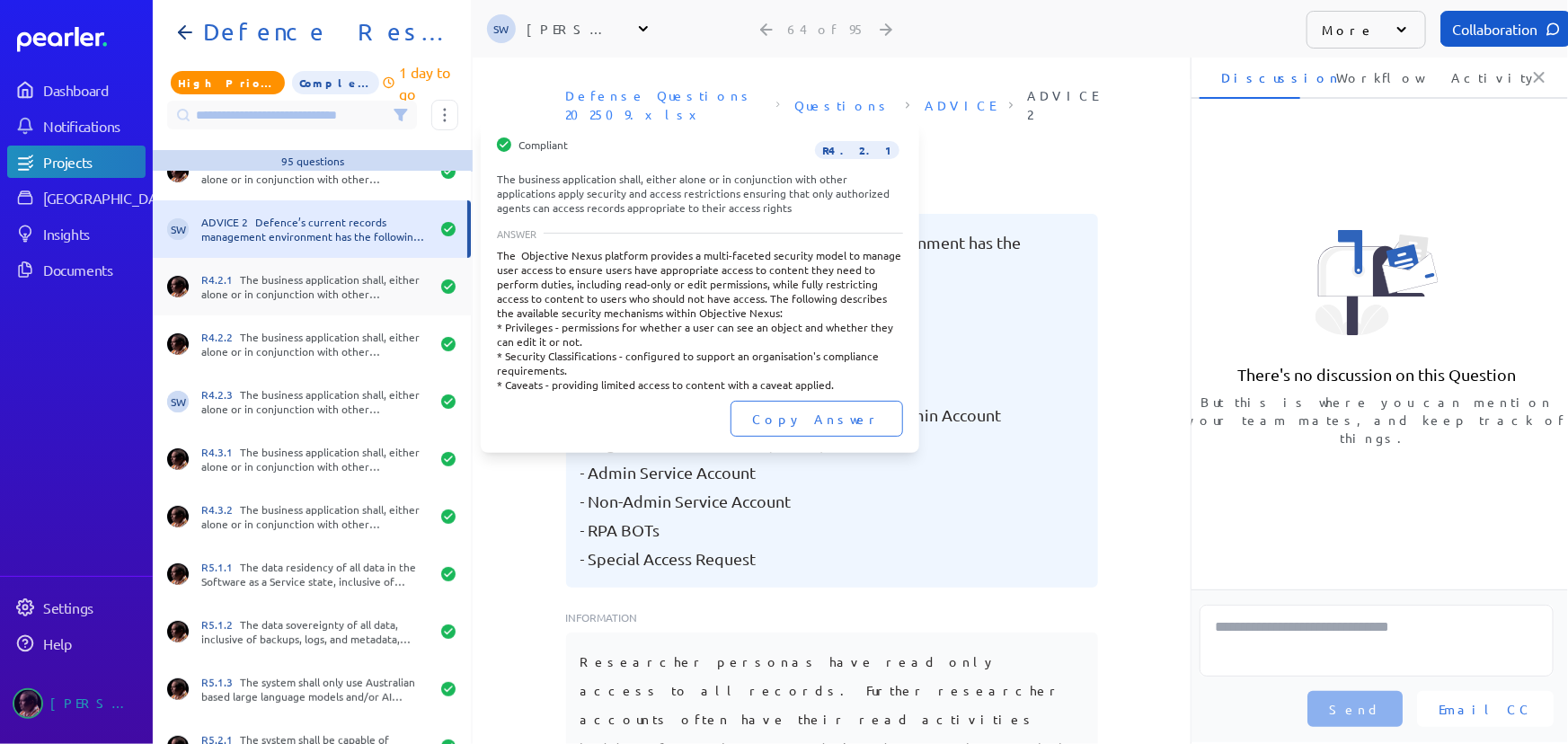
click at [340, 287] on div "R4.2.1 The business application shall, either alone or in conjunction with othe…" at bounding box center [316, 286] width 228 height 29
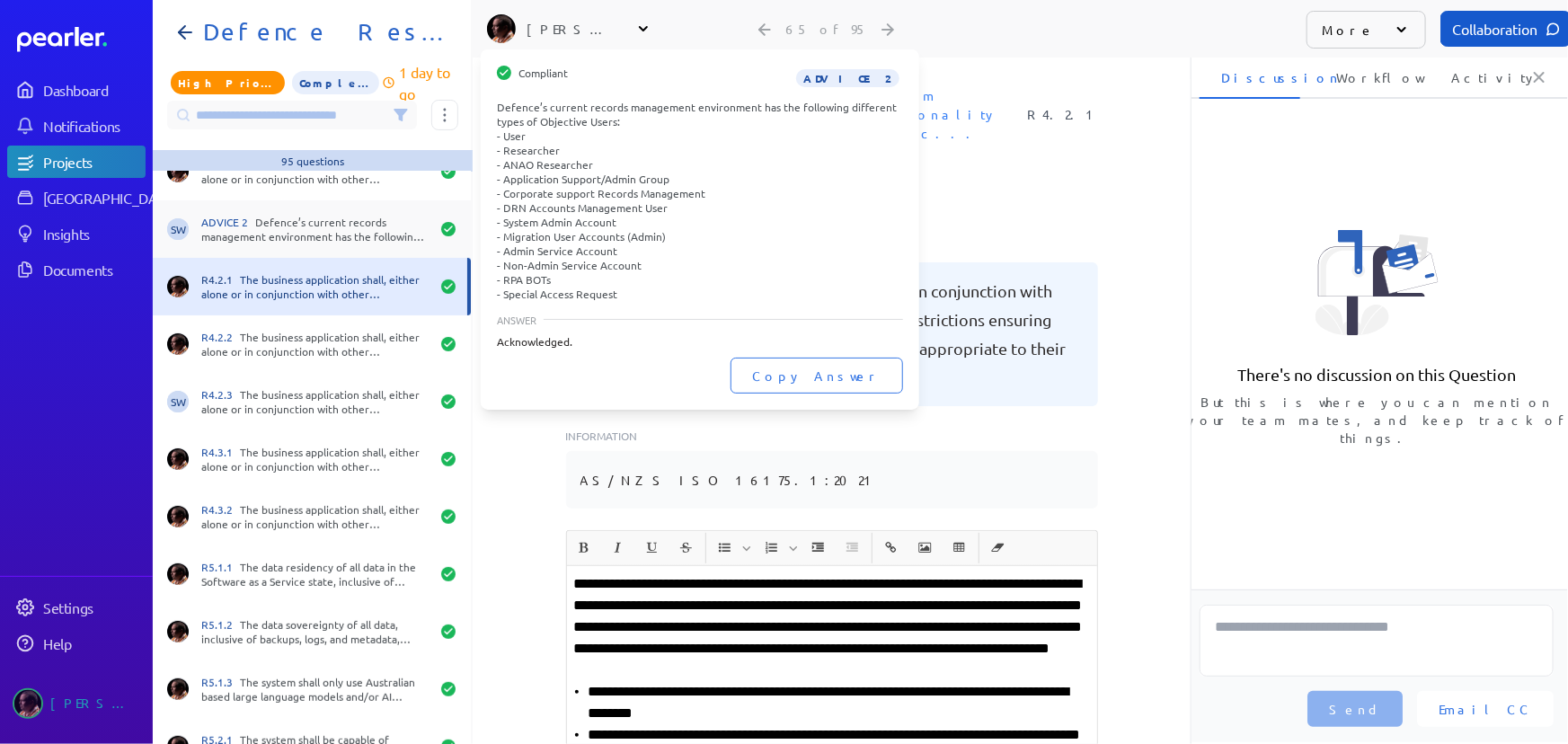
click at [334, 217] on div "ADVICE 2 Defence’s current records management environment has the following dif…" at bounding box center [316, 229] width 228 height 29
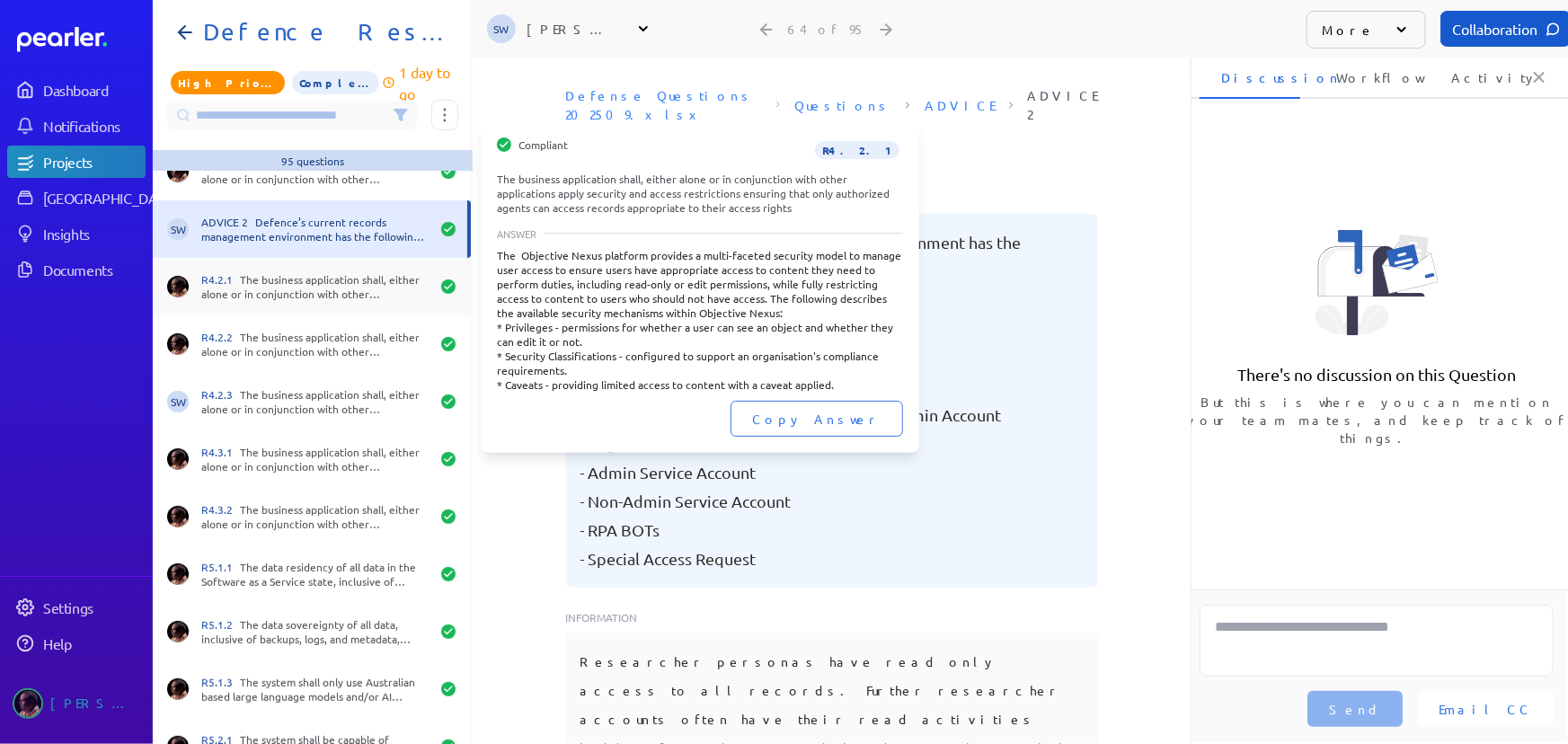
click at [313, 293] on div "R4.2.1 The business application shall, either alone or in conjunction with othe…" at bounding box center [316, 286] width 228 height 29
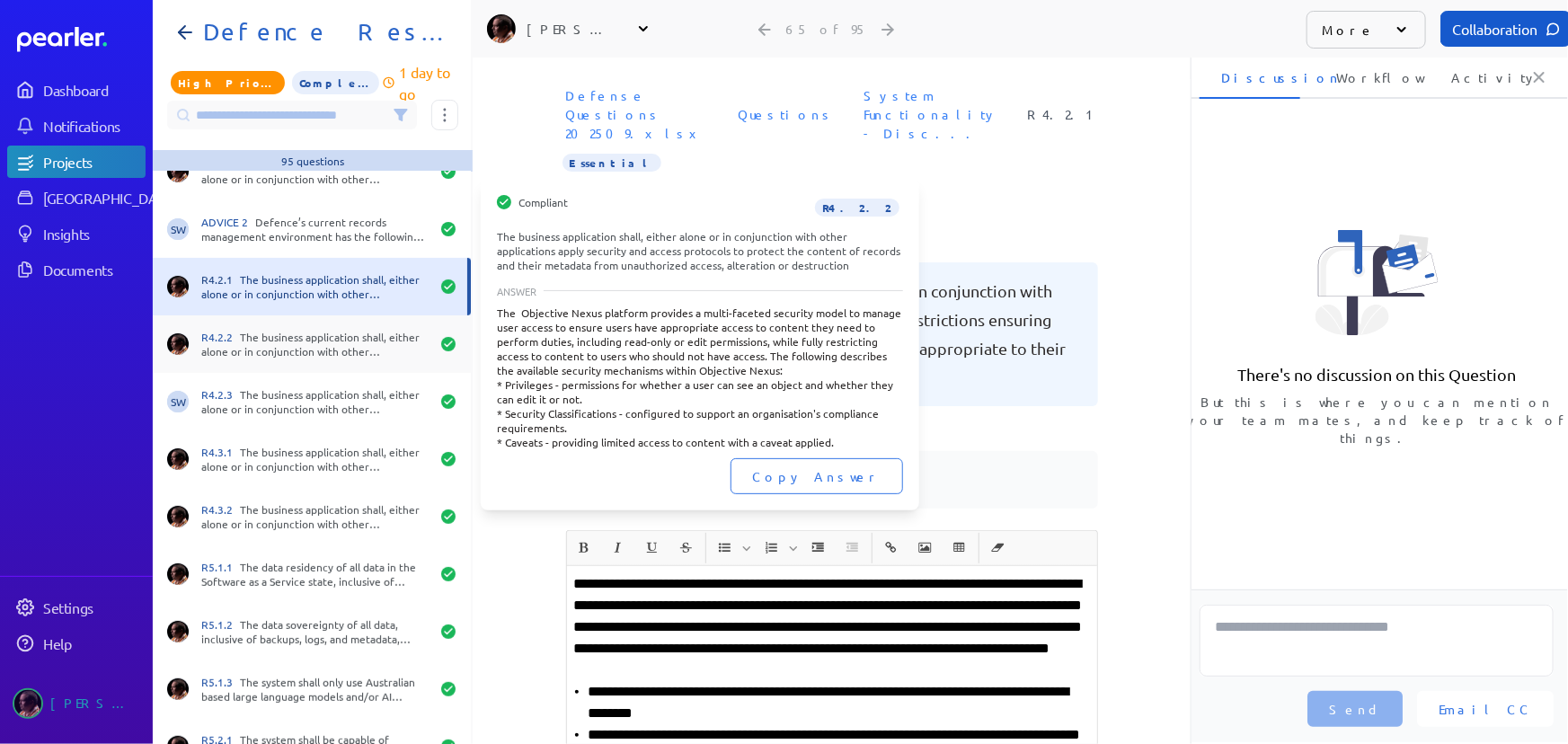
click at [321, 333] on div "R4.2.2 The business application shall, either alone or in conjunction with othe…" at bounding box center [316, 344] width 228 height 29
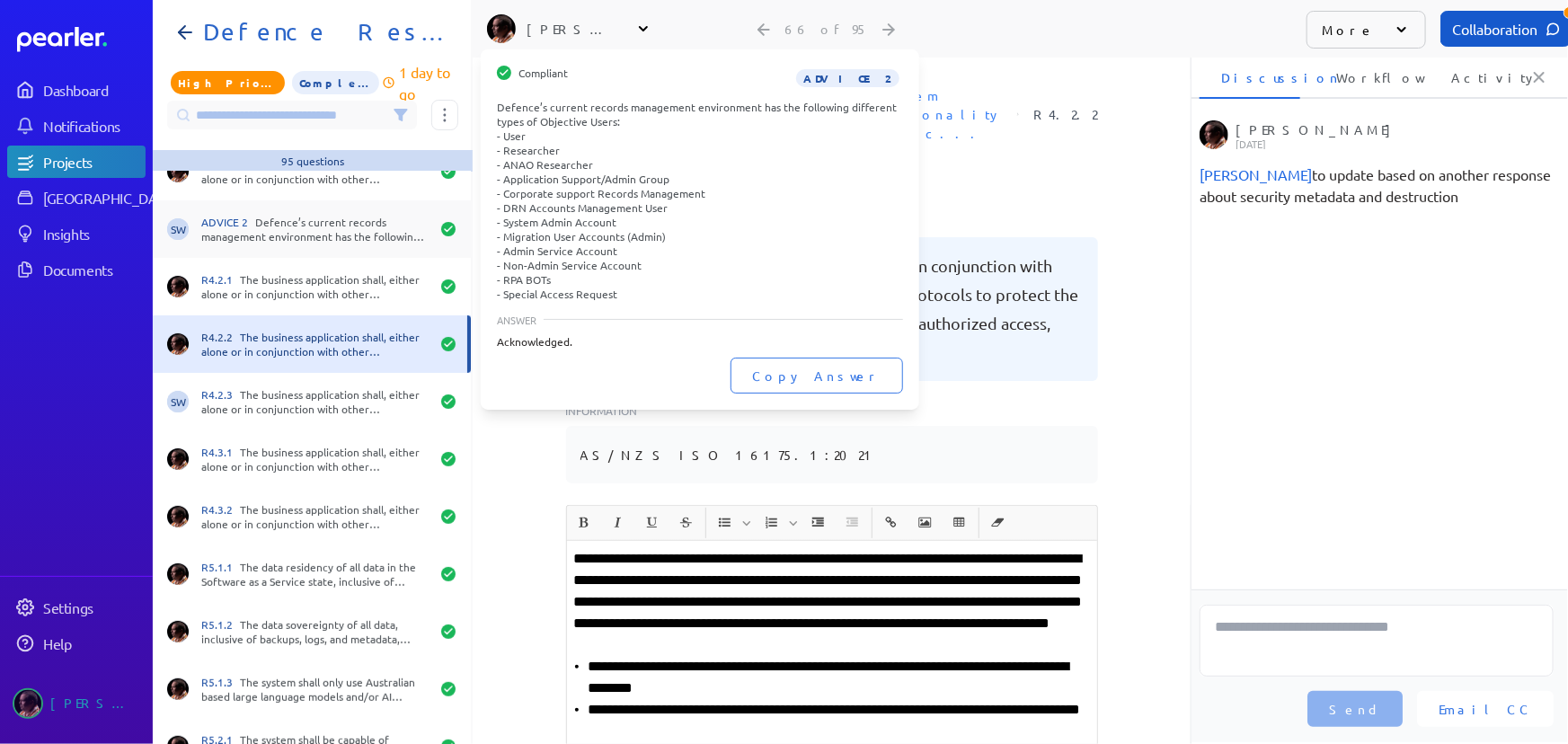
click at [305, 219] on div "ADVICE 2 Defence’s current records management environment has the following dif…" at bounding box center [316, 229] width 228 height 29
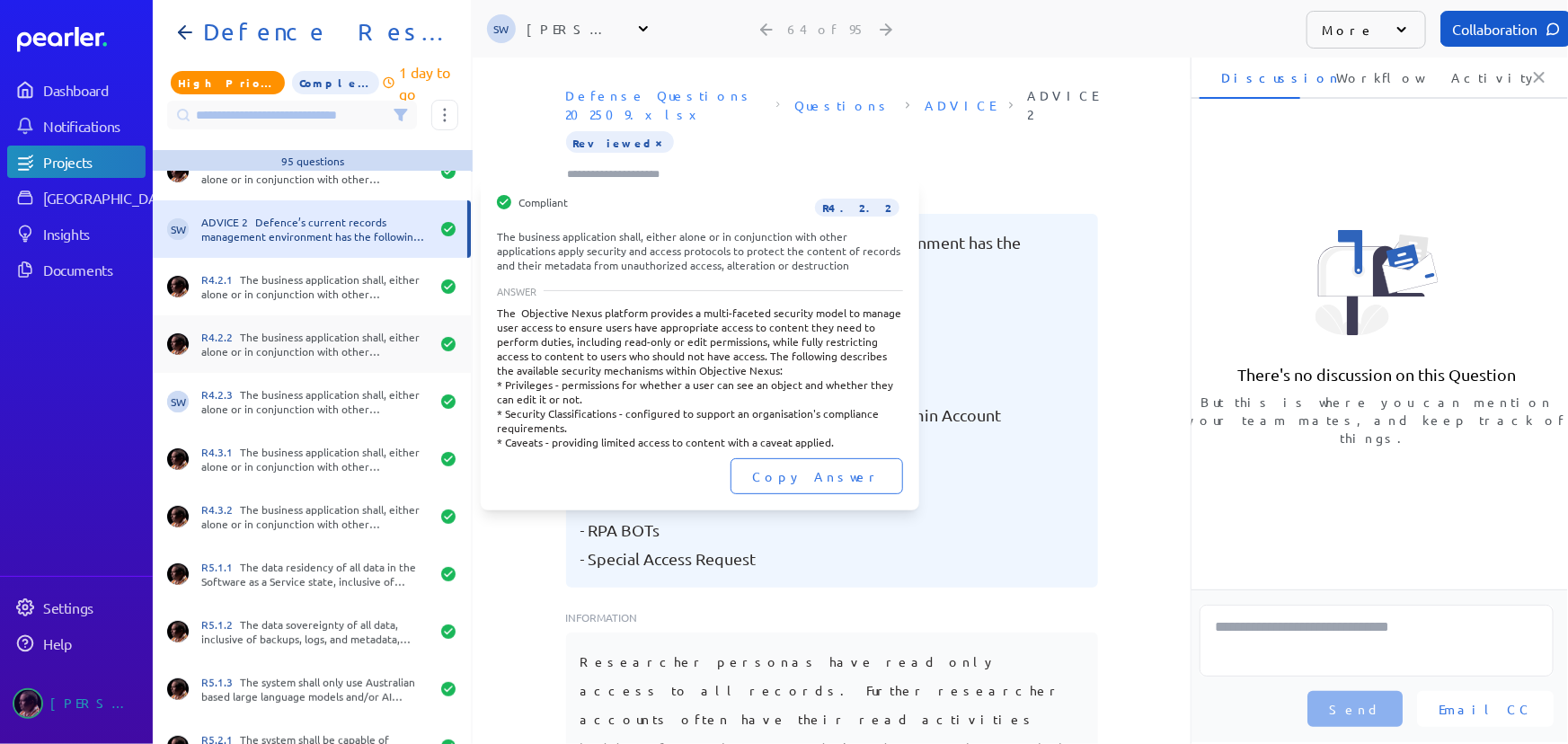
click at [271, 326] on div "R4.2.2 The business application shall, either alone or in conjunction with othe…" at bounding box center [312, 344] width 318 height 57
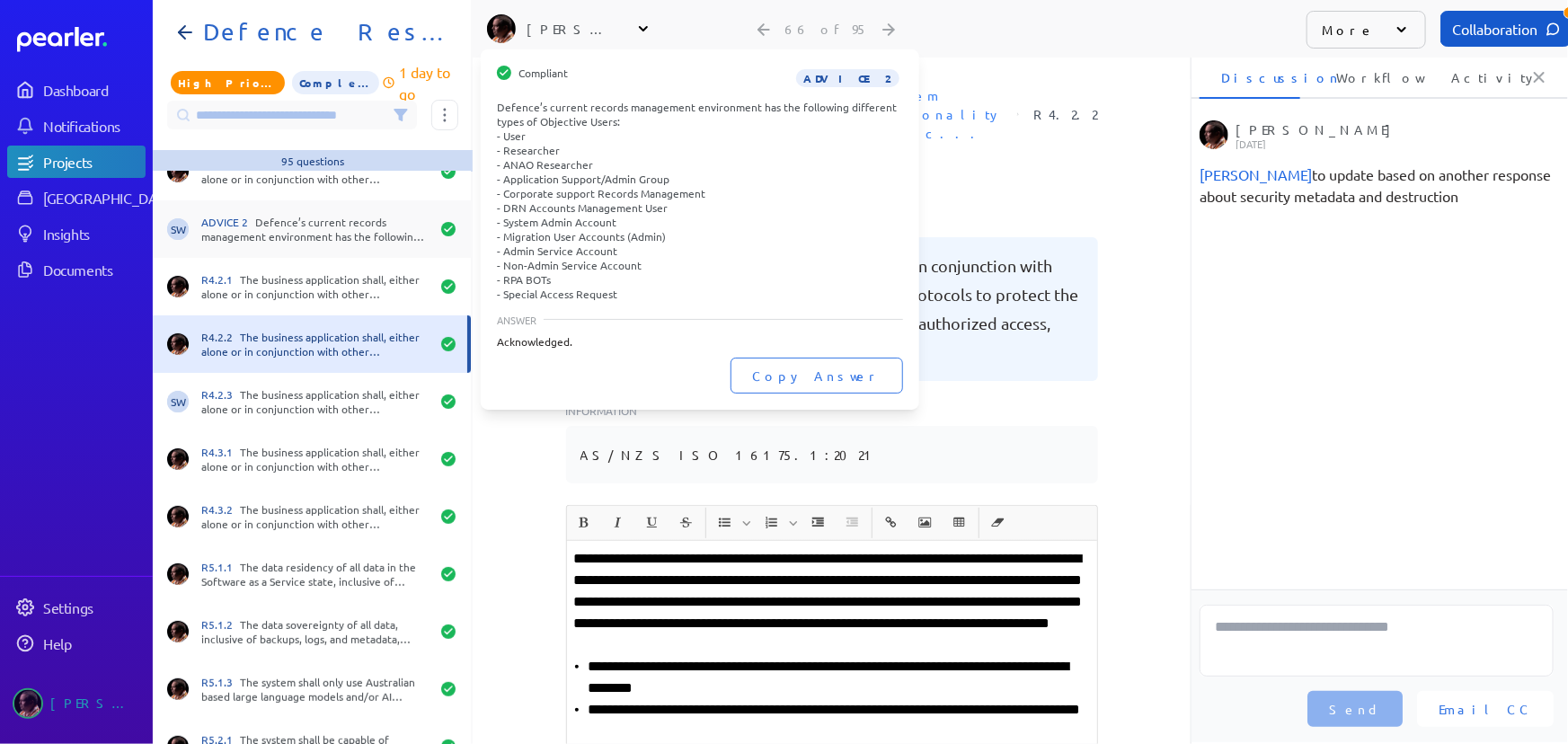
click at [299, 222] on div "ADVICE 2 Defence’s current records management environment has the following dif…" at bounding box center [316, 229] width 228 height 29
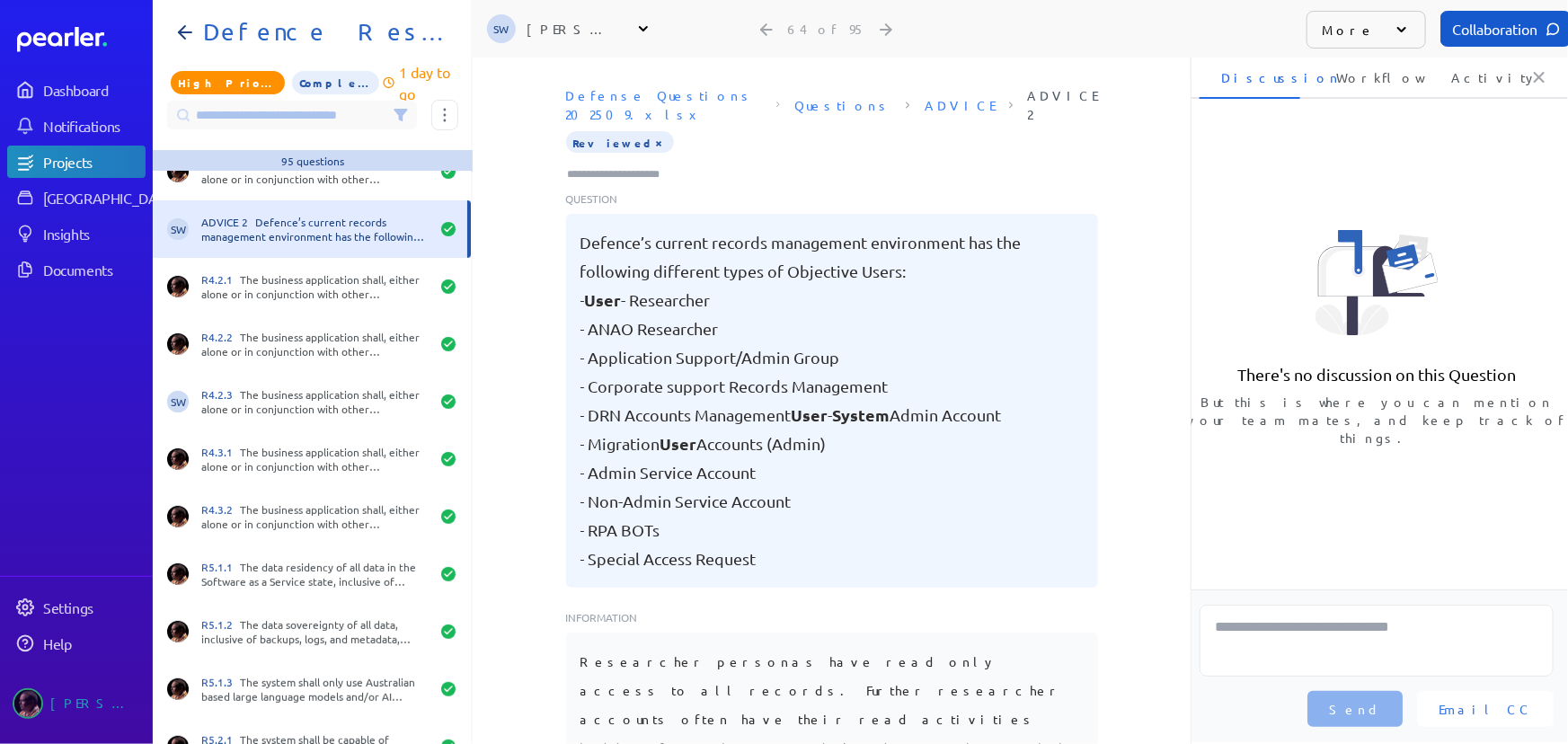
click at [653, 133] on button "×" at bounding box center [659, 142] width 14 height 18
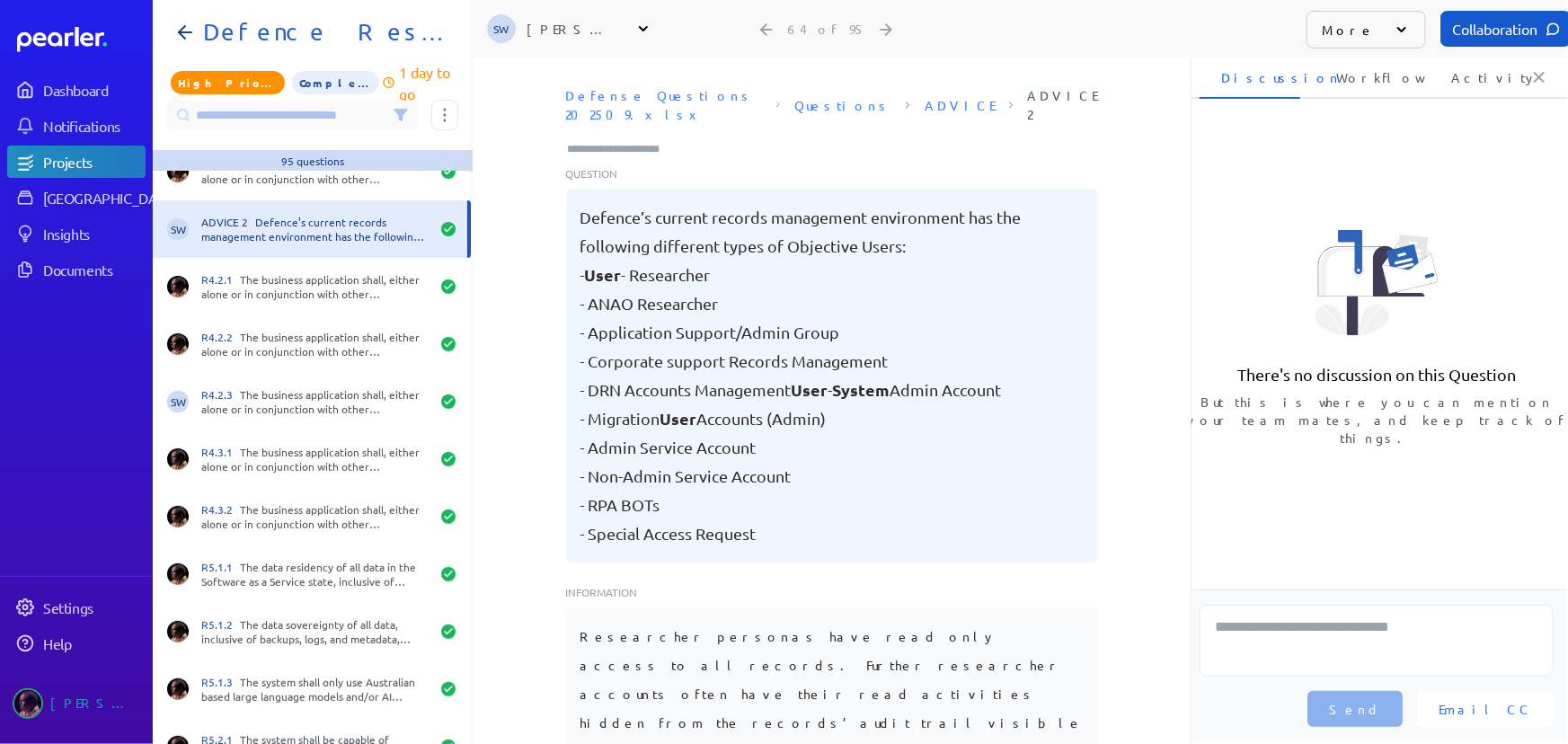
click at [616, 140] on input "Type here to add tags" at bounding box center [621, 148] width 111 height 18
type input "*"
click at [595, 140] on input "*" at bounding box center [621, 148] width 111 height 18
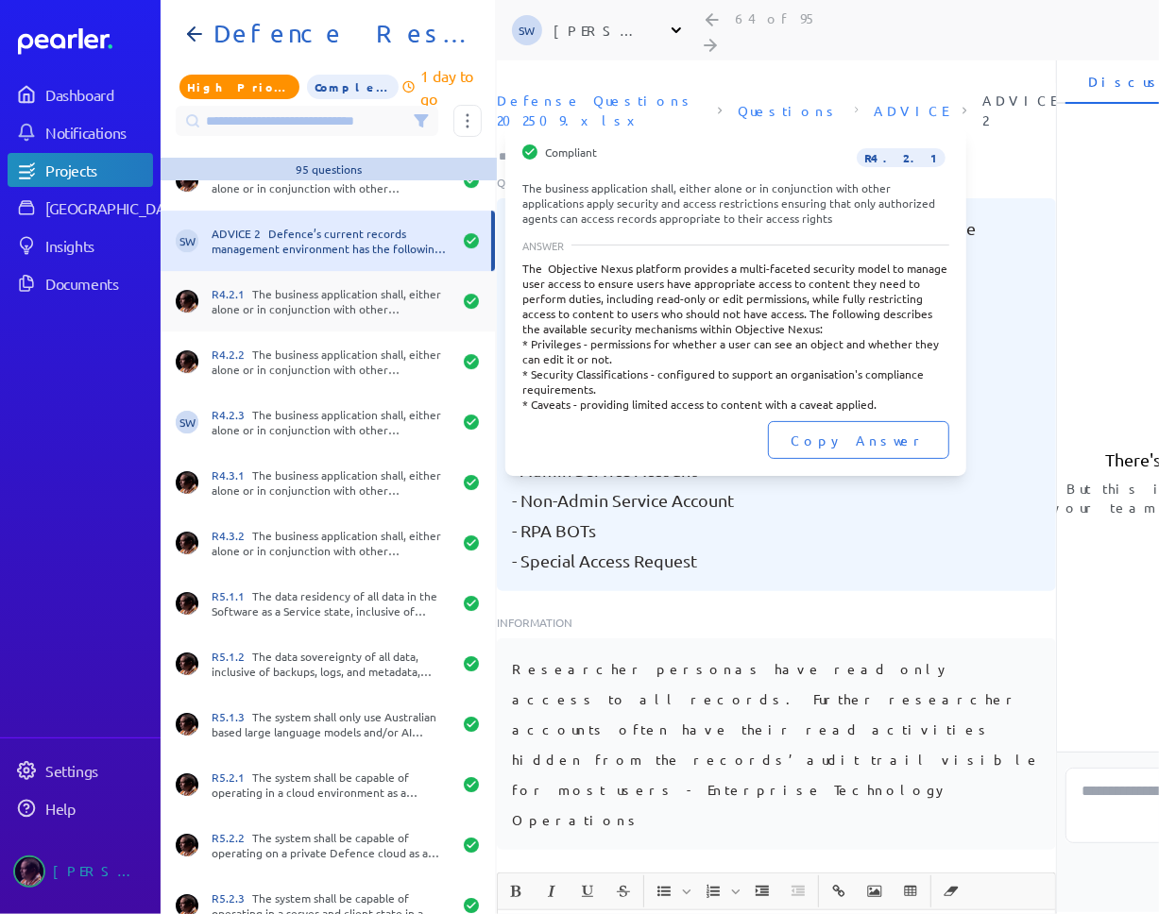
click at [315, 308] on div "R4.2.1 The business application shall, either alone or in conjunction with othe…" at bounding box center [332, 301] width 240 height 30
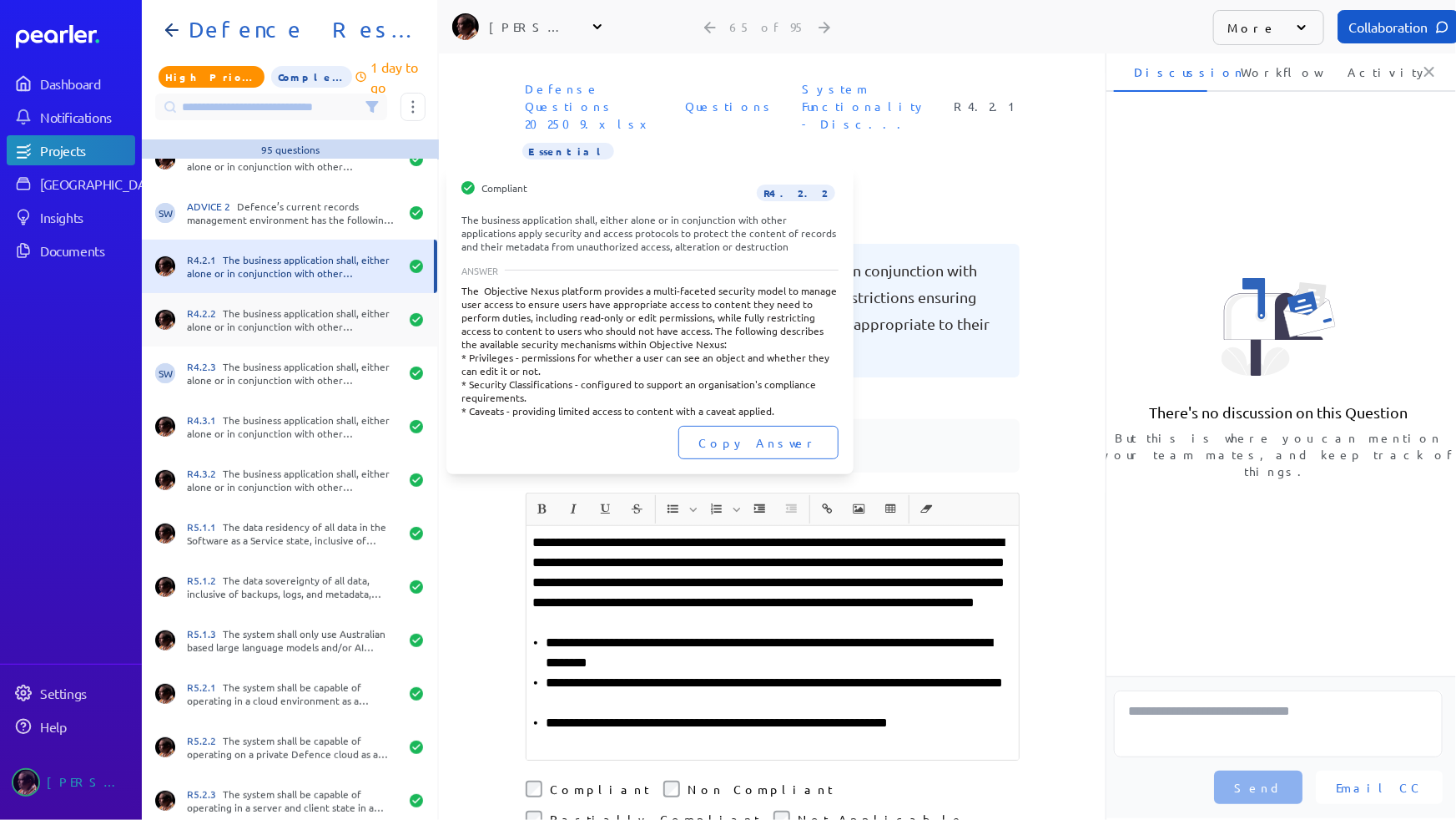
click at [286, 311] on div "R4.2.2 The business application shall, either alone or in conjunction with othe…" at bounding box center [293, 320] width 212 height 27
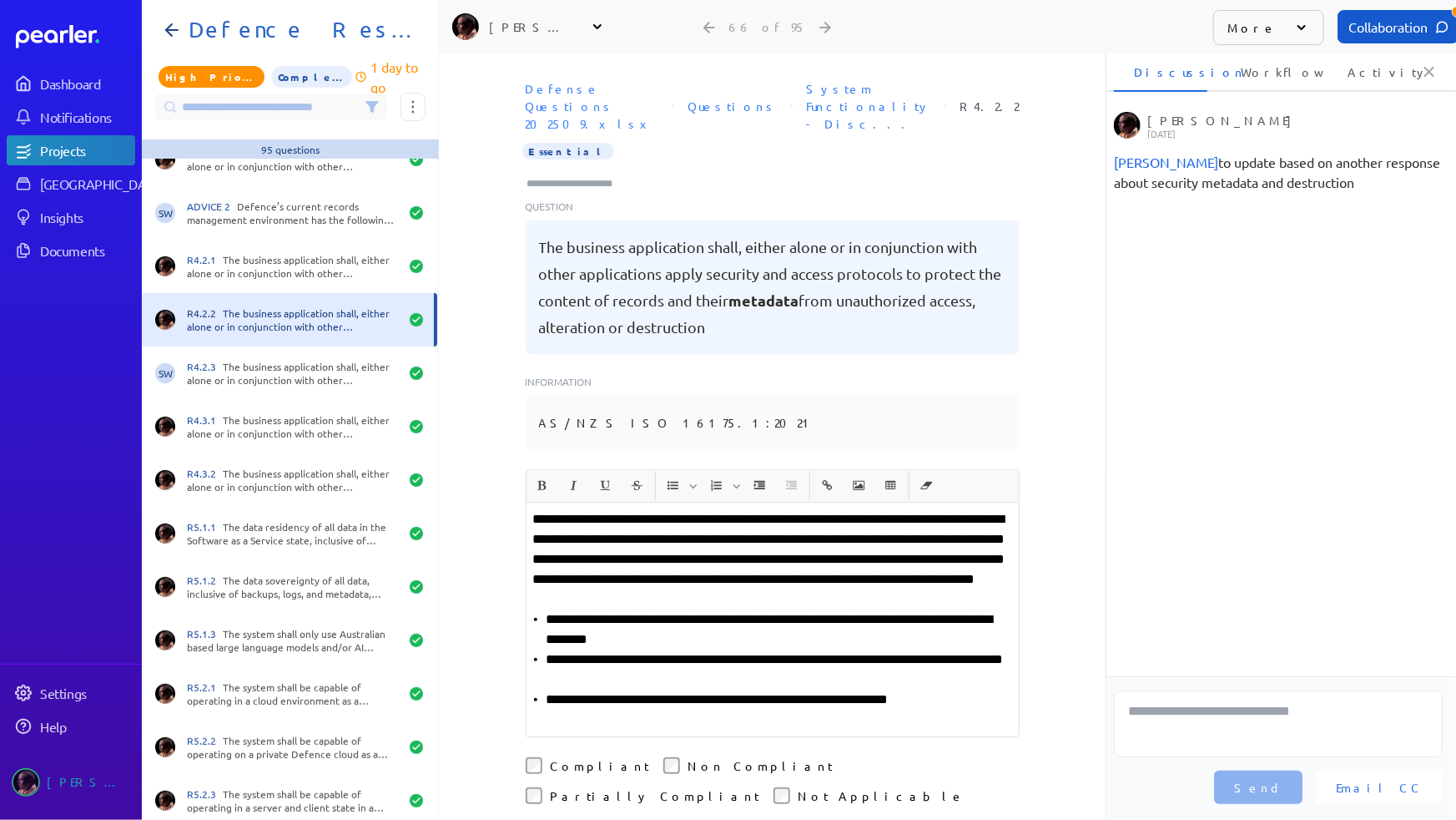
click at [1057, 425] on div "Defense Questions 202509.xlsx Questions System Functionality - Disc... R4.2.2 E…" at bounding box center [772, 271] width 667 height 396
drag, startPoint x: 1256, startPoint y: 158, endPoint x: 1427, endPoint y: 208, distance: 178.2
click at [1427, 208] on ul "Ryan Baird Monday, 15th September 2025 Steve Whittington to update based on ano…" at bounding box center [1278, 394] width 355 height 565
click at [594, 175] on input "Type here to add tags" at bounding box center [577, 183] width 103 height 17
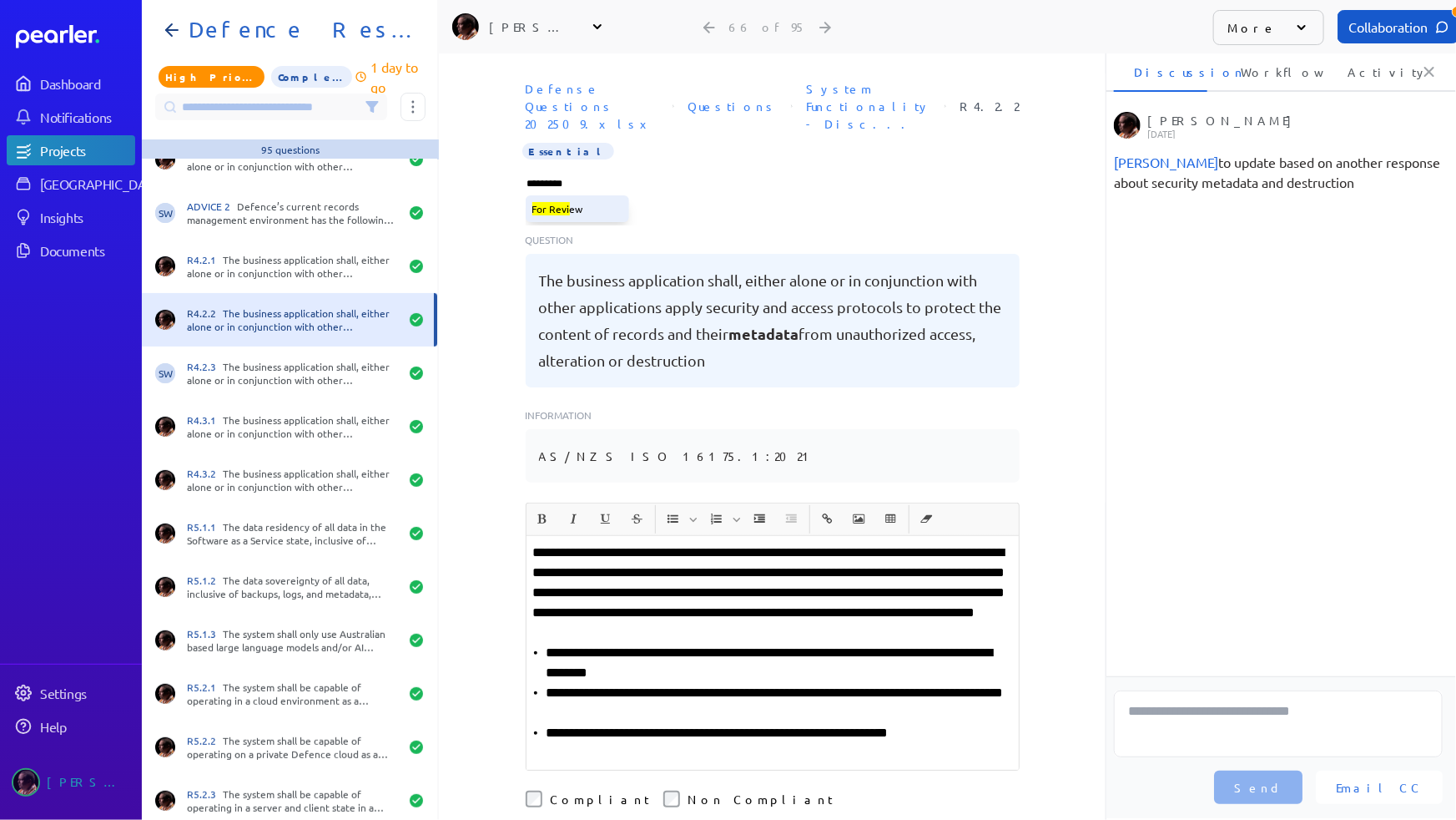
type input "**********"
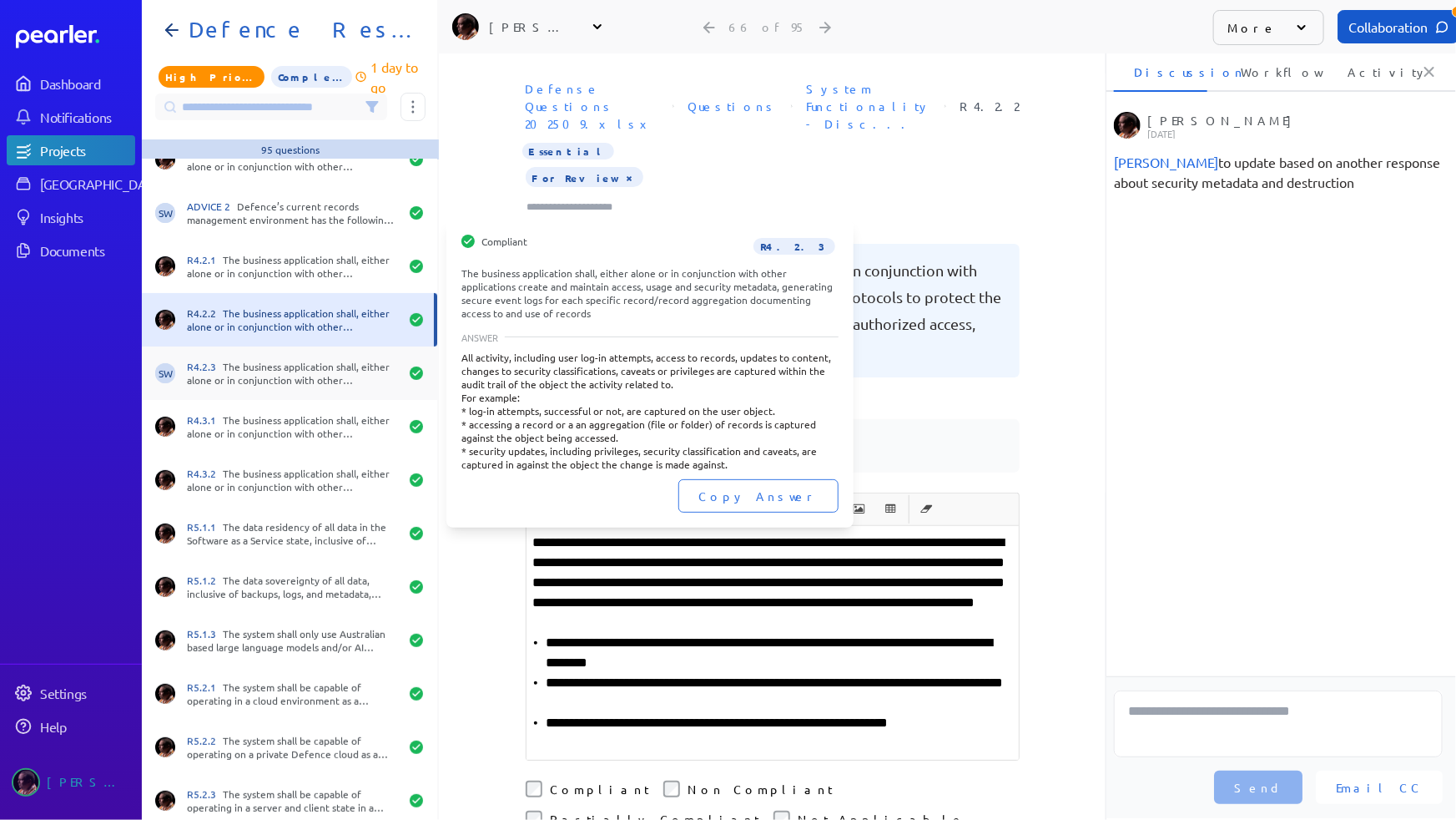
click at [292, 362] on div "R4.2.3 The business application shall, either alone or in conjunction with othe…" at bounding box center [293, 373] width 212 height 27
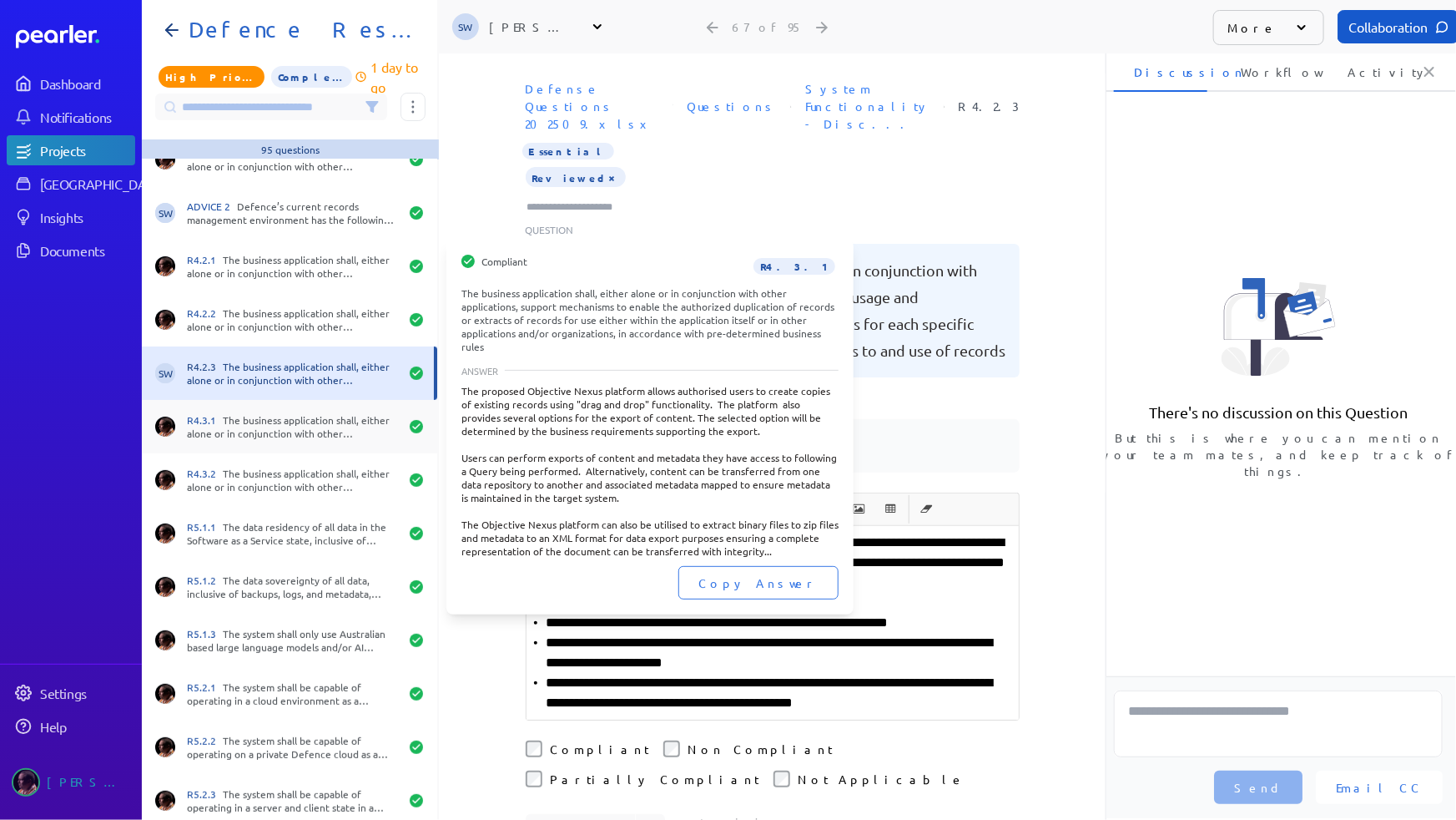
click at [292, 414] on div "R4.3.1 The business application shall, either alone or in conjunction with othe…" at bounding box center [293, 427] width 212 height 27
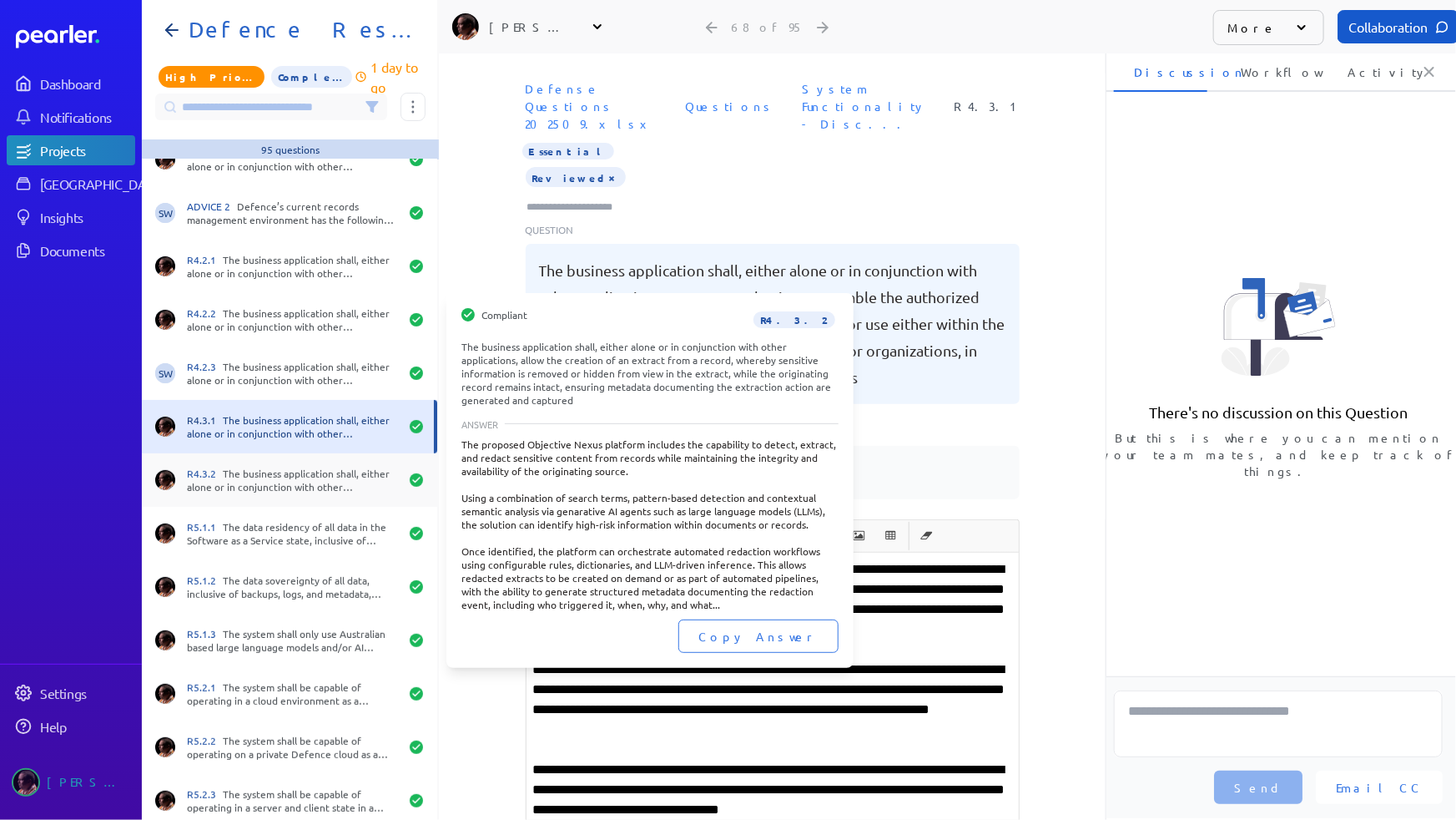
click at [276, 474] on div "R4.3.2 The business application shall, either alone or in conjunction with othe…" at bounding box center [293, 480] width 212 height 27
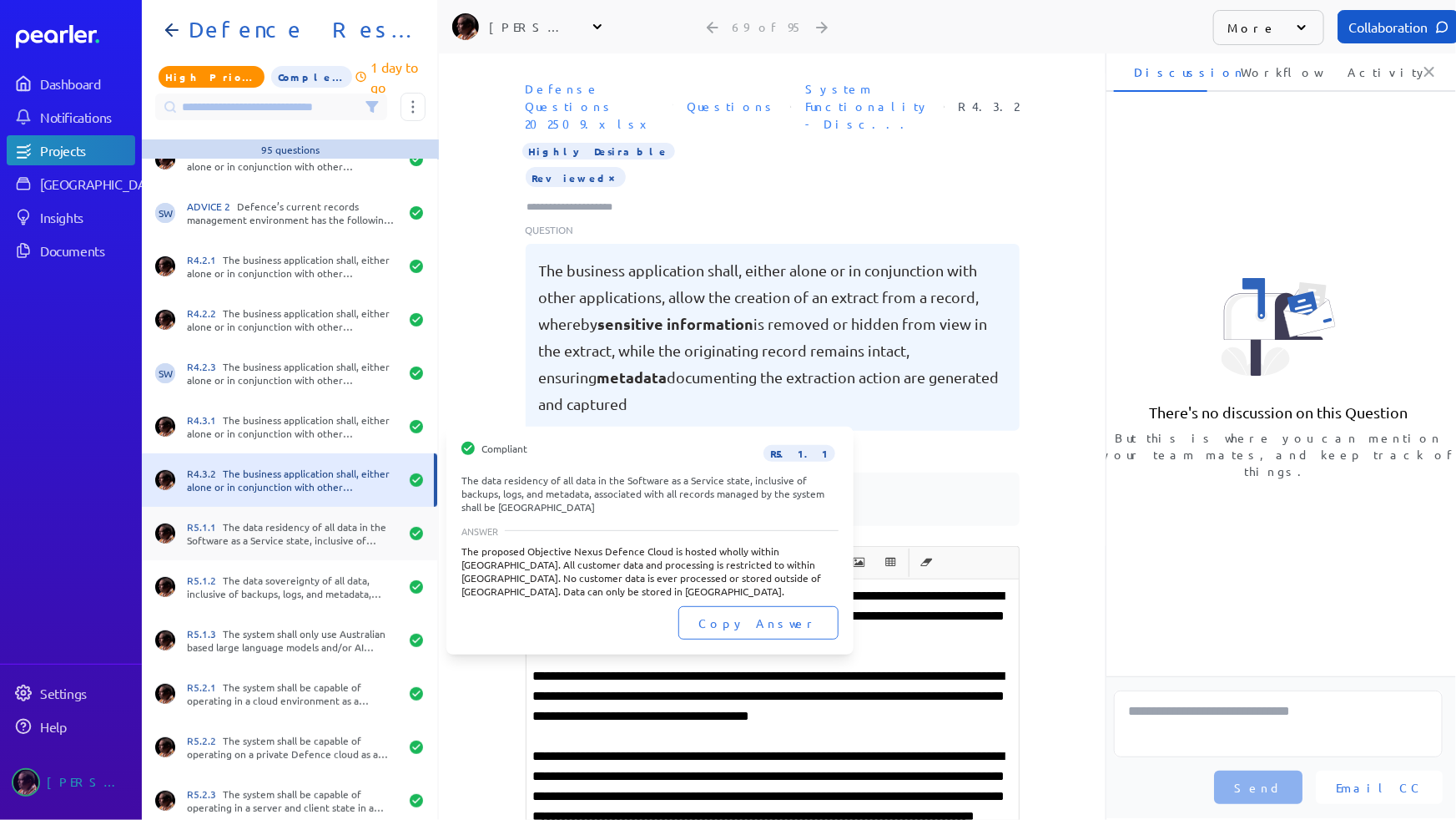
click at [286, 520] on div "R5.1.1 The data residency of all data in the Software as a Service state, inclu…" at bounding box center [293, 533] width 212 height 27
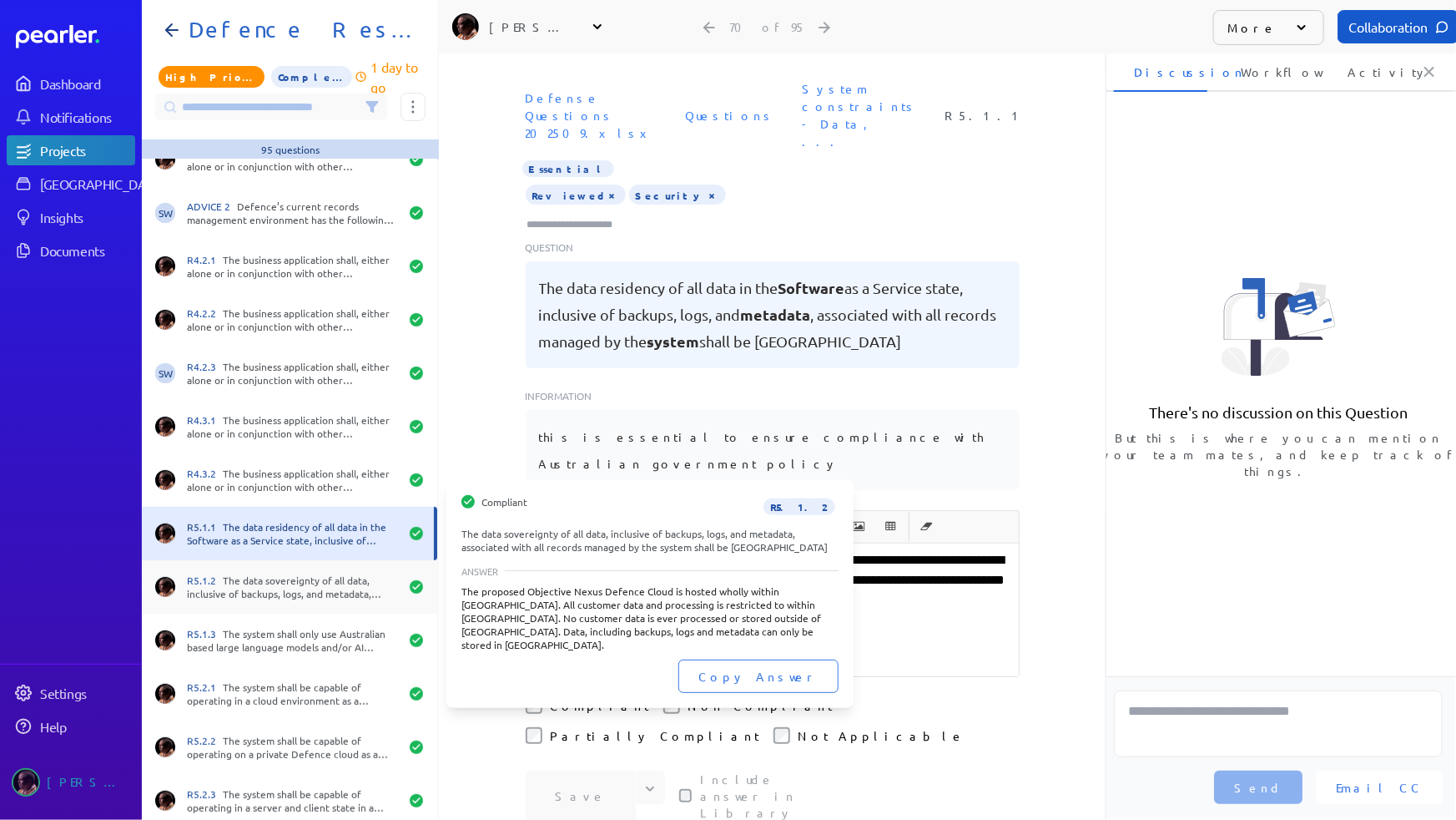
click at [265, 565] on div "R5.1.2 The data sovereignty of all data, inclusive of backups, logs, and metada…" at bounding box center [290, 587] width 295 height 53
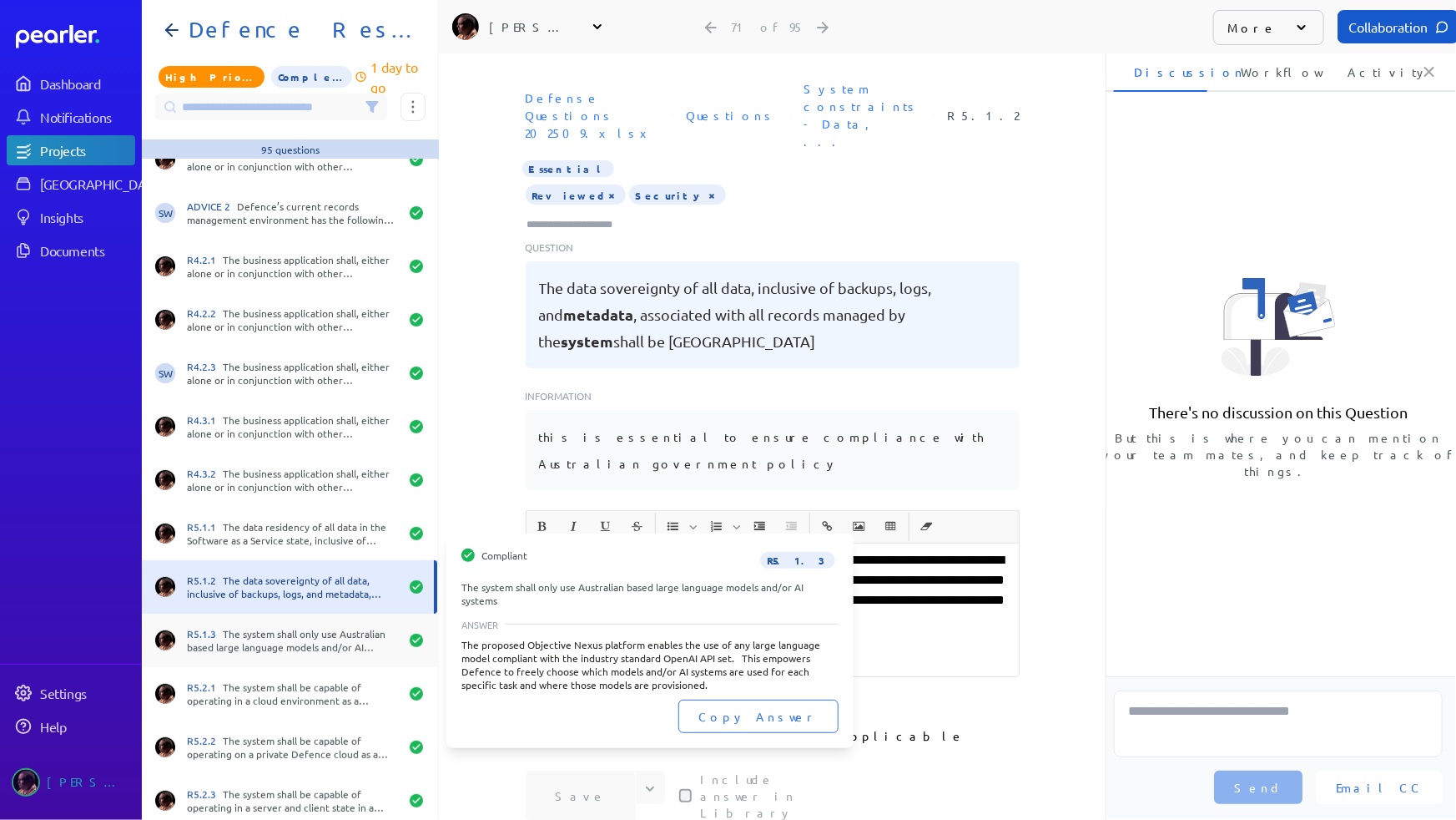
click at [275, 626] on div "R5.1.3 The system shall only use Australian based large language models and/or …" at bounding box center [293, 640] width 212 height 27
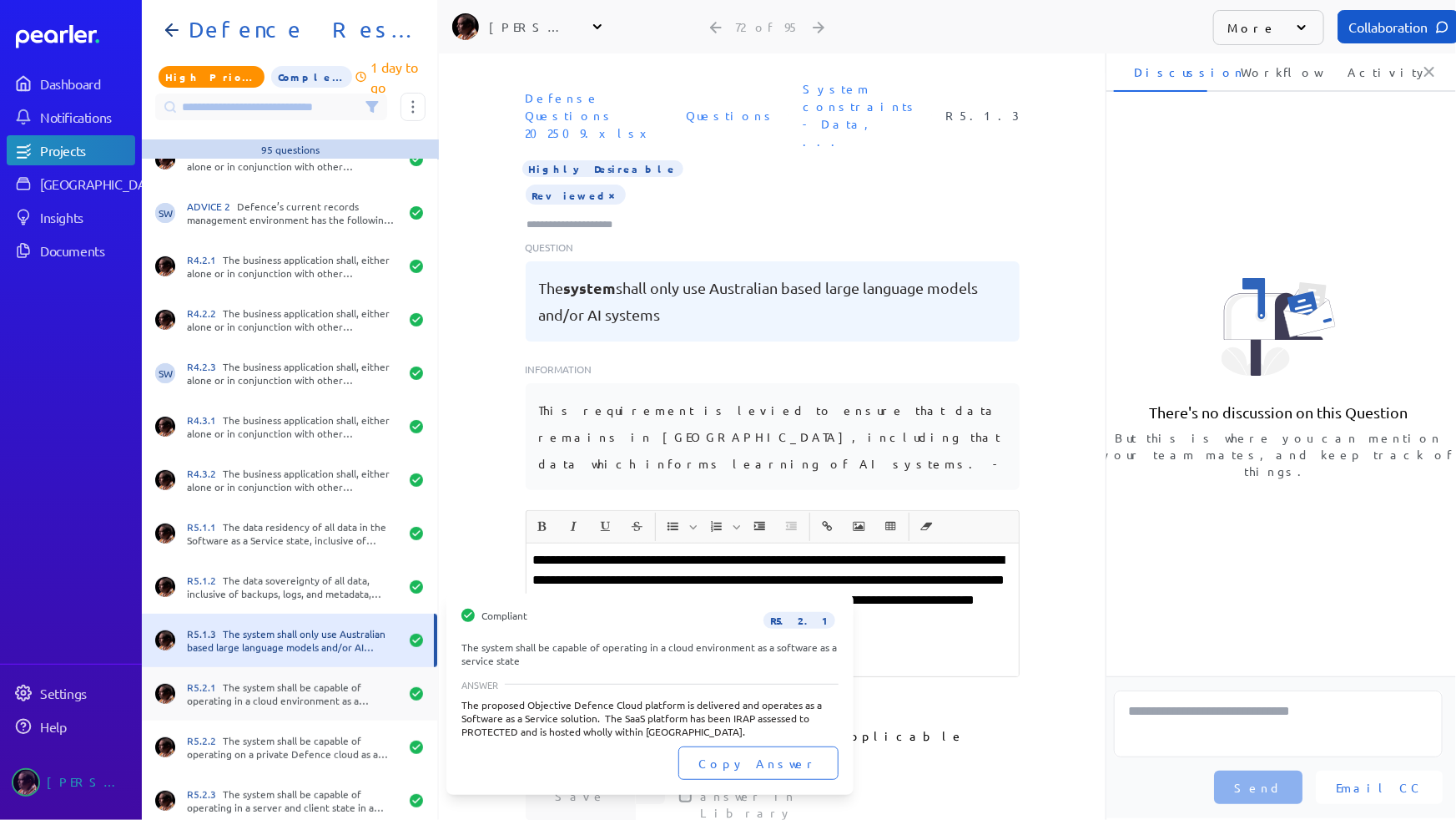
click at [284, 689] on div "R5.2.1 The system shall be capable of operating in a cloud environment as a sof…" at bounding box center [293, 694] width 212 height 27
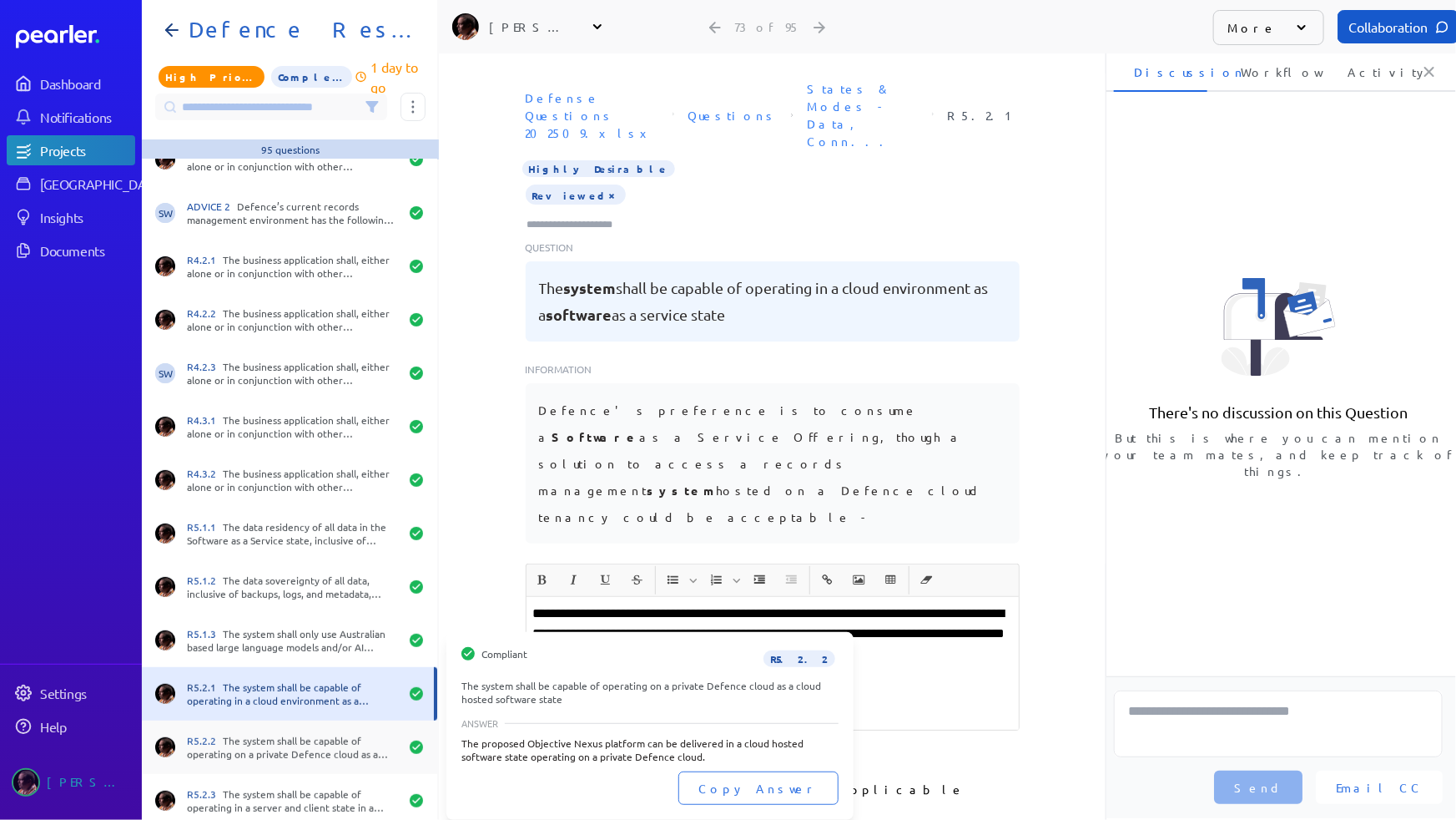
click at [278, 690] on div "R5.2.2 The system shall be capable of operating on a private Defence cloud as a…" at bounding box center [293, 747] width 212 height 27
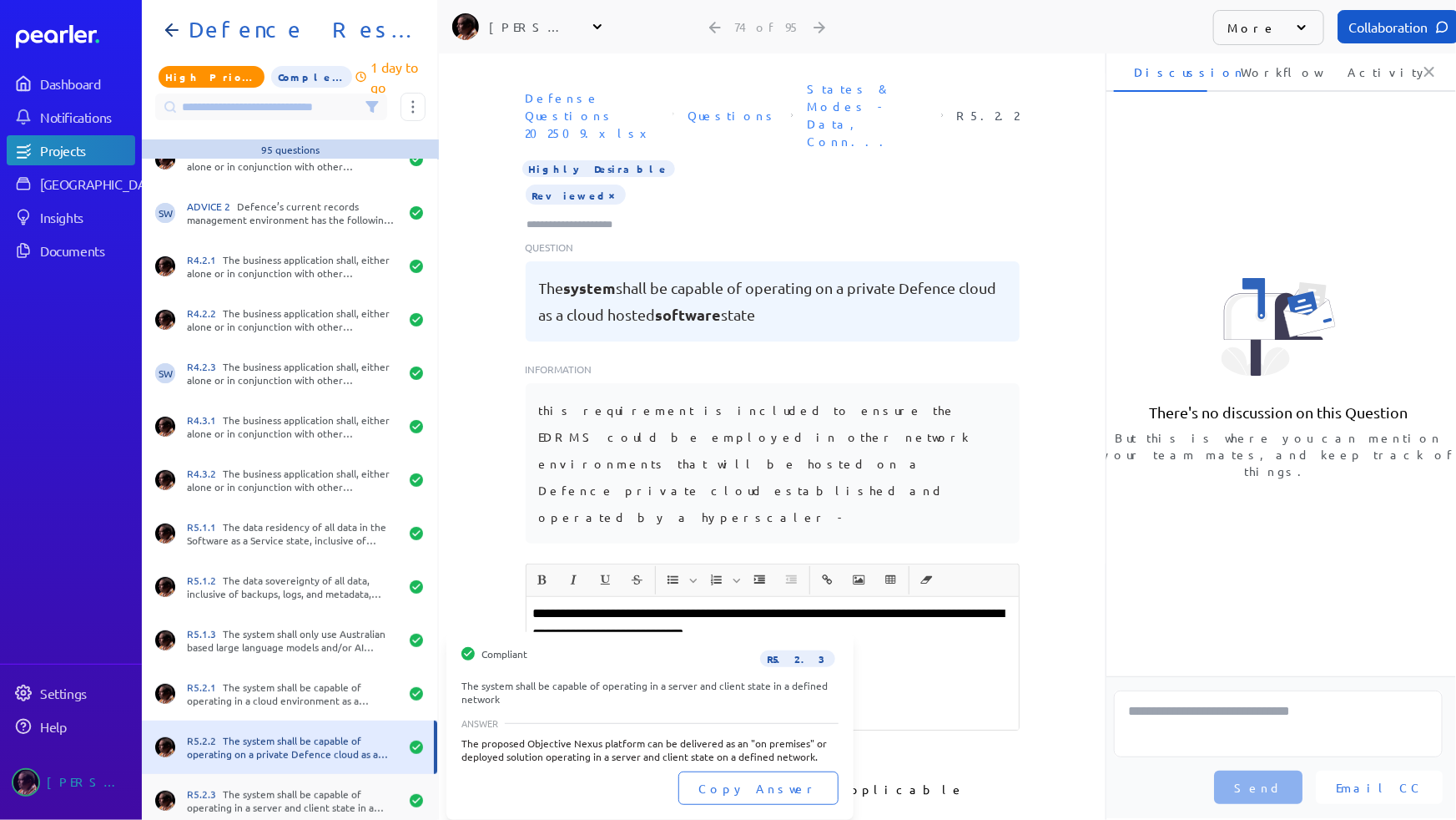
click at [273, 690] on div "R5.2.3 The system shall be capable of operating in a server and client state in…" at bounding box center [293, 801] width 212 height 27
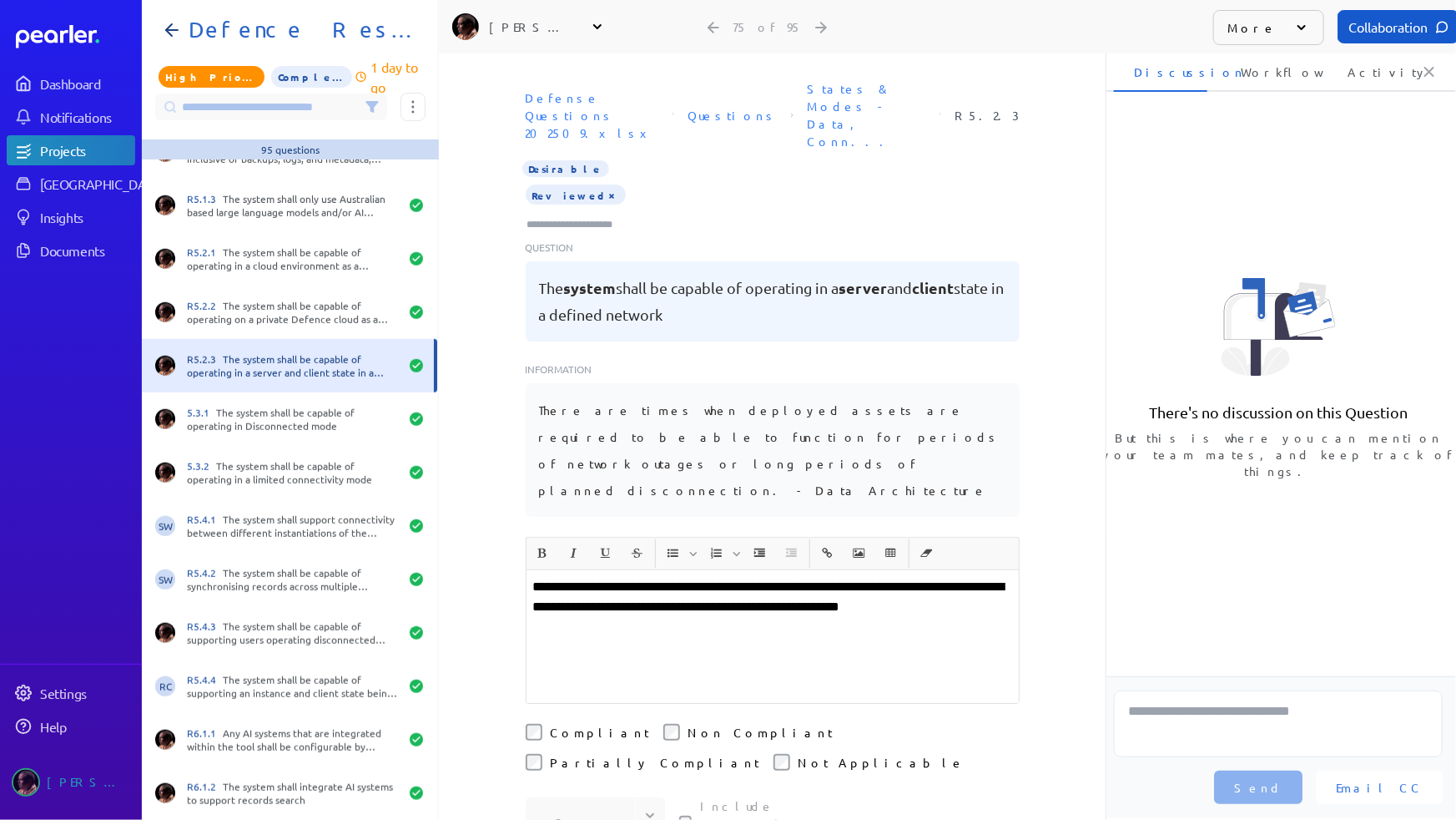
scroll to position [3793, 0]
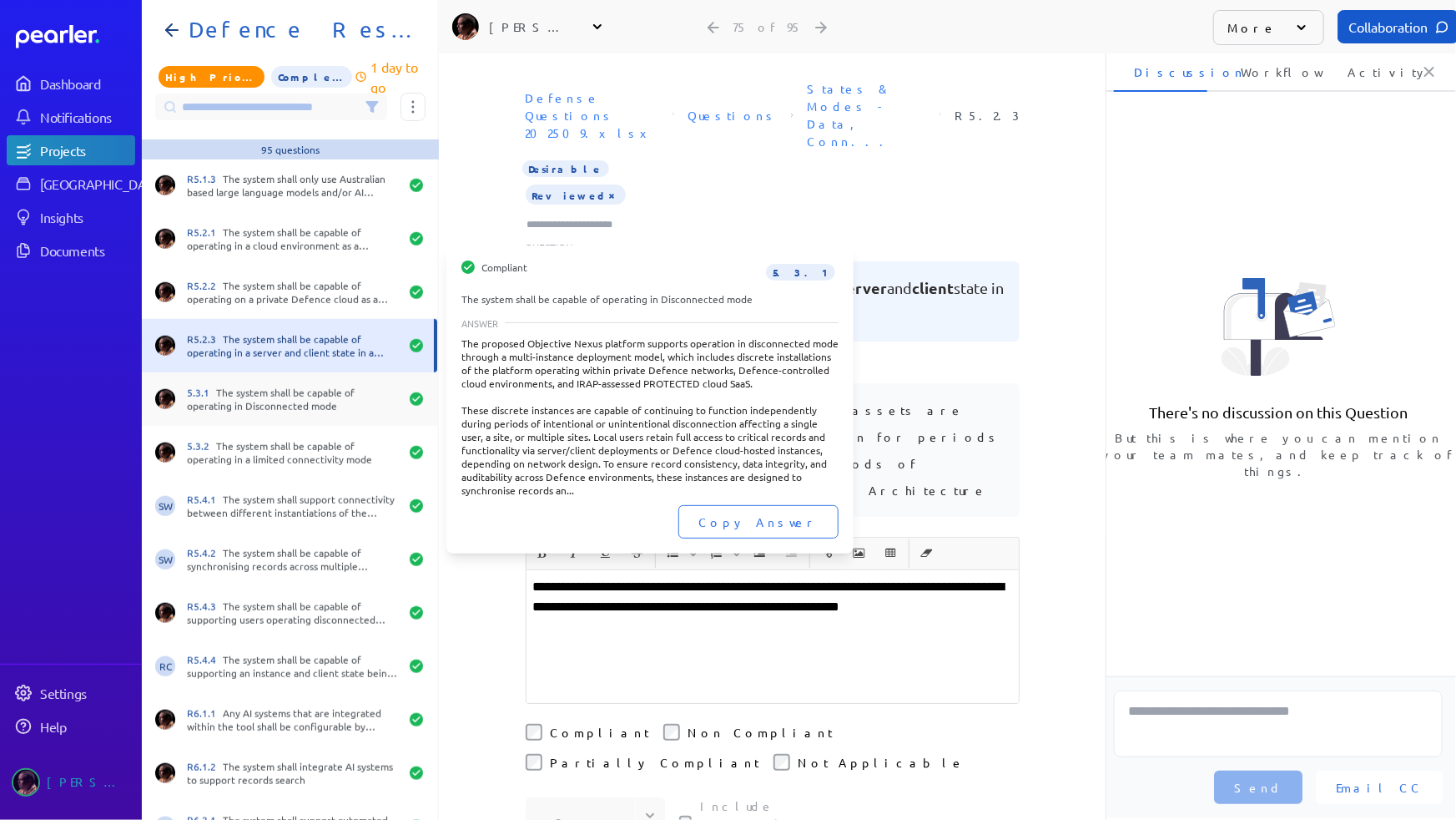
click at [236, 402] on div "5.3.1 The system shall be capable of operating in Disconnected mode" at bounding box center [293, 399] width 212 height 27
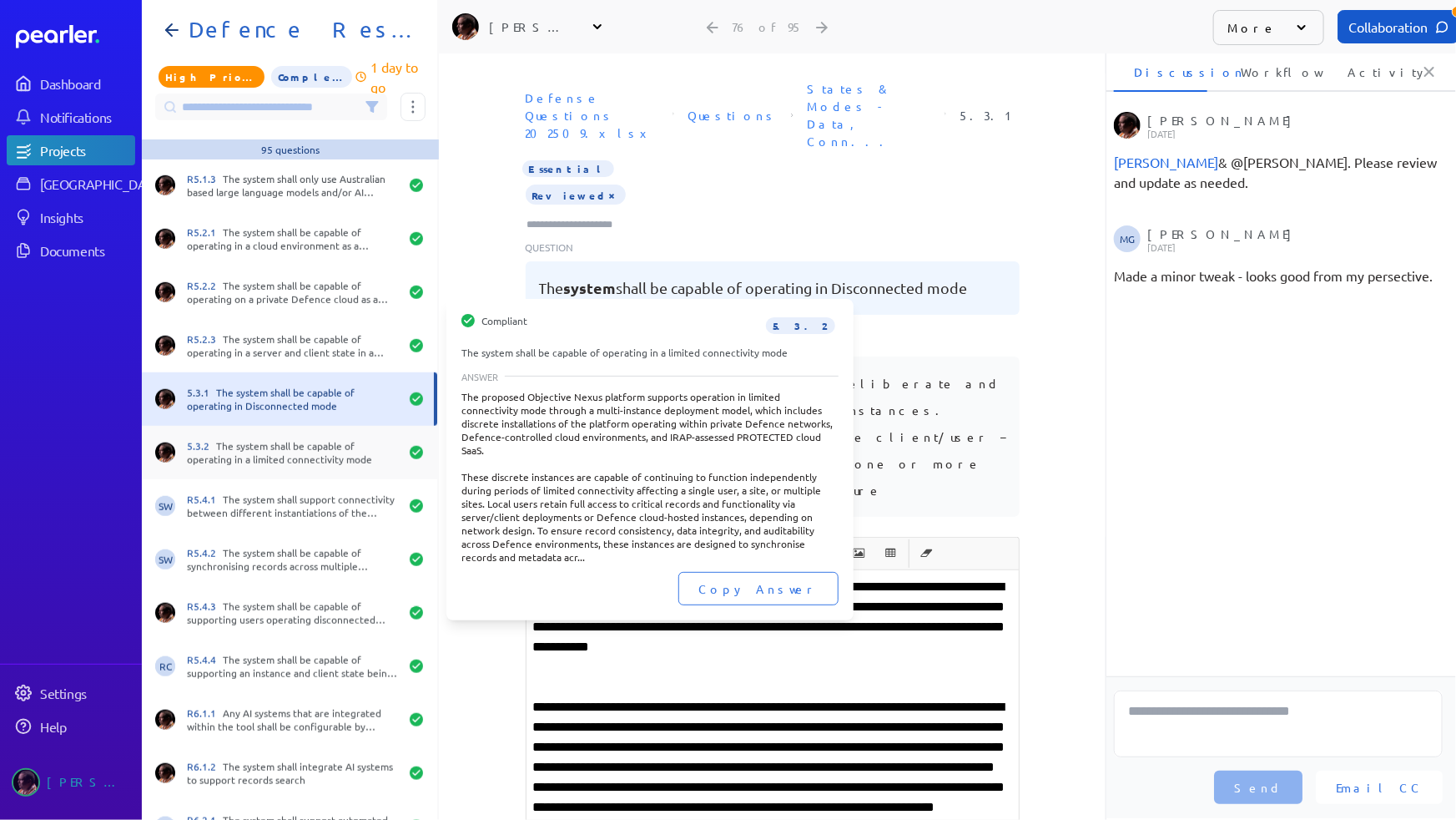
click at [237, 447] on div "5.3.2 The system shall be capable of operating in a limited connectivity mode" at bounding box center [293, 452] width 212 height 27
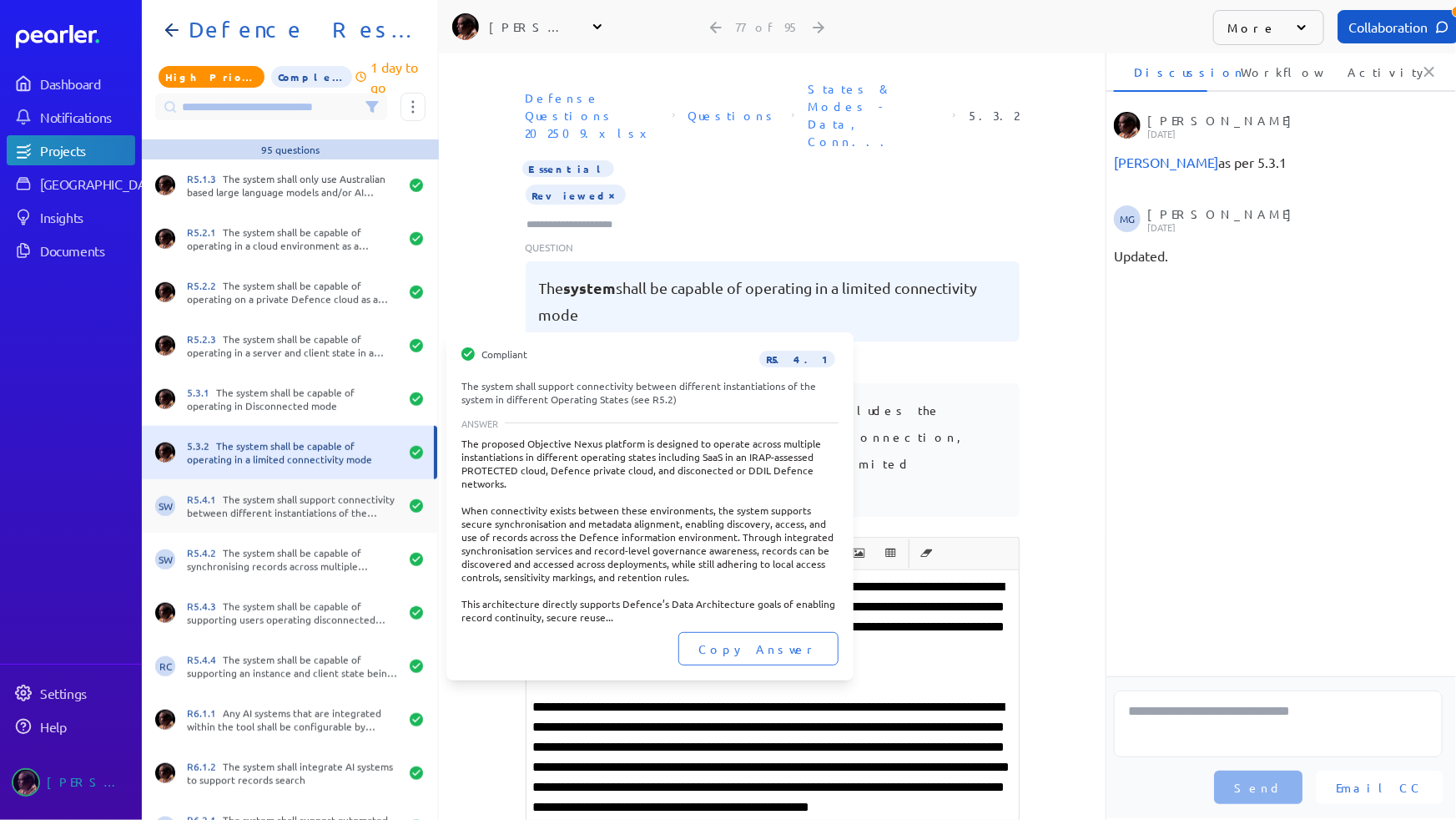
click at [246, 509] on div "R5.4.1 The system shall support connectivity between different instantiations o…" at bounding box center [293, 505] width 212 height 27
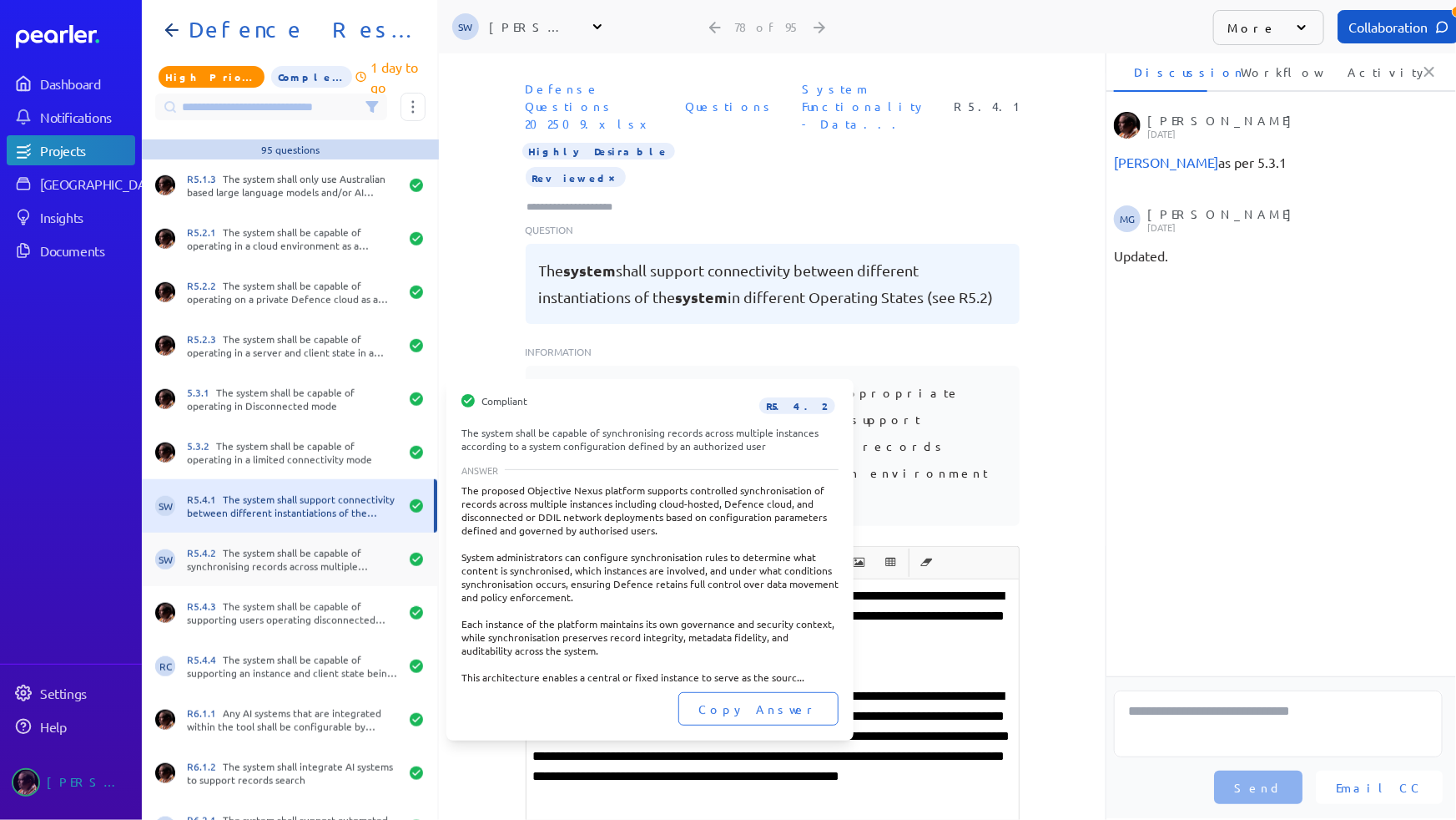
click at [251, 549] on div "R5.4.2 The system shall be capable of synchronising records across multiple ins…" at bounding box center [293, 559] width 212 height 27
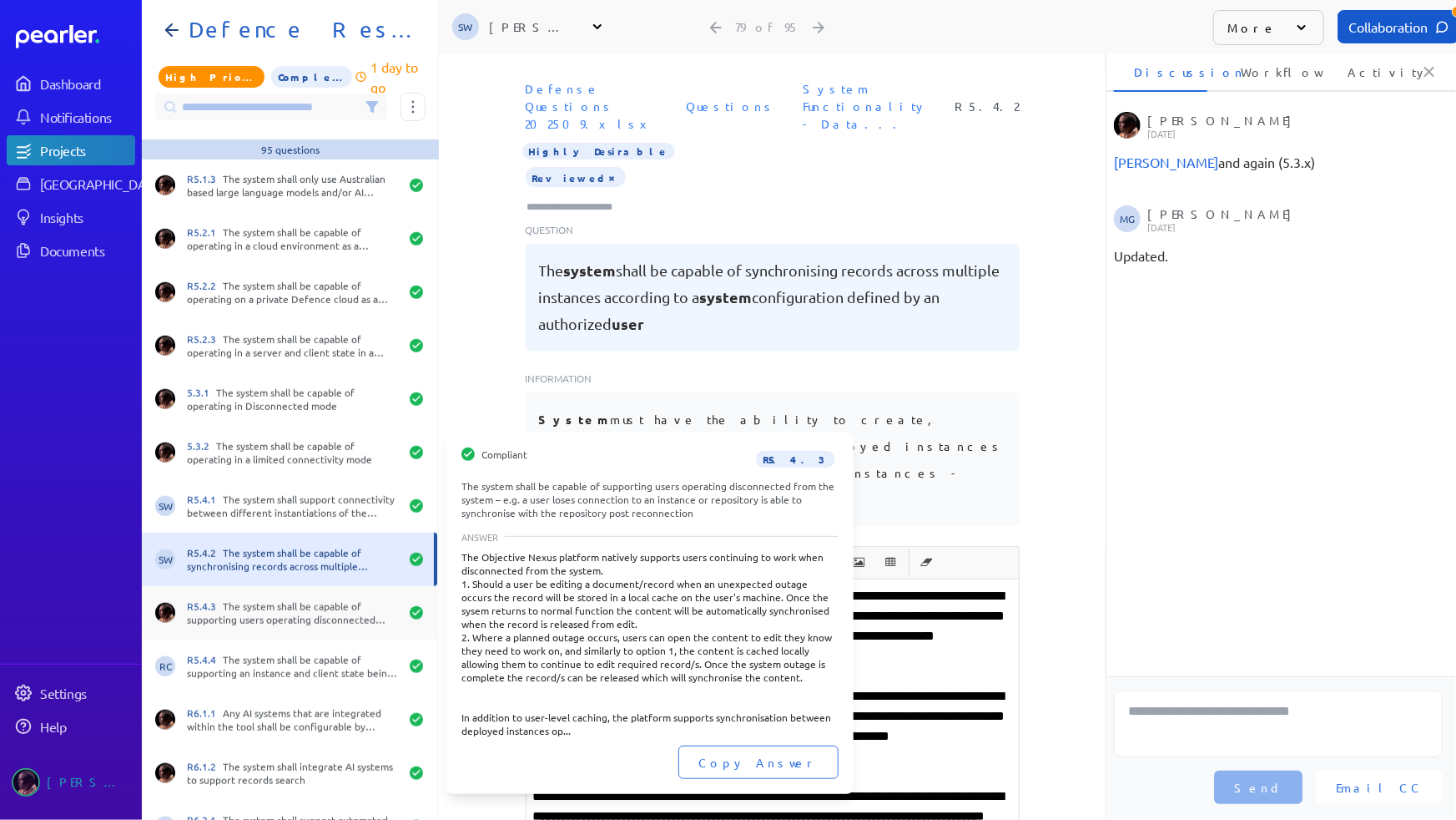
click at [257, 599] on div "R5.4.3 The system shall be capable of supporting users operating disconnected f…" at bounding box center [293, 612] width 212 height 27
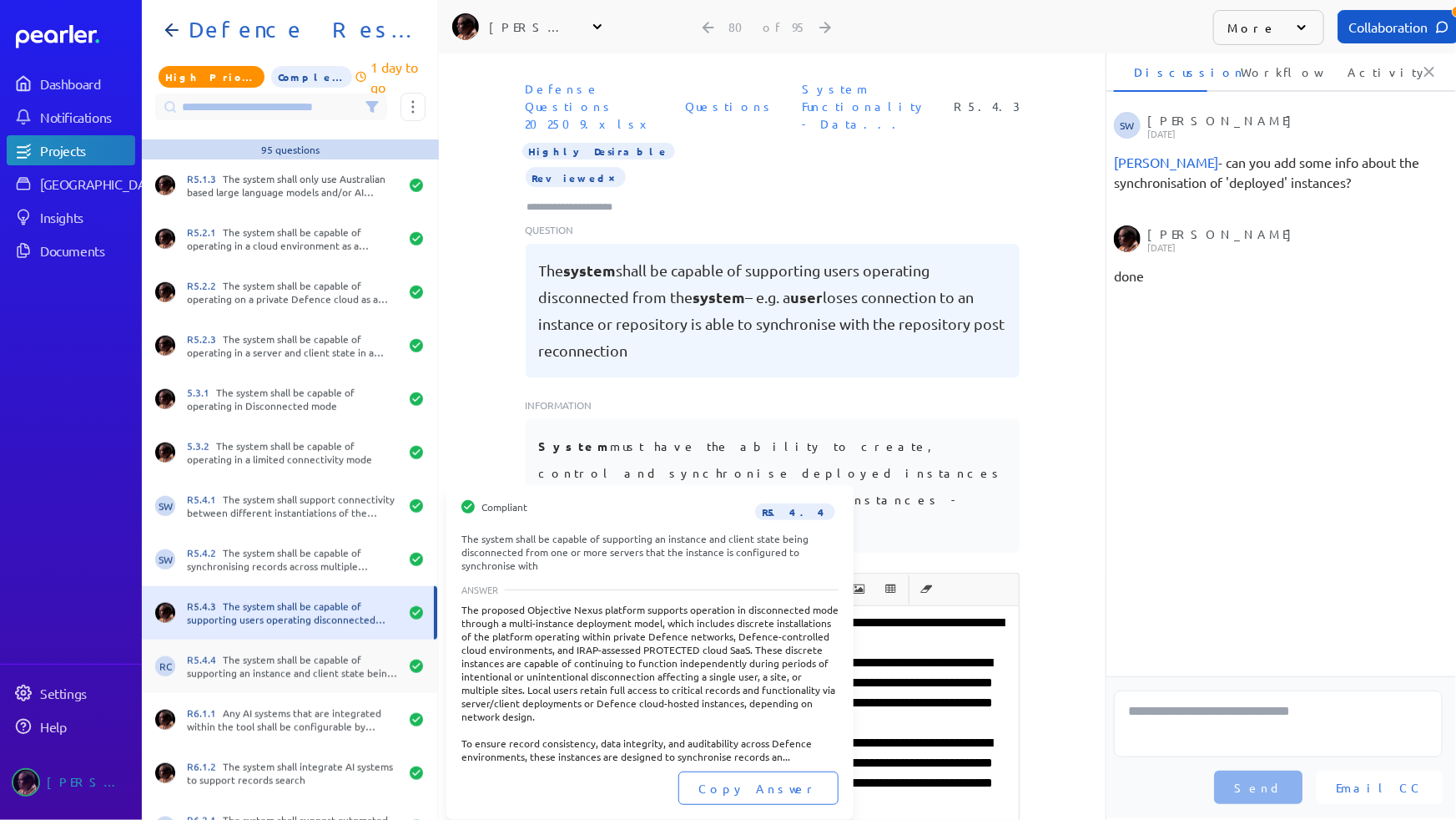
click at [262, 658] on div "R5.4.4 The system shall be capable of supporting an instance and client state b…" at bounding box center [293, 666] width 212 height 27
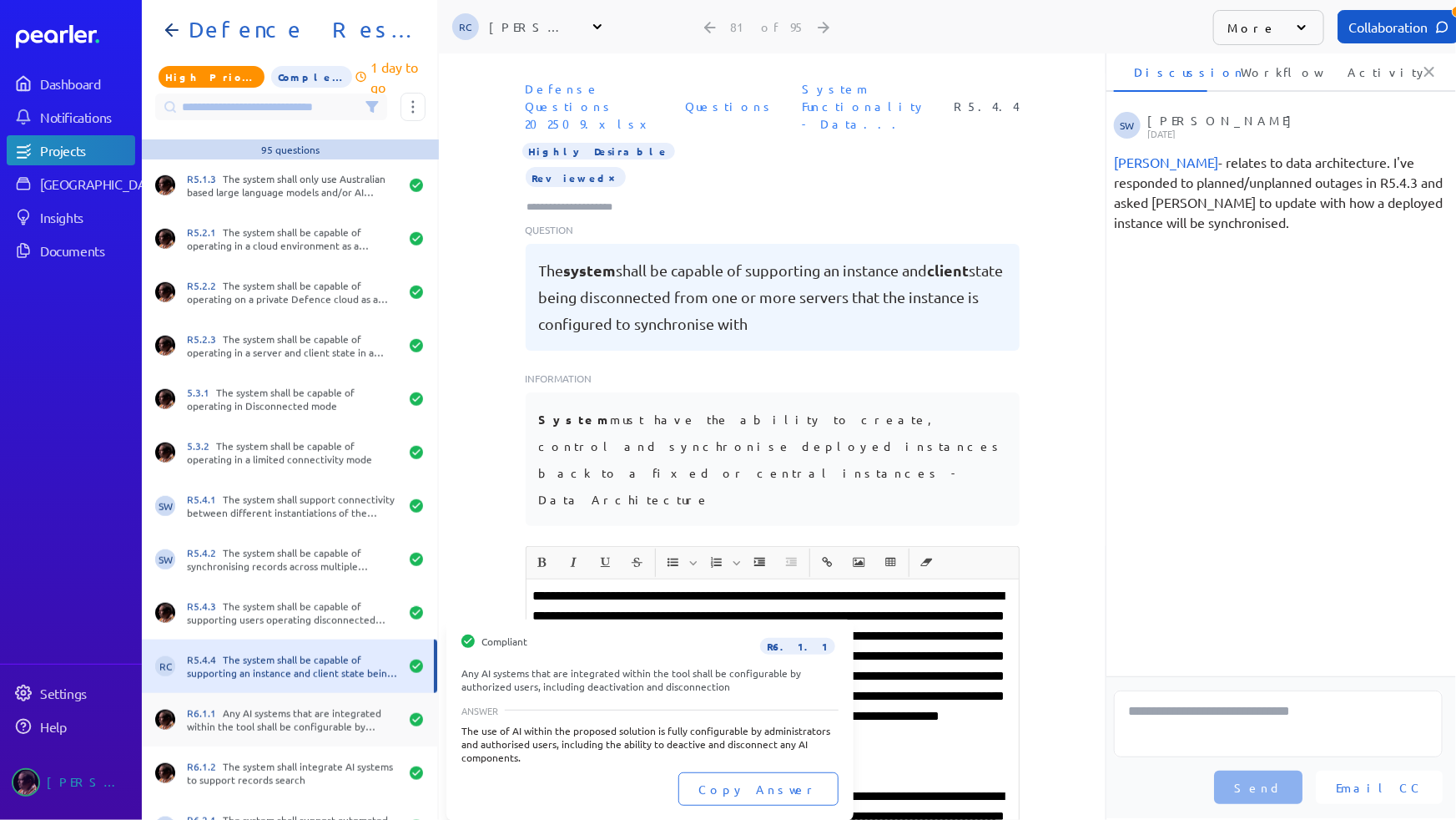
click at [263, 690] on div "R6.1.1 Any AI systems that are integrated within the tool shall be configurable…" at bounding box center [293, 719] width 212 height 27
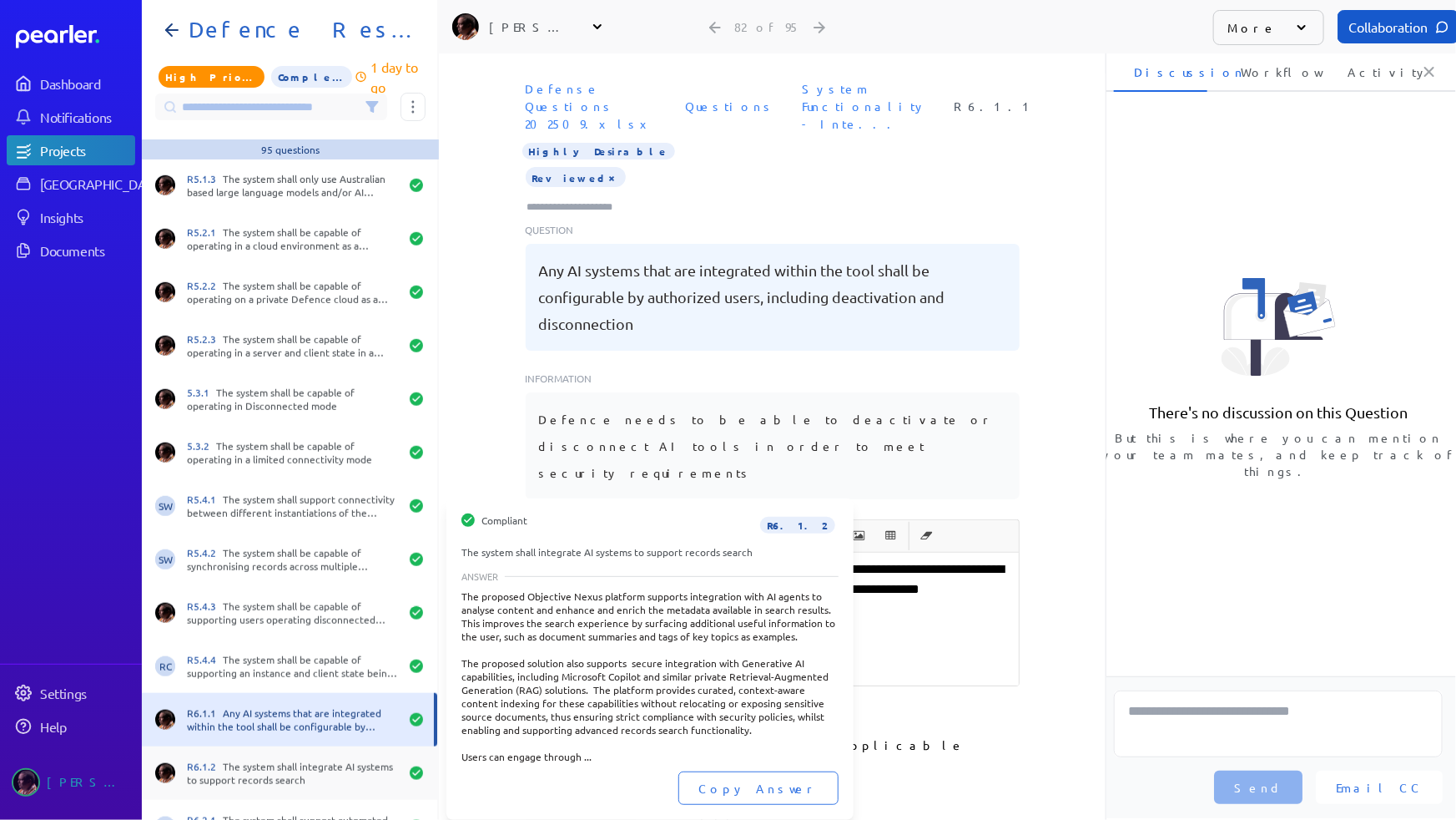
click at [258, 690] on div "R6.1.2 The system shall integrate AI systems to support records search" at bounding box center [293, 773] width 212 height 27
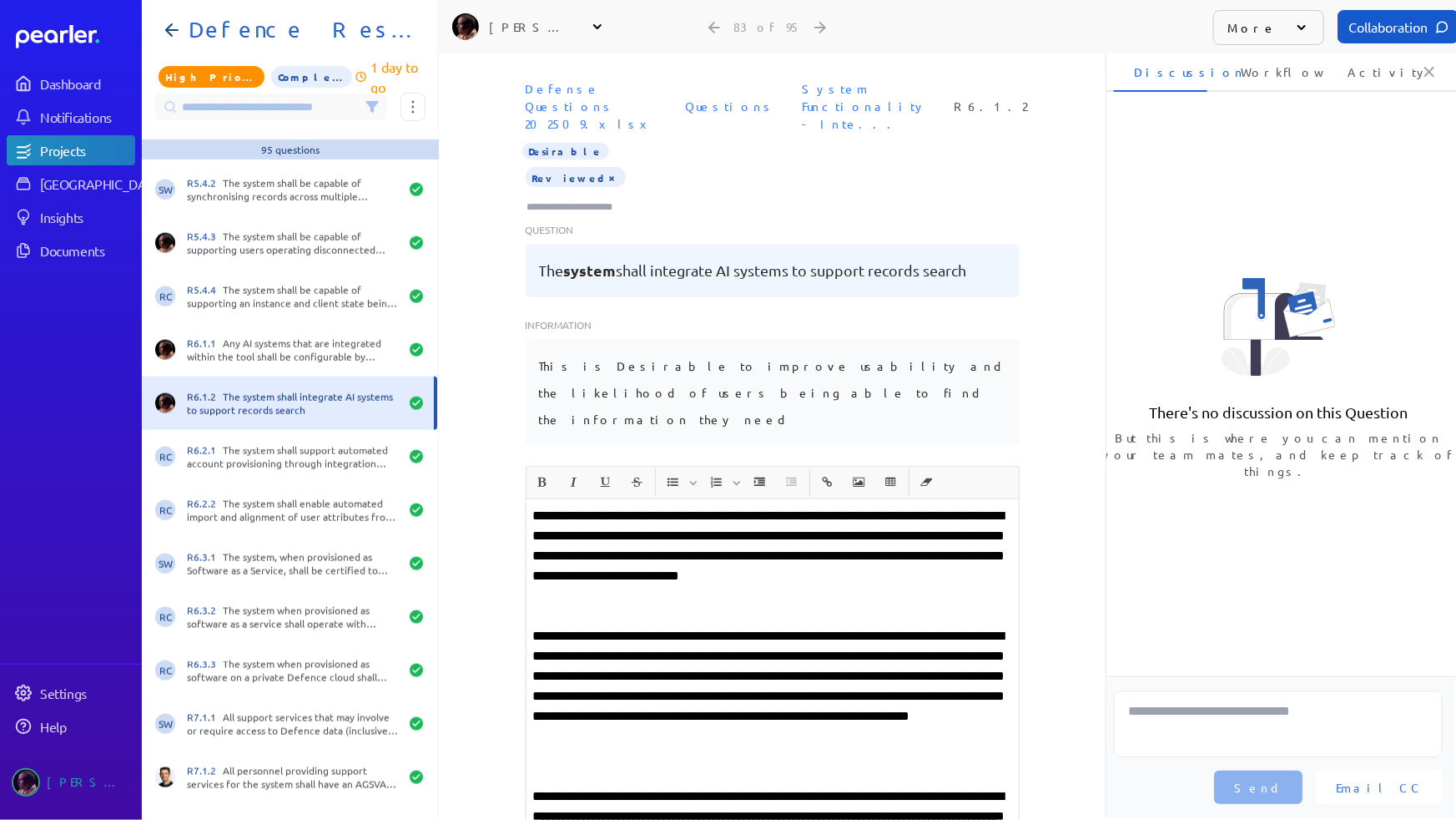
scroll to position [4173, 0]
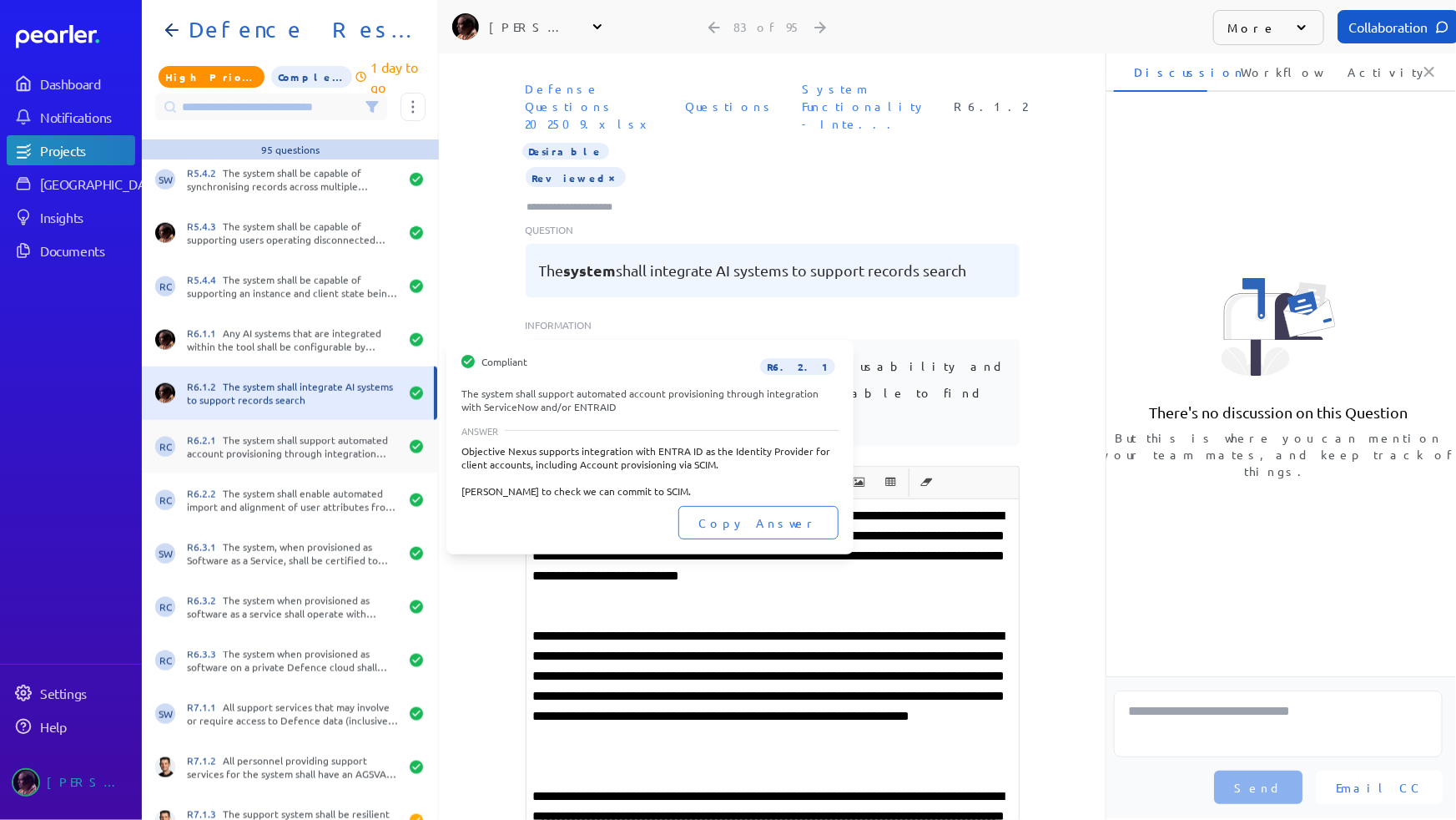
click at [269, 445] on div "R6.2.1 The system shall support automated account provisioning through integrat…" at bounding box center [293, 446] width 212 height 27
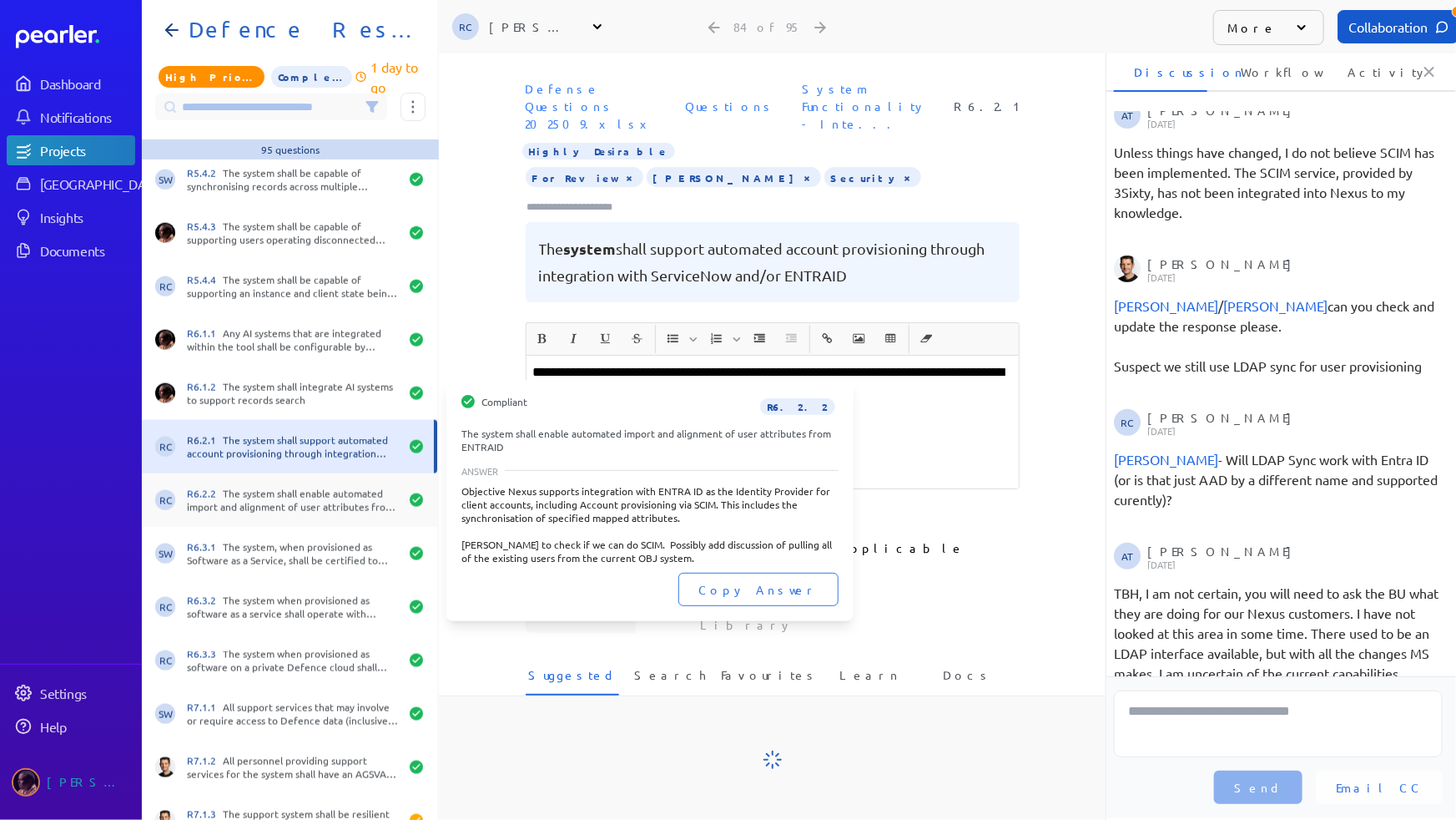
scroll to position [264, 0]
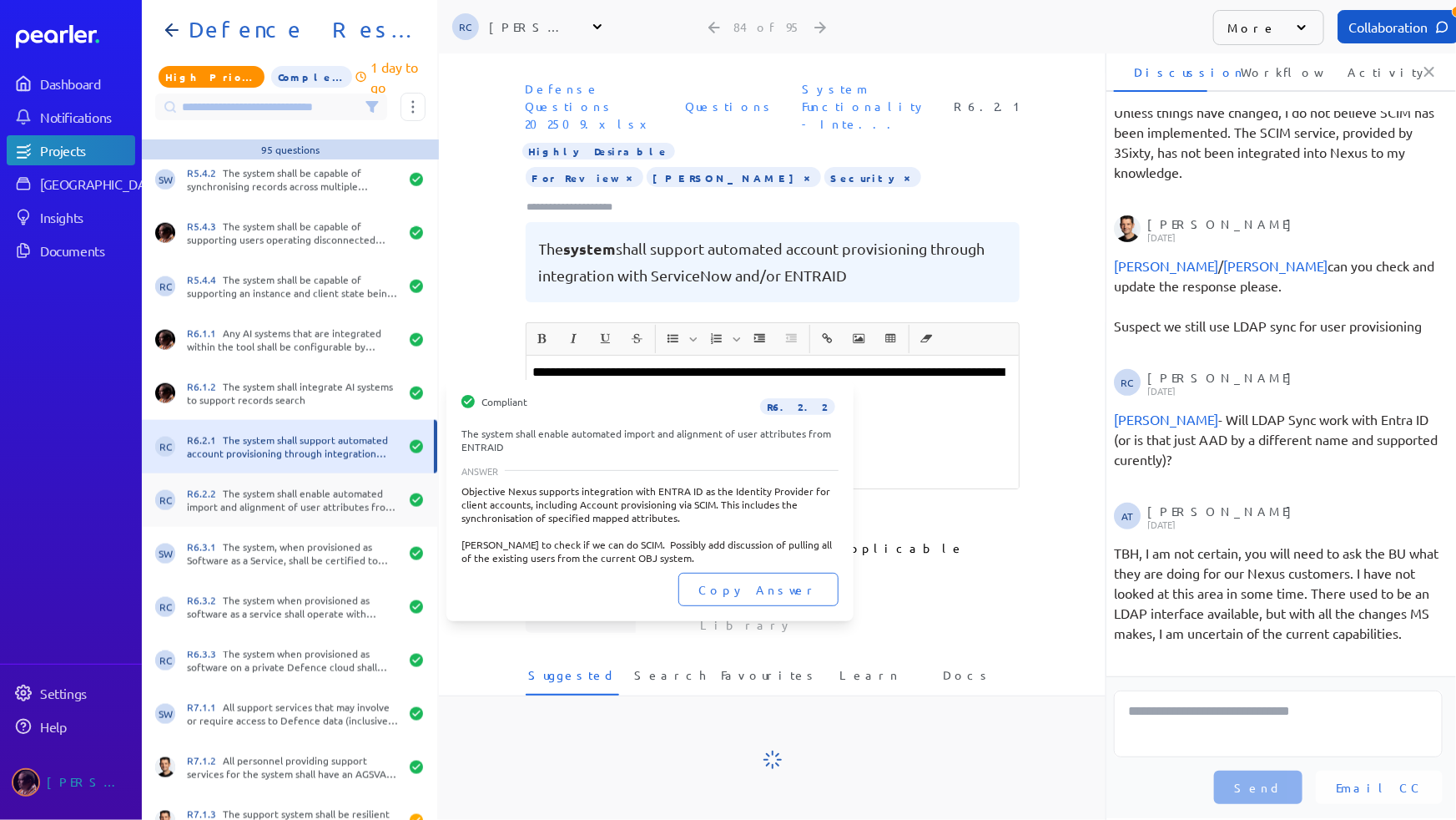
click at [278, 501] on div "R6.2.2 The system shall enable automated import and alignment of user attribute…" at bounding box center [293, 500] width 212 height 27
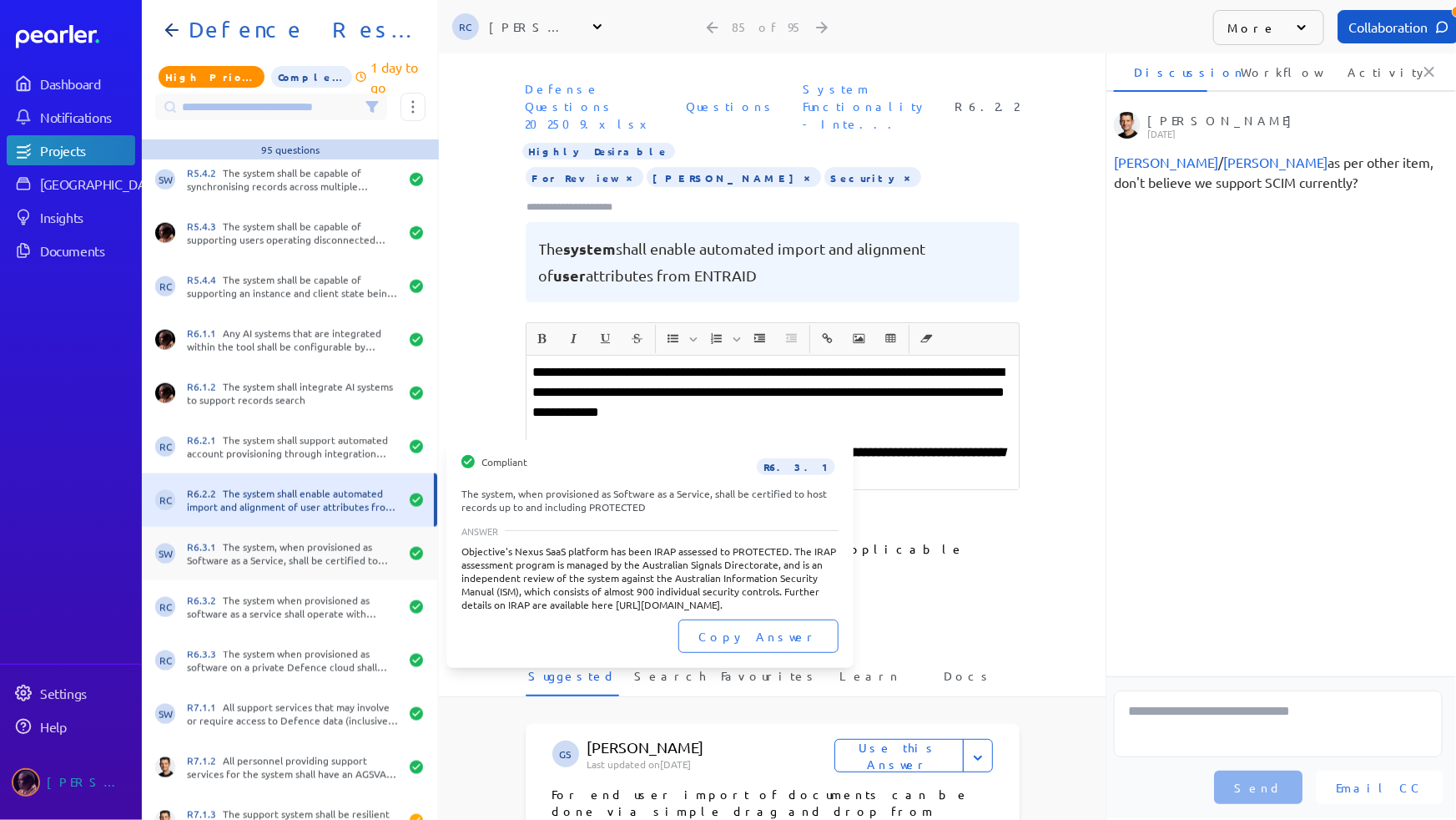
click at [285, 553] on div "R6.3.1 The system, when provisioned as Software as a Service, shall be certifie…" at bounding box center [293, 553] width 212 height 27
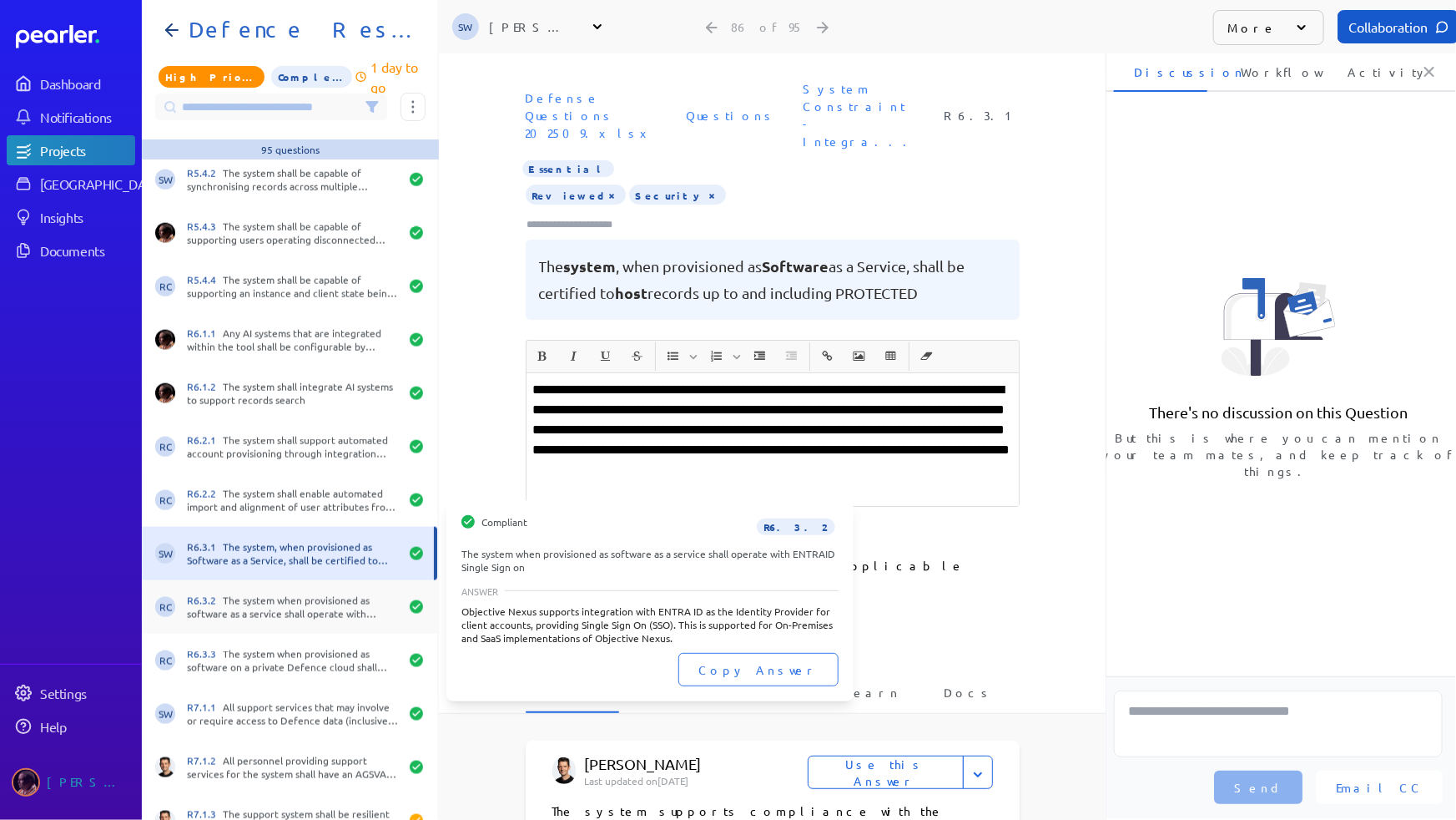
click at [279, 610] on div "R6.3.2 The system when provisioned as software as a service shall operate with …" at bounding box center [293, 607] width 212 height 27
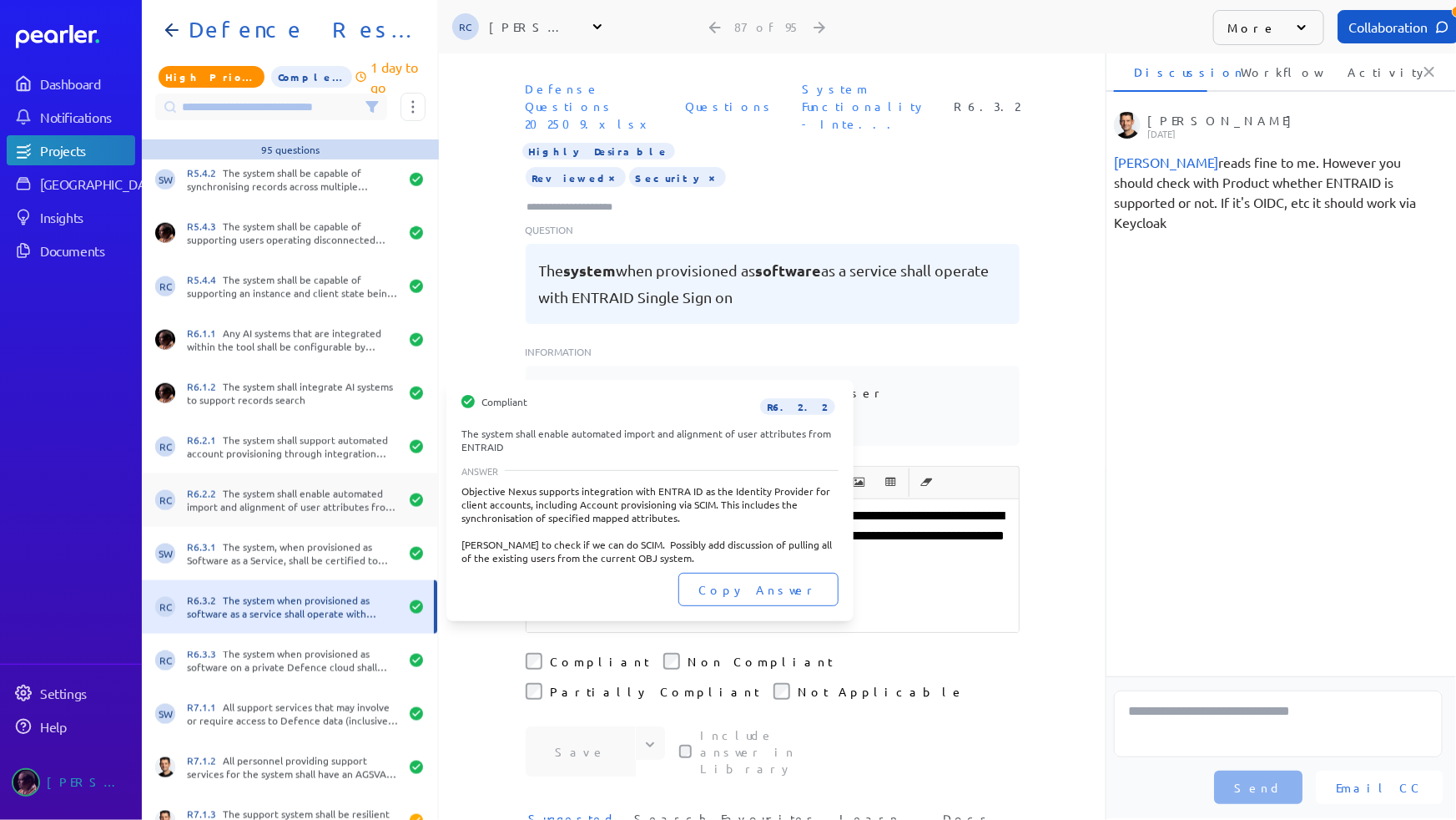
click at [292, 490] on div "R6.2.2 The system shall enable automated import and alignment of user attribute…" at bounding box center [293, 500] width 212 height 27
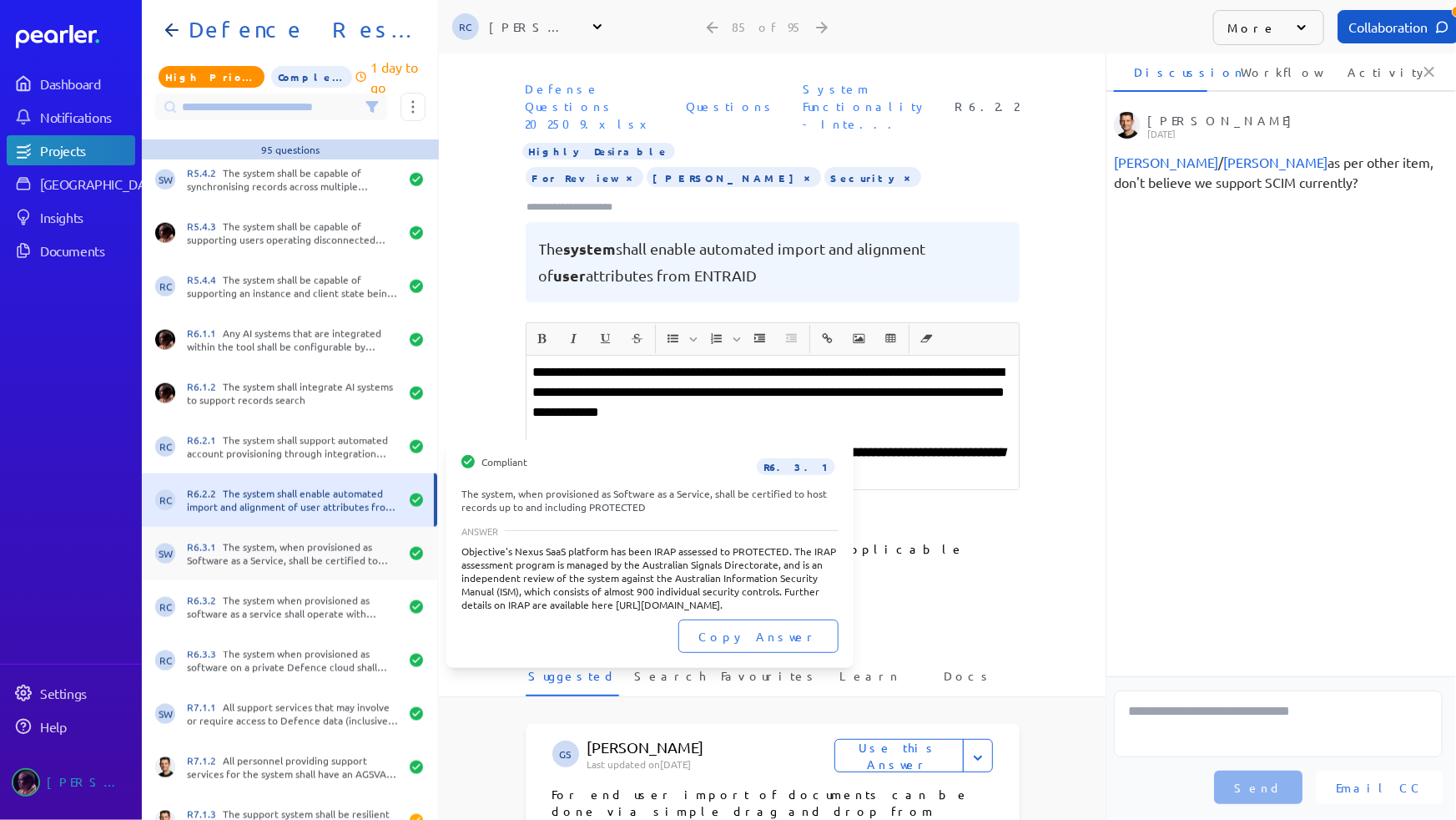
click at [279, 546] on div "R6.3.1 The system, when provisioned as Software as a Service, shall be certifie…" at bounding box center [293, 553] width 212 height 27
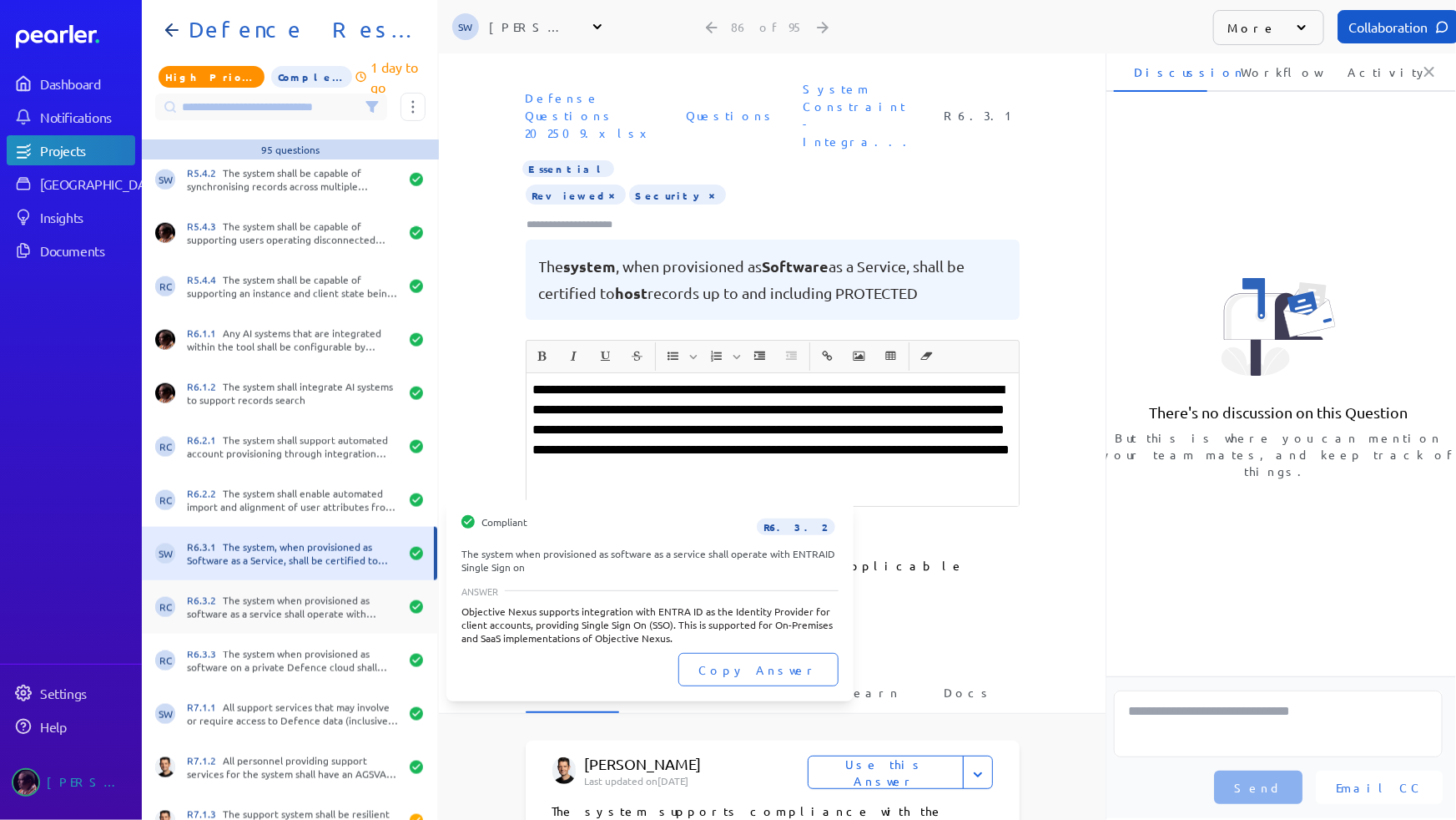
click at [281, 598] on div "R6.3.2 The system when provisioned as software as a service shall operate with …" at bounding box center [293, 607] width 212 height 27
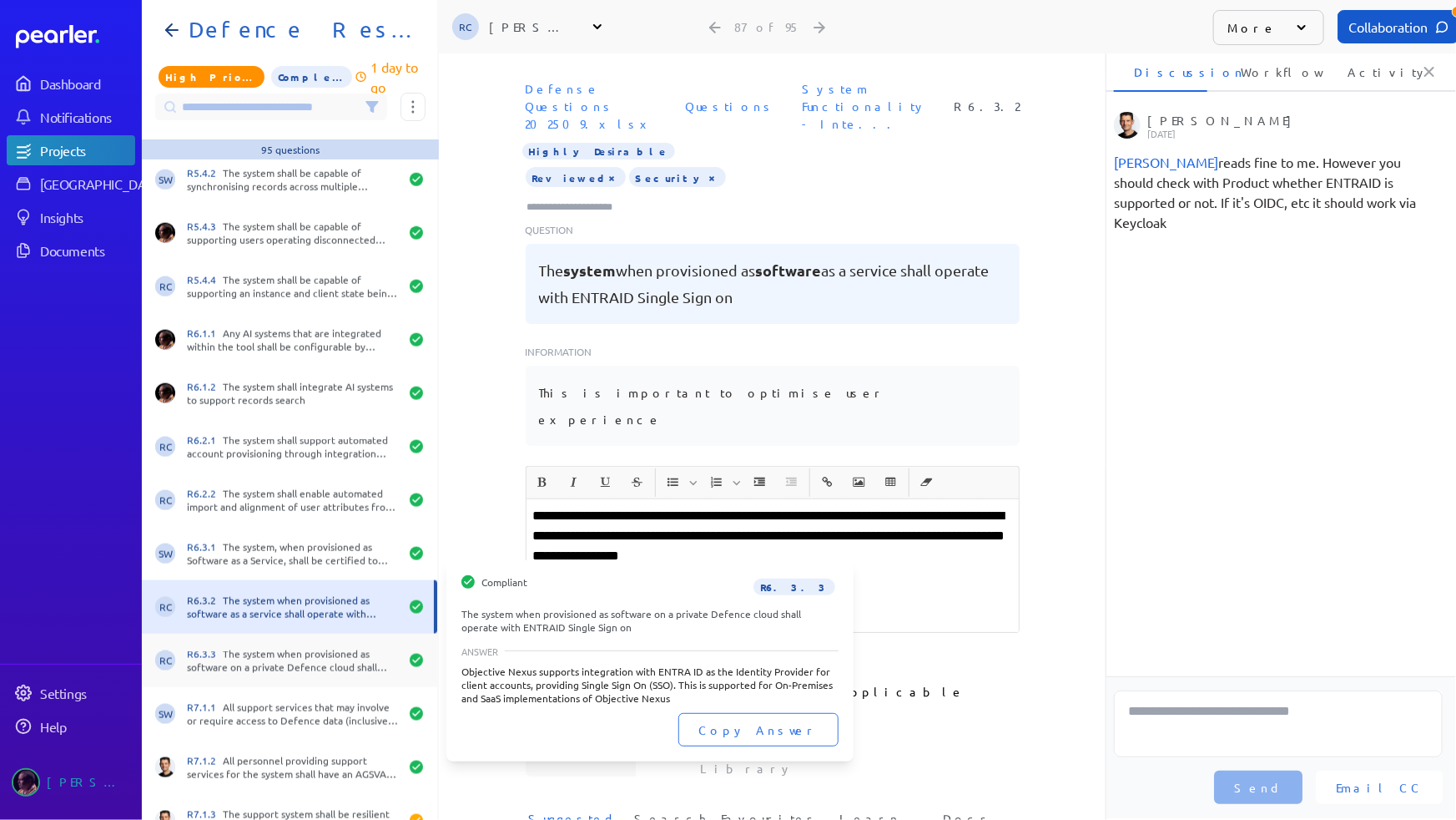
click at [279, 652] on div "R6.3.3 The system when provisioned as software on a private Defence cloud shall…" at bounding box center [293, 660] width 212 height 27
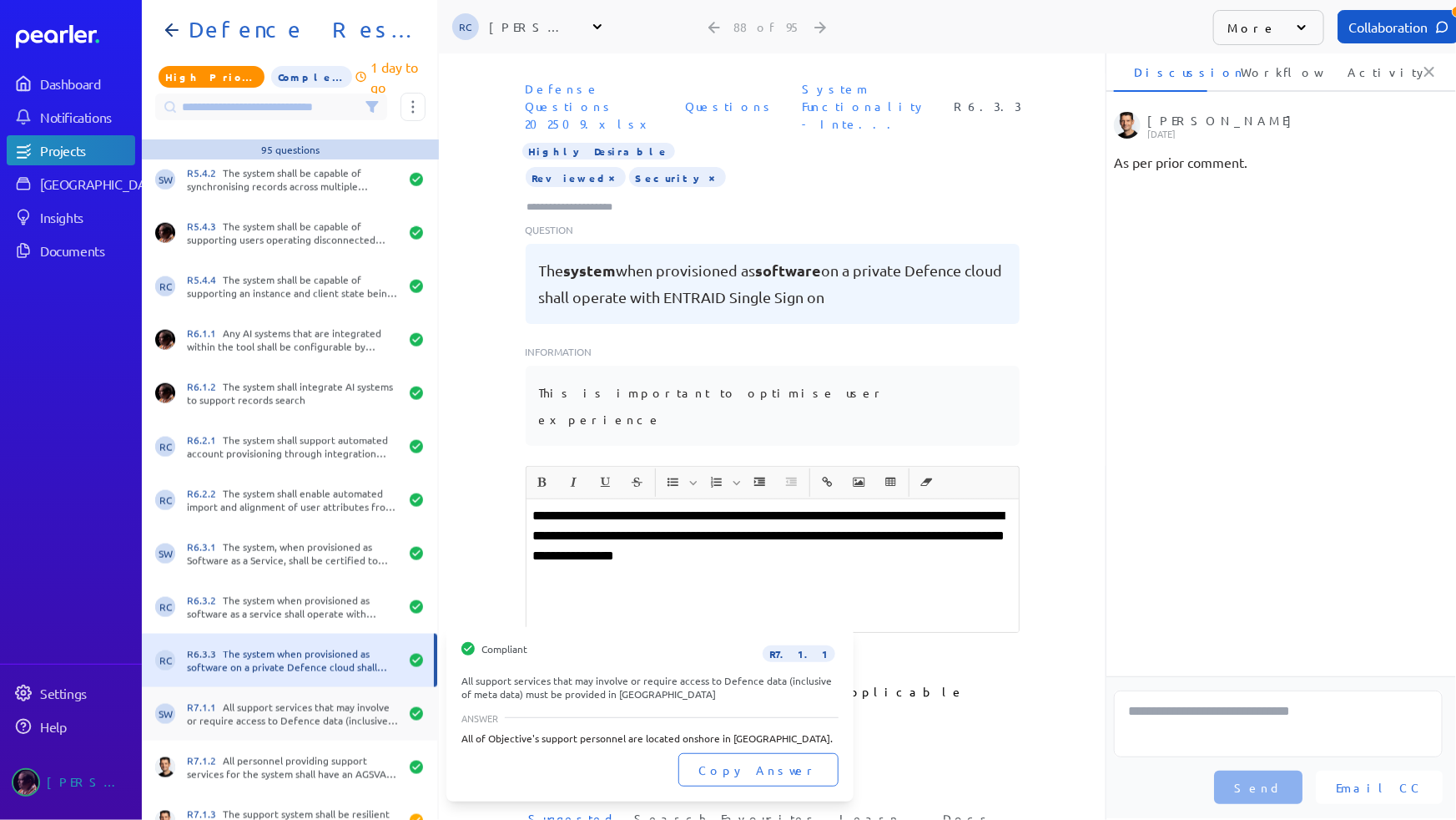
click at [276, 690] on div "R7.1.1 All support services that may involve or require access to Defence data …" at bounding box center [293, 714] width 212 height 27
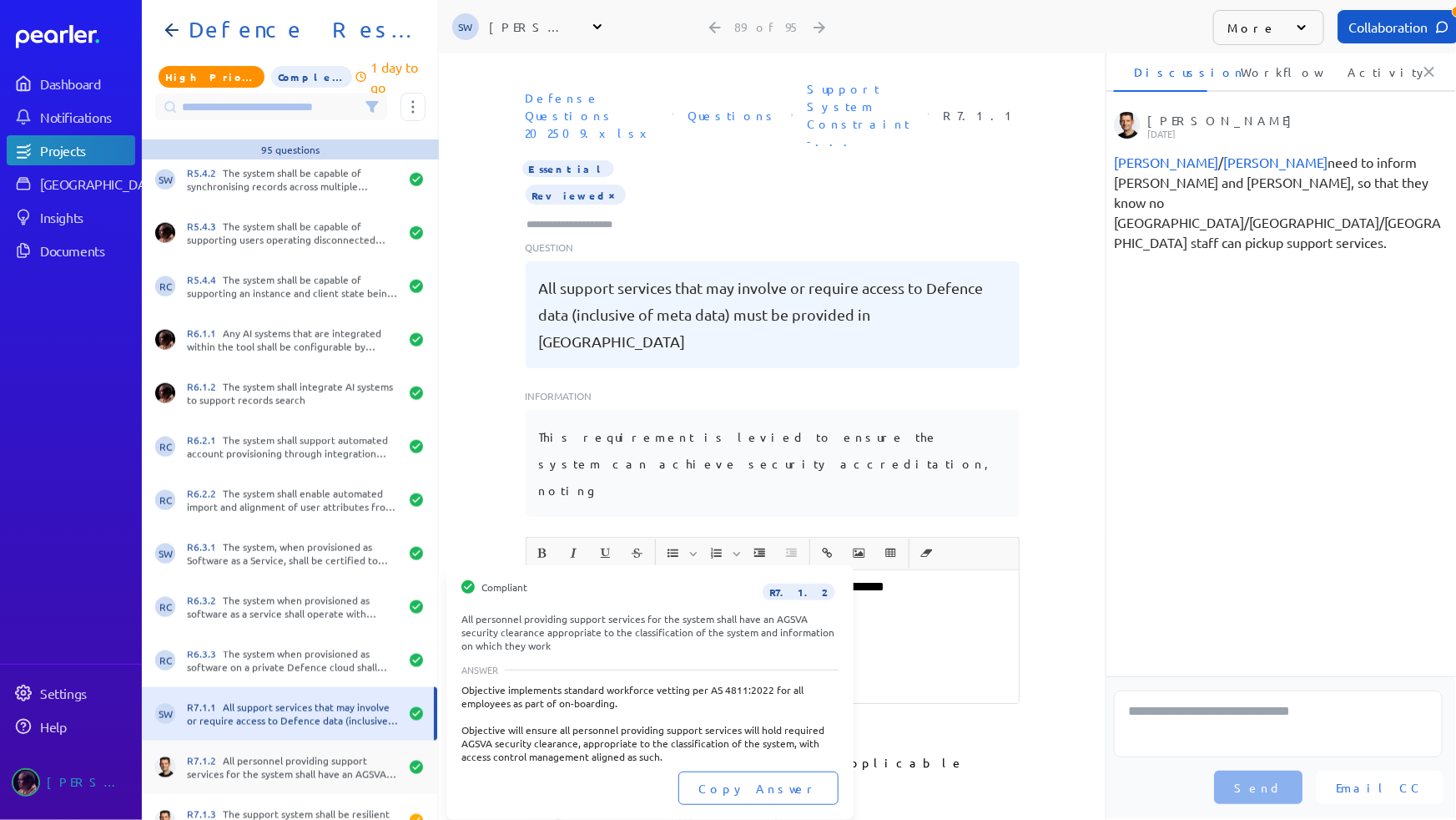
click at [273, 690] on div "R7.1.2 All personnel providing support services for the system shall have an AG…" at bounding box center [293, 767] width 212 height 27
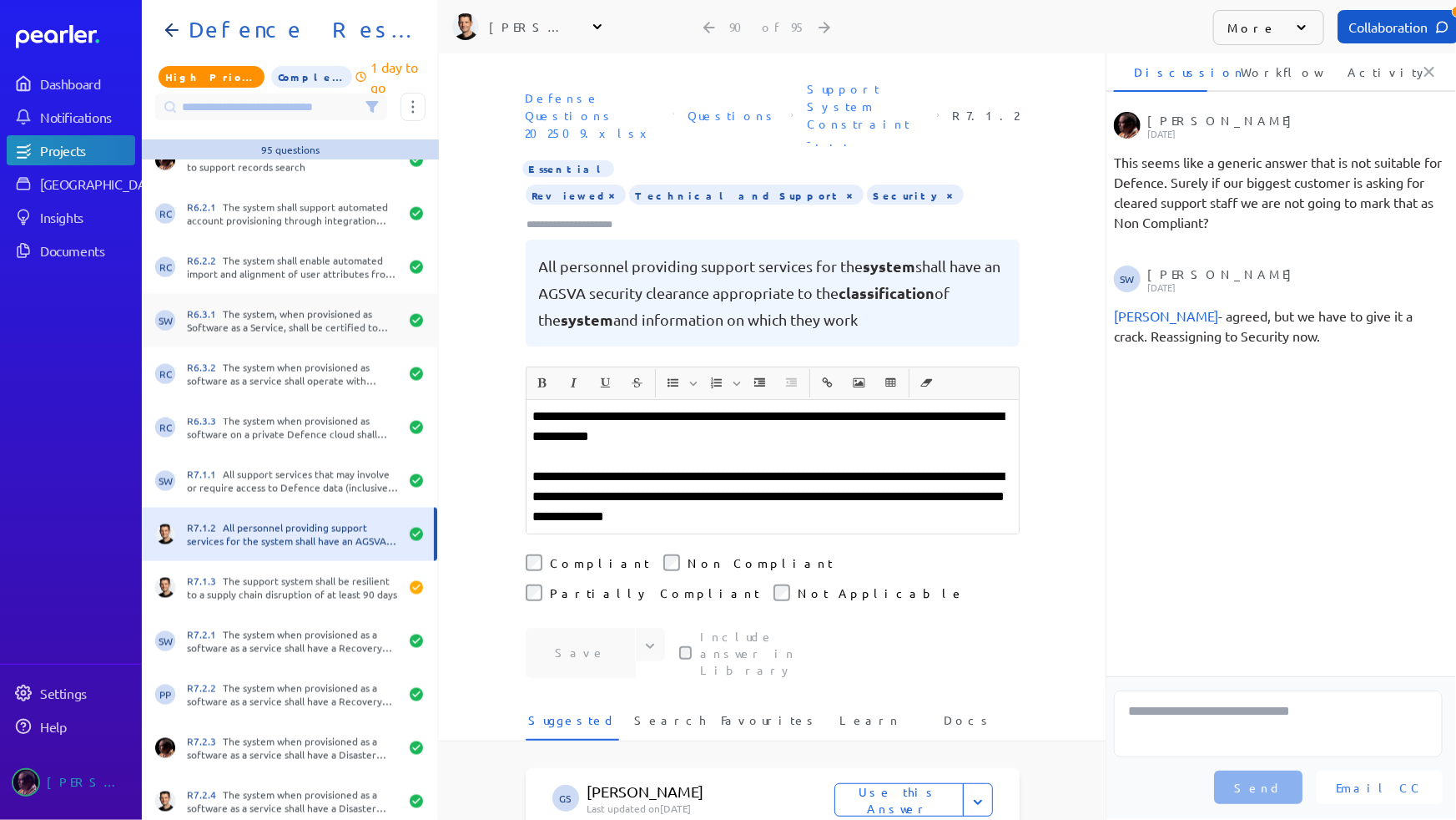
scroll to position [4415, 0]
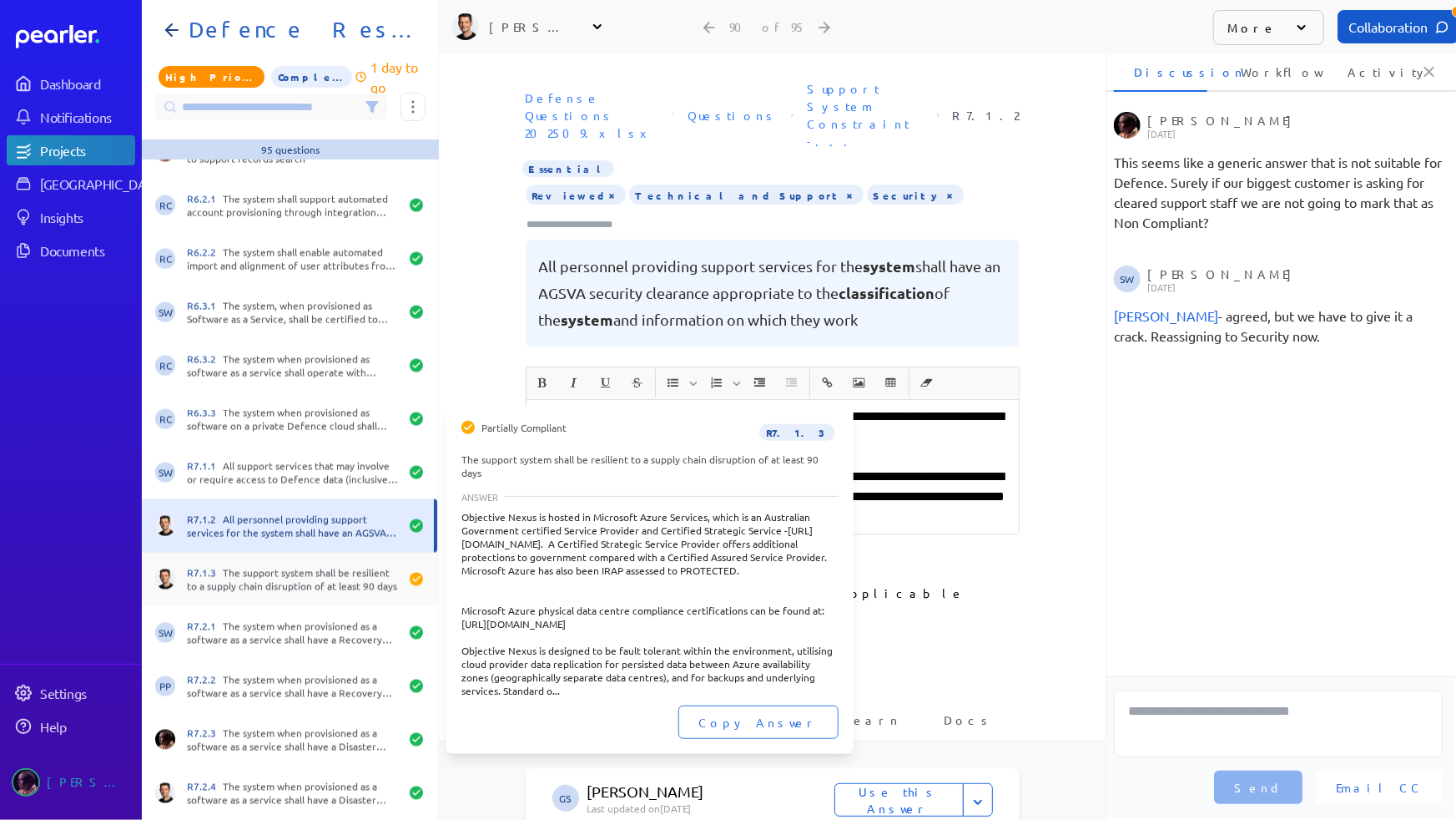
click at [267, 591] on div "R7.1.3 The support system shall be resilient to a supply chain disruption of at…" at bounding box center [293, 579] width 212 height 27
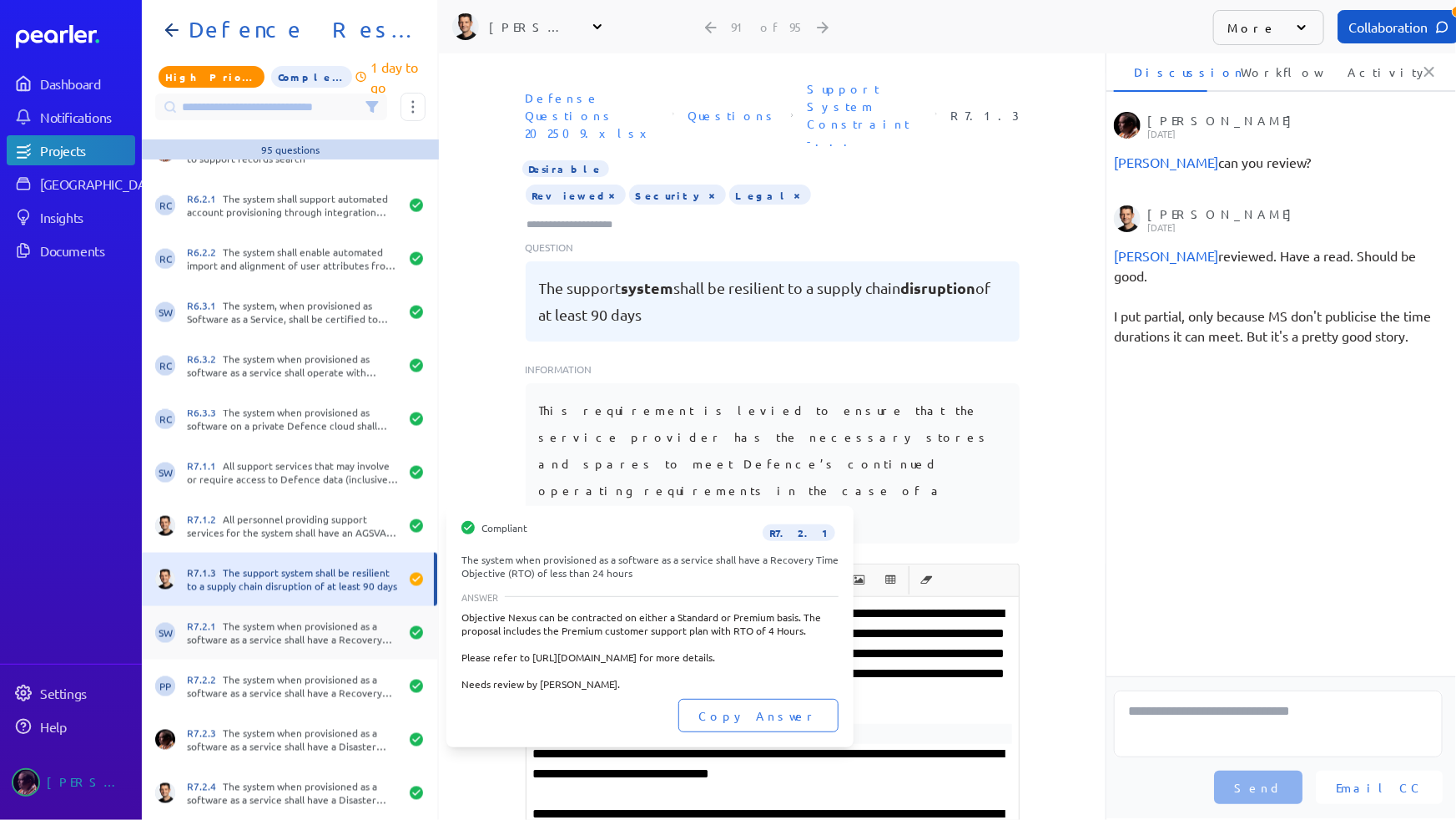
click at [271, 635] on div "R7.2.1 The system when provisioned as a software as a service shall have a Reco…" at bounding box center [293, 633] width 212 height 27
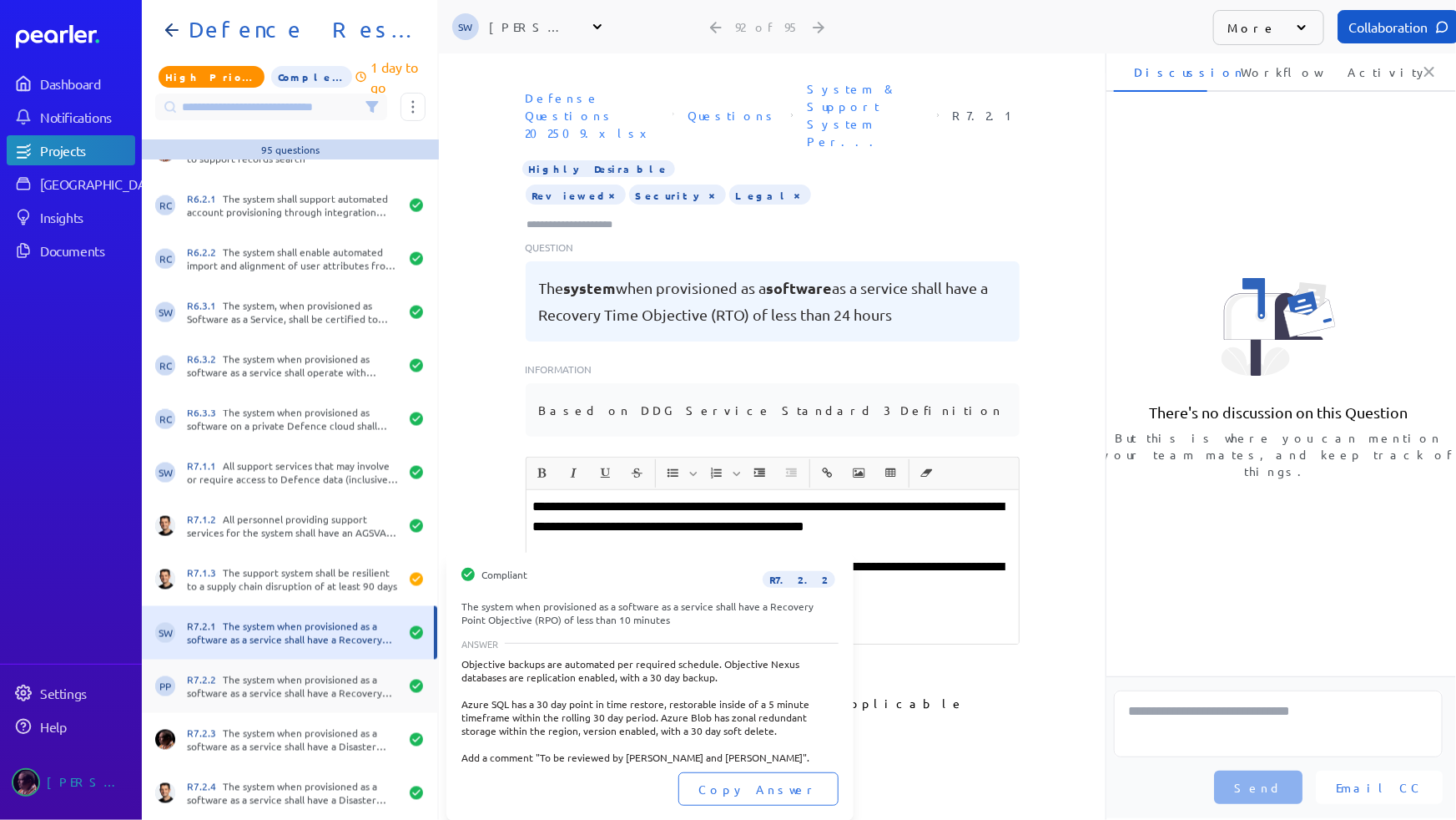
click at [279, 676] on div "R7.2.2 The system when provisioned as a software as a service shall have a Reco…" at bounding box center [293, 686] width 212 height 27
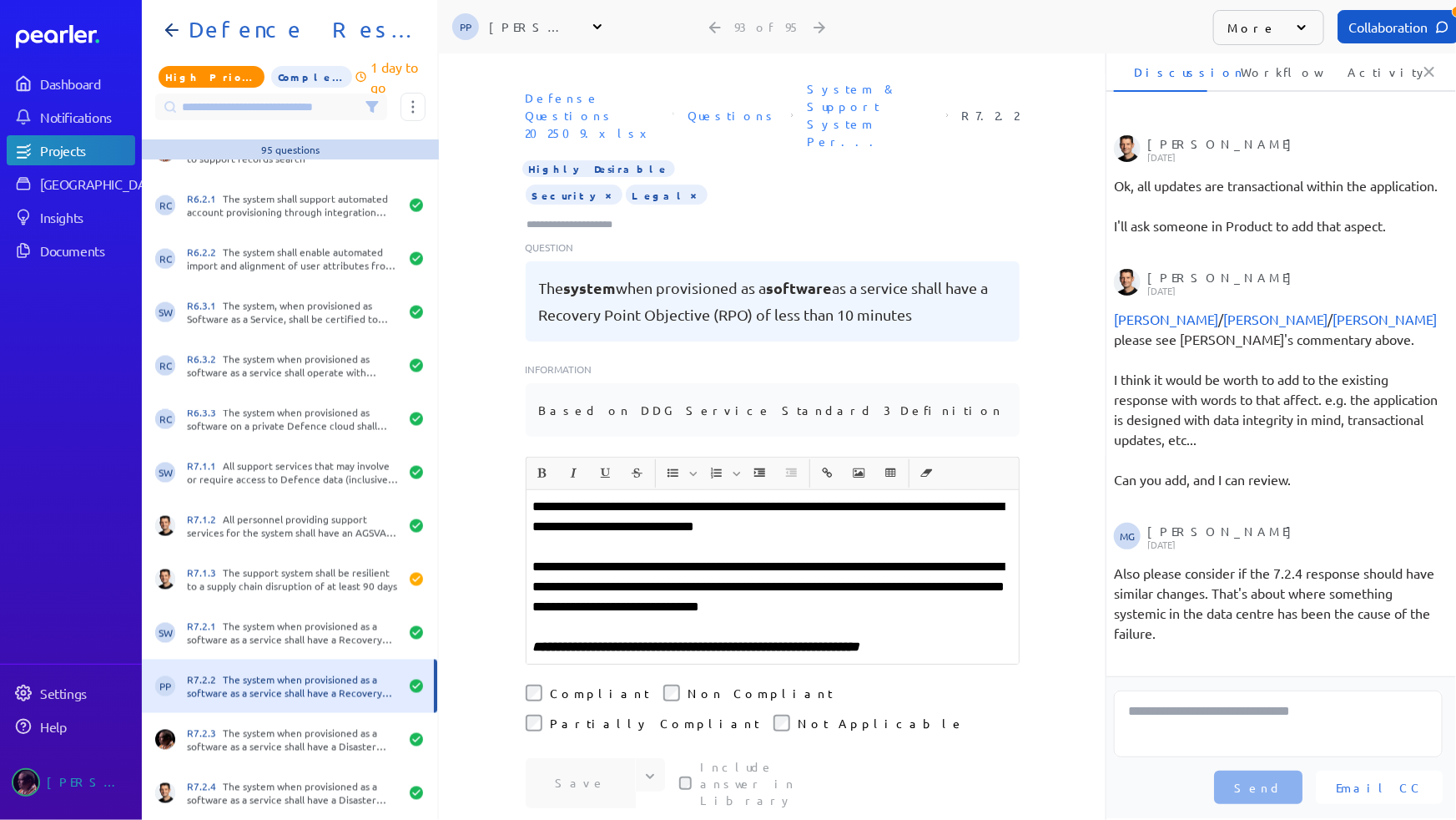
scroll to position [1252, 0]
click at [777, 185] on div "Tag at index 0 with value Reviewed deleted.Input focussed. Press enter to add a…" at bounding box center [772, 209] width 494 height 49
click at [554, 216] on input "Type here to add tags" at bounding box center [577, 224] width 103 height 17
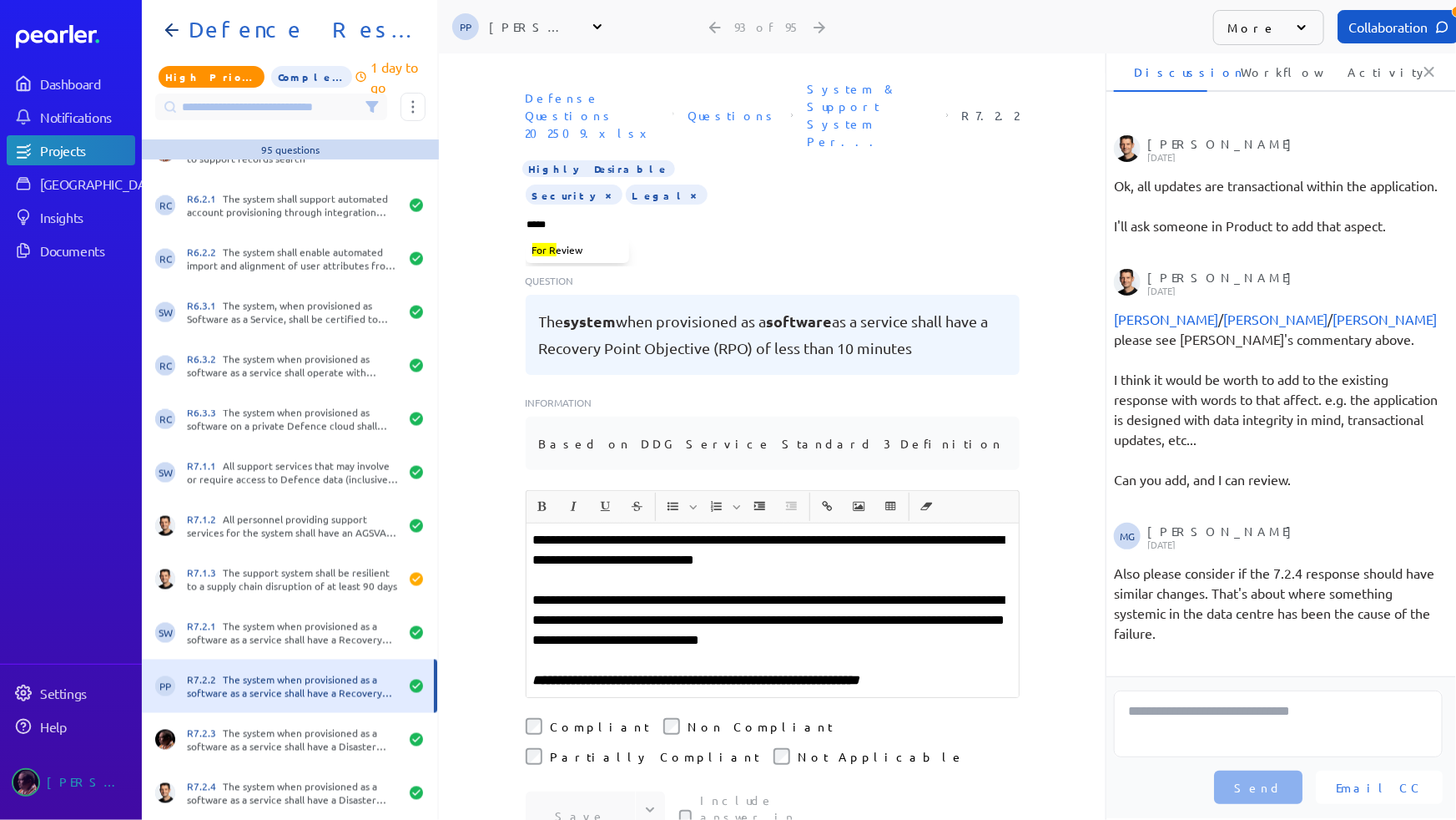
type input "******"
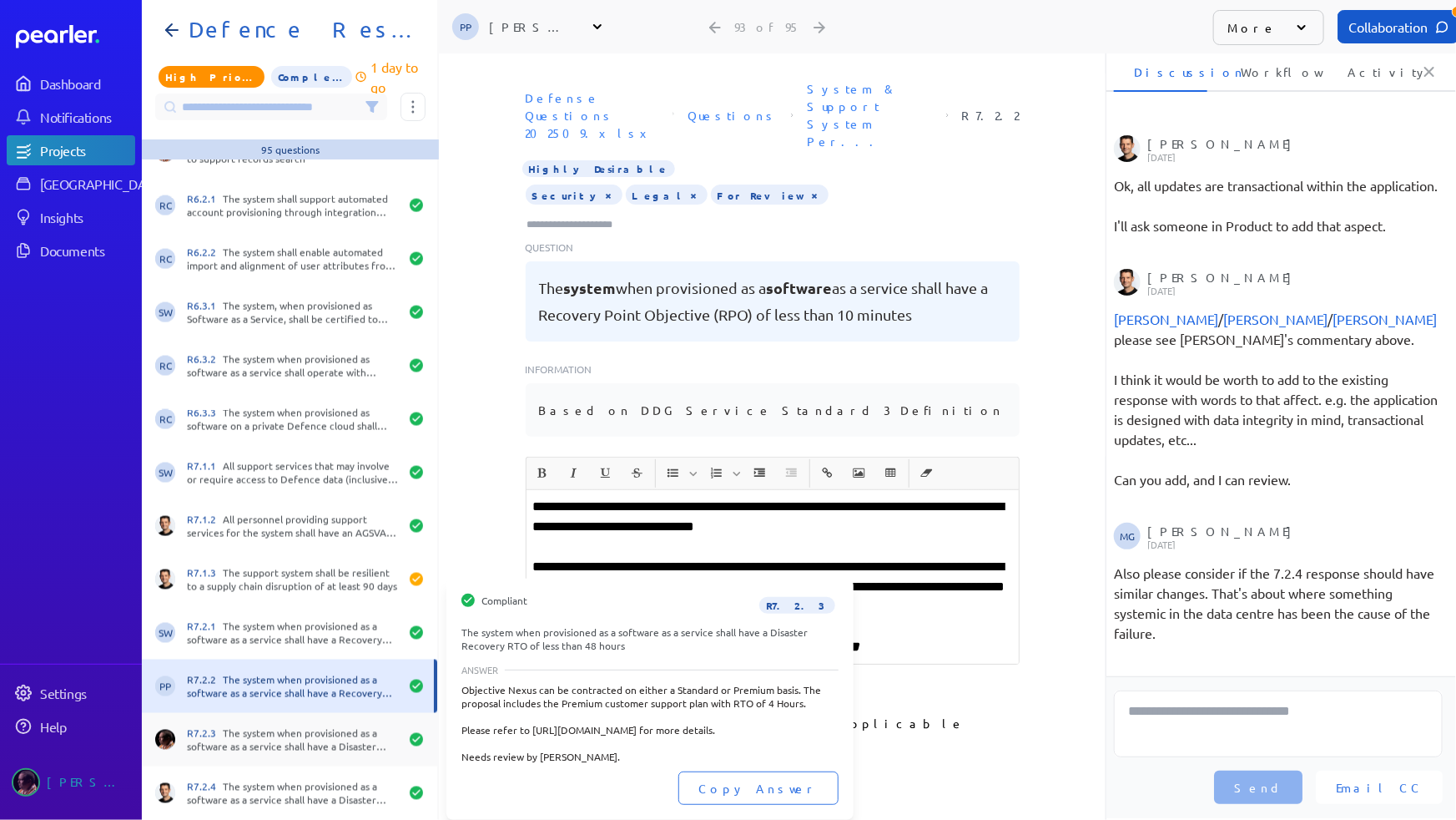
click at [301, 690] on div "R7.2.3 The system when provisioned as a software as a service shall have a Disa…" at bounding box center [293, 740] width 212 height 27
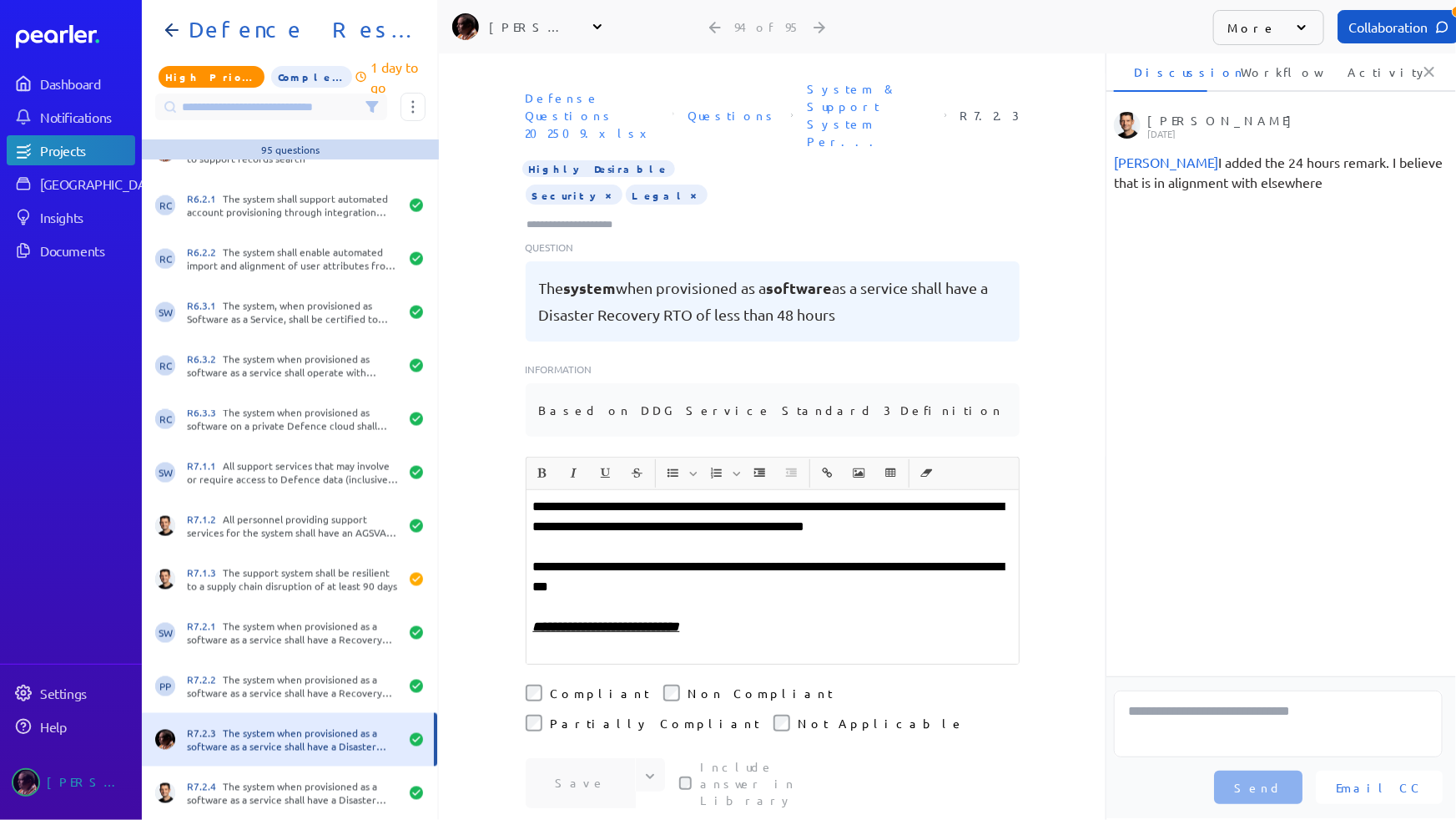
click at [575, 216] on input "Type here to add tags" at bounding box center [577, 224] width 103 height 17
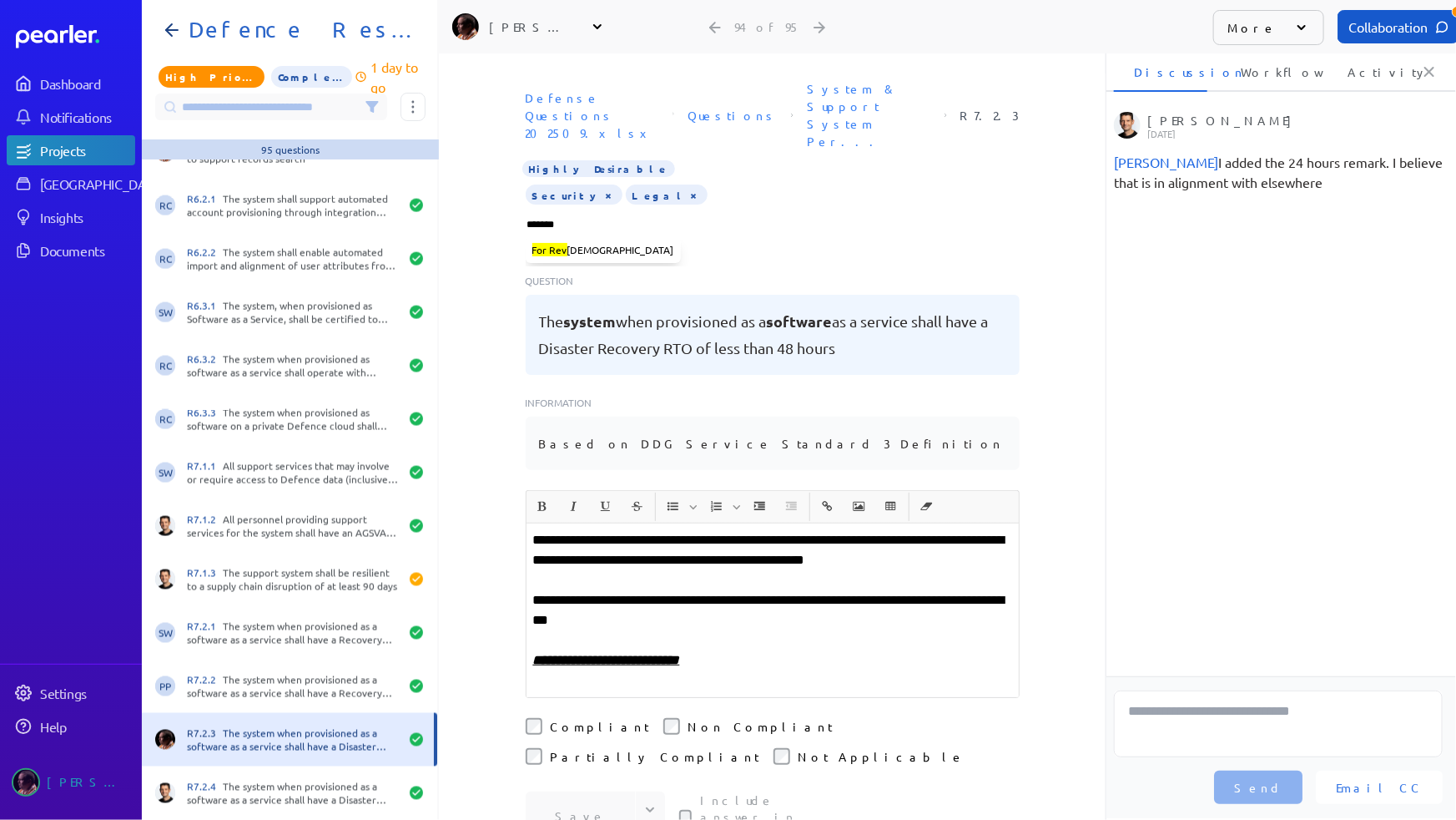
type input "********"
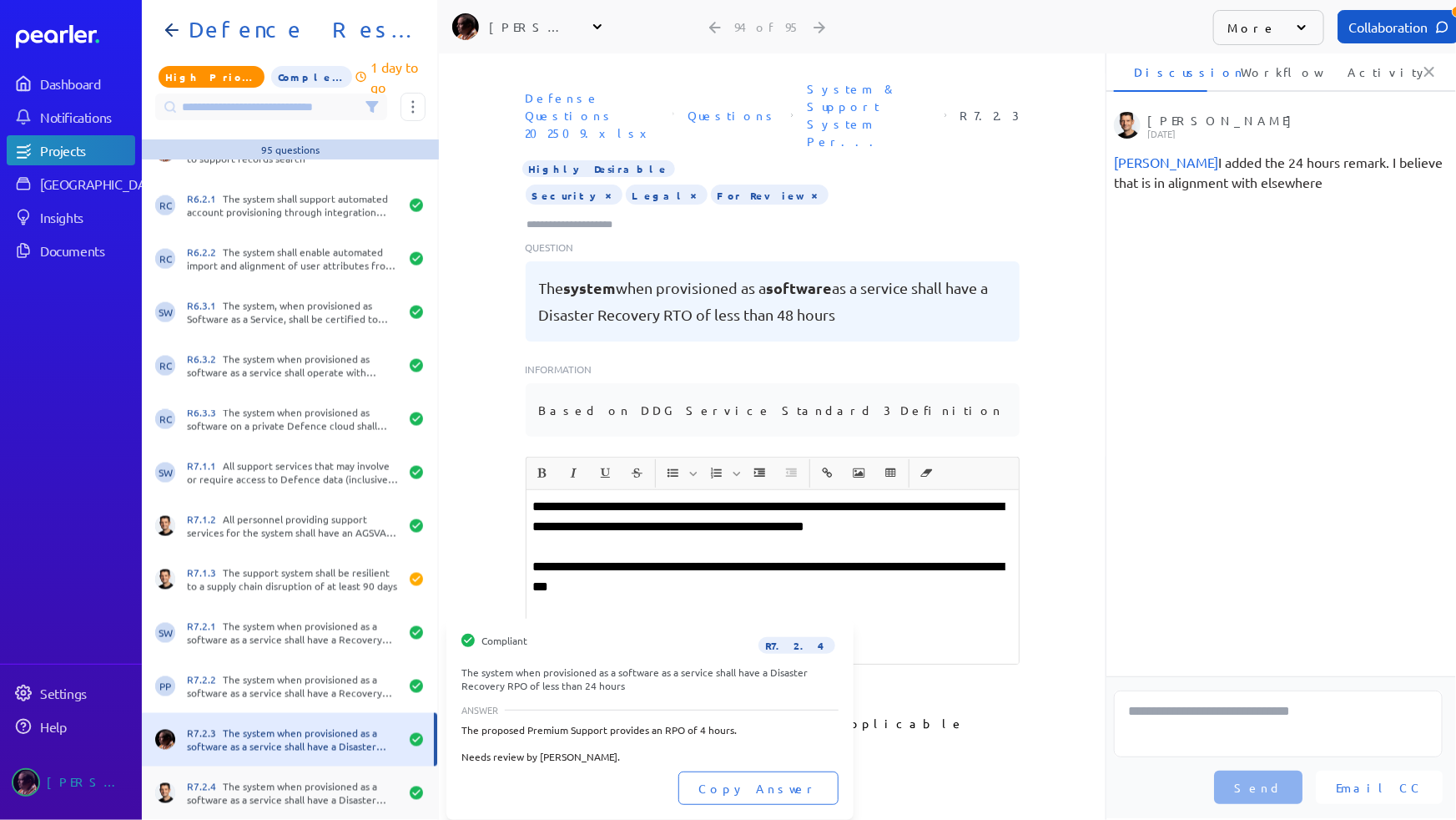
click at [290, 690] on div "R7.2.4 The system when provisioned as a software as a service shall have a Disa…" at bounding box center [293, 793] width 212 height 27
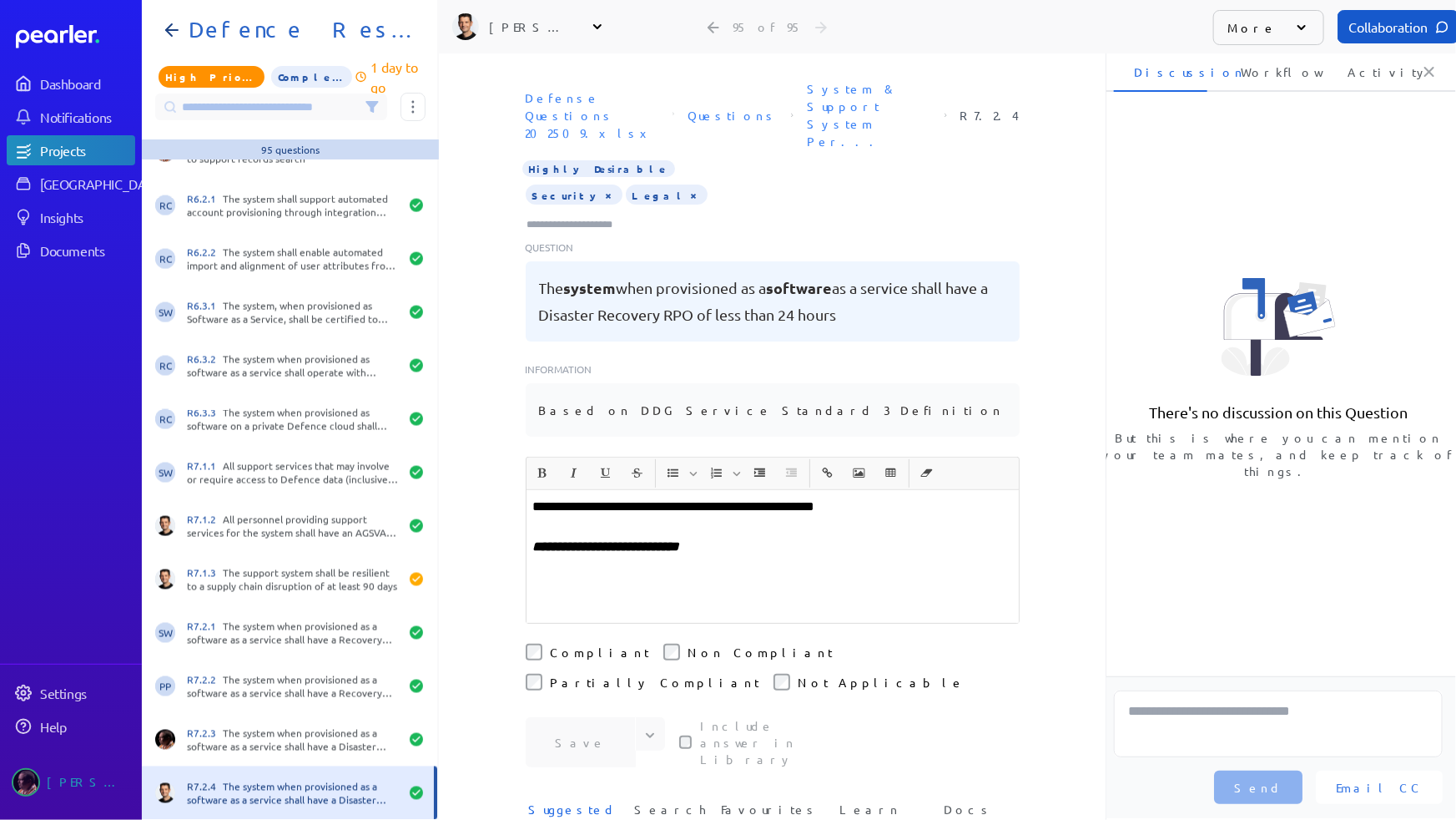
click at [569, 216] on input "Type here to add tags" at bounding box center [577, 224] width 103 height 17
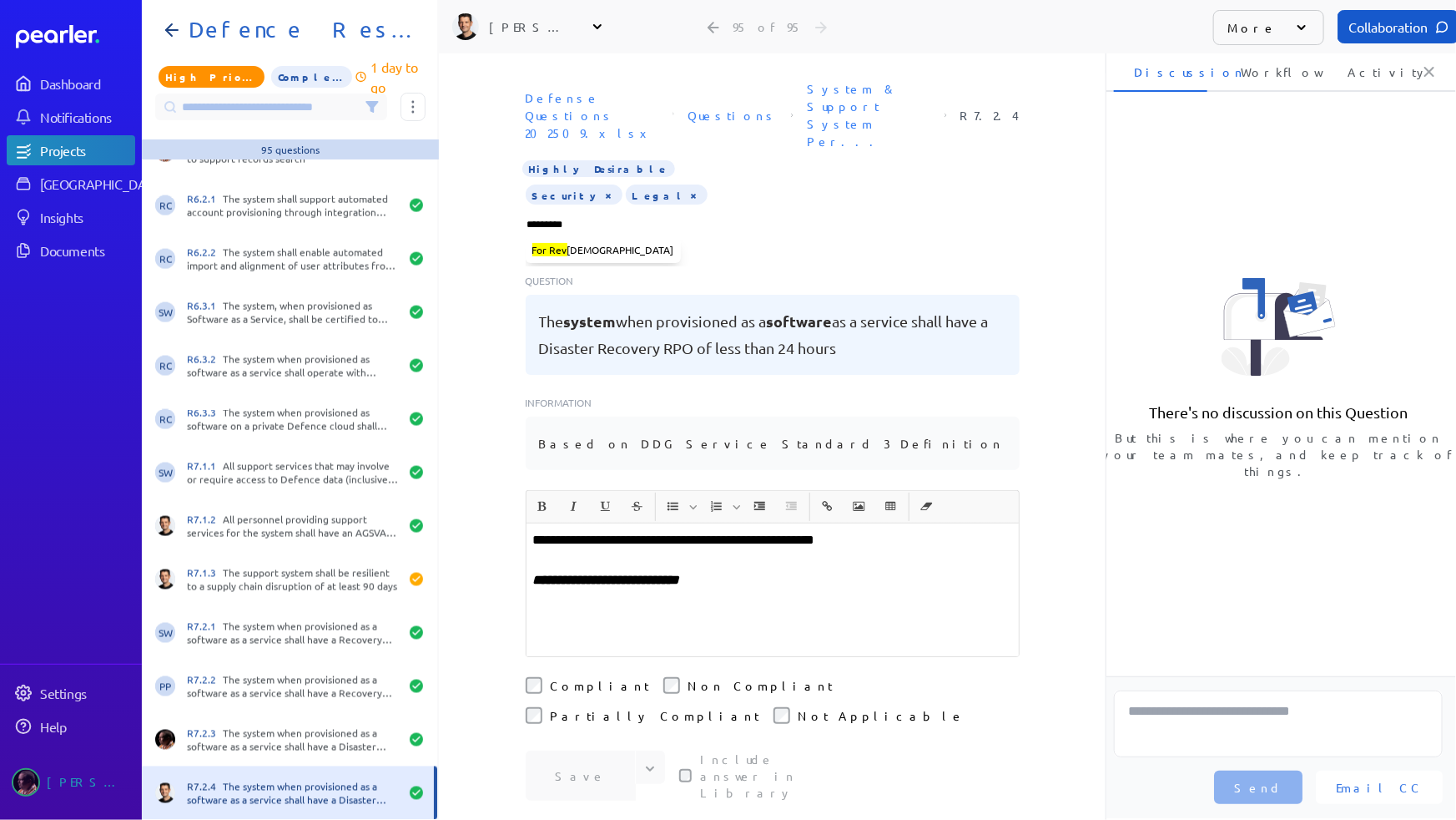
type input "**********"
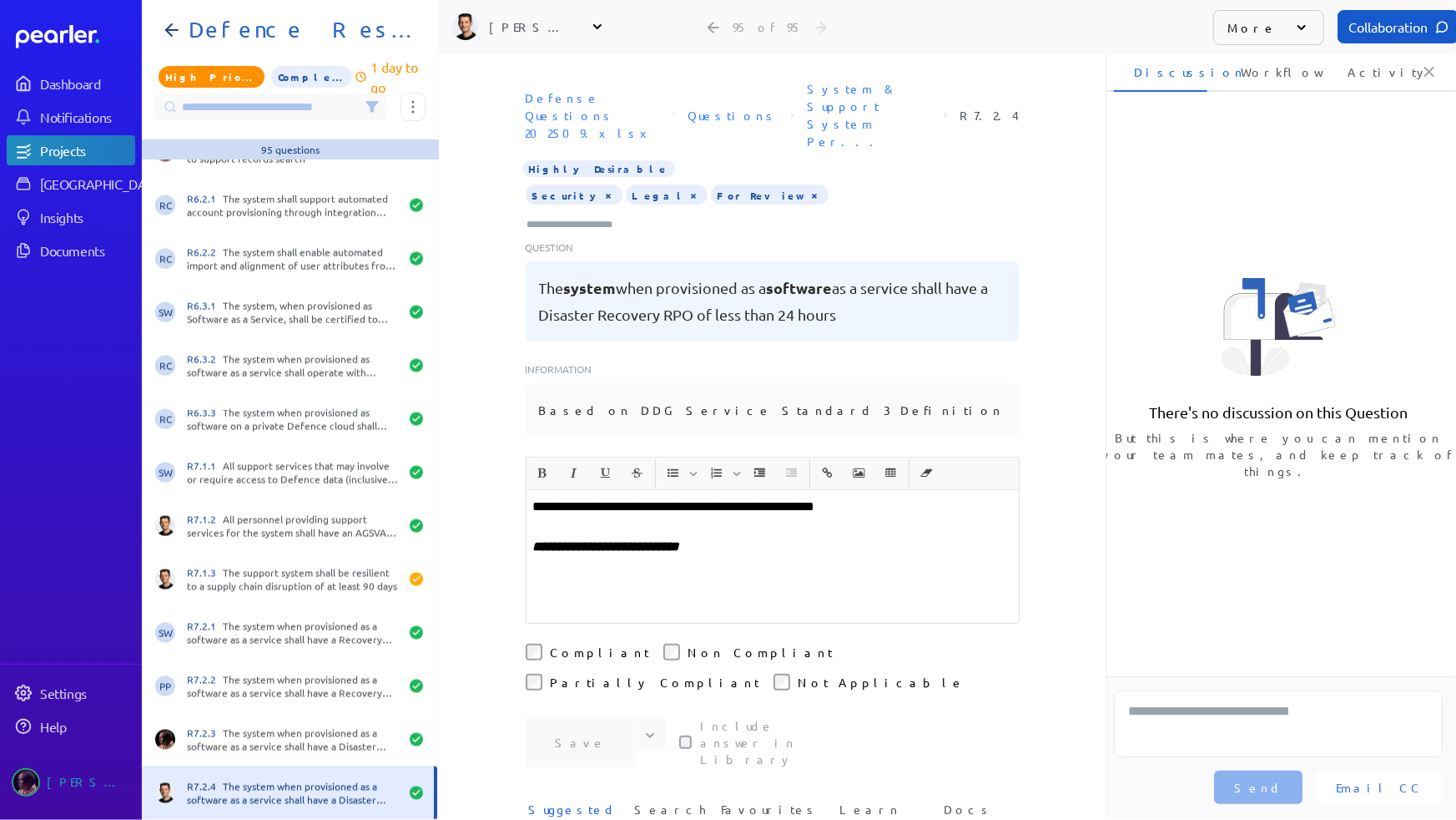
click at [375, 106] on icon at bounding box center [372, 106] width 13 height 13
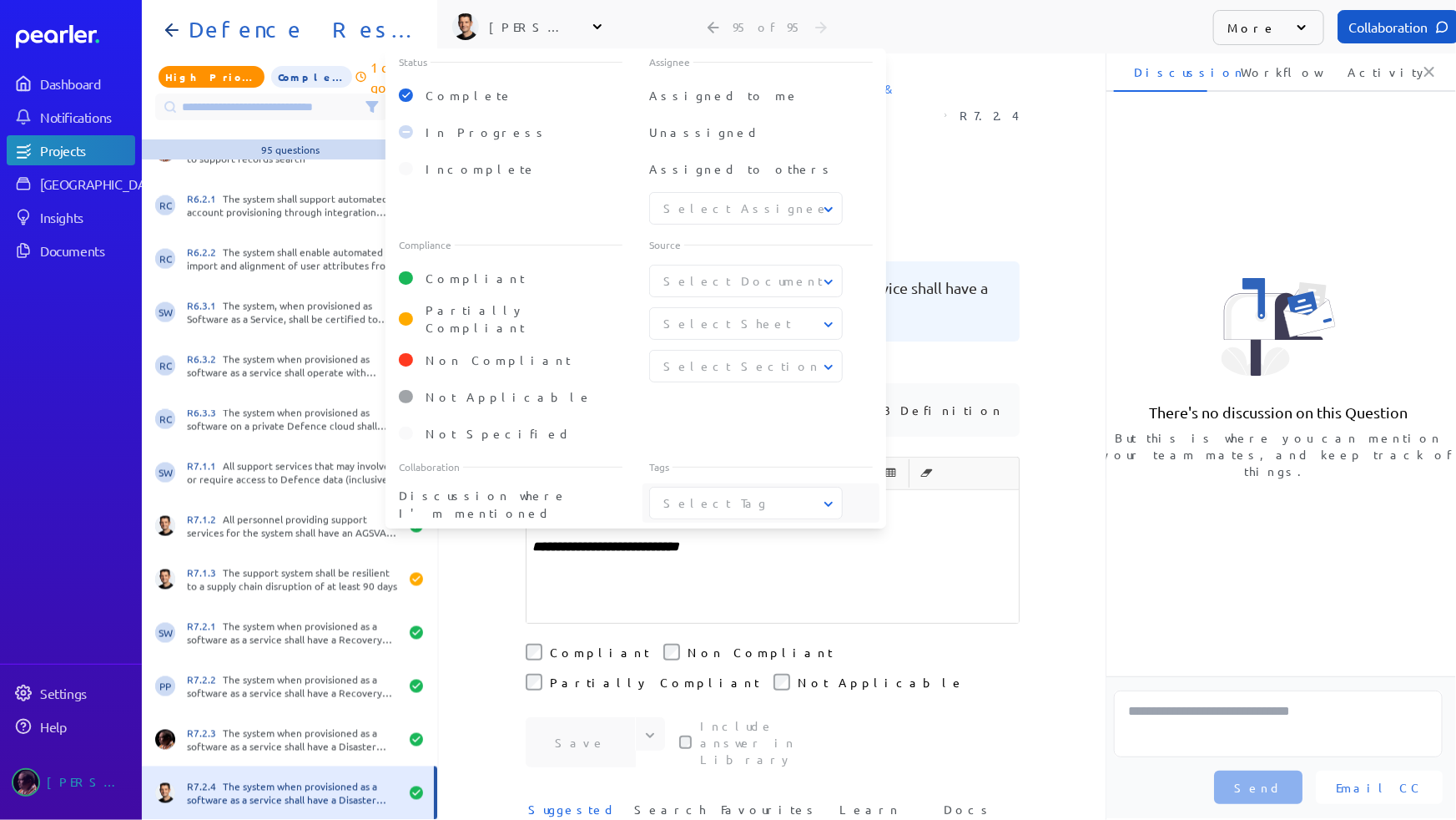
click at [822, 496] on icon at bounding box center [829, 504] width 17 height 17
click at [709, 574] on span "For Review" at bounding box center [747, 579] width 165 height 18
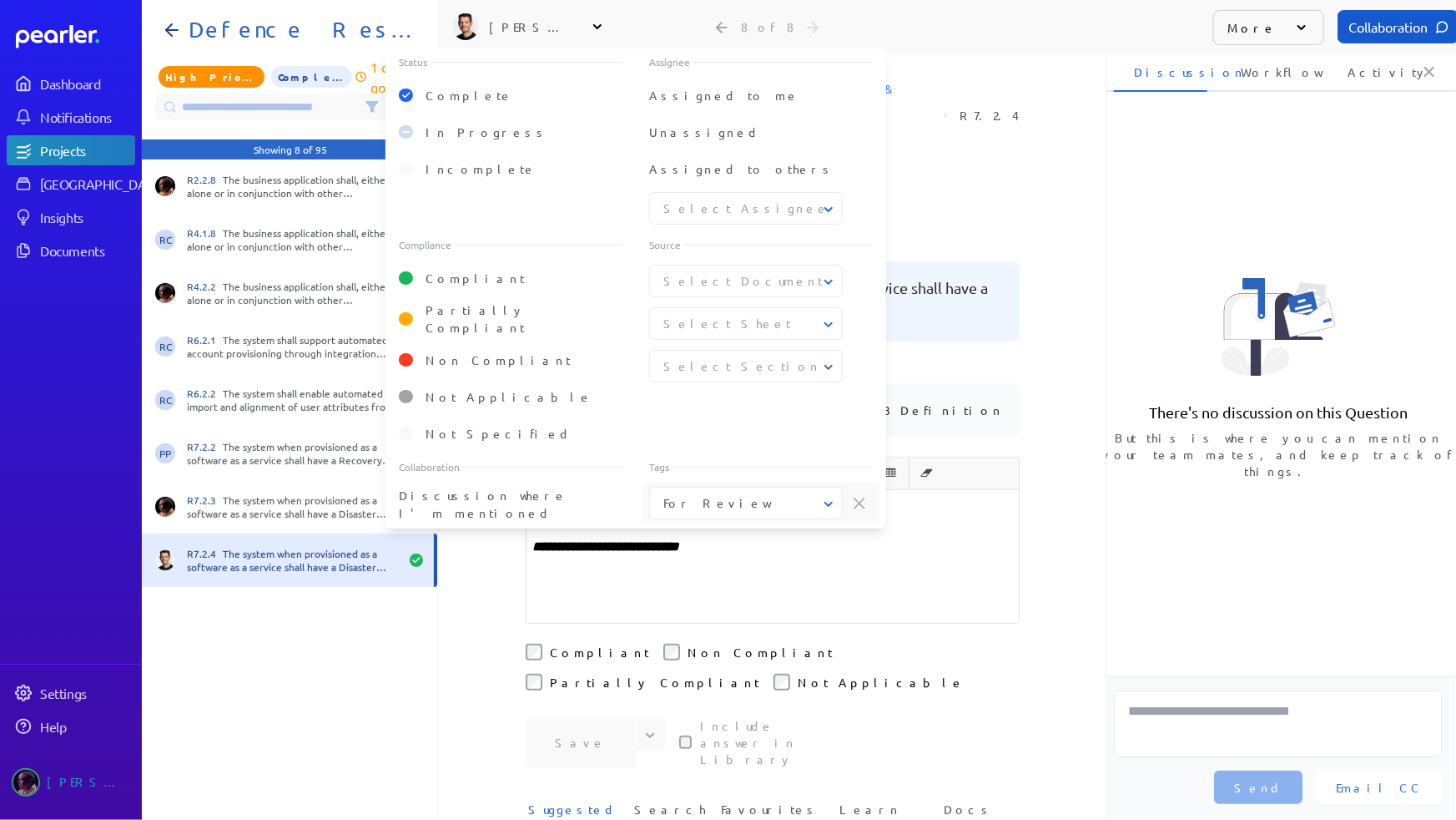
click at [1064, 441] on div "**********" at bounding box center [772, 436] width 667 height 766
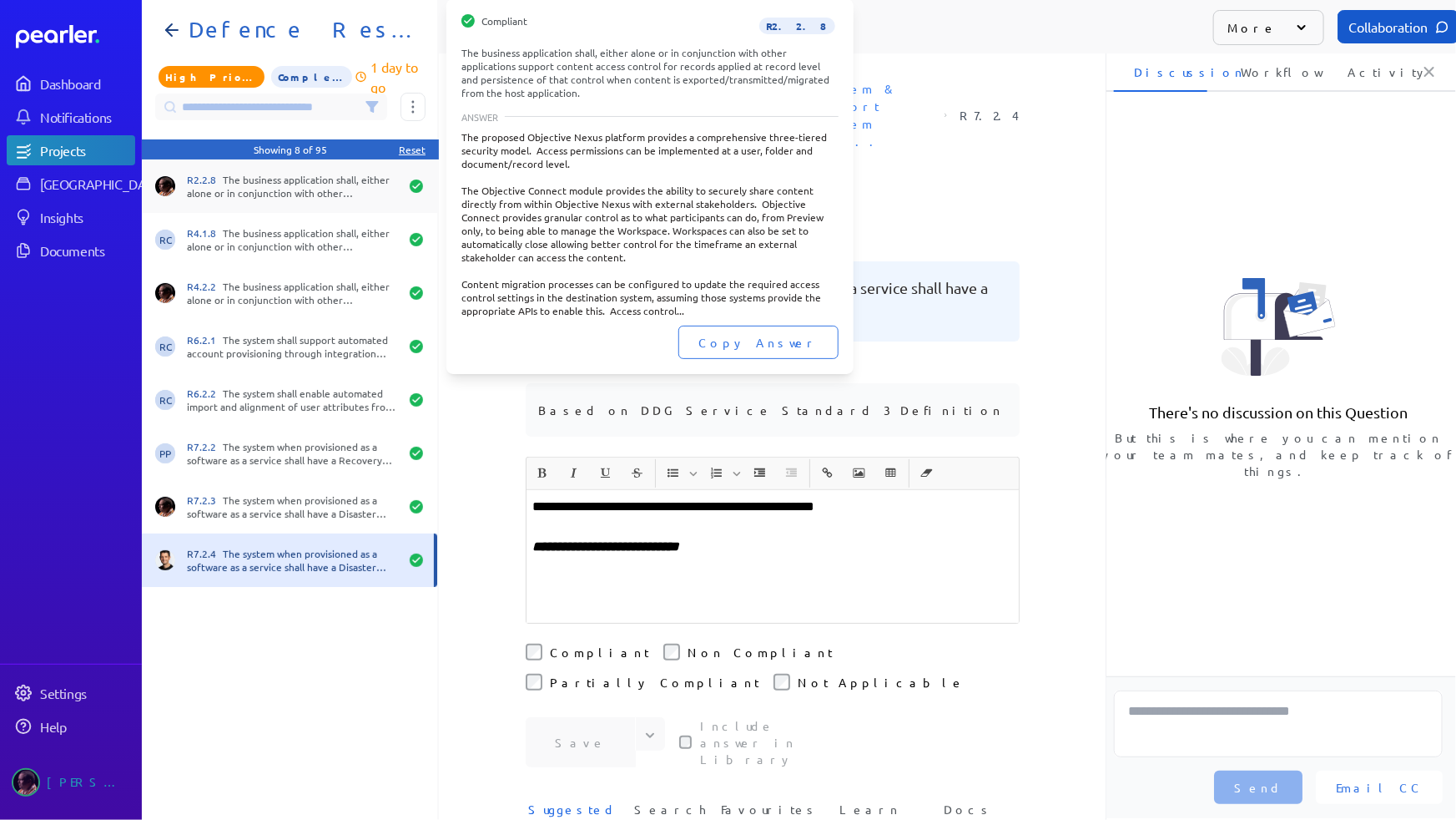
click at [348, 194] on div "R2.2.8 The business application shall, either alone or in conjunction with othe…" at bounding box center [293, 186] width 212 height 27
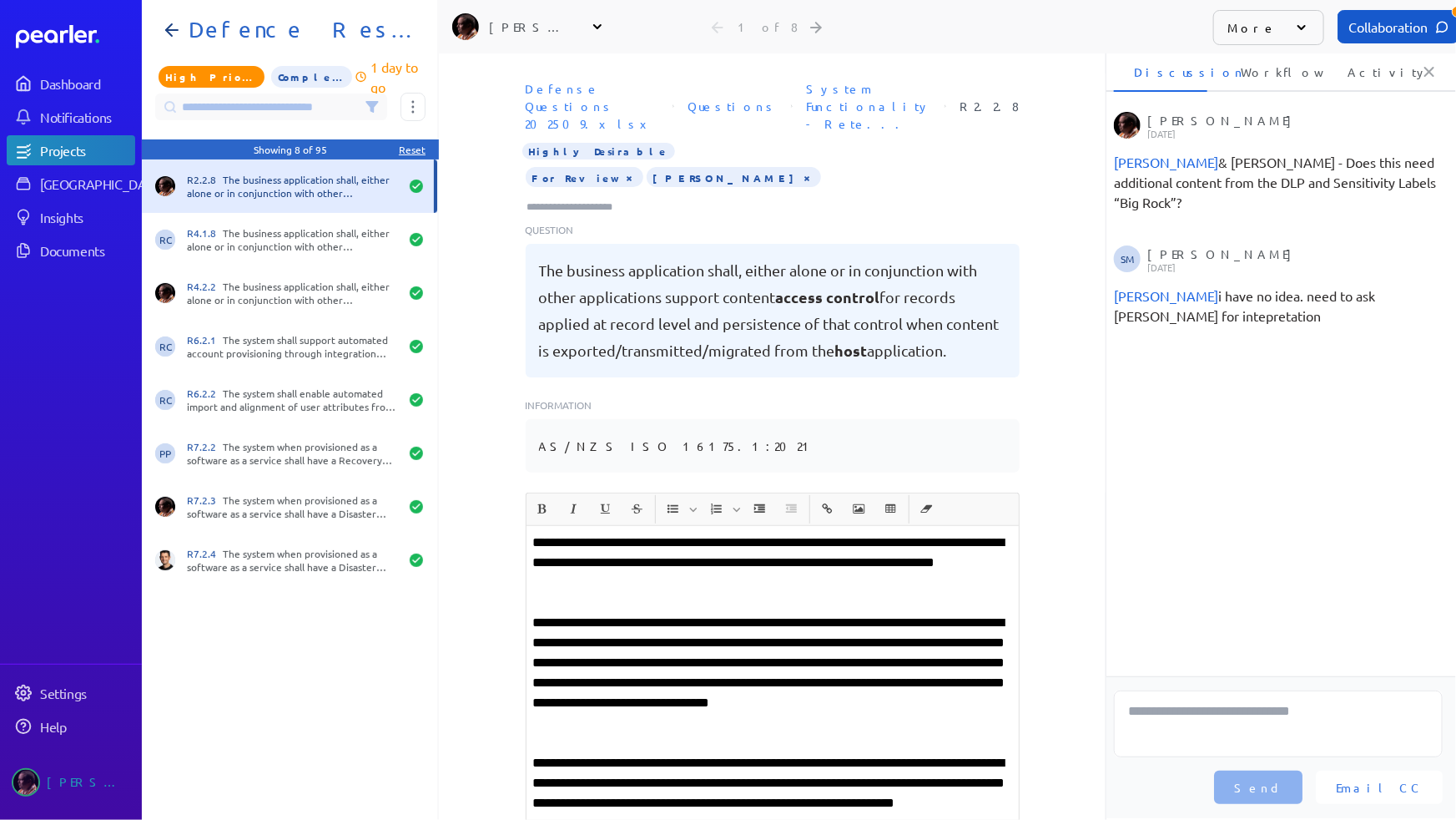
click at [373, 103] on icon at bounding box center [372, 106] width 11 height 10
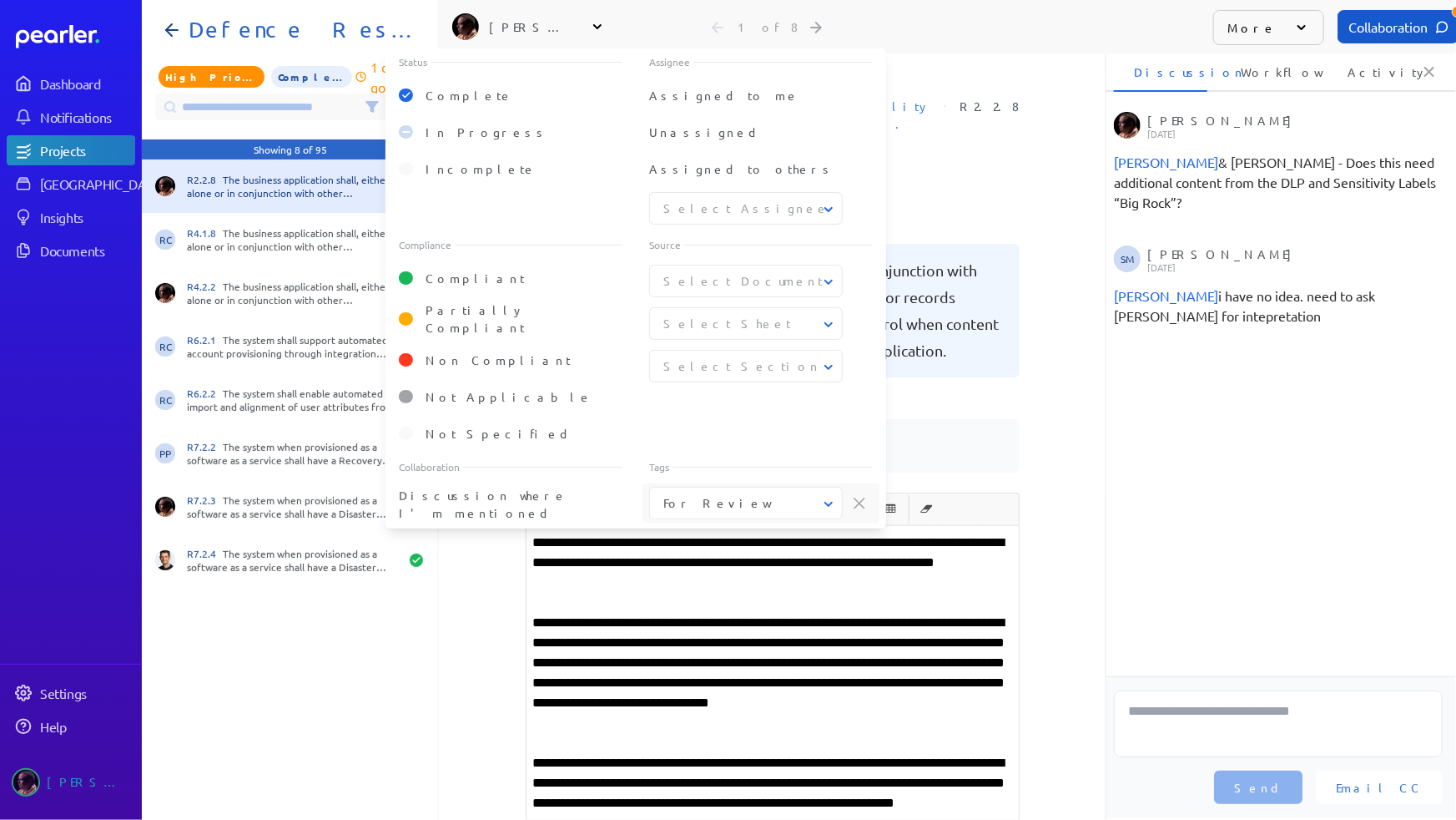
click at [812, 496] on button "For Review" at bounding box center [747, 503] width 193 height 18
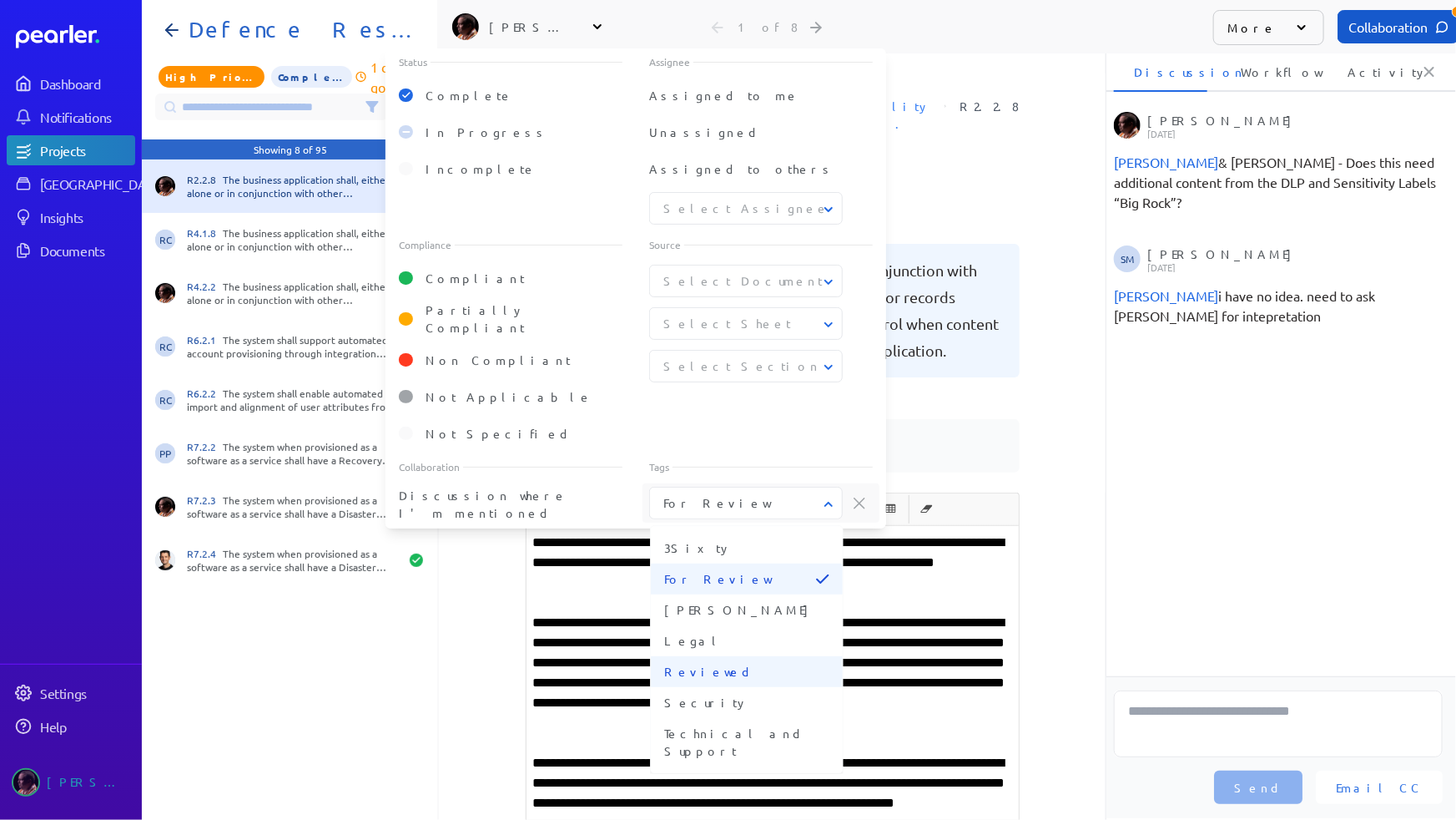
click at [691, 672] on button "Reviewed" at bounding box center [747, 671] width 192 height 31
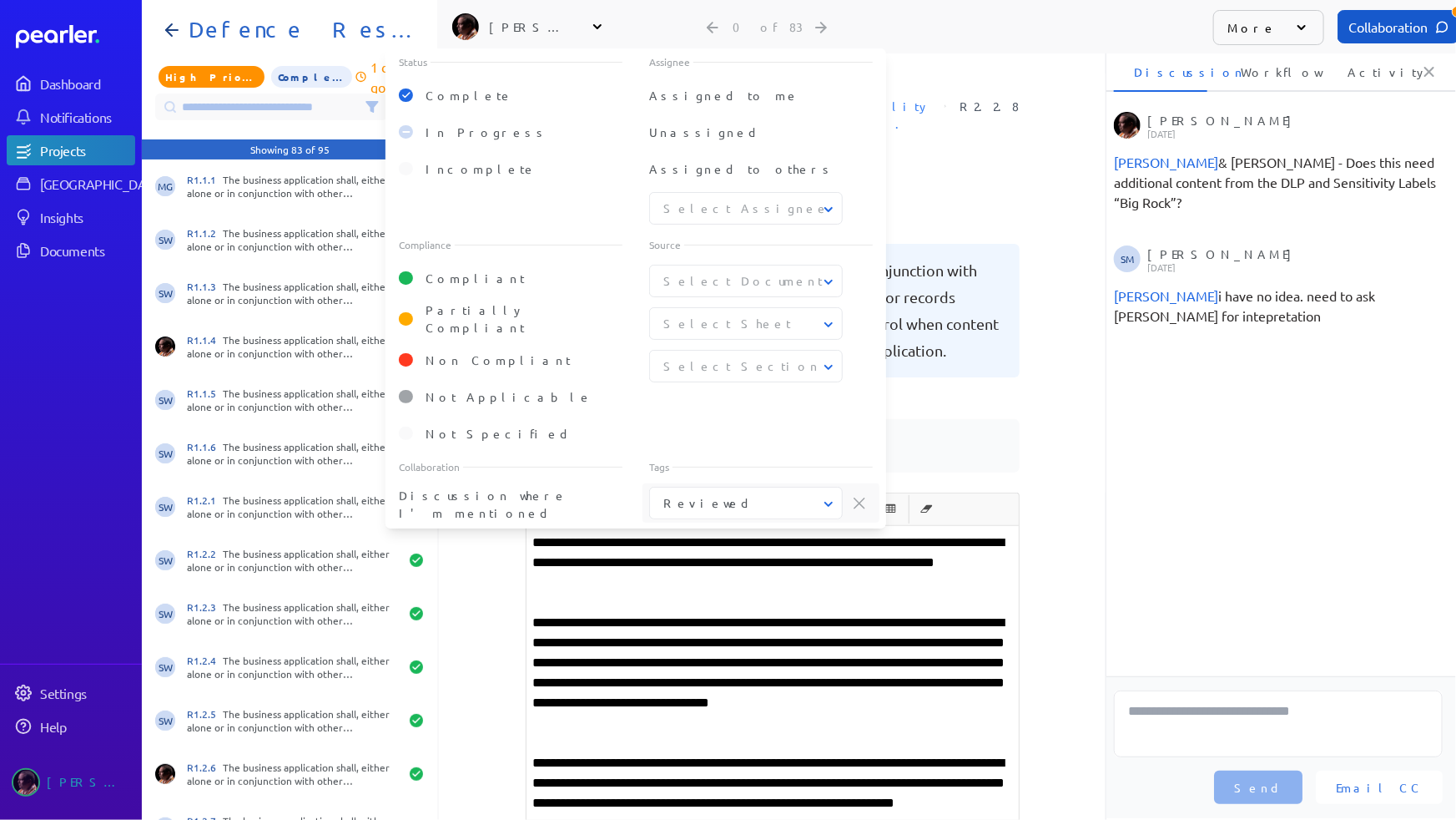
click at [830, 498] on icon at bounding box center [829, 504] width 17 height 17
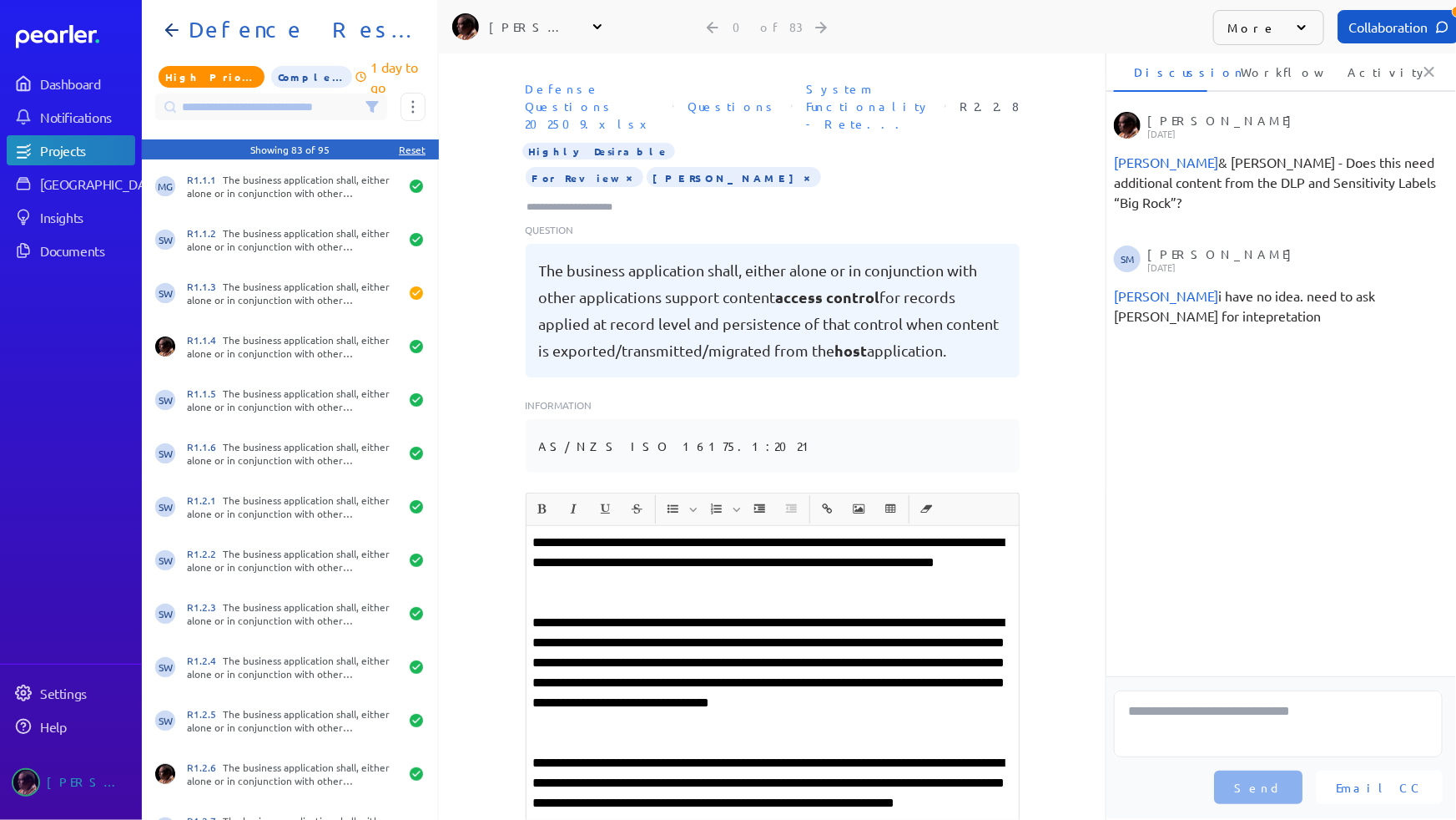
click at [1043, 540] on div "**********" at bounding box center [772, 436] width 667 height 766
click at [368, 110] on icon at bounding box center [372, 106] width 13 height 13
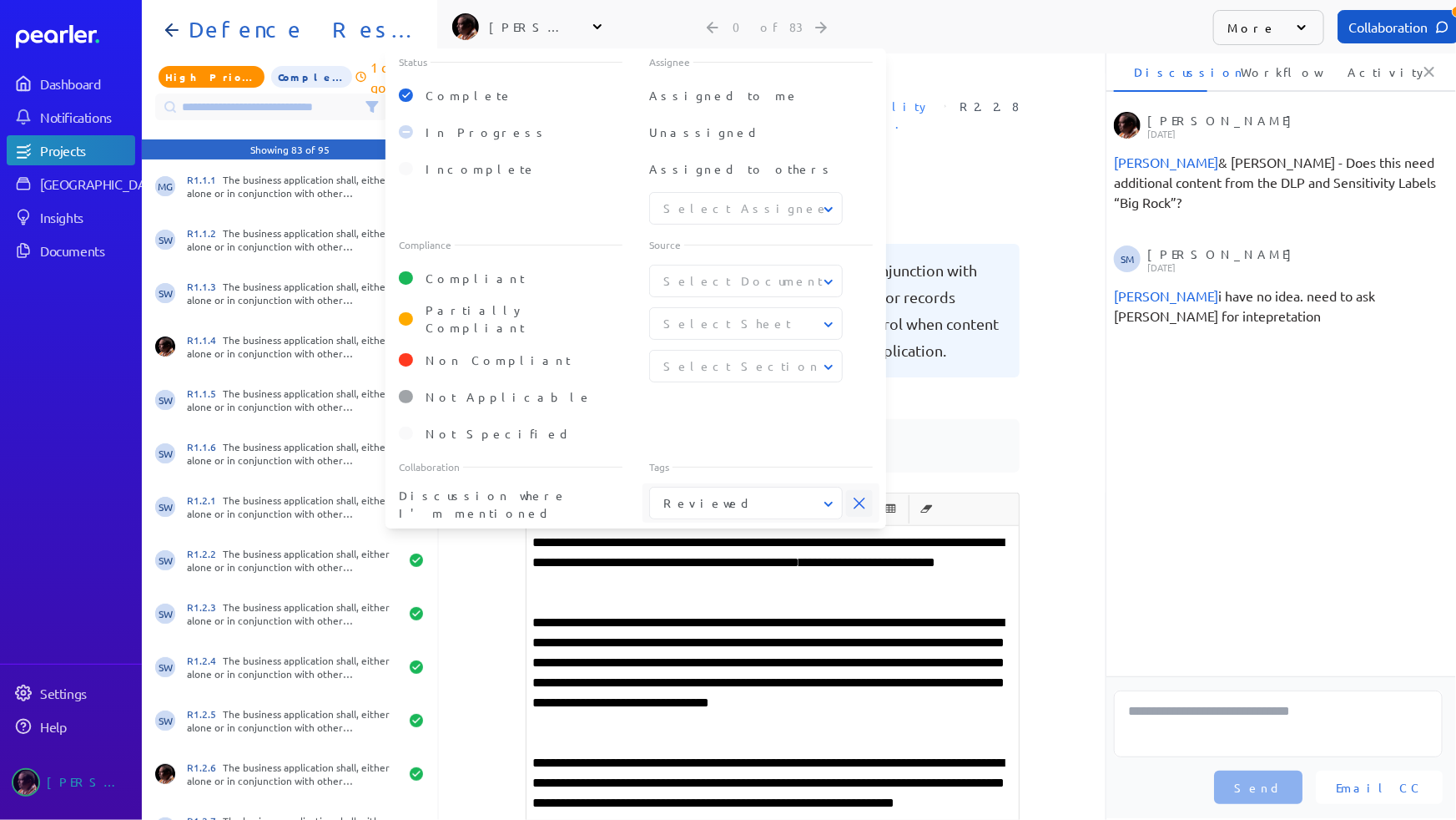
click at [867, 497] on span at bounding box center [860, 503] width 27 height 27
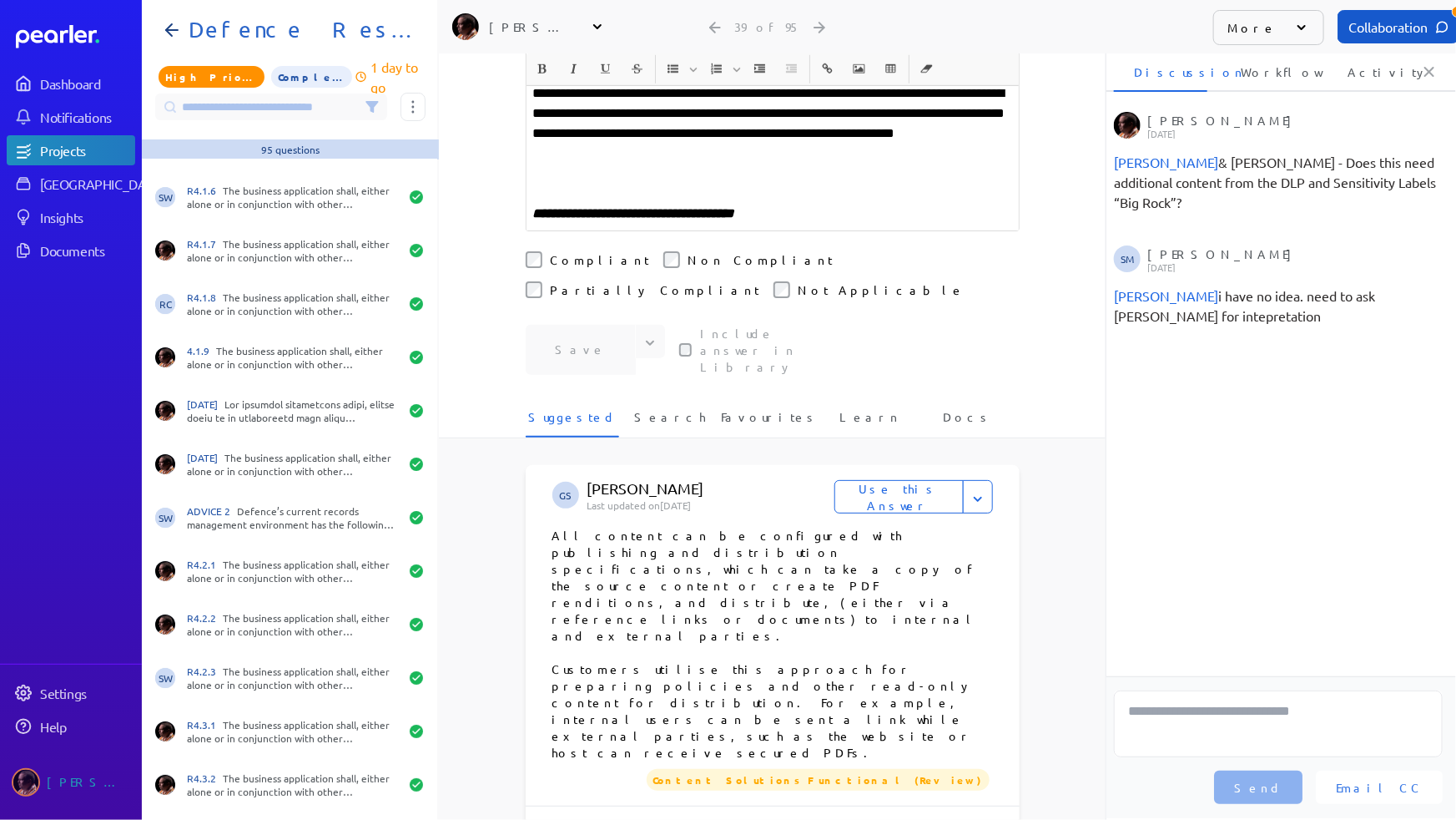
scroll to position [3035, 0]
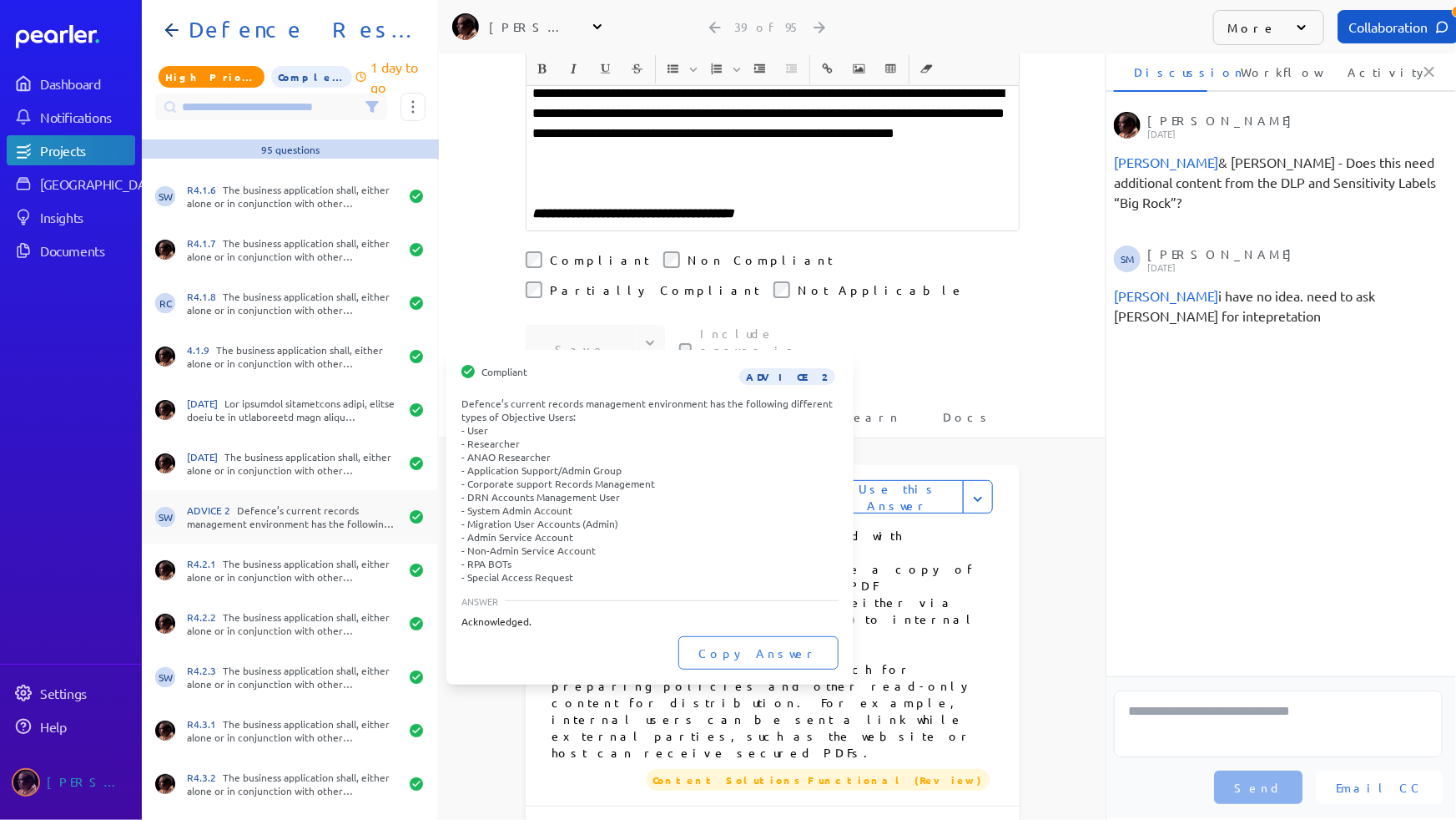
click at [248, 511] on div "ADVICE 2 Defence’s current records management environment has the following dif…" at bounding box center [293, 517] width 212 height 27
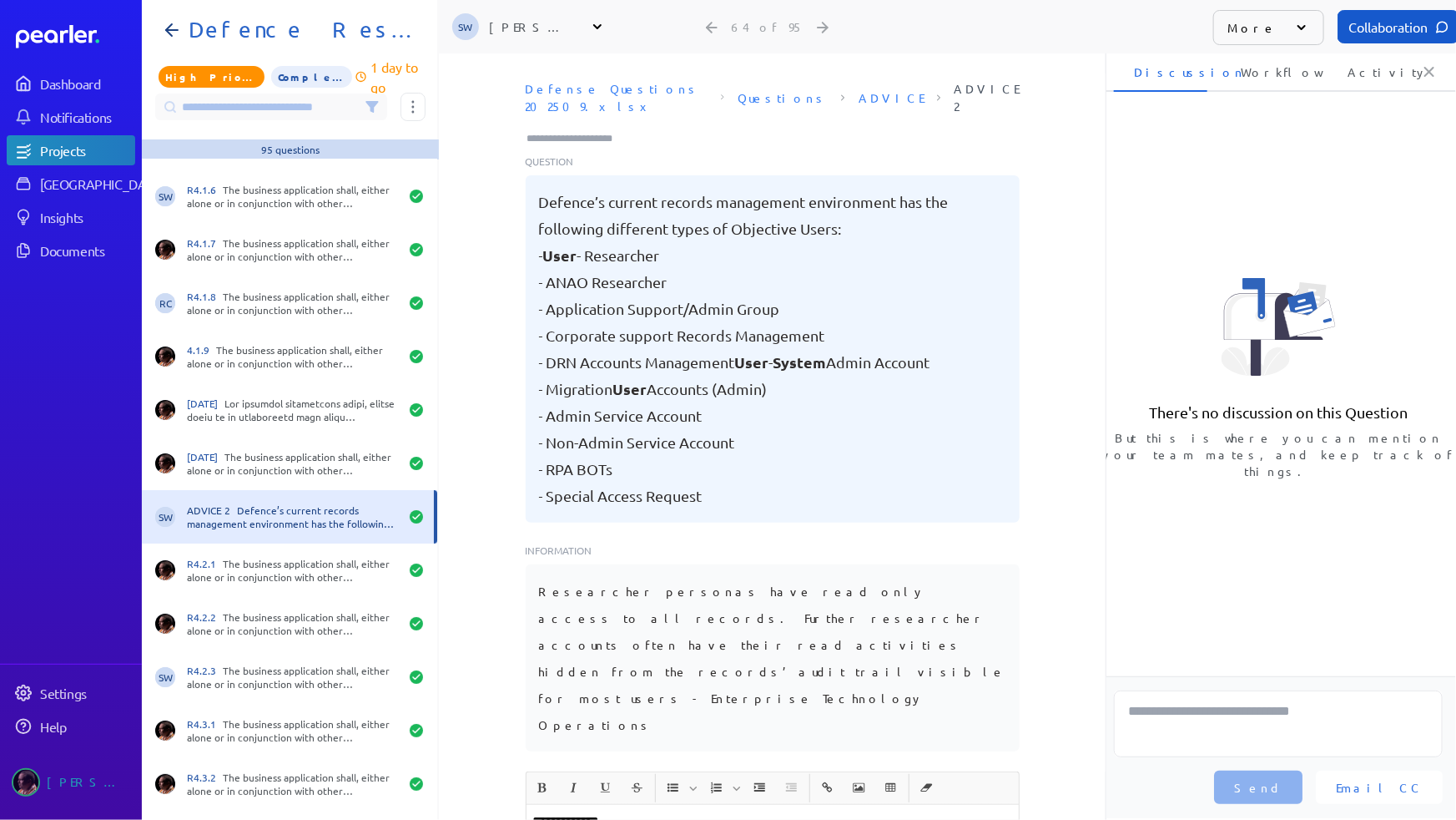
click at [572, 130] on input "Type here to add tags" at bounding box center [577, 138] width 103 height 17
type input "******"
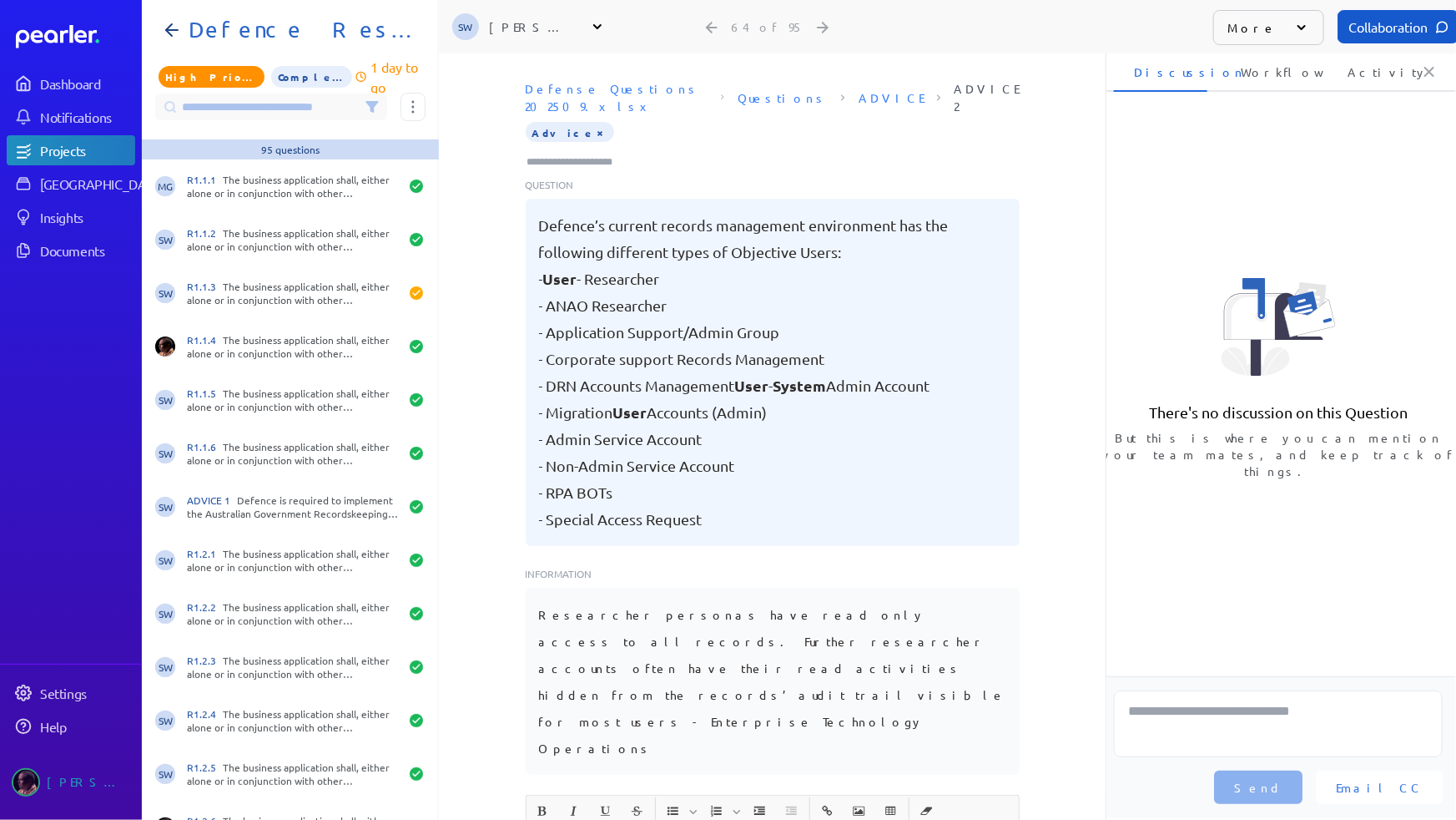
click at [300, 105] on input at bounding box center [271, 107] width 232 height 27
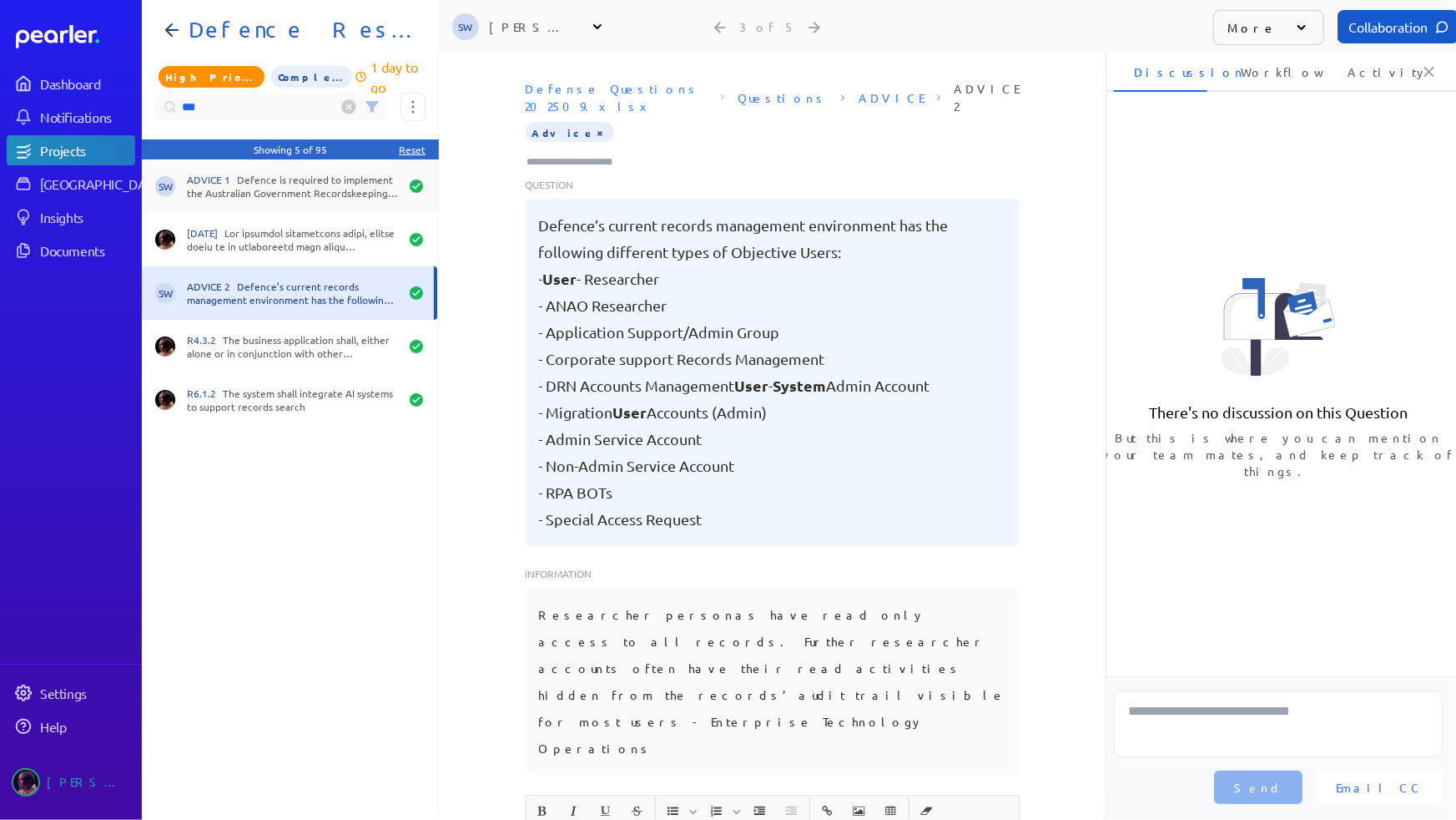
type input "***"
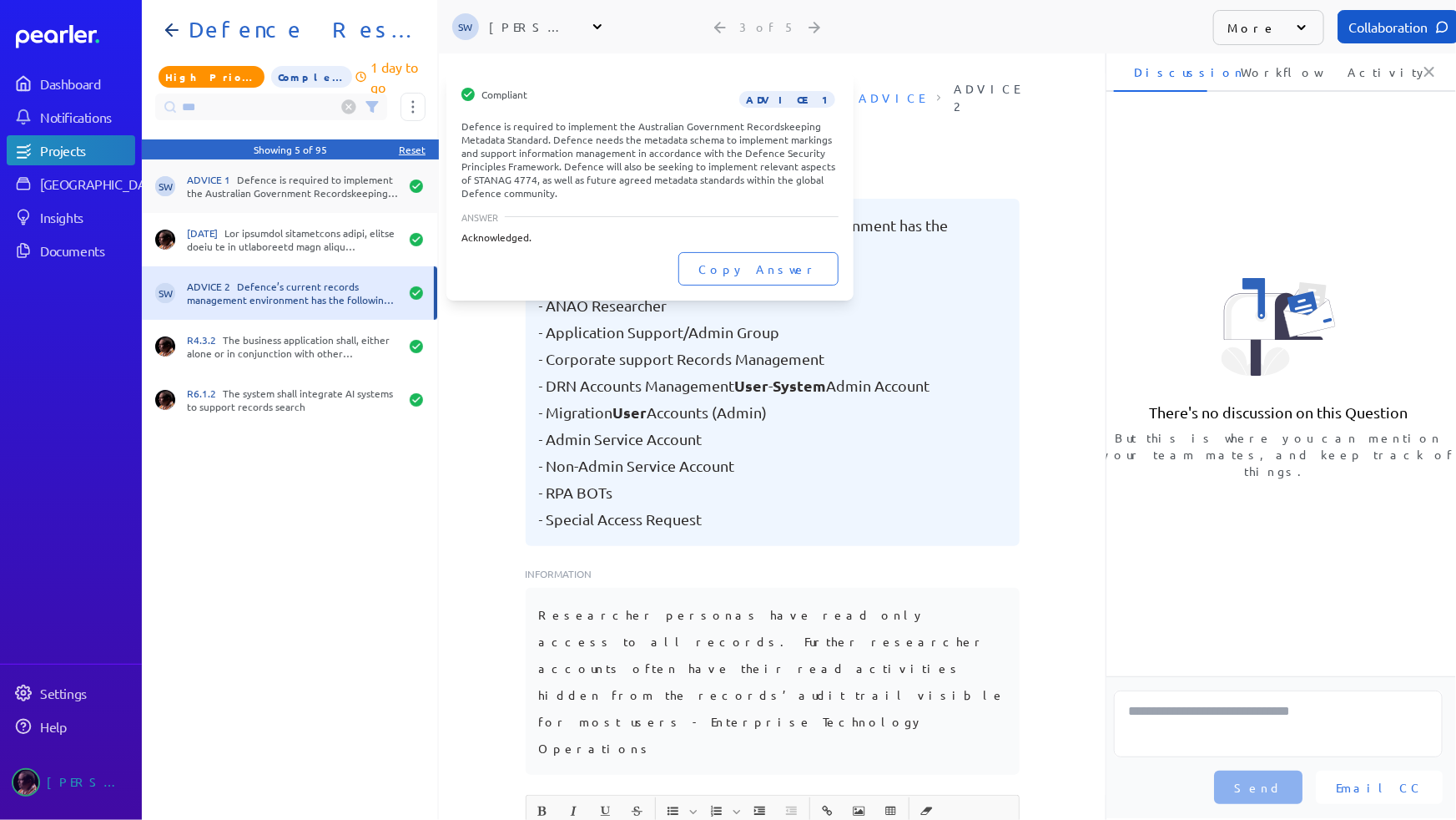
click at [293, 183] on div "ADVICE 1 Defence is required to implement the Australian Government Recordskeep…" at bounding box center [293, 186] width 212 height 27
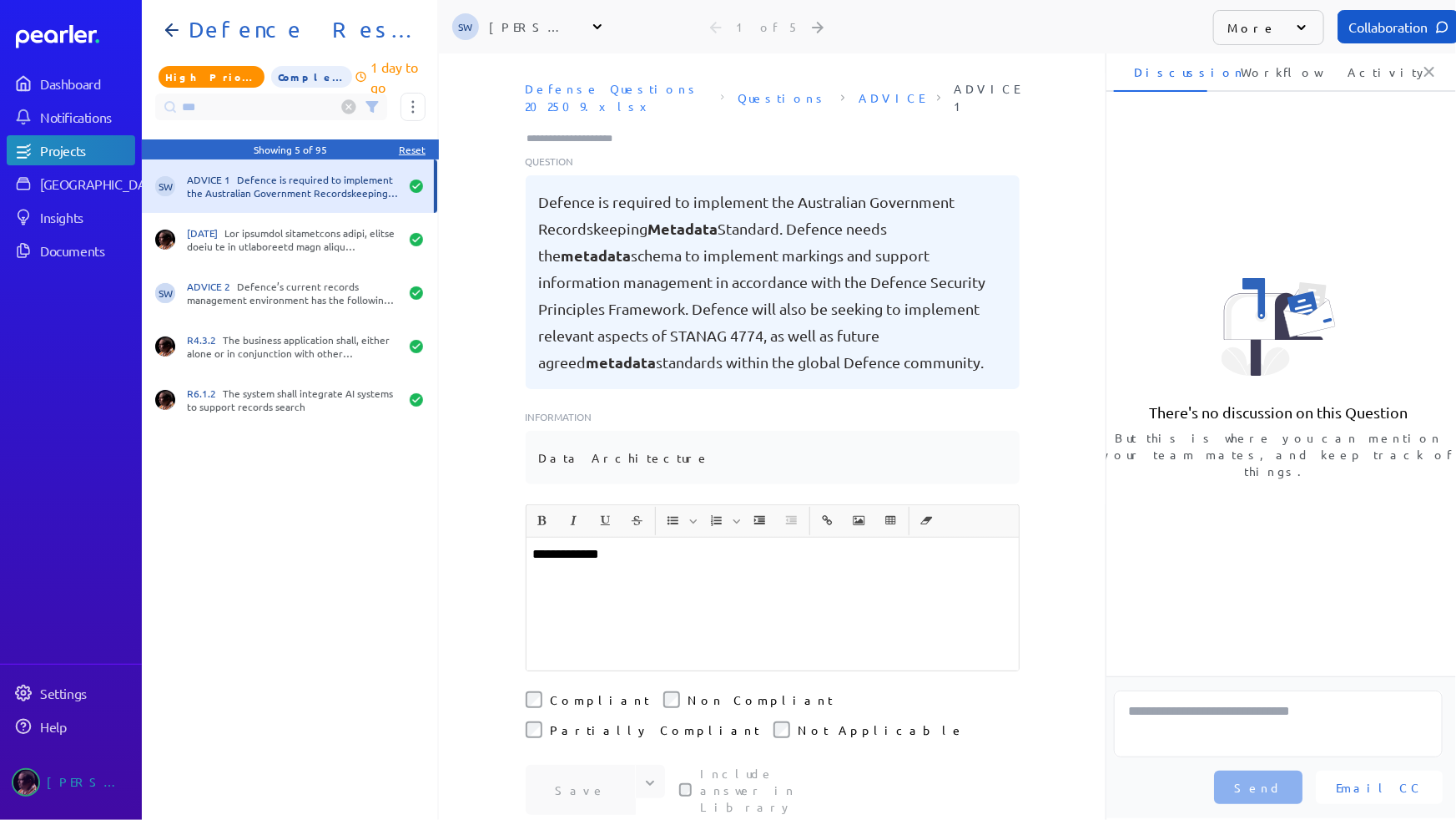
click at [580, 130] on input "Type here to add tags" at bounding box center [577, 138] width 103 height 17
type input "**"
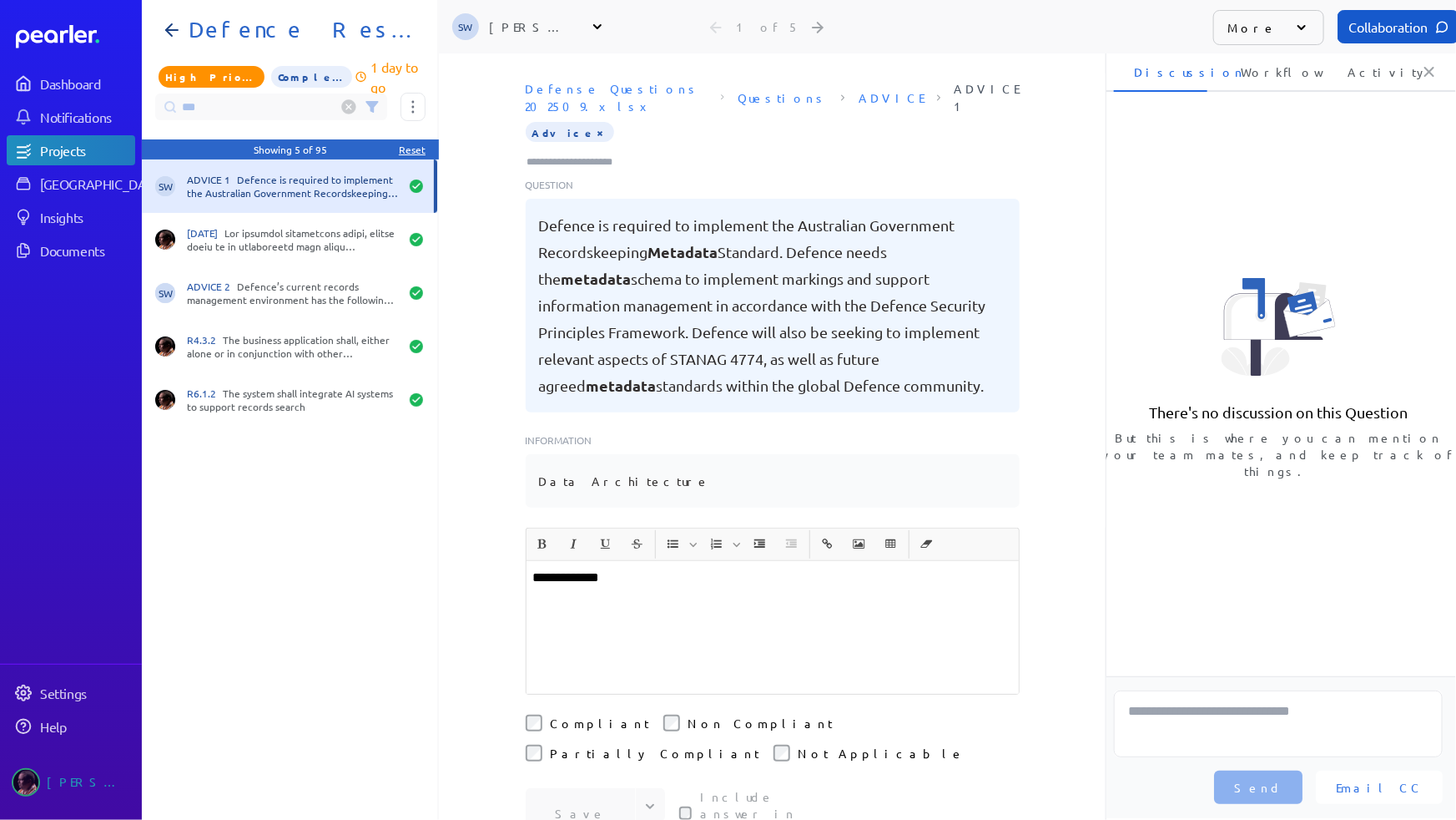
click at [365, 478] on div "SW ADVICE 1 Defence is required to implement the Australian Government Recordsk…" at bounding box center [290, 489] width 295 height 660
click at [347, 103] on circle at bounding box center [349, 107] width 14 height 14
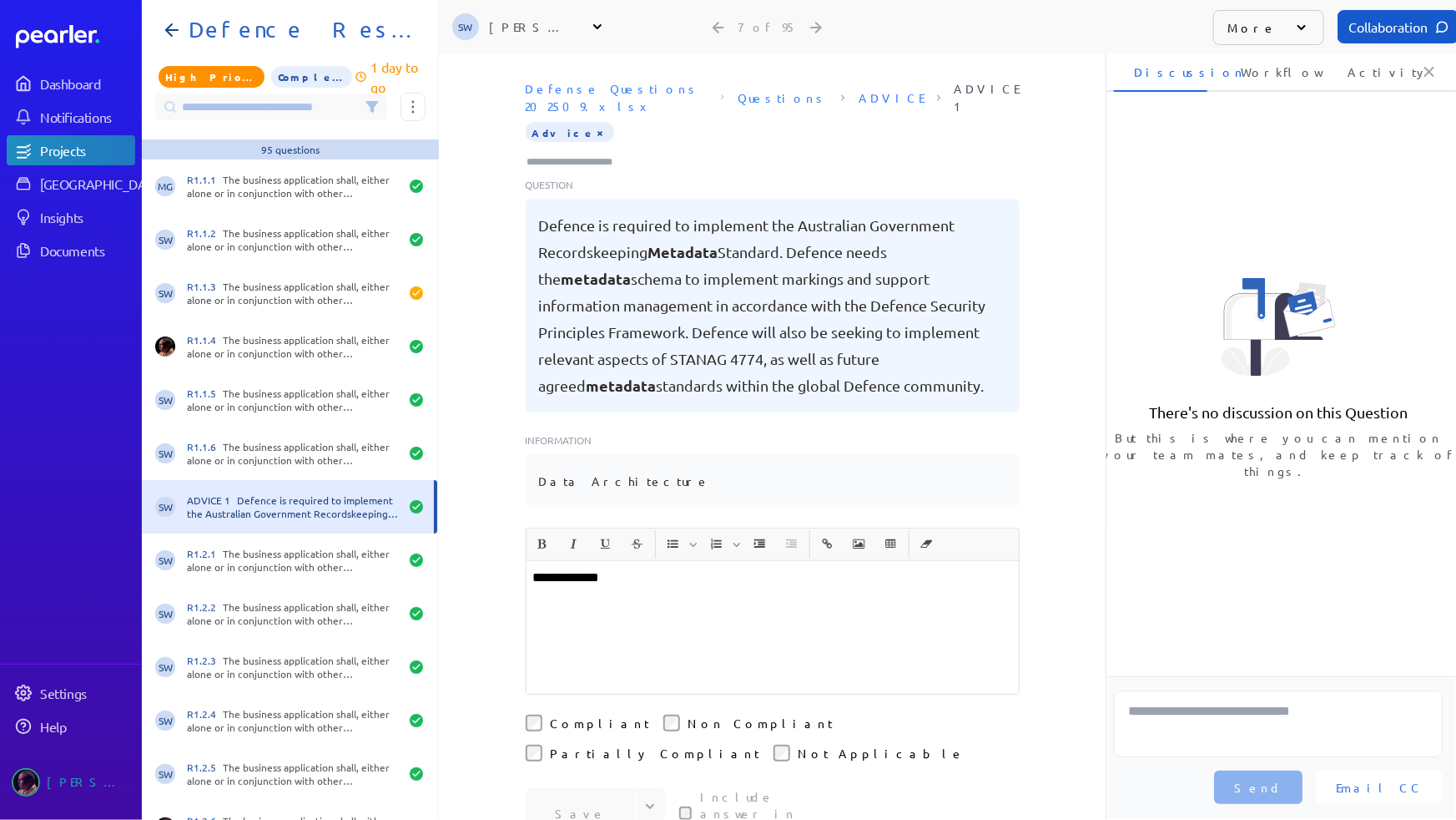
click at [371, 106] on icon at bounding box center [372, 106] width 11 height 10
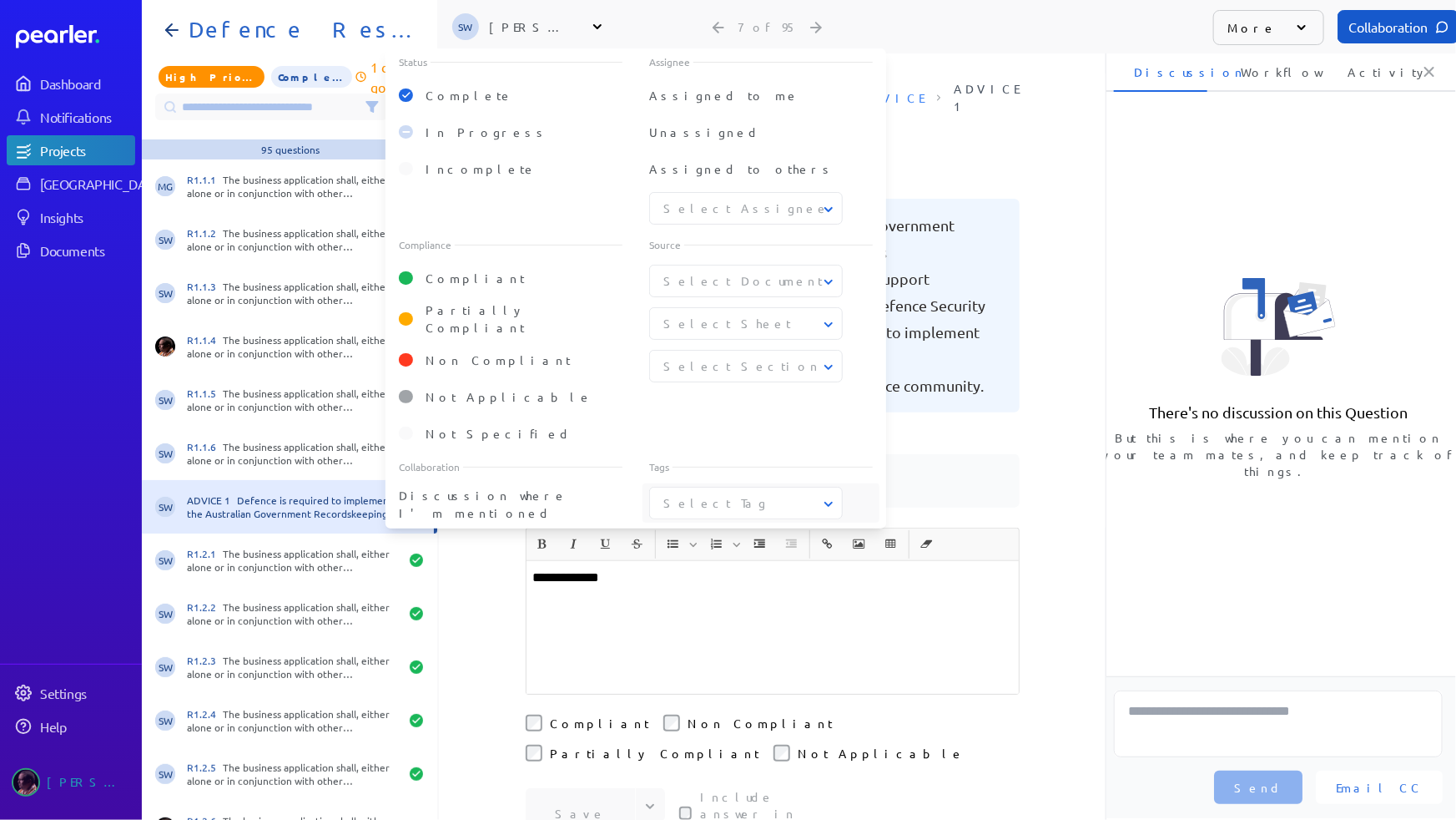
click at [712, 499] on button "Select Tag" at bounding box center [747, 503] width 193 height 18
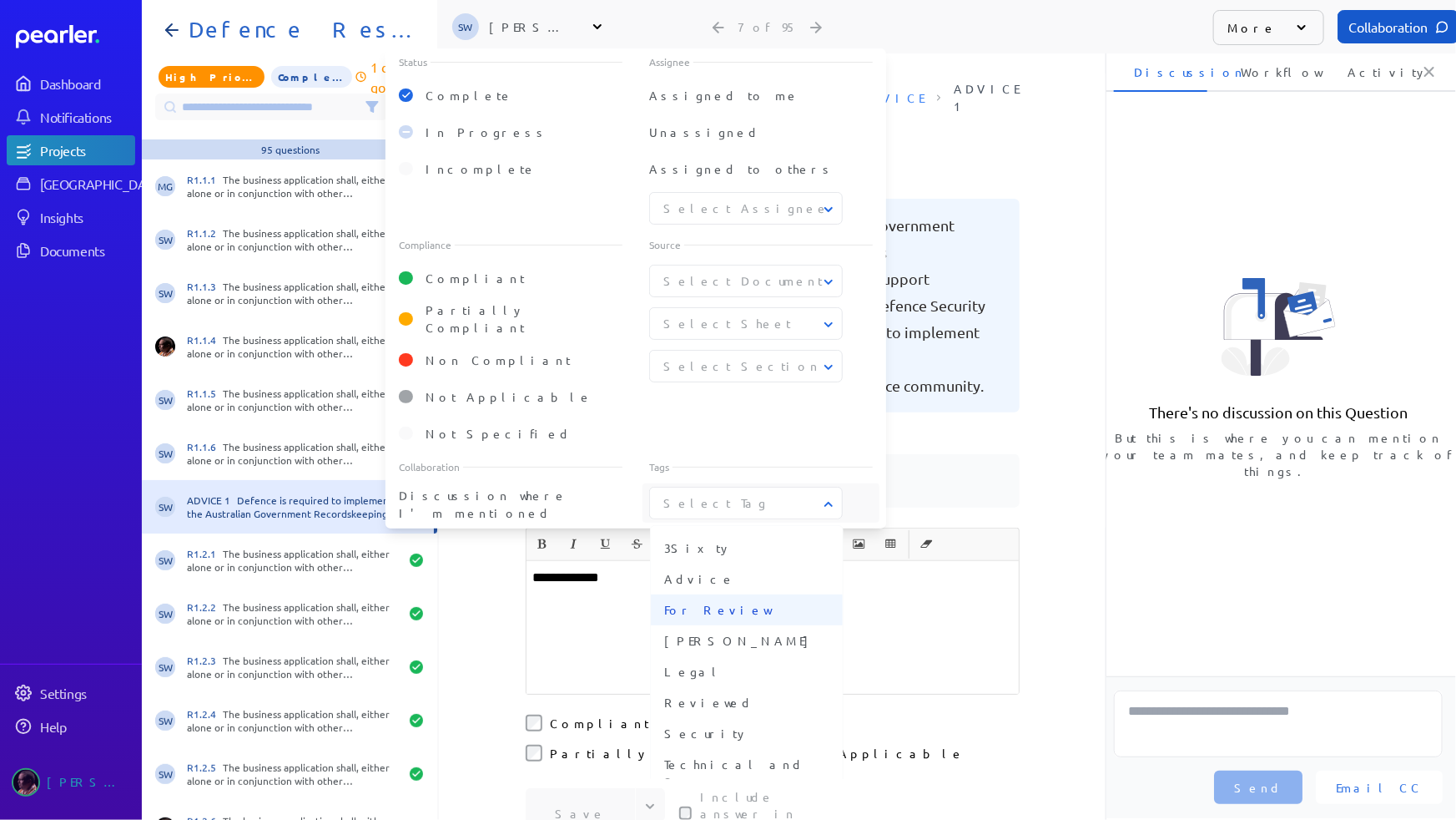
click at [706, 601] on span "For Review" at bounding box center [747, 610] width 165 height 18
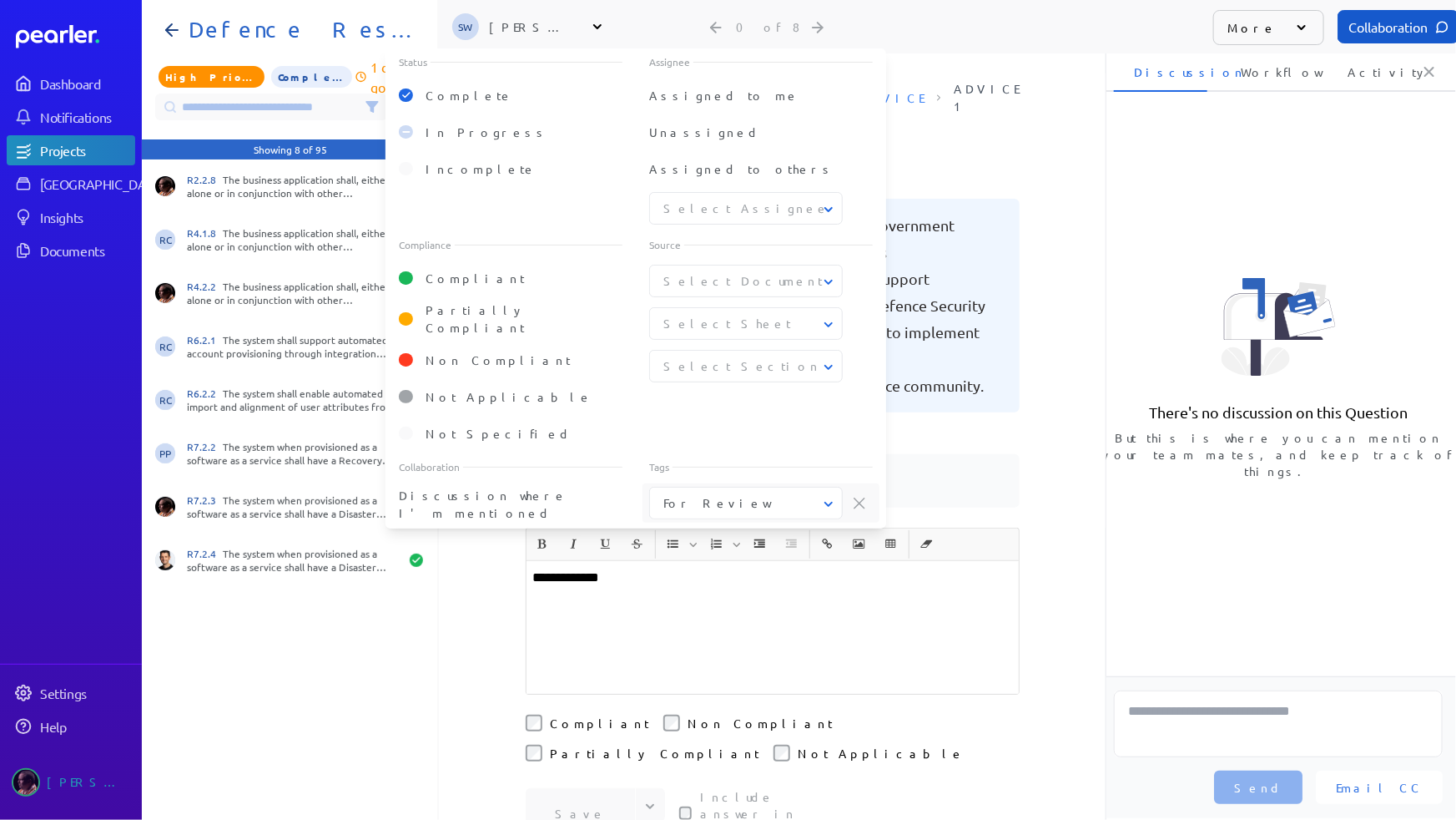
click at [1053, 362] on div "Defense Questions 202509.xlsx Questions ADVICE ADVICE 1 Tag at index 0 with val…" at bounding box center [772, 300] width 667 height 454
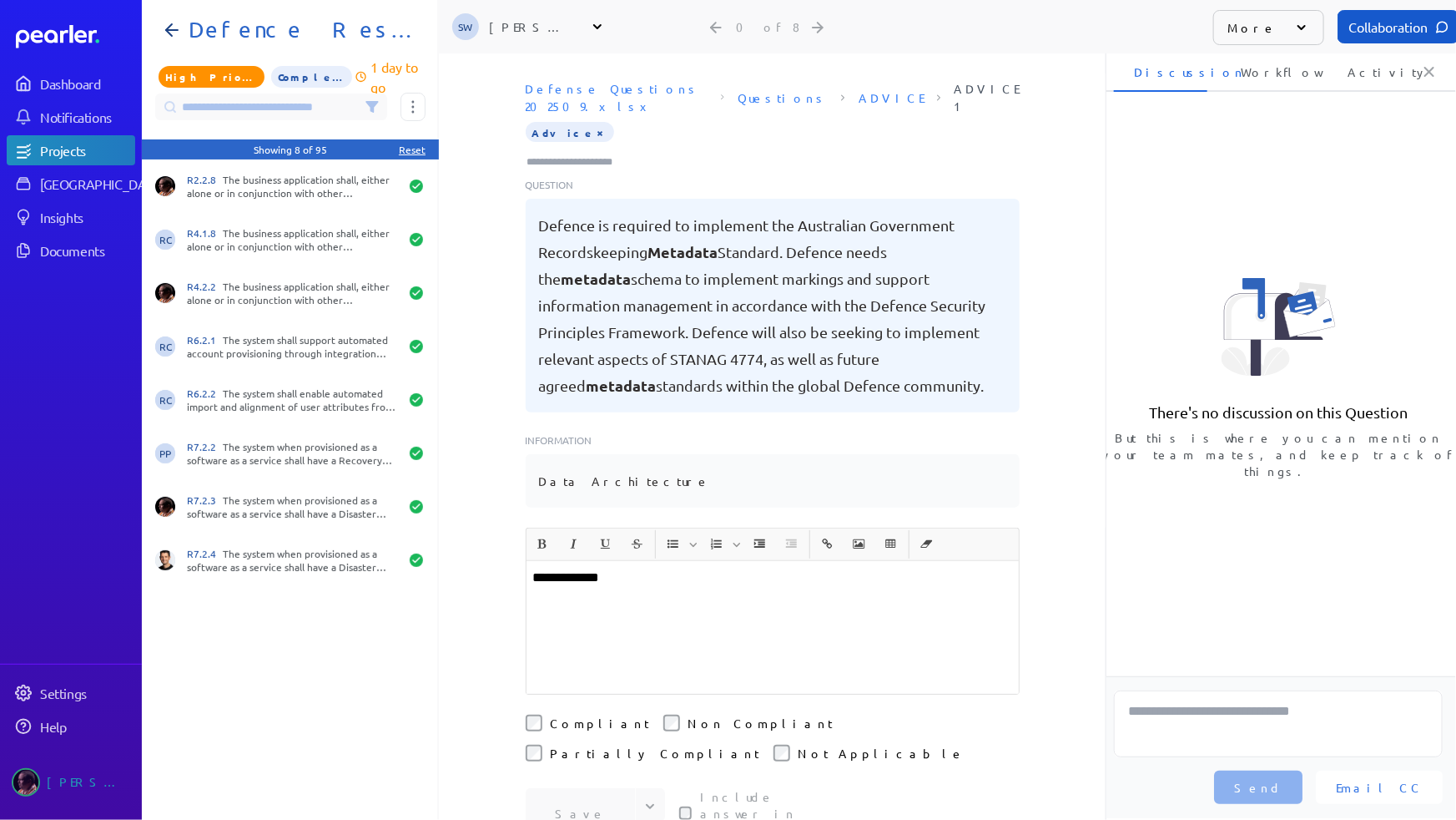
click at [369, 110] on icon at bounding box center [372, 106] width 11 height 10
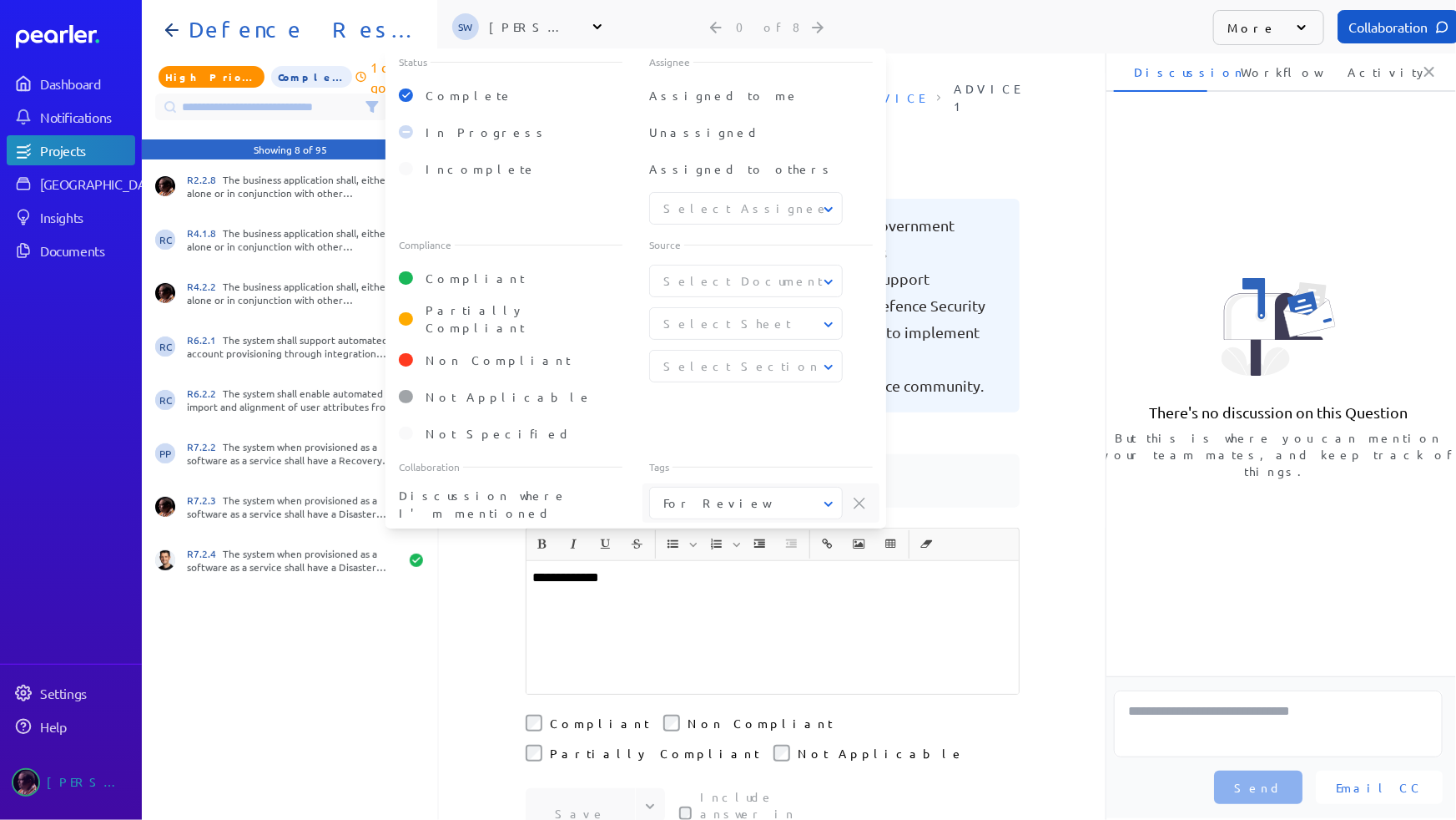
click at [717, 496] on button "For Review" at bounding box center [747, 503] width 193 height 18
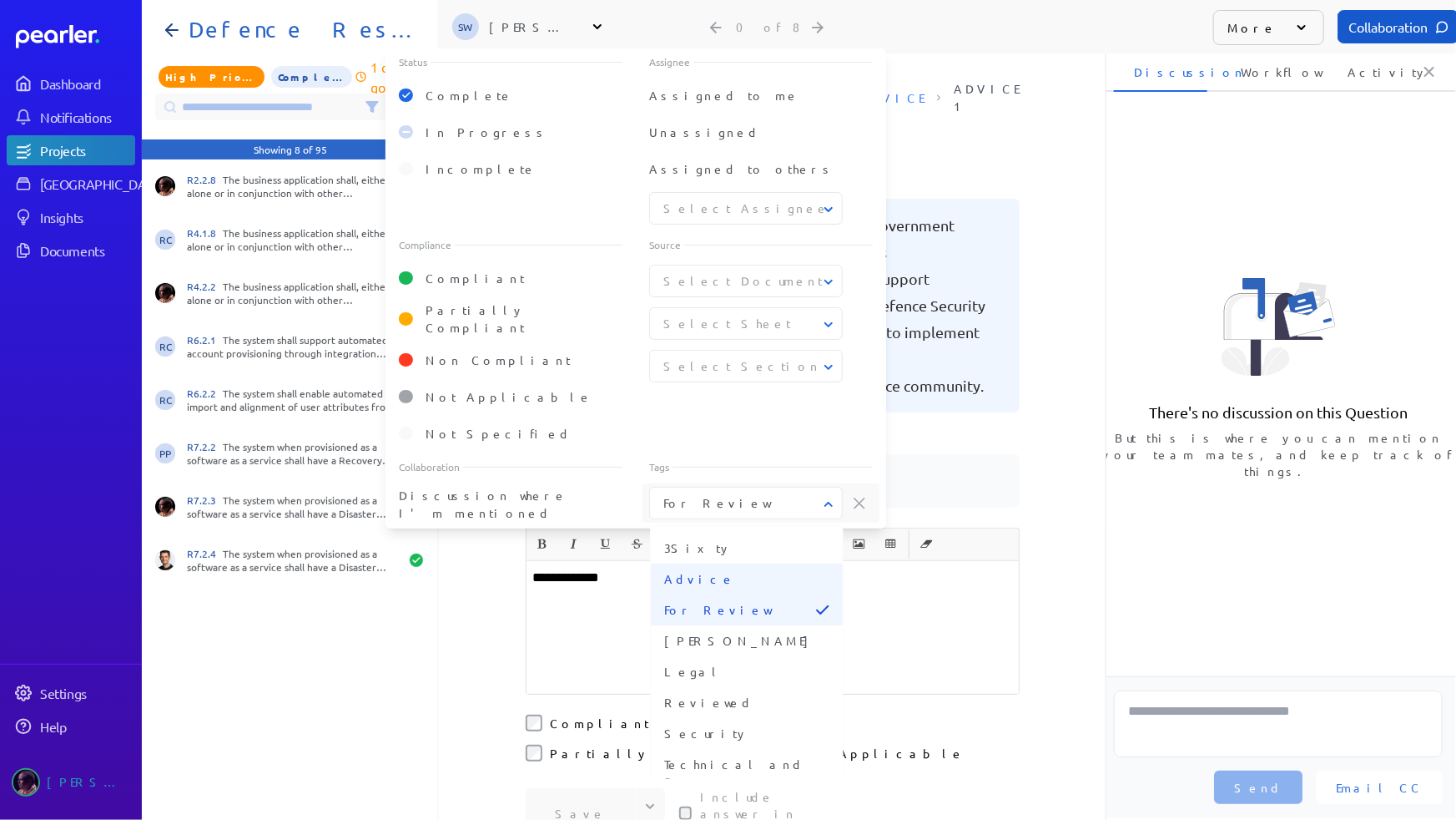
click at [710, 581] on button "Advice" at bounding box center [747, 579] width 192 height 31
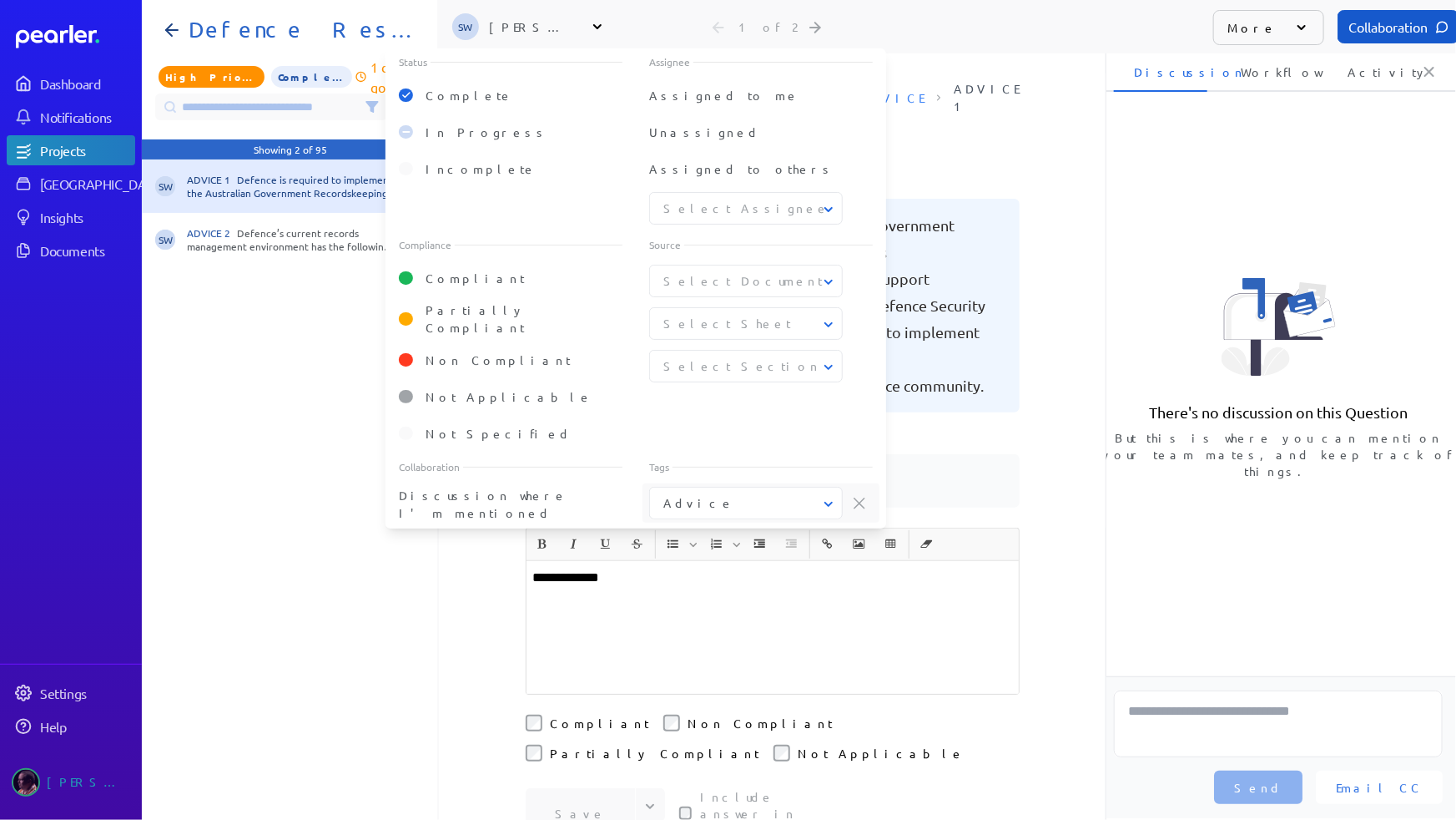
click at [742, 494] on button "Advice" at bounding box center [747, 503] width 193 height 18
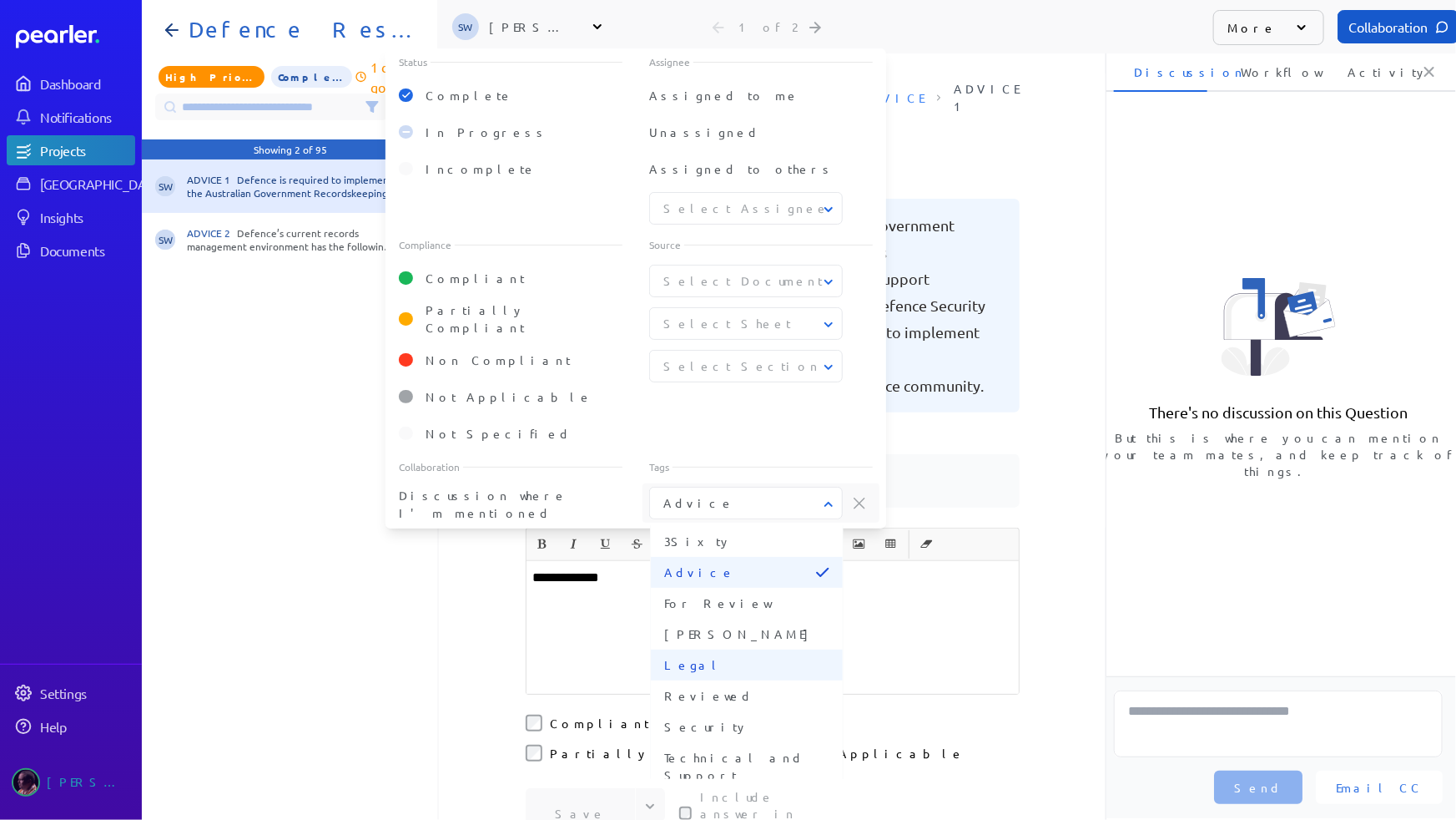
scroll to position [8, 0]
click at [724, 686] on span "Reviewed" at bounding box center [747, 695] width 165 height 18
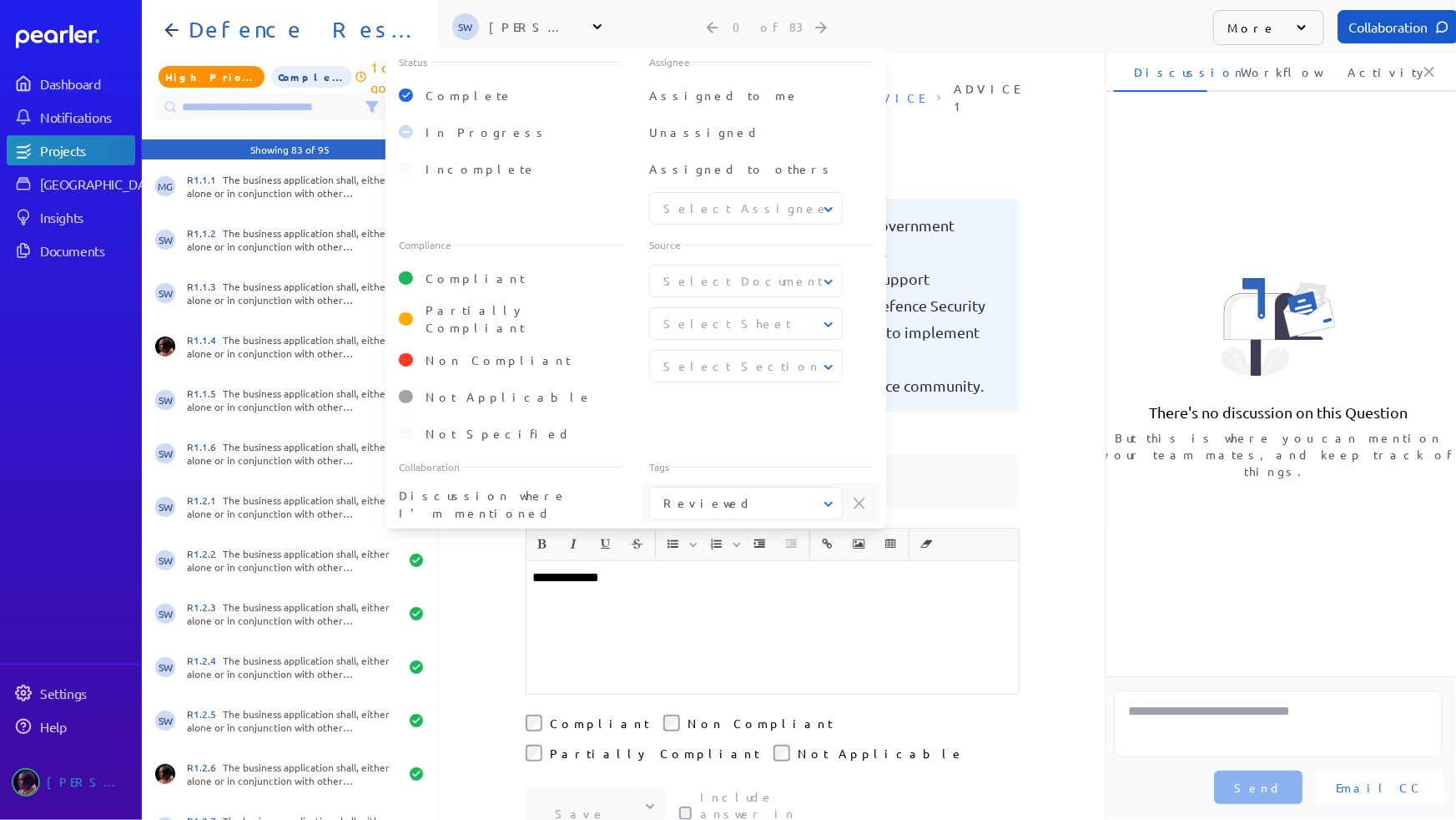
click at [817, 494] on button "Reviewed" at bounding box center [747, 503] width 193 height 18
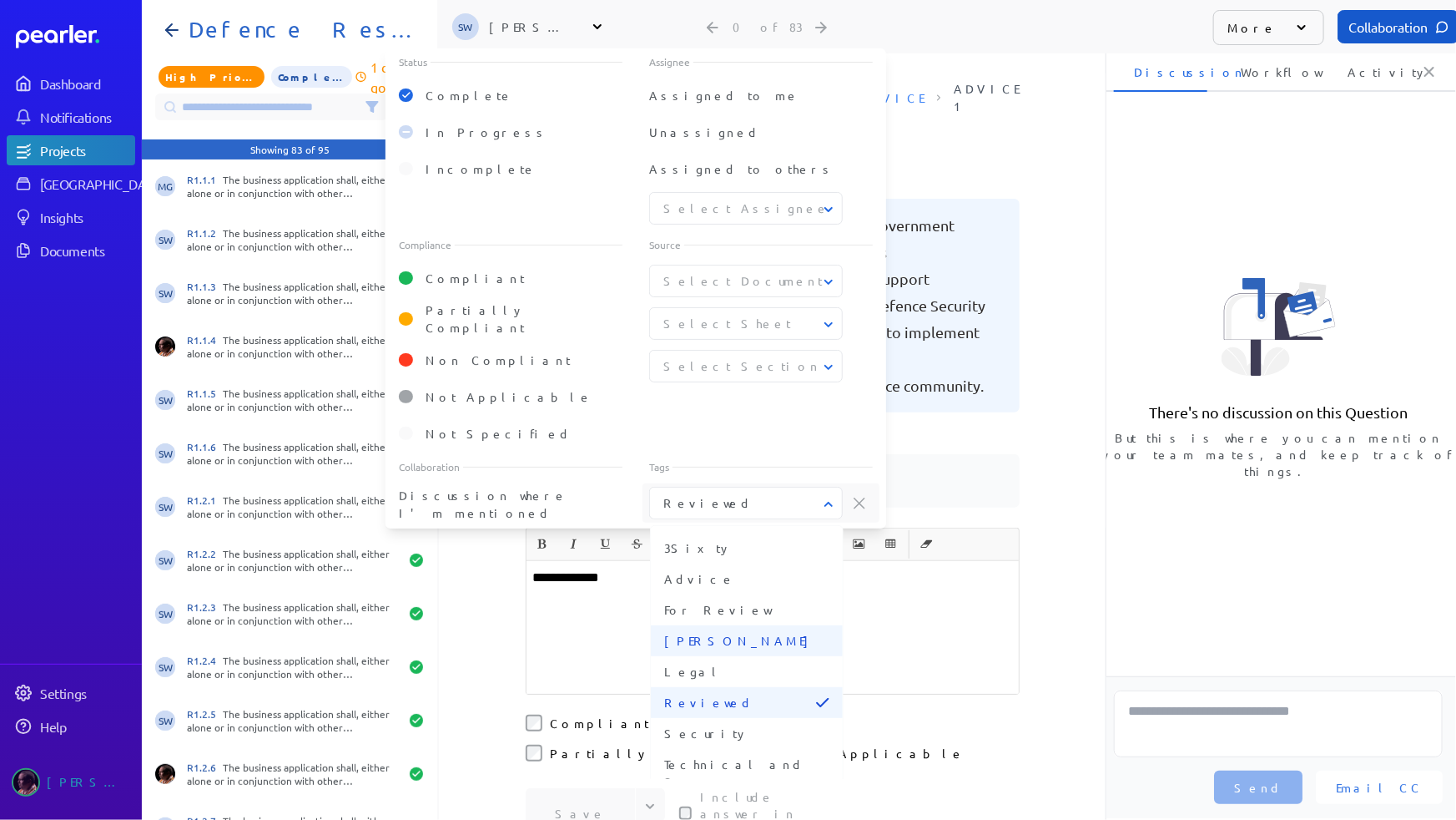
click at [695, 637] on span "[PERSON_NAME]" at bounding box center [747, 641] width 165 height 18
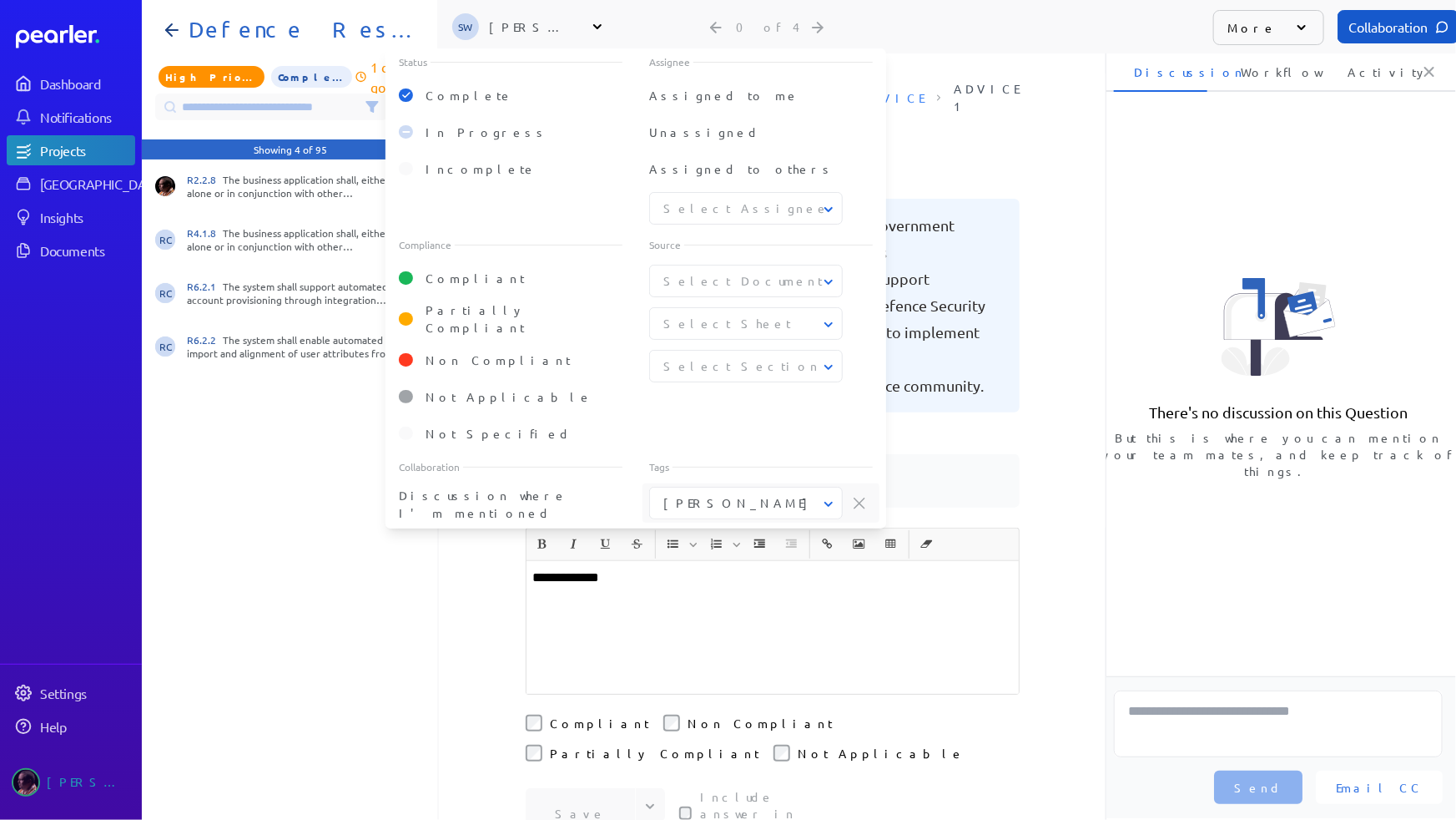
click at [362, 590] on div "R2.2.8 The business application shall, either alone or in conjunction with othe…" at bounding box center [290, 489] width 295 height 660
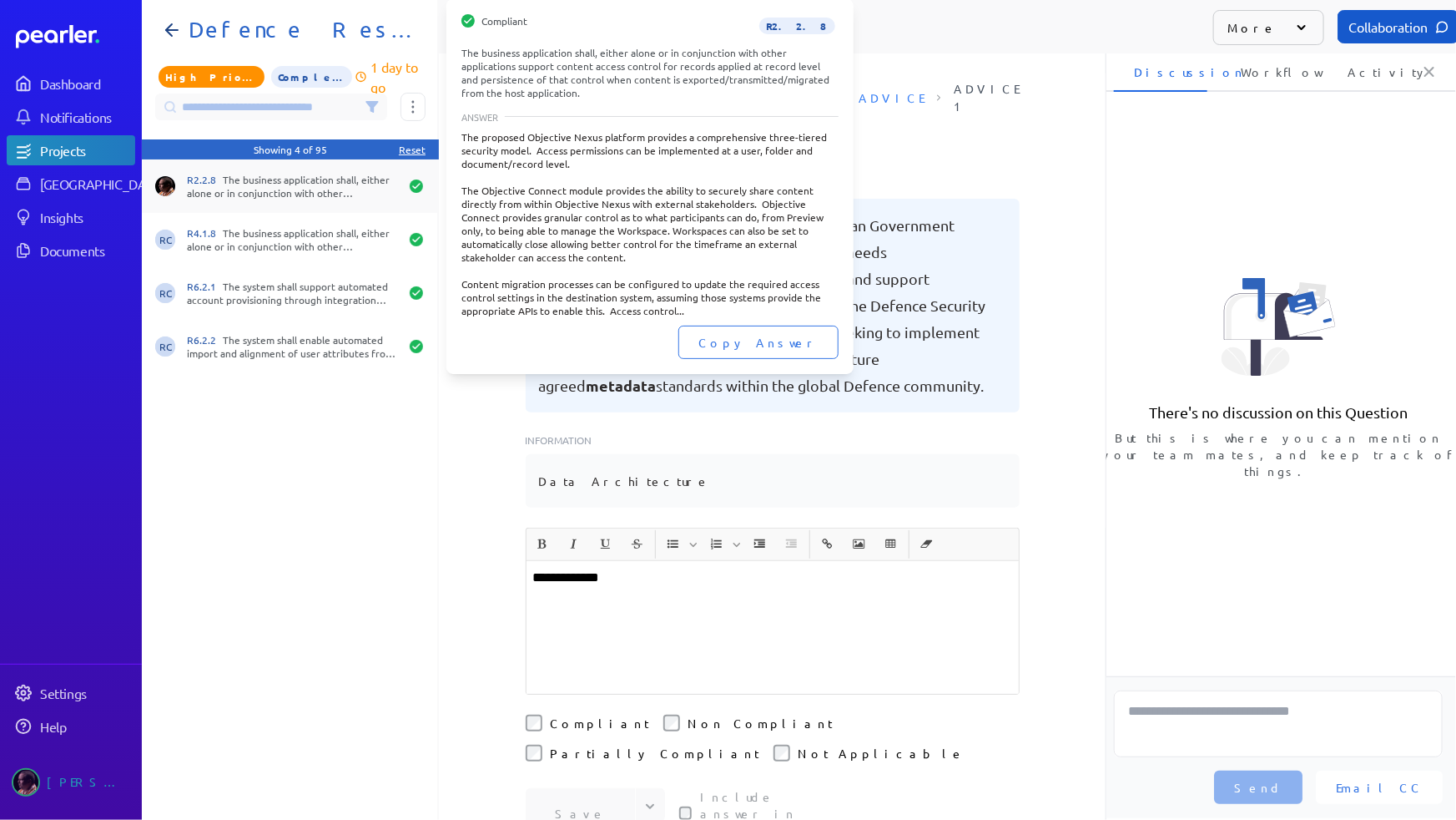
click at [330, 184] on div "R2.2.8 The business application shall, either alone or in conjunction with othe…" at bounding box center [293, 186] width 212 height 27
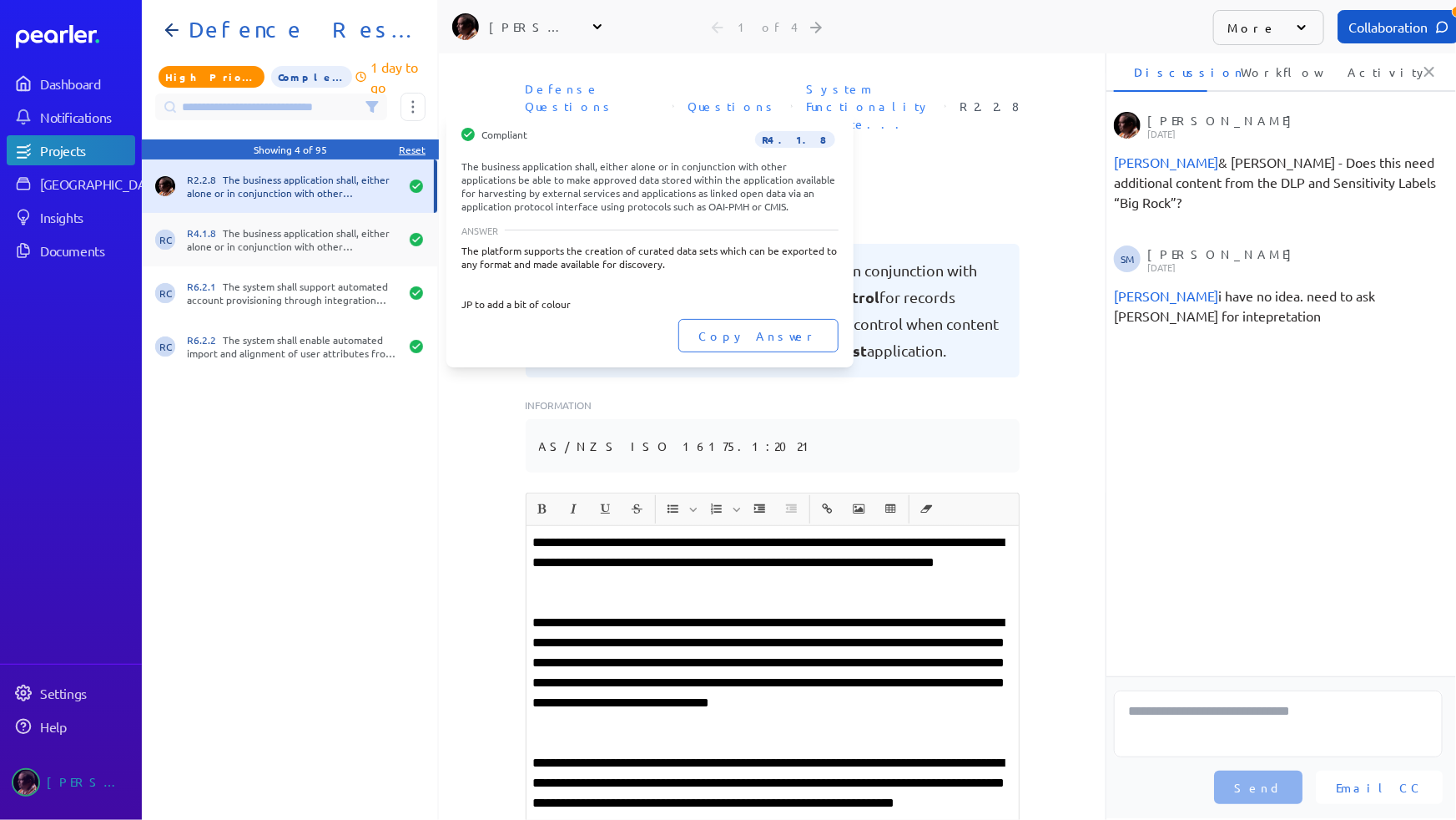
click at [284, 243] on div "R4.1.8 The business application shall, either alone or in conjunction with othe…" at bounding box center [293, 239] width 212 height 27
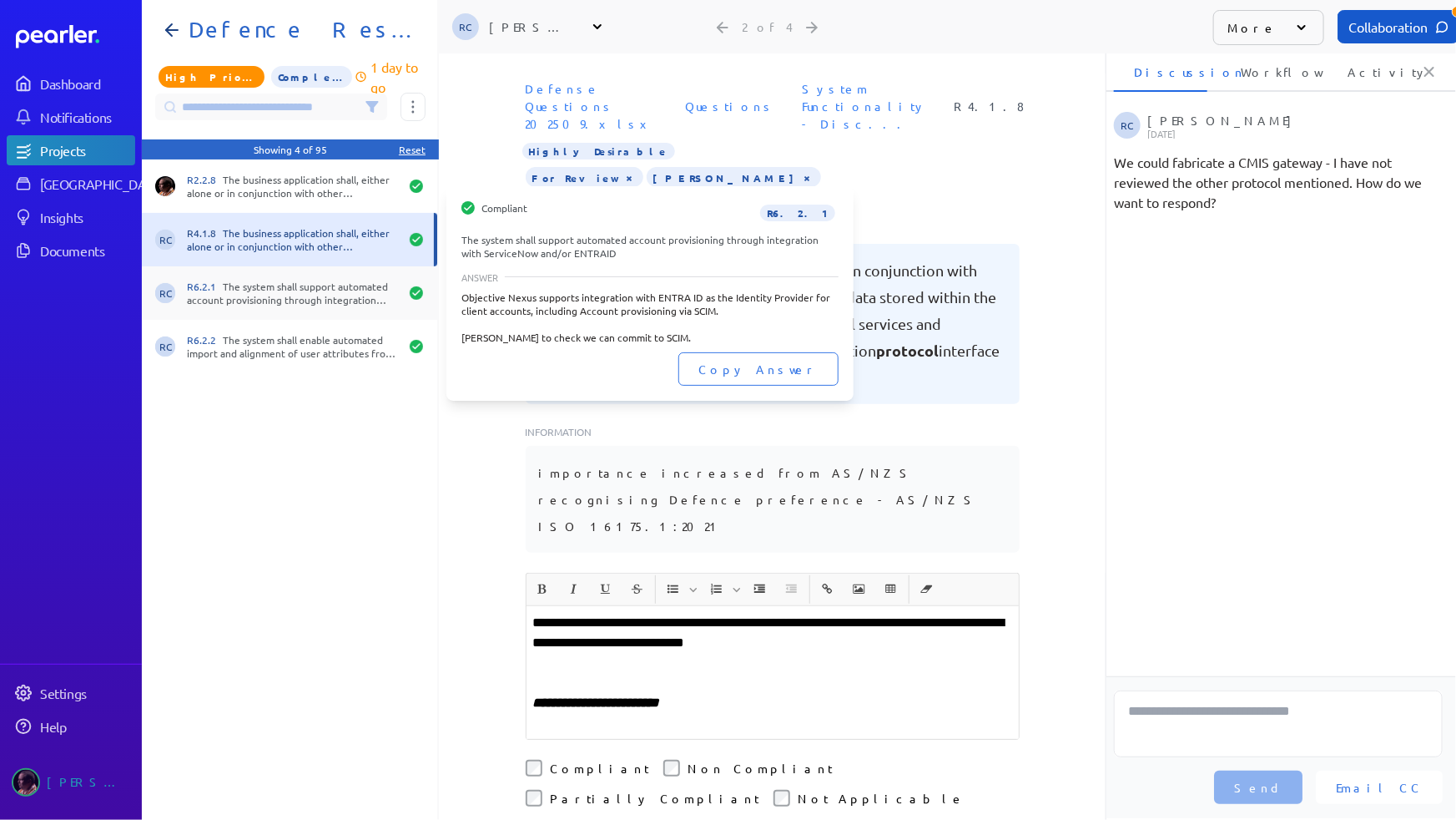
click at [309, 292] on div "R6.2.1 The system shall support automated account provisioning through integrat…" at bounding box center [293, 292] width 212 height 27
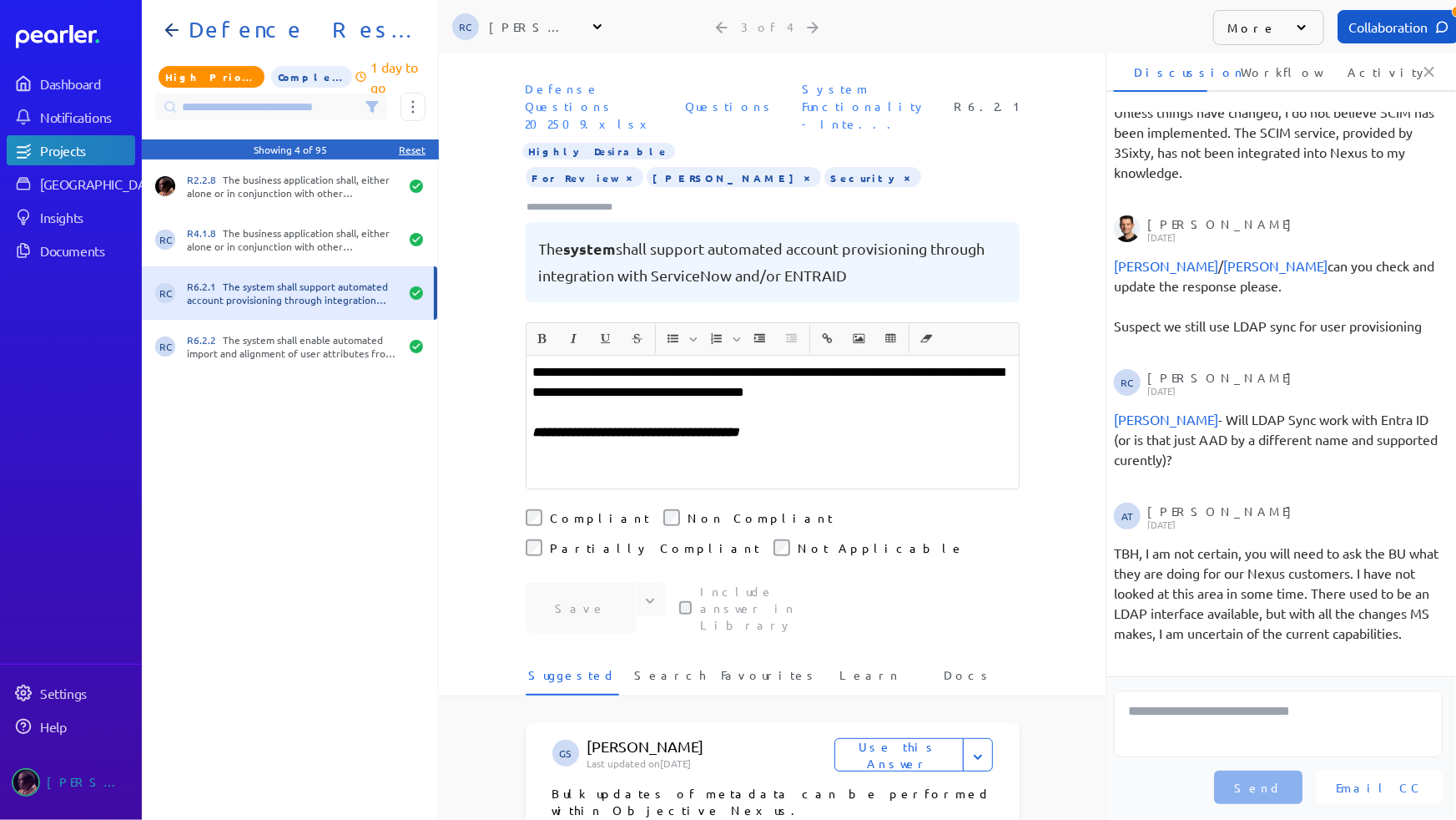
scroll to position [277, 0]
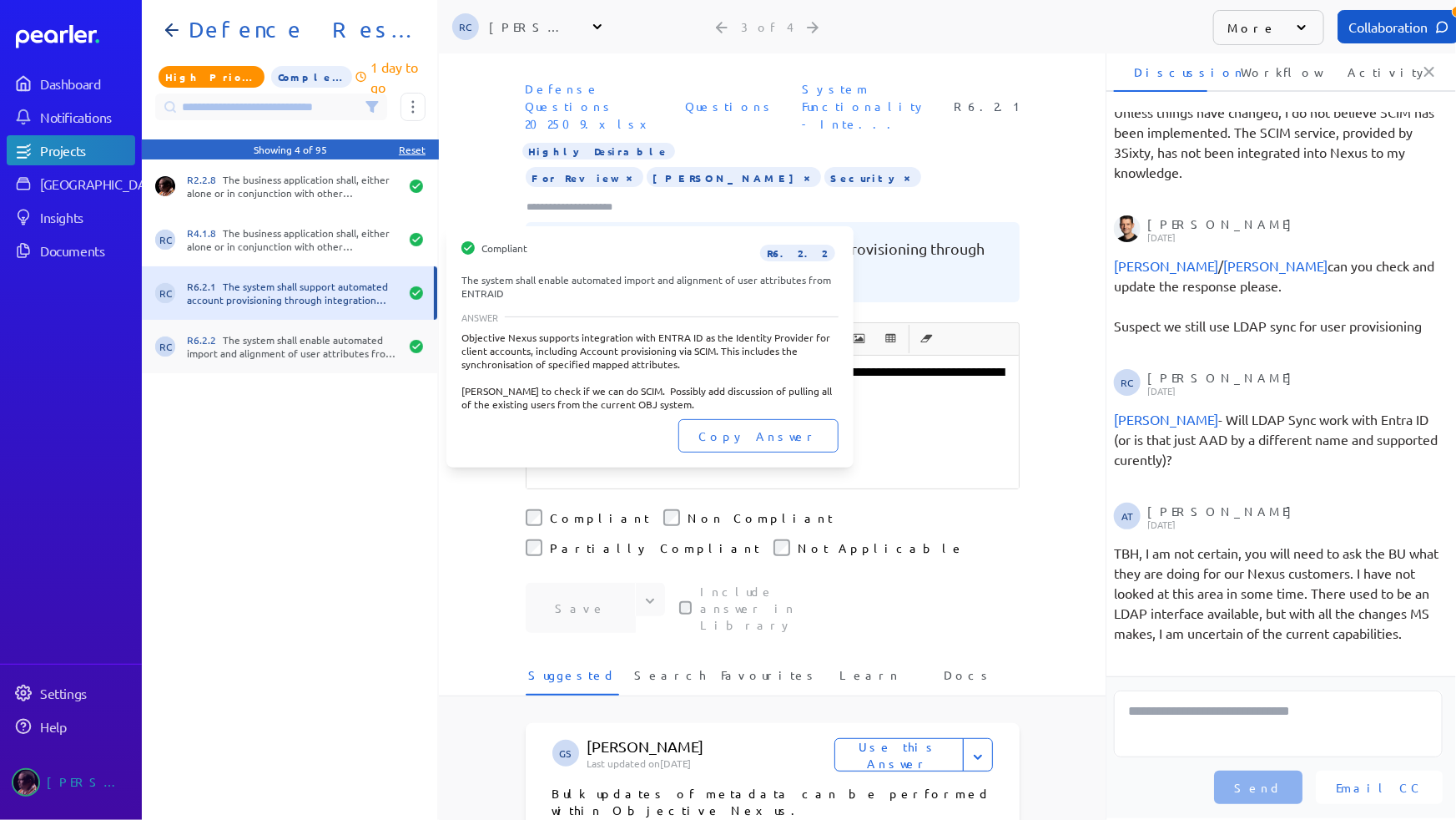
click at [253, 344] on div "R6.2.2 The system shall enable automated import and alignment of user attribute…" at bounding box center [293, 346] width 212 height 27
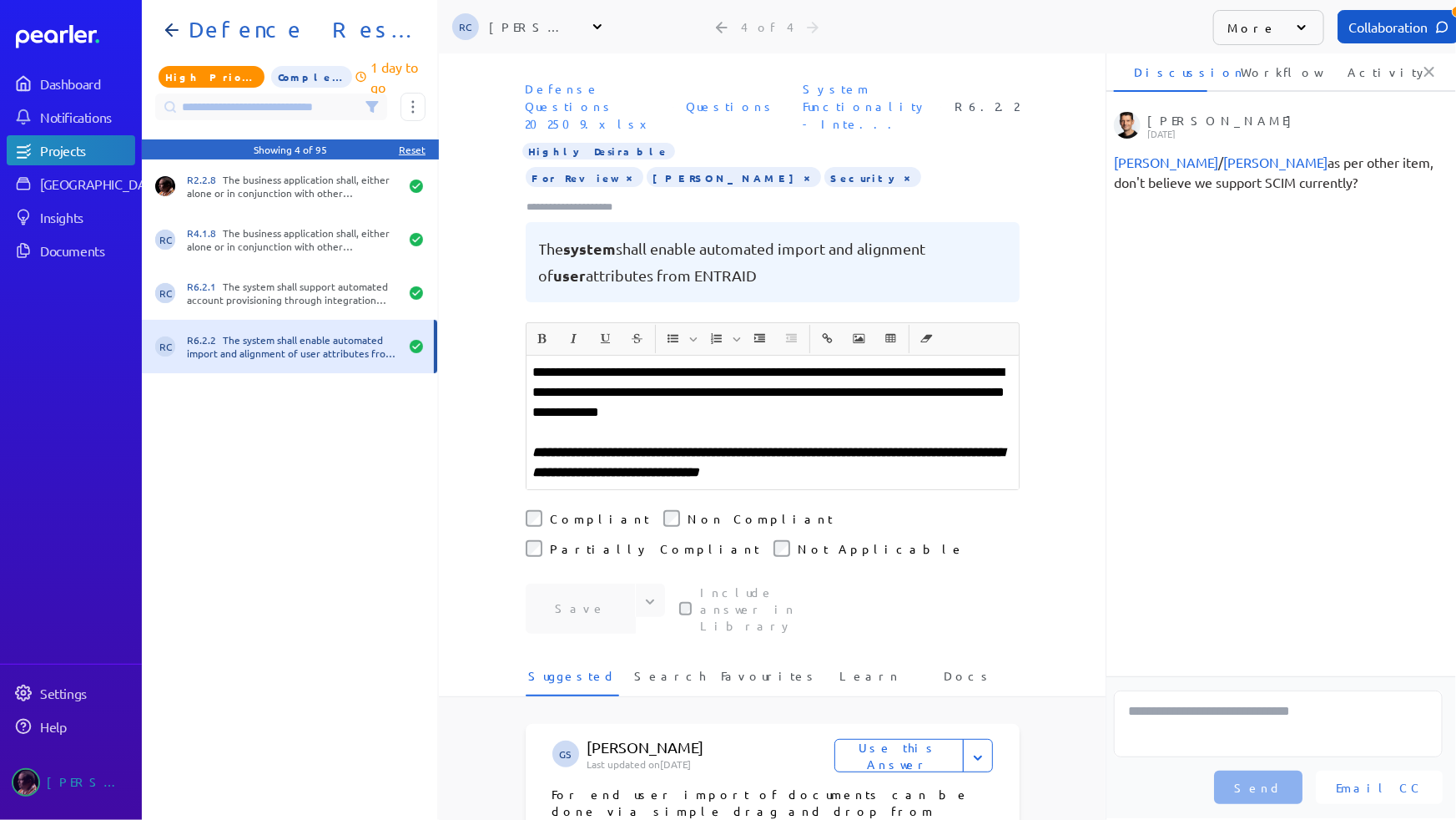
click at [369, 100] on icon at bounding box center [372, 106] width 13 height 13
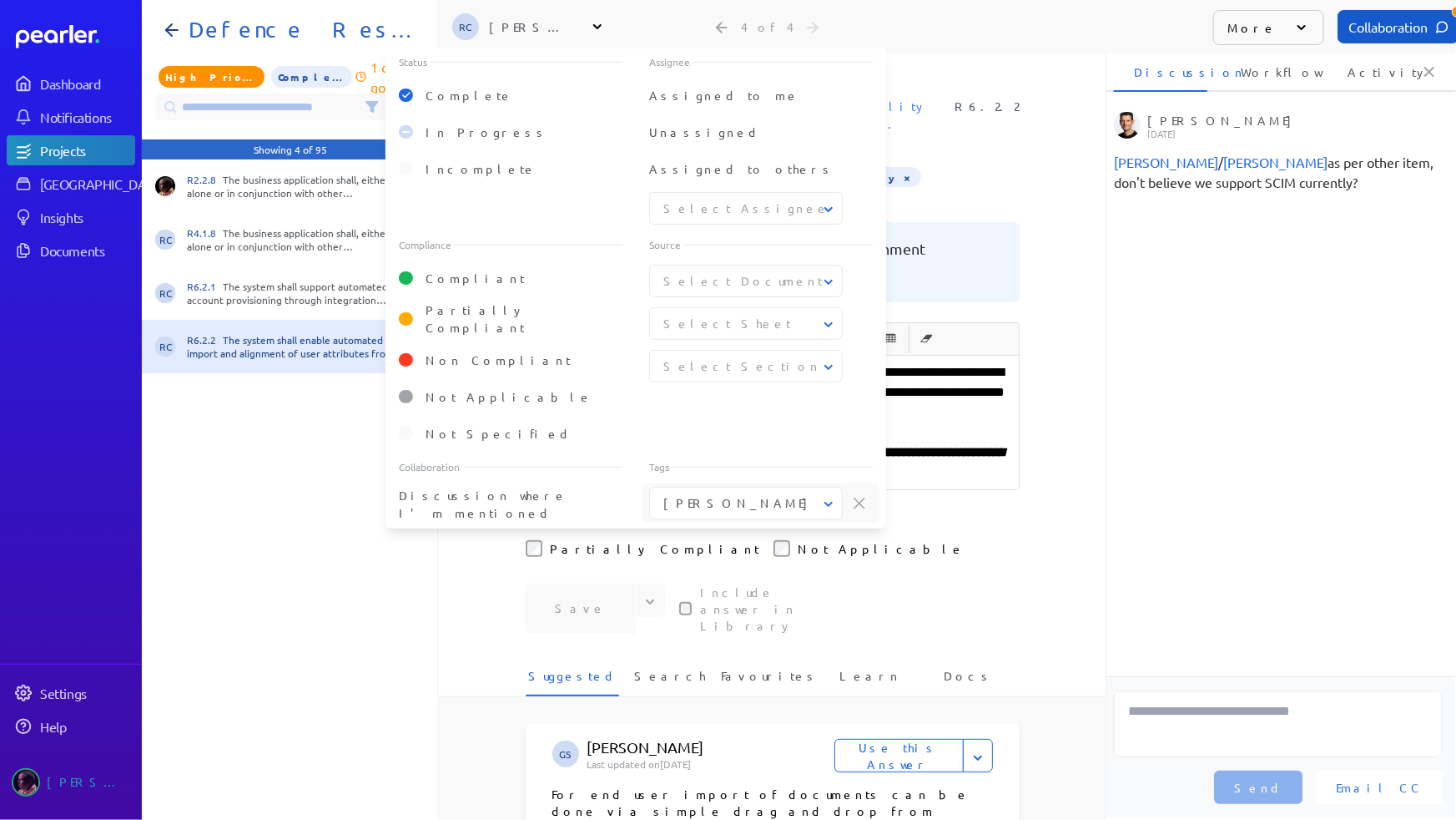
click at [821, 496] on icon at bounding box center [829, 504] width 17 height 17
click at [861, 497] on icon at bounding box center [859, 503] width 11 height 11
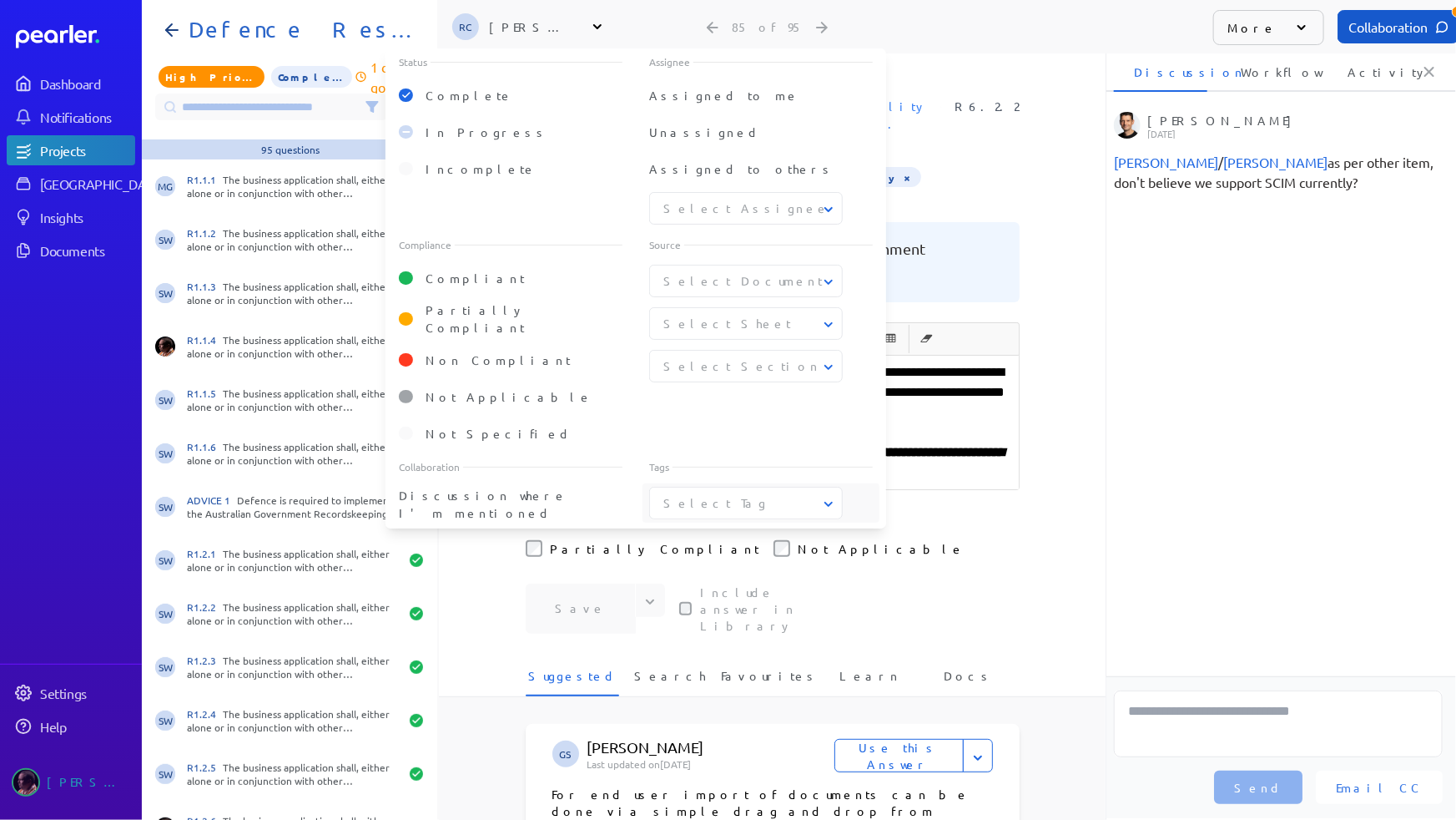
click at [1000, 169] on div "For Review × Jon Palin × Security ×" at bounding box center [772, 178] width 494 height 23
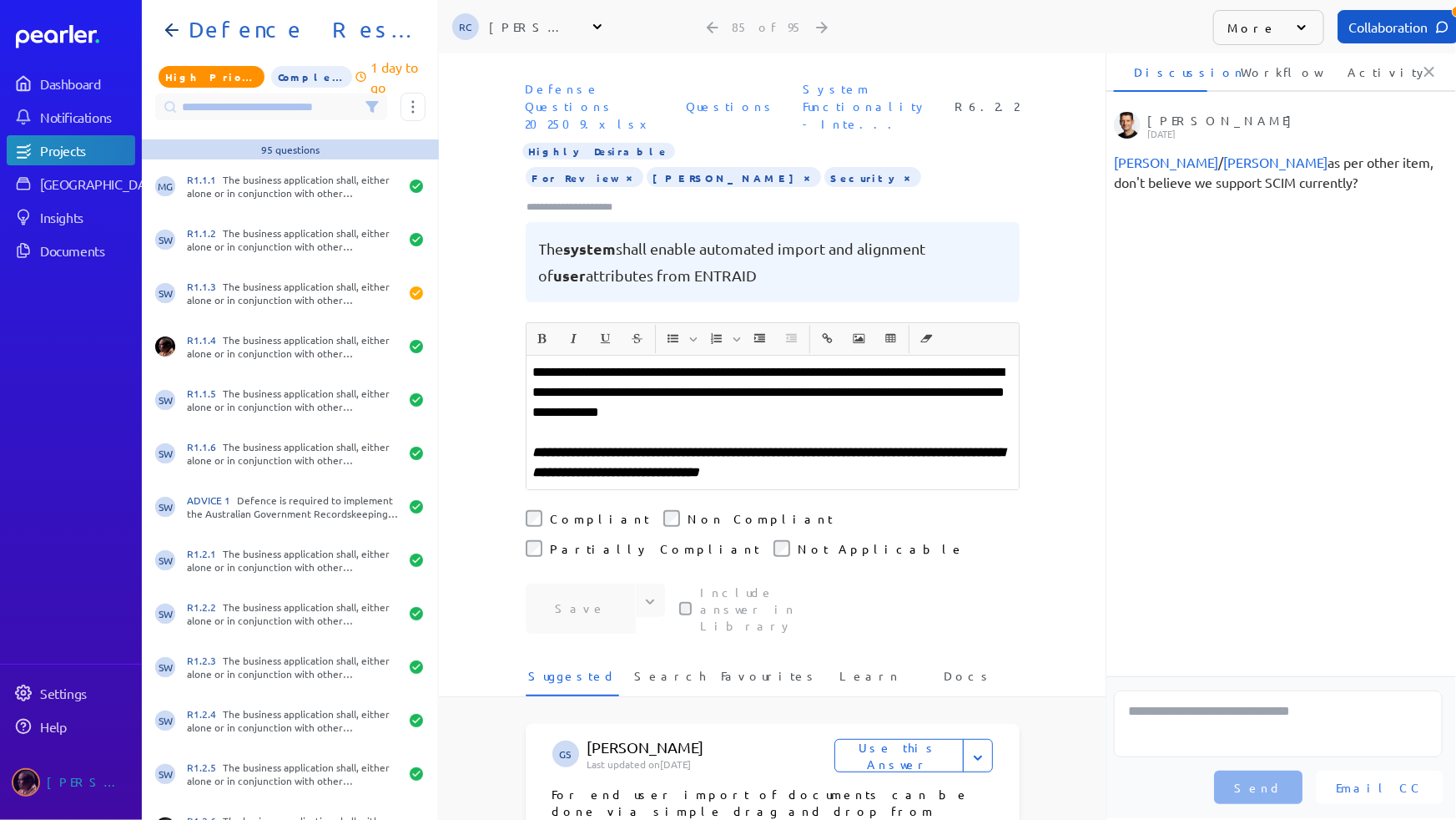
click at [374, 110] on icon at bounding box center [372, 106] width 13 height 13
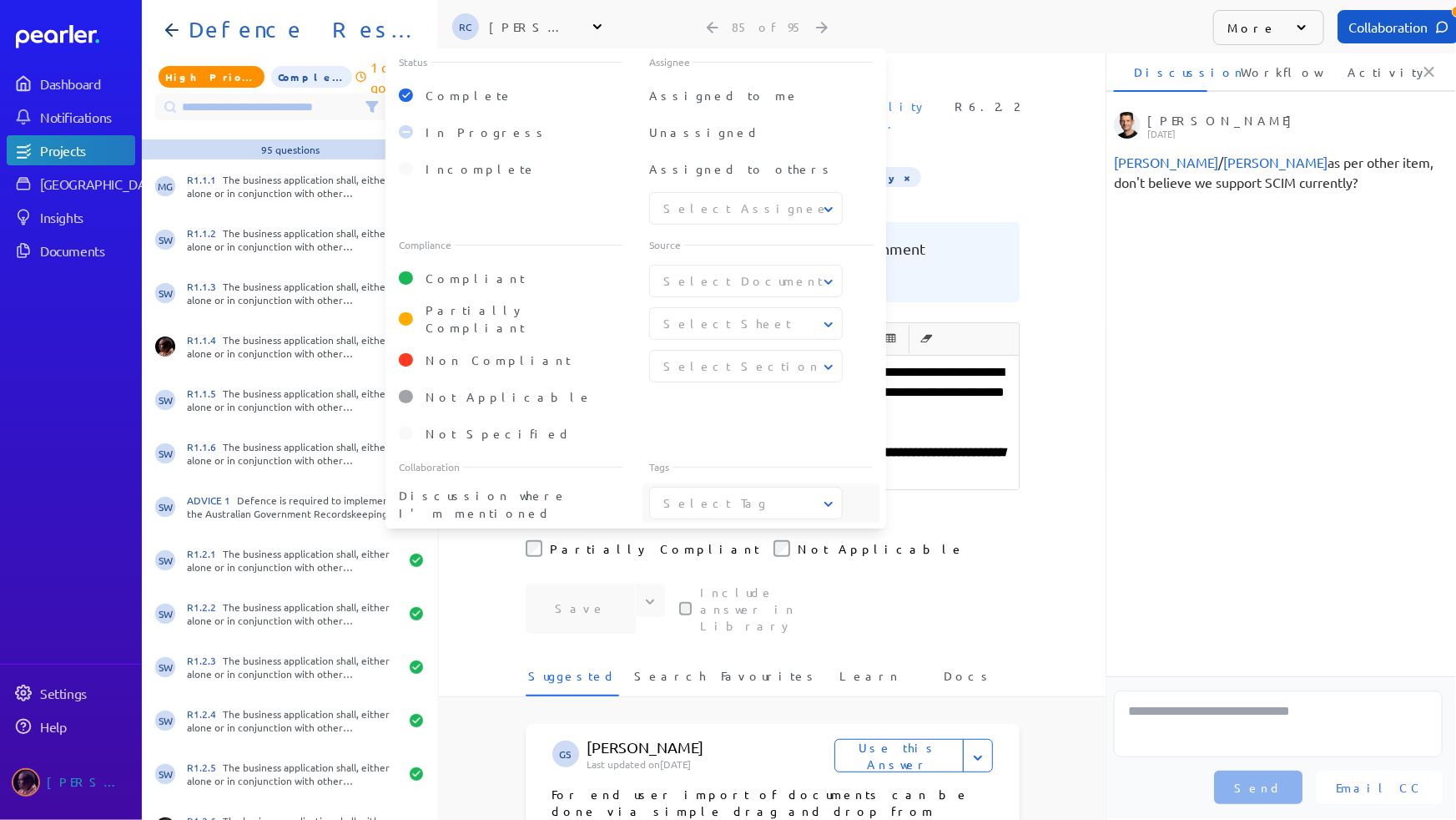
click at [374, 110] on icon at bounding box center [372, 106] width 13 height 13
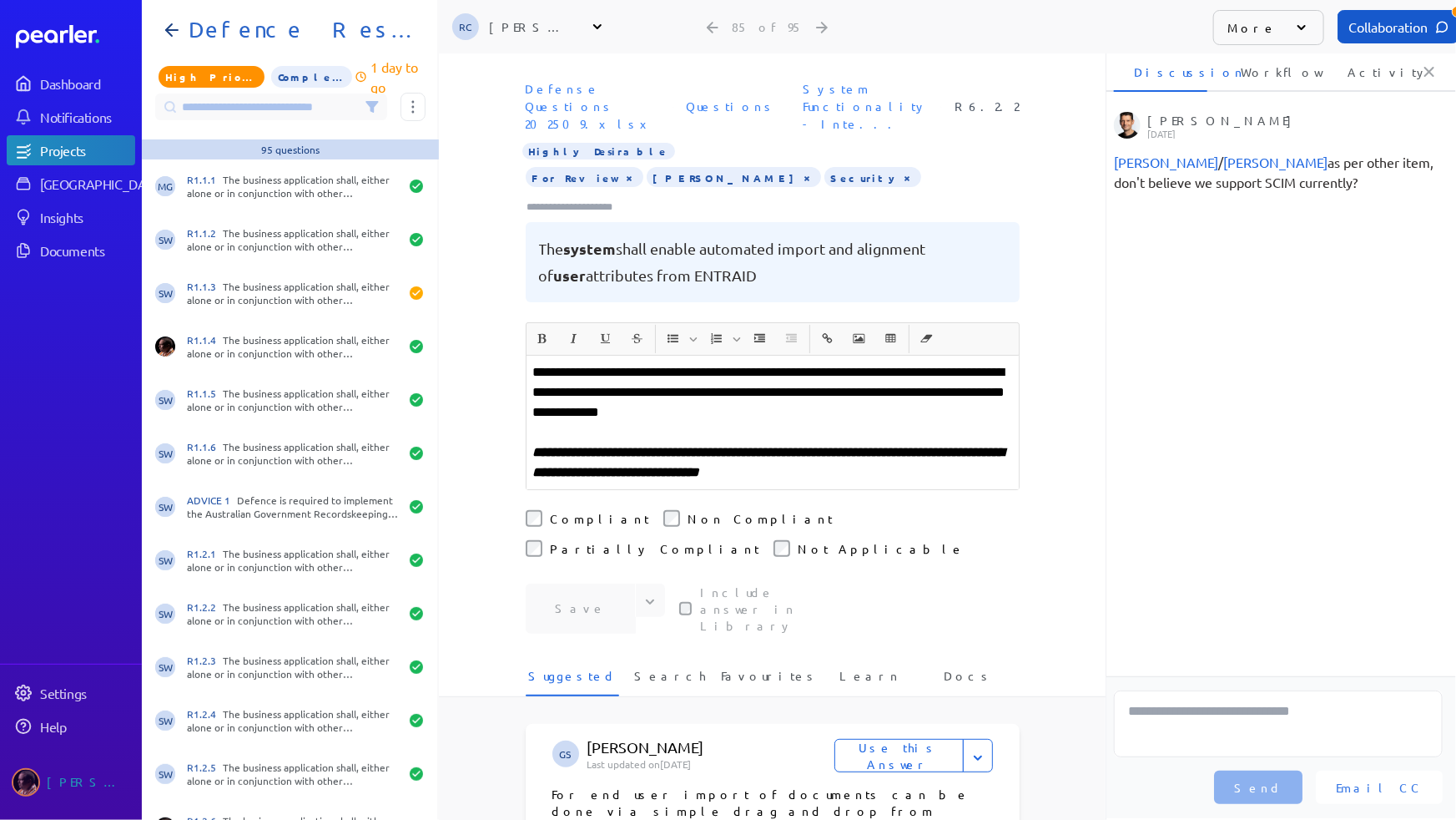
click at [315, 98] on input at bounding box center [271, 107] width 232 height 27
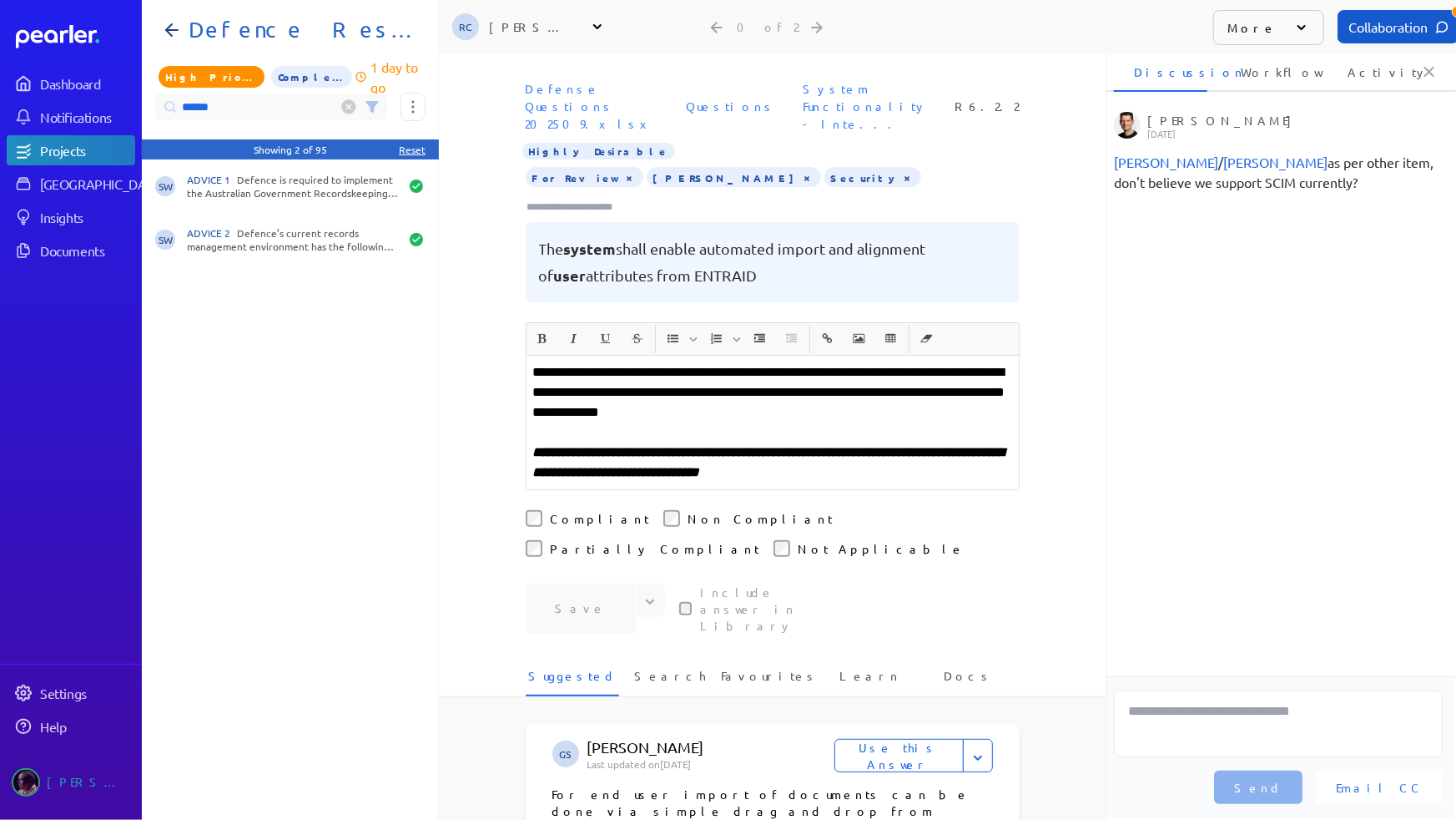
type input "******"
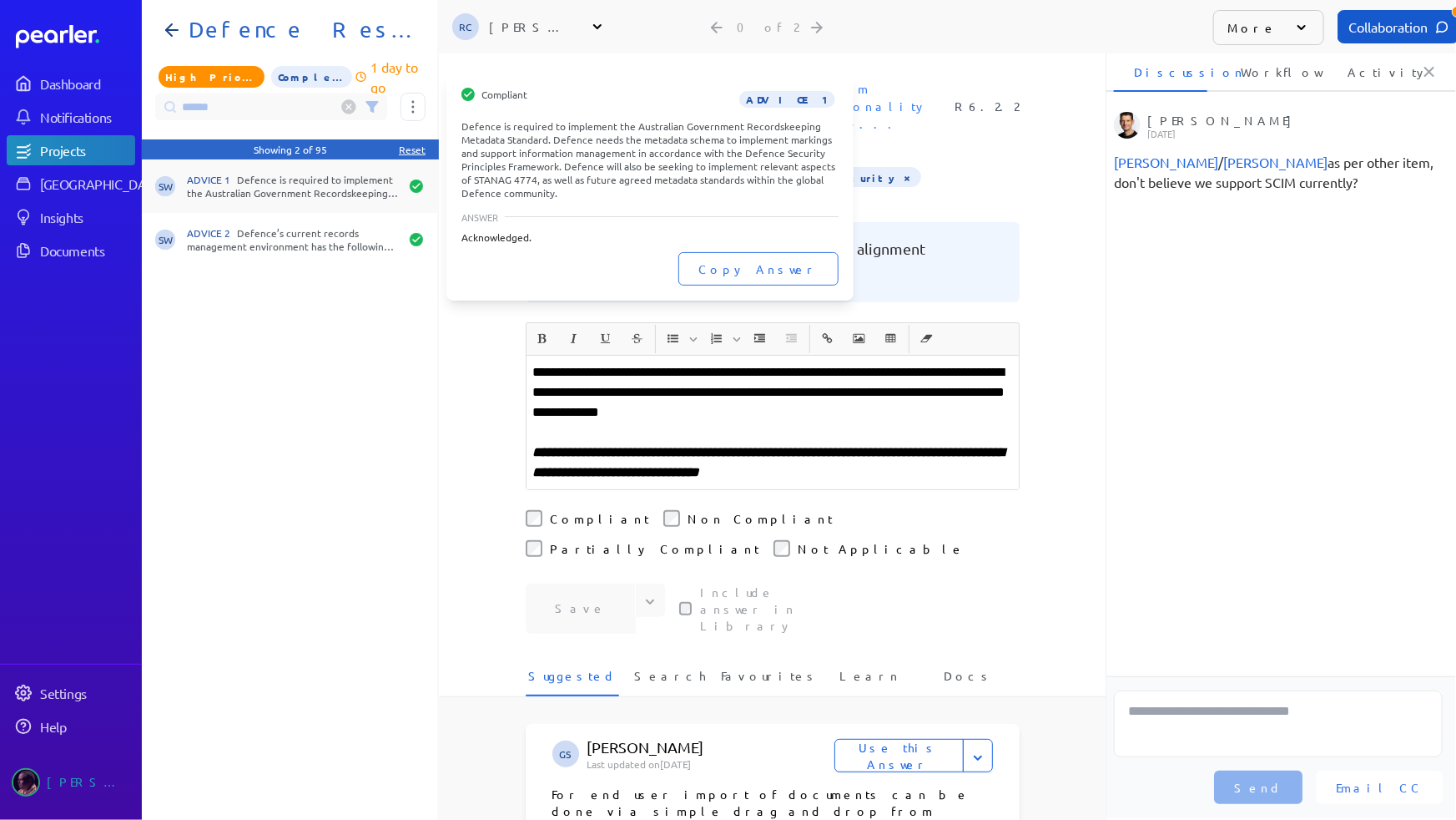
click at [278, 178] on div "ADVICE 1 Defence is required to implement the Australian Government Recordskeep…" at bounding box center [293, 186] width 212 height 27
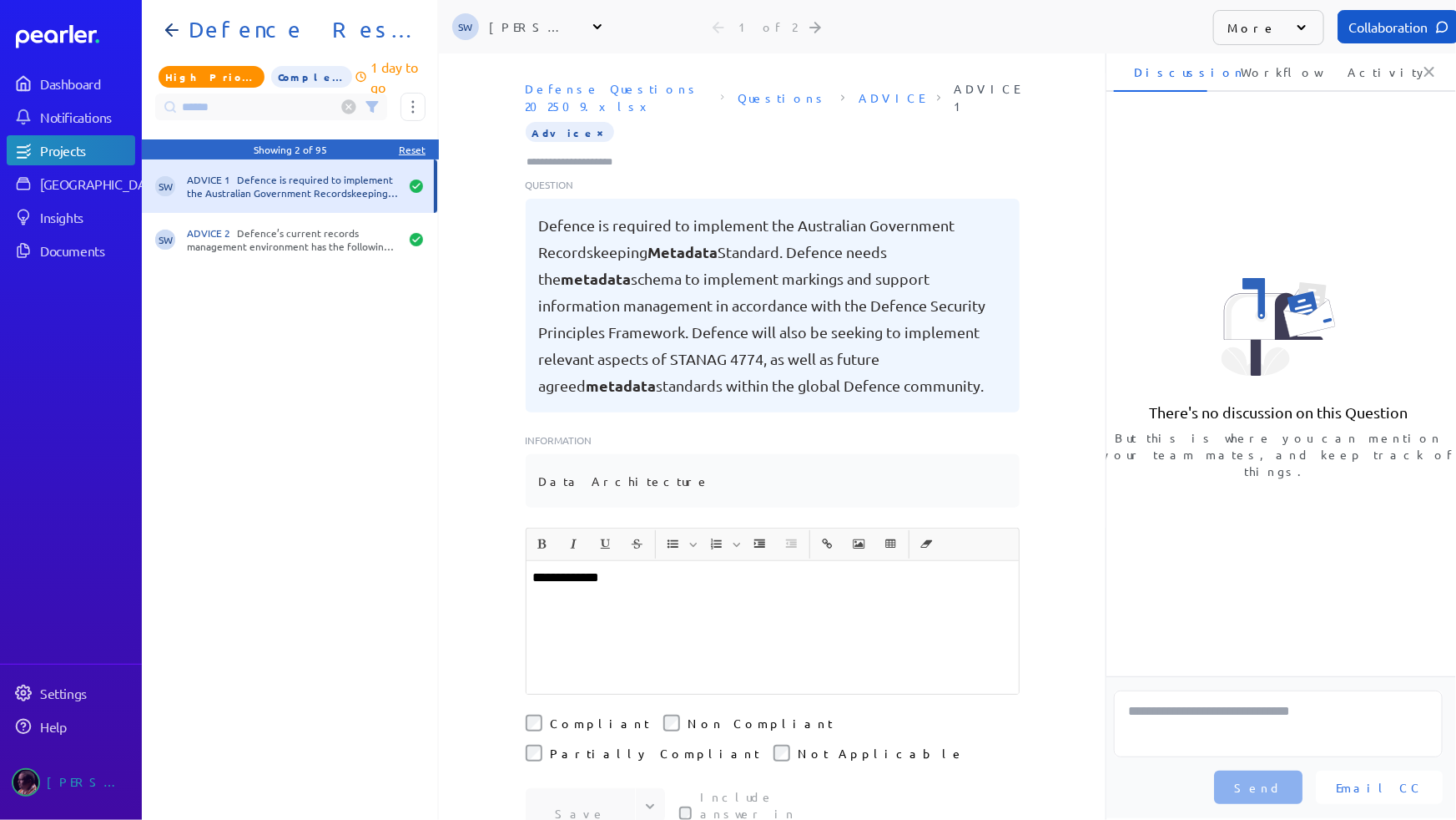
click at [595, 124] on button "×" at bounding box center [601, 132] width 13 height 17
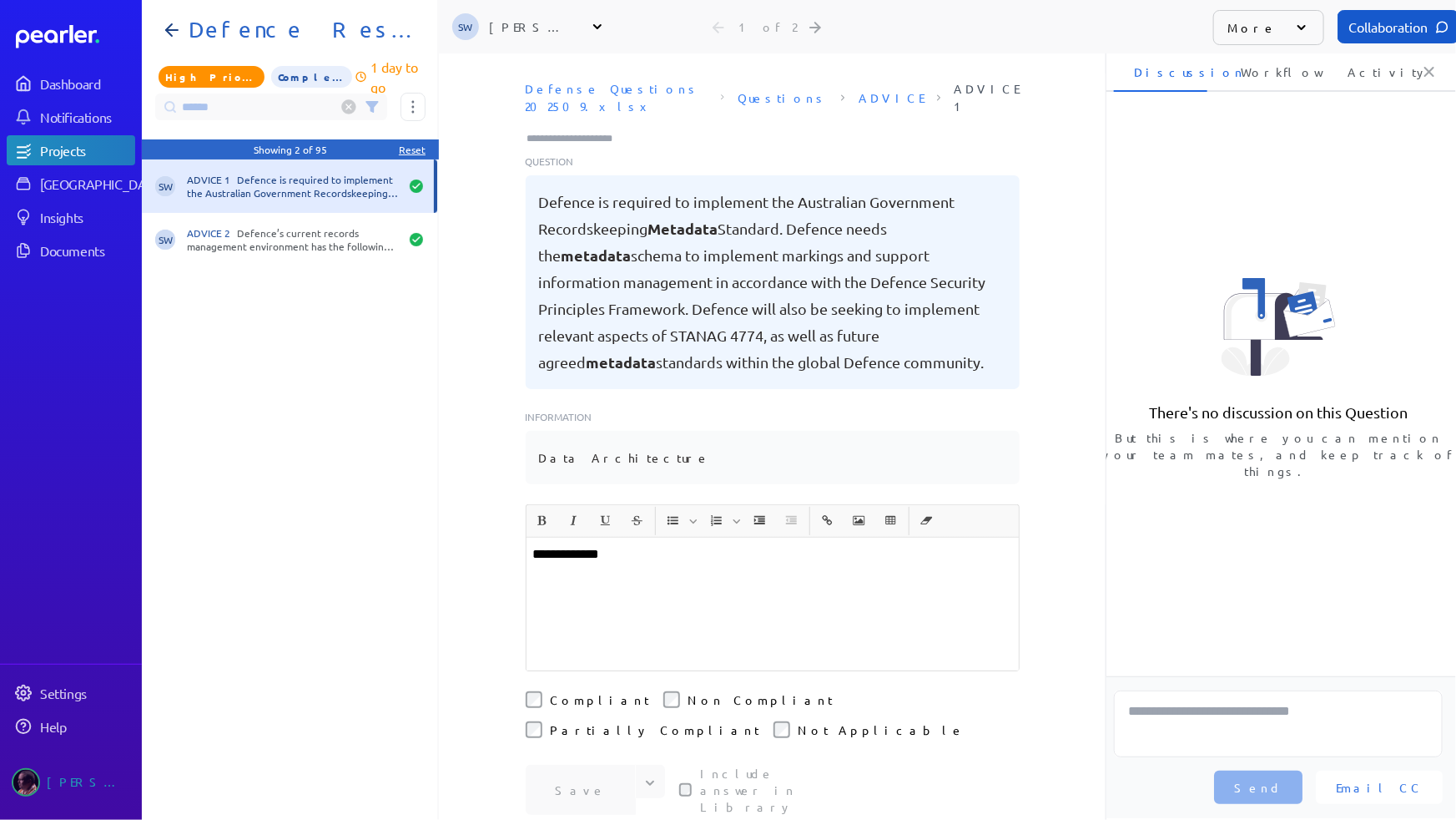
click at [564, 130] on input "Type here to add tags" at bounding box center [577, 138] width 103 height 17
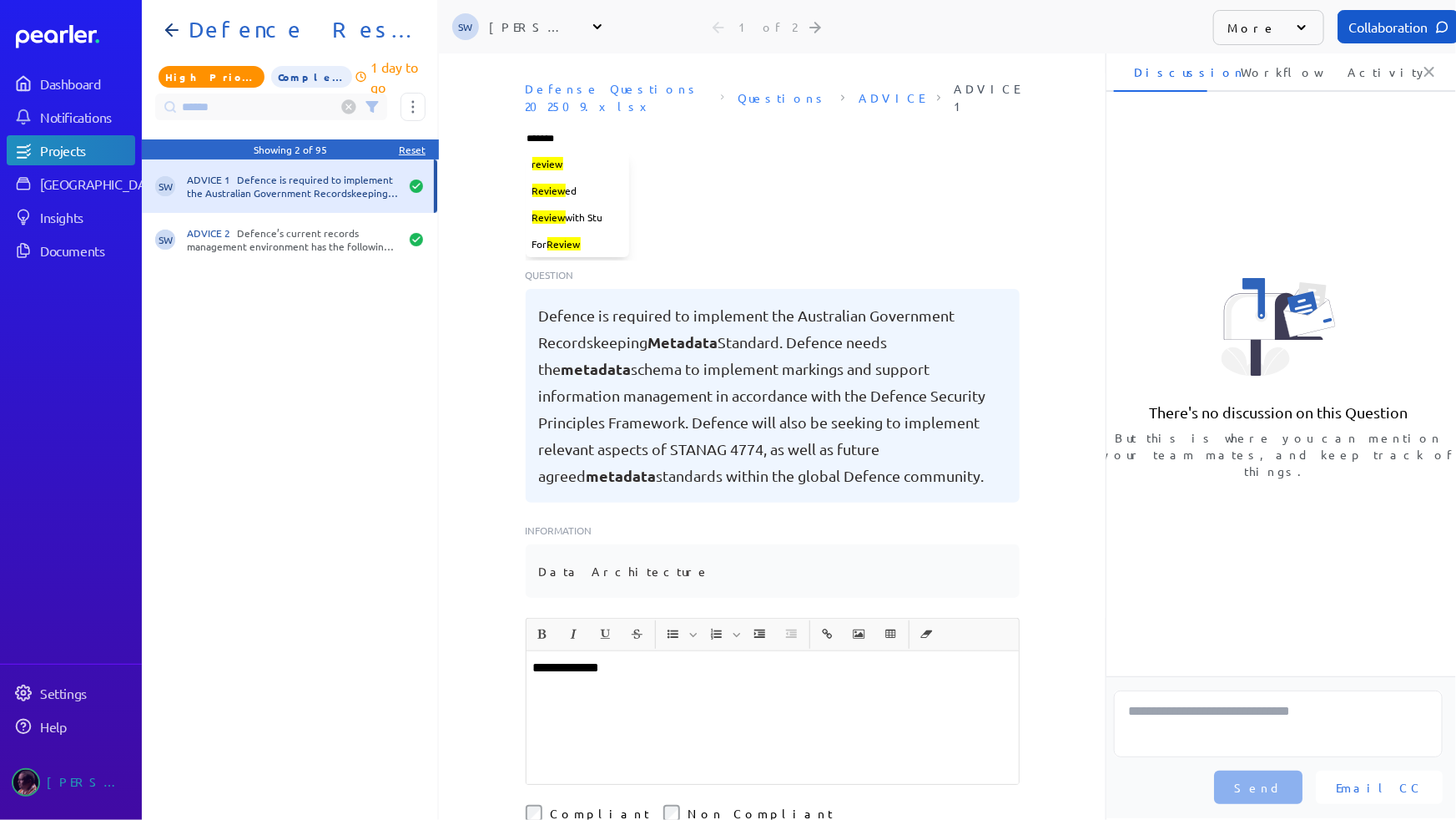
type input "********"
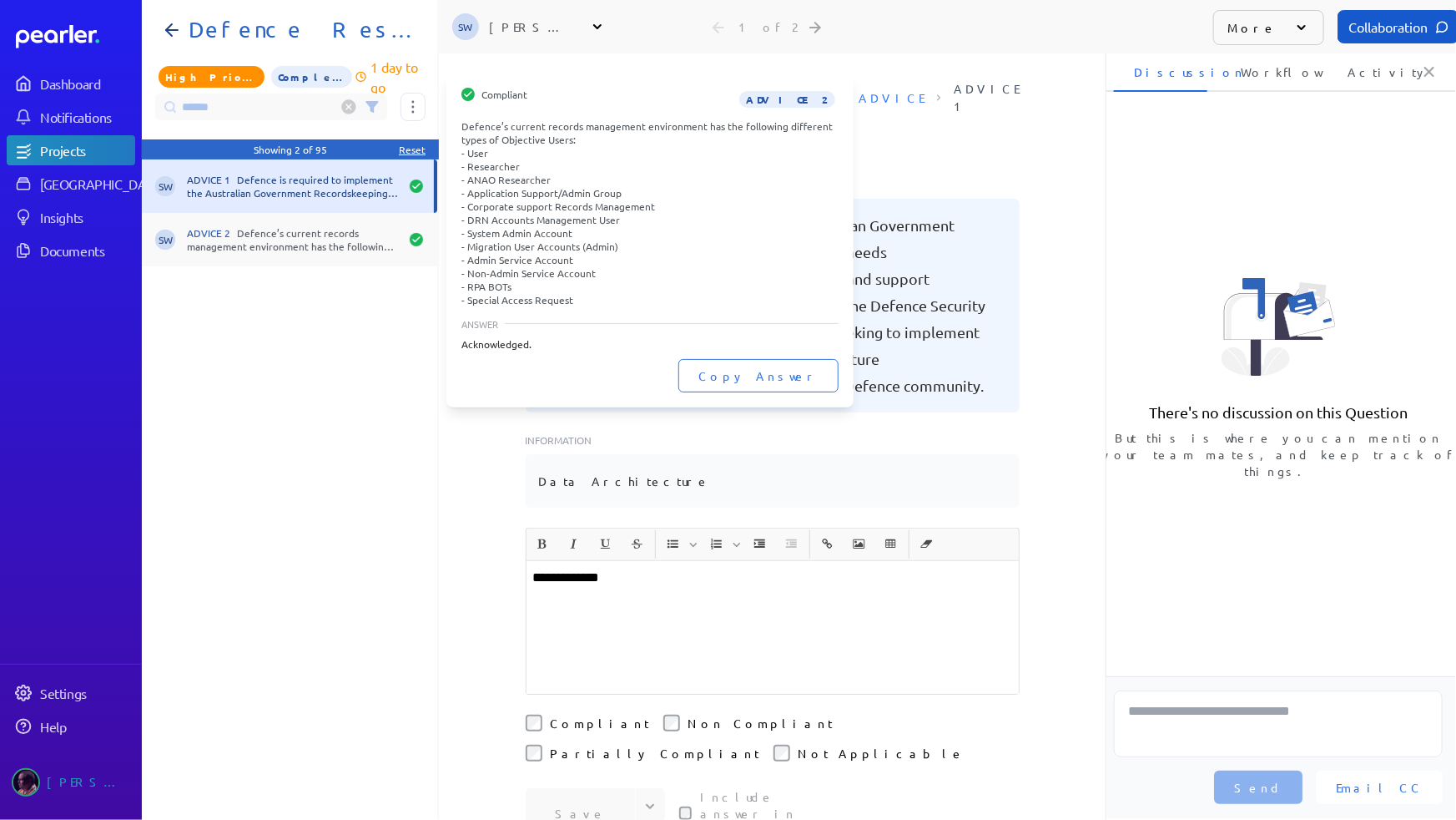
click at [337, 238] on div "ADVICE 2 Defence’s current records management environment has the following dif…" at bounding box center [293, 239] width 212 height 27
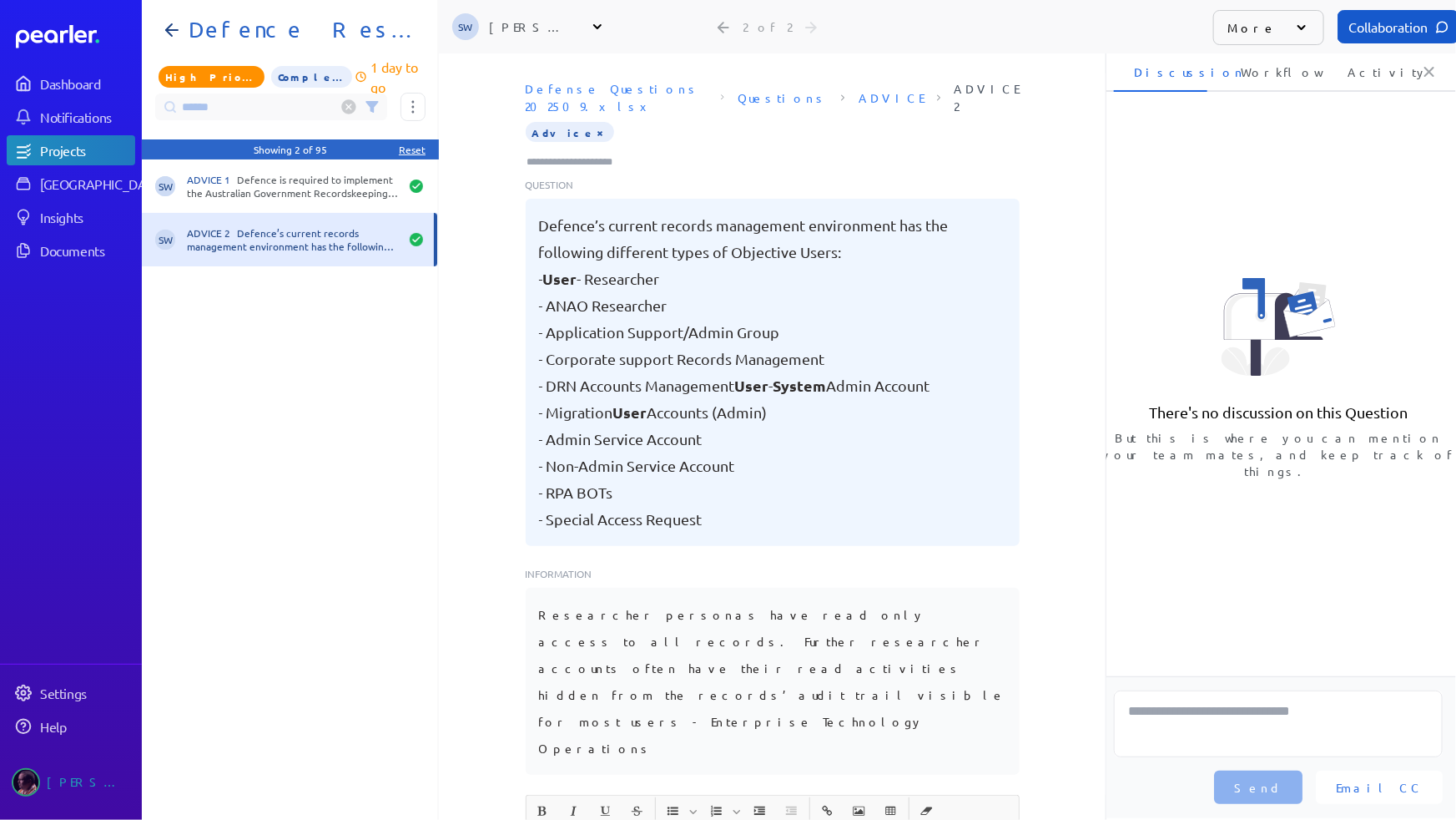
drag, startPoint x: 932, startPoint y: 136, endPoint x: 908, endPoint y: 133, distance: 24.2
click at [931, 136] on div "Tag at index 0 with value Advice deleted.Input focussed. Press enter to add a n…" at bounding box center [772, 146] width 494 height 49
click at [595, 124] on button "×" at bounding box center [601, 132] width 13 height 17
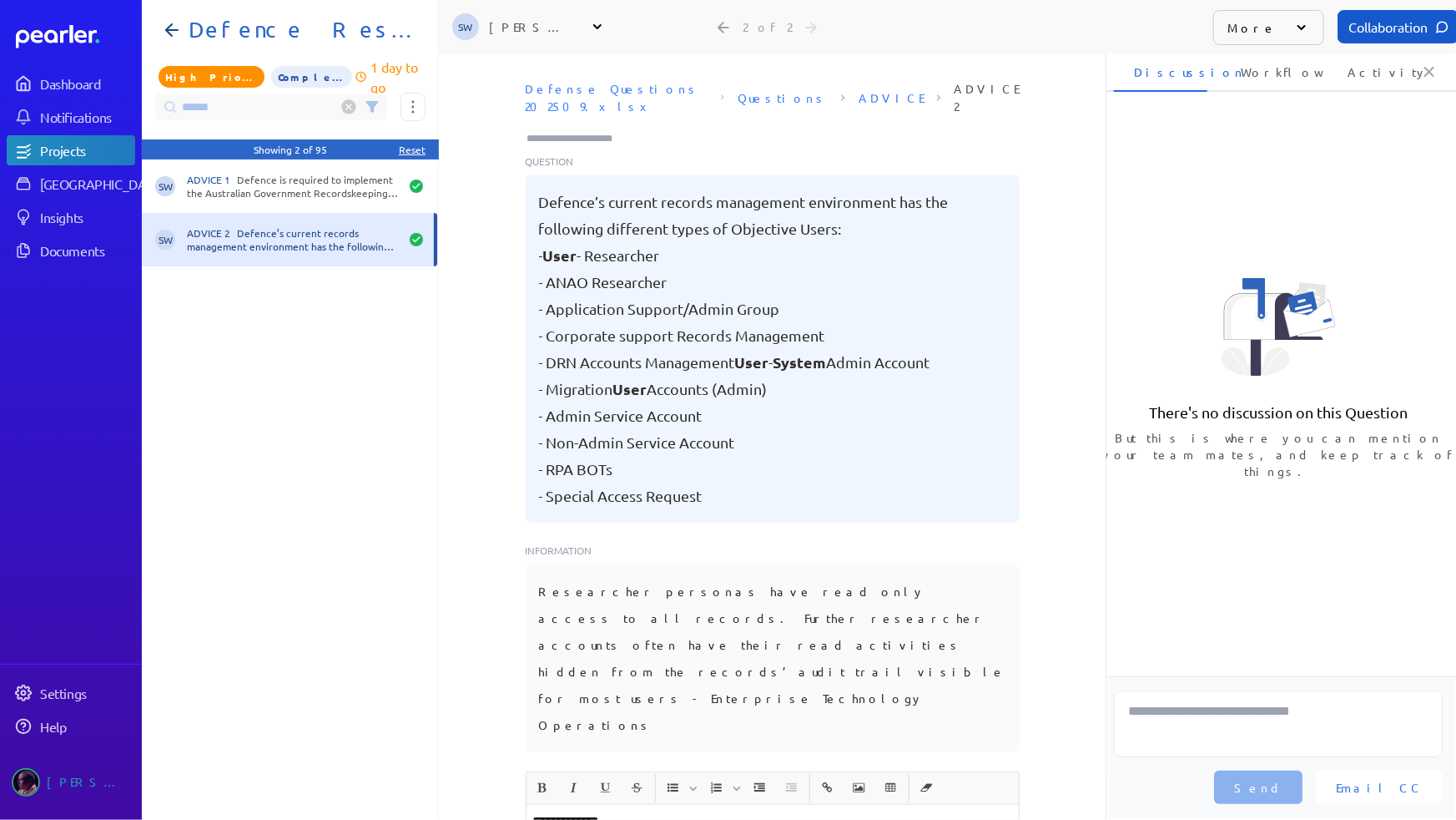
click at [563, 130] on input "Type here to add tags" at bounding box center [577, 138] width 103 height 17
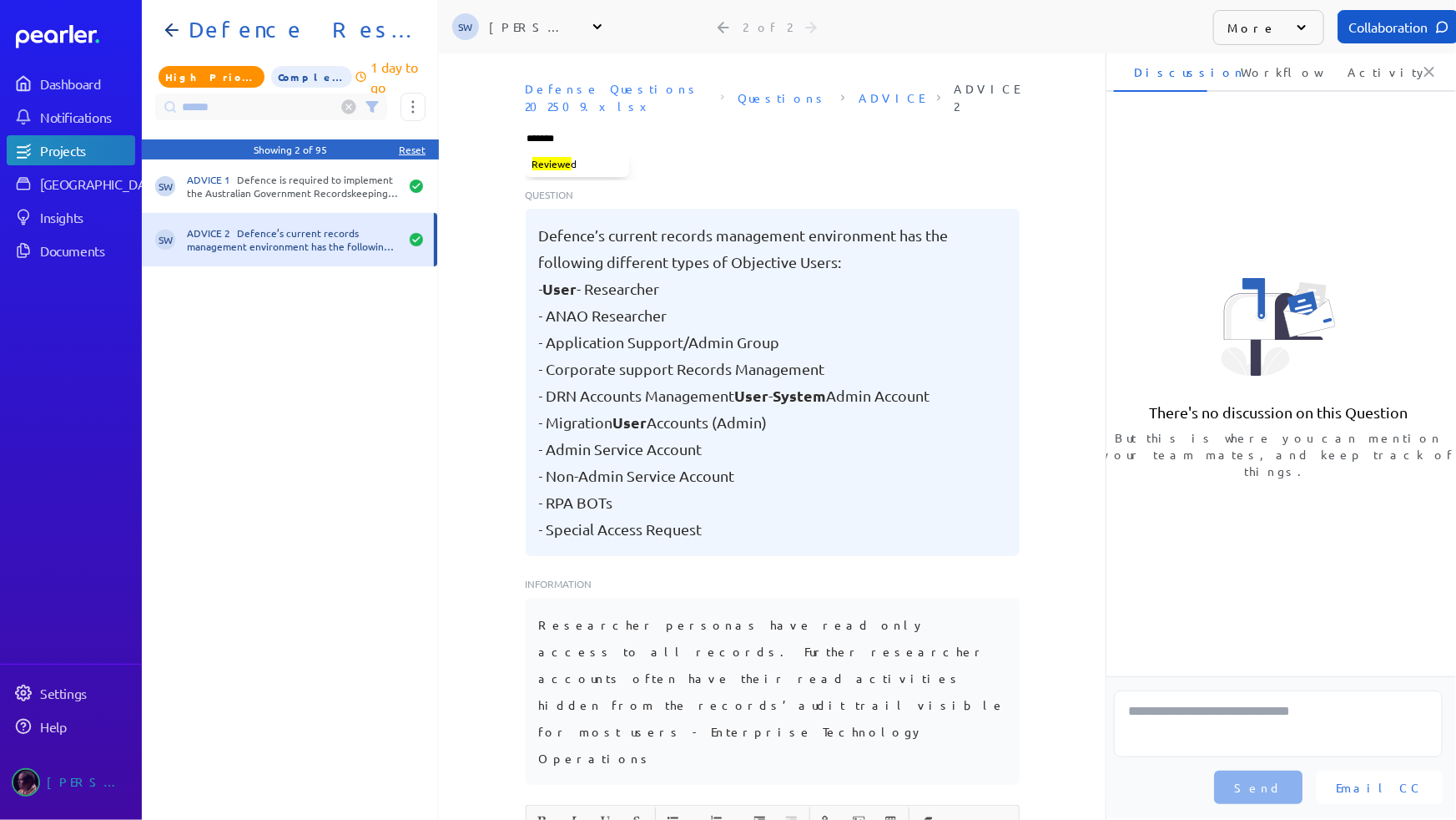
type input "********"
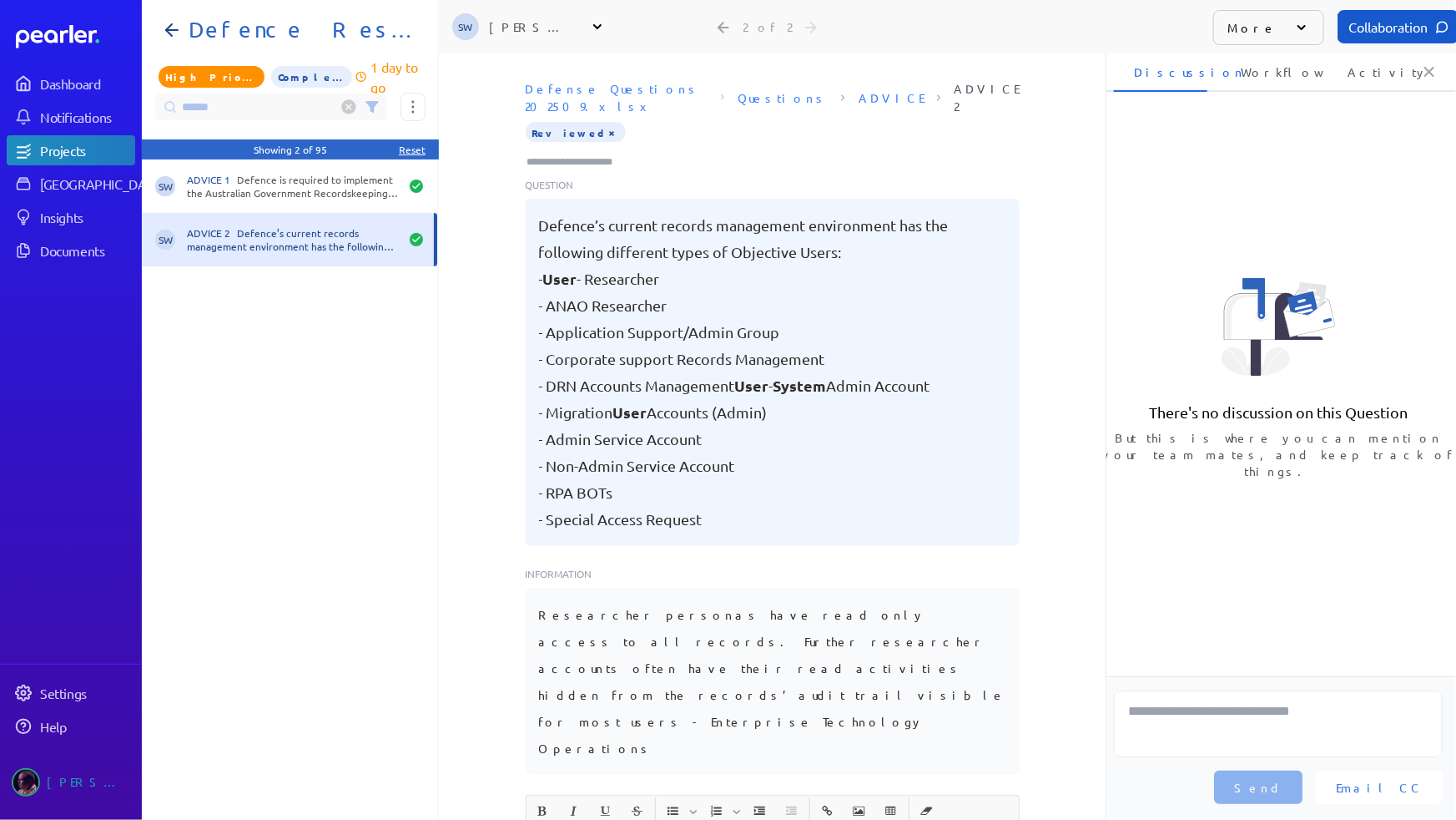
click at [373, 109] on icon at bounding box center [372, 106] width 13 height 13
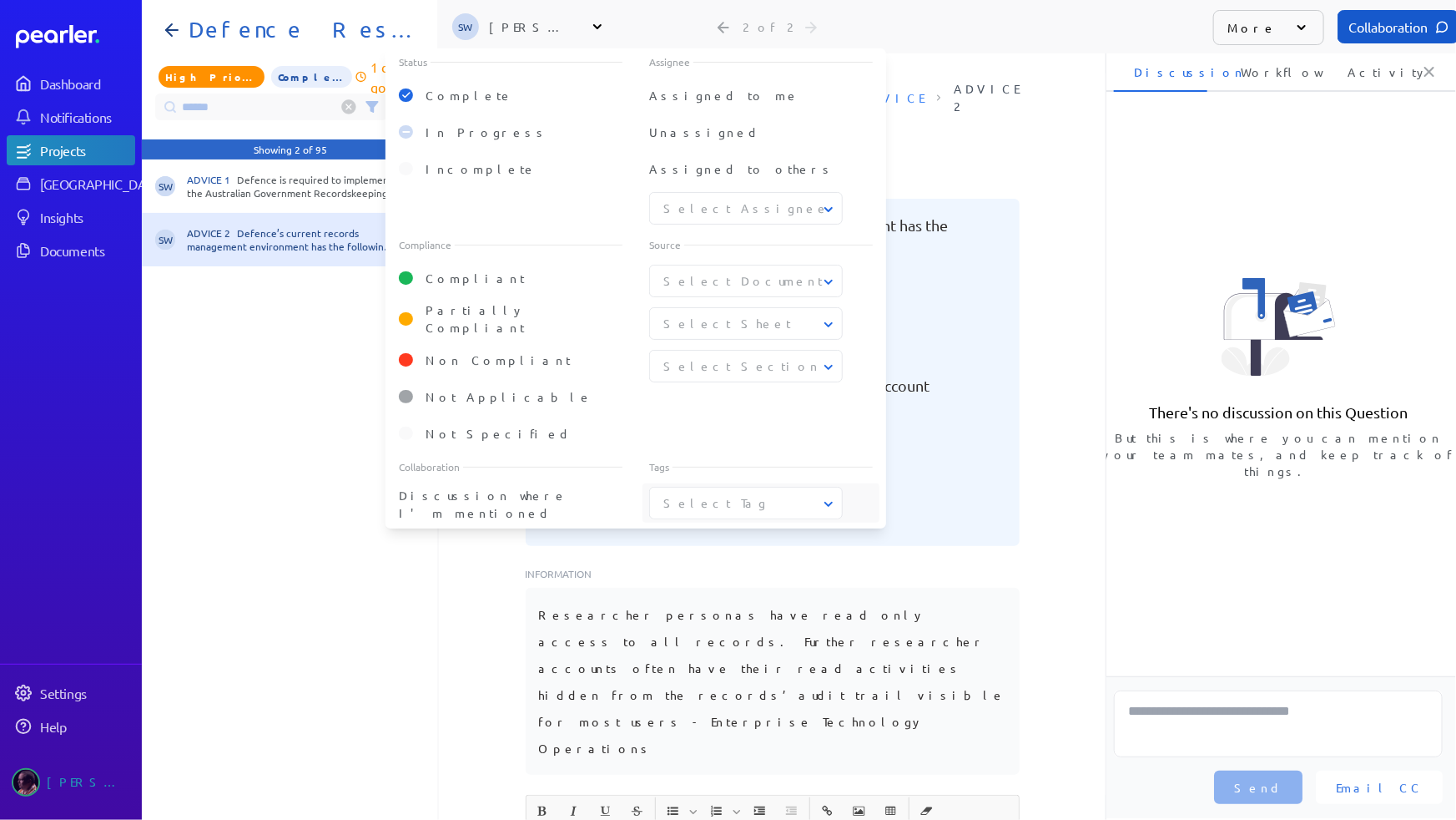
click at [734, 495] on button "Select Tag" at bounding box center [747, 503] width 193 height 18
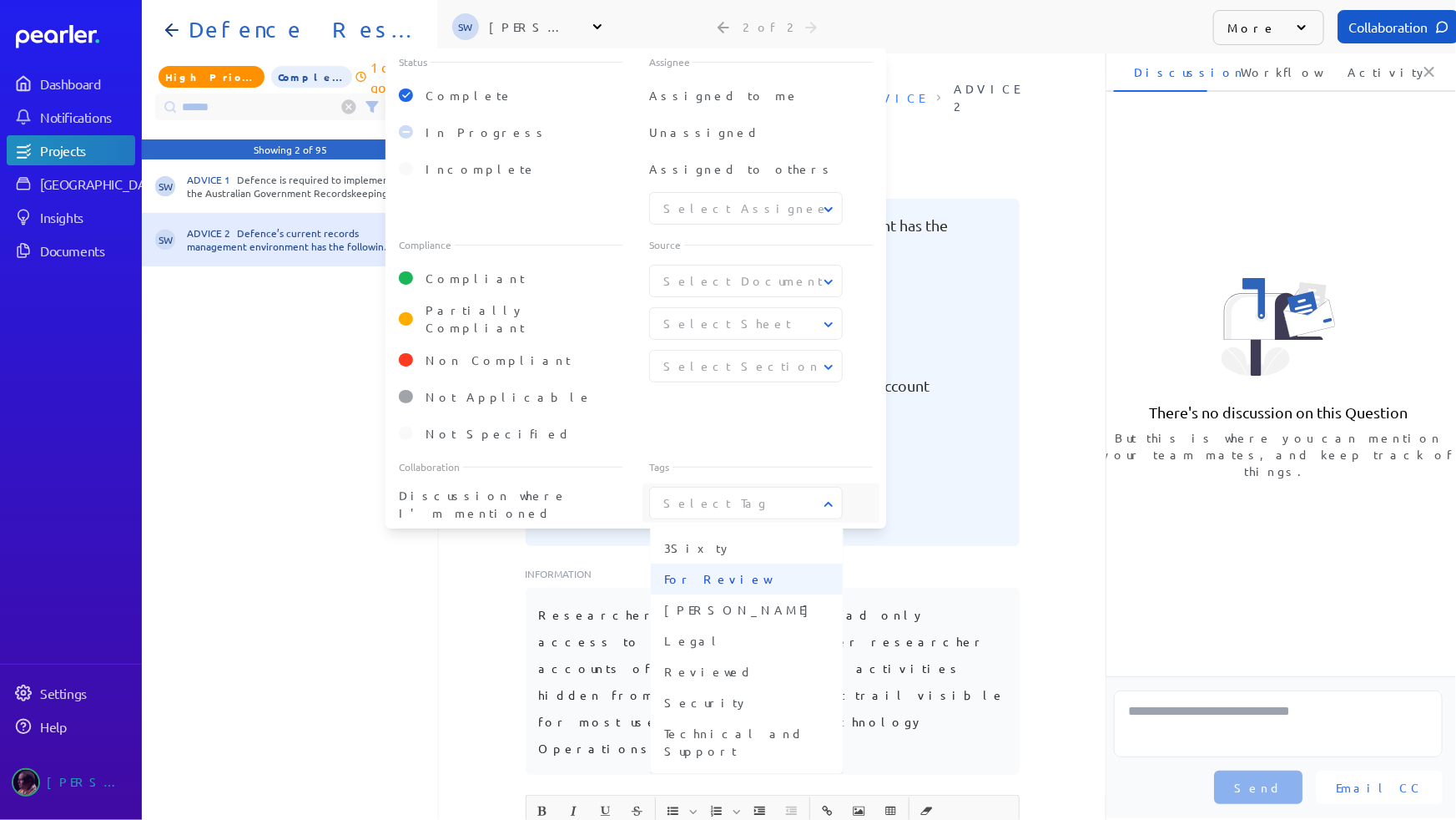
click at [701, 577] on span "For Review" at bounding box center [747, 579] width 165 height 18
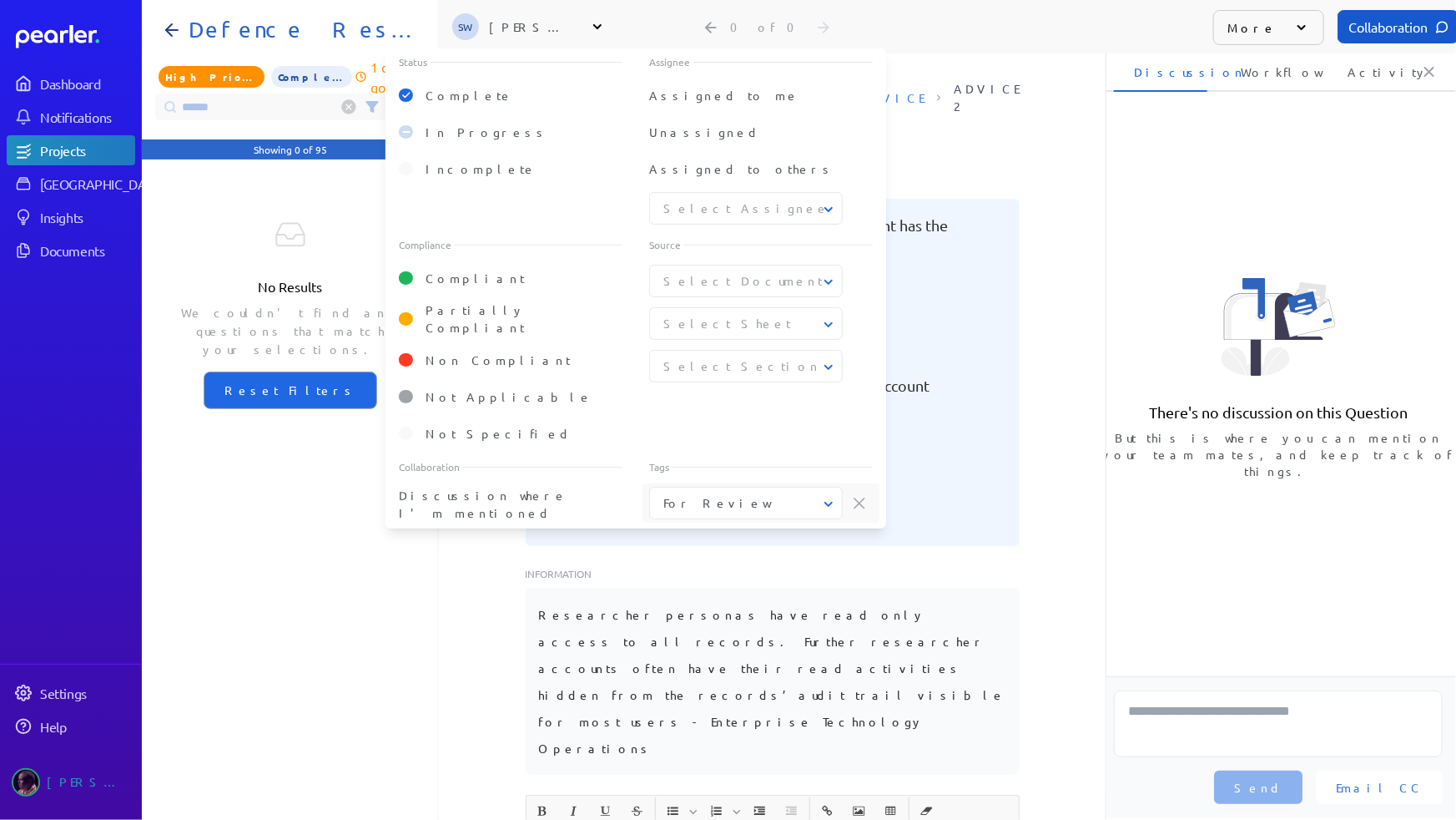
click at [339, 596] on div "No Results We couldn't find any questions that match your selections. Reset Fil…" at bounding box center [291, 489] width 297 height 660
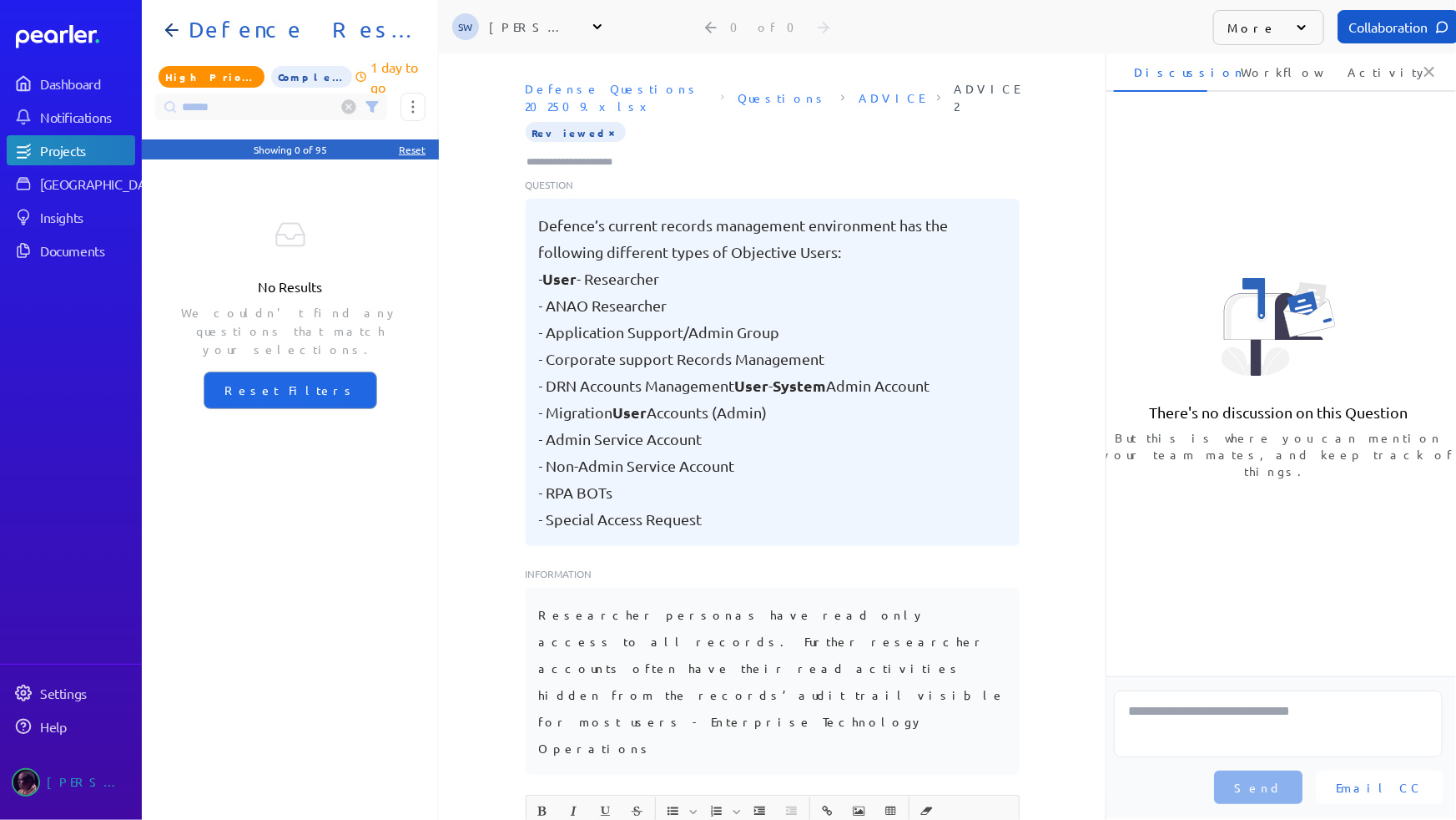
click at [351, 109] on icon at bounding box center [349, 107] width 5 height 5
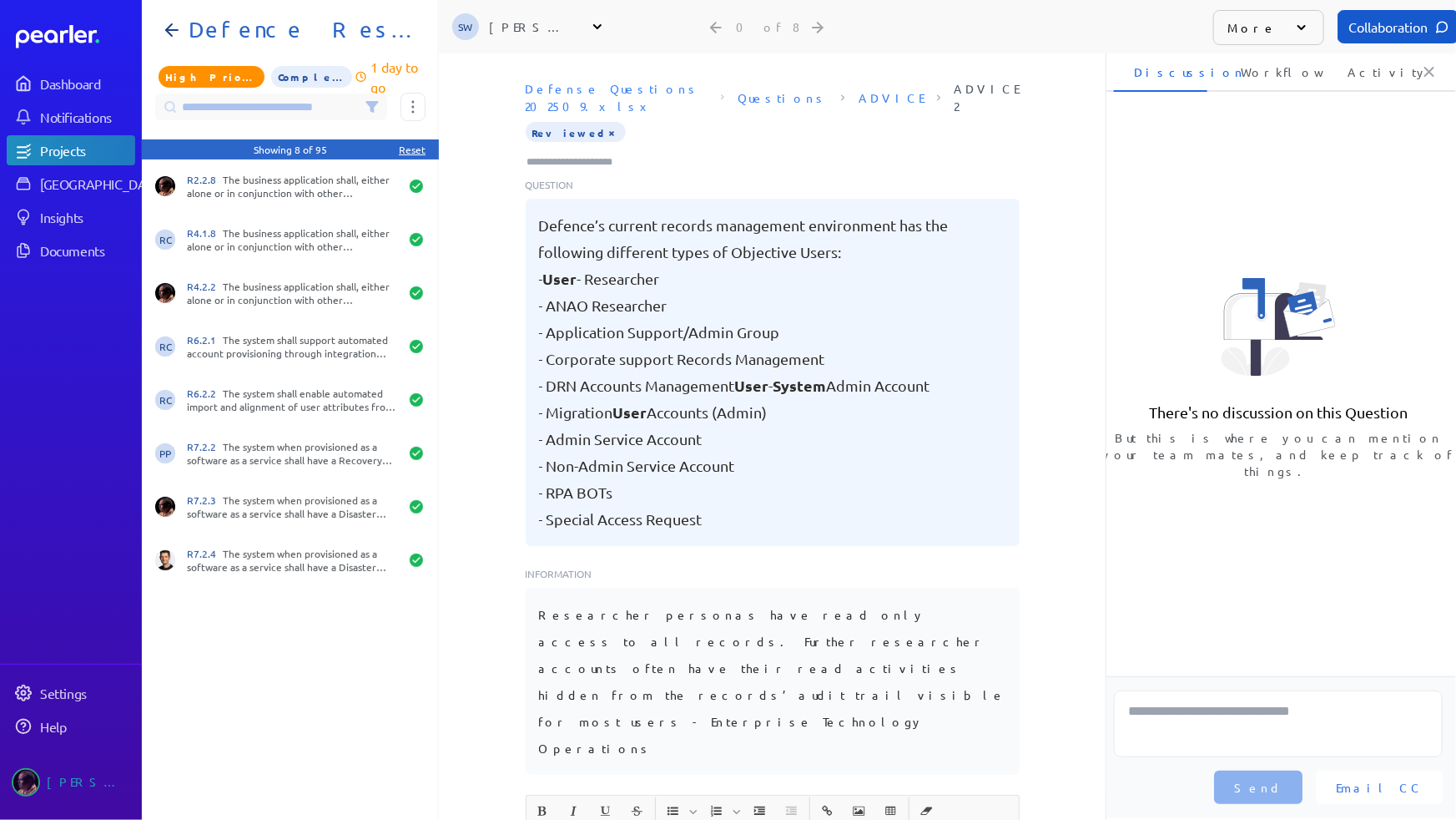
click at [368, 108] on icon at bounding box center [372, 106] width 13 height 13
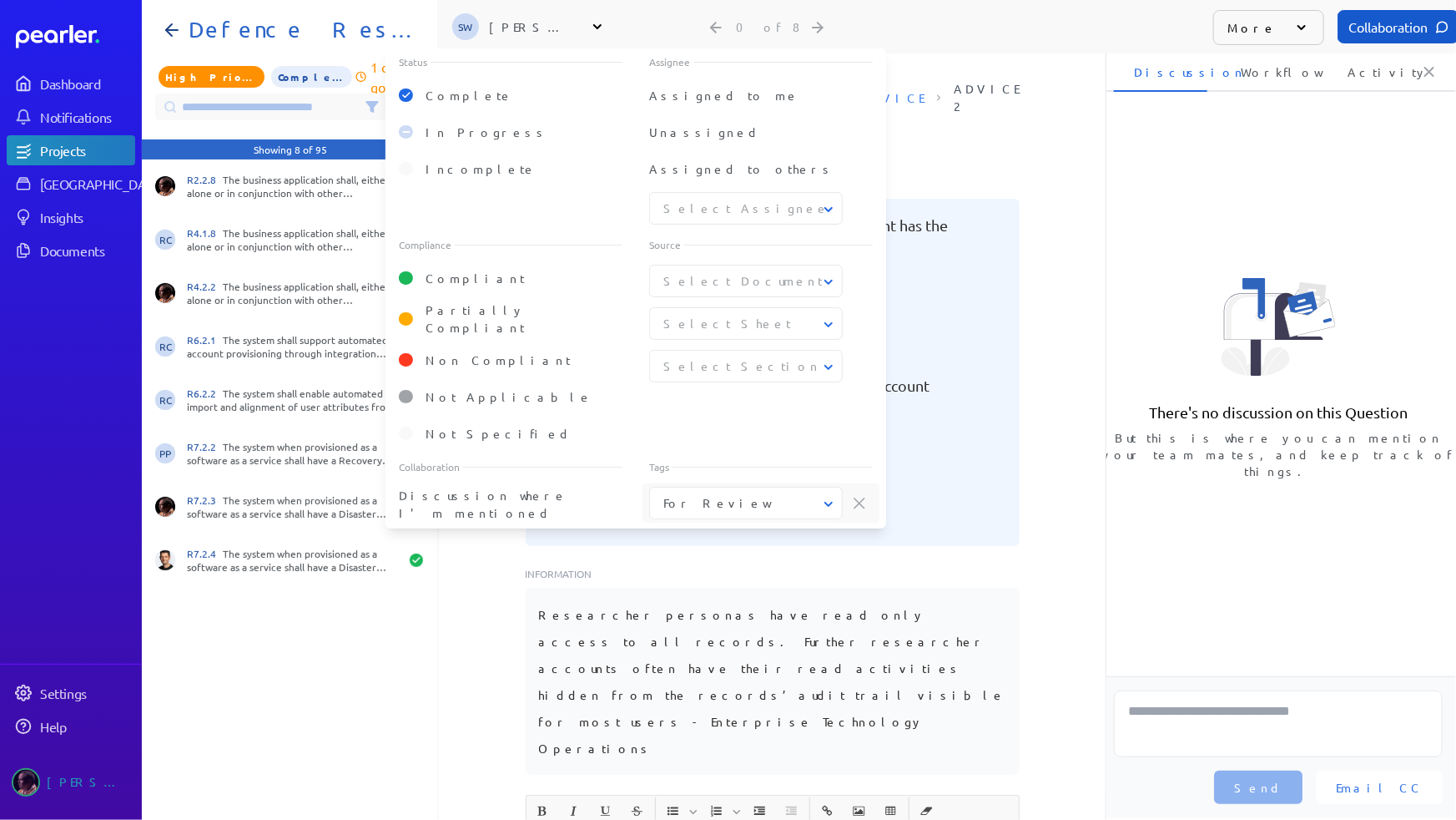
click at [742, 499] on button "For Review" at bounding box center [747, 503] width 193 height 18
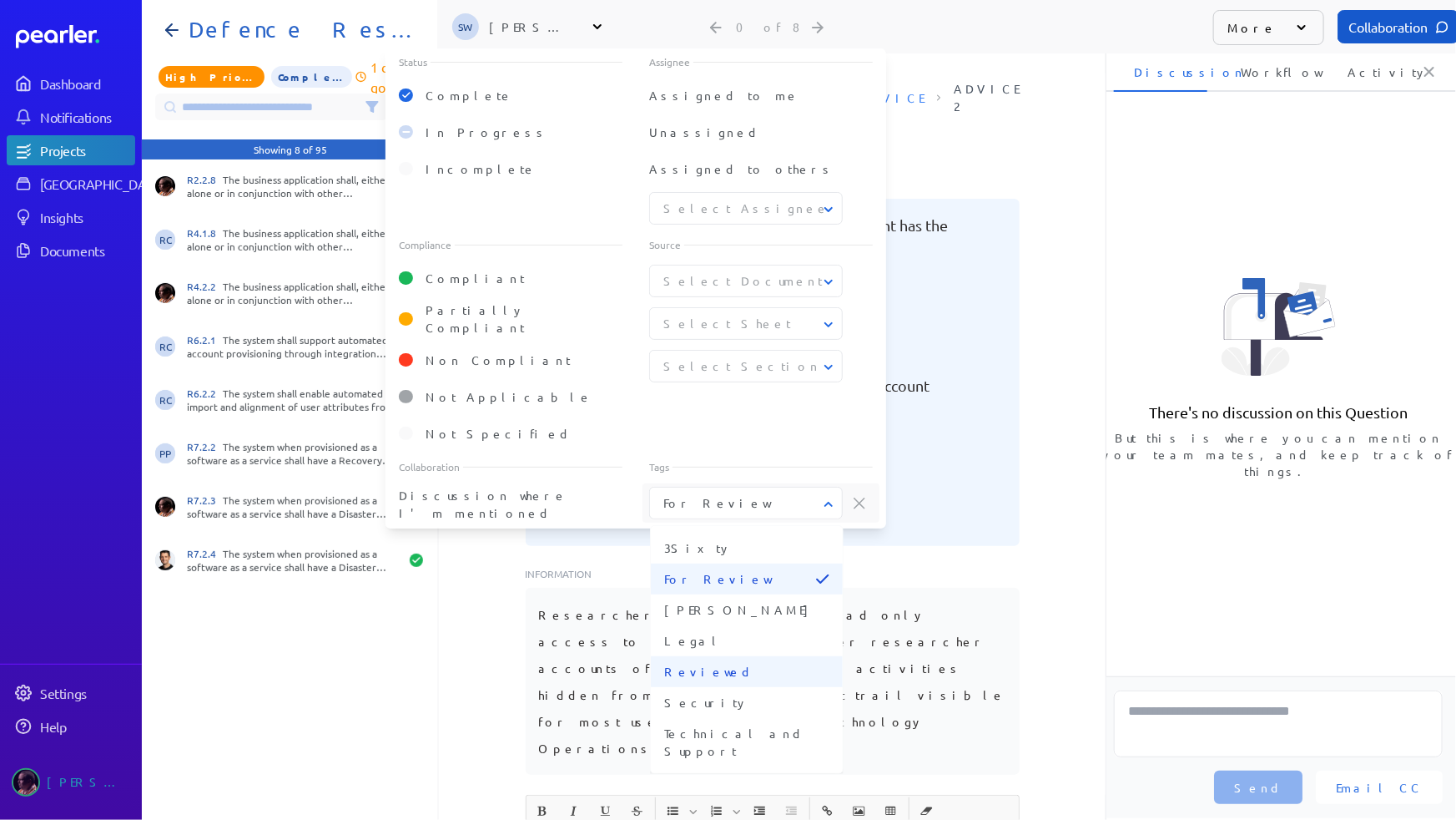
click at [714, 664] on span "Reviewed" at bounding box center [747, 672] width 165 height 18
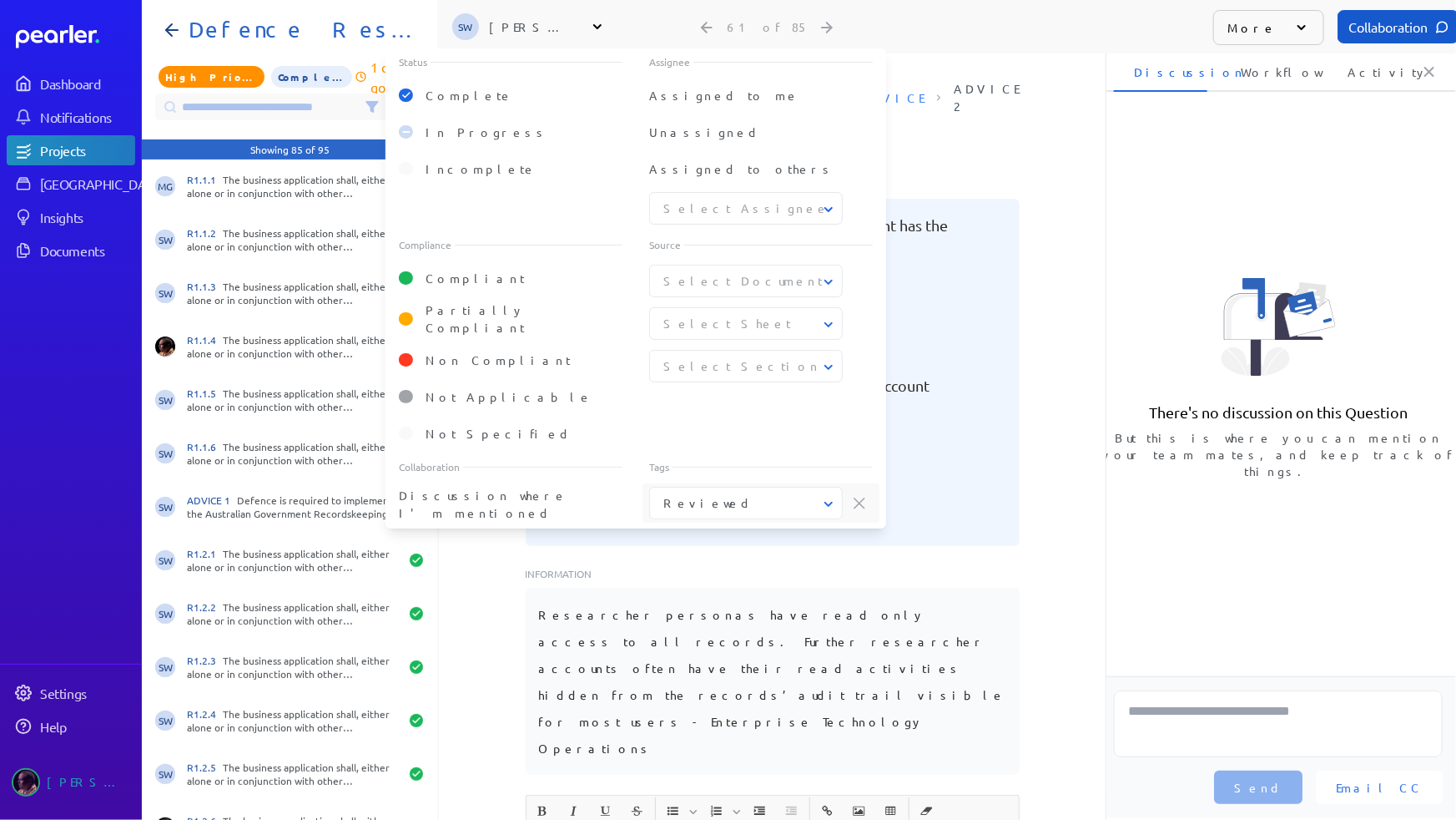
click at [1043, 150] on div "Defense Questions 202509.xlsx Questions ADVICE ADVICE 2 Tag at index 0 with val…" at bounding box center [772, 434] width 667 height 721
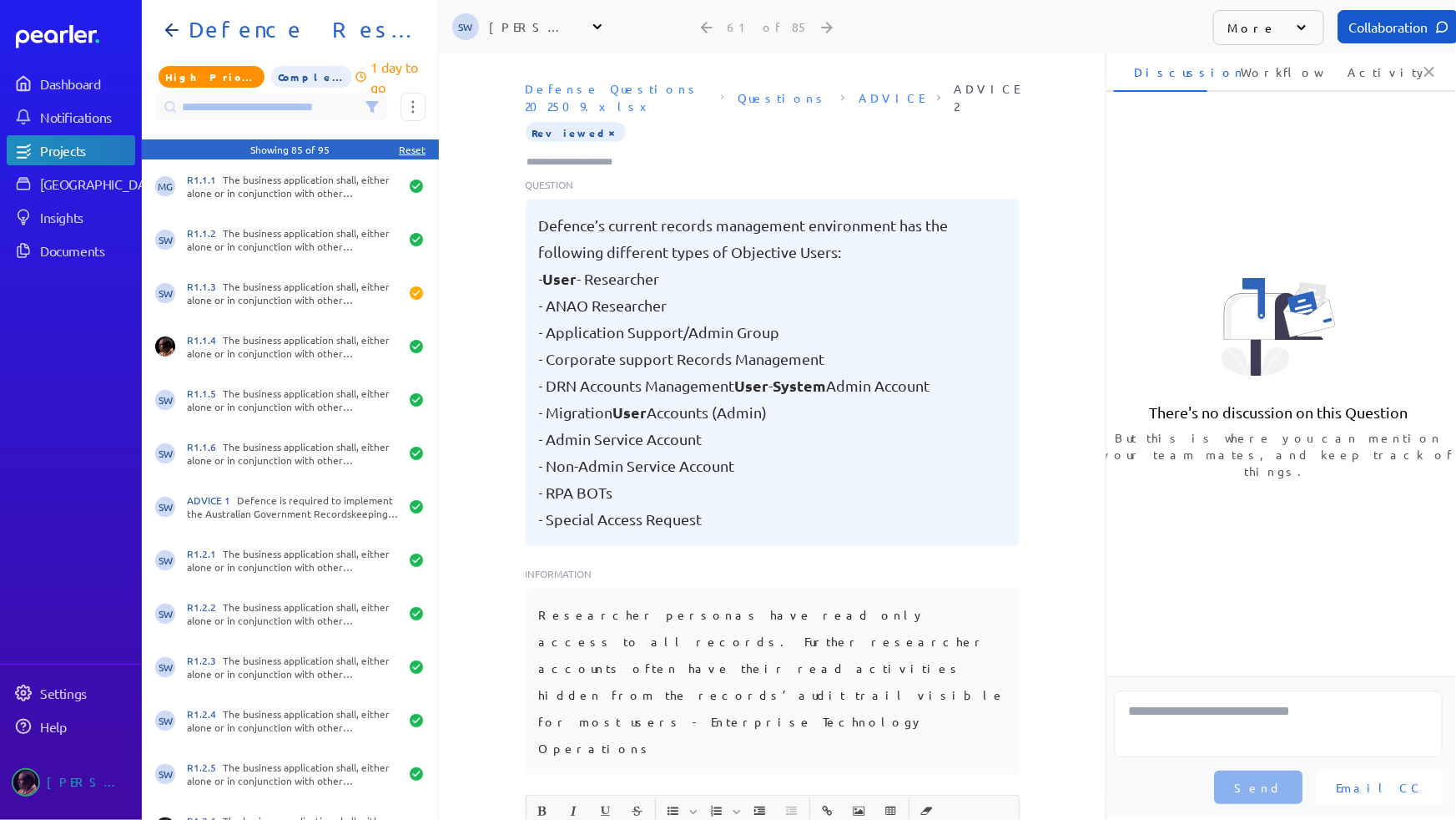
click at [369, 111] on icon at bounding box center [372, 106] width 13 height 13
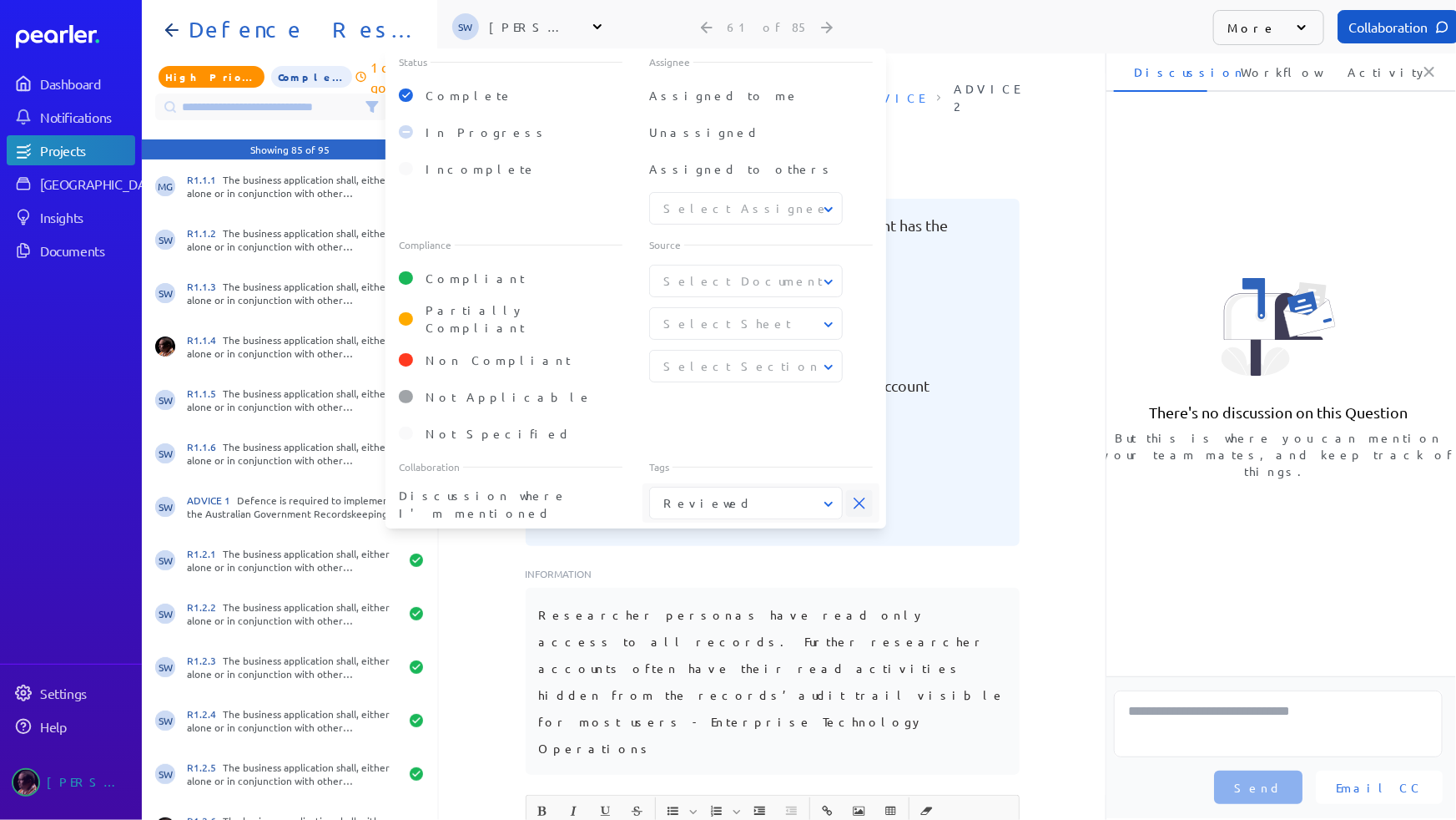
click at [864, 493] on span at bounding box center [860, 503] width 27 height 27
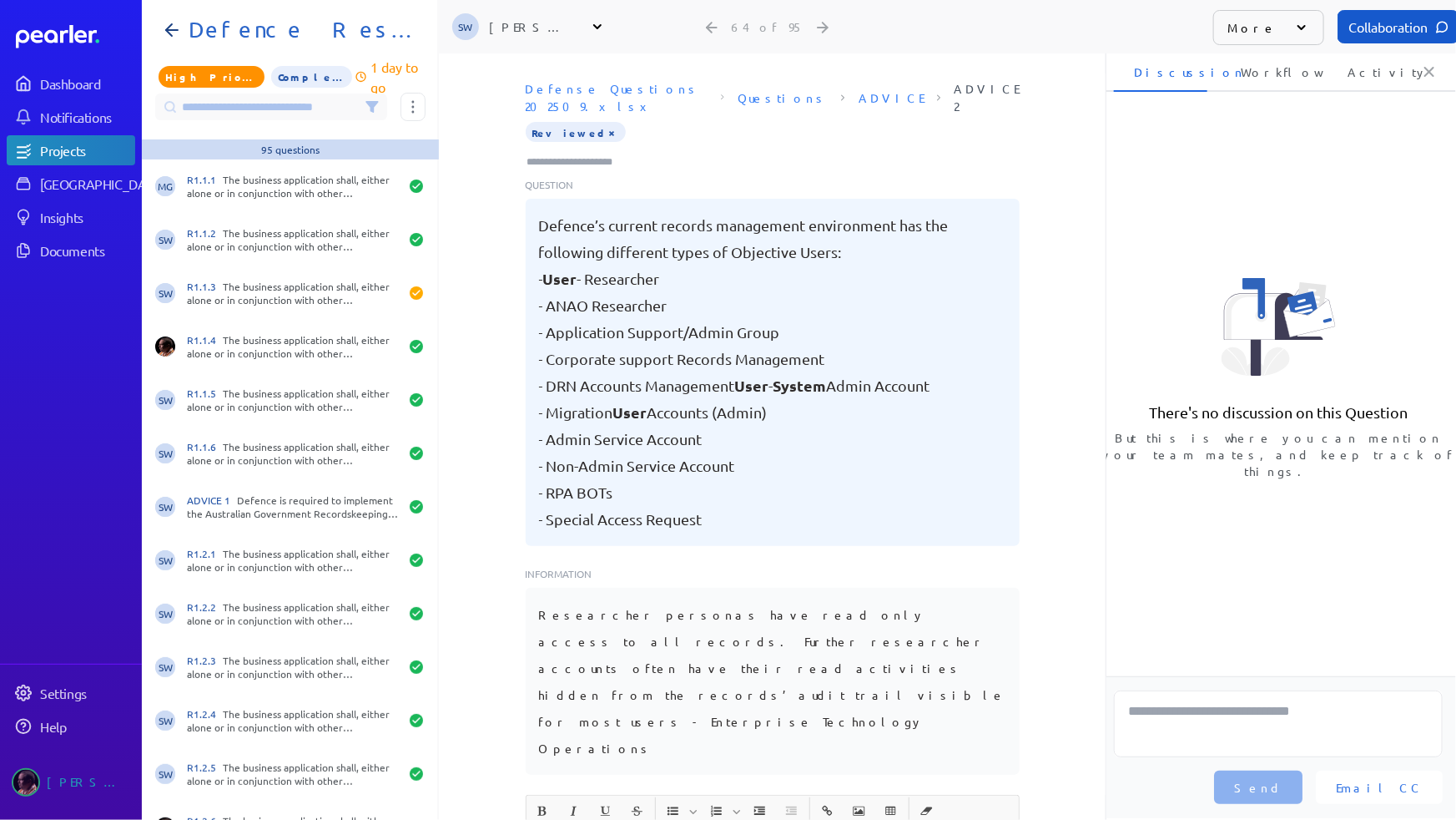
click at [1048, 212] on div "Defense Questions 202509.xlsx Questions ADVICE ADVICE 2 Tag at index 0 with val…" at bounding box center [772, 434] width 667 height 721
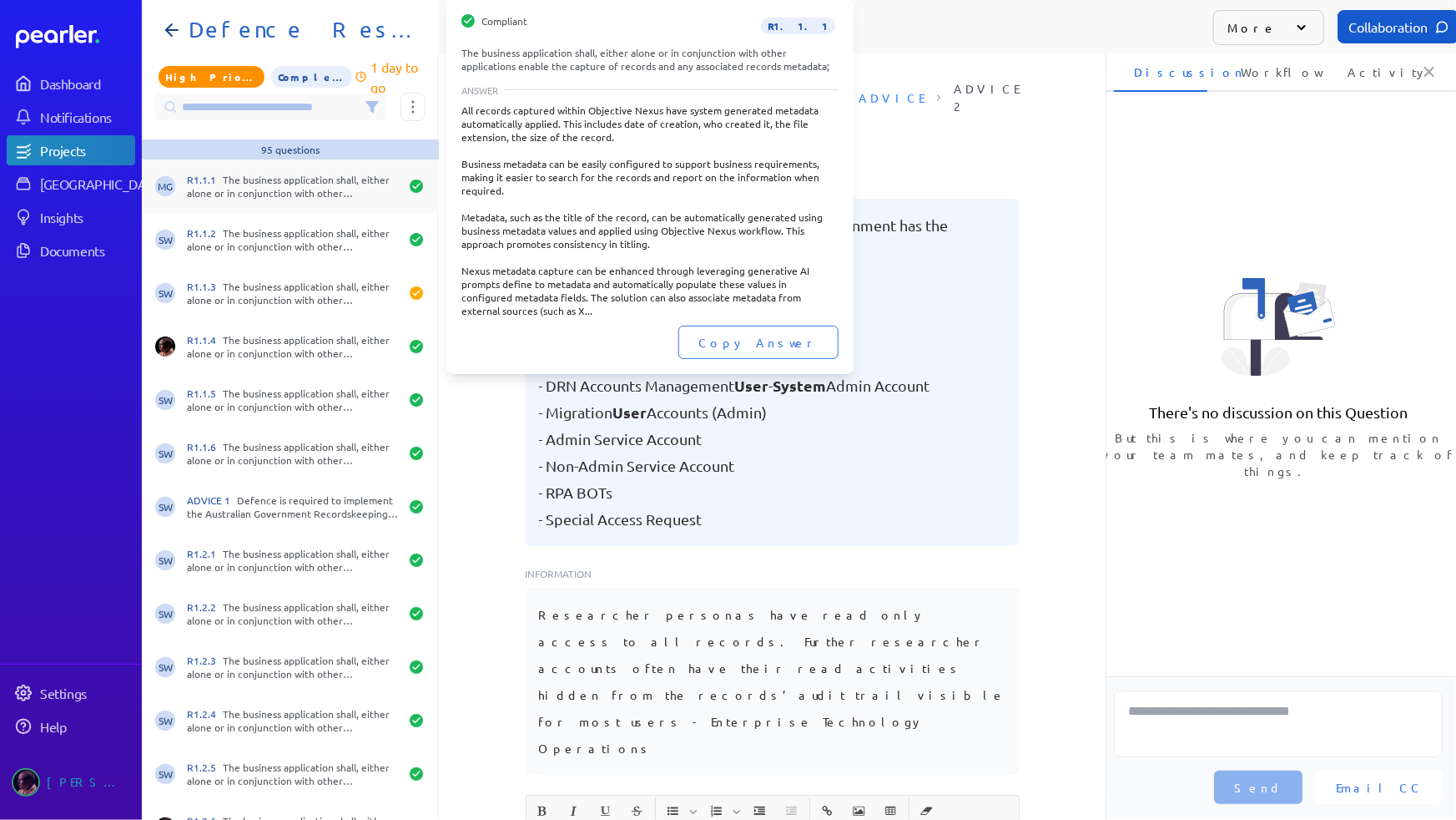
click at [282, 205] on div "MG R1.1.1 The business application shall, either alone or in conjunction with o…" at bounding box center [290, 186] width 295 height 53
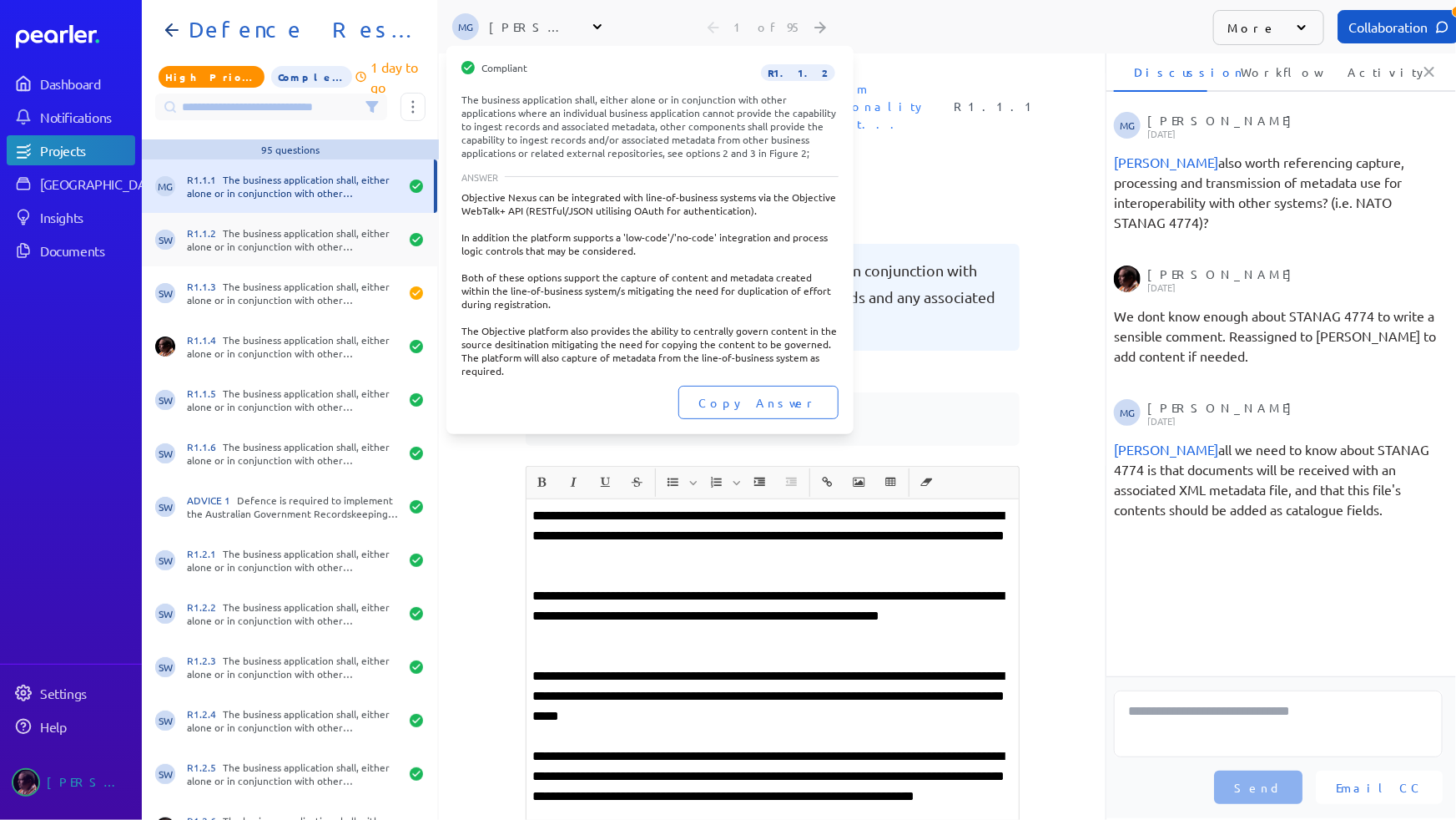
drag, startPoint x: 251, startPoint y: 242, endPoint x: 247, endPoint y: 249, distance: 8.1
click at [251, 242] on div "R1.1.2 The business application shall, either alone or in conjunction with othe…" at bounding box center [293, 239] width 212 height 27
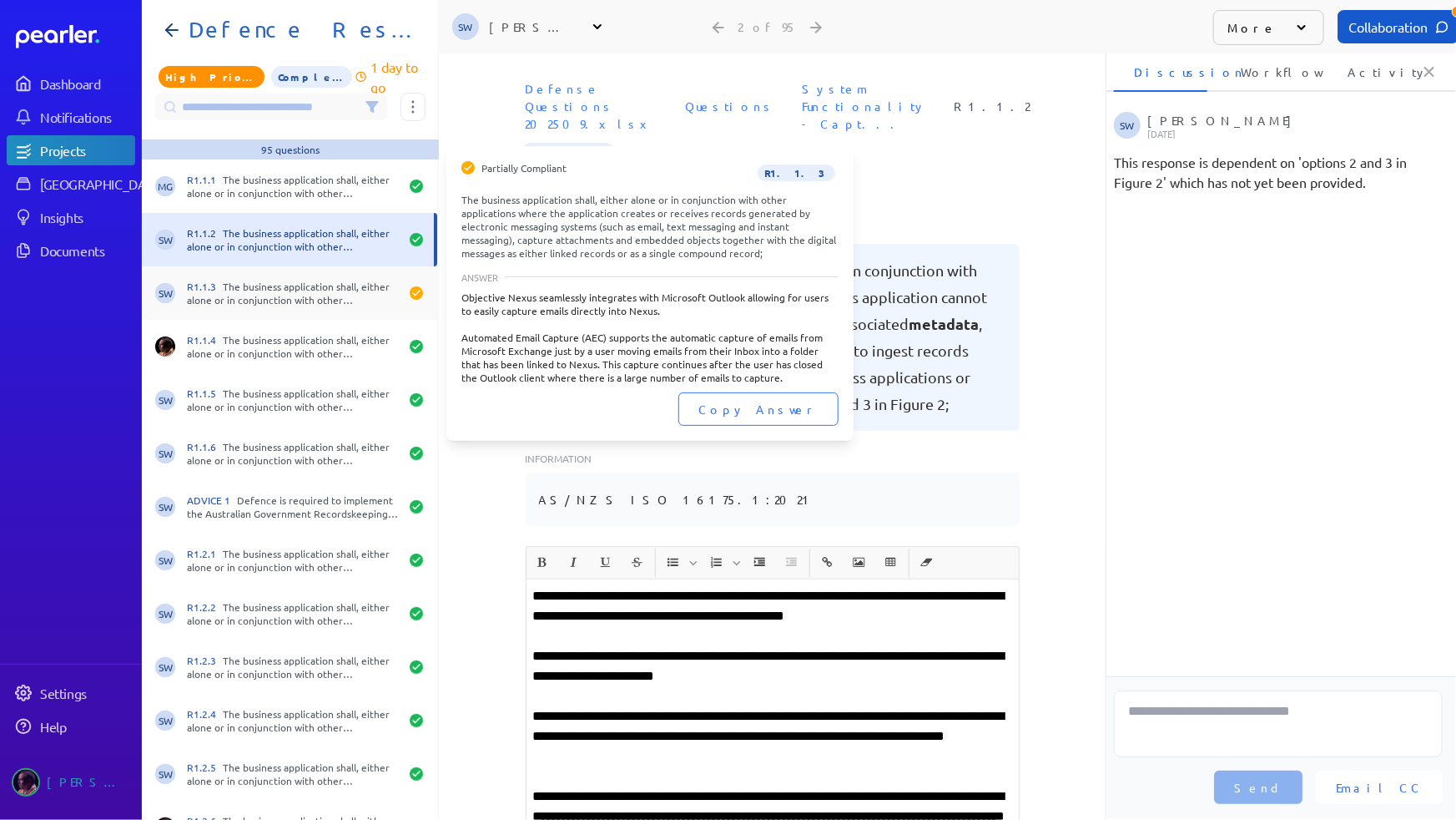
click at [295, 284] on div "R1.1.3 The business application shall, either alone or in conjunction with othe…" at bounding box center [293, 292] width 212 height 27
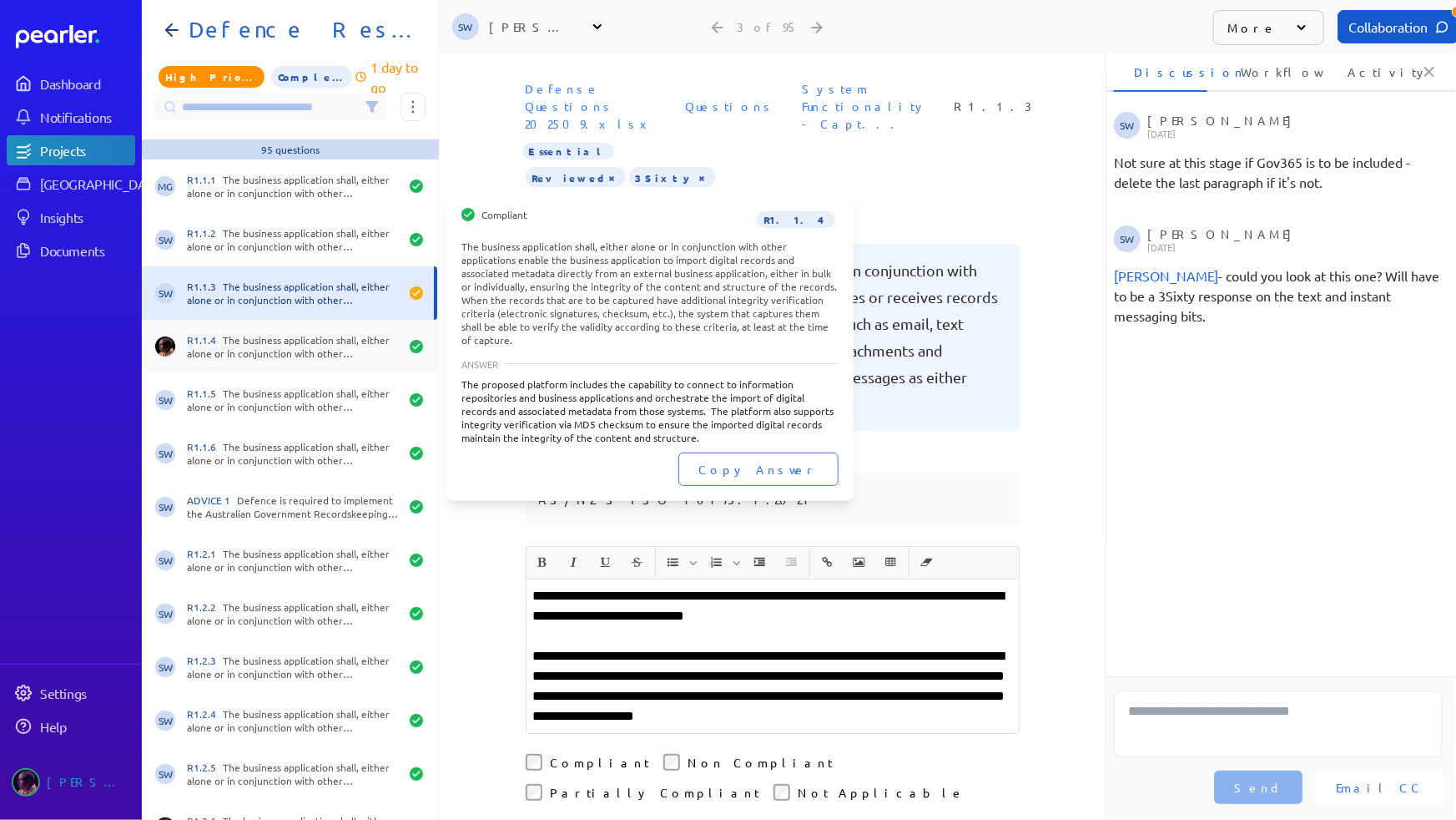
click at [286, 345] on div "R1.1.4 The business application shall, either alone or in conjunction with othe…" at bounding box center [293, 346] width 212 height 27
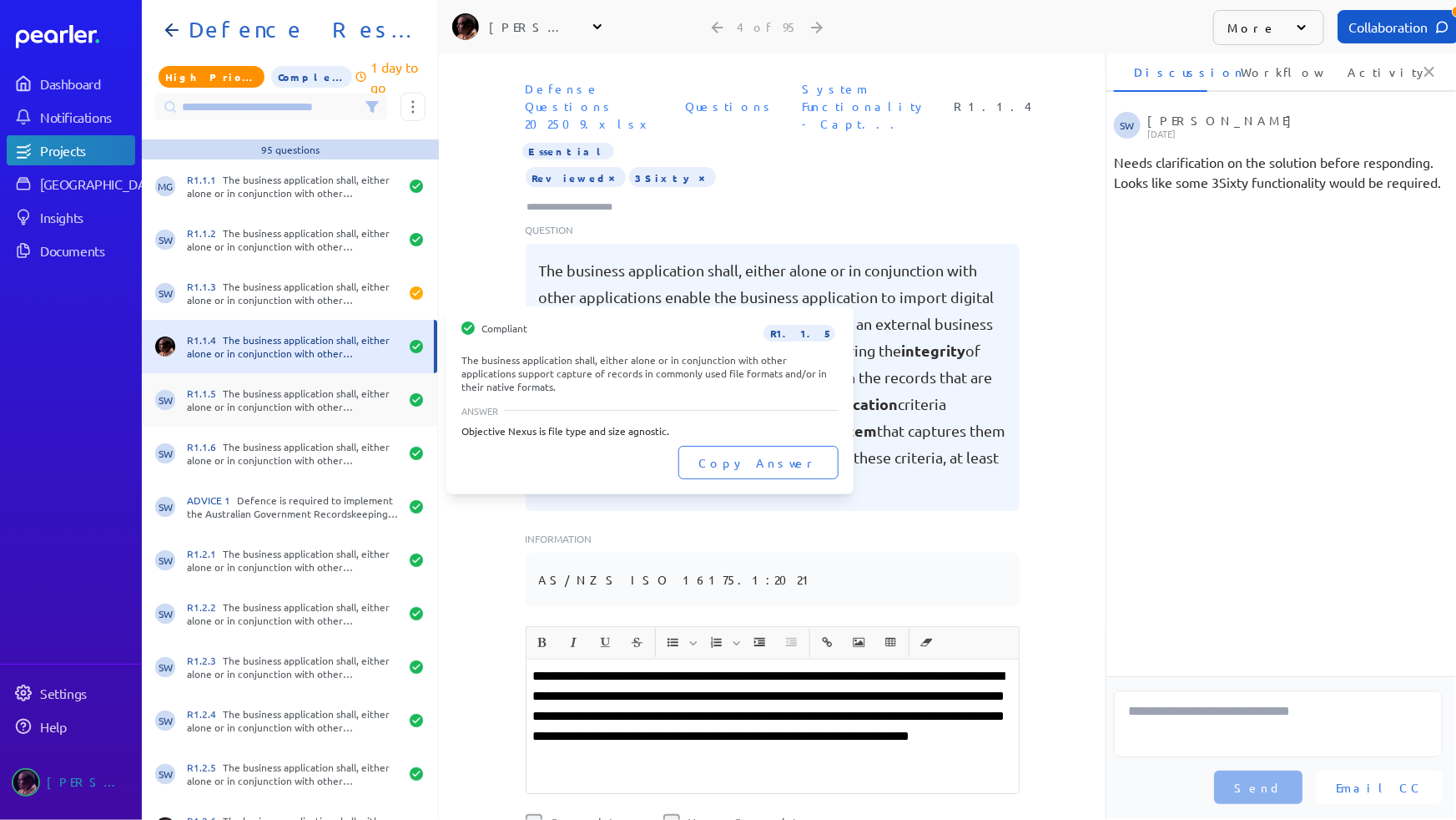
click at [286, 410] on div "R1.1.5 The business application shall, either alone or in conjunction with othe…" at bounding box center [293, 399] width 212 height 27
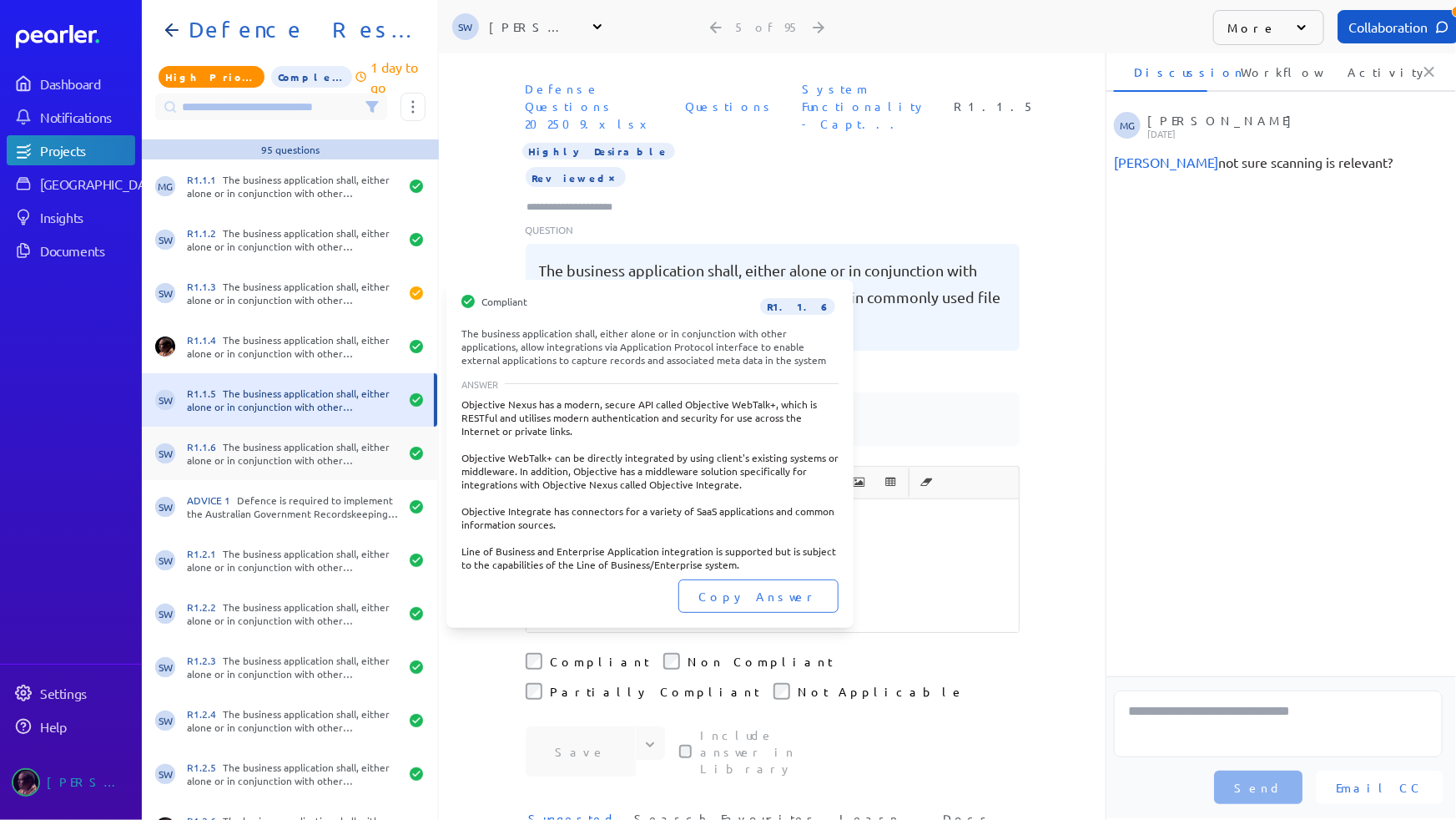
click at [283, 459] on div "R1.1.6 The business application shall, either alone or in conjunction with othe…" at bounding box center [293, 453] width 212 height 27
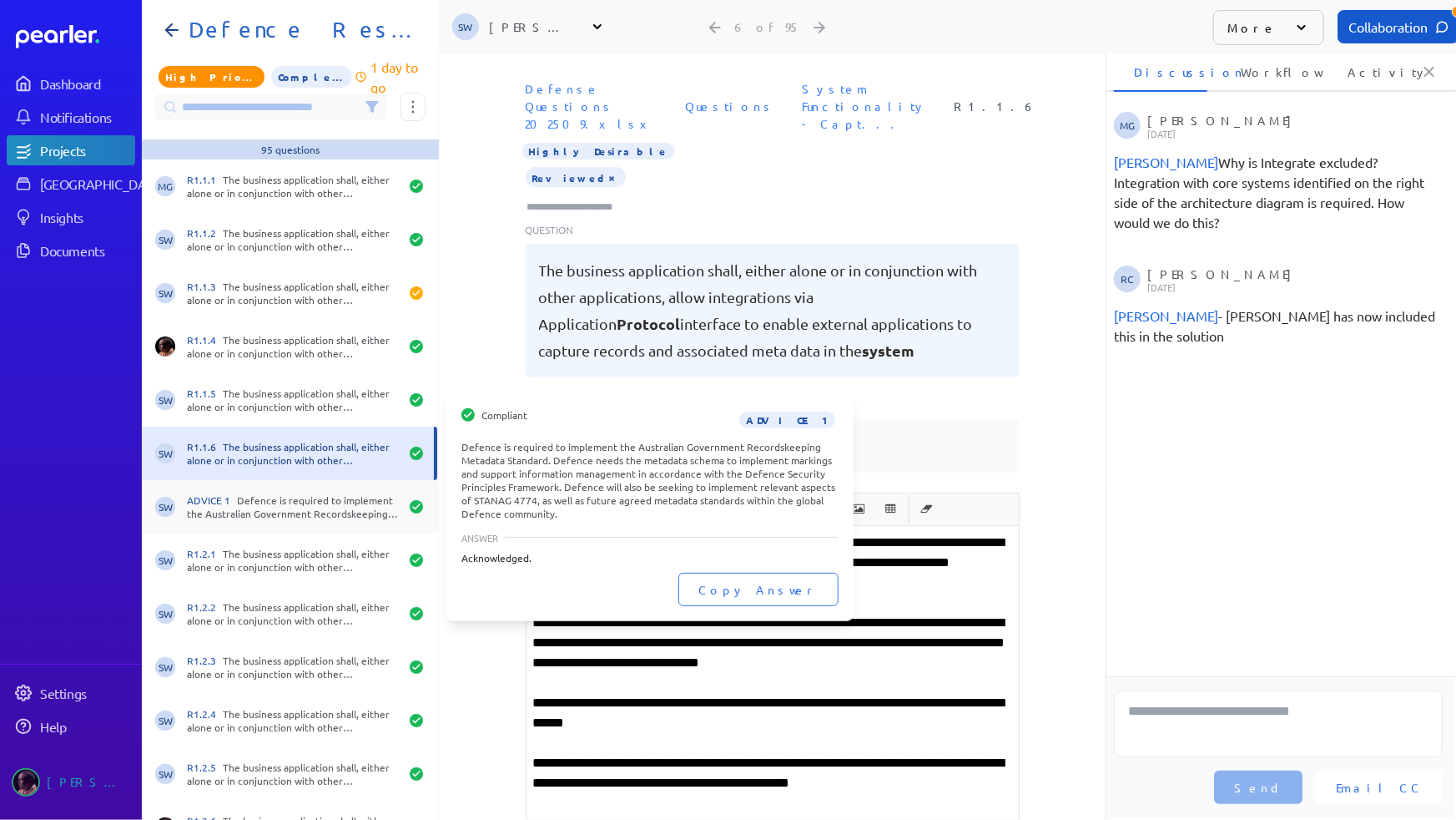
click at [295, 507] on div "ADVICE 1 Defence is required to implement the Australian Government Recordskeep…" at bounding box center [293, 506] width 212 height 27
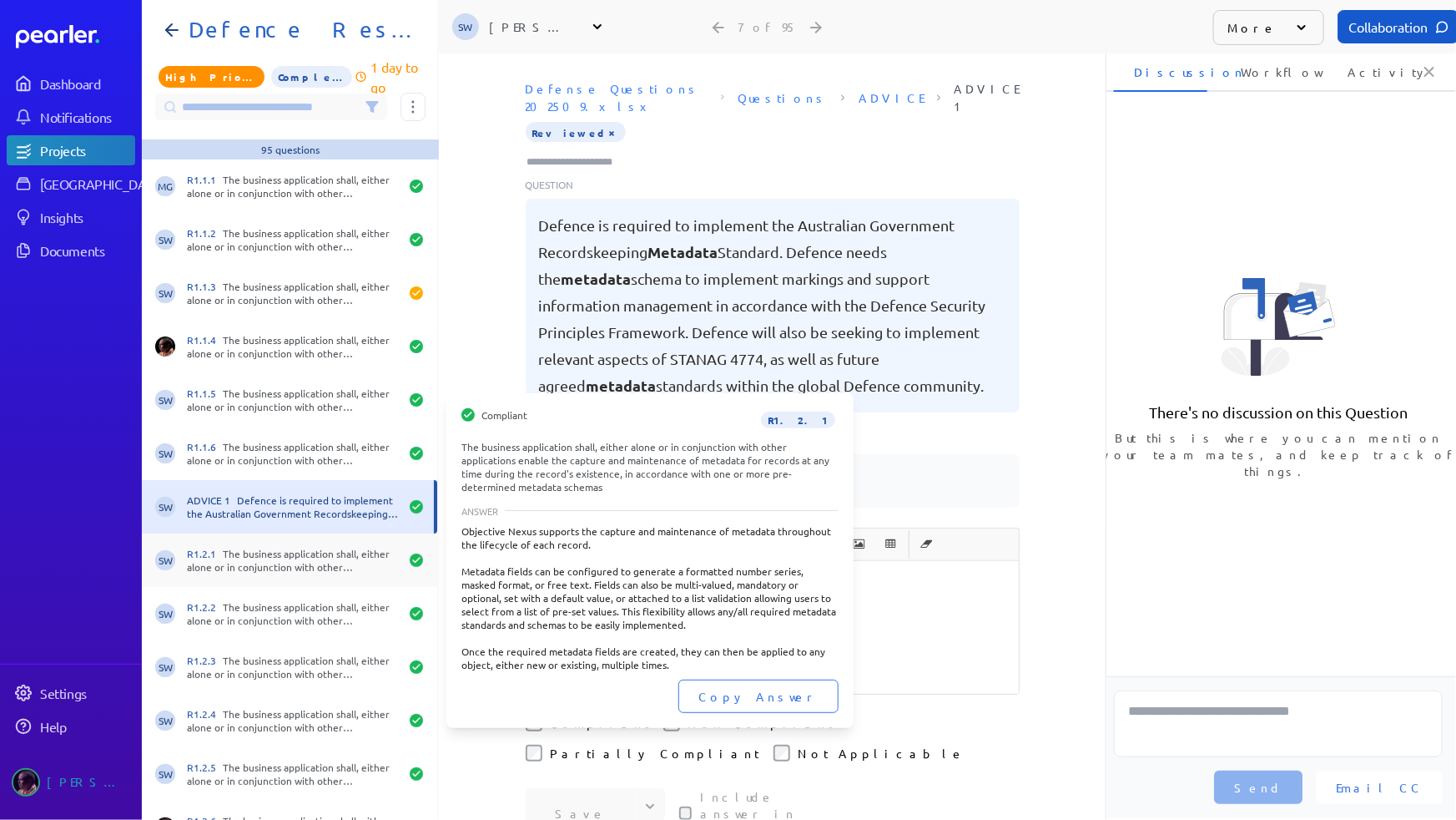
click at [299, 550] on div "R1.2.1 The business application shall, either alone or in conjunction with othe…" at bounding box center [293, 560] width 212 height 27
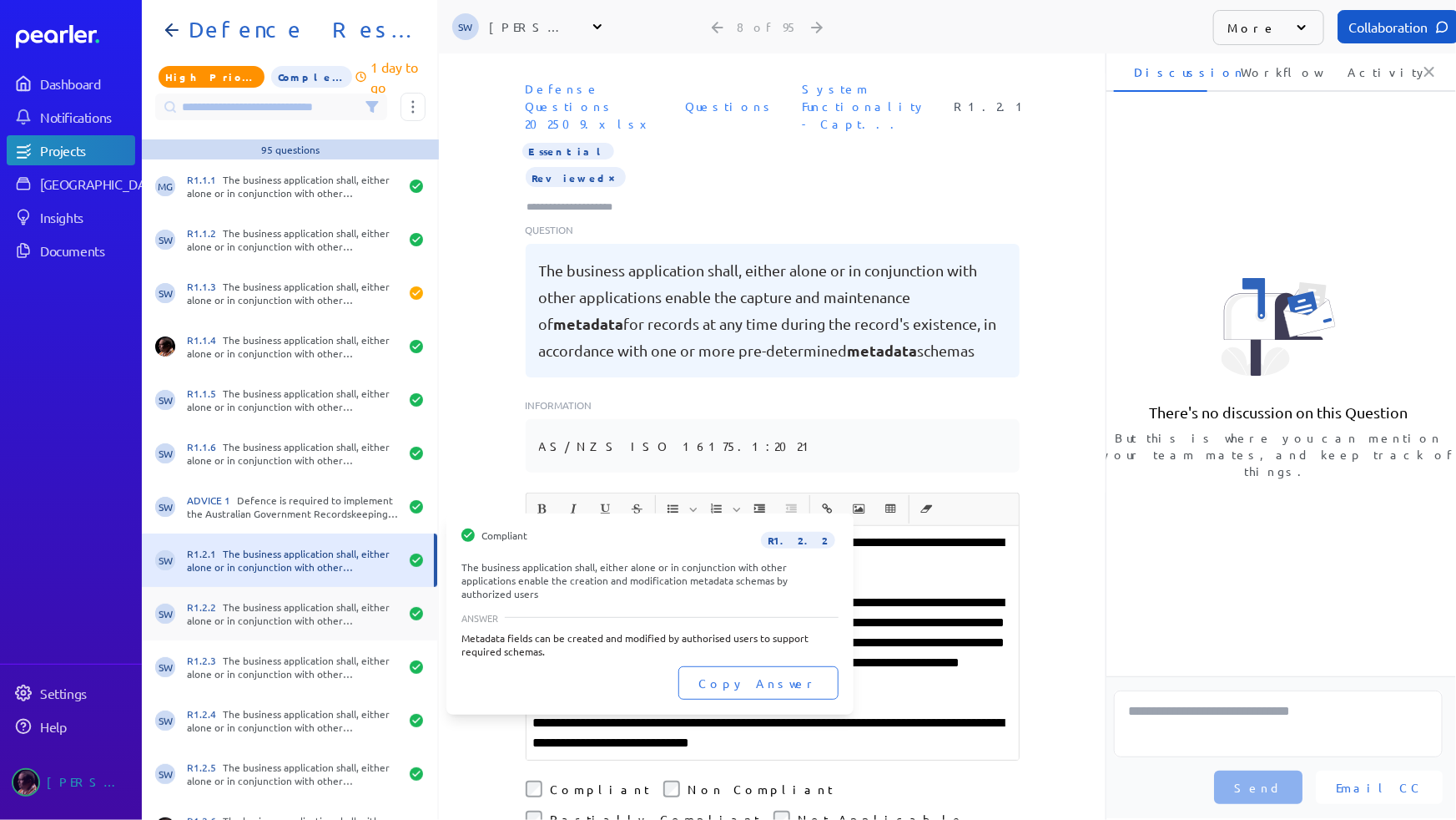
click at [308, 591] on div "SW R1.2.2 The business application shall, either alone or in conjunction with o…" at bounding box center [290, 613] width 295 height 53
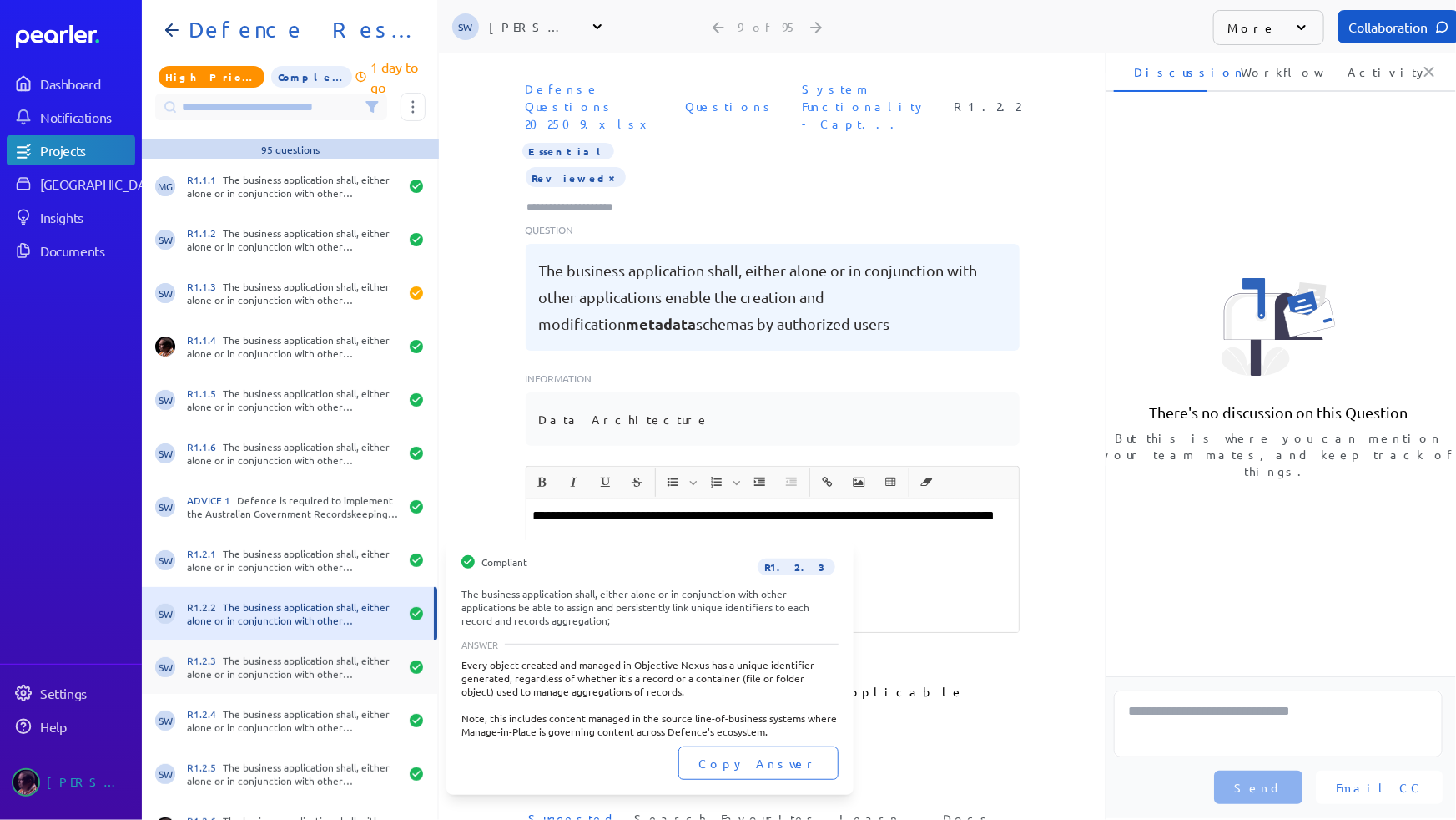
click at [303, 657] on div "R1.2.3 The business application shall, either alone or in conjunction with othe…" at bounding box center [293, 667] width 212 height 27
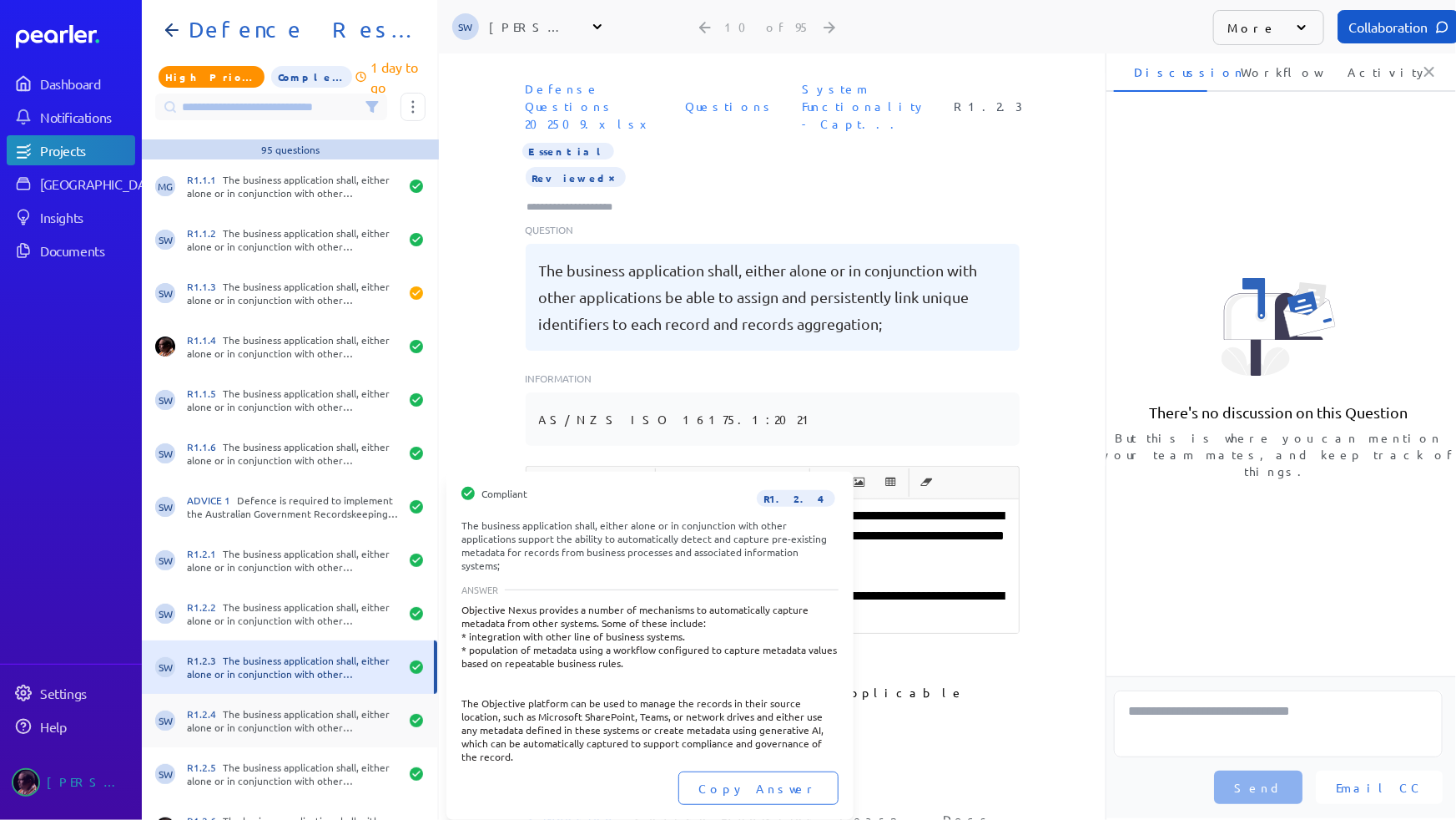
click at [292, 690] on div "R1.2.4 The business application shall, either alone or in conjunction with othe…" at bounding box center [293, 720] width 212 height 27
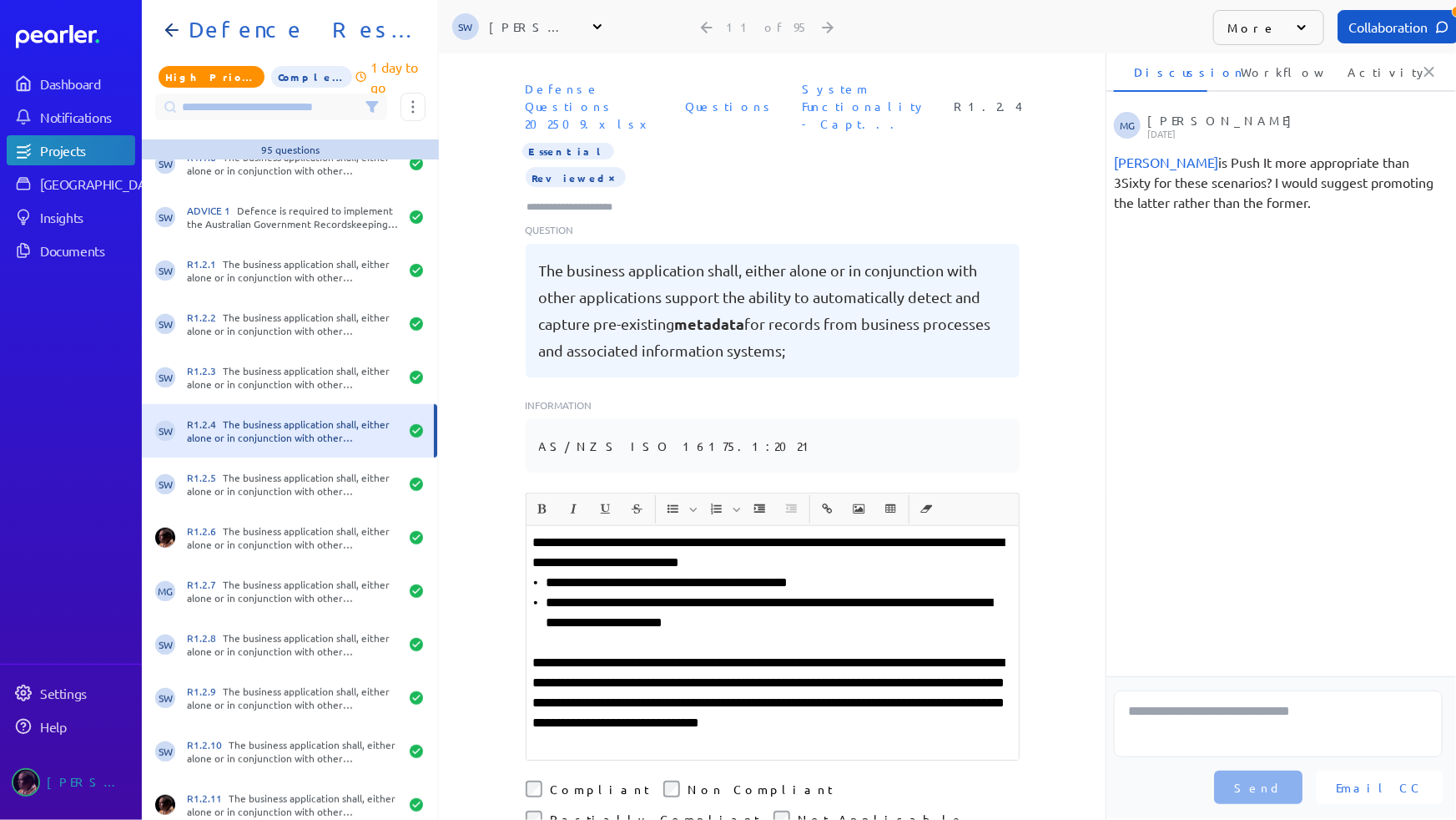
scroll to position [303, 0]
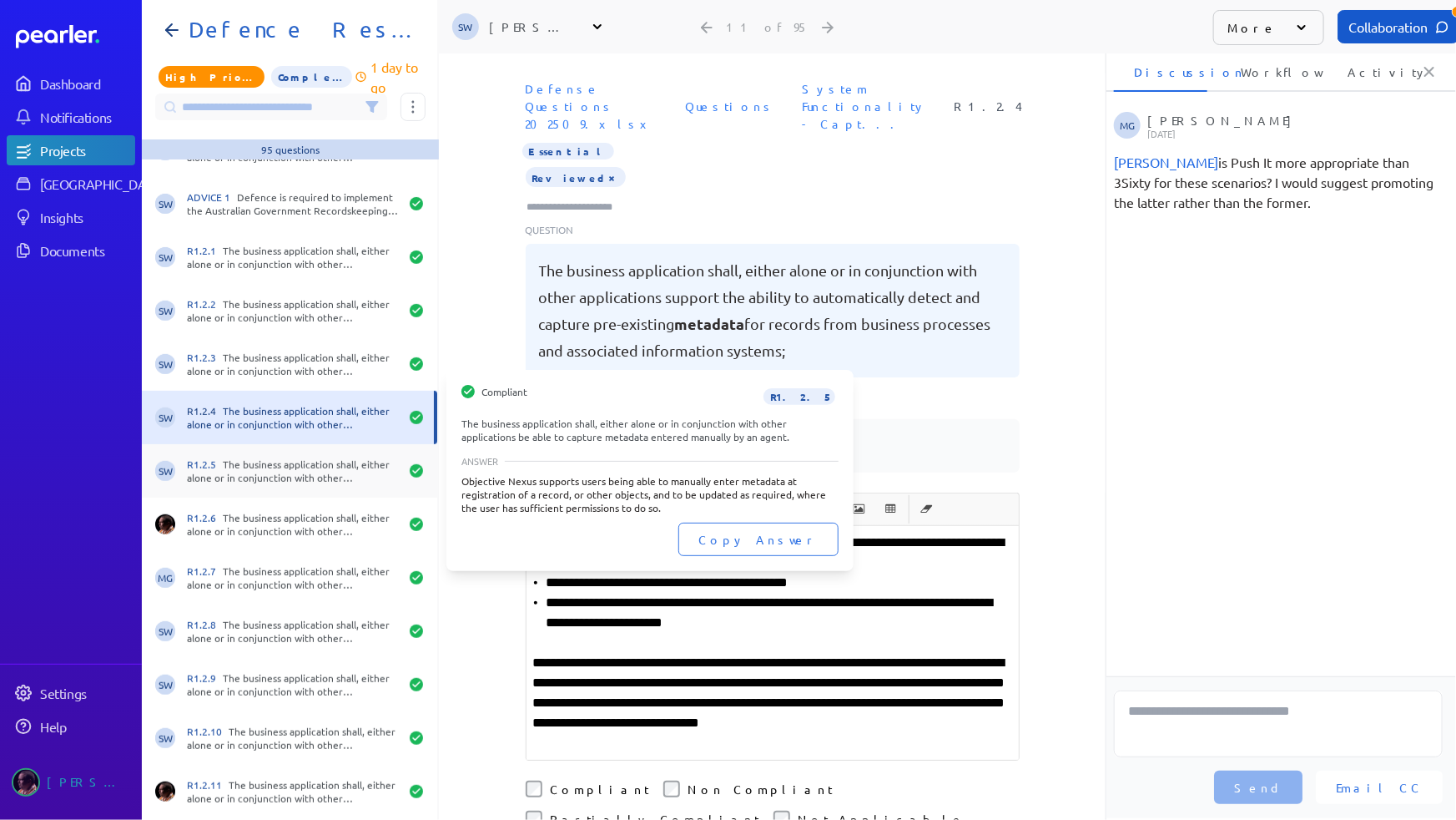
click at [265, 469] on div "R1.2.5 The business application shall, either alone or in conjunction with othe…" at bounding box center [293, 471] width 212 height 27
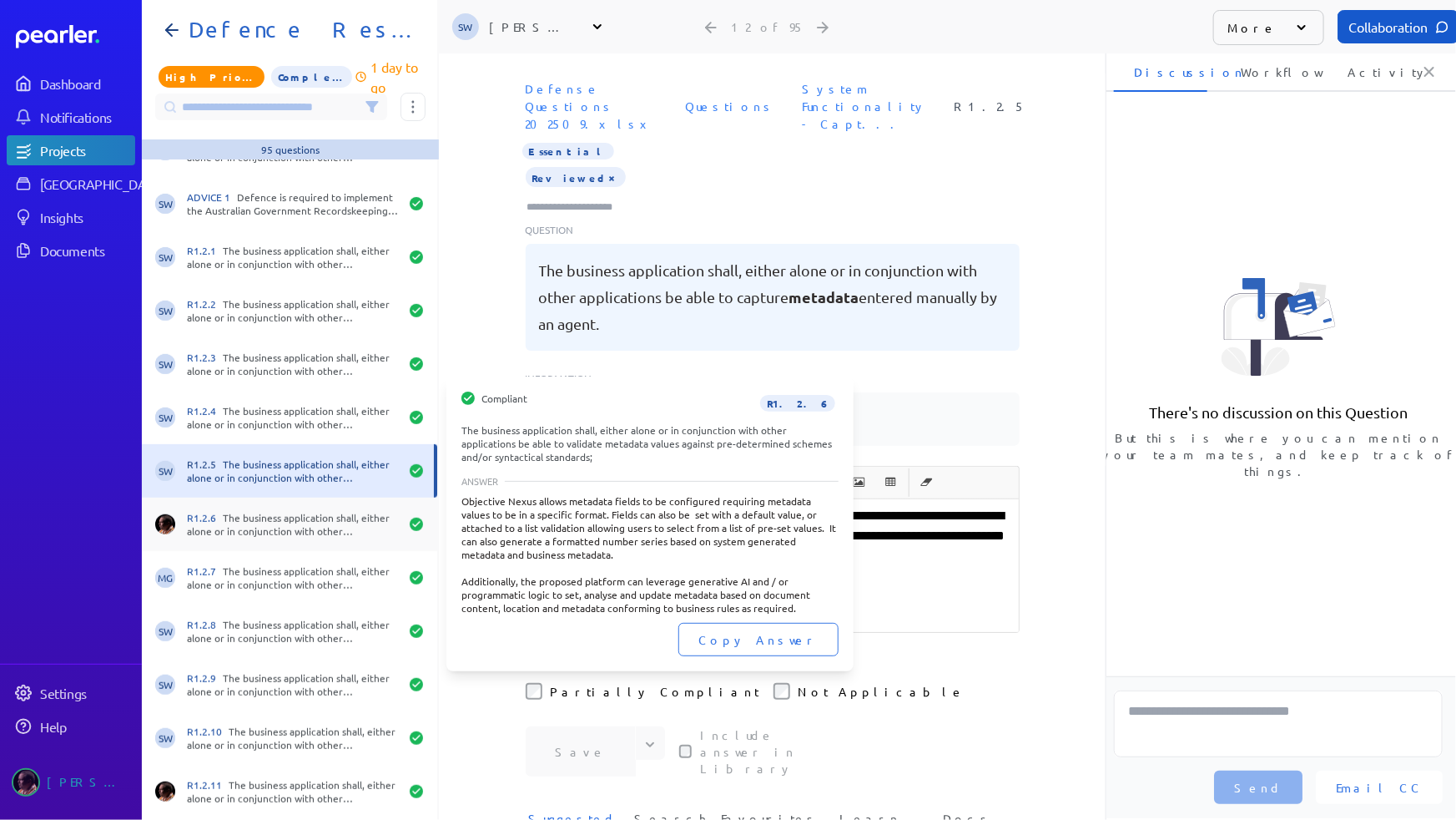
click at [257, 535] on div "R1.2.6 The business application shall, either alone or in conjunction with othe…" at bounding box center [293, 524] width 212 height 27
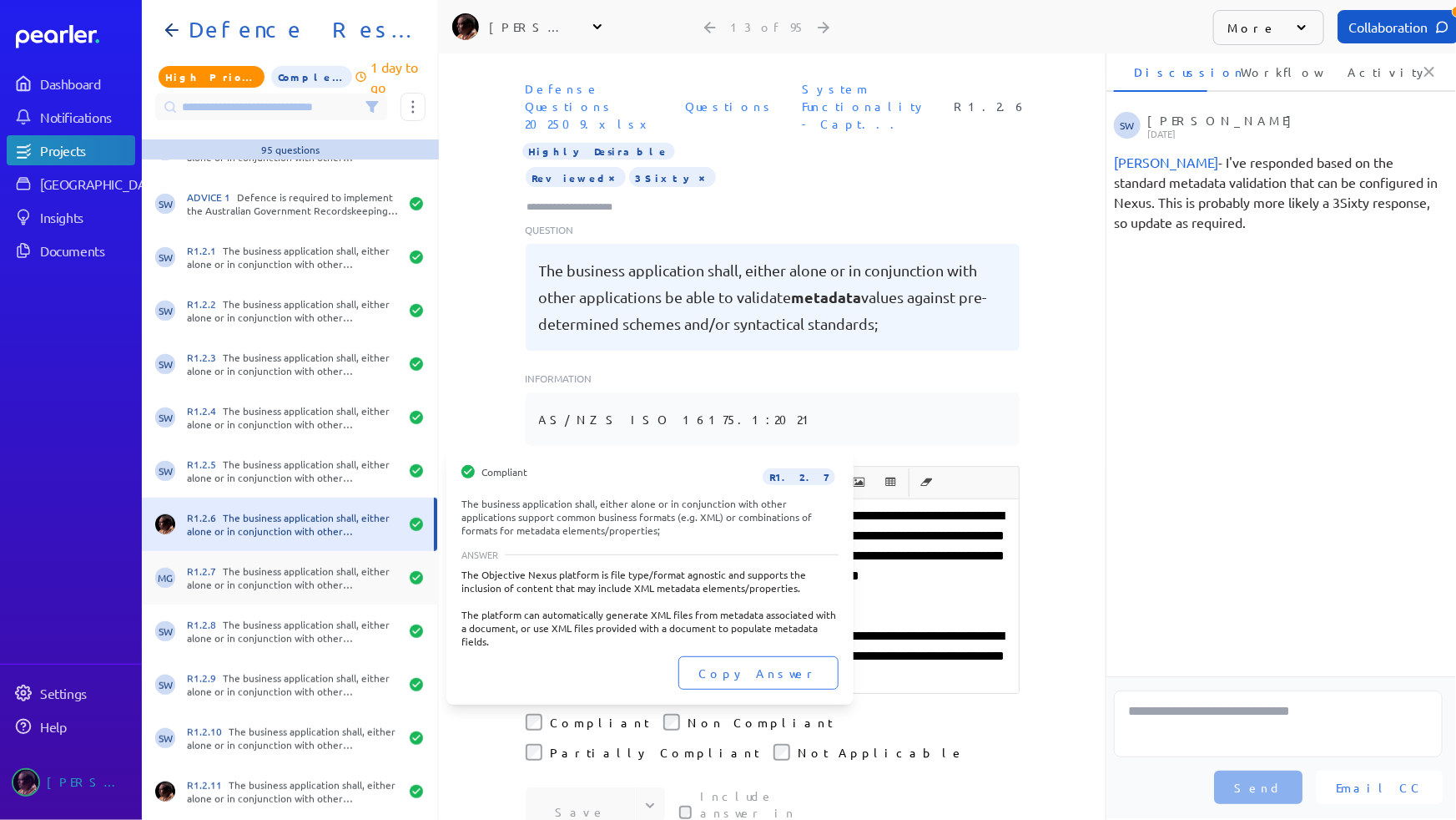
click at [257, 571] on div "R1.2.7 The business application shall, either alone or in conjunction with othe…" at bounding box center [293, 578] width 212 height 27
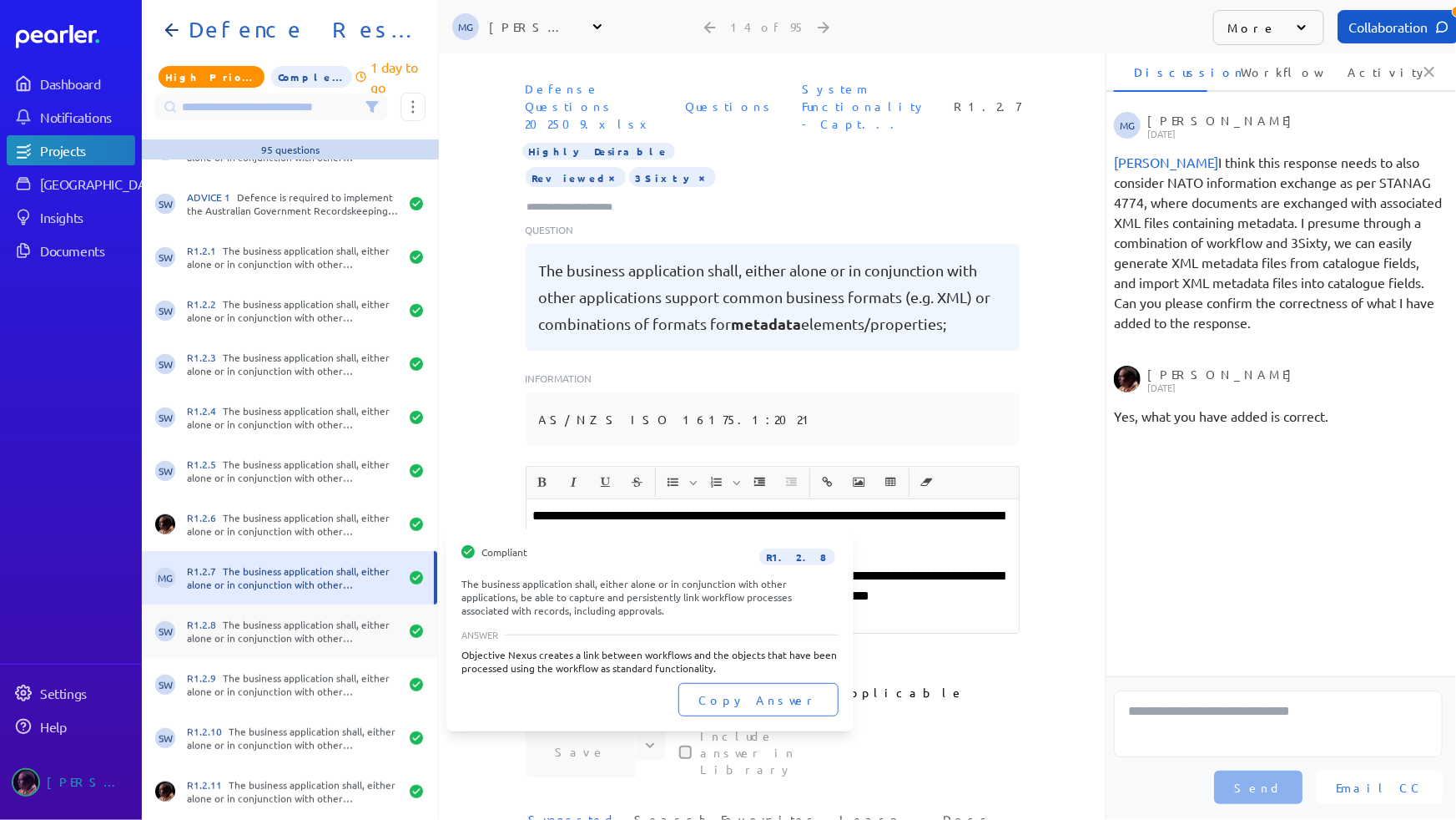
click at [262, 626] on div "R1.2.8 The business application shall, either alone or in conjunction with othe…" at bounding box center [293, 631] width 212 height 27
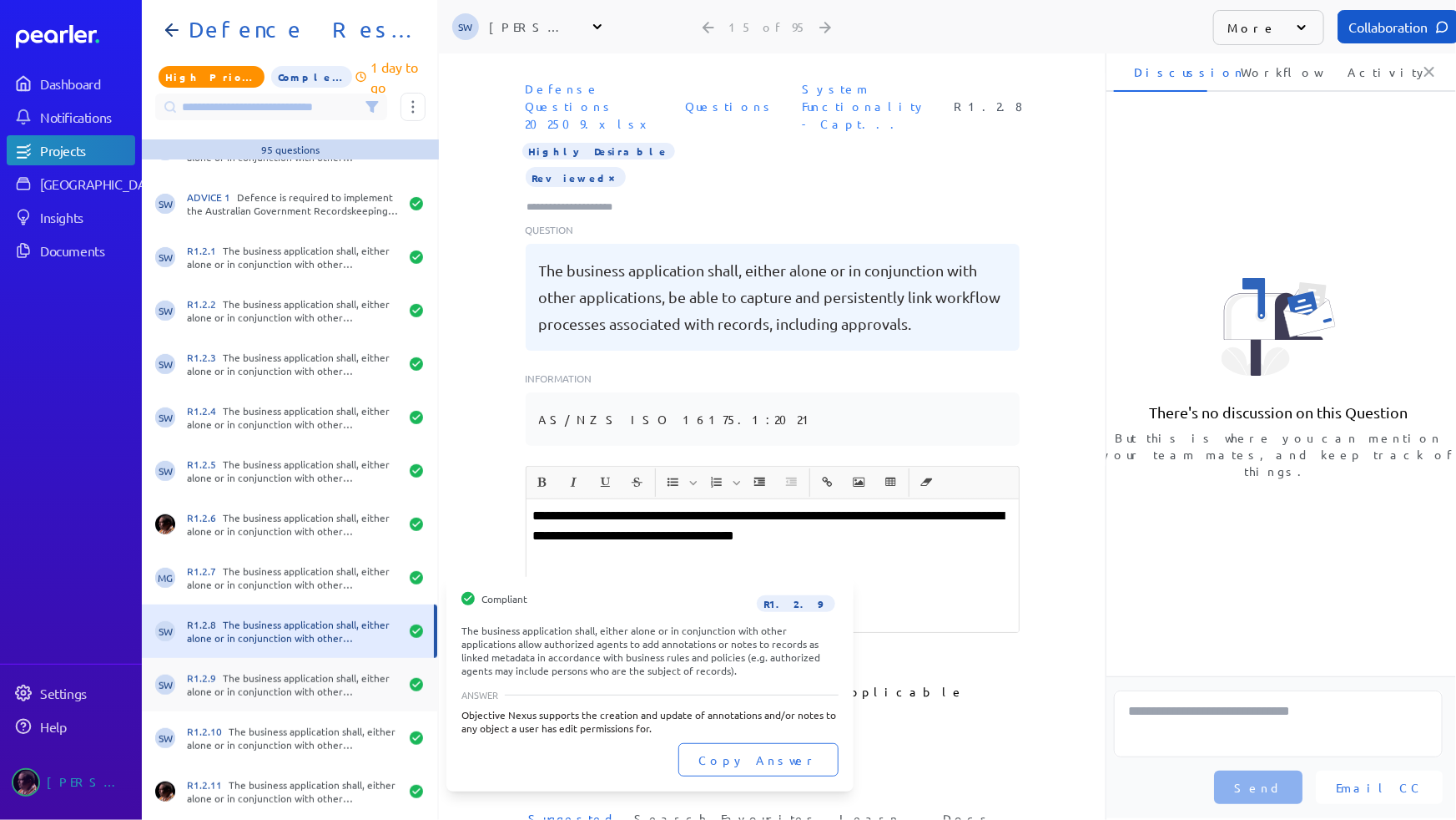
click at [259, 676] on div "R1.2.9 The business application shall, either alone or in conjunction with othe…" at bounding box center [293, 684] width 212 height 27
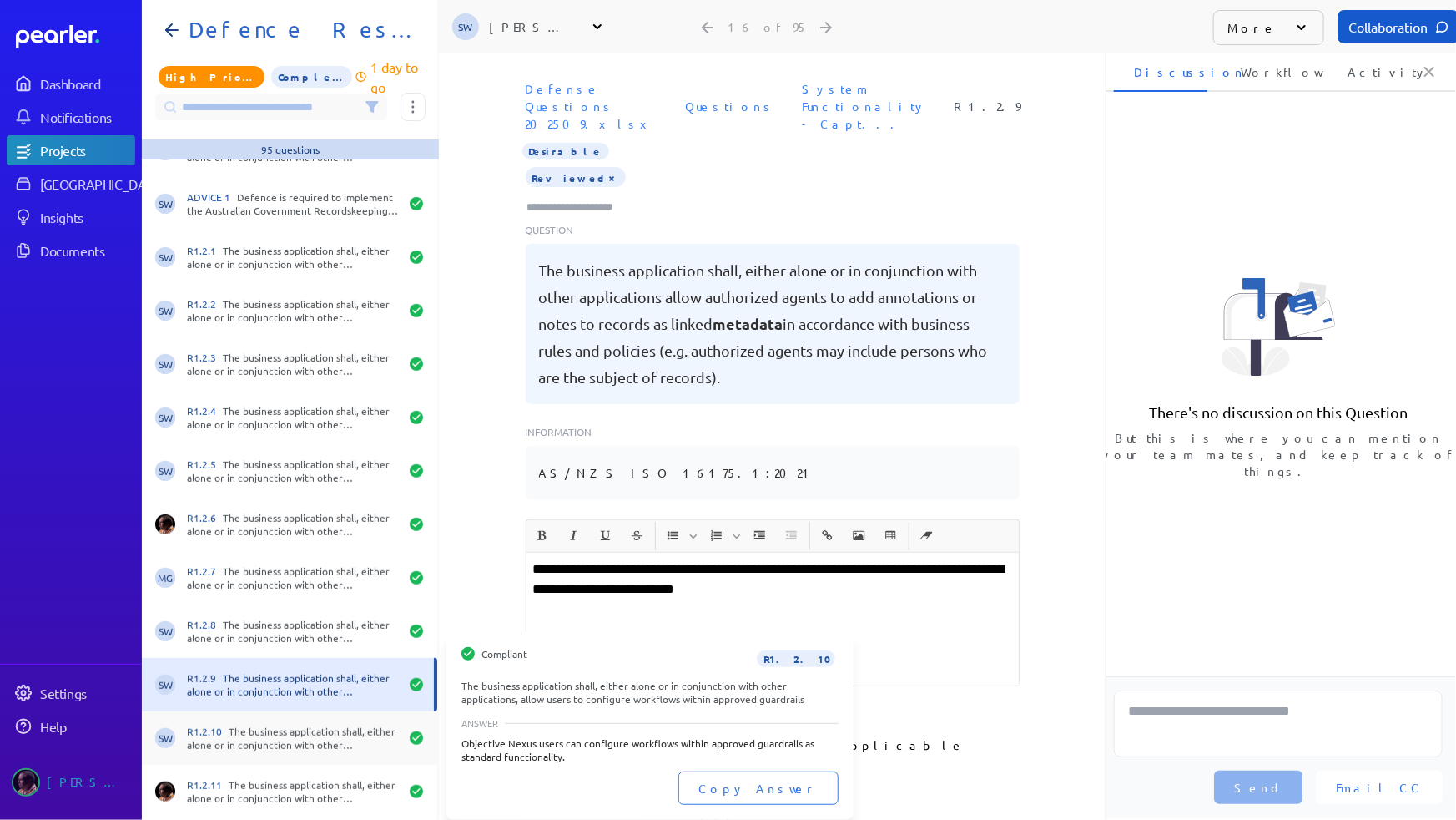
click at [267, 690] on div "SW R1.2.10 The business application shall, either alone or in conjunction with …" at bounding box center [290, 738] width 295 height 53
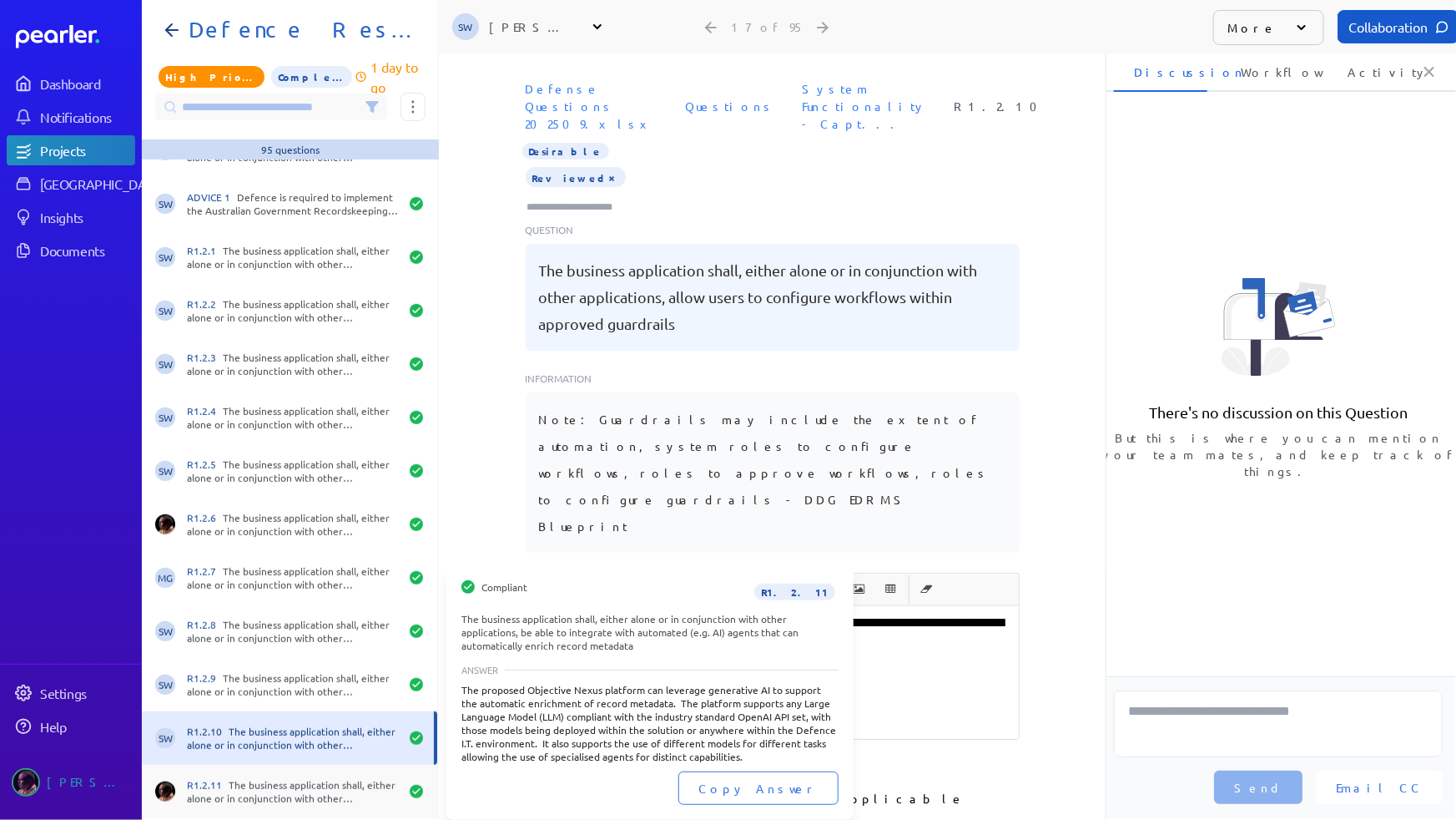
click at [276, 690] on div "R1.2.11 The business application shall, either alone or in conjunction with oth…" at bounding box center [293, 791] width 212 height 27
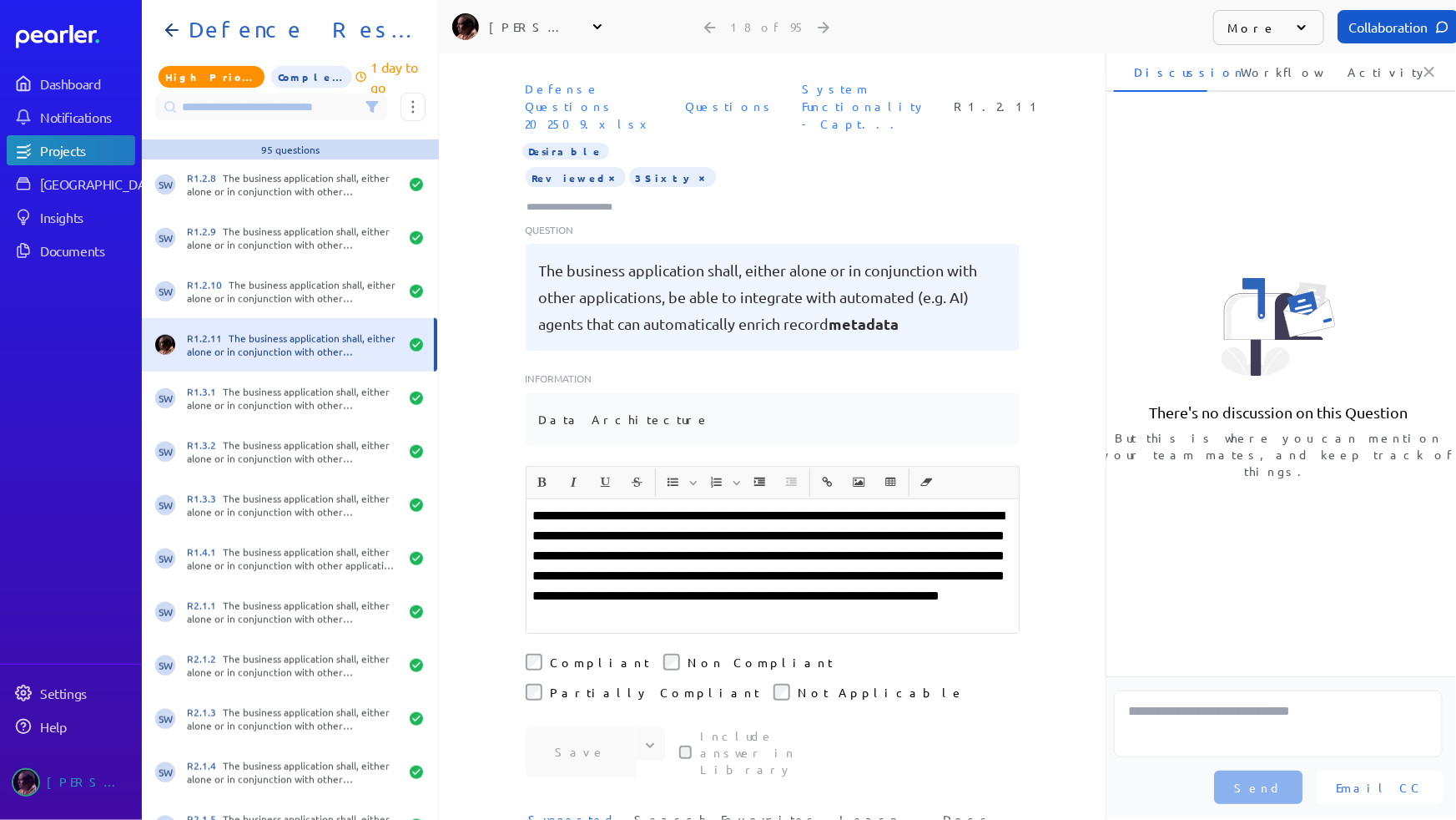
scroll to position [835, 0]
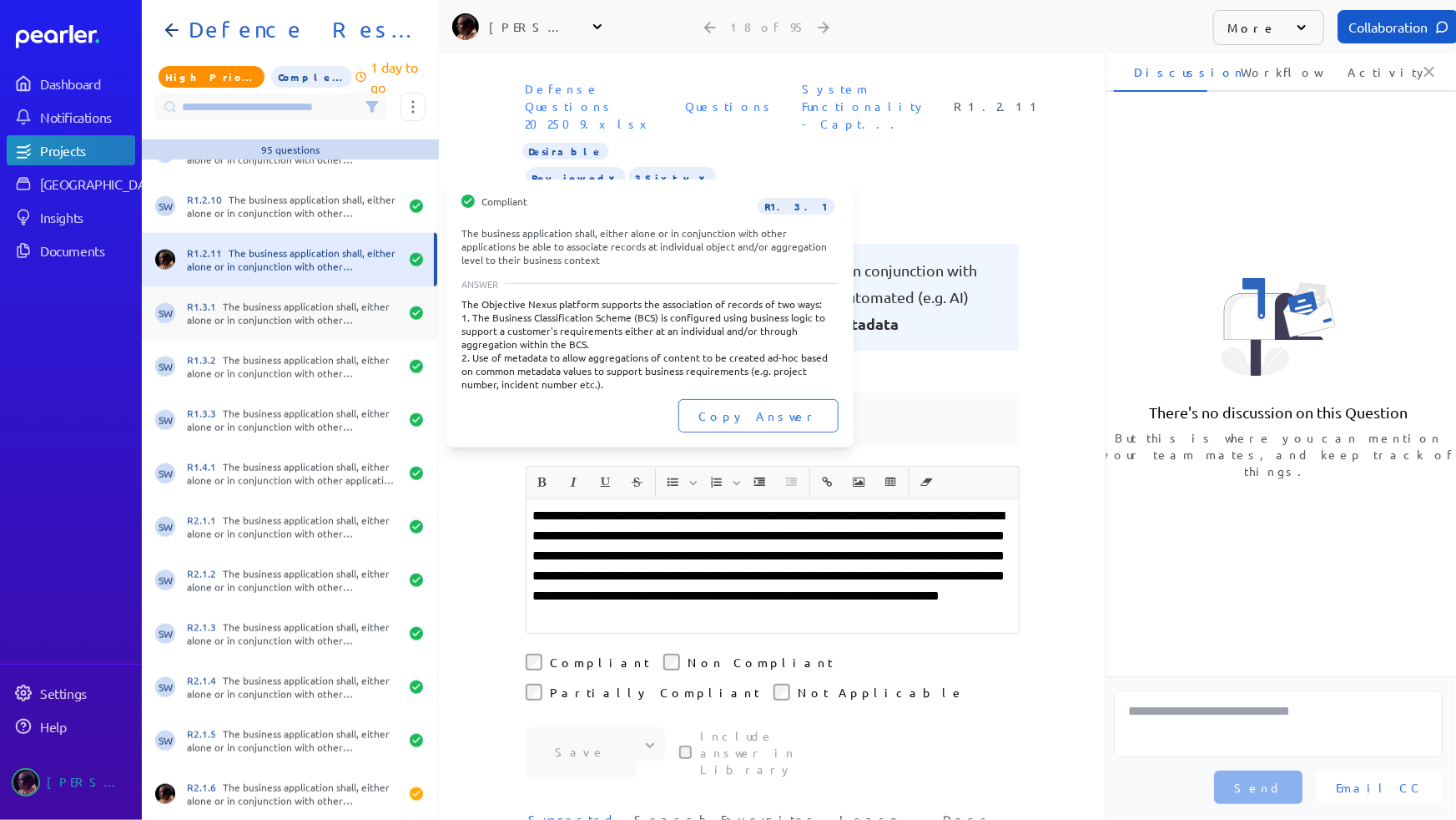
click at [261, 308] on div "R1.3.1 The business application shall, either alone or in conjunction with othe…" at bounding box center [293, 313] width 212 height 27
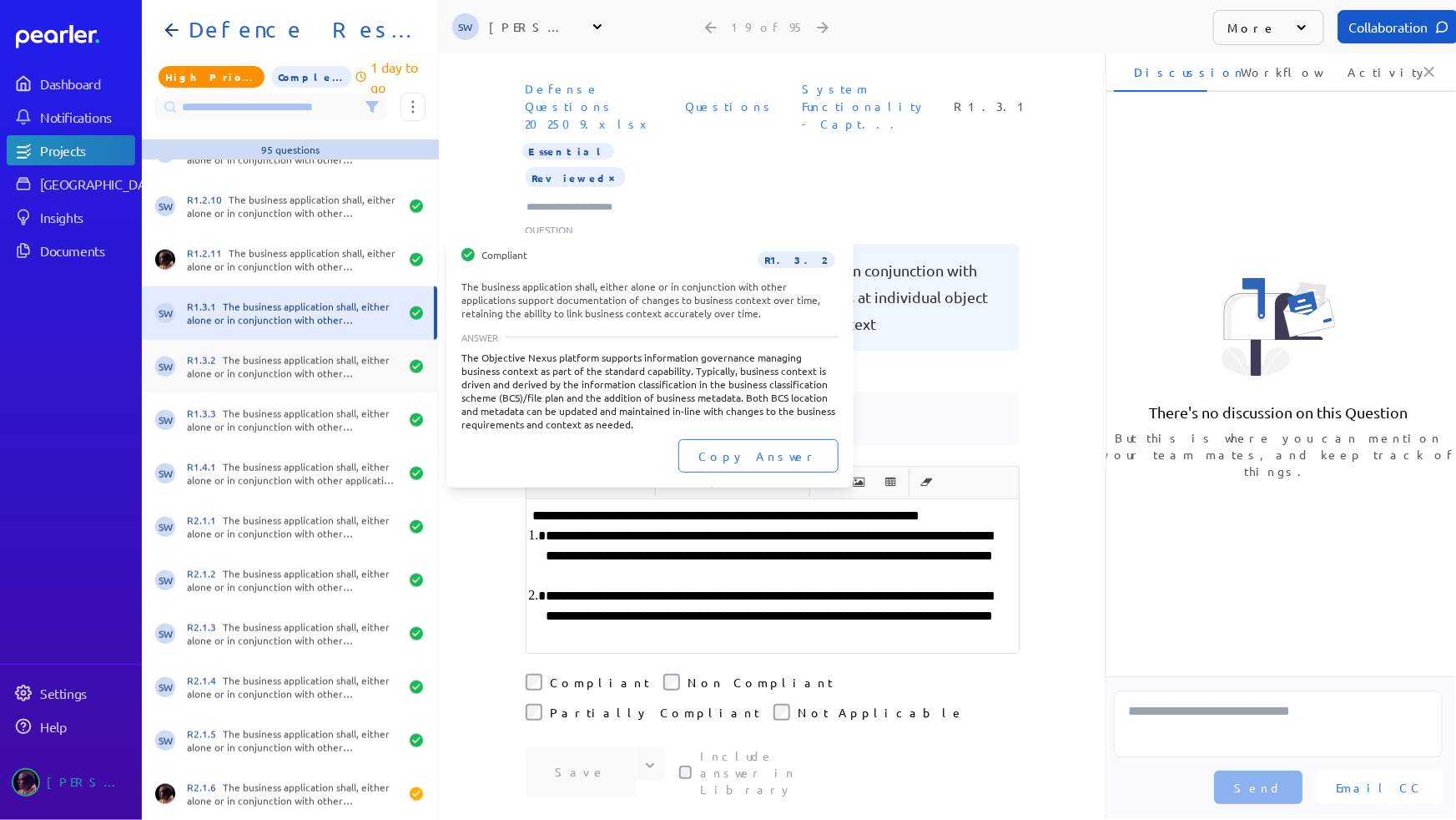
click at [246, 363] on div "R1.3.2 The business application shall, either alone or in conjunction with othe…" at bounding box center [293, 367] width 212 height 27
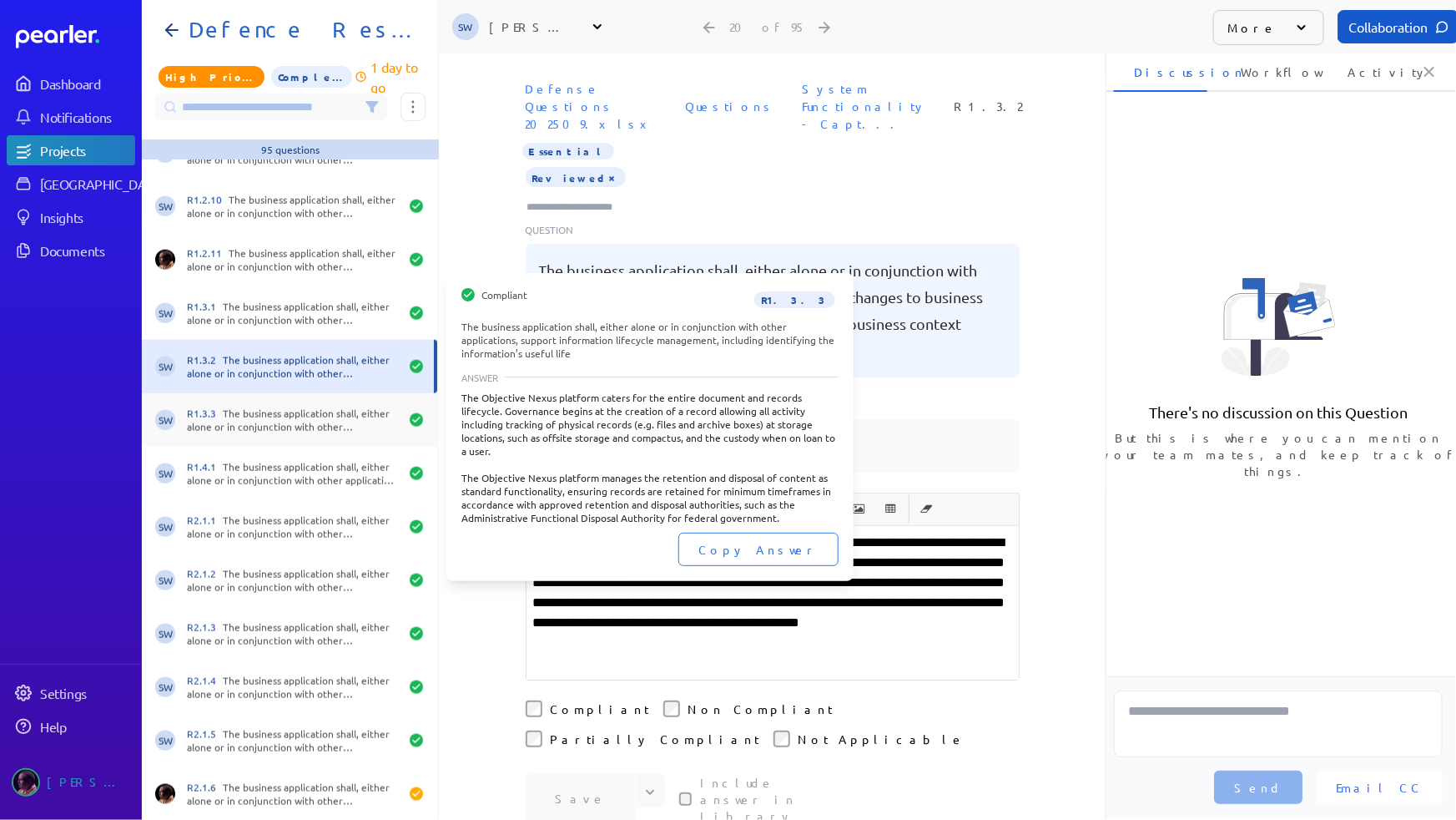
click at [250, 414] on div "R1.3.3 The business application shall, either alone or in conjunction with othe…" at bounding box center [293, 420] width 212 height 27
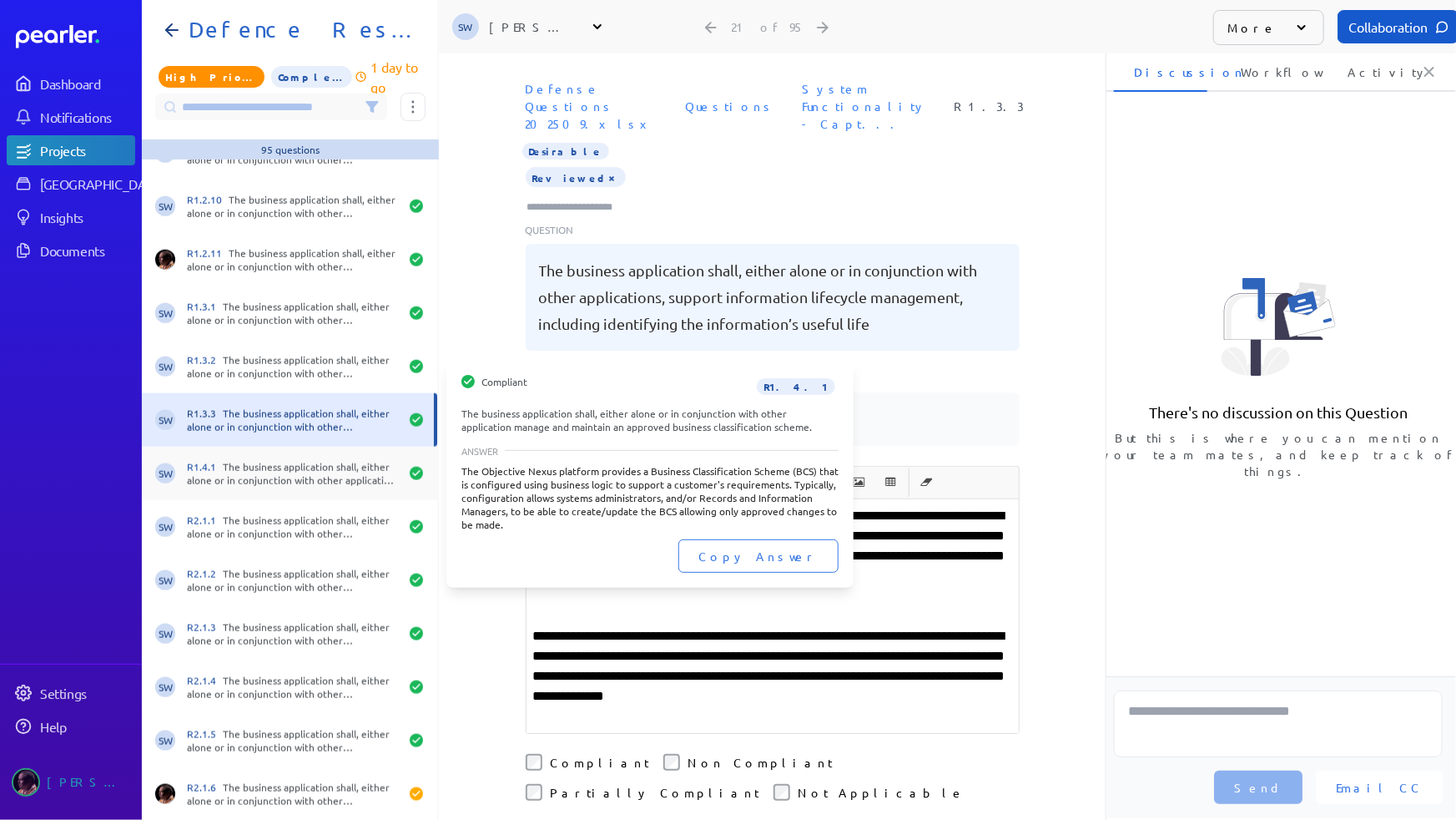
click at [257, 462] on div "R1.4.1 The business application shall, either alone or in conjunction with othe…" at bounding box center [293, 473] width 212 height 27
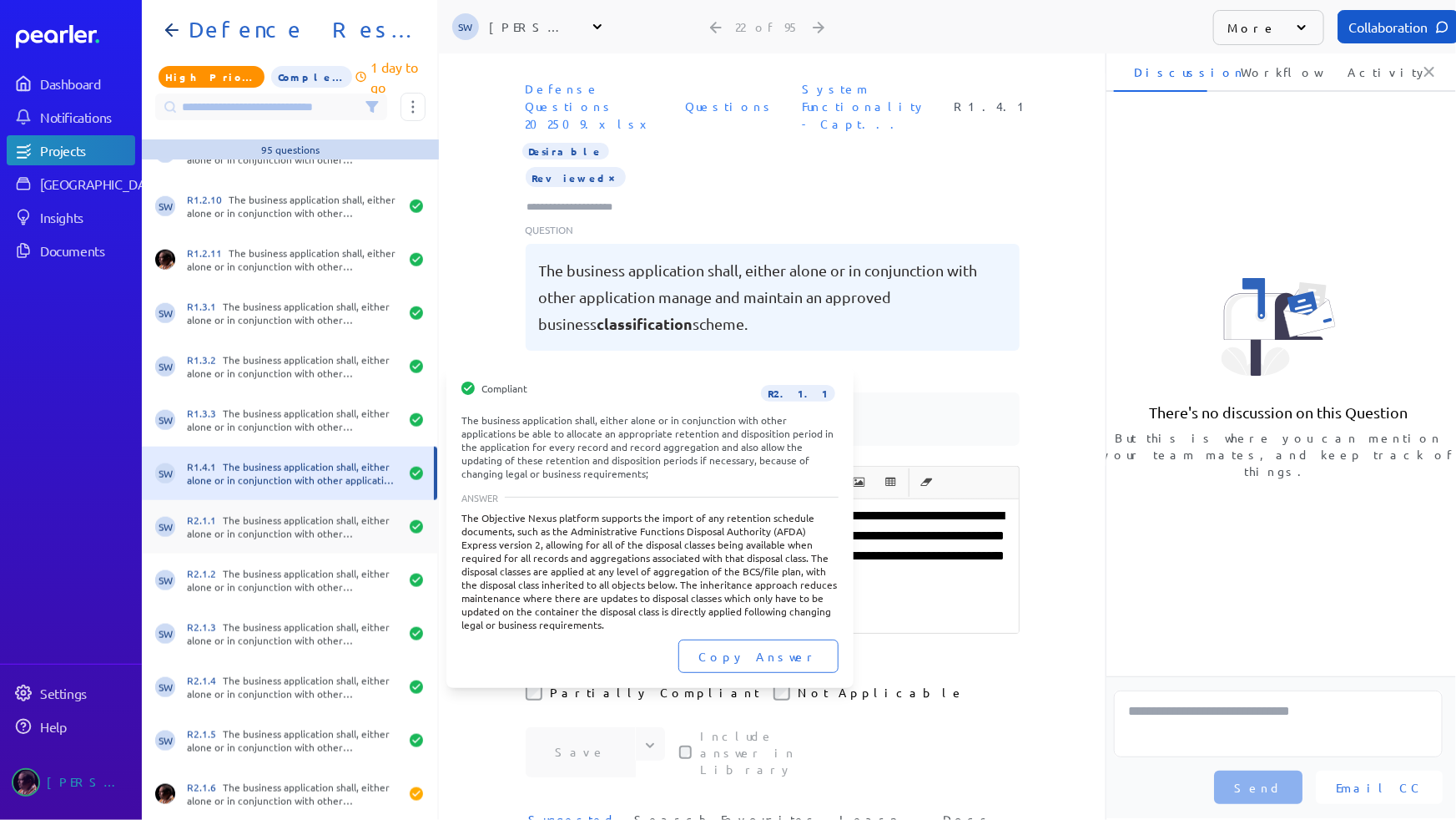
click at [250, 528] on div "R2.1.1 The business application shall, either alone or in conjunction with othe…" at bounding box center [293, 527] width 212 height 27
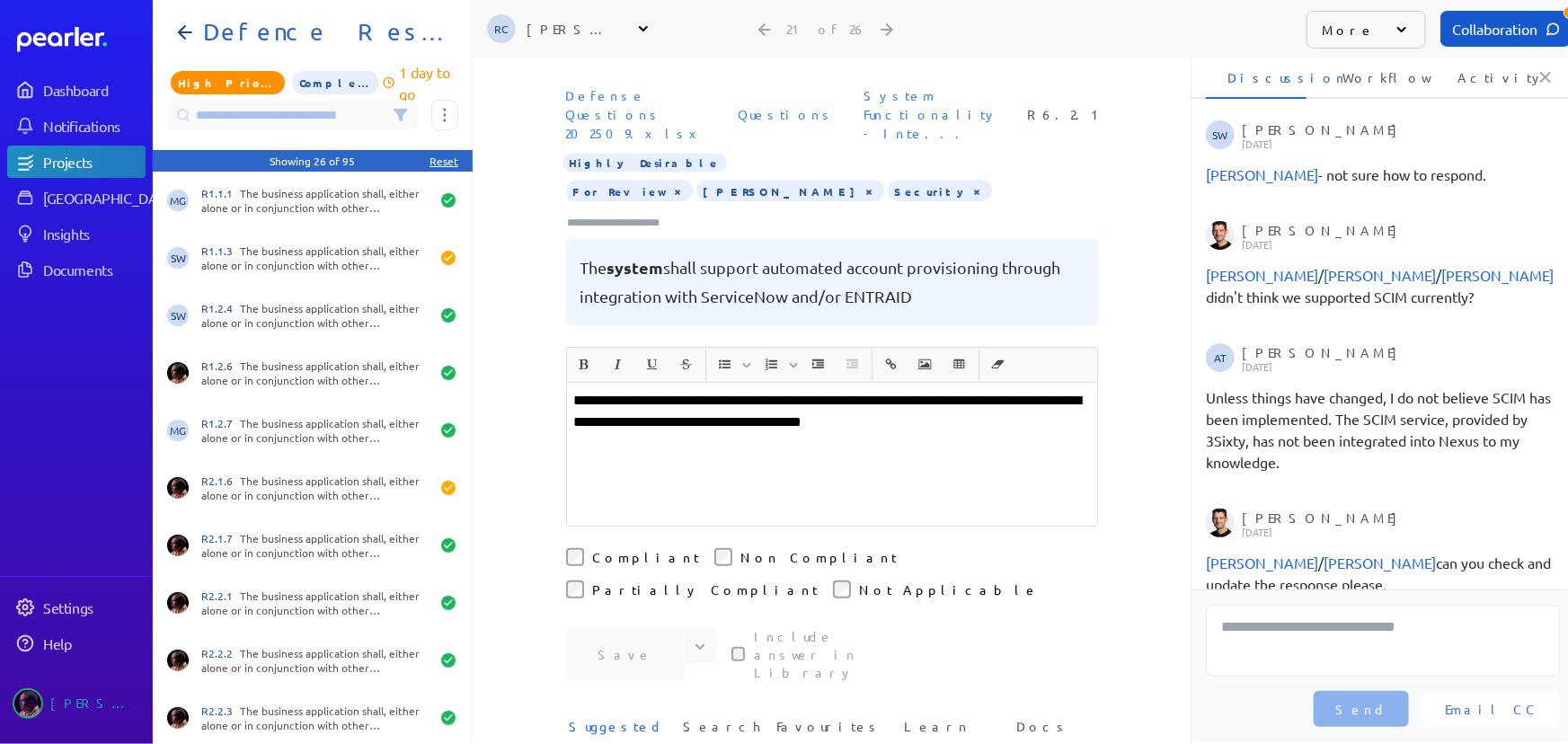
scroll to position [436, 0]
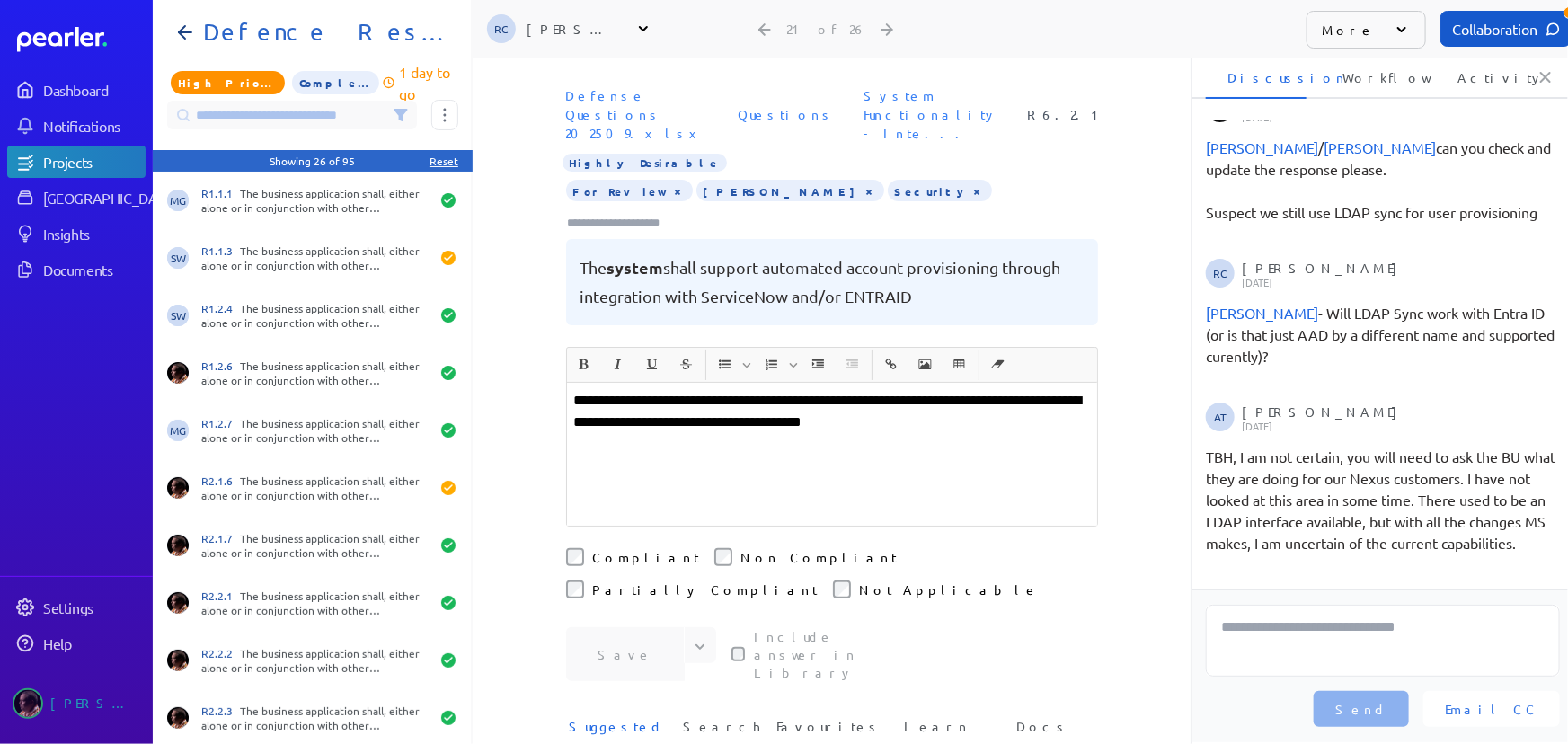
click at [1124, 589] on div "**********" at bounding box center [832, 401] width 718 height 687
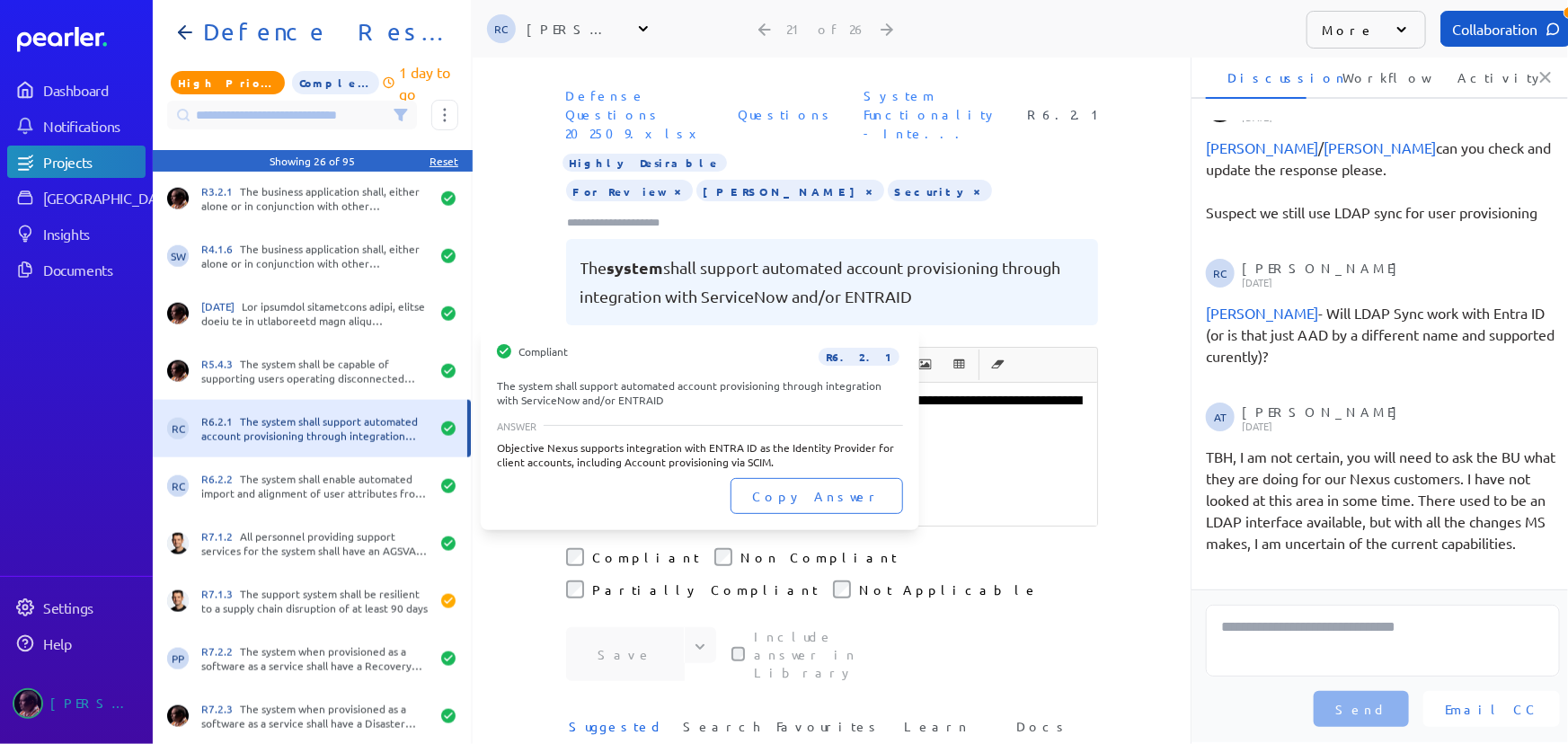
scroll to position [758, 0]
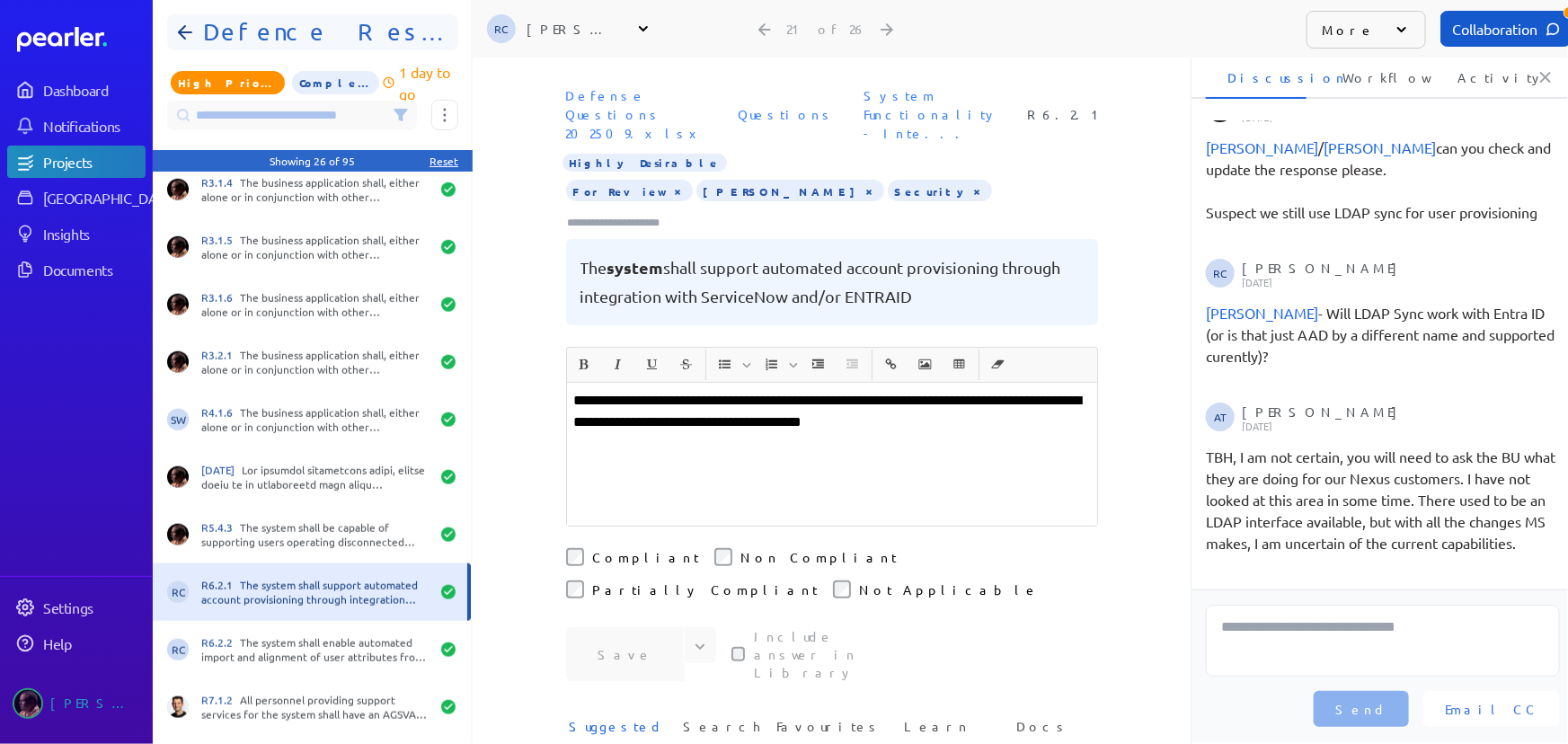
click at [189, 35] on icon at bounding box center [185, 32] width 22 height 22
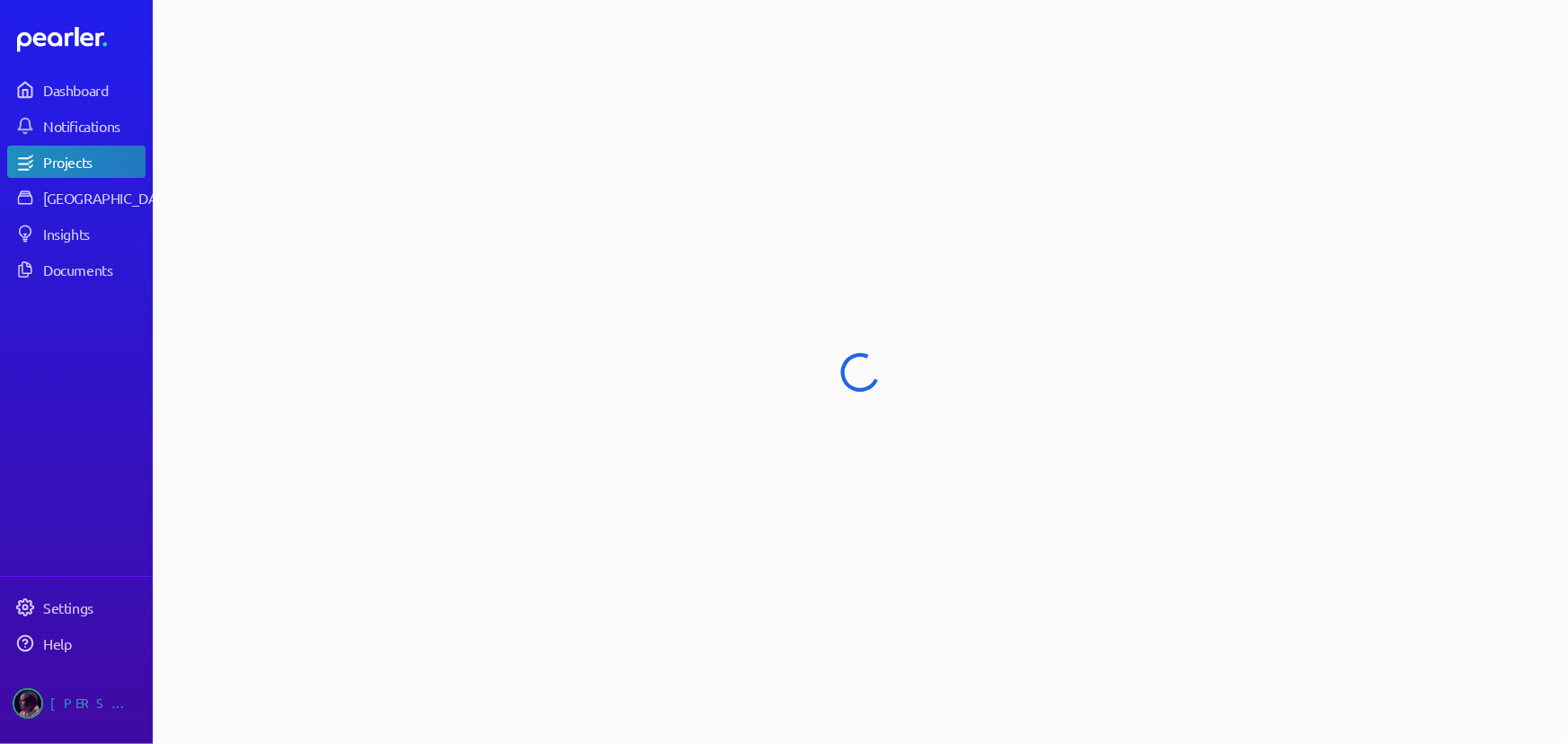
select select "****"
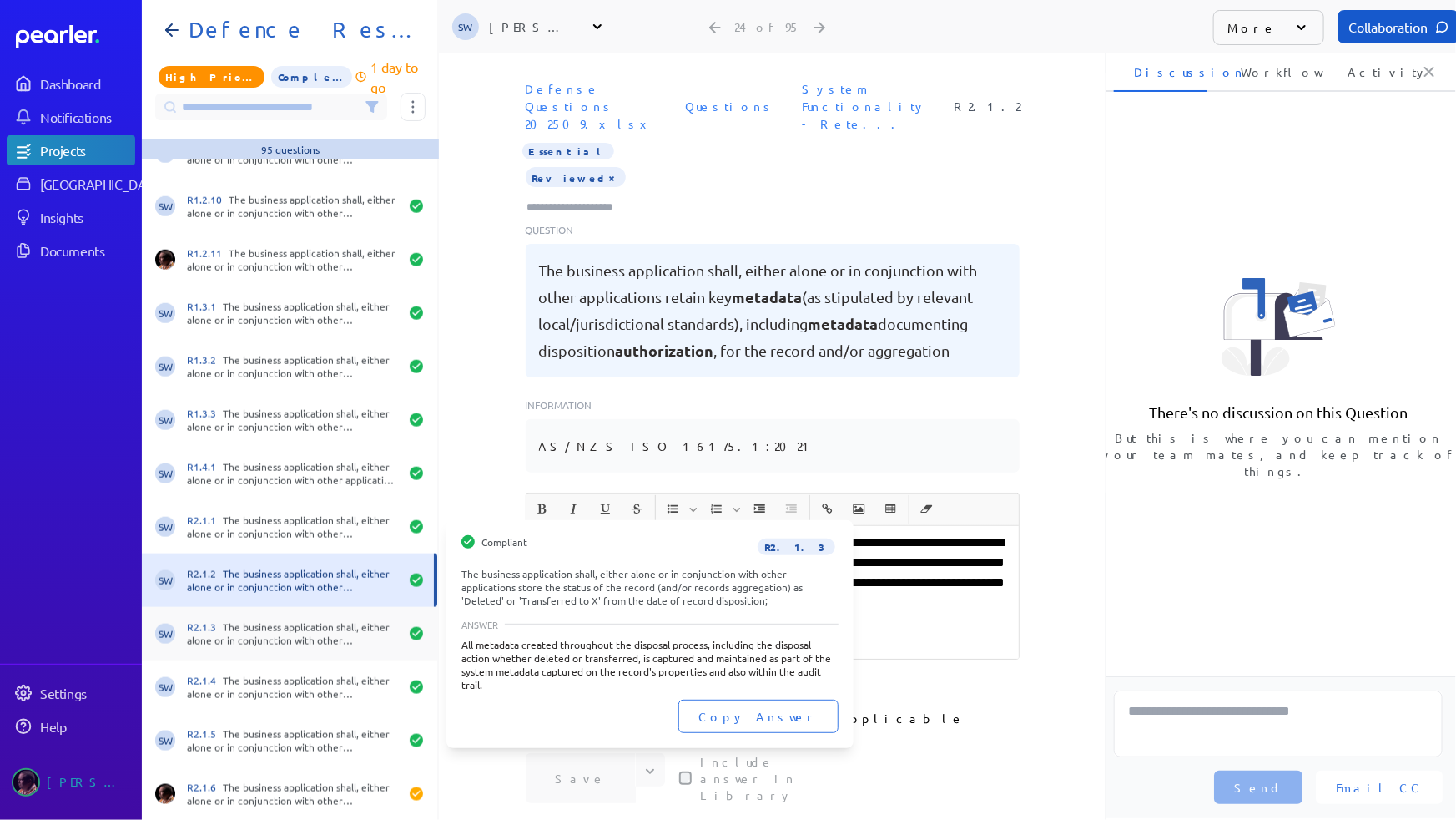
click at [259, 634] on div "R2.1.3 The business application shall, either alone or in conjunction with othe…" at bounding box center [293, 634] width 212 height 27
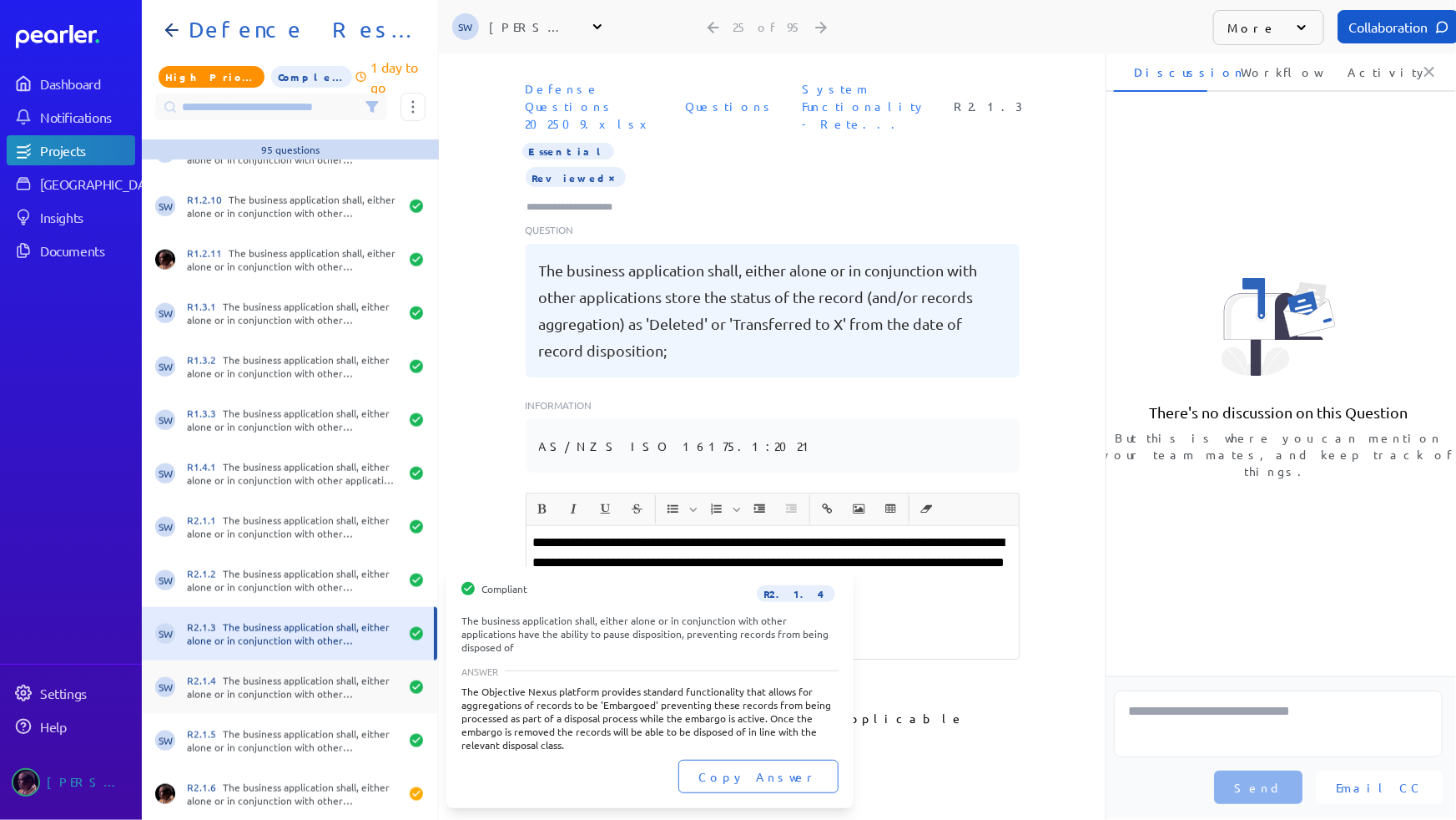
click at [267, 684] on div "R2.1.4 The business application shall, either alone or in conjunction with othe…" at bounding box center [293, 687] width 212 height 27
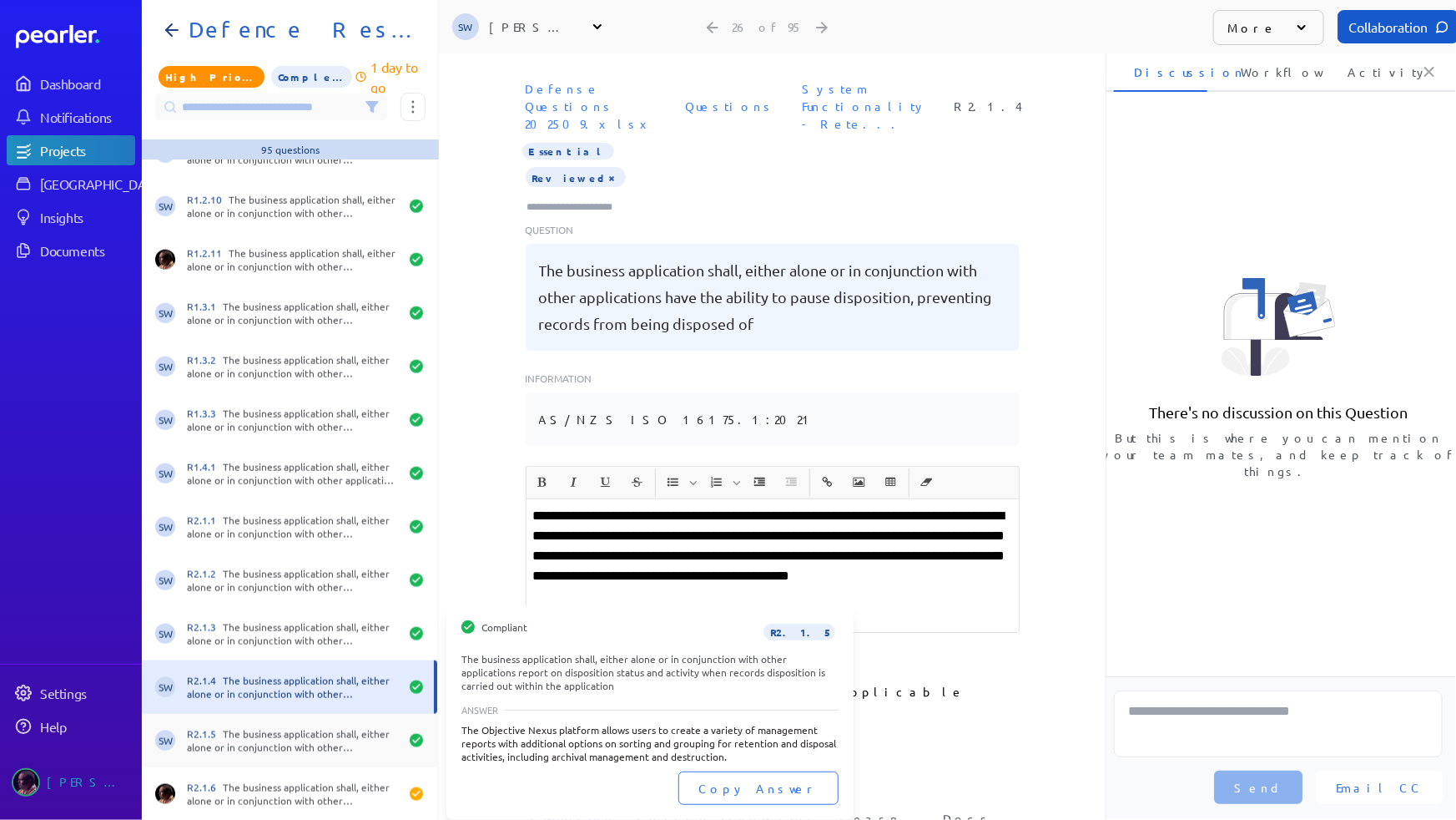
click at [269, 742] on div "R2.1.5 The business application shall, either alone or in conjunction with othe…" at bounding box center [293, 740] width 212 height 27
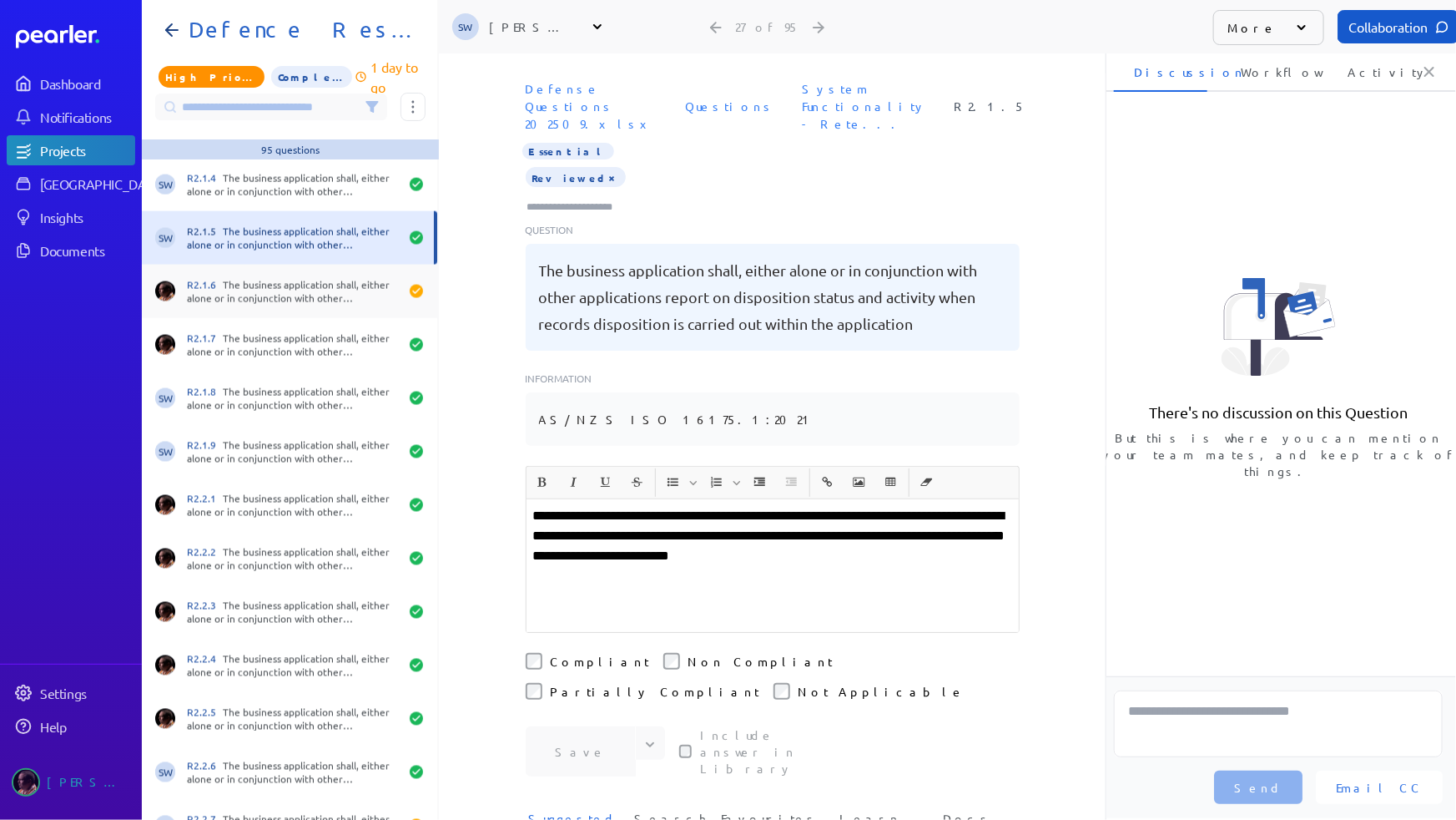
scroll to position [1365, 0]
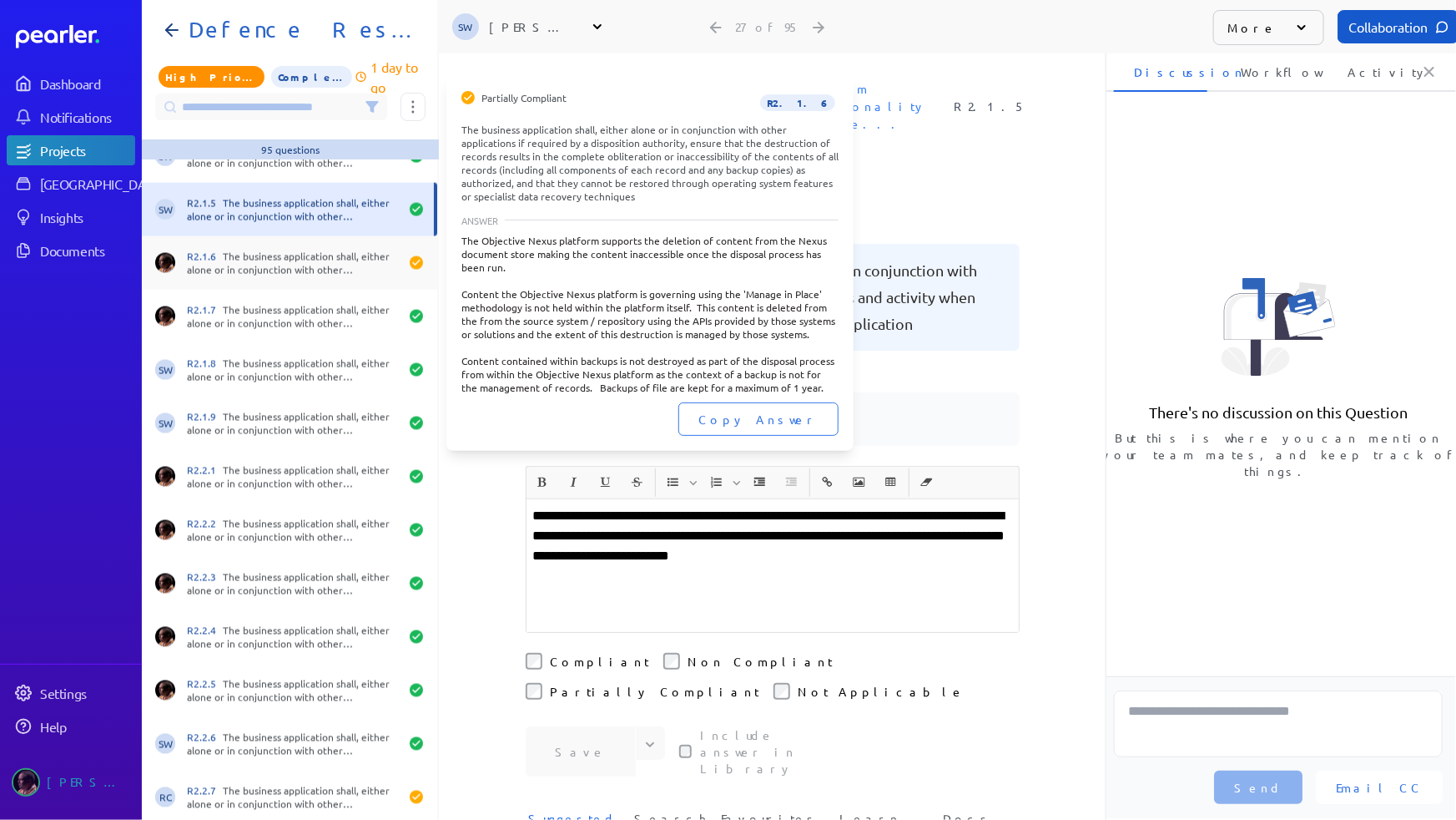
click at [277, 270] on div "R2.1.6 The business application shall, either alone or in conjunction with othe…" at bounding box center [293, 262] width 212 height 27
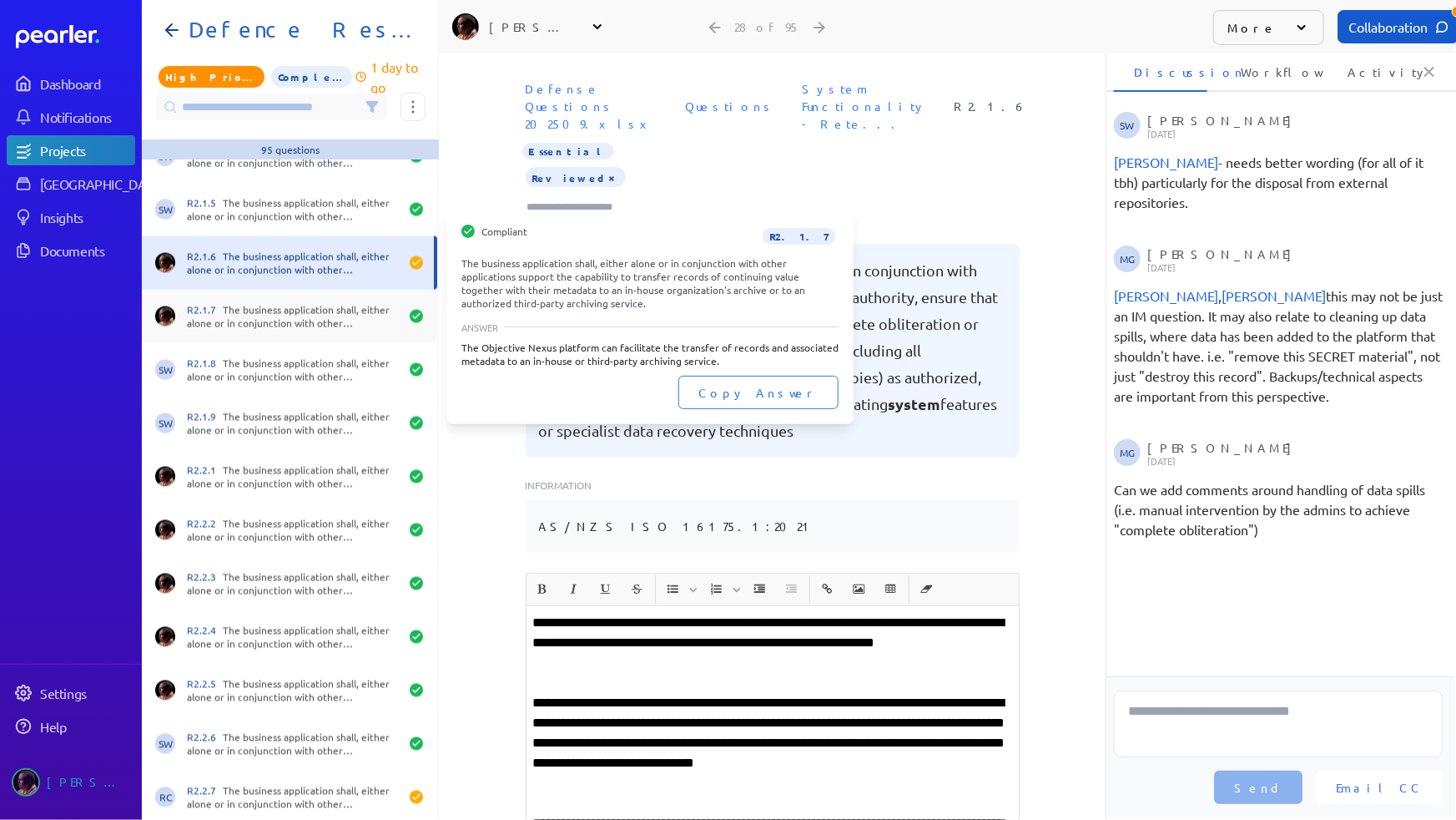
click at [253, 319] on div "R2.1.7 The business application shall, either alone or in conjunction with othe…" at bounding box center [293, 316] width 212 height 27
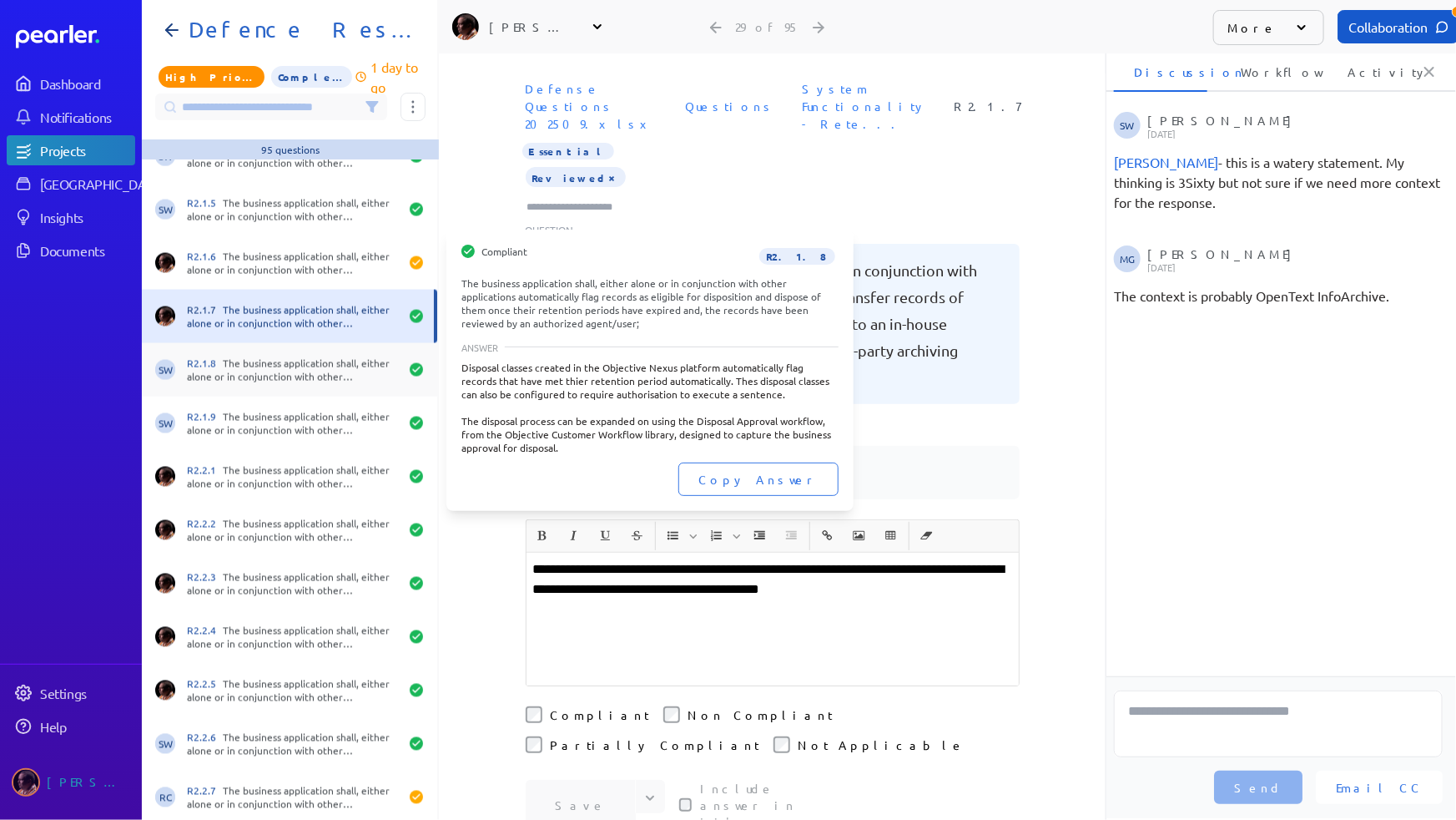
click at [252, 367] on div "R2.1.8 The business application shall, either alone or in conjunction with othe…" at bounding box center [293, 369] width 212 height 27
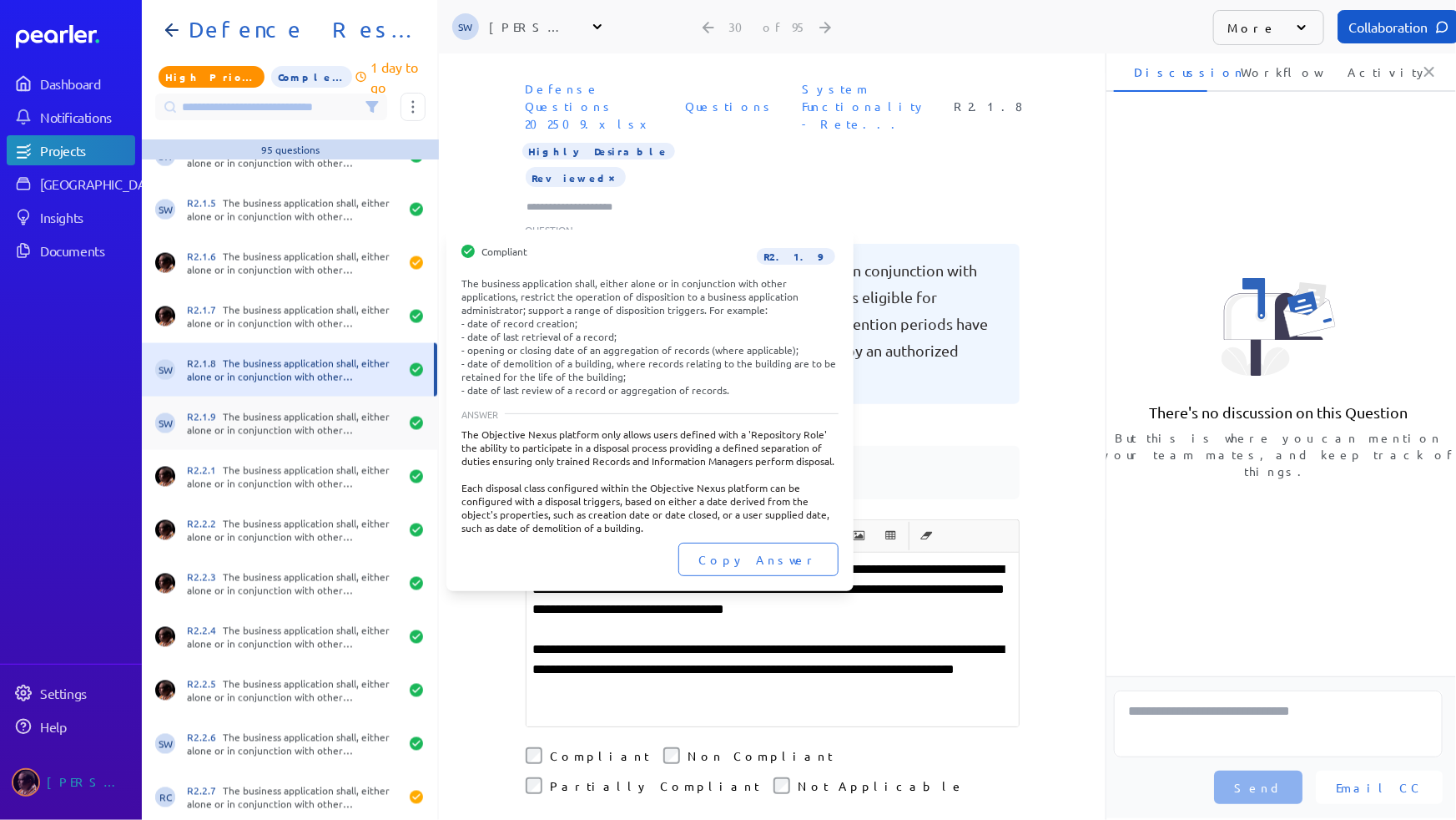
click at [259, 413] on div "R2.1.9 The business application shall, either alone or in conjunction with othe…" at bounding box center [293, 423] width 212 height 27
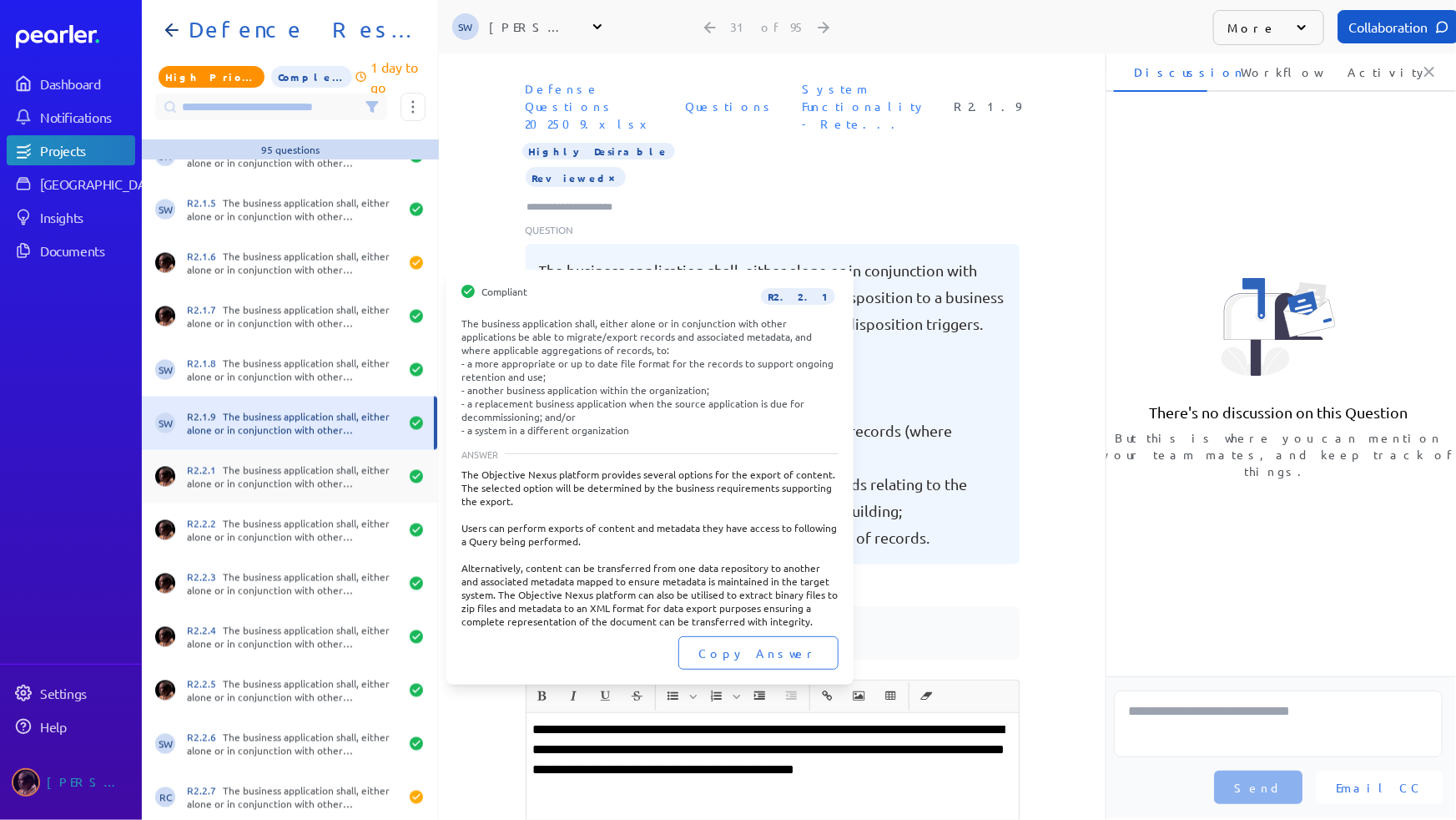
click at [257, 463] on div "R2.2.1 The business application shall, either alone or in conjunction with othe…" at bounding box center [293, 476] width 212 height 27
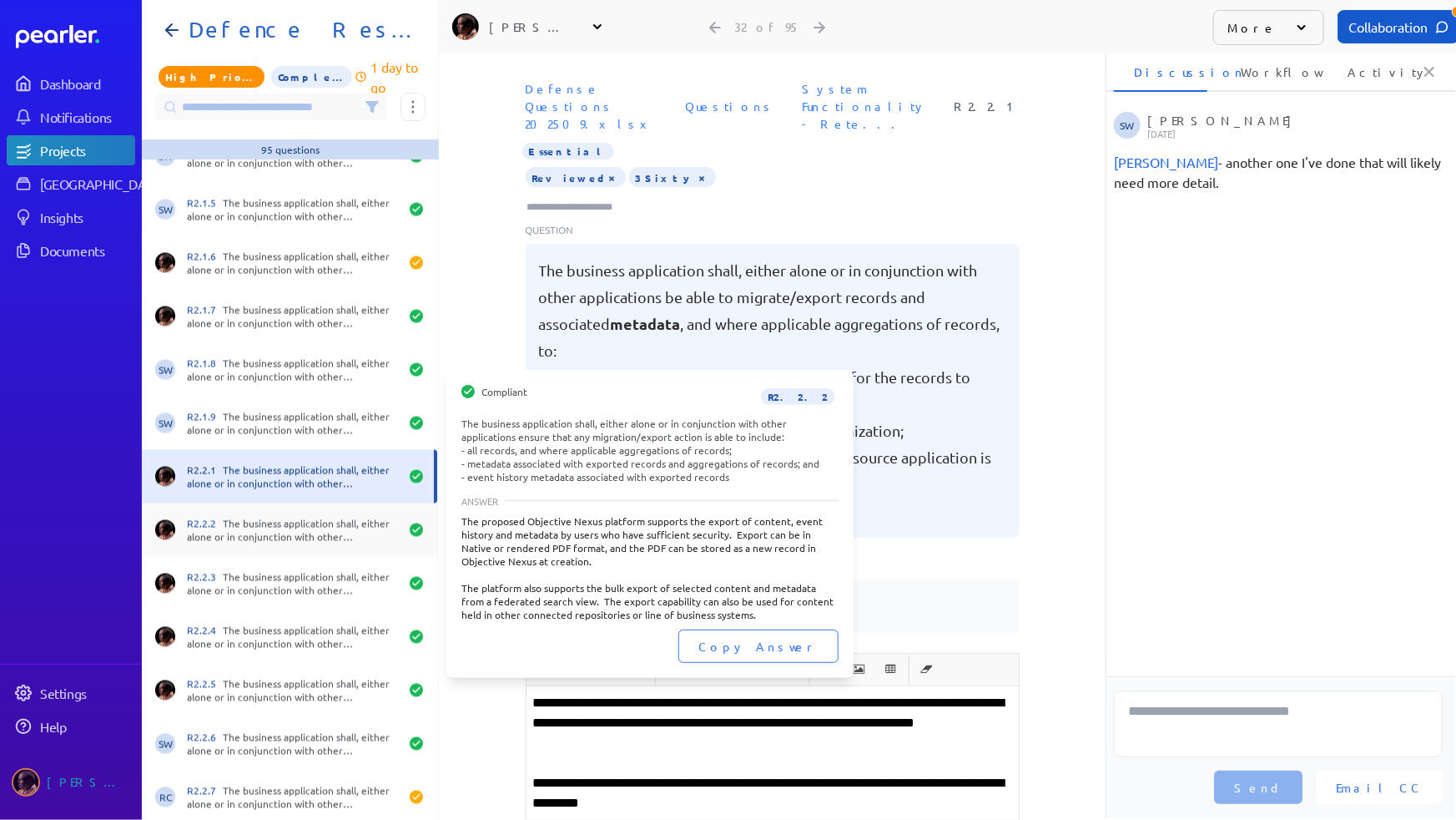
click at [259, 520] on div "R2.2.2 The business application shall, either alone or in conjunction with othe…" at bounding box center [293, 530] width 212 height 27
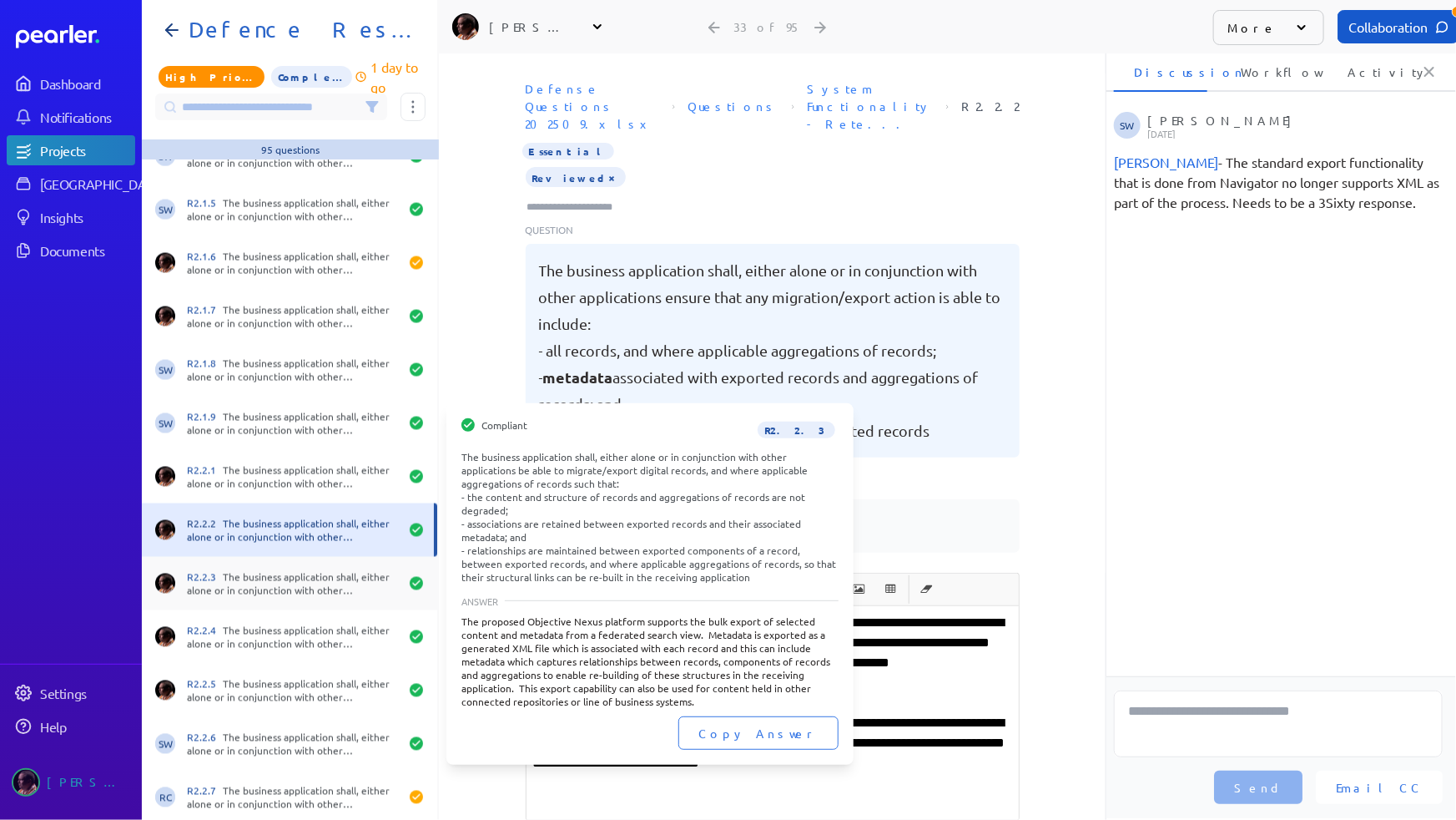
click at [256, 580] on div "R2.2.3 The business application shall, either alone or in conjunction with othe…" at bounding box center [293, 583] width 212 height 27
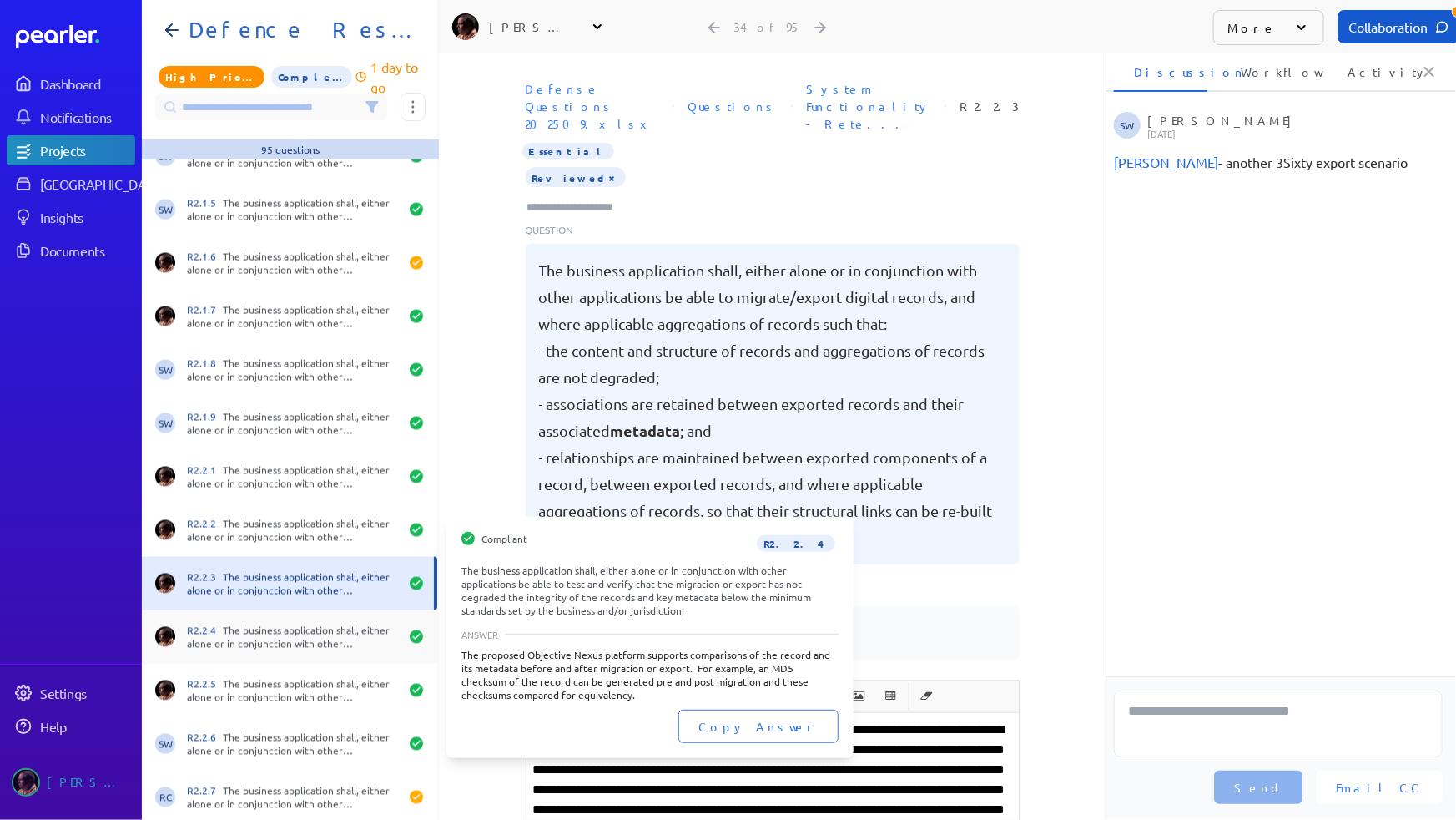
click at [253, 637] on div "R2.2.4 The business application shall, either alone or in conjunction with othe…" at bounding box center [293, 637] width 212 height 27
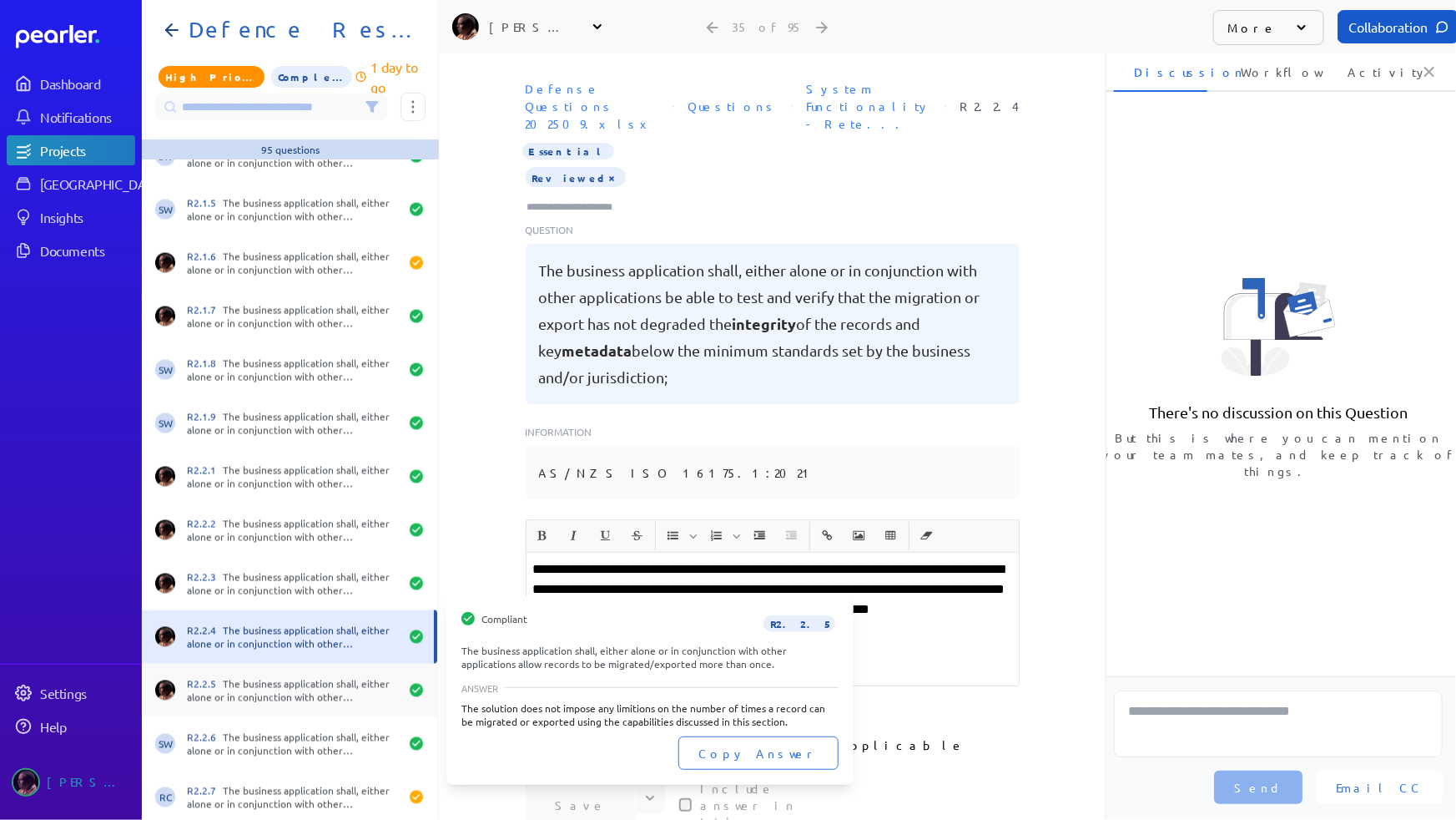
click at [249, 683] on div "R2.2.5 The business application shall, either alone or in conjunction with othe…" at bounding box center [293, 690] width 212 height 27
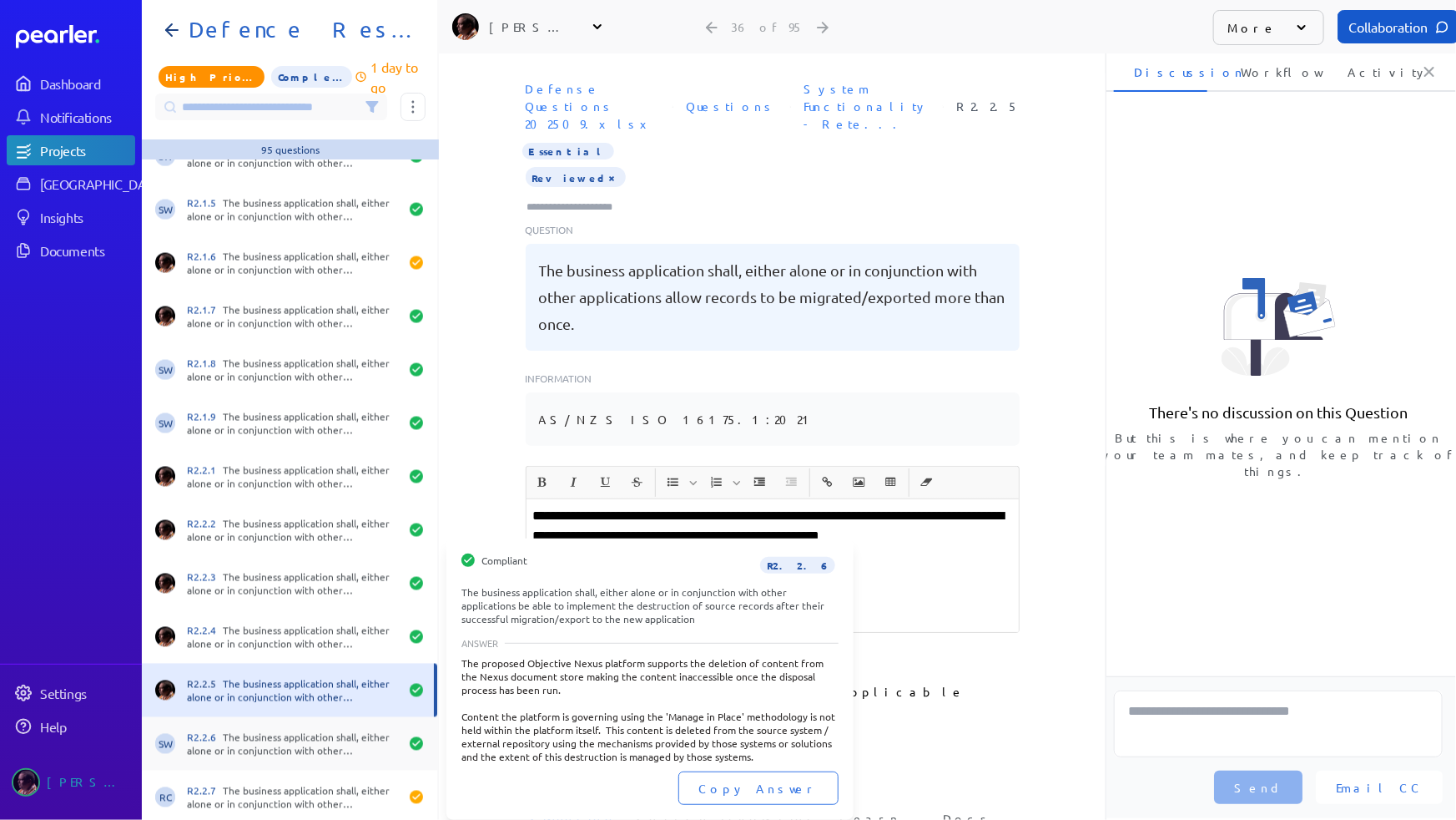
click at [255, 747] on div "R2.2.6 The business application shall, either alone or in conjunction with othe…" at bounding box center [293, 744] width 212 height 27
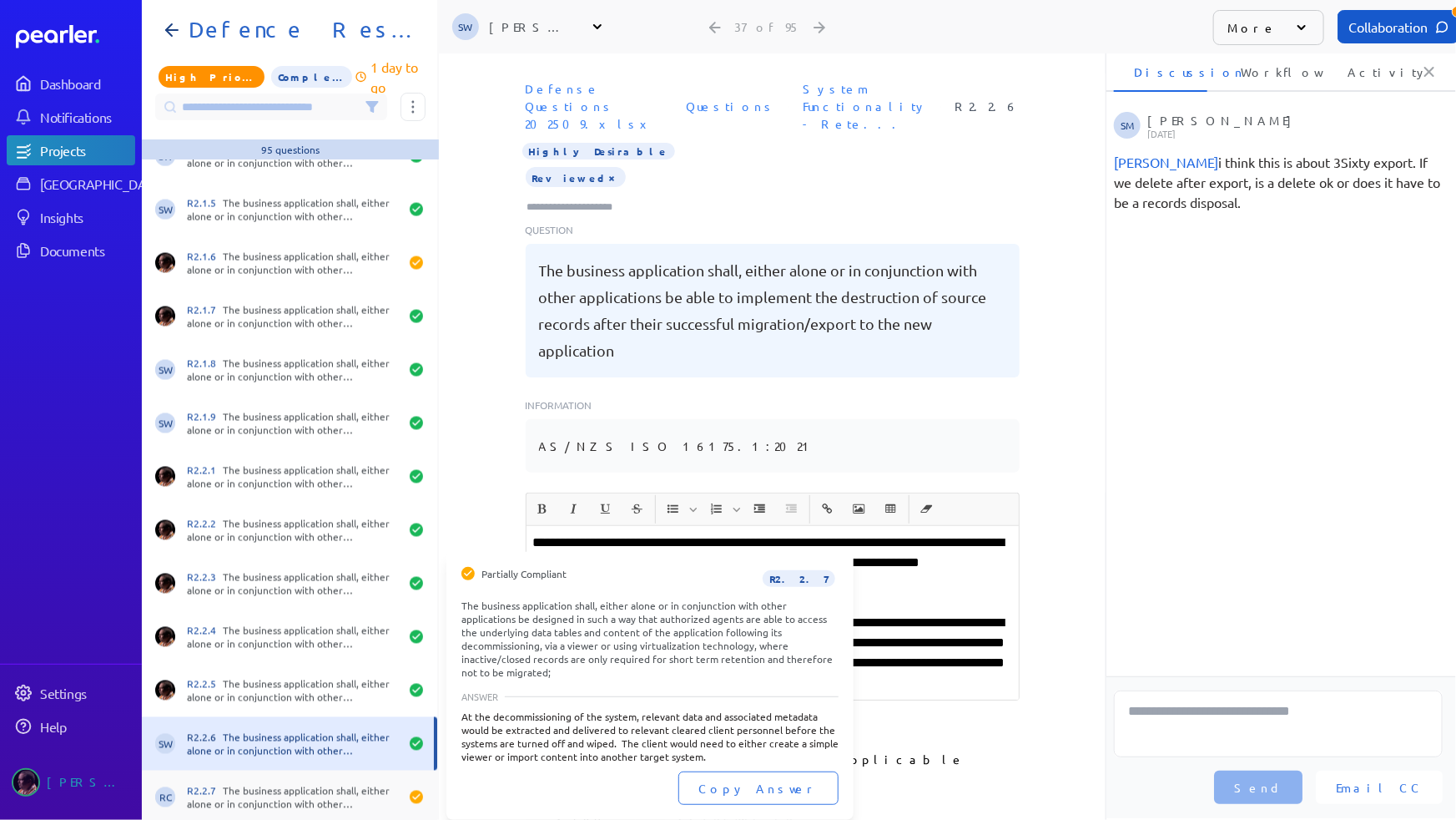
click at [269, 785] on div "R2.2.7 The business application shall, either alone or in conjunction with othe…" at bounding box center [293, 797] width 212 height 27
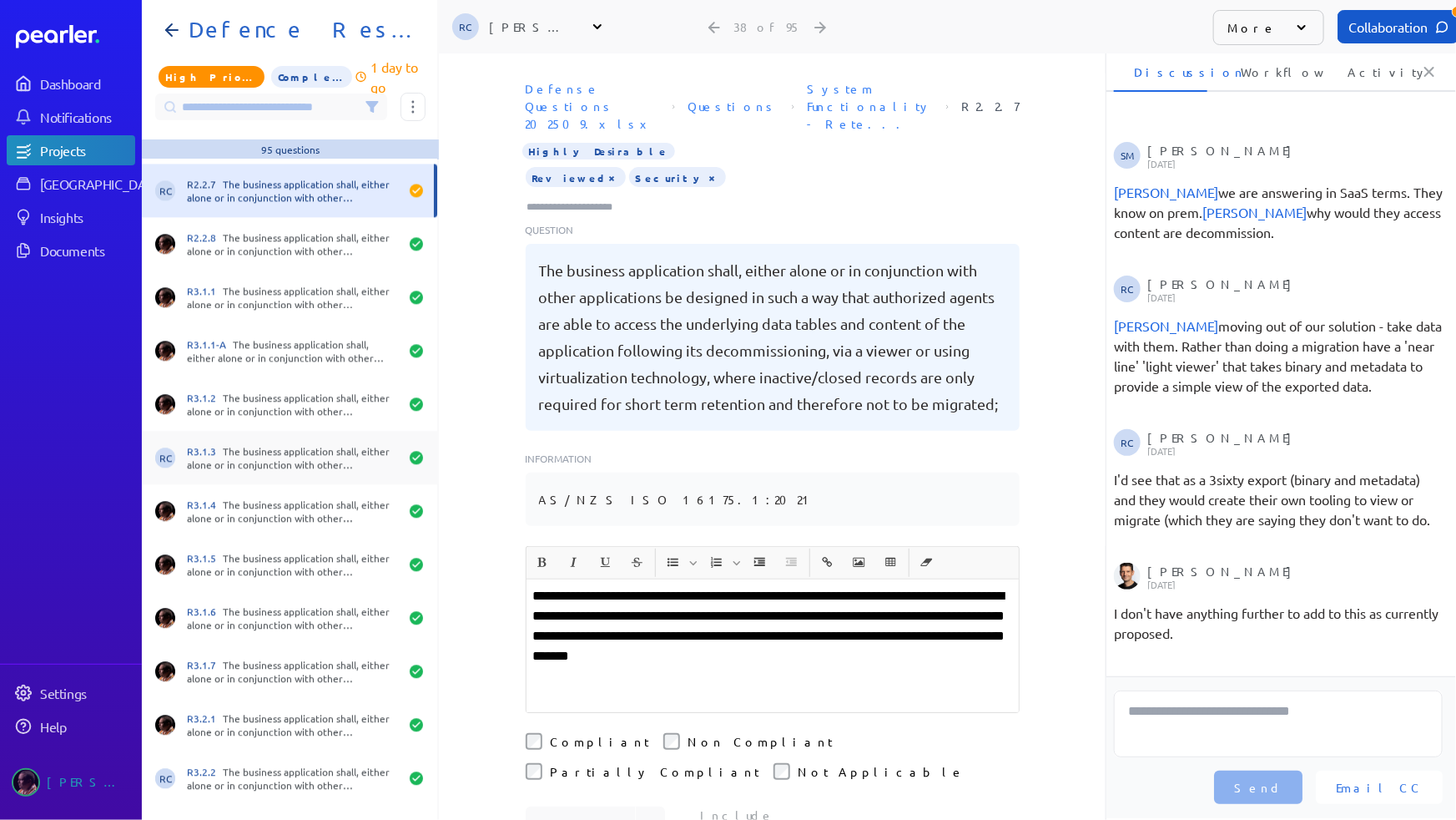
scroll to position [1896, 0]
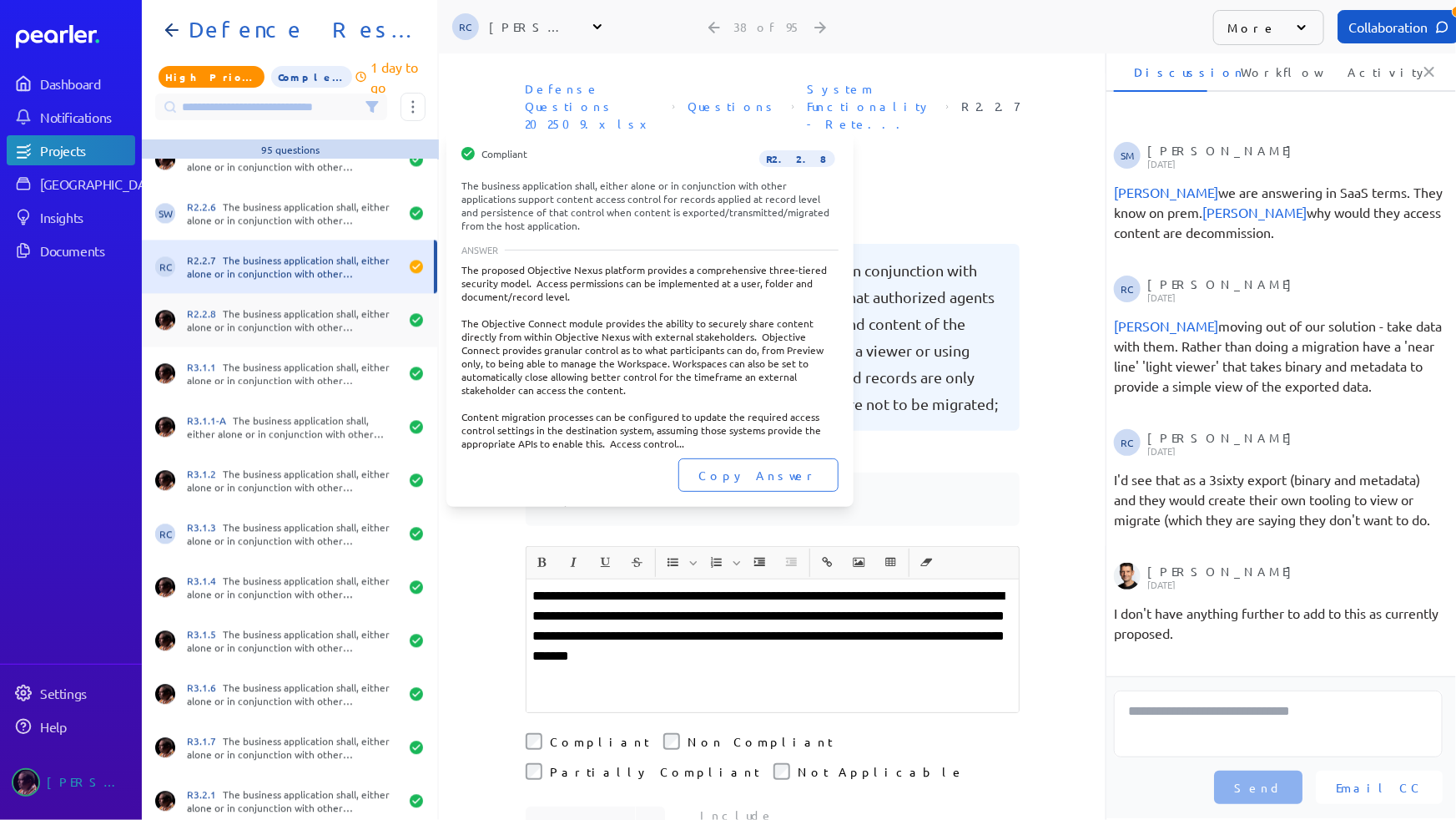
click at [249, 317] on div "R2.2.8 The business application shall, either alone or in conjunction with othe…" at bounding box center [293, 320] width 212 height 27
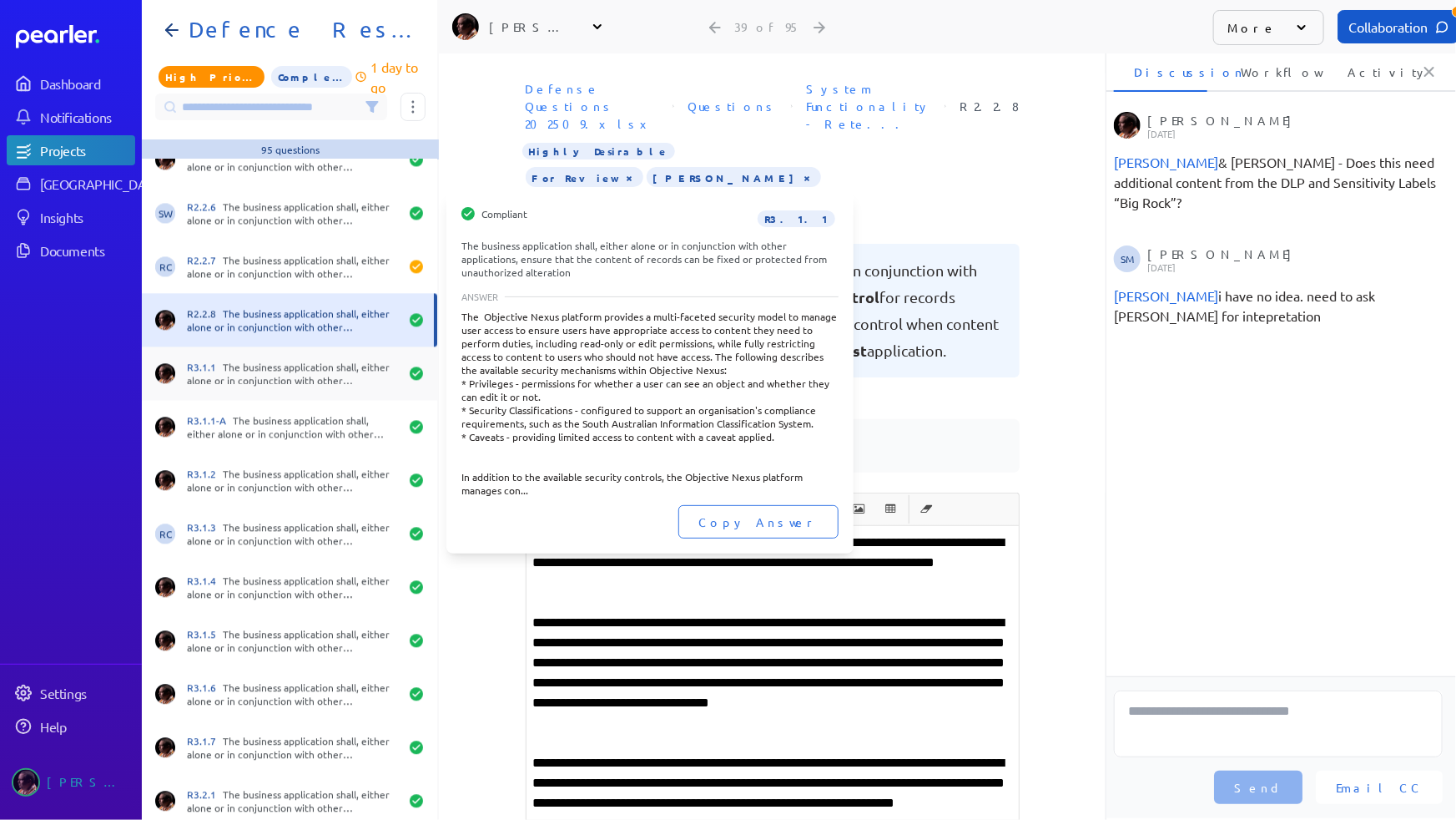
click at [280, 369] on div "R3.1.1 The business application shall, either alone or in conjunction with othe…" at bounding box center [293, 373] width 212 height 27
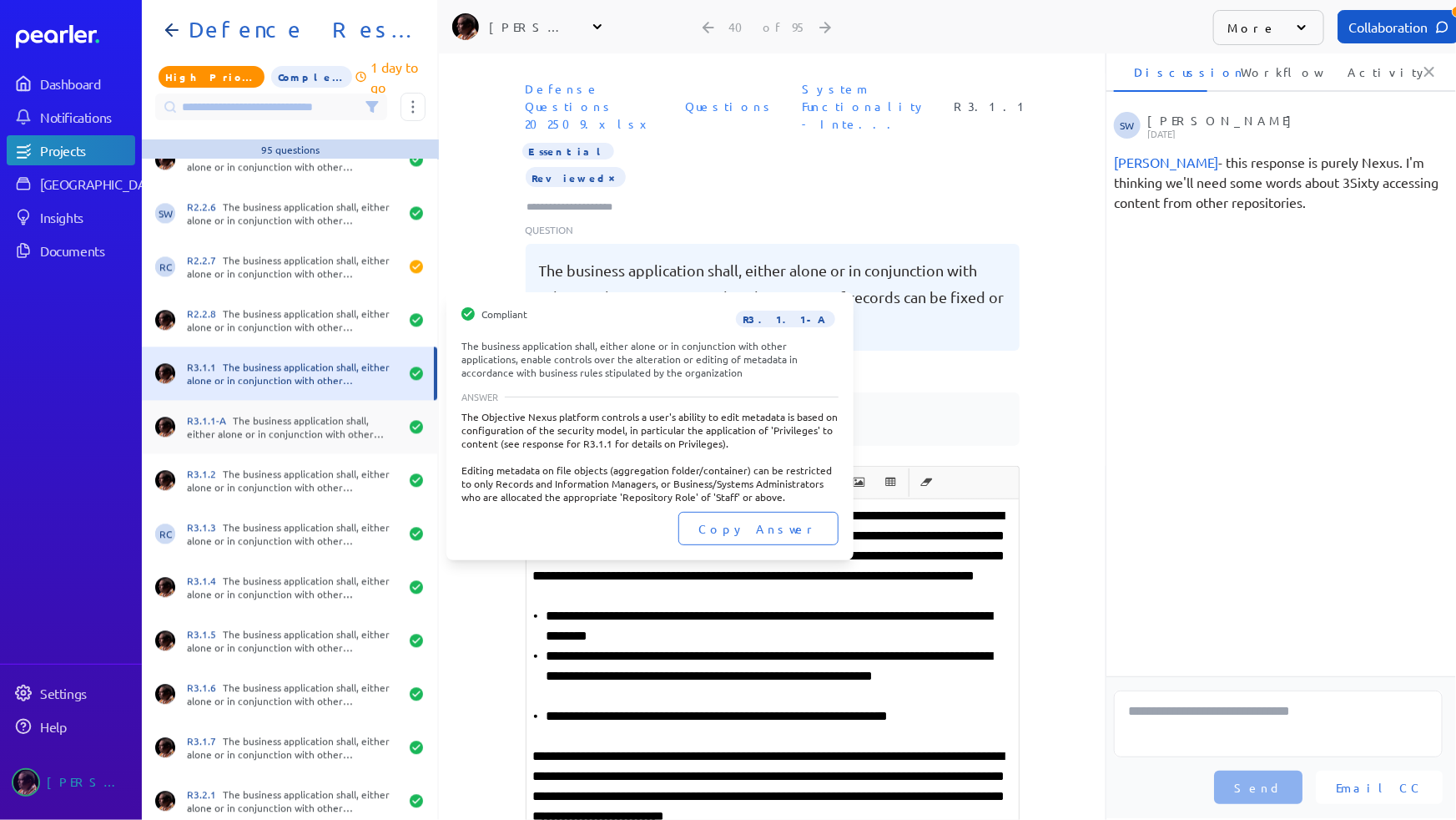
click at [292, 421] on div "R3.1.1-A The business application shall, either alone or in conjunction with ot…" at bounding box center [293, 427] width 212 height 27
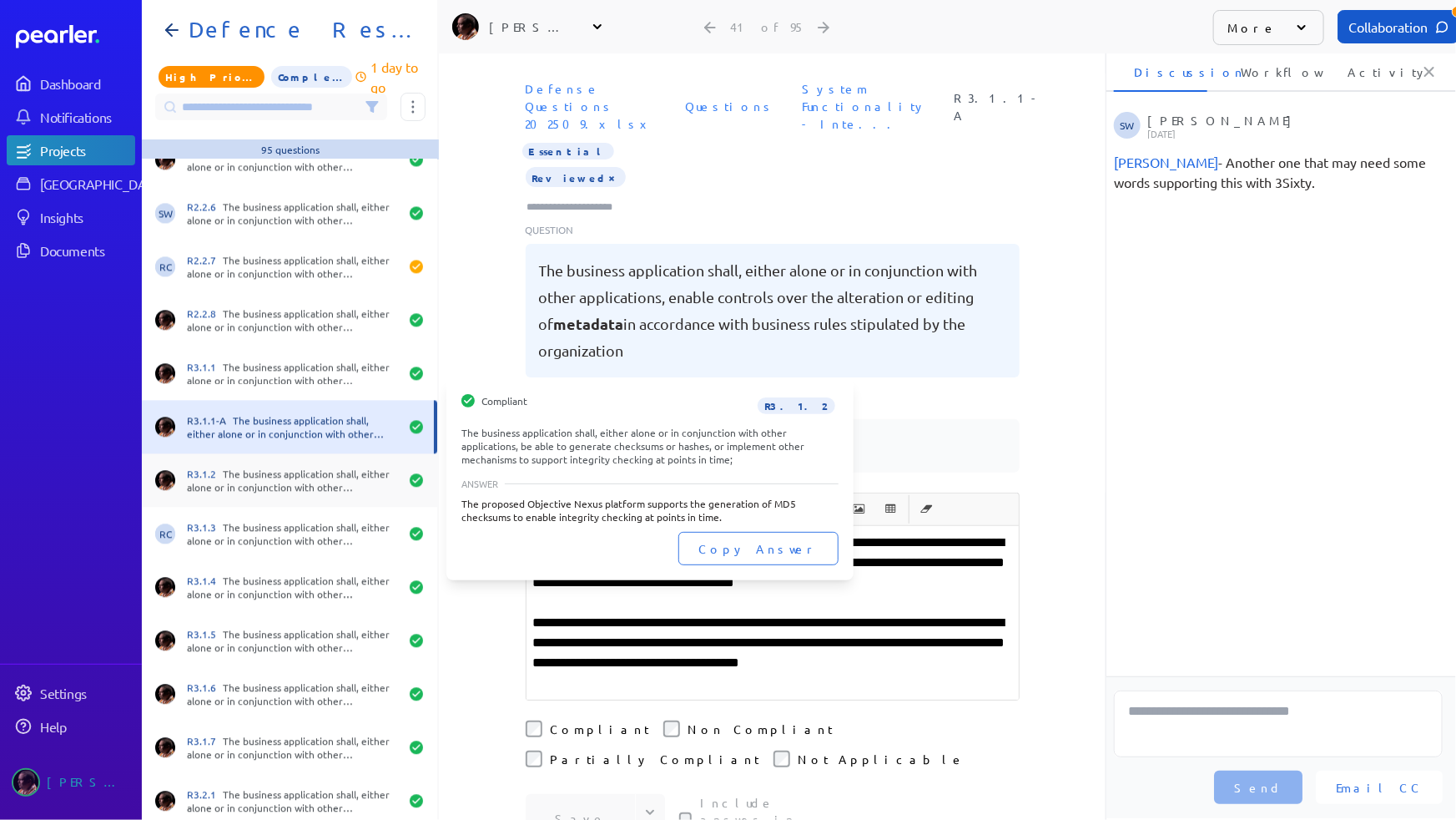
click at [280, 490] on div "R3.1.2 The business application shall, either alone or in conjunction with othe…" at bounding box center [293, 480] width 212 height 27
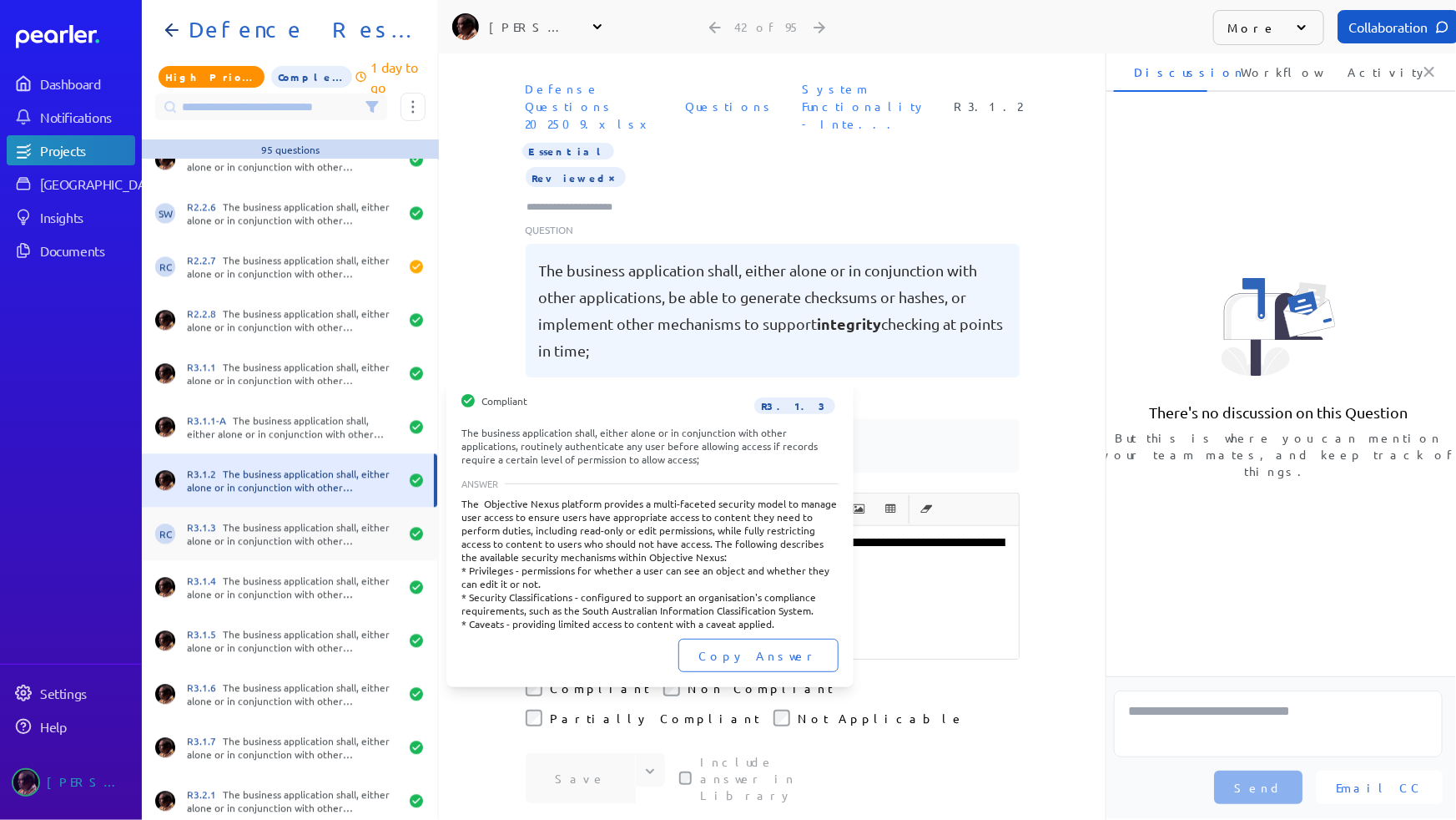
click at [282, 523] on div "R3.1.3 The business application shall, either alone or in conjunction with othe…" at bounding box center [293, 533] width 212 height 27
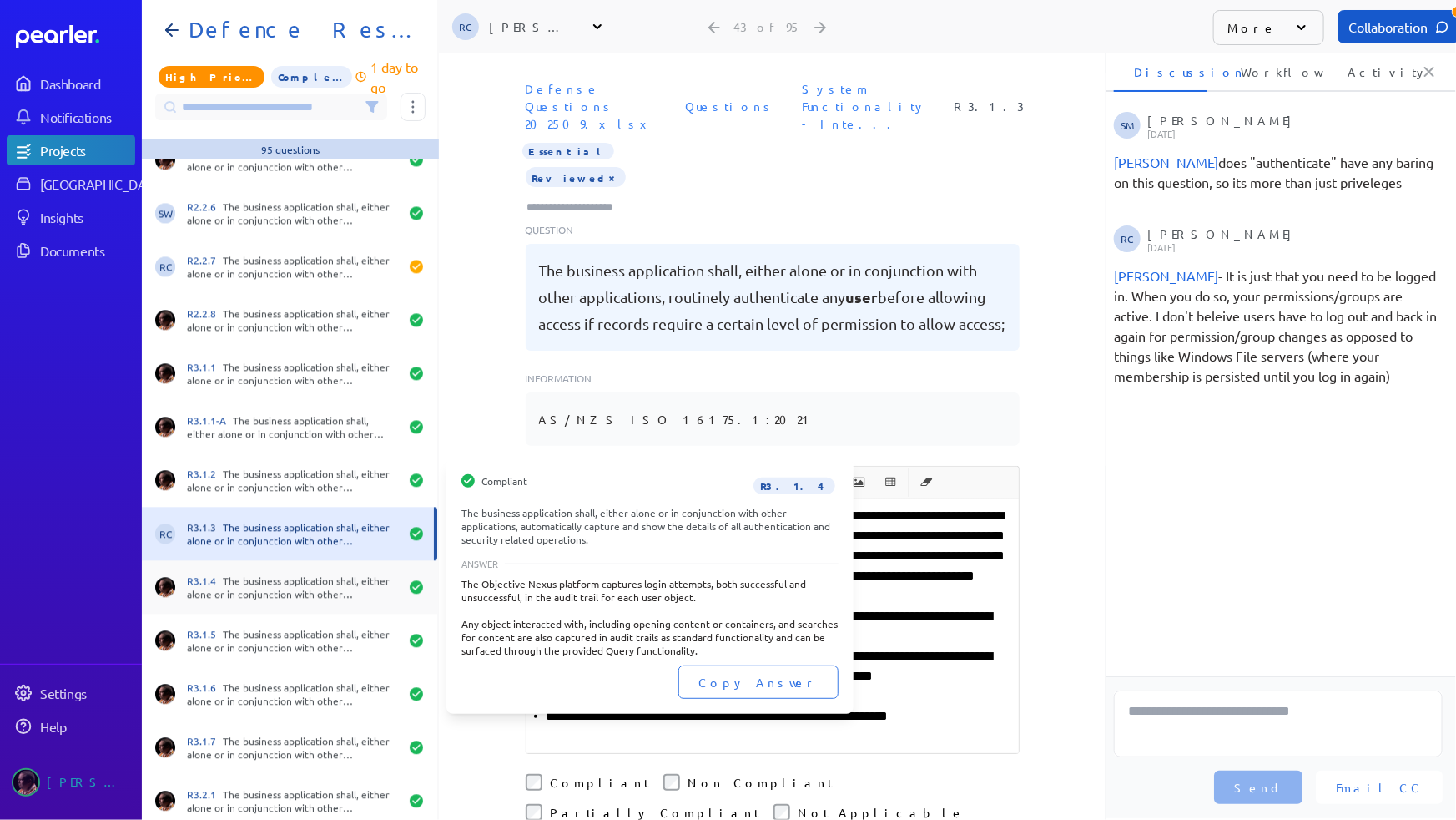
click at [293, 582] on div "R3.1.4 The business application shall, either alone or in conjunction with othe…" at bounding box center [293, 587] width 212 height 27
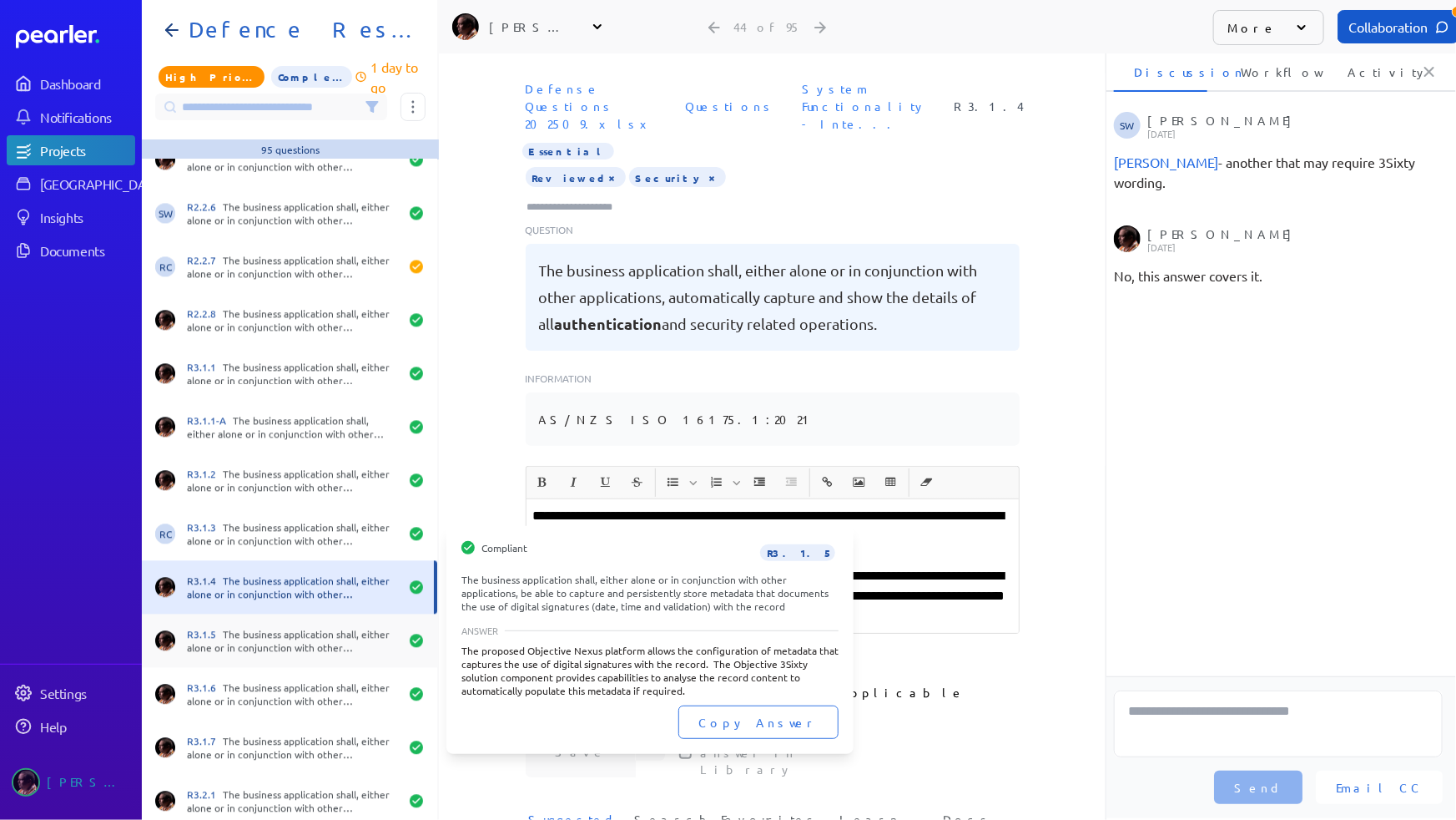
click at [304, 621] on div "R3.1.5 The business application shall, either alone or in conjunction with othe…" at bounding box center [290, 640] width 295 height 53
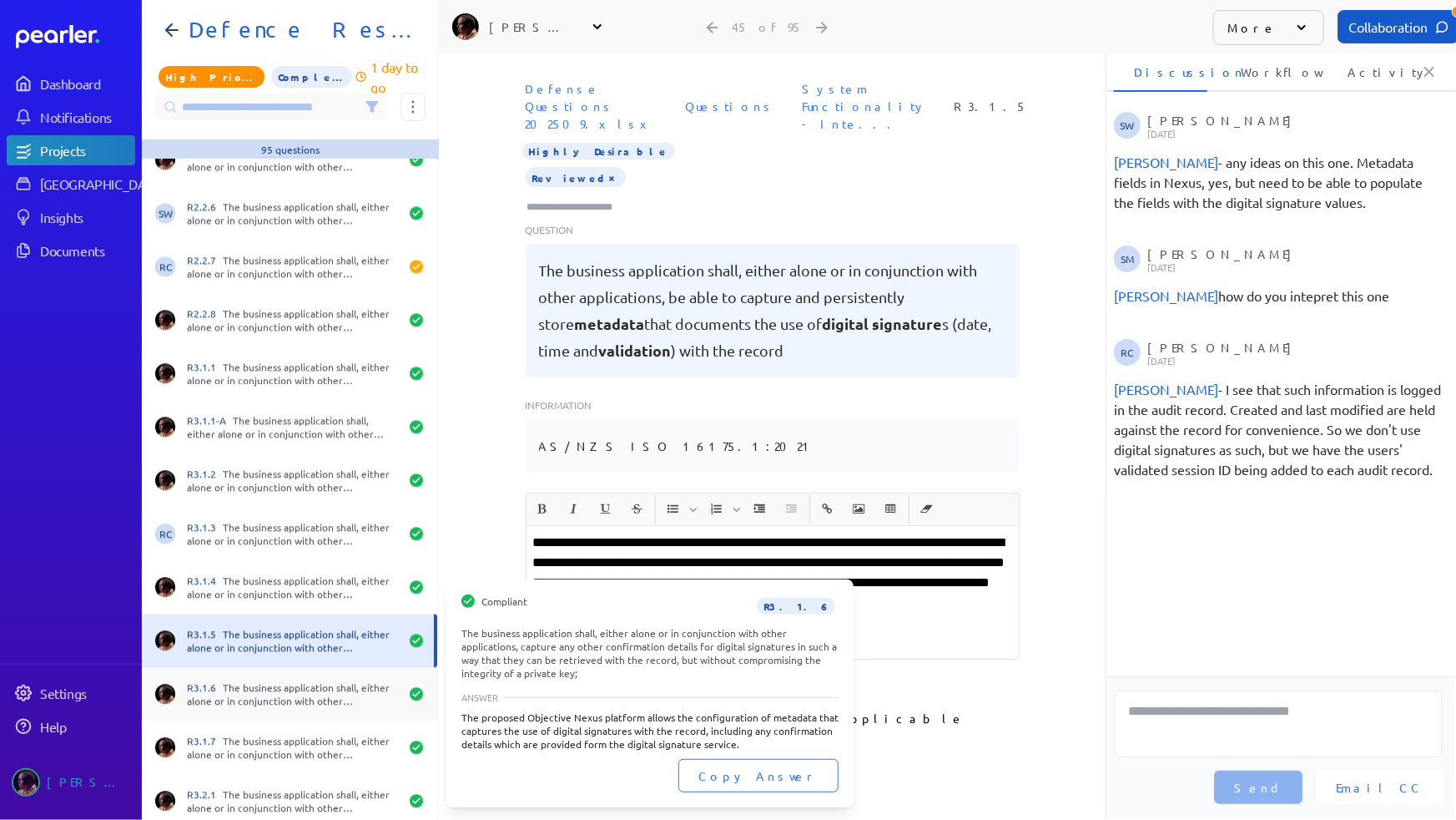
click at [281, 694] on div "R3.1.6 The business application shall, either alone or in conjunction with othe…" at bounding box center [293, 694] width 212 height 27
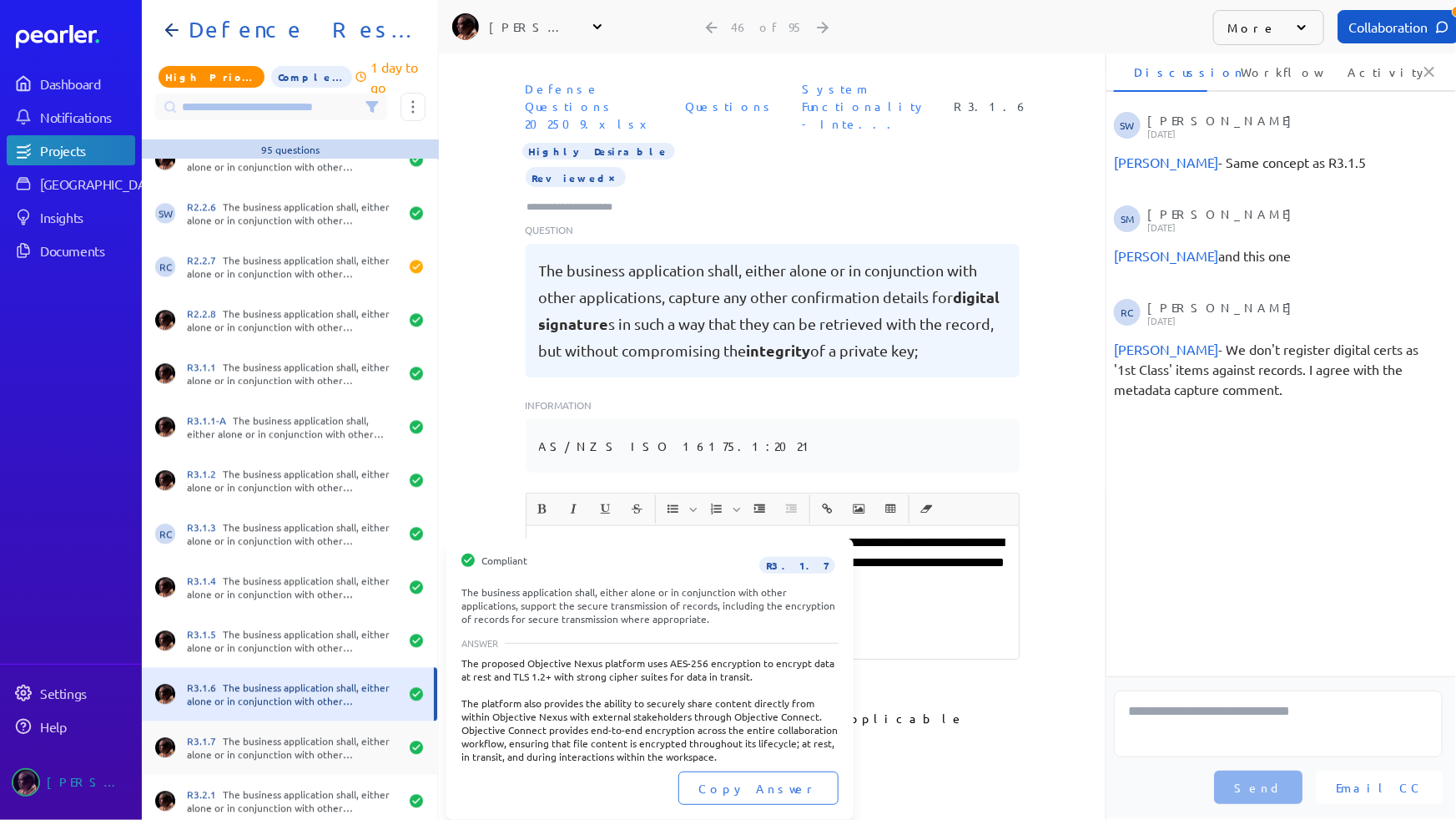
click at [280, 735] on div "R3.1.7 The business application shall, either alone or in conjunction with othe…" at bounding box center [293, 747] width 212 height 27
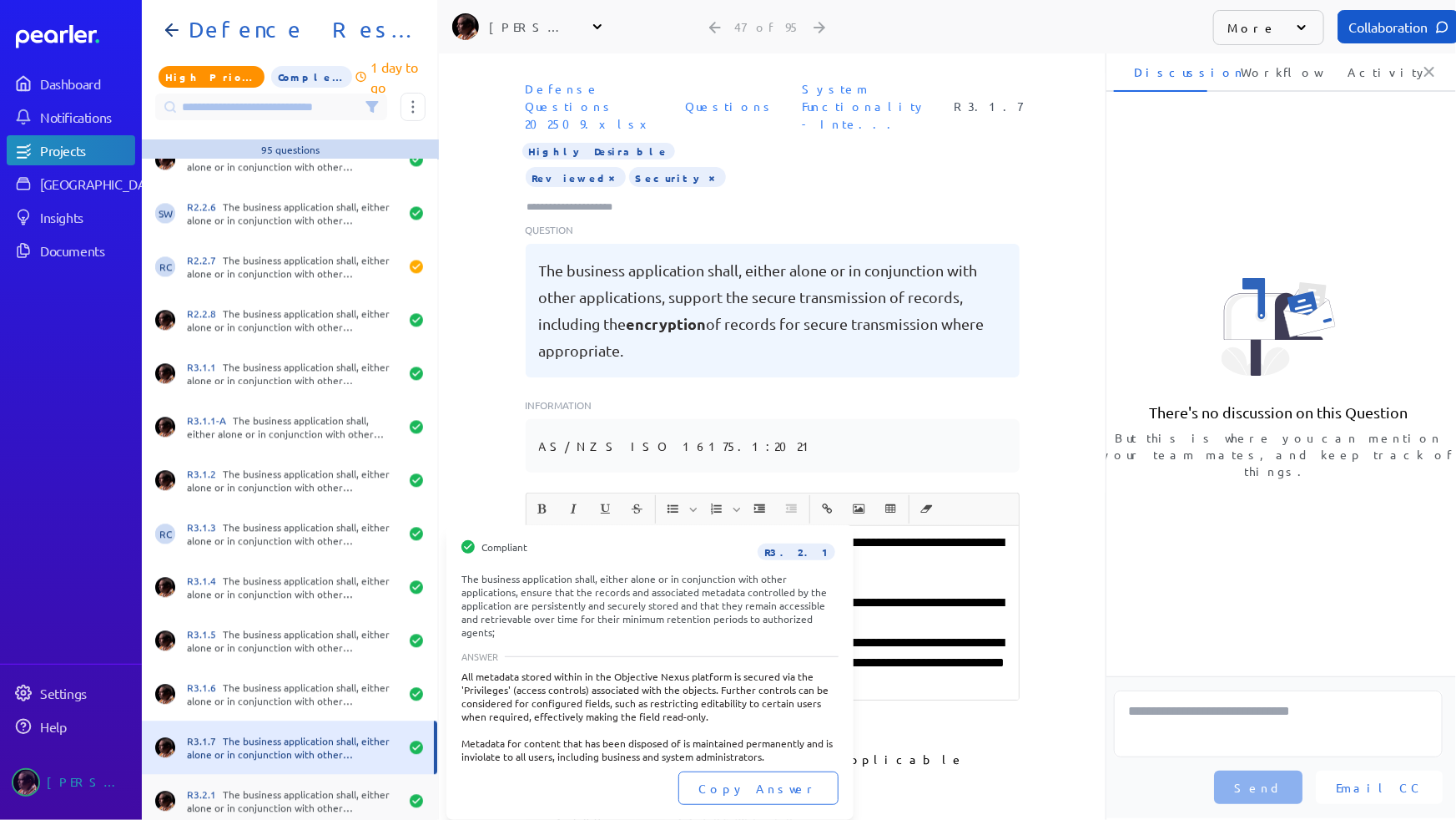
click at [267, 802] on div "R3.2.1 The business application shall, either alone or in conjunction with othe…" at bounding box center [293, 801] width 212 height 27
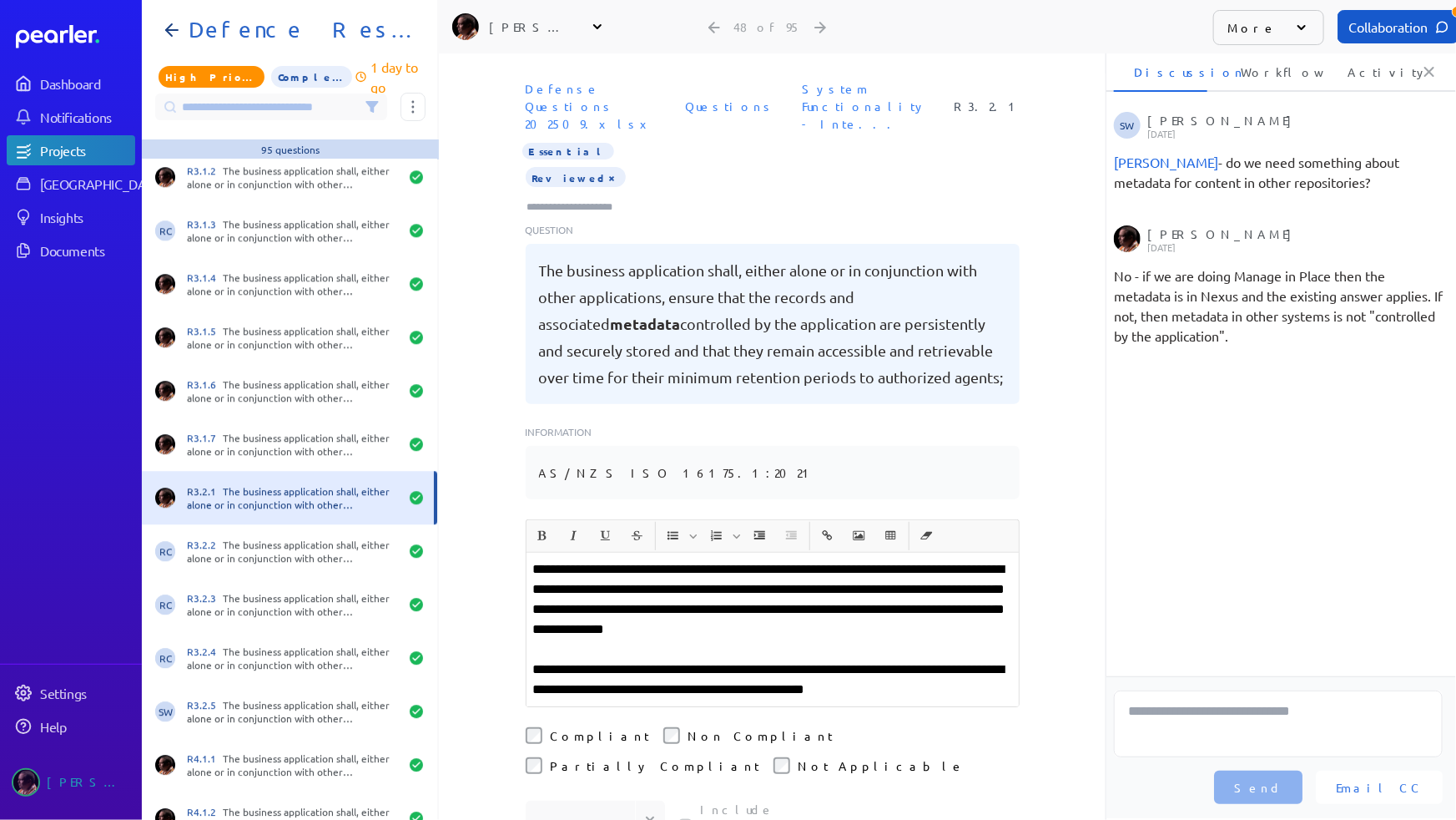
scroll to position [2200, 0]
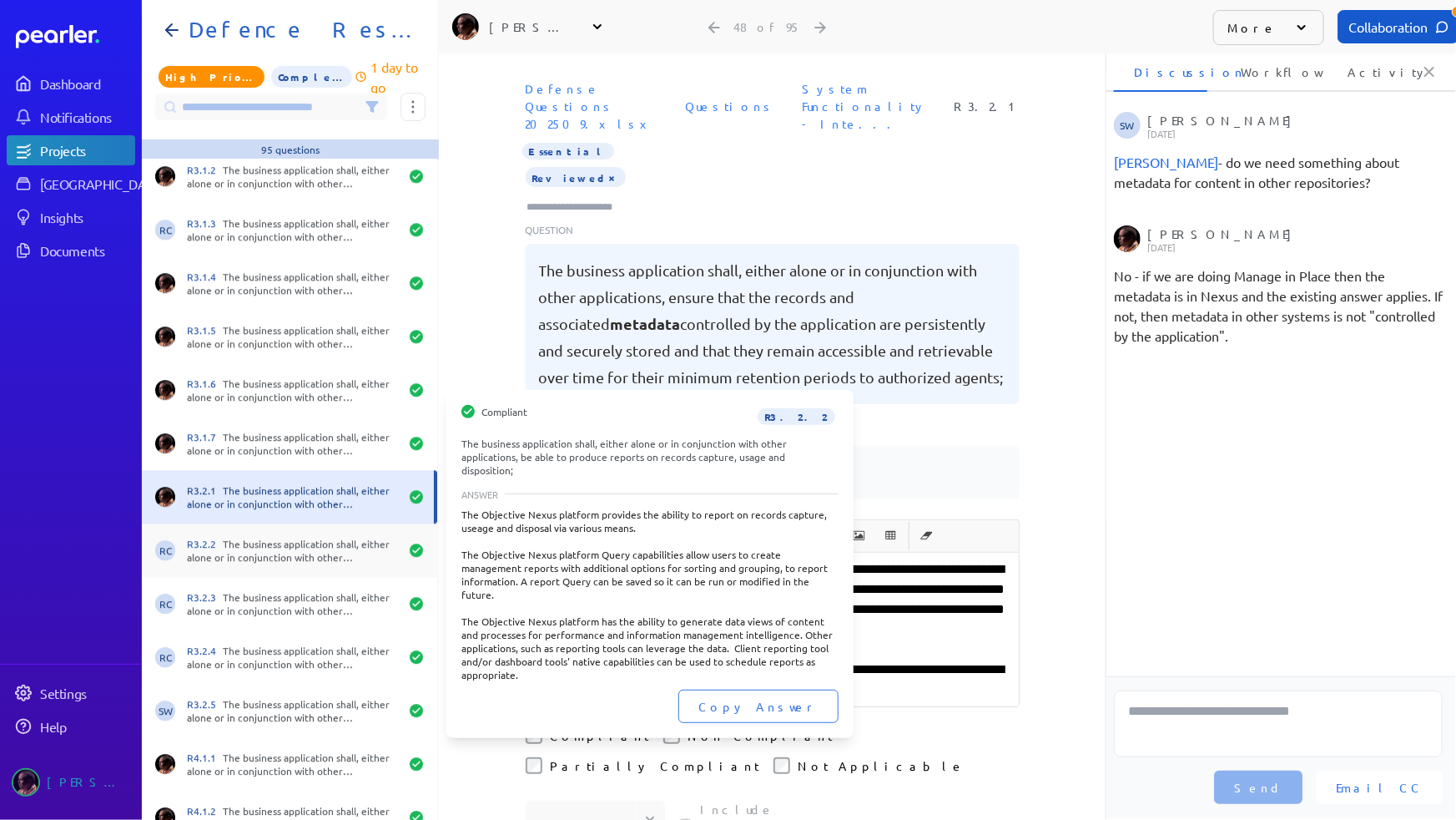
click at [263, 556] on div "R3.2.2 The business application shall, either alone or in conjunction with othe…" at bounding box center [293, 550] width 212 height 27
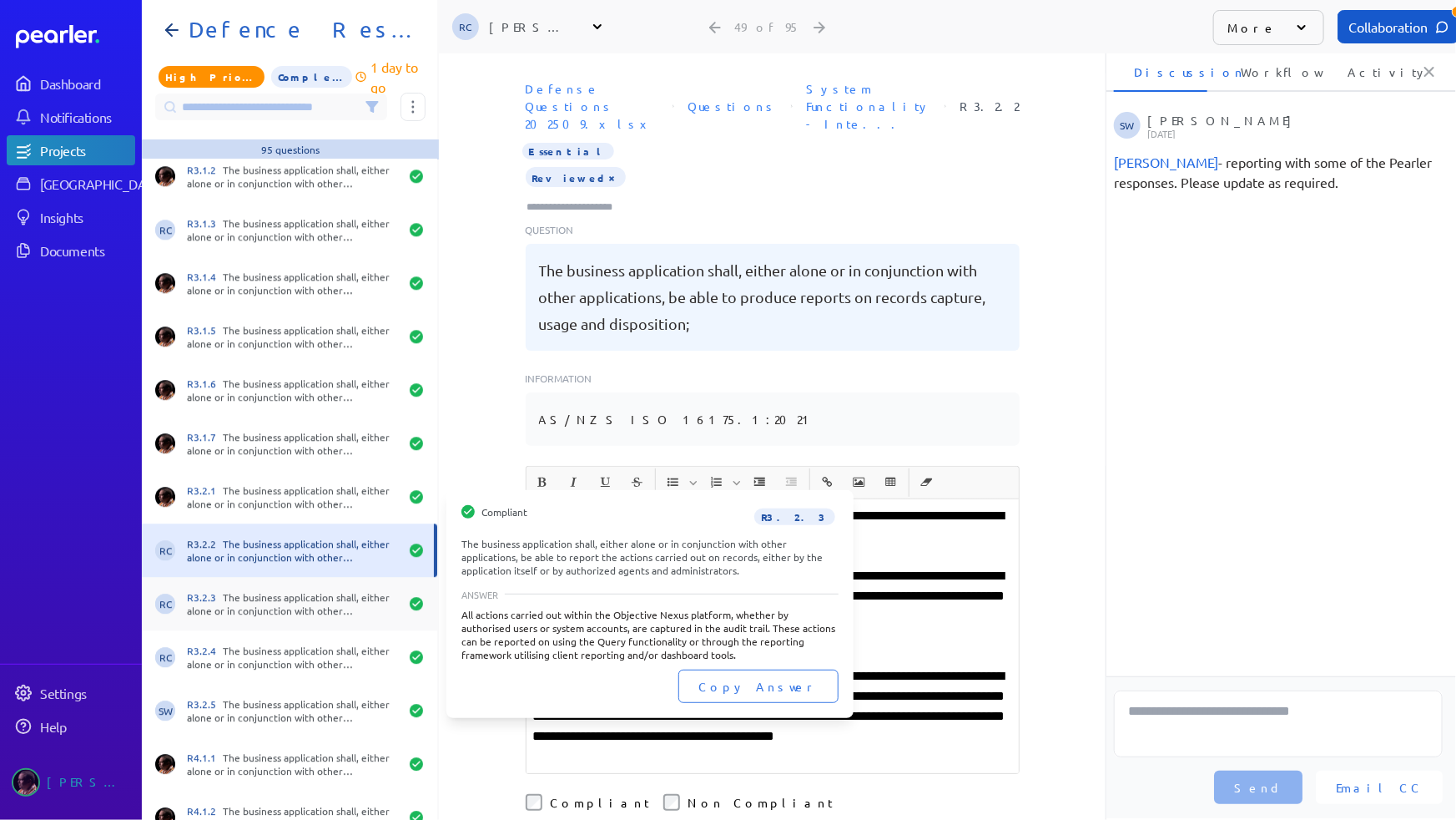
click at [259, 596] on div "R3.2.3 The business application shall, either alone or in conjunction with othe…" at bounding box center [293, 604] width 212 height 27
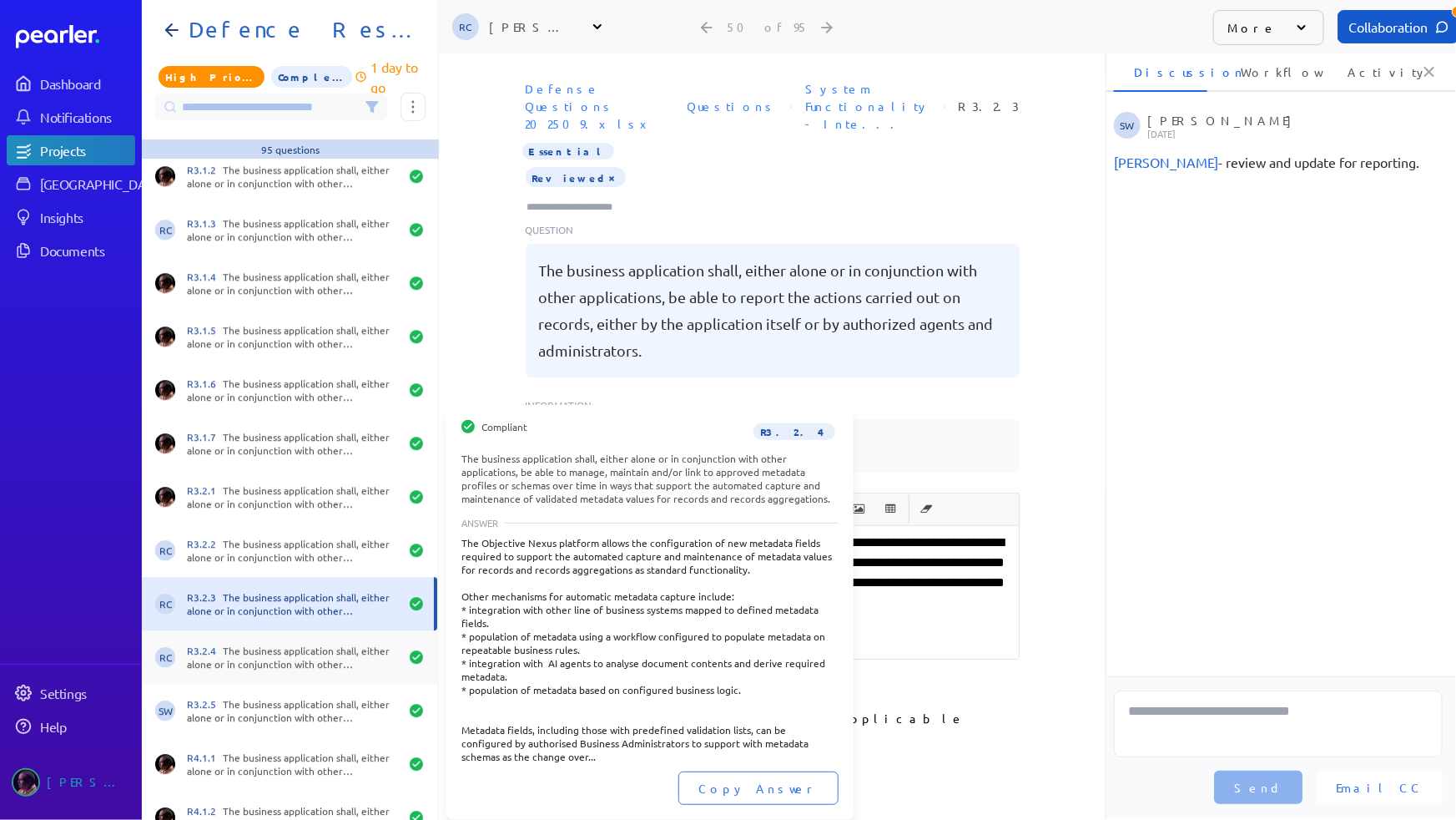
click at [262, 649] on div "R3.2.4 The business application shall, either alone or in conjunction with othe…" at bounding box center [293, 657] width 212 height 27
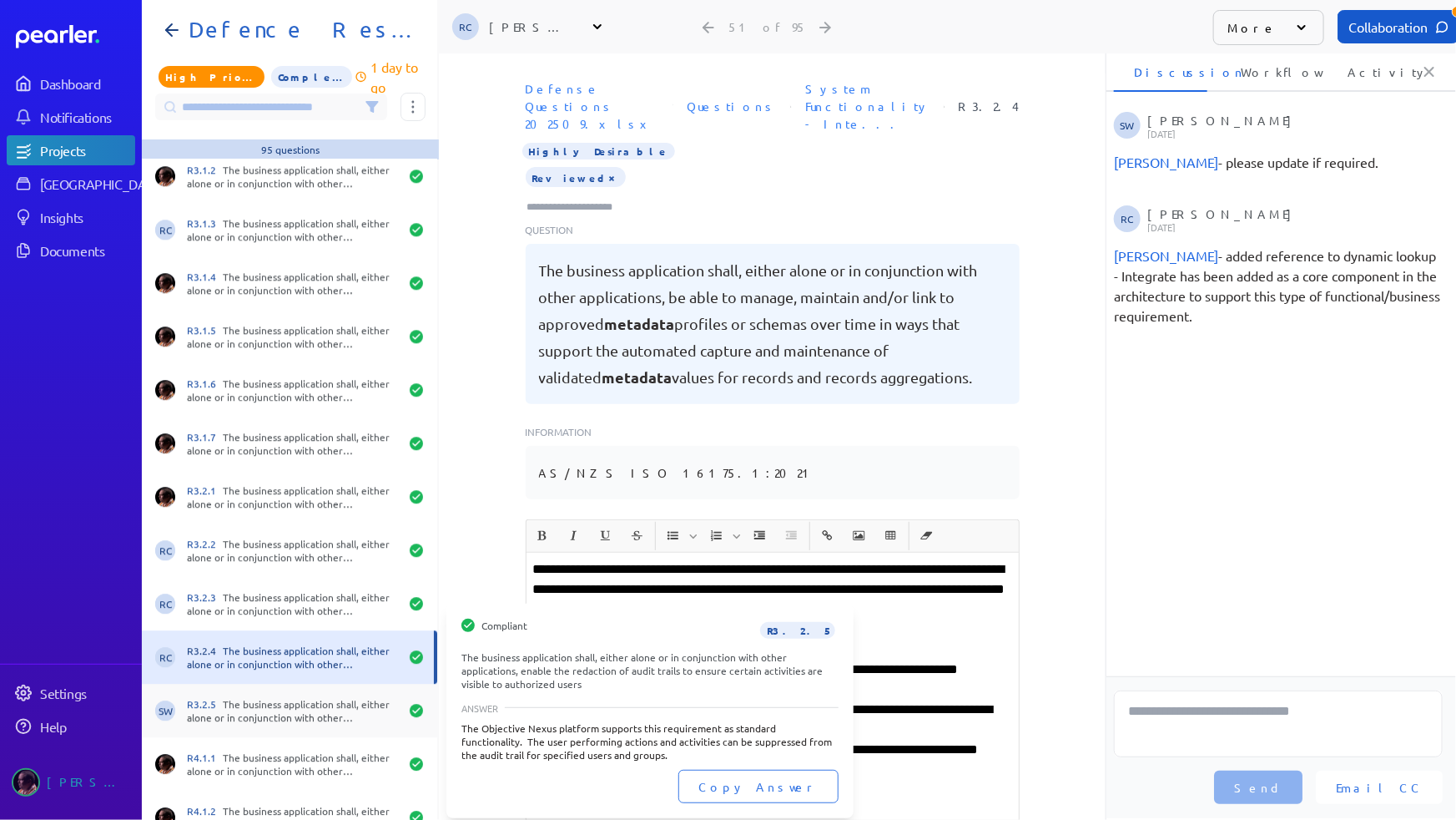
click at [265, 702] on div "R3.2.5 The business application shall, either alone or in conjunction with othe…" at bounding box center [293, 710] width 212 height 27
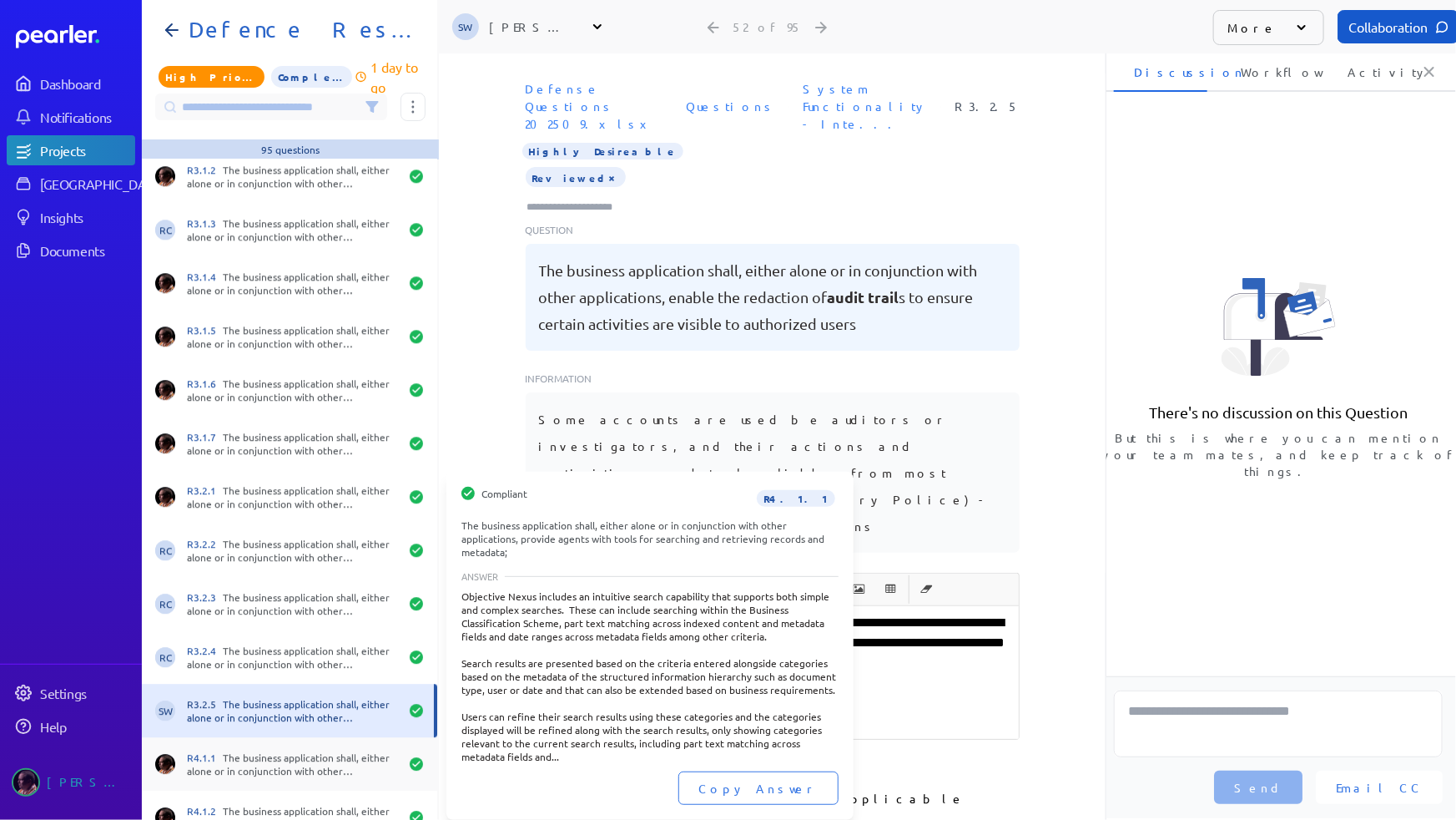
click at [279, 777] on div "R4.1.1 The business application shall, either alone or in conjunction with othe…" at bounding box center [290, 763] width 295 height 53
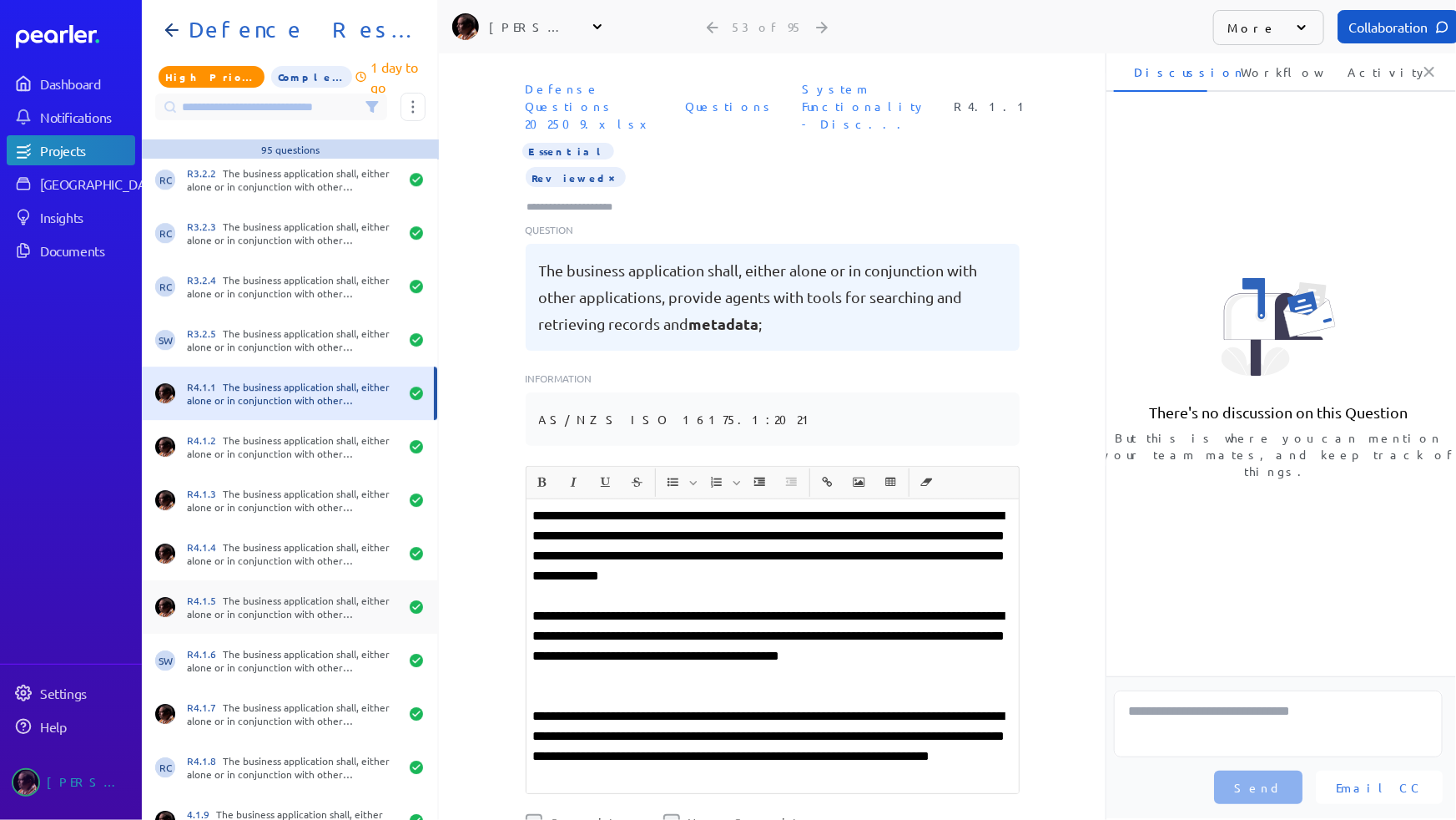
scroll to position [2579, 0]
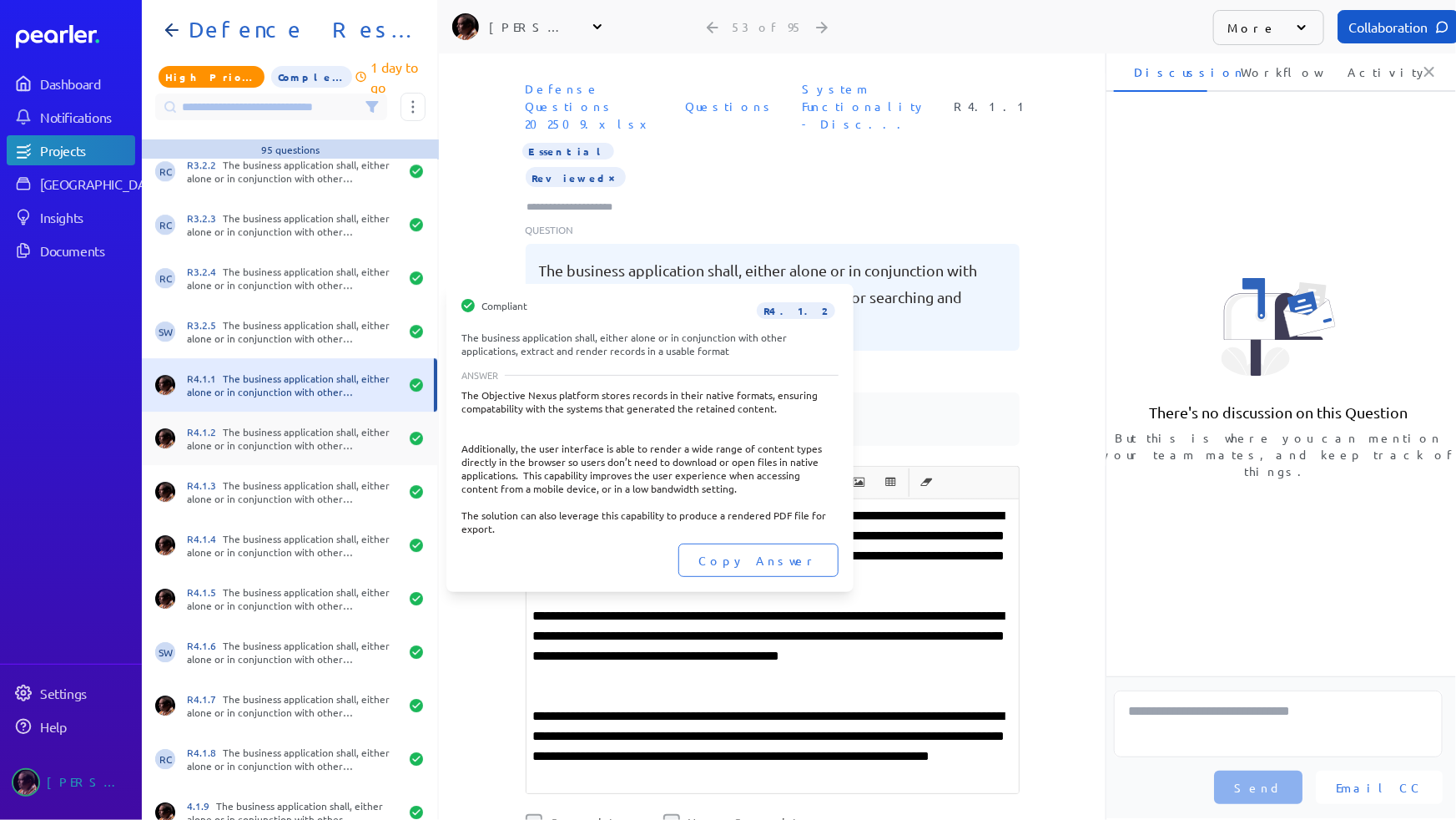
click at [295, 438] on div "R4.1.2 The business application shall, either alone or in conjunction with othe…" at bounding box center [293, 438] width 212 height 27
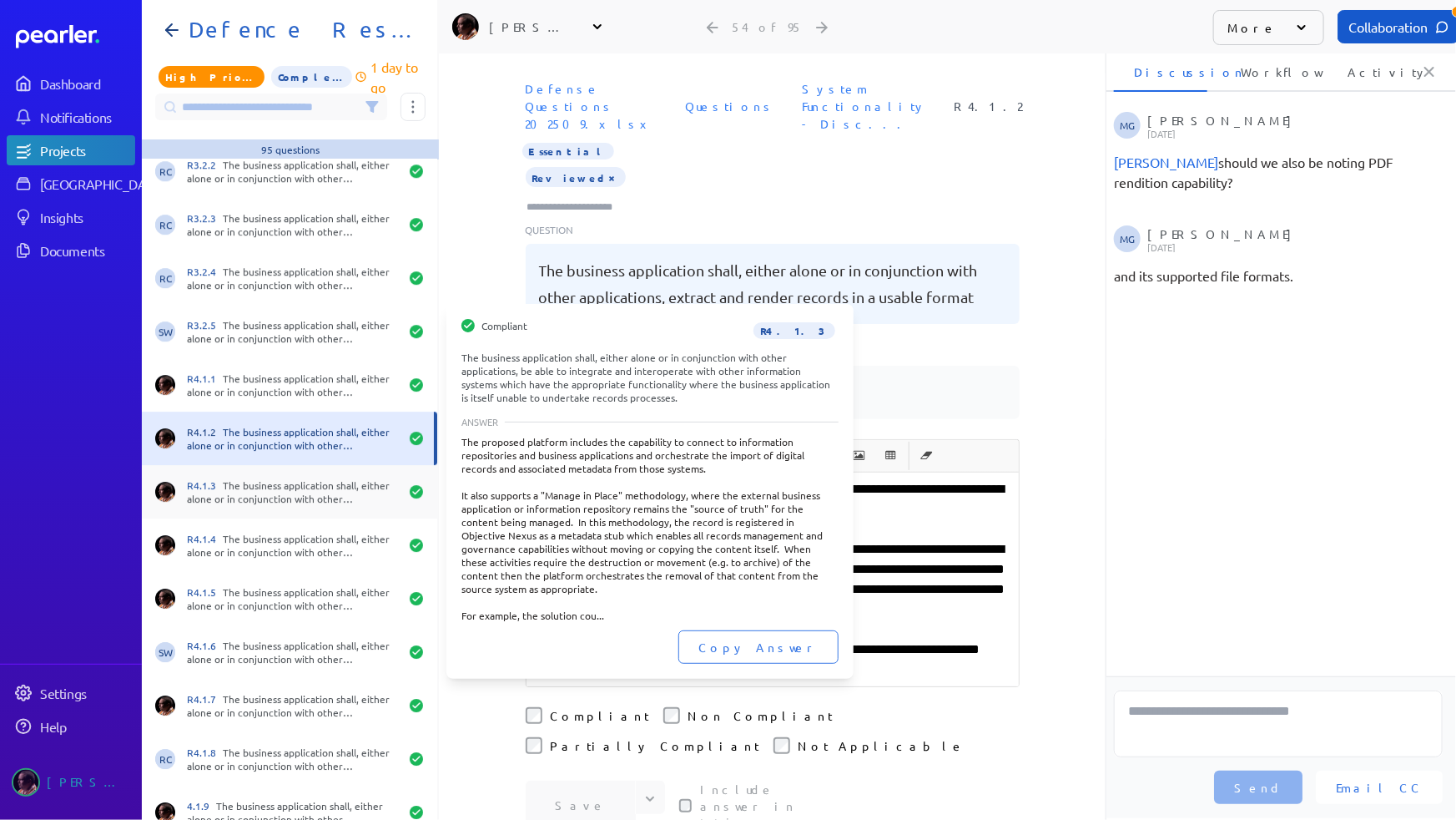
click at [284, 492] on div "R4.1.3 The business application shall, either alone or in conjunction with othe…" at bounding box center [293, 491] width 212 height 27
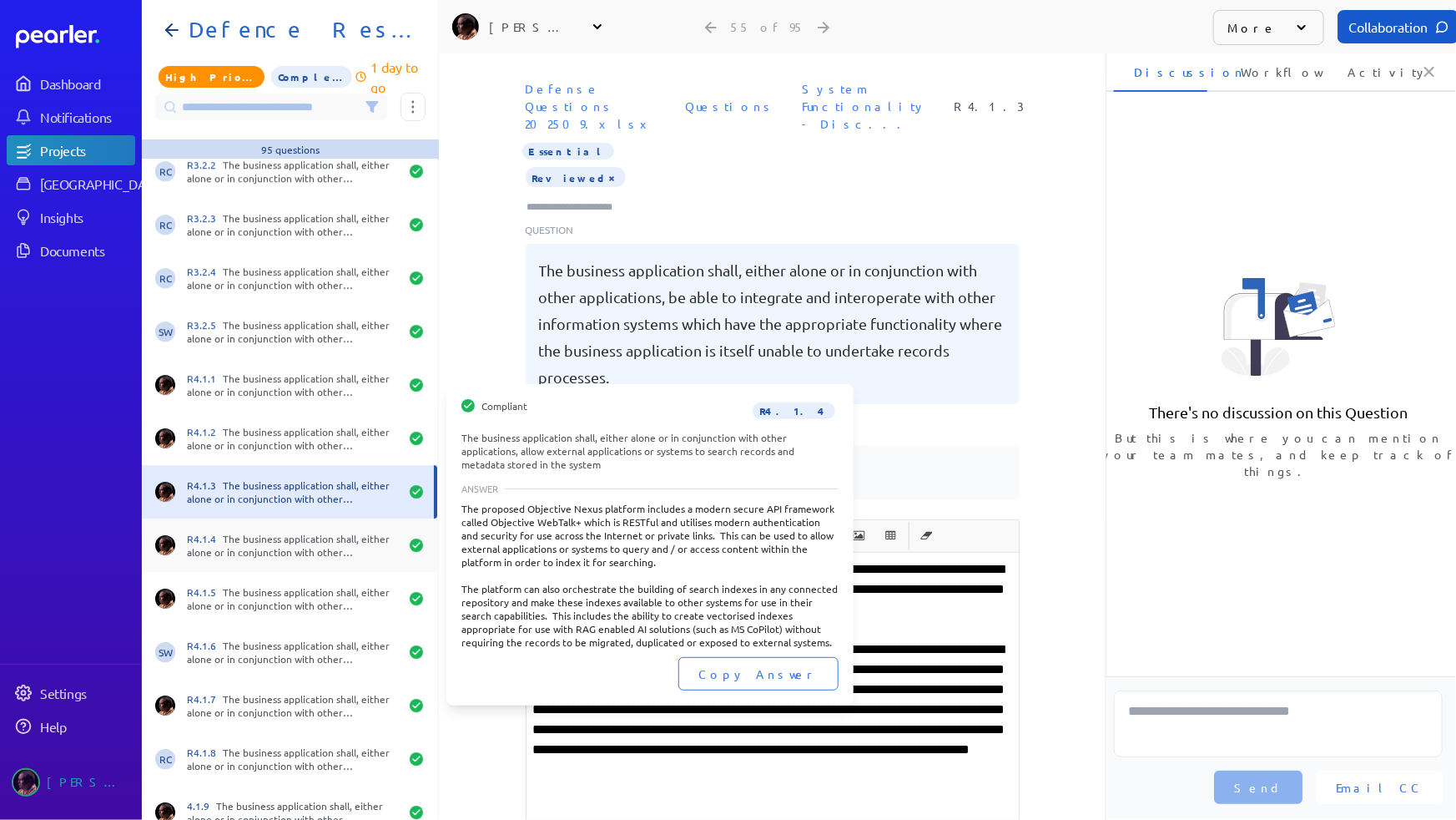
click at [272, 556] on div "R4.1.4 The business application shall, either alone or in conjunction with othe…" at bounding box center [293, 545] width 212 height 27
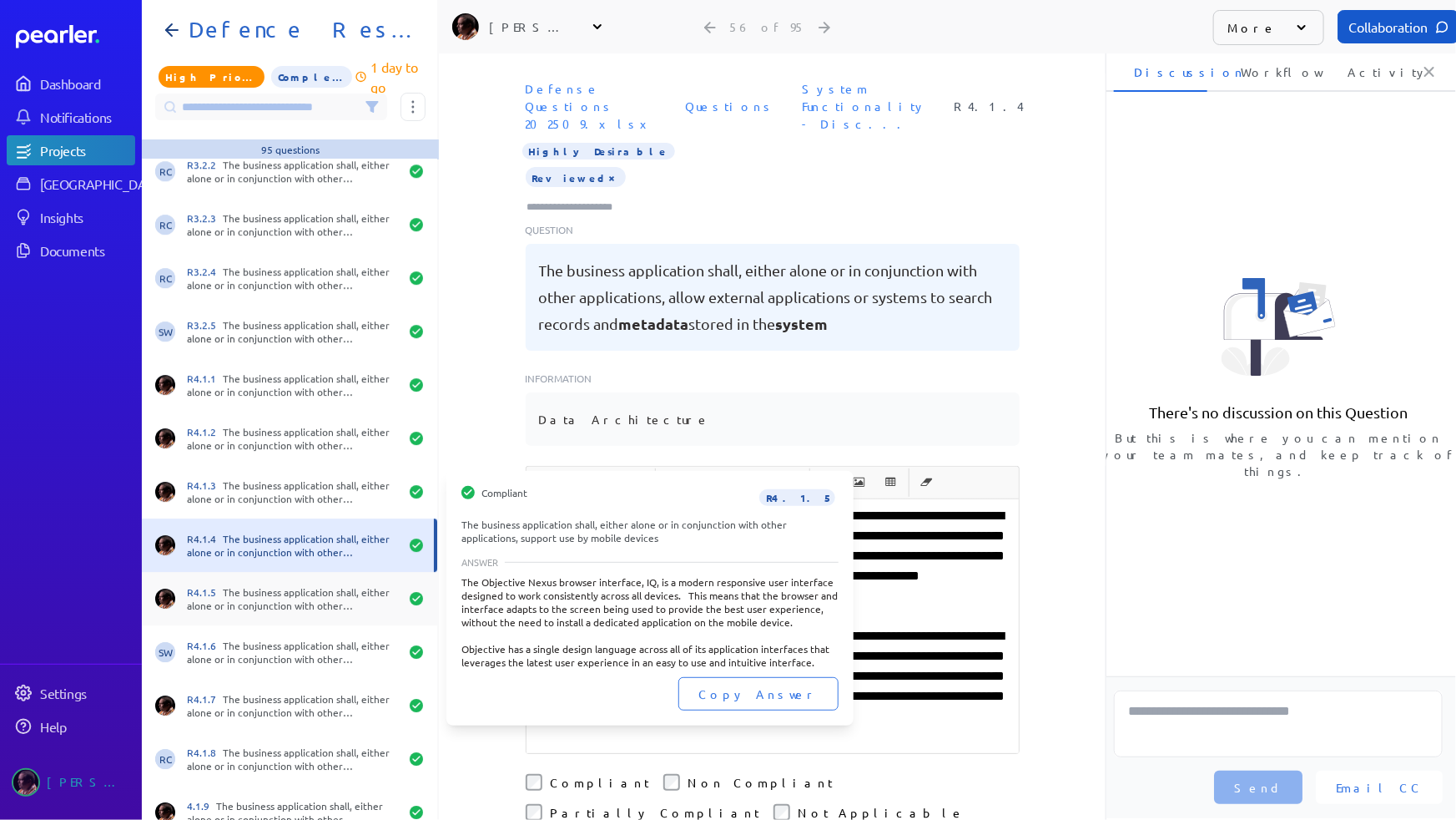
click at [275, 591] on div "R4.1.5 The business application shall, either alone or in conjunction with othe…" at bounding box center [293, 598] width 212 height 27
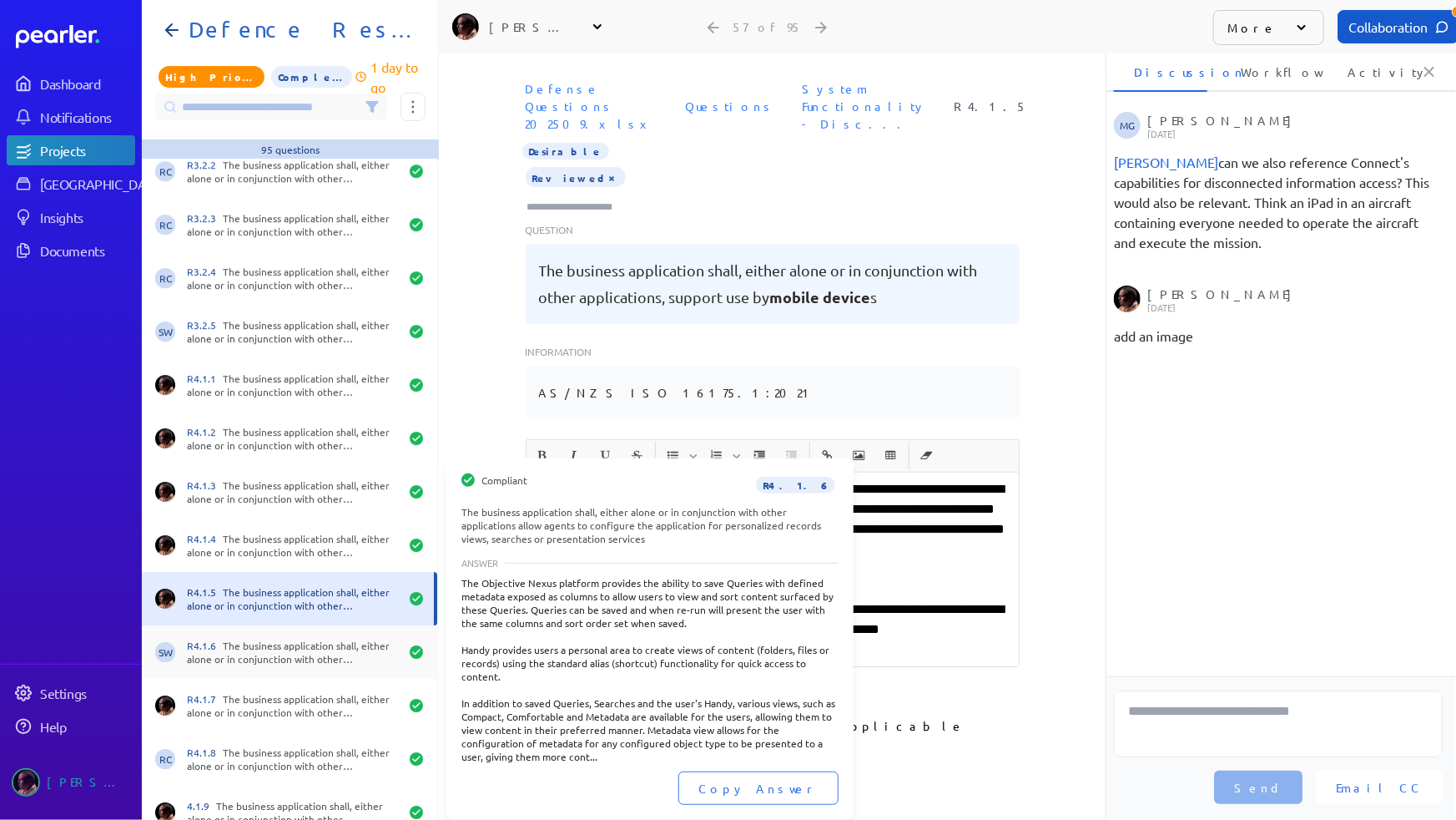
click at [277, 642] on div "R4.1.6 The business application shall, either alone or in conjunction with othe…" at bounding box center [293, 652] width 212 height 27
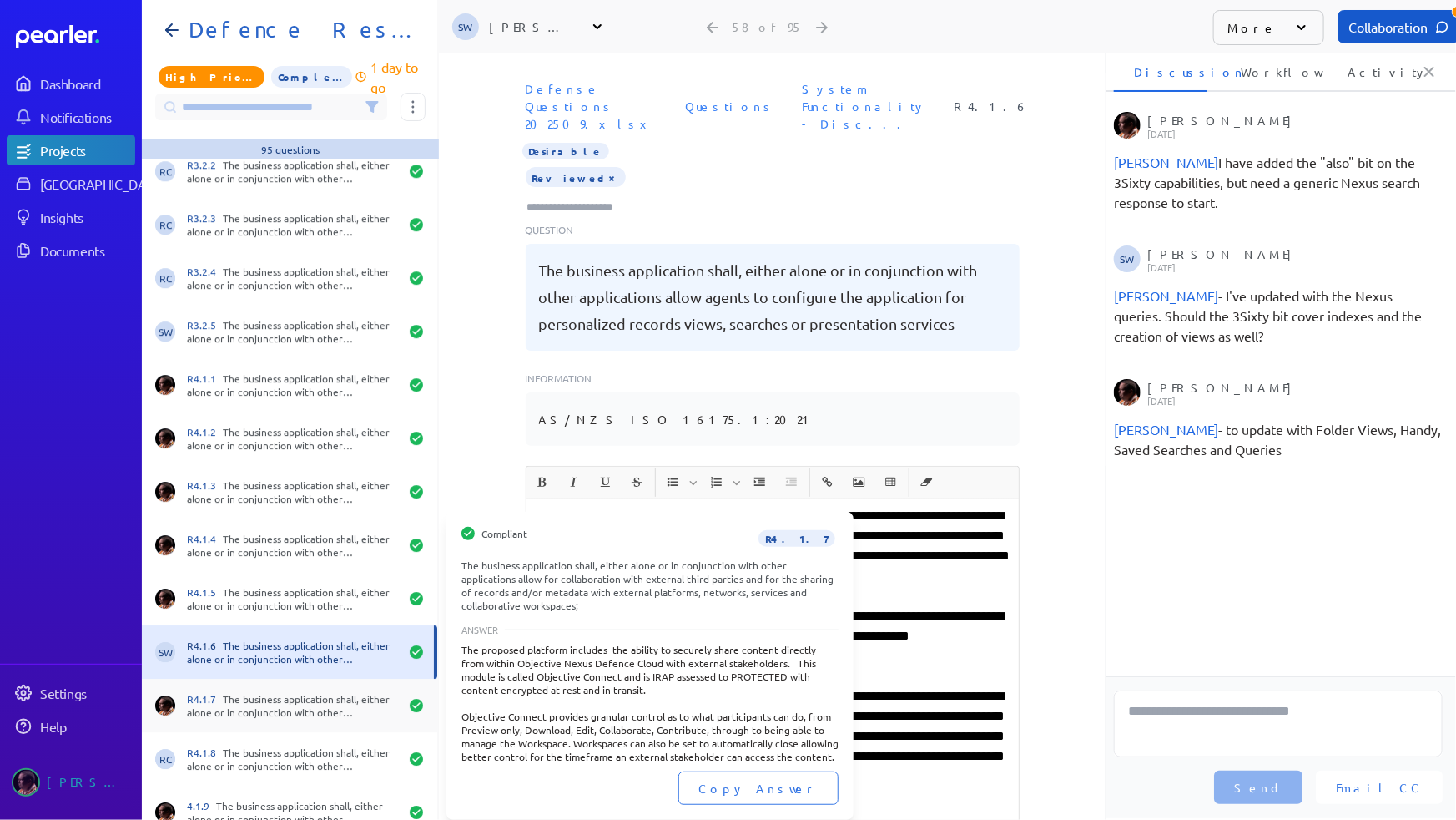
click at [283, 702] on div "R4.1.7 The business application shall, either alone or in conjunction with othe…" at bounding box center [293, 705] width 212 height 27
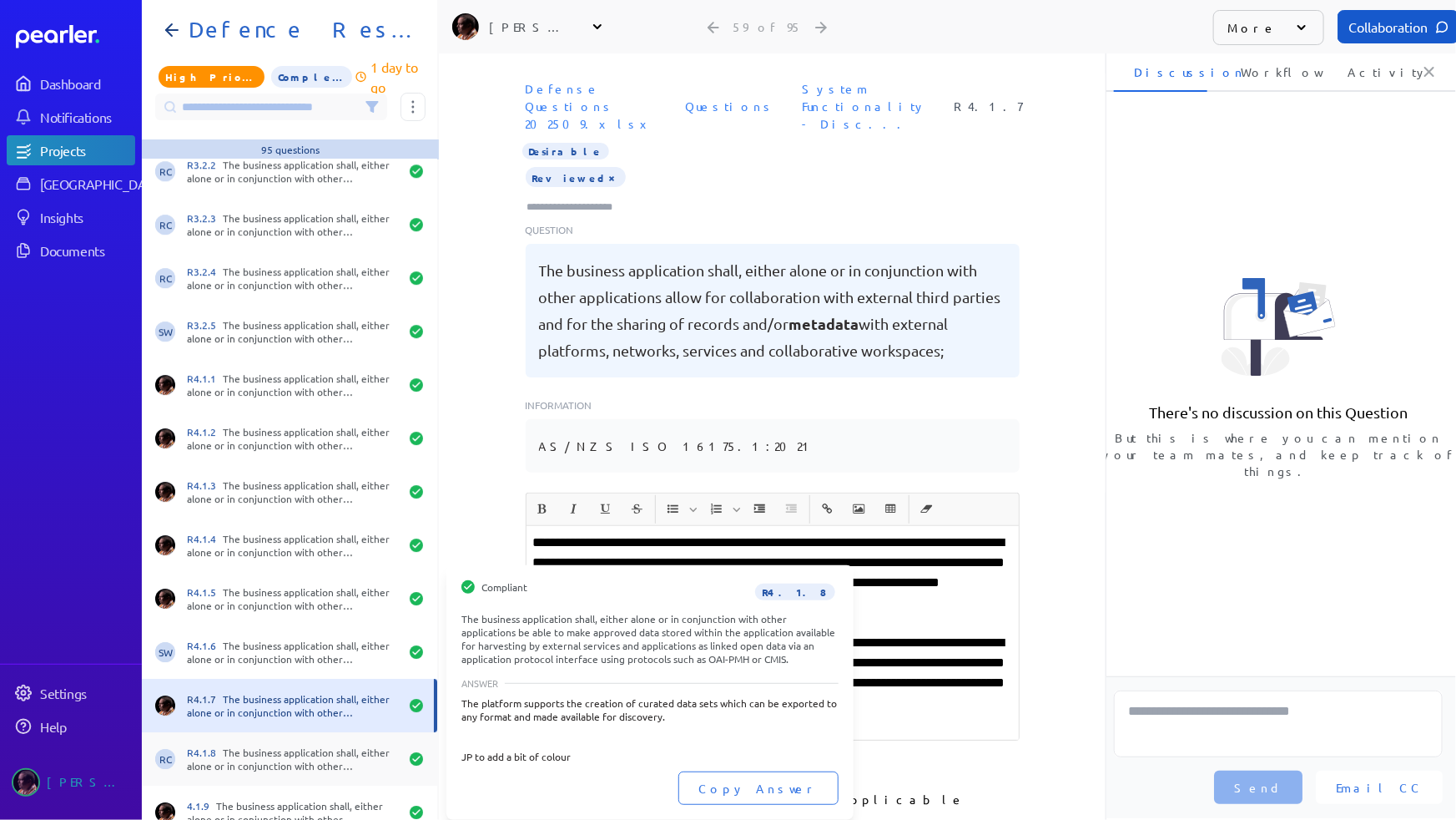
click at [281, 750] on div "R4.1.8 The business application shall, either alone or in conjunction with othe…" at bounding box center [293, 759] width 212 height 27
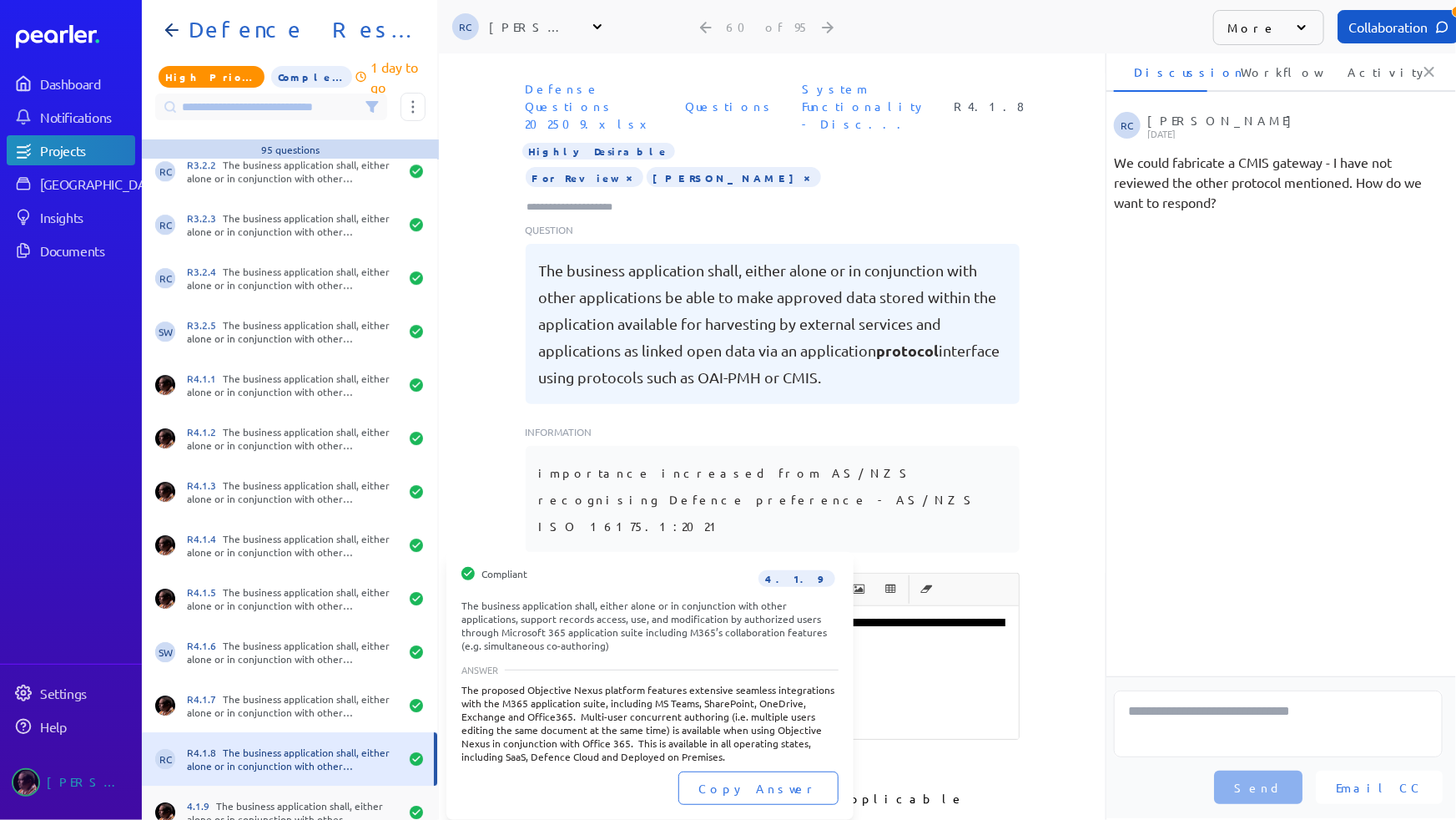
click at [278, 800] on div "4.1.9 The business application shall, either alone or in conjunction with other…" at bounding box center [293, 812] width 212 height 27
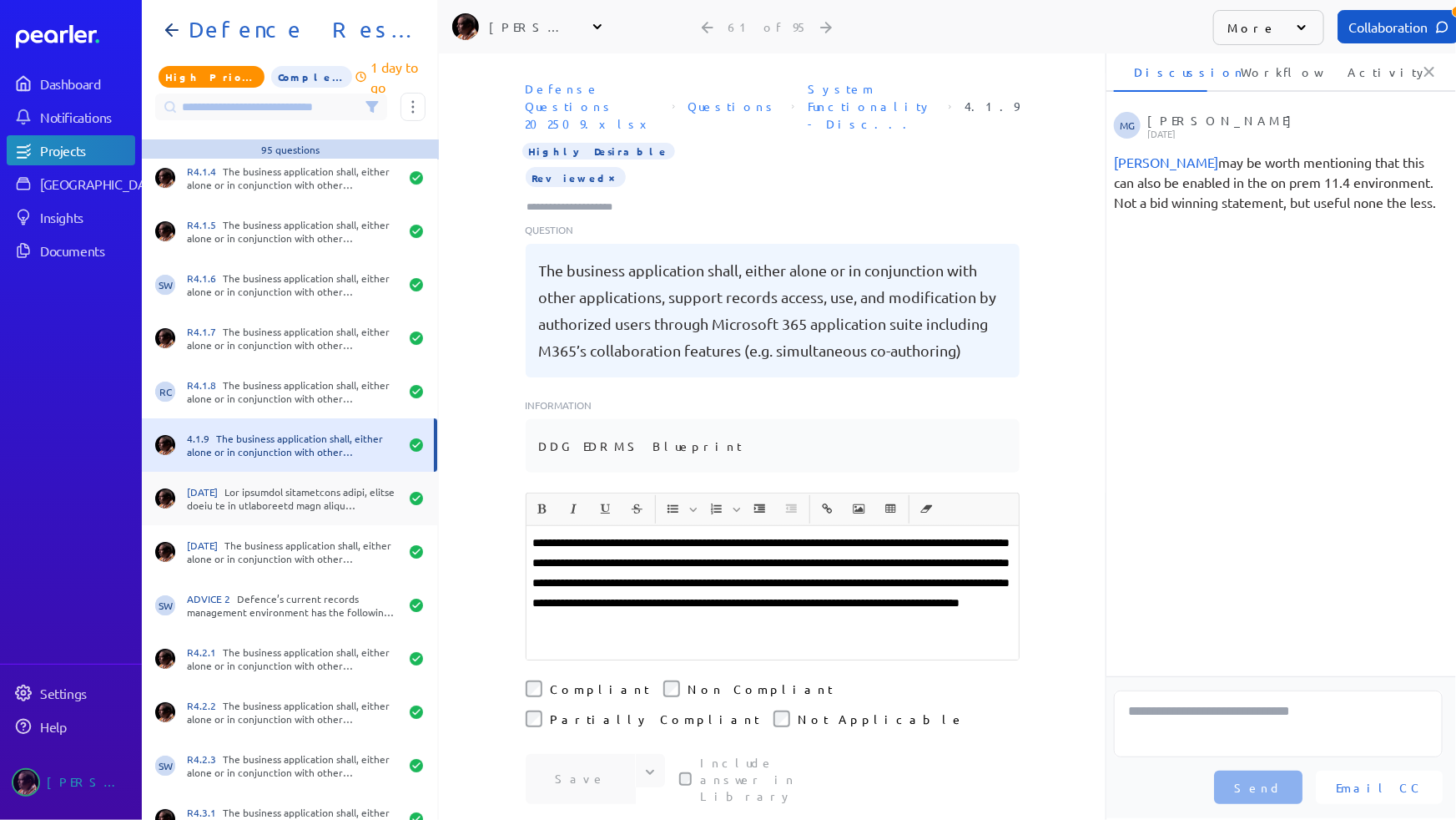
scroll to position [2959, 0]
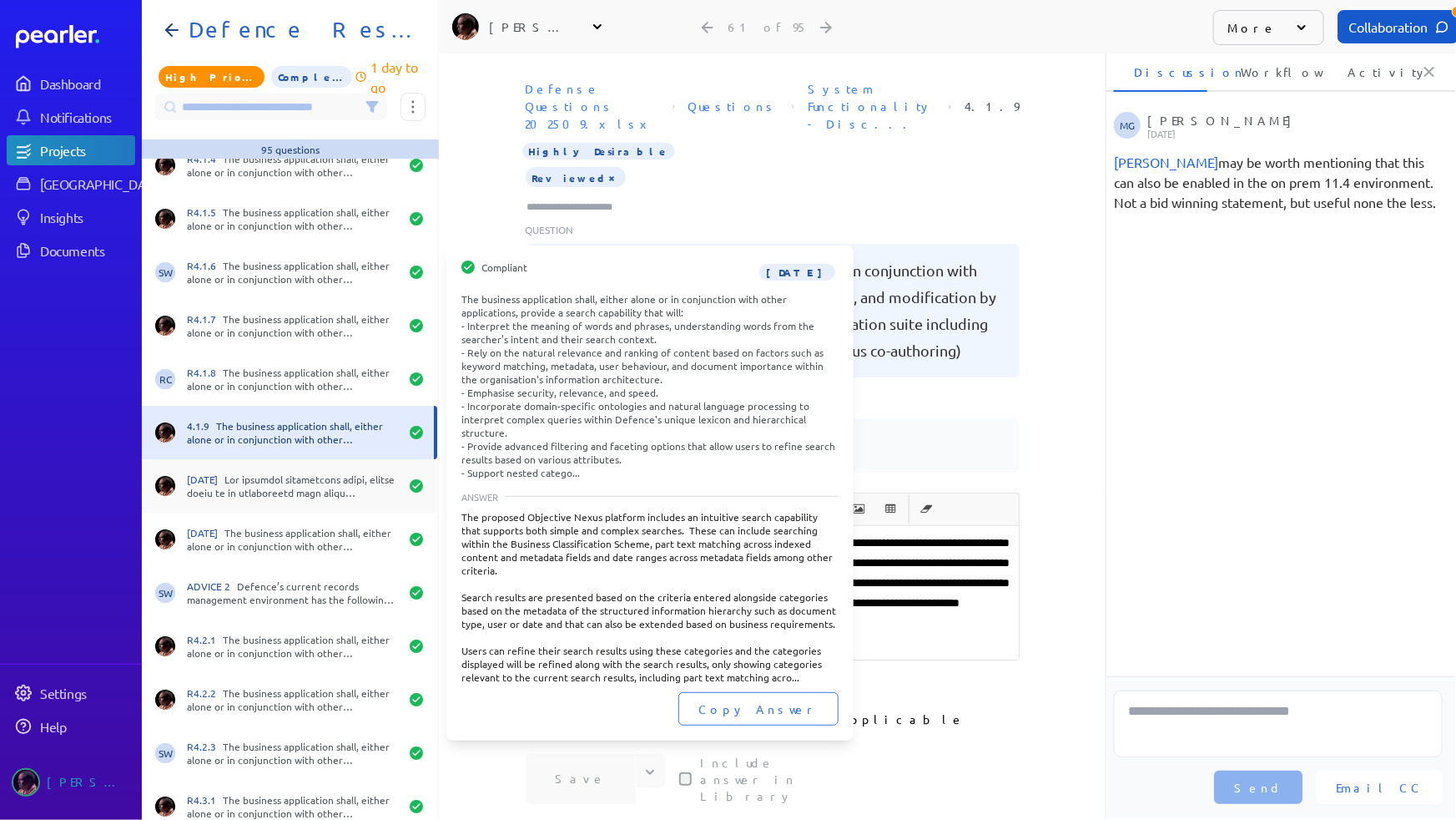
click at [278, 491] on div "[DATE]" at bounding box center [293, 486] width 212 height 27
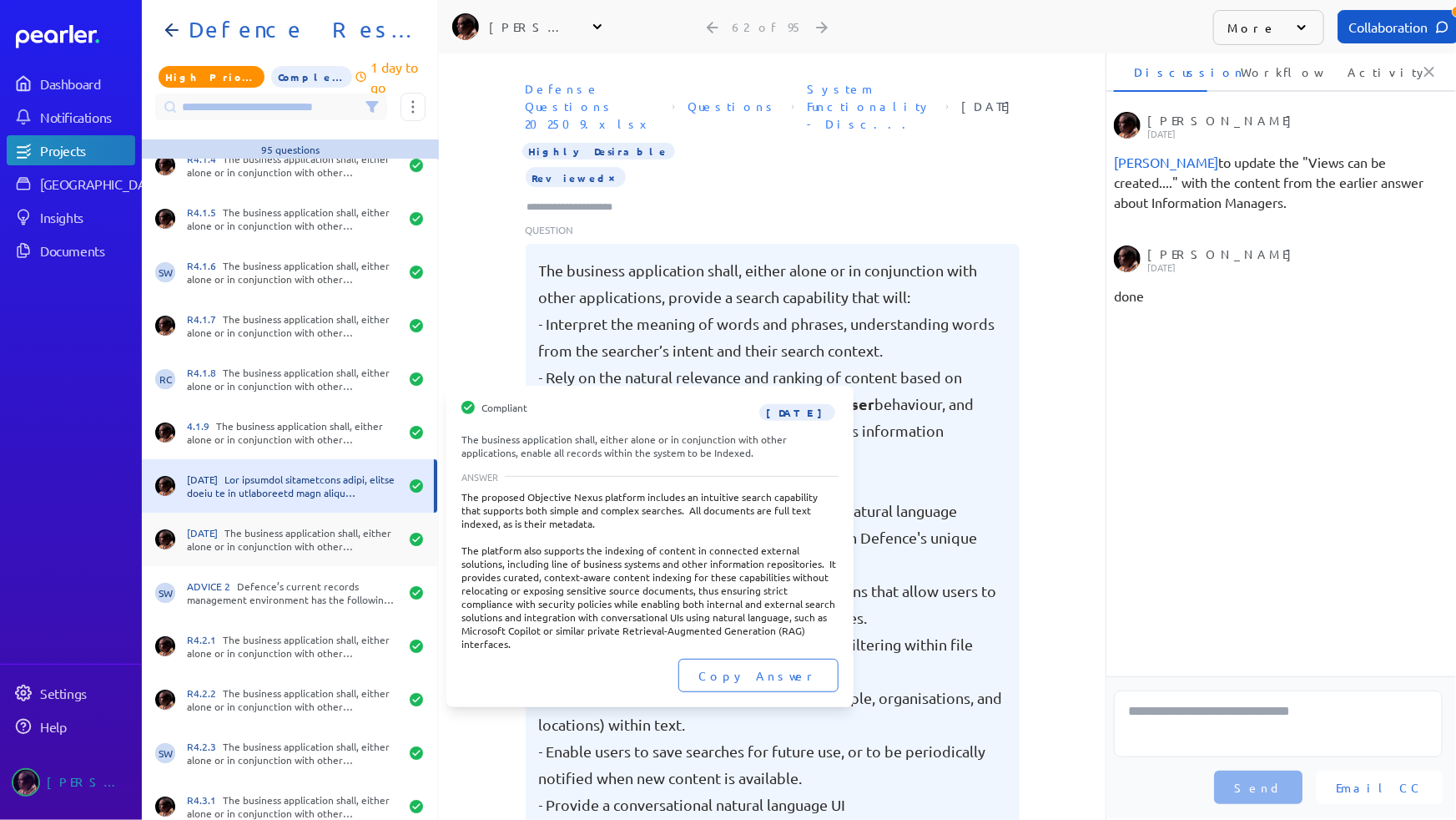
click at [268, 550] on div "[DATE] The business application shall, either alone or in conjunction with othe…" at bounding box center [293, 539] width 212 height 27
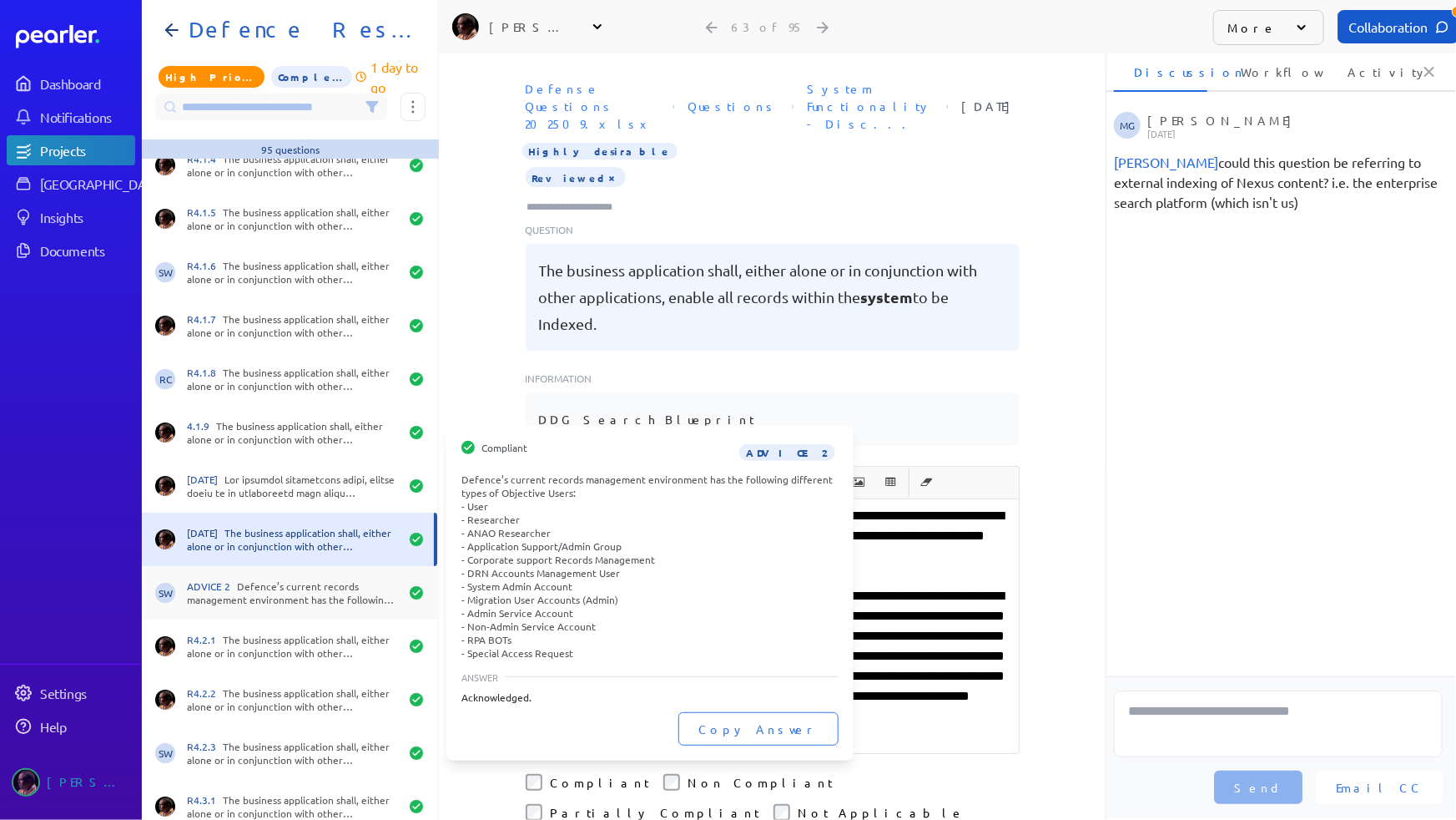
click at [264, 580] on div "ADVICE 2 Defence’s current records management environment has the following dif…" at bounding box center [293, 593] width 212 height 27
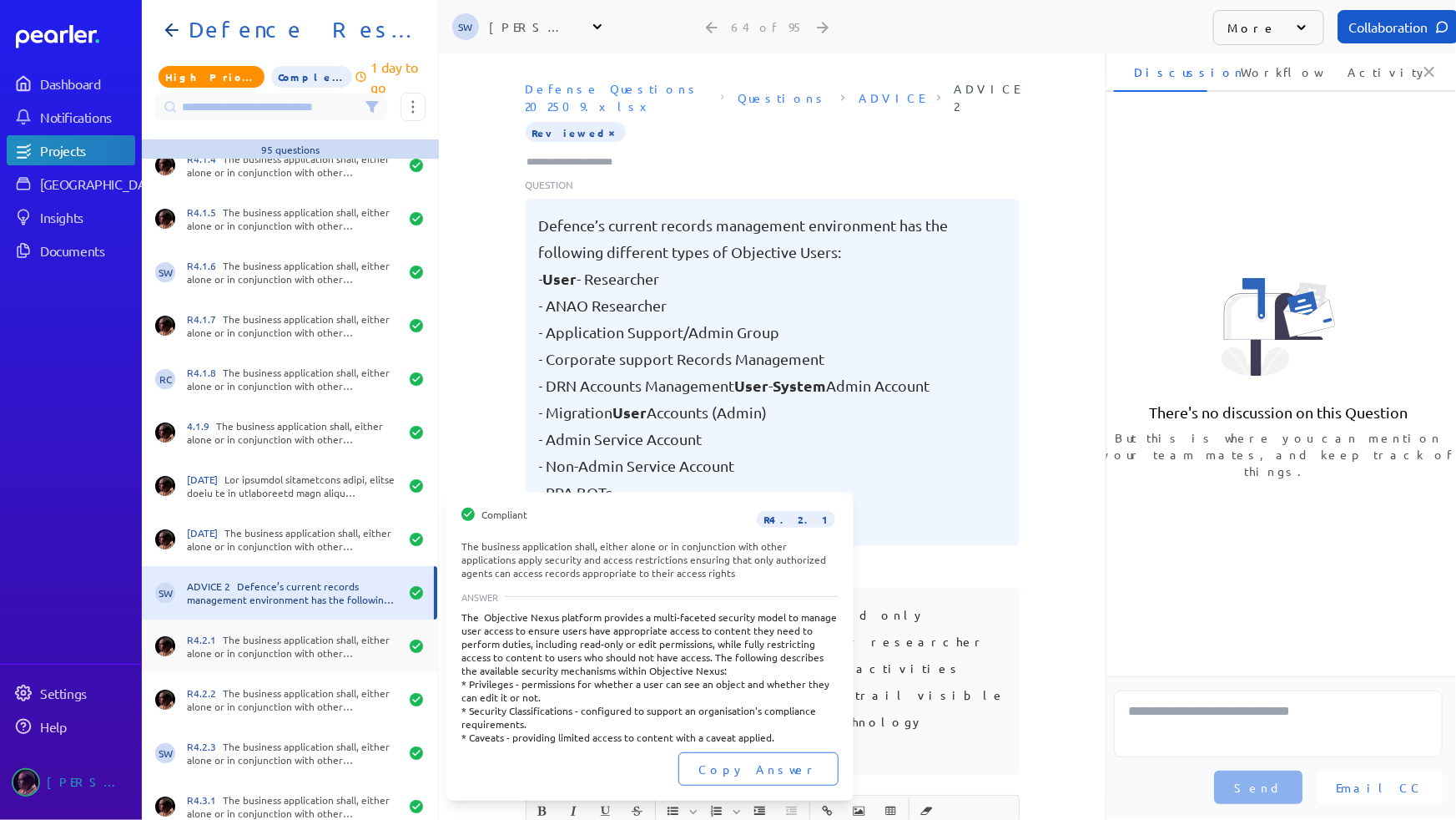
click at [246, 635] on div "R4.2.1 The business application shall, either alone or in conjunction with othe…" at bounding box center [293, 646] width 212 height 27
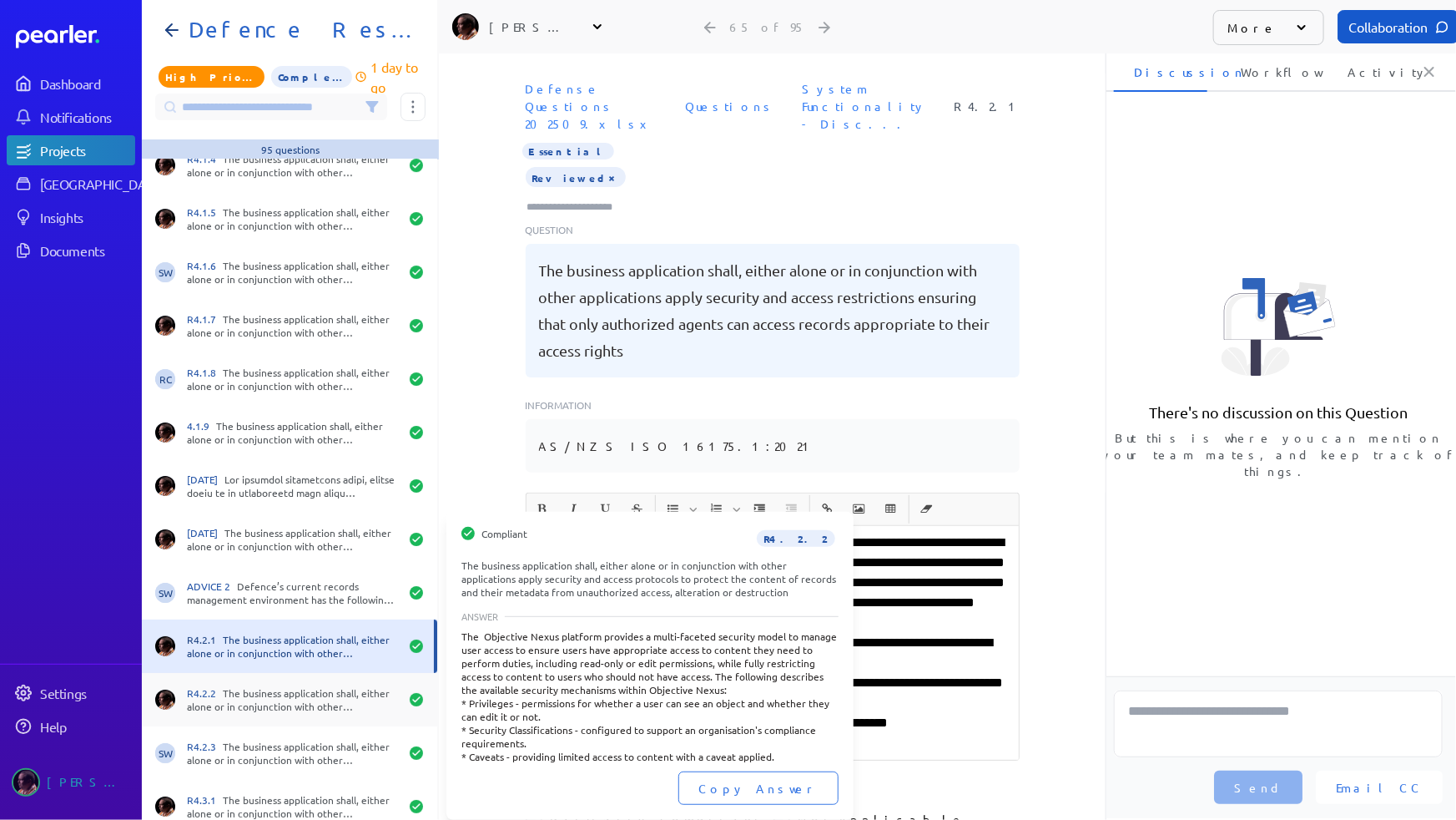
click at [239, 686] on div "R4.2.2 The business application shall, either alone or in conjunction with othe…" at bounding box center [293, 699] width 212 height 27
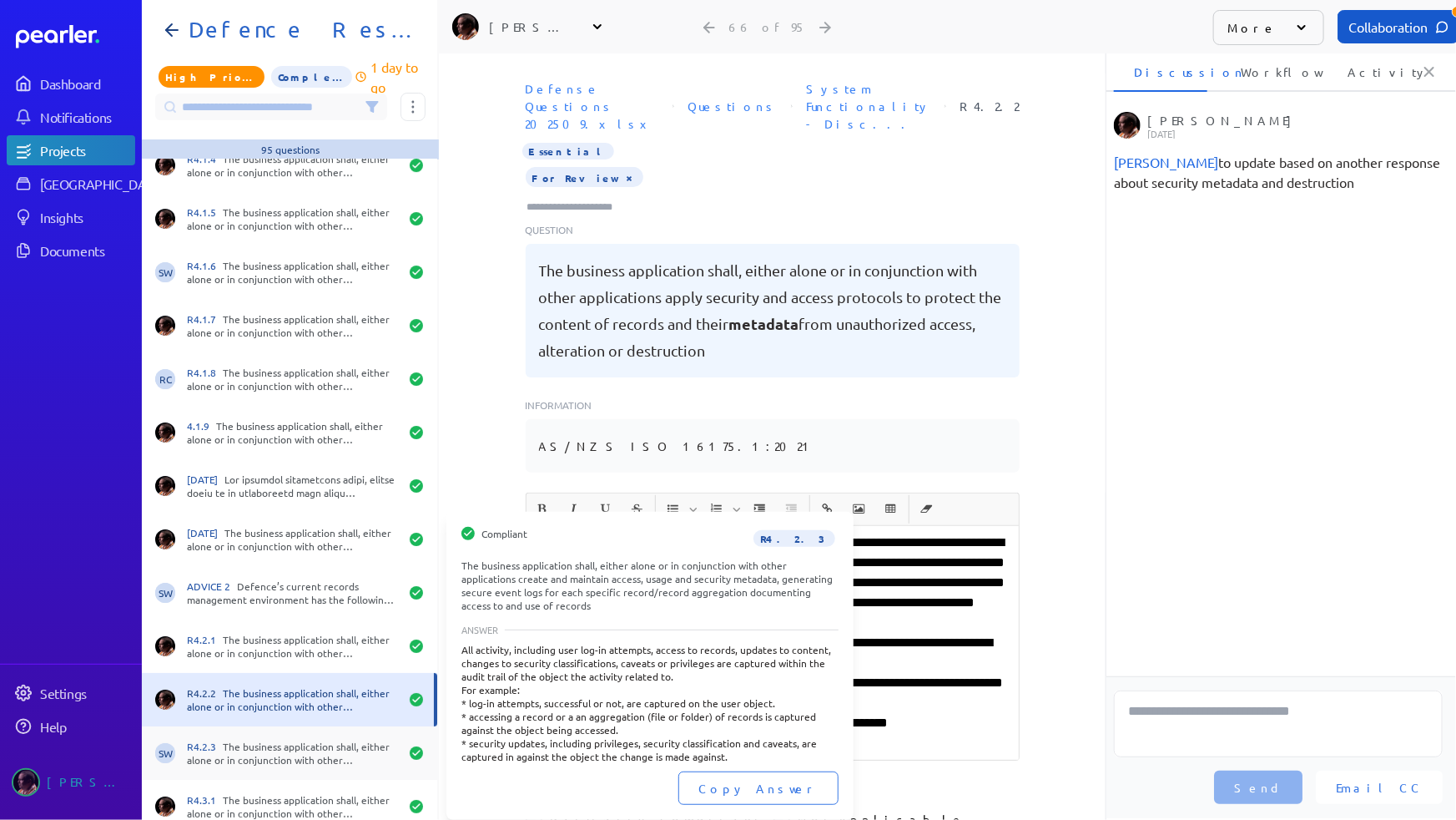
click at [250, 747] on div "R4.2.3 The business application shall, either alone or in conjunction with othe…" at bounding box center [293, 753] width 212 height 27
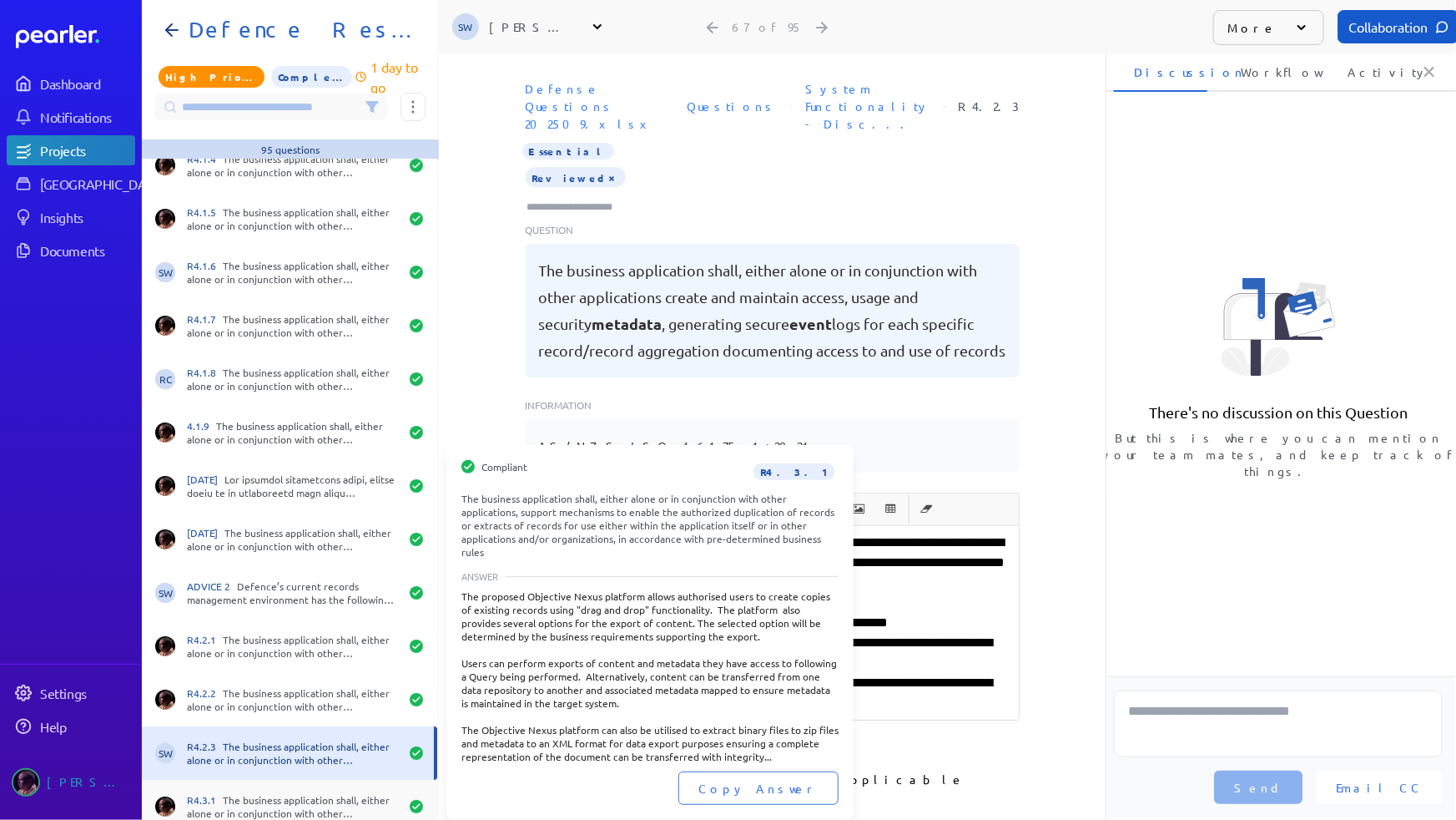
click at [244, 796] on div "R4.3.1 The business application shall, either alone or in conjunction with othe…" at bounding box center [293, 806] width 212 height 27
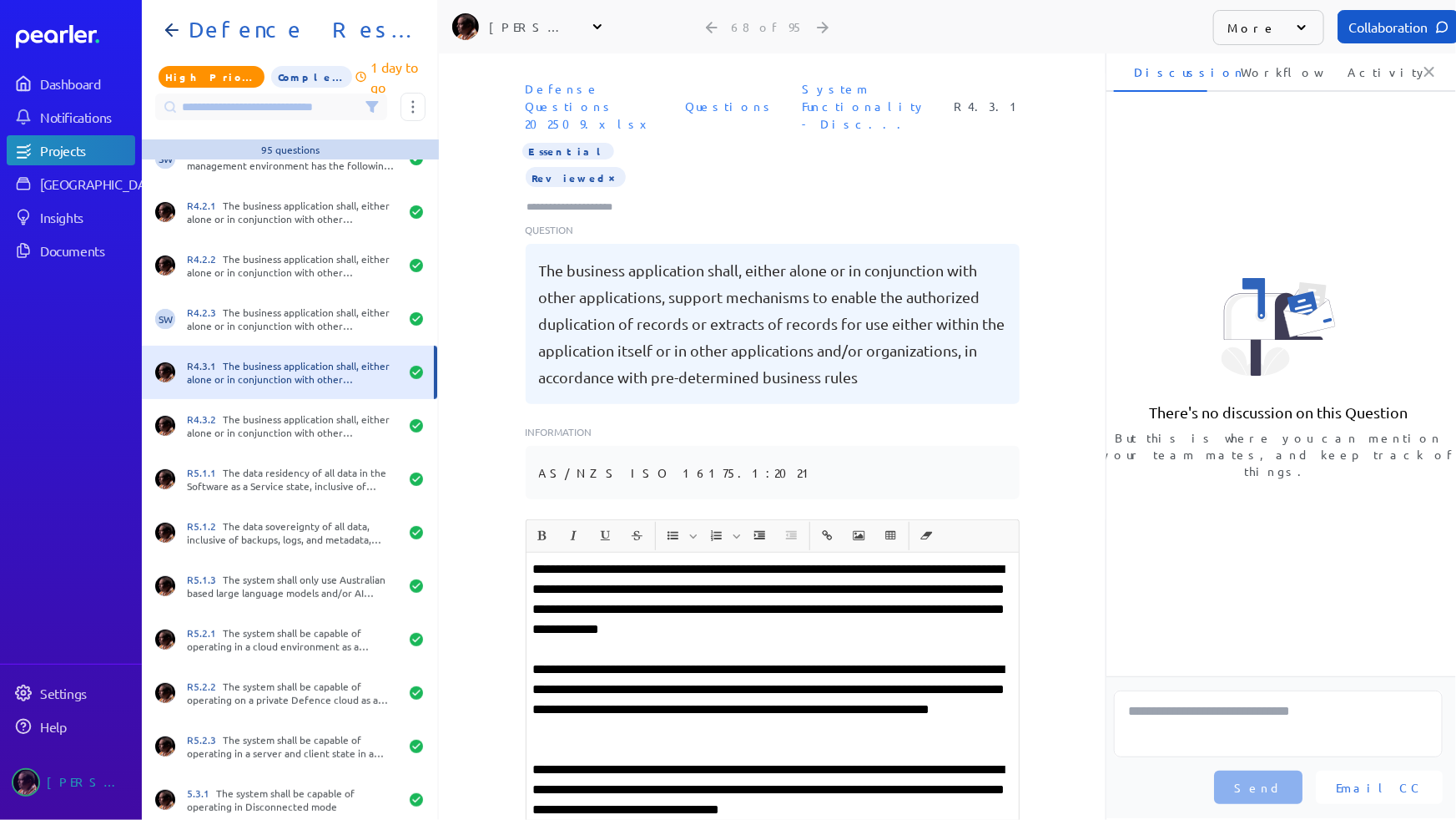
scroll to position [3413, 0]
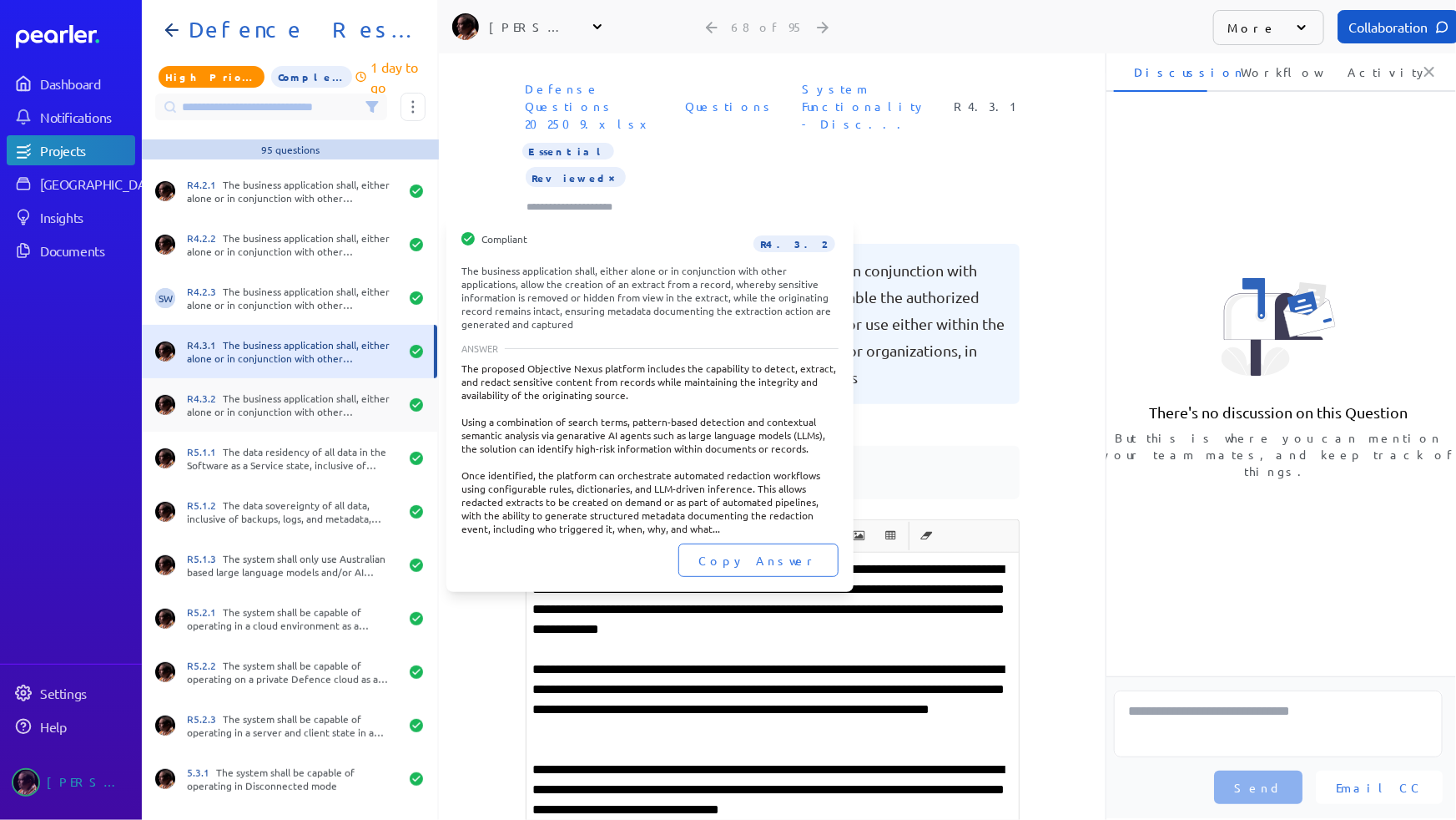
click at [313, 415] on div "R4.3.2 The business application shall, either alone or in conjunction with othe…" at bounding box center [293, 405] width 212 height 27
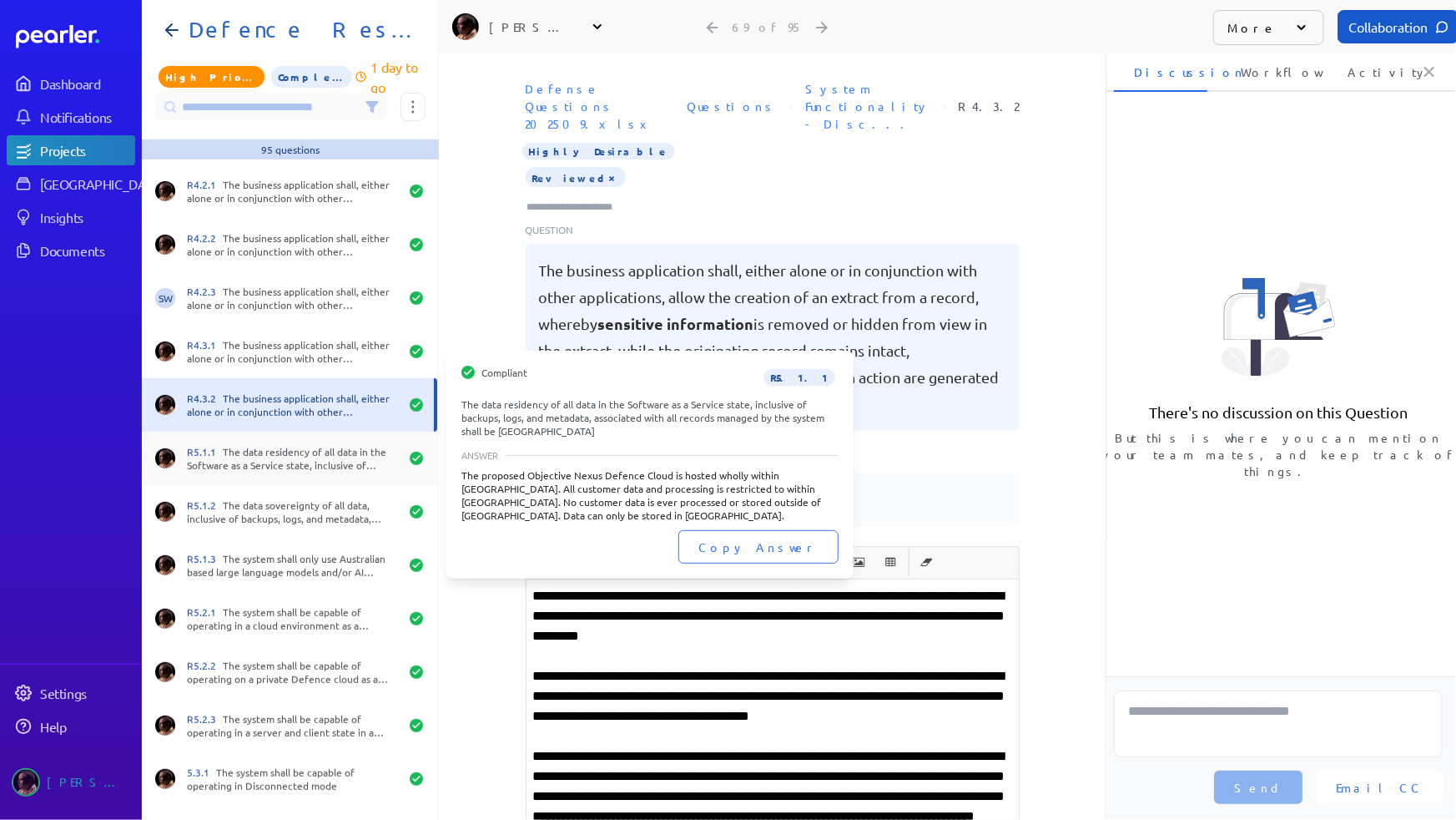
click at [299, 467] on div "R5.1.1 The data residency of all data in the Software as a Service state, inclu…" at bounding box center [293, 458] width 212 height 27
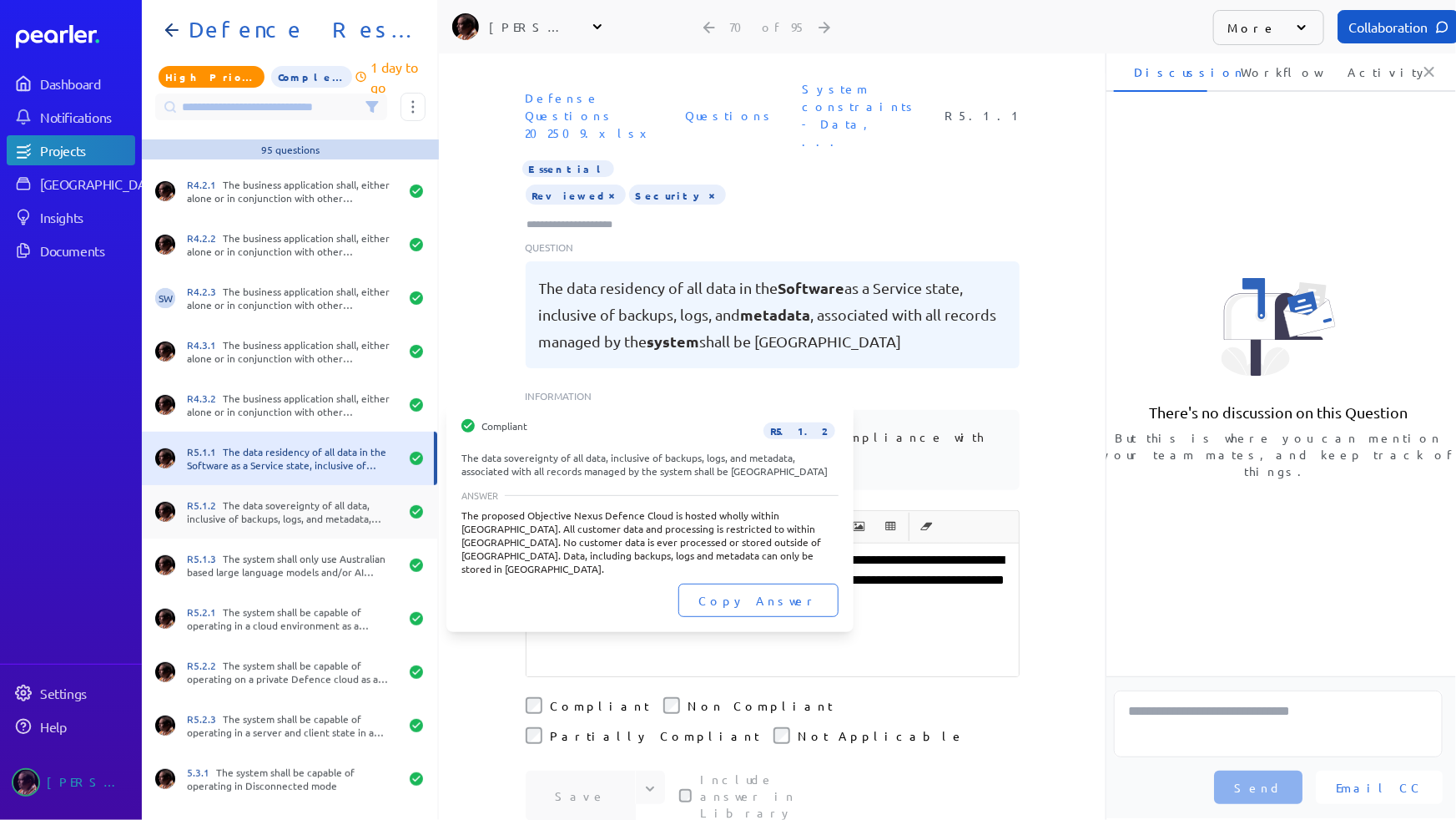
click at [282, 513] on div "R5.1.2 The data sovereignty of all data, inclusive of backups, logs, and metada…" at bounding box center [293, 512] width 212 height 27
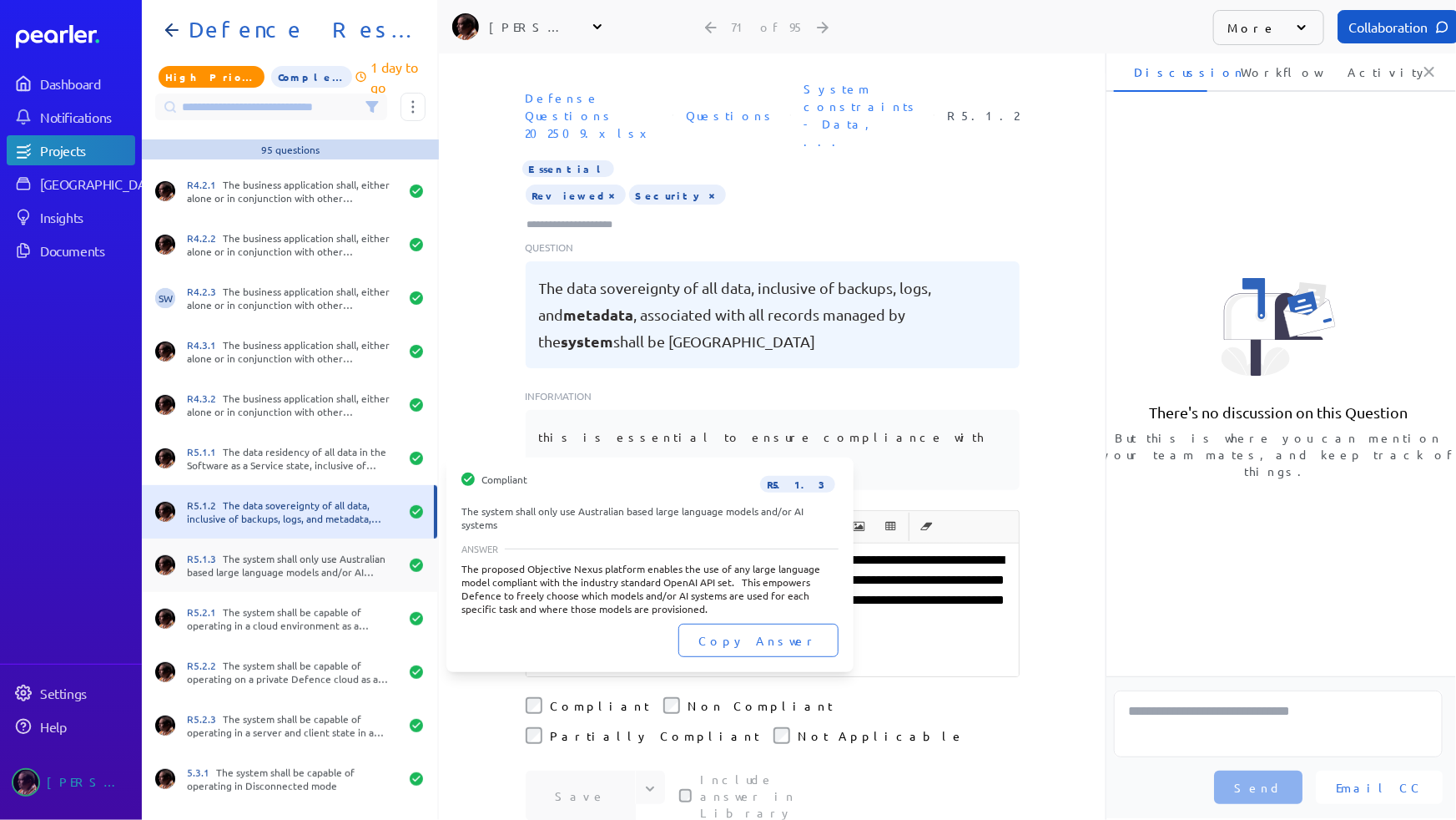
click at [278, 563] on div "R5.1.3 The system shall only use Australian based large language models and/or …" at bounding box center [293, 565] width 212 height 27
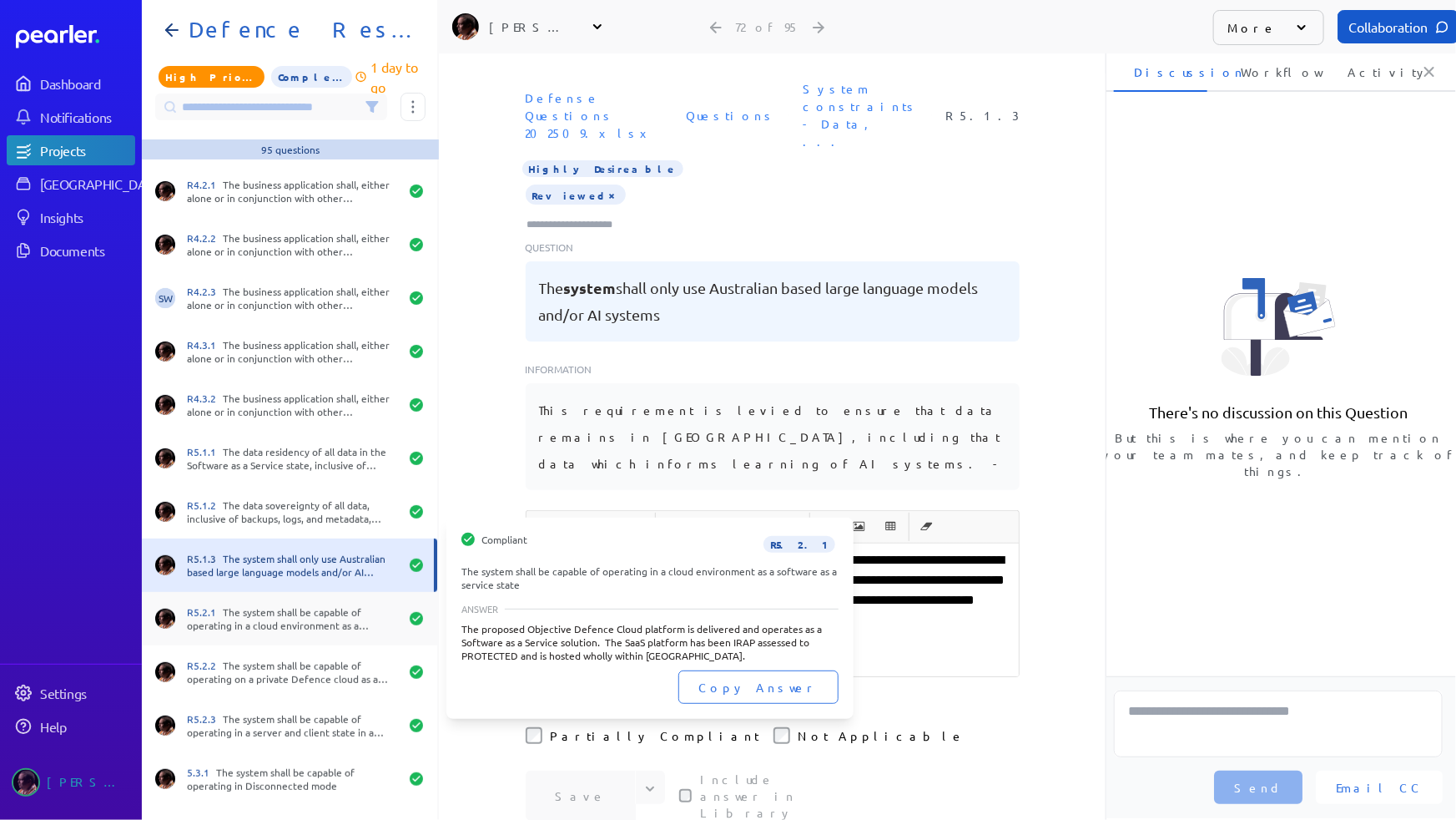
click at [278, 611] on div "R5.2.1 The system shall be capable of operating in a cloud environment as a sof…" at bounding box center [293, 619] width 212 height 27
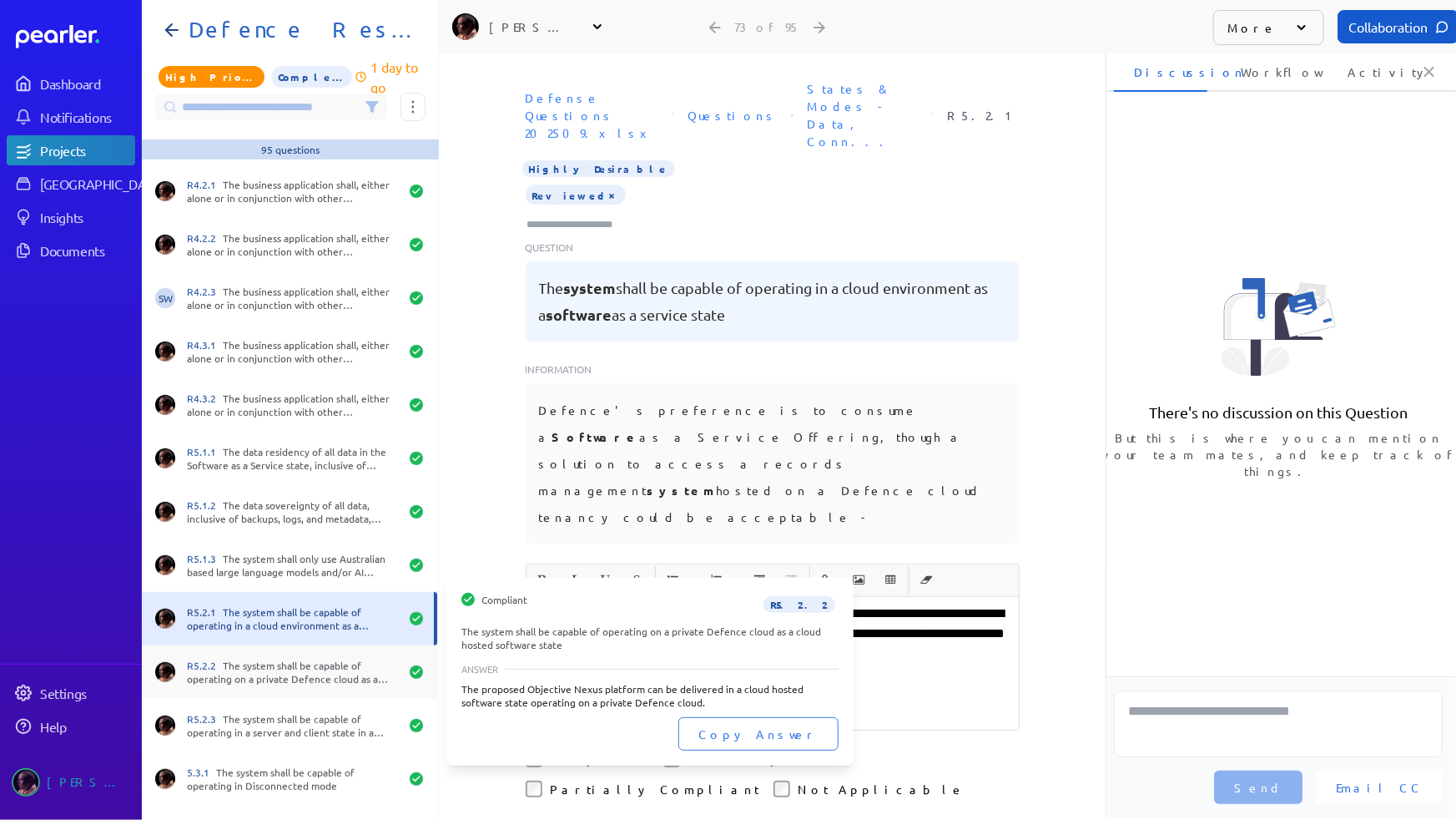
click at [282, 659] on div "R5.2.2 The system shall be capable of operating on a private Defence cloud as a…" at bounding box center [293, 672] width 212 height 27
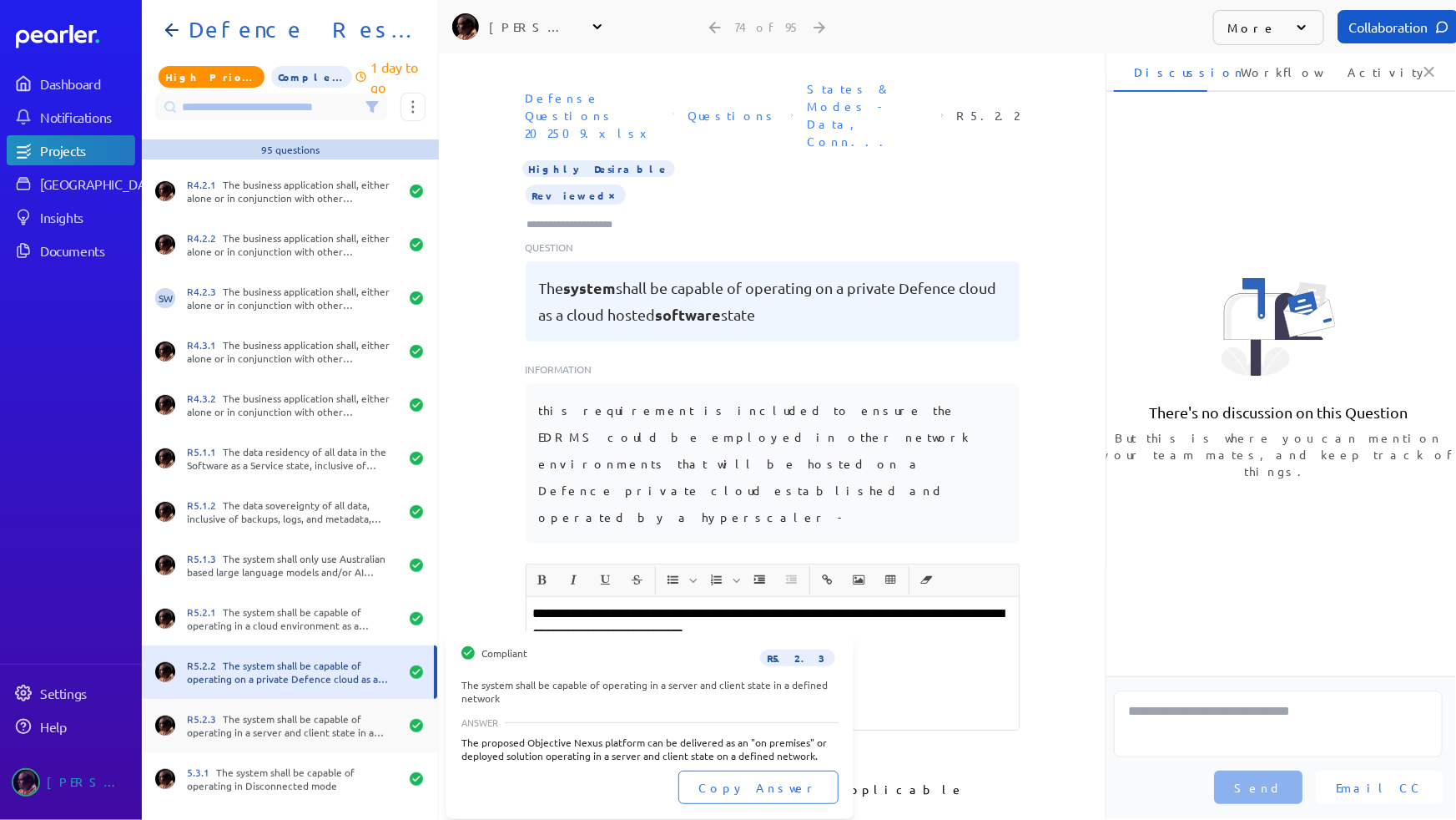
click at [268, 713] on div "R5.2.3 The system shall be capable of operating in a server and client state in…" at bounding box center [293, 725] width 212 height 27
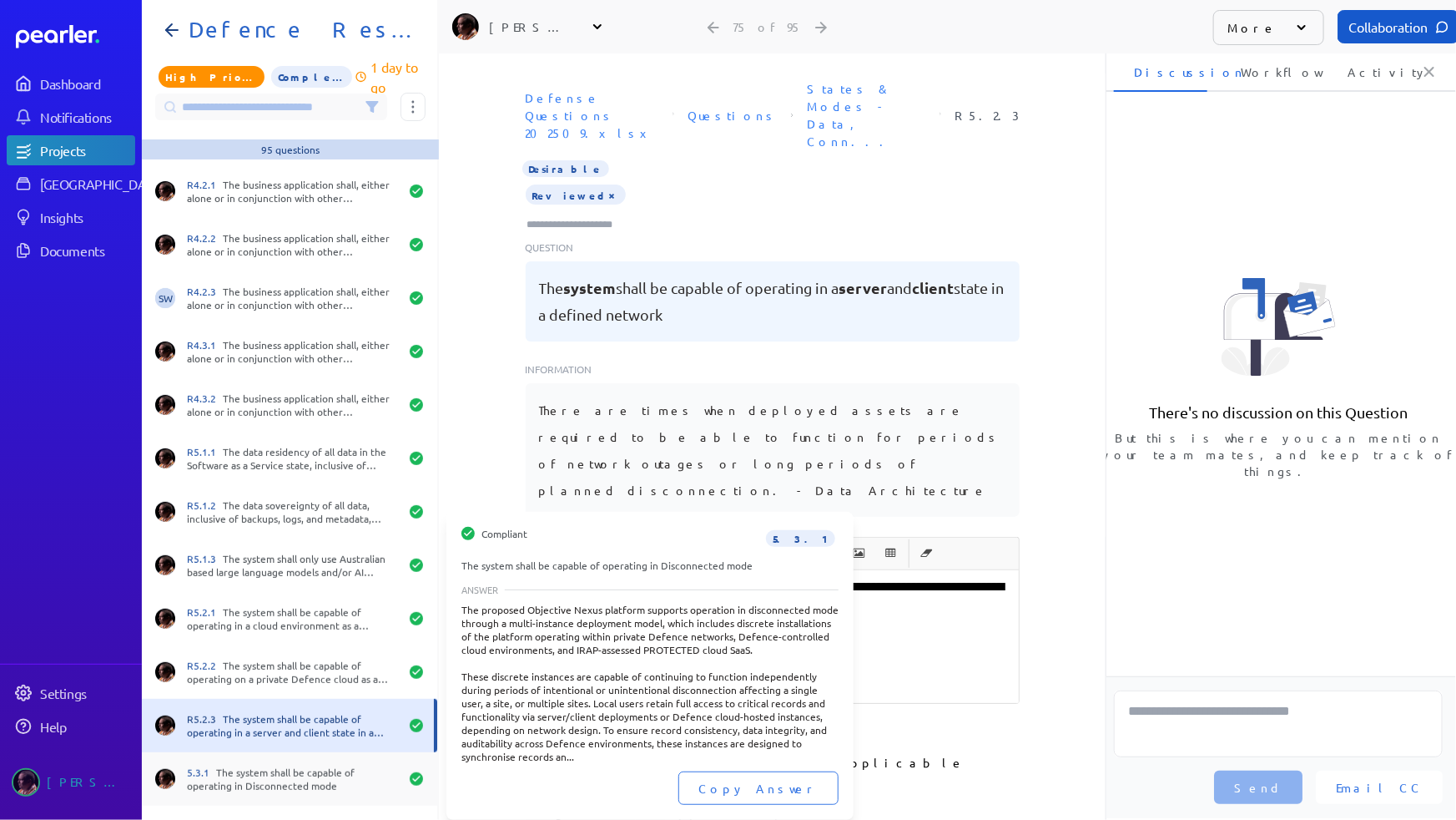
click at [265, 770] on div "5.3.1 The system shall be capable of operating in Disconnected mode" at bounding box center [293, 778] width 212 height 27
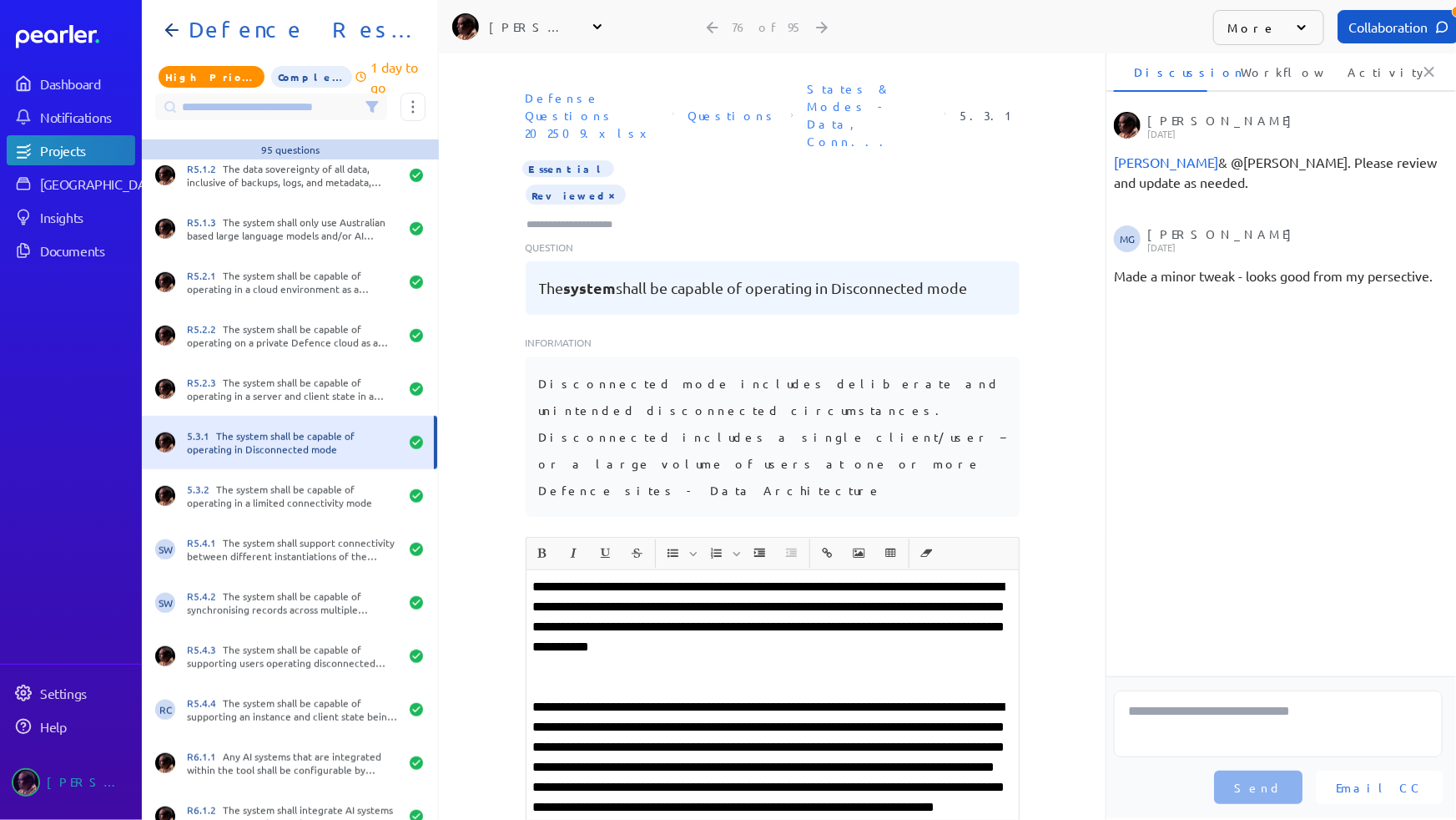
scroll to position [3793, 0]
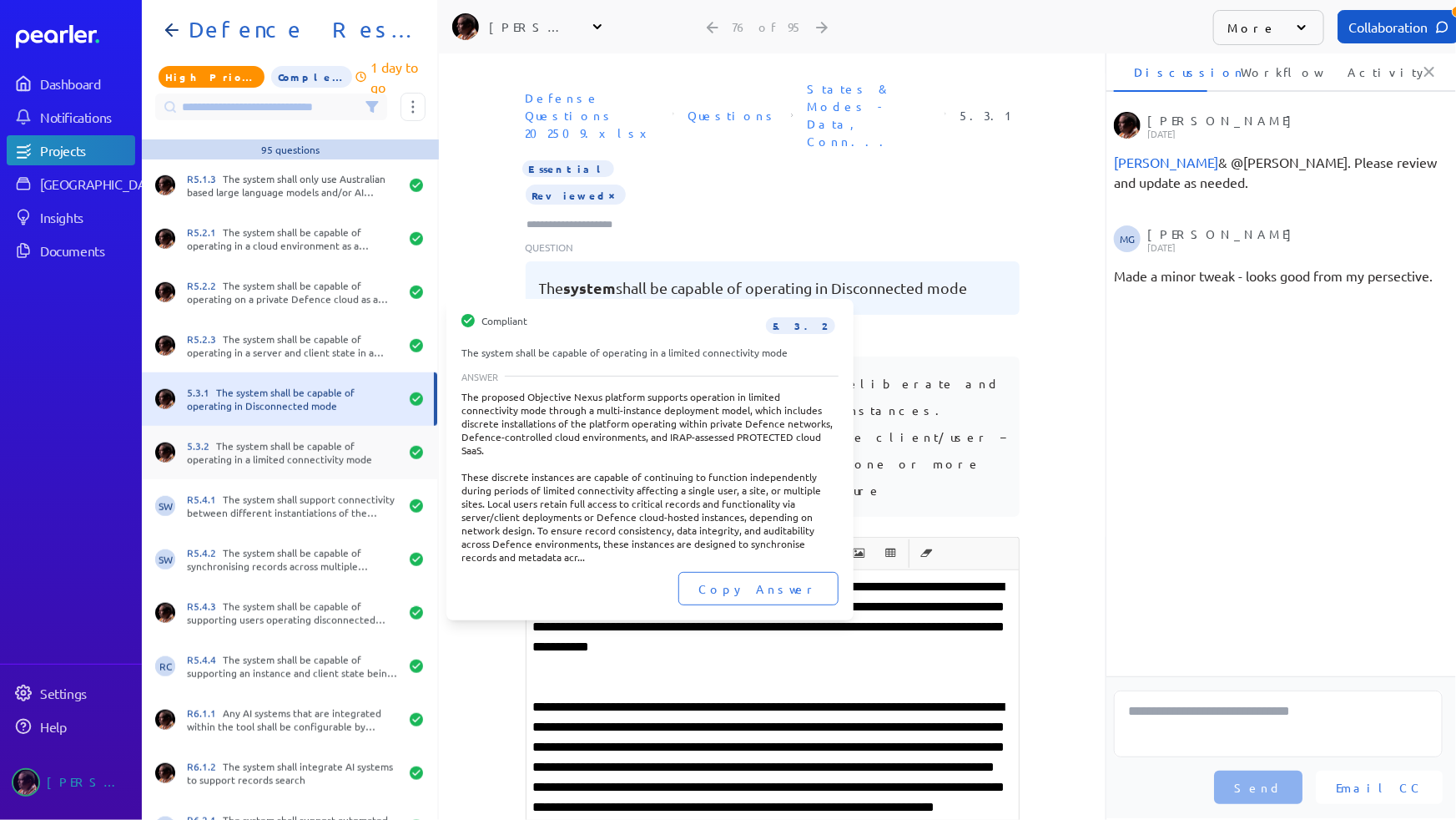
click at [301, 461] on div "5.3.2 The system shall be capable of operating in a limited connectivity mode" at bounding box center [293, 452] width 212 height 27
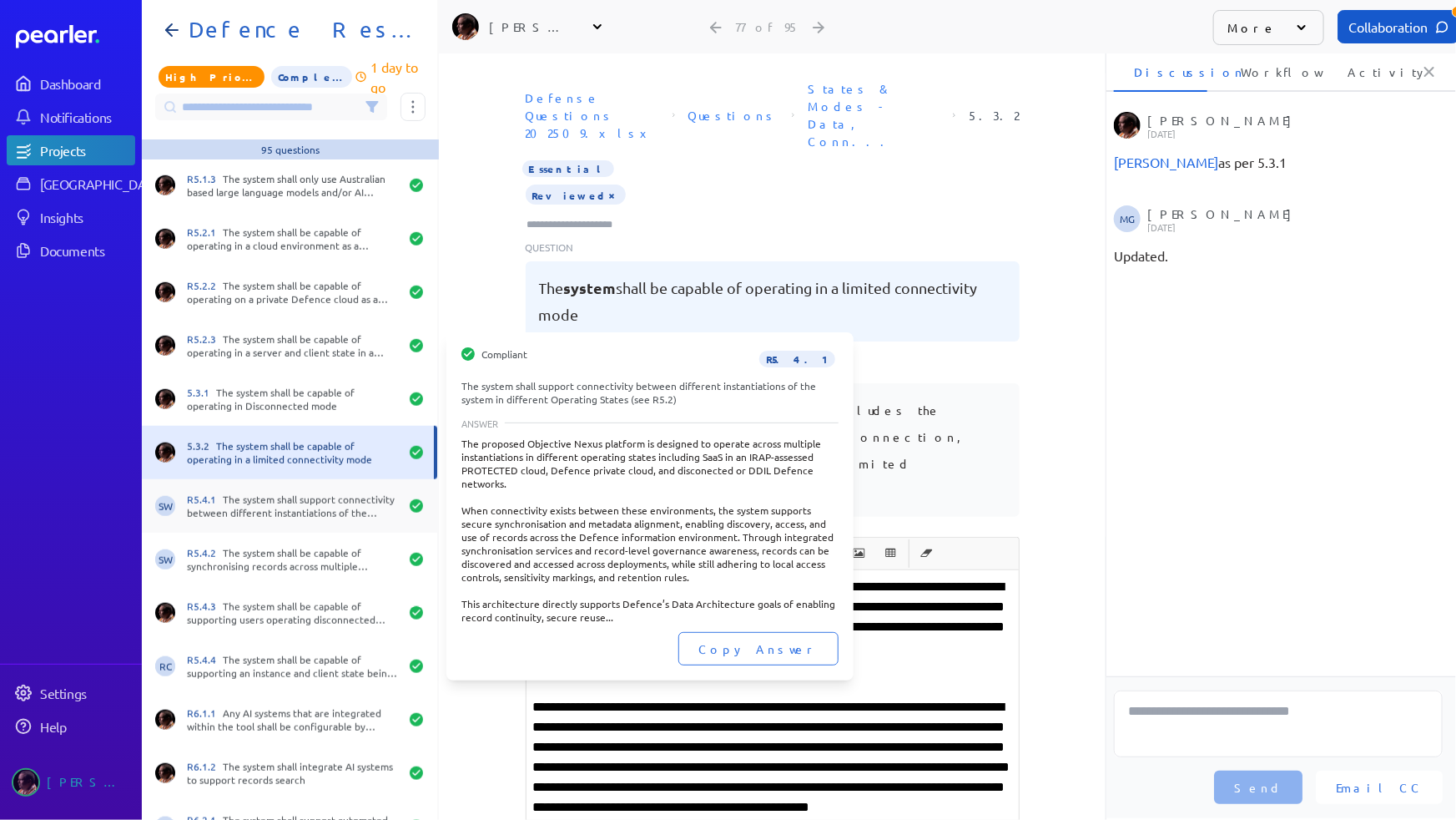
click at [286, 512] on div "R5.4.1 The system shall support connectivity between different instantiations o…" at bounding box center [293, 505] width 212 height 27
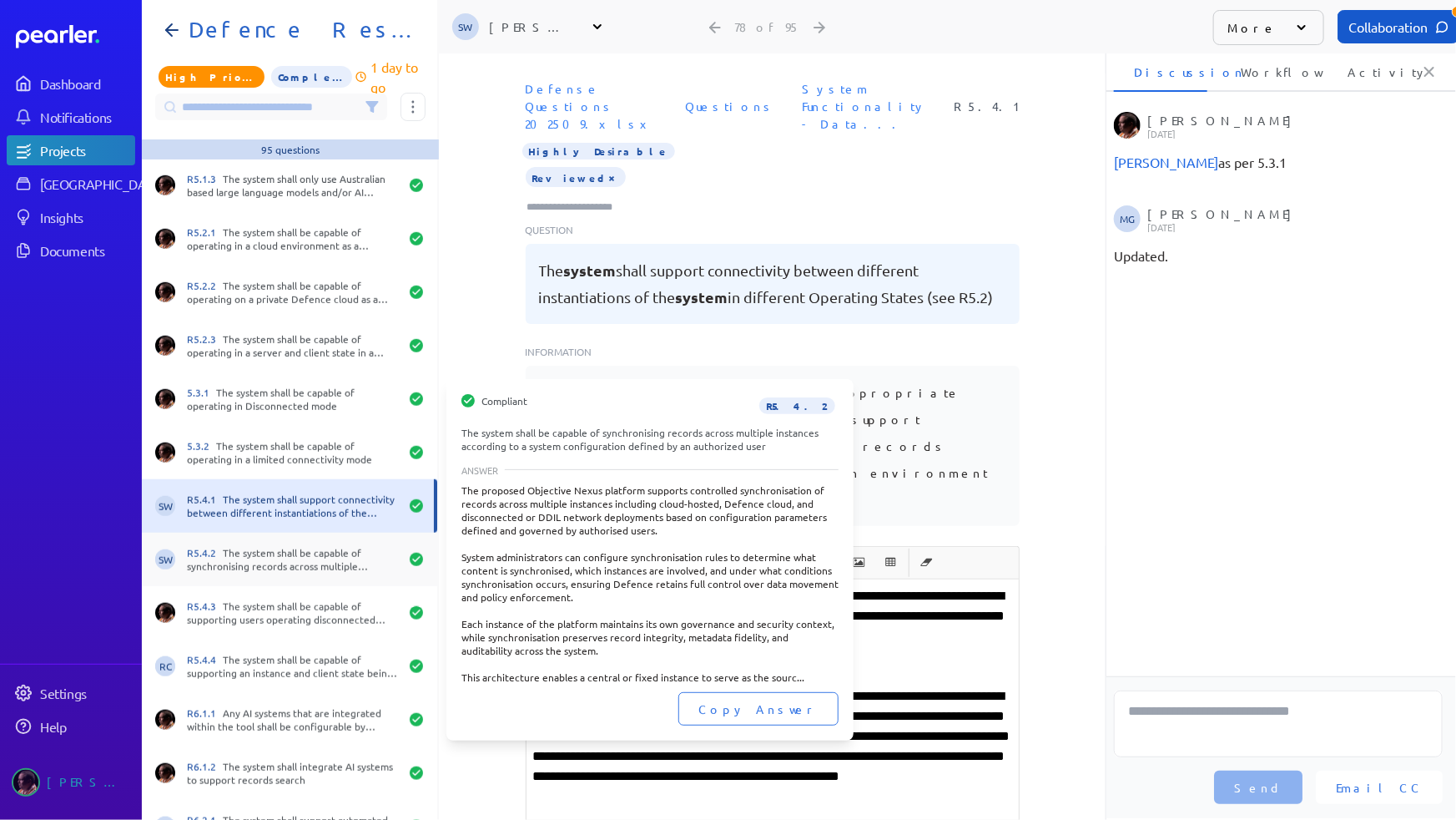
click at [278, 551] on div "R5.4.2 The system shall be capable of synchronising records across multiple ins…" at bounding box center [293, 559] width 212 height 27
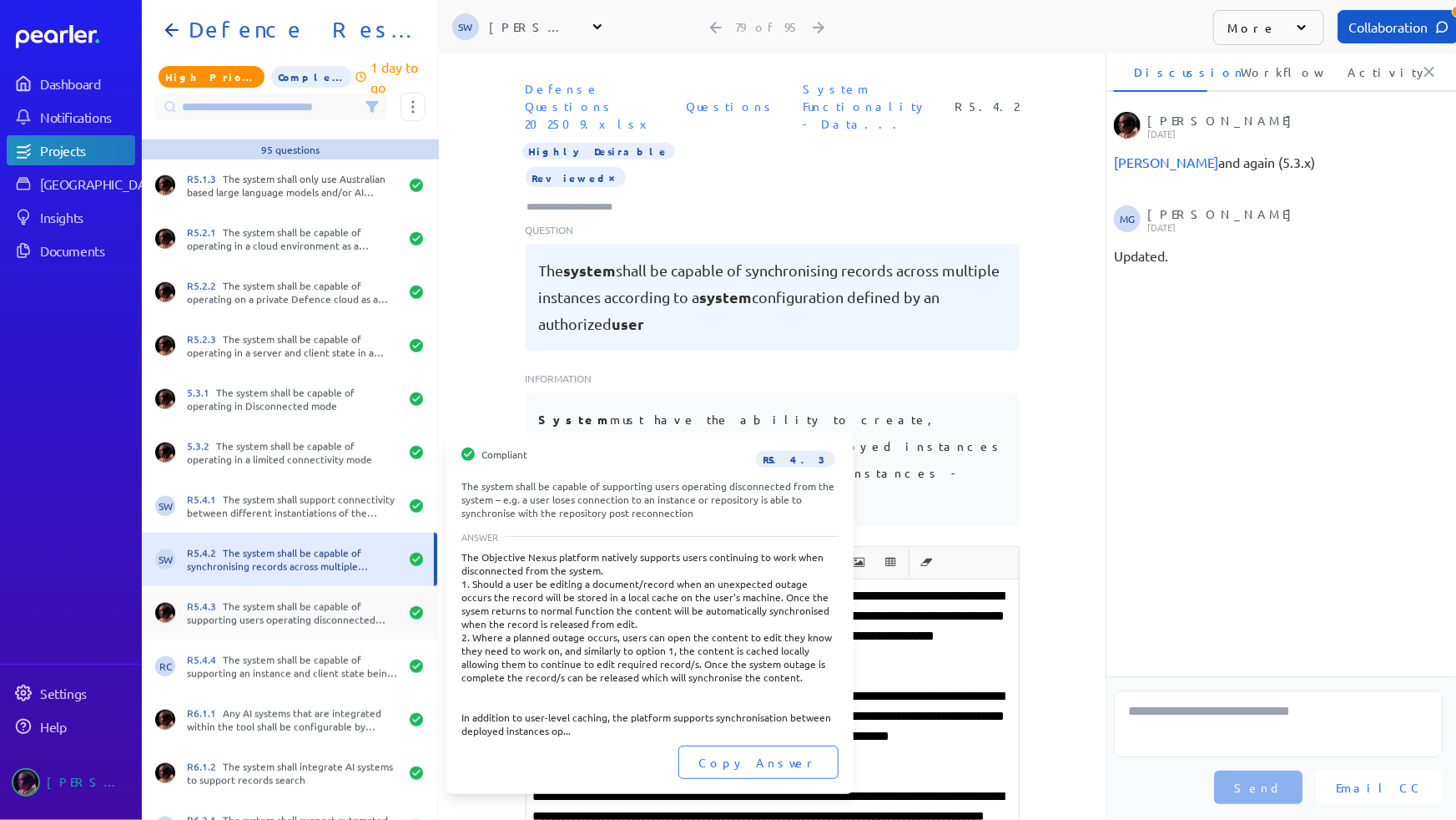
click at [270, 590] on div "R5.4.3 The system shall be capable of supporting users operating disconnected f…" at bounding box center [290, 612] width 295 height 53
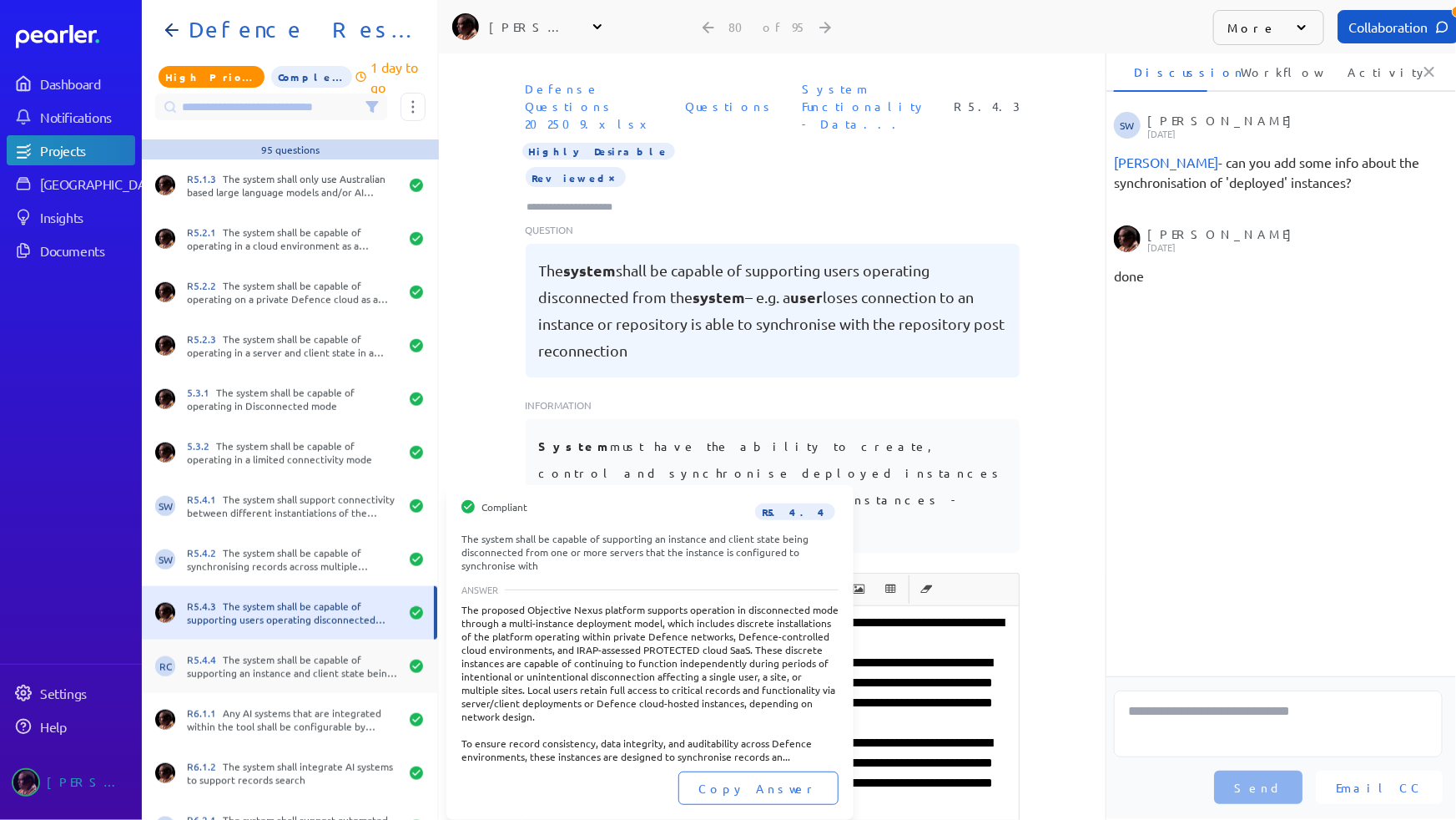
click at [256, 655] on div "R5.4.4 The system shall be capable of supporting an instance and client state b…" at bounding box center [293, 666] width 212 height 27
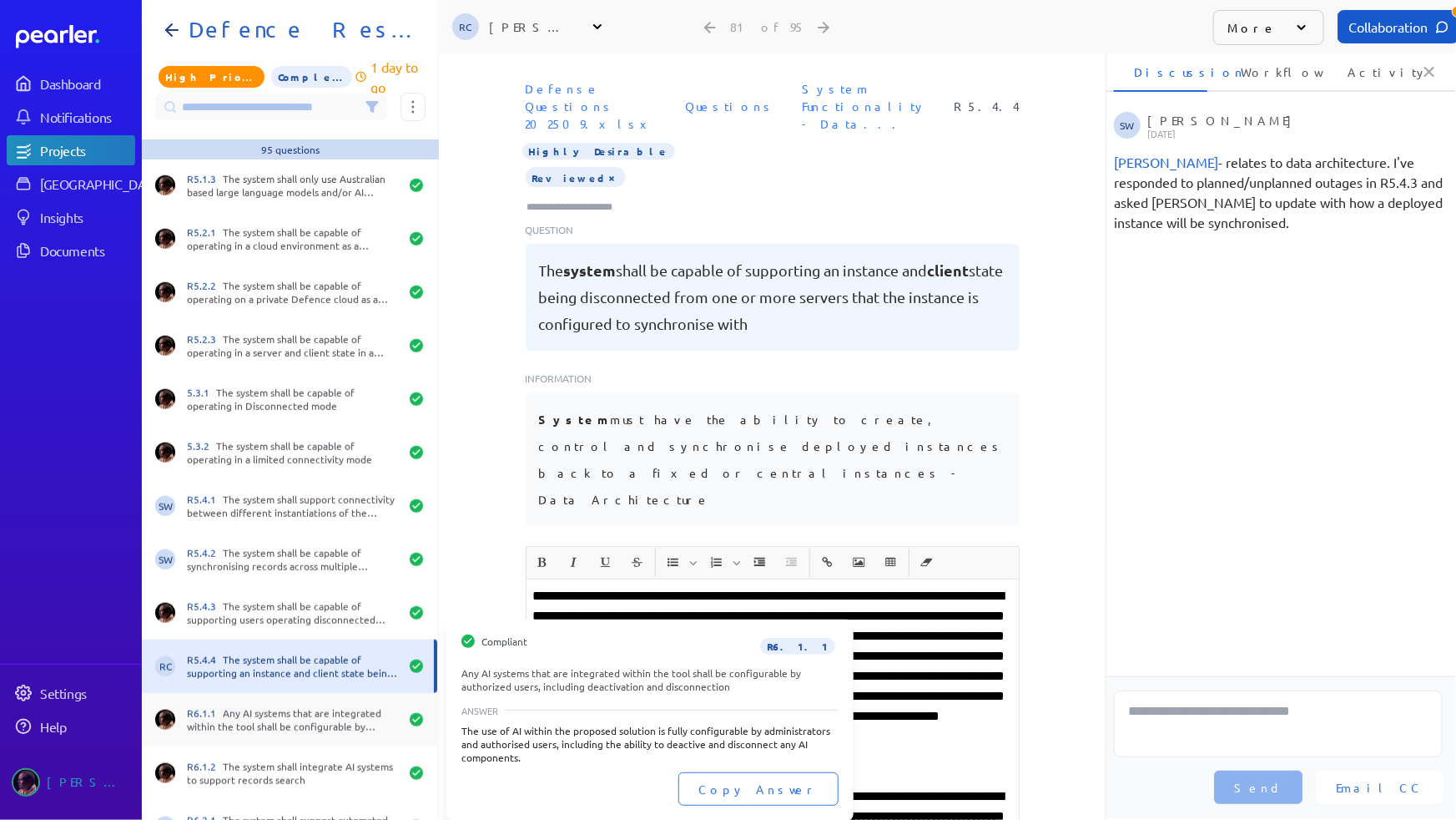
click at [250, 707] on div "R6.1.1 Any AI systems that are integrated within the tool shall be configurable…" at bounding box center [293, 719] width 212 height 27
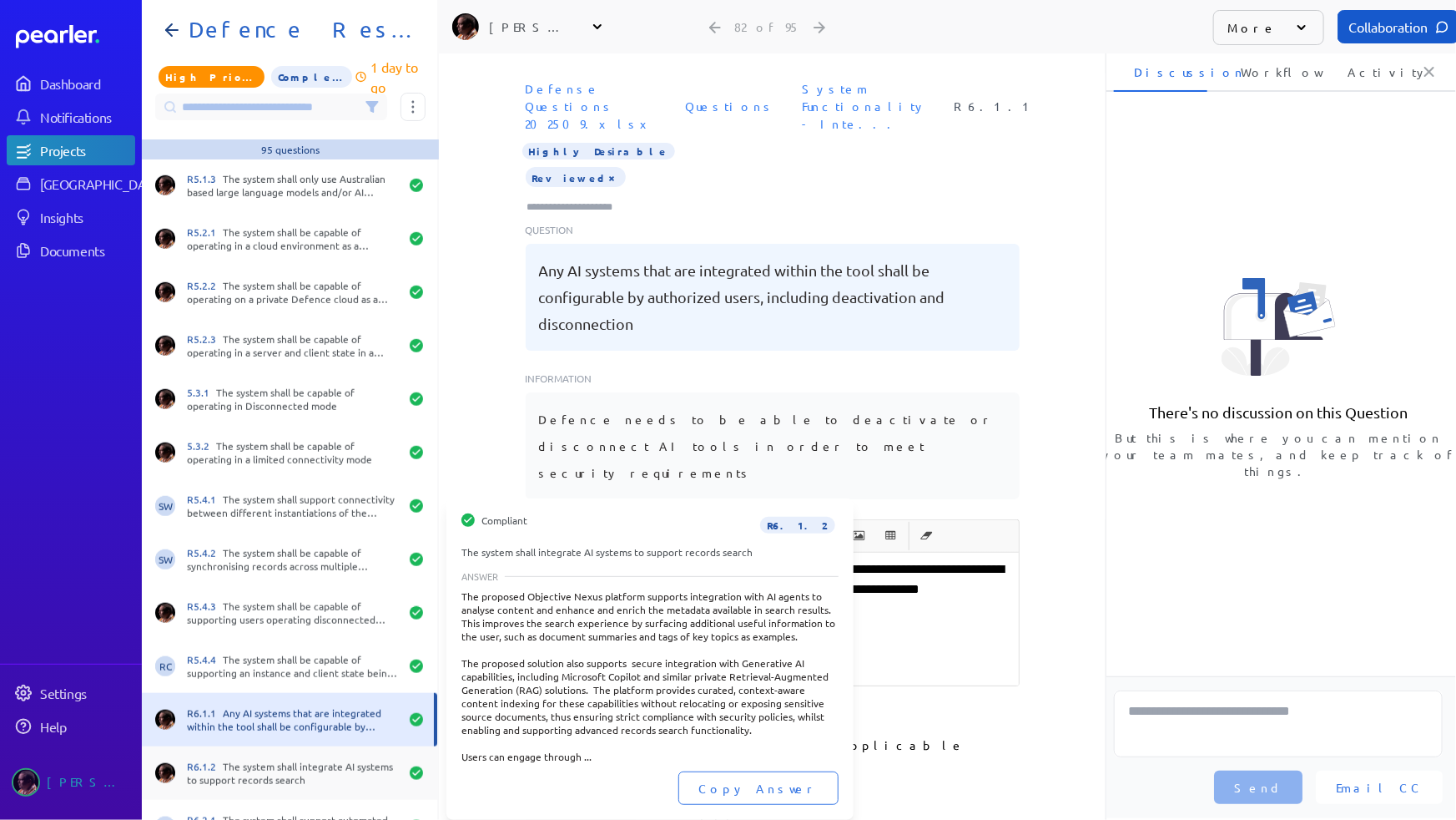
click at [246, 760] on div "R6.1.2 The system shall integrate AI systems to support records search" at bounding box center [293, 773] width 212 height 27
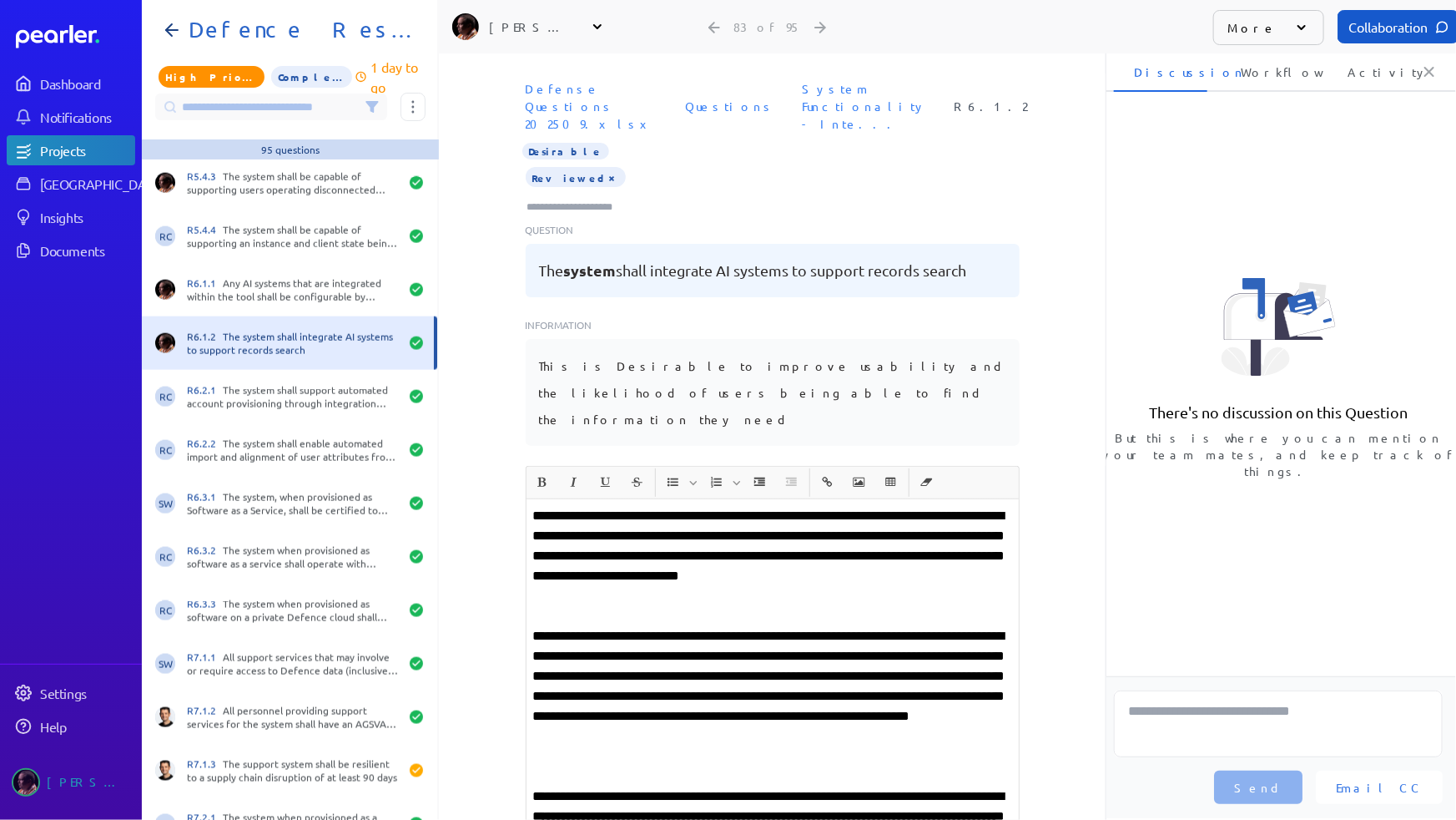
scroll to position [4248, 0]
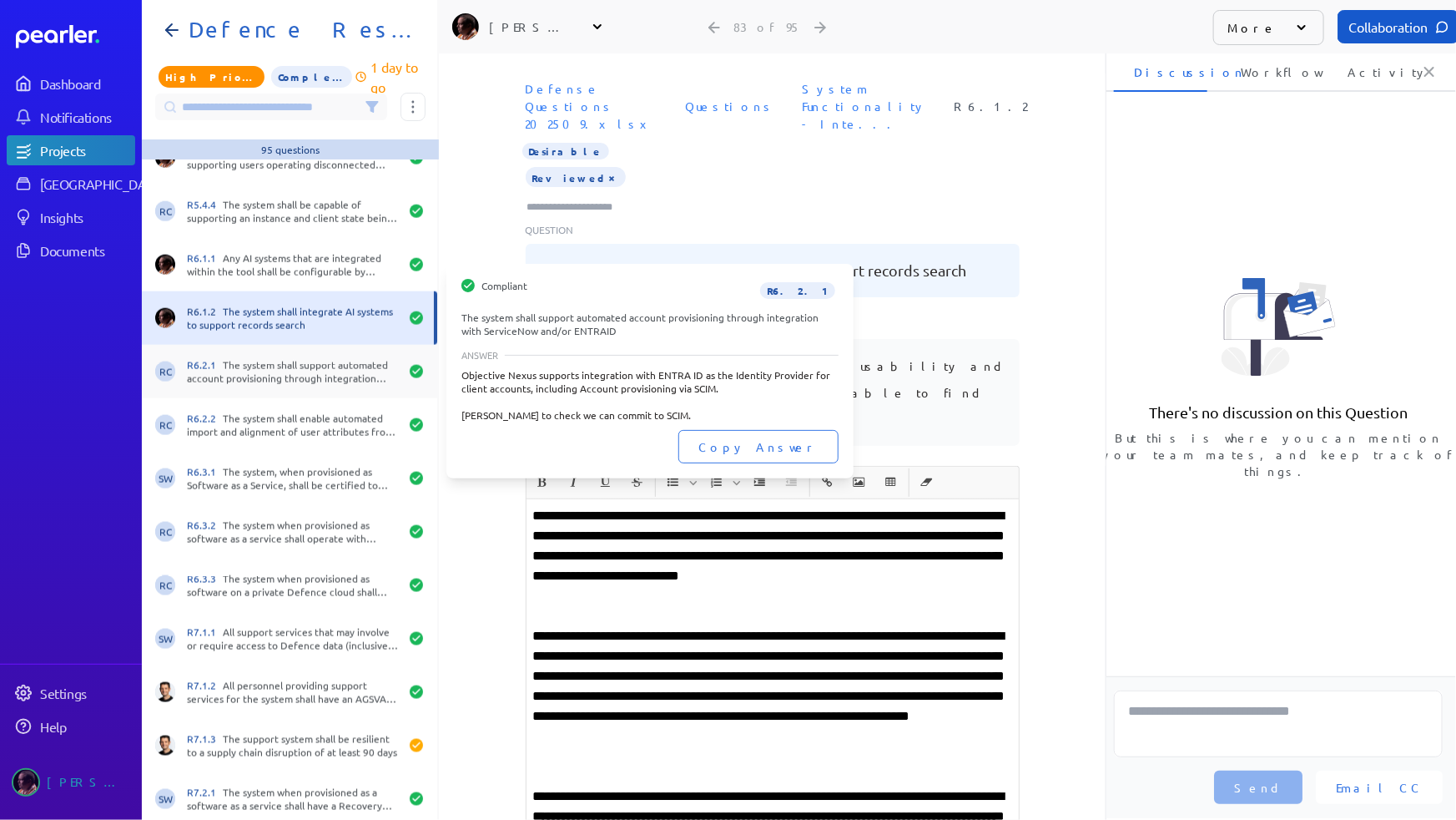
click at [303, 374] on div "R6.2.1 The system shall support automated account provisioning through integrat…" at bounding box center [293, 371] width 212 height 27
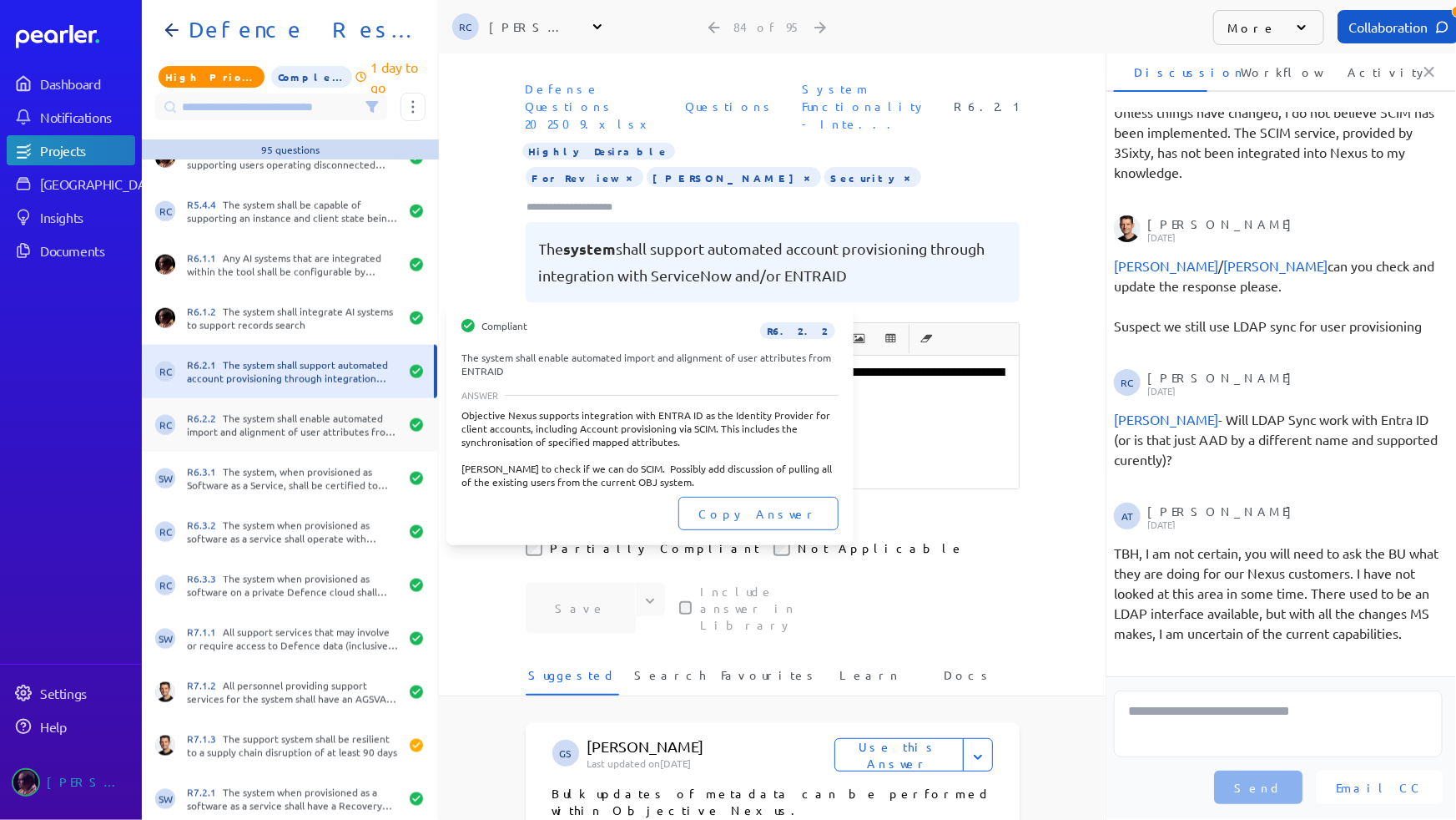
scroll to position [277, 0]
click at [296, 406] on div "RC R6.2.2 The system shall enable automated import and alignment of user attrib…" at bounding box center [290, 425] width 295 height 53
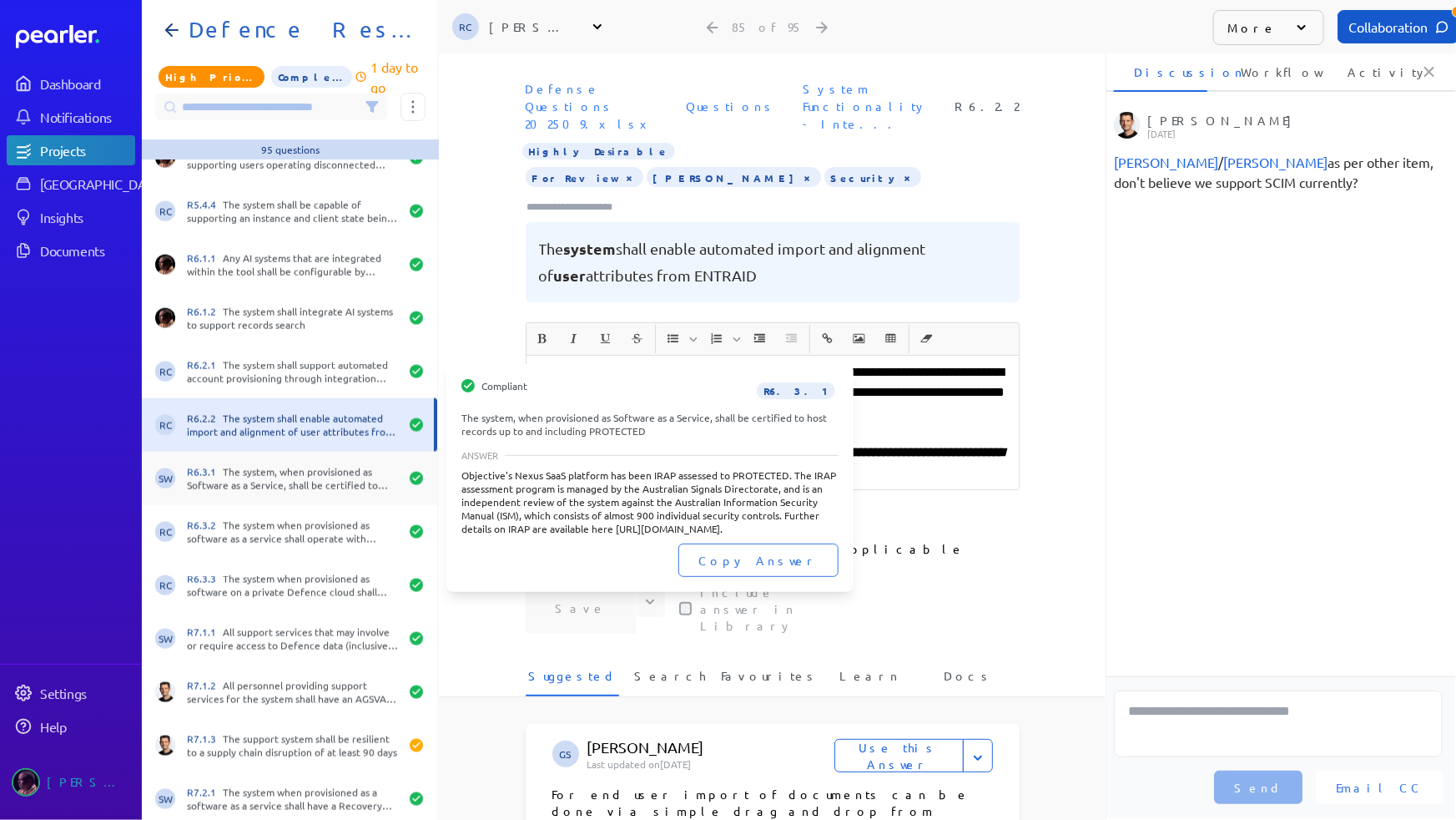
click at [292, 452] on div "SW R6.3.1 The system, when provisioned as Software as a Service, shall be certi…" at bounding box center [290, 478] width 295 height 53
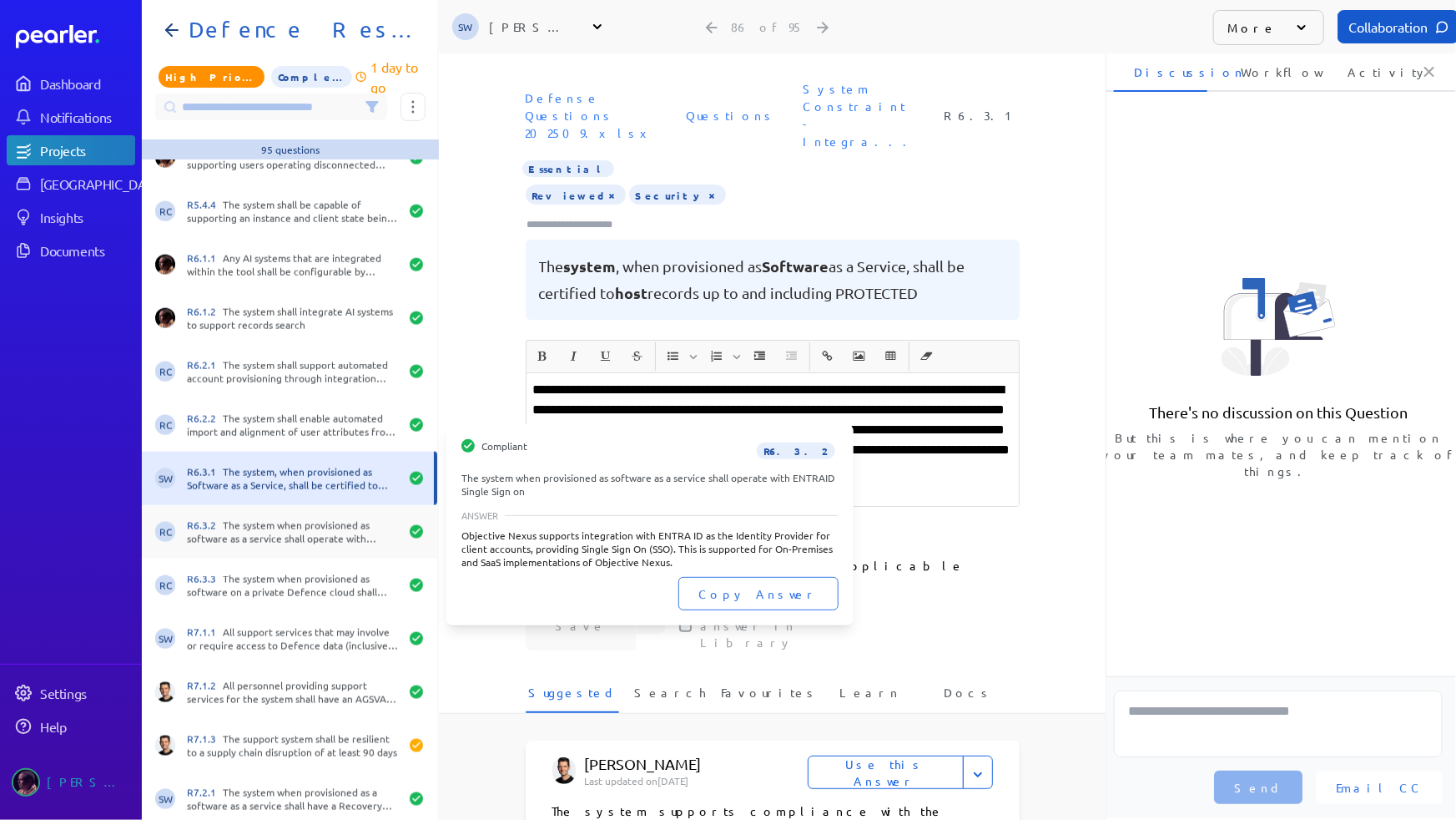
click at [293, 520] on div "R6.3.2 The system when provisioned as software as a service shall operate with …" at bounding box center [293, 532] width 212 height 27
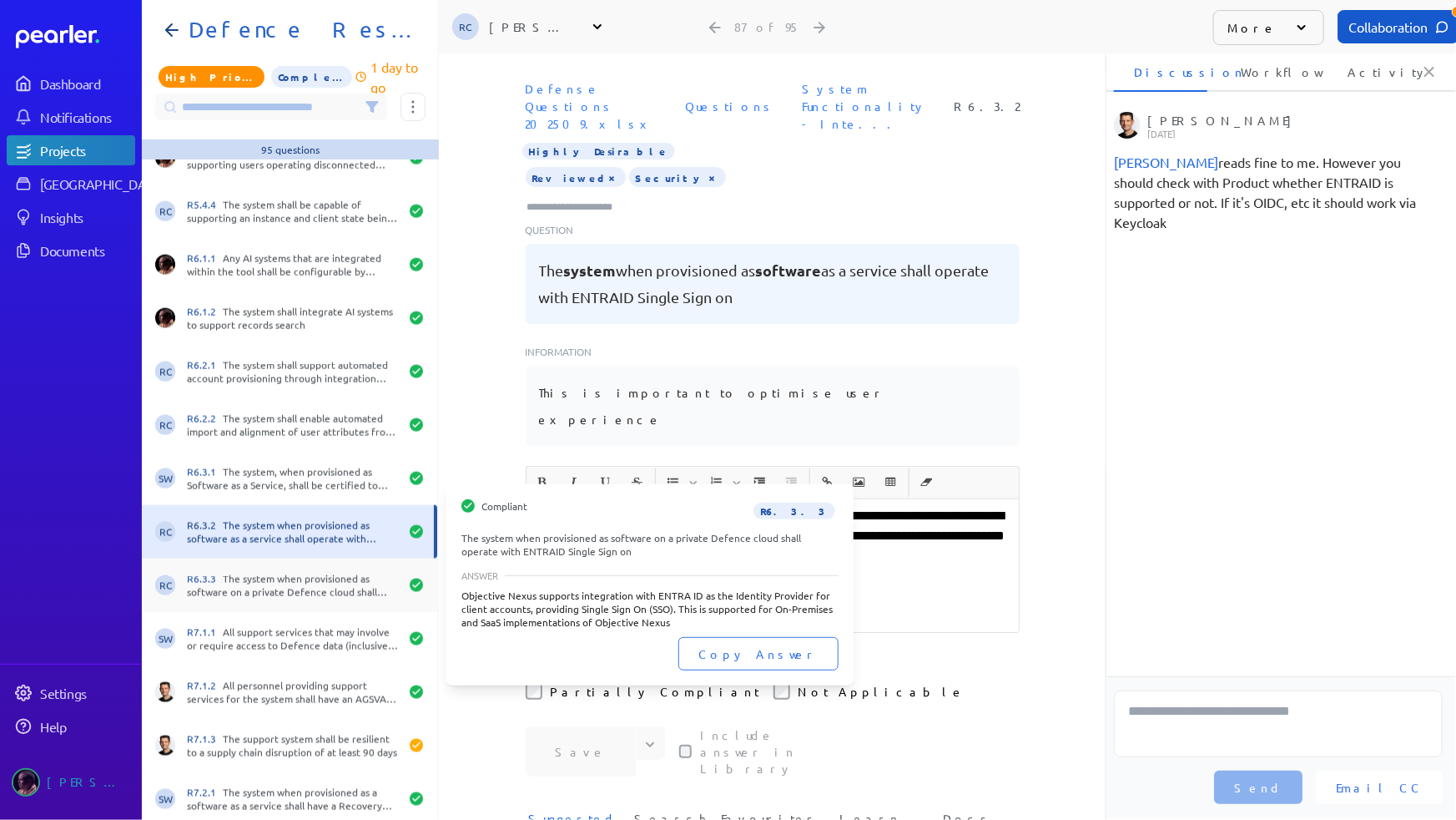
click at [298, 583] on div "R6.3.3 The system when provisioned as software on a private Defence cloud shall…" at bounding box center [293, 585] width 212 height 27
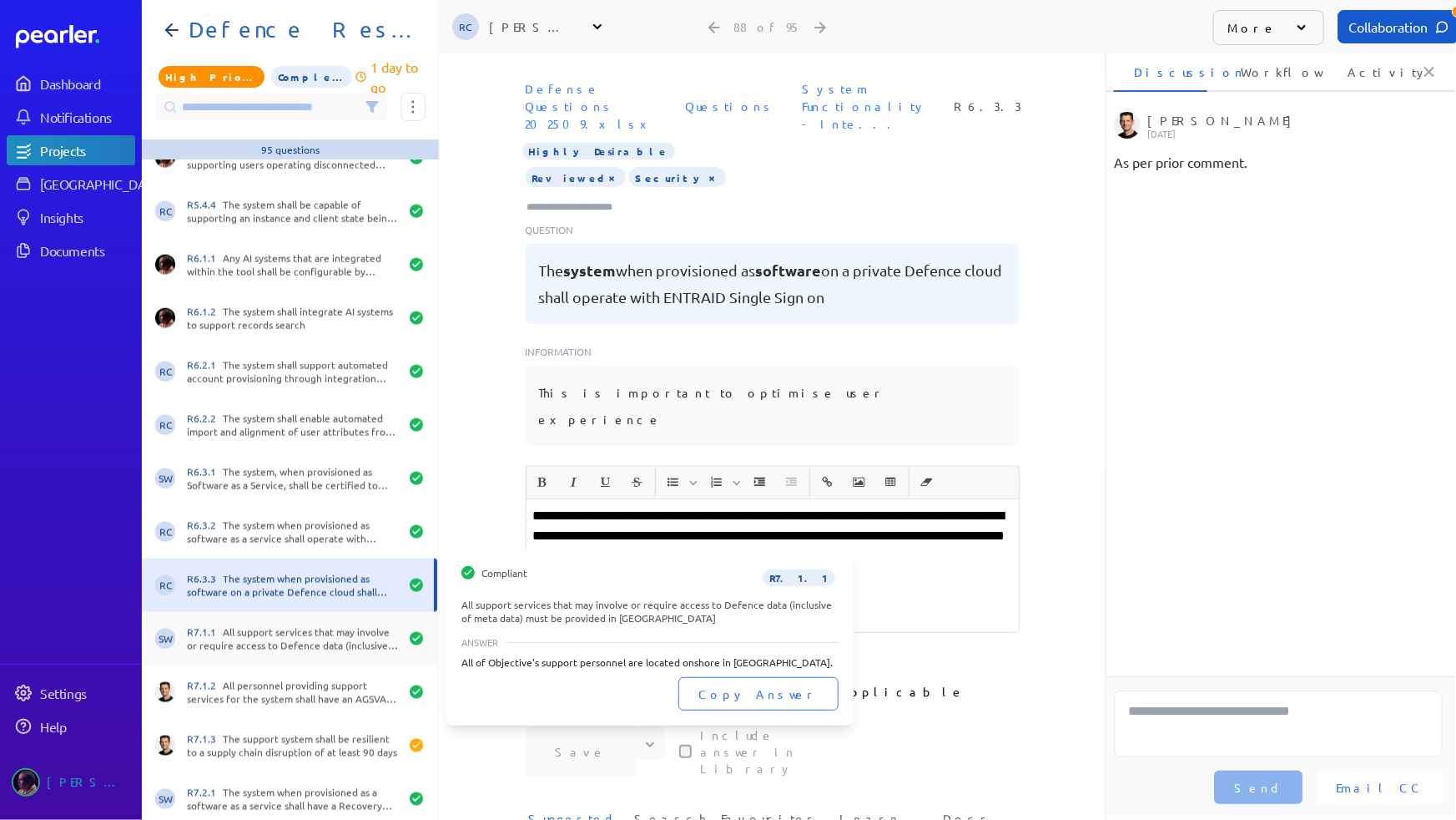
click at [309, 641] on div "R7.1.1 All support services that may involve or require access to Defence data …" at bounding box center [293, 639] width 212 height 27
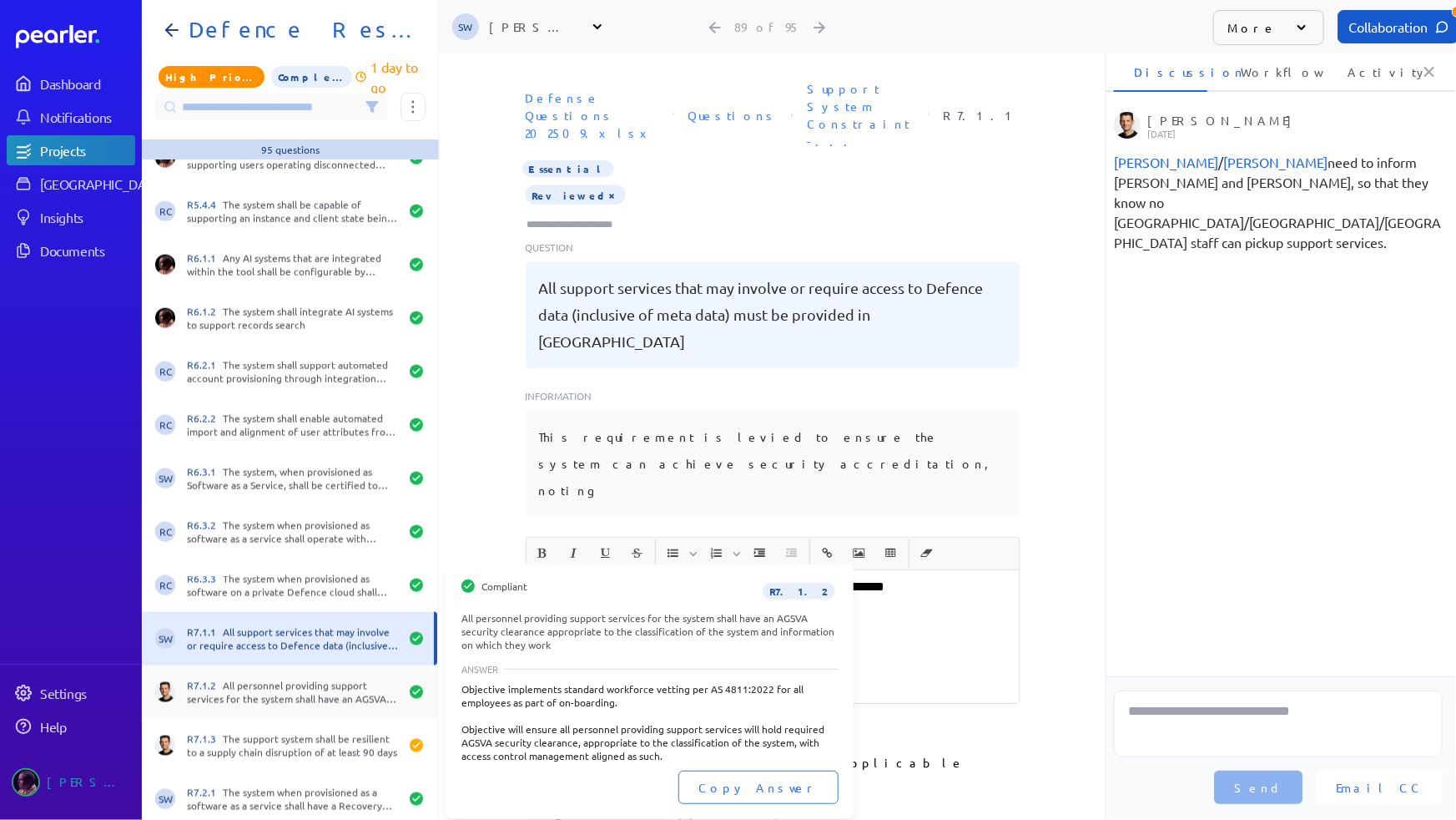
click at [302, 679] on div "R7.1.2 All personnel providing support services for the system shall have an AG…" at bounding box center [293, 692] width 212 height 27
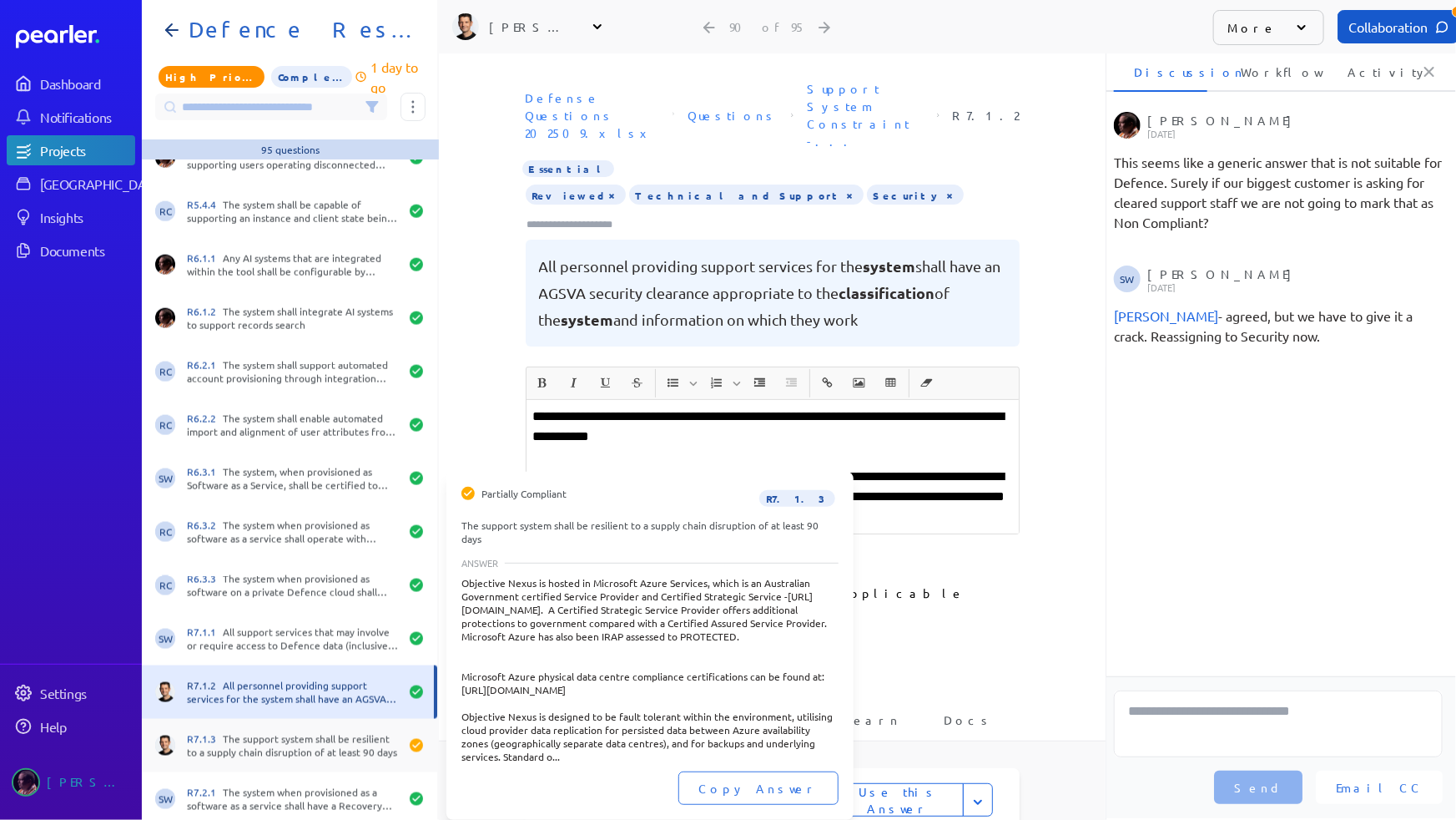
click at [303, 732] on div "R7.1.3 The support system shall be resilient to a supply chain disruption of at…" at bounding box center [293, 745] width 212 height 27
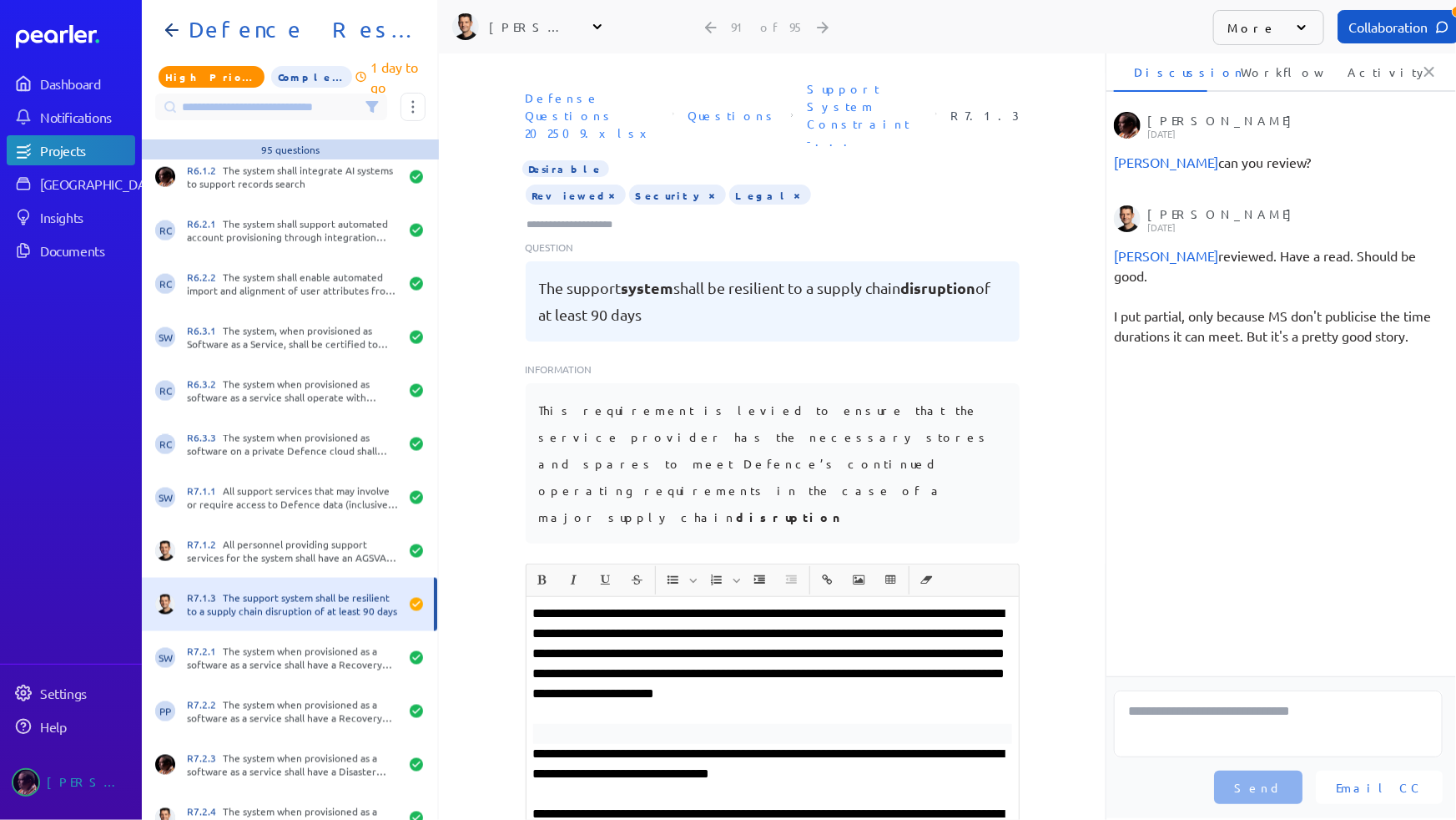
scroll to position [4415, 0]
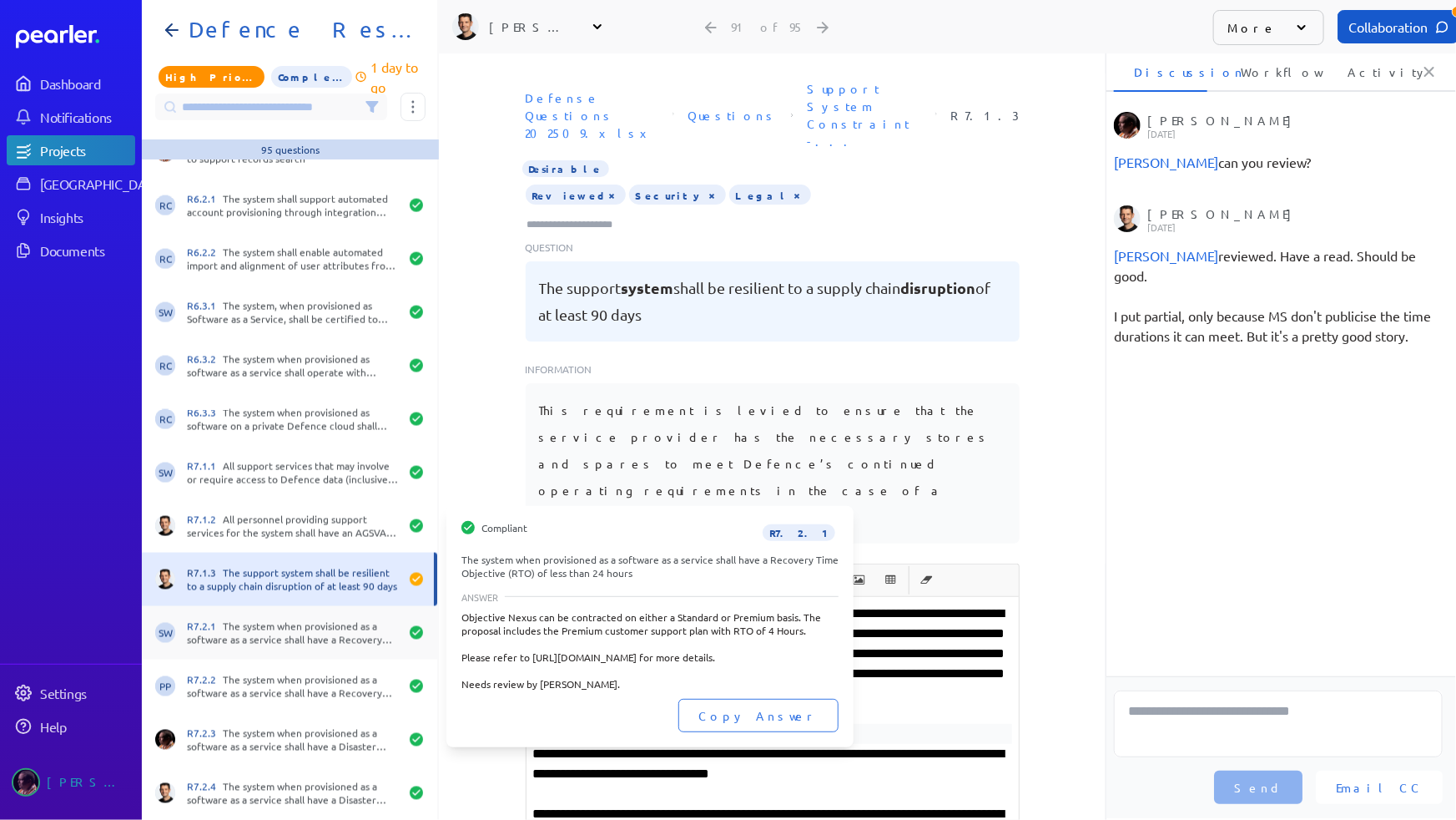
click at [284, 634] on div "R7.2.1 The system when provisioned as a software as a service shall have a Reco…" at bounding box center [293, 633] width 212 height 27
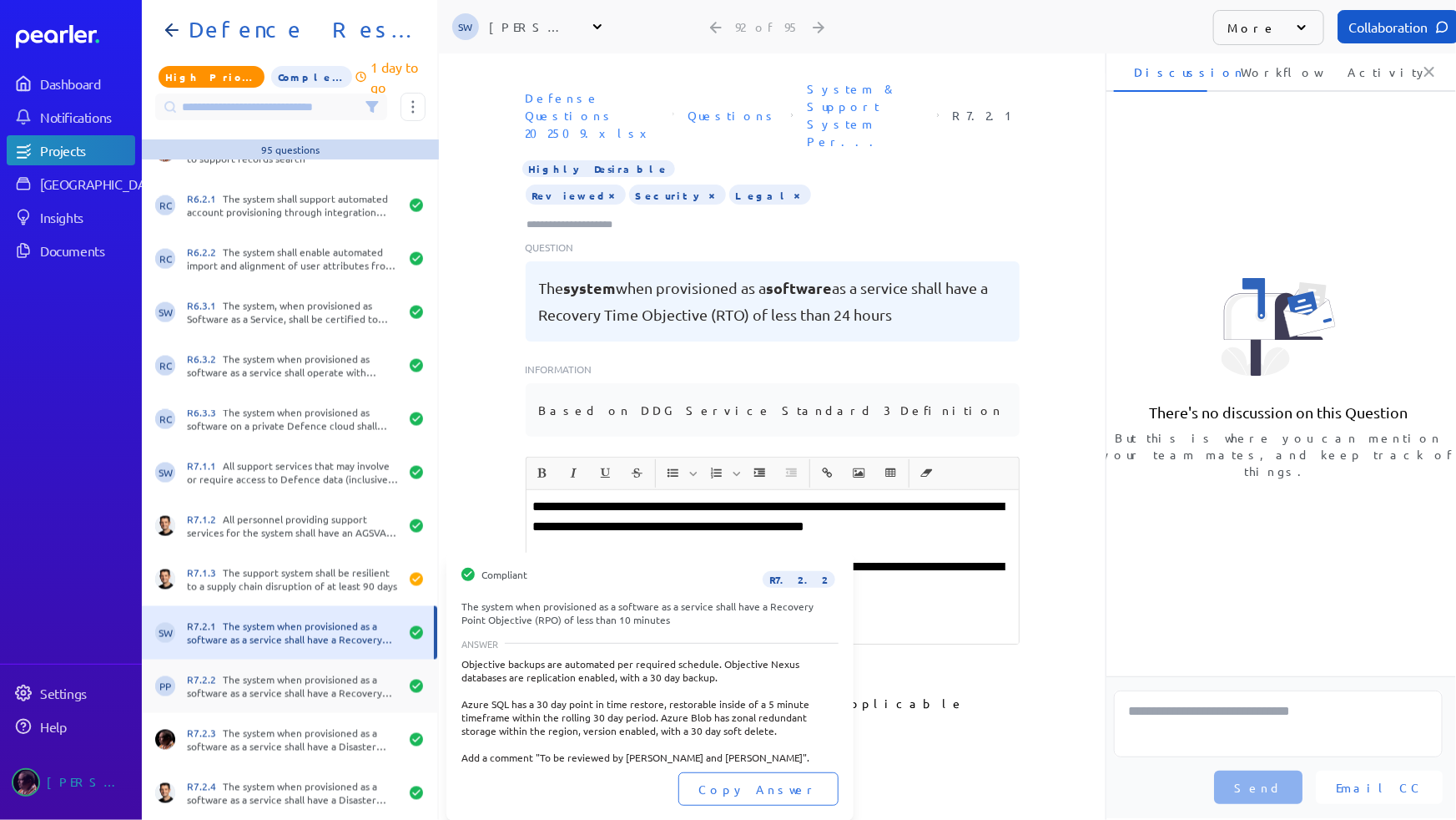
click at [286, 694] on div "R7.2.2 The system when provisioned as a software as a service shall have a Reco…" at bounding box center [293, 686] width 212 height 27
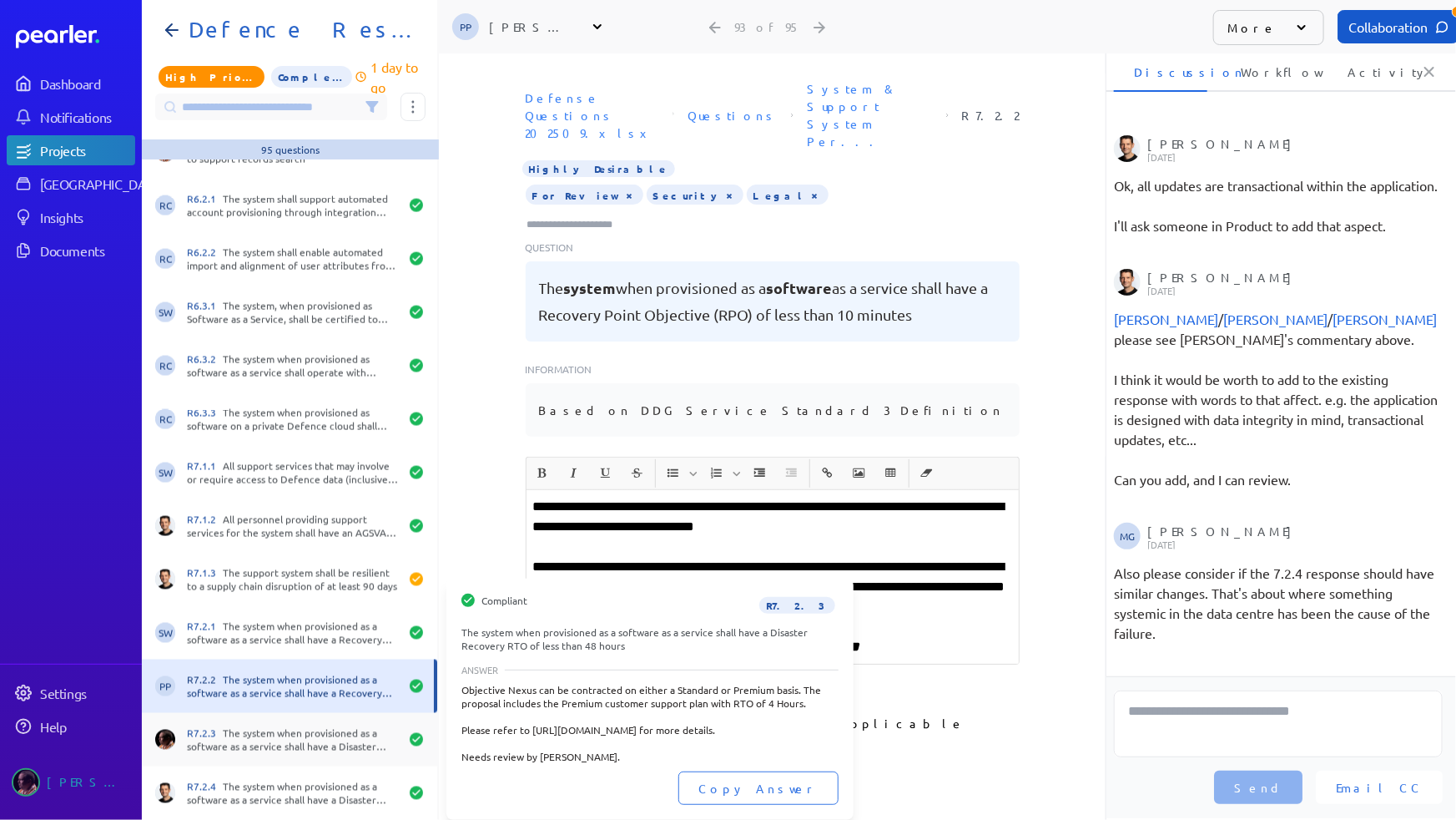
scroll to position [1252, 0]
click at [292, 734] on div "R7.2.3 The system when provisioned as a software as a service shall have a Disa…" at bounding box center [293, 740] width 212 height 27
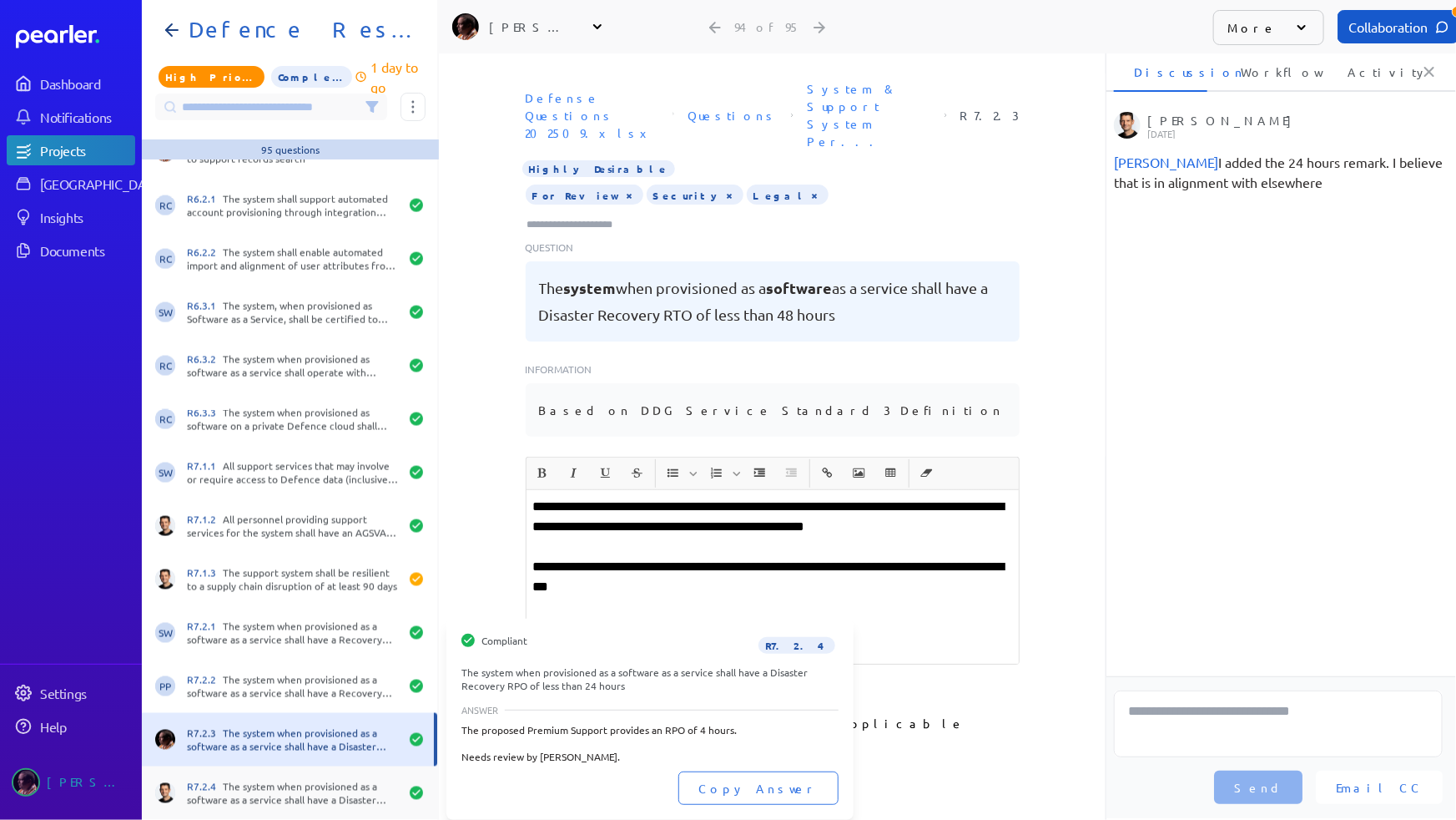
click at [307, 787] on div "R7.2.4 The system when provisioned as a software as a service shall have a Disa…" at bounding box center [293, 793] width 212 height 27
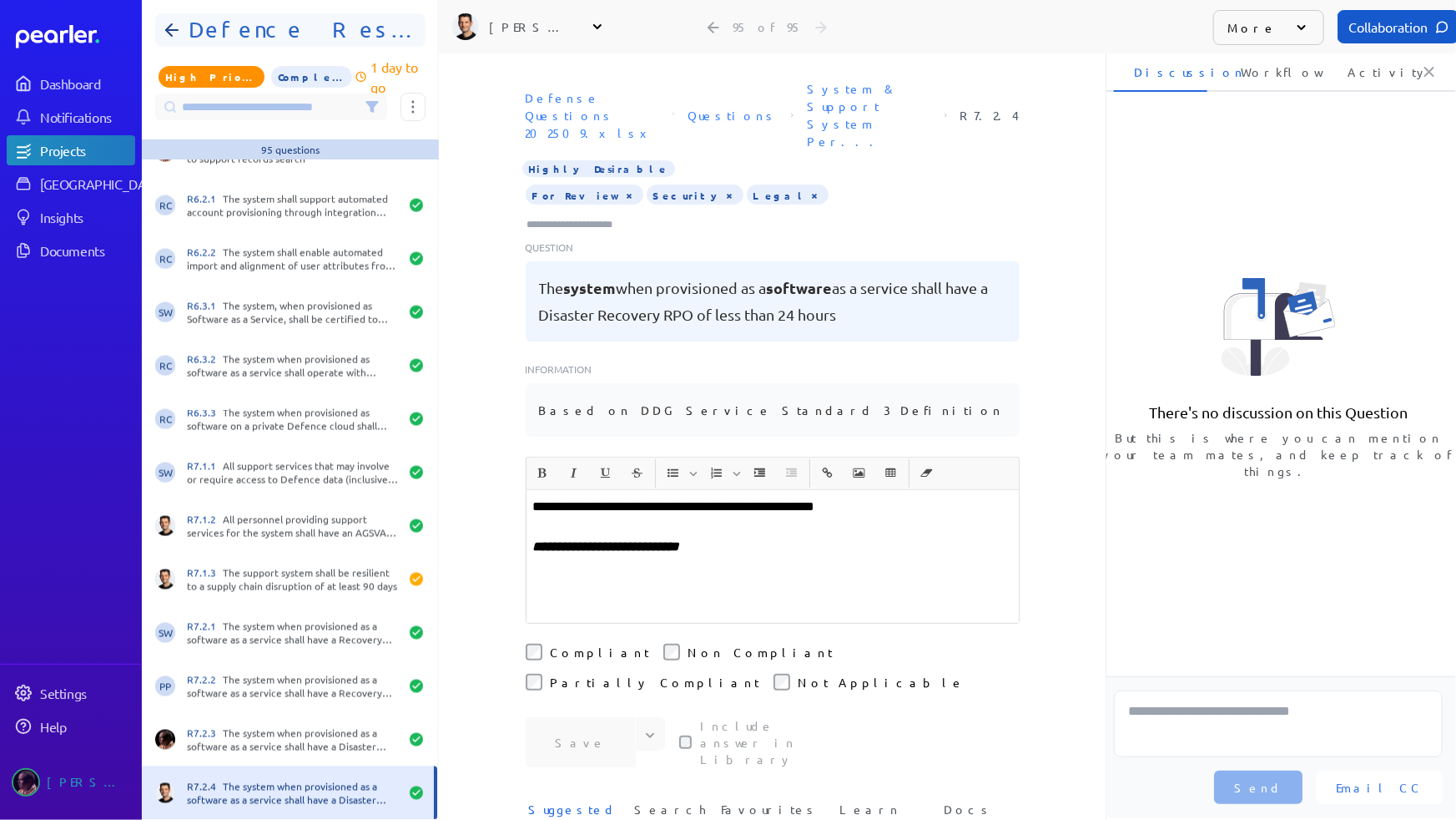
click at [189, 32] on h1 "Defence Response 202509" at bounding box center [296, 30] width 229 height 27
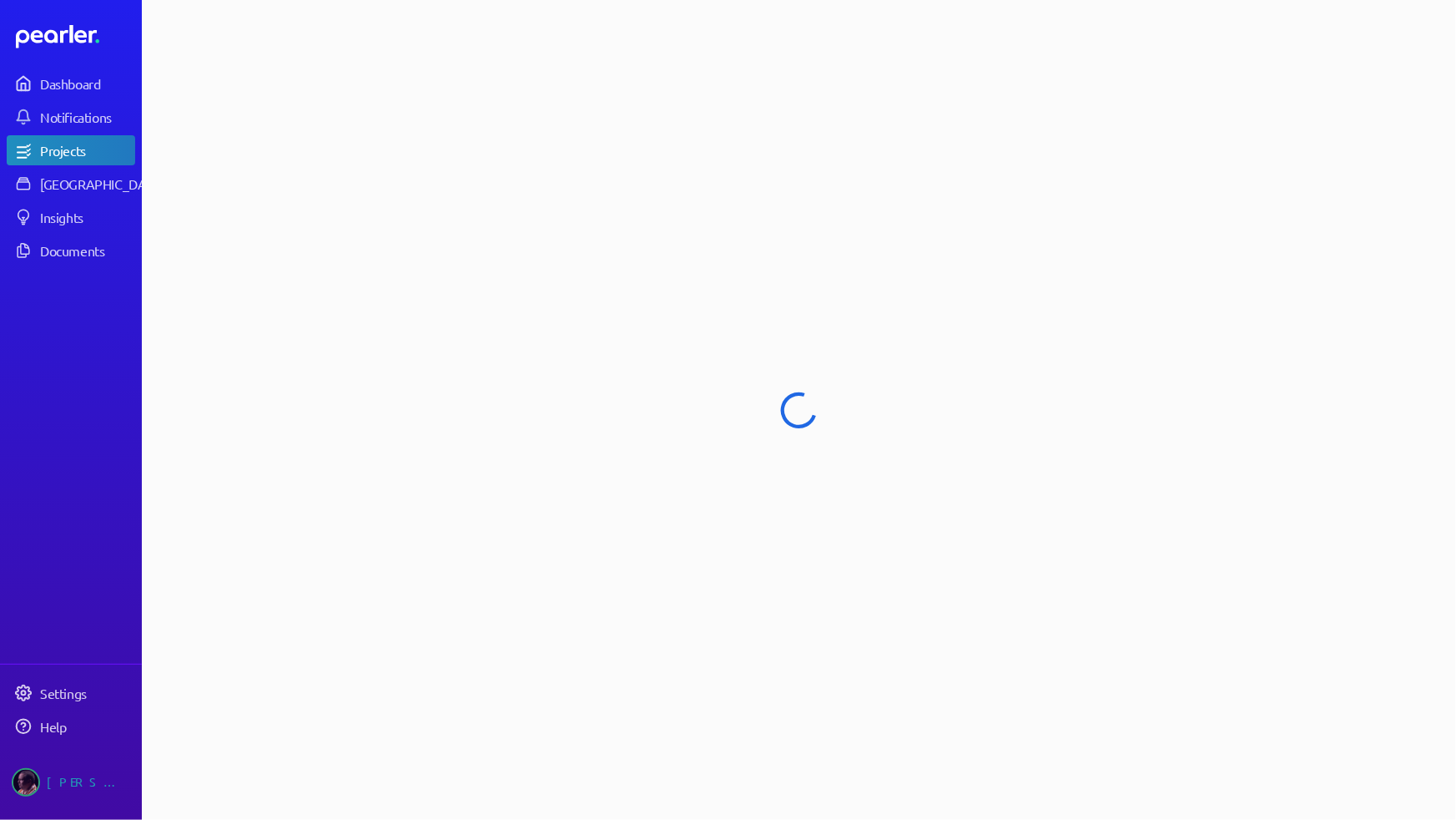
select select "****"
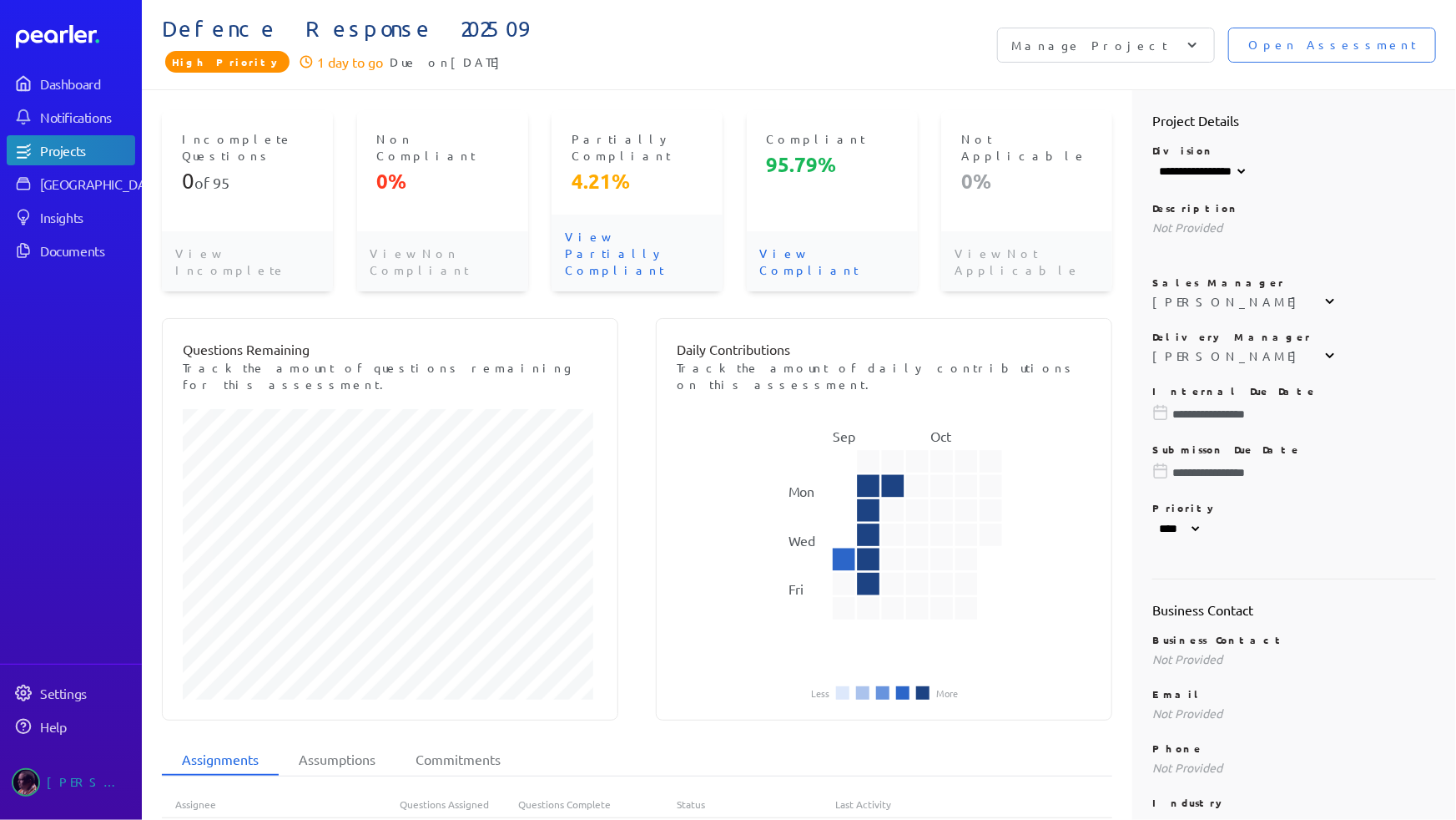
click at [641, 216] on p "View Partially Compliant" at bounding box center [637, 253] width 171 height 77
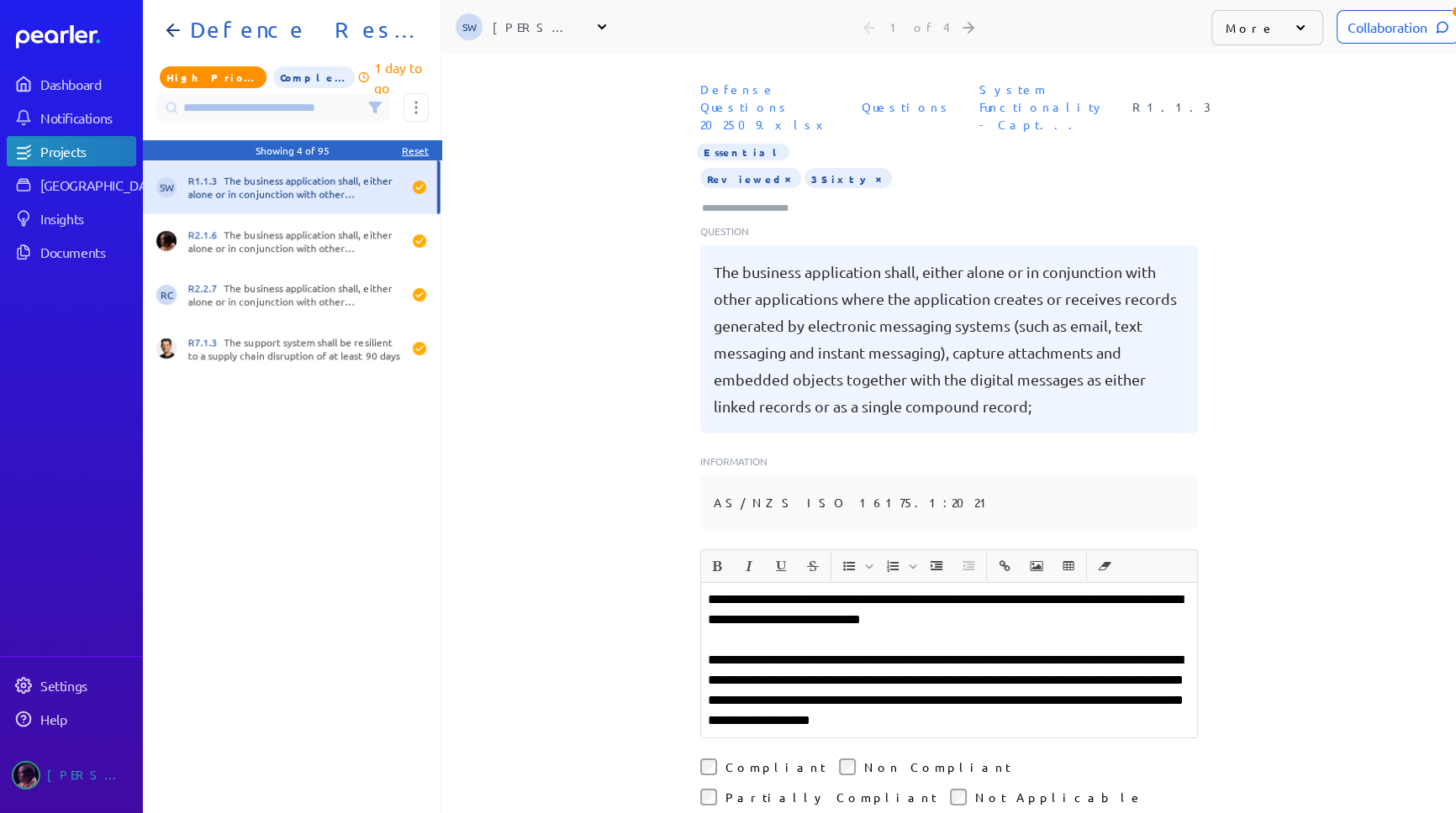
scroll to position [0, 13]
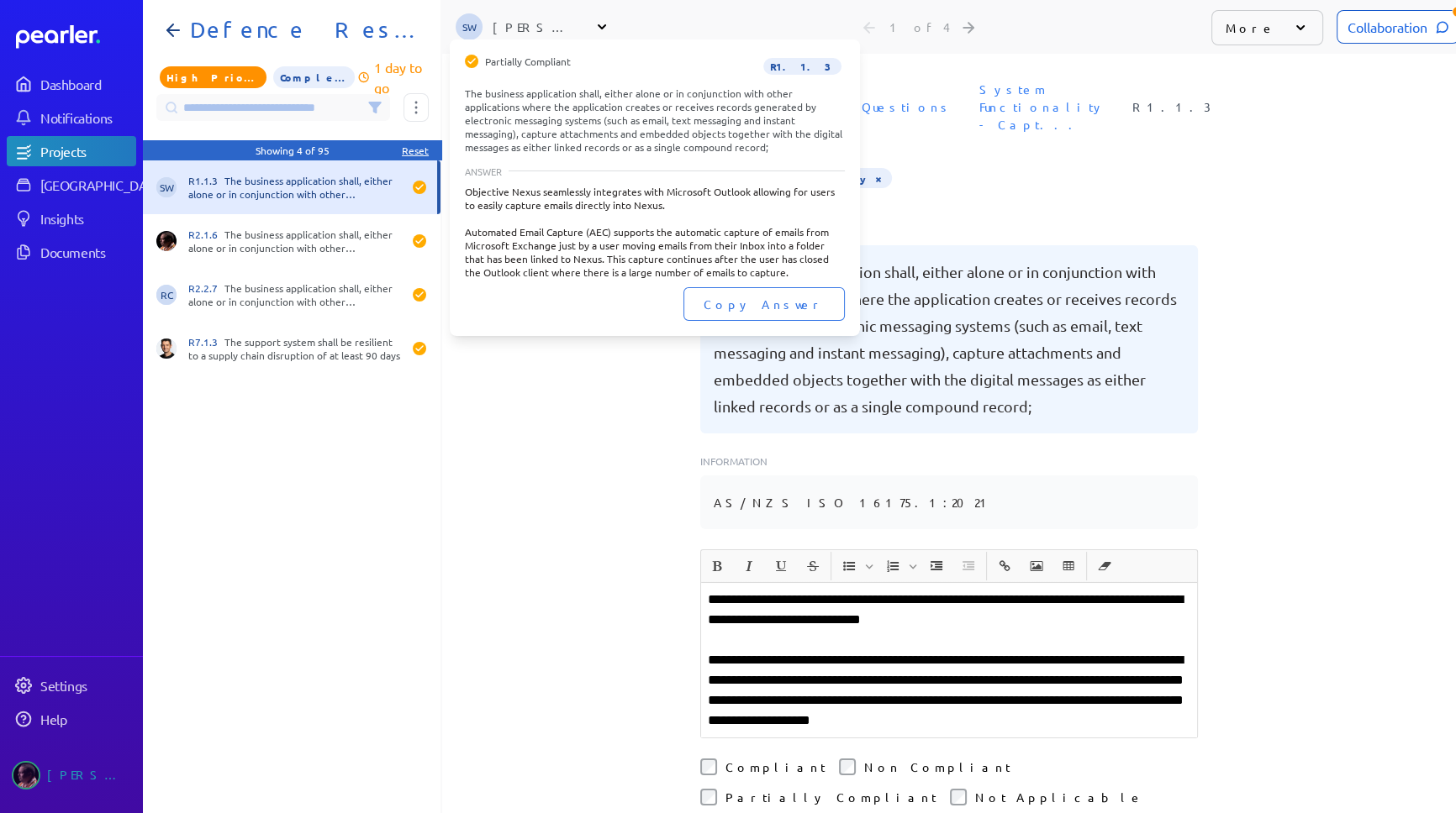
click at [314, 181] on div "R1.1.3 The business application shall, either alone or in conjunction with othe…" at bounding box center [295, 188] width 214 height 27
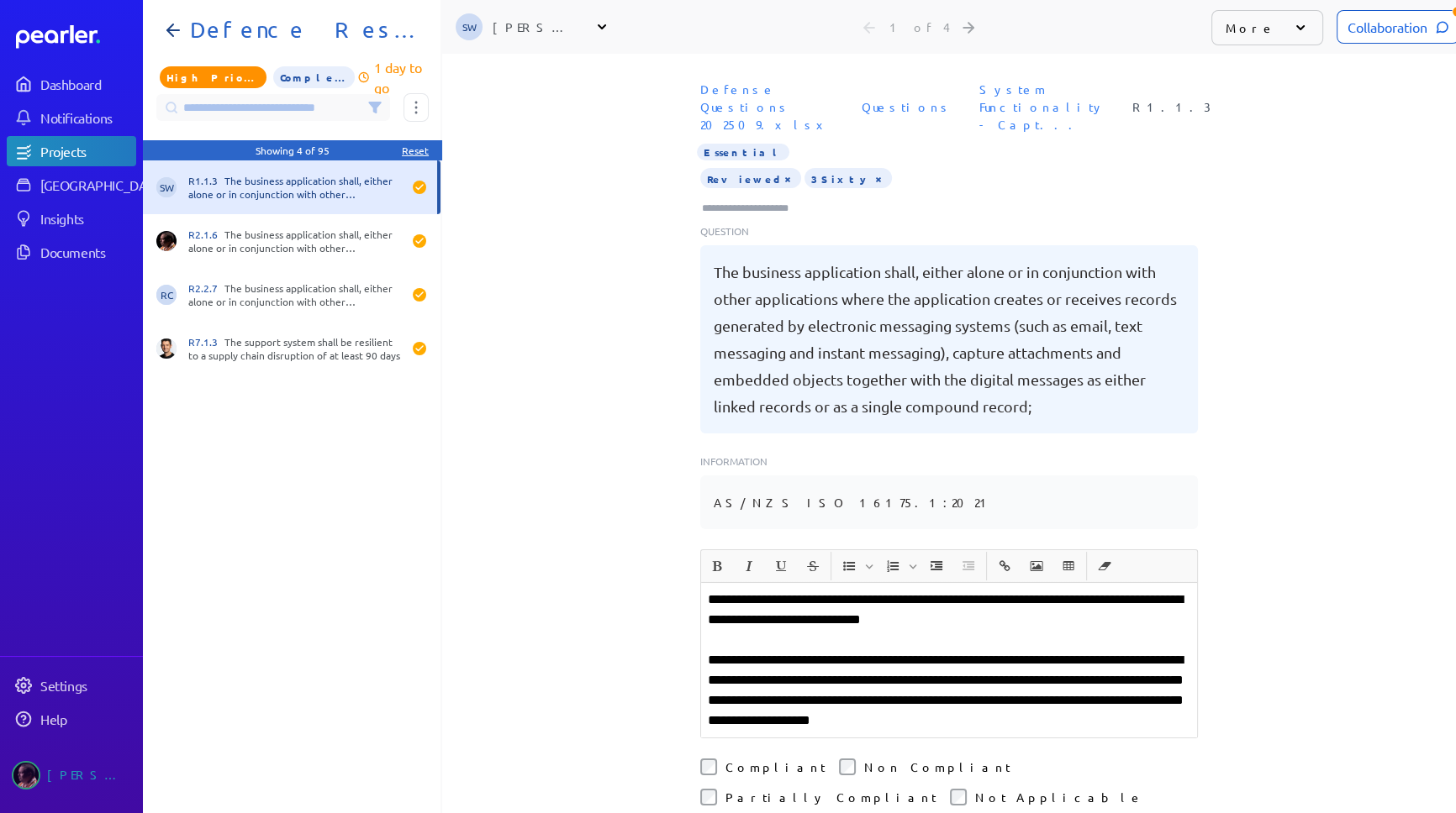
click at [1352, 32] on div "Collaboration" at bounding box center [1398, 27] width 123 height 34
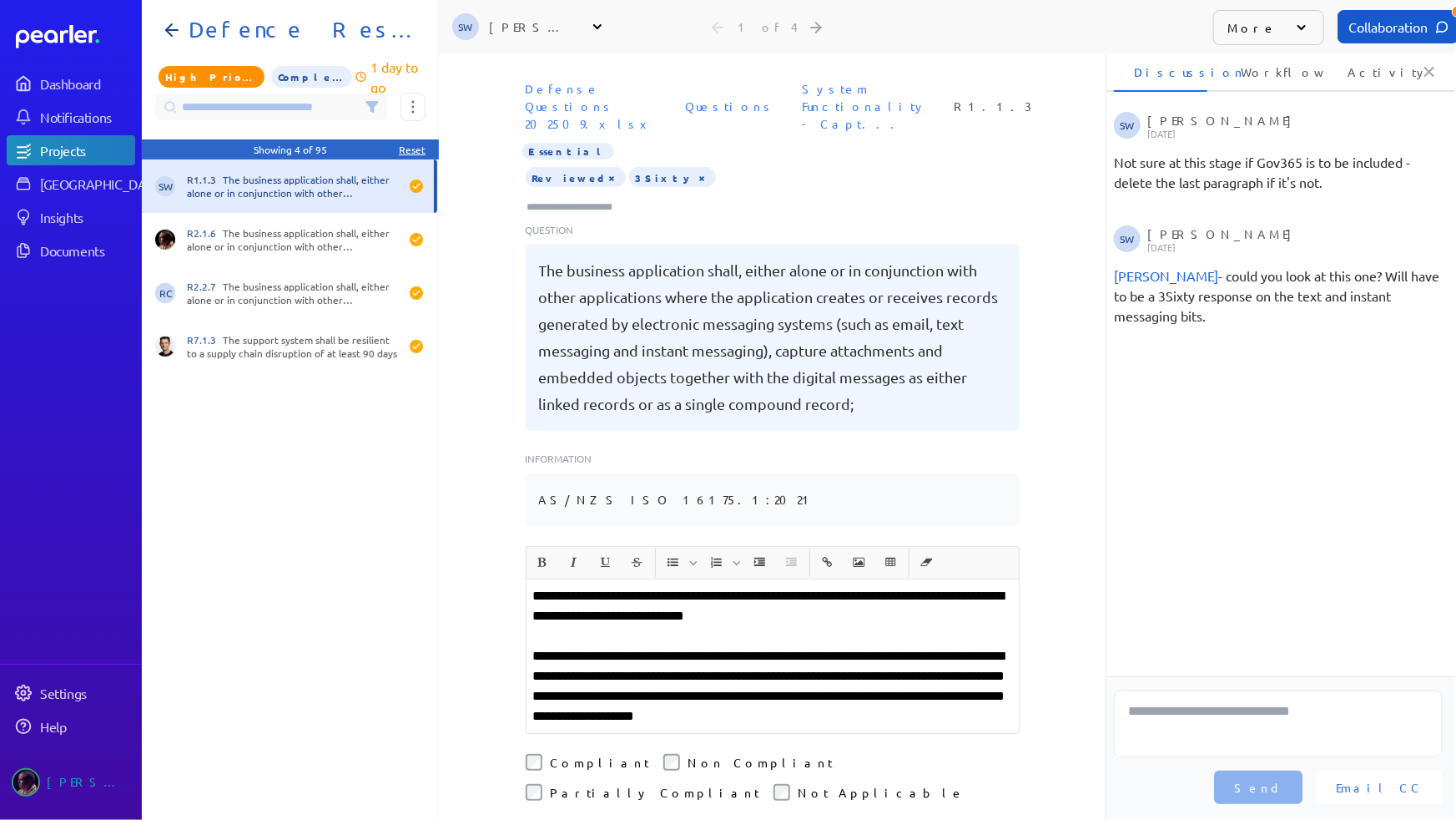
scroll to position [0, 6]
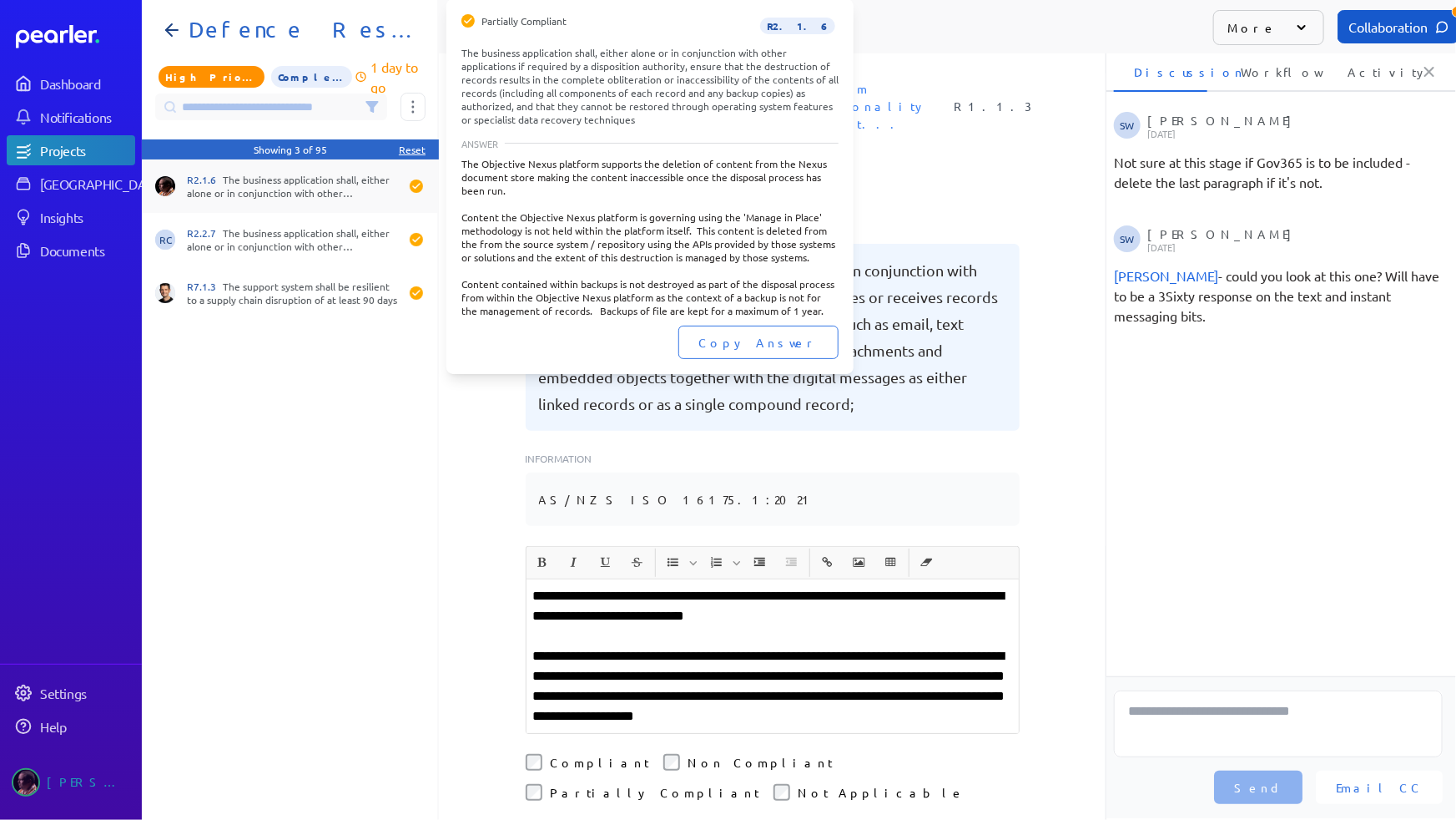
click at [278, 191] on div "R2.1.6 The business application shall, either alone or in conjunction with othe…" at bounding box center [293, 186] width 212 height 27
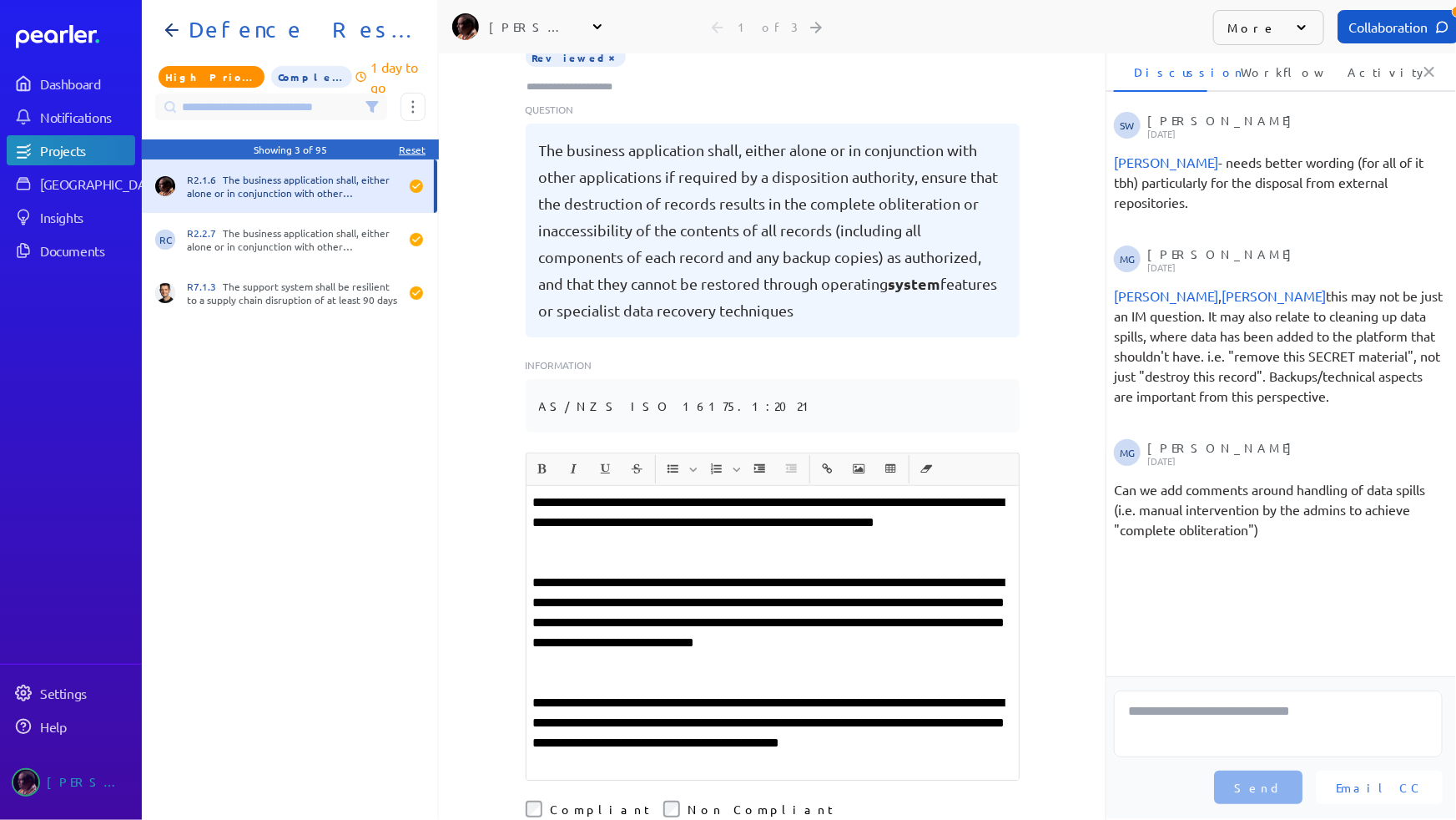
scroll to position [151, 0]
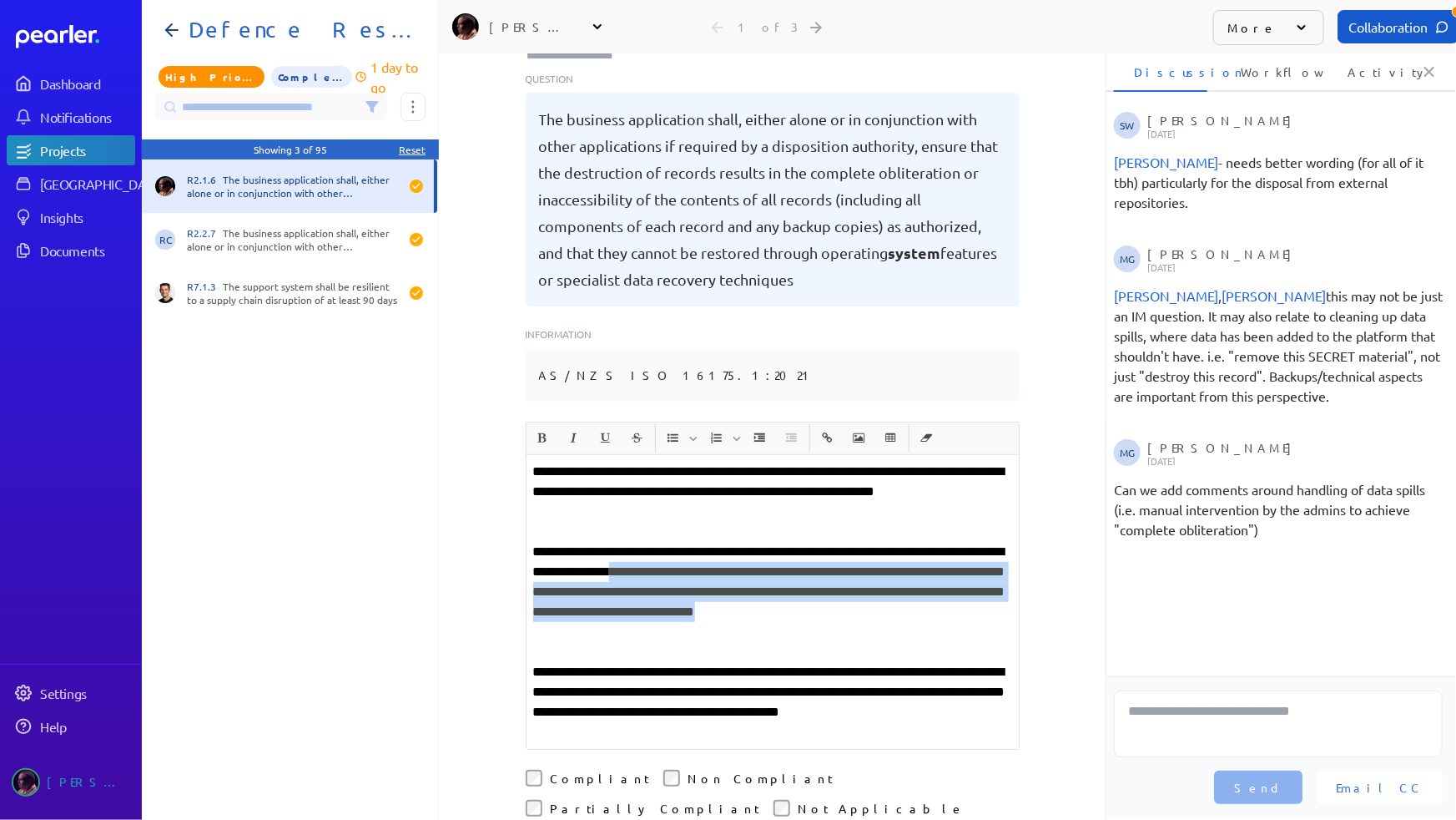
drag, startPoint x: 726, startPoint y: 543, endPoint x: 893, endPoint y: 616, distance: 182.3
click at [893, 614] on p "**********" at bounding box center [773, 591] width 479 height 100
click at [879, 571] on p "**********" at bounding box center [773, 591] width 479 height 100
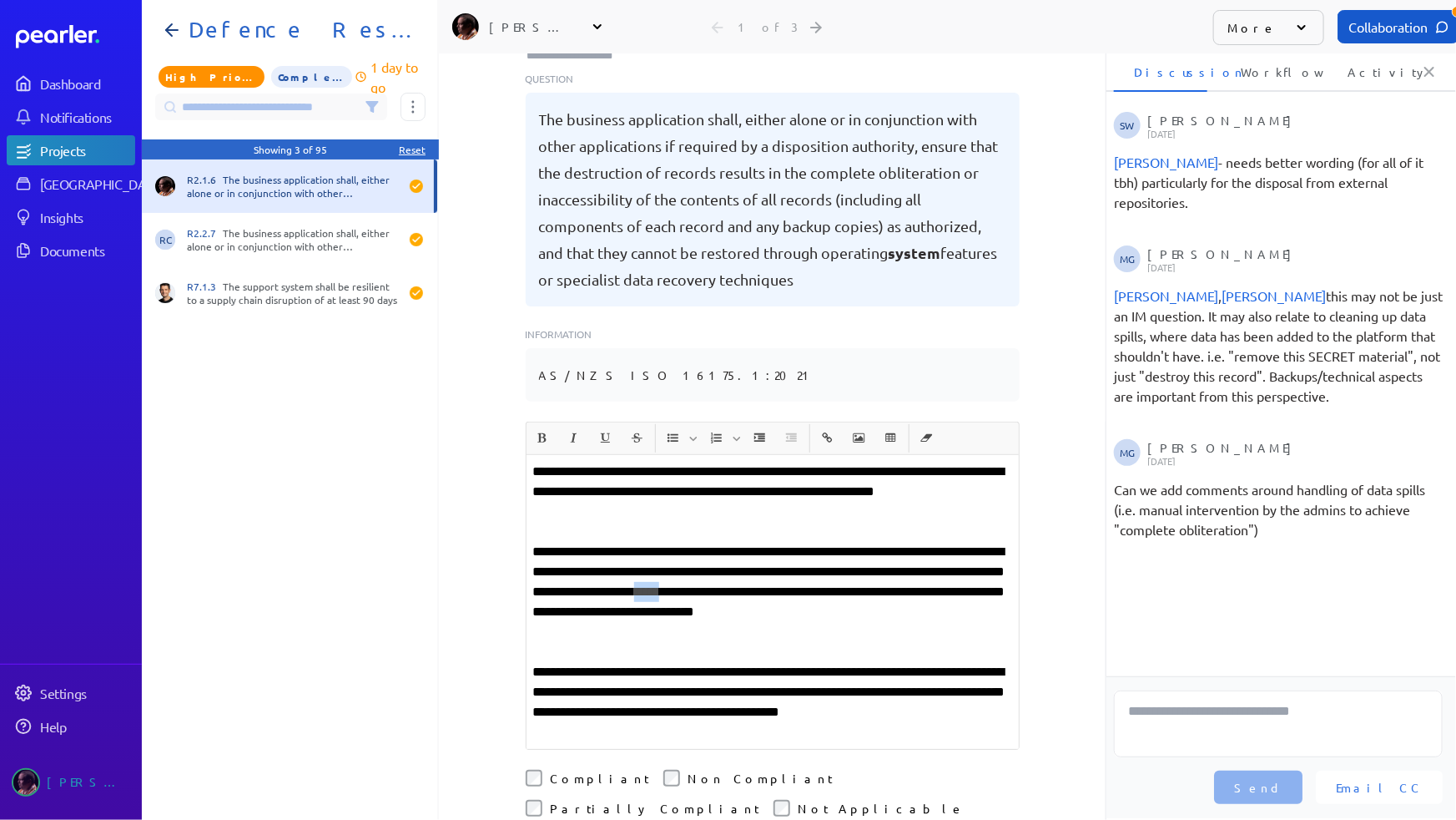
click at [879, 571] on p "**********" at bounding box center [773, 591] width 479 height 100
click at [727, 770] on ul "Compliant Non Compliant Partially Compliant Not Applicable" at bounding box center [772, 793] width 494 height 47
click at [621, 615] on p "**********" at bounding box center [773, 591] width 479 height 100
click at [614, 609] on p "**********" at bounding box center [773, 591] width 479 height 100
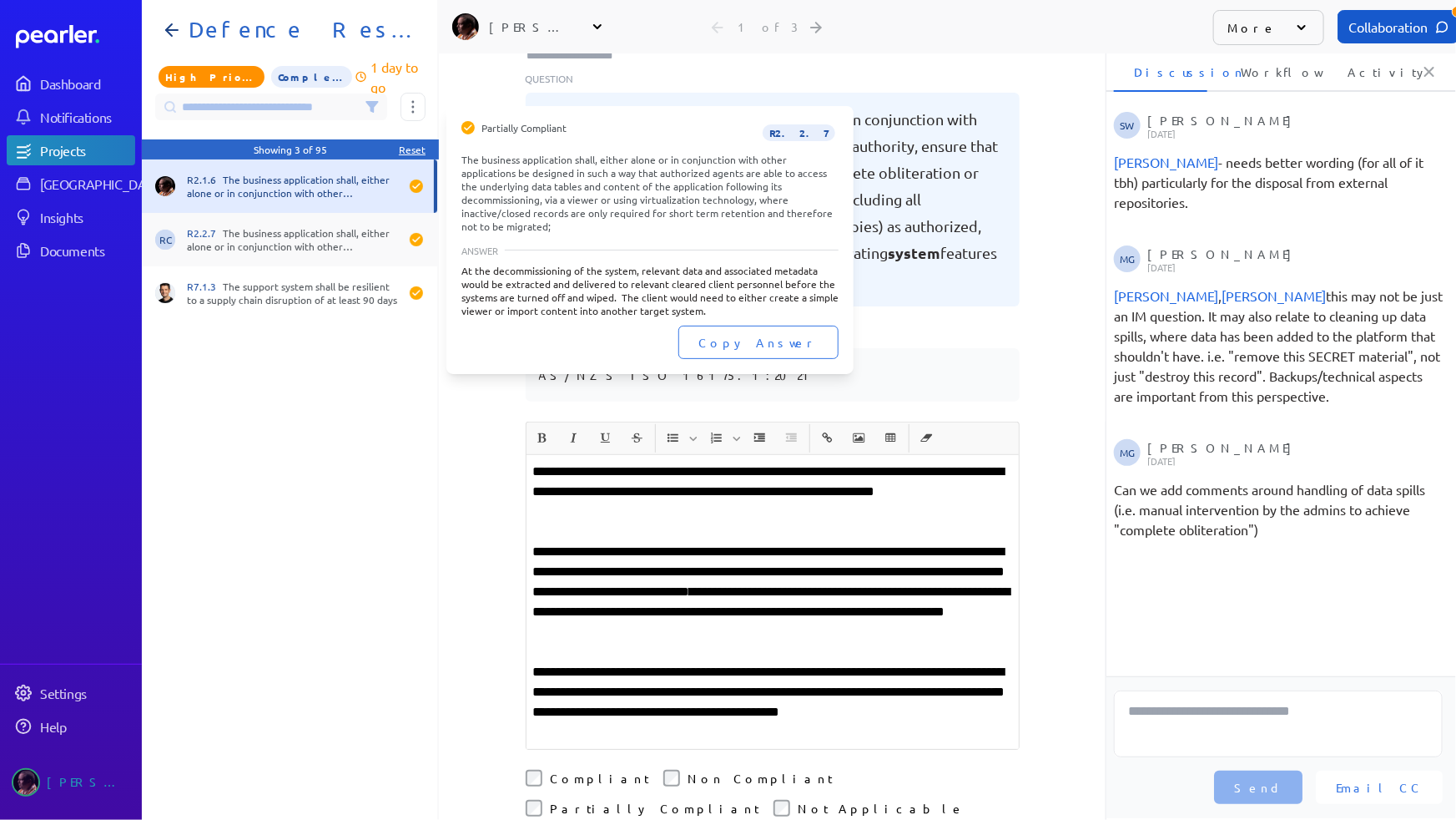
click at [272, 239] on div "R2.2.7 The business application shall, either alone or in conjunction with othe…" at bounding box center [293, 239] width 212 height 27
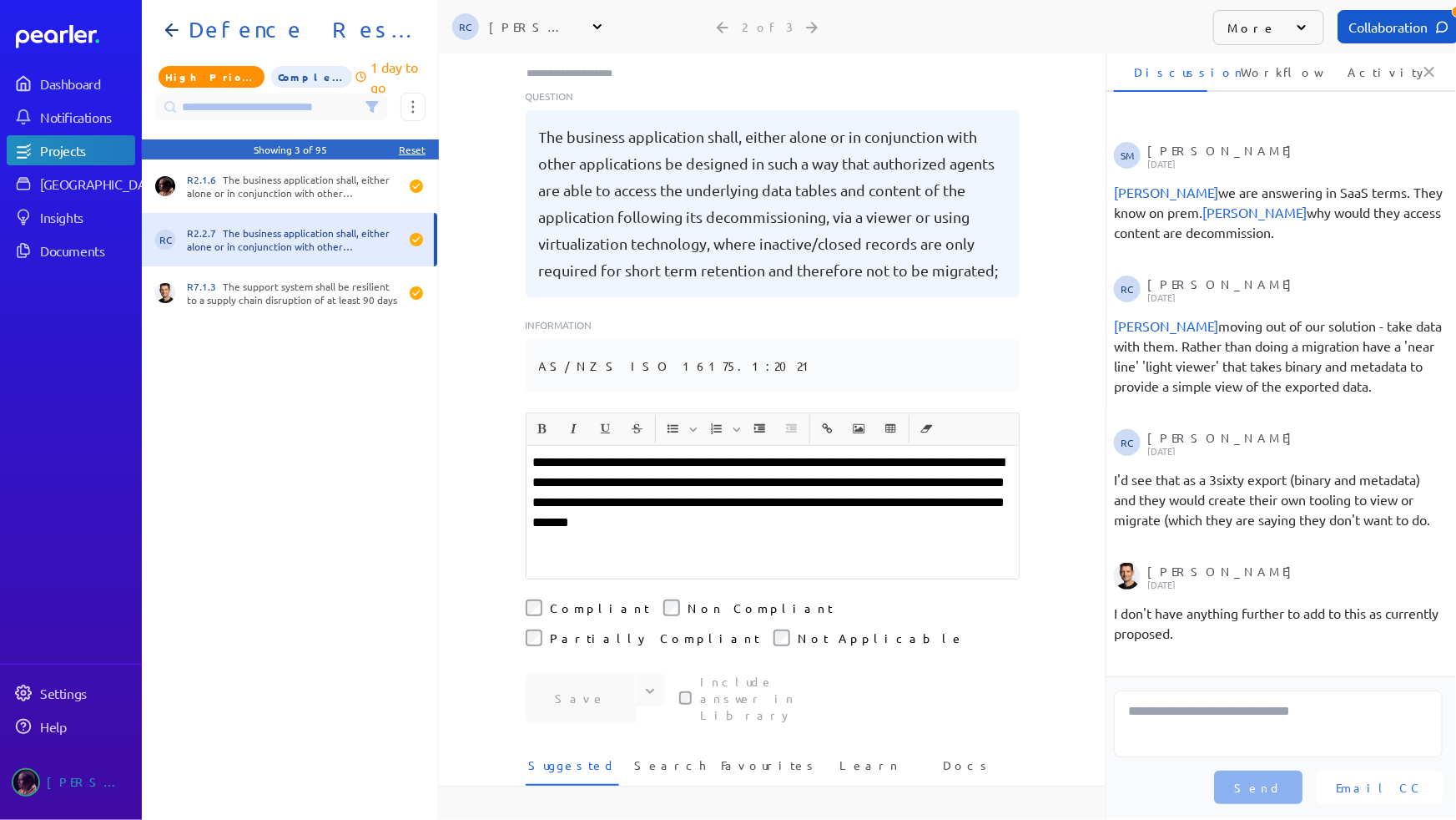
scroll to position [151, 0]
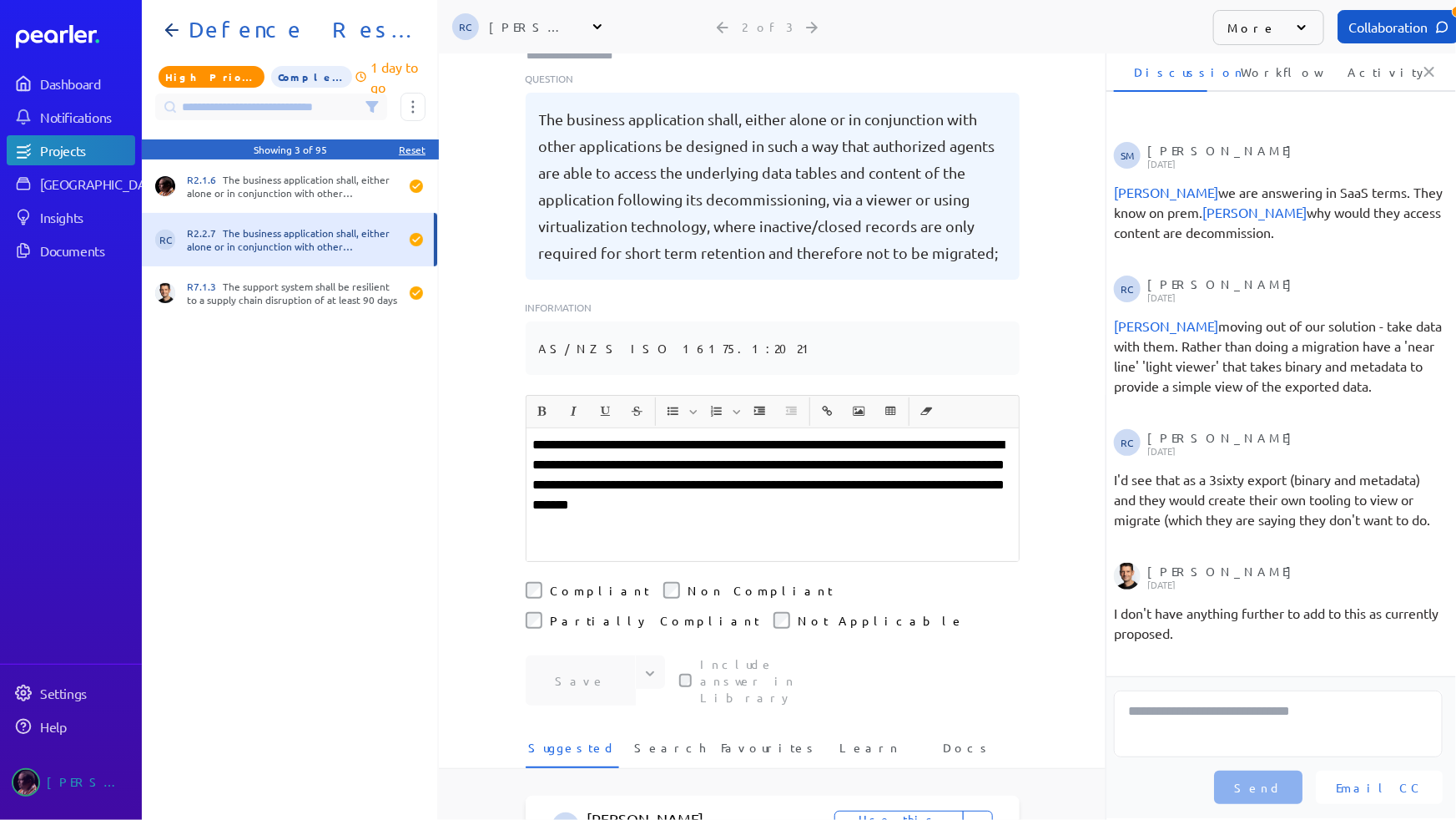
click at [767, 461] on p "**********" at bounding box center [773, 475] width 479 height 80
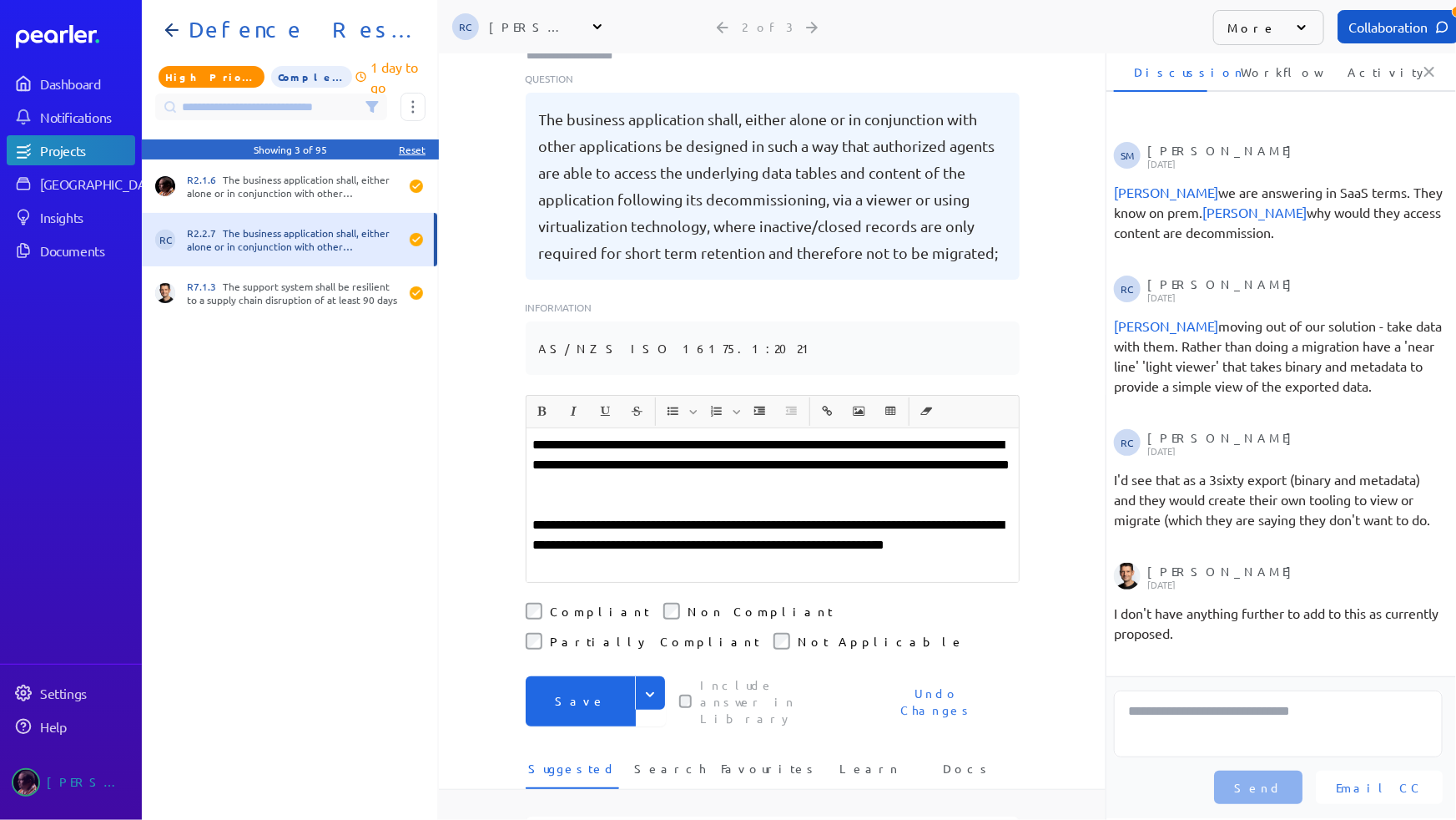
click at [582, 676] on button "Save" at bounding box center [580, 701] width 110 height 50
drag, startPoint x: 585, startPoint y: 503, endPoint x: 528, endPoint y: 503, distance: 57.0
click at [534, 515] on p "**********" at bounding box center [773, 545] width 479 height 60
click at [582, 676] on button "Save" at bounding box center [580, 701] width 110 height 50
click at [865, 444] on p "**********" at bounding box center [773, 465] width 479 height 60
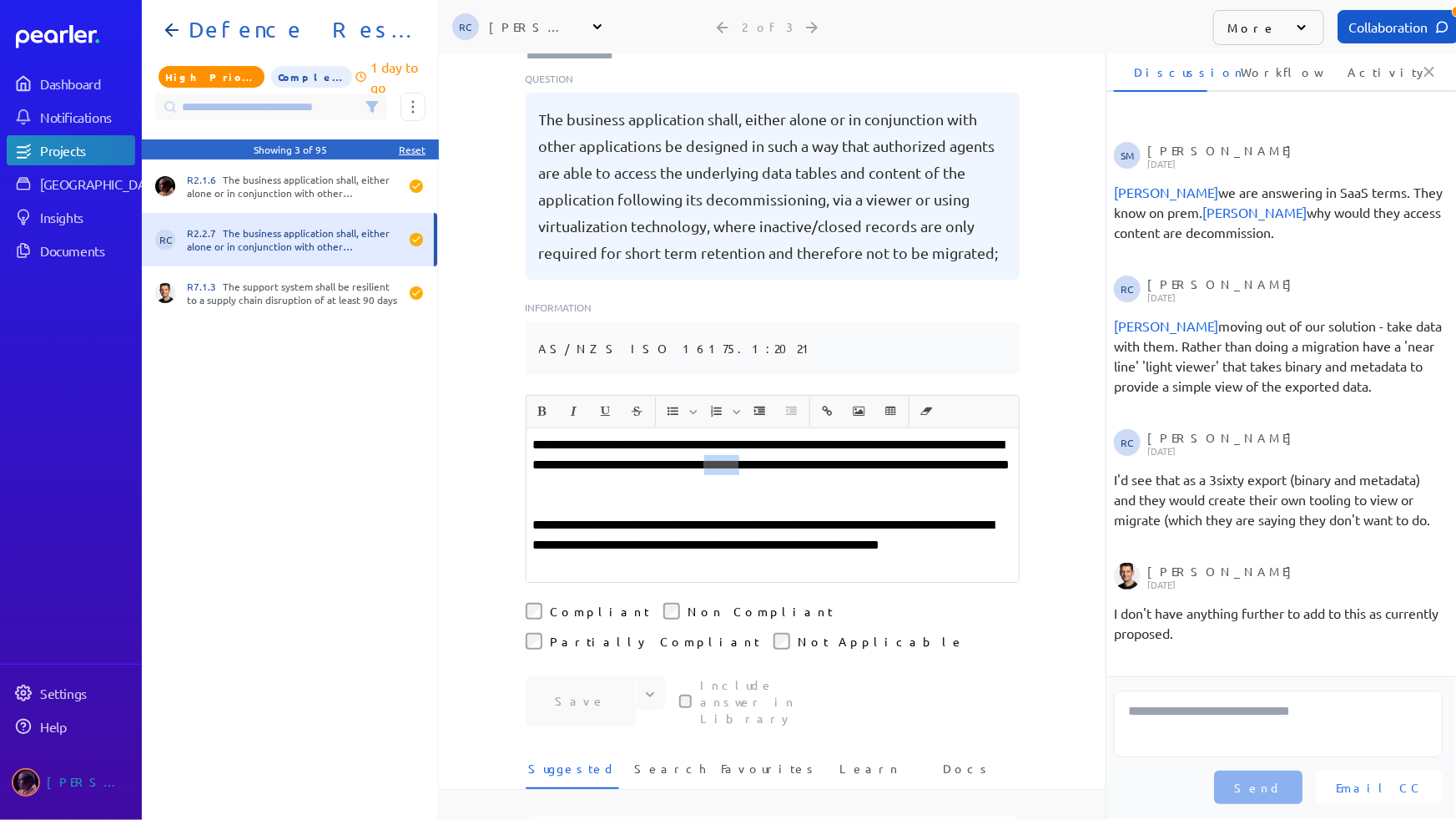
click at [865, 444] on p "**********" at bounding box center [773, 465] width 479 height 60
click at [592, 676] on button "Save" at bounding box center [580, 701] width 110 height 50
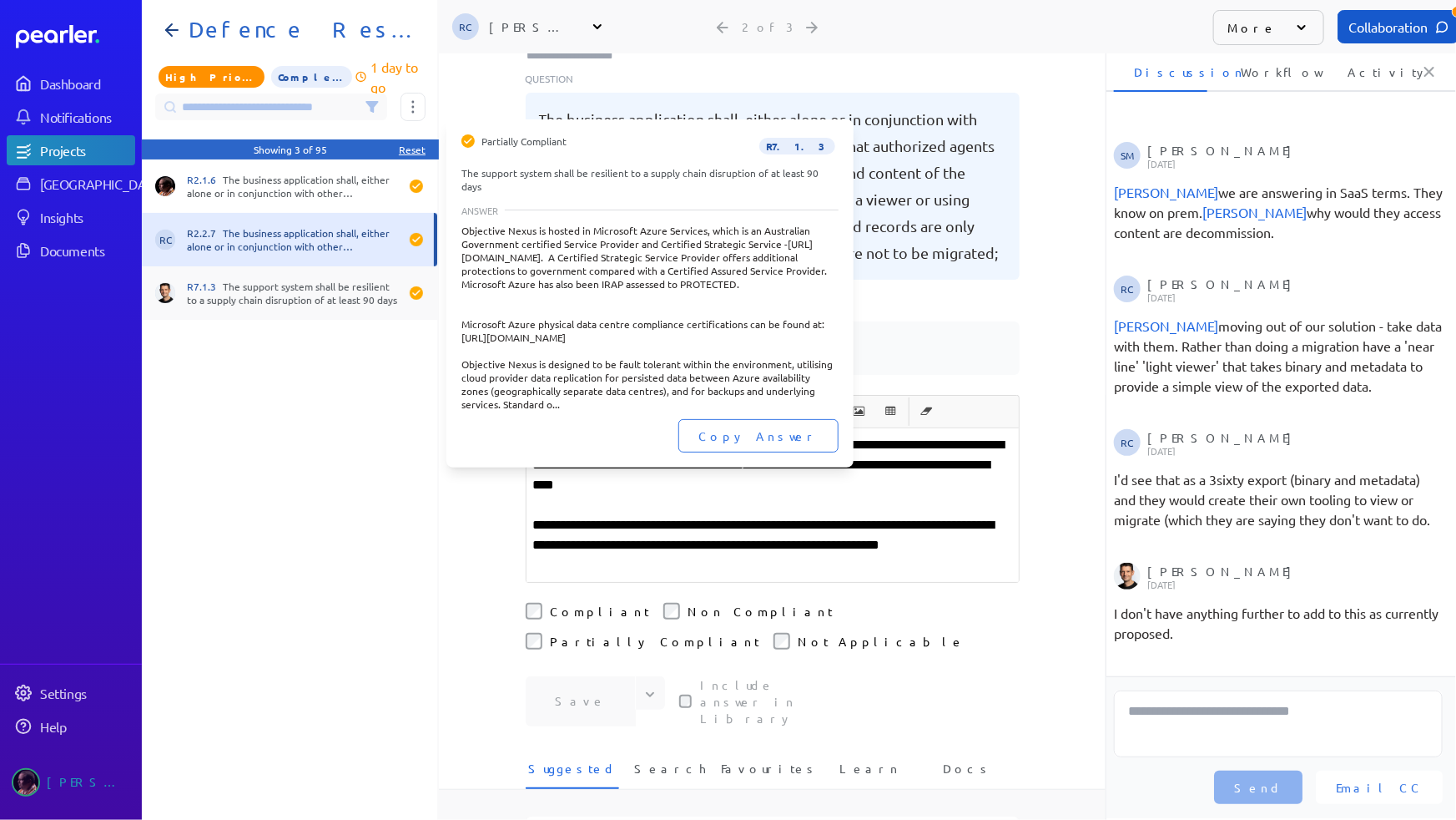
click at [242, 295] on div "R7.1.3 The support system shall be resilient to a supply chain disruption of at…" at bounding box center [293, 292] width 212 height 27
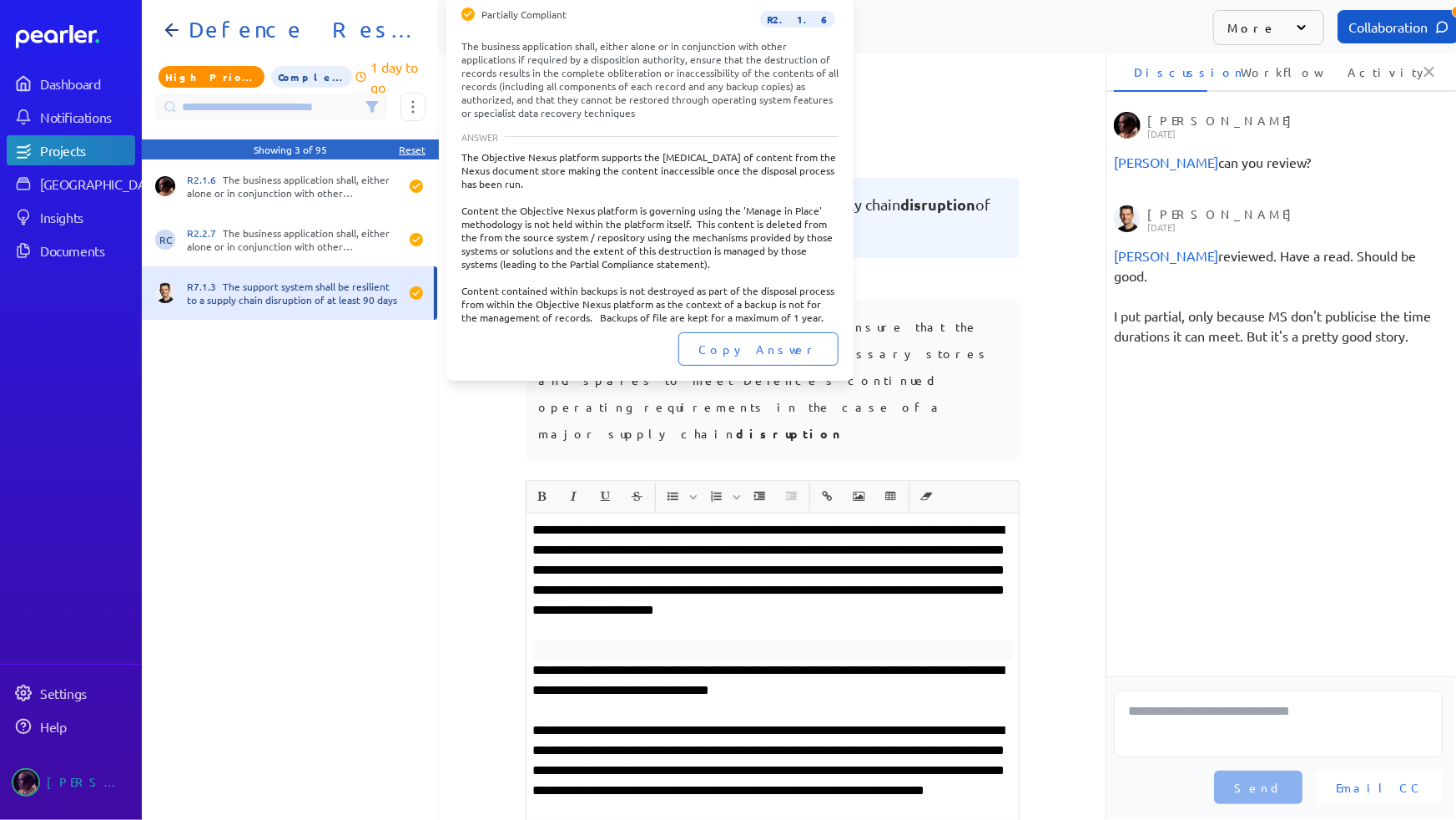
scroll to position [75, 0]
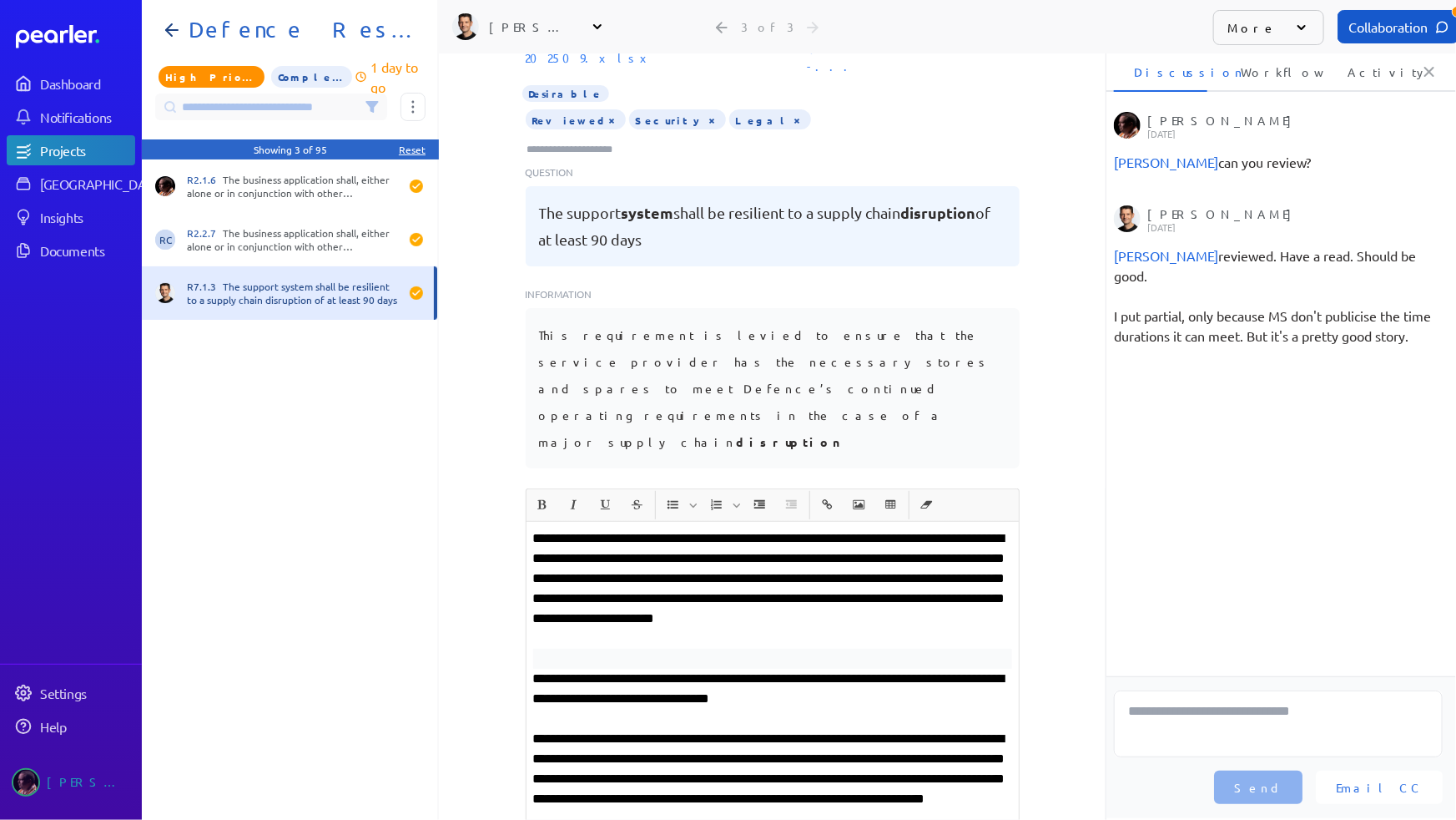
click at [371, 109] on icon at bounding box center [372, 106] width 11 height 10
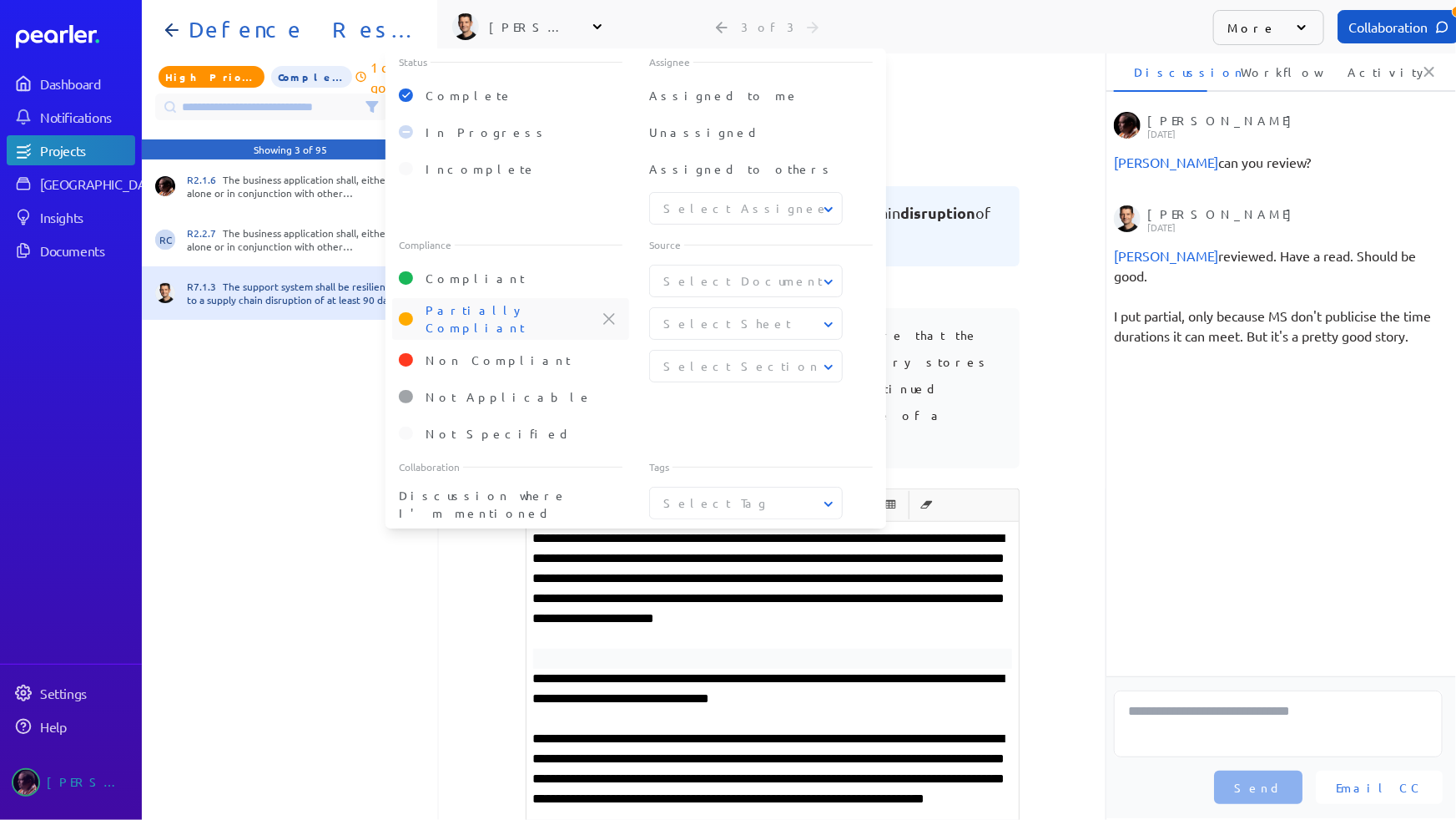
click at [537, 321] on div "Partially Compliant" at bounding box center [524, 319] width 197 height 35
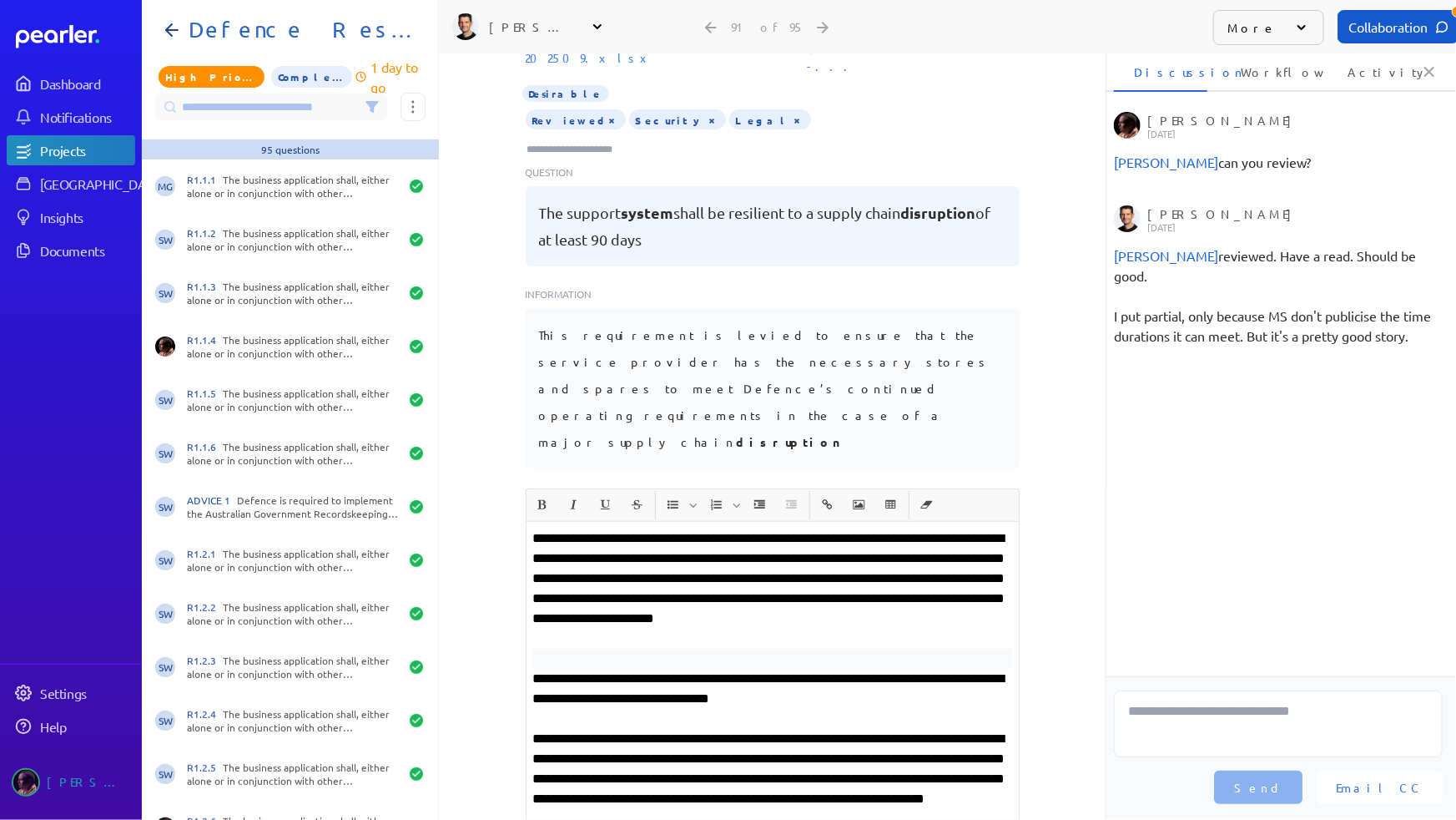
click at [284, 101] on input at bounding box center [271, 107] width 232 height 27
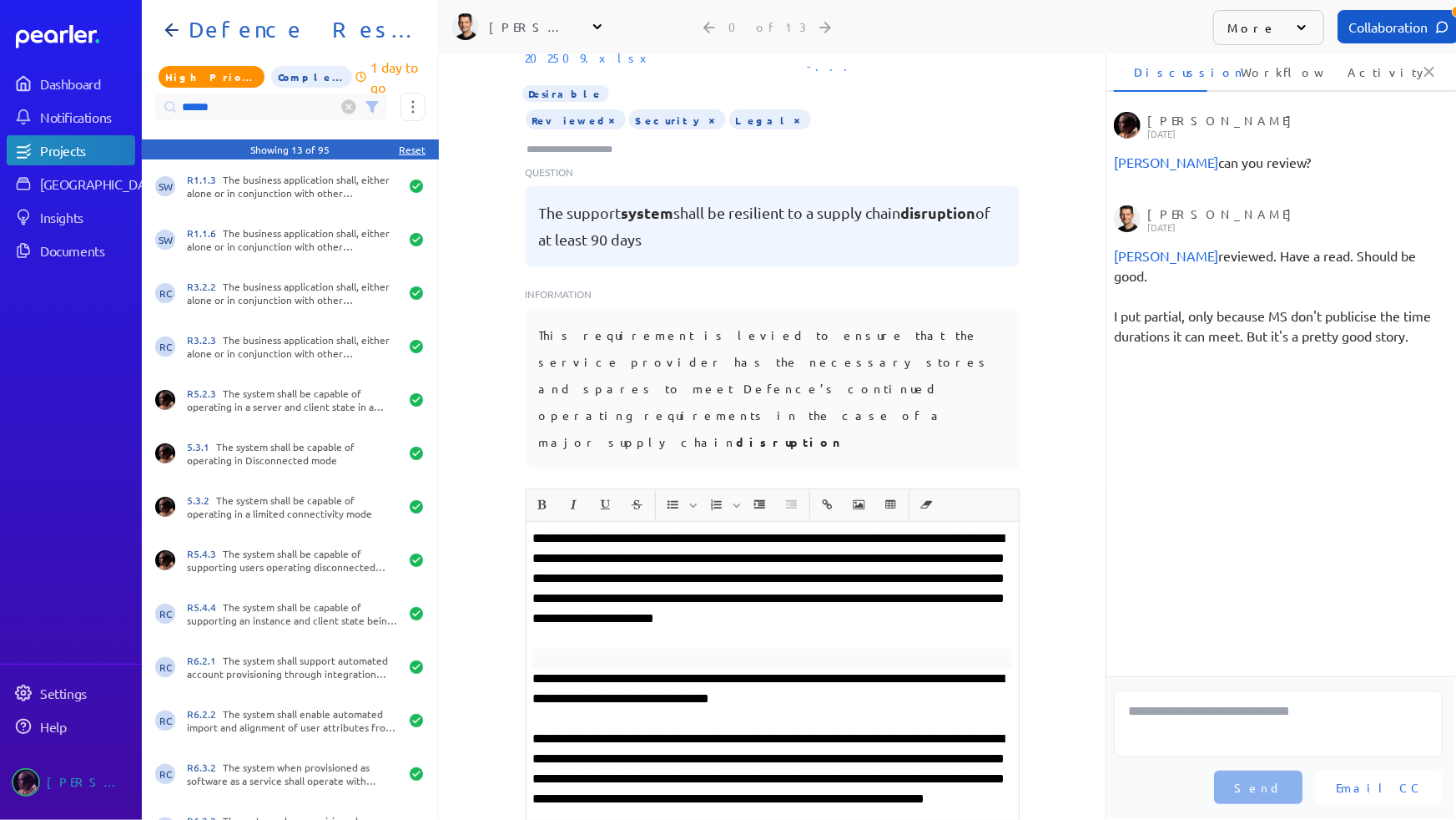
type input "******"
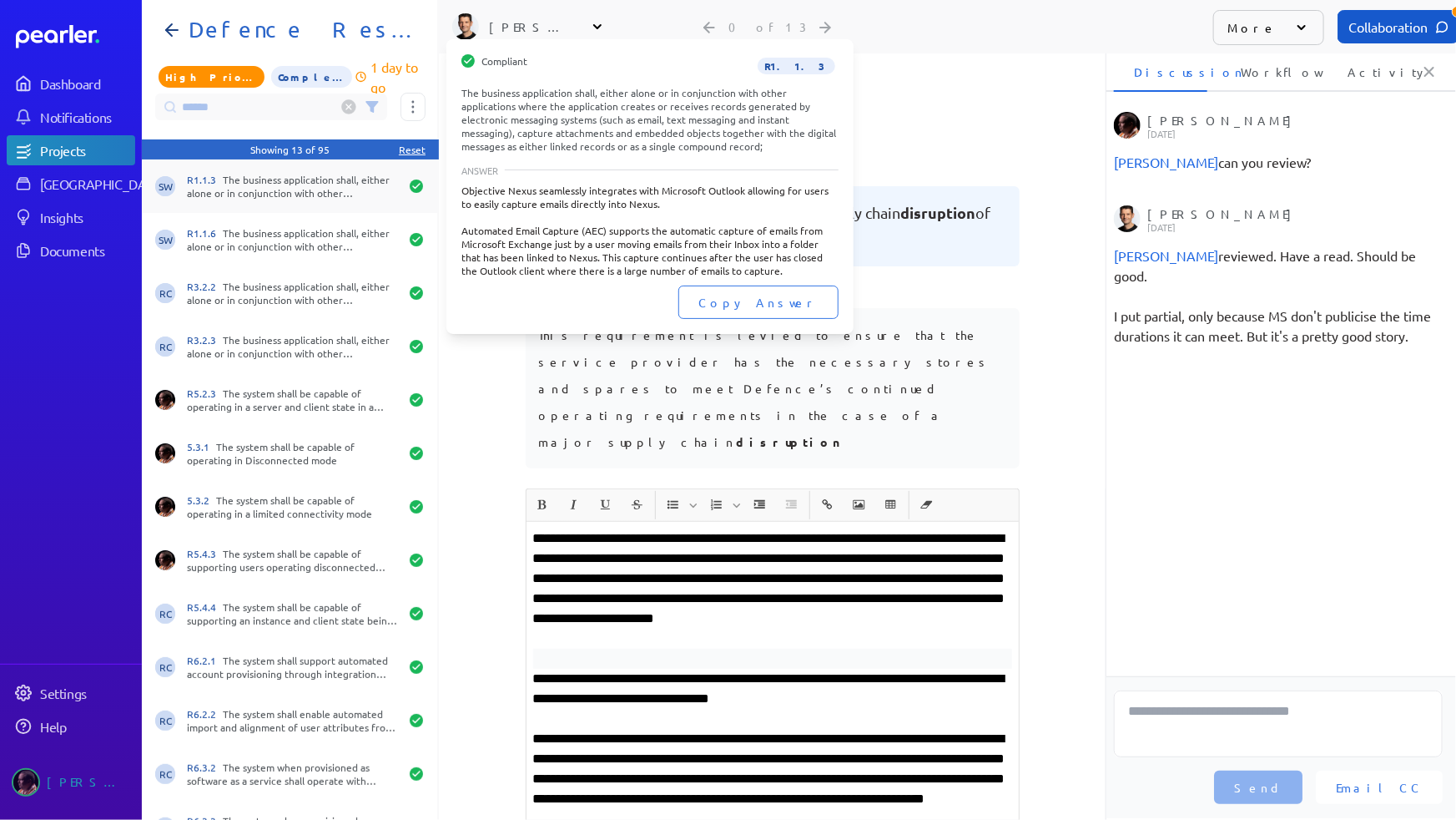
click at [327, 179] on div "R1.1.3 The business application shall, either alone or in conjunction with othe…" at bounding box center [293, 186] width 212 height 27
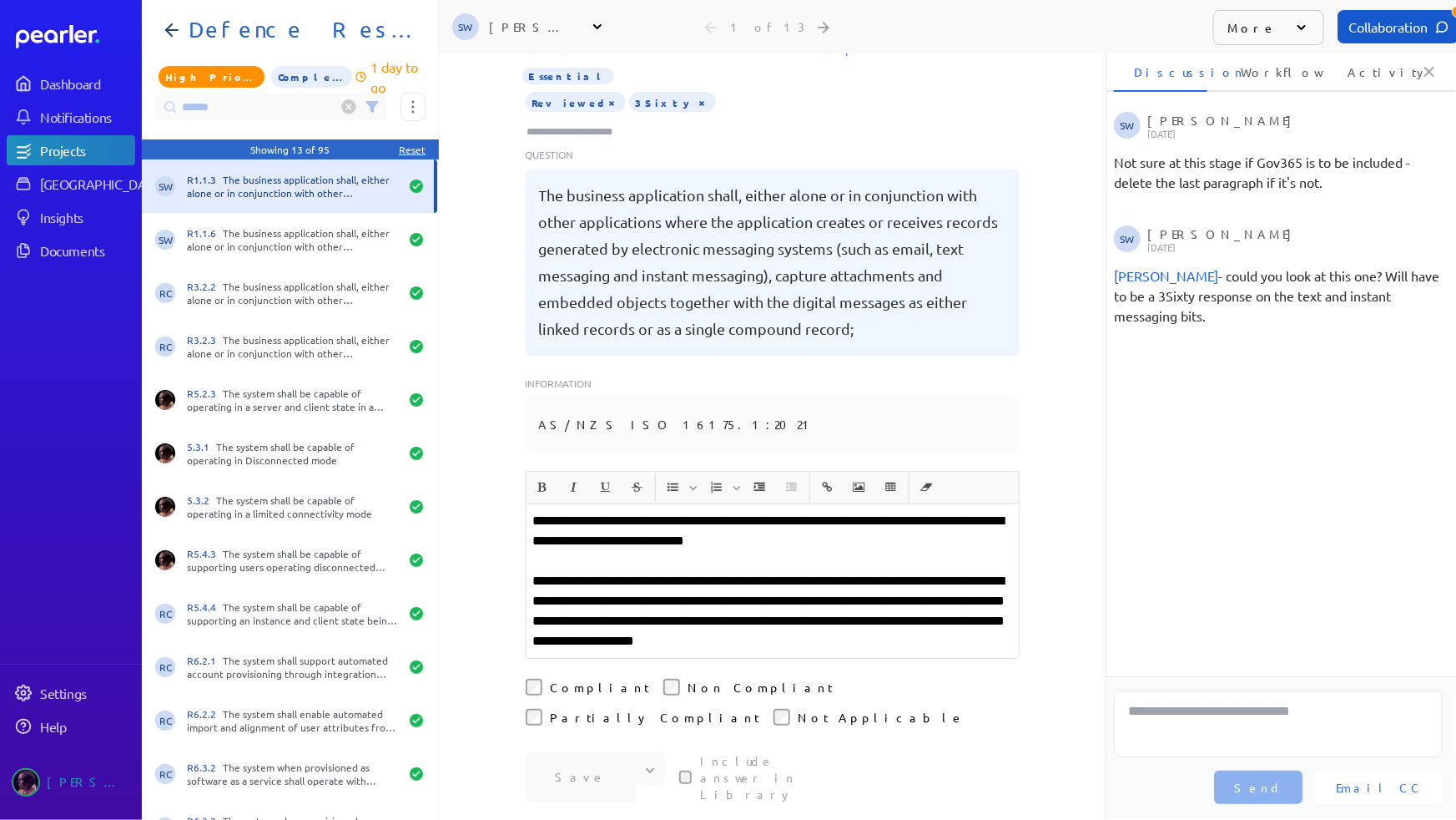
click at [861, 571] on p "**********" at bounding box center [773, 611] width 479 height 80
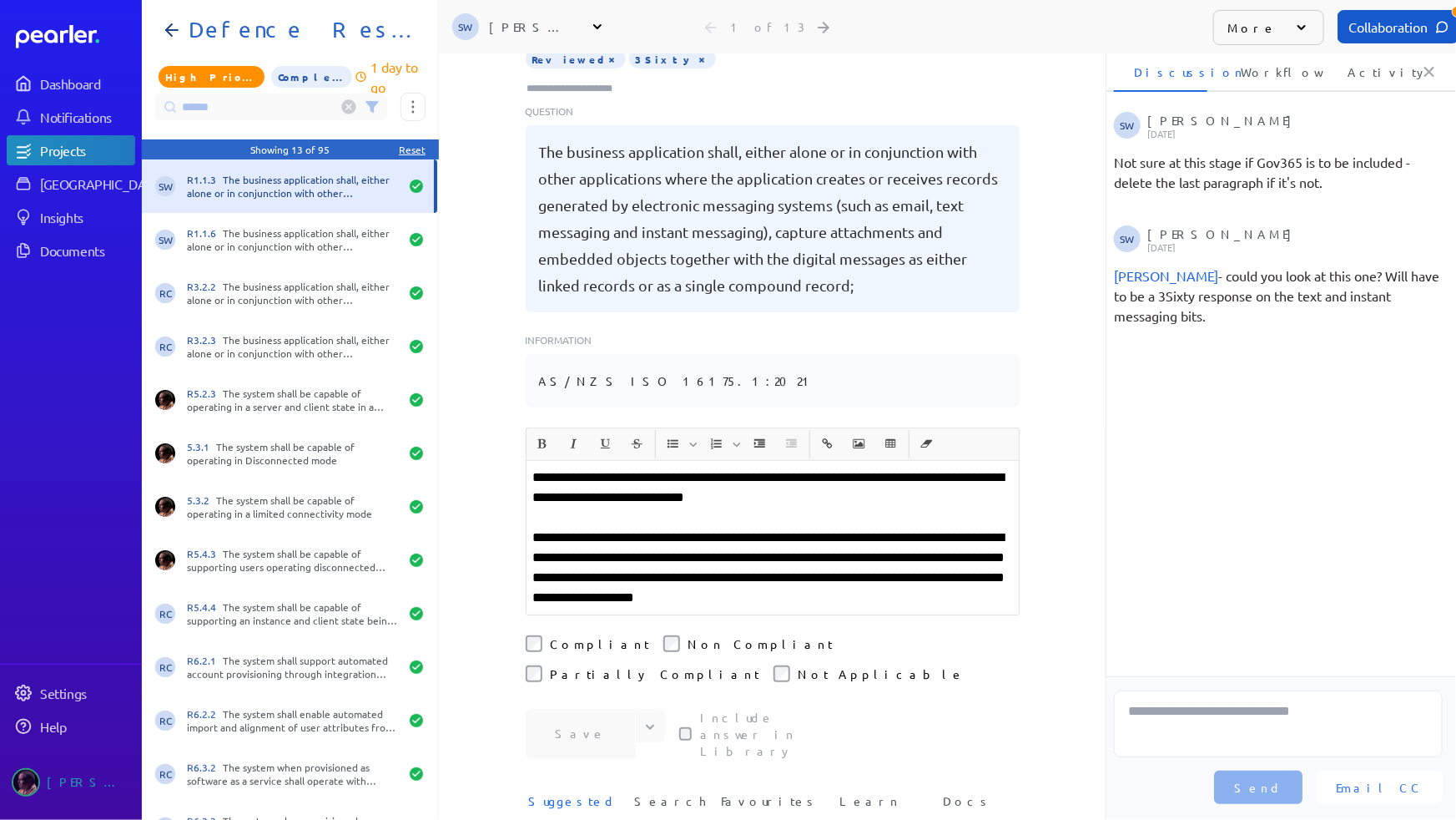
scroll to position [151, 0]
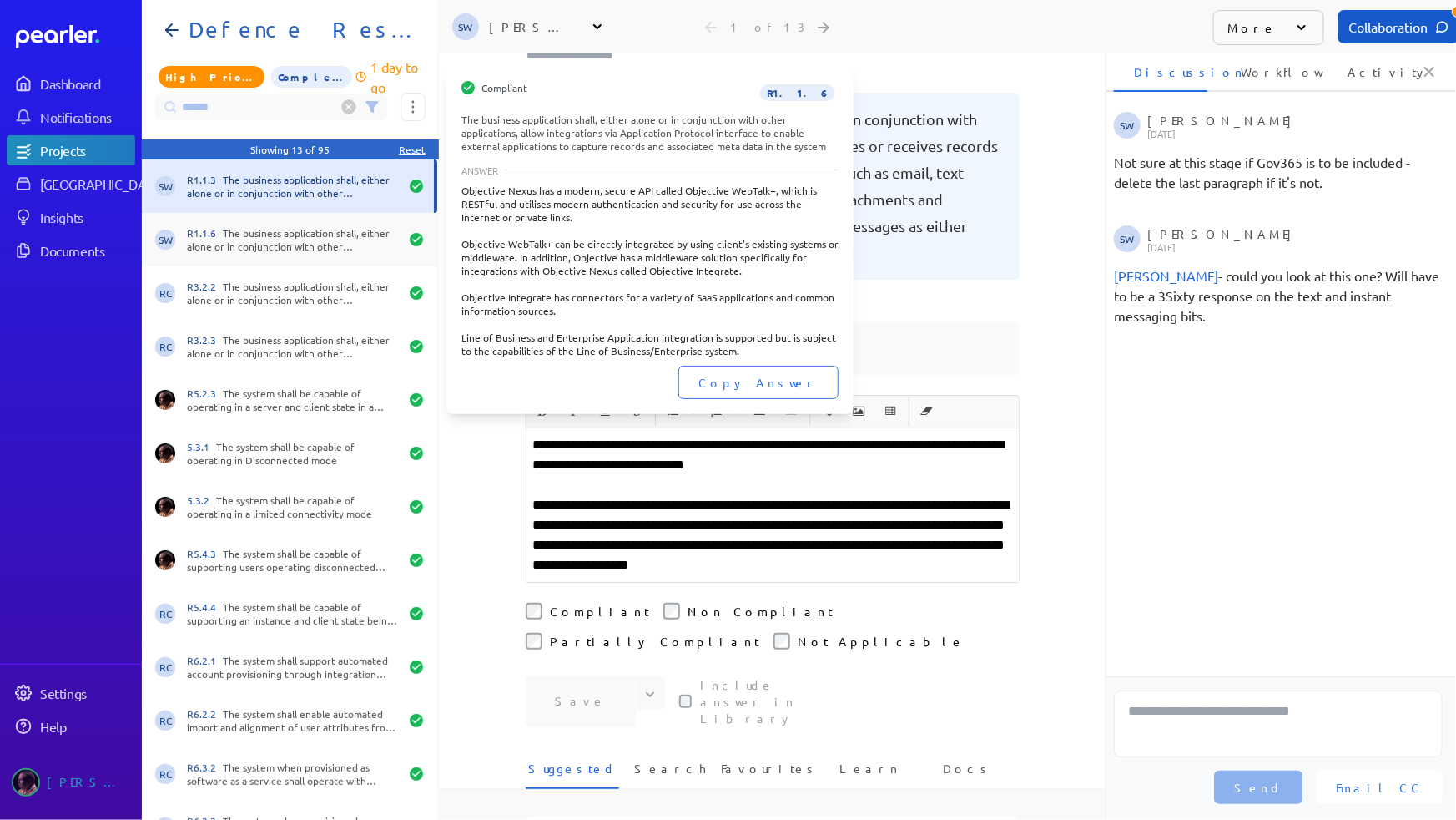
click at [309, 247] on div "R1.1.6 The business application shall, either alone or in conjunction with othe…" at bounding box center [293, 239] width 212 height 27
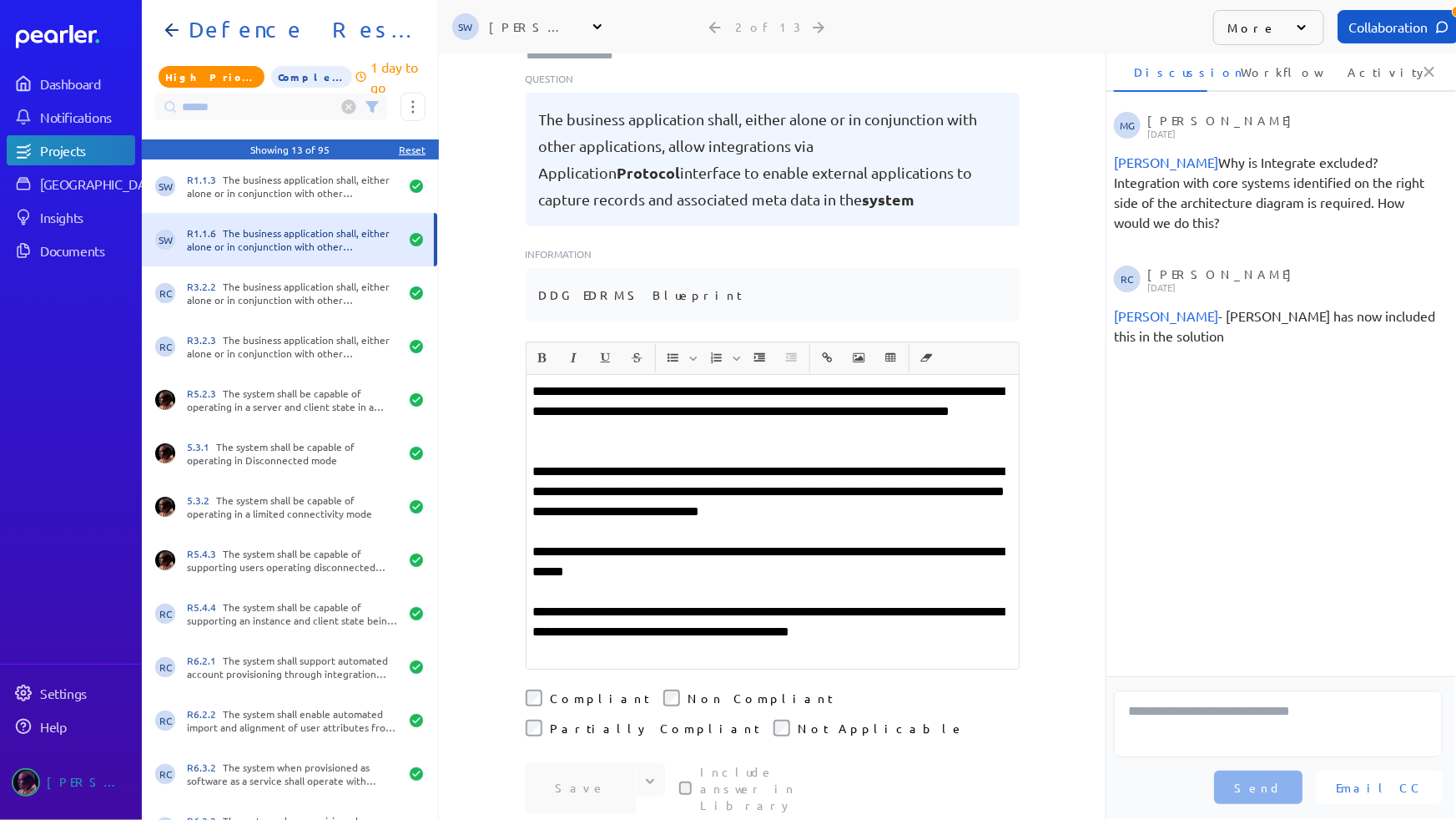
click at [877, 461] on p "**********" at bounding box center [773, 491] width 479 height 60
click at [583, 763] on button "Save" at bounding box center [580, 787] width 110 height 50
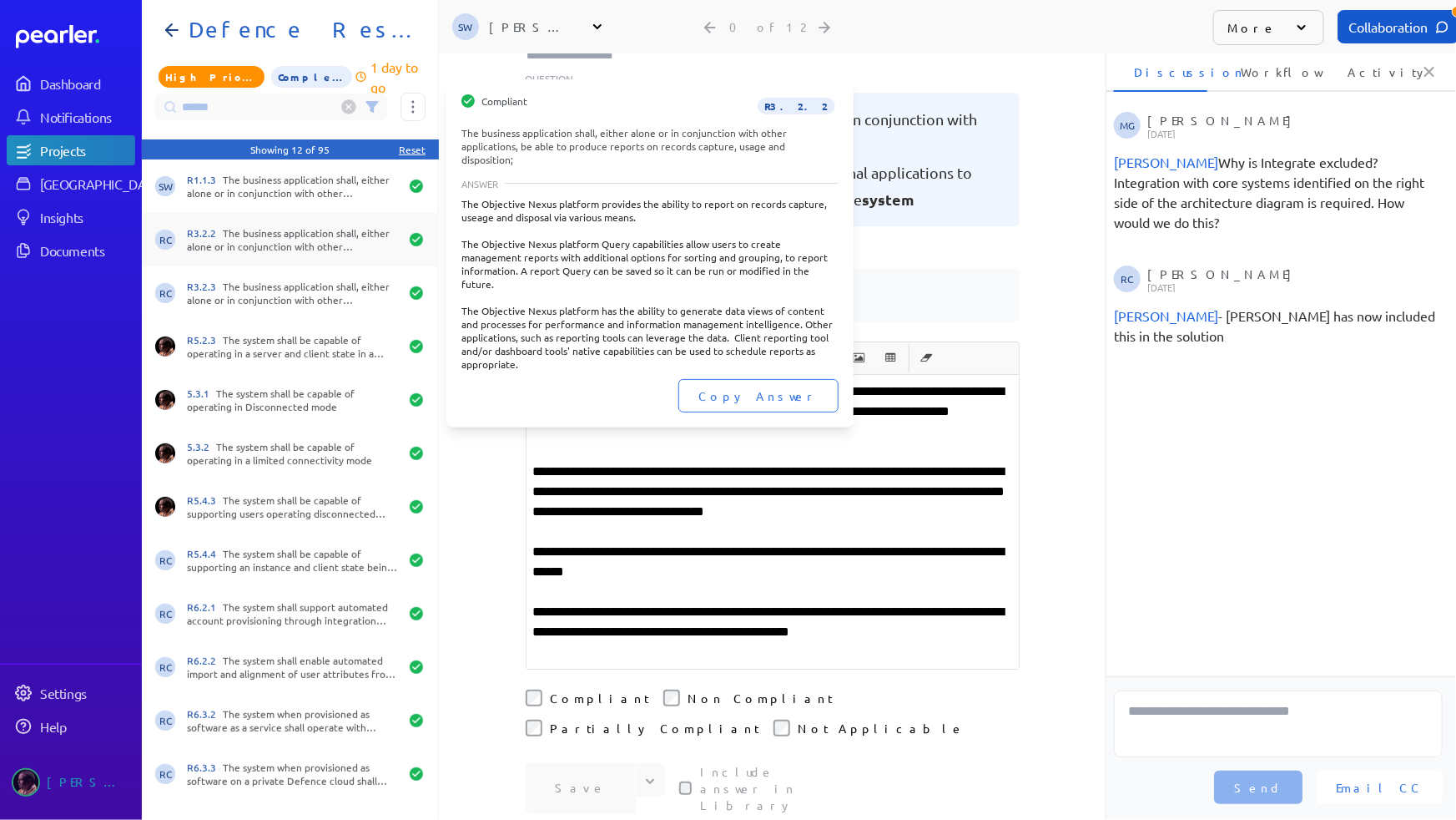
click at [288, 239] on div "R3.2.2 The business application shall, either alone or in conjunction with othe…" at bounding box center [293, 239] width 212 height 27
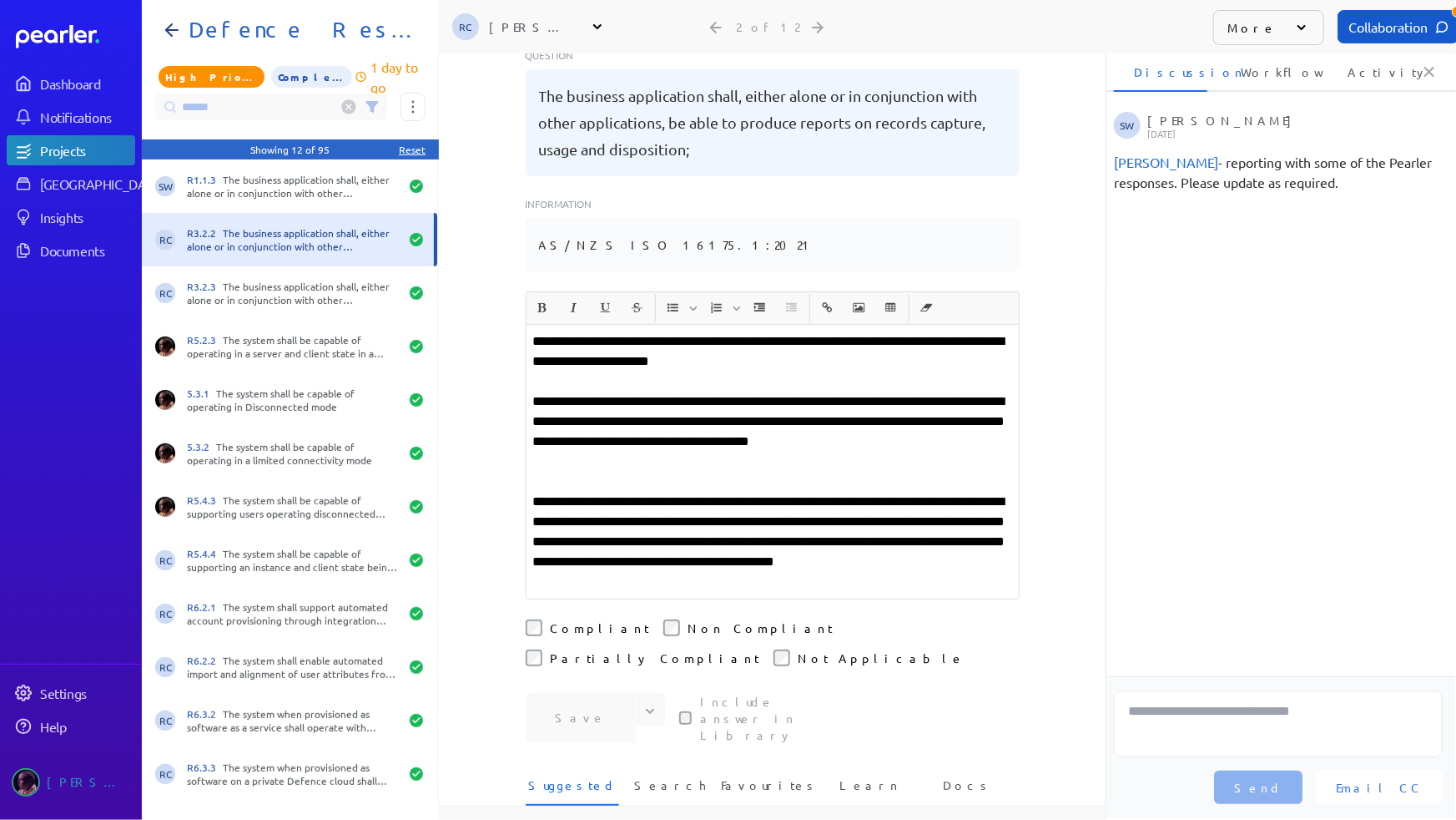
scroll to position [201, 0]
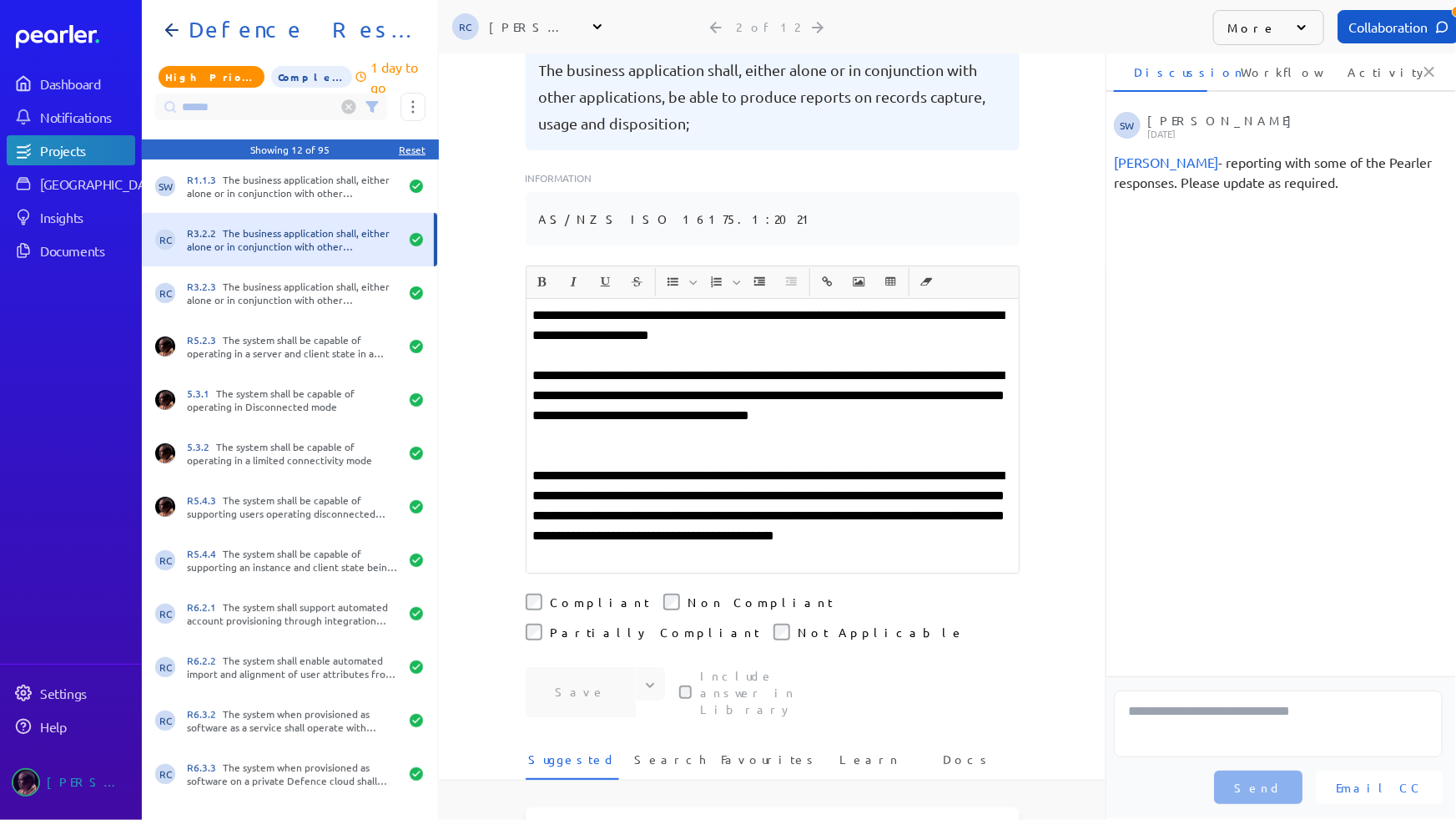
click at [947, 495] on p "**********" at bounding box center [773, 515] width 479 height 100
click at [575, 667] on button "Save" at bounding box center [580, 692] width 110 height 50
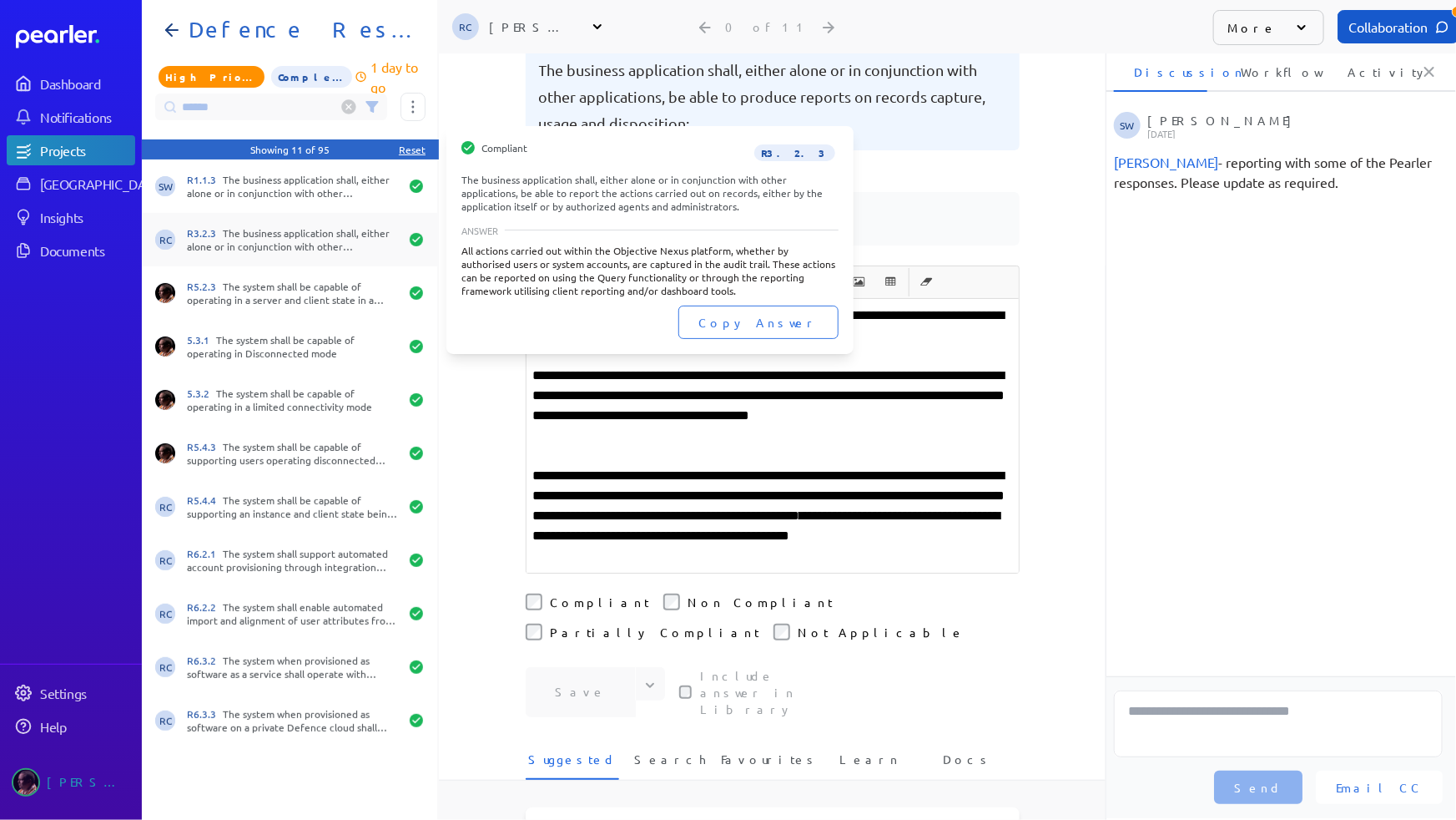
click at [292, 237] on div "R3.2.3 The business application shall, either alone or in conjunction with othe…" at bounding box center [293, 239] width 212 height 27
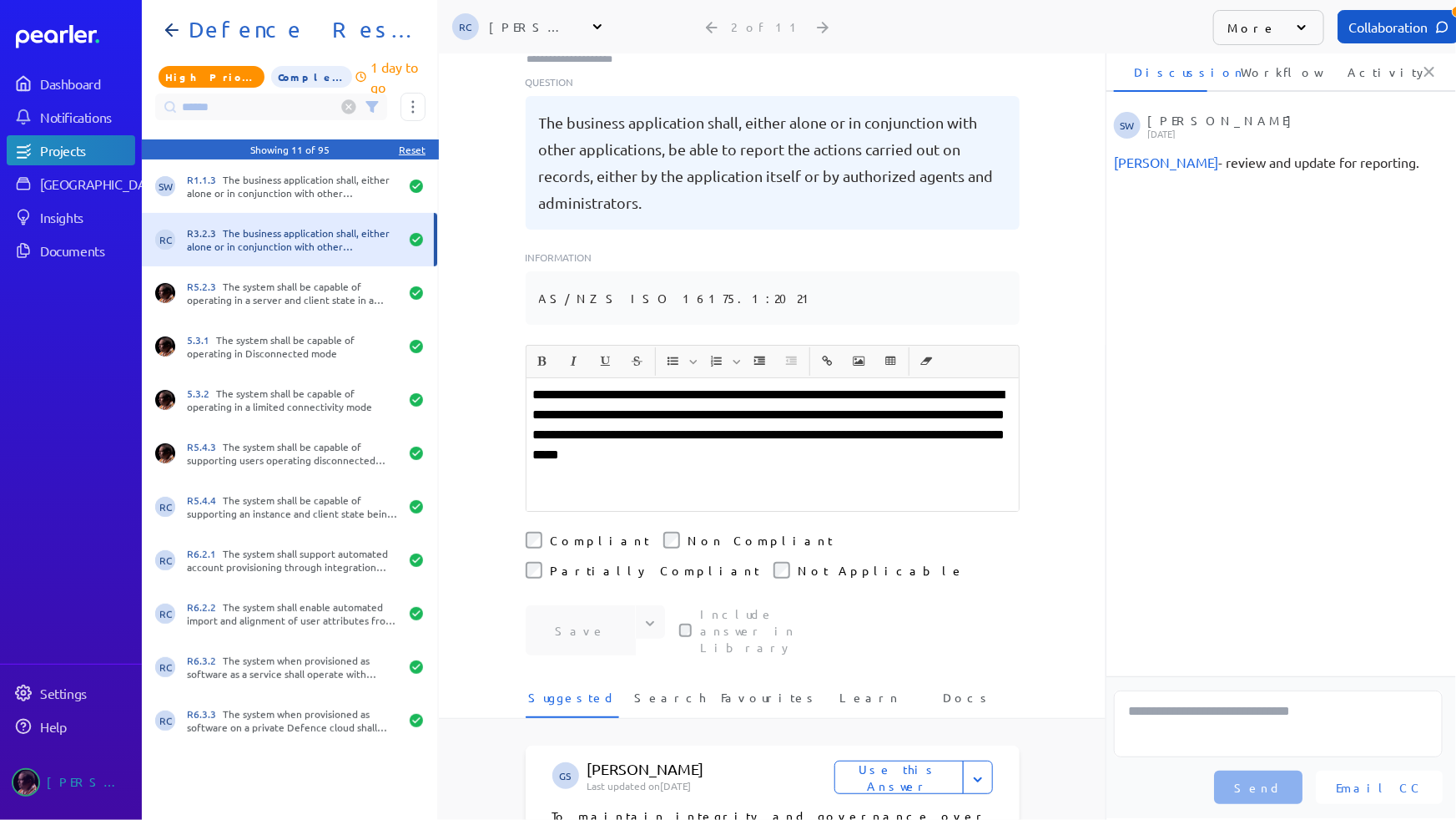
scroll to position [125, 0]
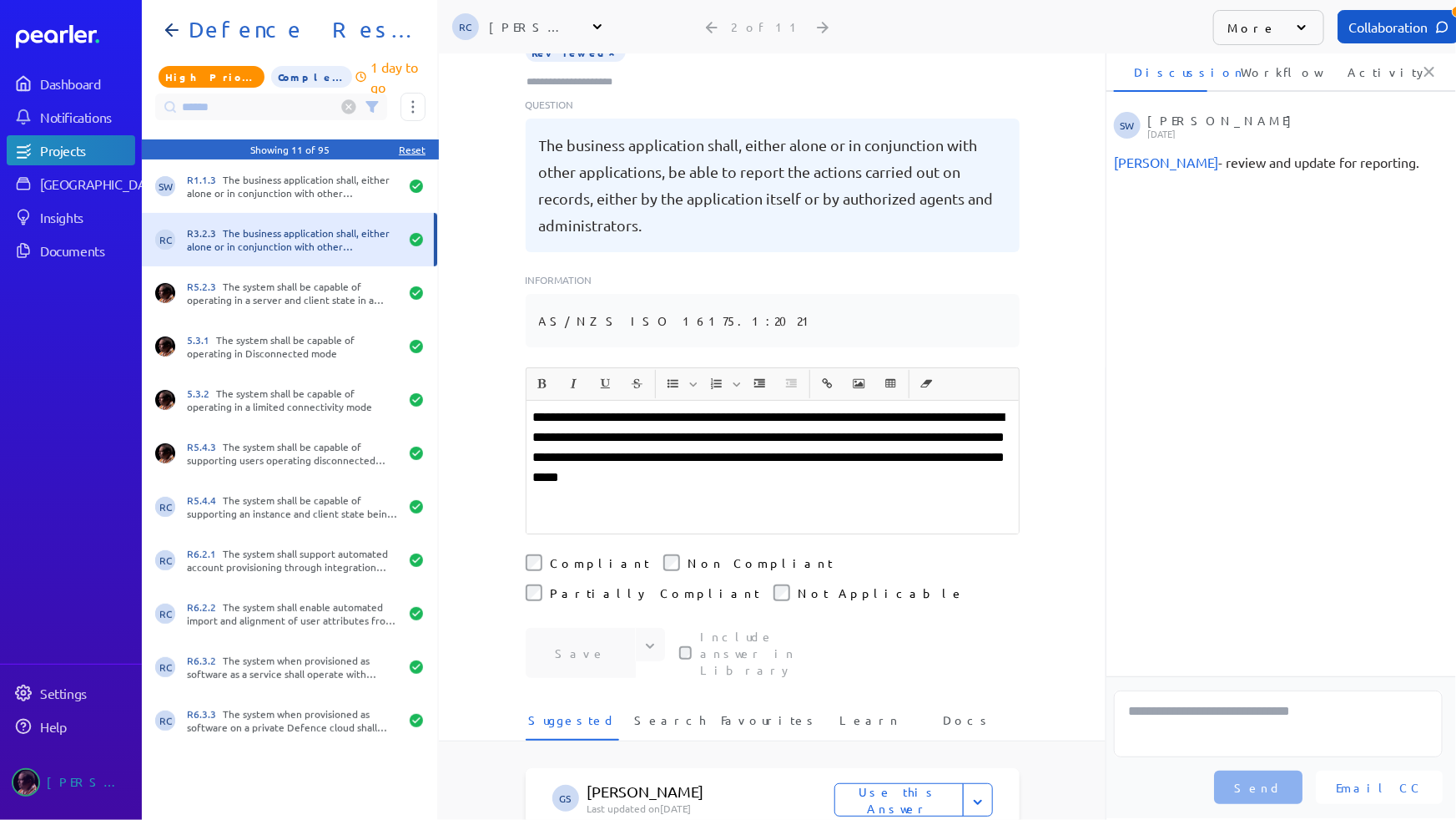
click at [723, 463] on p "**********" at bounding box center [773, 447] width 479 height 80
click at [586, 627] on button "Save" at bounding box center [580, 652] width 110 height 50
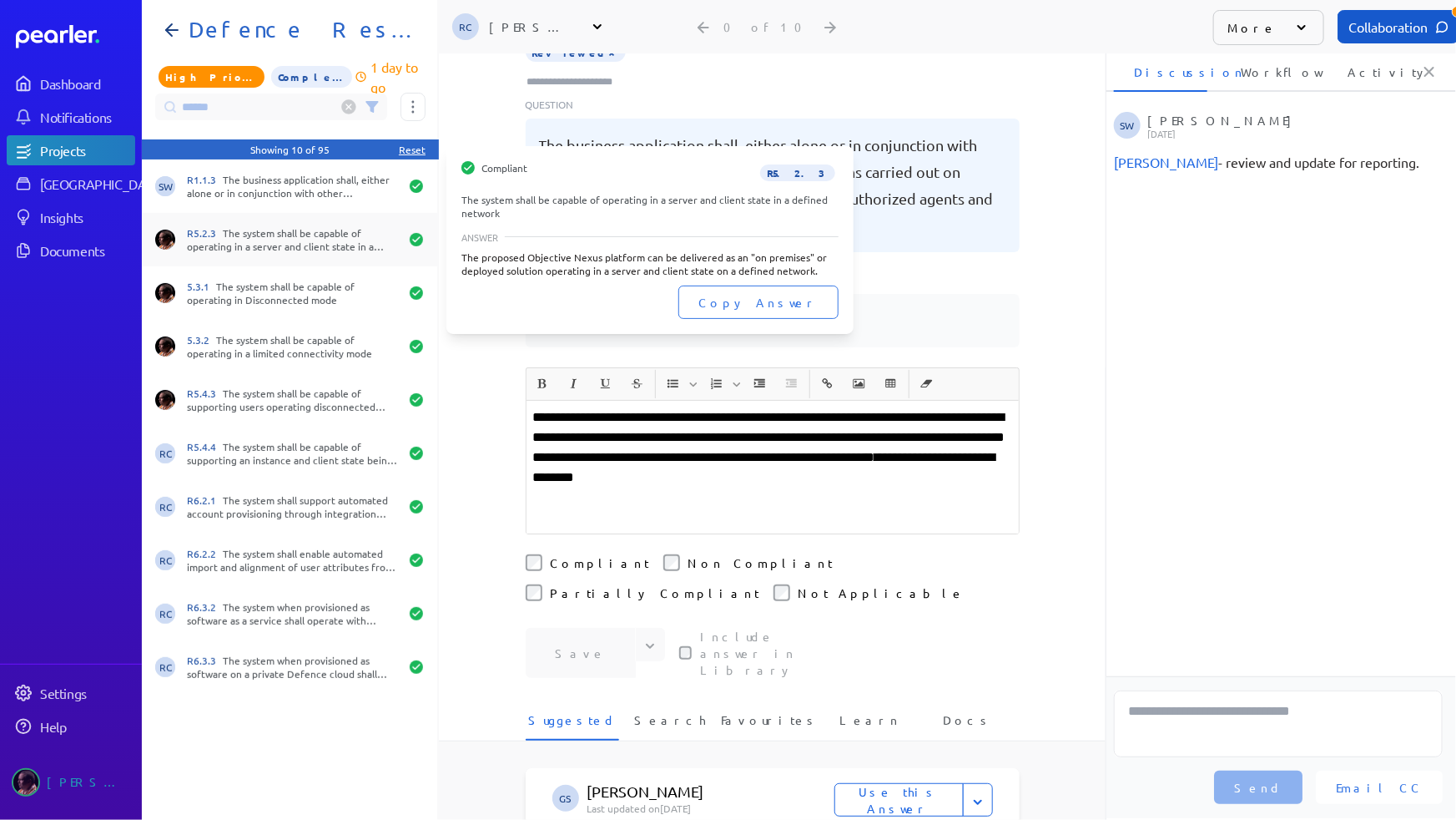
click at [314, 239] on div "R5.2.3 The system shall be capable of operating in a server and client state in…" at bounding box center [293, 239] width 212 height 27
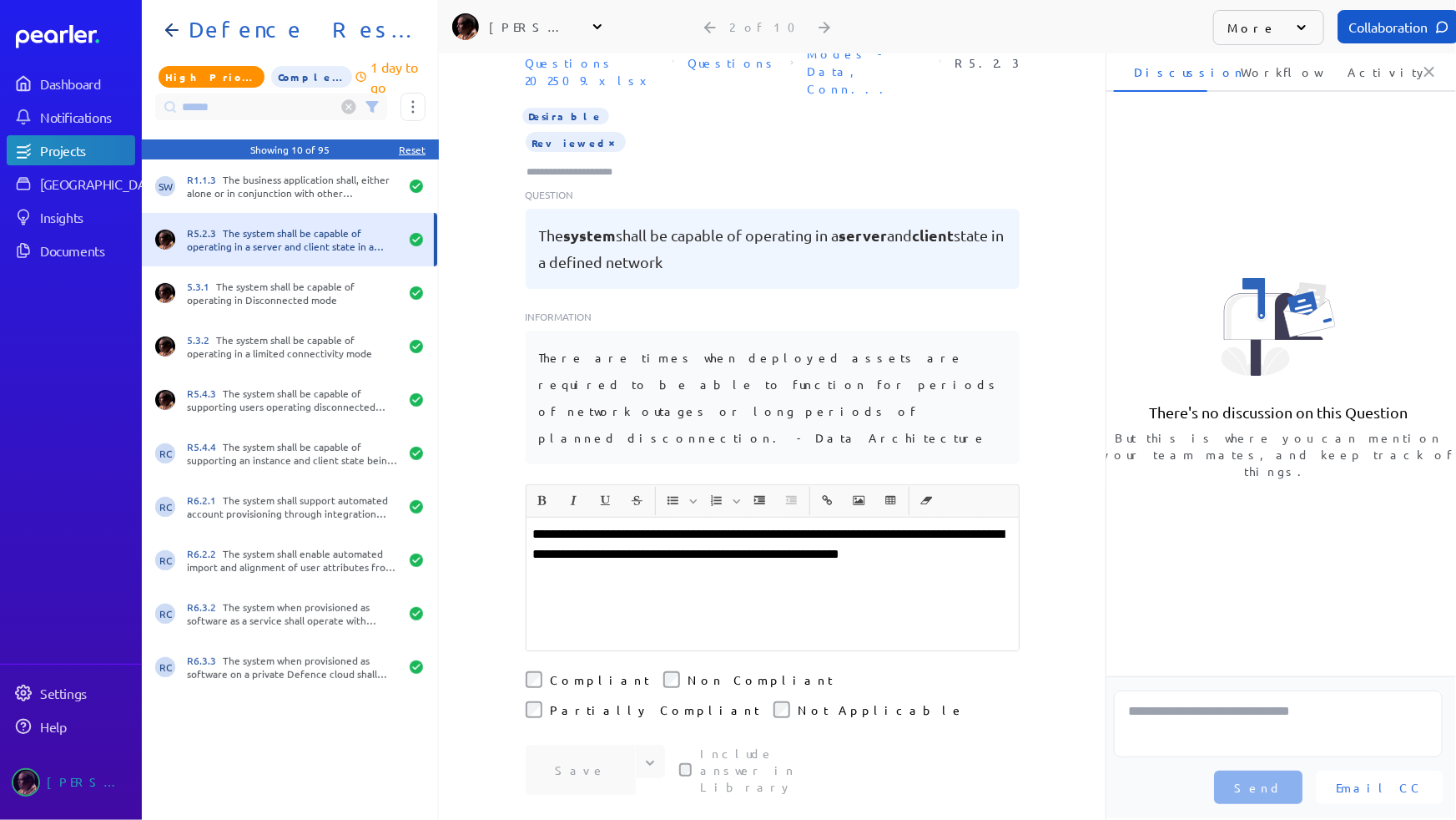
scroll to position [125, 0]
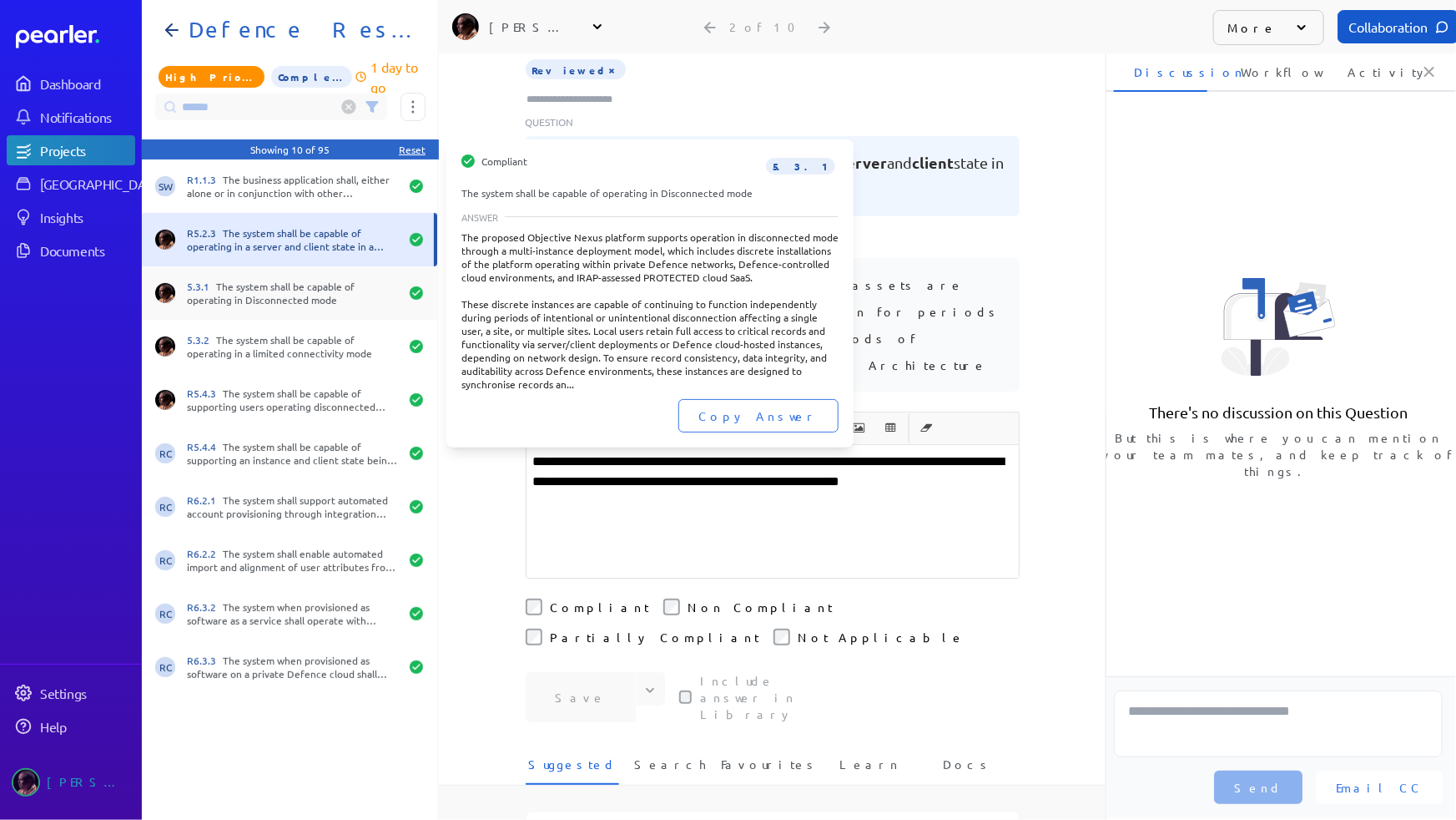
click at [283, 272] on div "5.3.1 The system shall be capable of operating in Disconnected mode" at bounding box center [290, 292] width 295 height 53
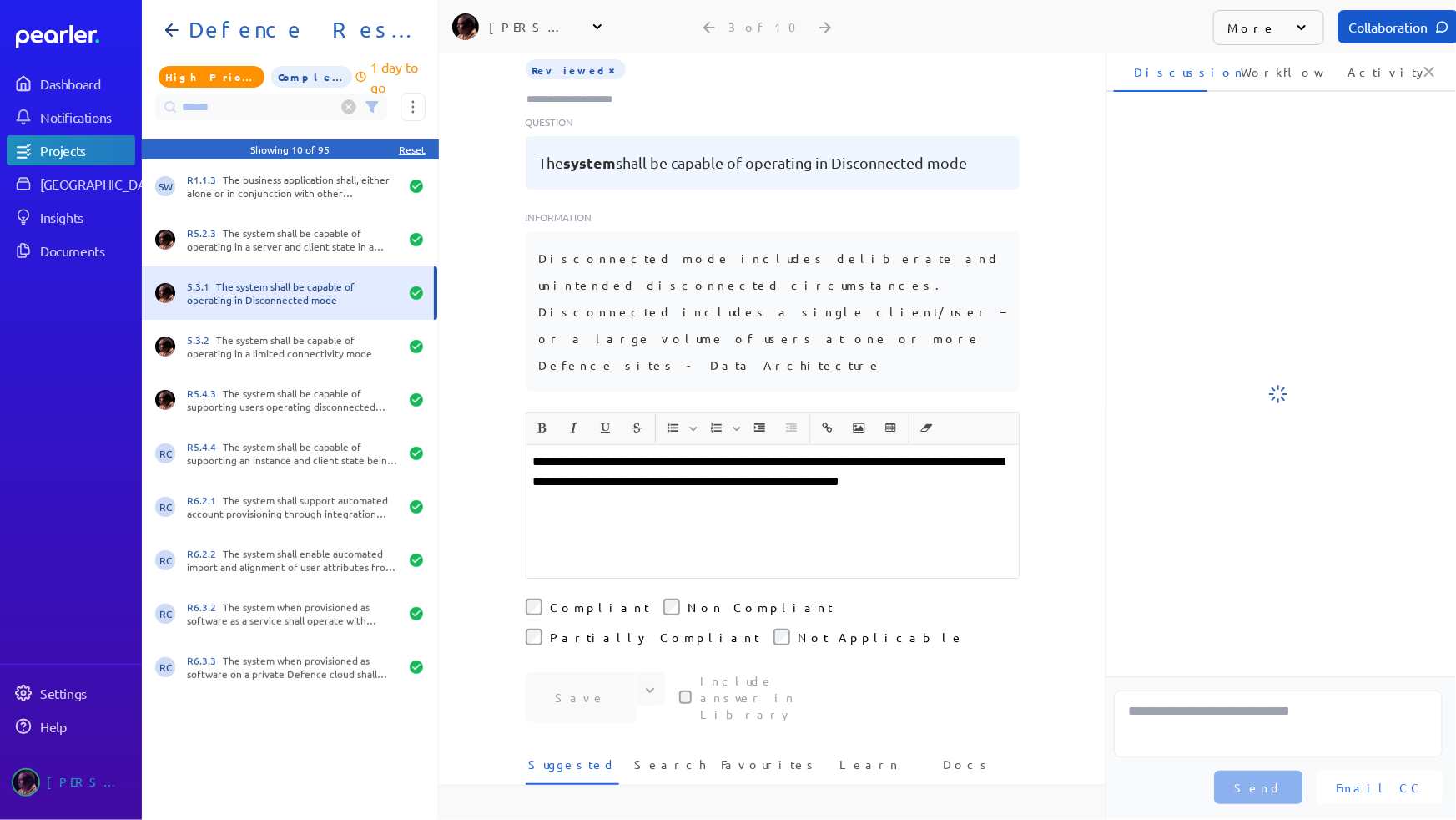
scroll to position [125, 0]
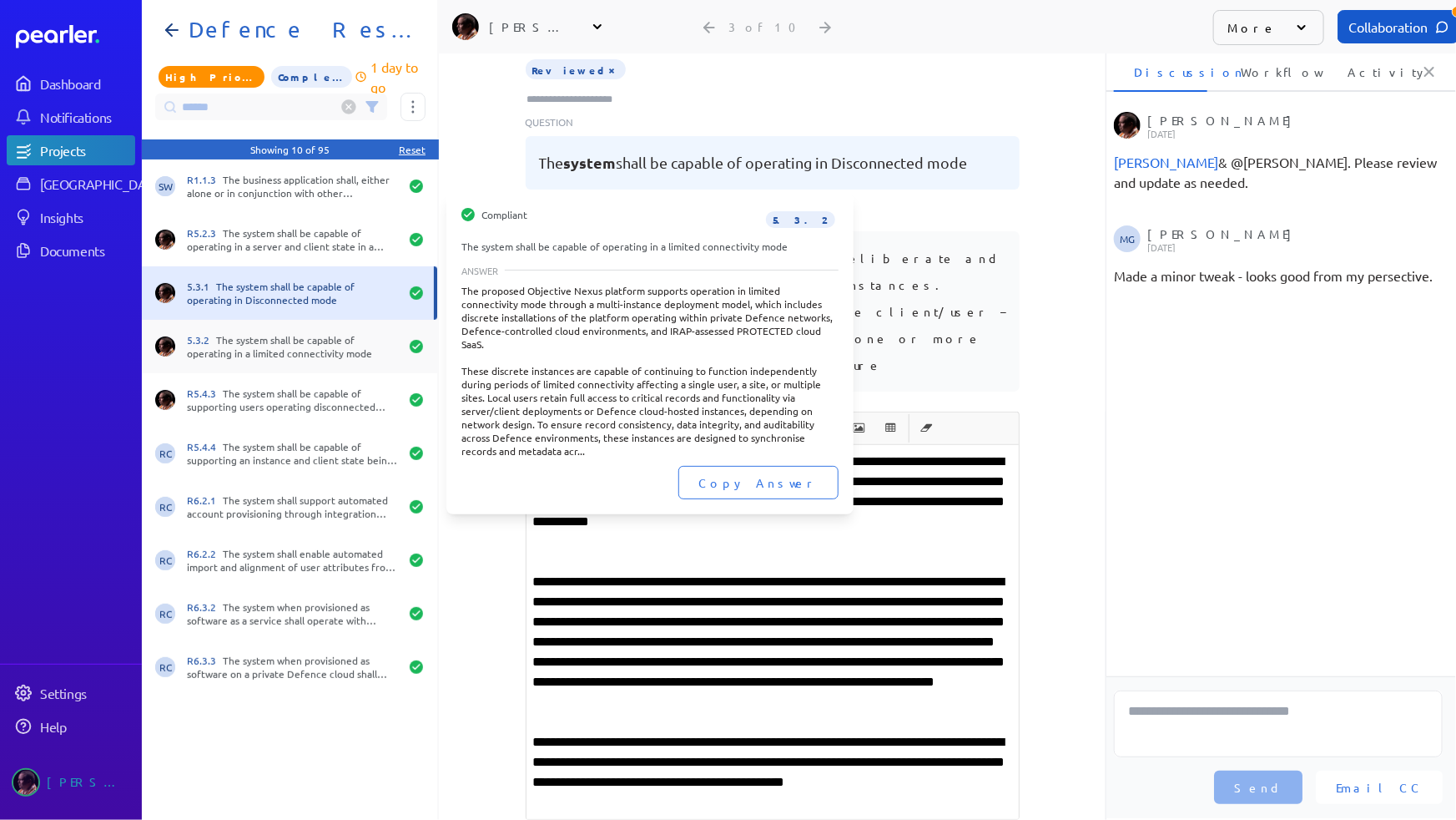
click at [294, 355] on div "5.3.2 The system shall be capable of operating in a limited connectivity mode" at bounding box center [293, 346] width 212 height 27
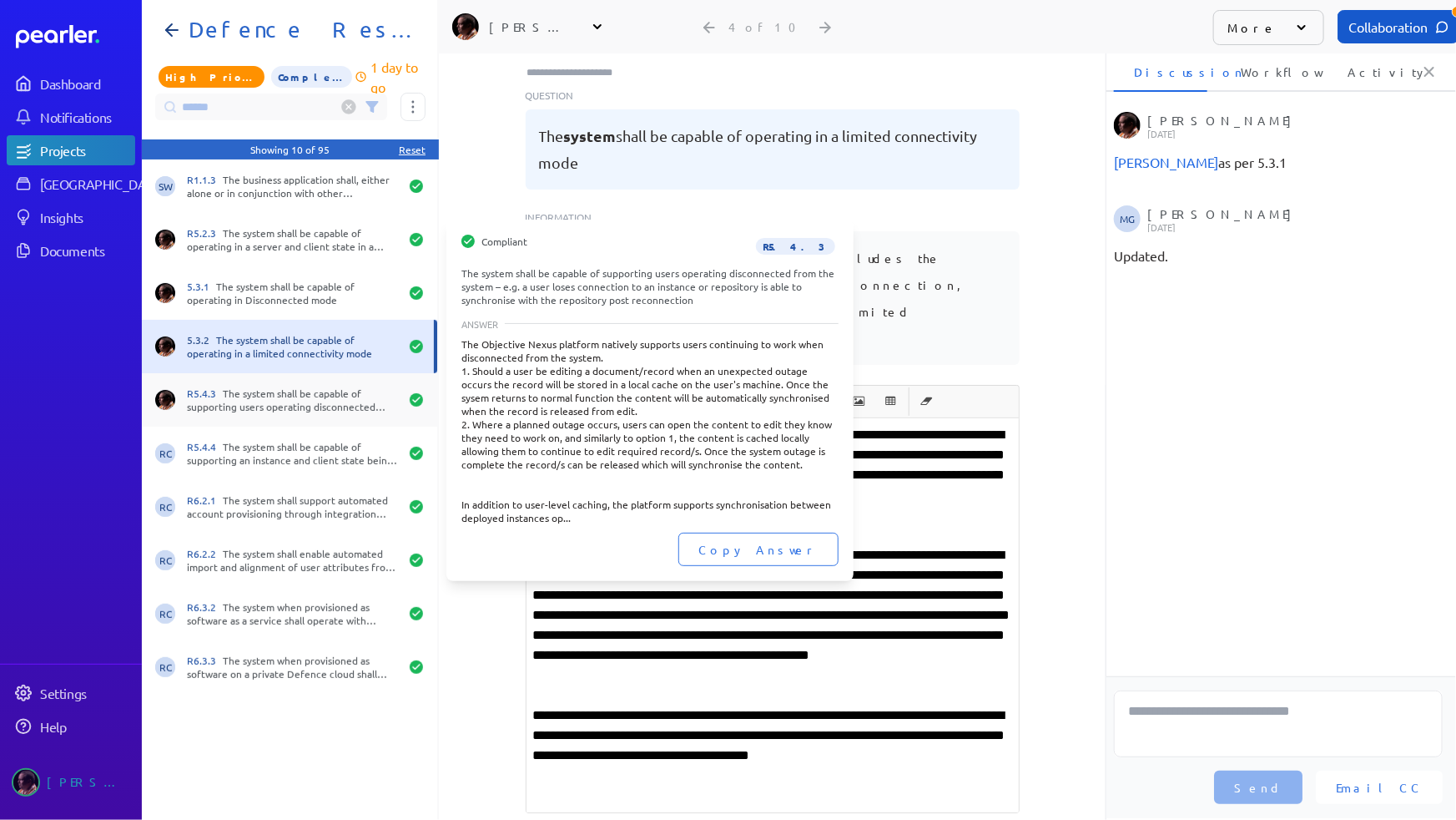
click at [328, 403] on div "R5.4.3 The system shall be capable of supporting users operating disconnected f…" at bounding box center [293, 399] width 212 height 27
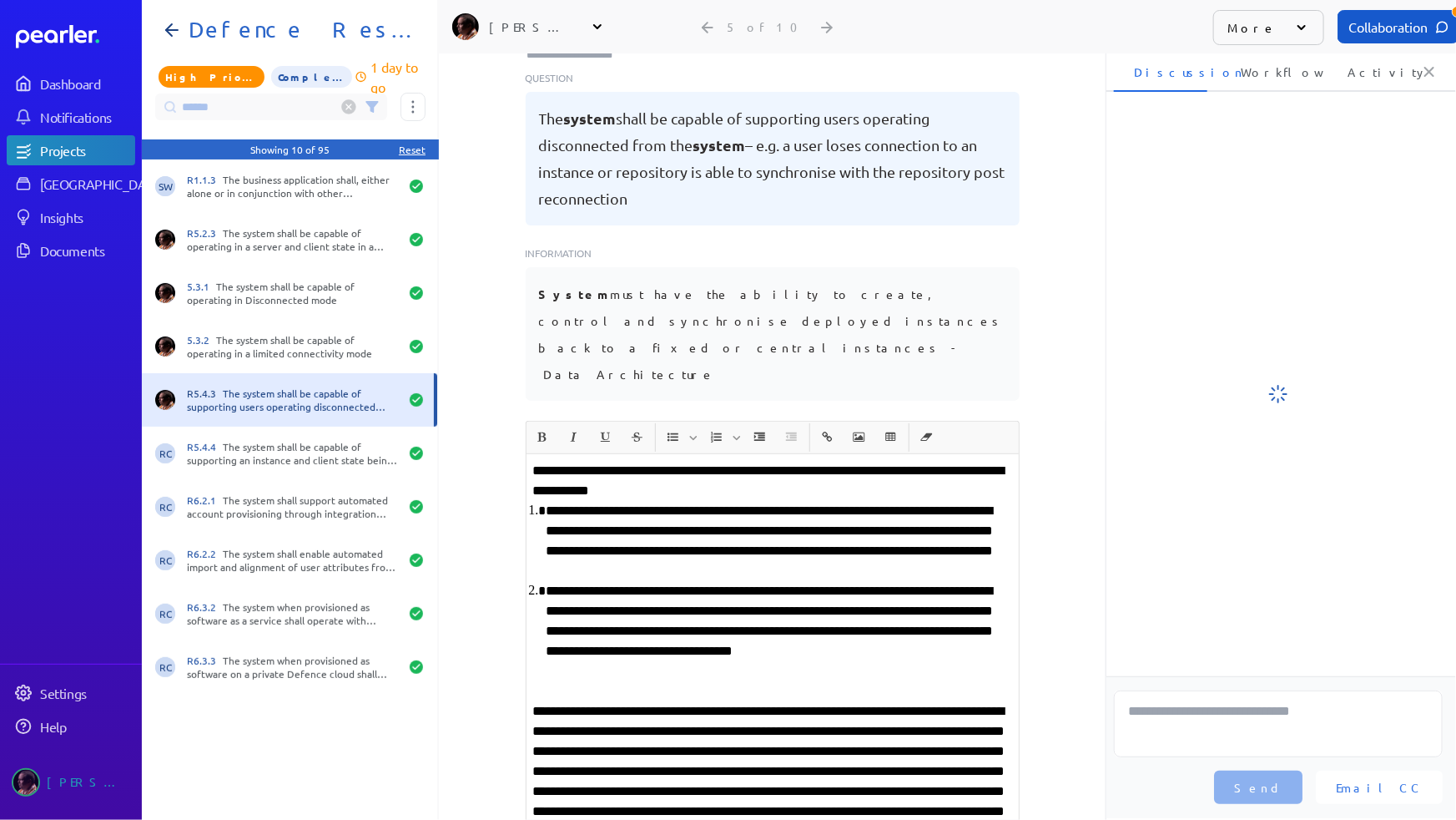
scroll to position [205, 0]
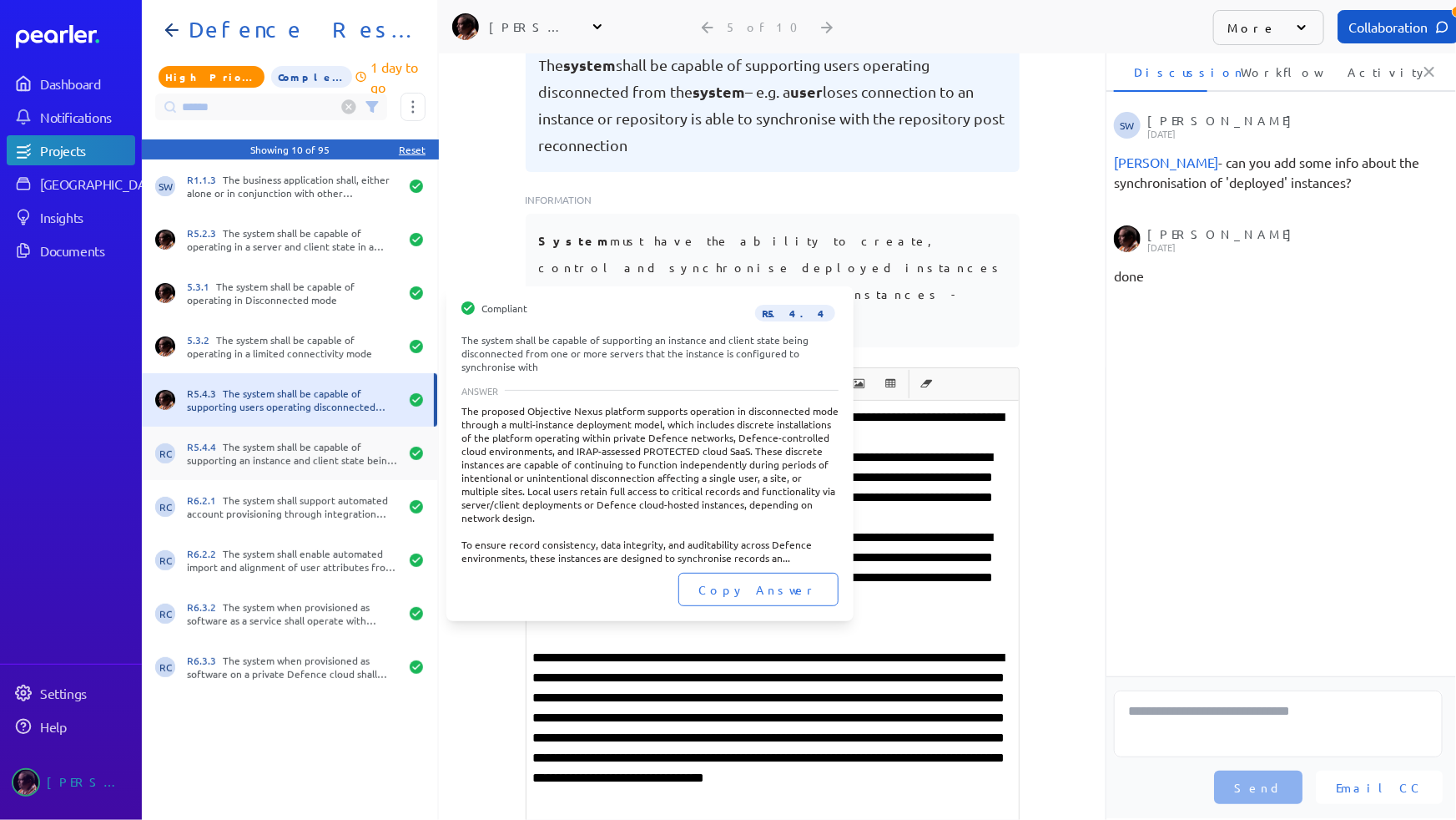
click at [248, 451] on div "R5.4.4 The system shall be capable of supporting an instance and client state b…" at bounding box center [293, 453] width 212 height 27
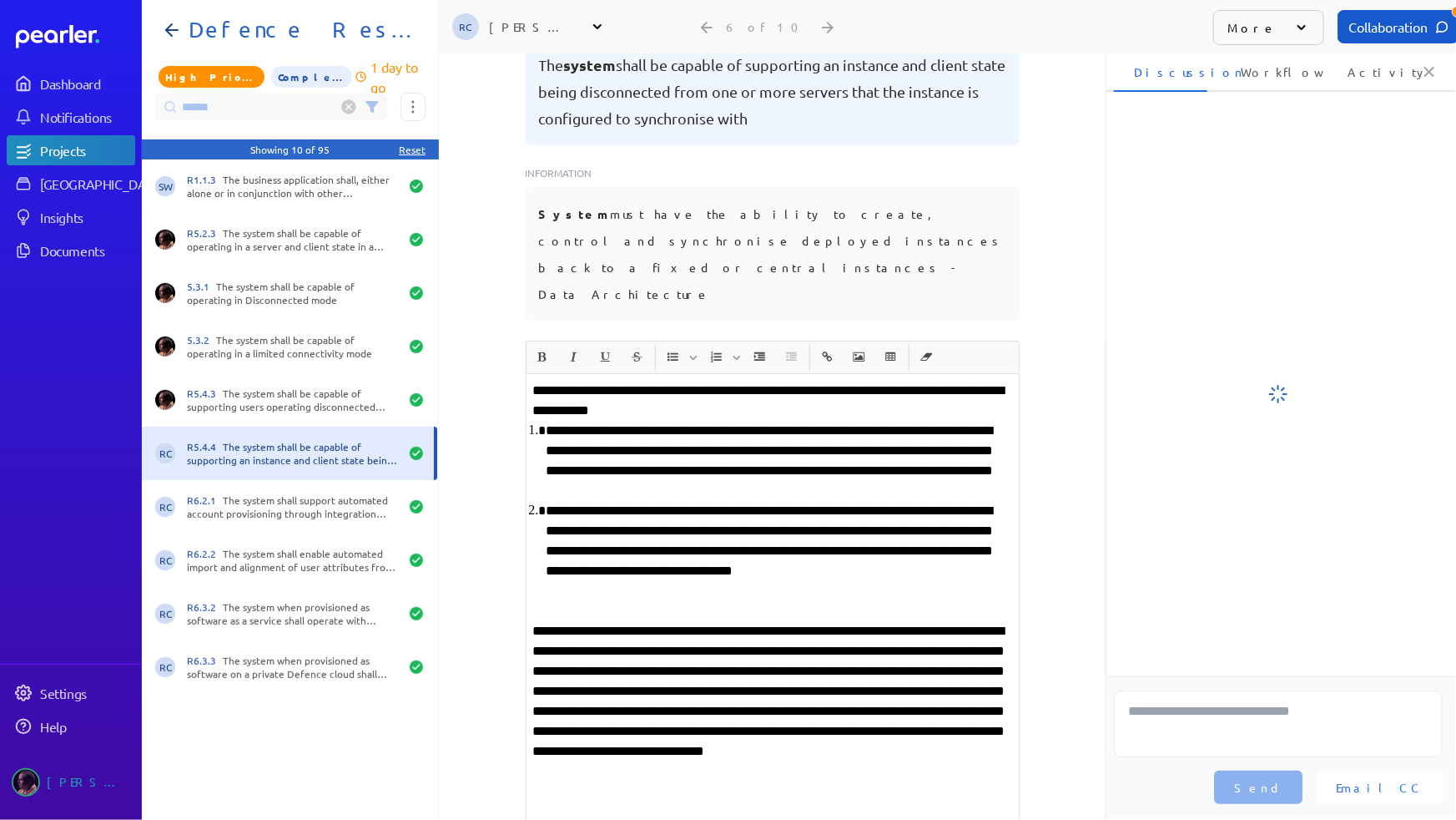
scroll to position [178, 0]
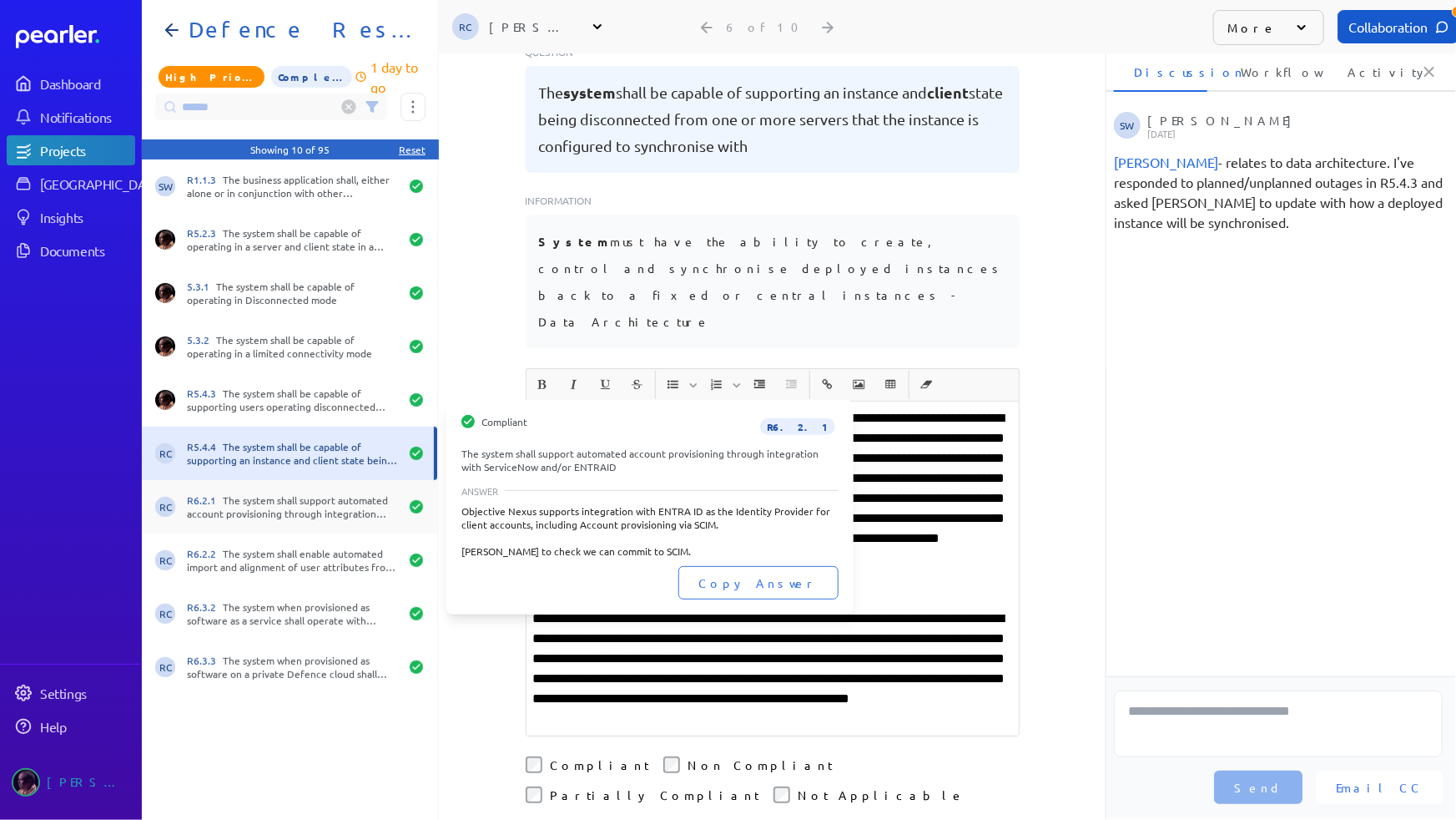
click at [276, 501] on div "R6.2.1 The system shall support automated account provisioning through integrat…" at bounding box center [293, 506] width 212 height 27
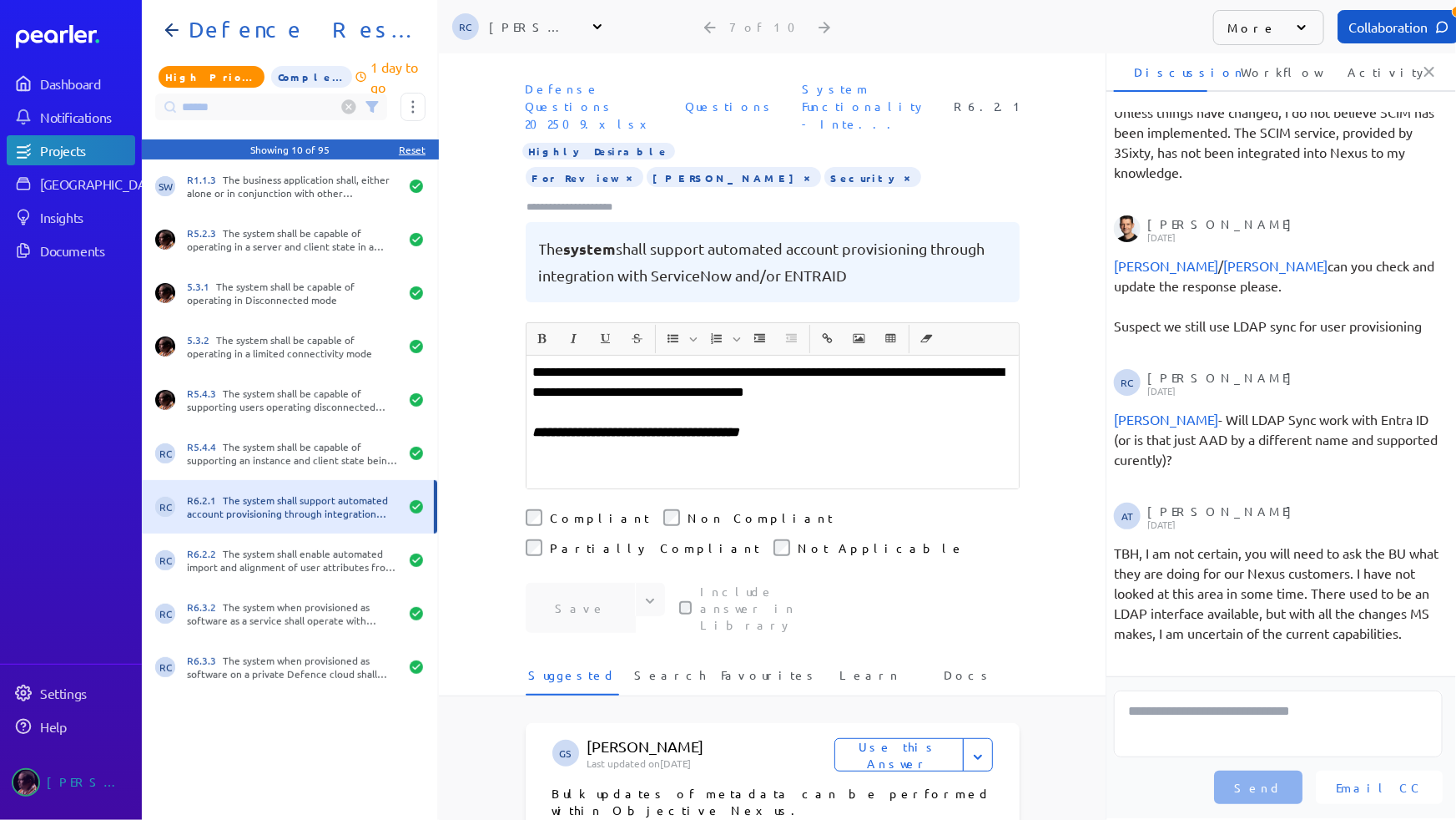
scroll to position [277, 0]
click at [565, 369] on p "**********" at bounding box center [773, 382] width 479 height 40
drag, startPoint x: 602, startPoint y: 373, endPoint x: 528, endPoint y: 375, distance: 74.0
click at [534, 375] on p "**********" at bounding box center [773, 382] width 479 height 40
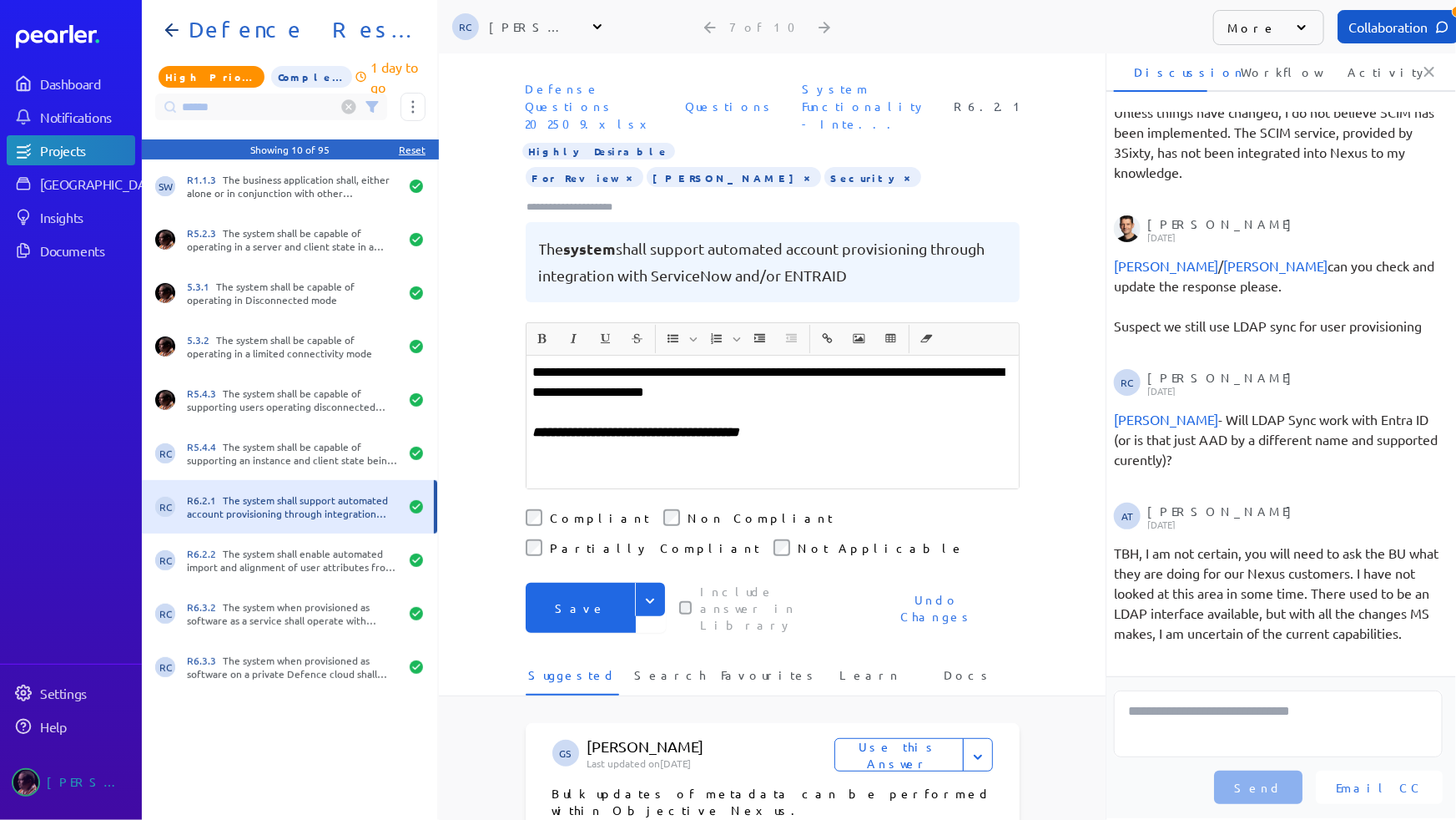
click at [573, 582] on button "Save" at bounding box center [580, 607] width 110 height 50
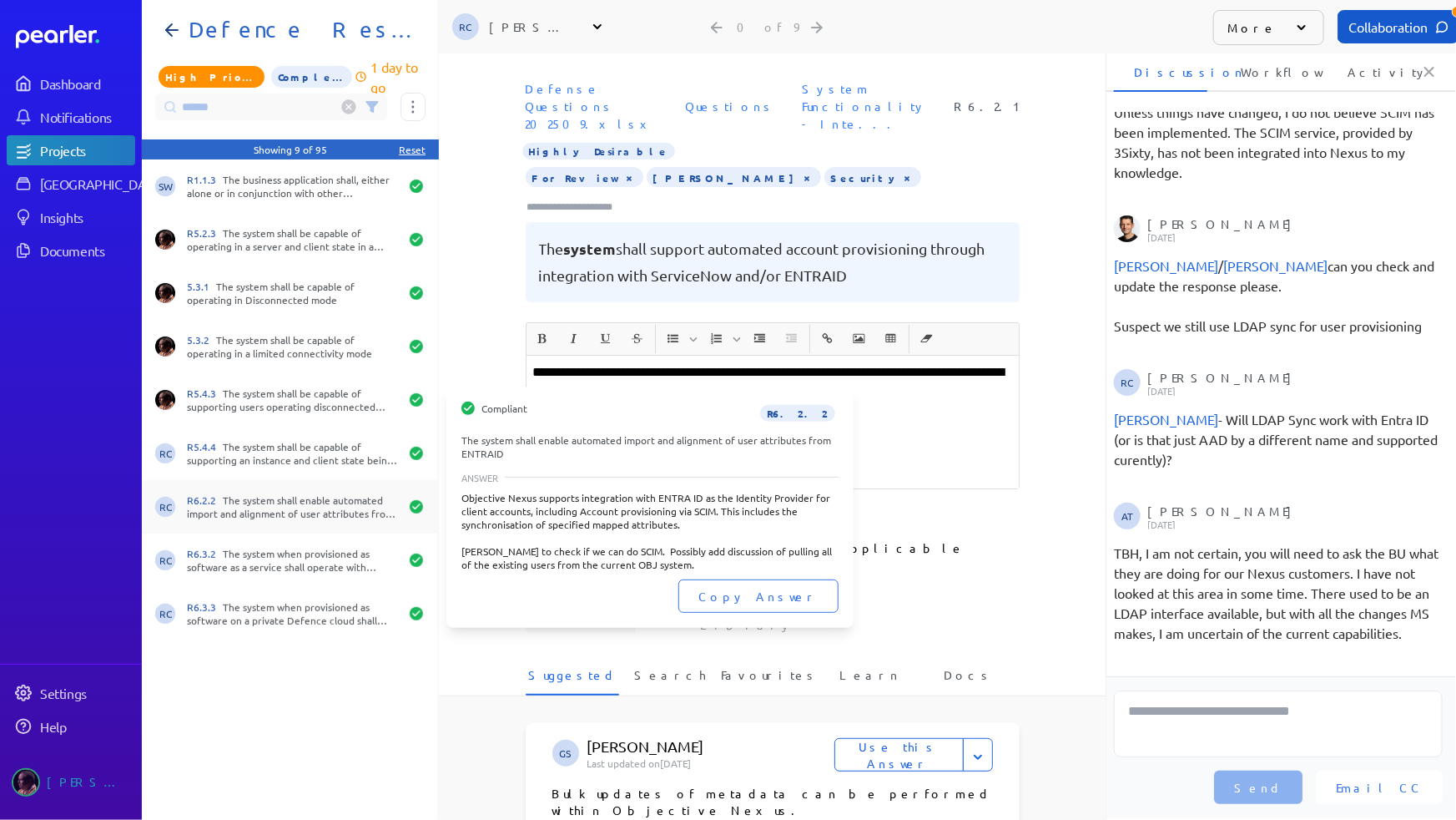
click at [294, 500] on div "R6.2.2 The system shall enable automated import and alignment of user attribute…" at bounding box center [293, 506] width 212 height 27
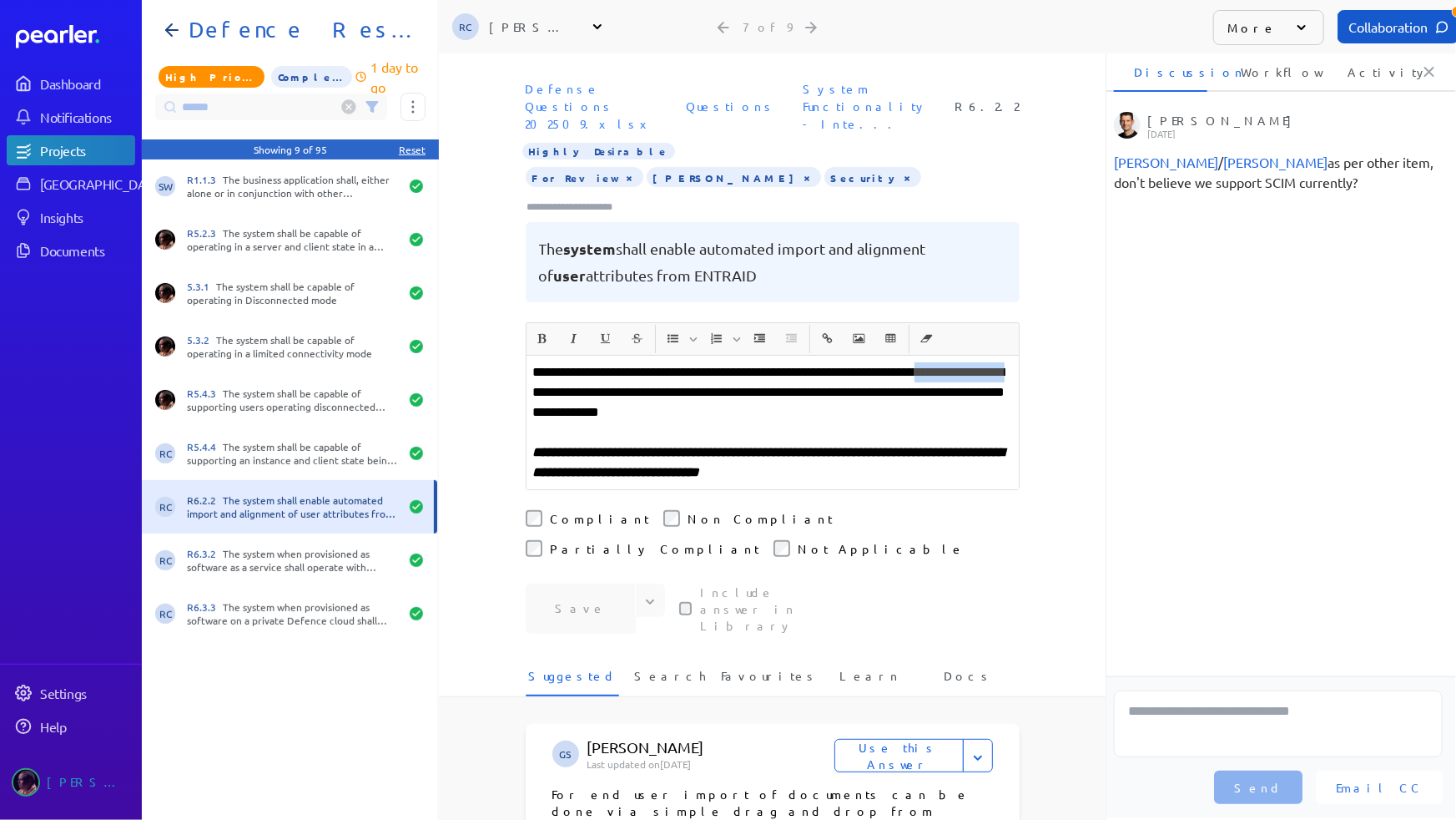
drag, startPoint x: 635, startPoint y: 371, endPoint x: 527, endPoint y: 370, distance: 108.0
click at [534, 370] on p "**********" at bounding box center [773, 392] width 479 height 60
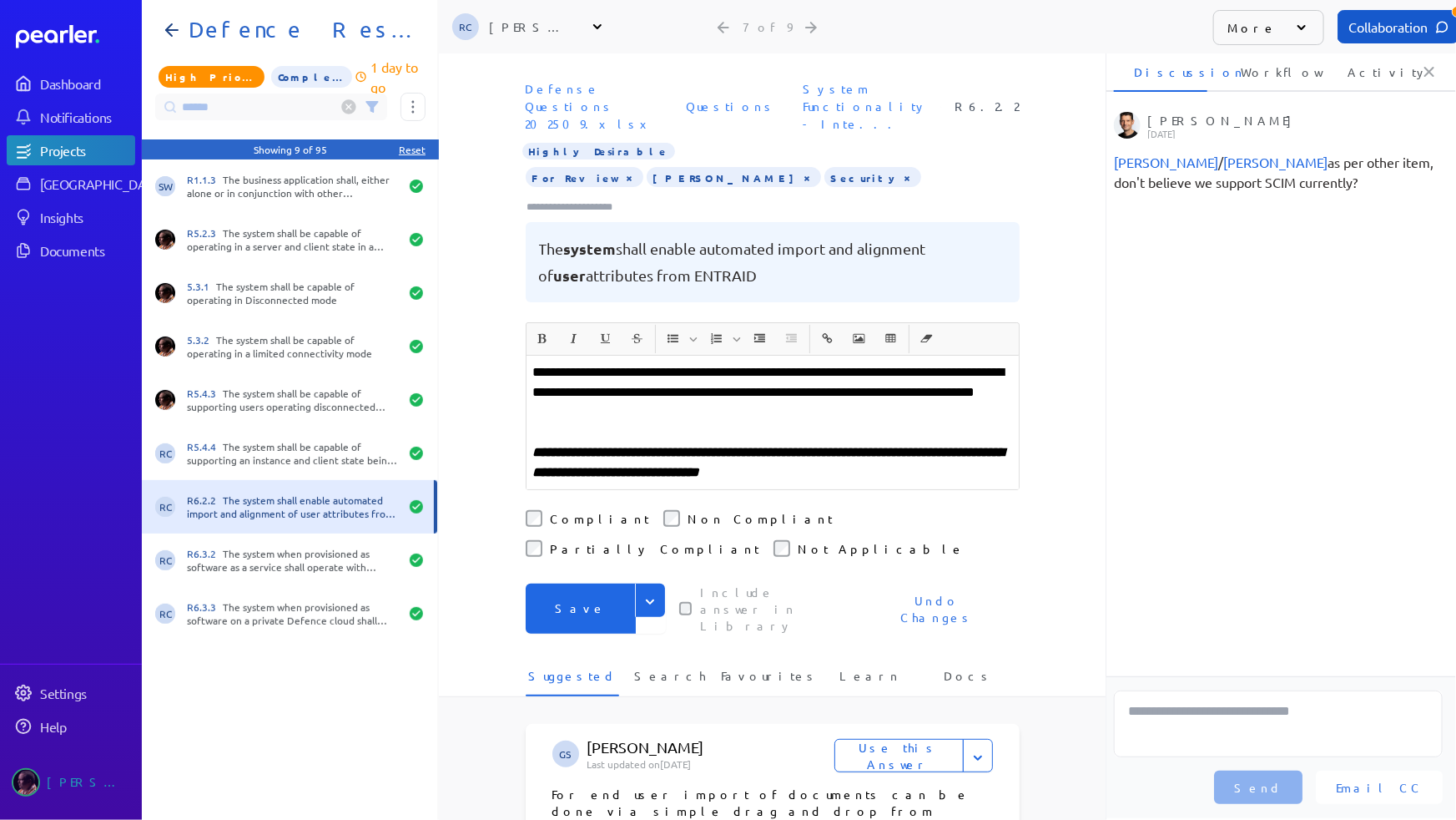
click at [569, 583] on button "Save" at bounding box center [580, 608] width 110 height 50
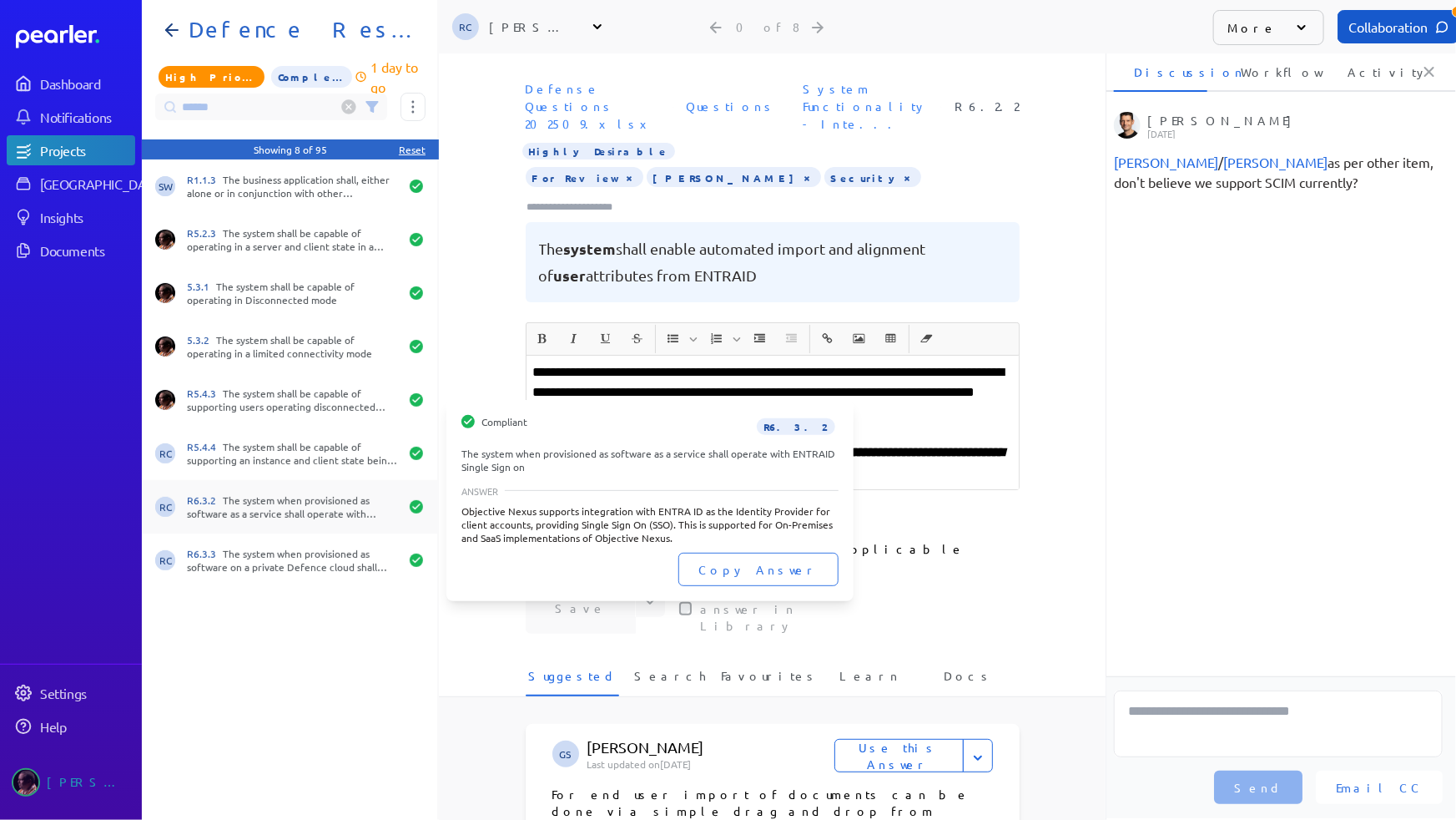
click at [317, 497] on div "R6.3.2 The system when provisioned as software as a service shall operate with …" at bounding box center [293, 506] width 212 height 27
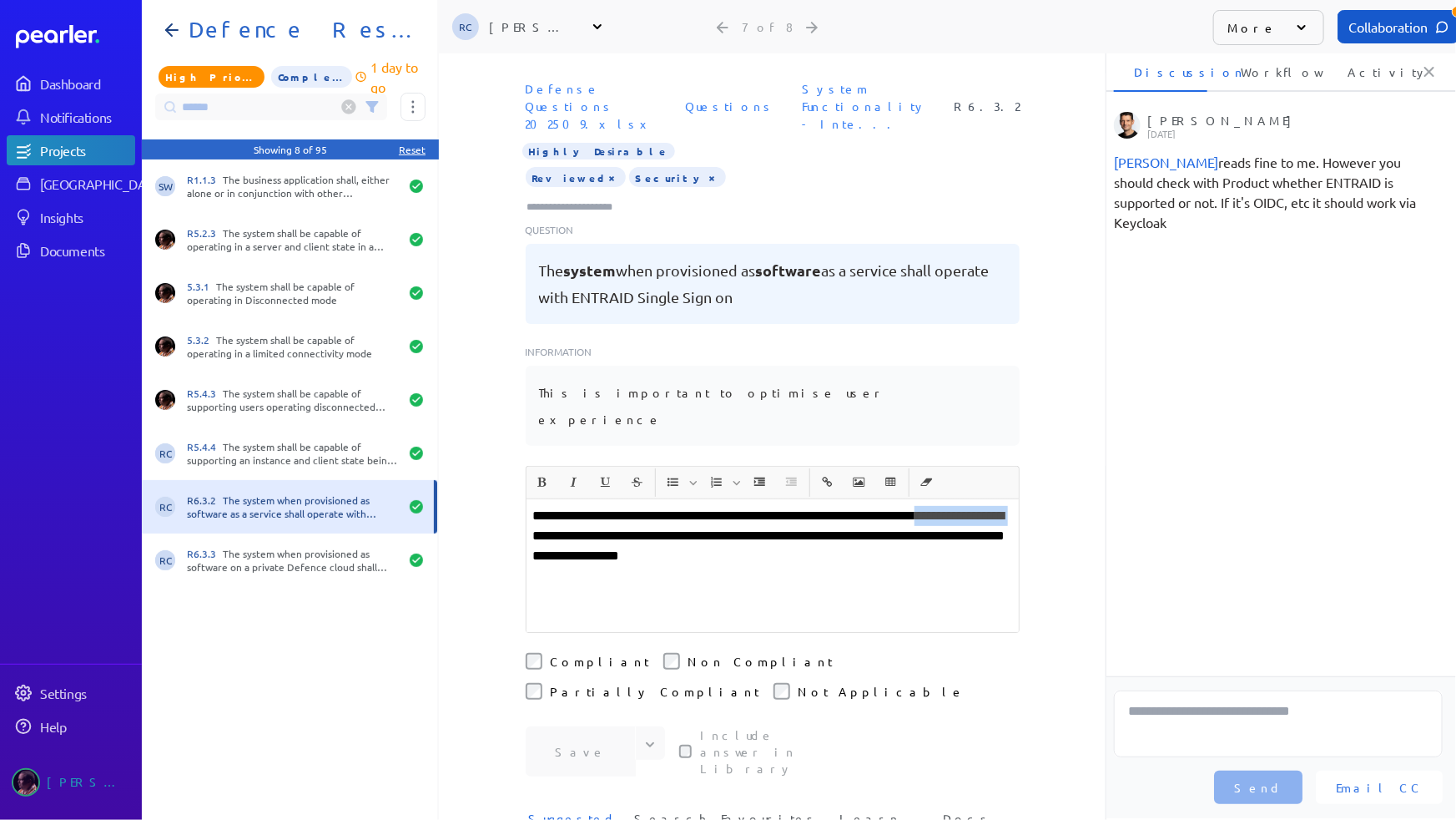
drag, startPoint x: 527, startPoint y: 486, endPoint x: 636, endPoint y: 486, distance: 109.0
click at [636, 505] on p "**********" at bounding box center [773, 535] width 479 height 60
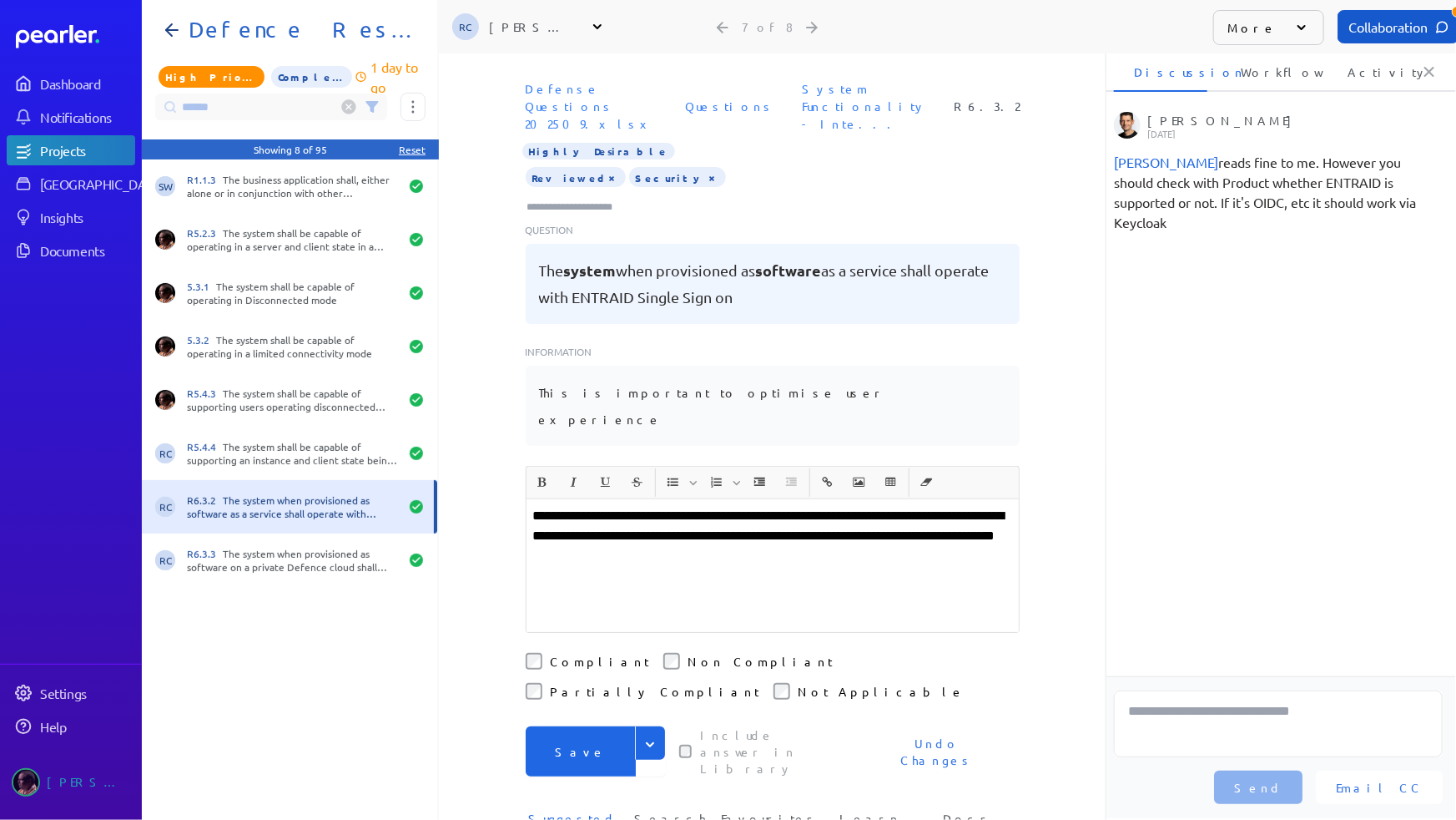
click at [565, 726] on button "Save" at bounding box center [580, 751] width 110 height 50
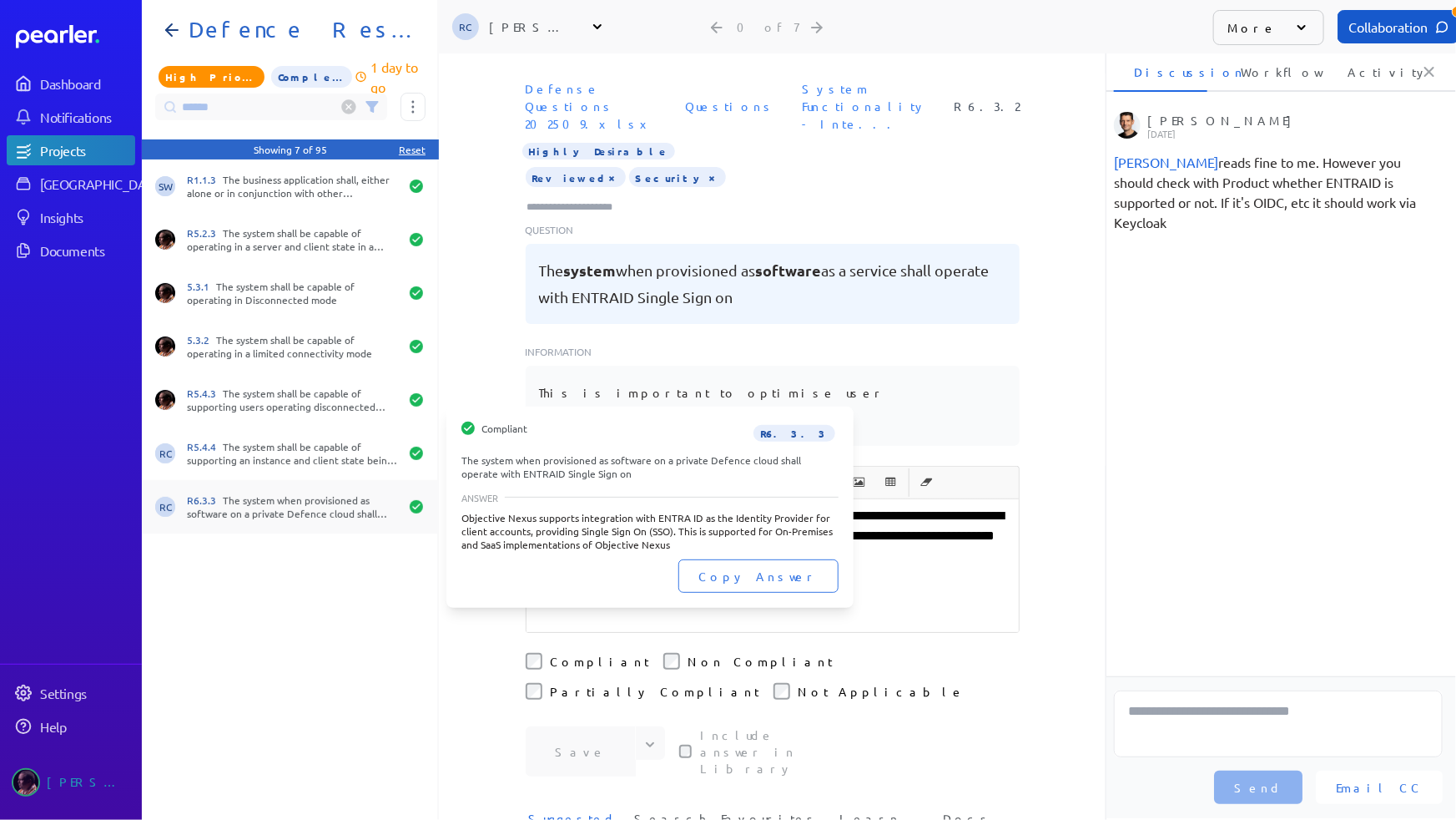
click at [300, 526] on div "RC R6.3.3 The system when provisioned as software on a private Defence cloud sh…" at bounding box center [290, 506] width 295 height 53
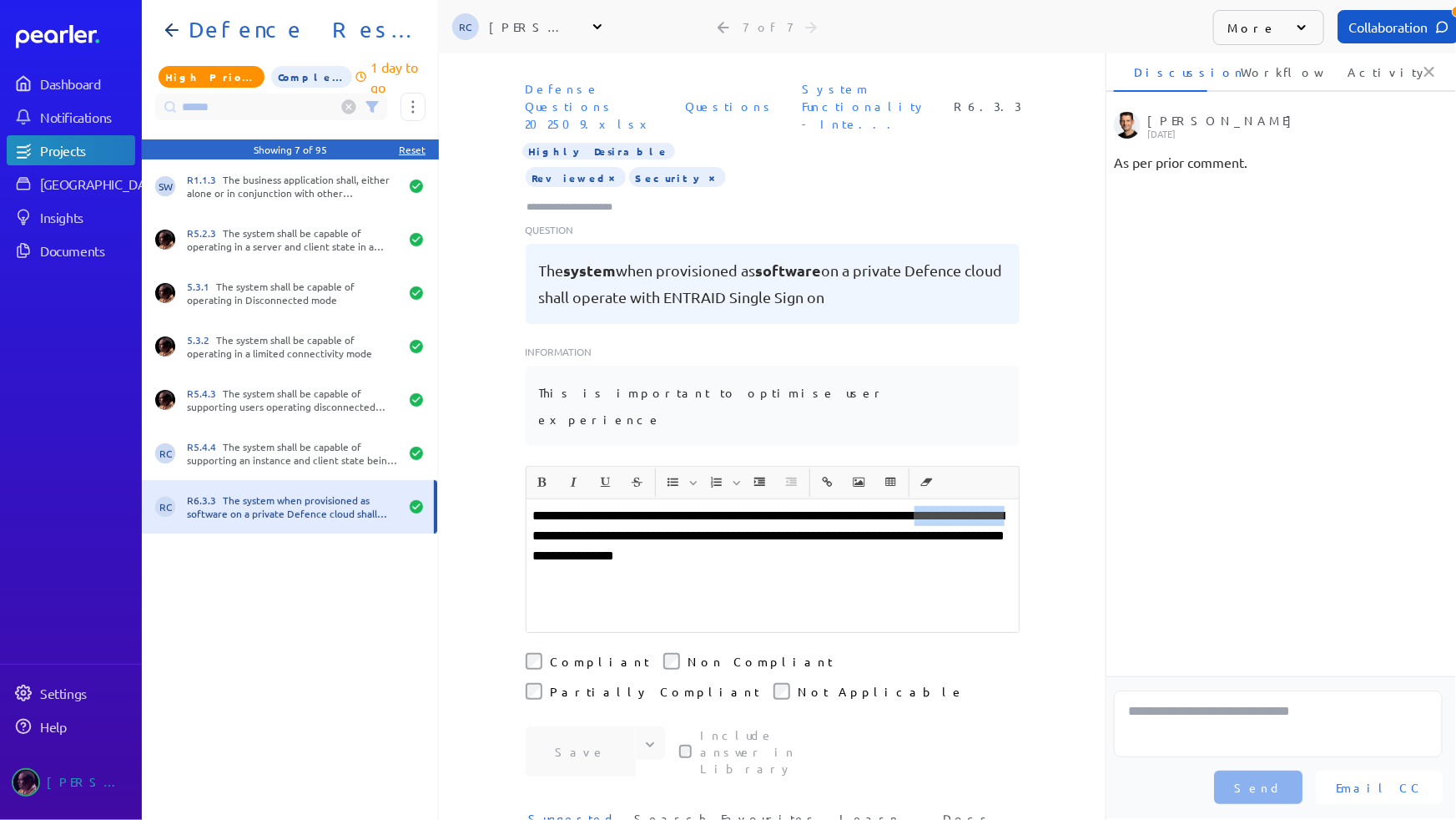
drag, startPoint x: 635, startPoint y: 488, endPoint x: 528, endPoint y: 487, distance: 107.0
click at [534, 505] on p "**********" at bounding box center [773, 535] width 479 height 60
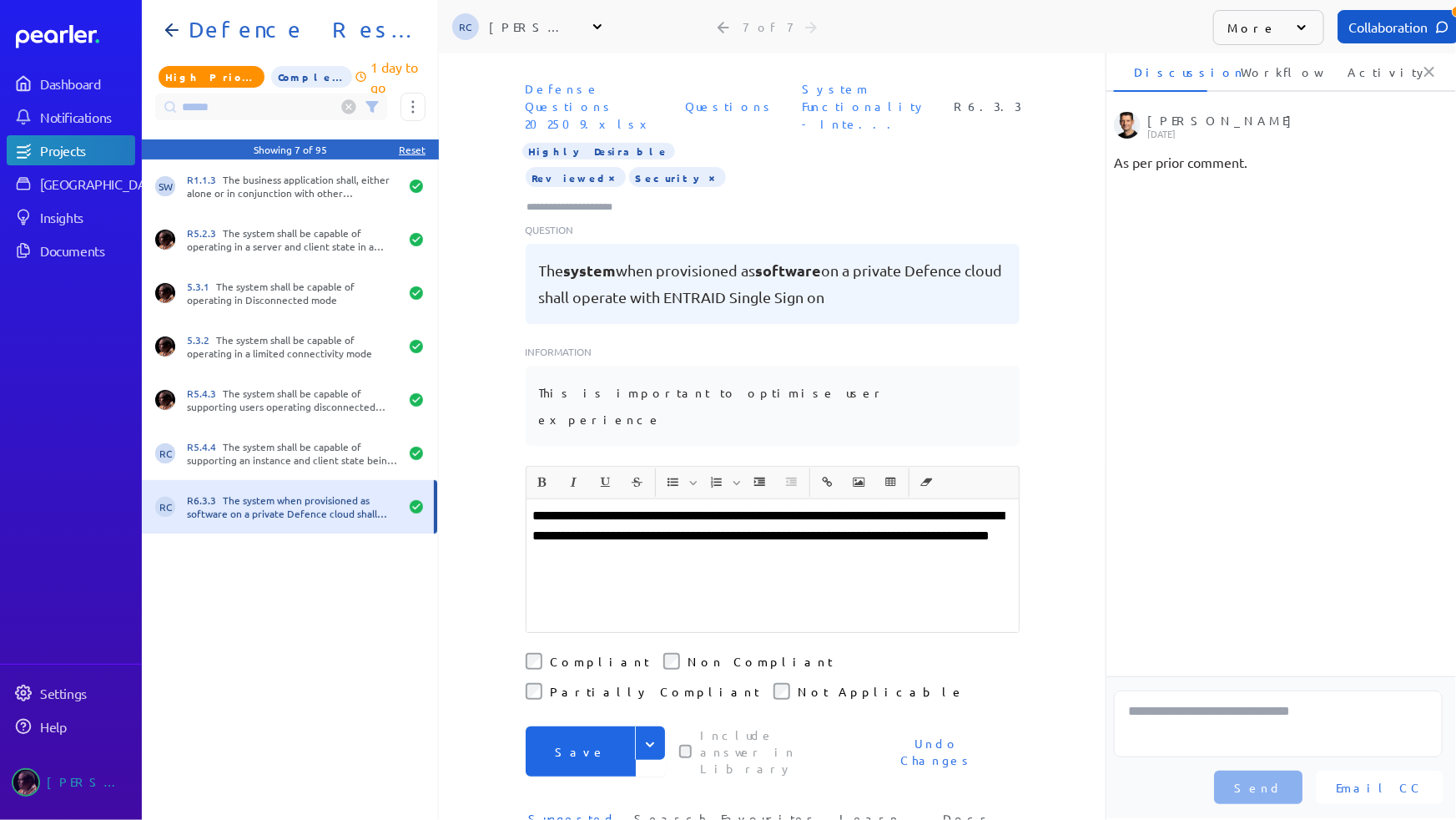
click at [570, 726] on button "Save" at bounding box center [580, 751] width 110 height 50
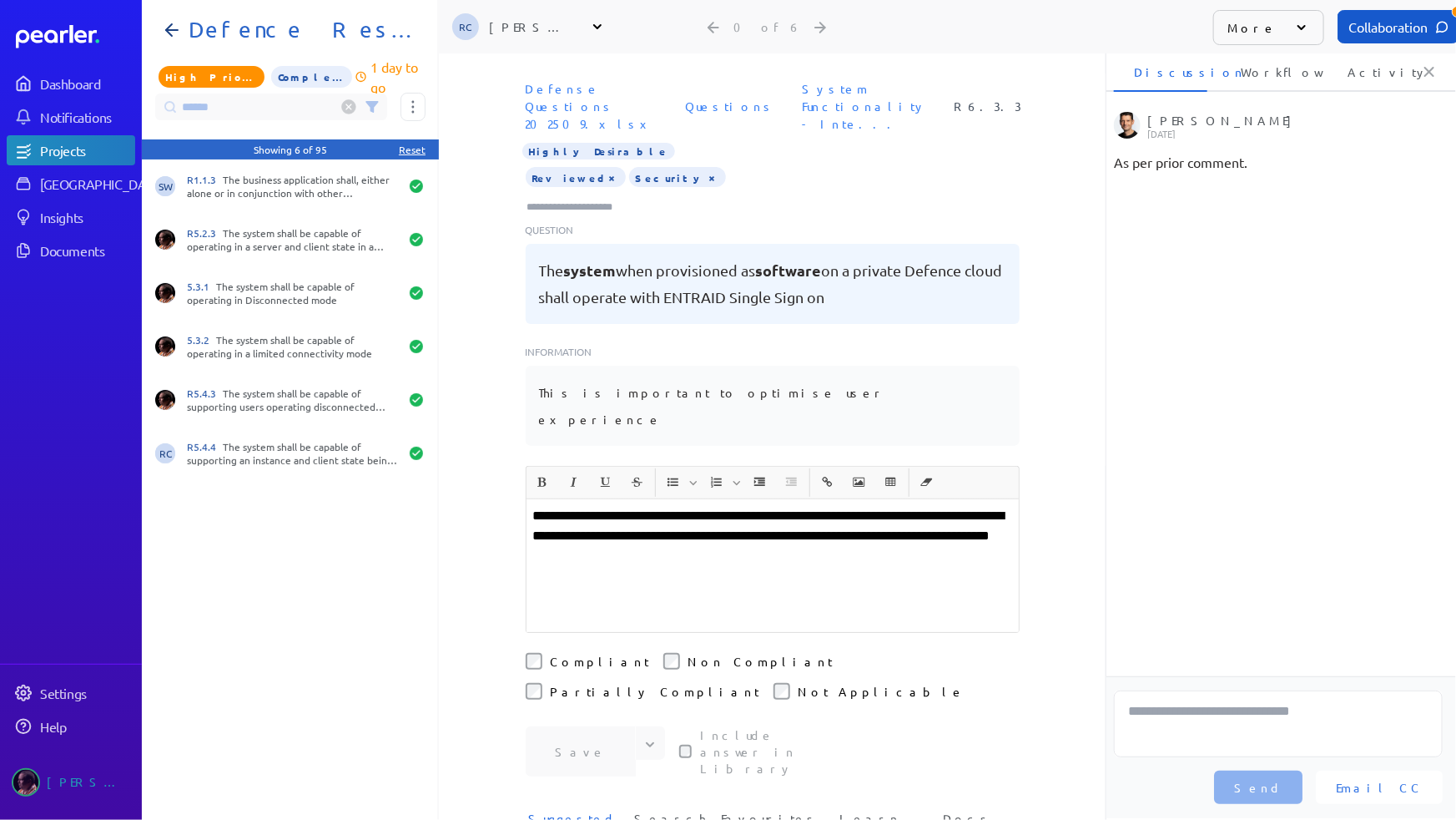
click at [342, 109] on circle at bounding box center [349, 107] width 14 height 14
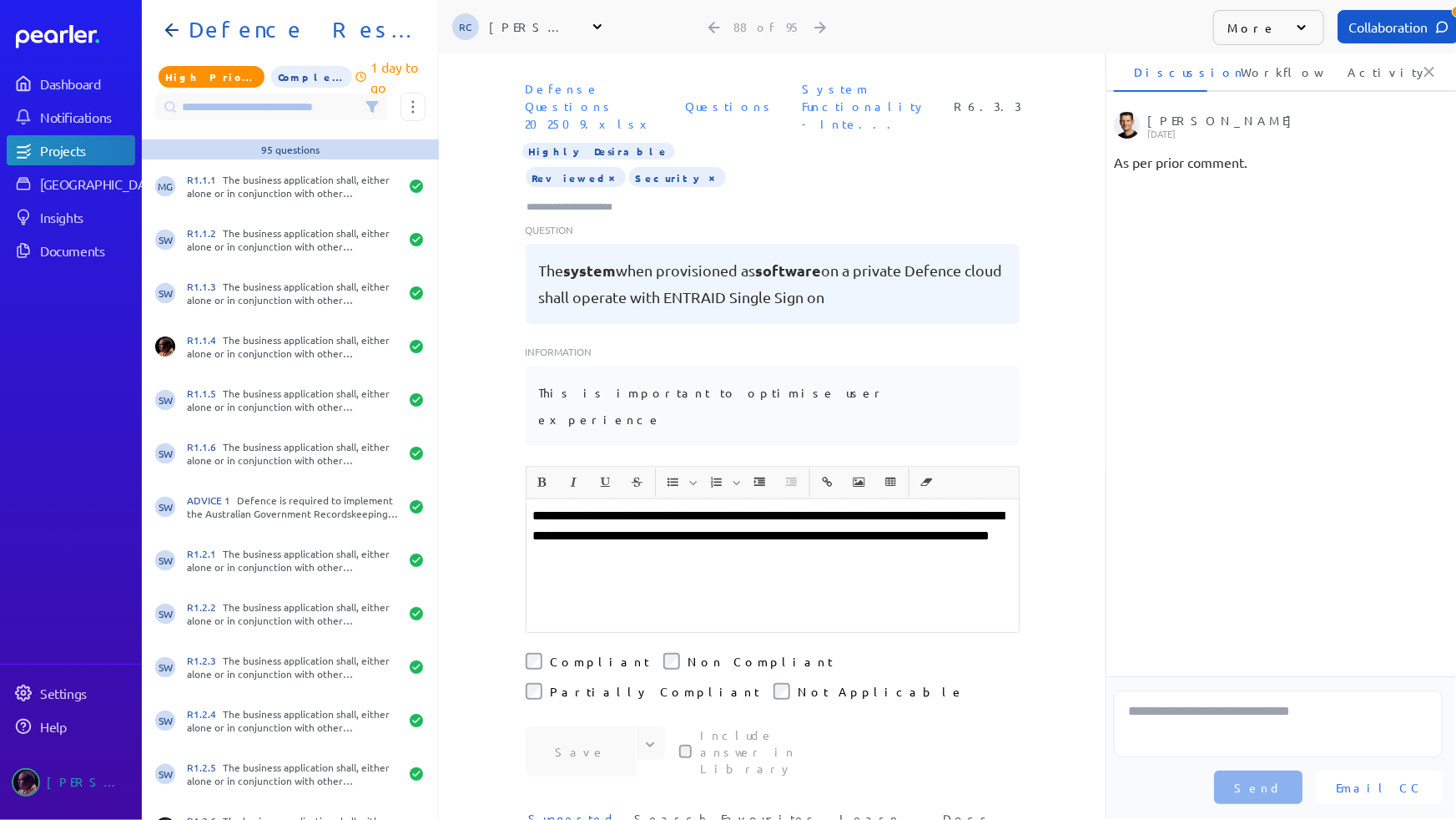
click at [307, 110] on input at bounding box center [271, 107] width 232 height 27
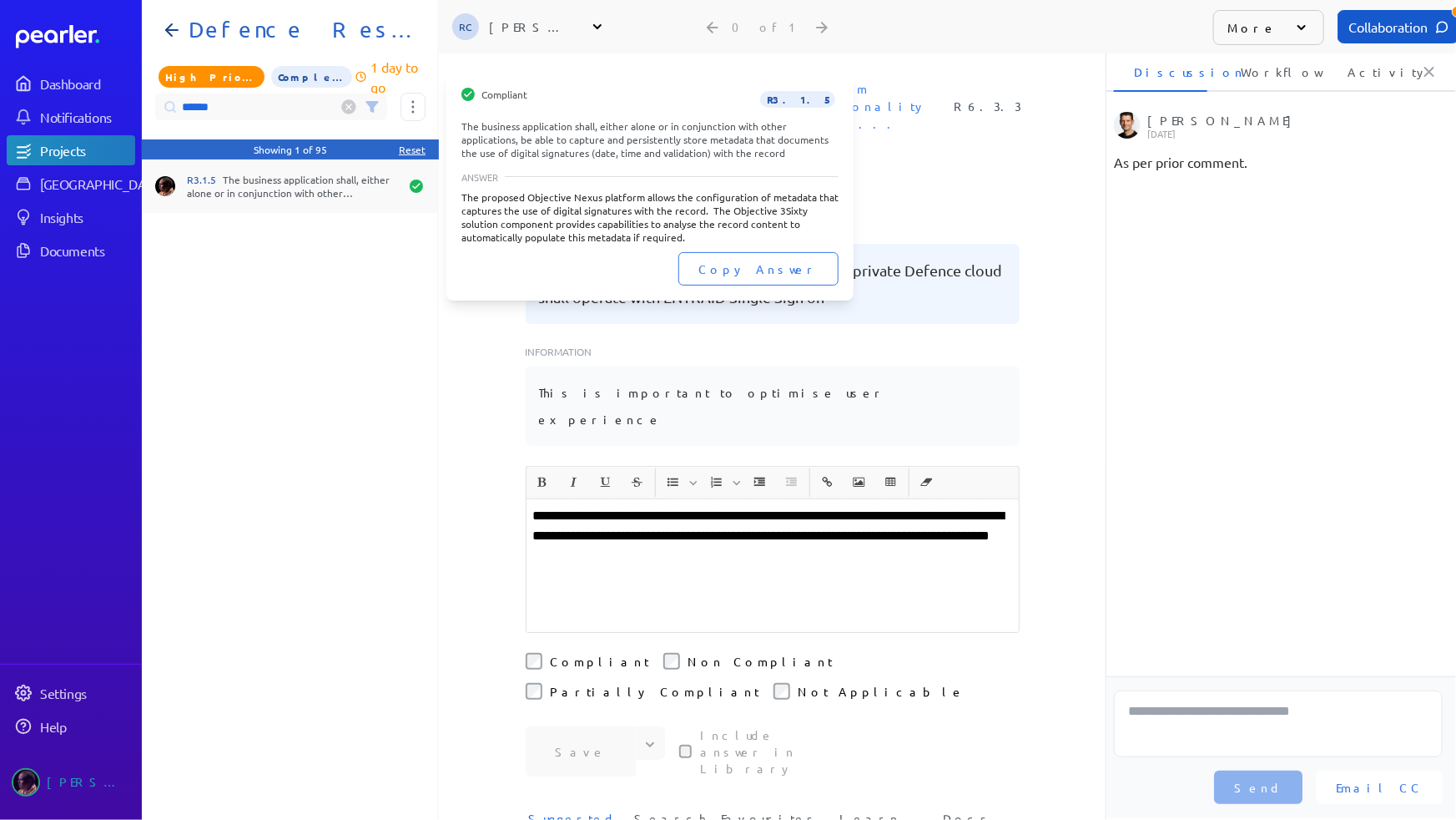
type input "******"
click at [274, 181] on div "R3.1.5 The business application shall, either alone or in conjunction with othe…" at bounding box center [293, 186] width 212 height 27
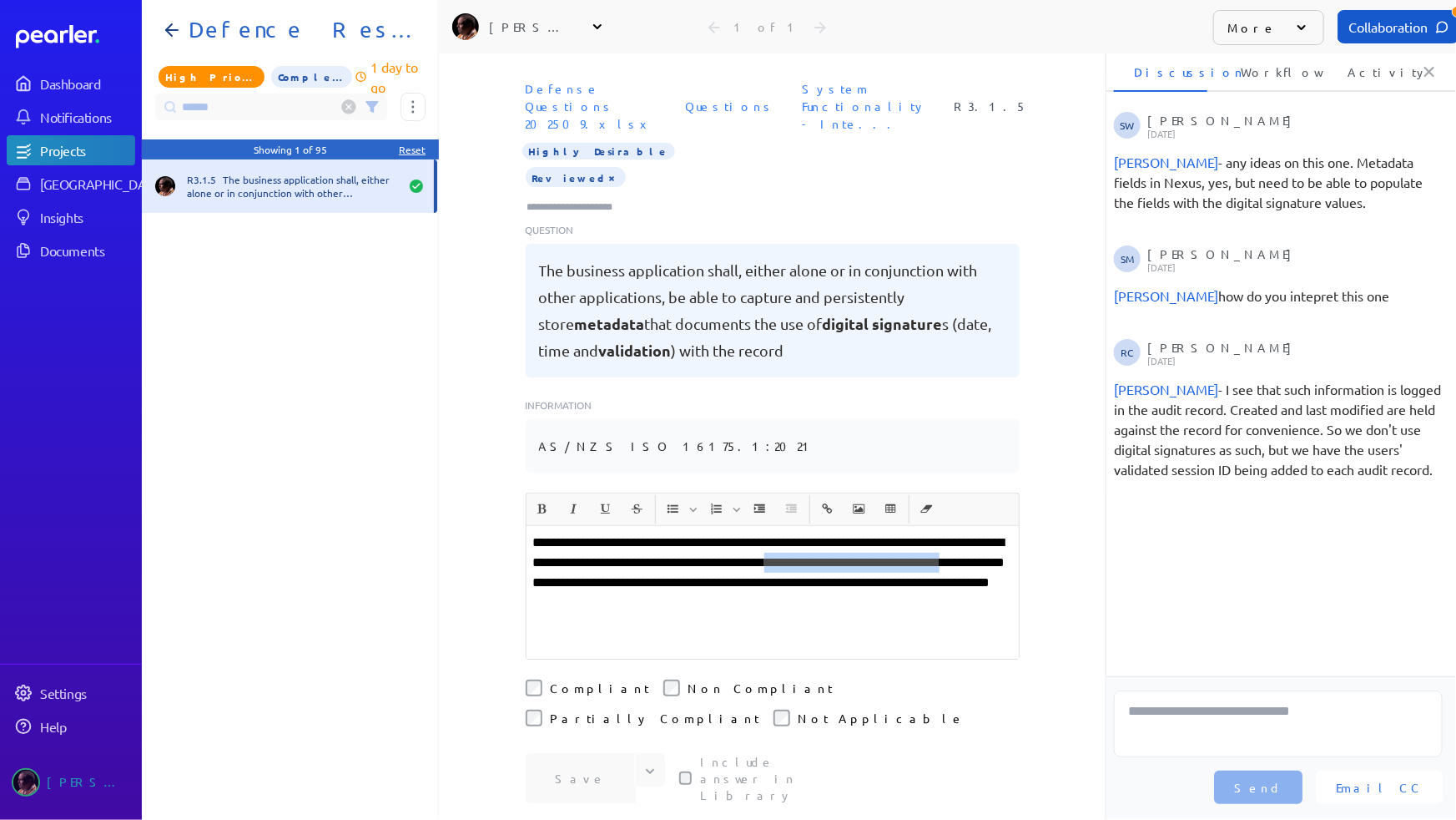
drag, startPoint x: 914, startPoint y: 541, endPoint x: 688, endPoint y: 565, distance: 227.3
click at [688, 565] on p "**********" at bounding box center [773, 573] width 479 height 80
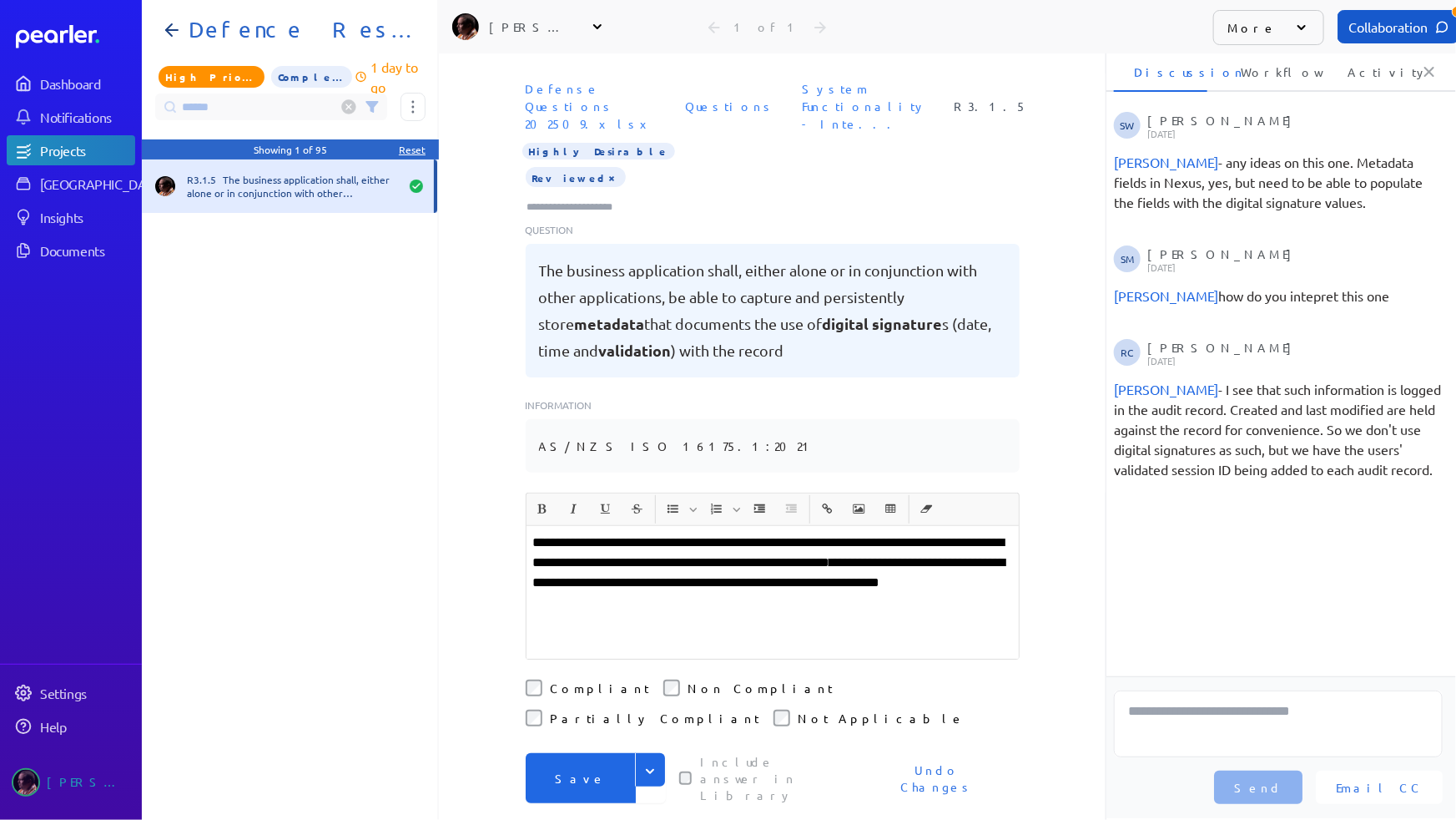
click at [580, 753] on button "Save" at bounding box center [580, 778] width 110 height 50
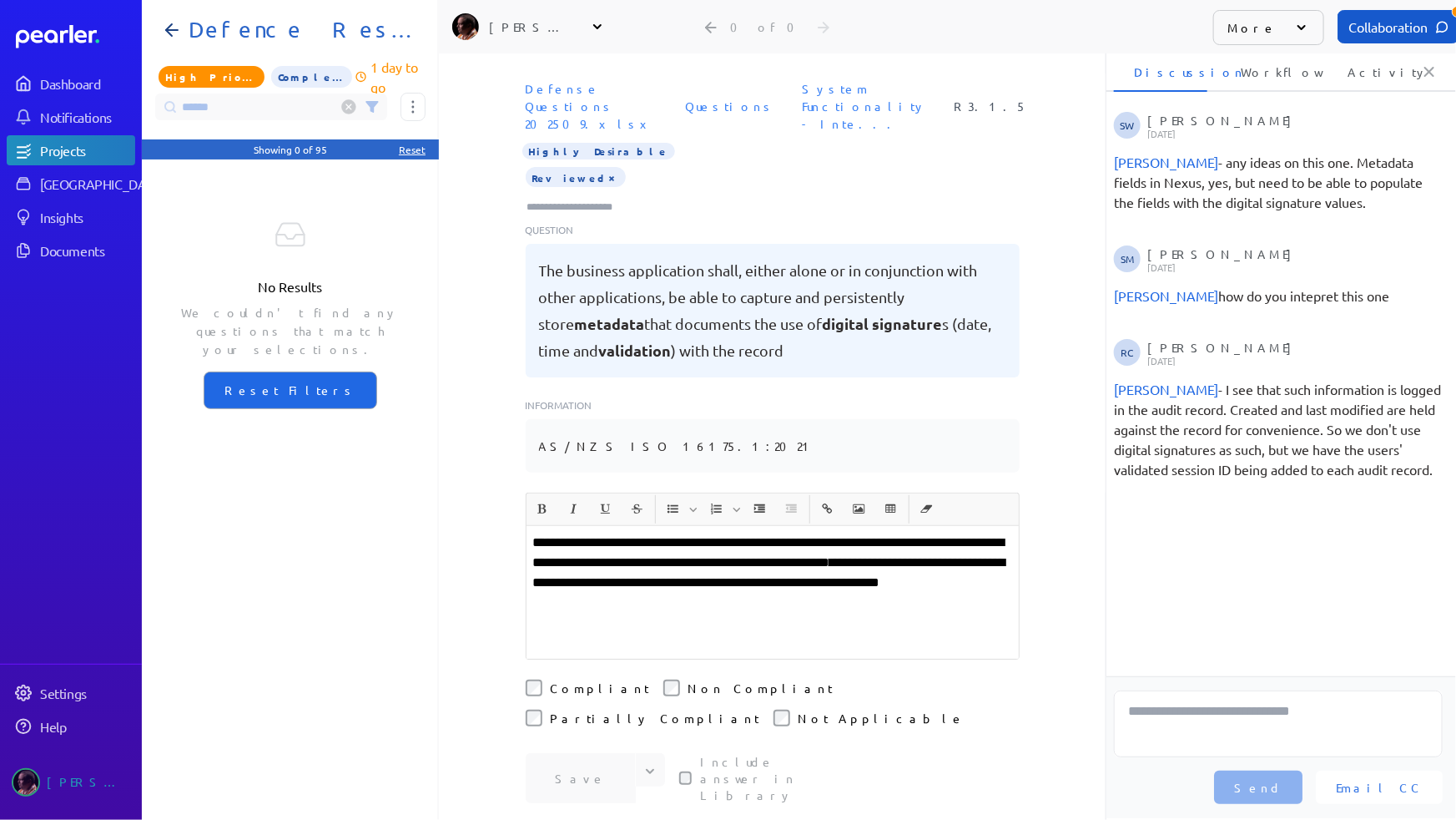
click at [343, 105] on circle at bounding box center [349, 107] width 14 height 14
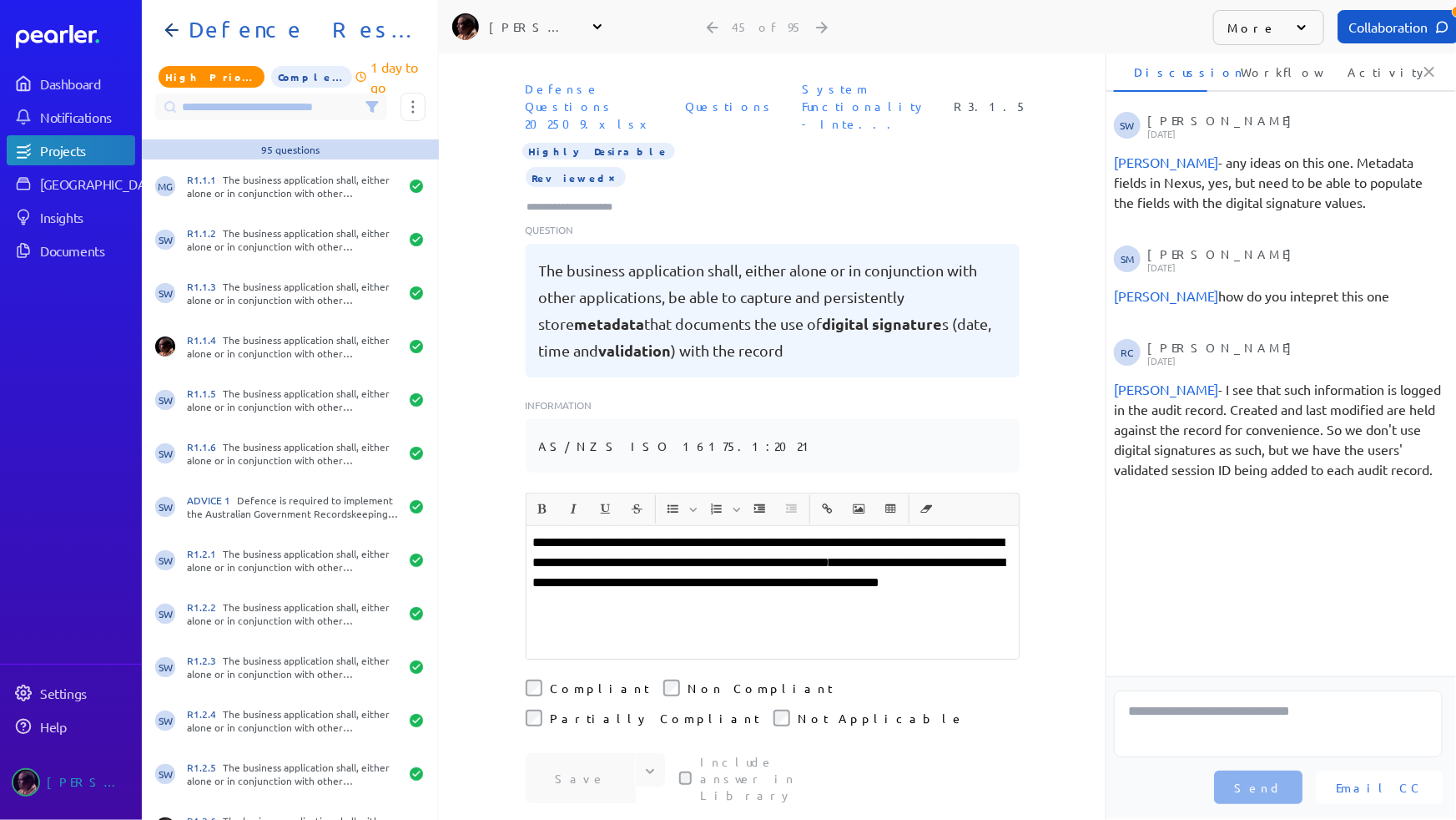
click at [322, 108] on input at bounding box center [271, 107] width 232 height 27
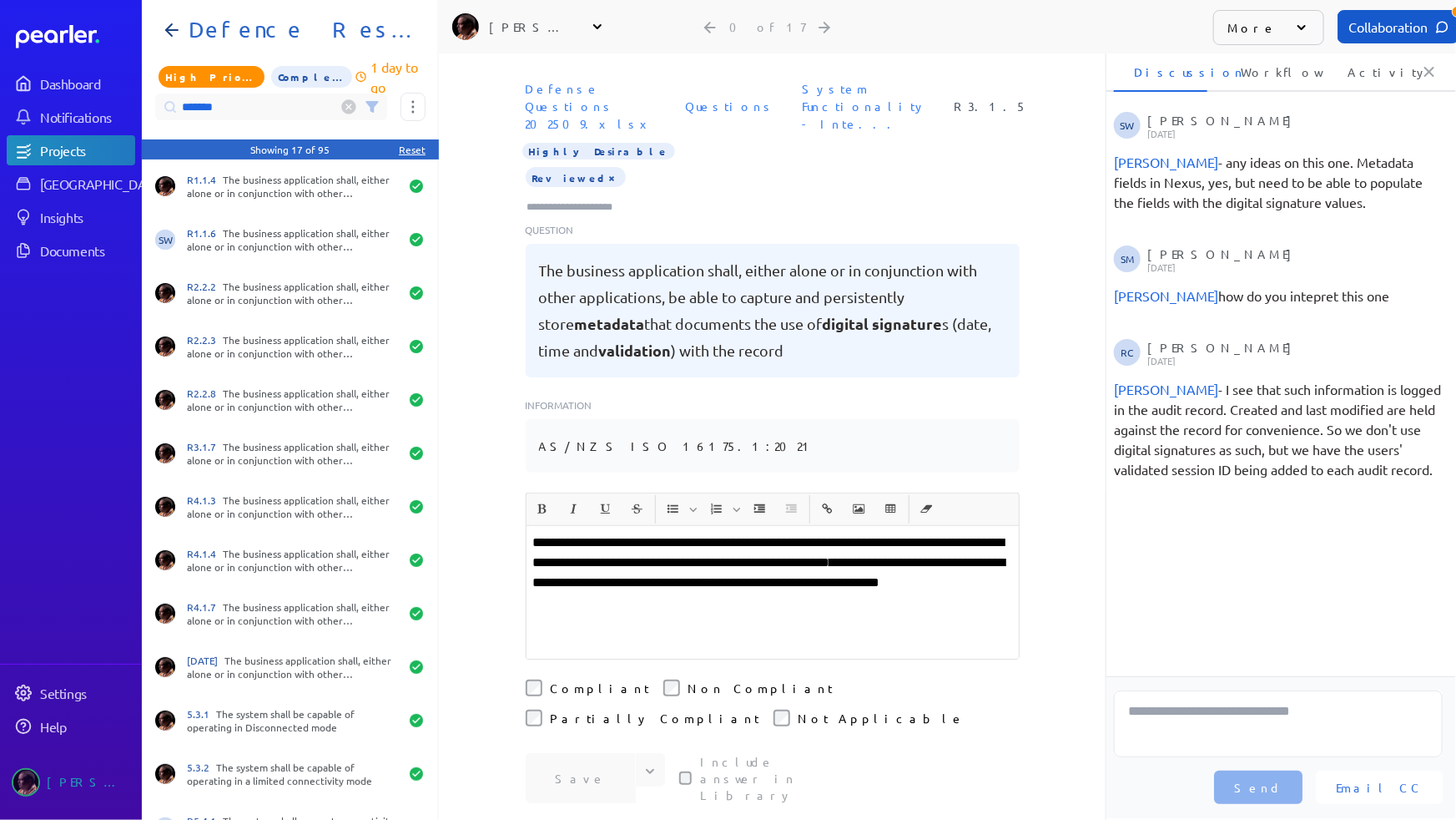
type input "*******"
click at [345, 108] on circle at bounding box center [349, 107] width 14 height 14
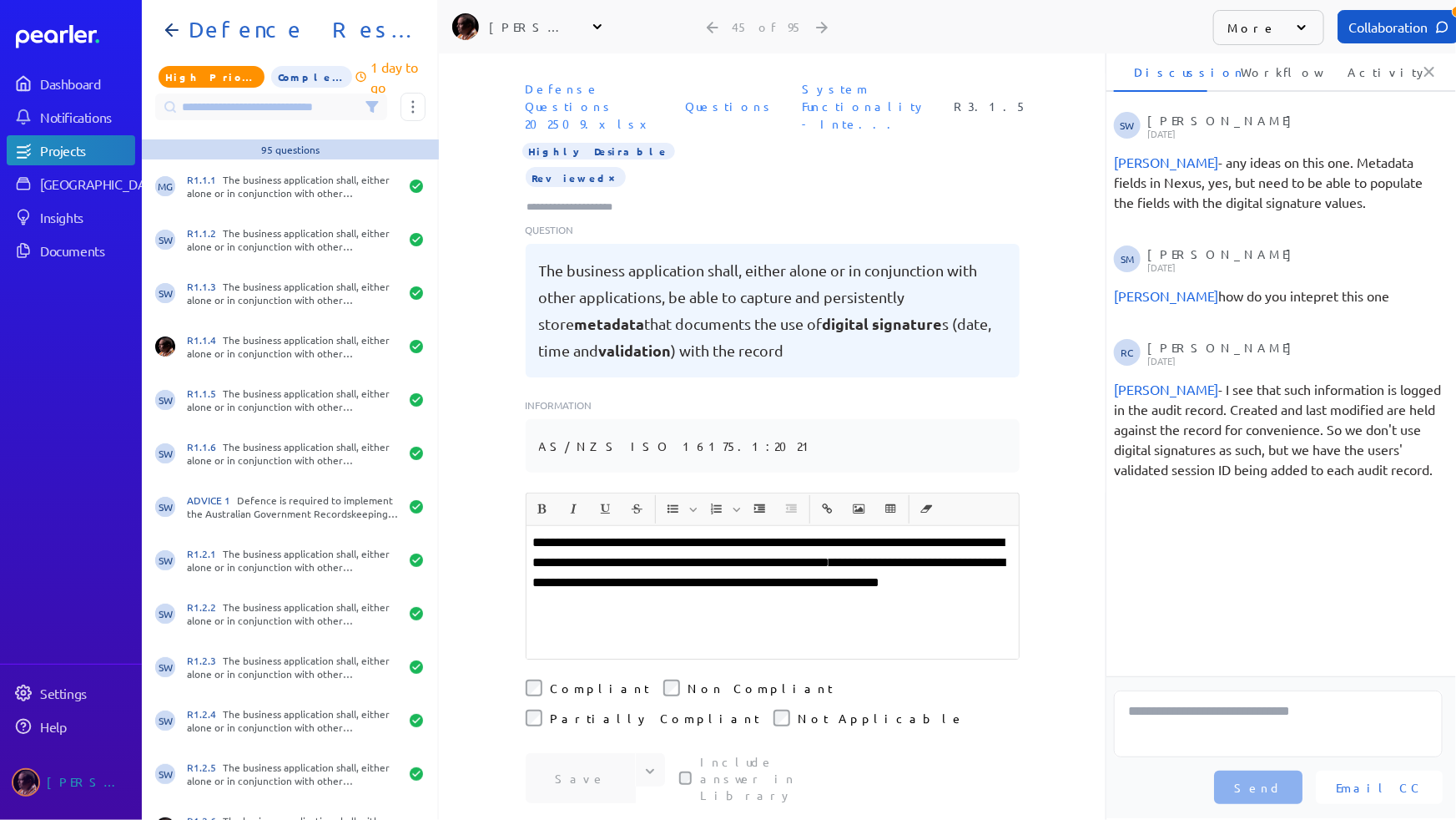
click at [291, 94] on input at bounding box center [271, 107] width 232 height 27
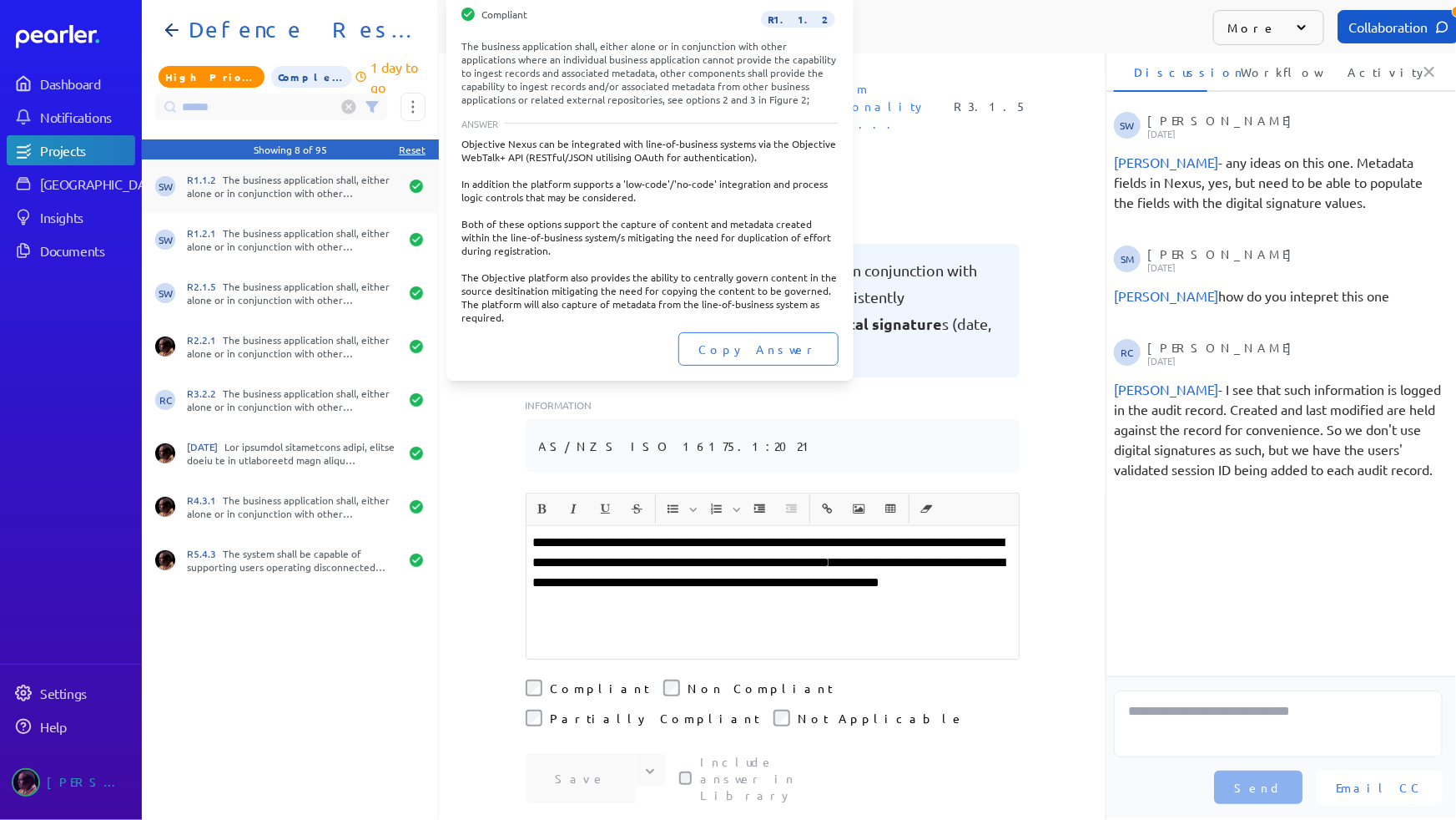
click at [351, 191] on div "R1.1.2 The business application shall, either alone or in conjunction with othe…" at bounding box center [293, 186] width 212 height 27
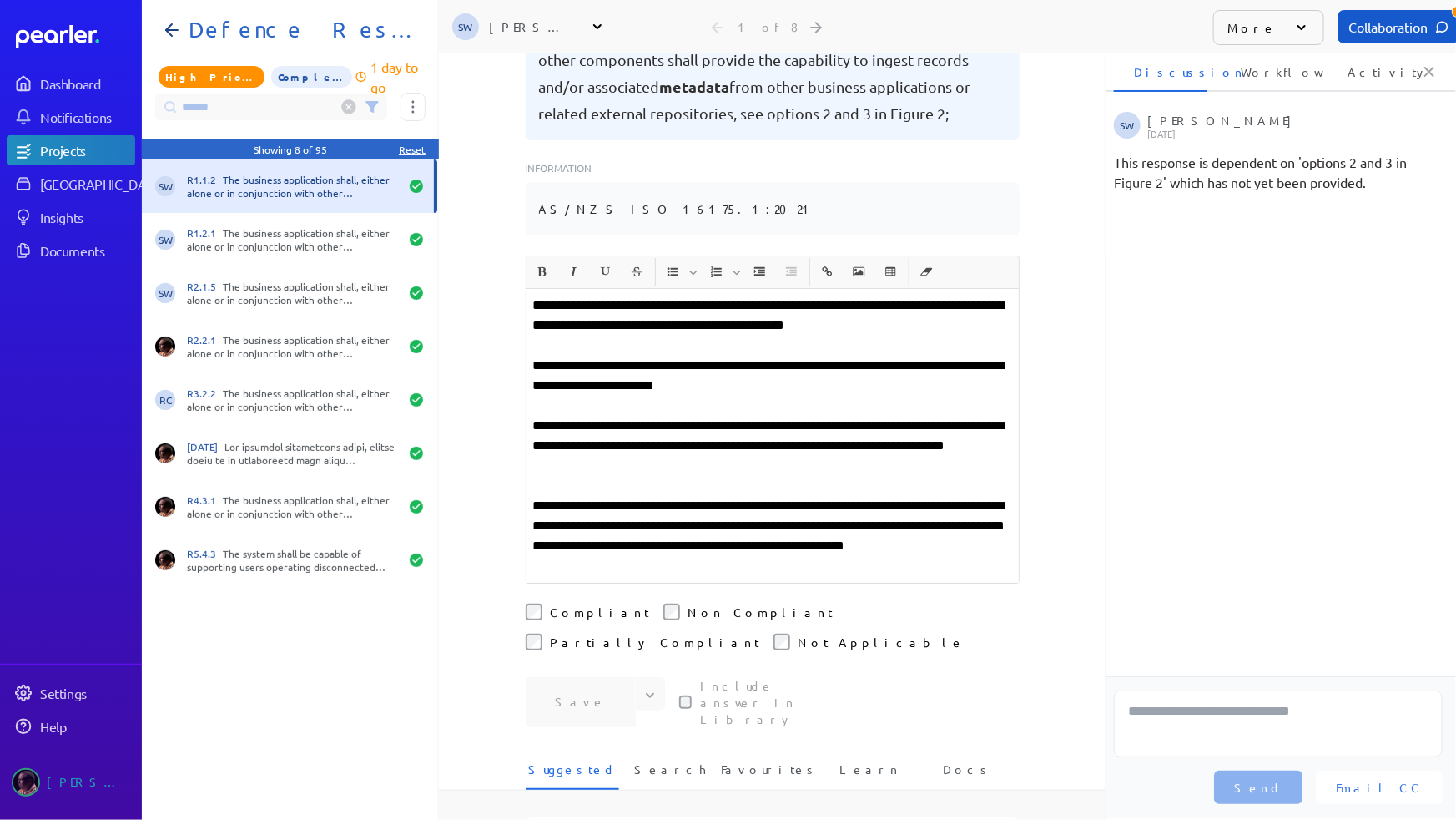
scroll to position [303, 0]
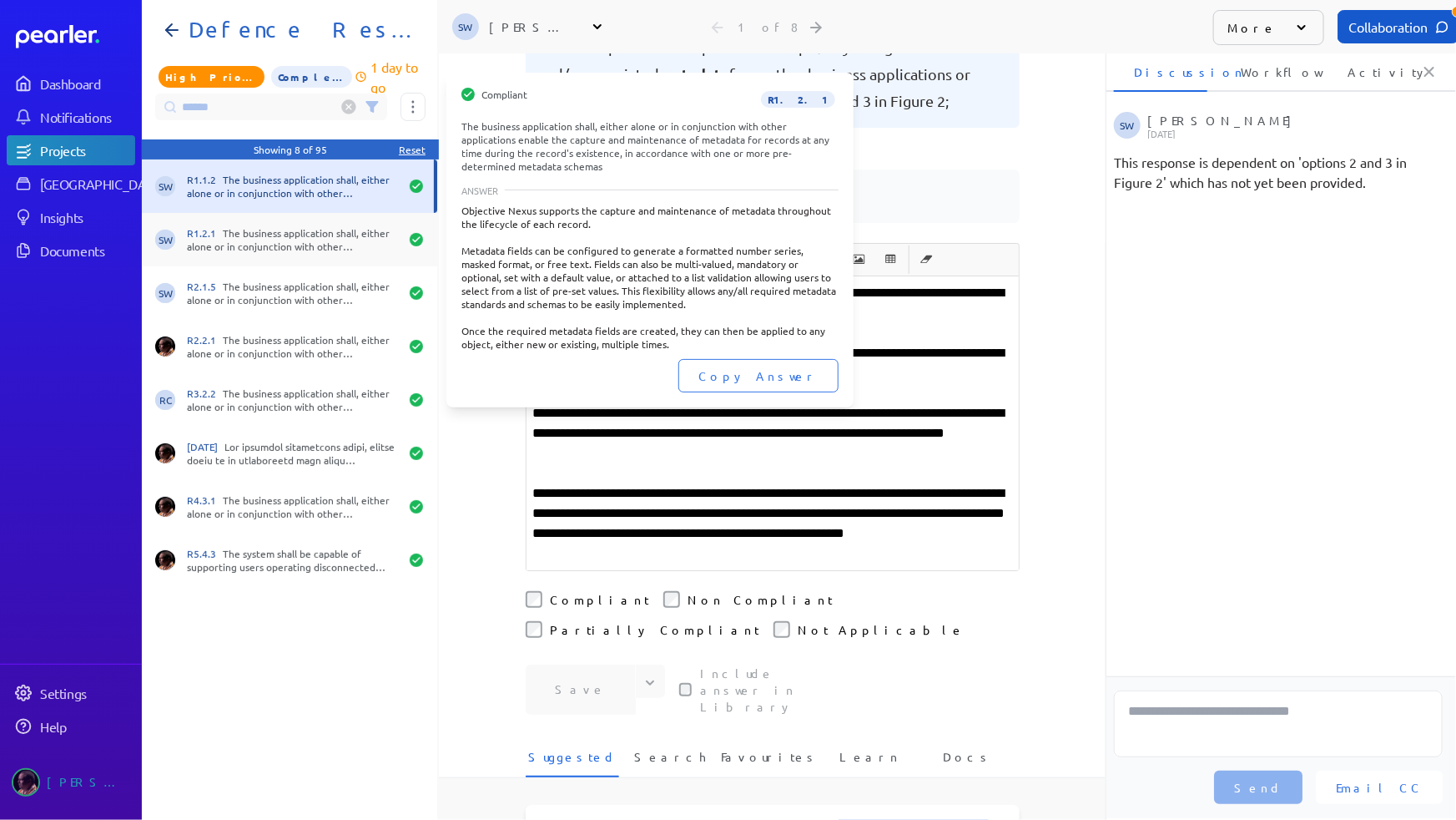
click at [258, 235] on div "R1.2.1 The business application shall, either alone or in conjunction with othe…" at bounding box center [293, 239] width 212 height 27
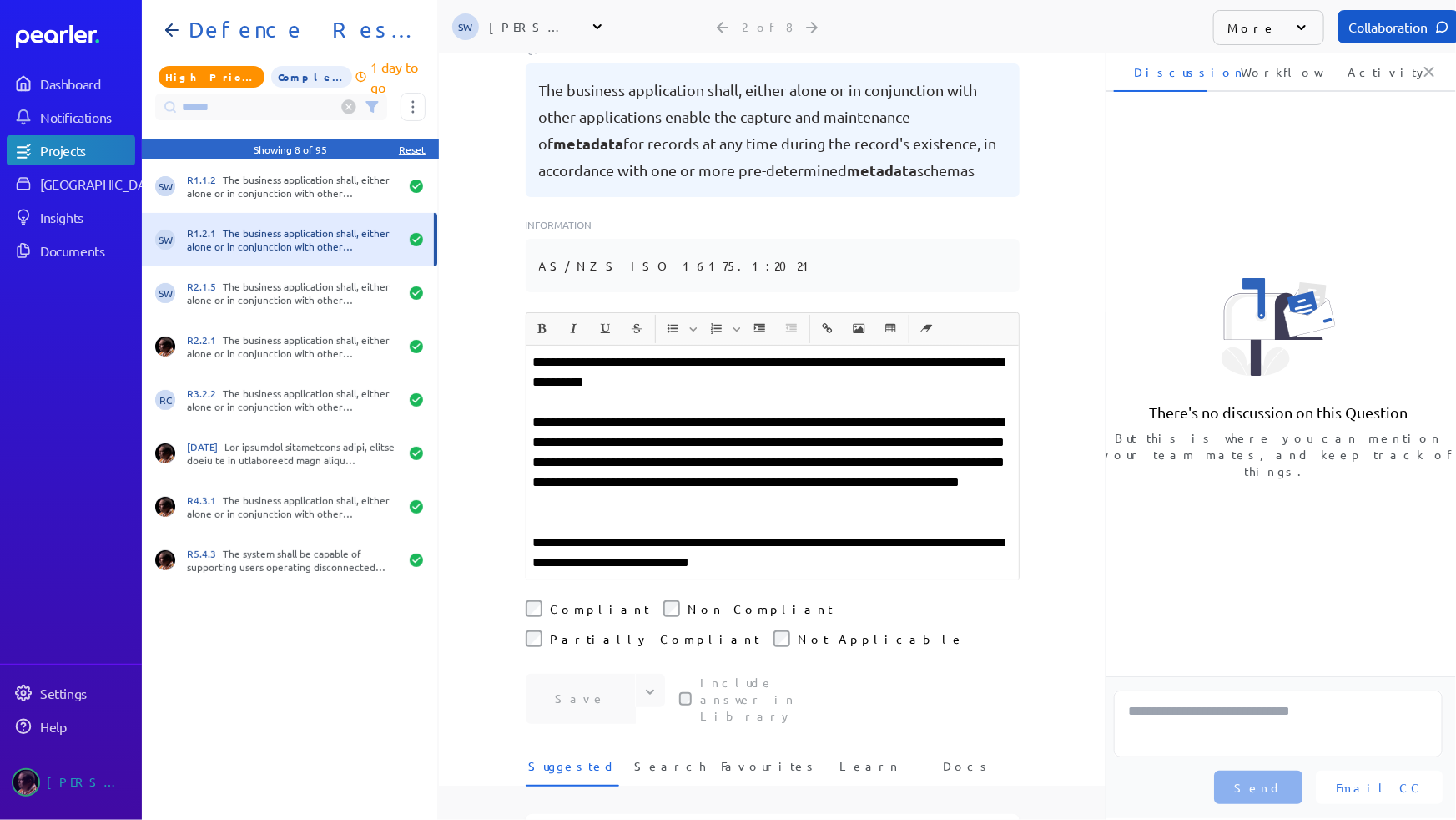
scroll to position [277, 0]
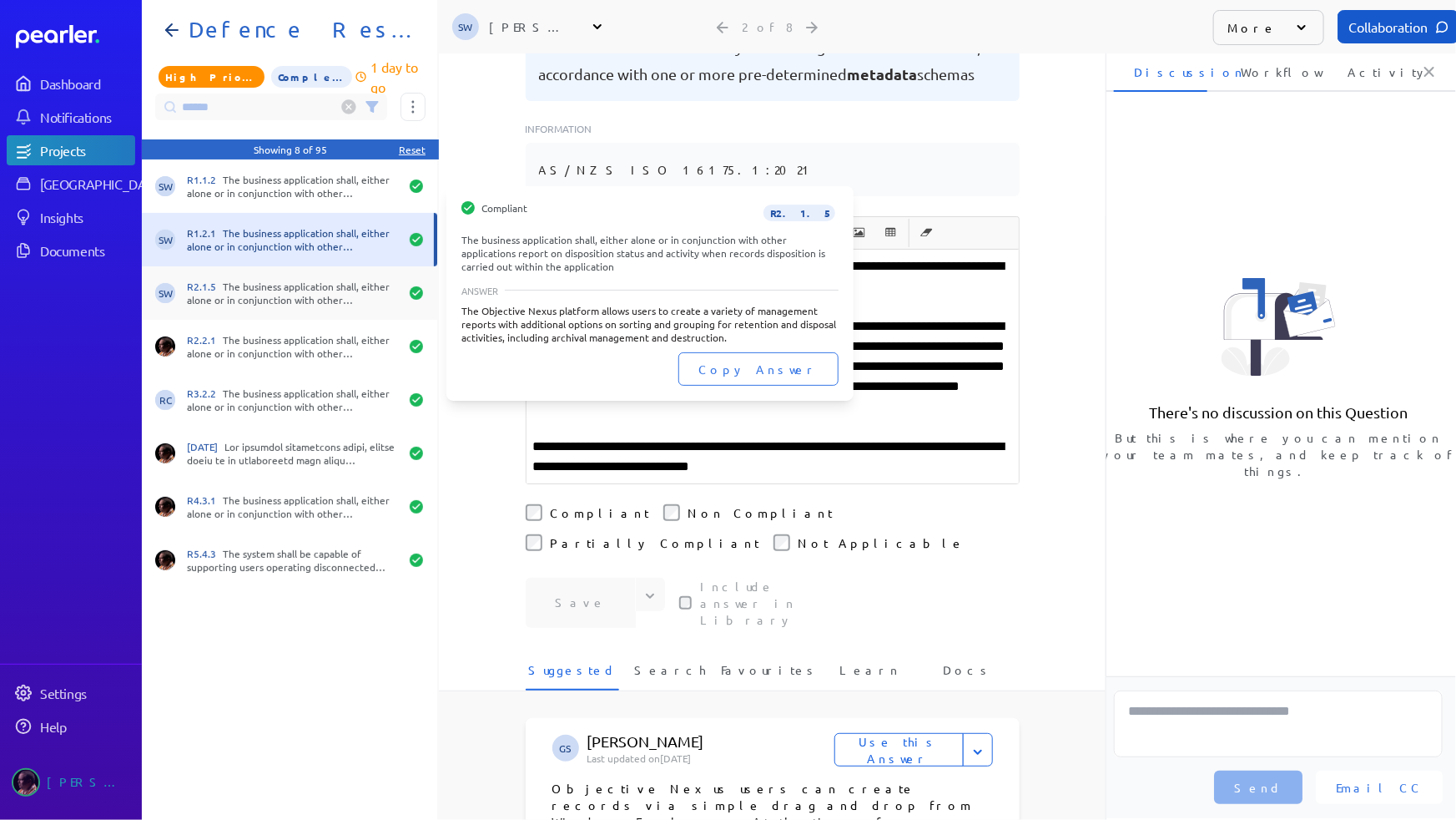
click at [337, 284] on div "R2.1.5 The business application shall, either alone or in conjunction with othe…" at bounding box center [293, 292] width 212 height 27
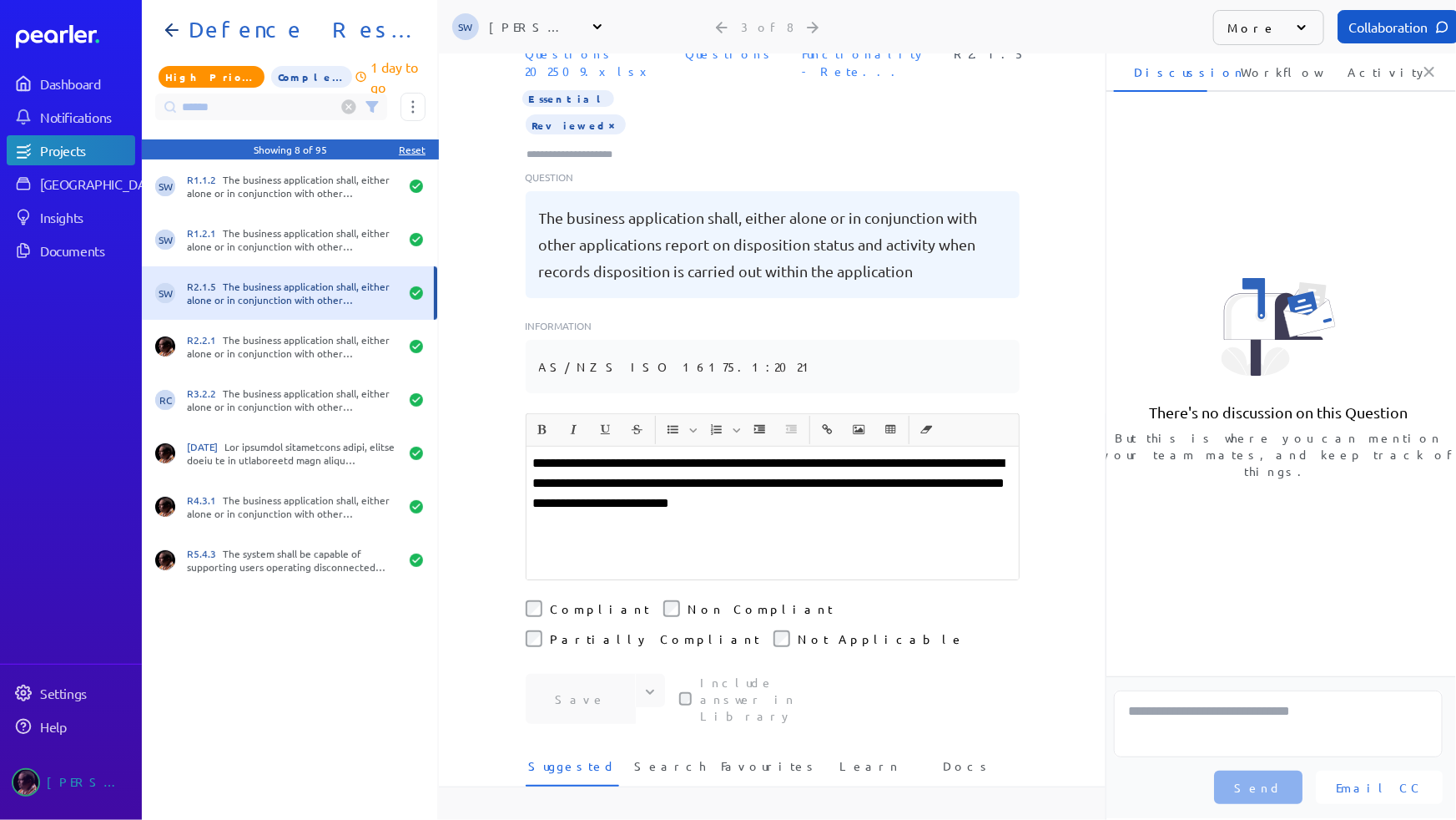
scroll to position [154, 0]
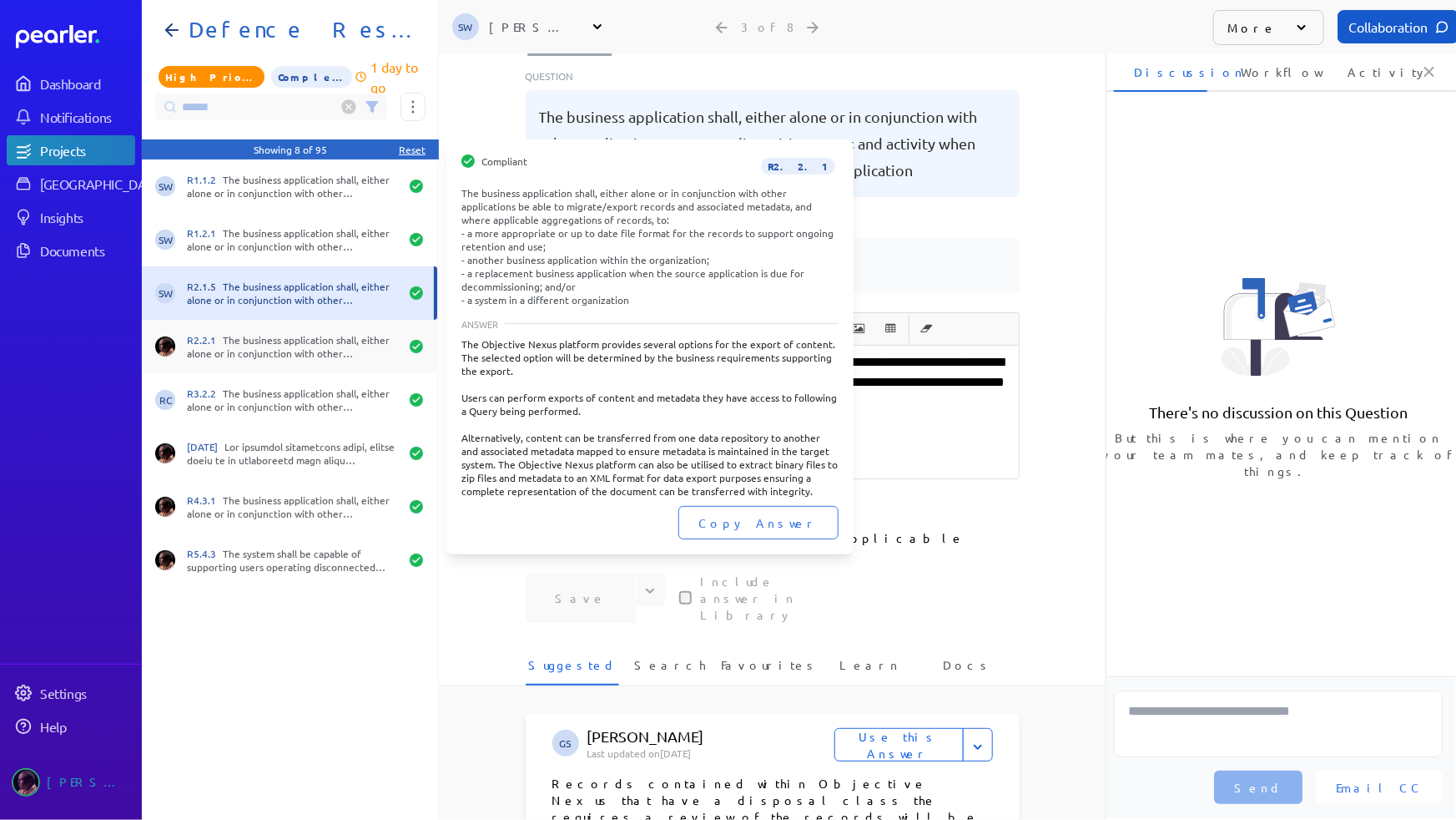
drag, startPoint x: 275, startPoint y: 348, endPoint x: 300, endPoint y: 349, distance: 25.0
click at [276, 348] on div "R2.2.1 The business application shall, either alone or in conjunction with othe…" at bounding box center [293, 346] width 212 height 27
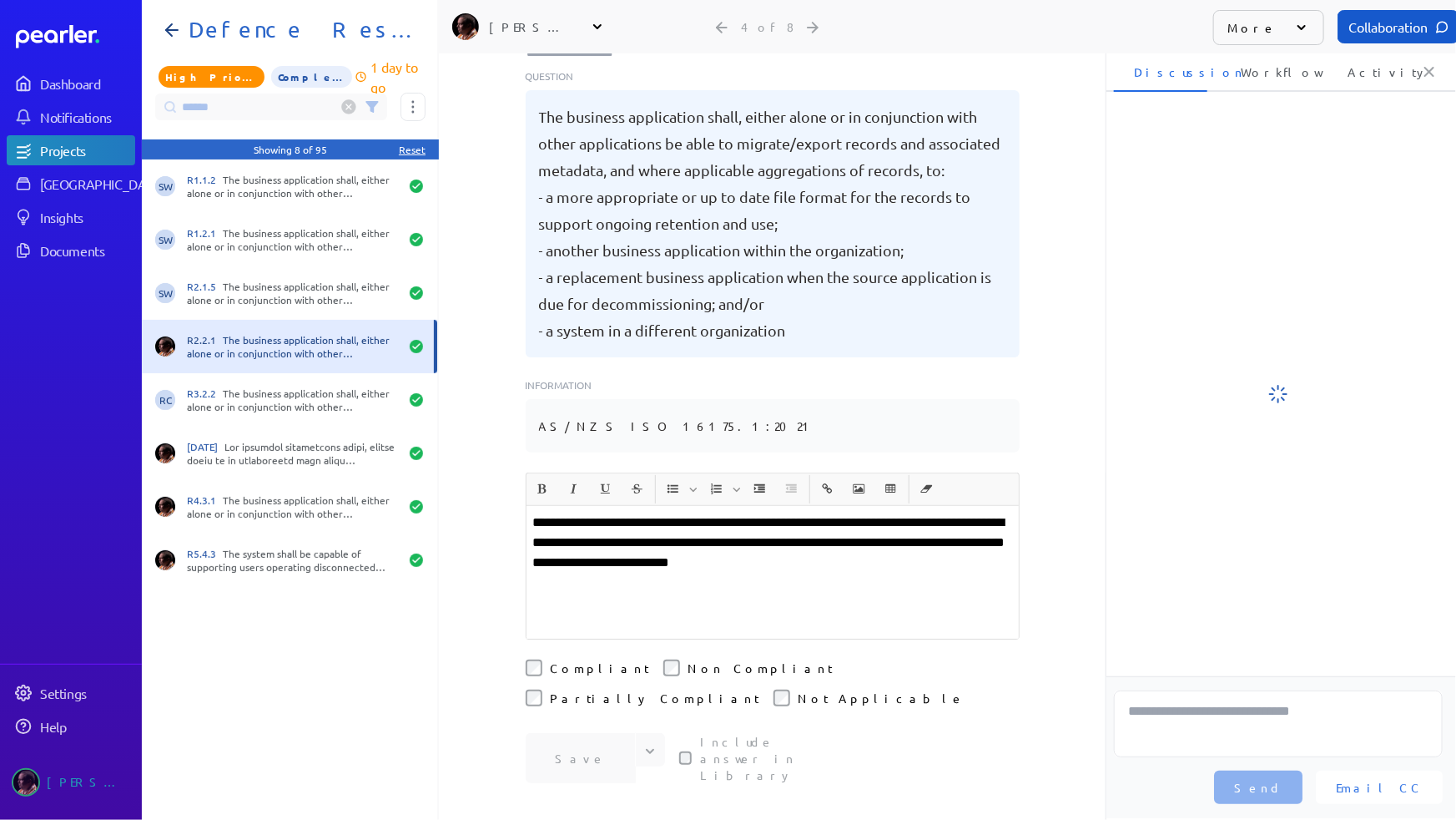
scroll to position [213, 0]
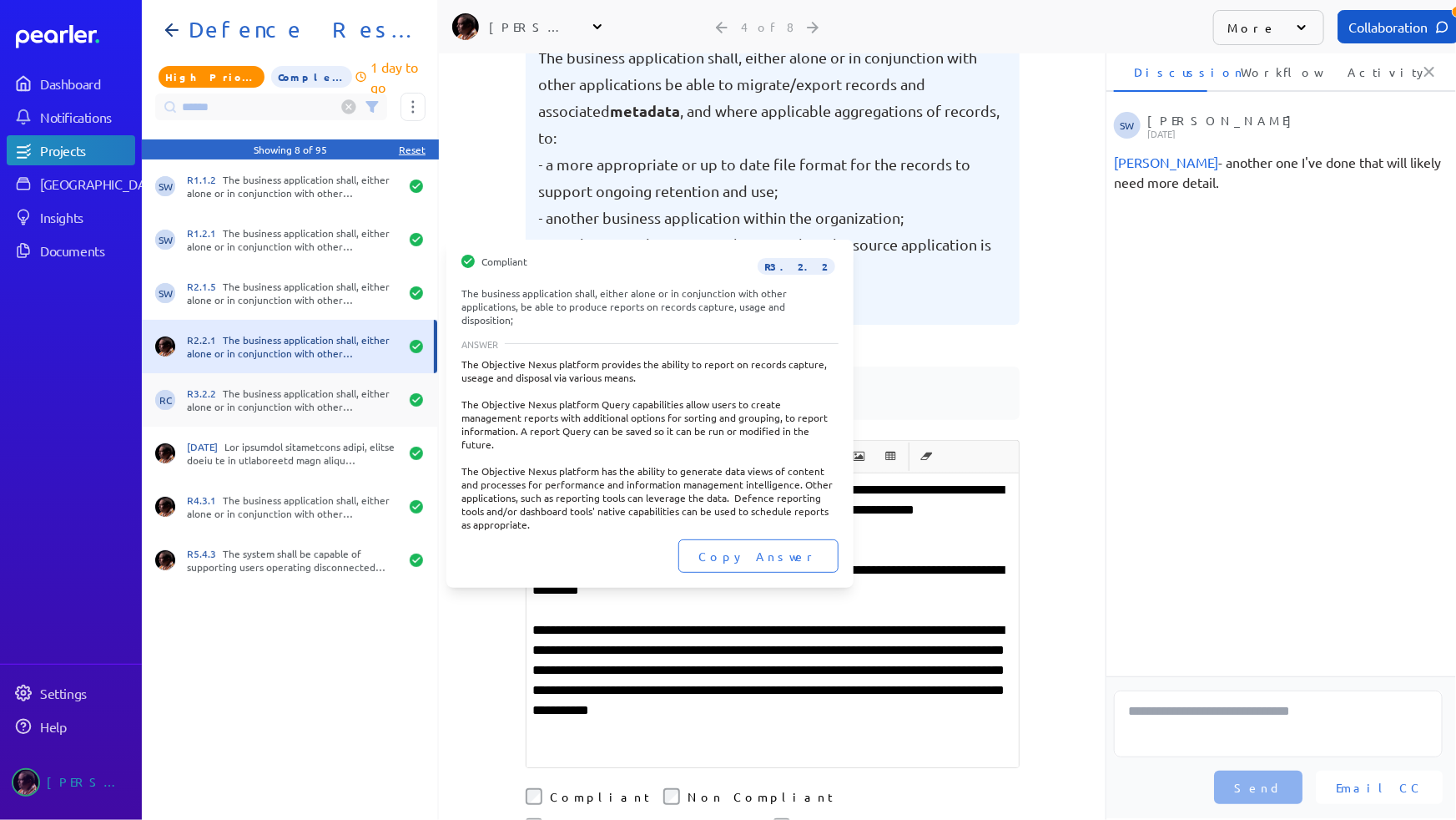
click at [284, 399] on div "R3.2.2 The business application shall, either alone or in conjunction with othe…" at bounding box center [293, 399] width 212 height 27
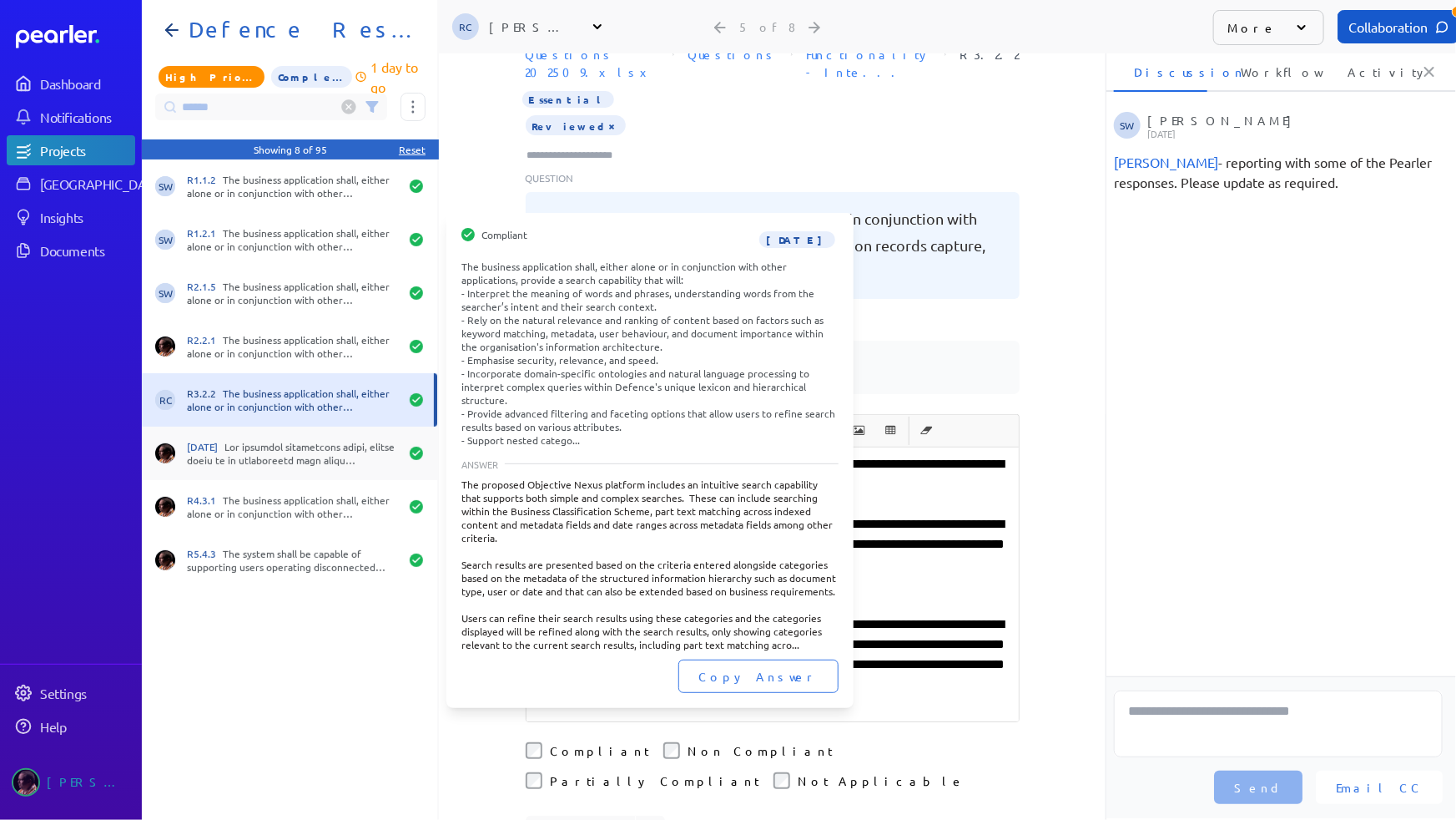
click at [278, 443] on div "[DATE]" at bounding box center [293, 453] width 212 height 27
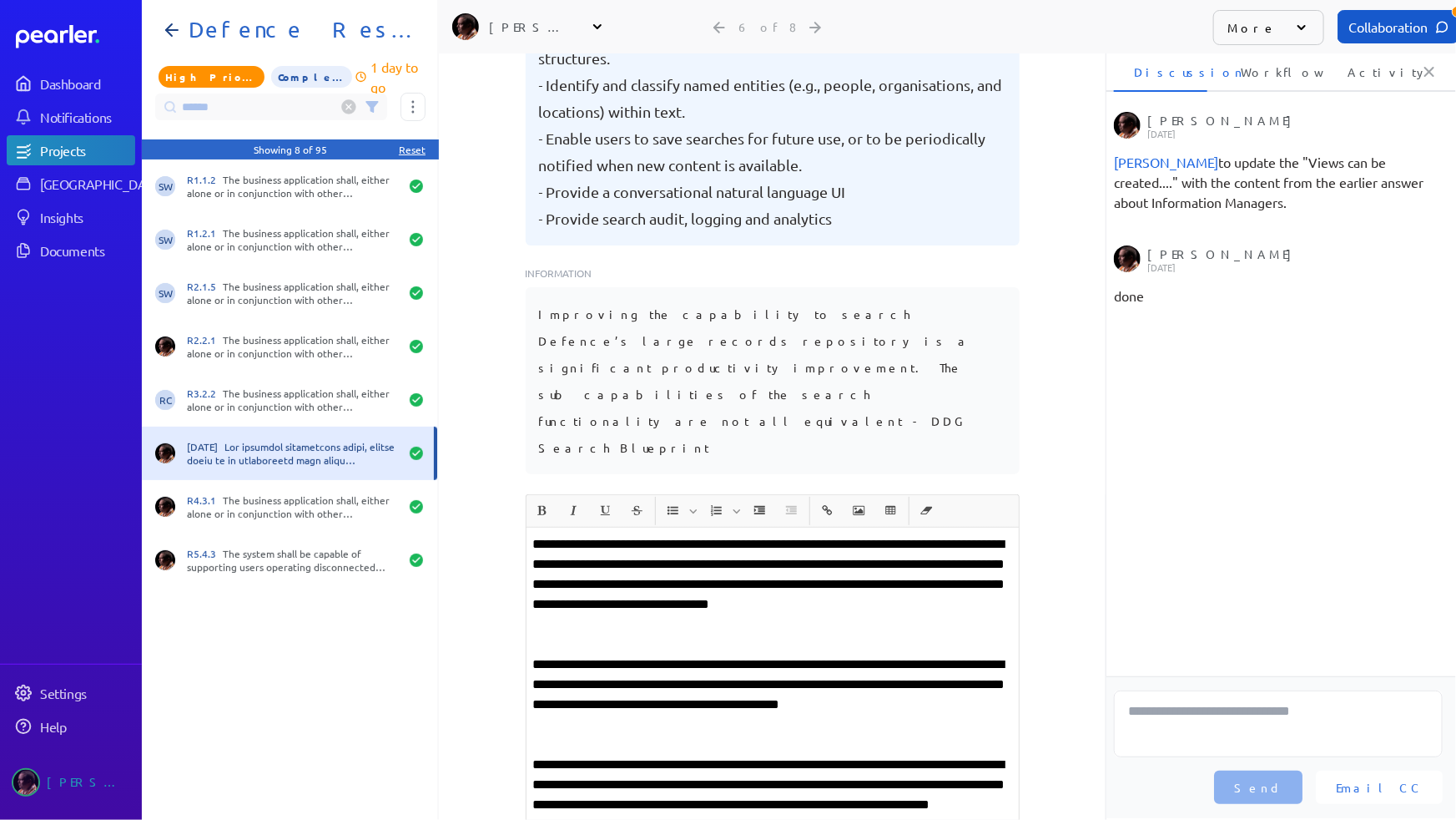
scroll to position [133, 0]
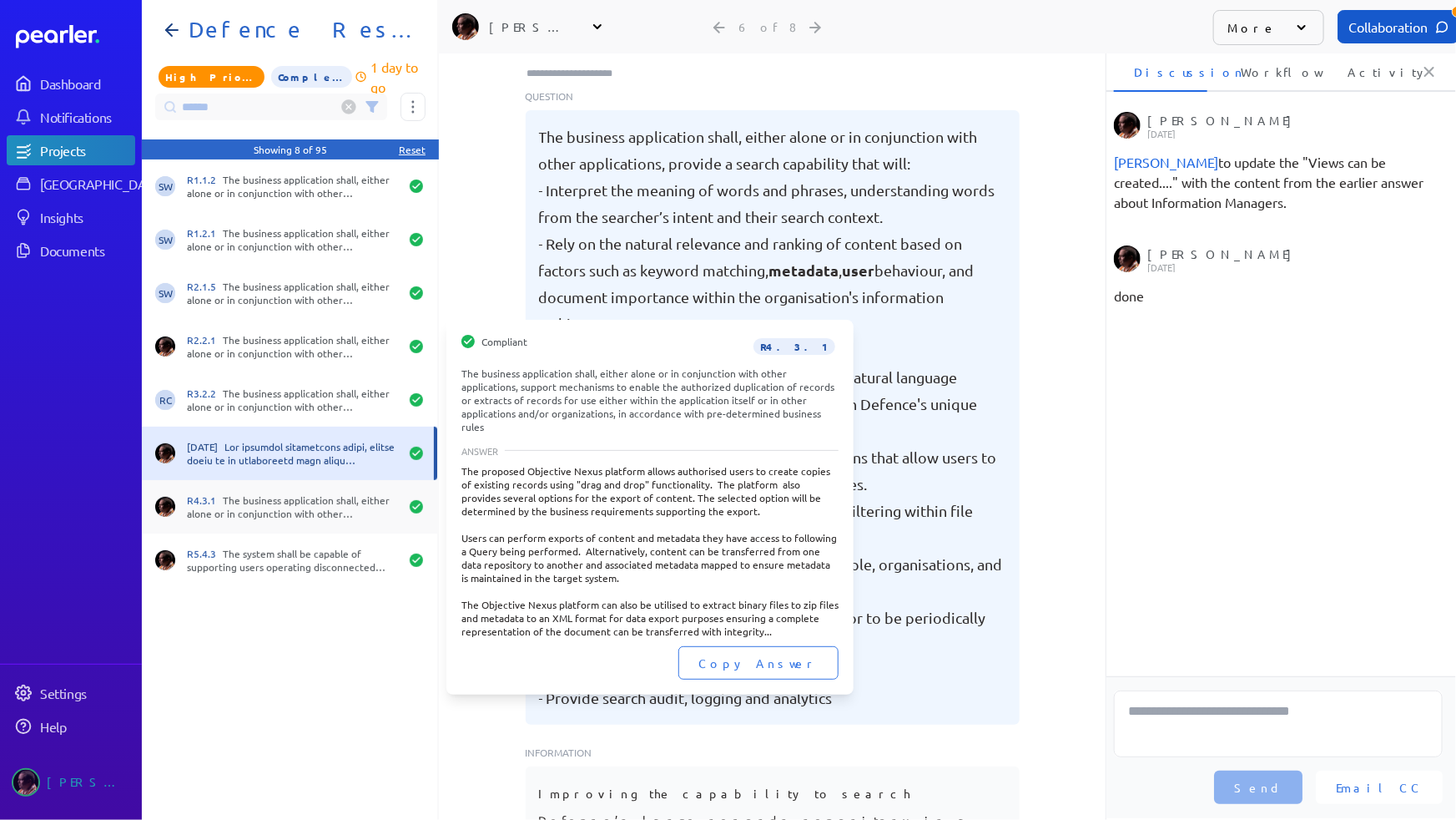
click at [239, 511] on div "R4.3.1 The business application shall, either alone or in conjunction with othe…" at bounding box center [293, 506] width 212 height 27
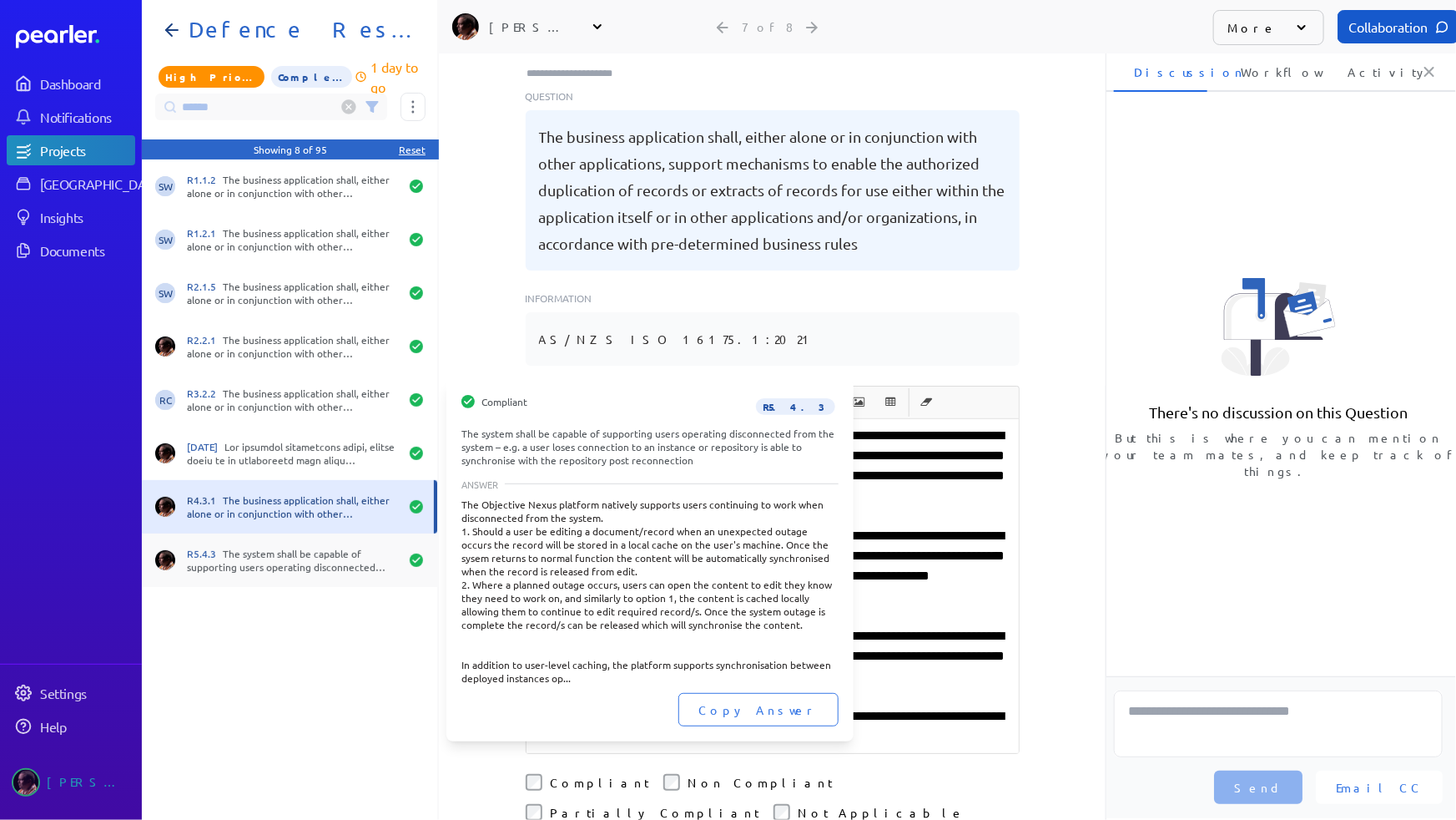
click at [285, 565] on div "R5.4.3 The system shall be capable of supporting users operating disconnected f…" at bounding box center [293, 560] width 212 height 27
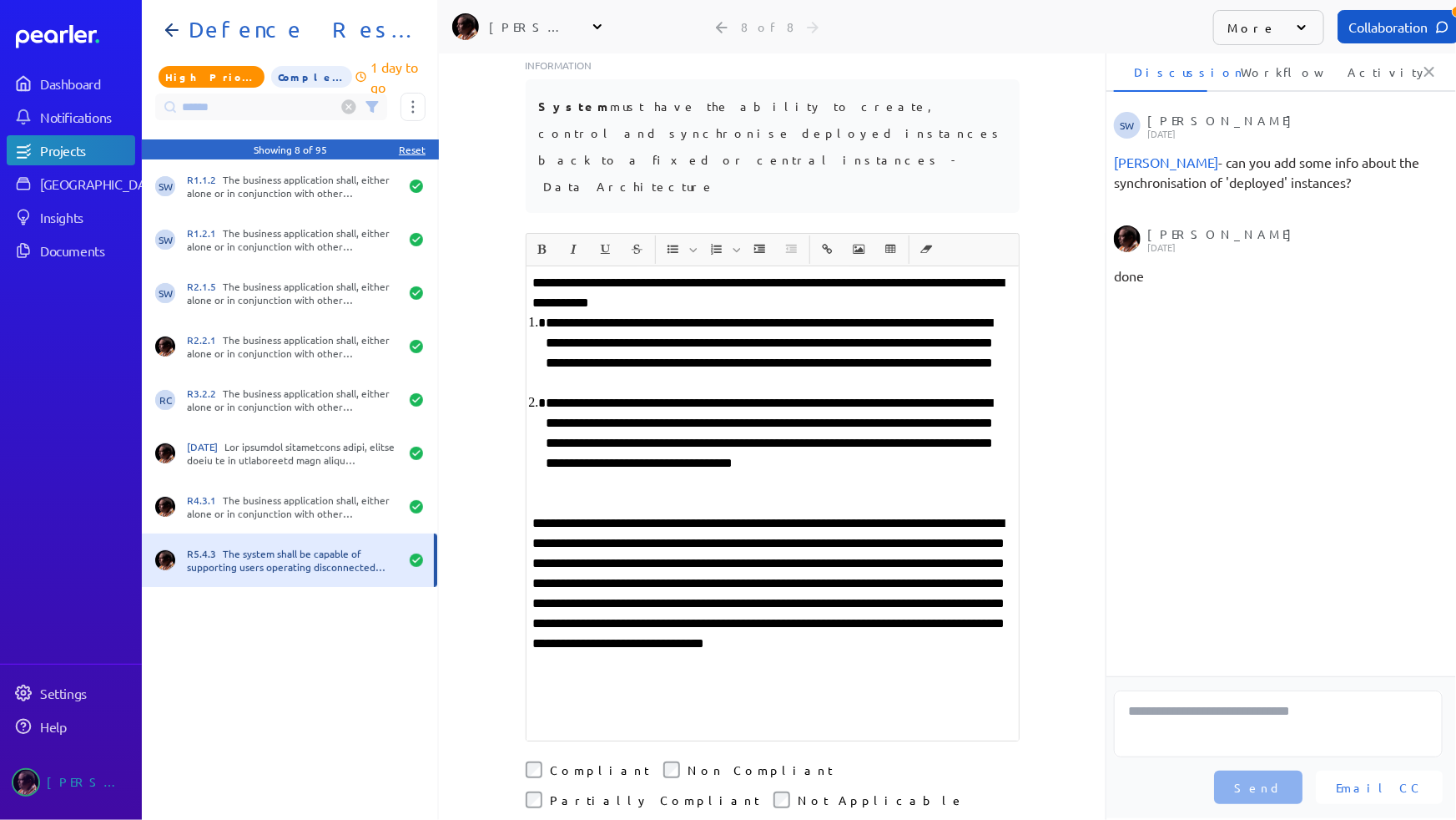
scroll to position [361, 0]
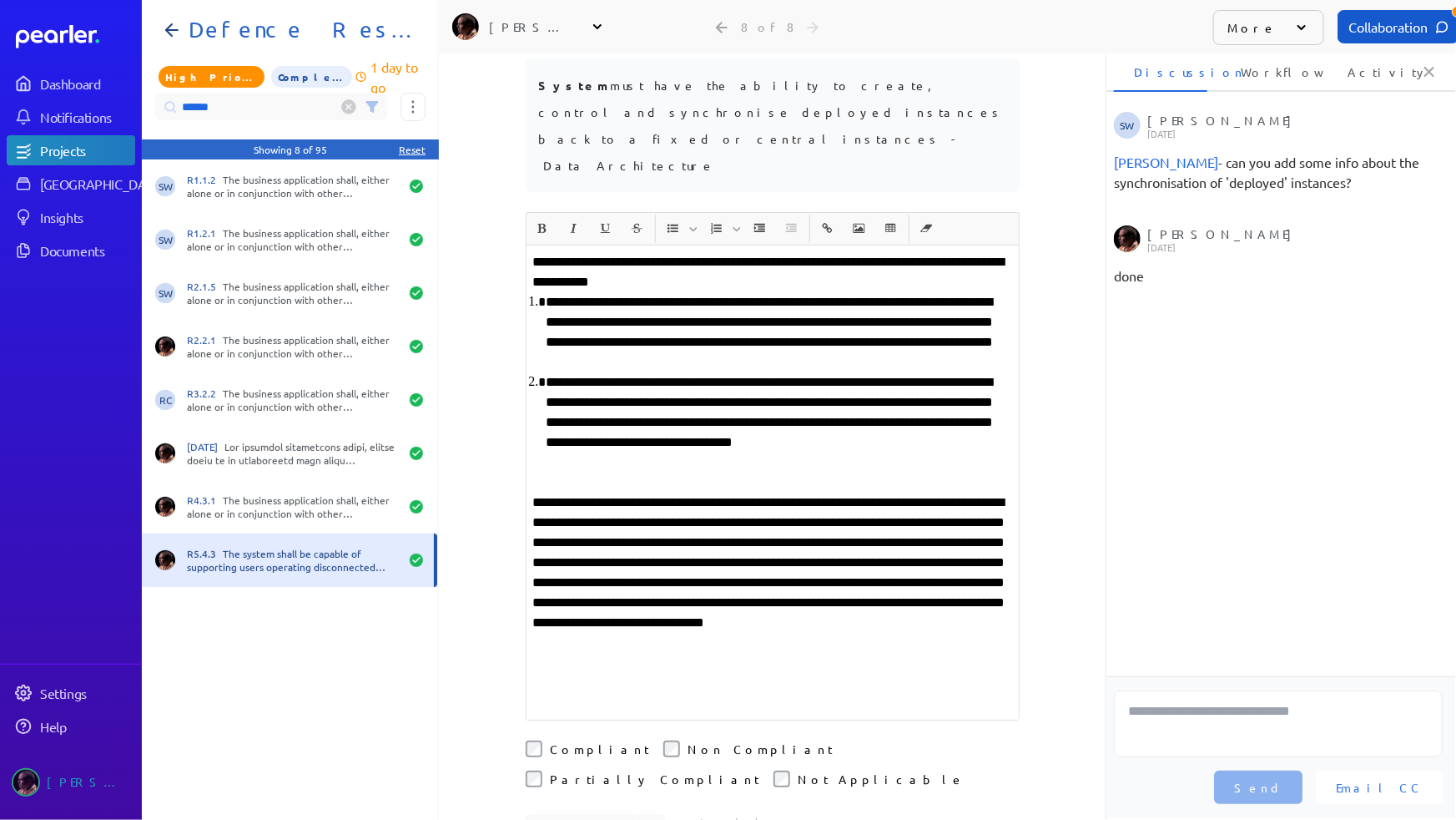
click at [280, 109] on input "******" at bounding box center [271, 107] width 232 height 27
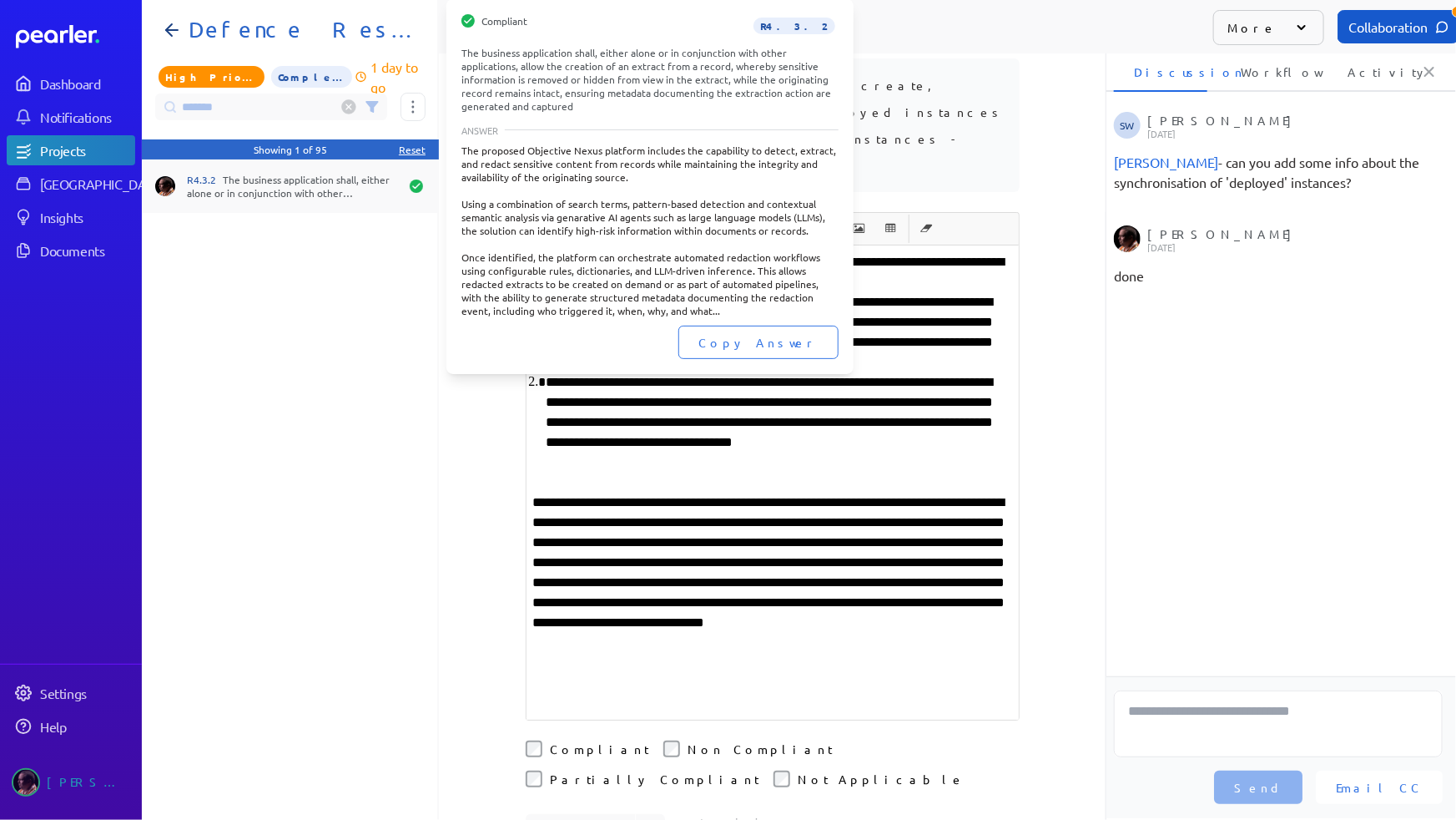
click at [284, 191] on div "R4.3.2 The business application shall, either alone or in conjunction with othe…" at bounding box center [293, 186] width 212 height 27
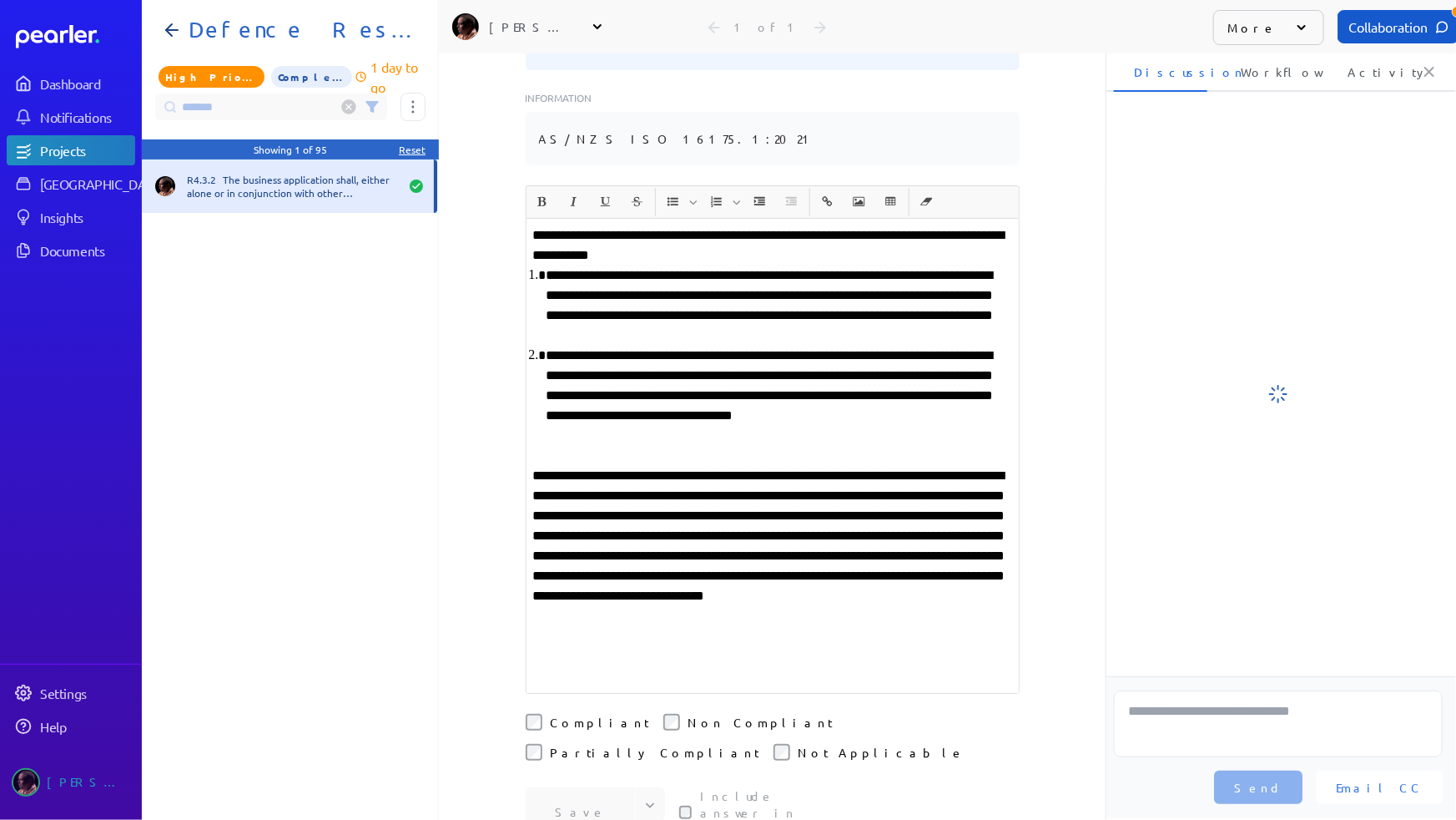
scroll to position [387, 0]
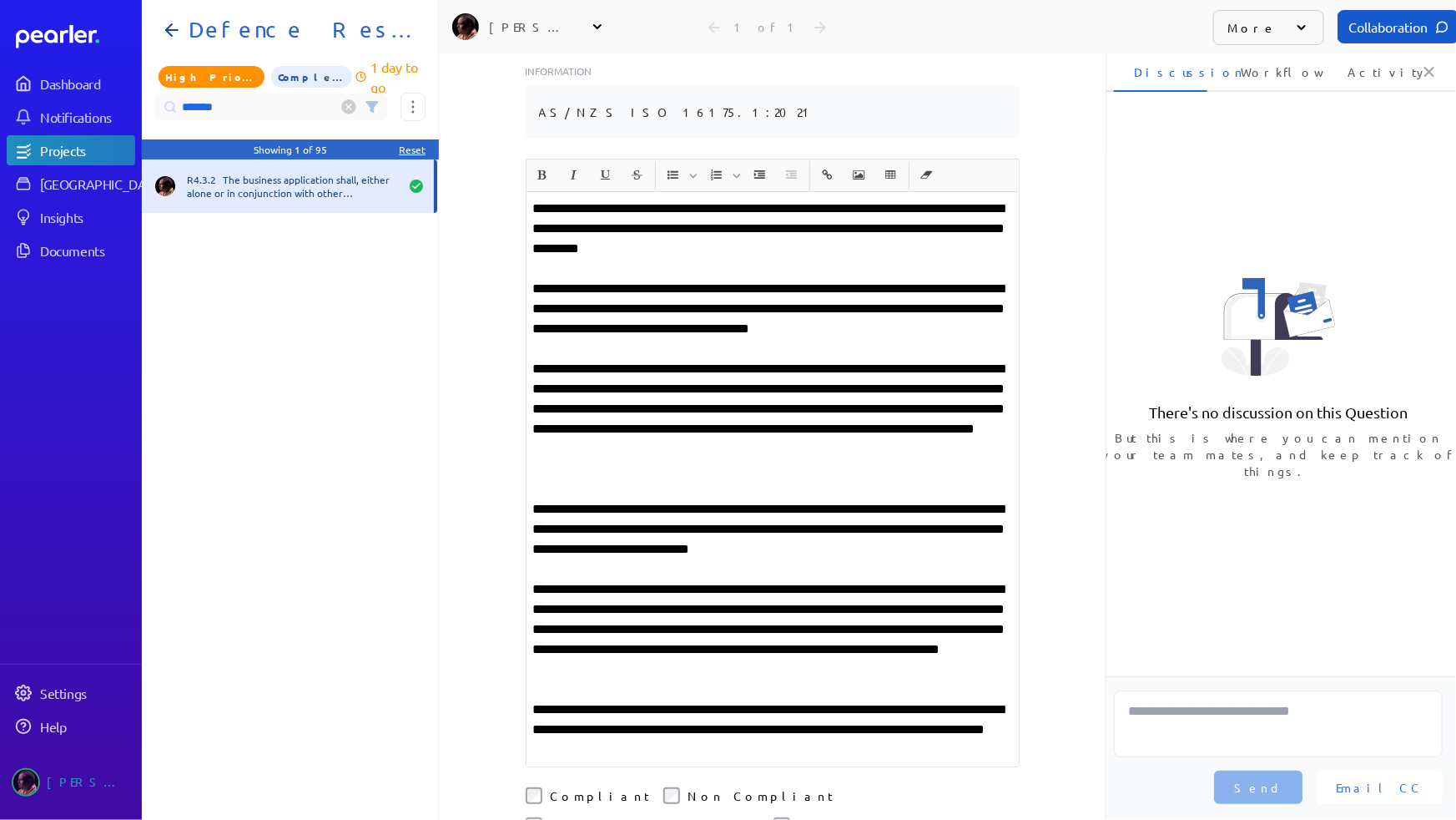
click at [252, 108] on input "*******" at bounding box center [271, 107] width 232 height 27
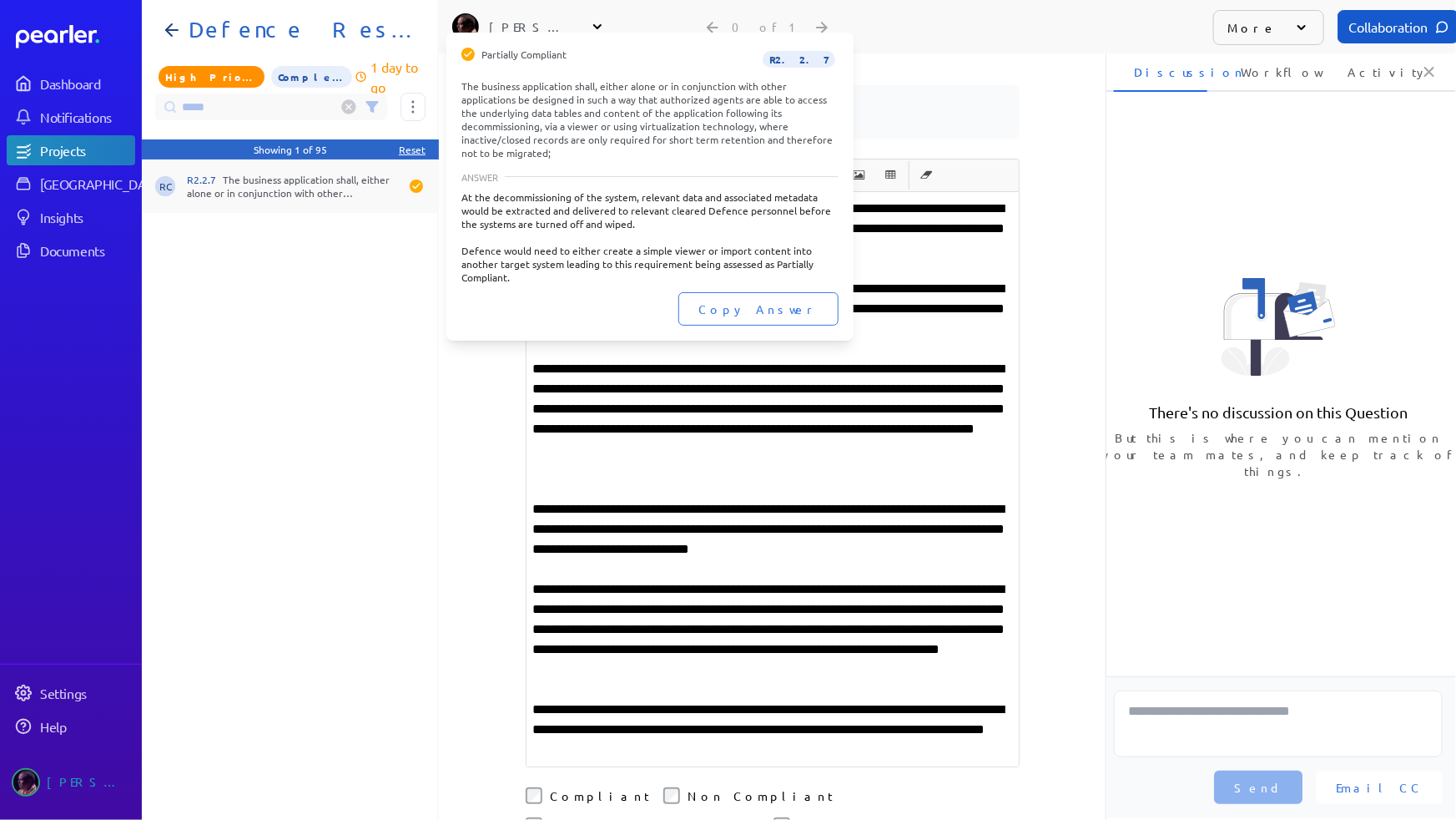
click at [293, 195] on div "R2.2.7 The business application shall, either alone or in conjunction with othe…" at bounding box center [293, 186] width 212 height 27
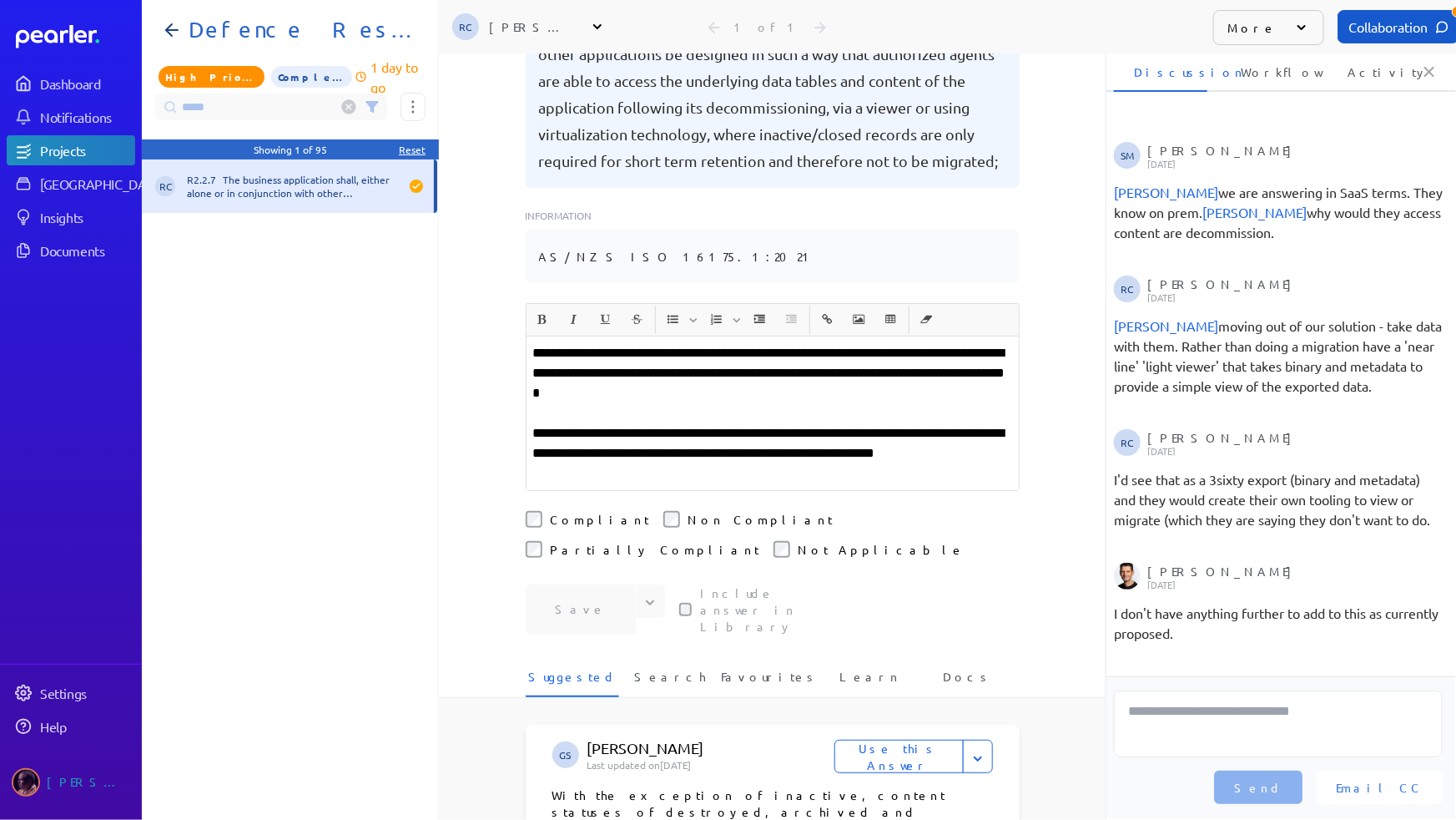
scroll to position [235, 0]
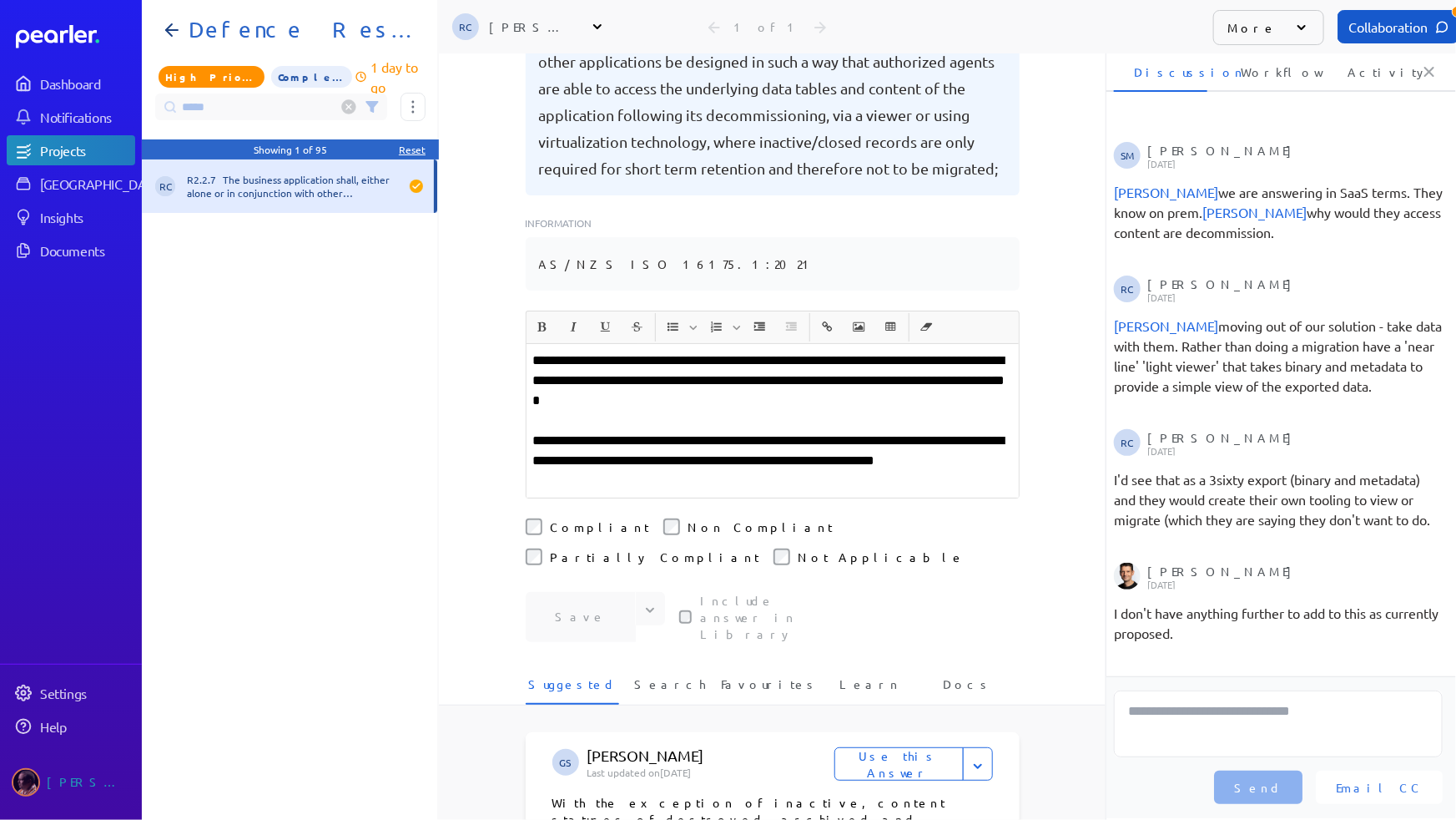
click at [587, 430] on p "**********" at bounding box center [773, 460] width 479 height 60
click at [248, 109] on input "*****" at bounding box center [271, 107] width 232 height 27
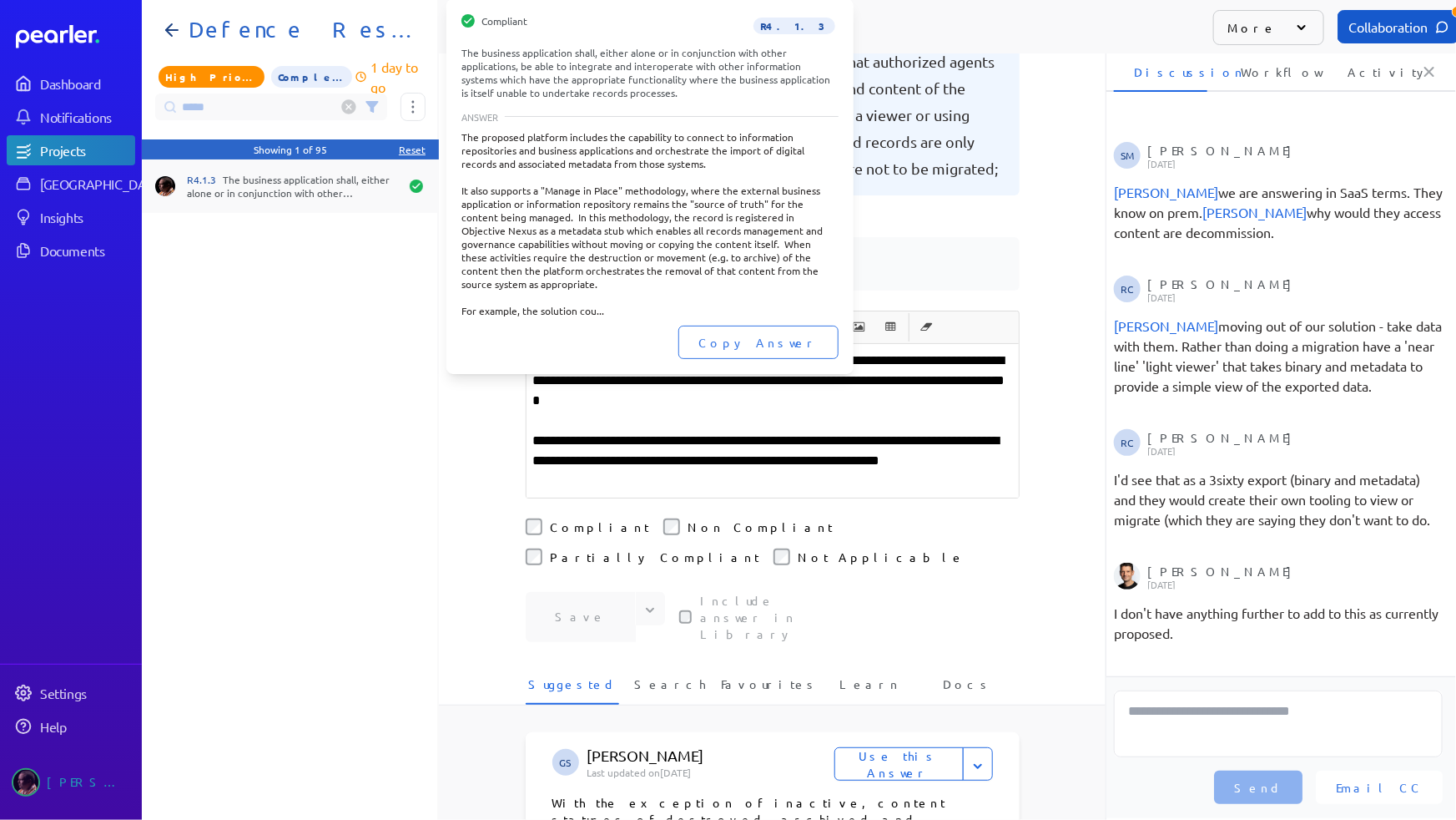
click at [284, 189] on div "R4.1.3 The business application shall, either alone or in conjunction with othe…" at bounding box center [293, 186] width 212 height 27
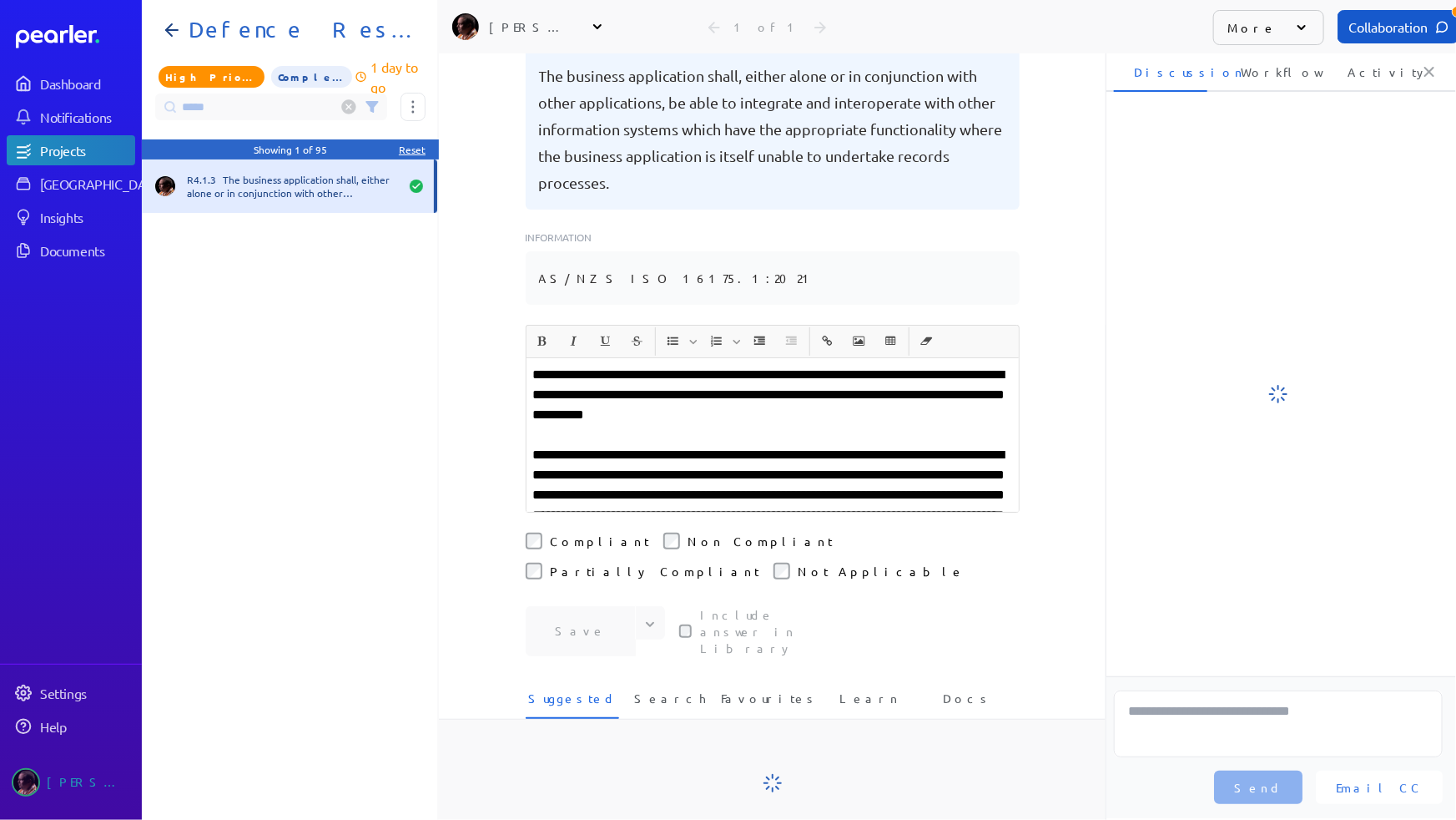
scroll to position [235, 0]
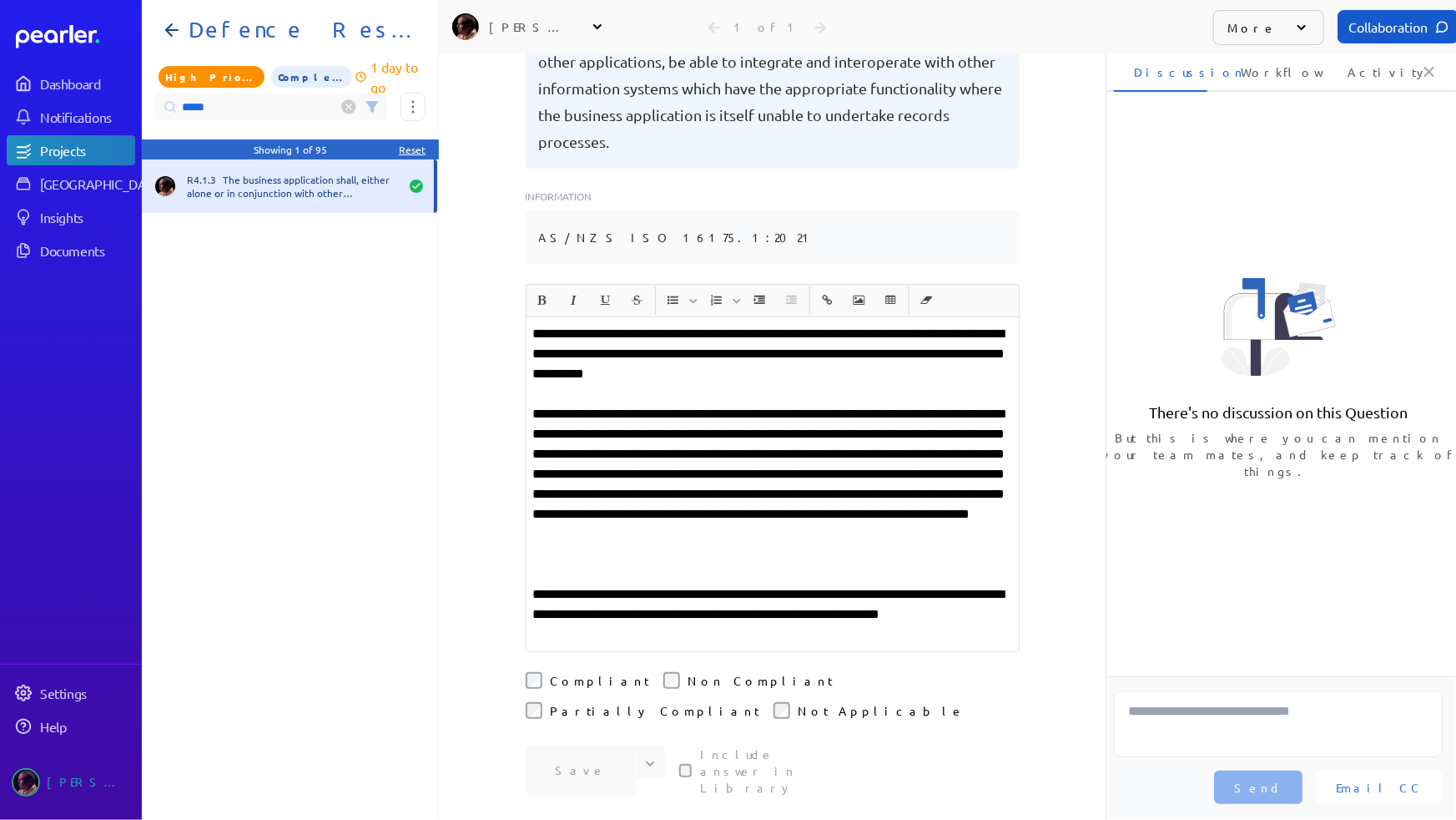
click at [278, 106] on input "*****" at bounding box center [271, 107] width 232 height 27
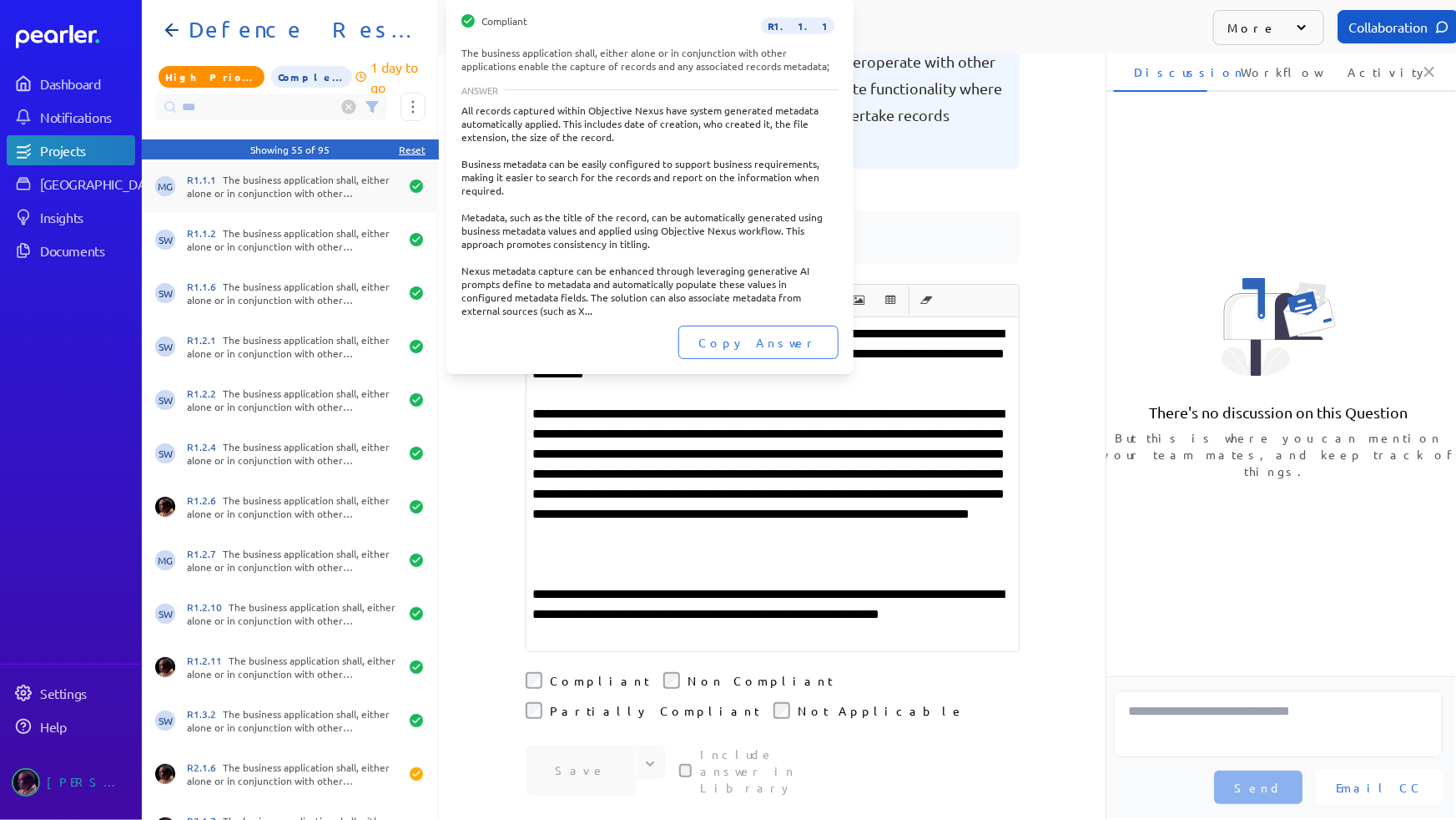
click at [305, 177] on div "R1.1.1 The business application shall, either alone or in conjunction with othe…" at bounding box center [293, 186] width 212 height 27
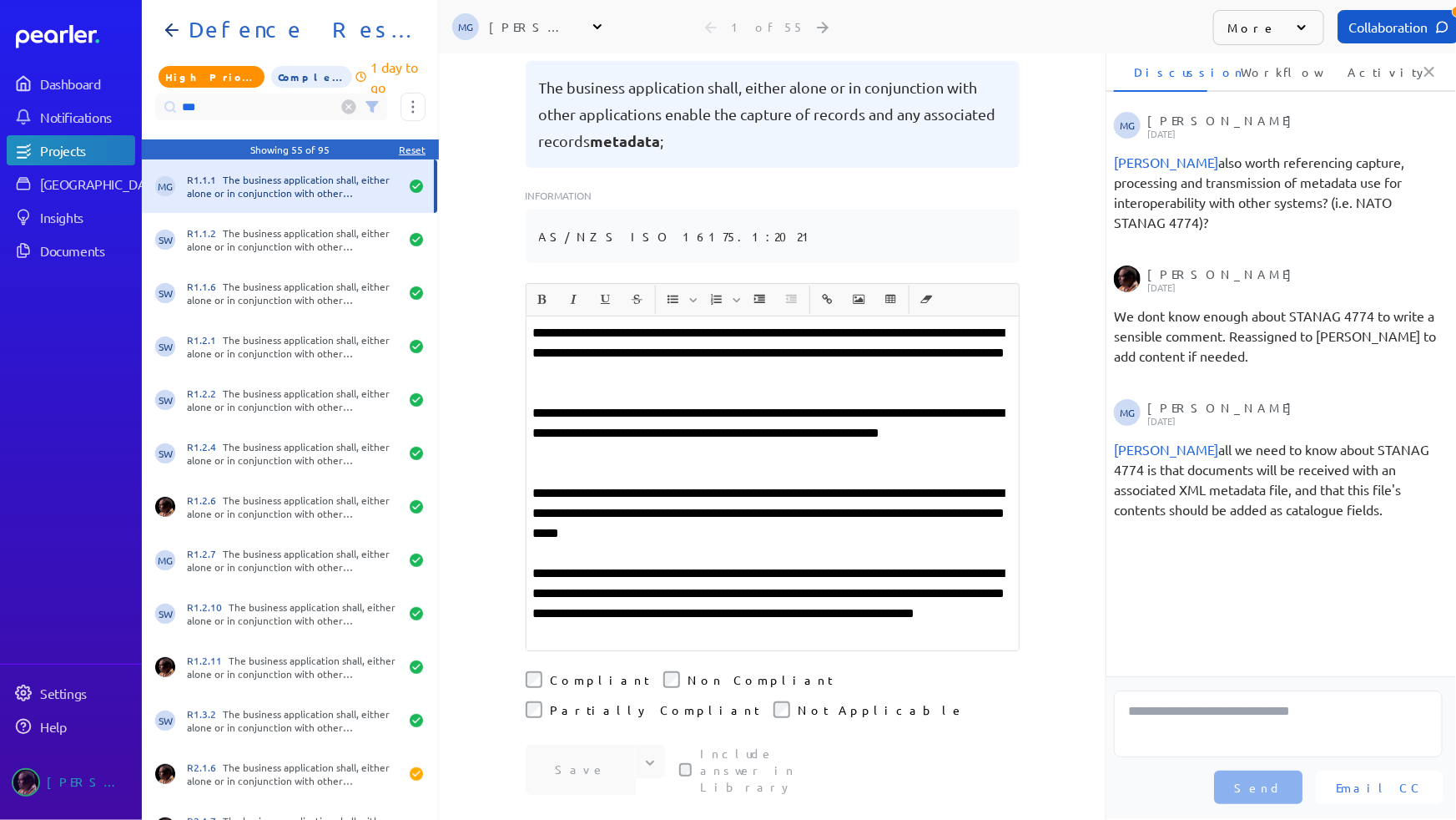
click at [278, 114] on input "***" at bounding box center [271, 107] width 232 height 27
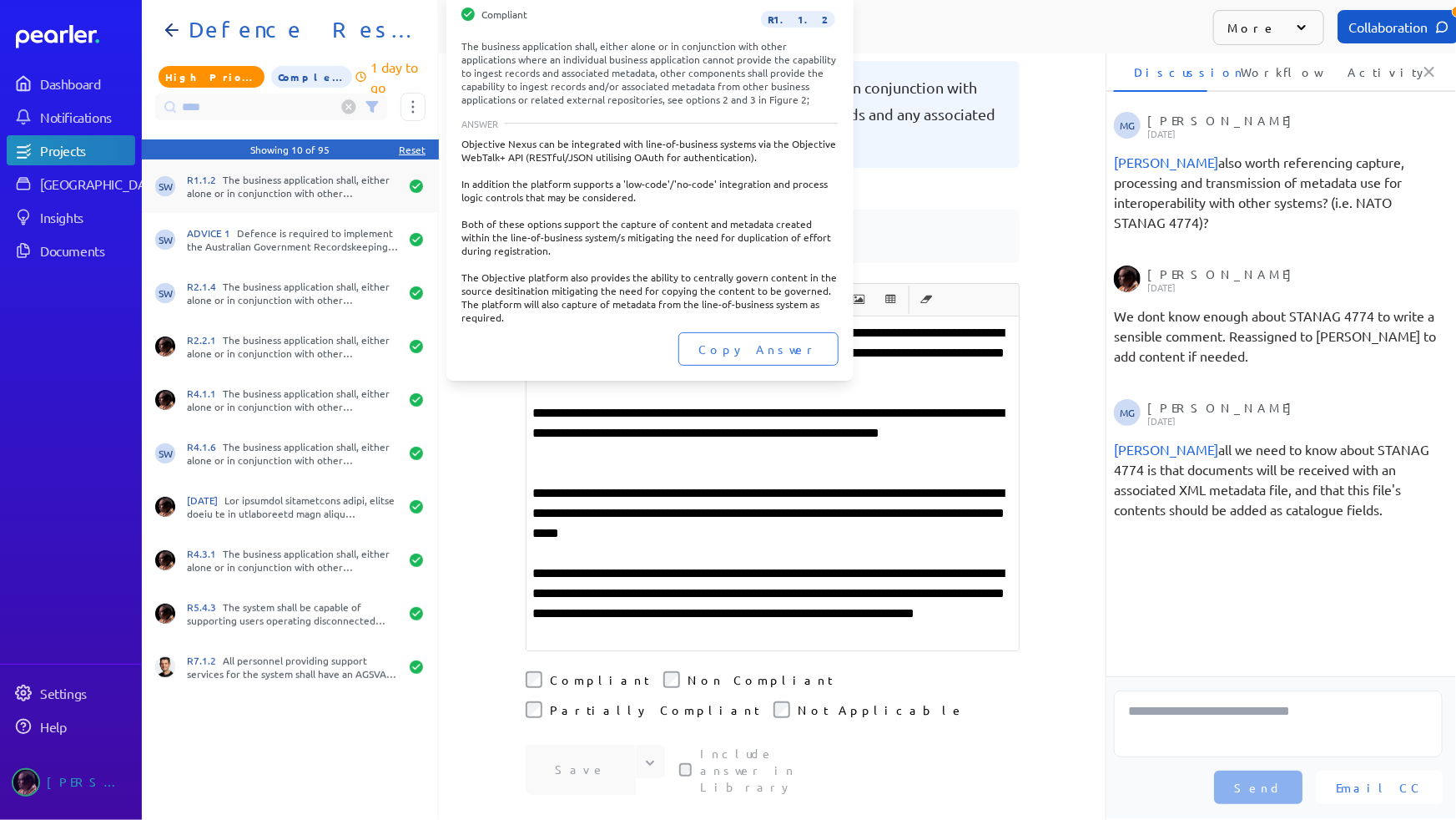
click at [348, 173] on div "R1.1.2 The business application shall, either alone or in conjunction with othe…" at bounding box center [293, 186] width 212 height 27
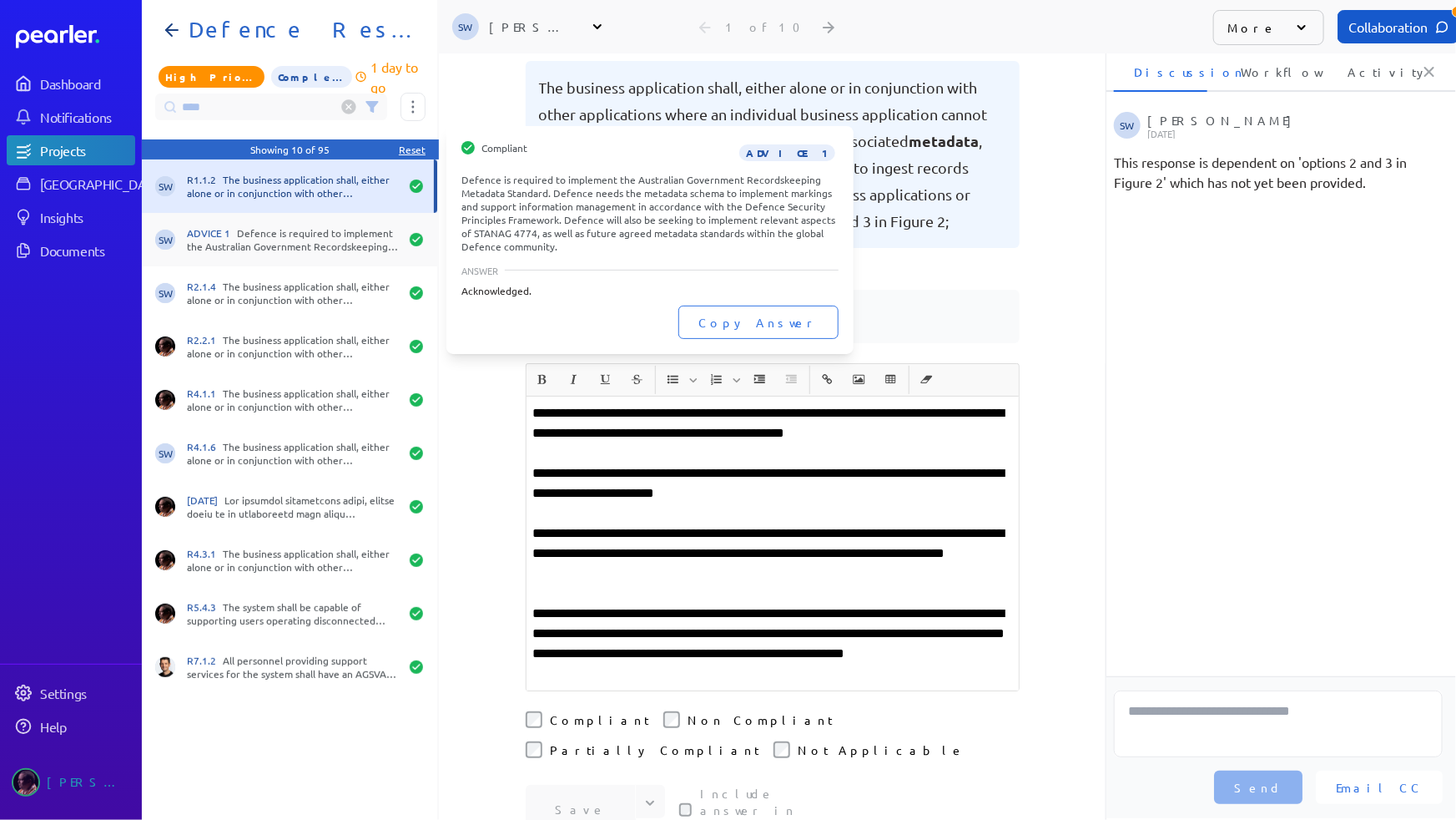
click at [351, 242] on div "ADVICE 1 Defence is required to implement the Australian Government Recordskeep…" at bounding box center [293, 239] width 212 height 27
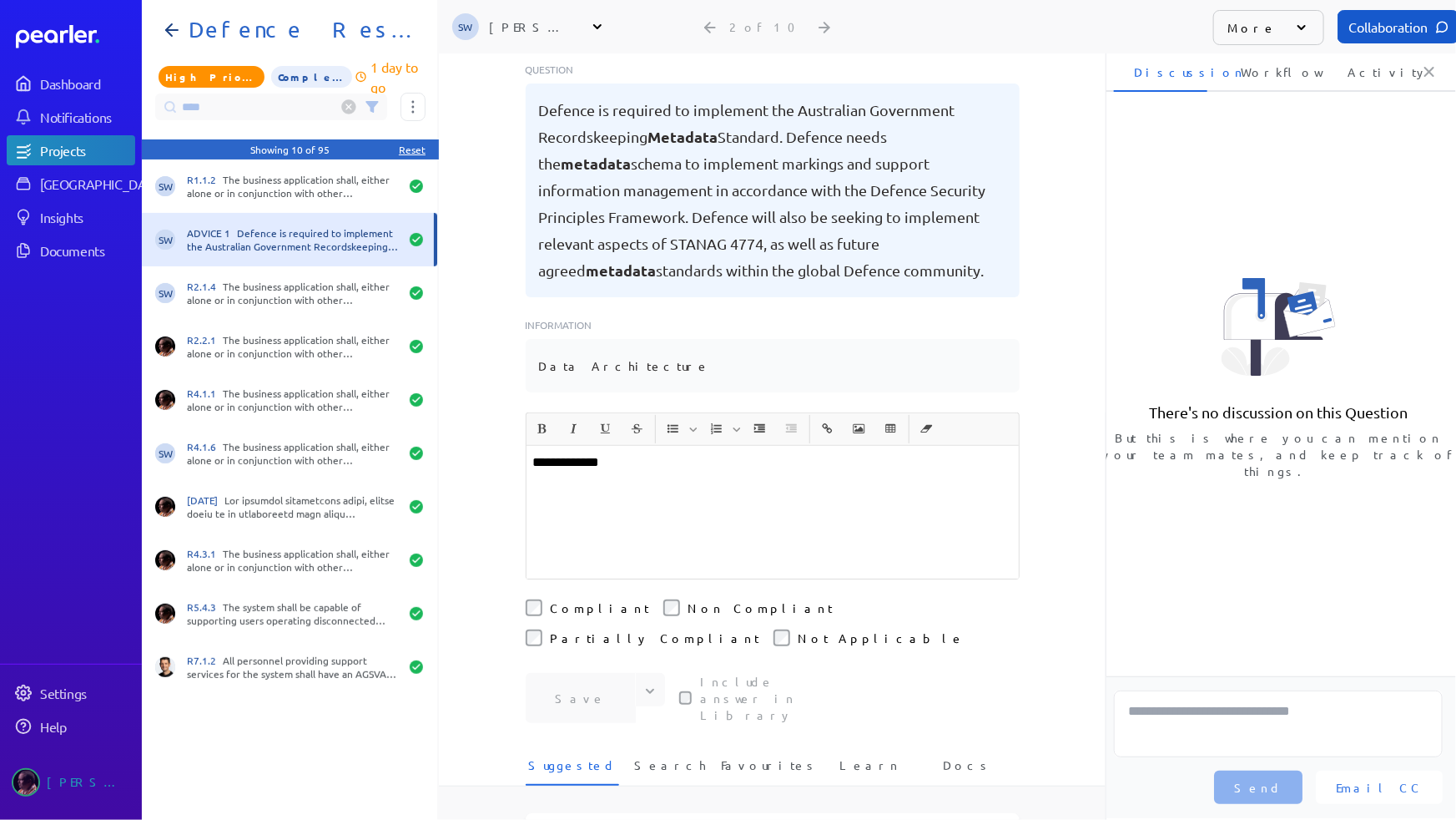
scroll to position [139, 0]
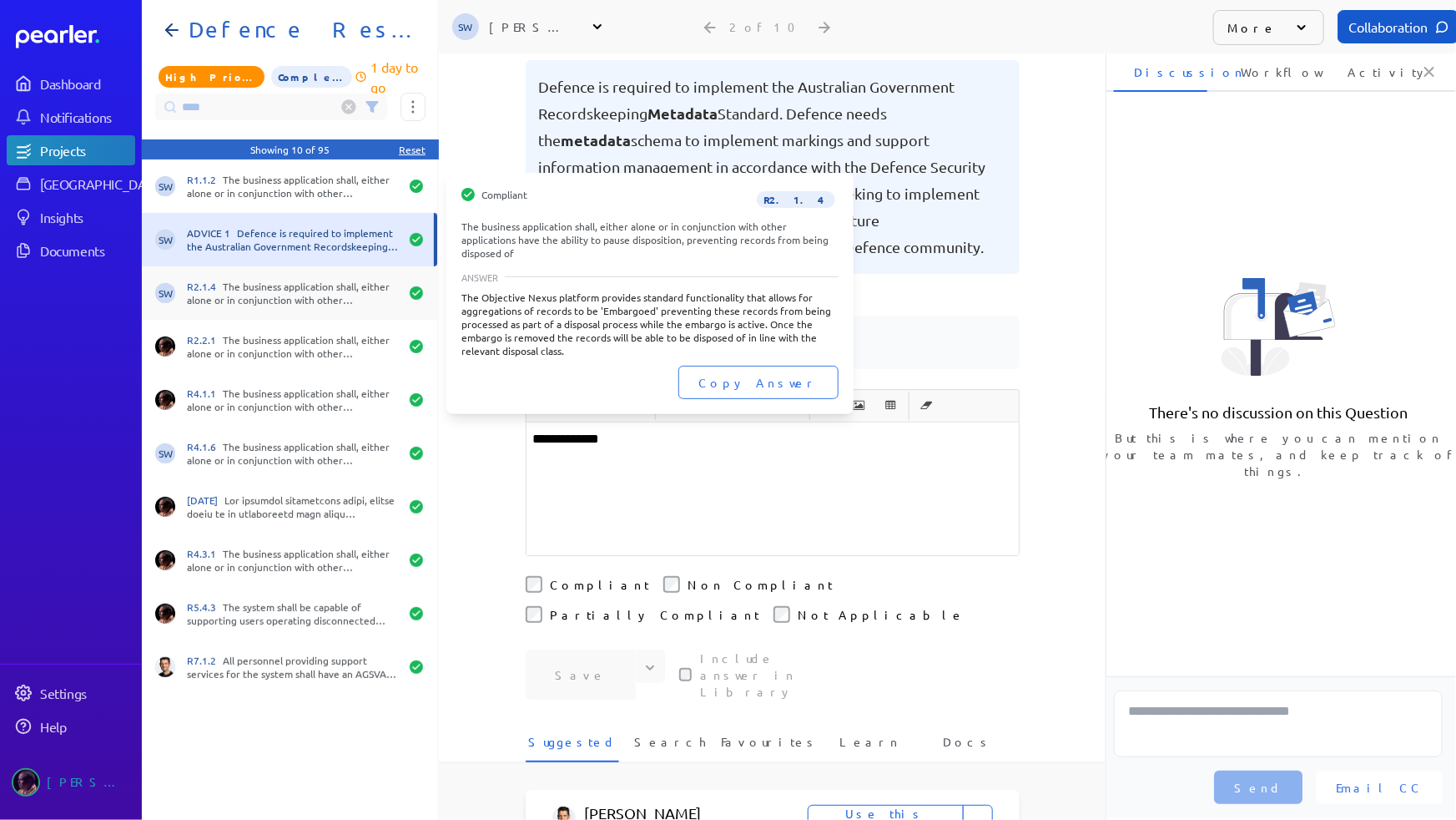
click at [315, 293] on div "R2.1.4 The business application shall, either alone or in conjunction with othe…" at bounding box center [293, 292] width 212 height 27
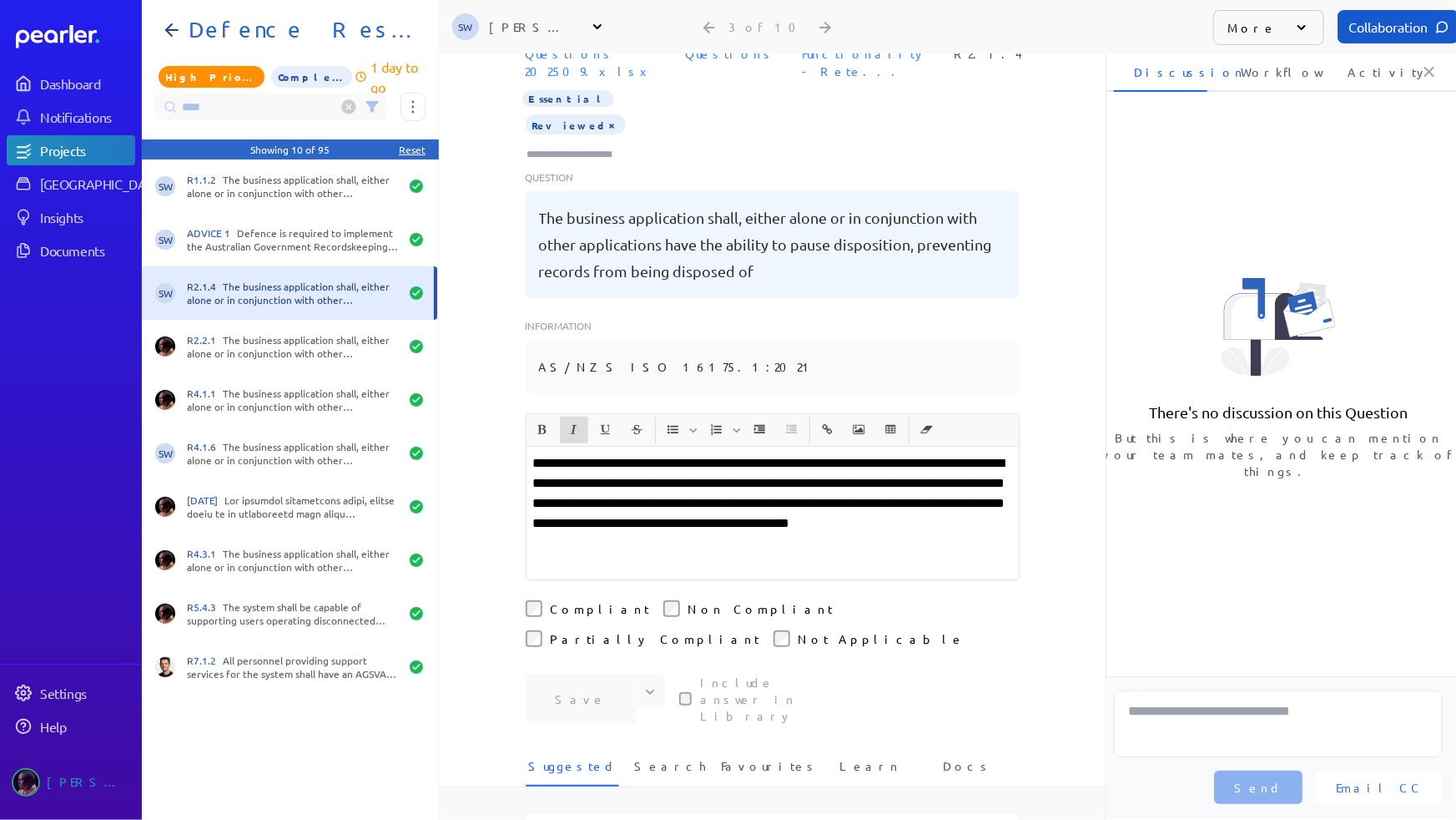
scroll to position [183, 0]
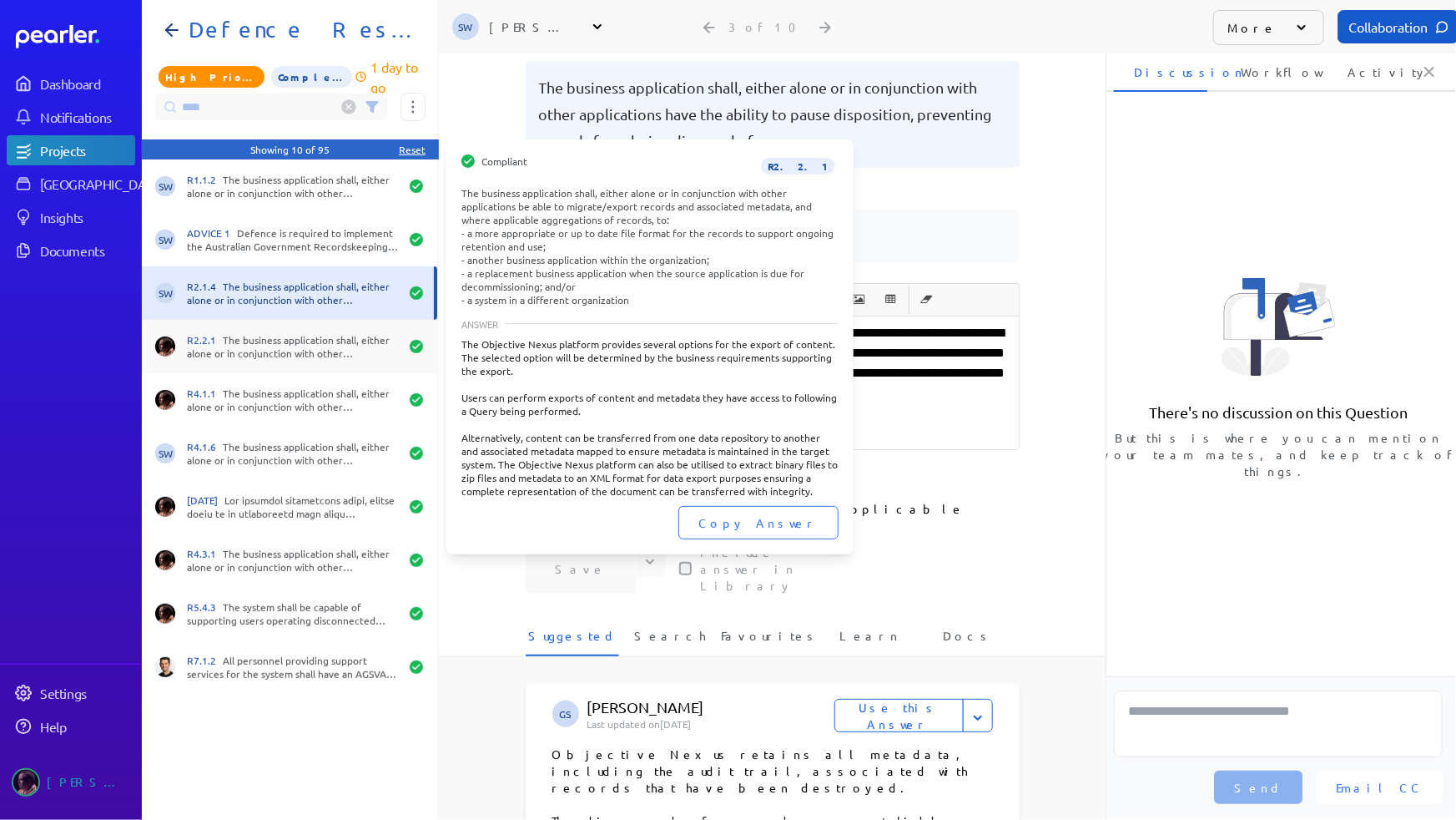
click at [259, 345] on div "R2.2.1 The business application shall, either alone or in conjunction with othe…" at bounding box center [293, 346] width 212 height 27
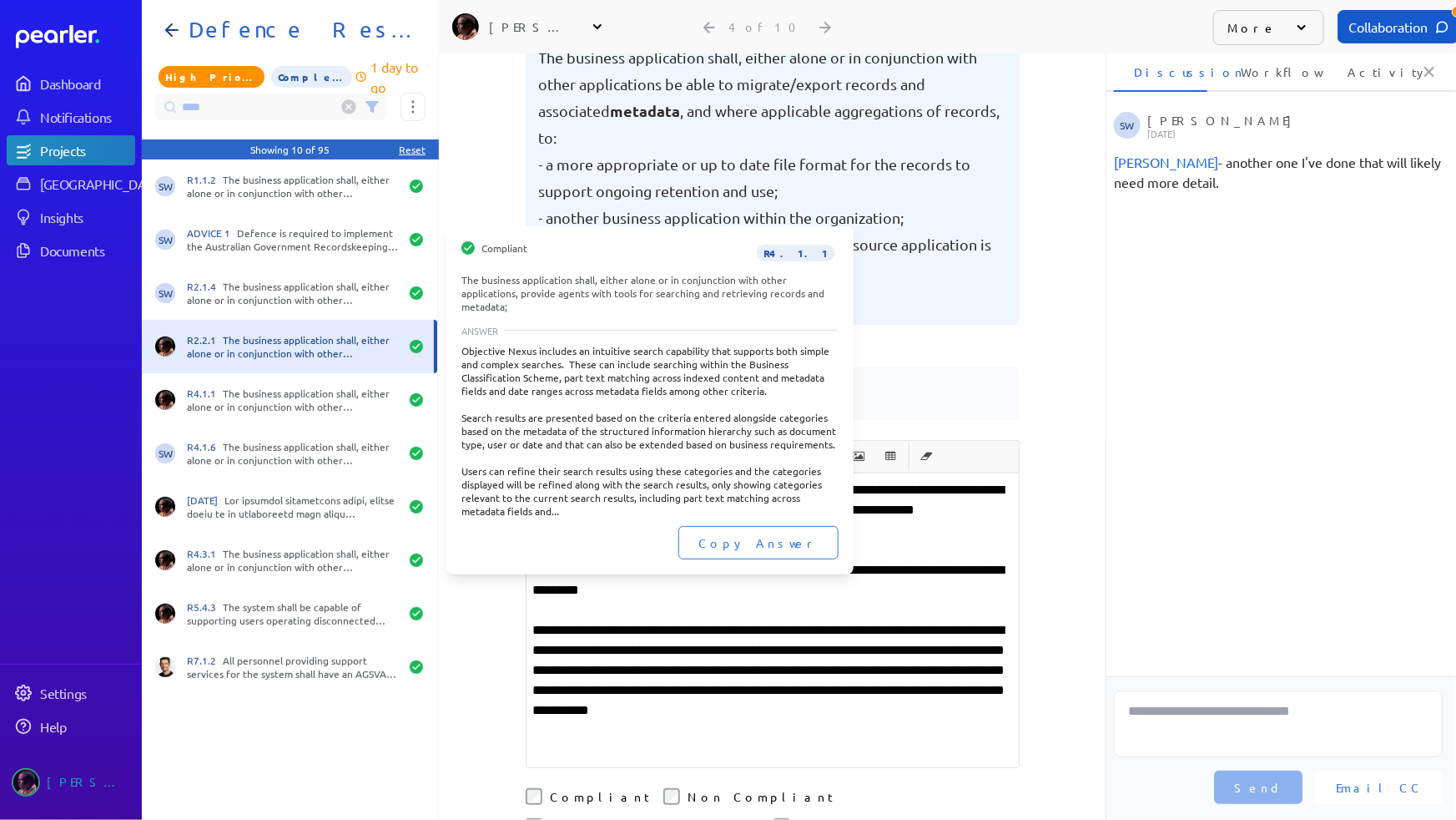
drag, startPoint x: 321, startPoint y: 406, endPoint x: 470, endPoint y: 384, distance: 150.6
click at [322, 406] on div "R4.1.1 The business application shall, either alone or in conjunction with othe…" at bounding box center [293, 399] width 212 height 27
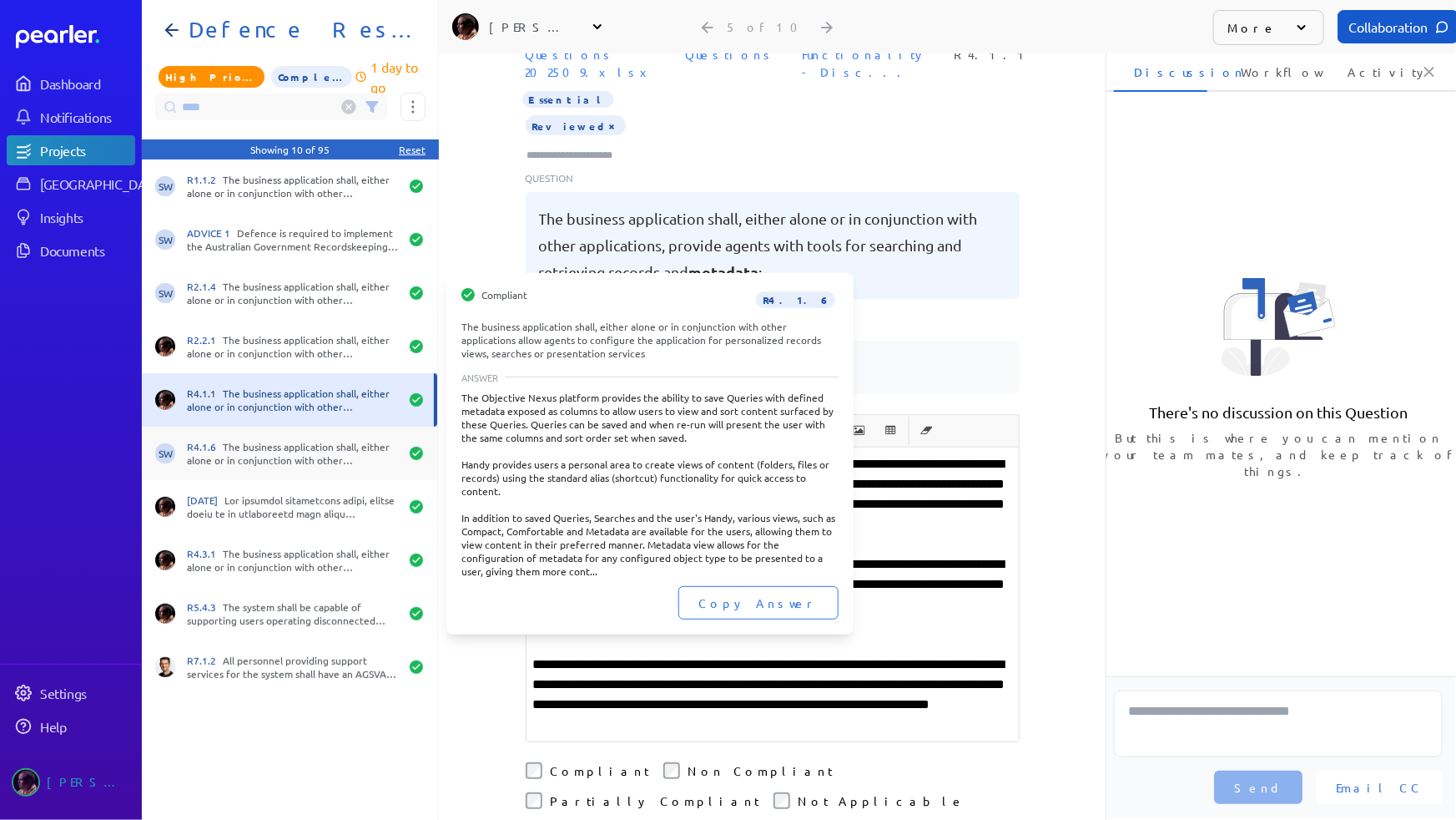
drag, startPoint x: 276, startPoint y: 463, endPoint x: 324, endPoint y: 459, distance: 48.2
click at [278, 462] on div "R4.1.6 The business application shall, either alone or in conjunction with othe…" at bounding box center [293, 453] width 212 height 27
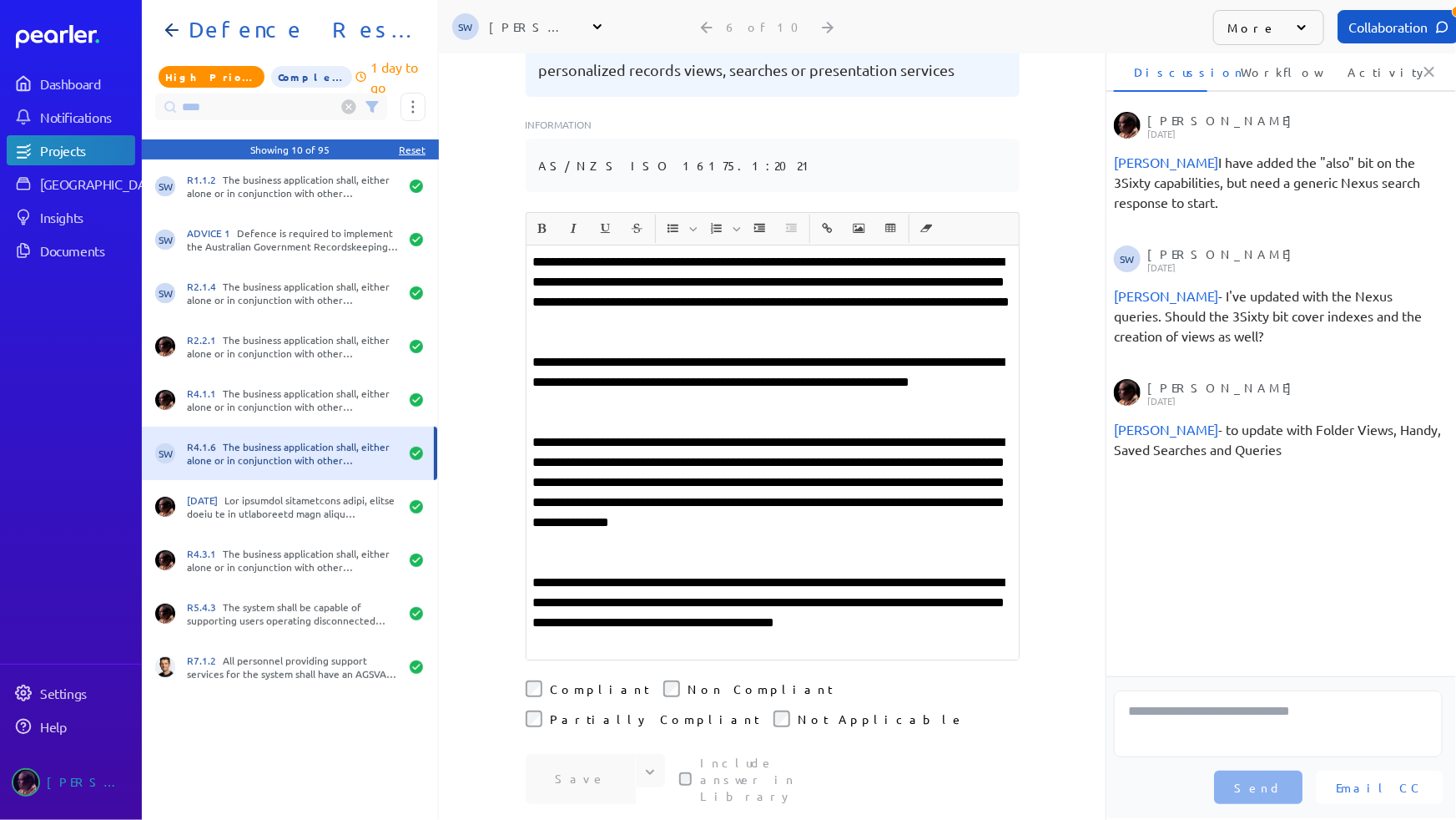
scroll to position [279, 0]
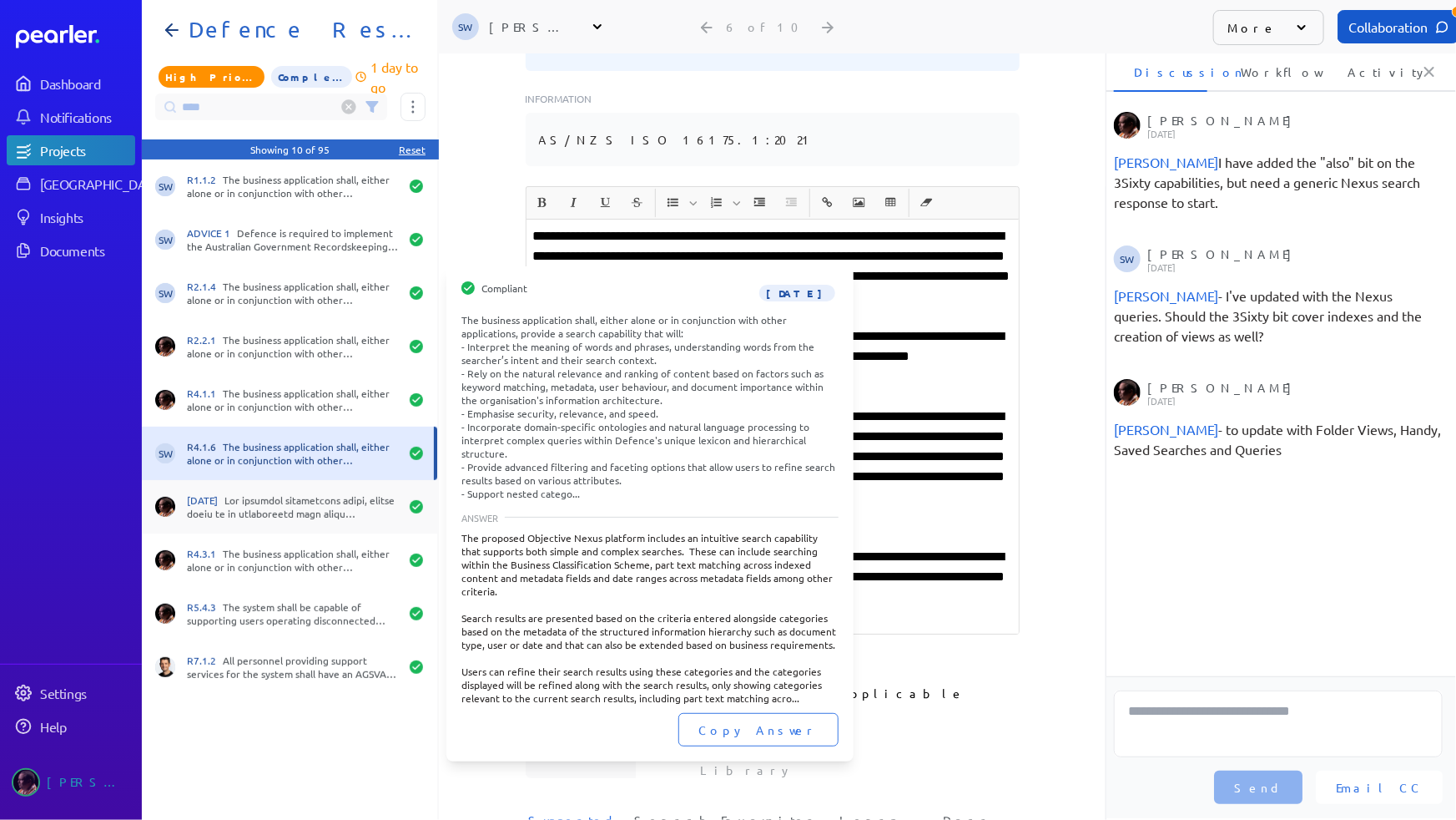
click at [283, 511] on div "[DATE]" at bounding box center [293, 506] width 212 height 27
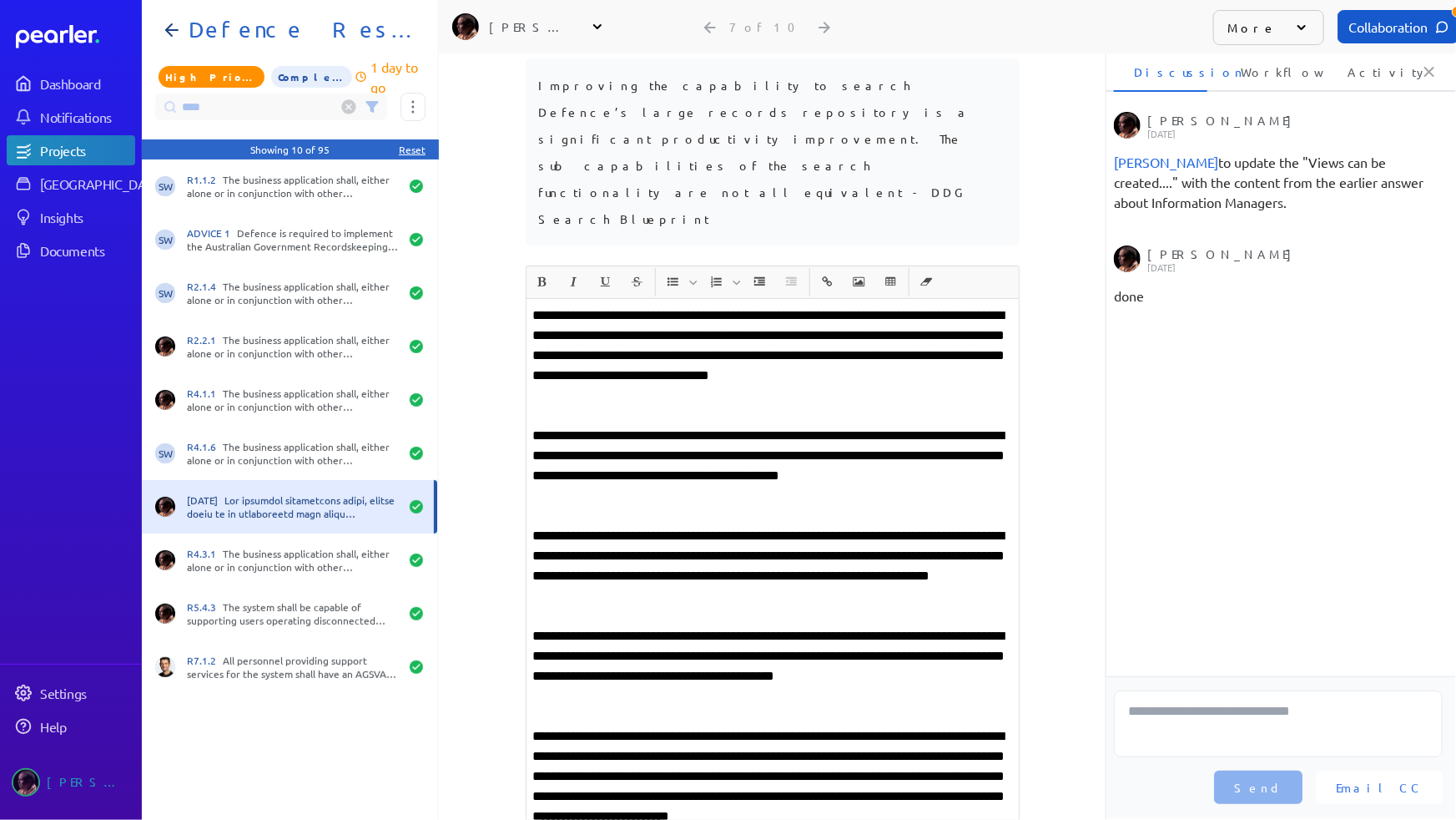
scroll to position [4180, 0]
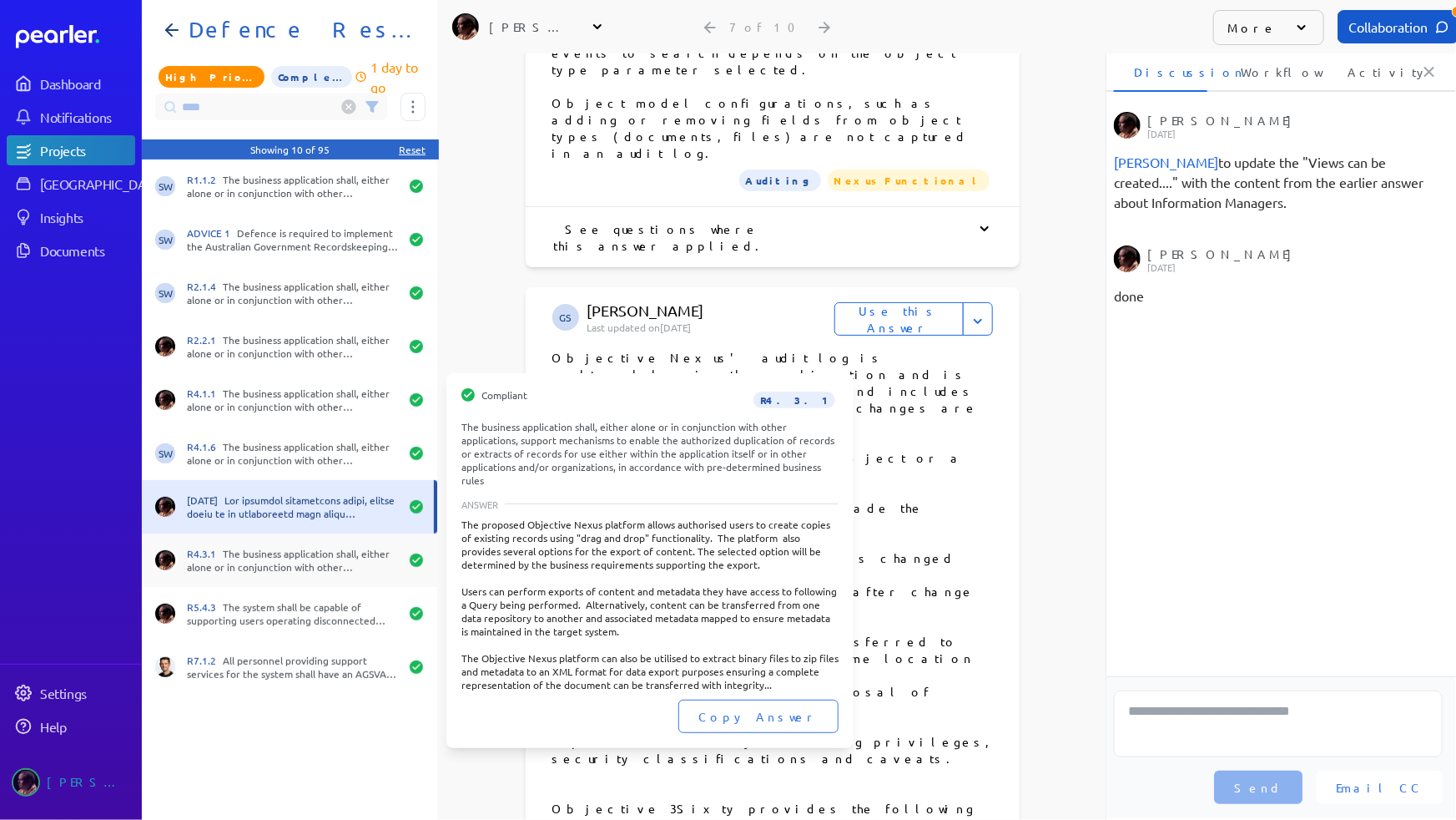
click at [269, 566] on div "R4.3.1 The business application shall, either alone or in conjunction with othe…" at bounding box center [293, 560] width 212 height 27
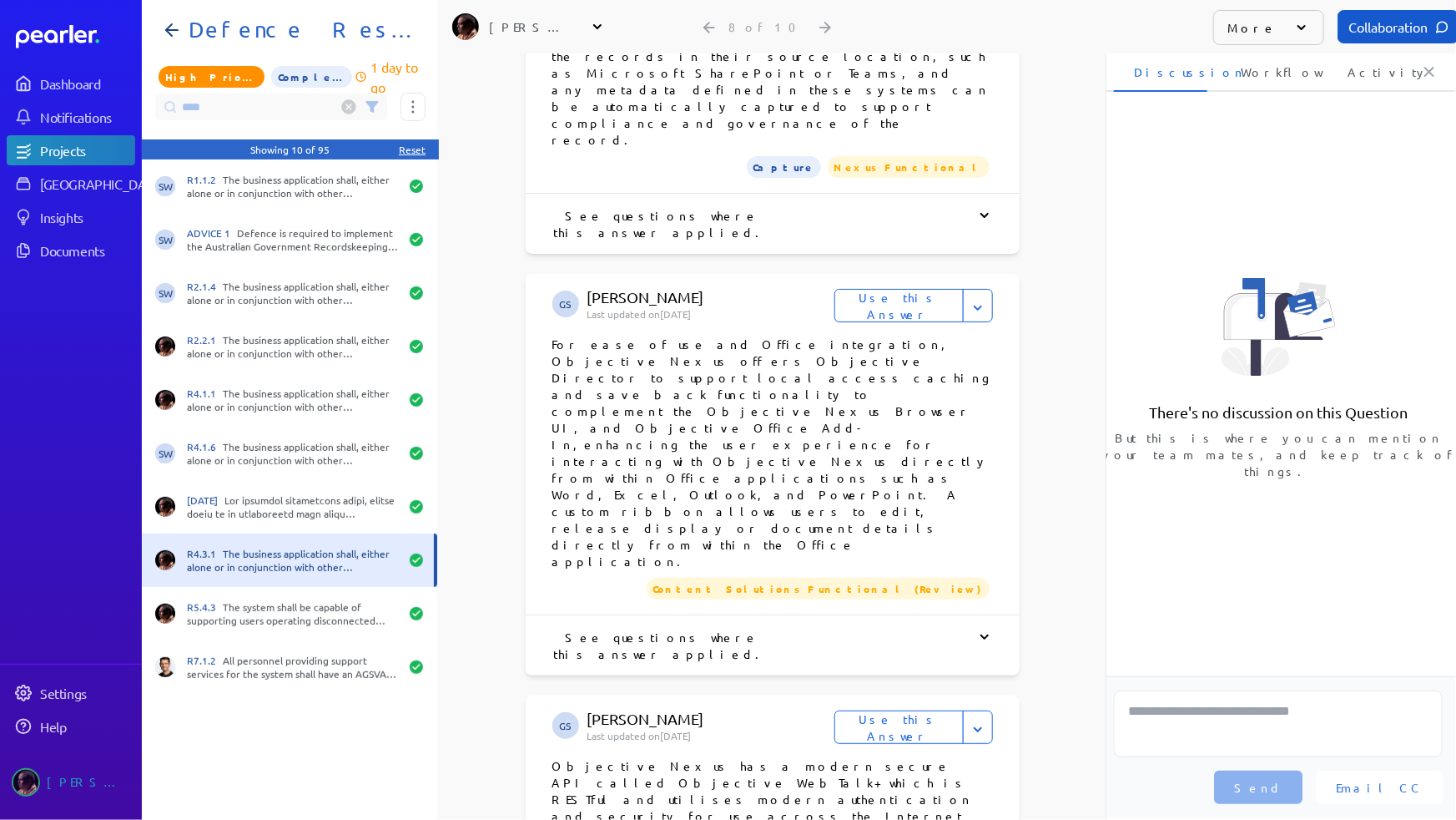
scroll to position [172, 0]
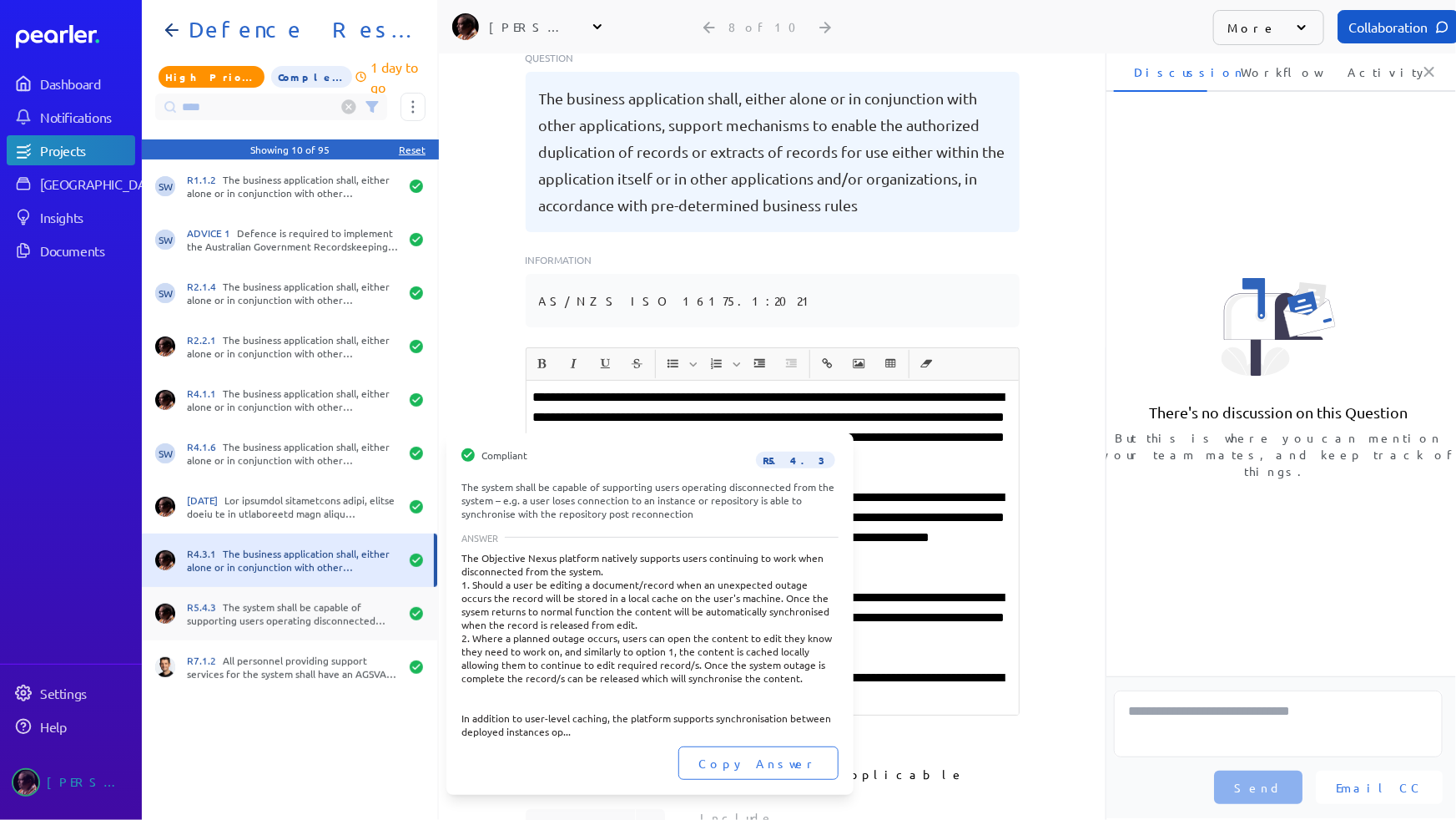
click at [246, 603] on div "R5.4.3 The system shall be capable of supporting users operating disconnected f…" at bounding box center [293, 613] width 212 height 27
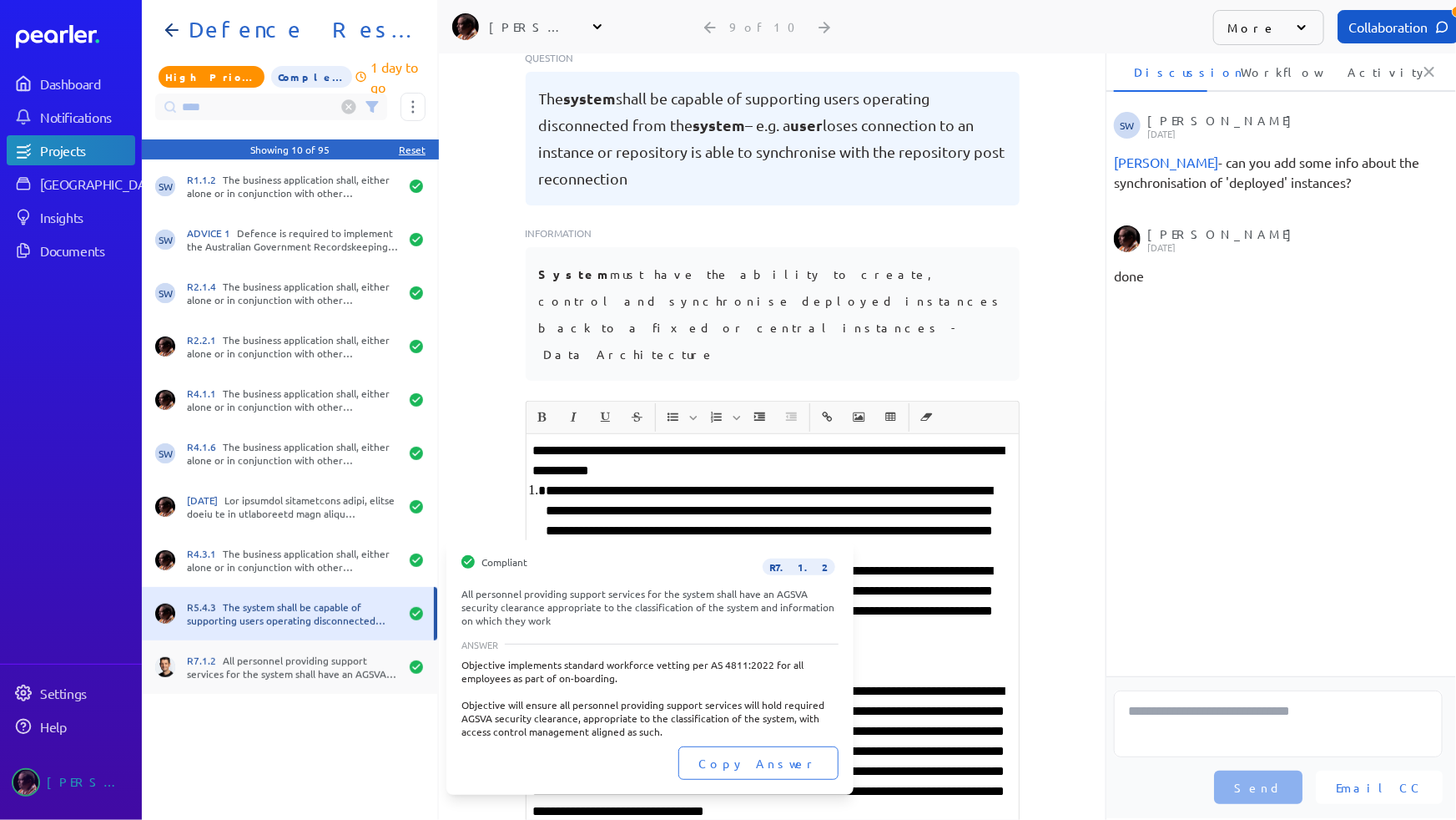
click at [302, 677] on div "R7.1.2 All personnel providing support services for the system shall have an AG…" at bounding box center [293, 667] width 212 height 27
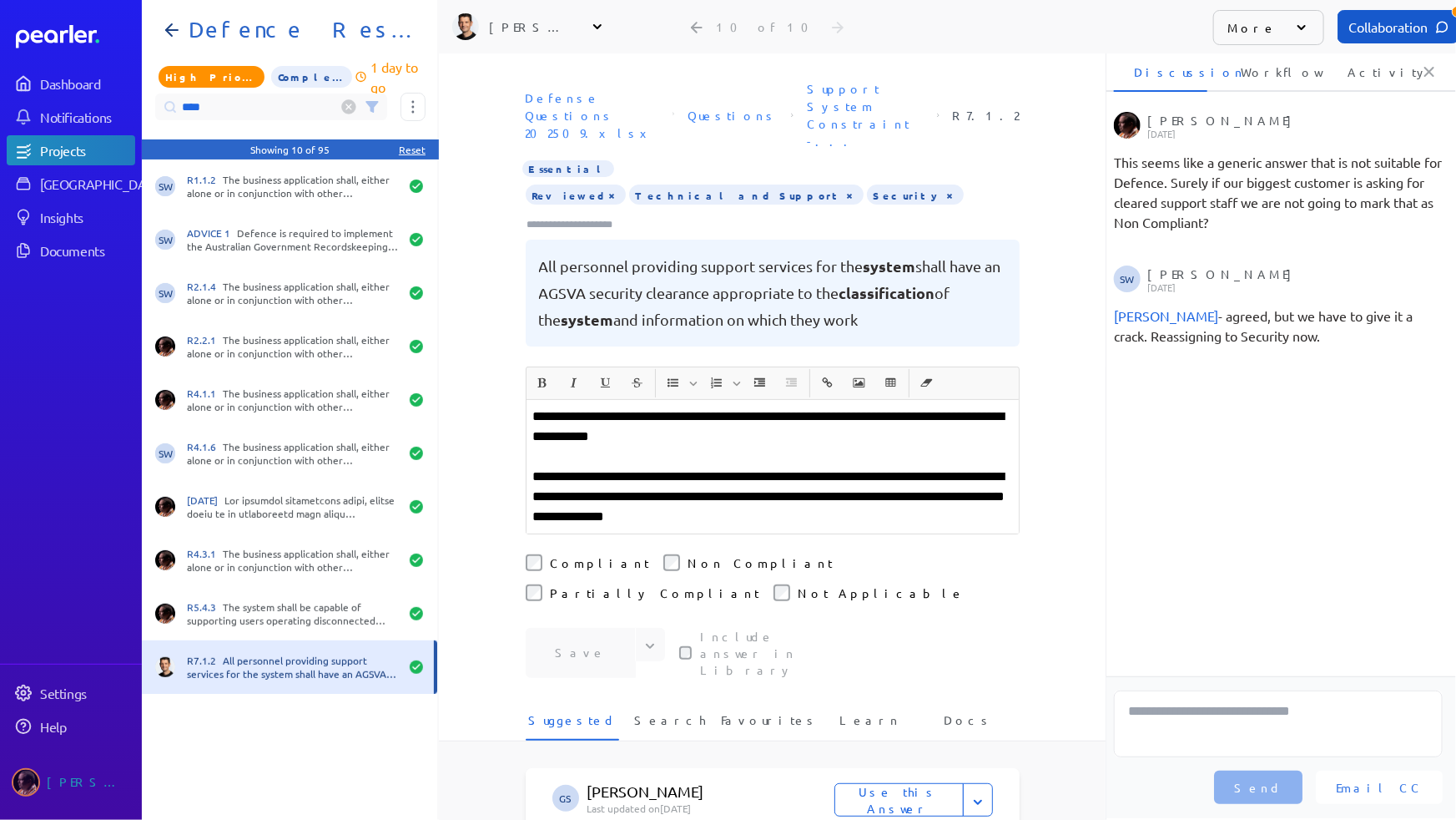
click at [248, 110] on input "****" at bounding box center [271, 107] width 232 height 27
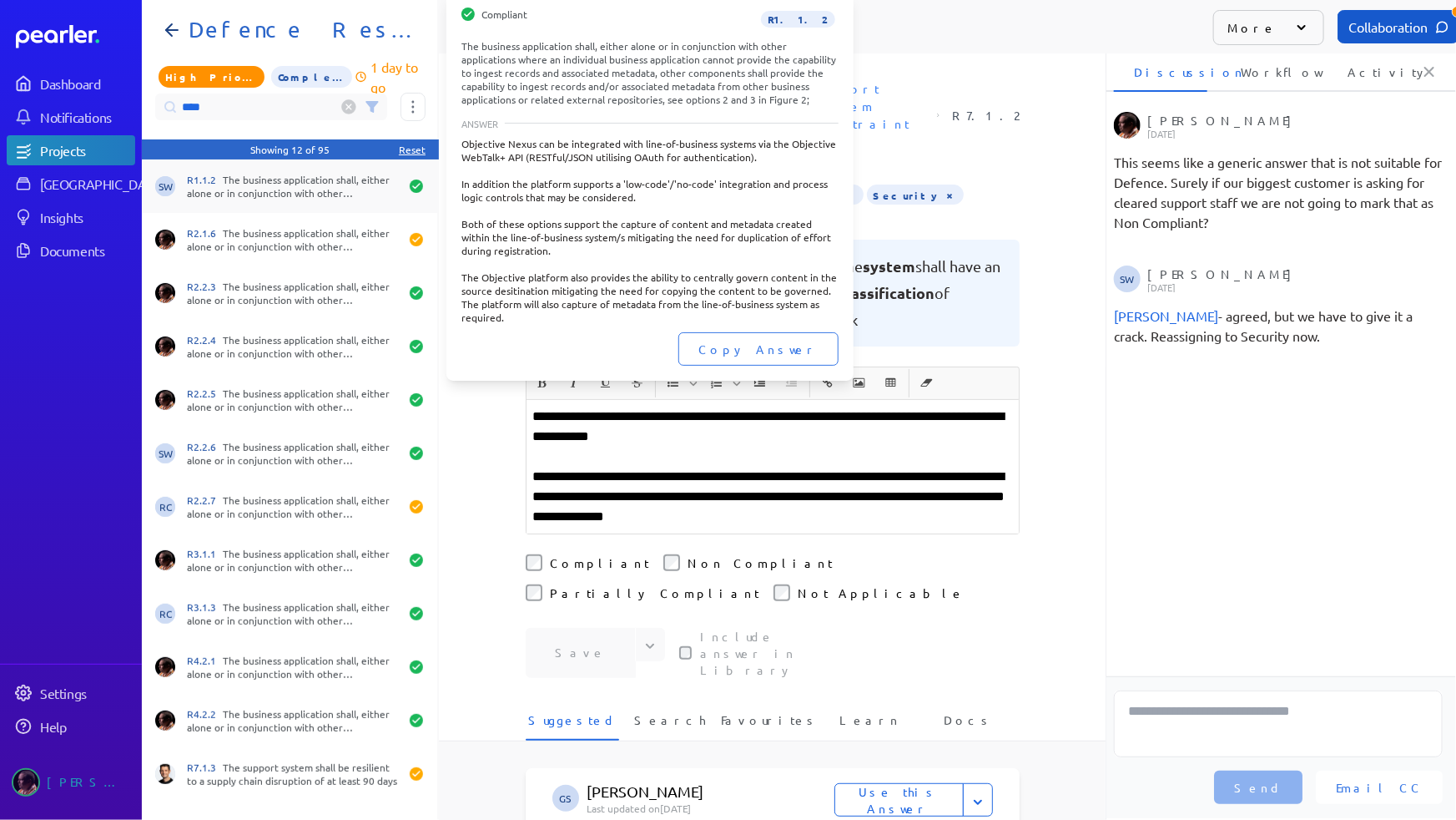
type input "***"
click at [309, 177] on div "R1.1.2 The business application shall, either alone or in conjunction with othe…" at bounding box center [293, 186] width 212 height 27
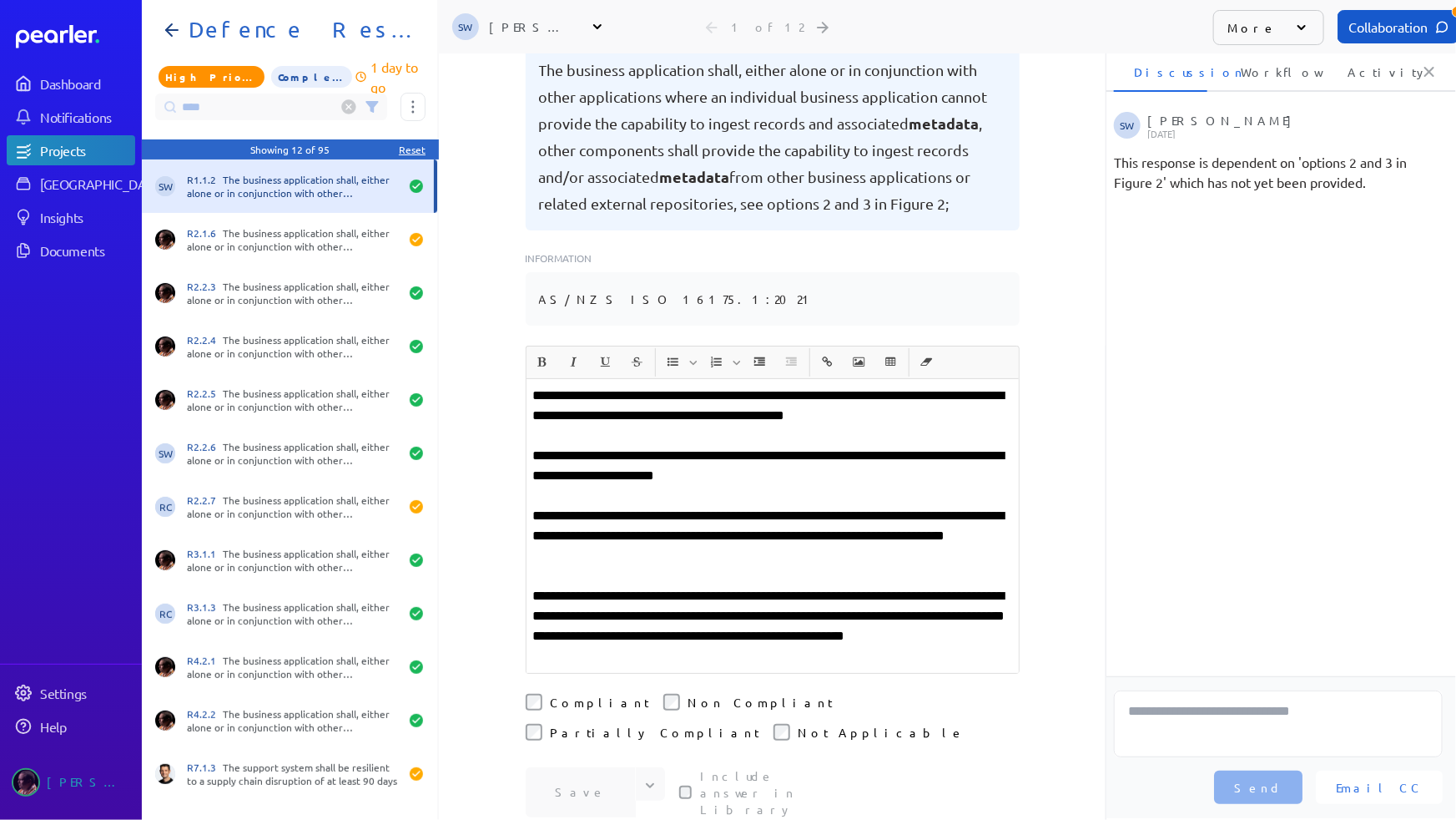
scroll to position [227, 0]
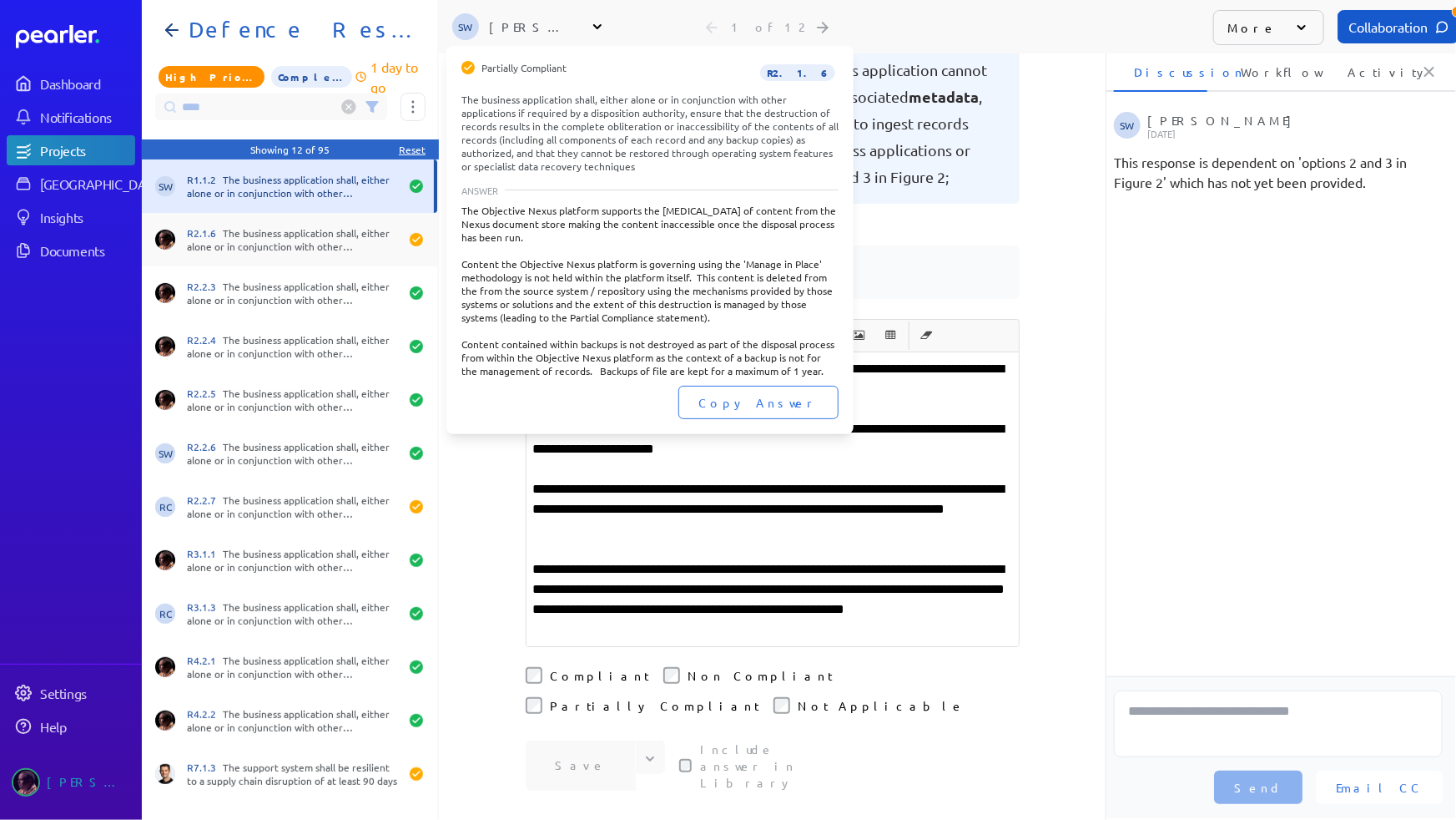
click at [293, 235] on div "R2.1.6 The business application shall, either alone or in conjunction with othe…" at bounding box center [293, 239] width 212 height 27
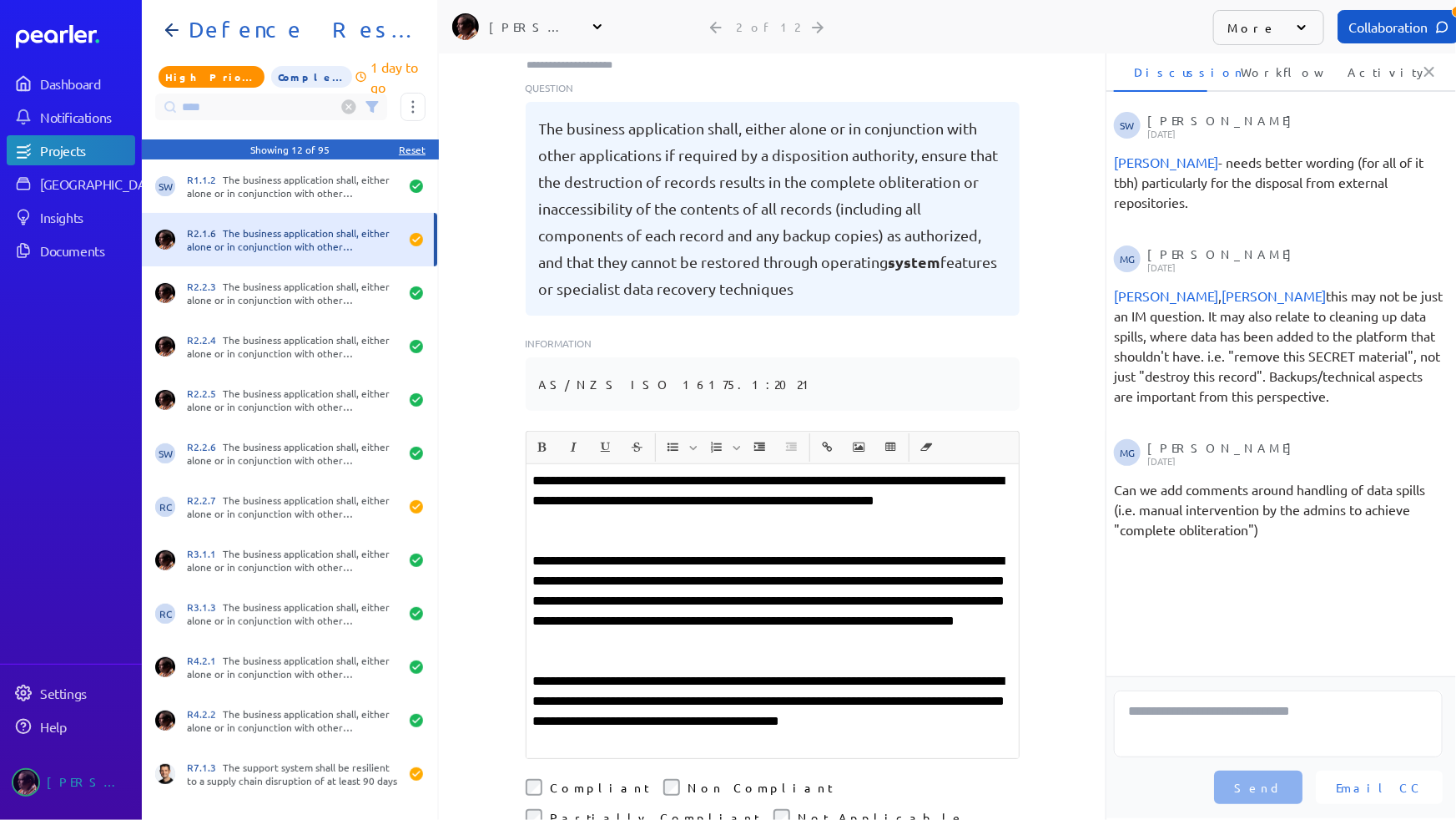
scroll to position [227, 0]
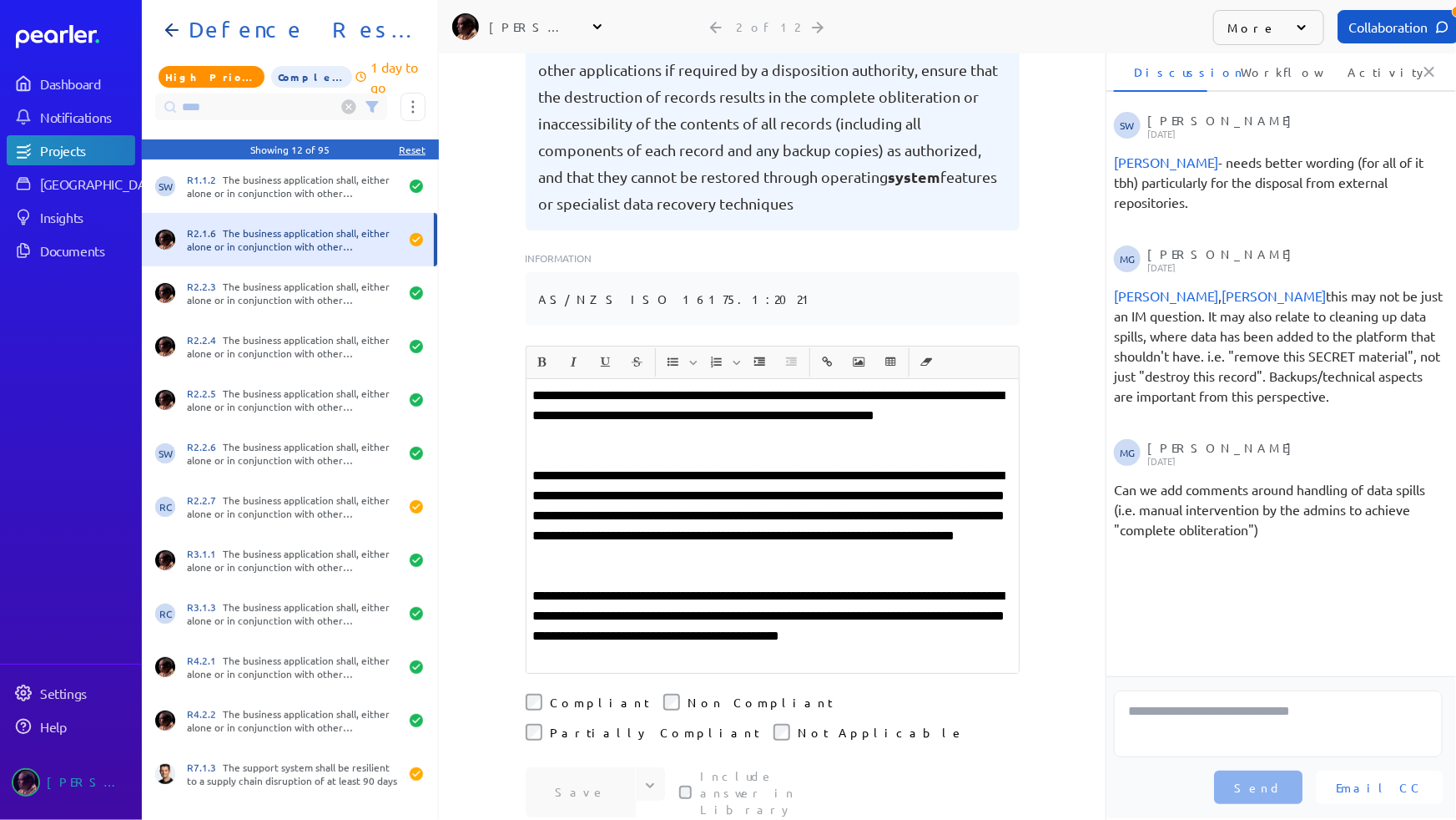
click at [860, 490] on p "**********" at bounding box center [773, 515] width 479 height 100
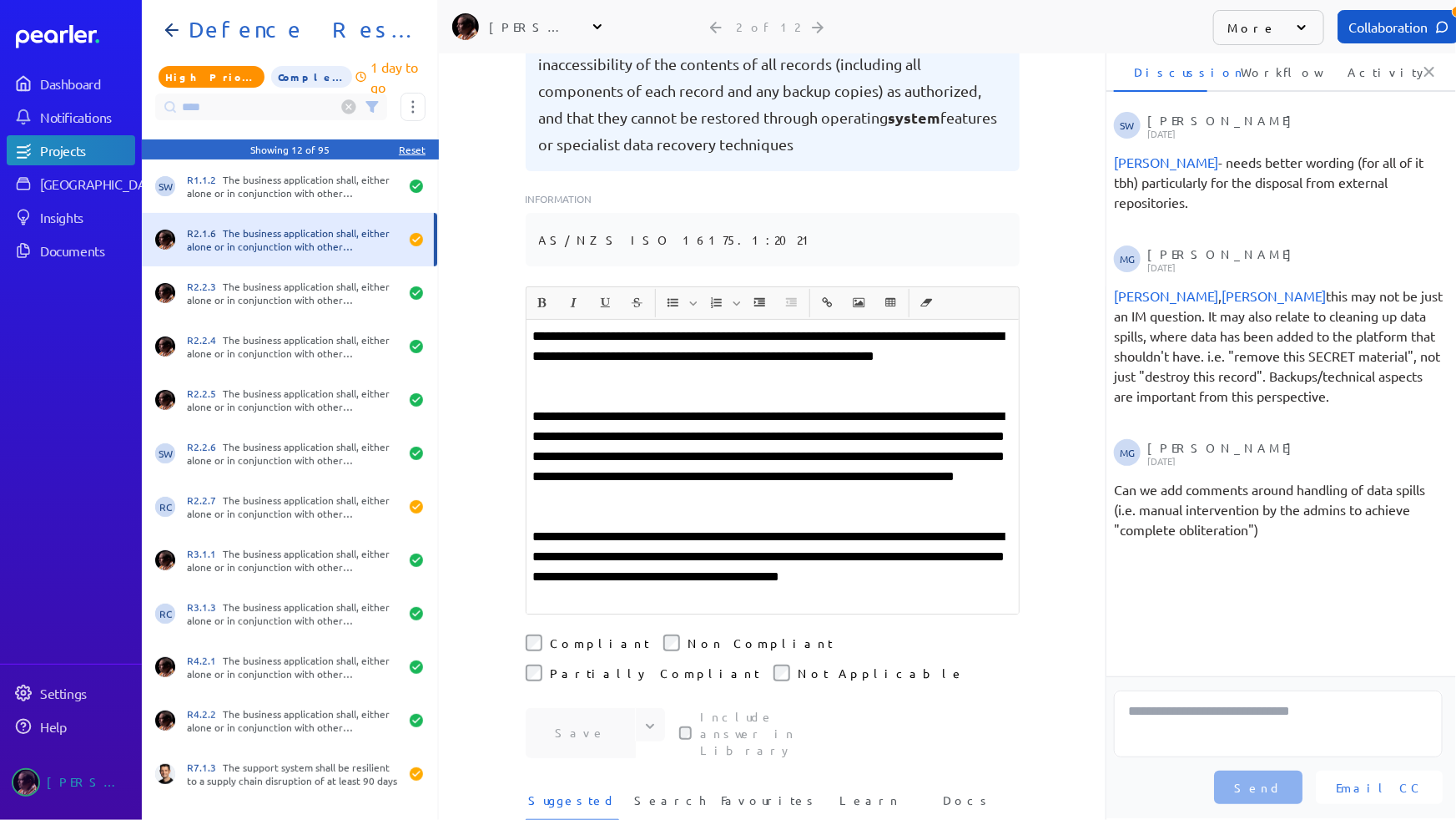
scroll to position [303, 0]
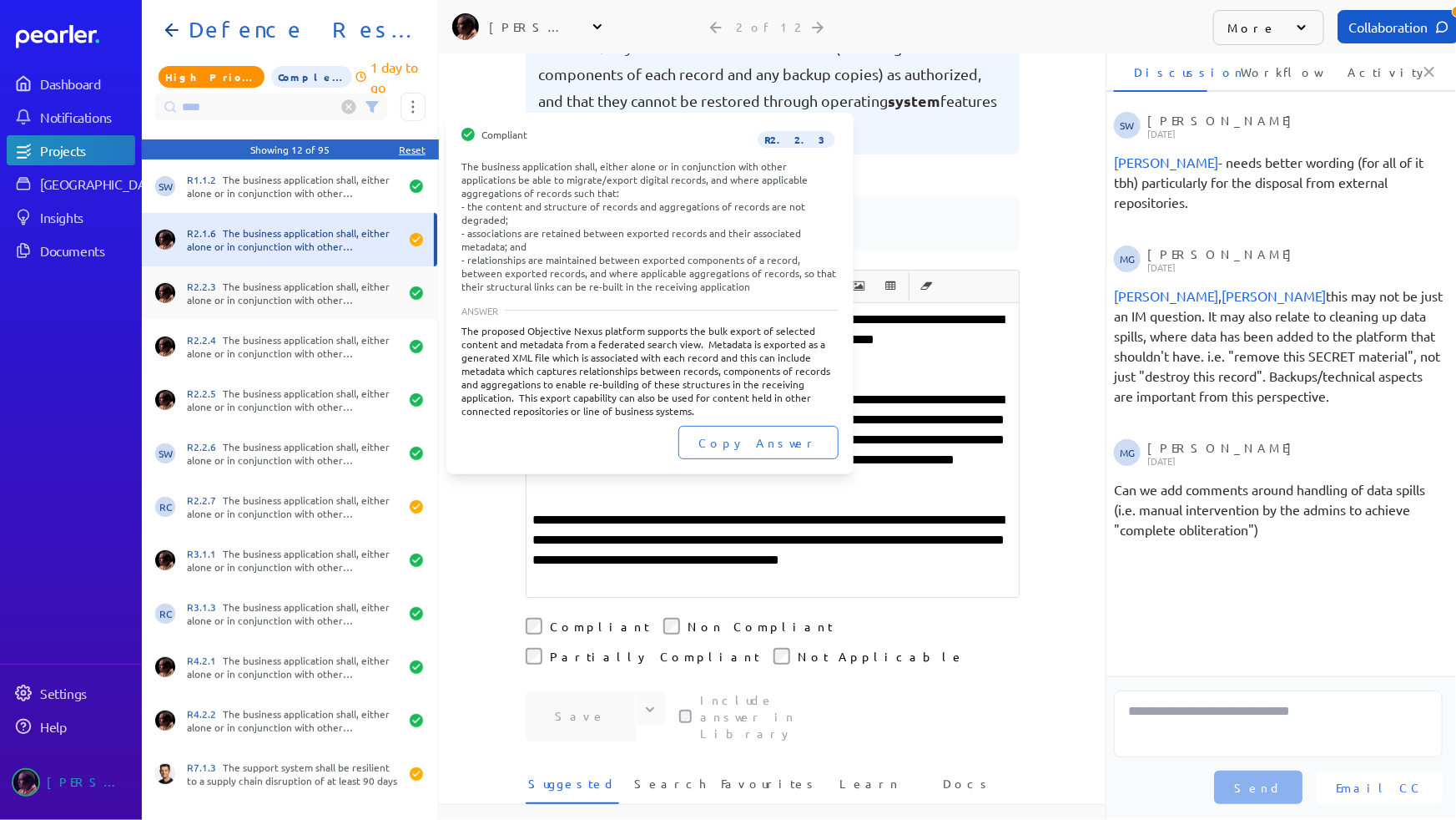
click at [342, 292] on div "R2.2.3 The business application shall, either alone or in conjunction with othe…" at bounding box center [293, 292] width 212 height 27
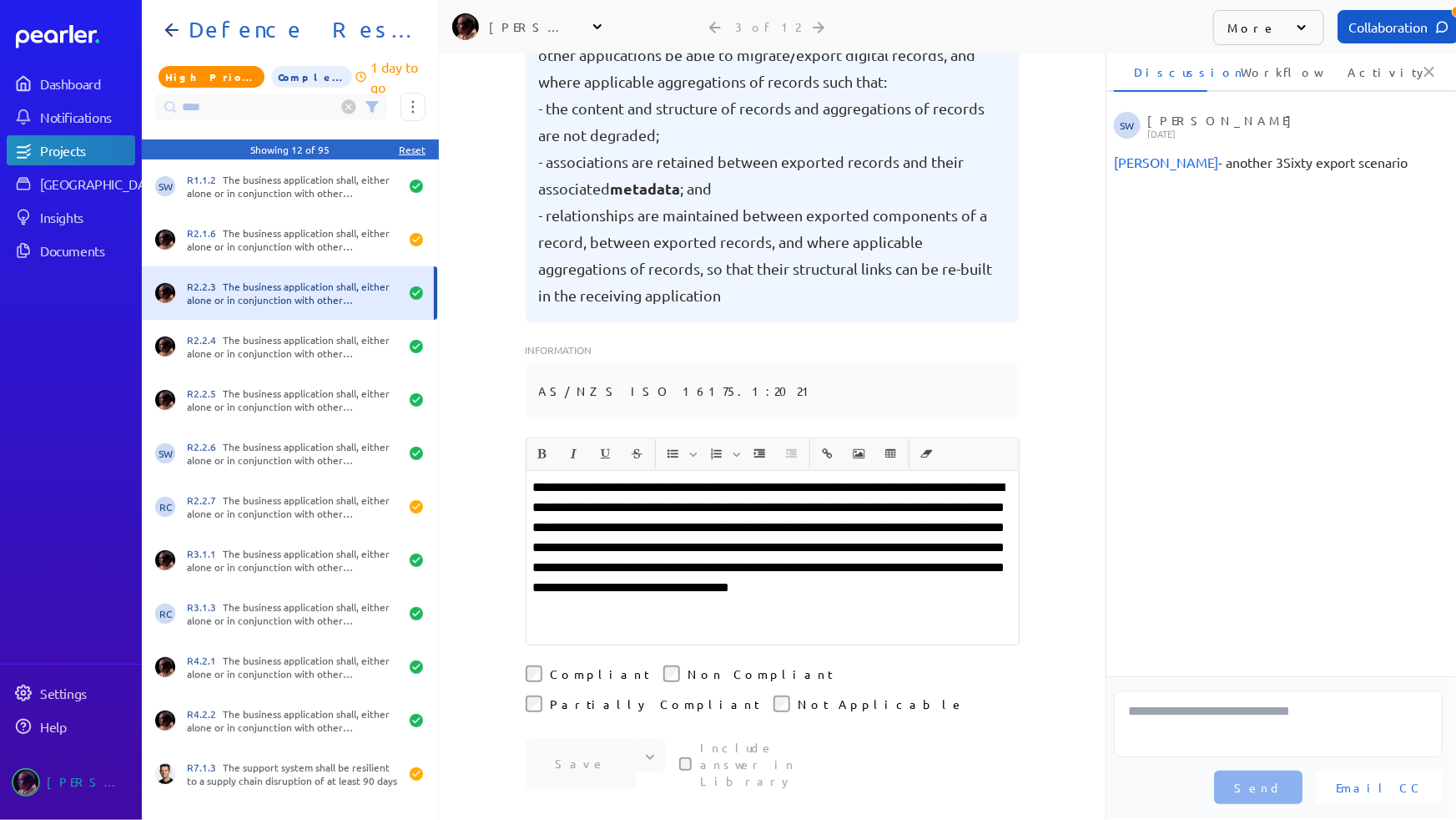
scroll to position [231, 0]
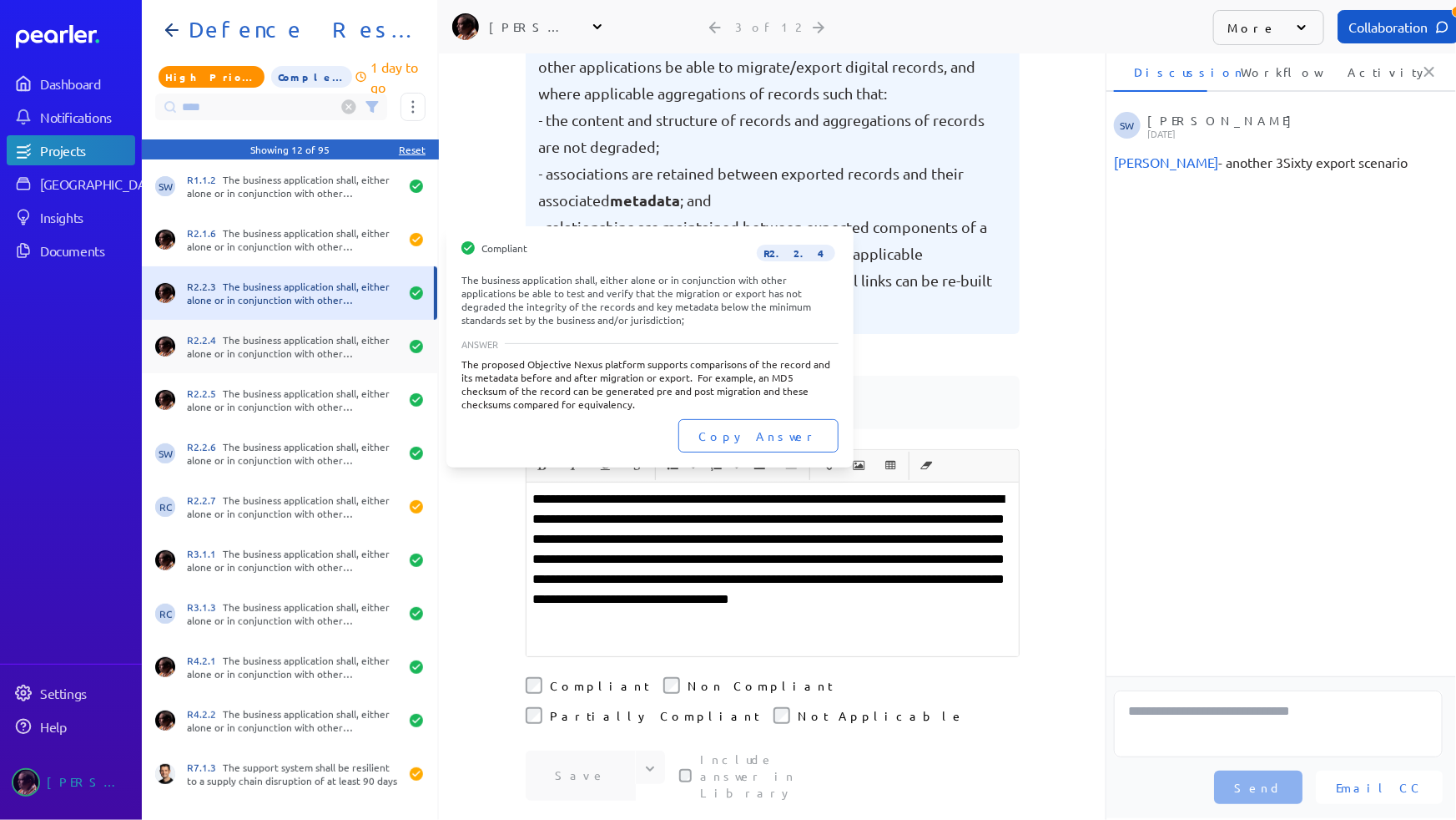
click at [359, 354] on div "R2.2.4 The business application shall, either alone or in conjunction with othe…" at bounding box center [293, 346] width 212 height 27
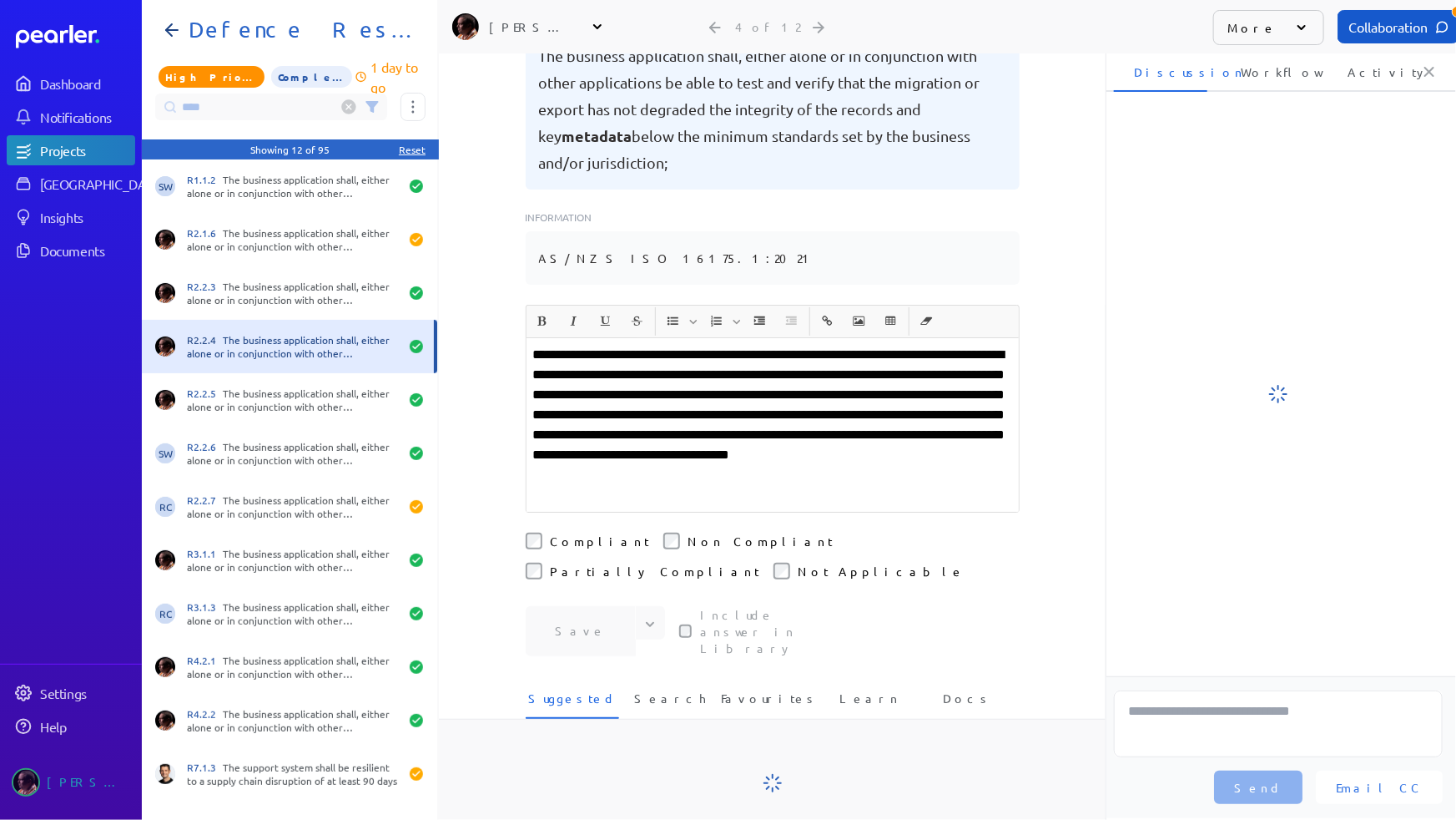
scroll to position [30, 0]
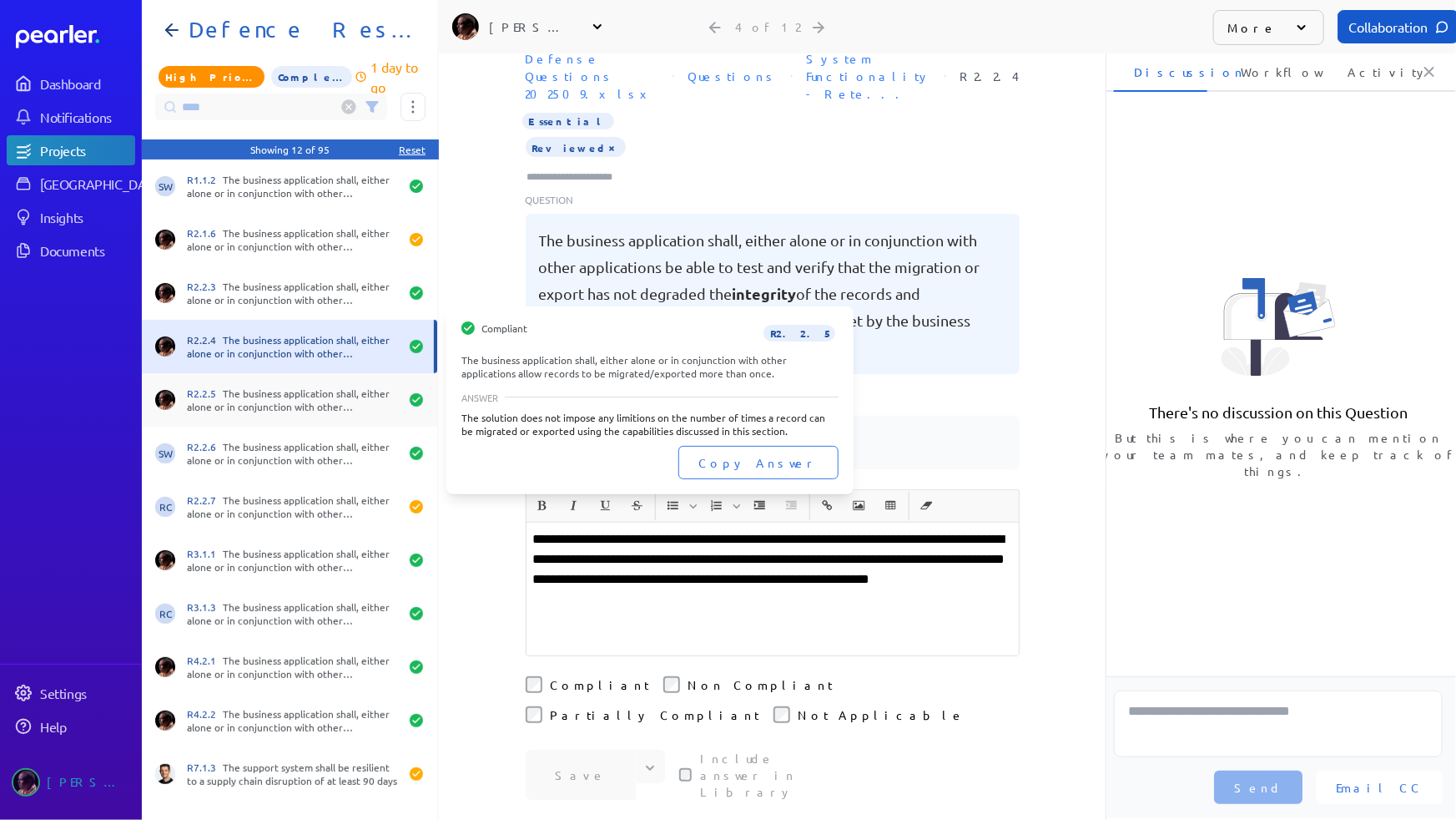
click at [251, 403] on div "R2.2.5 The business application shall, either alone or in conjunction with othe…" at bounding box center [293, 399] width 212 height 27
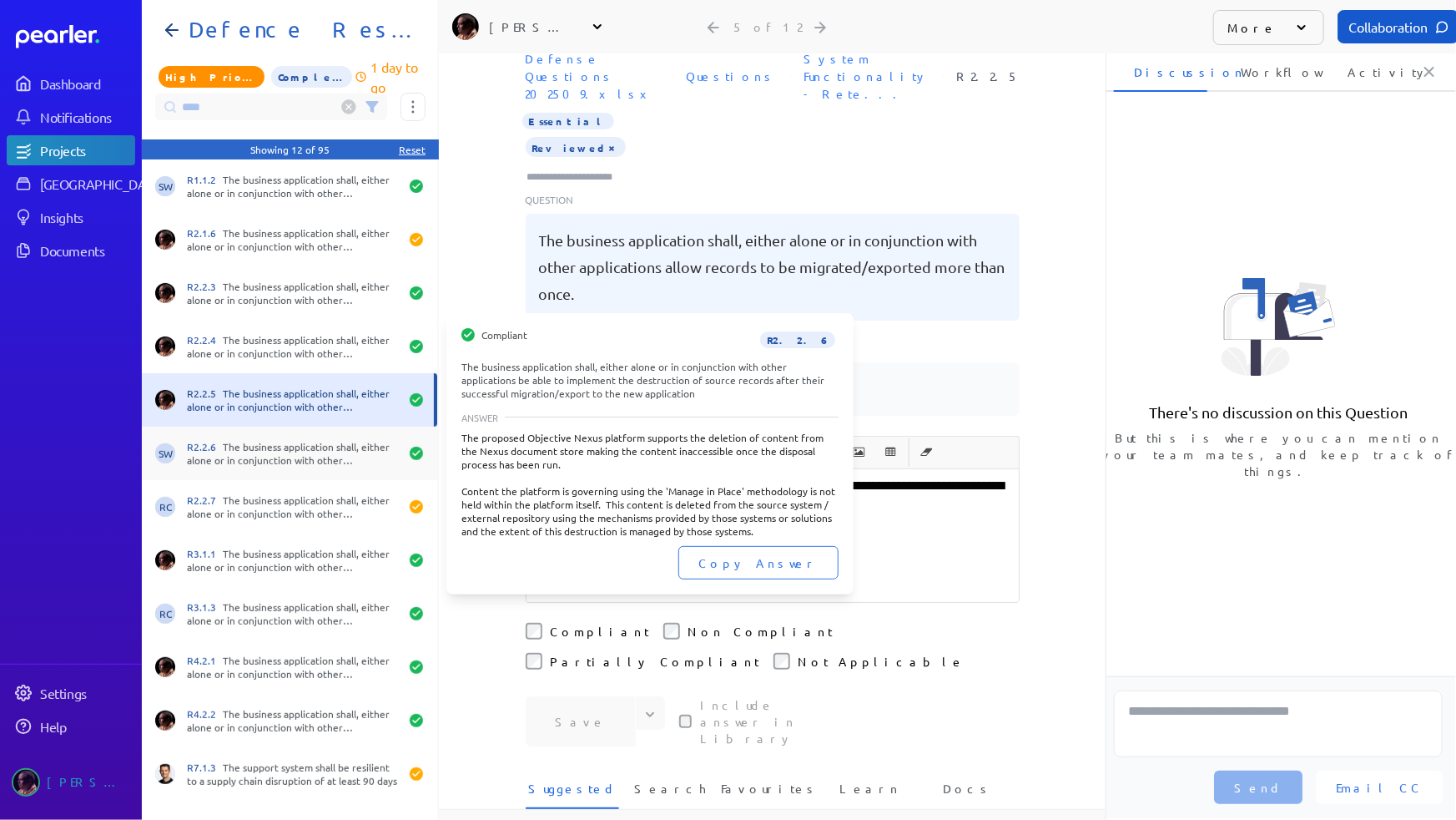
click at [231, 443] on div "R2.2.6 The business application shall, either alone or in conjunction with othe…" at bounding box center [293, 453] width 212 height 27
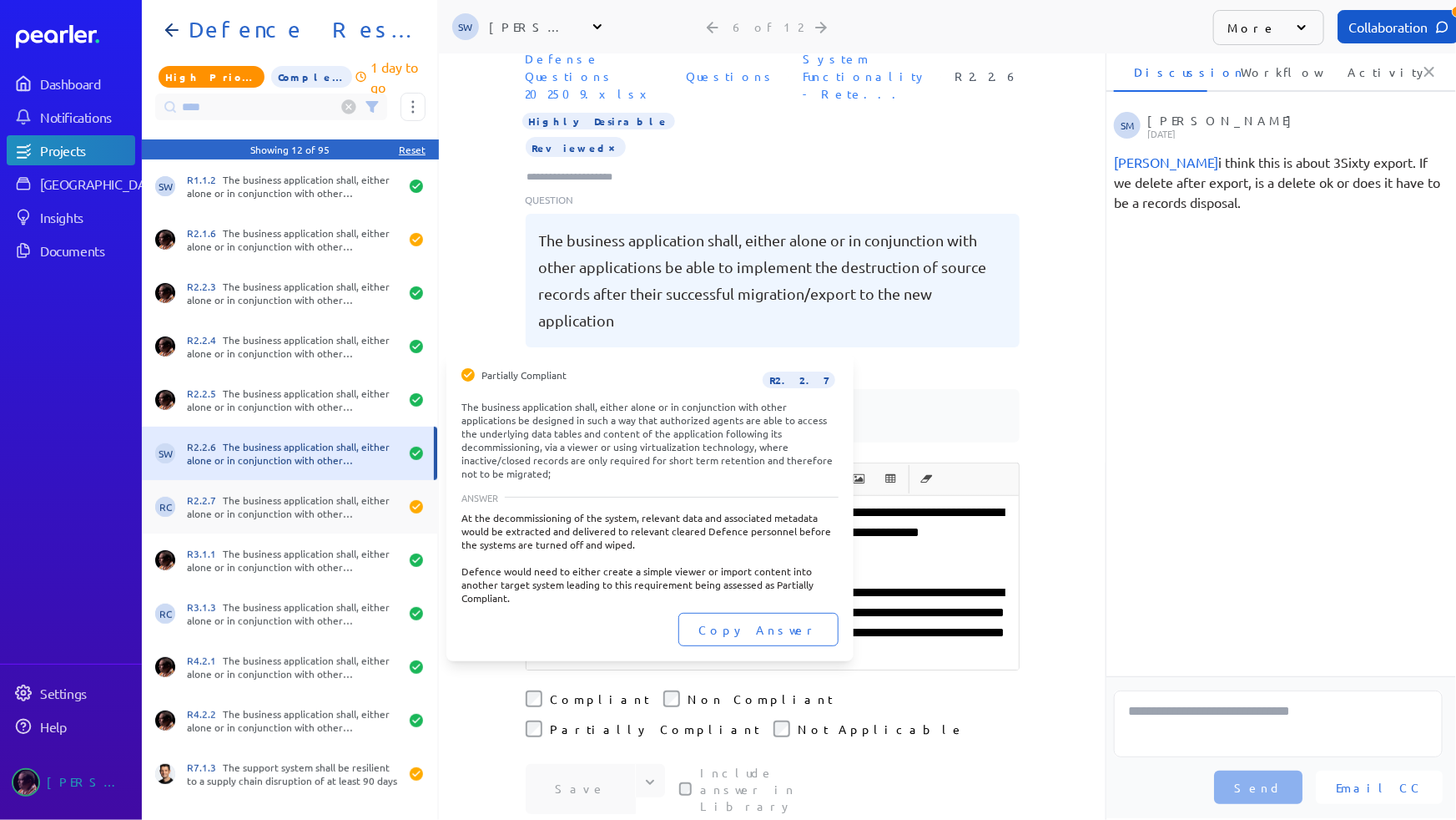
click at [307, 515] on div "R2.2.7 The business application shall, either alone or in conjunction with othe…" at bounding box center [293, 506] width 212 height 27
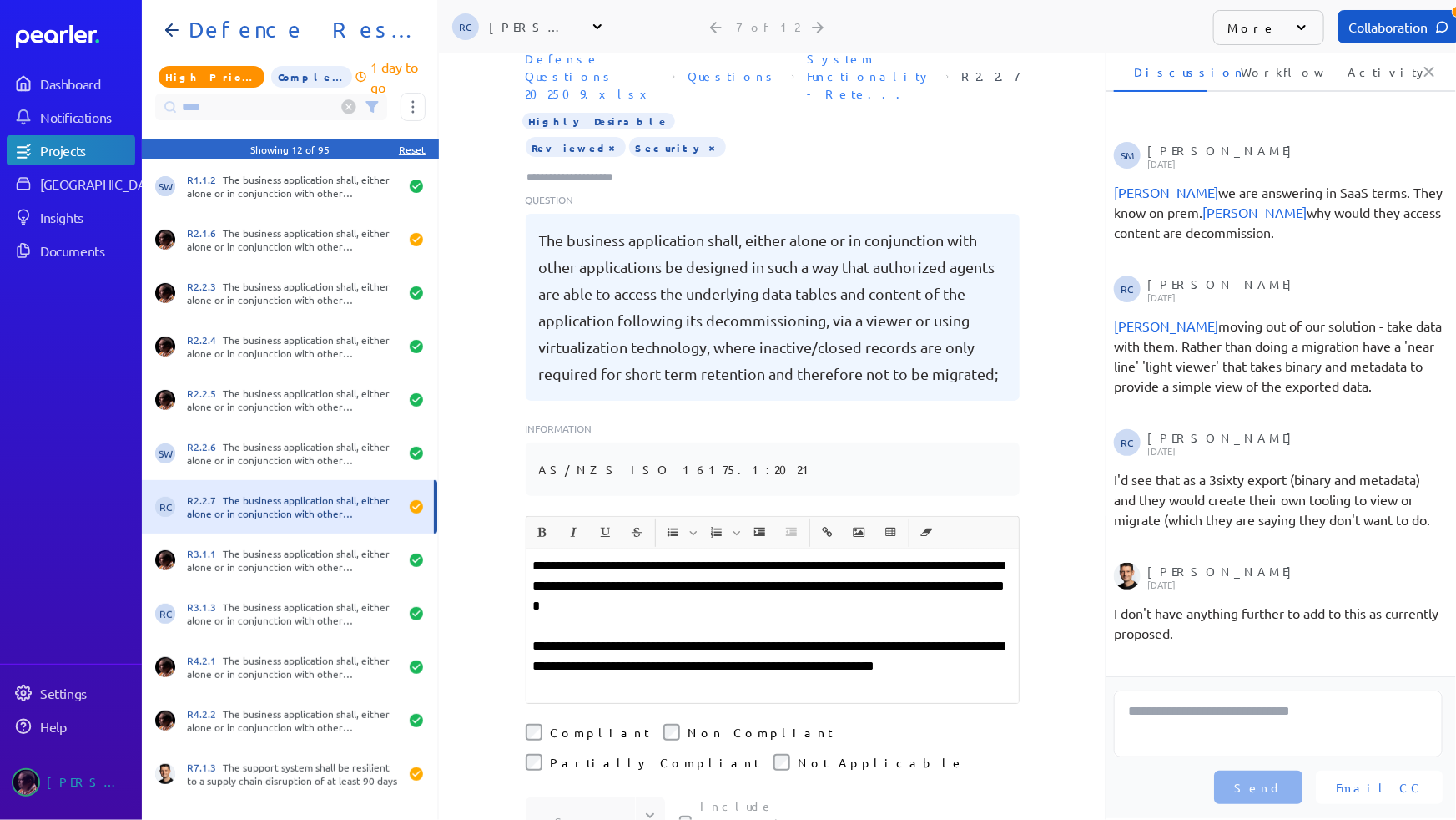
scroll to position [417, 0]
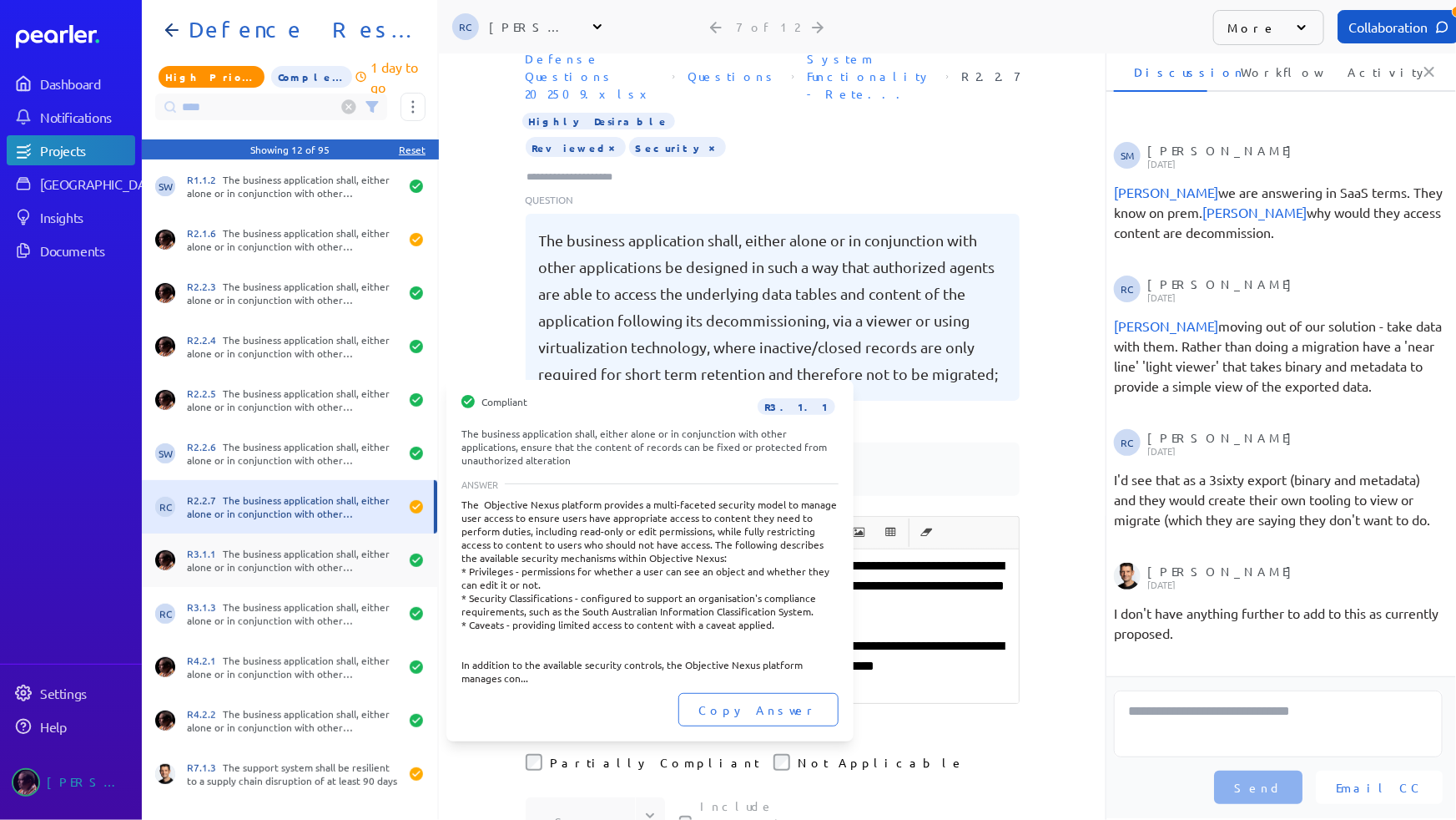
click at [255, 562] on div "R3.1.1 The business application shall, either alone or in conjunction with othe…" at bounding box center [293, 560] width 212 height 27
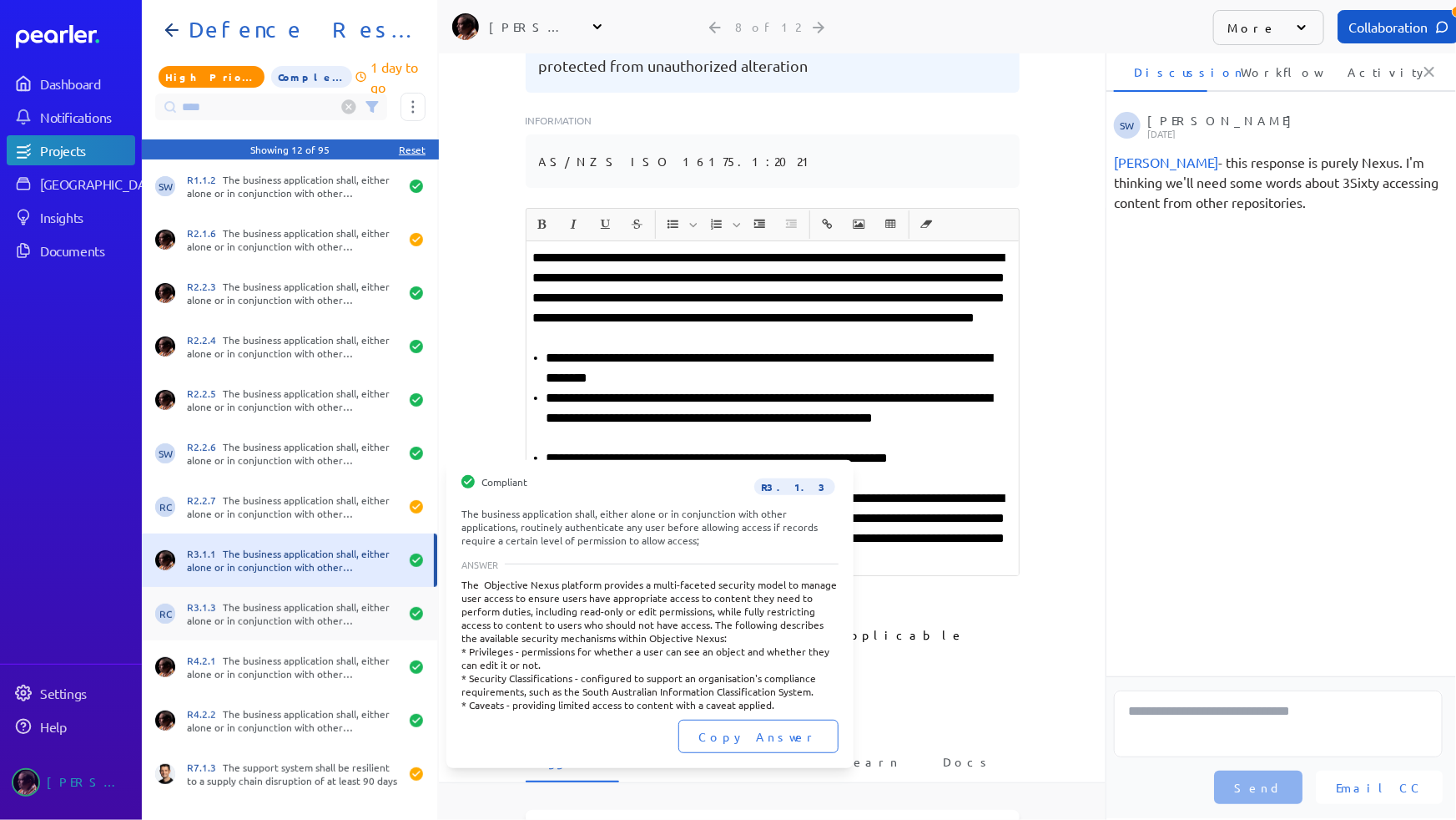
click at [248, 623] on div "R3.1.3 The business application shall, either alone or in conjunction with othe…" at bounding box center [293, 613] width 212 height 27
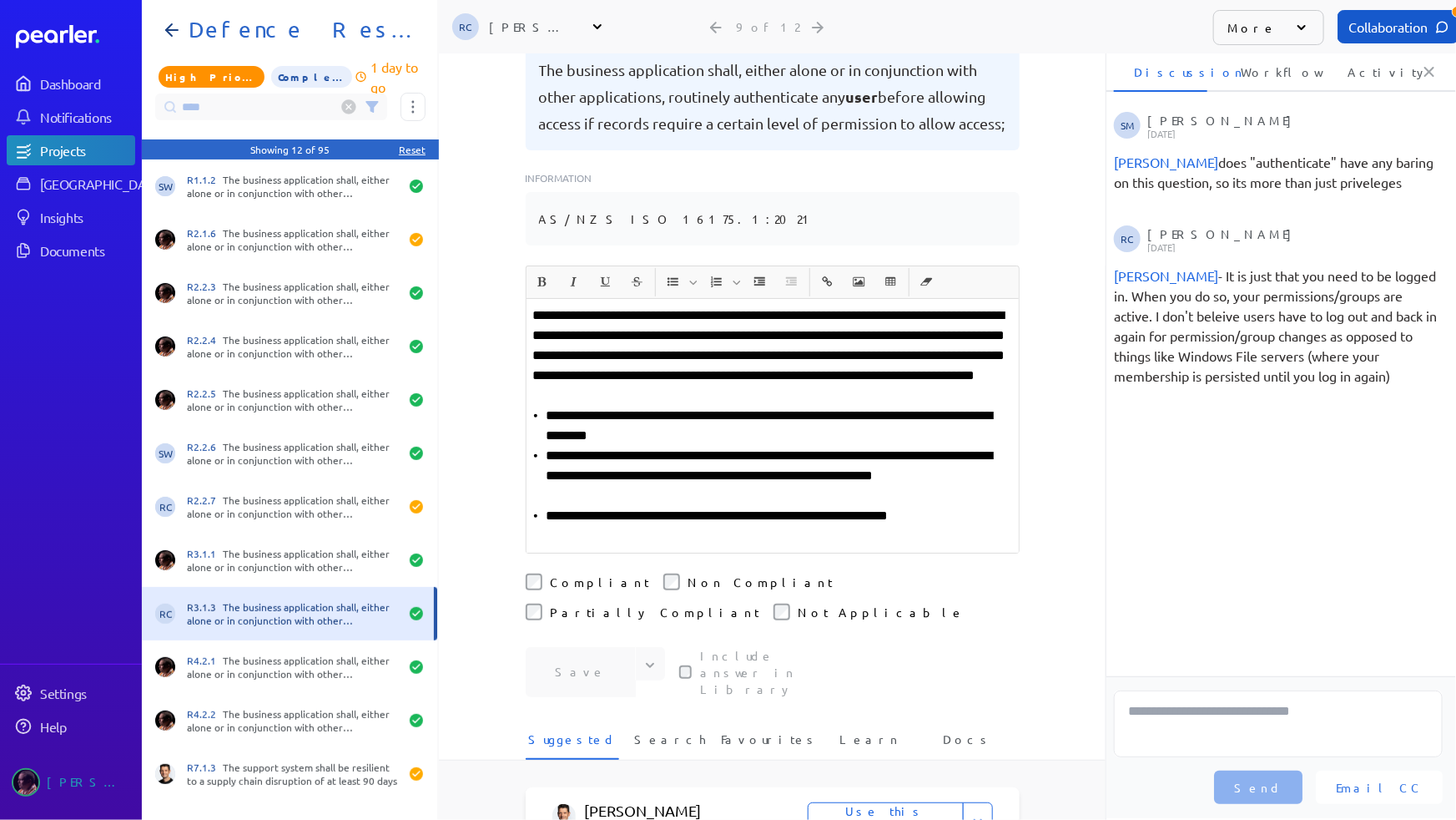
scroll to position [258, 0]
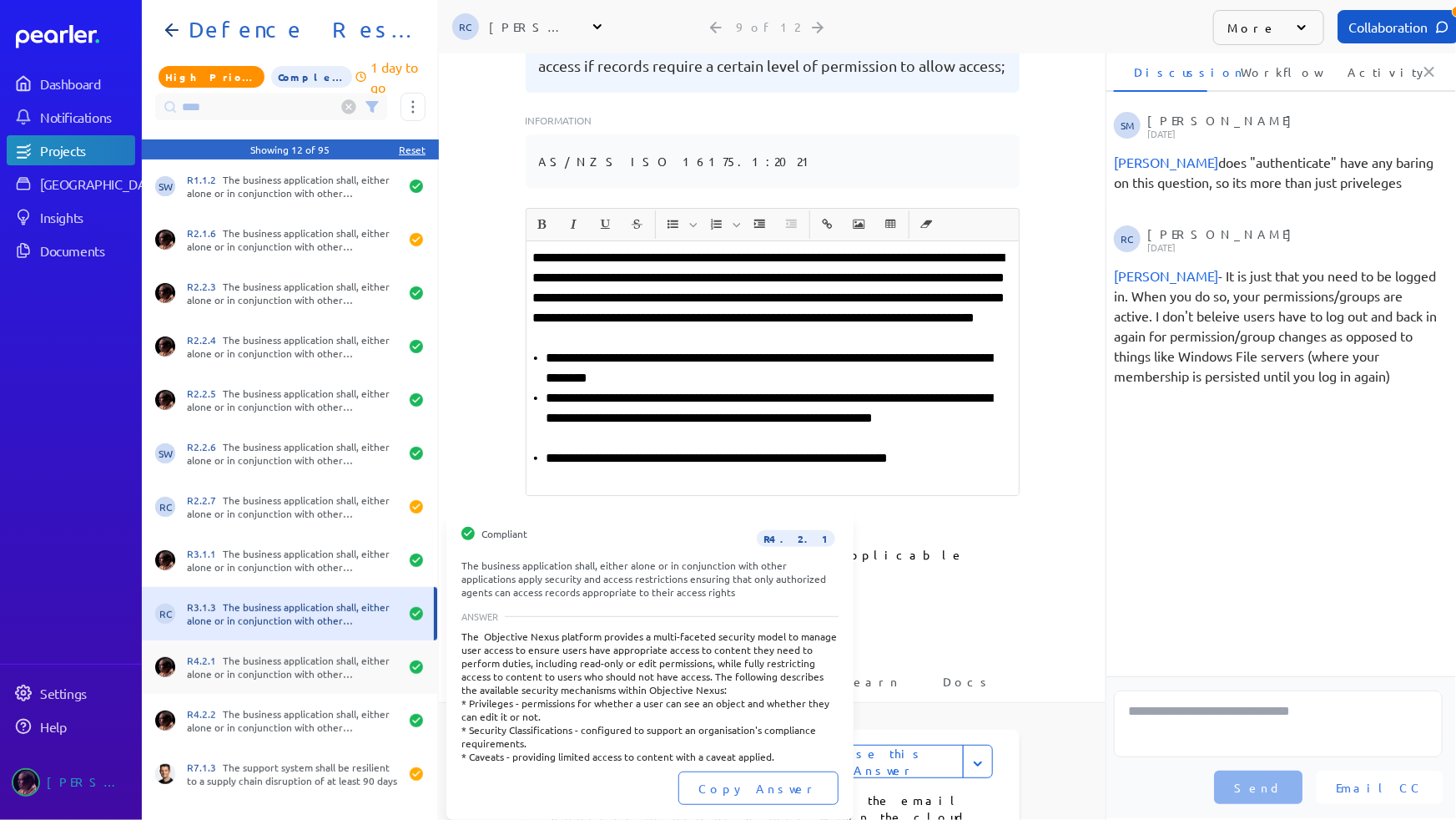
click at [252, 669] on div "R4.2.1 The business application shall, either alone or in conjunction with othe…" at bounding box center [293, 667] width 212 height 27
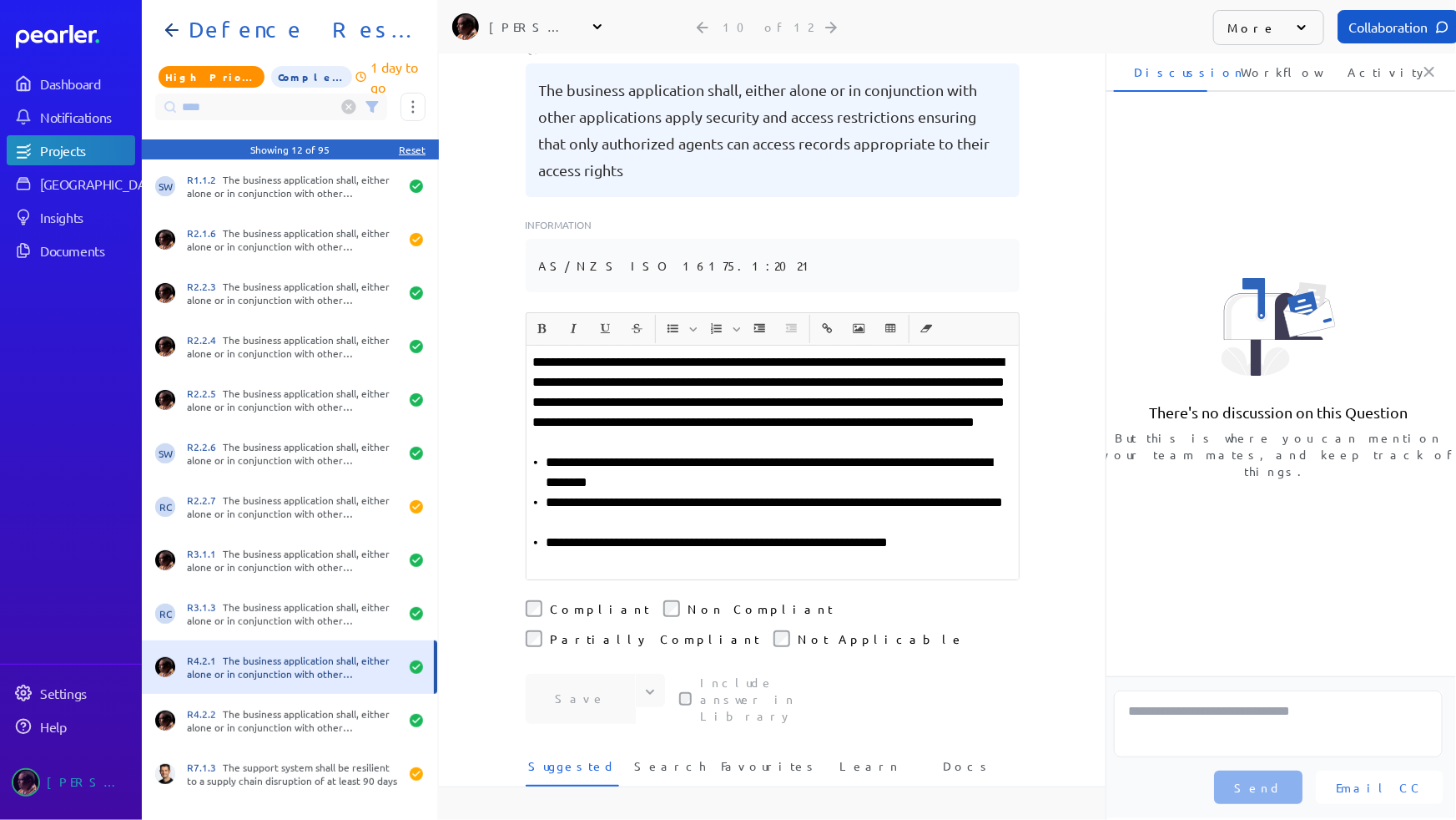
scroll to position [258, 0]
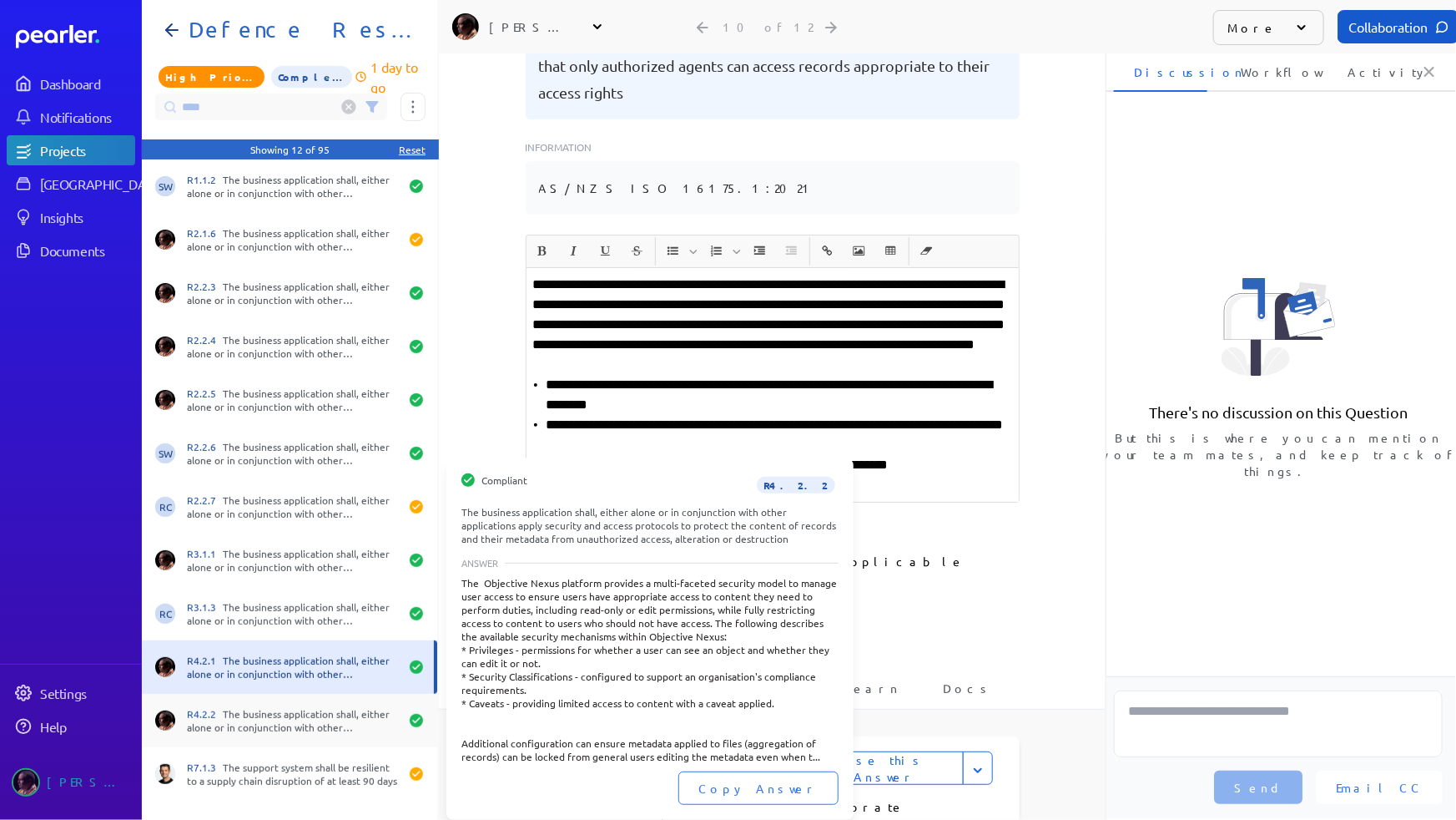
click at [257, 710] on div "R4.2.2 The business application shall, either alone or in conjunction with othe…" at bounding box center [293, 720] width 212 height 27
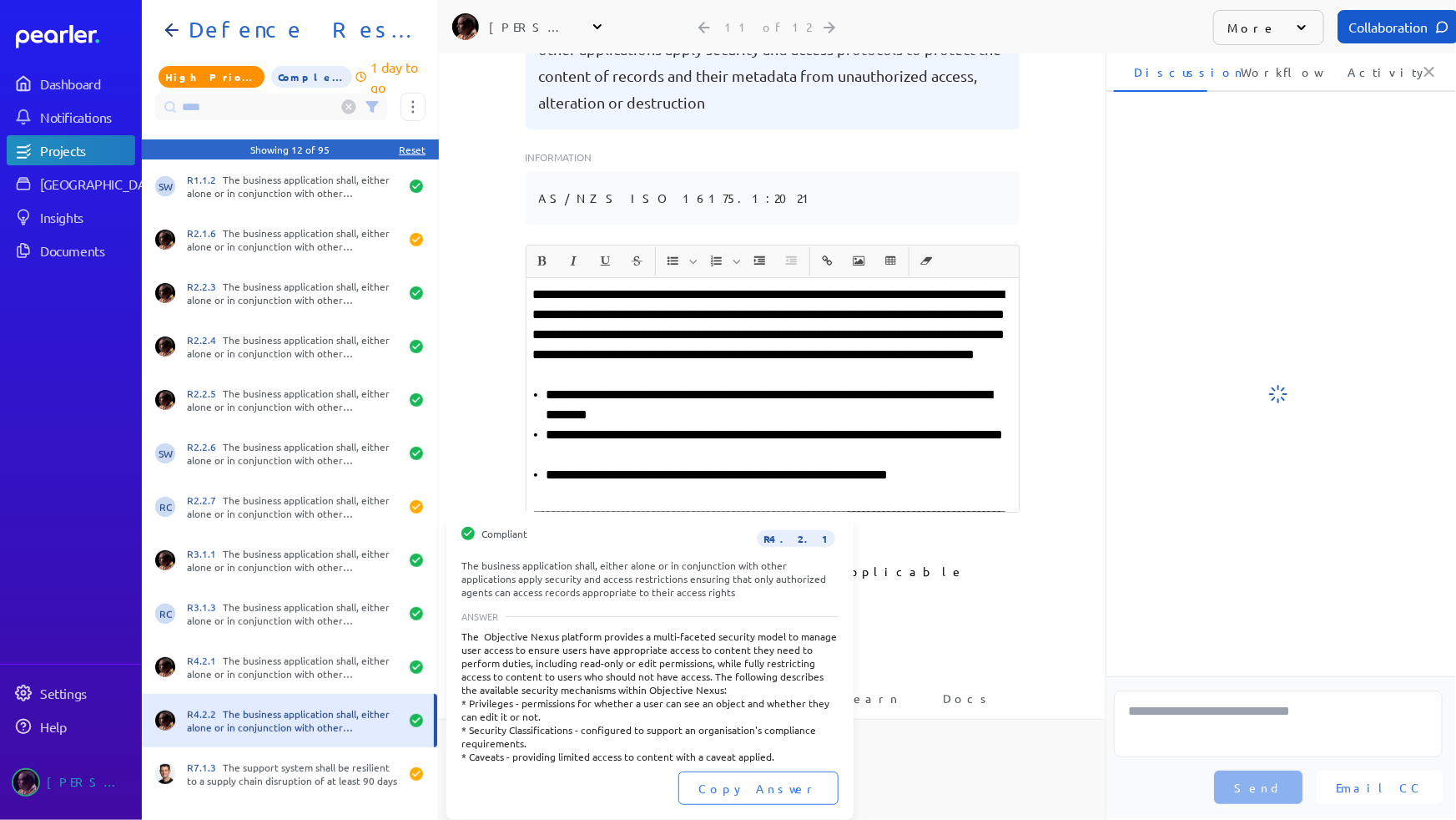
scroll to position [258, 0]
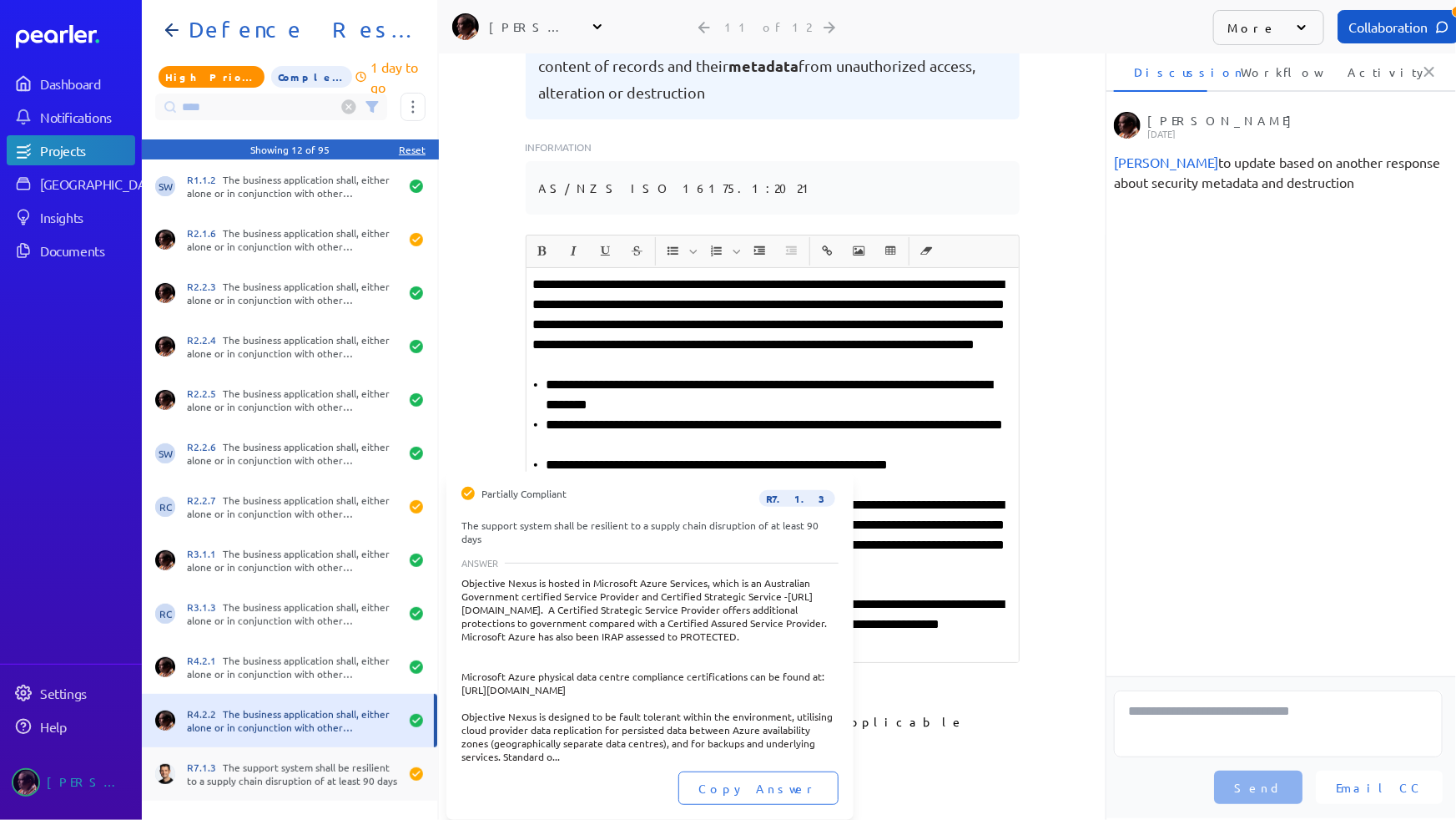
click at [253, 790] on div "R7.1.3 The support system shall be resilient to a supply chain disruption of at…" at bounding box center [290, 773] width 295 height 53
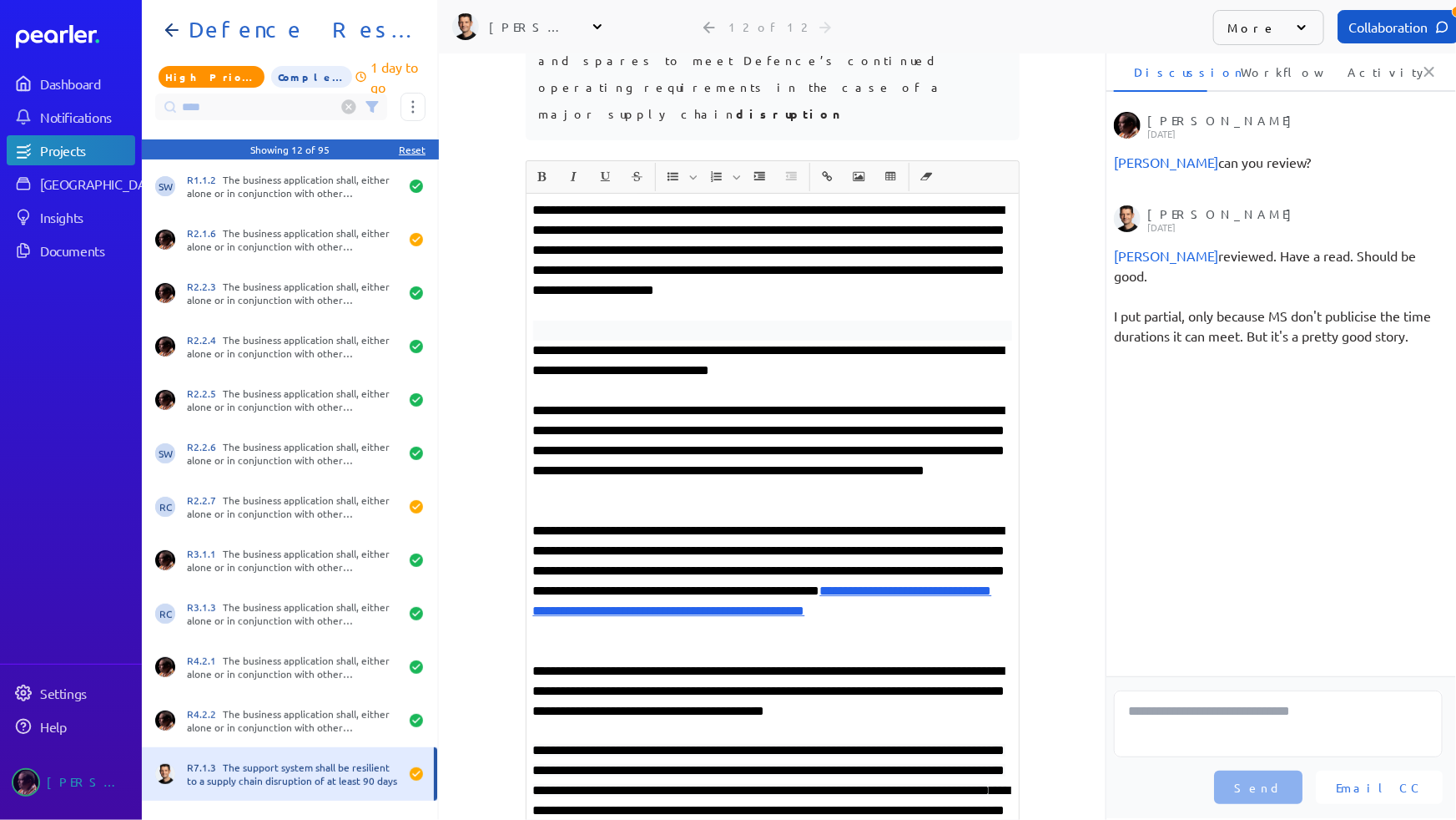
scroll to position [409, 0]
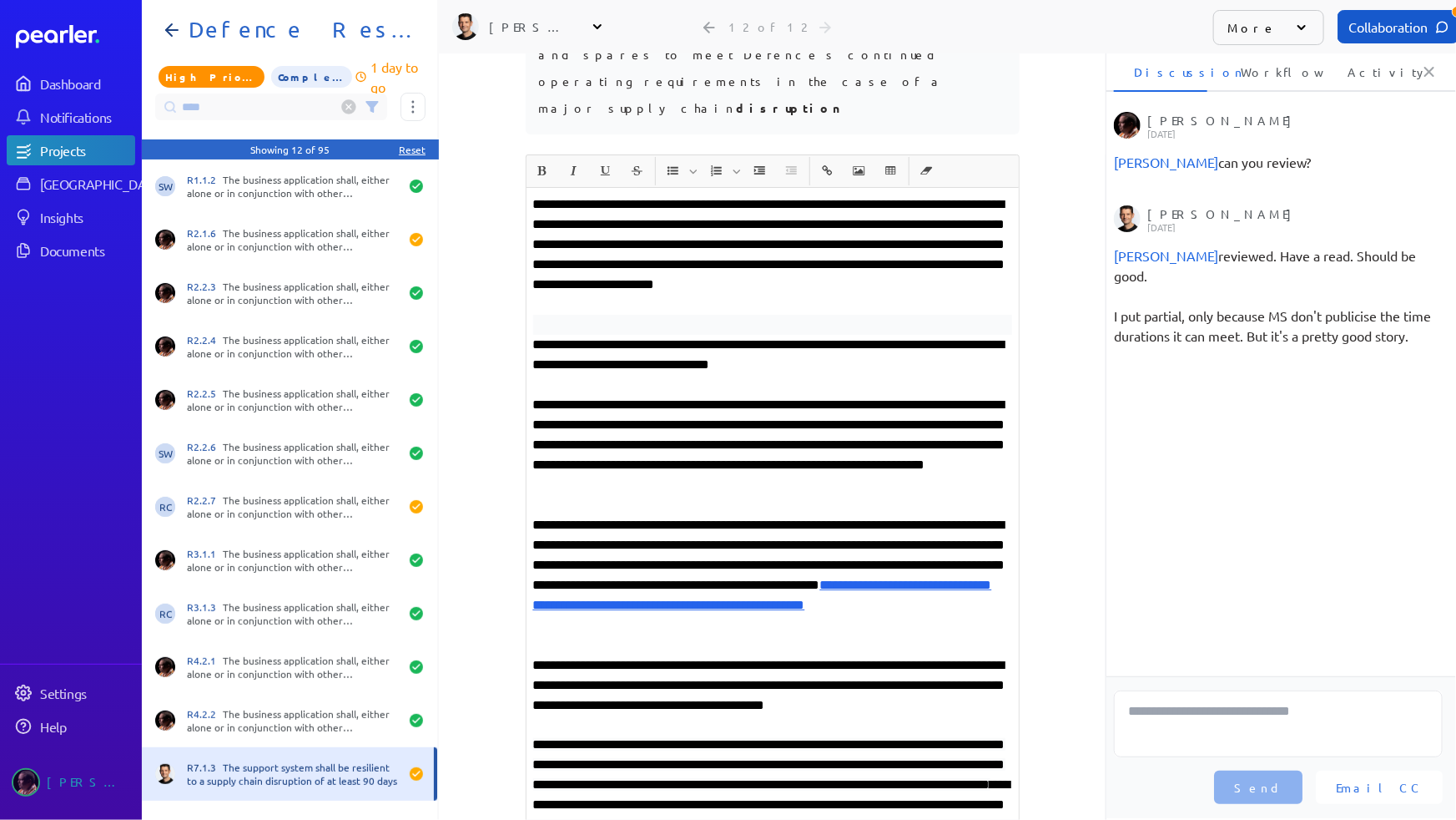
click at [351, 109] on circle at bounding box center [349, 107] width 14 height 14
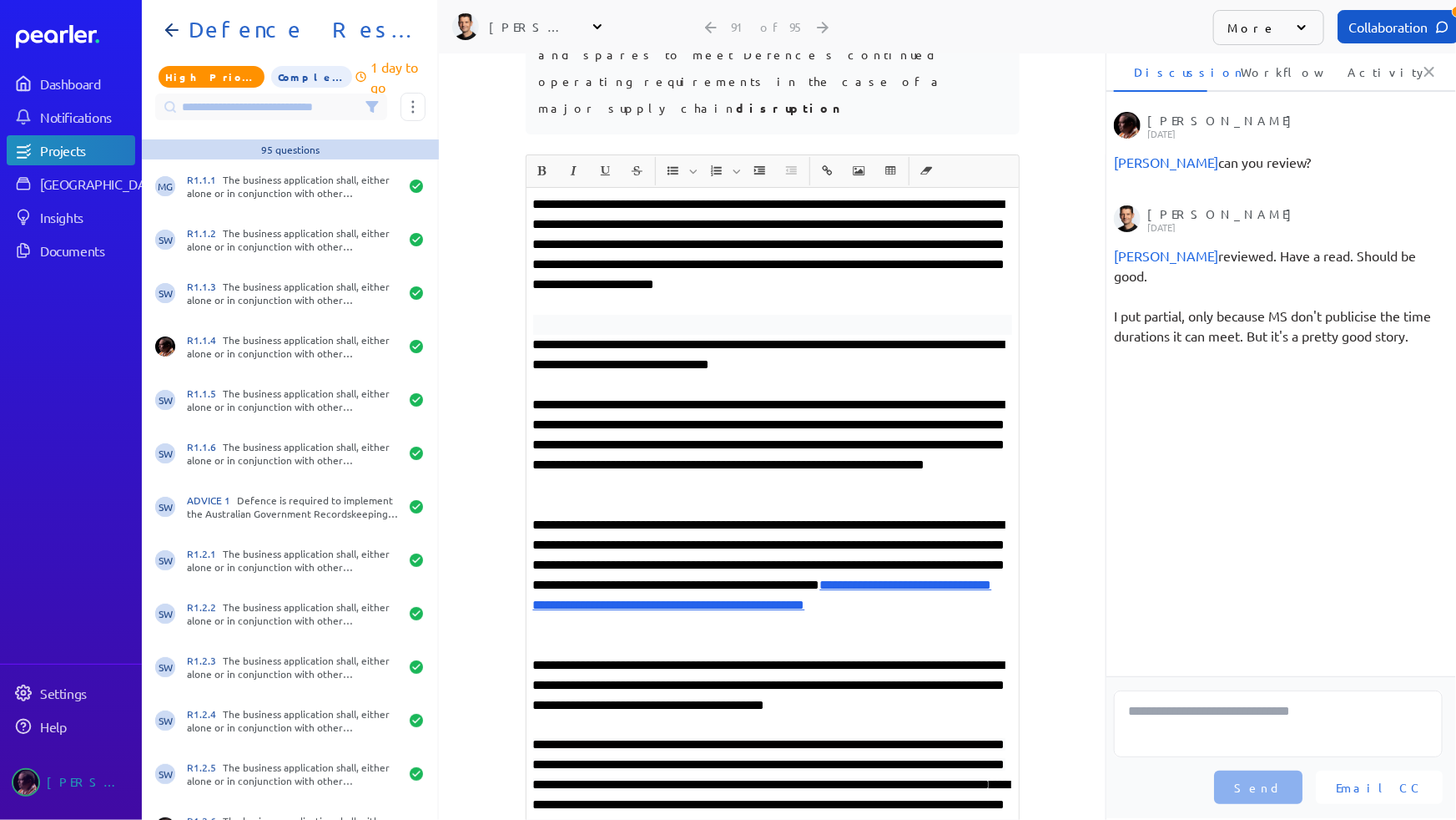
click at [336, 110] on input at bounding box center [271, 107] width 232 height 27
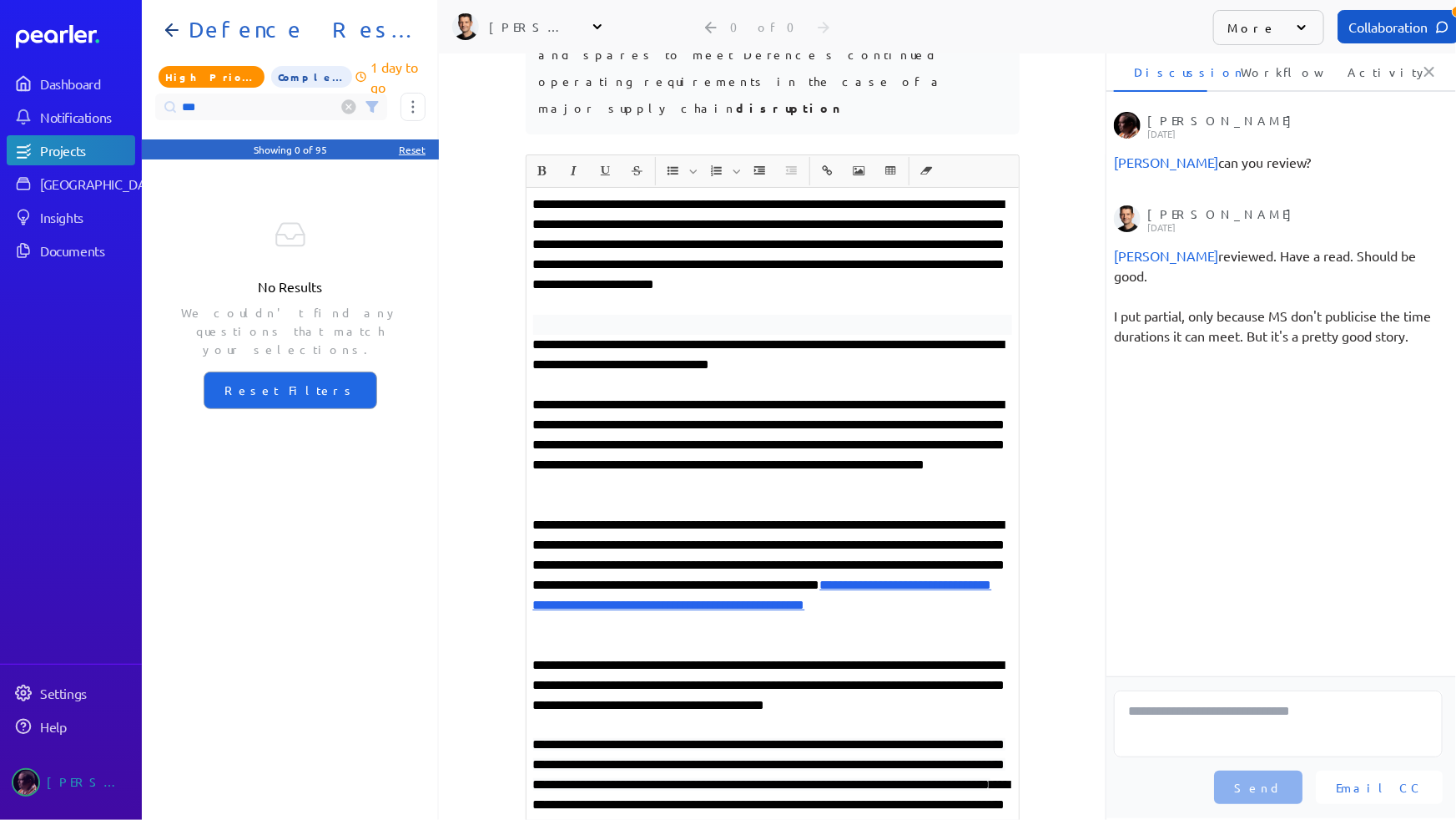
type input "***"
click at [350, 108] on circle at bounding box center [349, 107] width 14 height 14
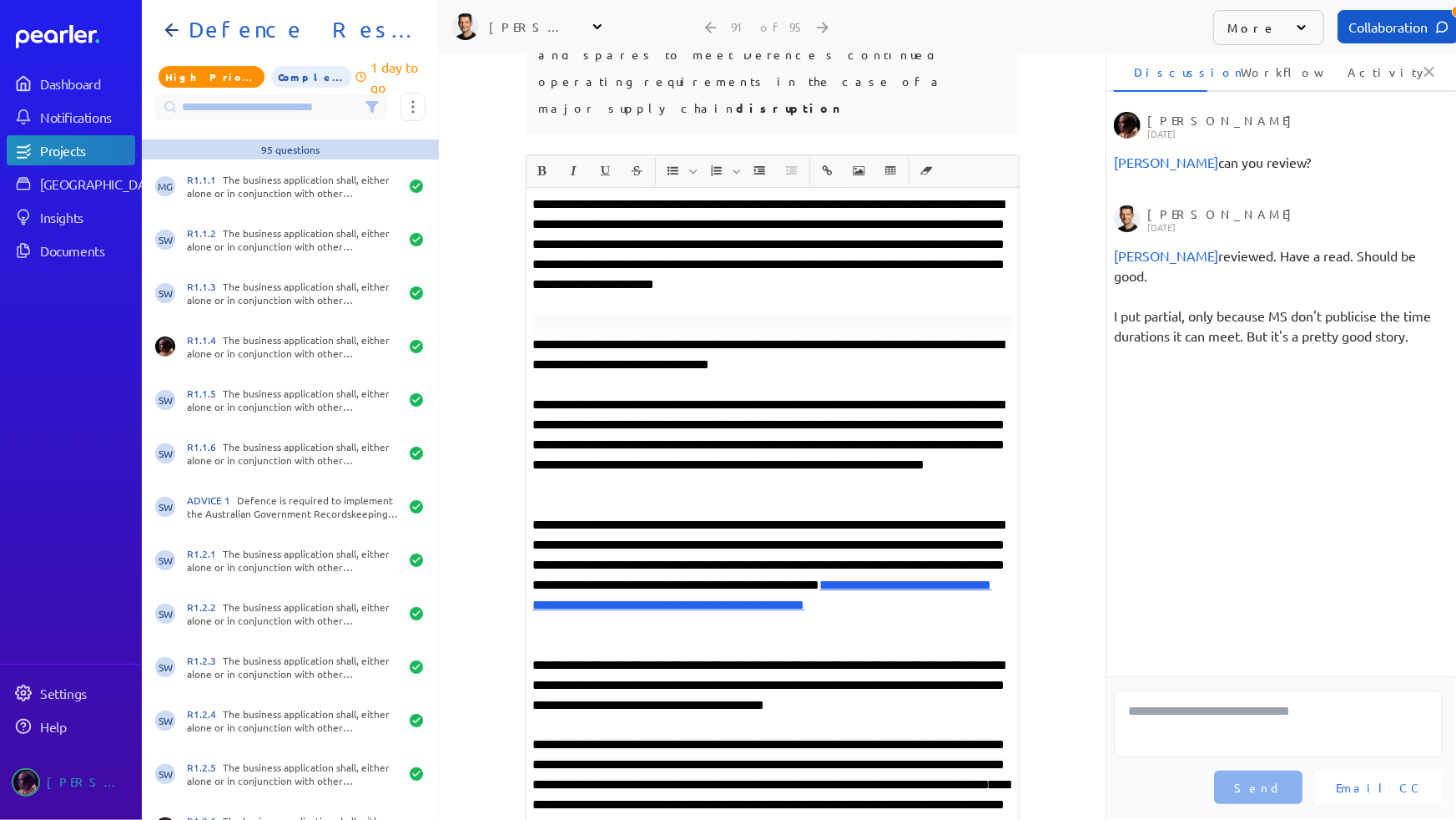
click at [302, 108] on input at bounding box center [271, 107] width 232 height 27
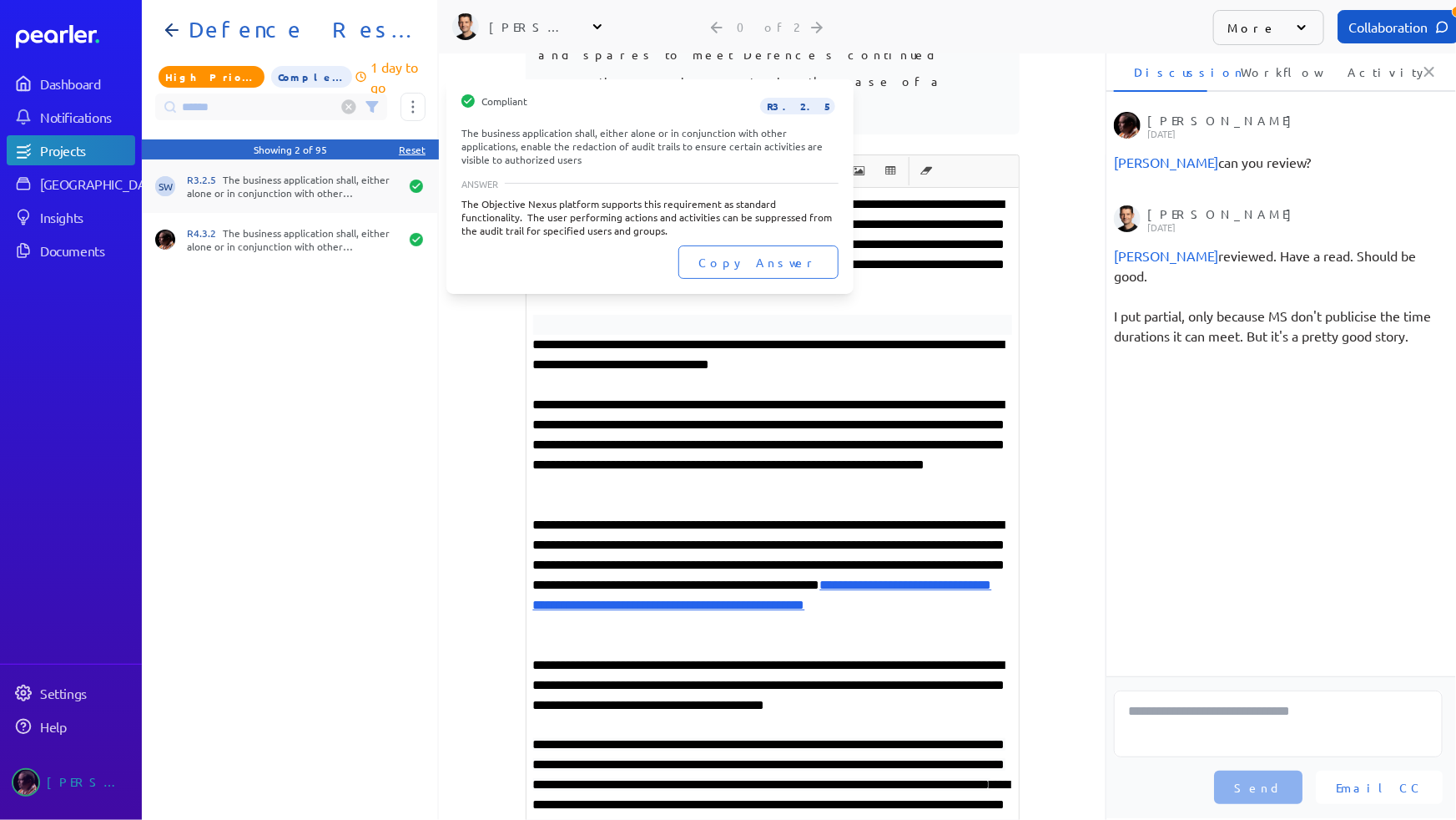
click at [297, 190] on div "R3.2.5 The business application shall, either alone or in conjunction with othe…" at bounding box center [293, 186] width 212 height 27
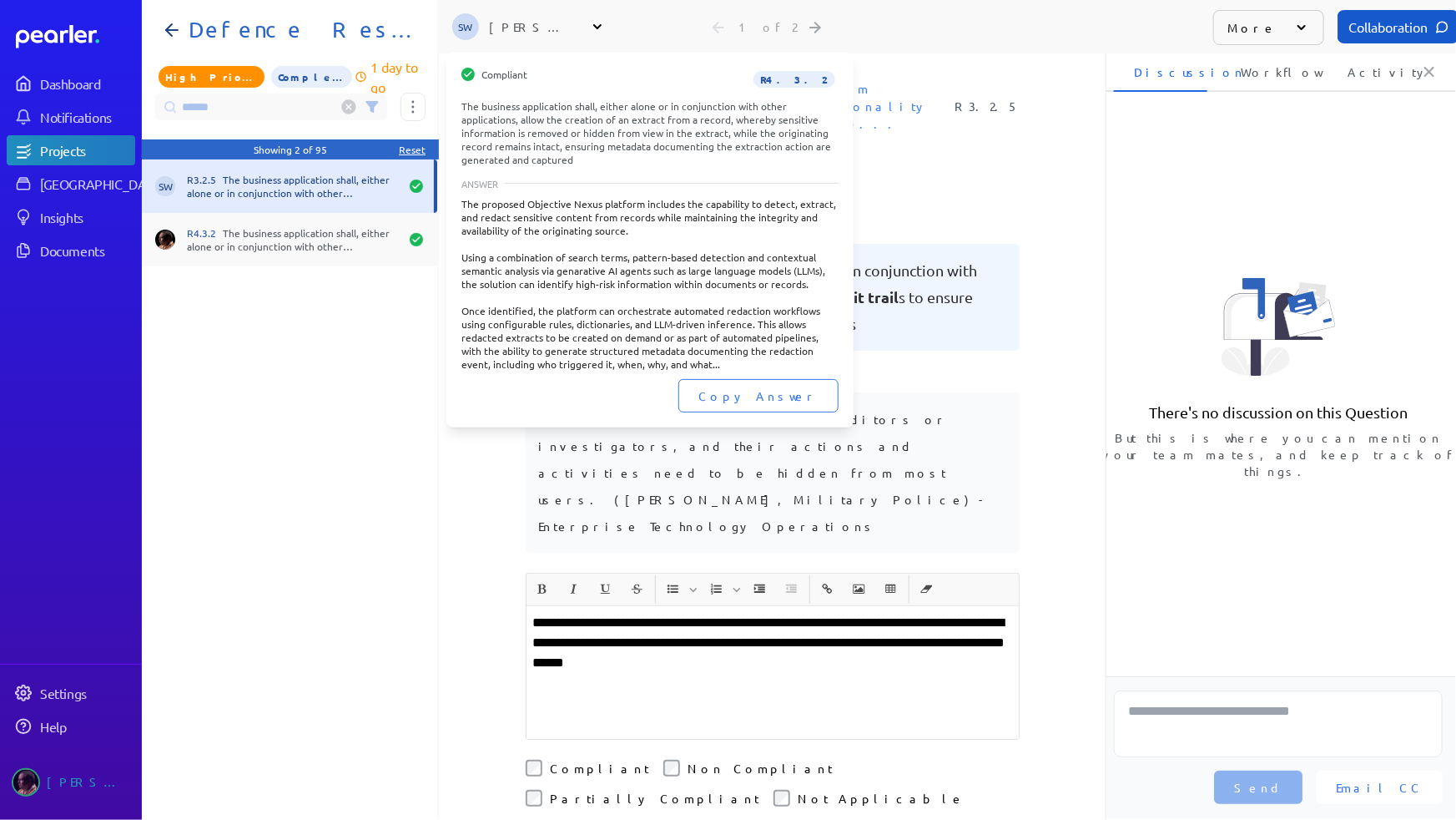
click at [294, 245] on div "R4.3.2 The business application shall, either alone or in conjunction with othe…" at bounding box center [293, 239] width 212 height 27
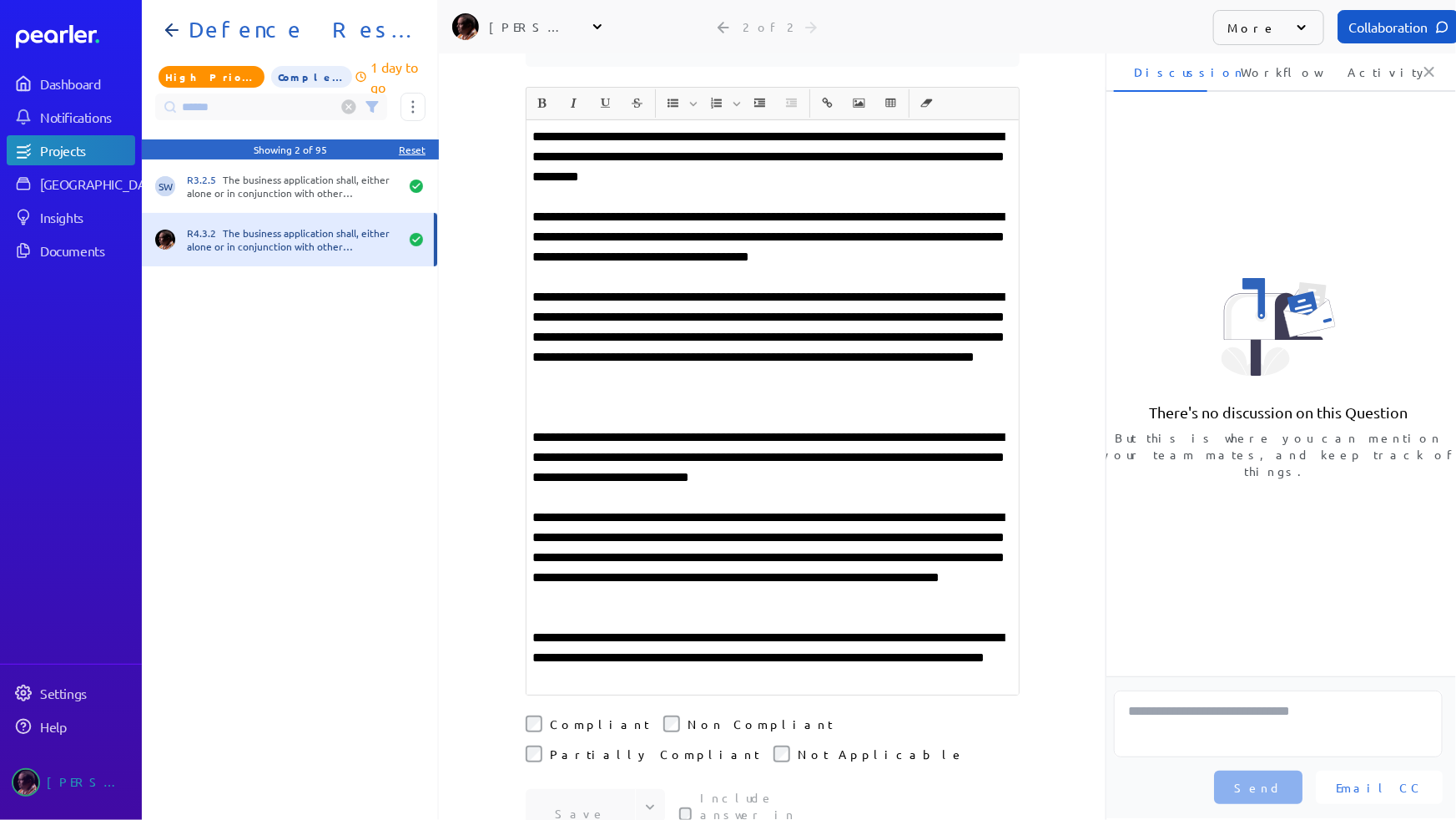
scroll to position [455, 0]
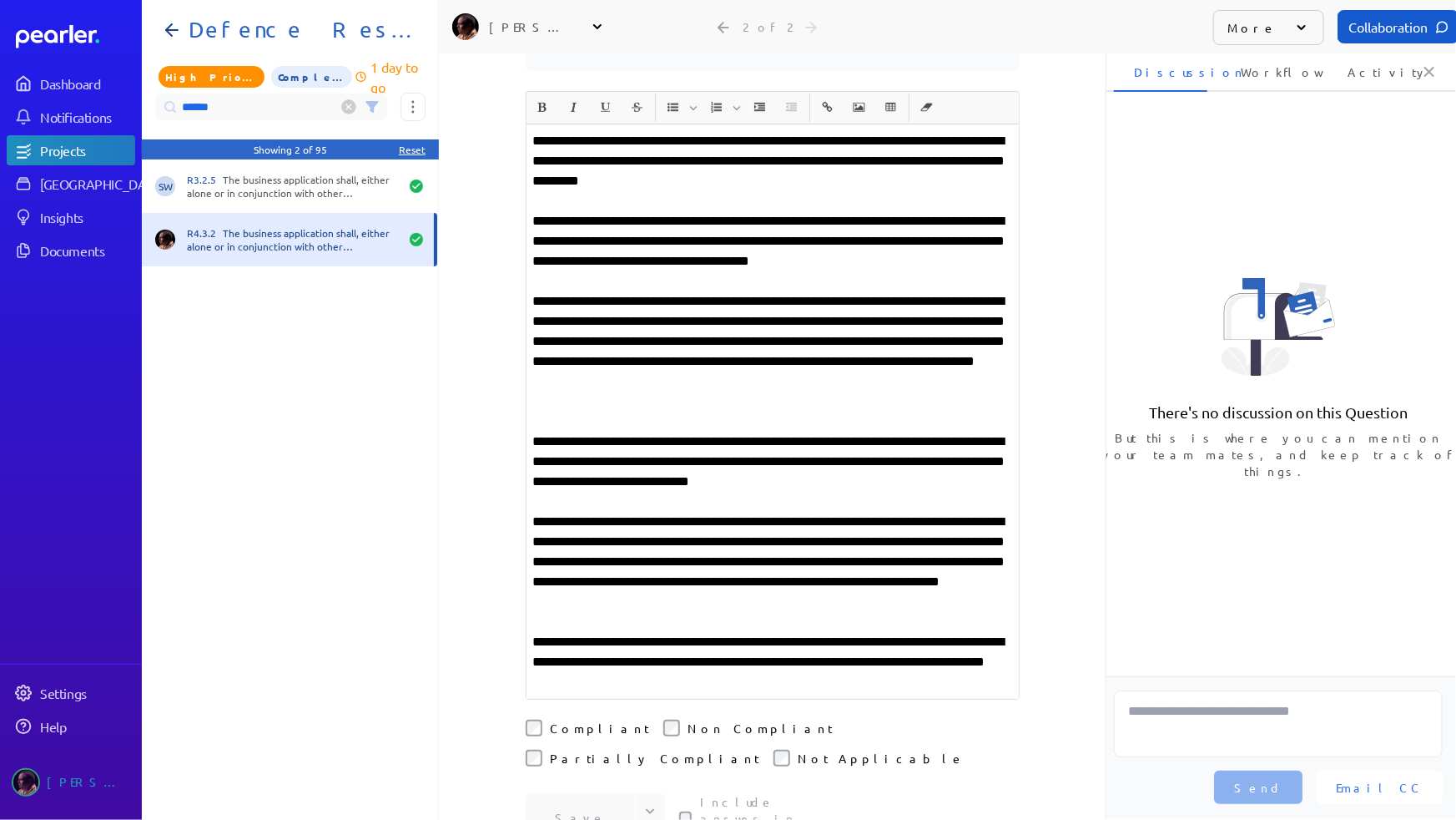
click at [246, 100] on input "******" at bounding box center [271, 107] width 232 height 27
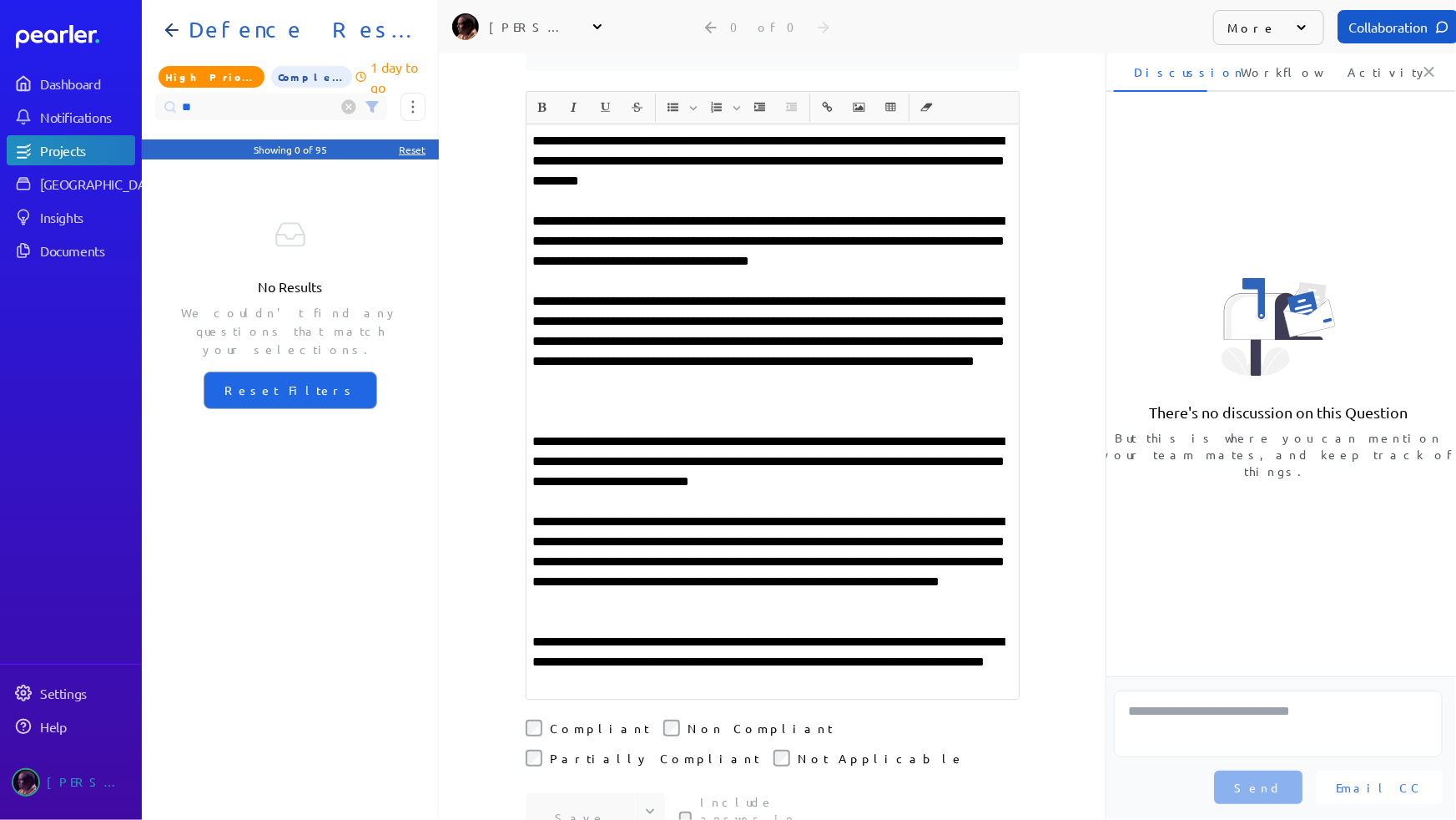
type input "*"
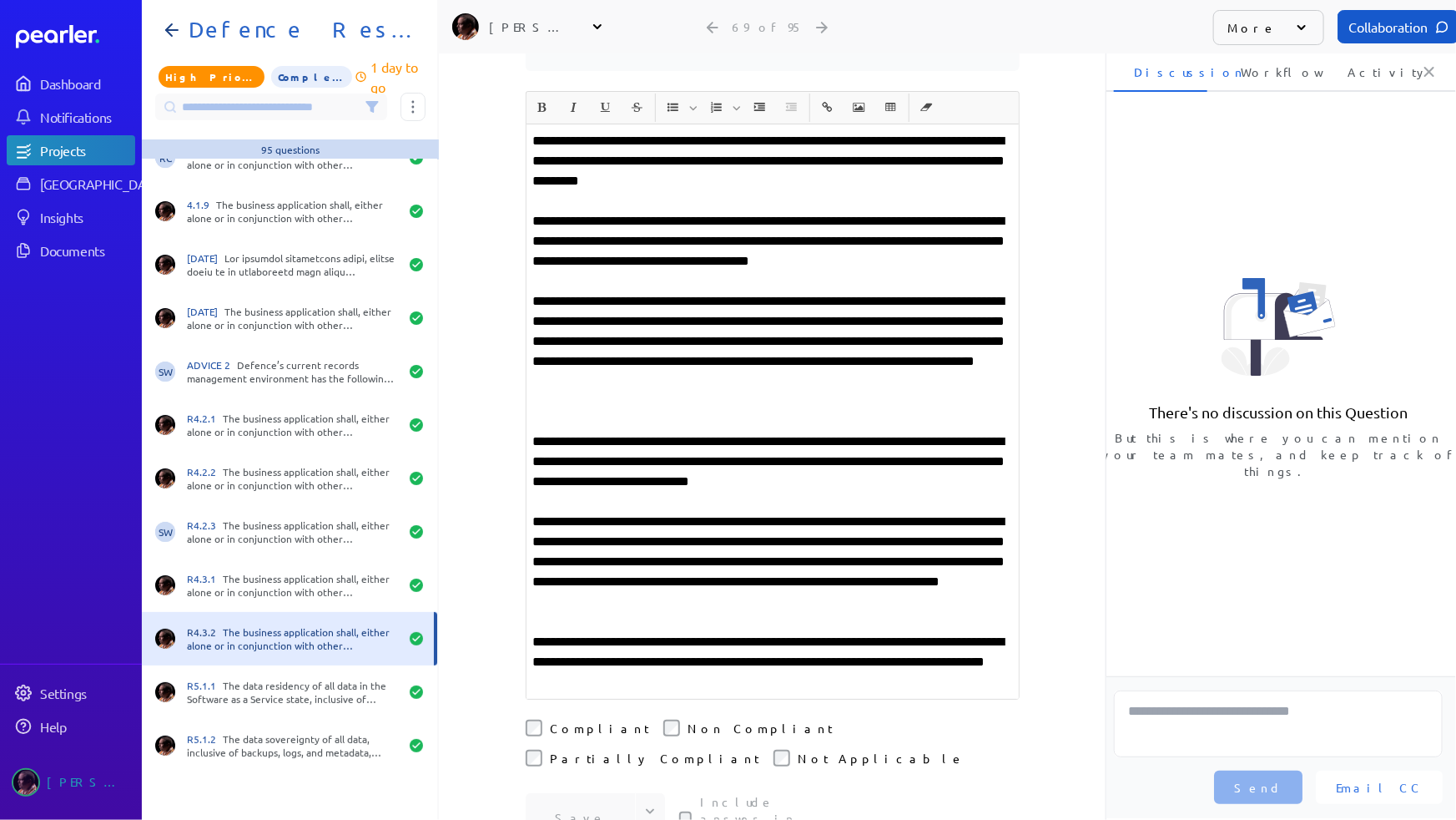
scroll to position [3186, 0]
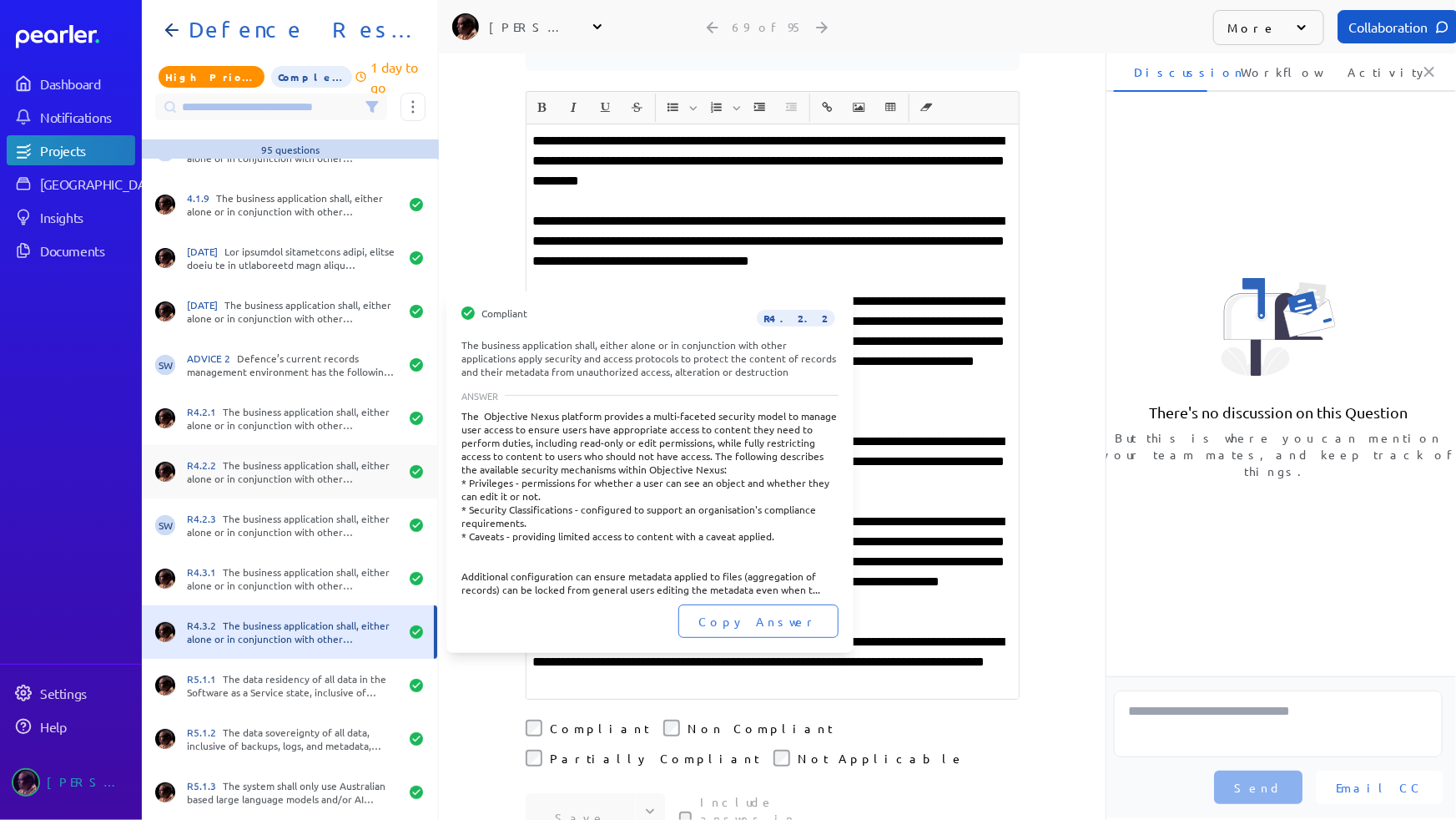
click at [272, 467] on div "R4.2.2 The business application shall, either alone or in conjunction with othe…" at bounding box center [293, 472] width 212 height 27
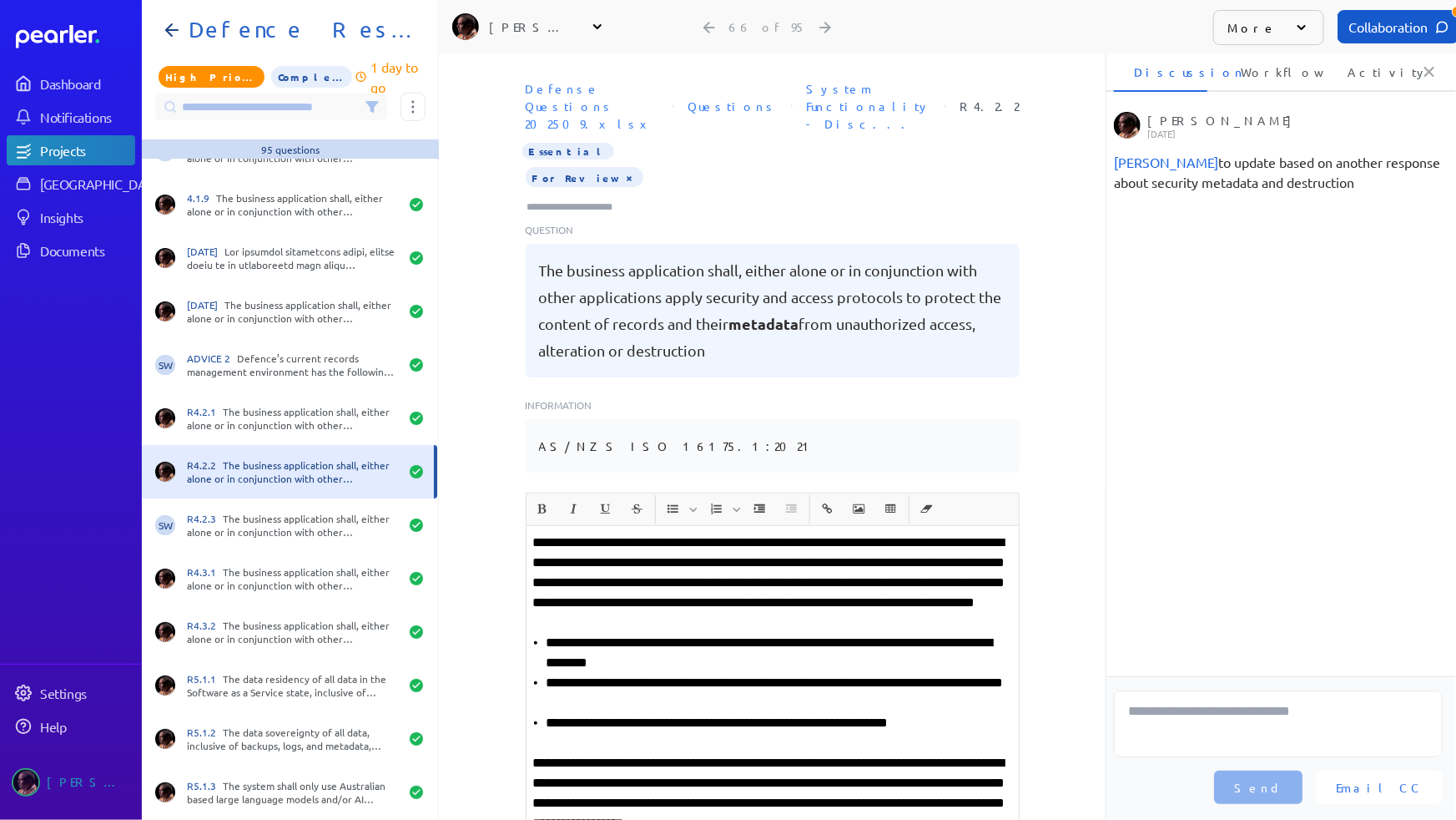
click at [624, 169] on button "×" at bounding box center [630, 177] width 13 height 17
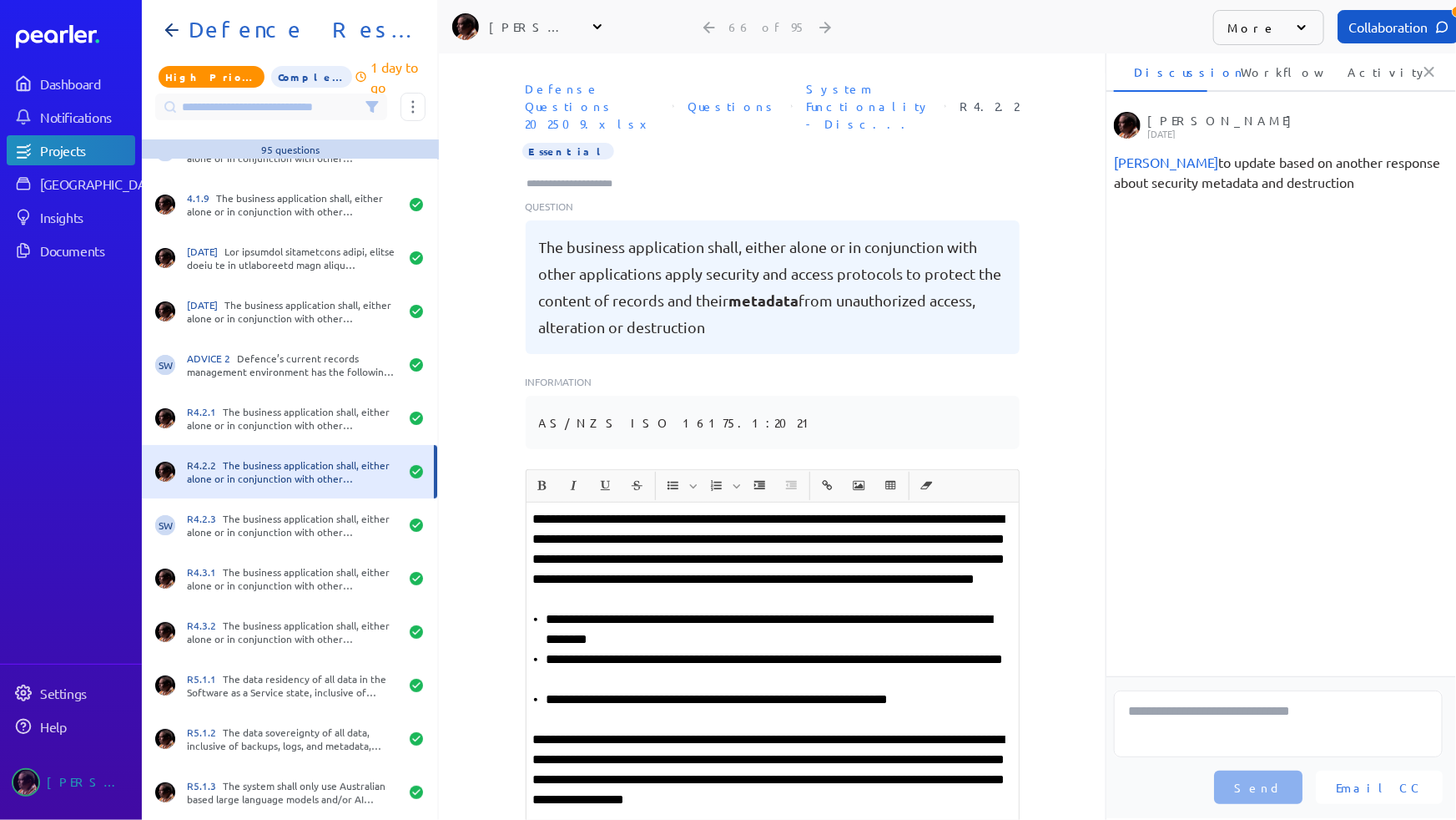
click at [583, 175] on input "Type here to add tags" at bounding box center [577, 183] width 103 height 17
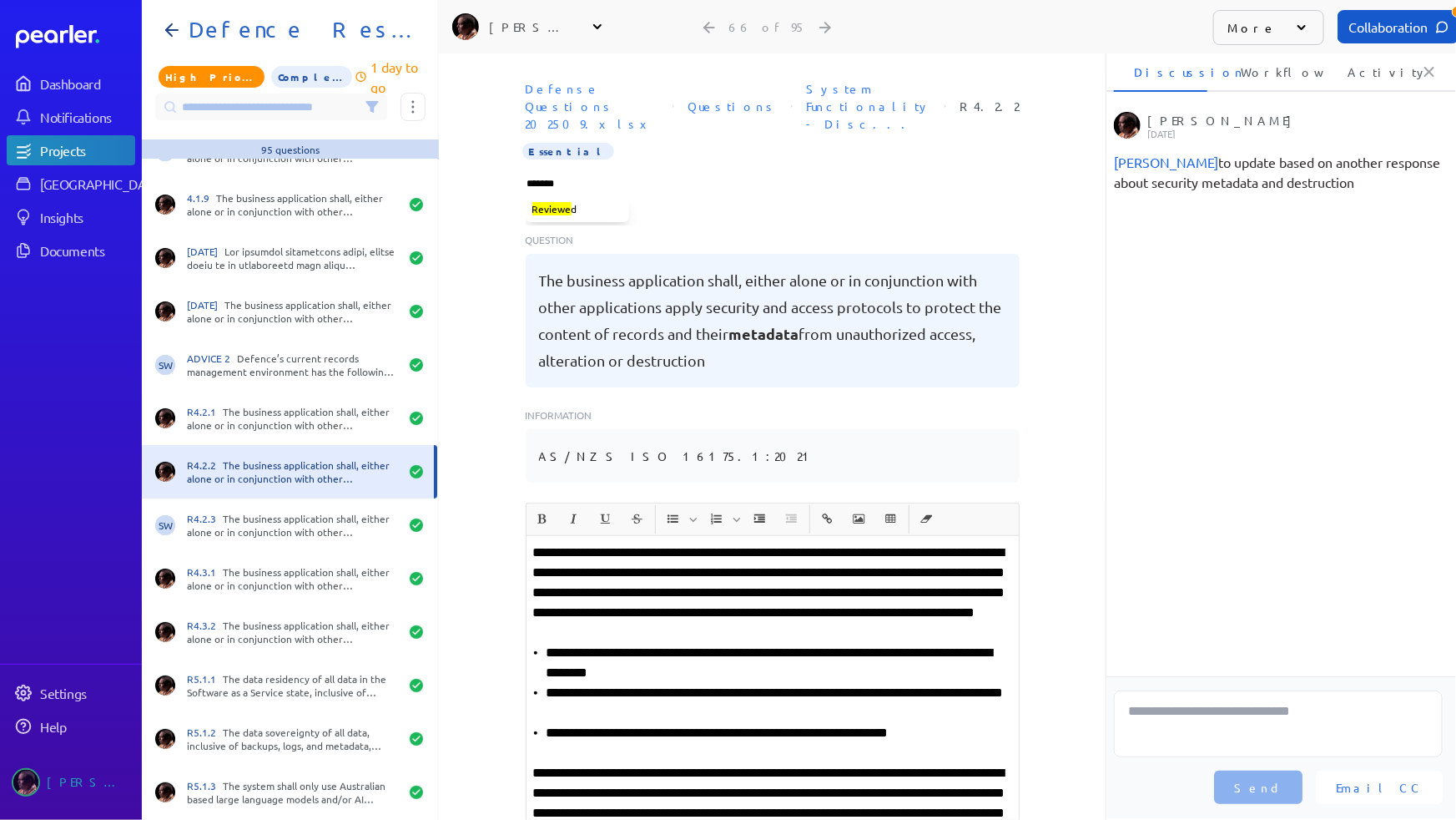
type input "********"
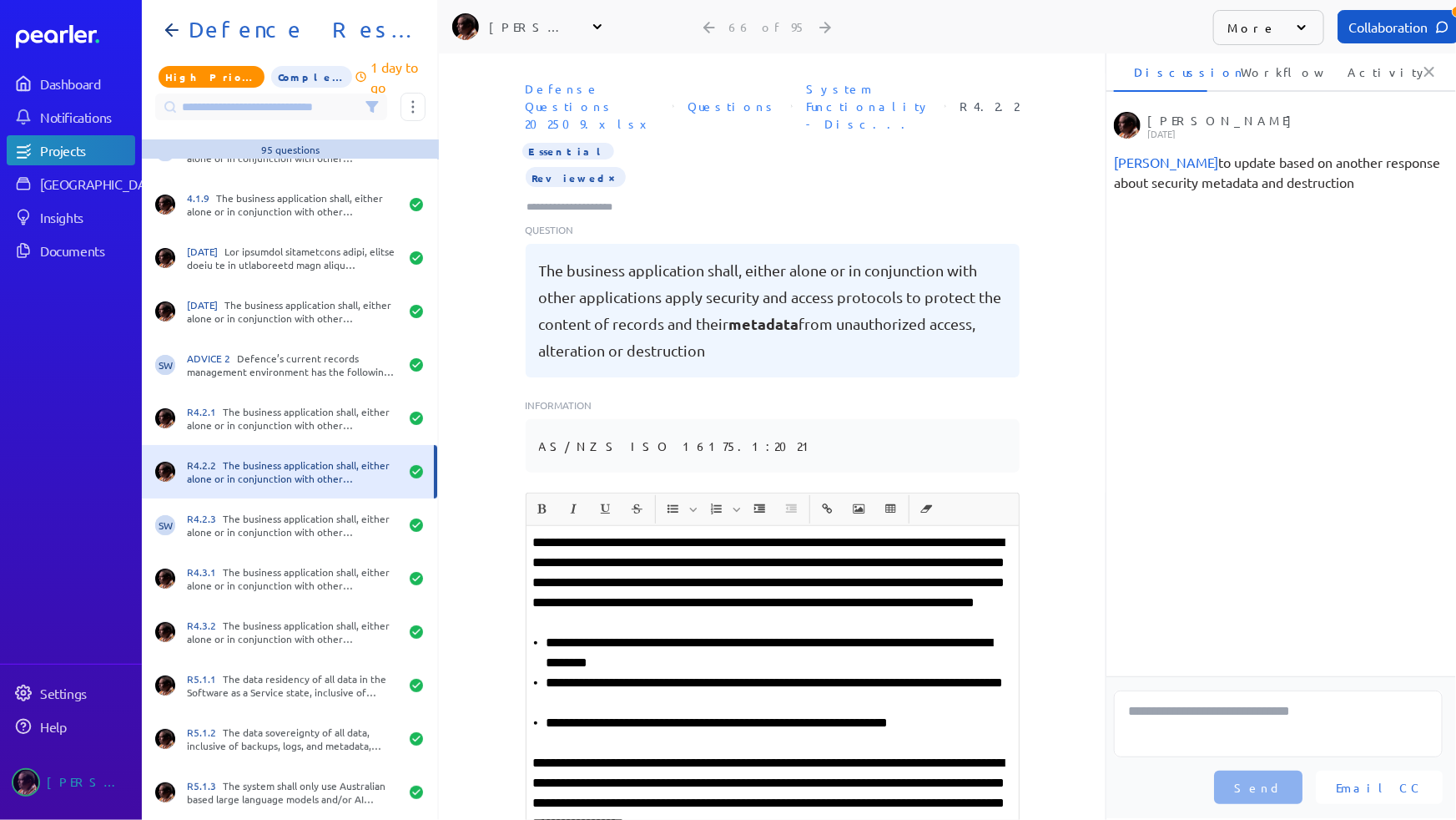
click at [372, 109] on icon at bounding box center [372, 106] width 11 height 10
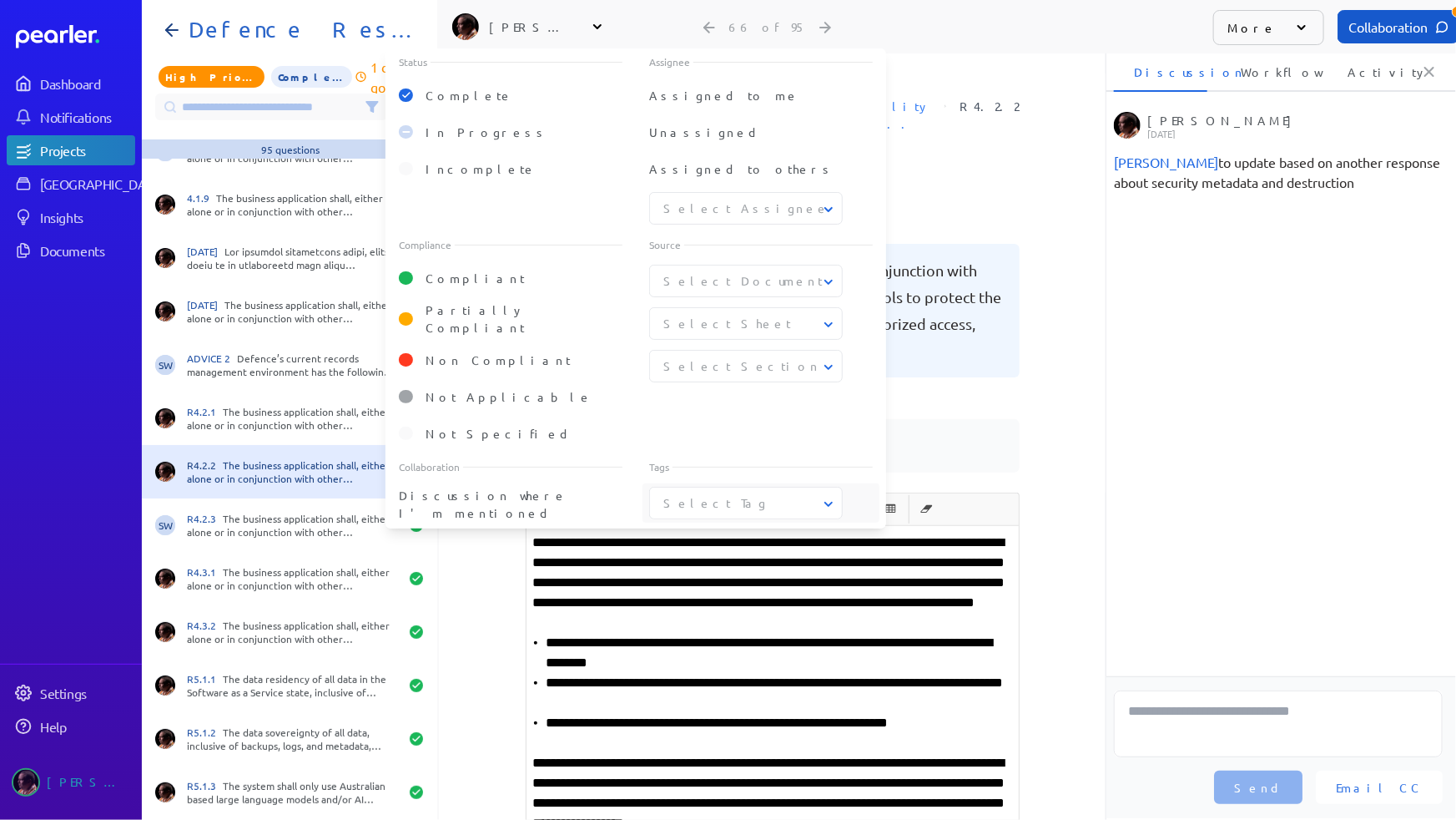
click at [823, 496] on icon at bounding box center [829, 504] width 17 height 17
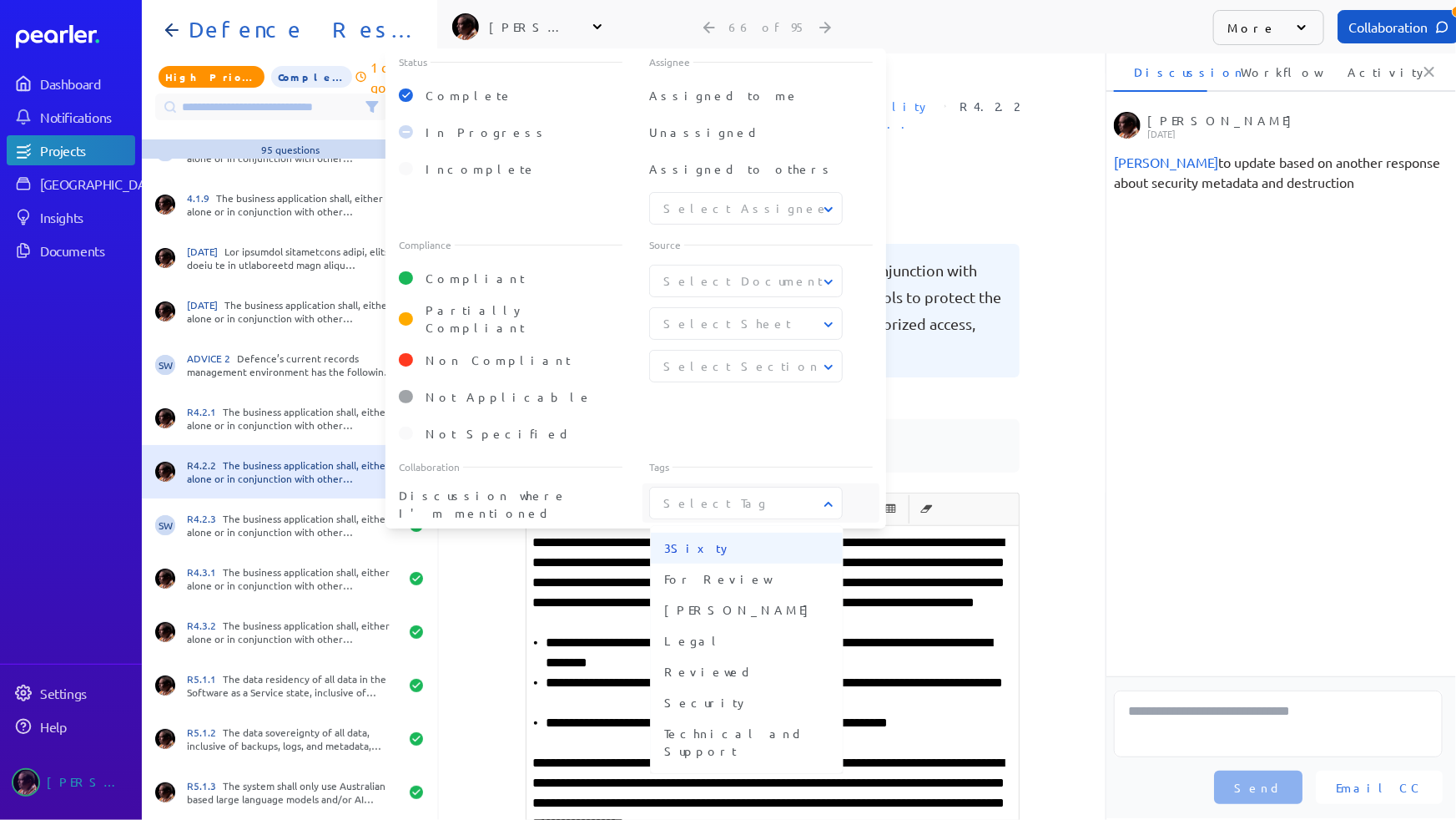
click at [733, 544] on span "3Sixty" at bounding box center [747, 548] width 165 height 18
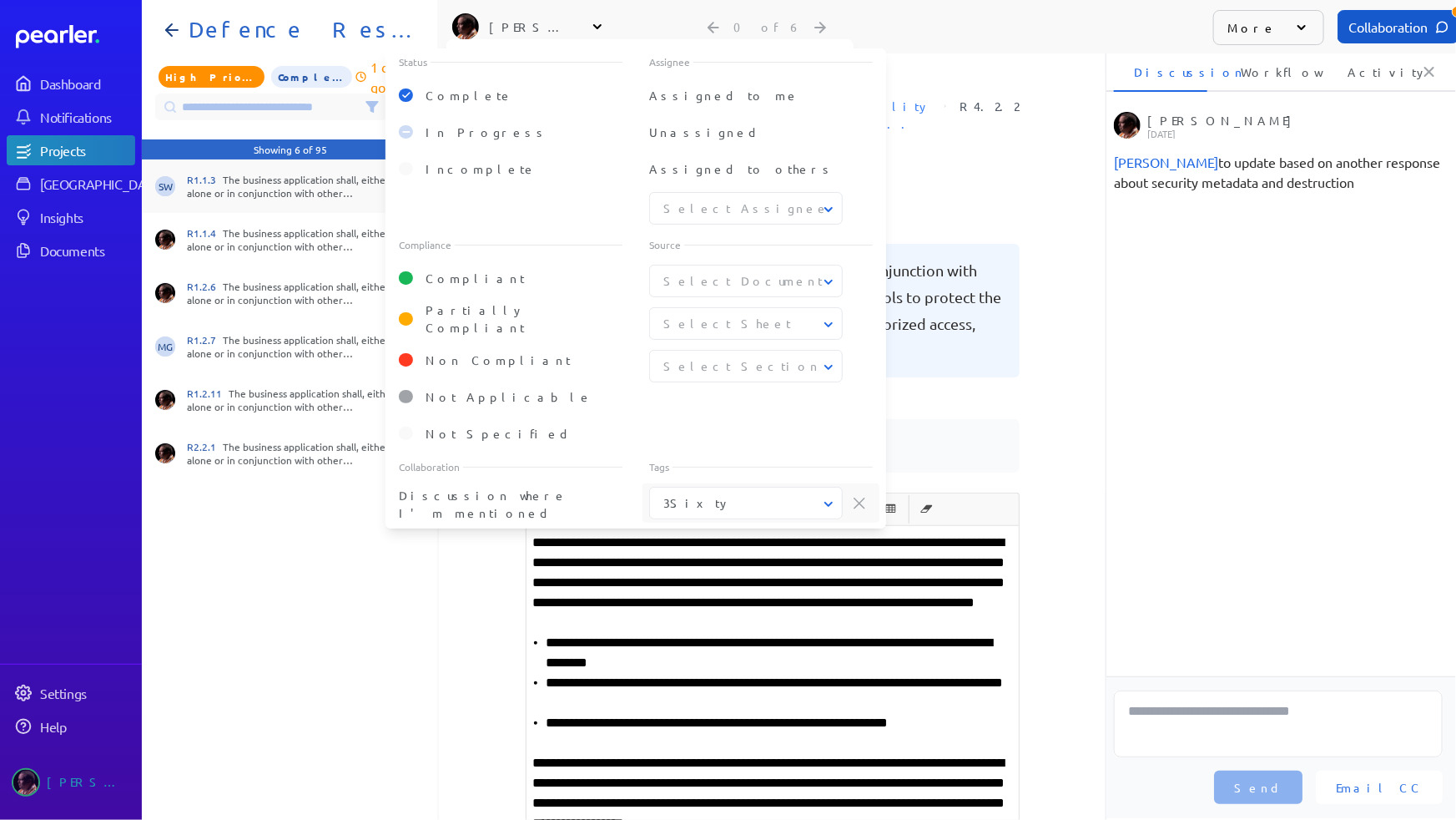
click at [306, 188] on div "R1.1.3 The business application shall, either alone or in conjunction with othe…" at bounding box center [293, 186] width 212 height 27
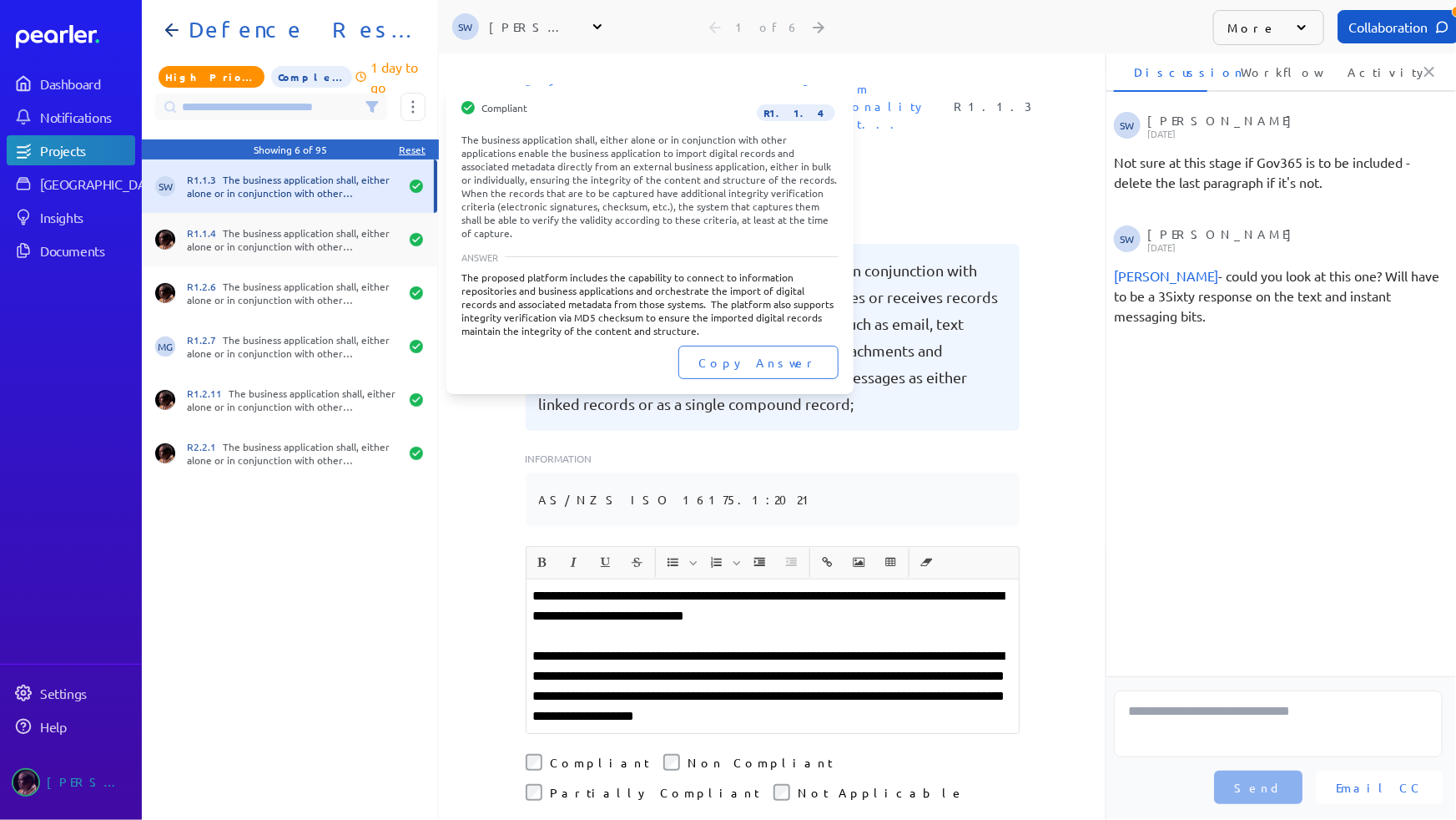
click at [292, 233] on div "R1.1.4 The business application shall, either alone or in conjunction with othe…" at bounding box center [293, 239] width 212 height 27
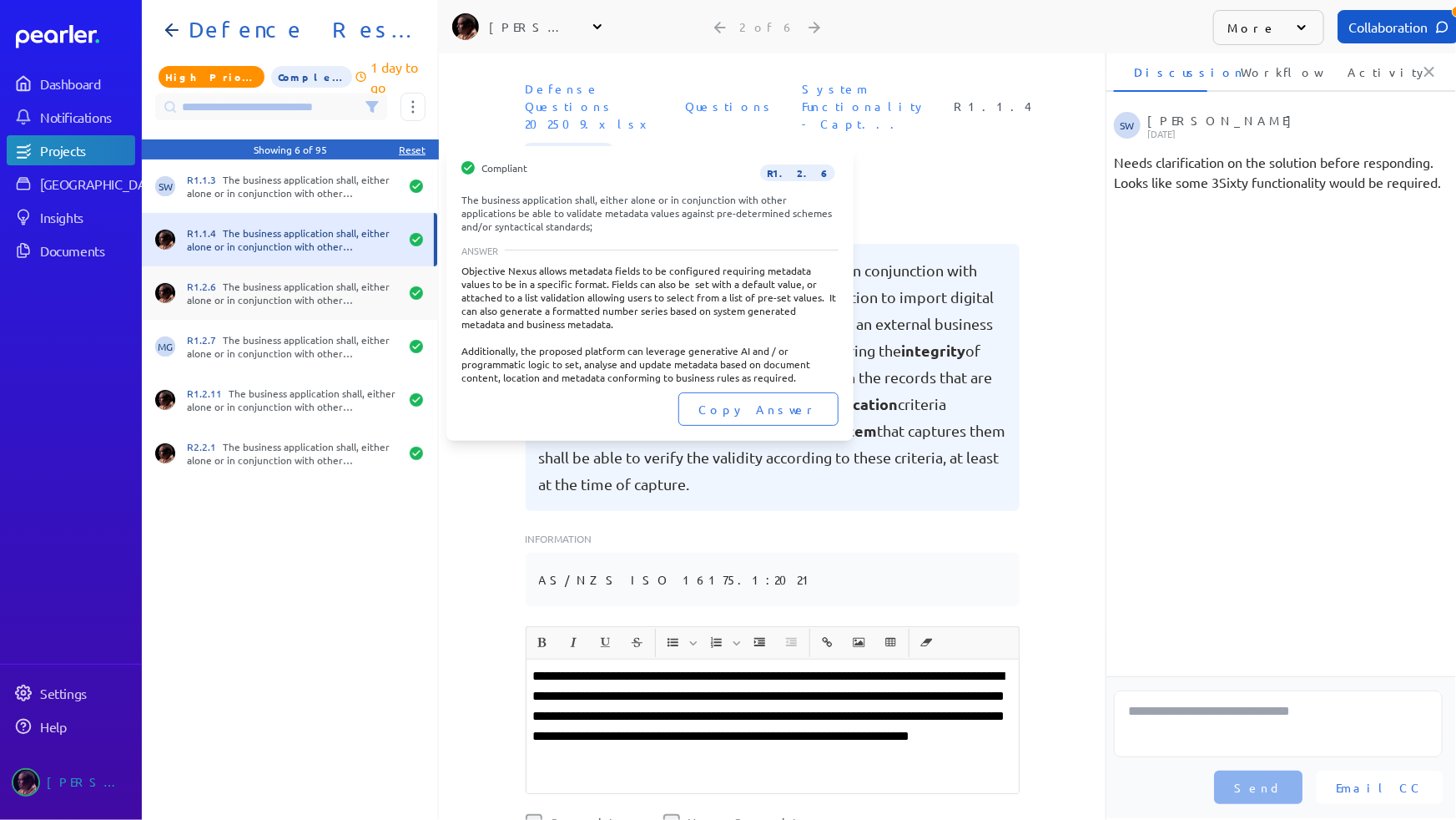
click at [270, 271] on div "R1.2.6 The business application shall, either alone or in conjunction with othe…" at bounding box center [290, 292] width 295 height 53
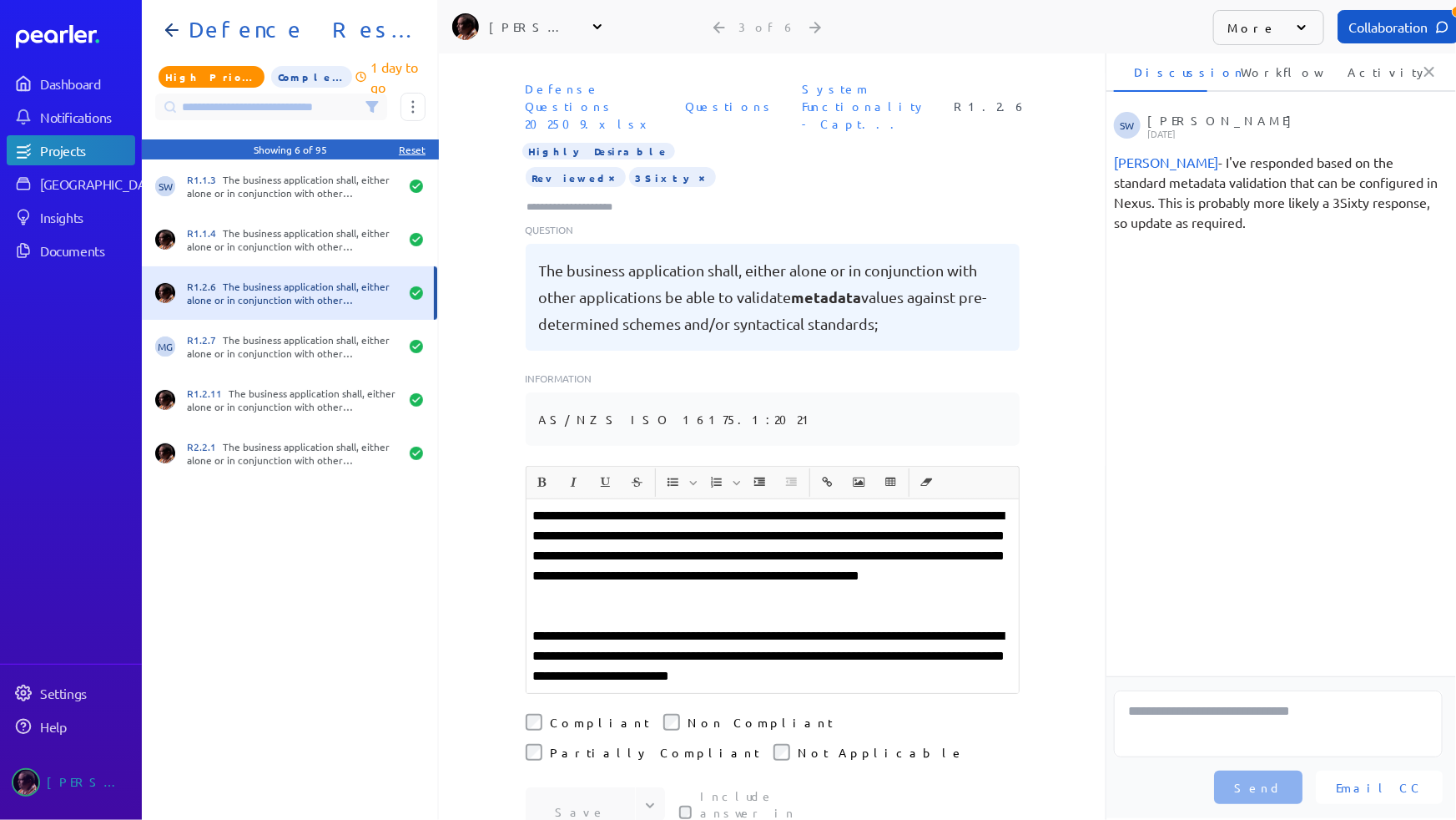
click at [416, 142] on div "Reset Showing 6 of 95 Reset" at bounding box center [291, 149] width 297 height 20
click at [413, 149] on div "Reset" at bounding box center [413, 149] width 27 height 13
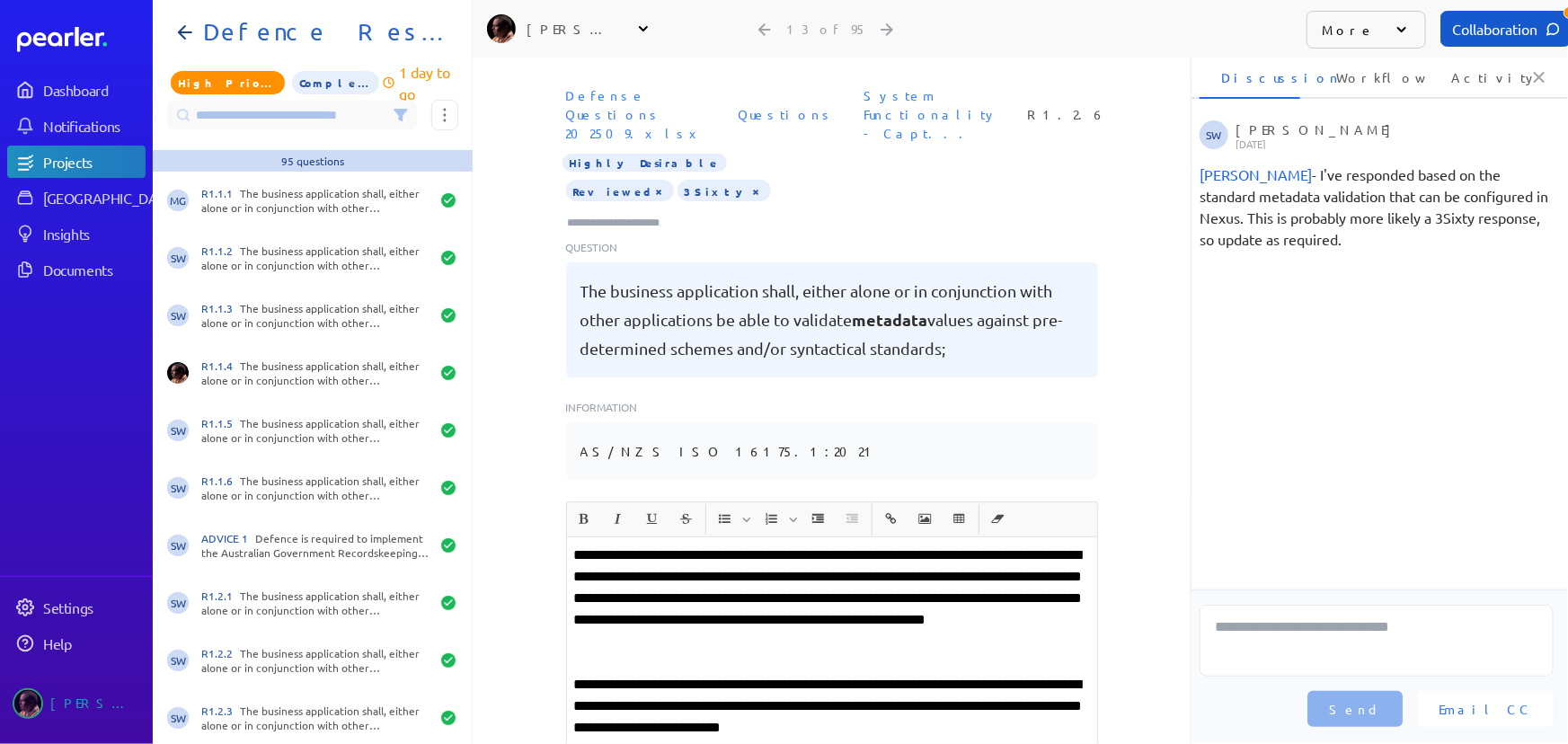
click at [1128, 316] on div "Defense Questions 202509.xlsx Questions System Functionality - Capt... R1.2.6 H…" at bounding box center [832, 290] width 718 height 422
